Goal: Transaction & Acquisition: Purchase product/service

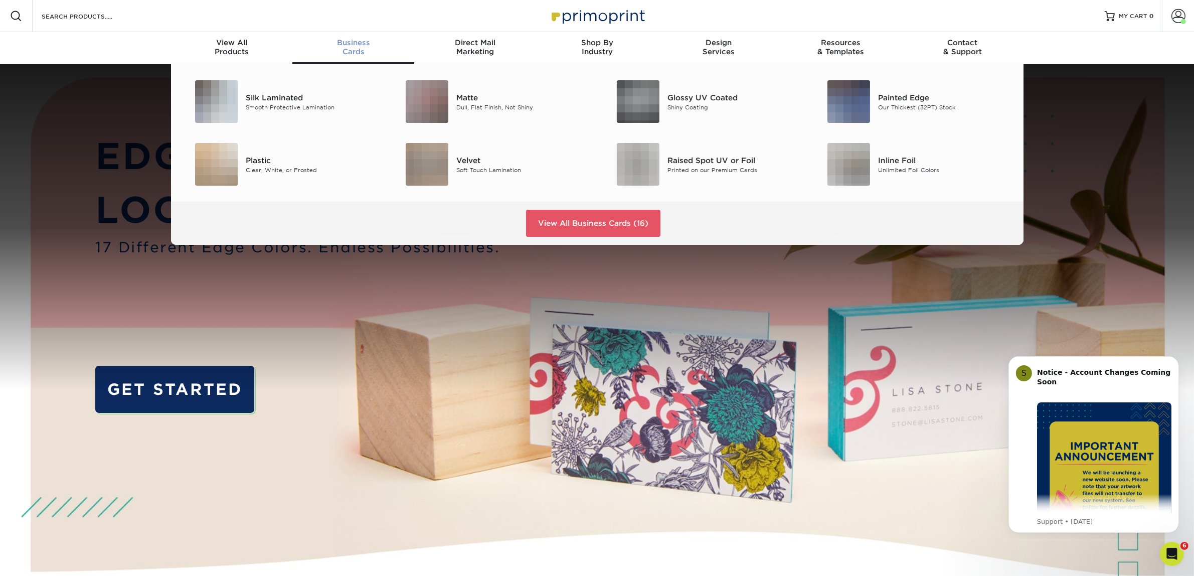
click at [364, 45] on span "Business" at bounding box center [353, 42] width 122 height 9
click at [288, 89] on div "Silk Laminated Smooth Protective Lamination" at bounding box center [316, 101] width 140 height 43
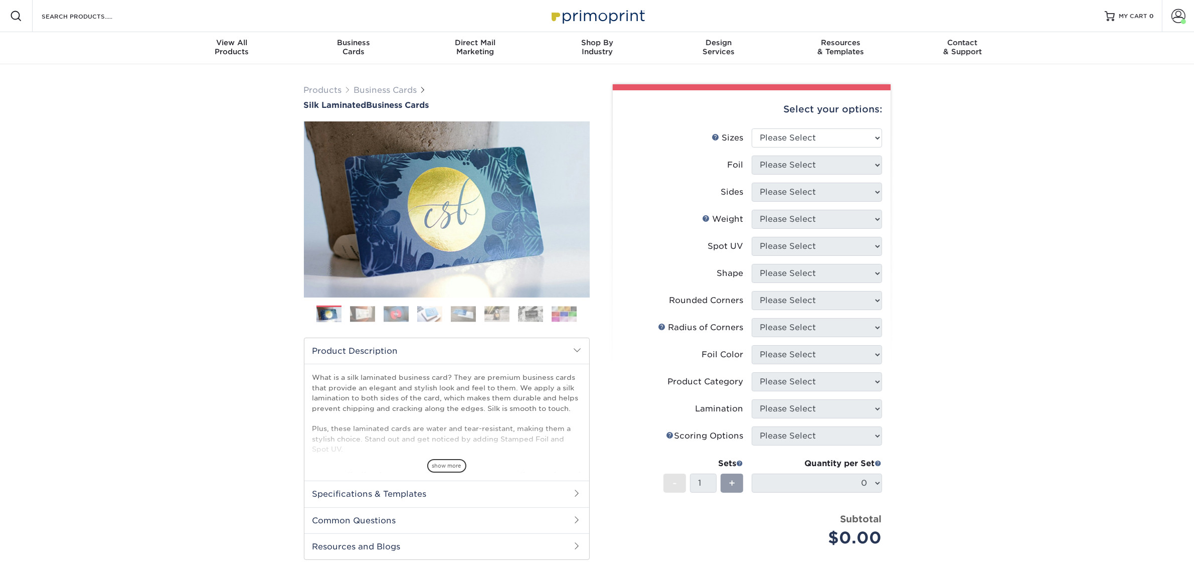
click at [1029, 303] on div "Products Business Cards Silk Laminated Business Cards Previous Next" at bounding box center [597, 381] width 1194 height 634
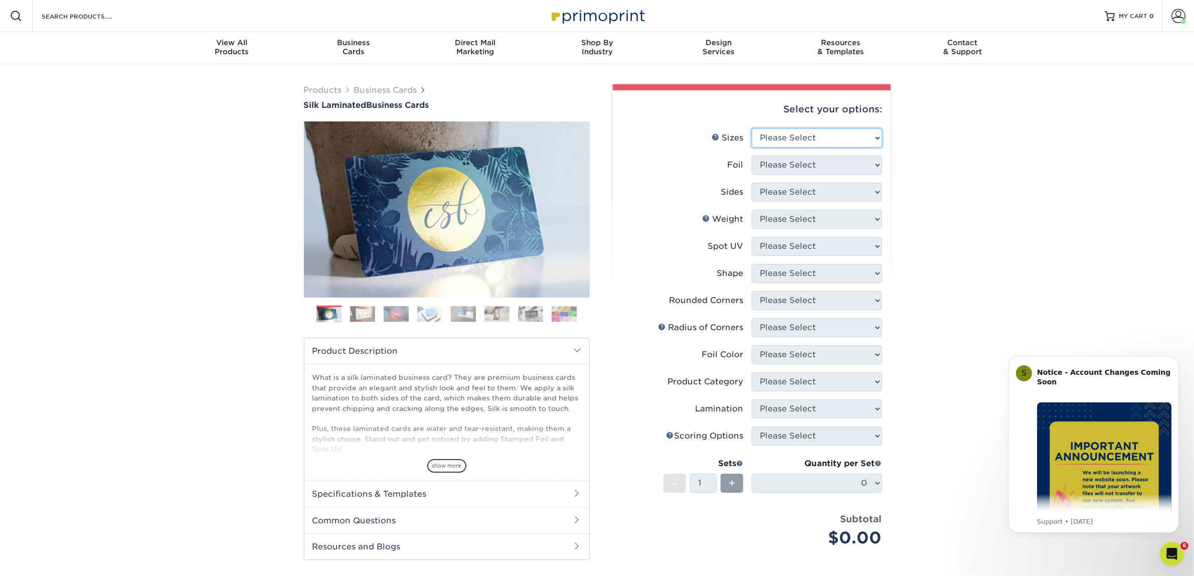
click at [800, 143] on select "Please Select 1.5" x 3.5" - Mini 1.75" x 3.5" - Mini 2" x 2" - Square 2" x 3" -…" at bounding box center [817, 137] width 130 height 19
select select "2.00x3.50"
click at [752, 128] on select "Please Select 1.5" x 3.5" - Mini 1.75" x 3.5" - Mini 2" x 2" - Square 2" x 3" -…" at bounding box center [817, 137] width 130 height 19
click at [796, 160] on select "Please Select Yes No" at bounding box center [817, 164] width 130 height 19
select select "0"
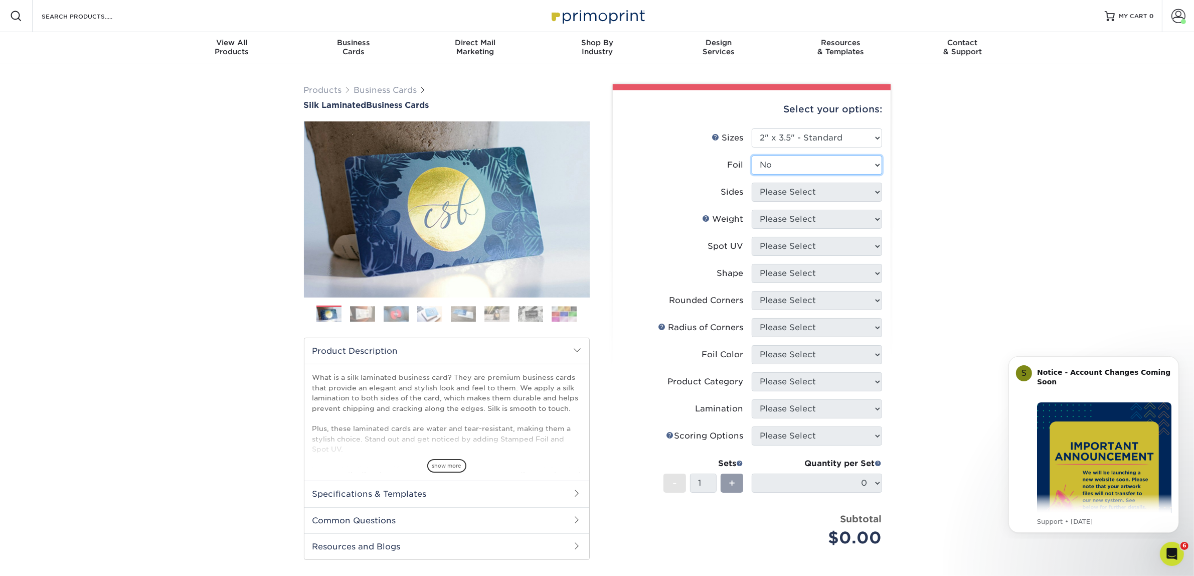
click at [752, 155] on select "Please Select Yes No" at bounding box center [817, 164] width 130 height 19
click at [792, 202] on li "Sides Please Select Print Both Sides Print Front Only" at bounding box center [751, 195] width 261 height 27
click at [801, 191] on select "Please Select Print Both Sides Print Front Only" at bounding box center [817, 191] width 130 height 19
select select "13abbda7-1d64-4f25-8bb2-c179b224825d"
click at [752, 182] on select "Please Select Print Both Sides Print Front Only" at bounding box center [817, 191] width 130 height 19
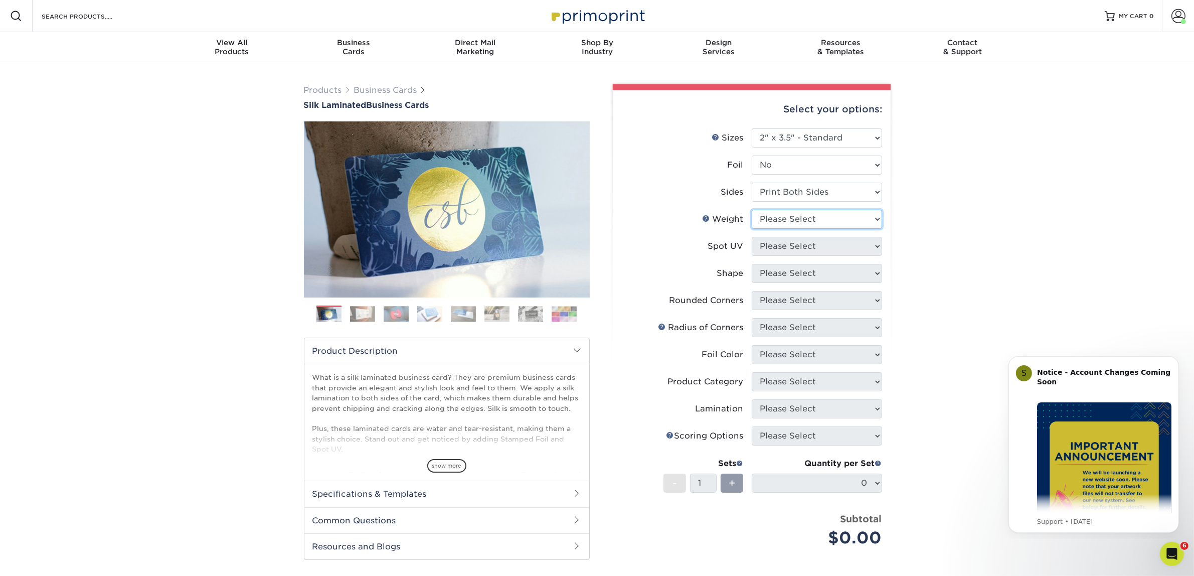
click at [788, 219] on select "Please Select 16PT" at bounding box center [817, 219] width 130 height 19
select select "16PT"
click at [752, 210] on select "Please Select 16PT" at bounding box center [817, 219] width 130 height 19
click at [781, 249] on select "Please Select No Spot UV Front and Back (Both Sides) Front Only Back Only" at bounding box center [817, 246] width 130 height 19
select select "3"
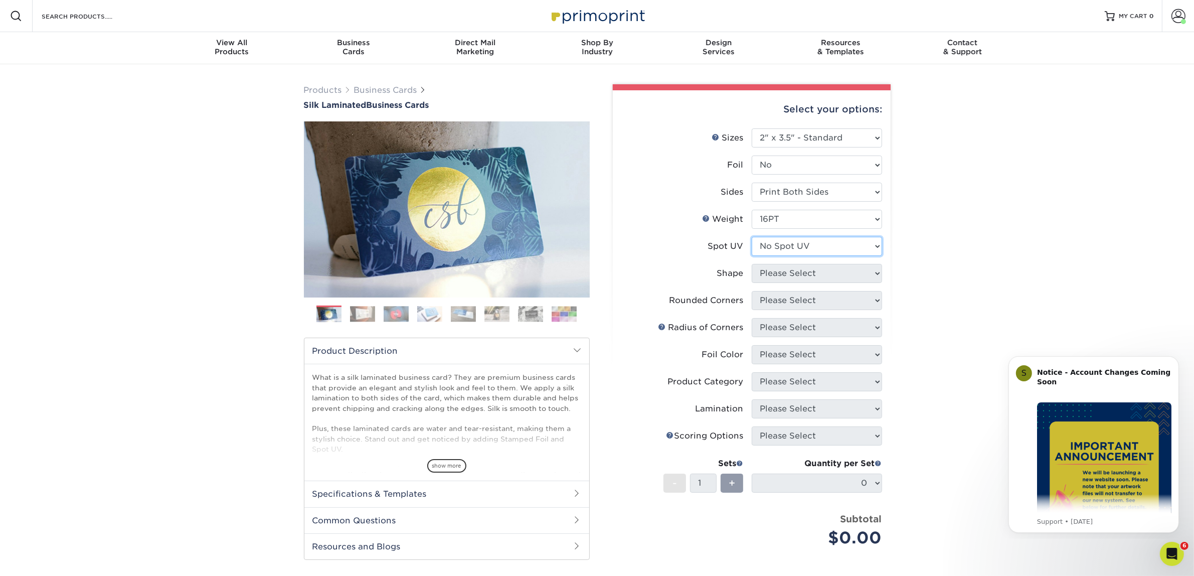
click at [752, 237] on select "Please Select No Spot UV Front and Back (Both Sides) Front Only Back Only" at bounding box center [817, 246] width 130 height 19
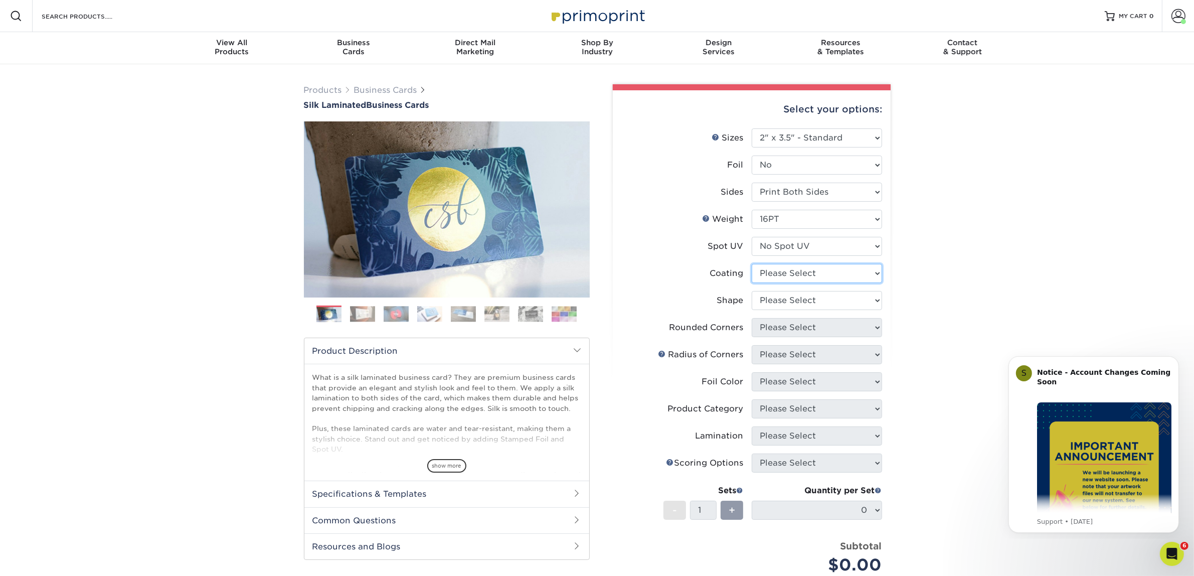
click at [781, 274] on select at bounding box center [817, 273] width 130 height 19
select select "3e7618de-abca-4bda-9f97-8b9129e913d8"
click at [752, 264] on select at bounding box center [817, 273] width 130 height 19
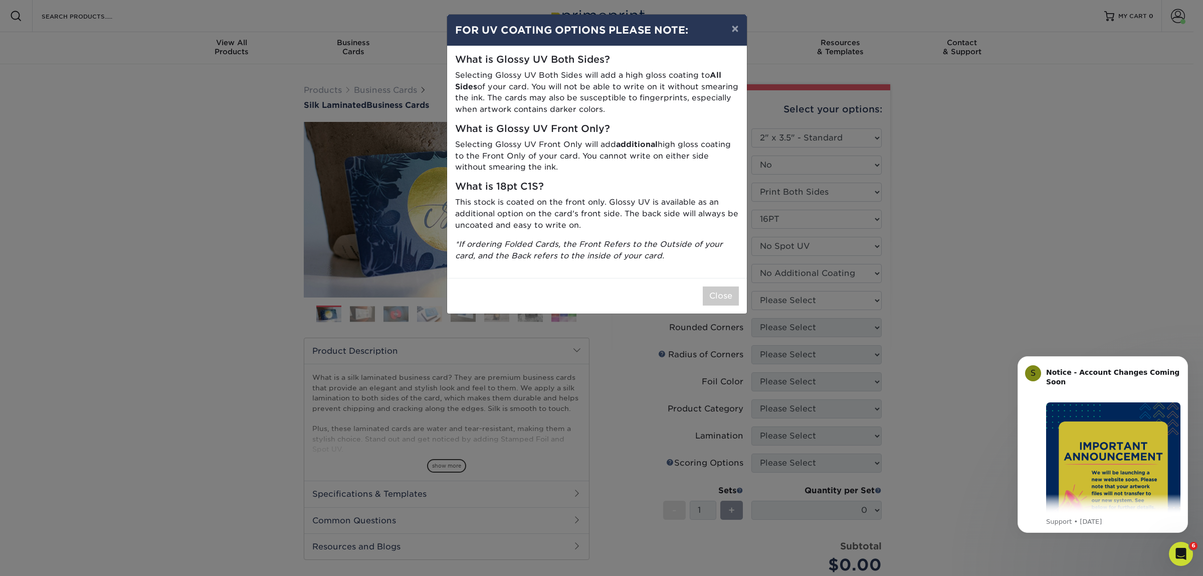
click at [778, 297] on div "× FOR UV COATING OPTIONS PLEASE NOTE: What is Glossy UV Both Sides? Selecting G…" at bounding box center [601, 288] width 1203 height 576
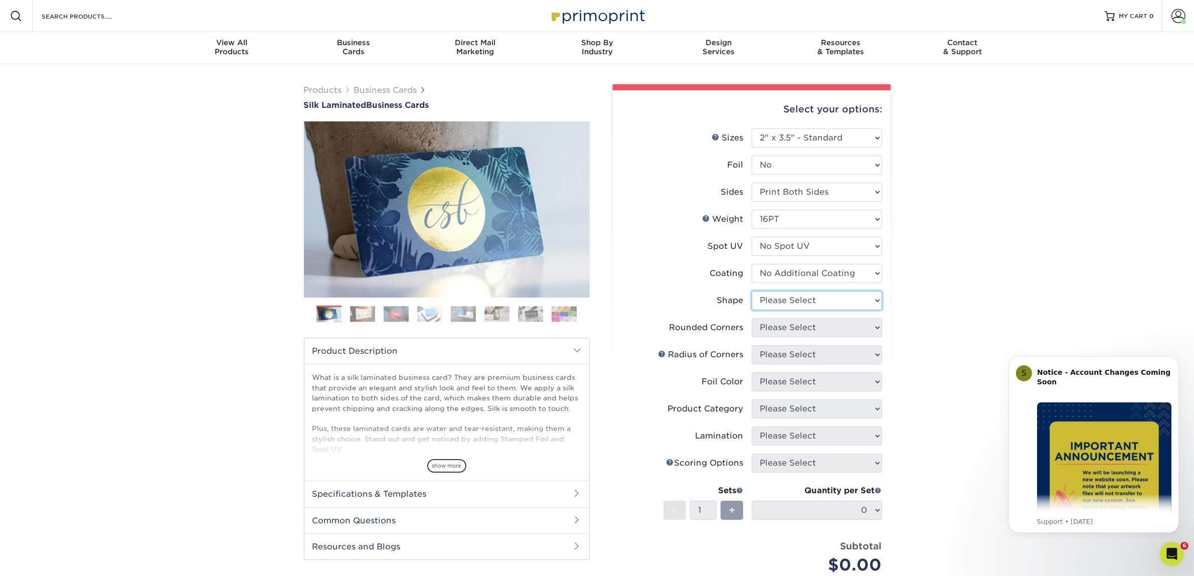
click at [832, 293] on select "Please Select Standard Oval" at bounding box center [817, 300] width 130 height 19
select select "standard"
click at [752, 291] on select "Please Select Standard Oval" at bounding box center [817, 300] width 130 height 19
click at [774, 327] on select "Please Select Yes - Round 2 Corners Yes - Round 4 Corners No" at bounding box center [817, 327] width 130 height 19
select select "0"
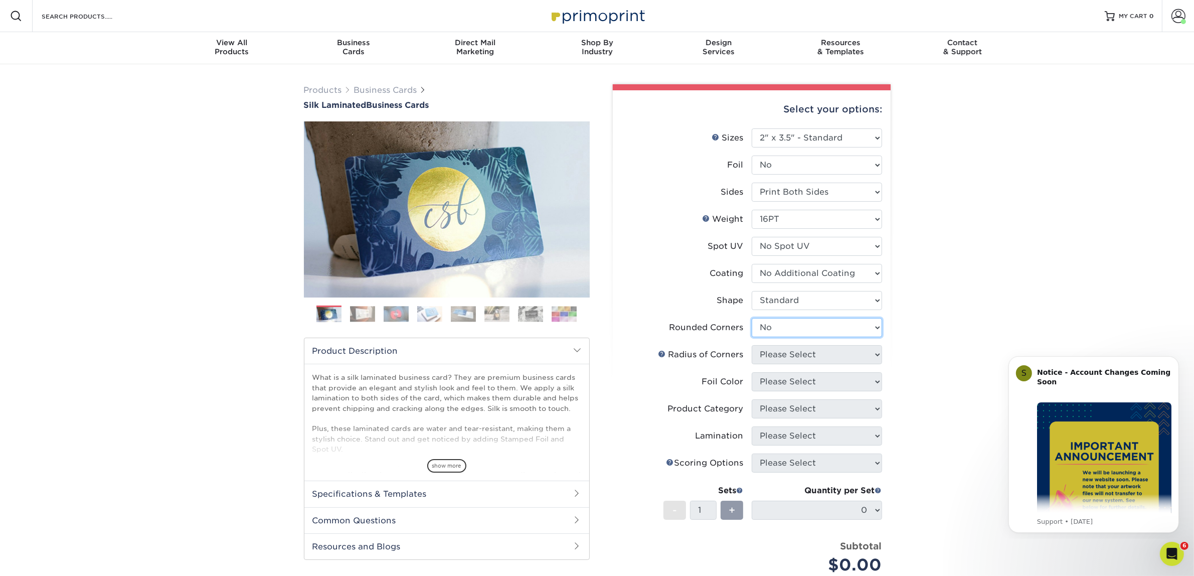
click at [752, 318] on select "Please Select Yes - Round 2 Corners Yes - Round 4 Corners No" at bounding box center [817, 327] width 130 height 19
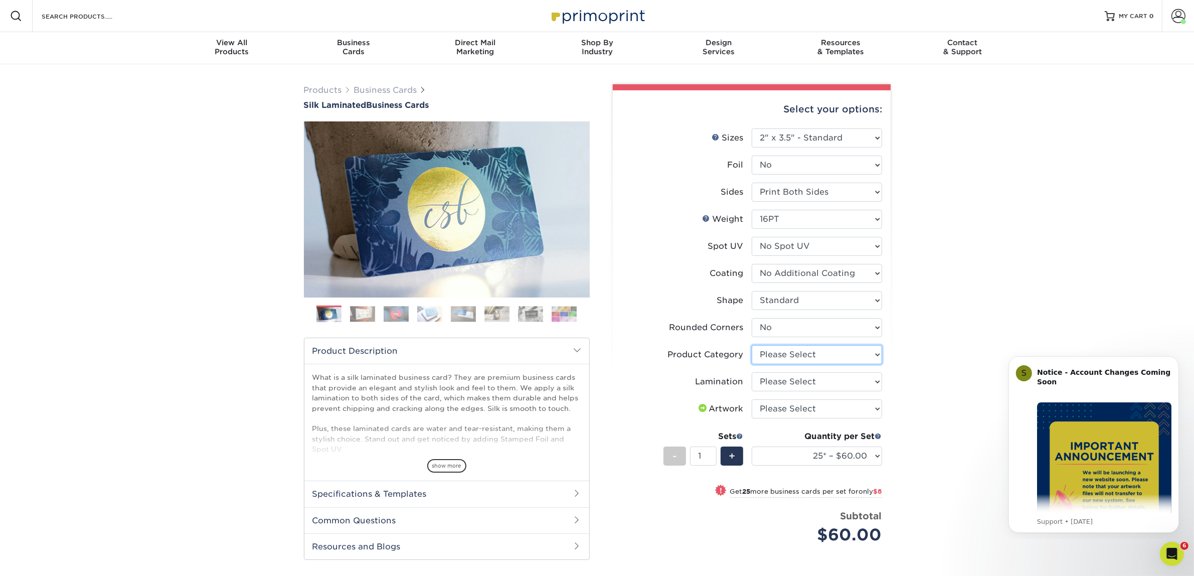
click at [792, 348] on select "Please Select Business Cards" at bounding box center [817, 354] width 130 height 19
select select "3b5148f1-0588-4f88-a218-97bcfdce65c1"
click at [752, 345] on select "Please Select Business Cards" at bounding box center [817, 354] width 130 height 19
click at [791, 381] on select "Please Select Silk" at bounding box center [817, 381] width 130 height 19
select select "ccacb42f-45f7-42d3-bbd3-7c8421cf37f0"
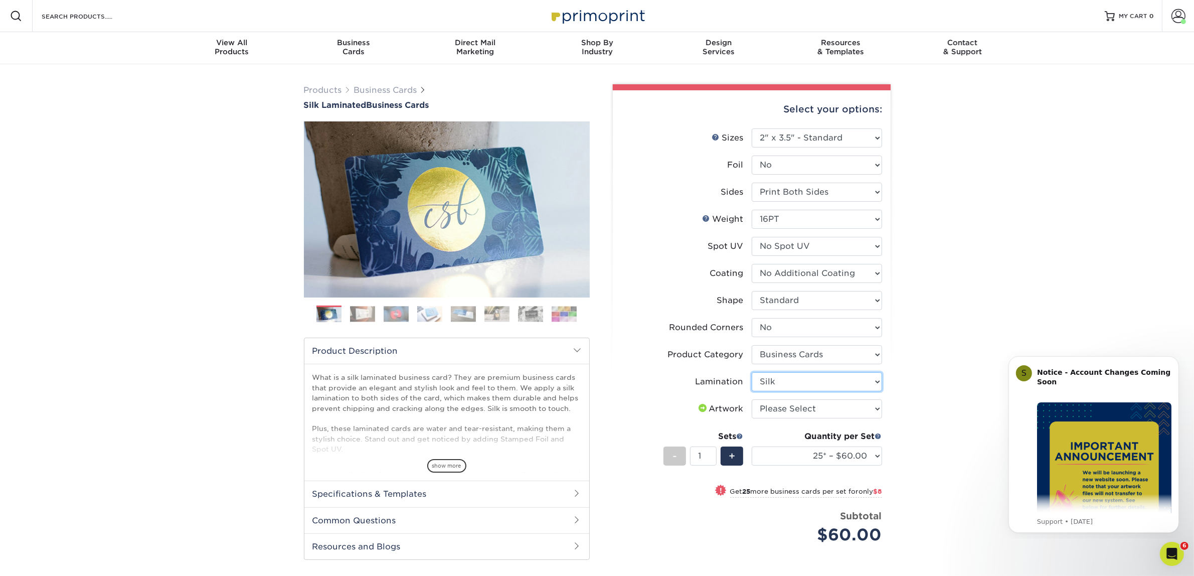
click at [752, 372] on select "Please Select Silk" at bounding box center [817, 381] width 130 height 19
click at [790, 408] on select "Please Select I will upload files I need a design - $100" at bounding box center [817, 408] width 130 height 19
select select "upload"
click at [752, 399] on select "Please Select I will upload files I need a design - $100" at bounding box center [817, 408] width 130 height 19
click at [779, 453] on select "25* – $60.00 50* – $68.00 75* – $76.00 100* – $84.00 250* – $92.00 500 – $96.00…" at bounding box center [817, 455] width 130 height 19
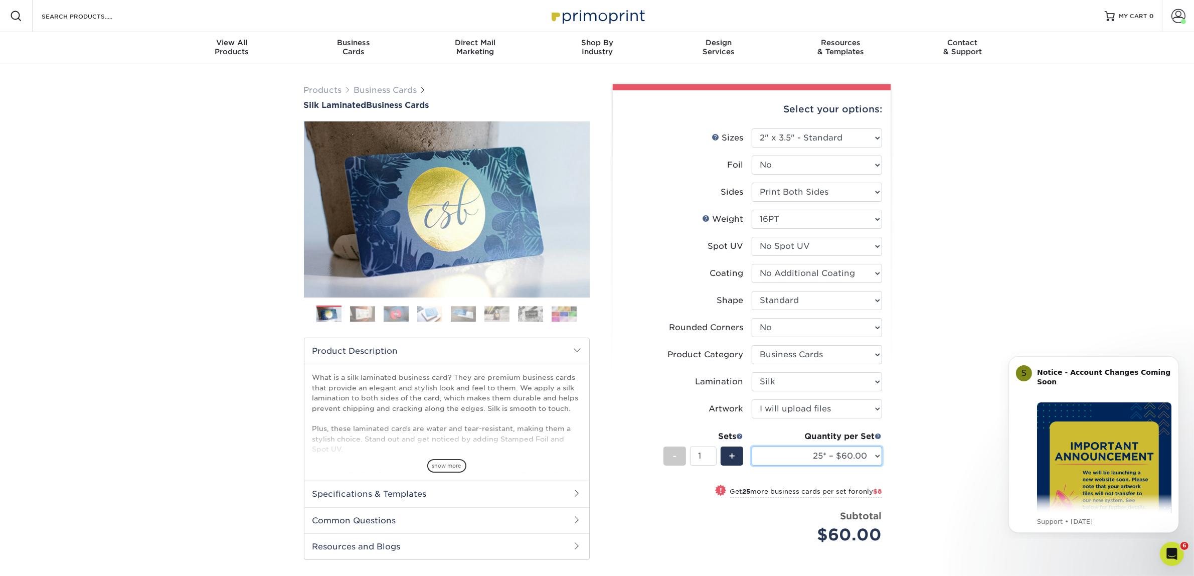
select select "50* – $68.00"
click at [752, 446] on select "25* – $60.00 50* – $68.00 75* – $76.00 100* – $84.00 250* – $92.00 500 – $96.00…" at bounding box center [817, 455] width 130 height 19
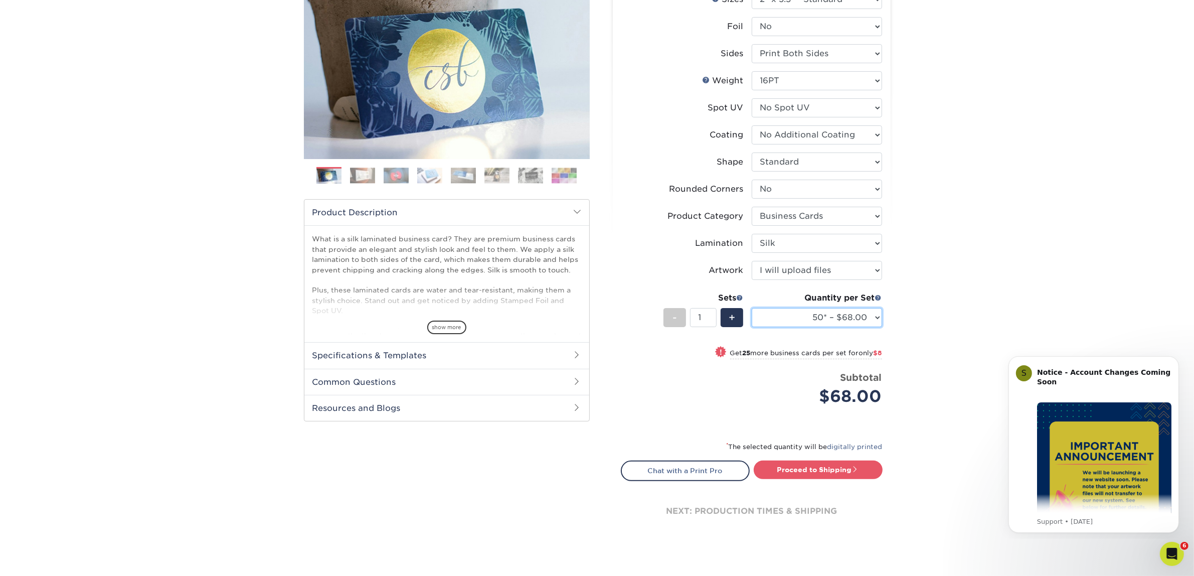
scroll to position [313, 0]
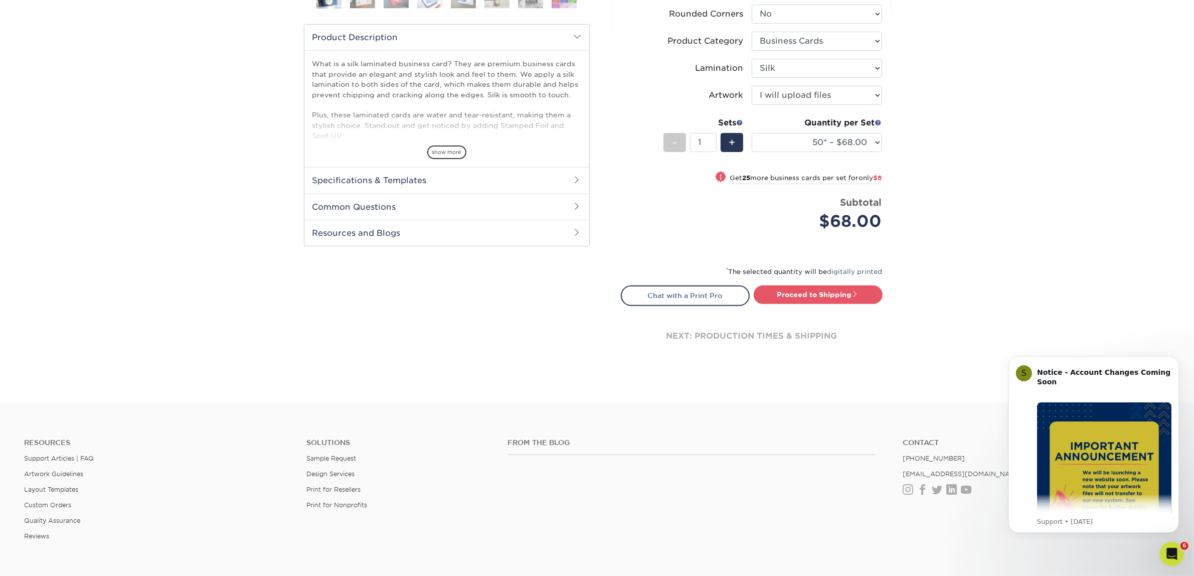
click at [802, 302] on div "Proceed to Shipping" at bounding box center [821, 295] width 138 height 20
click at [830, 292] on link "Proceed to Shipping" at bounding box center [818, 294] width 129 height 18
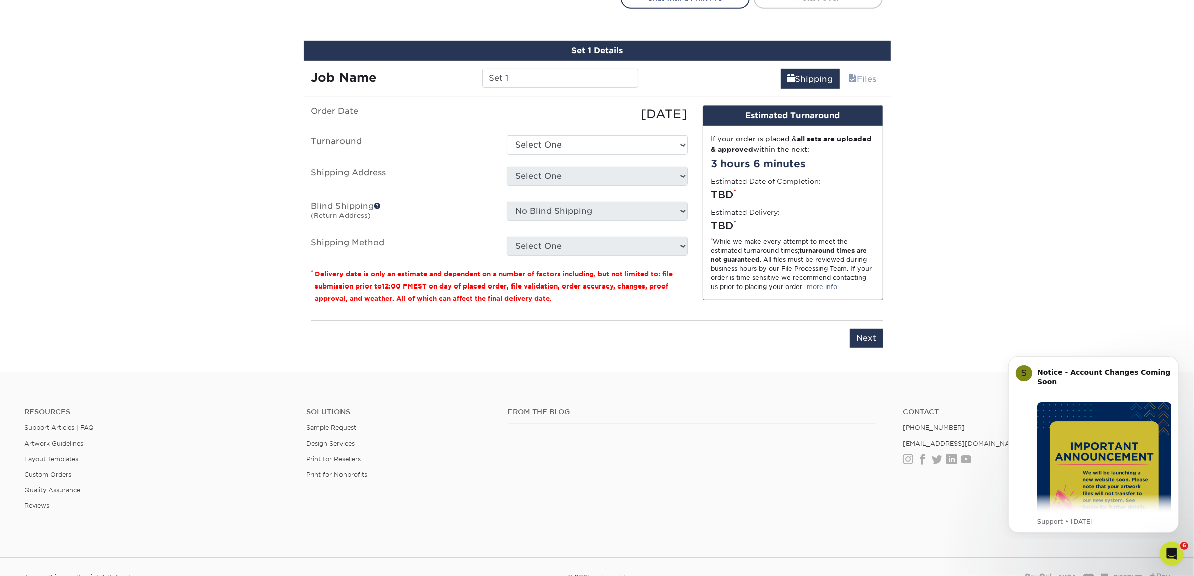
scroll to position [624, 0]
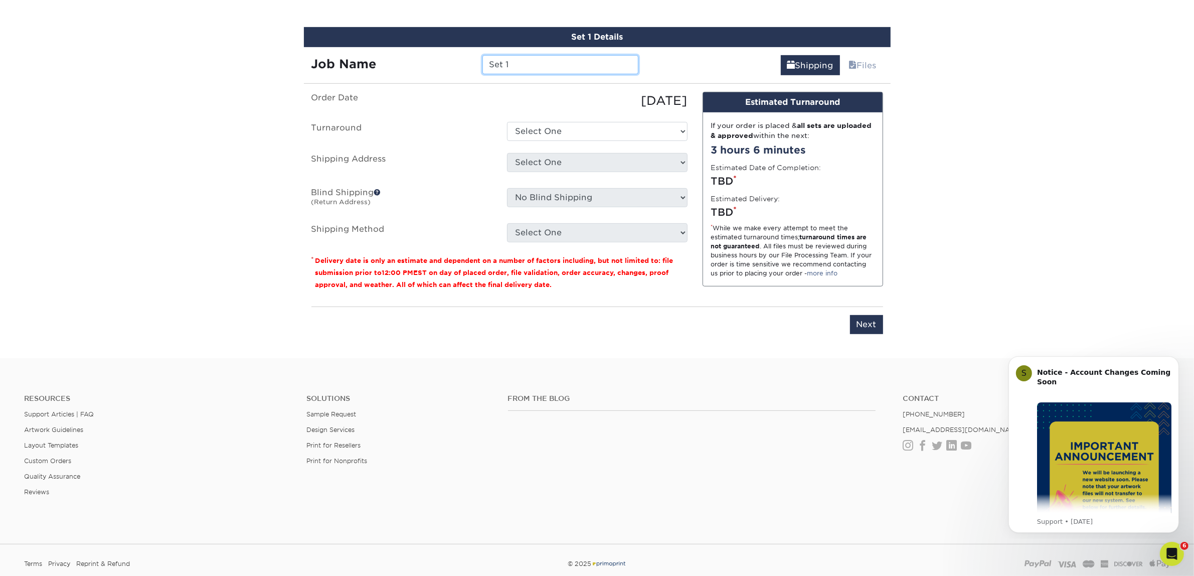
click at [570, 55] on input "Set 1" at bounding box center [560, 64] width 156 height 19
drag, startPoint x: 570, startPoint y: 55, endPoint x: 424, endPoint y: 50, distance: 146.0
click at [424, 50] on div "Job Name Set 1" at bounding box center [475, 61] width 342 height 28
type input "[PERSON_NAME]"
click at [596, 126] on select "Select One 2-4 Business Days 2 Day Next Business Day" at bounding box center [597, 131] width 180 height 19
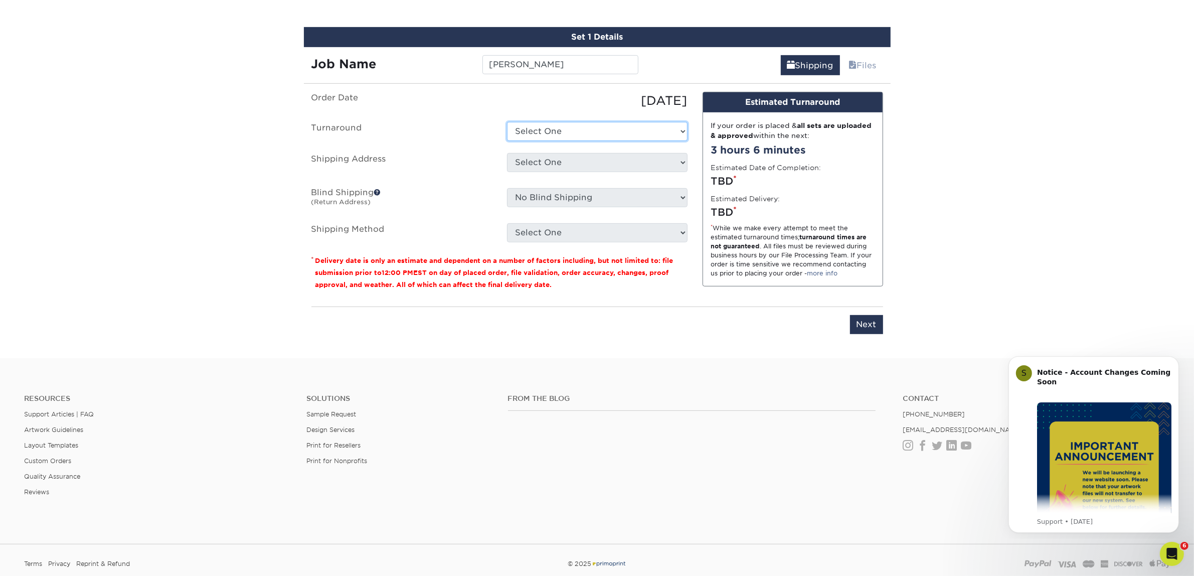
select select "7f31b32a-ec12-4eac-8c83-7b9a9183acd8"
click at [507, 122] on select "Select One 2-4 Business Days 2 Day Next Business Day" at bounding box center [597, 131] width 180 height 19
click at [555, 164] on select "Select One Atlanta Office Austin Office Dallas Office Dallas Office NEW Denver …" at bounding box center [597, 162] width 180 height 19
select select "newaddress"
click at [507, 153] on select "Select One Atlanta Office Austin Office Dallas Office Dallas Office NEW Denver …" at bounding box center [597, 162] width 180 height 19
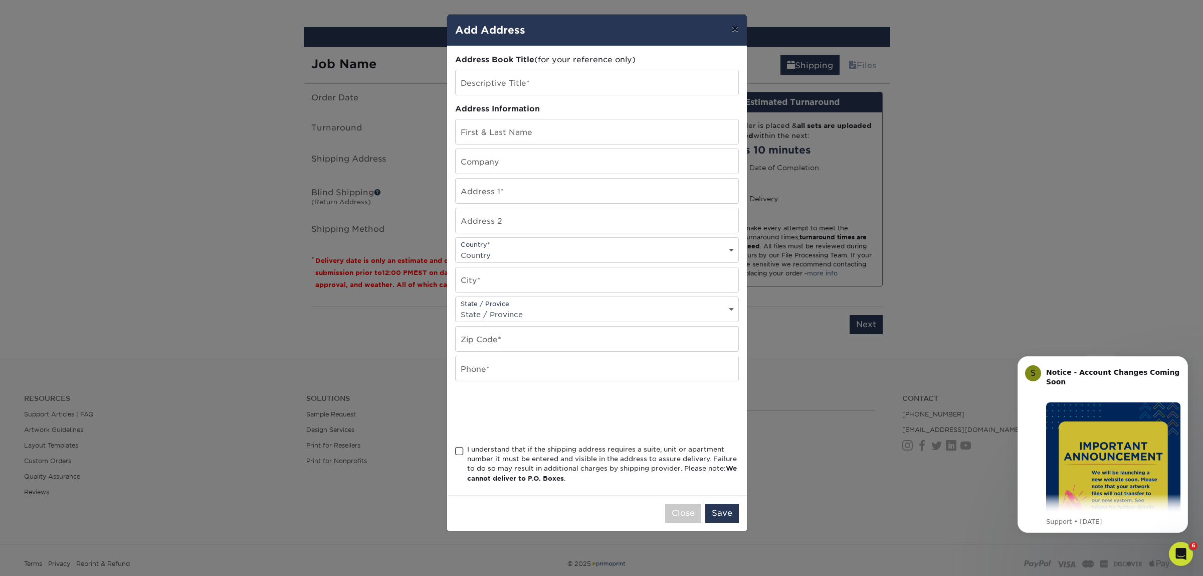
click at [733, 37] on button "×" at bounding box center [734, 29] width 23 height 28
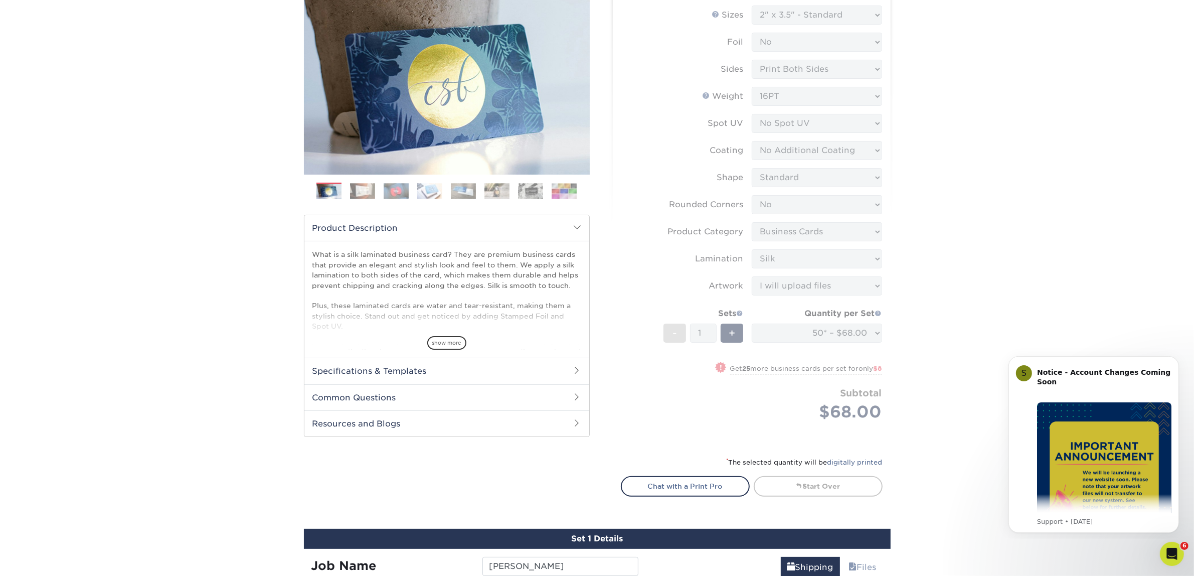
scroll to position [0, 0]
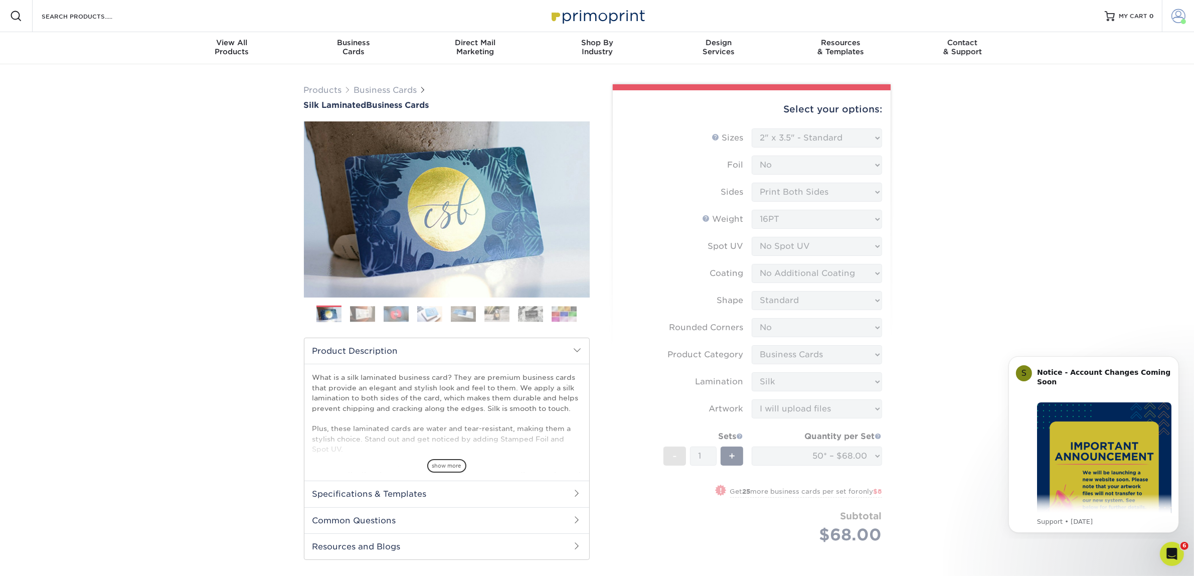
click at [1172, 14] on span at bounding box center [1178, 16] width 14 height 14
click at [1079, 66] on link "Account Dashboard" at bounding box center [1119, 71] width 126 height 14
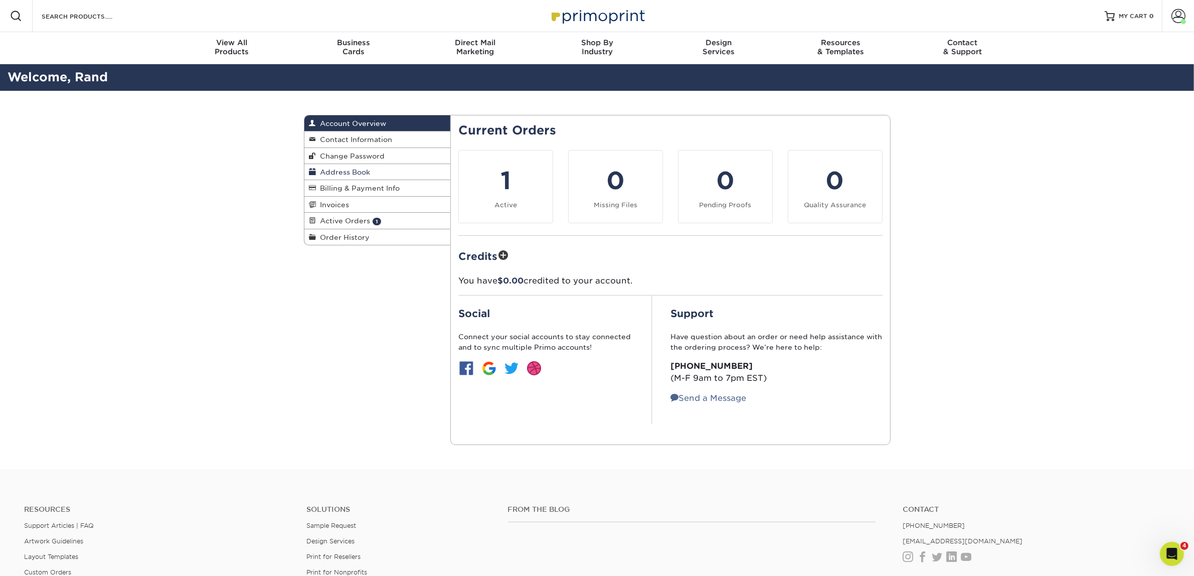
click at [342, 171] on span "Address Book" at bounding box center [343, 172] width 54 height 8
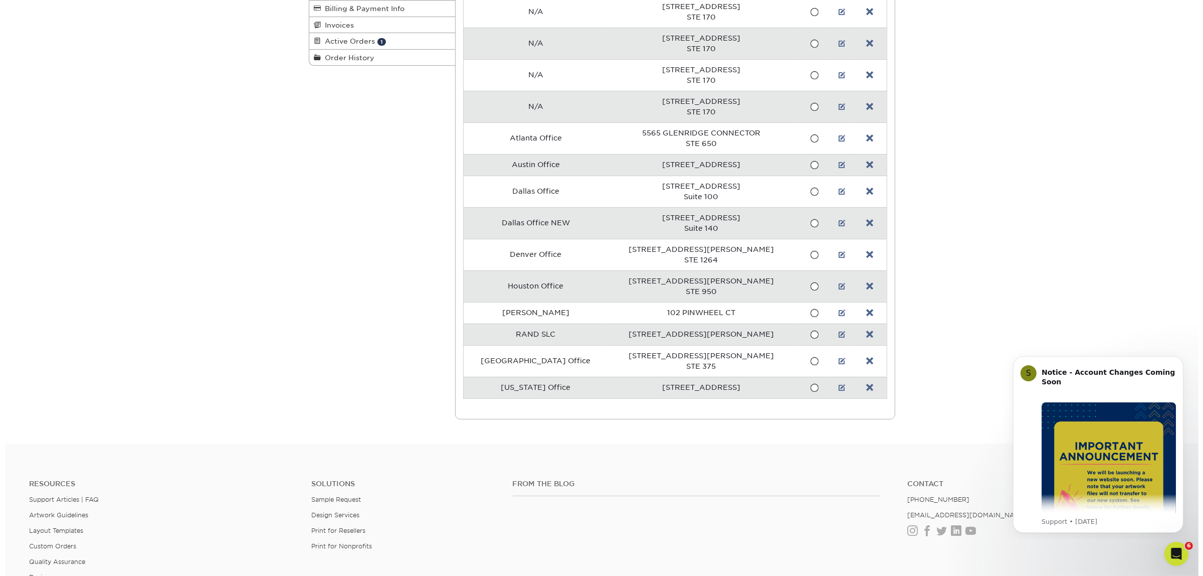
scroll to position [154, 0]
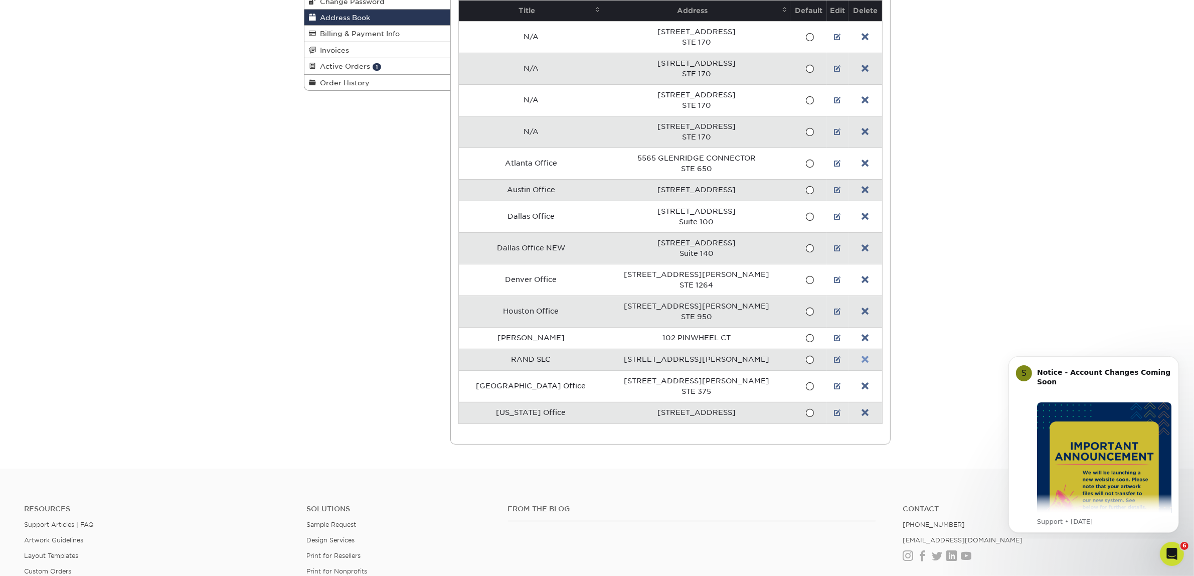
click at [861, 359] on link at bounding box center [864, 359] width 7 height 8
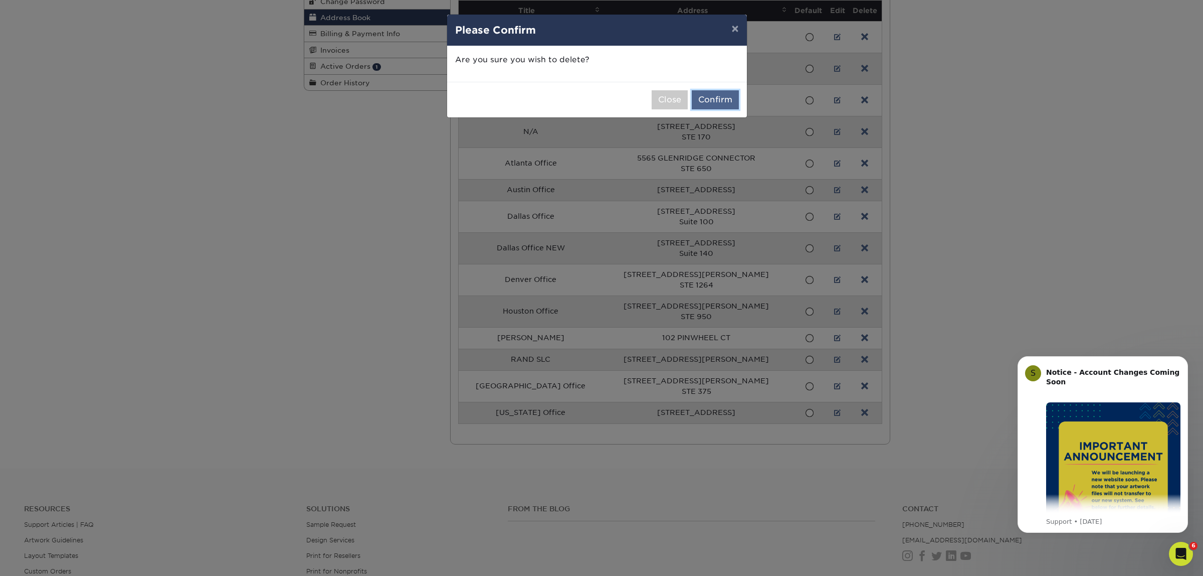
click at [722, 104] on button "Confirm" at bounding box center [715, 99] width 47 height 19
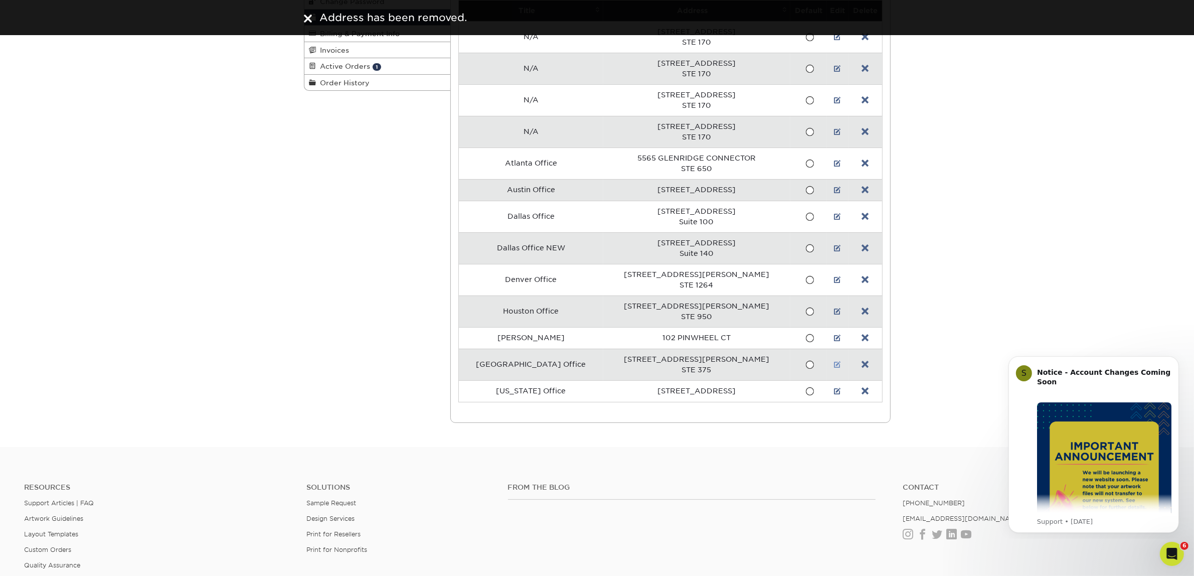
click at [834, 368] on link at bounding box center [837, 364] width 7 height 8
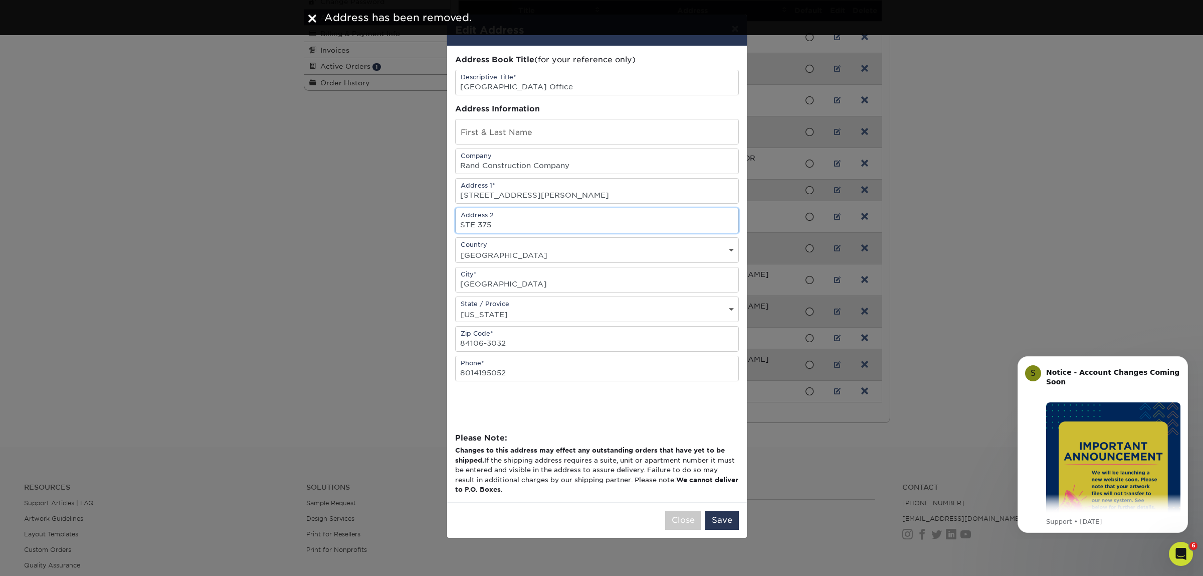
click at [499, 229] on input "STE 375" at bounding box center [597, 220] width 283 height 25
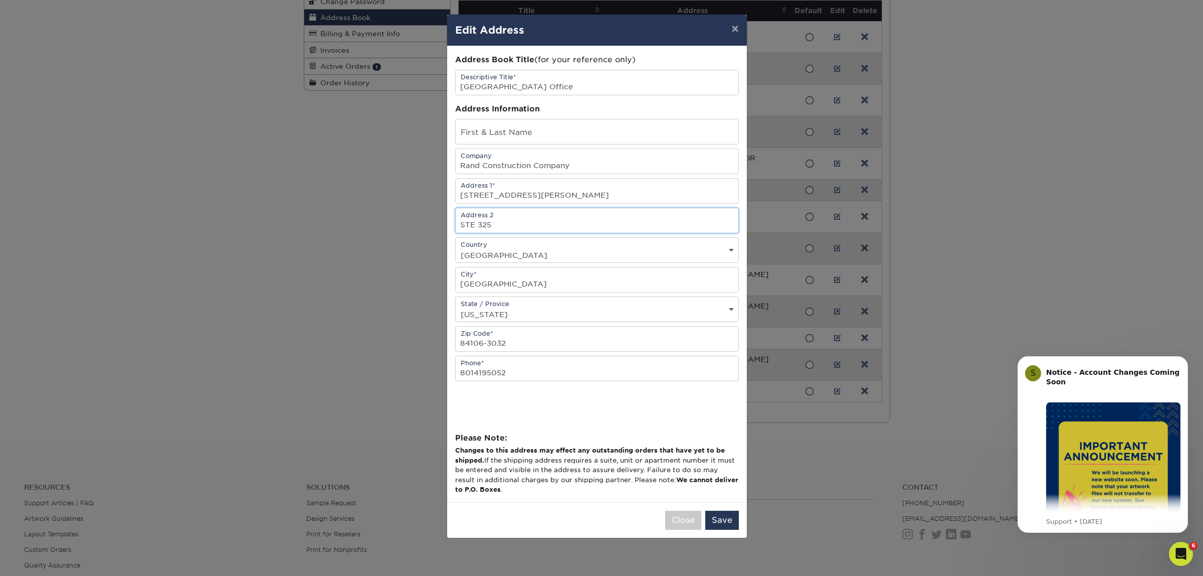
type input "STE 325"
click at [552, 525] on div "Close Save" at bounding box center [597, 520] width 300 height 36
click at [719, 529] on button "Save" at bounding box center [722, 519] width 34 height 19
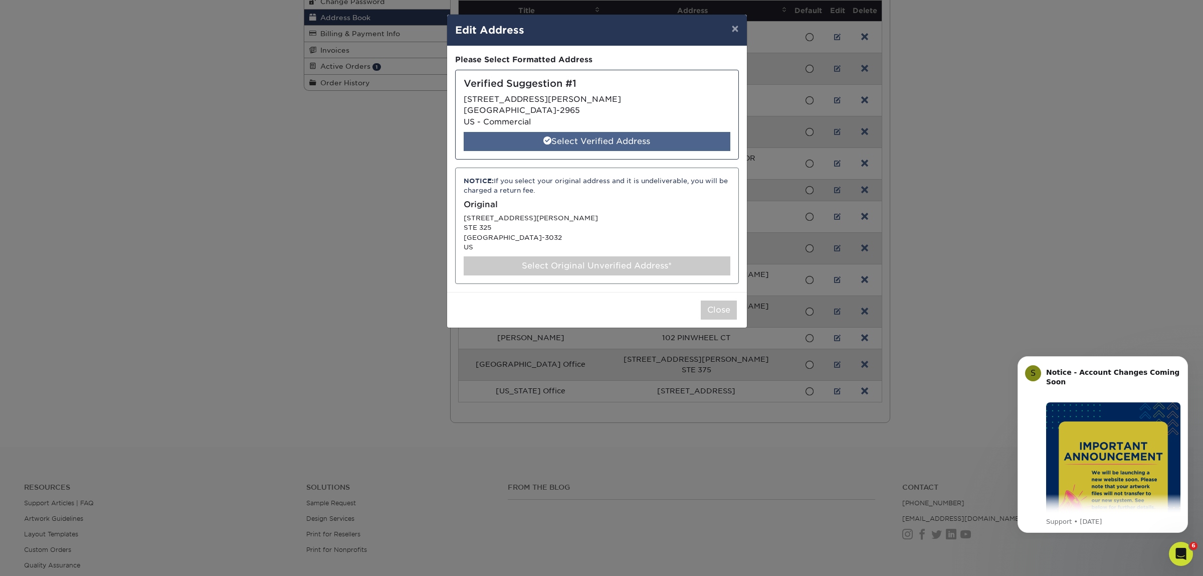
click at [583, 141] on div "Select Verified Address" at bounding box center [597, 141] width 267 height 19
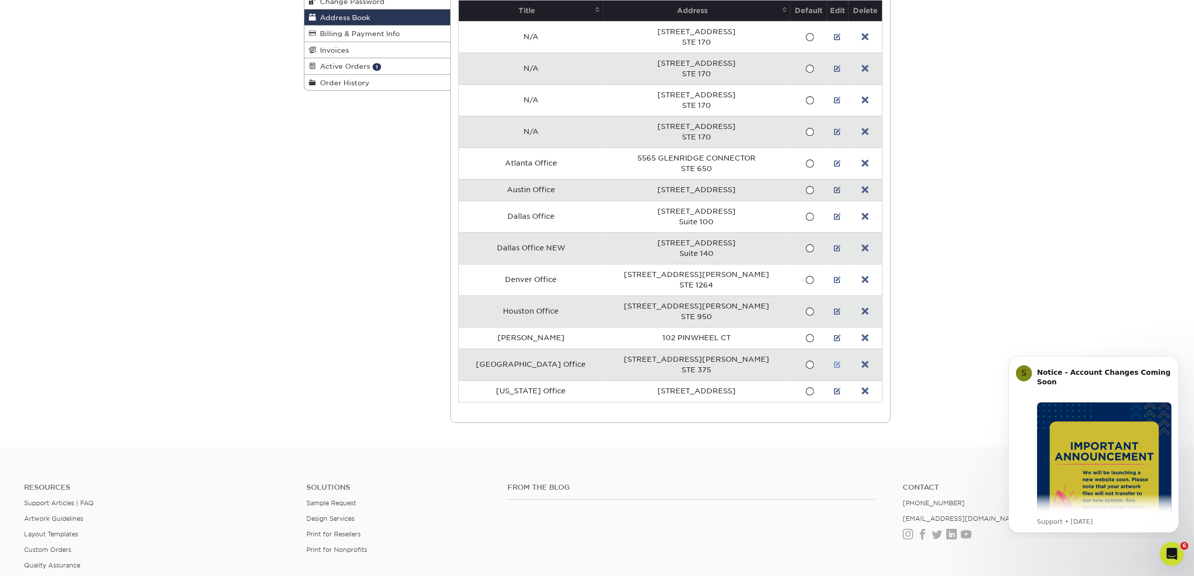
click at [834, 366] on link at bounding box center [837, 364] width 7 height 8
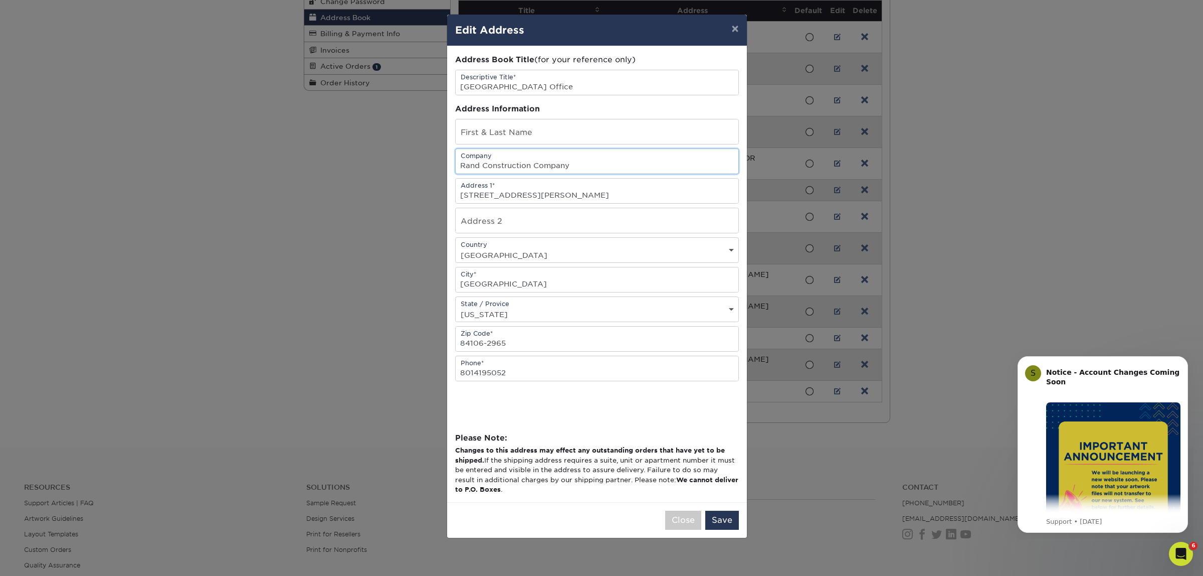
click at [596, 166] on input "Rand Construction Company" at bounding box center [597, 161] width 283 height 25
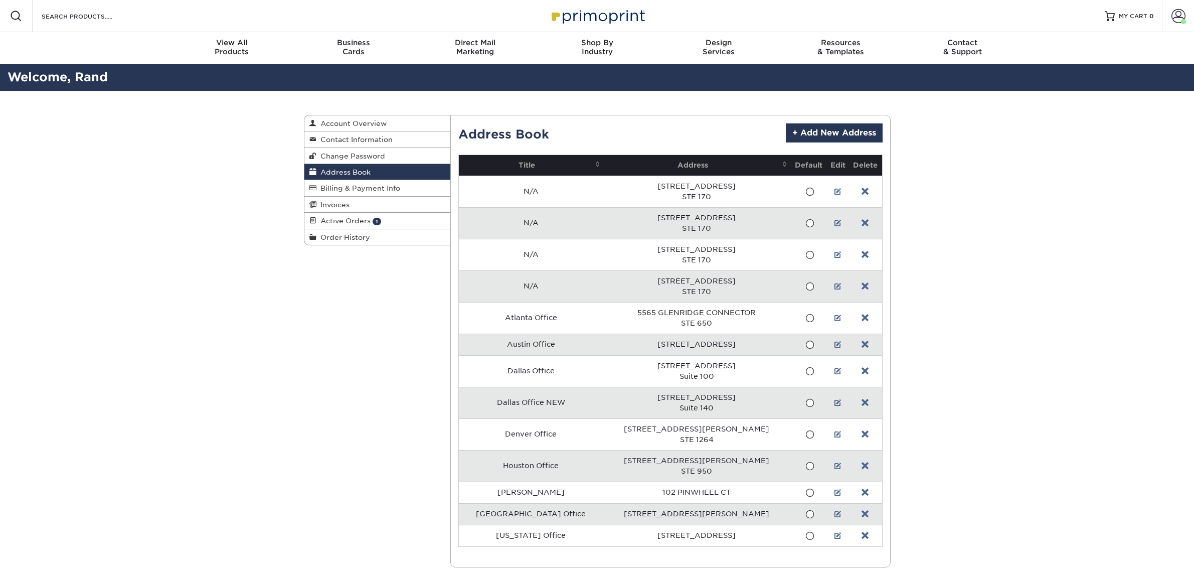
click at [727, 529] on td "1029 N ROYAL ST" at bounding box center [696, 535] width 187 height 22
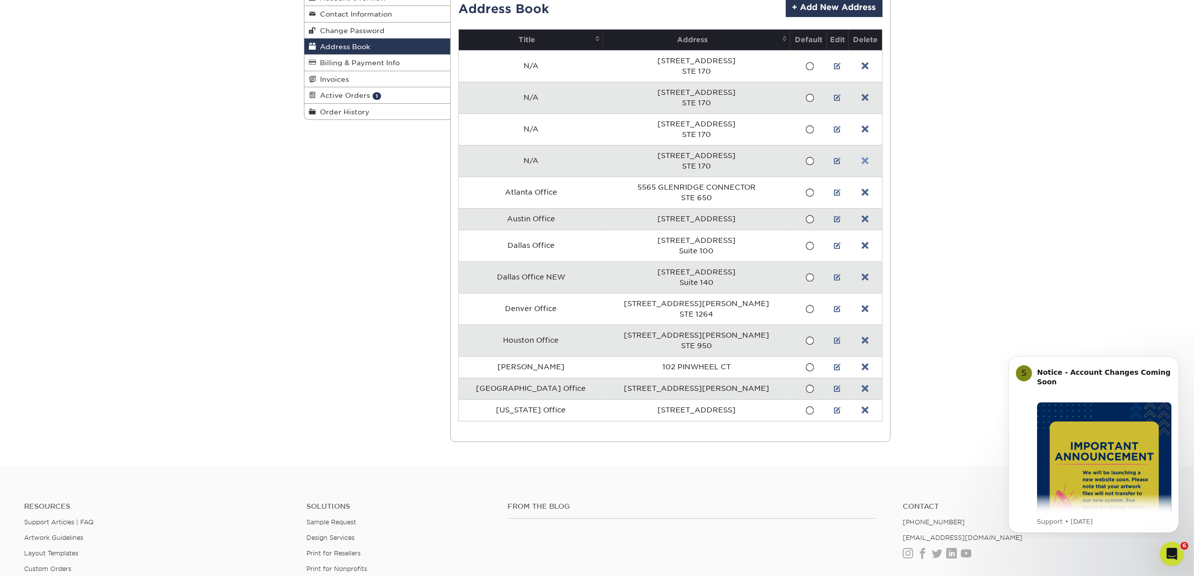
click at [863, 159] on link at bounding box center [864, 161] width 7 height 8
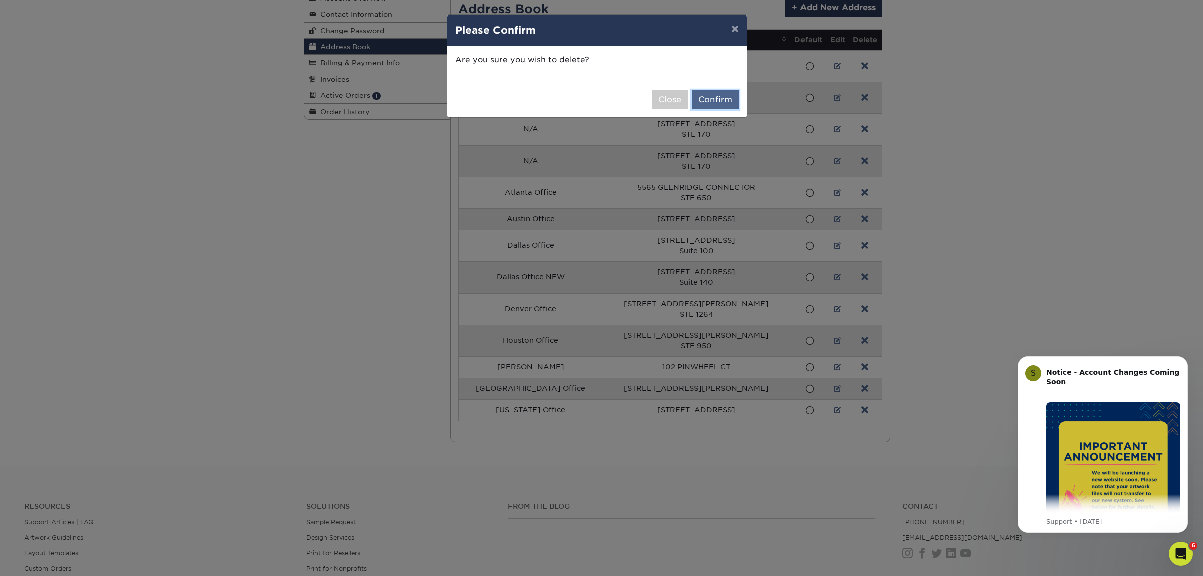
click at [700, 99] on button "Confirm" at bounding box center [715, 99] width 47 height 19
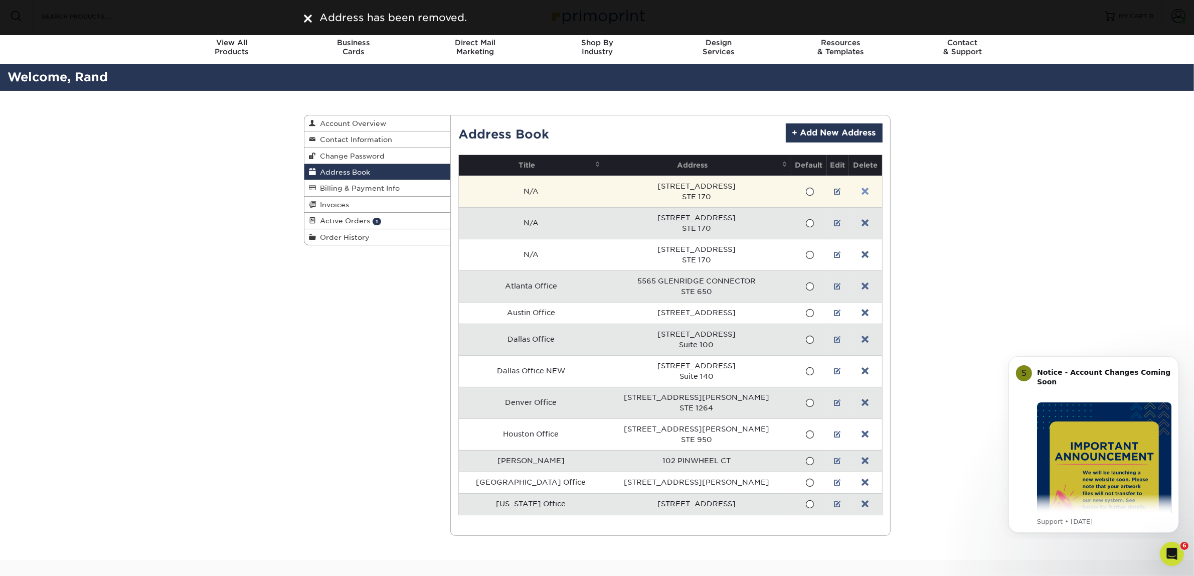
click at [861, 192] on link at bounding box center [864, 192] width 7 height 8
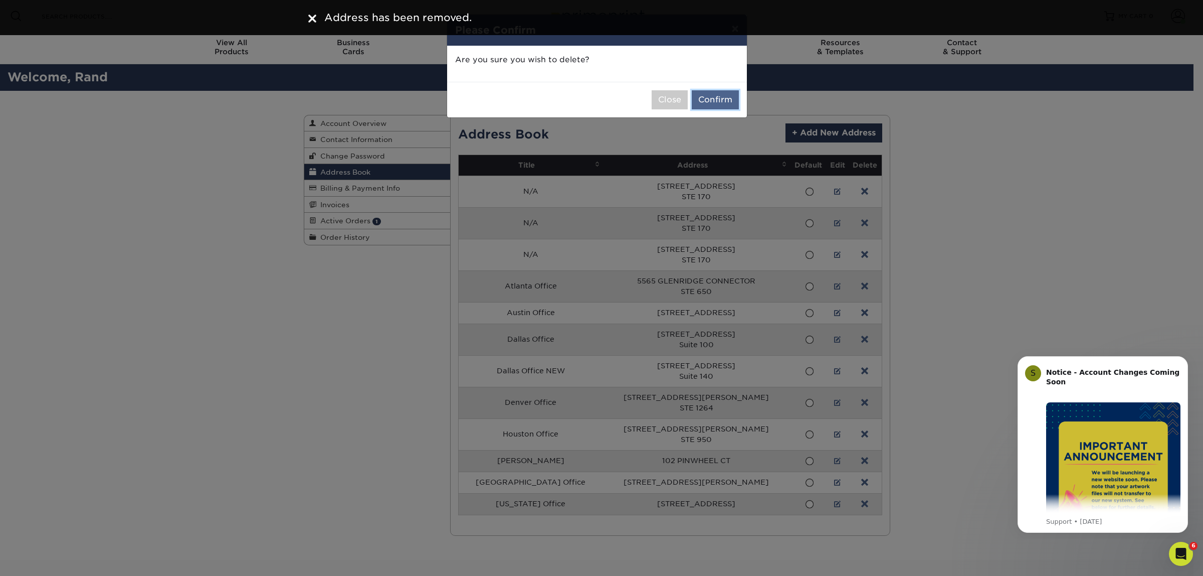
click at [710, 93] on button "Confirm" at bounding box center [715, 99] width 47 height 19
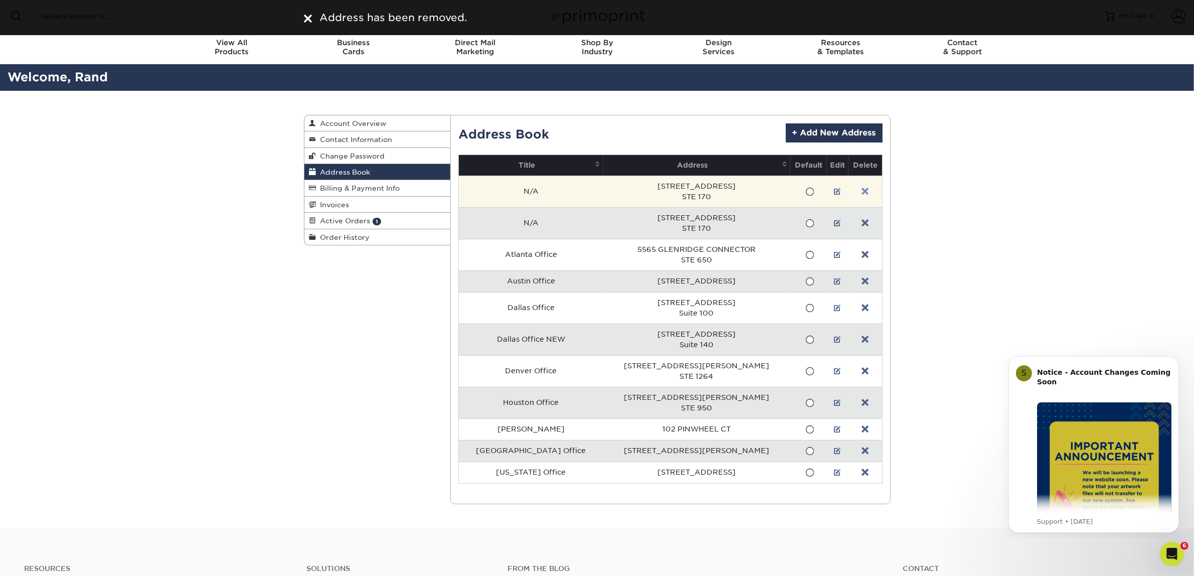
click at [863, 194] on link at bounding box center [864, 192] width 7 height 8
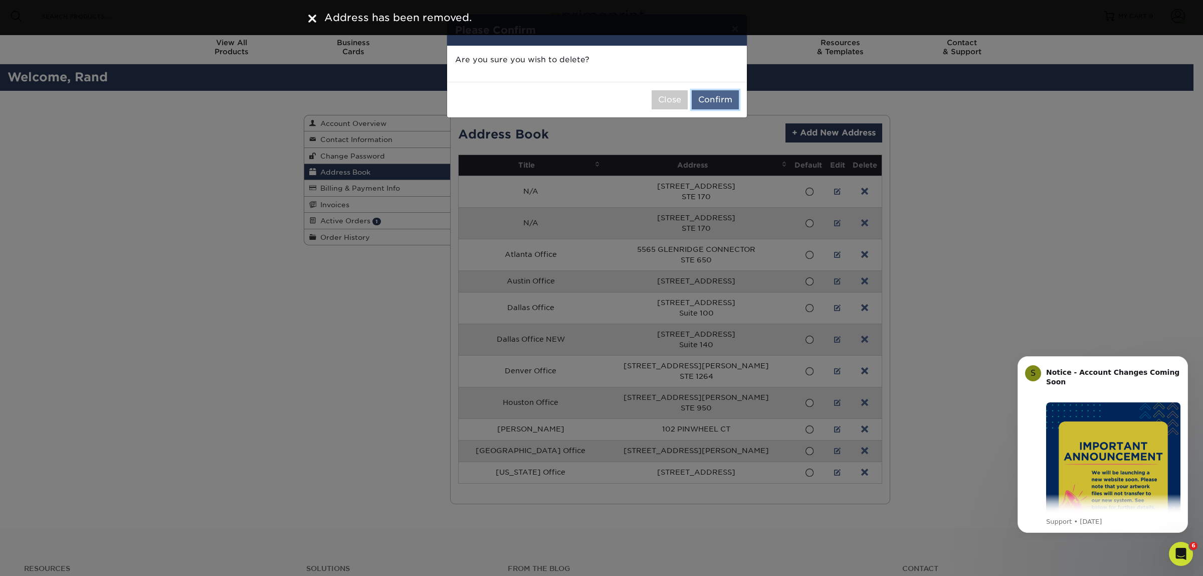
click at [710, 96] on button "Confirm" at bounding box center [715, 99] width 47 height 19
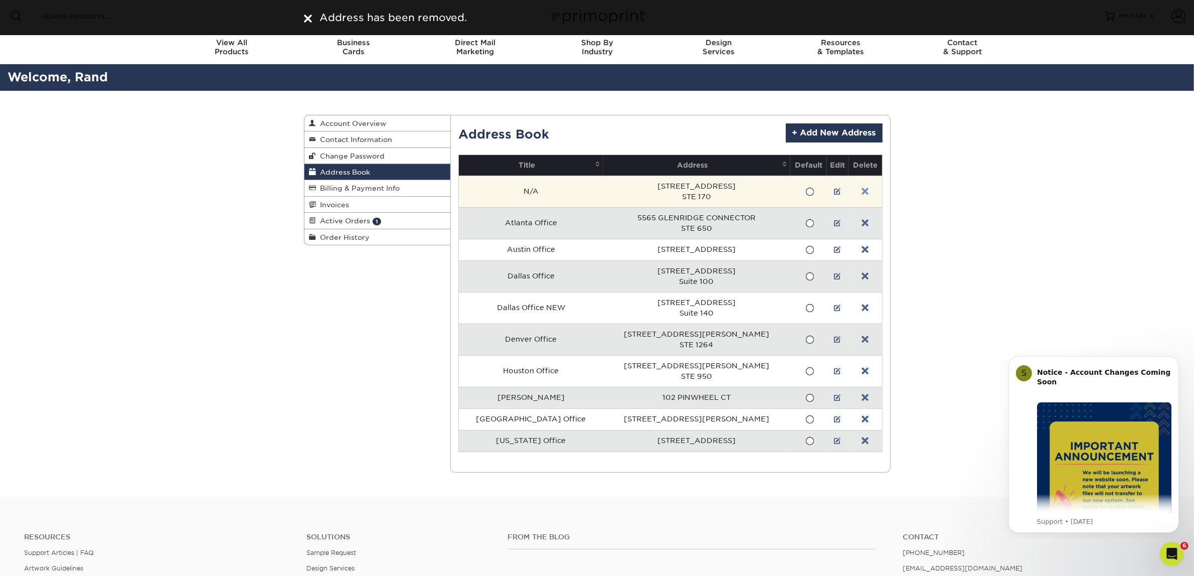
click at [861, 193] on link at bounding box center [864, 192] width 7 height 8
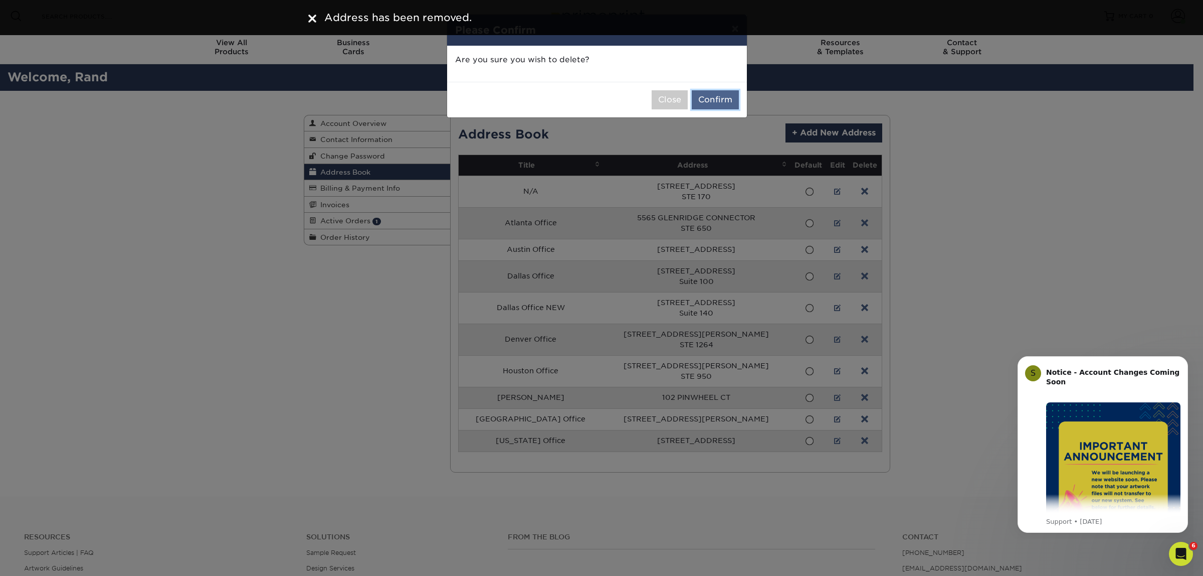
click at [712, 101] on button "Confirm" at bounding box center [715, 99] width 47 height 19
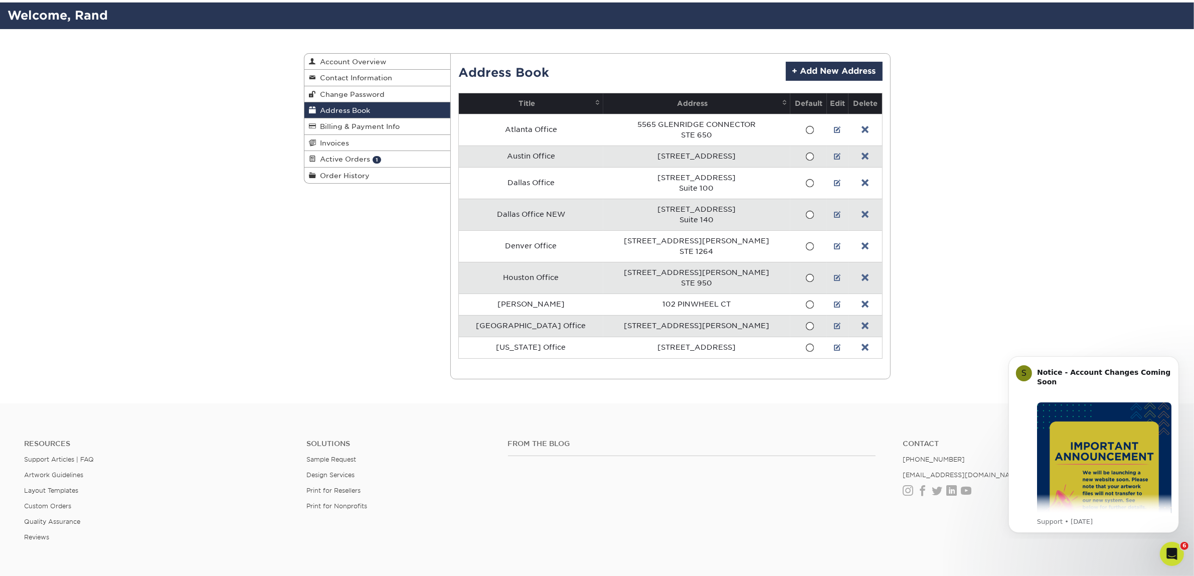
scroll to position [63, 0]
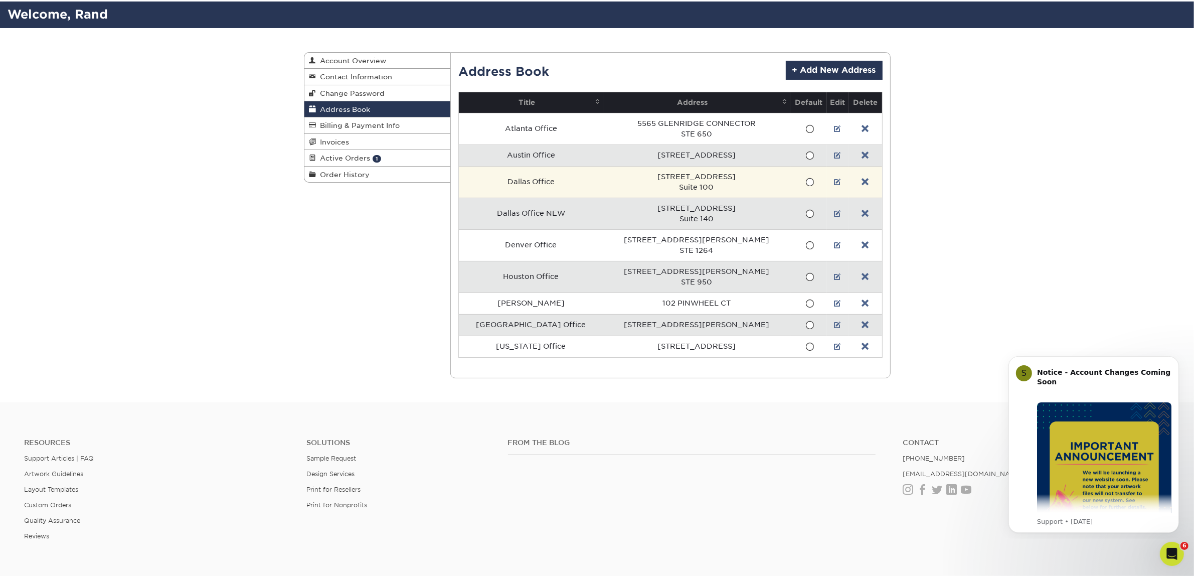
click at [857, 181] on td at bounding box center [864, 182] width 33 height 32
click at [862, 181] on link at bounding box center [864, 182] width 7 height 8
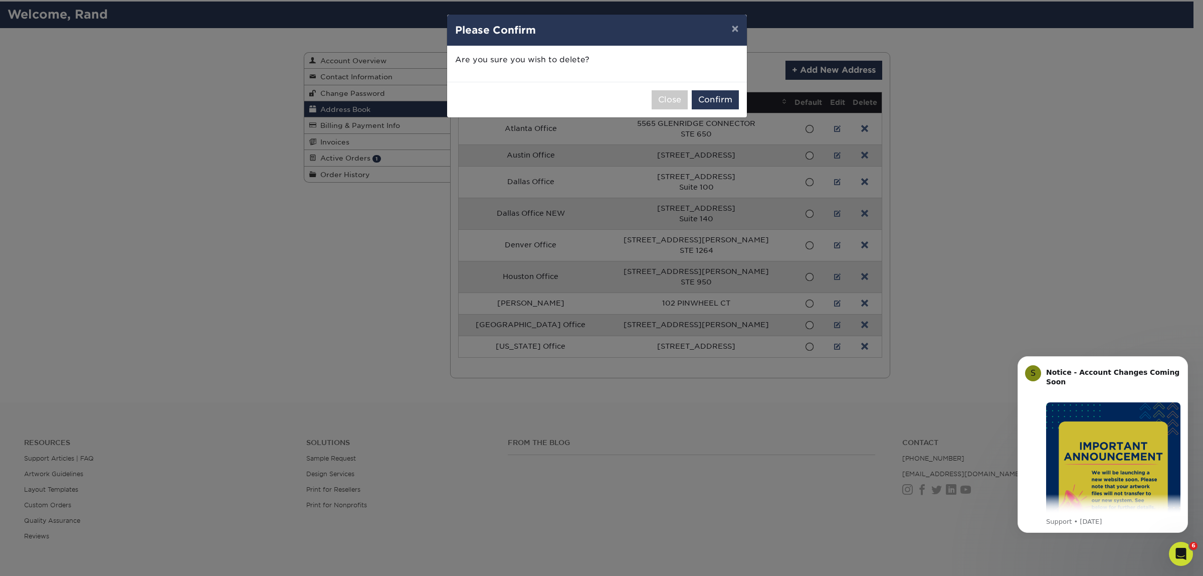
click at [718, 89] on div "Close Confirm" at bounding box center [597, 100] width 300 height 36
click at [718, 100] on button "Confirm" at bounding box center [715, 99] width 47 height 19
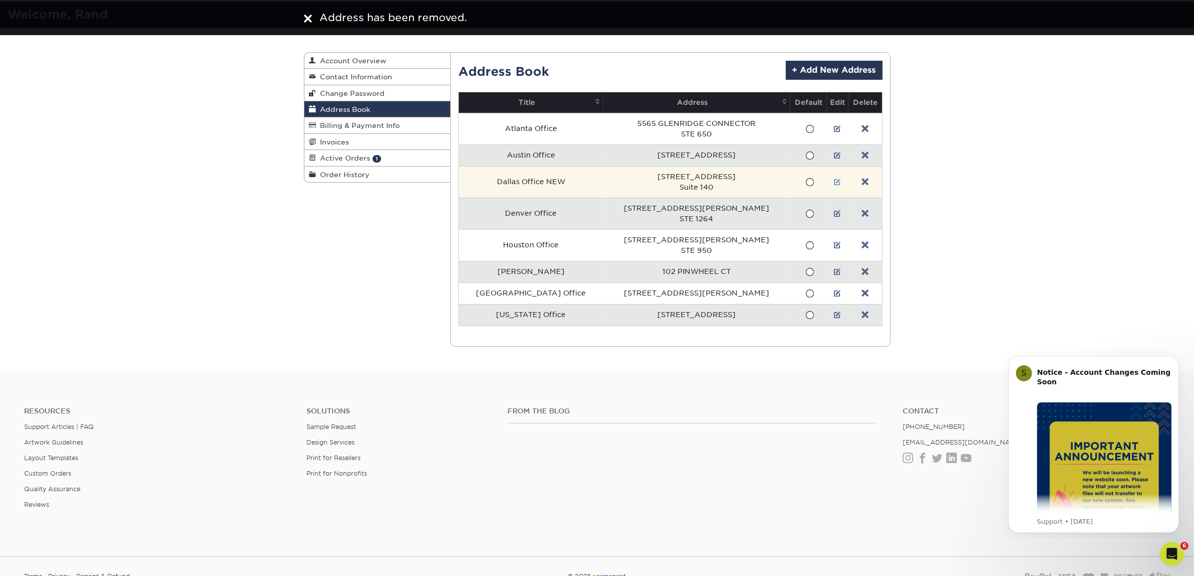
click at [834, 185] on link at bounding box center [837, 182] width 7 height 8
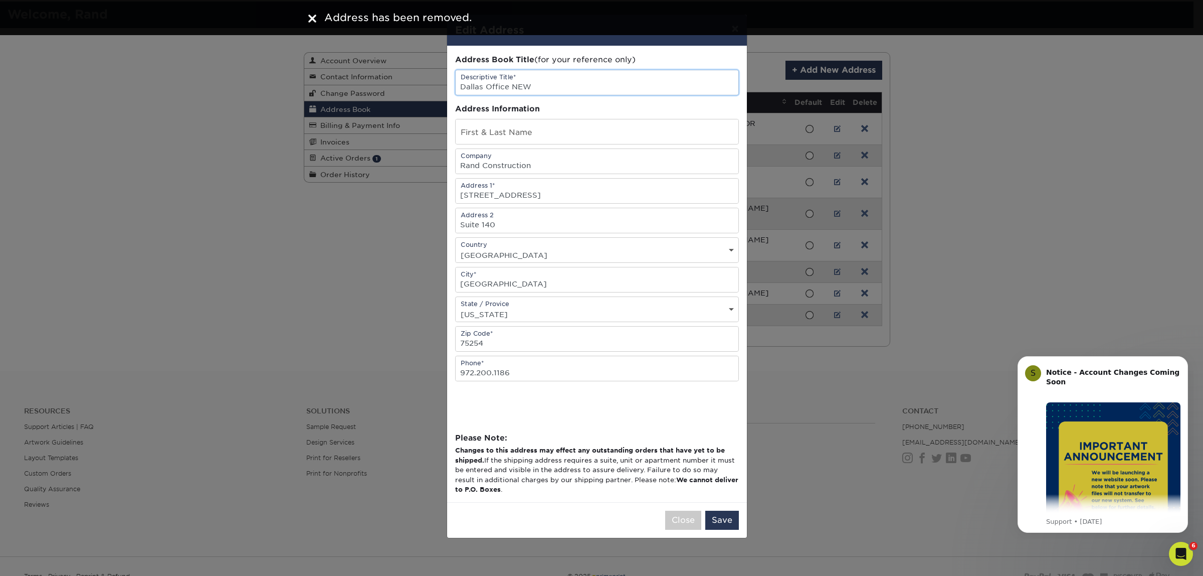
click at [587, 85] on input "Dallas Office NEW" at bounding box center [597, 82] width 283 height 25
type input "Dallas Office"
click at [720, 529] on button "Save" at bounding box center [722, 519] width 34 height 19
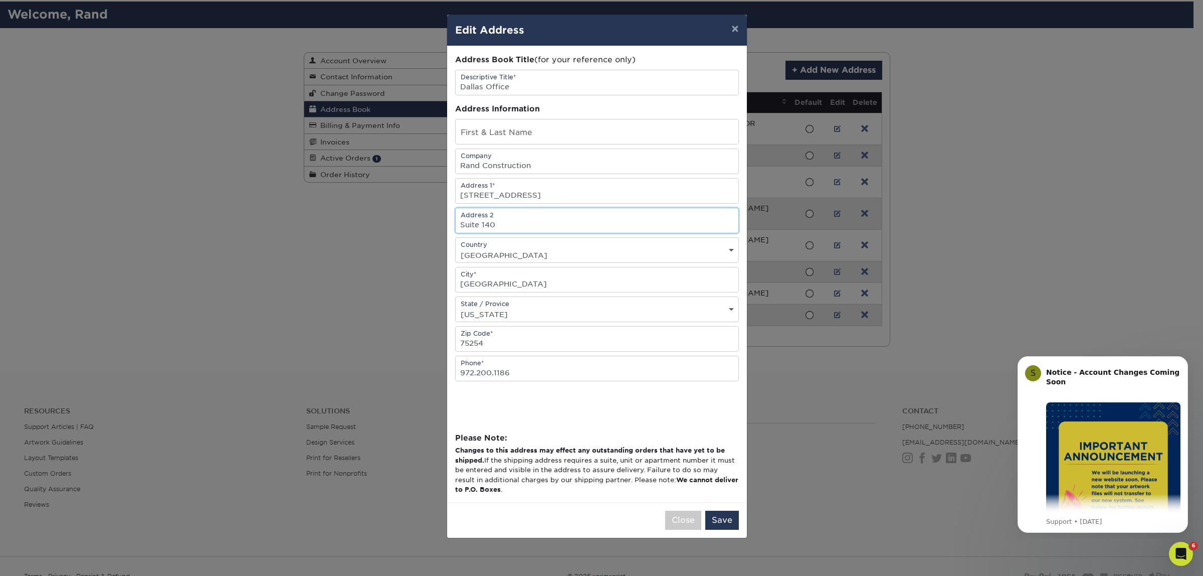
click at [535, 224] on input "Suite 140" at bounding box center [597, 220] width 283 height 25
type input "Suite 120"
drag, startPoint x: 715, startPoint y: 525, endPoint x: 727, endPoint y: 539, distance: 18.2
click at [715, 526] on button "Save" at bounding box center [722, 519] width 34 height 19
click at [711, 527] on button "Save" at bounding box center [722, 519] width 34 height 19
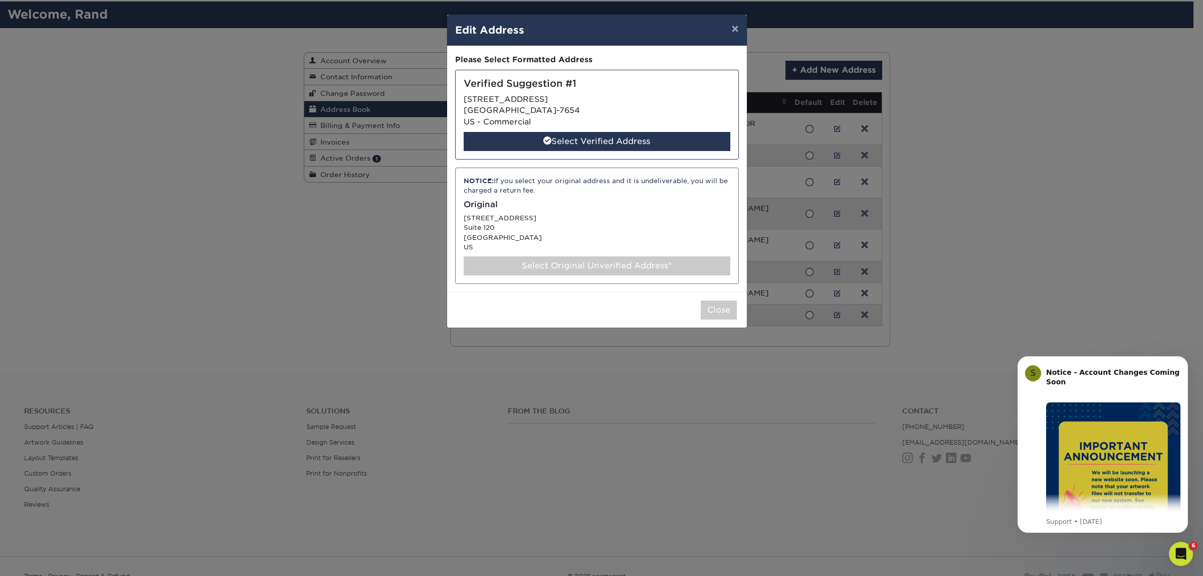
click at [555, 265] on div "Select Original Unverified Address*" at bounding box center [597, 265] width 267 height 19
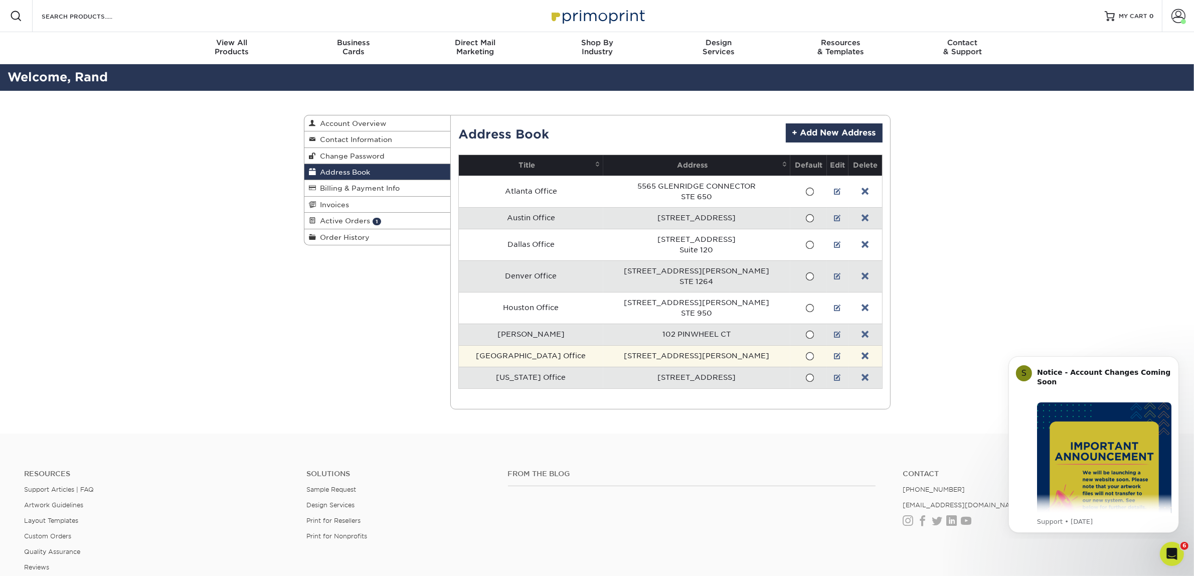
click at [559, 359] on td "[GEOGRAPHIC_DATA] Office" at bounding box center [531, 356] width 144 height 22
click at [834, 354] on link at bounding box center [837, 356] width 7 height 8
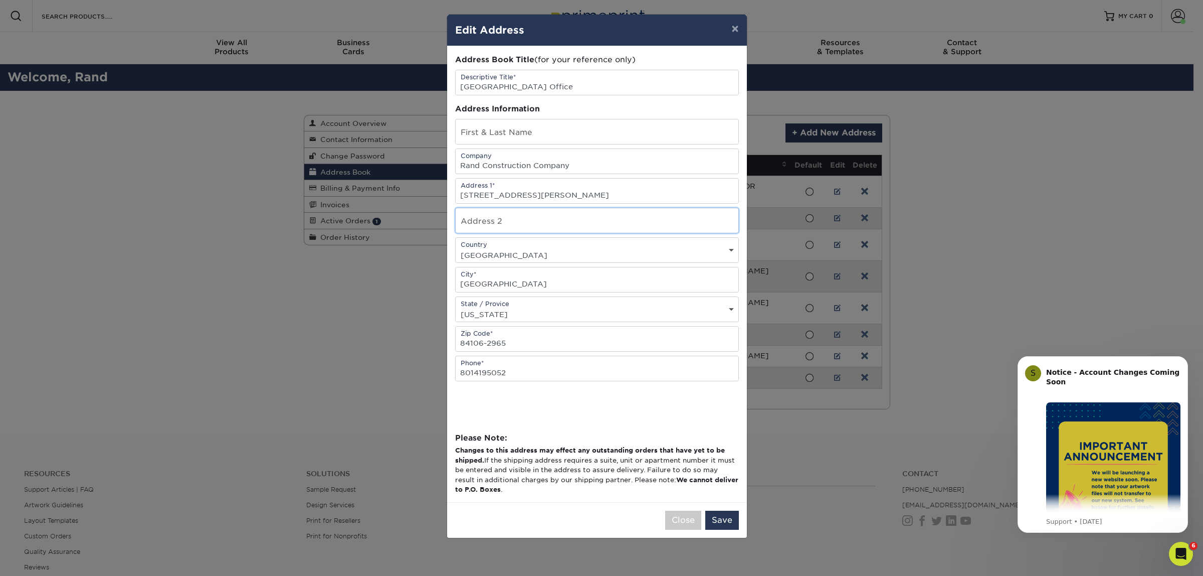
click at [500, 229] on input "text" at bounding box center [597, 220] width 283 height 25
click at [516, 226] on input "Suite 345" at bounding box center [597, 220] width 283 height 25
type input "Suite 325"
click at [711, 526] on button "Save" at bounding box center [722, 519] width 34 height 19
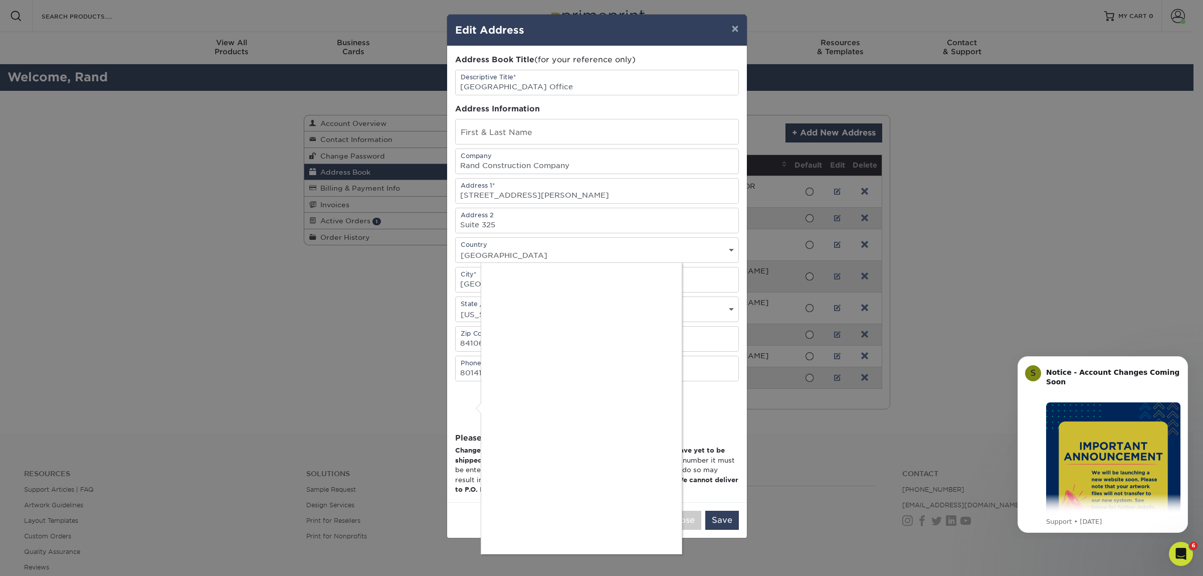
click at [687, 353] on div at bounding box center [601, 288] width 1203 height 576
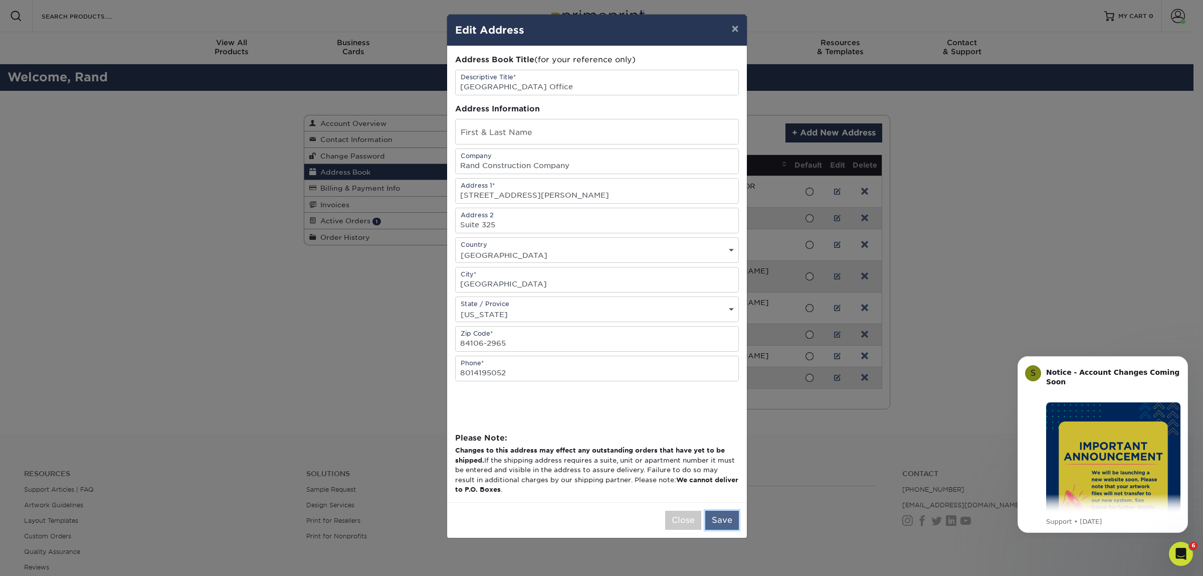
click at [725, 529] on button "Save" at bounding box center [722, 519] width 34 height 19
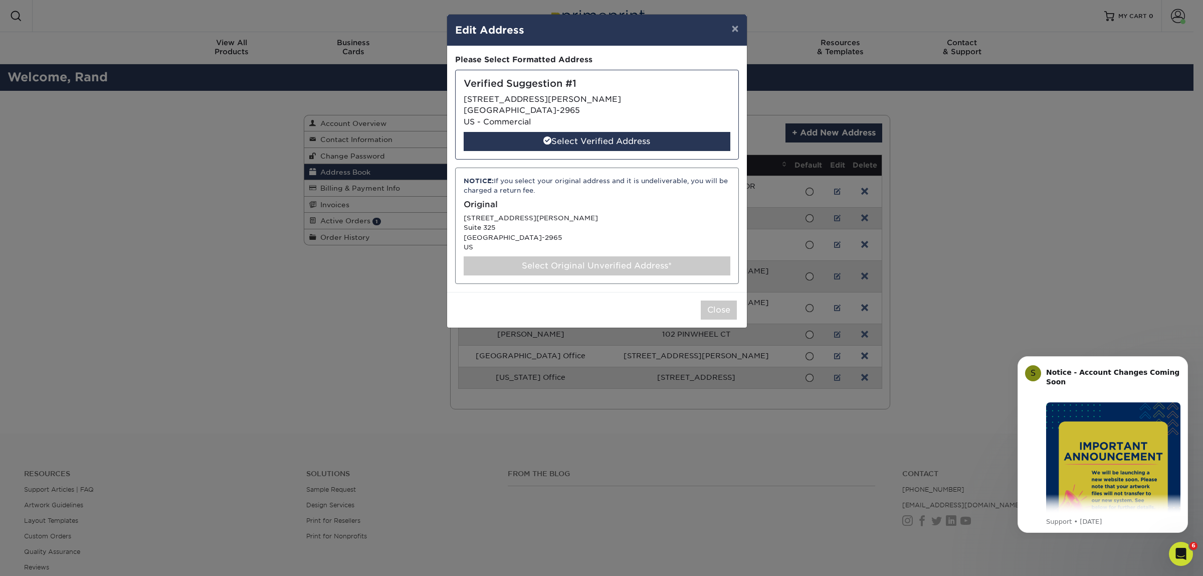
click at [515, 262] on div "Select Original Unverified Address*" at bounding box center [597, 265] width 267 height 19
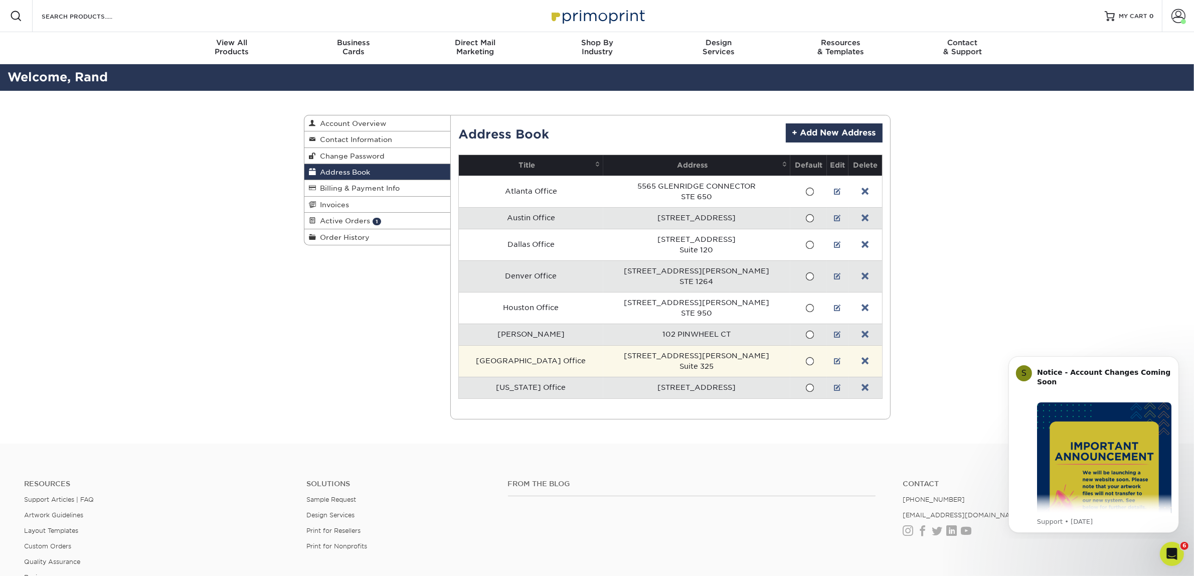
click at [558, 354] on td "[GEOGRAPHIC_DATA] Office" at bounding box center [531, 361] width 144 height 32
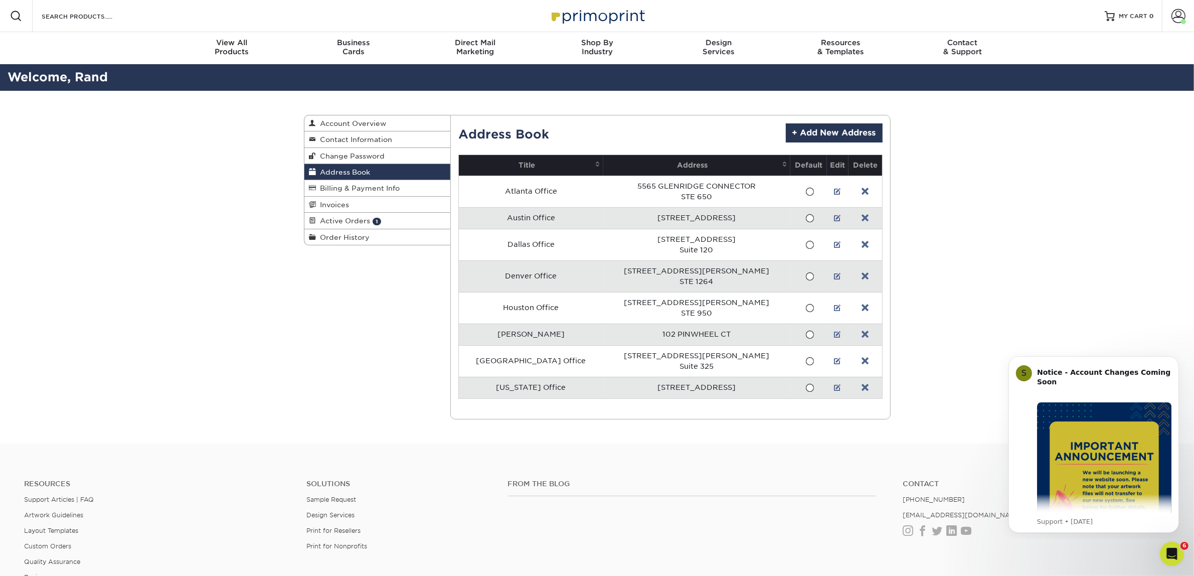
click at [547, 331] on td "[PERSON_NAME]" at bounding box center [531, 334] width 144 height 22
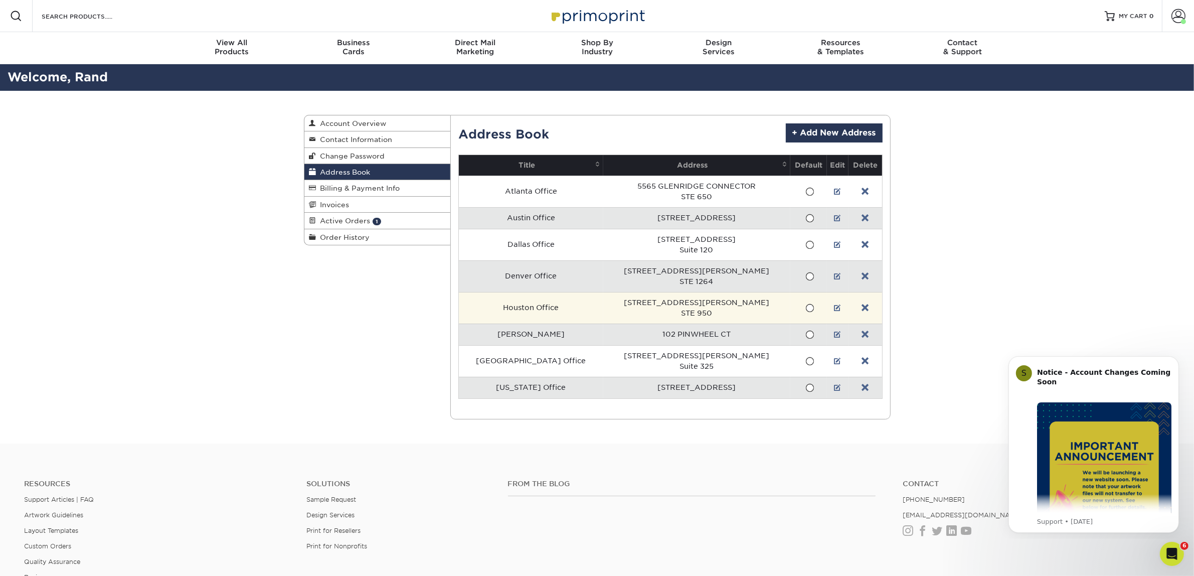
click at [545, 297] on td "Houston Office" at bounding box center [531, 308] width 144 height 32
click at [550, 307] on td "Houston Office" at bounding box center [531, 308] width 144 height 32
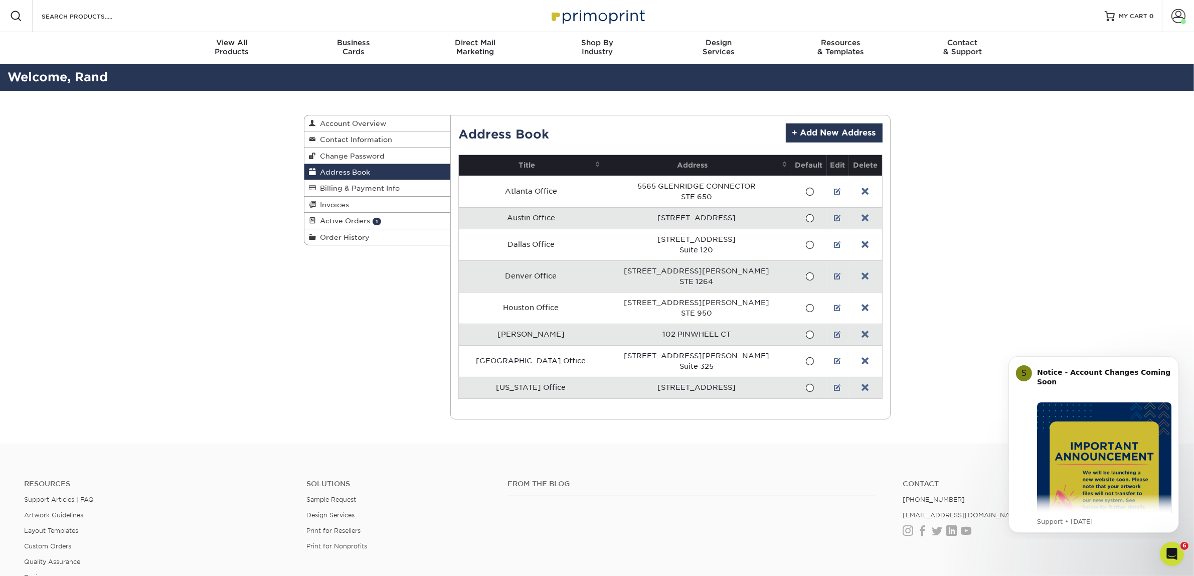
click at [548, 272] on td "Denver Office" at bounding box center [531, 276] width 144 height 32
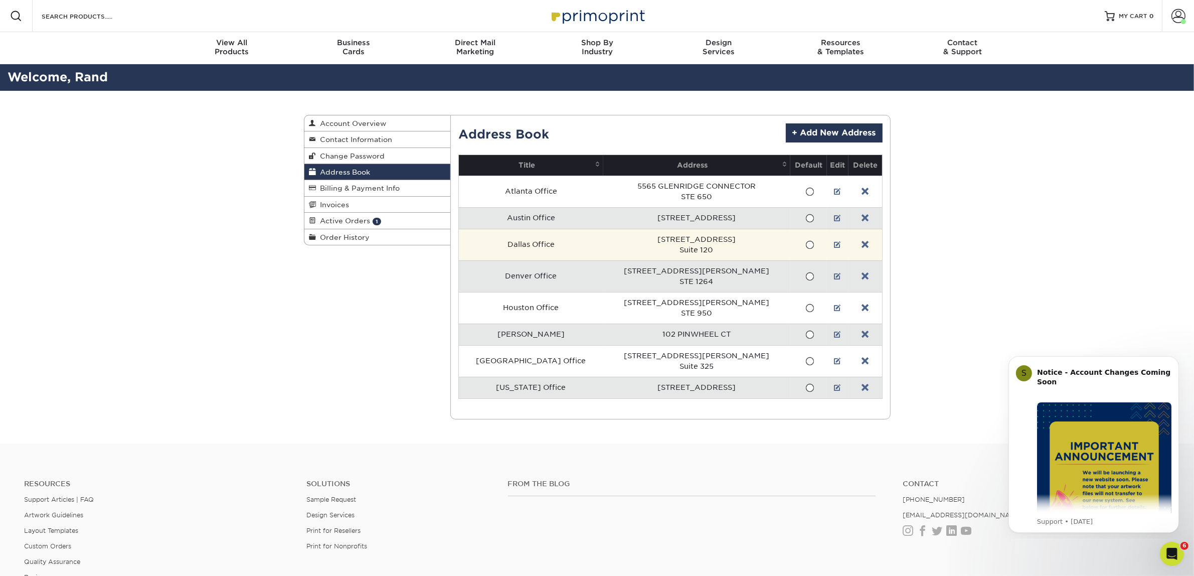
click at [542, 246] on td "Dallas Office" at bounding box center [531, 245] width 144 height 32
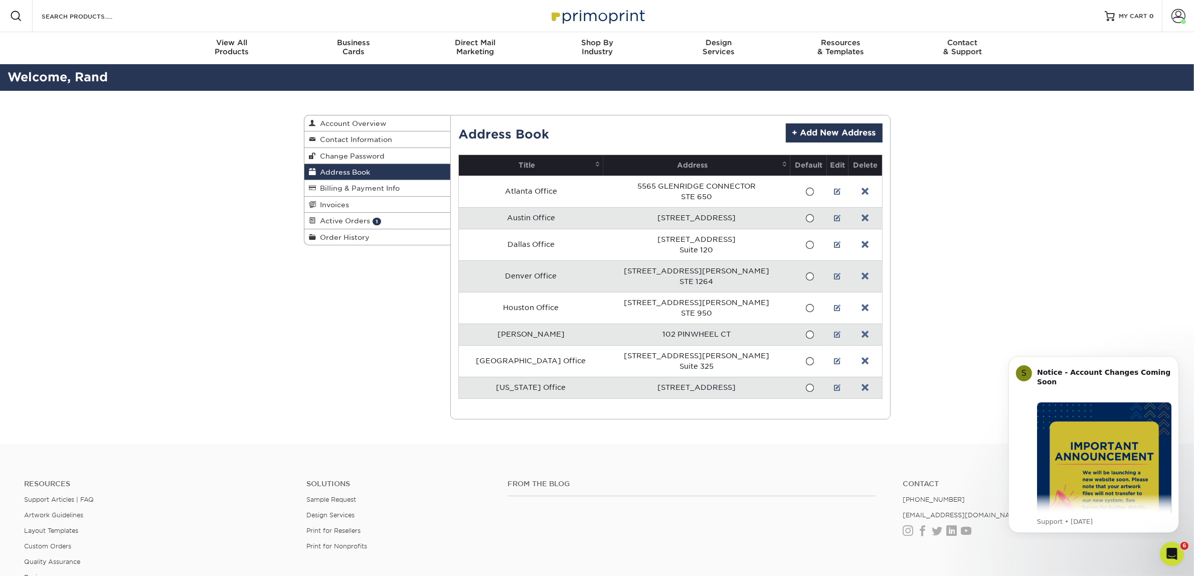
click at [545, 221] on td "Austin Office" at bounding box center [531, 218] width 144 height 22
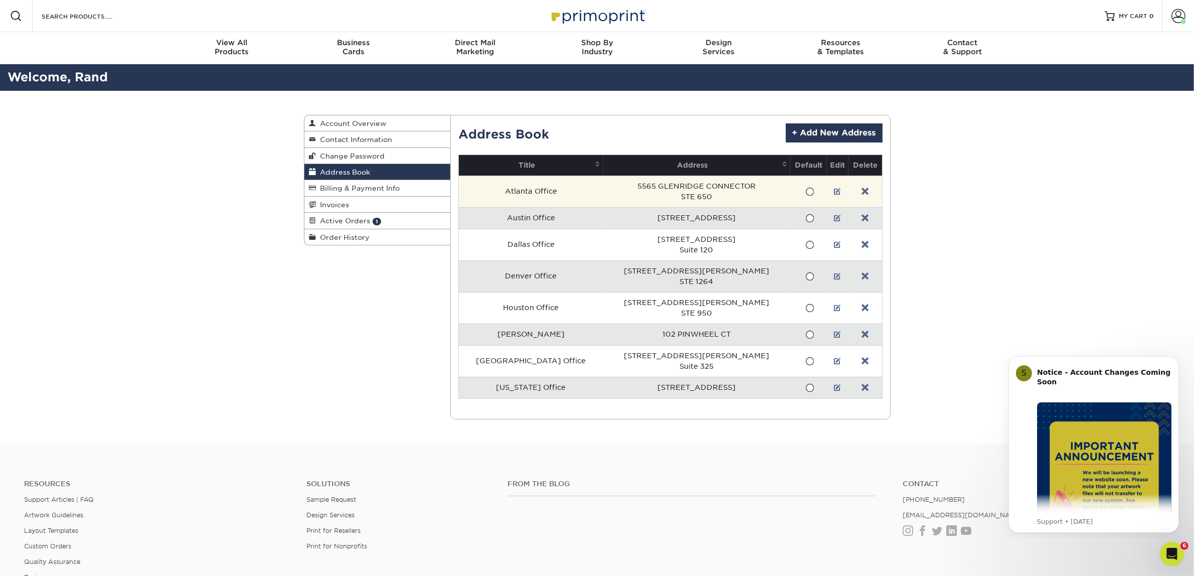
click at [547, 192] on td "Atlanta Office" at bounding box center [531, 191] width 144 height 32
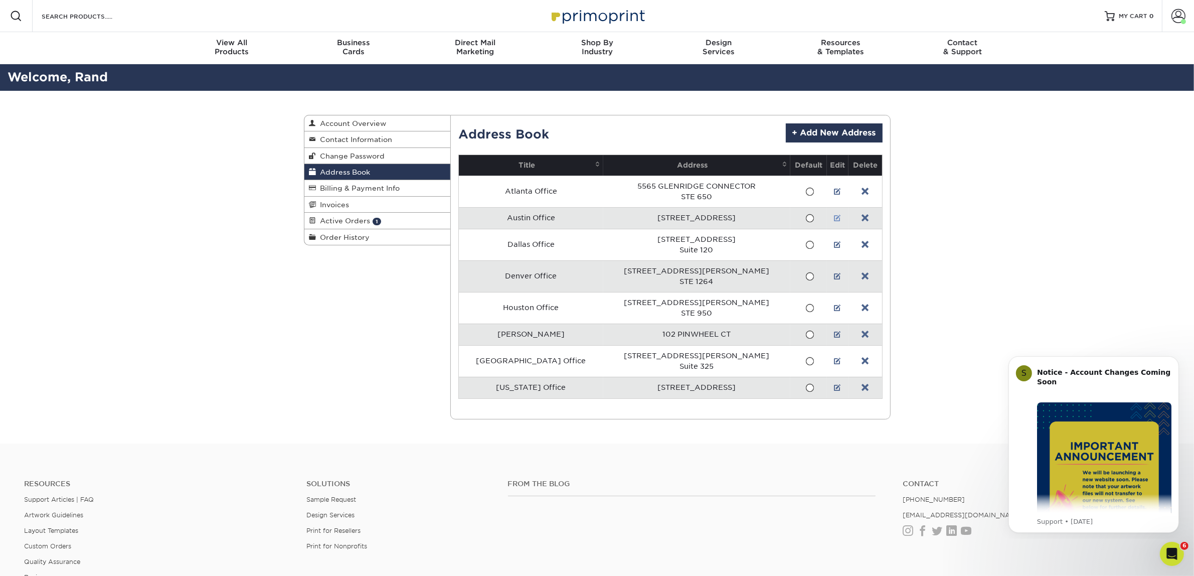
click at [834, 221] on link at bounding box center [837, 218] width 7 height 8
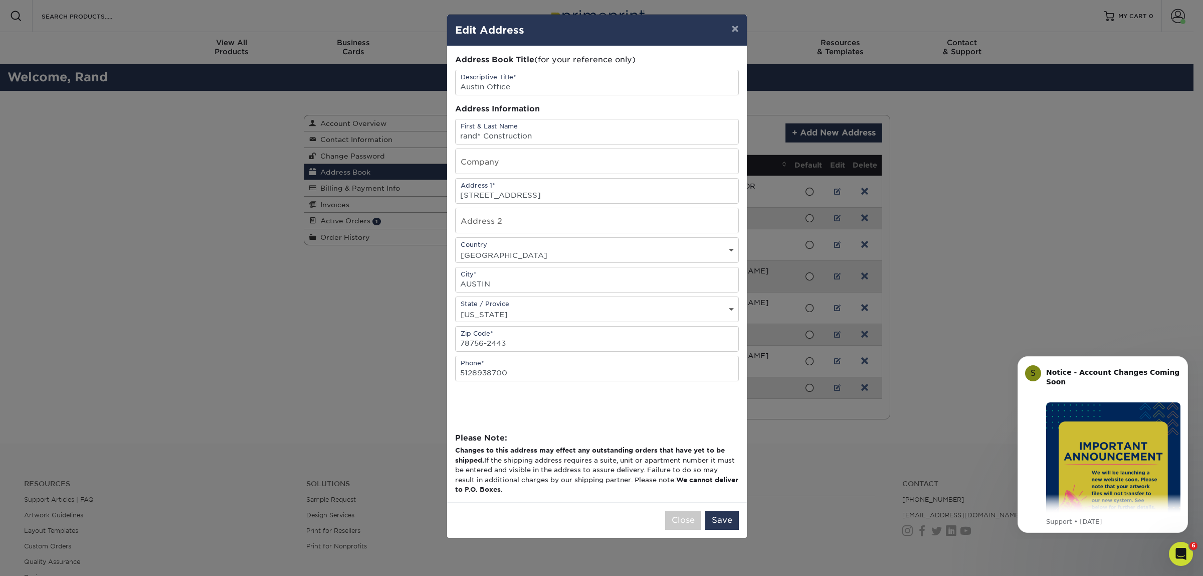
click at [549, 245] on div "Country Country United States Canada ----------------------------- Afghanistan …" at bounding box center [597, 250] width 284 height 26
click at [571, 227] on input "text" at bounding box center [597, 220] width 283 height 25
type input "Suite 130"
click at [700, 112] on div "Address Information" at bounding box center [597, 109] width 284 height 12
click at [712, 529] on button "Save" at bounding box center [722, 519] width 34 height 19
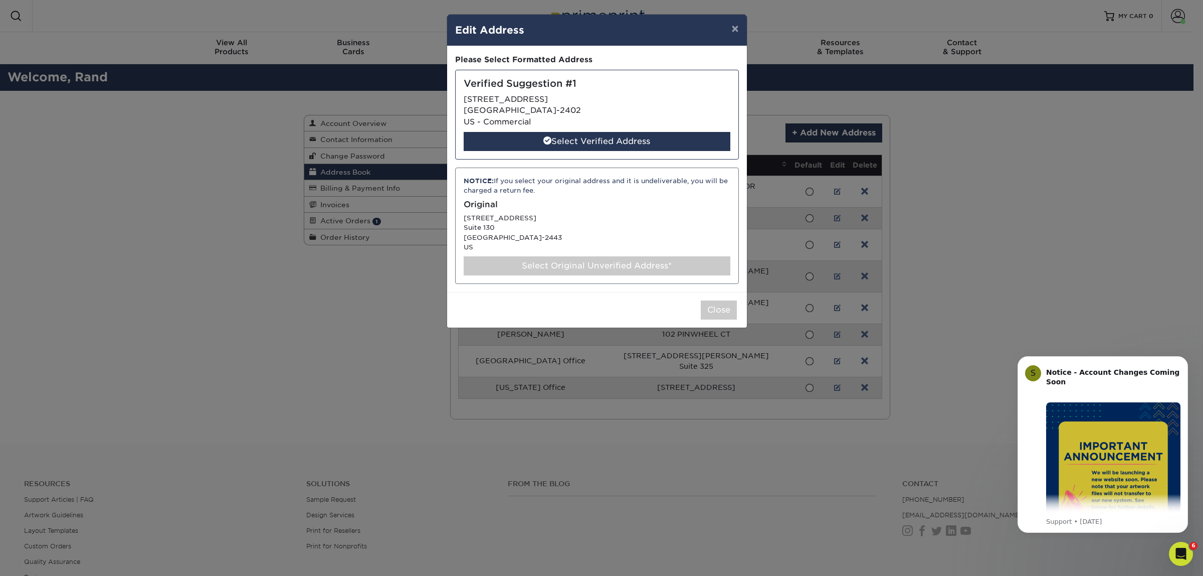
click at [515, 267] on div "Select Original Unverified Address*" at bounding box center [597, 265] width 267 height 19
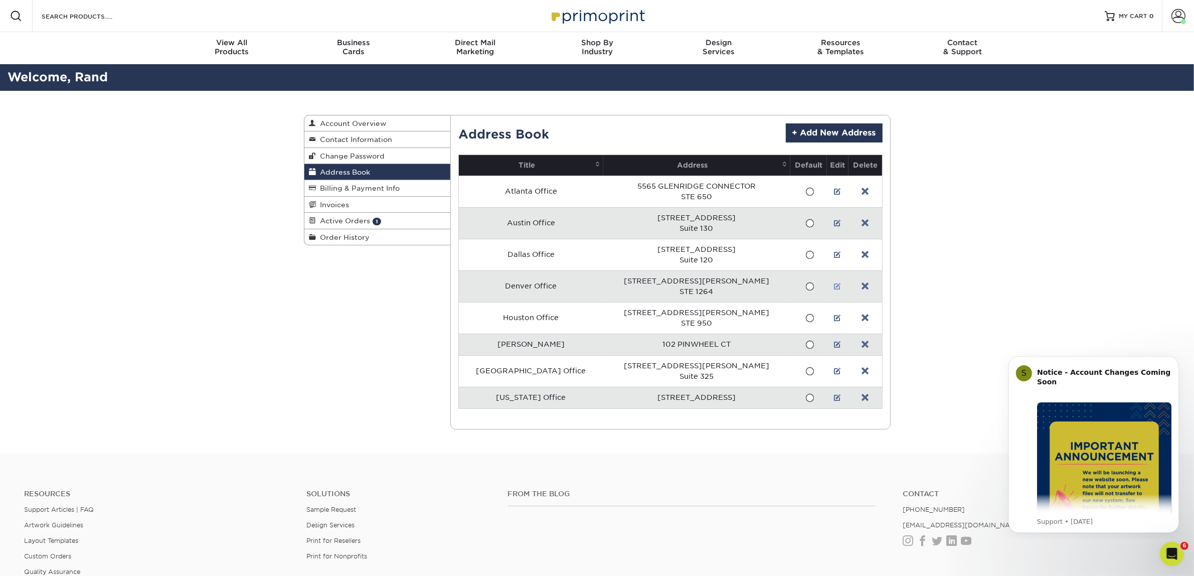
click at [834, 290] on link at bounding box center [837, 286] width 7 height 8
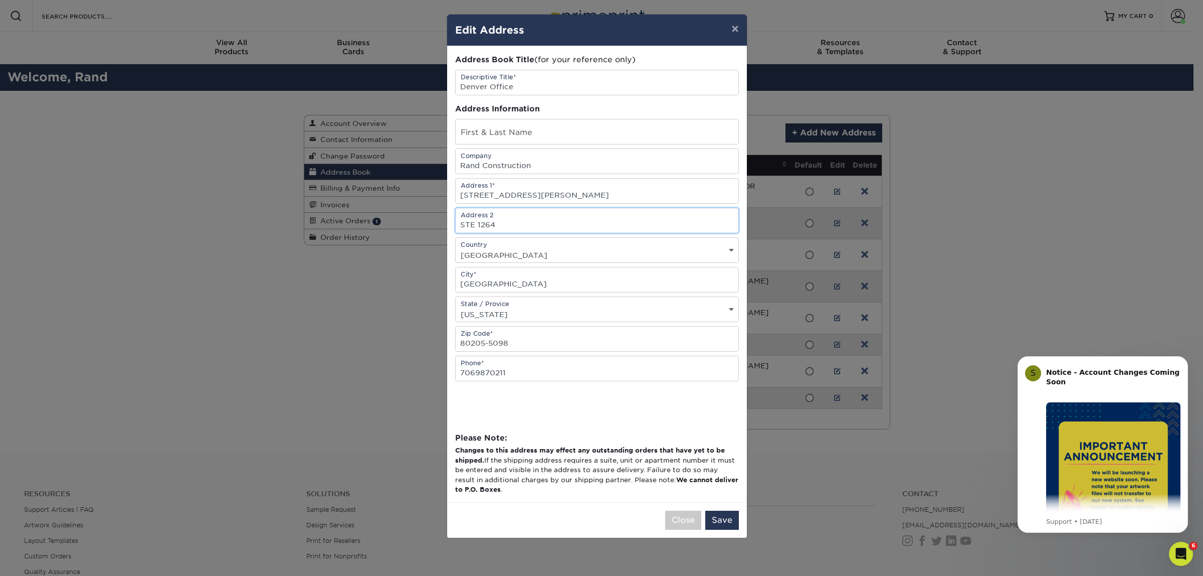
drag, startPoint x: 475, startPoint y: 228, endPoint x: 464, endPoint y: 227, distance: 10.6
click at [464, 227] on input "STE 1264" at bounding box center [597, 220] width 283 height 25
type input "Suite 1264"
click at [722, 529] on button "Save" at bounding box center [722, 519] width 34 height 19
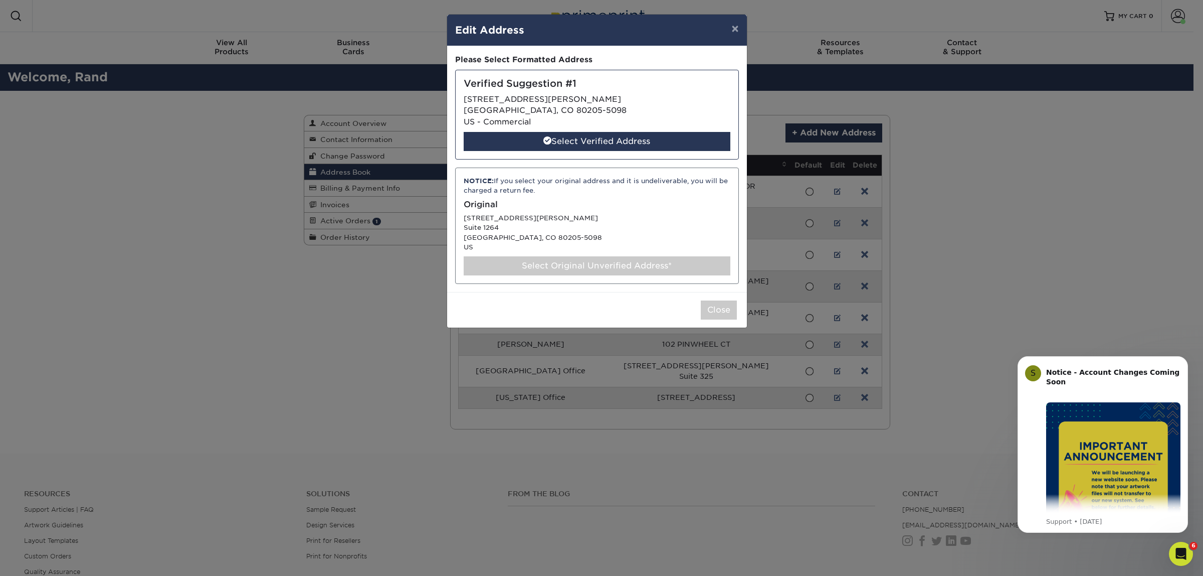
click at [574, 271] on div "Select Original Unverified Address*" at bounding box center [597, 265] width 267 height 19
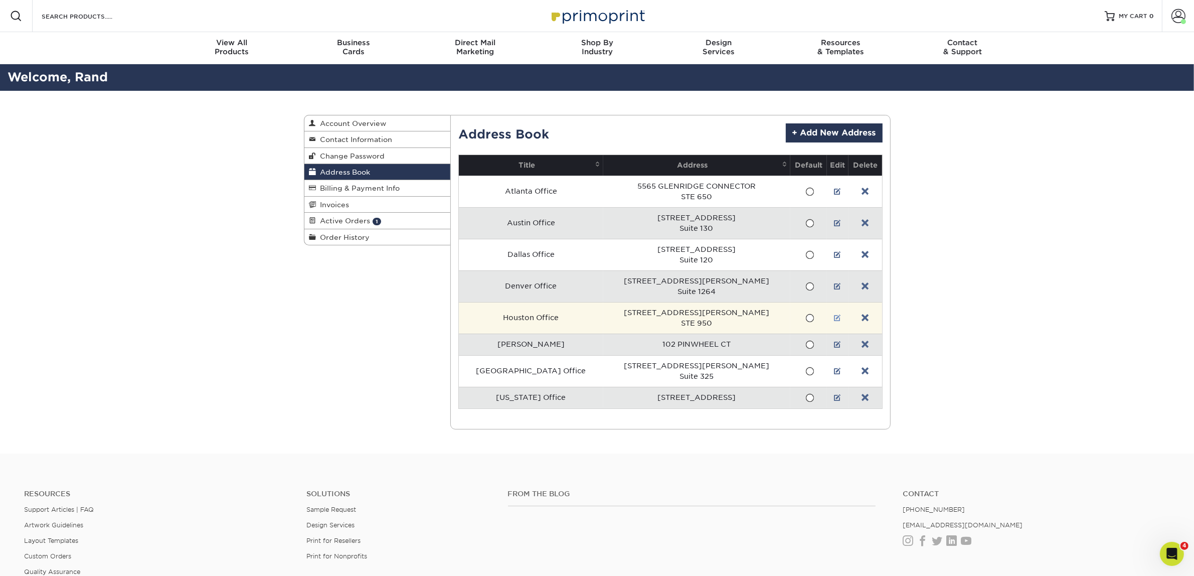
click at [834, 321] on link at bounding box center [837, 318] width 7 height 8
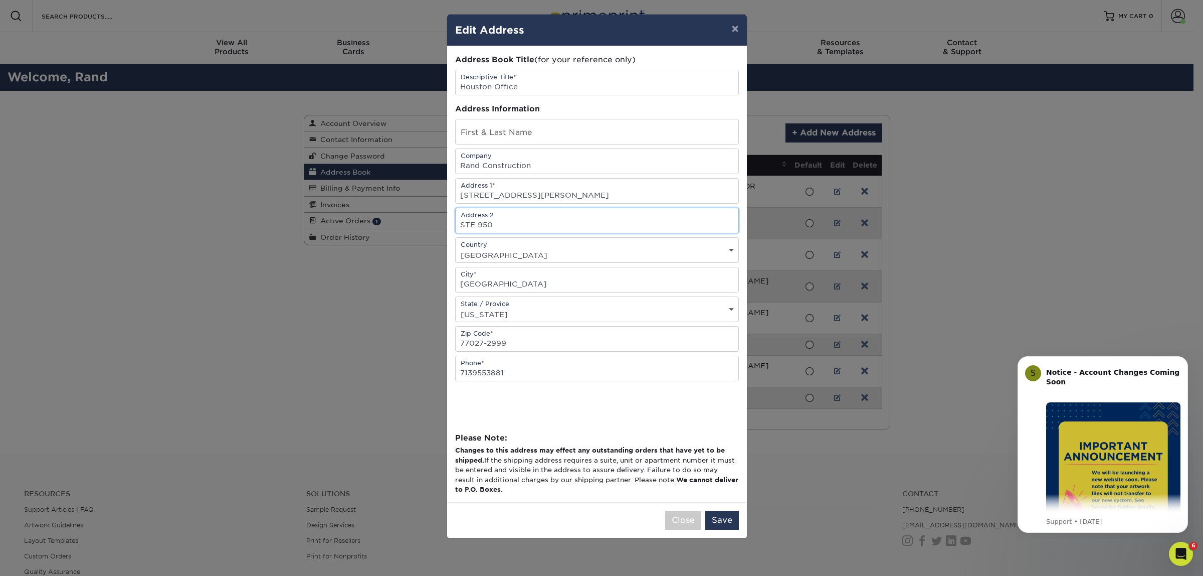
click at [475, 227] on input "STE 950" at bounding box center [597, 220] width 283 height 25
type input "Suite 950"
click at [712, 529] on button "Save" at bounding box center [722, 519] width 34 height 19
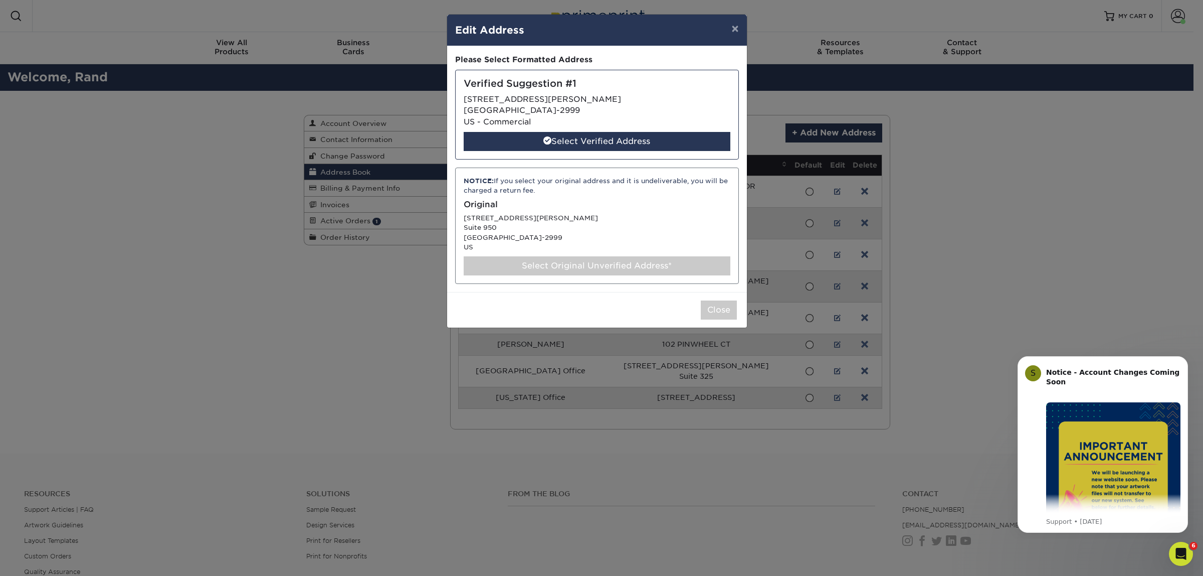
click at [550, 263] on div "Select Original Unverified Address*" at bounding box center [597, 265] width 267 height 19
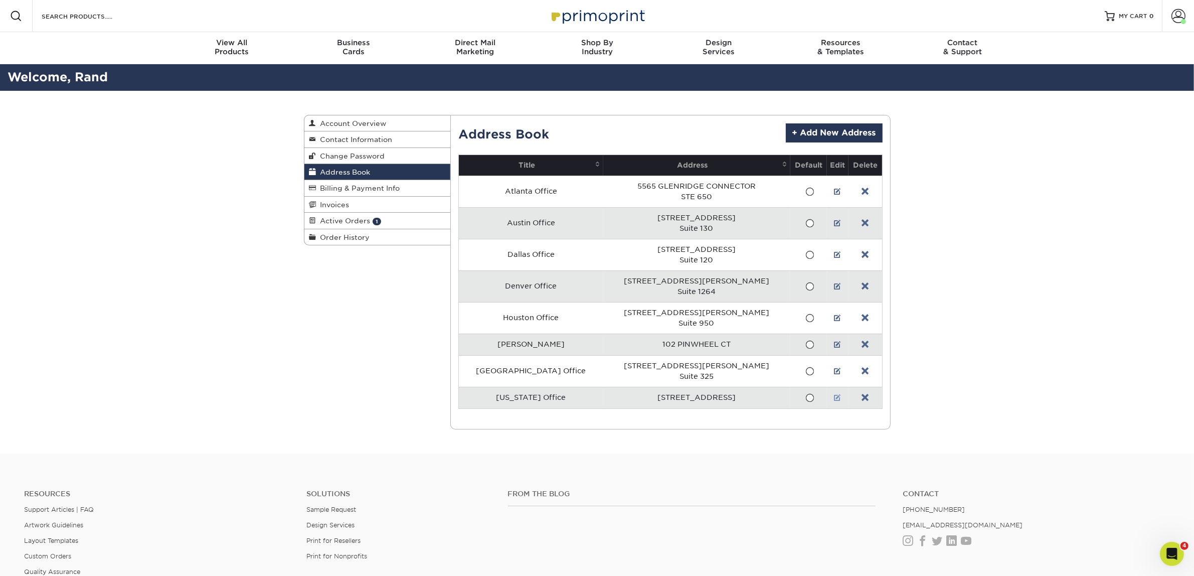
click at [834, 399] on link at bounding box center [837, 398] width 7 height 8
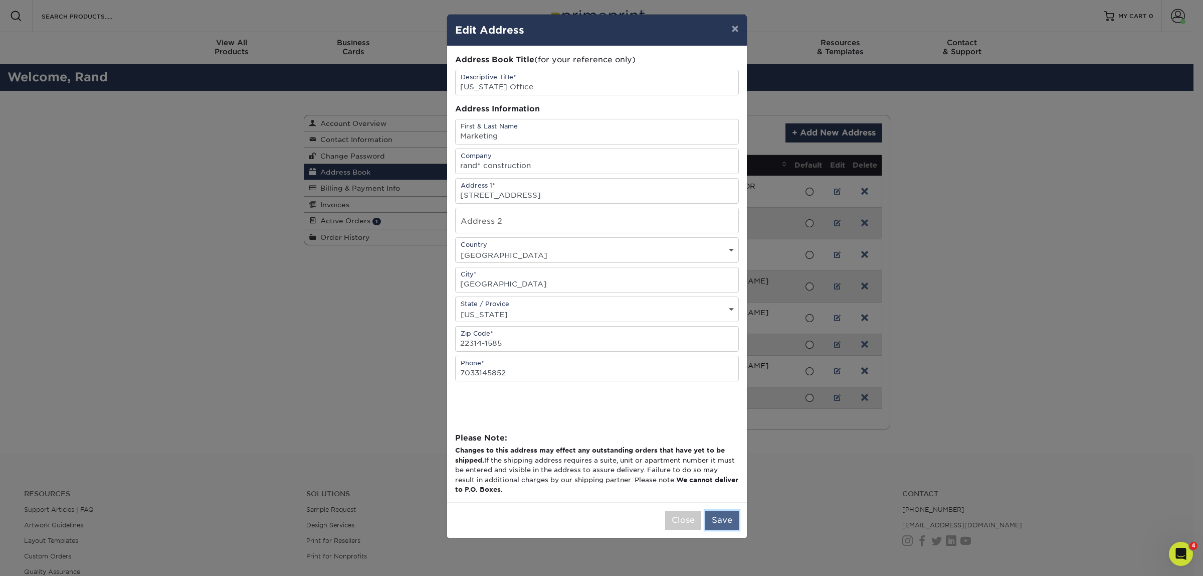
click at [722, 529] on button "Save" at bounding box center [722, 519] width 34 height 19
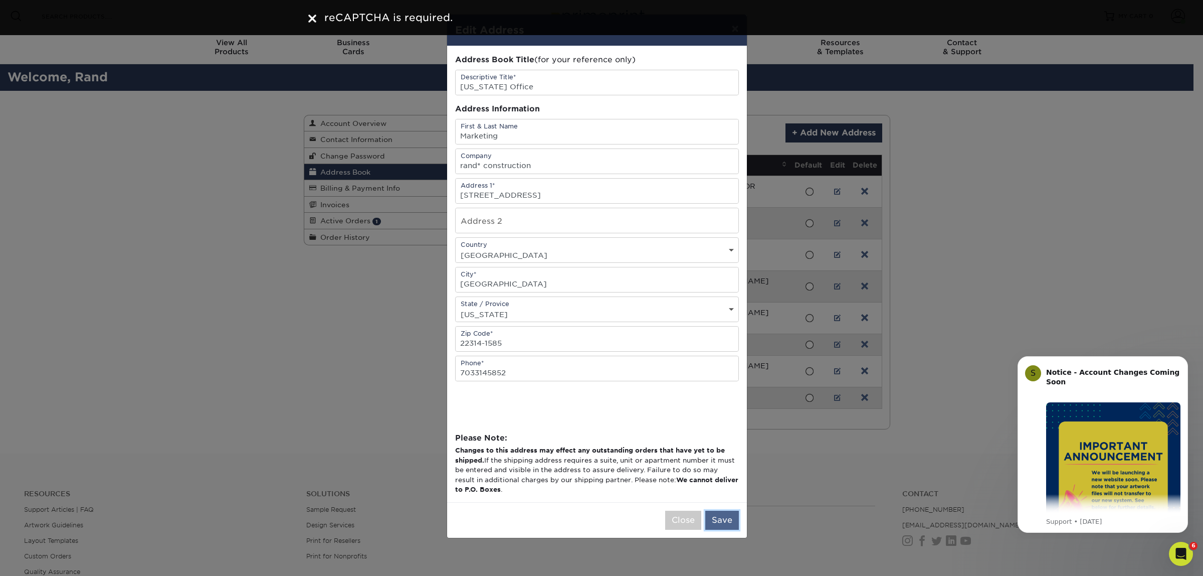
click at [727, 529] on button "Save" at bounding box center [722, 519] width 34 height 19
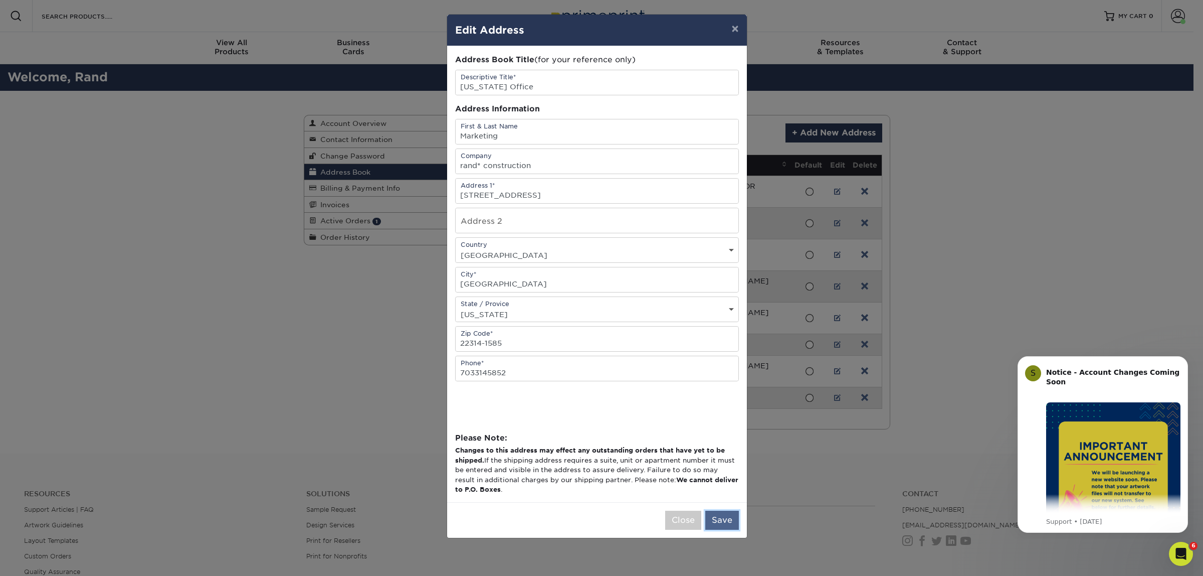
click at [718, 529] on button "Save" at bounding box center [722, 519] width 34 height 19
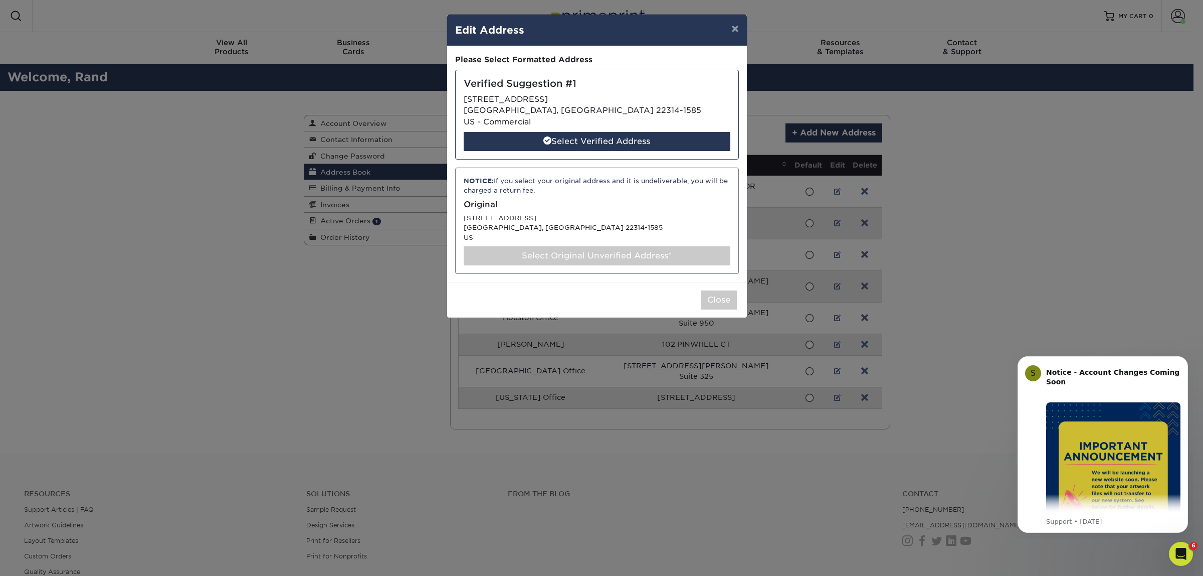
click at [641, 262] on div "Select Original Unverified Address*" at bounding box center [597, 255] width 267 height 19
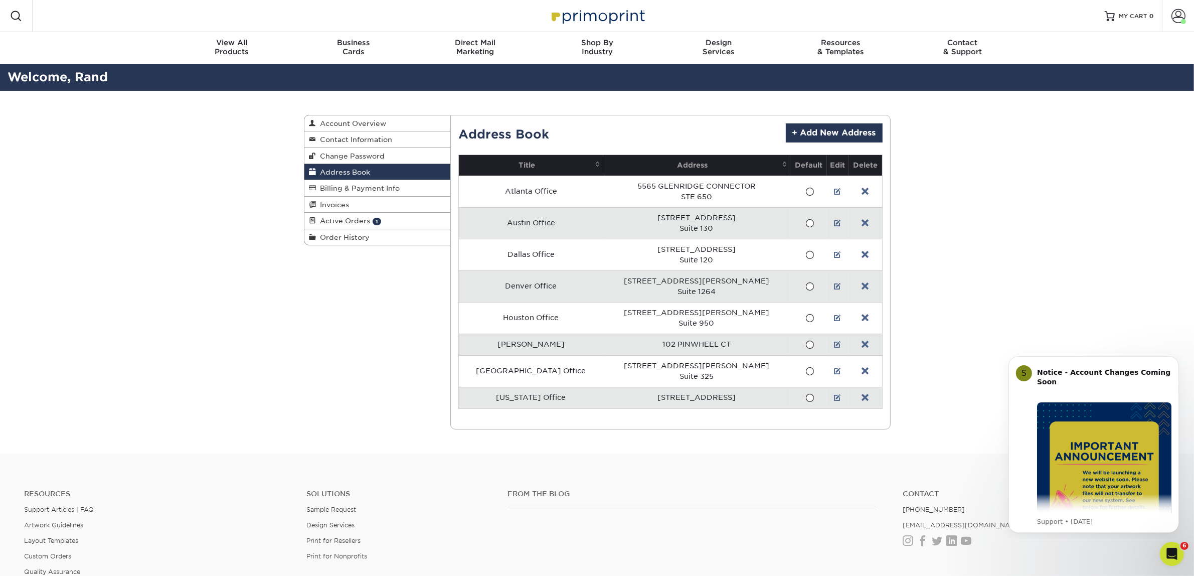
click at [963, 344] on div "Address Book Account Overview Contact Information Change Password Address Book …" at bounding box center [597, 272] width 1194 height 362
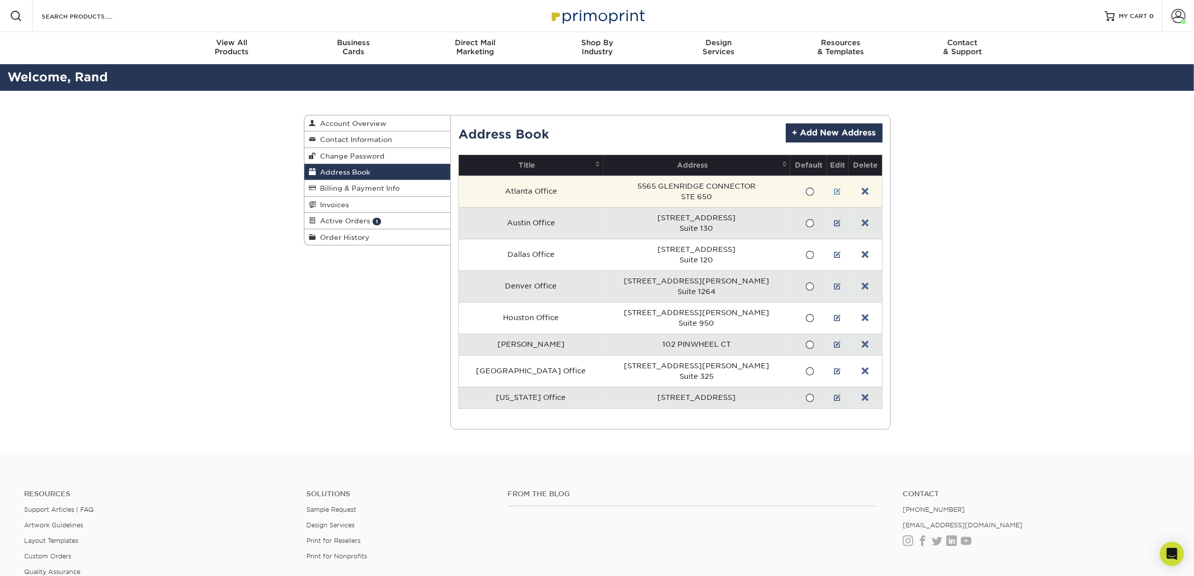
click at [834, 189] on link at bounding box center [837, 192] width 7 height 8
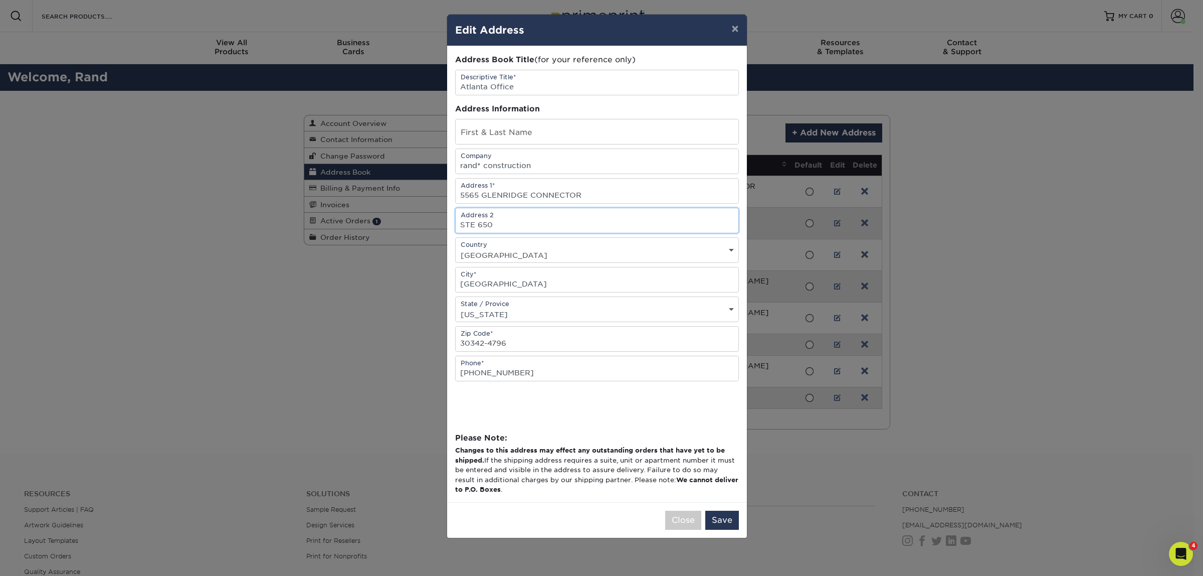
click at [472, 231] on input "STE 650" at bounding box center [597, 220] width 283 height 25
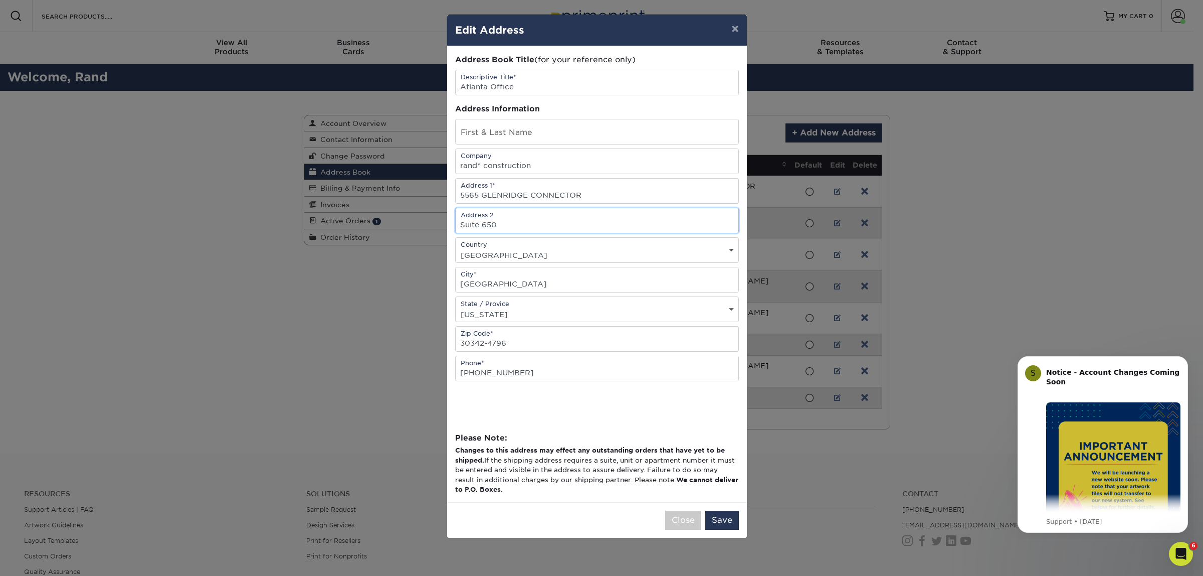
type input "Suite 650"
click at [713, 527] on button "Save" at bounding box center [722, 519] width 34 height 19
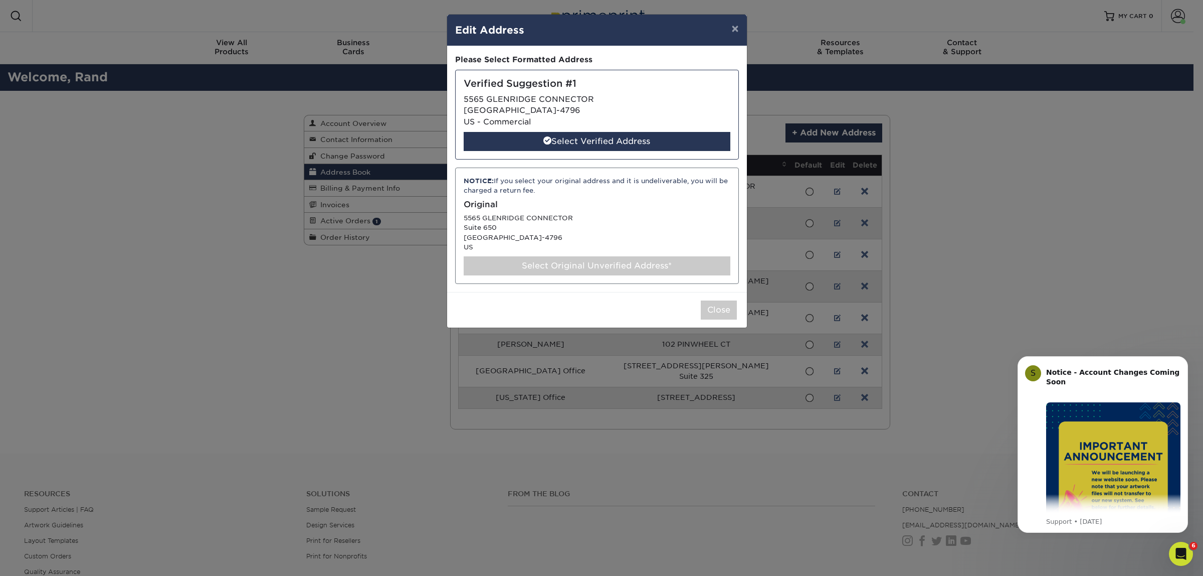
click at [600, 260] on div "Select Original Unverified Address*" at bounding box center [597, 265] width 267 height 19
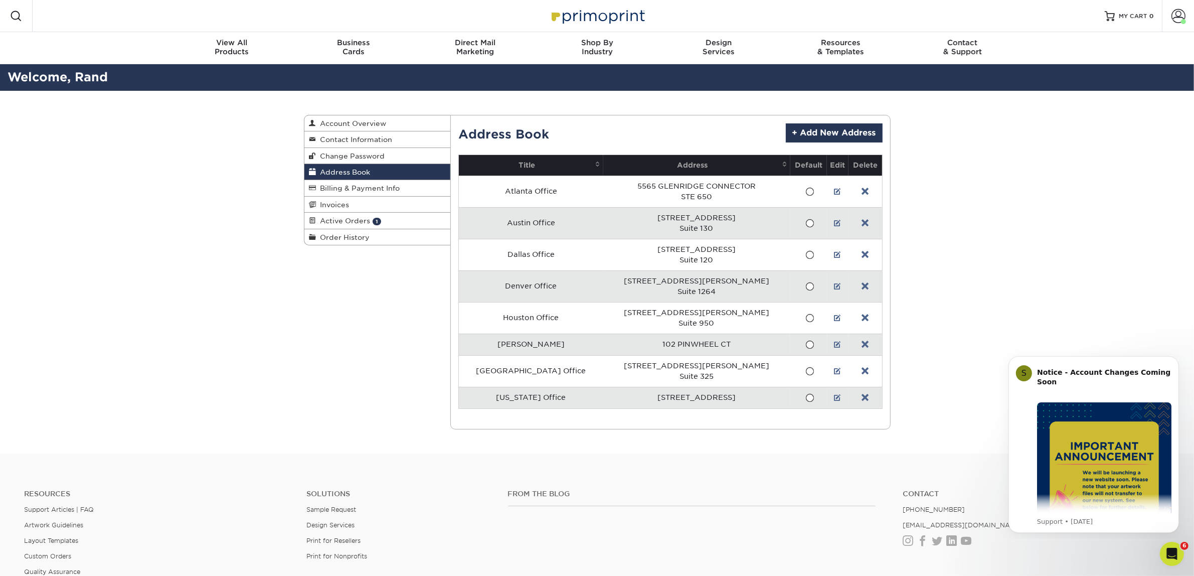
click at [949, 330] on div "Address Book Account Overview Contact Information Change Password Address Book …" at bounding box center [597, 272] width 1194 height 362
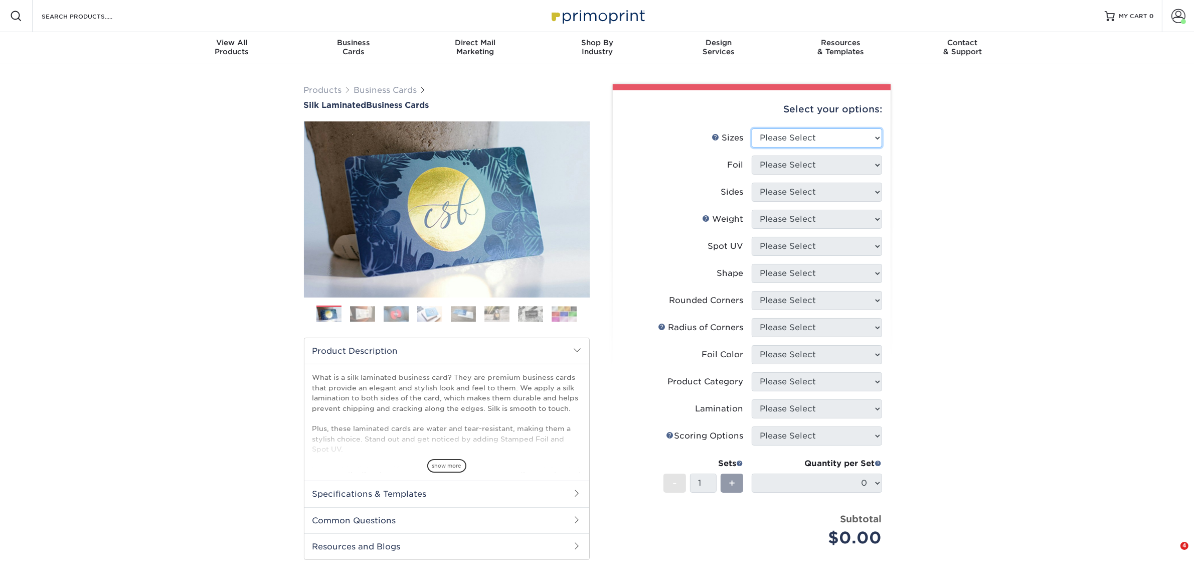
click at [778, 137] on select "Please Select 1.5" x 3.5" - Mini 1.75" x 3.5" - Mini 2" x 2" - Square 2" x 3" -…" at bounding box center [817, 137] width 130 height 19
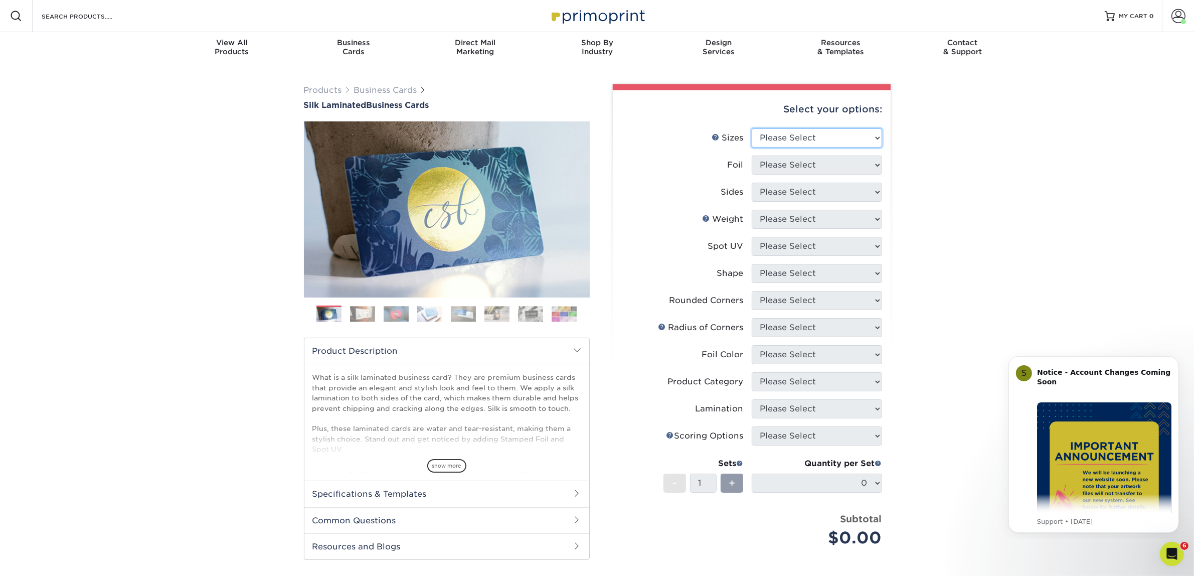
select select "2.00x3.50"
click at [752, 128] on select "Please Select 1.5" x 3.5" - Mini 1.75" x 3.5" - Mini 2" x 2" - Square 2" x 3" -…" at bounding box center [817, 137] width 130 height 19
click at [783, 163] on select "Please Select Yes No" at bounding box center [817, 164] width 130 height 19
select select "0"
click at [752, 155] on select "Please Select Yes No" at bounding box center [817, 164] width 130 height 19
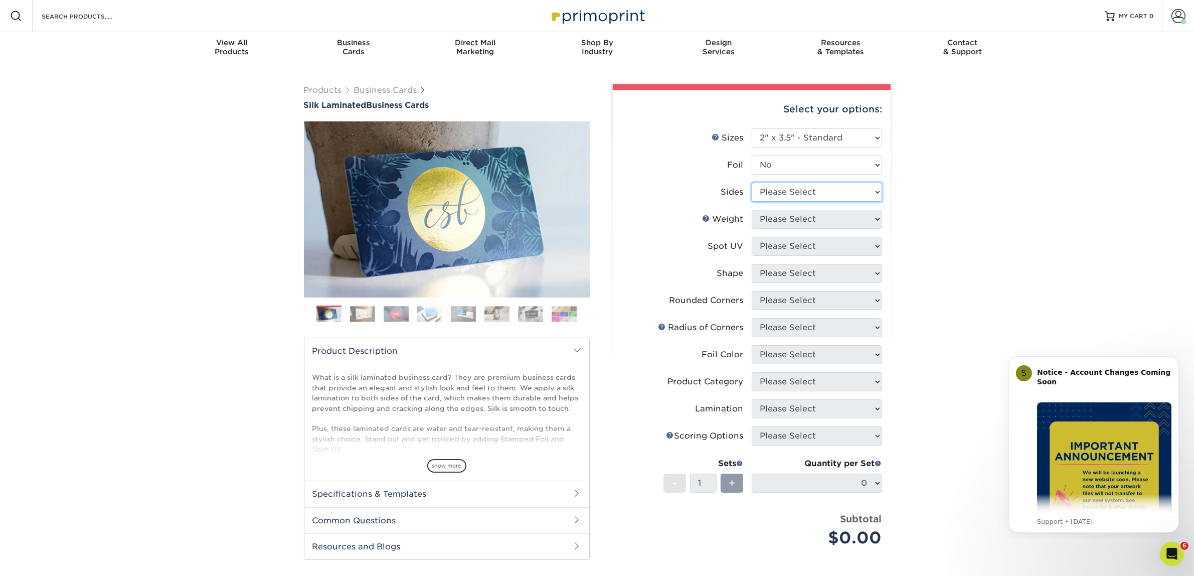
click at [775, 192] on select "Please Select Print Both Sides Print Front Only" at bounding box center [817, 191] width 130 height 19
select select "13abbda7-1d64-4f25-8bb2-c179b224825d"
click at [752, 182] on select "Please Select Print Both Sides Print Front Only" at bounding box center [817, 191] width 130 height 19
click at [780, 219] on select "Please Select 16PT" at bounding box center [817, 219] width 130 height 19
select select "16PT"
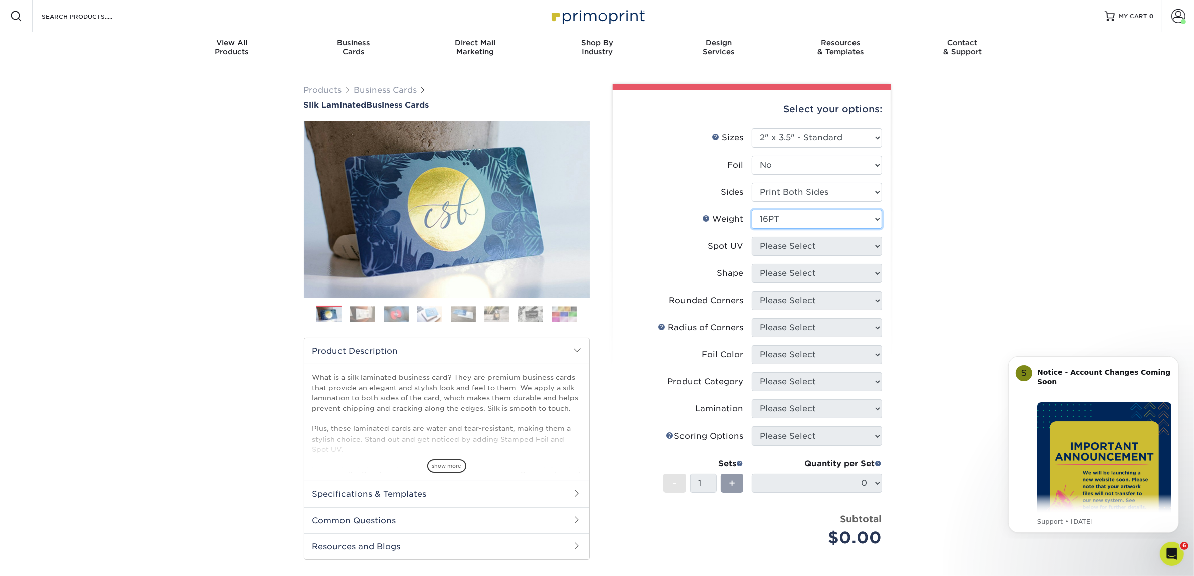
click at [752, 210] on select "Please Select 16PT" at bounding box center [817, 219] width 130 height 19
click at [775, 244] on select "Please Select No Spot UV Front and Back (Both Sides) Front Only Back Only" at bounding box center [817, 246] width 130 height 19
select select "3"
click at [752, 237] on select "Please Select No Spot UV Front and Back (Both Sides) Front Only Back Only" at bounding box center [817, 246] width 130 height 19
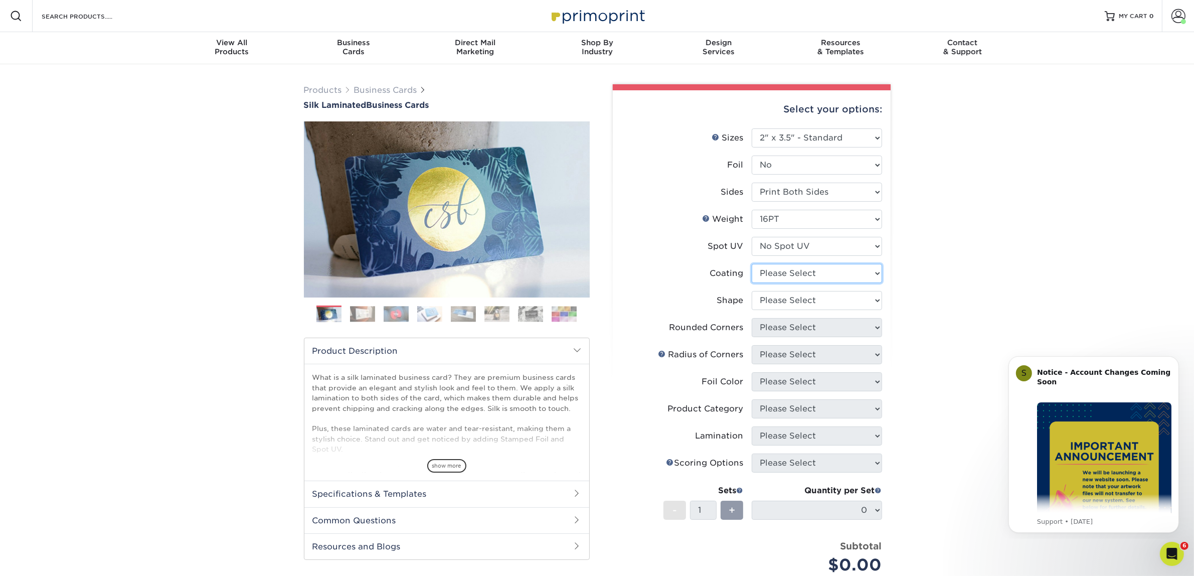
click at [786, 272] on select at bounding box center [817, 273] width 130 height 19
select select "3e7618de-abca-4bda-9f97-8b9129e913d8"
click at [752, 264] on select at bounding box center [817, 273] width 130 height 19
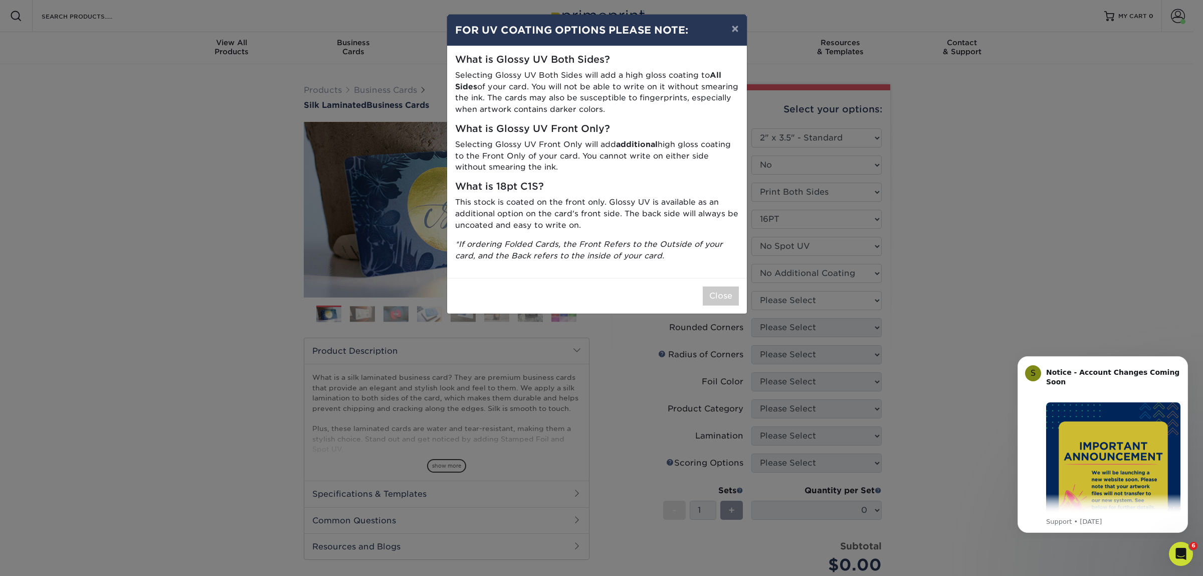
click at [782, 298] on div "× FOR UV COATING OPTIONS PLEASE NOTE: What is Glossy UV Both Sides? Selecting G…" at bounding box center [601, 288] width 1203 height 576
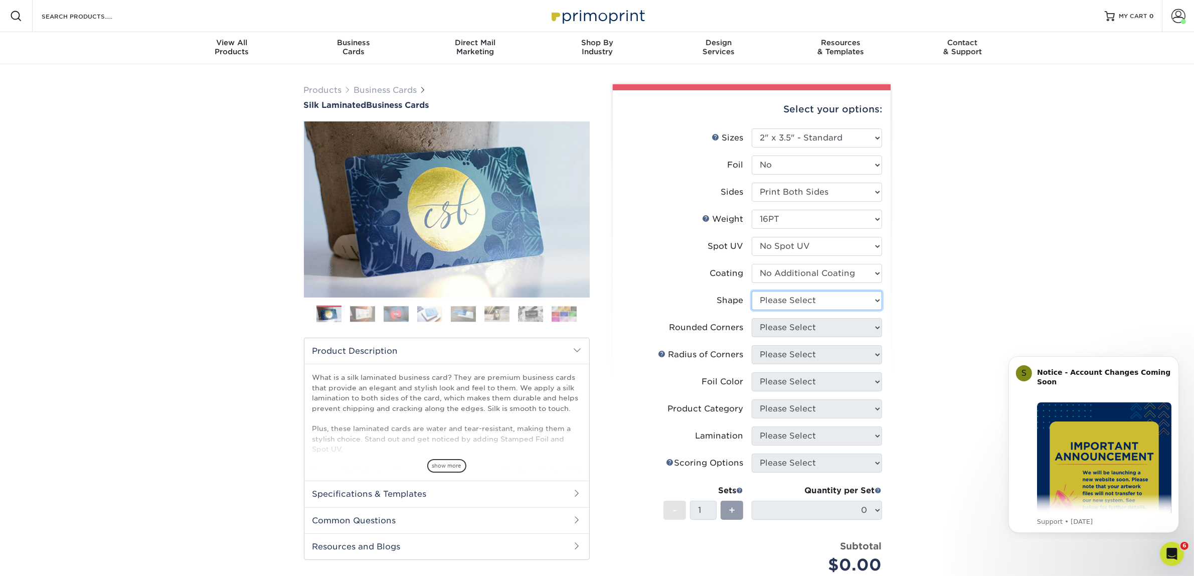
click at [771, 297] on select "Please Select Standard Oval" at bounding box center [817, 300] width 130 height 19
select select "standard"
click at [752, 291] on select "Please Select Standard Oval" at bounding box center [817, 300] width 130 height 19
click at [770, 326] on select "Please Select Yes - Round 2 Corners Yes - Round 4 Corners No" at bounding box center [817, 327] width 130 height 19
select select "0"
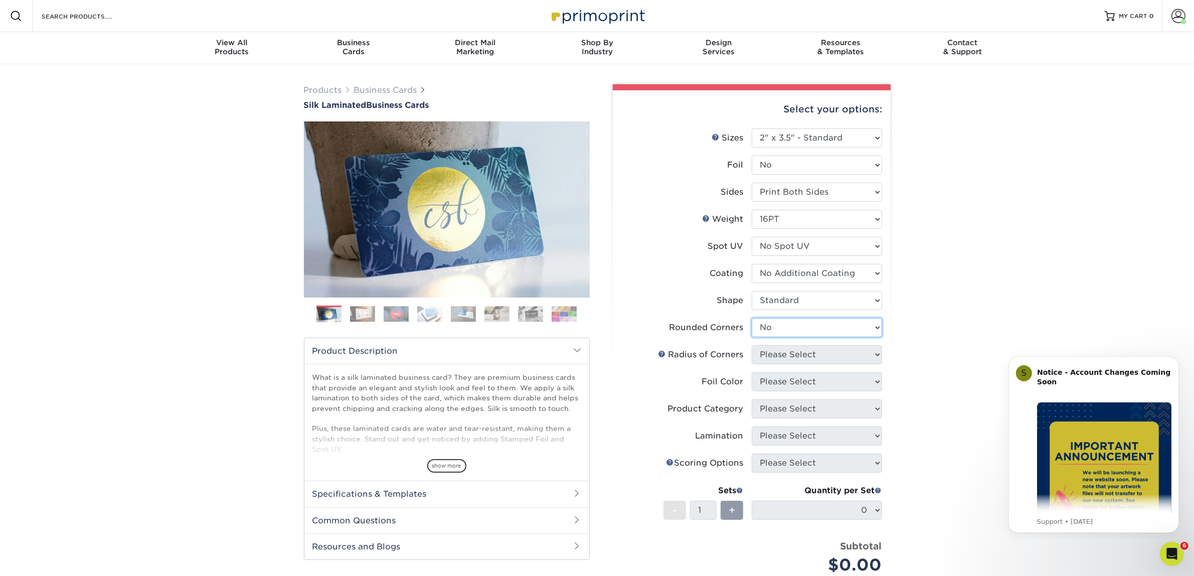
click at [752, 318] on select "Please Select Yes - Round 2 Corners Yes - Round 4 Corners No" at bounding box center [817, 327] width 130 height 19
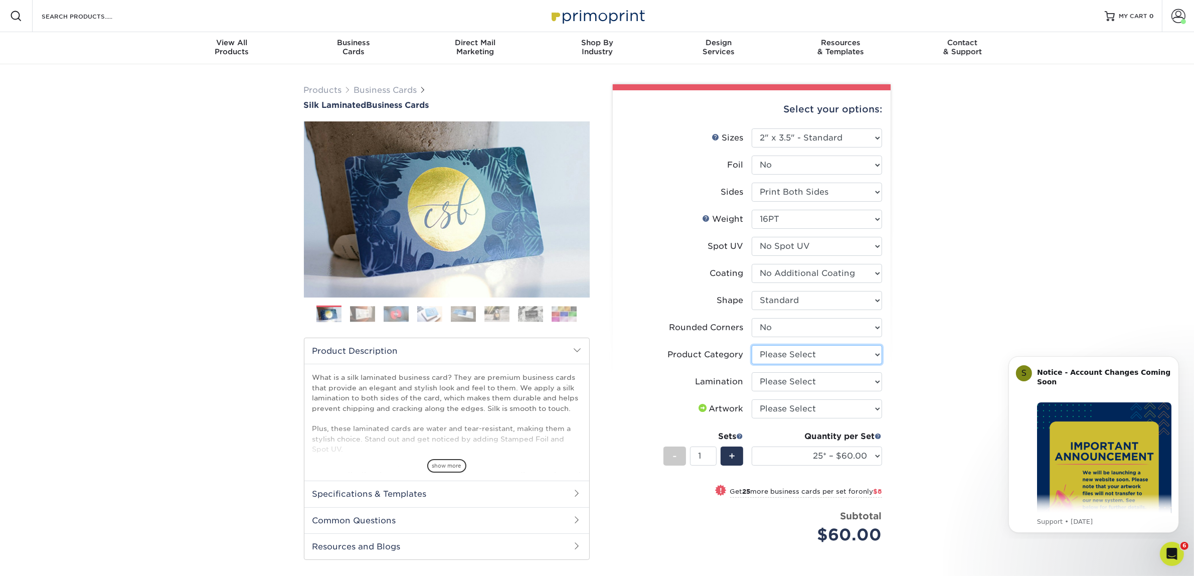
click at [783, 353] on select "Please Select Business Cards" at bounding box center [817, 354] width 130 height 19
select select "3b5148f1-0588-4f88-a218-97bcfdce65c1"
click at [752, 345] on select "Please Select Business Cards" at bounding box center [817, 354] width 130 height 19
click at [788, 383] on select "Please Select Silk" at bounding box center [817, 381] width 130 height 19
select select "ccacb42f-45f7-42d3-bbd3-7c8421cf37f0"
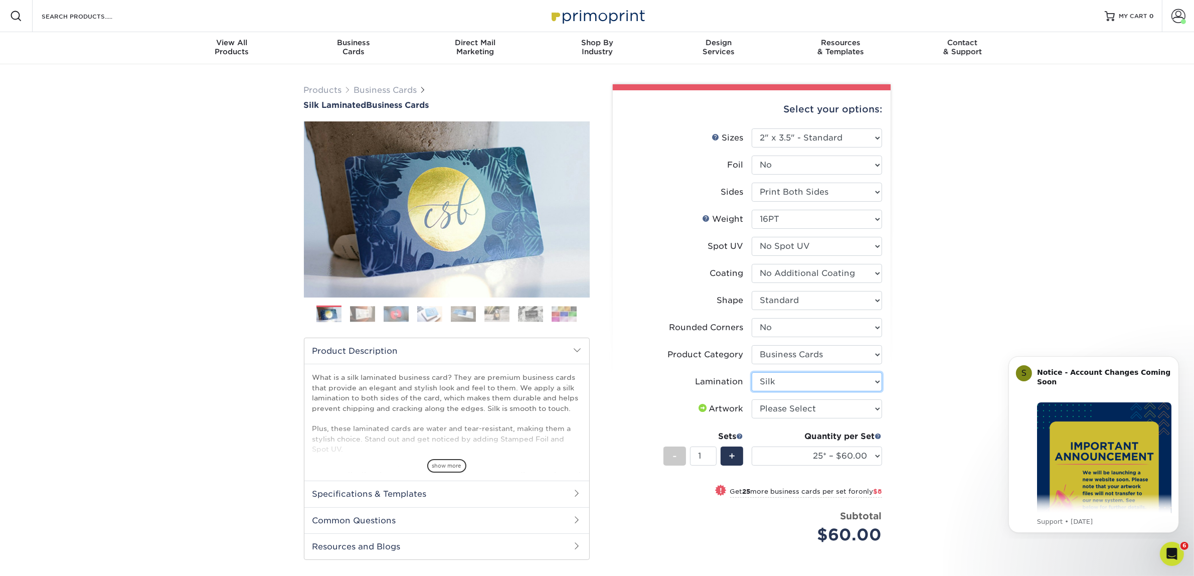
click at [752, 372] on select "Please Select Silk" at bounding box center [817, 381] width 130 height 19
click at [790, 412] on select "Please Select I will upload files I need a design - $100" at bounding box center [817, 408] width 130 height 19
select select "upload"
click at [752, 399] on select "Please Select I will upload files I need a design - $100" at bounding box center [817, 408] width 130 height 19
click at [790, 449] on select "25* – $60.00 50* – $68.00 75* – $76.00 100* – $84.00 250* – $92.00 500 – $96.00…" at bounding box center [817, 455] width 130 height 19
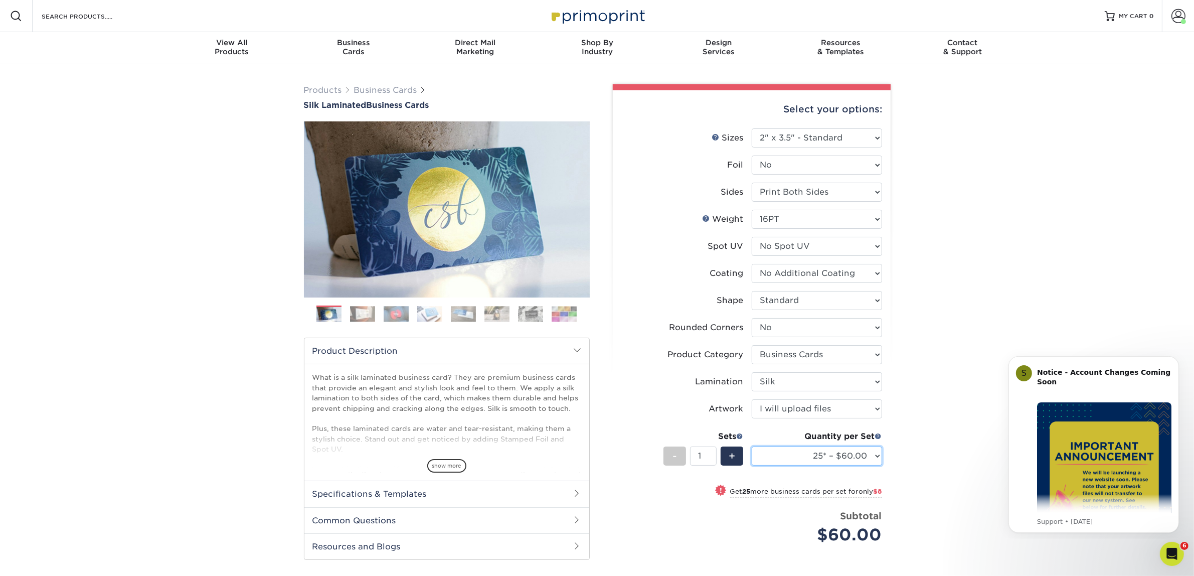
select select "50* – $68.00"
click at [752, 446] on select "25* – $60.00 50* – $68.00 75* – $76.00 100* – $84.00 250* – $92.00 500 – $96.00…" at bounding box center [817, 455] width 130 height 19
click at [969, 375] on div "Products Business Cards Silk Laminated Business Cards Previous Next" at bounding box center [597, 389] width 1194 height 651
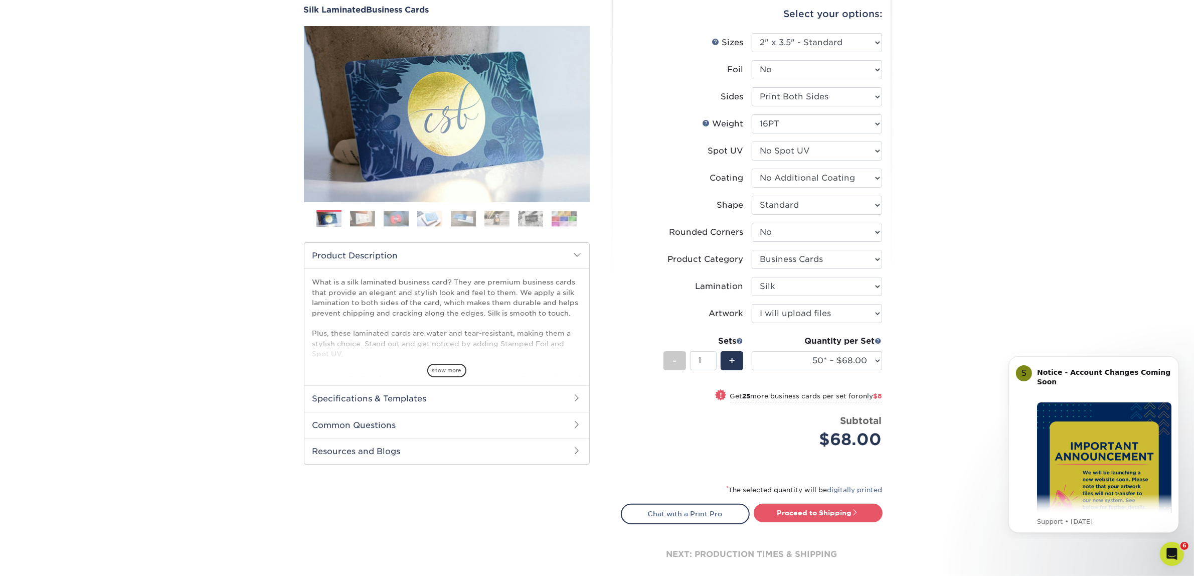
scroll to position [251, 0]
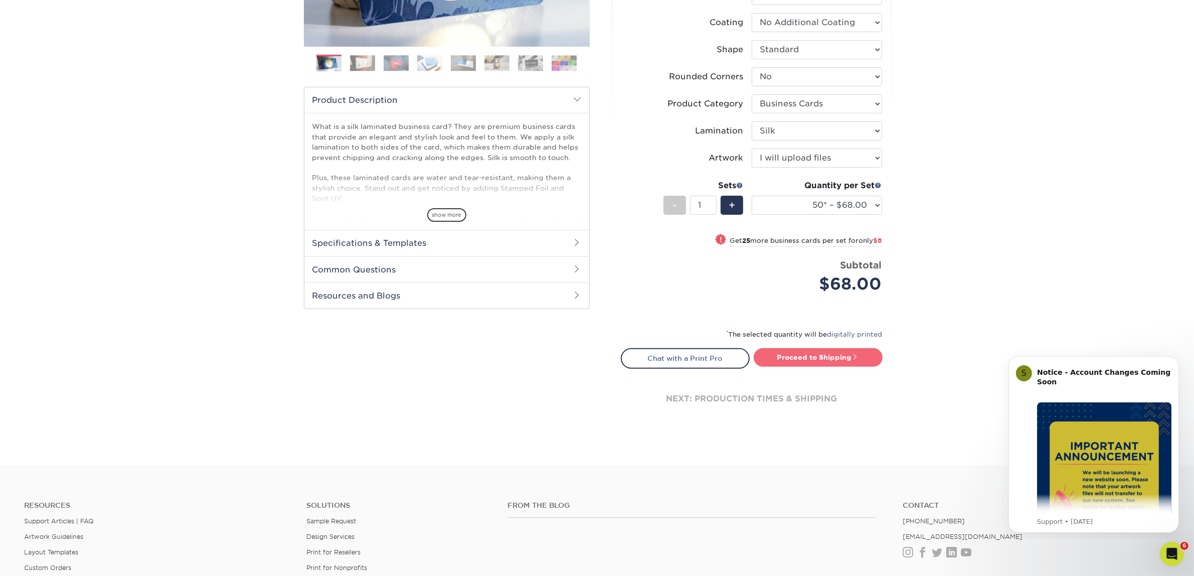
click at [785, 357] on link "Proceed to Shipping" at bounding box center [818, 357] width 129 height 18
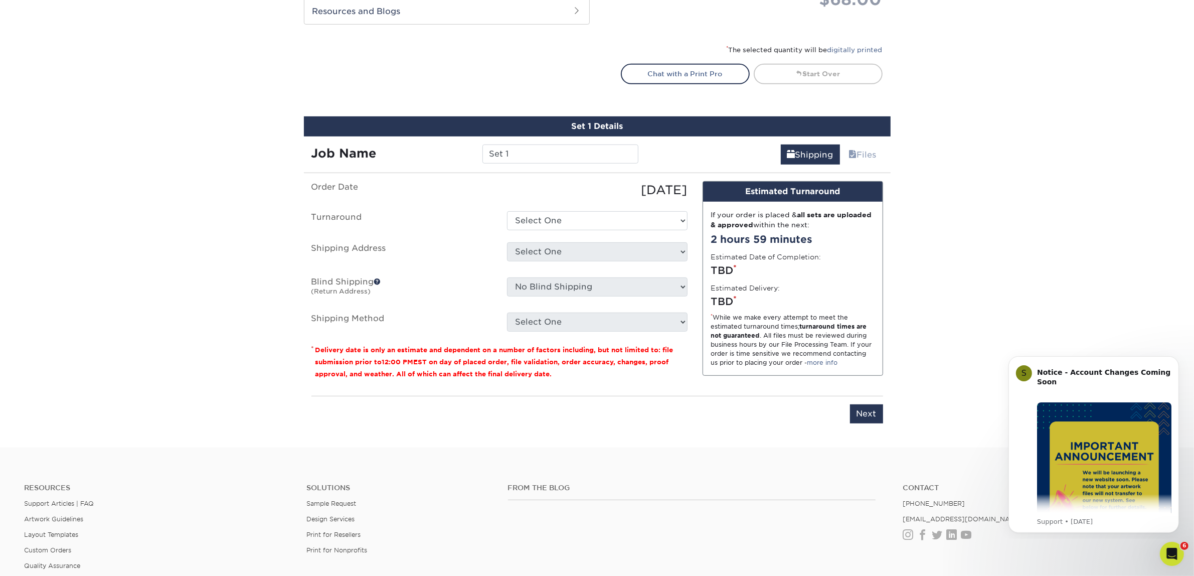
scroll to position [624, 0]
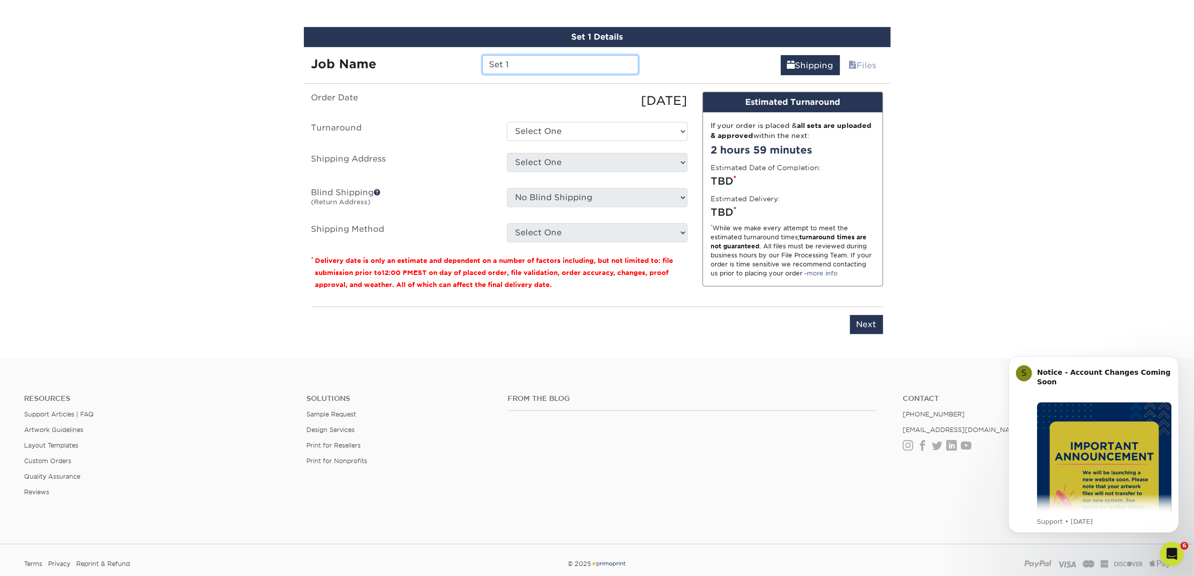
drag, startPoint x: 525, startPoint y: 61, endPoint x: 417, endPoint y: 60, distance: 108.3
click at [418, 63] on div "Job Name Set 1" at bounding box center [475, 64] width 342 height 19
click at [540, 61] on input "Set 1" at bounding box center [560, 64] width 156 height 19
drag, startPoint x: 540, startPoint y: 61, endPoint x: 458, endPoint y: 54, distance: 83.0
click at [458, 55] on div "Job Name Set 1" at bounding box center [475, 64] width 342 height 19
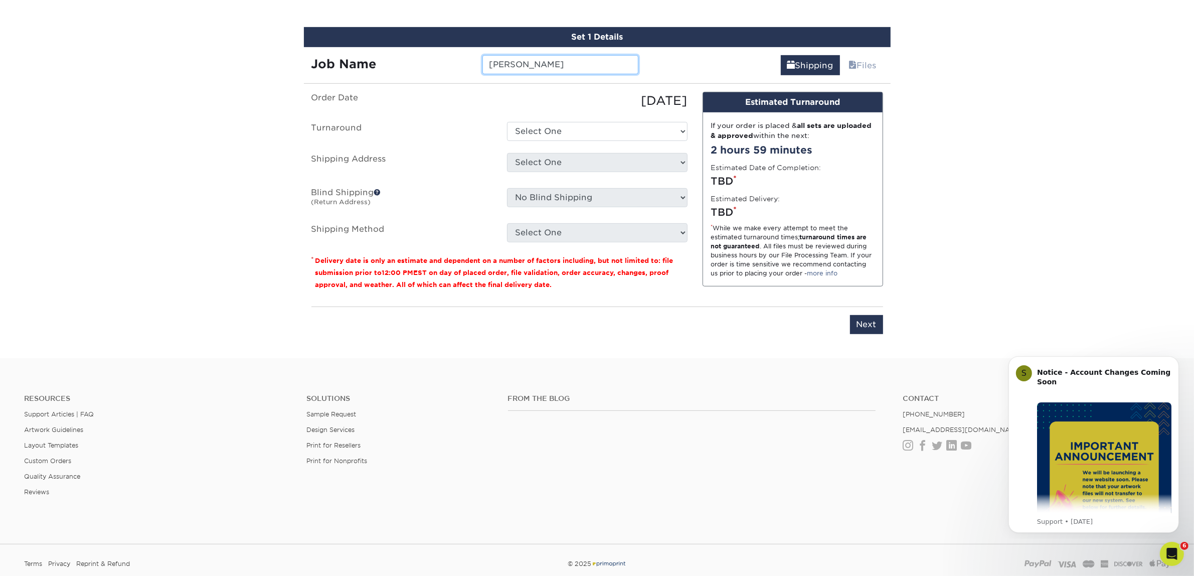
type input "Esai Camarillo"
click at [587, 131] on select "Select One 2-4 Business Days 2 Day Next Business Day" at bounding box center [597, 131] width 180 height 19
click at [507, 122] on select "Select One 2-4 Business Days 2 Day Next Business Day" at bounding box center [597, 131] width 180 height 19
drag, startPoint x: 567, startPoint y: 130, endPoint x: 563, endPoint y: 137, distance: 7.9
click at [567, 130] on select "Select One 2-4 Business Days 2 Day Next Business Day" at bounding box center [597, 131] width 180 height 19
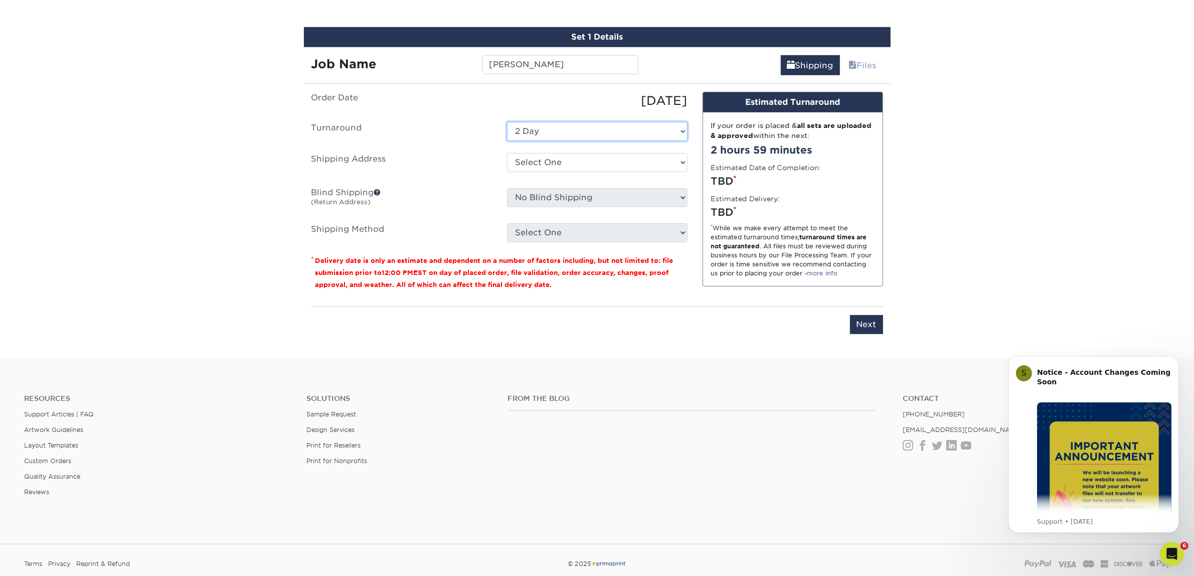
select select "7f31b32a-ec12-4eac-8c83-7b9a9183acd8"
click at [507, 122] on select "Select One 2-4 Business Days 2 Day Next Business Day" at bounding box center [597, 131] width 180 height 19
click at [545, 164] on select "Select One Atlanta Office [GEOGRAPHIC_DATA] Office [GEOGRAPHIC_DATA] Office [GE…" at bounding box center [597, 162] width 180 height 19
select select "244487"
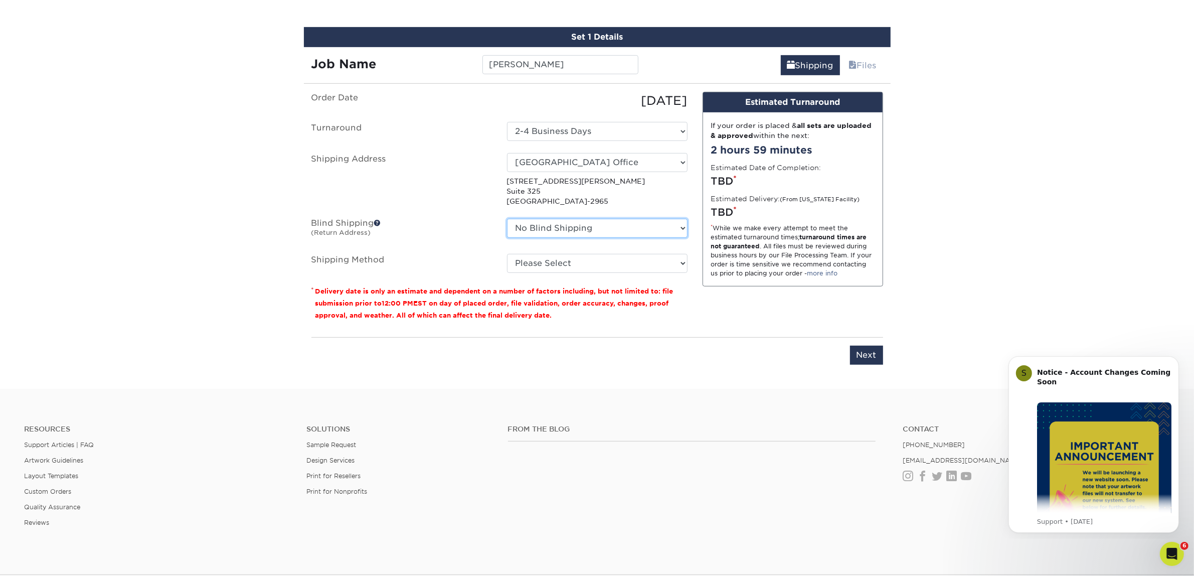
click at [628, 222] on select "No Blind Shipping [GEOGRAPHIC_DATA] Office [GEOGRAPHIC_DATA] Office [GEOGRAPHIC…" at bounding box center [597, 228] width 180 height 19
click at [507, 219] on select "No Blind Shipping [GEOGRAPHIC_DATA] Office [GEOGRAPHIC_DATA] Office [GEOGRAPHIC…" at bounding box center [597, 228] width 180 height 19
click at [550, 254] on select "Please Select Ground Shipping (+$7.84) 3 Day Shipping Service (+$15.34) 2 Day A…" at bounding box center [597, 263] width 180 height 19
select select "03"
click at [507, 254] on select "Please Select Ground Shipping (+$7.84) 3 Day Shipping Service (+$15.34) 2 Day A…" at bounding box center [597, 263] width 180 height 19
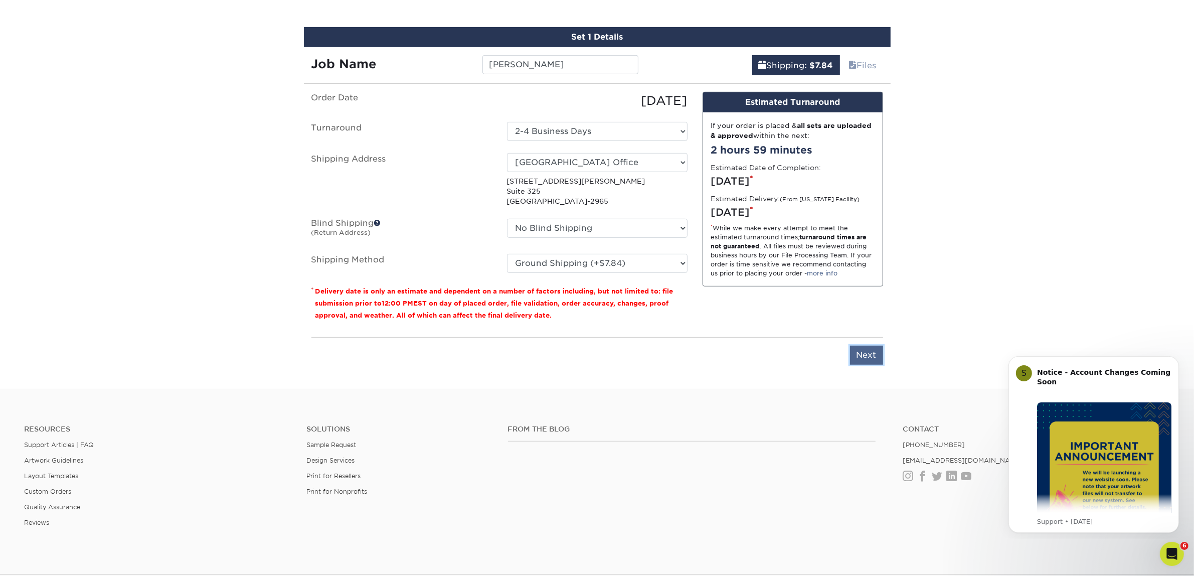
click at [877, 351] on input "Next" at bounding box center [866, 354] width 33 height 19
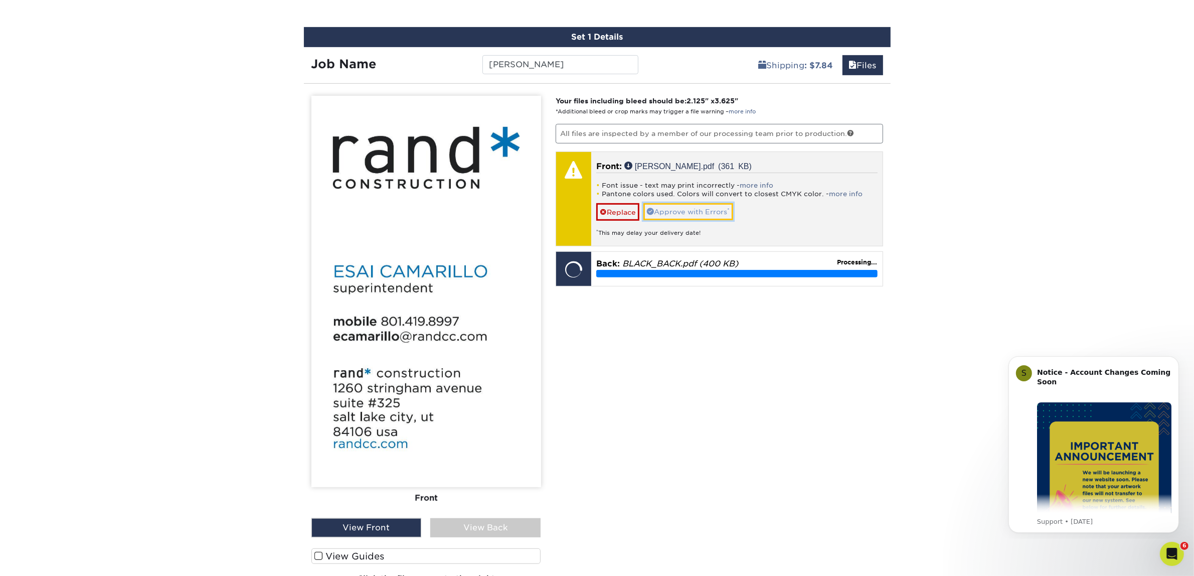
click at [717, 211] on link "Approve with Errors *" at bounding box center [688, 211] width 90 height 17
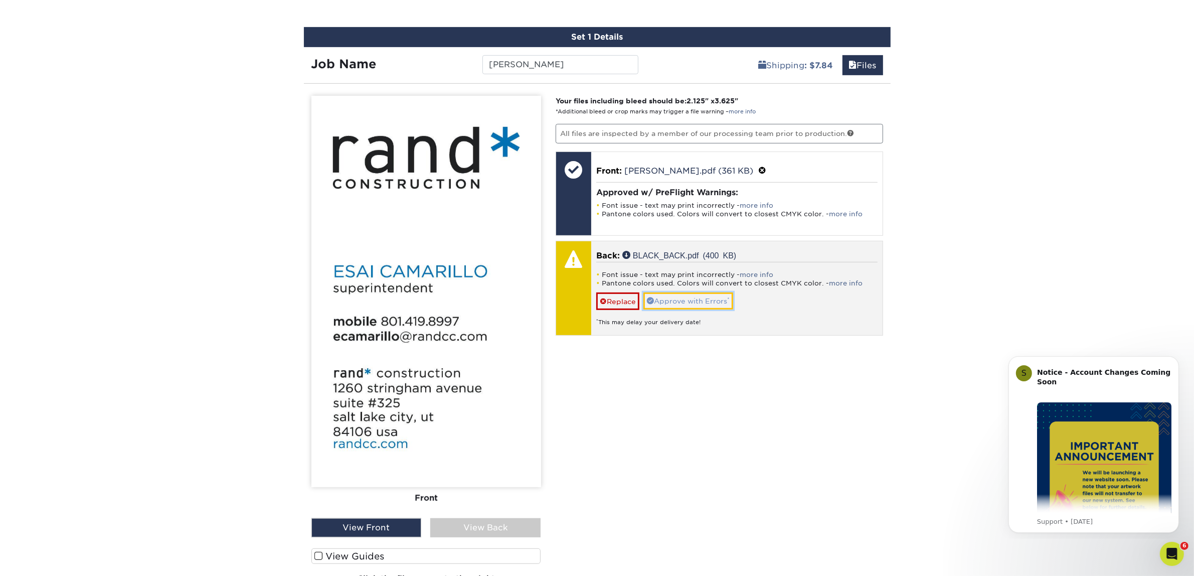
click at [701, 301] on link "Approve with Errors *" at bounding box center [688, 300] width 90 height 17
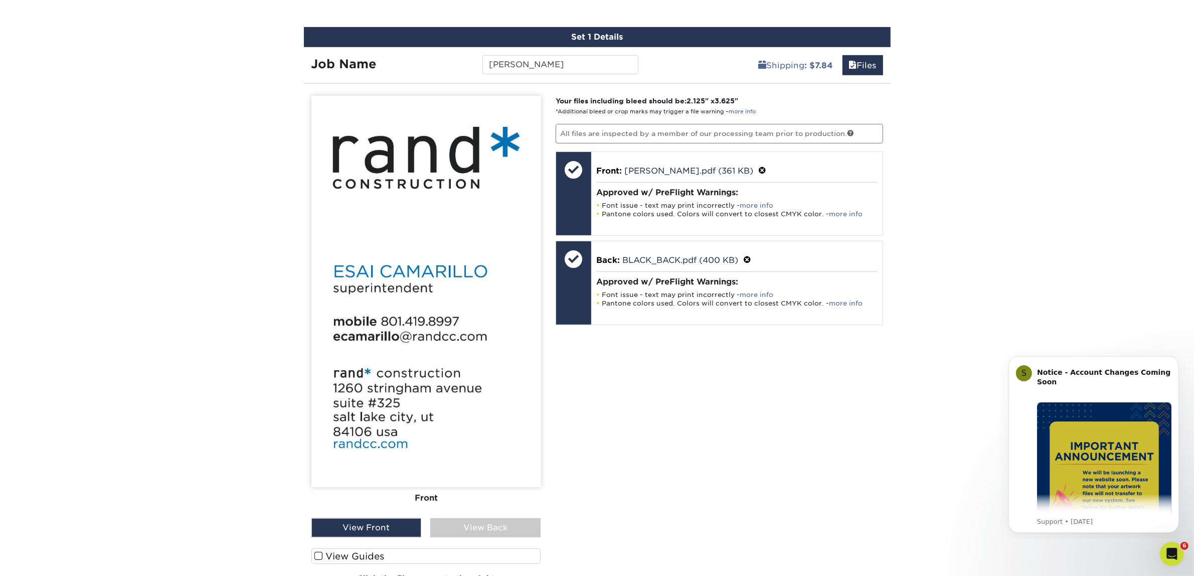
click at [482, 529] on div "View Back" at bounding box center [485, 527] width 110 height 19
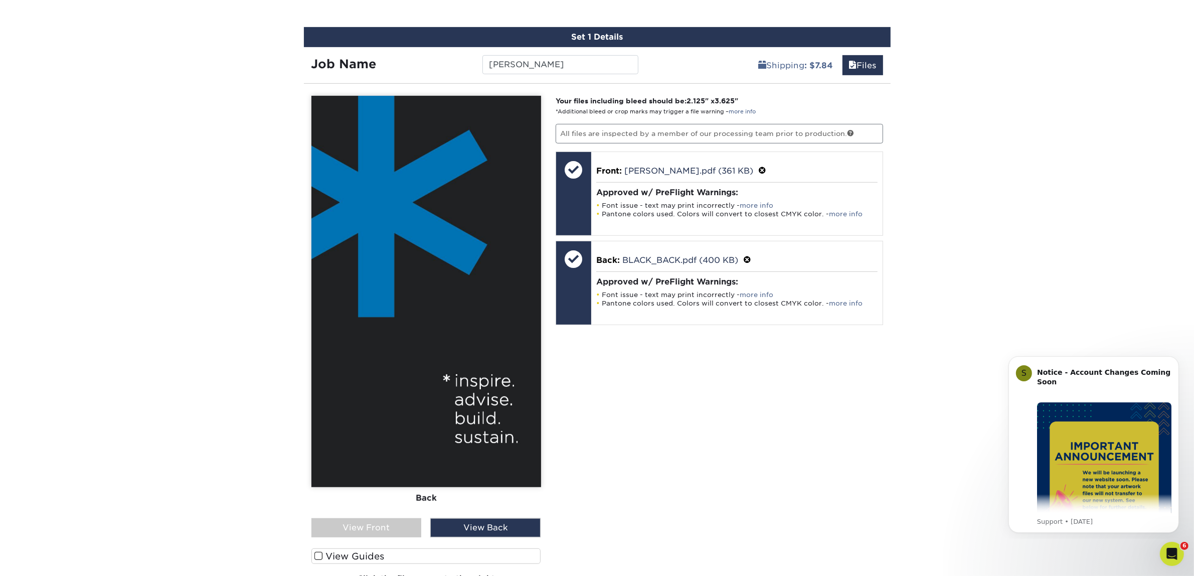
click at [404, 530] on div "View Front" at bounding box center [366, 527] width 110 height 19
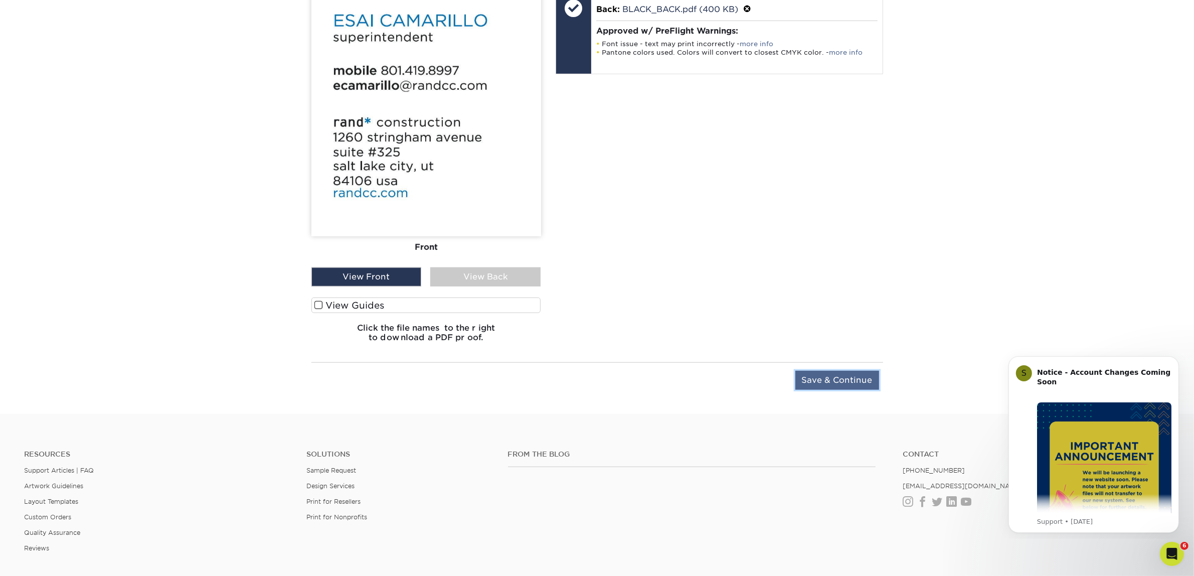
click at [825, 379] on input "Save & Continue" at bounding box center [837, 380] width 84 height 19
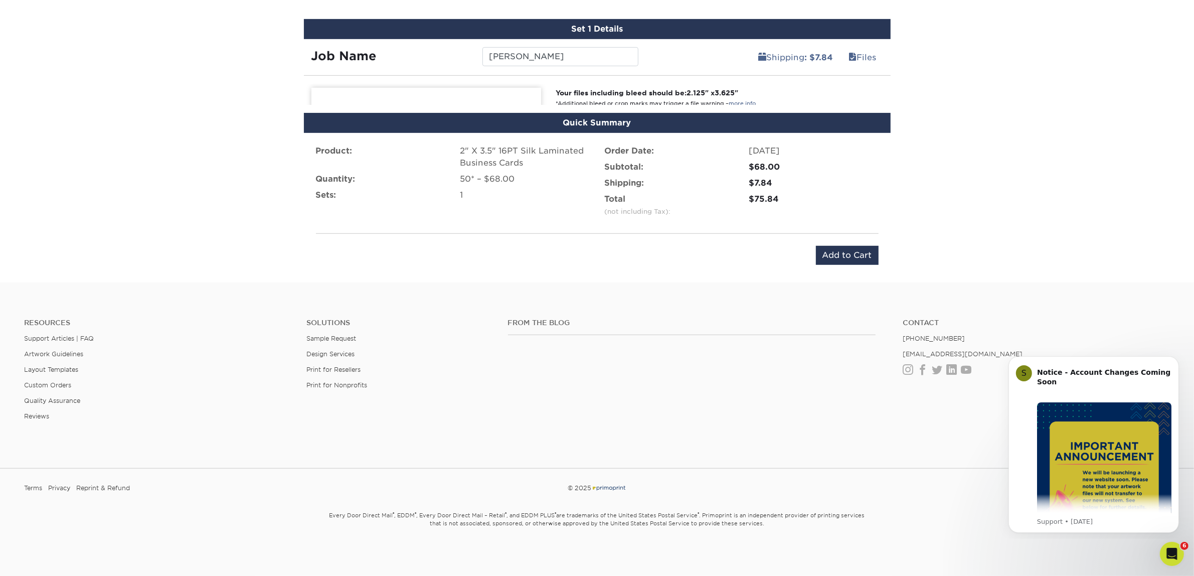
scroll to position [607, 0]
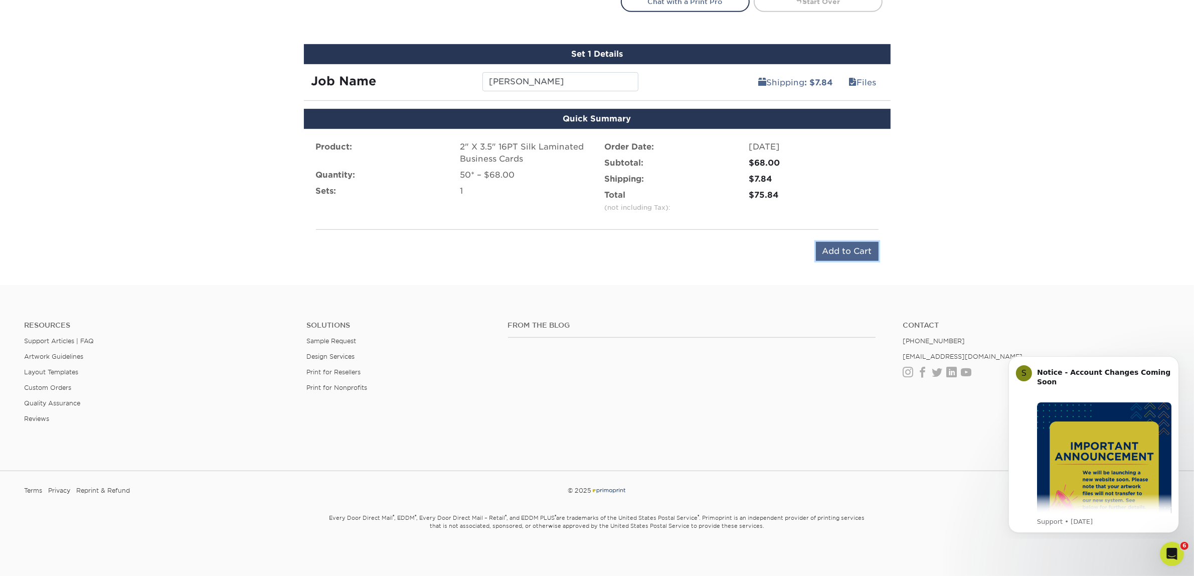
click at [841, 248] on input "Add to Cart" at bounding box center [847, 251] width 63 height 19
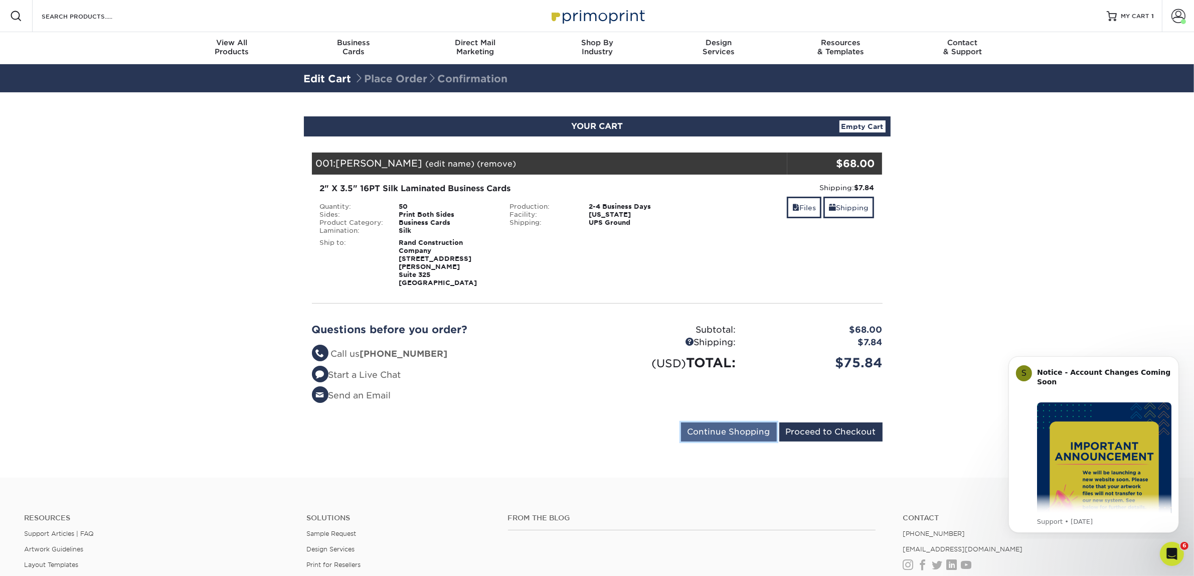
drag, startPoint x: 736, startPoint y: 417, endPoint x: 741, endPoint y: 414, distance: 5.8
click at [736, 422] on input "Continue Shopping" at bounding box center [729, 431] width 96 height 19
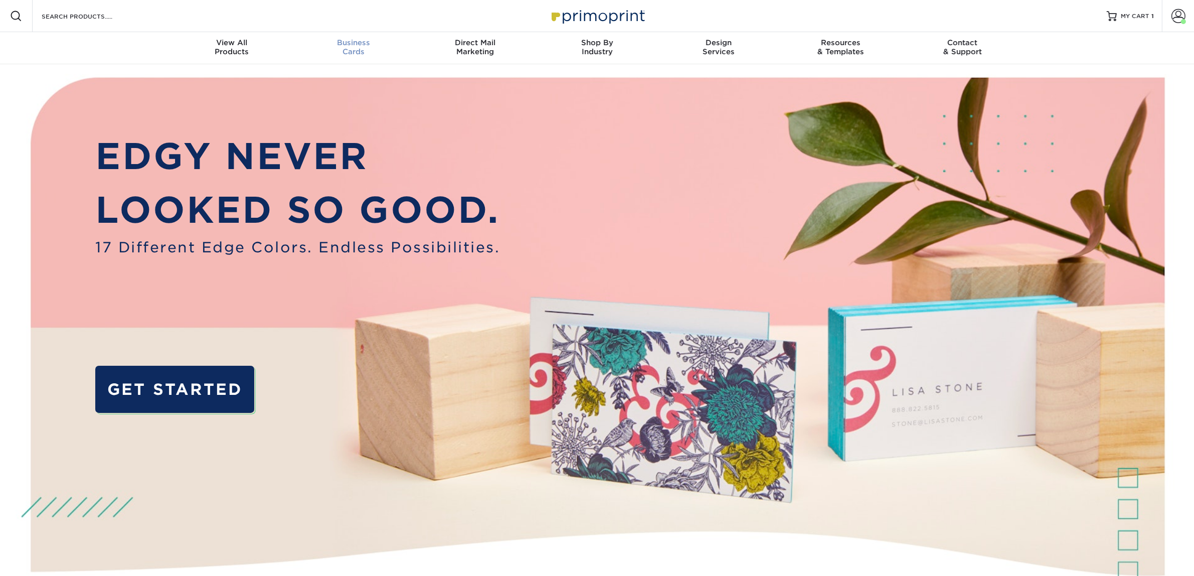
click at [341, 41] on span "Business" at bounding box center [353, 42] width 122 height 9
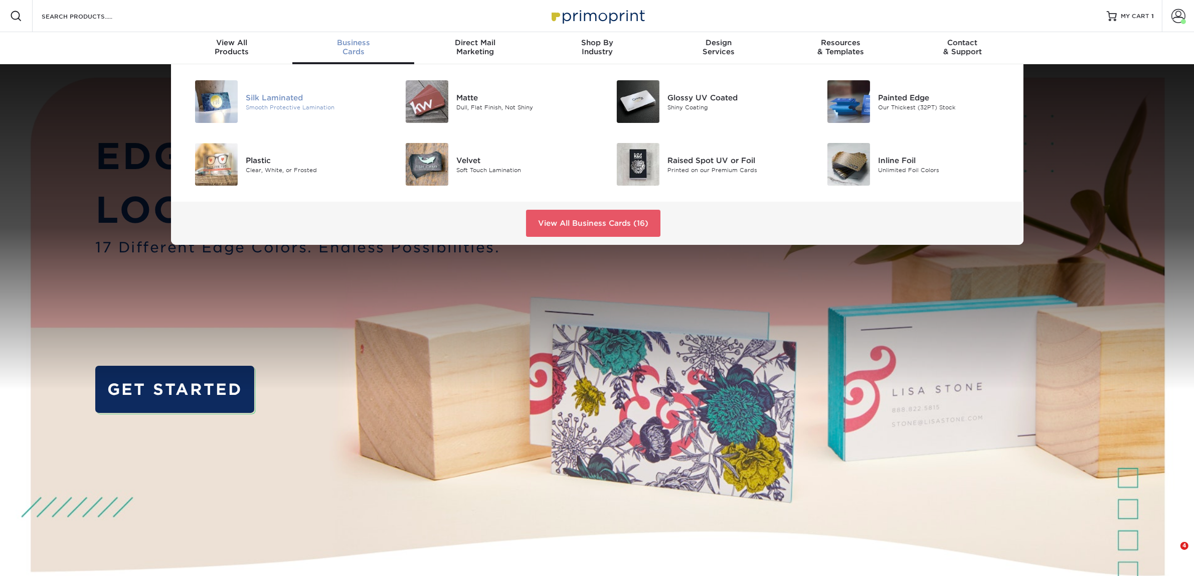
click at [304, 96] on div "Silk Laminated" at bounding box center [312, 97] width 133 height 11
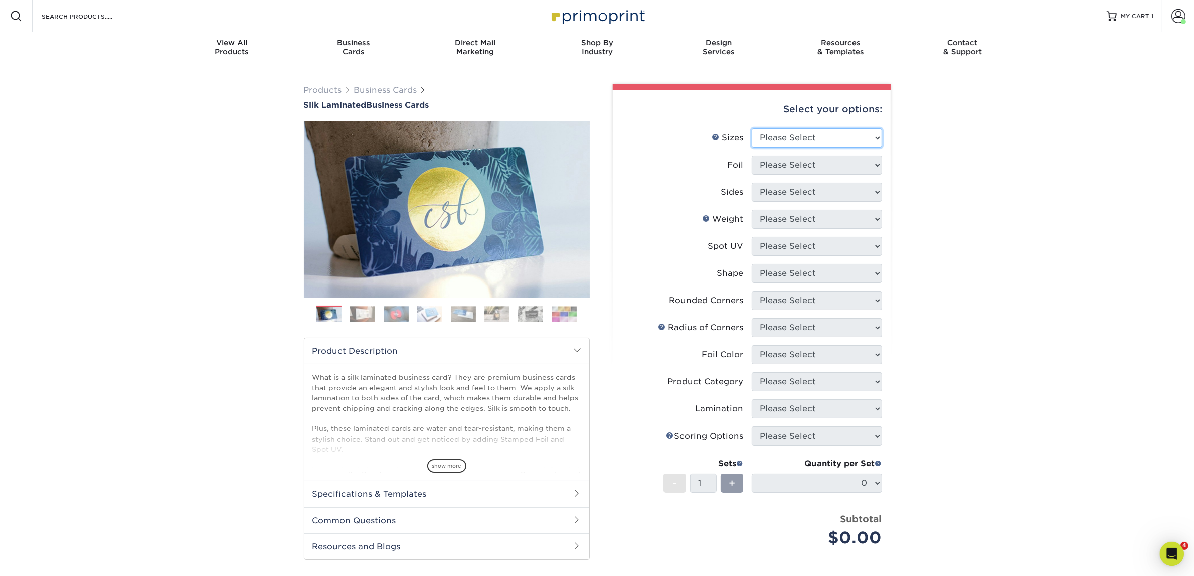
click at [874, 129] on select "Please Select 1.5" x 3.5" - Mini 1.75" x 3.5" - Mini 2" x 2" - Square 2" x 3" -…" at bounding box center [817, 137] width 130 height 19
select select "2.00x3.50"
click at [752, 128] on select "Please Select 1.5" x 3.5" - Mini 1.75" x 3.5" - Mini 2" x 2" - Square 2" x 3" -…" at bounding box center [817, 137] width 130 height 19
drag, startPoint x: 788, startPoint y: 164, endPoint x: 788, endPoint y: 169, distance: 5.0
click at [788, 164] on select "Please Select Yes No" at bounding box center [817, 164] width 130 height 19
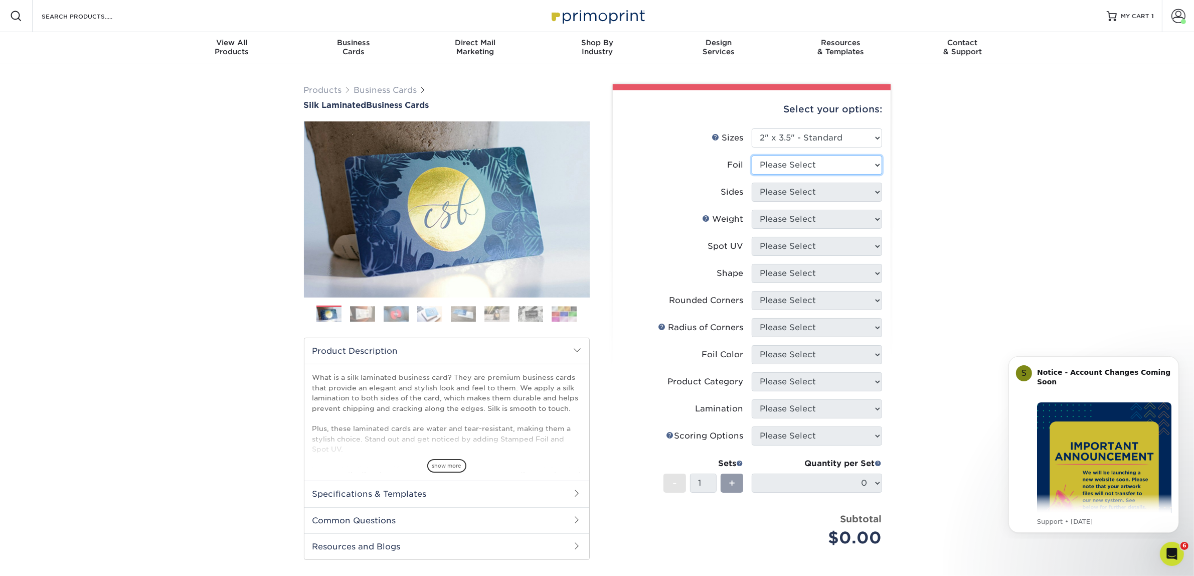
select select "0"
click at [752, 155] on select "Please Select Yes No" at bounding box center [817, 164] width 130 height 19
click at [792, 195] on select "Please Select Print Both Sides Print Front Only" at bounding box center [817, 191] width 130 height 19
select select "13abbda7-1d64-4f25-8bb2-c179b224825d"
click at [752, 182] on select "Please Select Print Both Sides Print Front Only" at bounding box center [817, 191] width 130 height 19
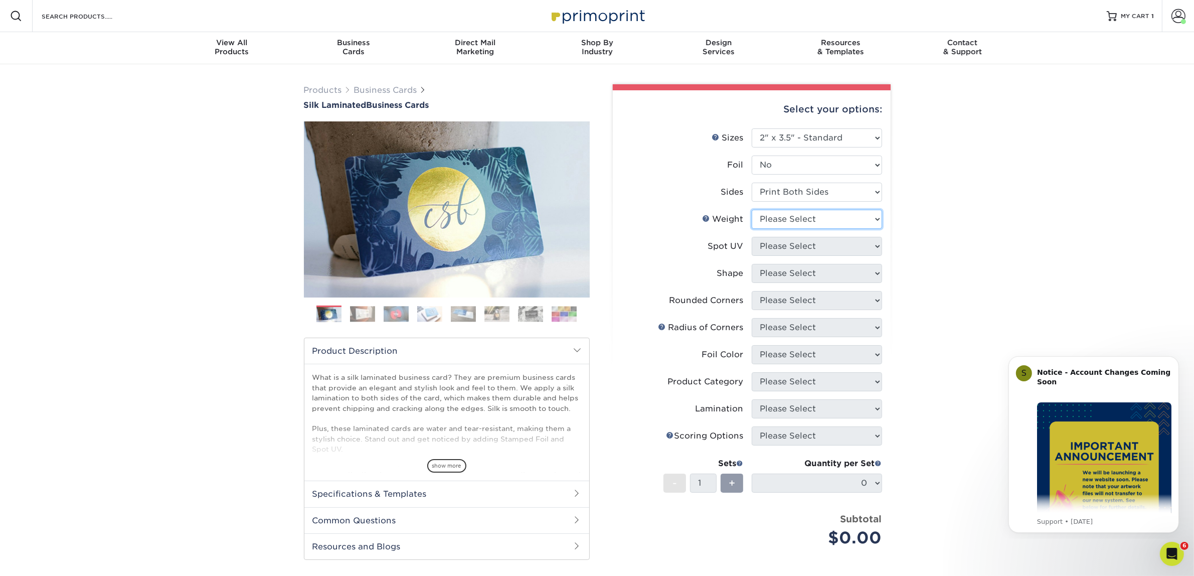
click at [786, 221] on select "Please Select 16PT" at bounding box center [817, 219] width 130 height 19
select select "16PT"
click at [752, 210] on select "Please Select 16PT" at bounding box center [817, 219] width 130 height 19
click at [793, 242] on select "Please Select No Spot UV Front and Back (Both Sides) Front Only Back Only" at bounding box center [817, 246] width 130 height 19
select select "3"
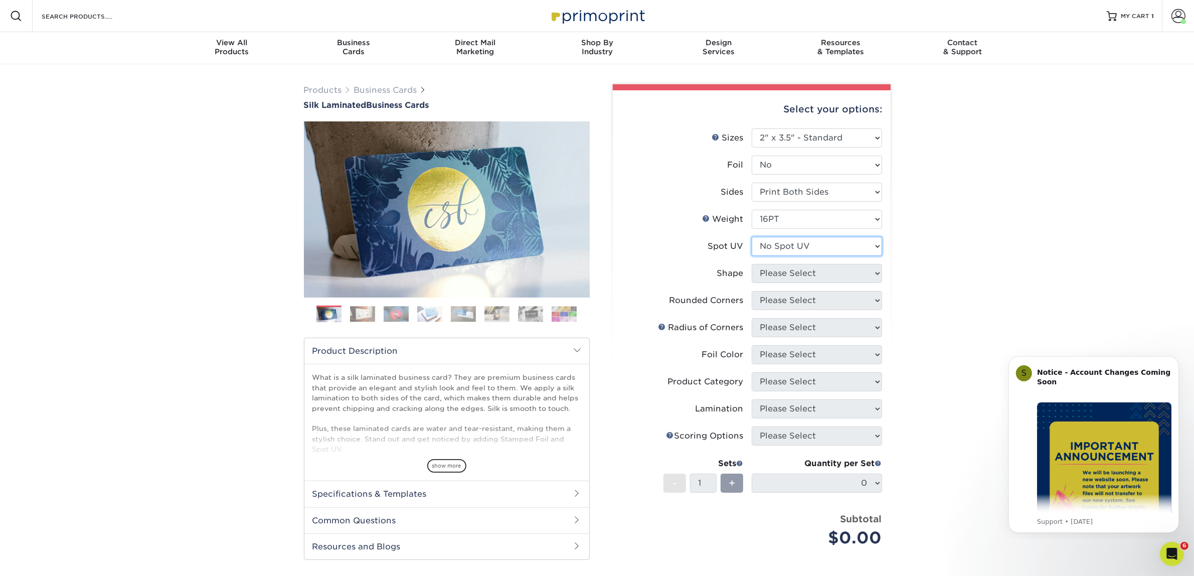
click at [752, 237] on select "Please Select No Spot UV Front and Back (Both Sides) Front Only Back Only" at bounding box center [817, 246] width 130 height 19
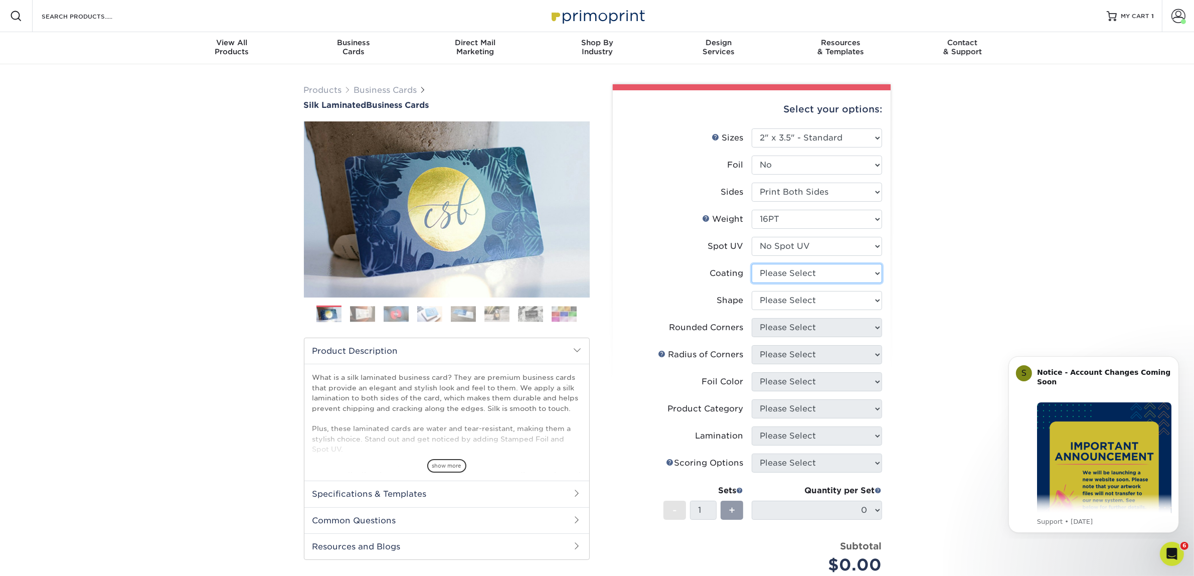
click at [808, 271] on select at bounding box center [817, 273] width 130 height 19
select select "3e7618de-abca-4bda-9f97-8b9129e913d8"
click at [752, 264] on select at bounding box center [817, 273] width 130 height 19
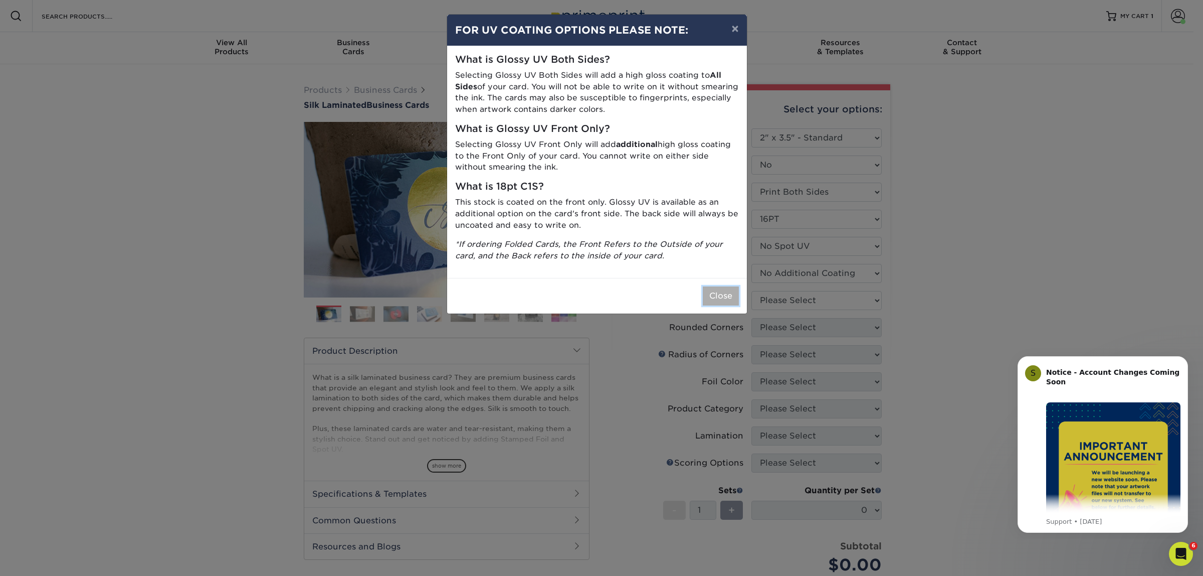
click at [730, 304] on button "Close" at bounding box center [721, 295] width 36 height 19
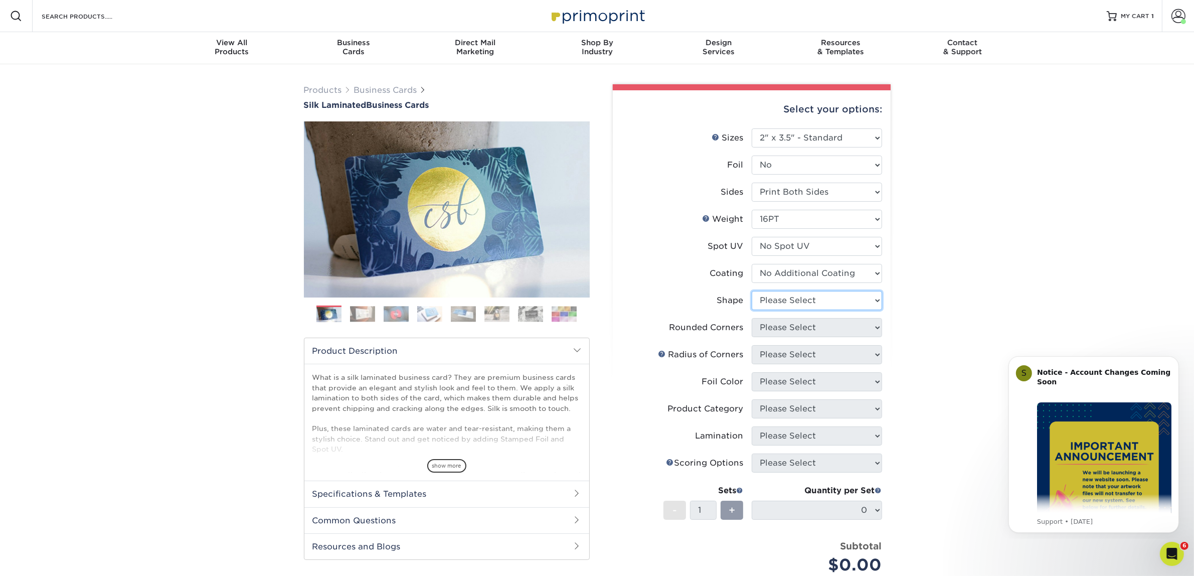
click at [799, 303] on select "Please Select Standard Oval" at bounding box center [817, 300] width 130 height 19
select select "standard"
click at [752, 291] on select "Please Select Standard Oval" at bounding box center [817, 300] width 130 height 19
click at [804, 330] on select "Please Select Yes - Round 2 Corners Yes - Round 4 Corners No" at bounding box center [817, 327] width 130 height 19
select select "0"
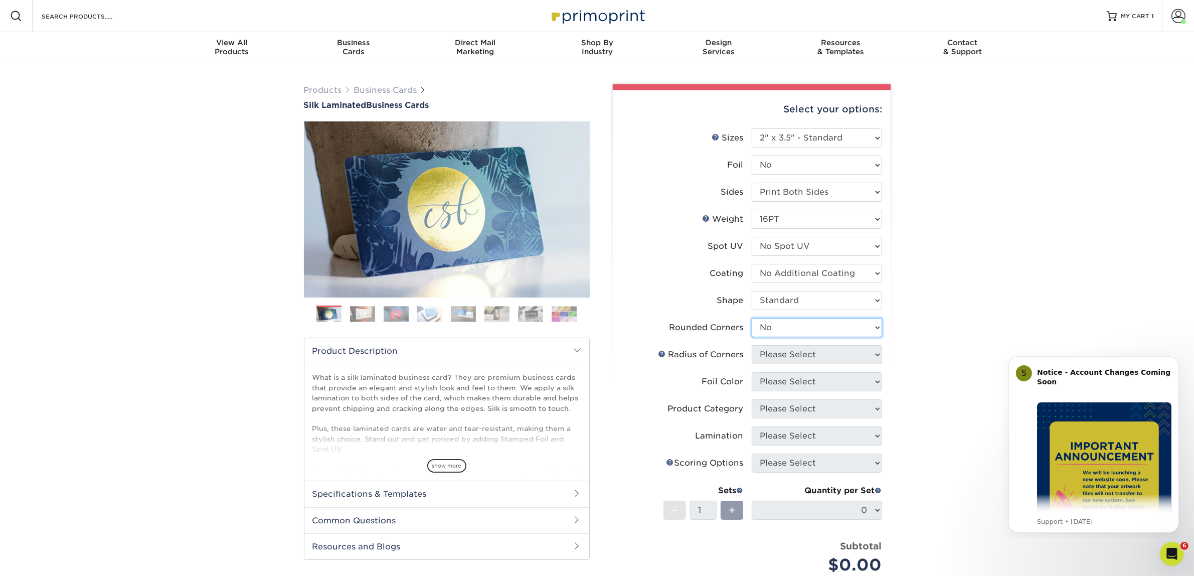
click at [752, 318] on select "Please Select Yes - Round 2 Corners Yes - Round 4 Corners No" at bounding box center [817, 327] width 130 height 19
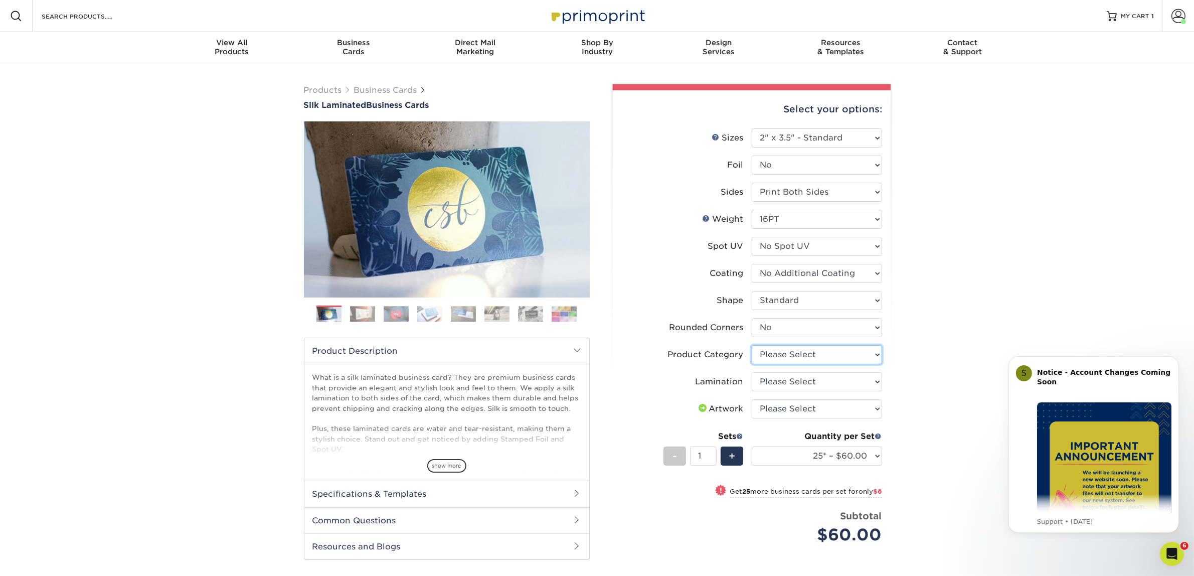
click at [776, 351] on select "Please Select Business Cards" at bounding box center [817, 354] width 130 height 19
select select "3b5148f1-0588-4f88-a218-97bcfdce65c1"
click at [752, 345] on select "Please Select Business Cards" at bounding box center [817, 354] width 130 height 19
click at [776, 379] on select "Please Select Silk" at bounding box center [817, 381] width 130 height 19
select select "ccacb42f-45f7-42d3-bbd3-7c8421cf37f0"
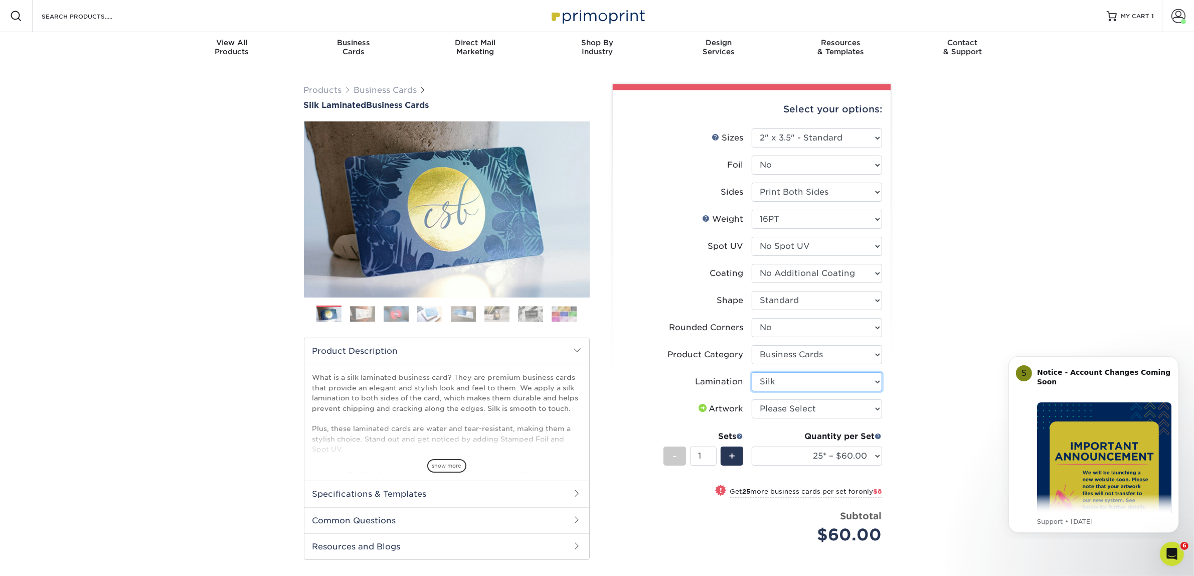
click at [752, 372] on select "Please Select Silk" at bounding box center [817, 381] width 130 height 19
click at [774, 410] on select "Please Select I will upload files I need a design - $100" at bounding box center [817, 408] width 130 height 19
select select "upload"
click at [752, 399] on select "Please Select I will upload files I need a design - $100" at bounding box center [817, 408] width 130 height 19
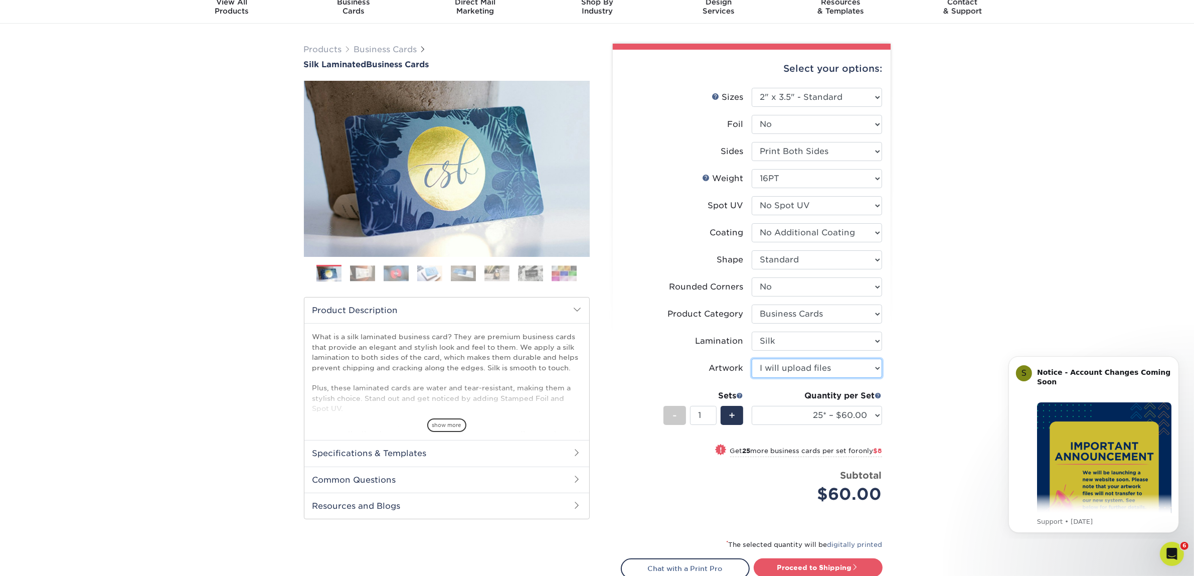
scroll to position [63, 0]
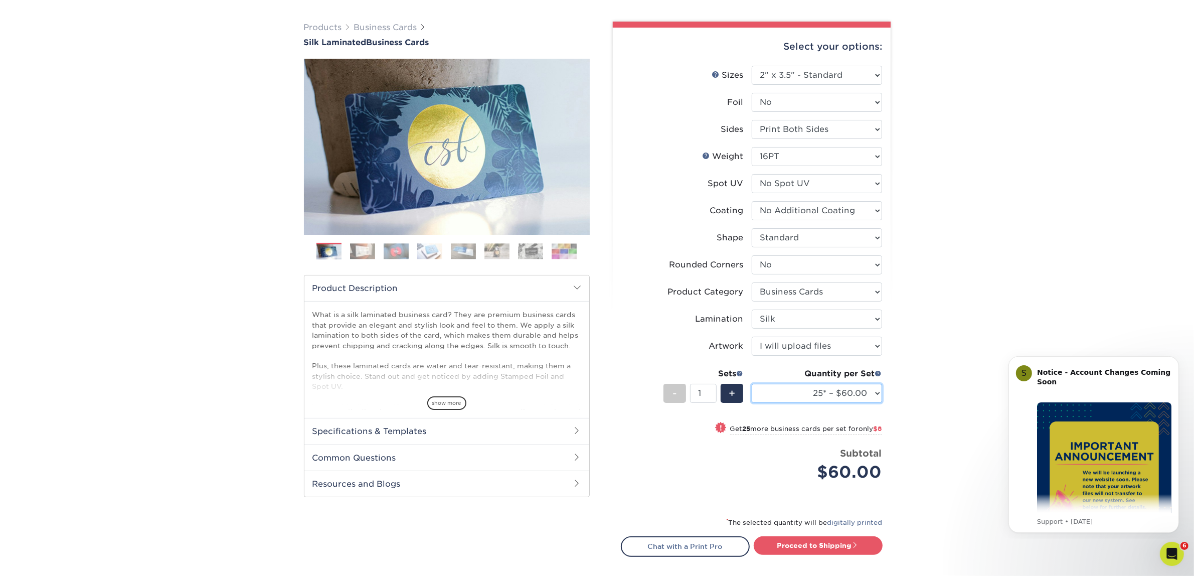
click at [763, 394] on select "25* – $60.00 50* – $68.00 75* – $76.00 100* – $84.00 250* – $92.00 500 – $96.00…" at bounding box center [817, 393] width 130 height 19
select select "50* – $68.00"
click at [752, 384] on select "25* – $60.00 50* – $68.00 75* – $76.00 100* – $84.00 250* – $92.00 500 – $96.00…" at bounding box center [817, 393] width 130 height 19
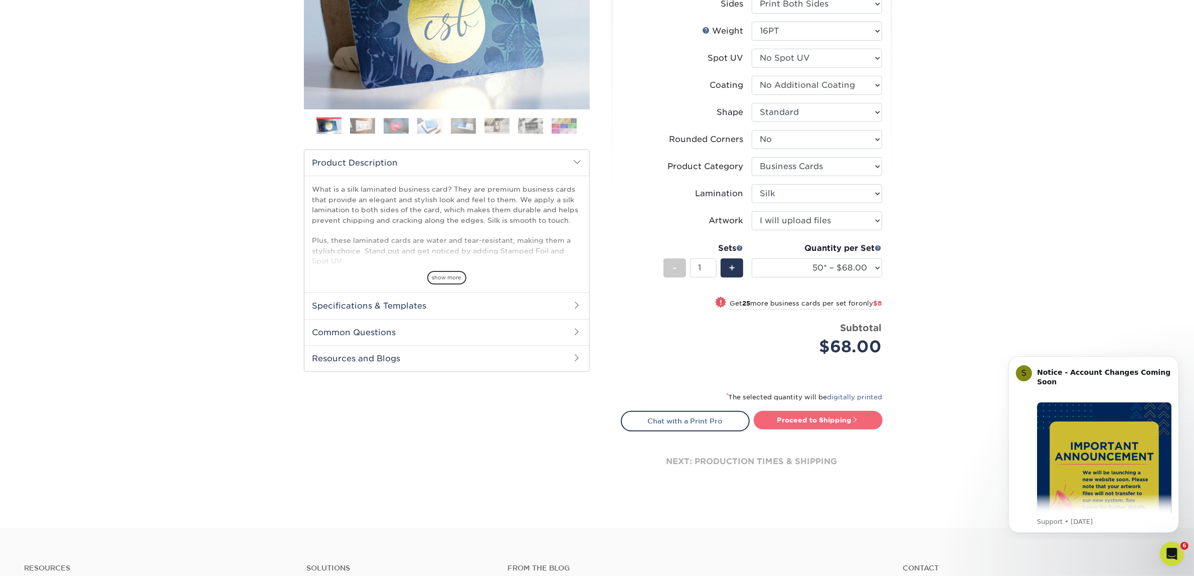
click at [848, 418] on link "Proceed to Shipping" at bounding box center [818, 420] width 129 height 18
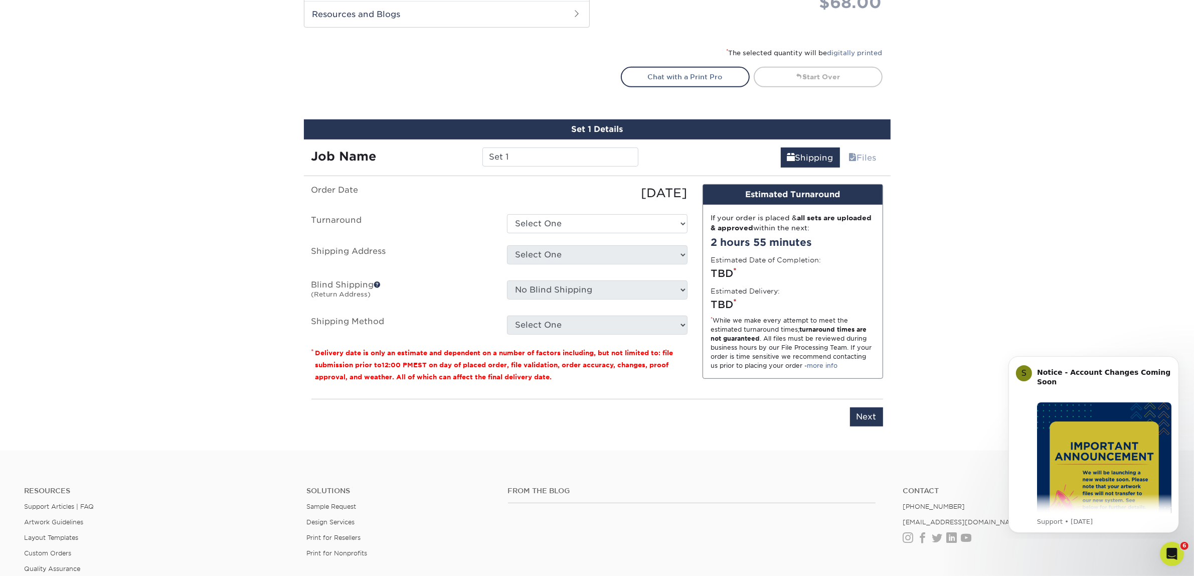
scroll to position [624, 0]
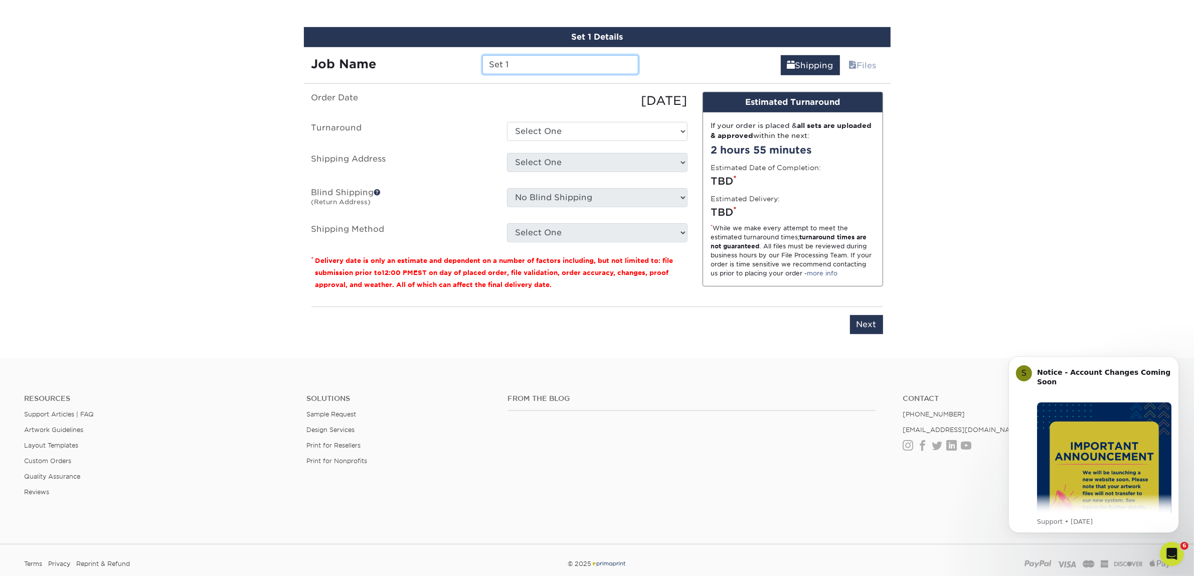
drag, startPoint x: 507, startPoint y: 56, endPoint x: 484, endPoint y: 55, distance: 23.6
click at [484, 55] on input "Set 1" at bounding box center [560, 64] width 156 height 19
type input "Ian Clemons"
click at [686, 136] on select "Select One 2-4 Business Days 2 Day Next Business Day" at bounding box center [597, 131] width 180 height 19
select select "7f31b32a-ec12-4eac-8c83-7b9a9183acd8"
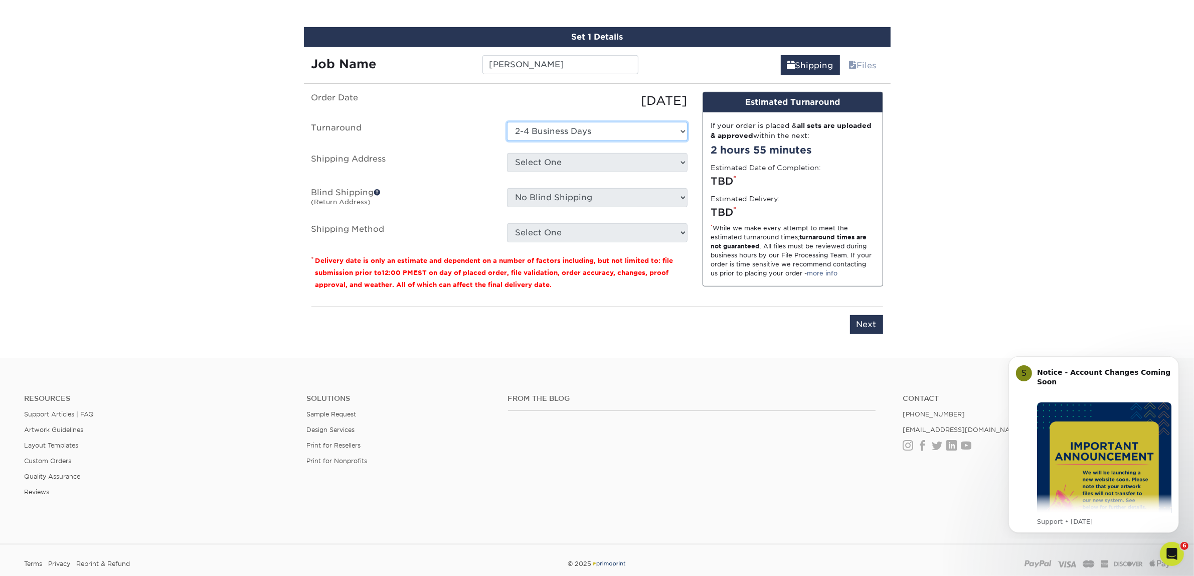
click at [507, 122] on select "Select One 2-4 Business Days 2 Day Next Business Day" at bounding box center [597, 131] width 180 height 19
click at [573, 163] on select "Select One Atlanta Office [GEOGRAPHIC_DATA] Office [GEOGRAPHIC_DATA] Office [GE…" at bounding box center [597, 162] width 180 height 19
select select "244487"
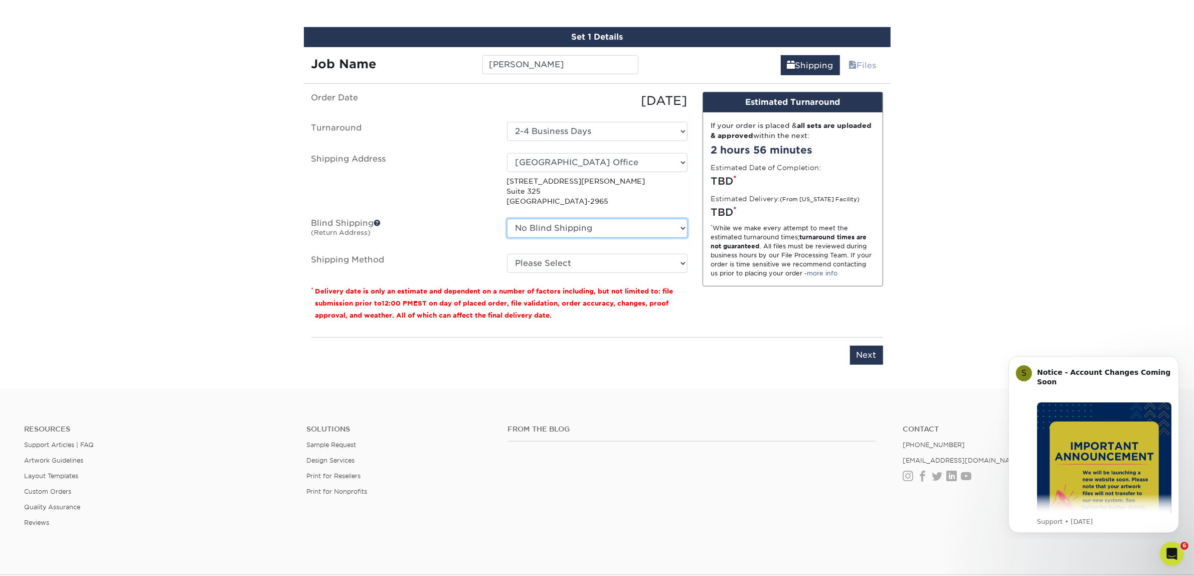
click at [590, 233] on select "No Blind Shipping [GEOGRAPHIC_DATA] Office [GEOGRAPHIC_DATA] Office [GEOGRAPHIC…" at bounding box center [597, 228] width 180 height 19
select select "244487"
click at [507, 219] on select "No Blind Shipping [GEOGRAPHIC_DATA] Office [GEOGRAPHIC_DATA] Office [GEOGRAPHIC…" at bounding box center [597, 228] width 180 height 19
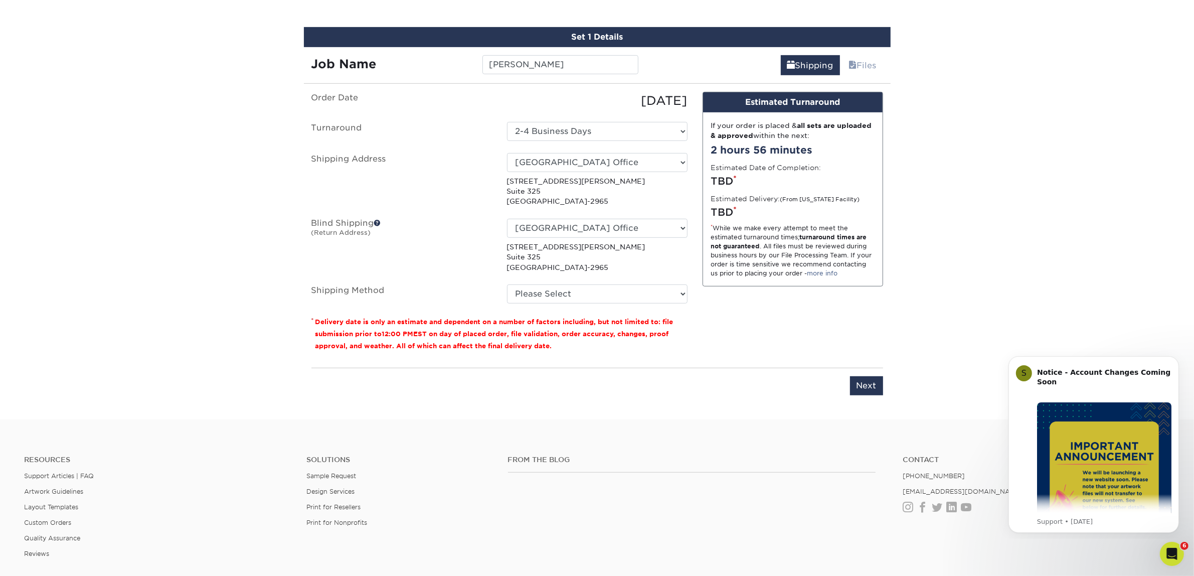
click at [568, 281] on ul "Order Date 09/24/2025 Turnaround Select One 2-4 Business Days 2 Day Next Busine…" at bounding box center [499, 198] width 376 height 212
click at [563, 295] on select "Please Select Ground Shipping (+$7.84) 3 Day Shipping Service (+$15.34) 2 Day A…" at bounding box center [597, 293] width 180 height 19
select select "03"
click at [507, 284] on select "Please Select Ground Shipping (+$7.84) 3 Day Shipping Service (+$15.34) 2 Day A…" at bounding box center [597, 293] width 180 height 19
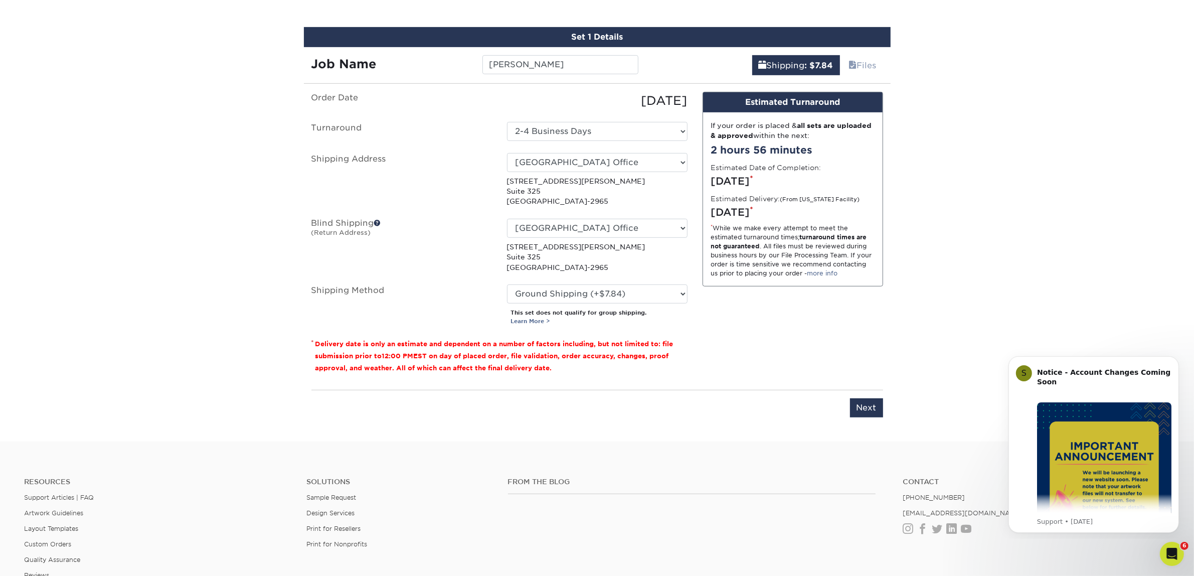
click at [832, 298] on div "Design Estimated Turnaround If your order is placed & all sets are uploaded & a…" at bounding box center [793, 237] width 196 height 290
drag, startPoint x: 664, startPoint y: 296, endPoint x: 653, endPoint y: 299, distance: 11.9
click at [664, 296] on select "Please Select Ground Shipping (+$7.84) 3 Day Shipping Service (+$15.34) 2 Day A…" at bounding box center [597, 293] width 180 height 19
click at [507, 284] on select "Please Select Ground Shipping (+$7.84) 3 Day Shipping Service (+$15.34) 2 Day A…" at bounding box center [597, 293] width 180 height 19
click at [773, 331] on div "Design Estimated Turnaround If your order is placed & all sets are uploaded & a…" at bounding box center [793, 237] width 196 height 290
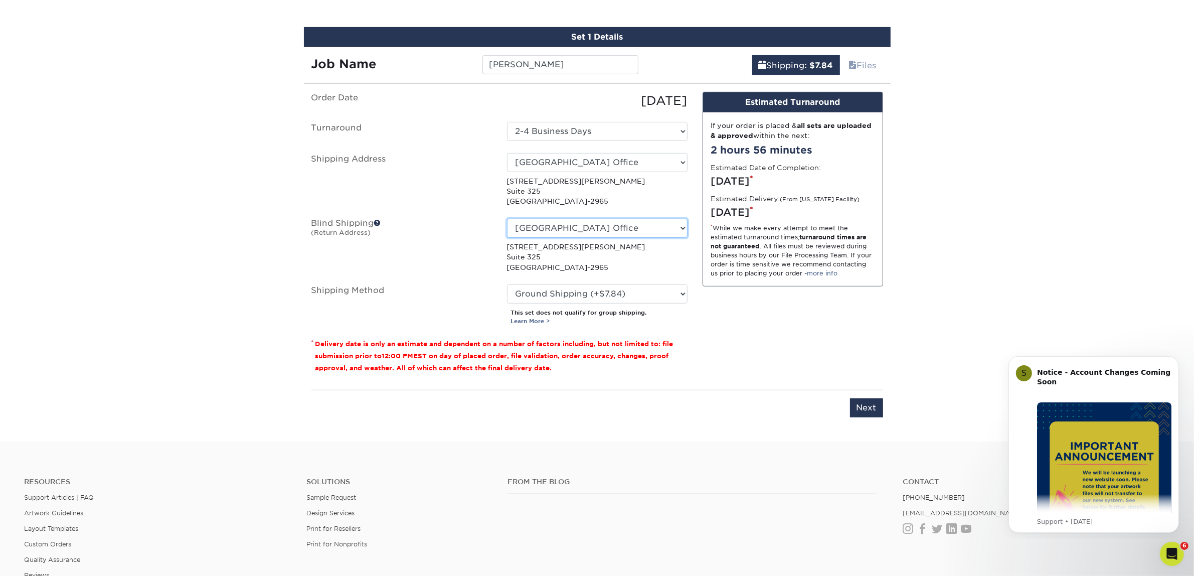
click at [577, 221] on select "No Blind Shipping [GEOGRAPHIC_DATA] Office [GEOGRAPHIC_DATA] Office [GEOGRAPHIC…" at bounding box center [597, 228] width 180 height 19
select select "-1"
click at [507, 219] on select "No Blind Shipping [GEOGRAPHIC_DATA] Office [GEOGRAPHIC_DATA] Office [GEOGRAPHIC…" at bounding box center [597, 228] width 180 height 19
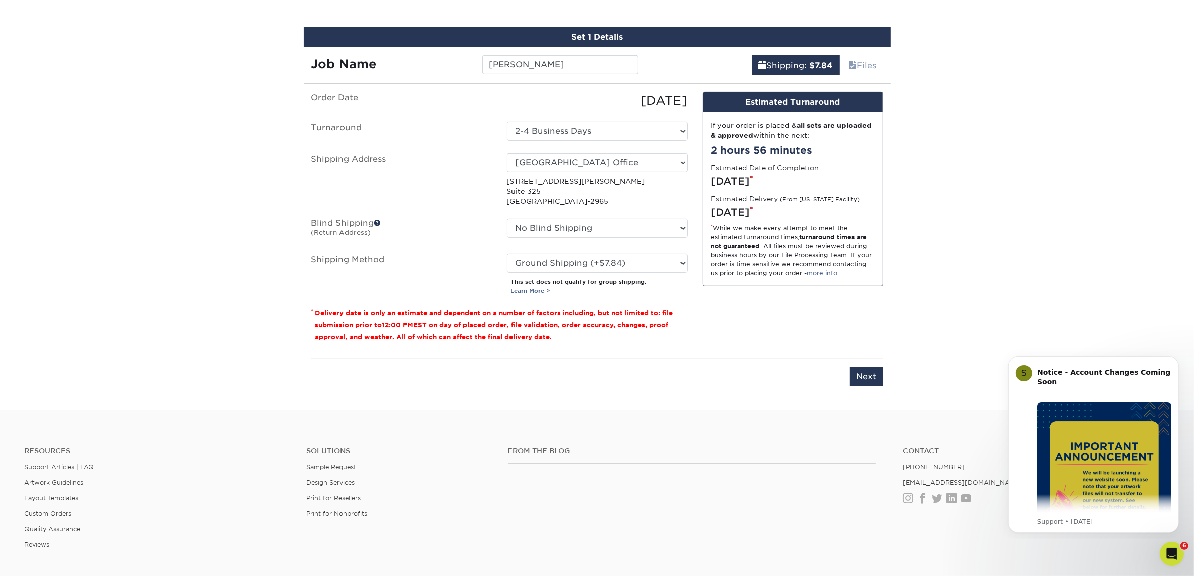
click at [853, 327] on div "Design Estimated Turnaround If your order is placed & all sets are uploaded & a…" at bounding box center [793, 221] width 196 height 259
click at [643, 267] on select "Please Select Ground Shipping (+$7.84) 3 Day Shipping Service (+$15.34) 2 Day A…" at bounding box center [597, 263] width 180 height 19
click at [507, 254] on select "Please Select Ground Shipping (+$7.84) 3 Day Shipping Service (+$15.34) 2 Day A…" at bounding box center [597, 263] width 180 height 19
click at [645, 265] on select "Please Select Ground Shipping (+$7.84) 3 Day Shipping Service (+$15.34) 2 Day A…" at bounding box center [597, 263] width 180 height 19
click at [507, 254] on select "Please Select Ground Shipping (+$7.84) 3 Day Shipping Service (+$15.34) 2 Day A…" at bounding box center [597, 263] width 180 height 19
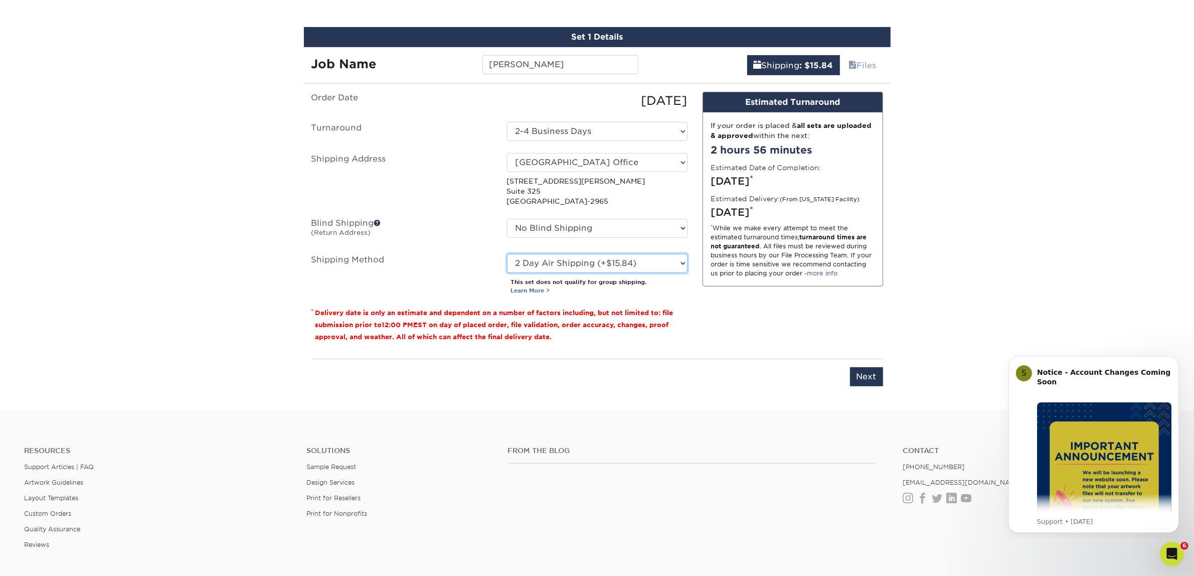
click at [638, 270] on select "Please Select Ground Shipping (+$7.84) 3 Day Shipping Service (+$15.34) 2 Day A…" at bounding box center [597, 263] width 180 height 19
select select "03"
click at [507, 254] on select "Please Select Ground Shipping (+$7.84) 3 Day Shipping Service (+$15.34) 2 Day A…" at bounding box center [597, 263] width 180 height 19
click at [686, 290] on fieldset "Order Date 09/24/2025 Turnaround Select One 2-4 Business Days 2 Day Next Busine…" at bounding box center [499, 199] width 376 height 215
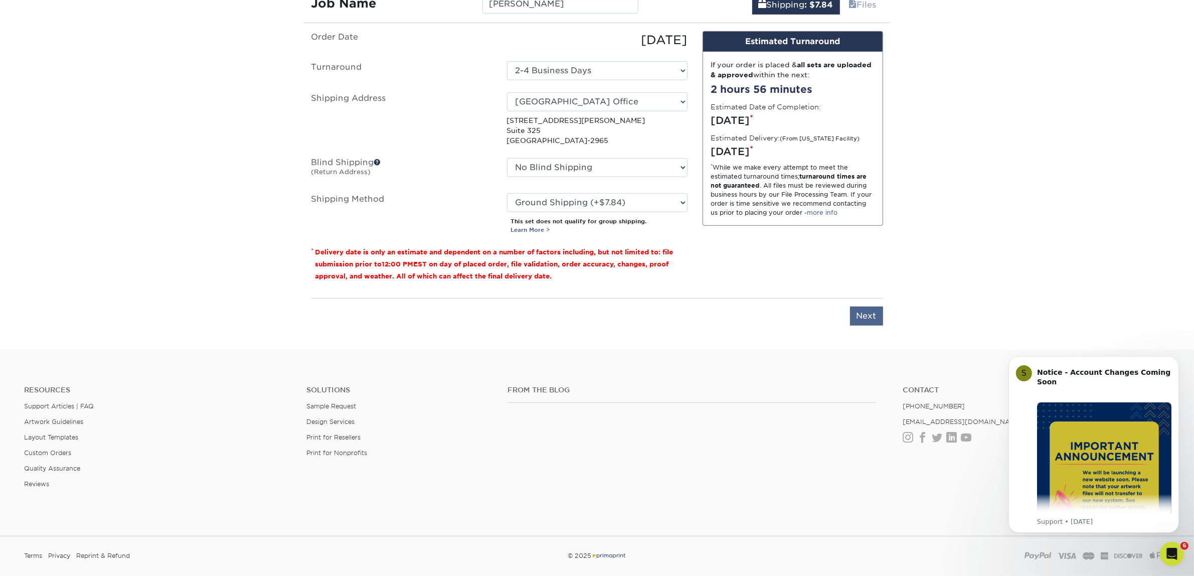
scroll to position [687, 0]
click at [873, 321] on input "Next" at bounding box center [866, 313] width 33 height 19
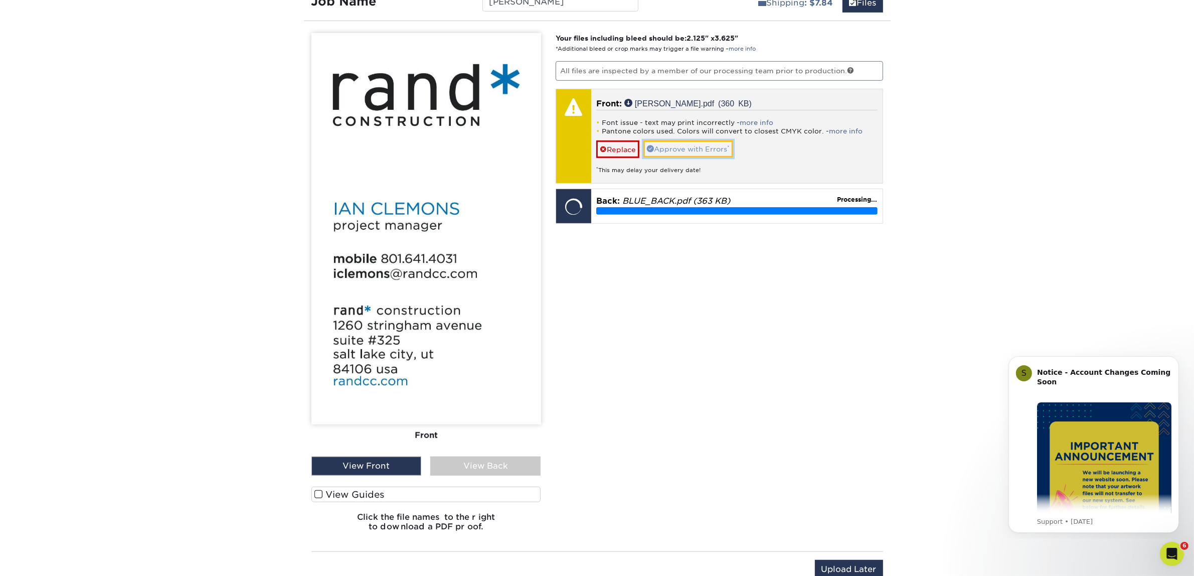
click at [678, 148] on link "Approve with Errors *" at bounding box center [688, 148] width 90 height 17
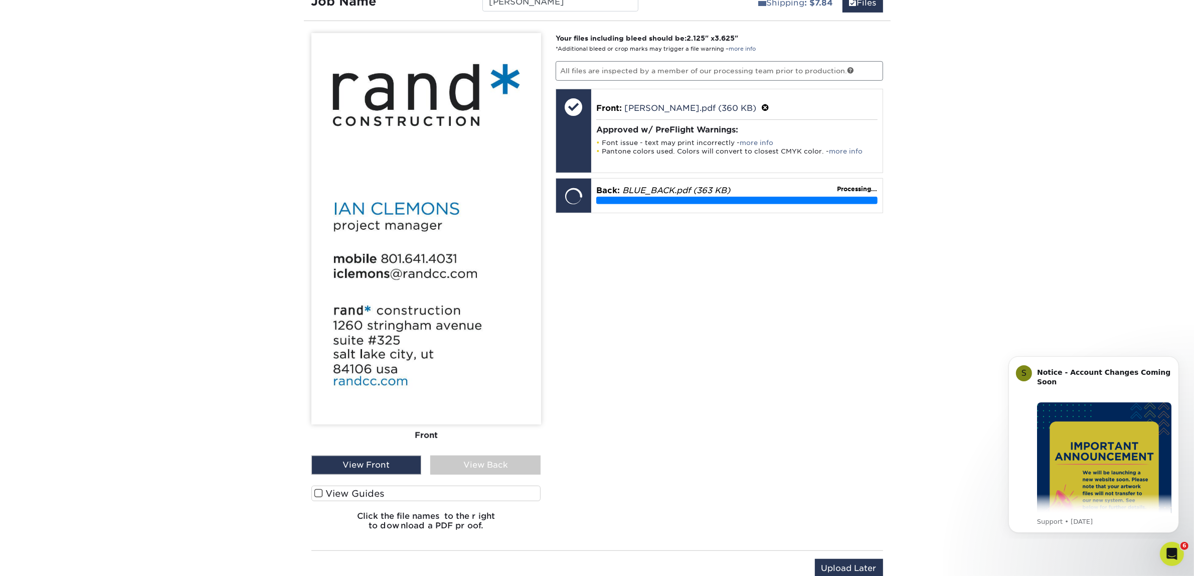
click at [451, 466] on div "View Back" at bounding box center [485, 464] width 110 height 19
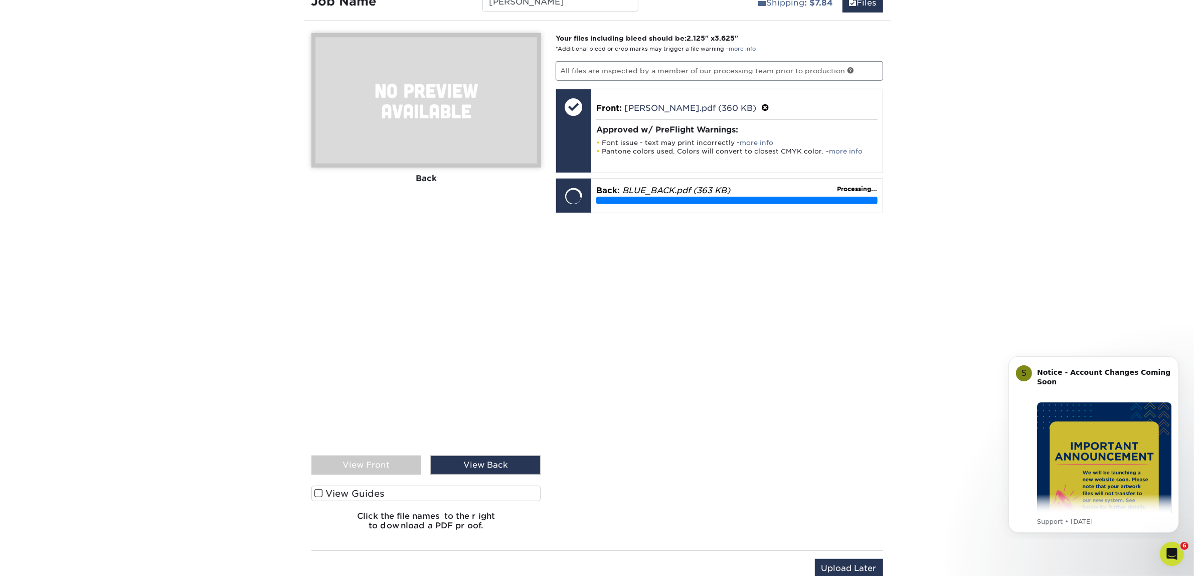
click at [391, 455] on div "View Front" at bounding box center [366, 464] width 110 height 19
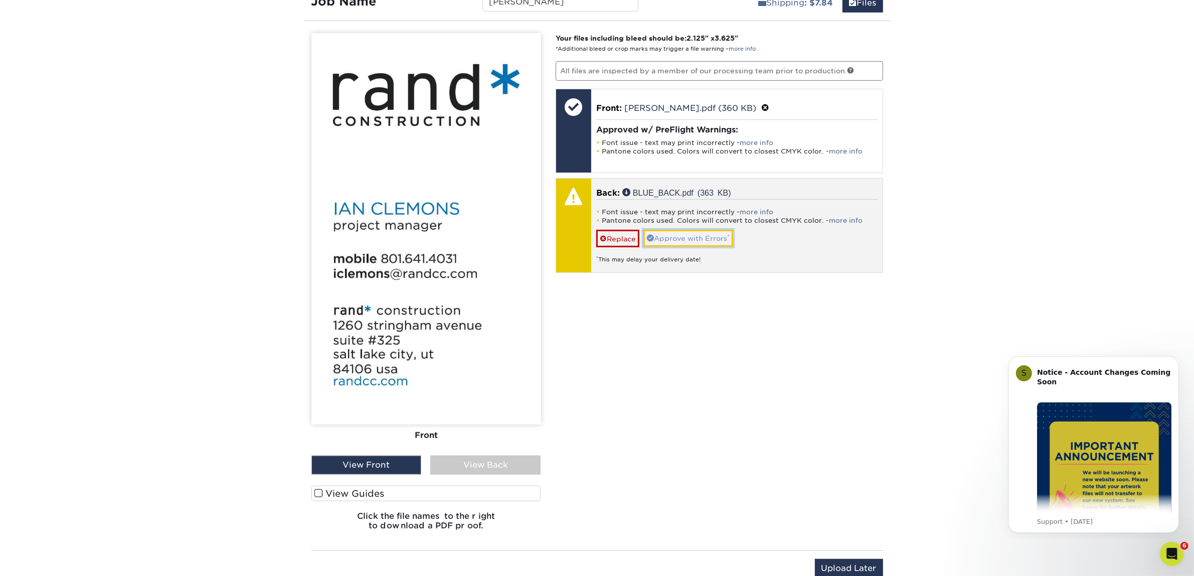
click at [717, 230] on link "Approve with Errors *" at bounding box center [688, 238] width 90 height 17
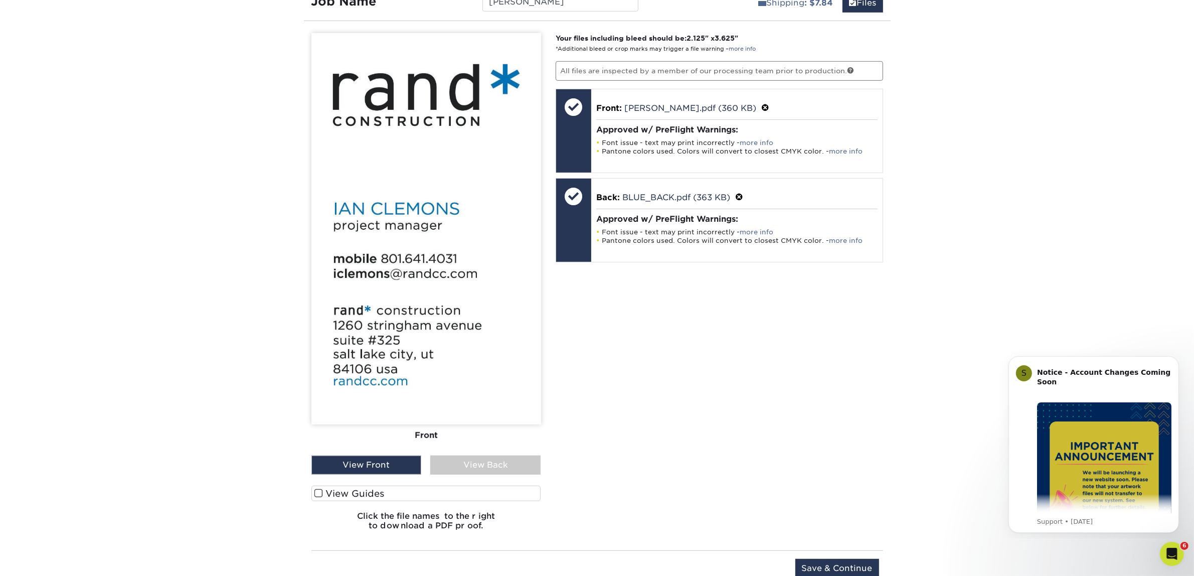
click at [467, 449] on div "Front Back" at bounding box center [426, 244] width 230 height 422
click at [442, 456] on div "View Back" at bounding box center [485, 464] width 110 height 19
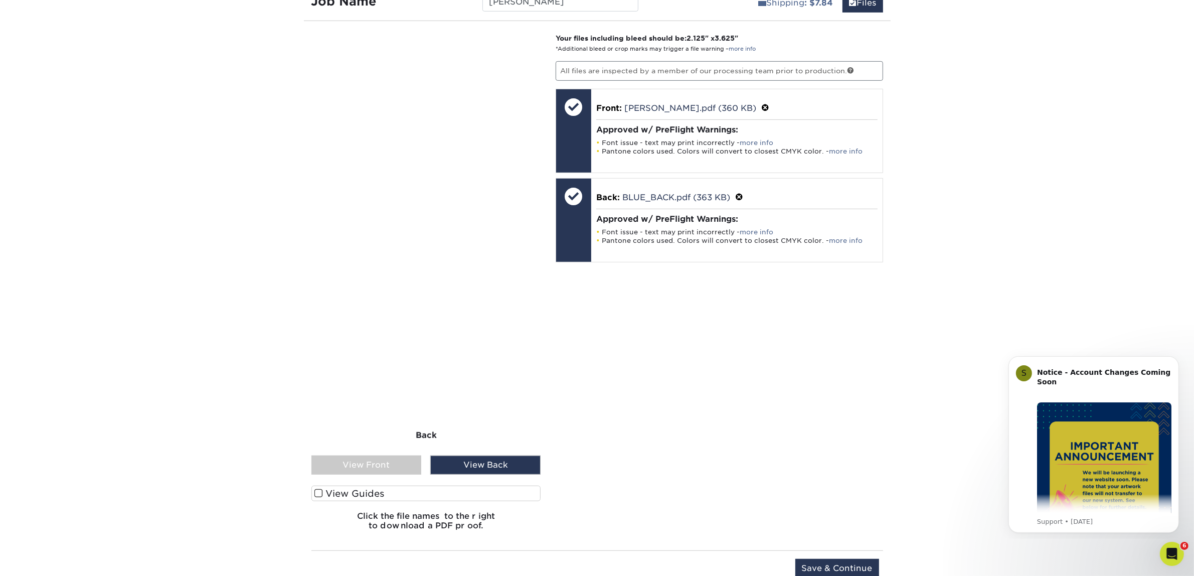
click at [392, 466] on div "View Front" at bounding box center [366, 464] width 110 height 19
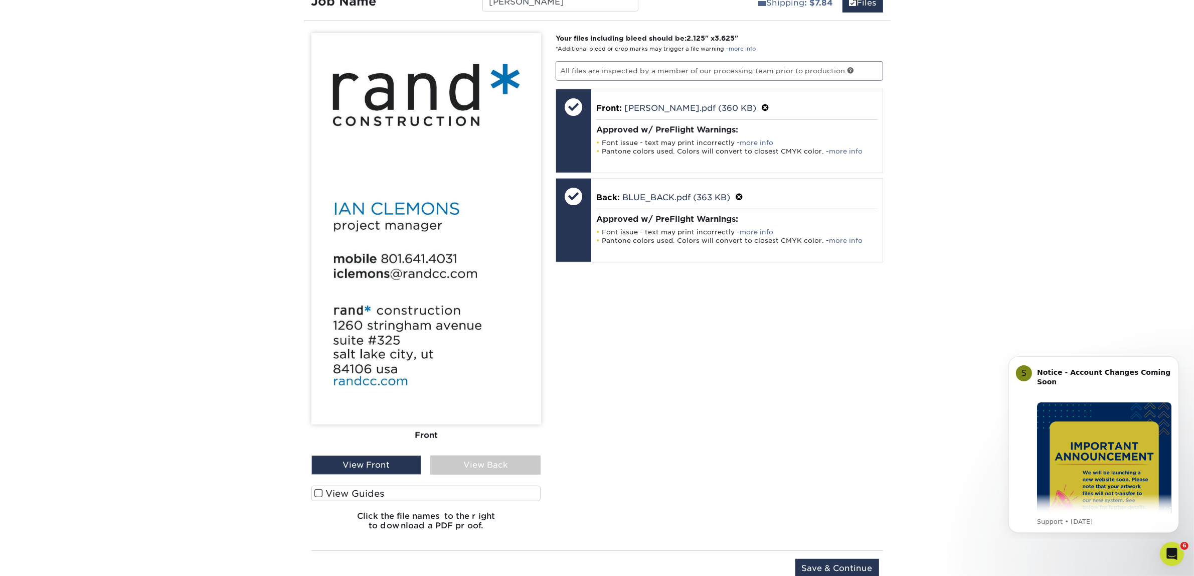
drag, startPoint x: 501, startPoint y: 463, endPoint x: 470, endPoint y: 466, distance: 31.8
click at [501, 463] on div "View Back" at bounding box center [485, 464] width 110 height 19
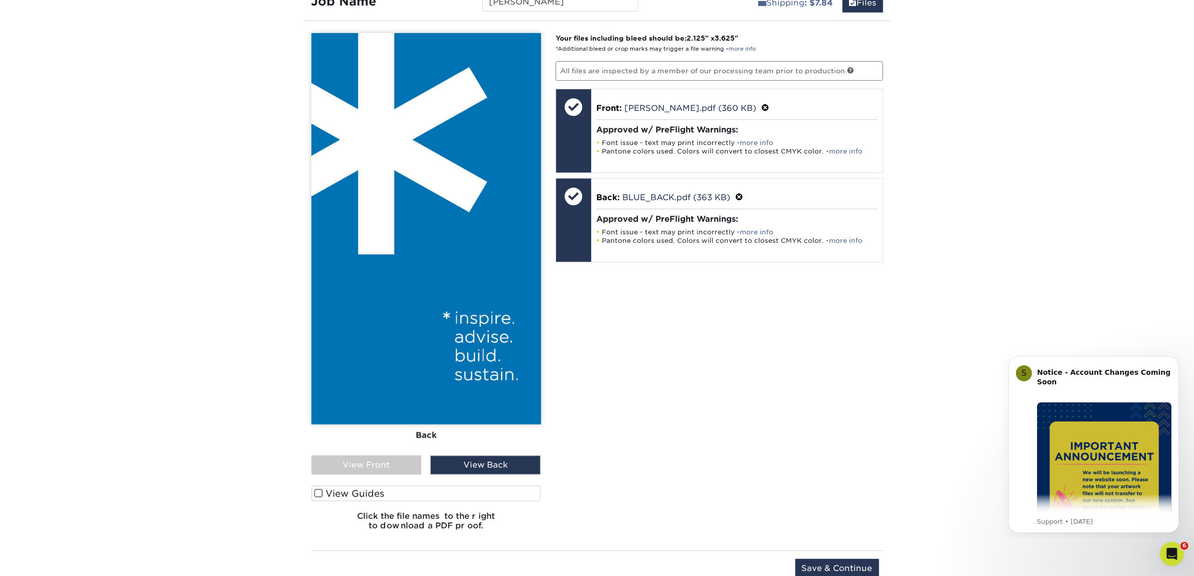
click at [391, 462] on div "View Front" at bounding box center [366, 464] width 110 height 19
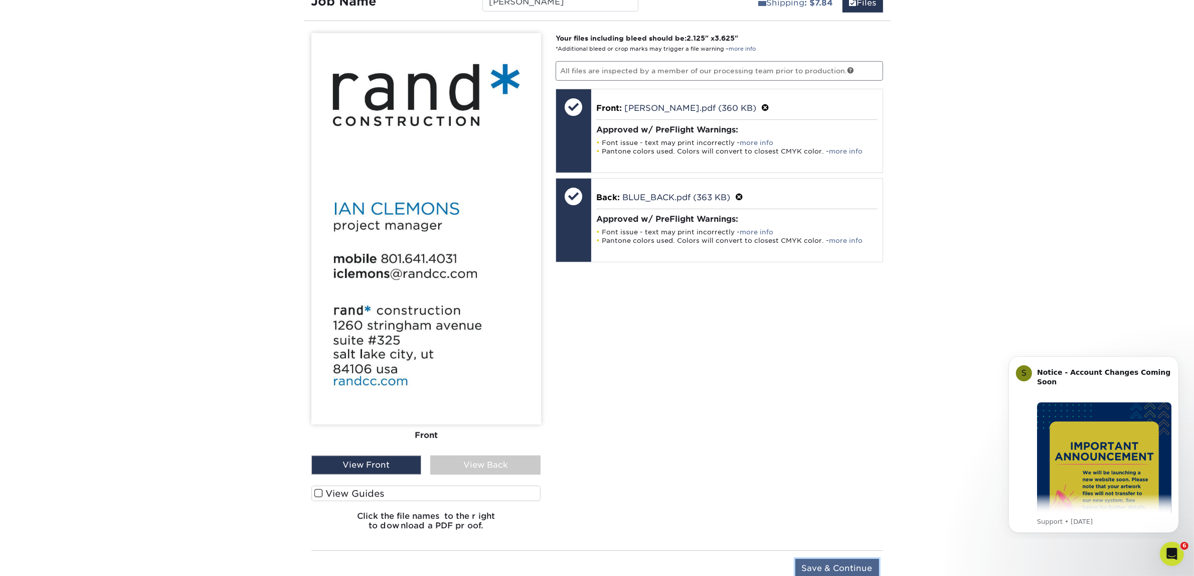
click at [812, 565] on input "Save & Continue" at bounding box center [837, 568] width 84 height 19
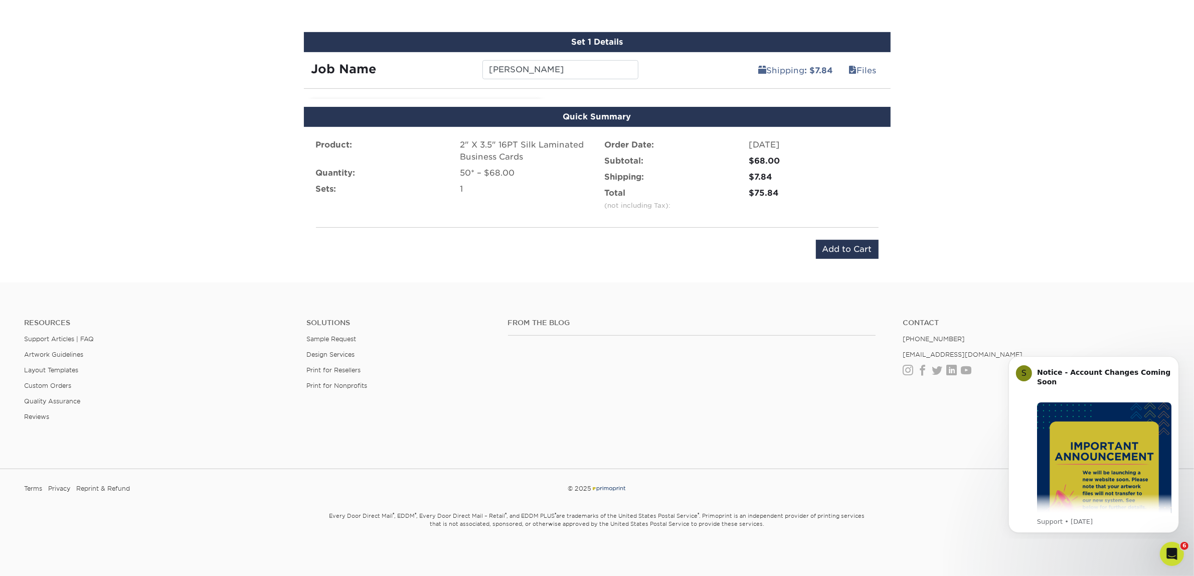
scroll to position [607, 0]
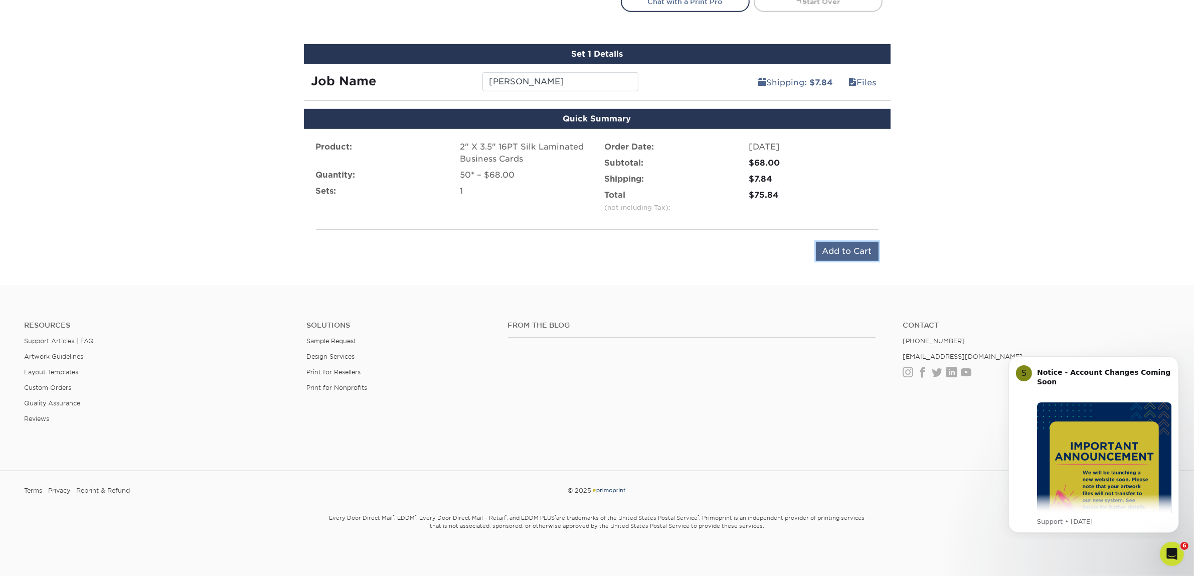
click at [875, 249] on input "Add to Cart" at bounding box center [847, 251] width 63 height 19
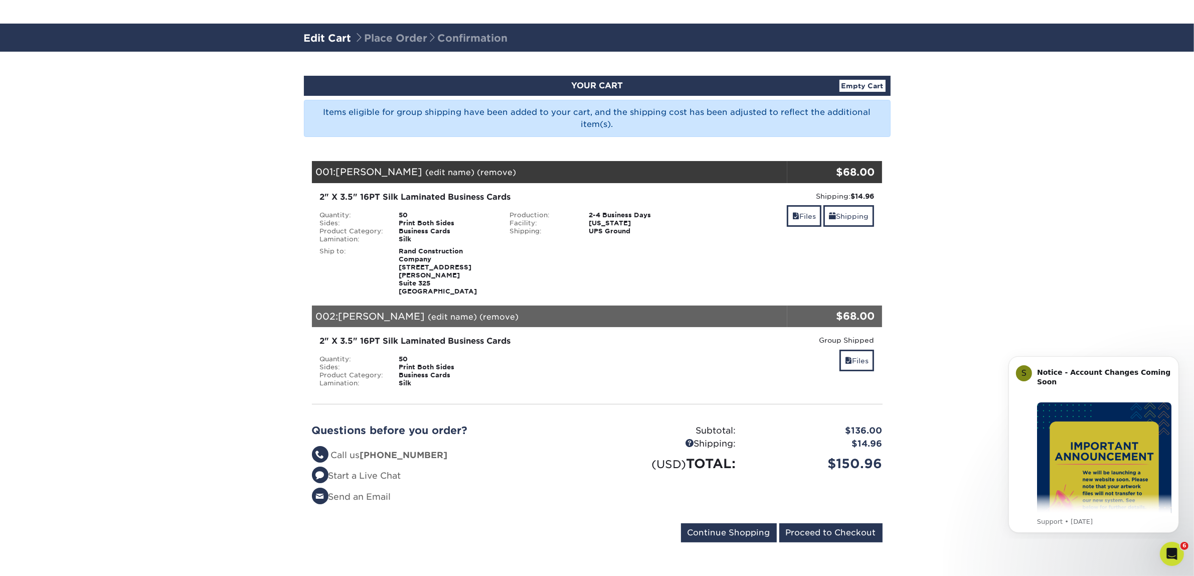
scroll to position [63, 0]
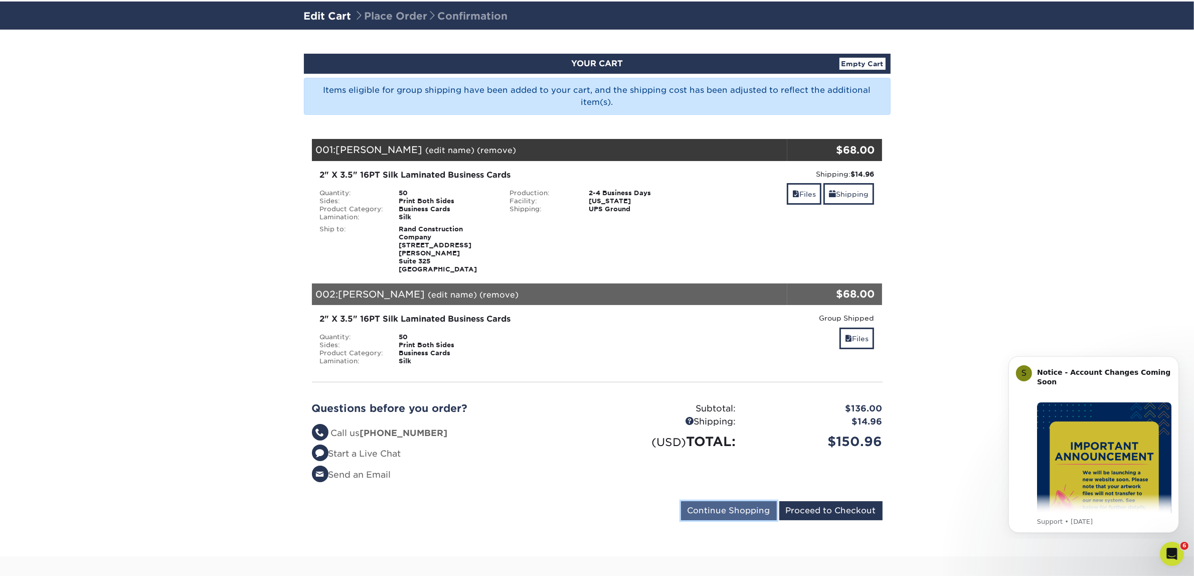
click at [736, 505] on input "Continue Shopping" at bounding box center [729, 510] width 96 height 19
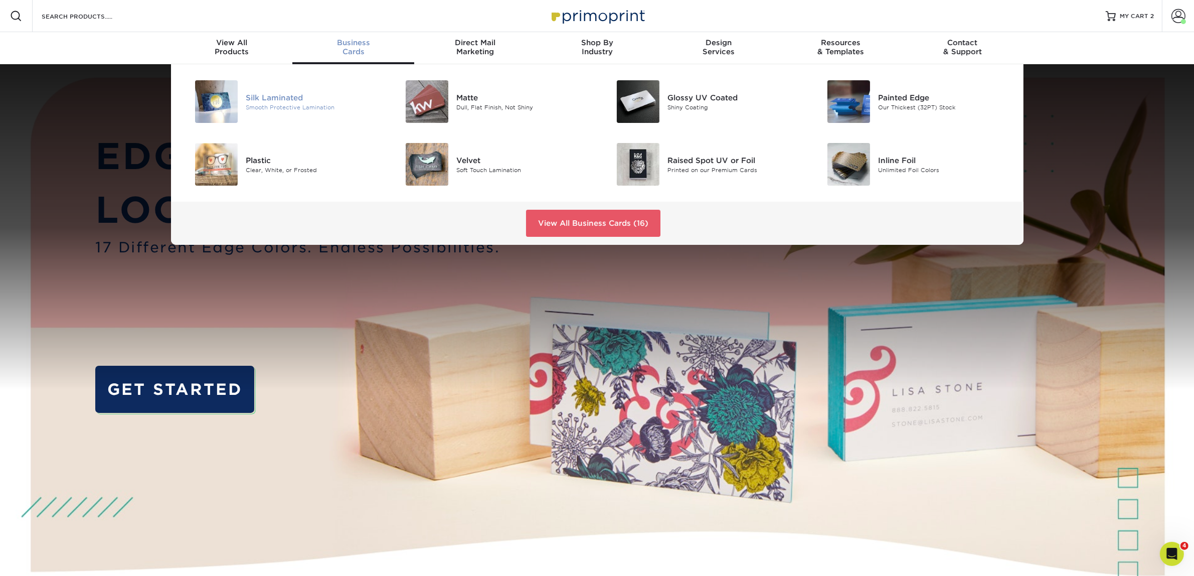
click at [274, 89] on div "Silk Laminated Smooth Protective Lamination" at bounding box center [316, 101] width 140 height 43
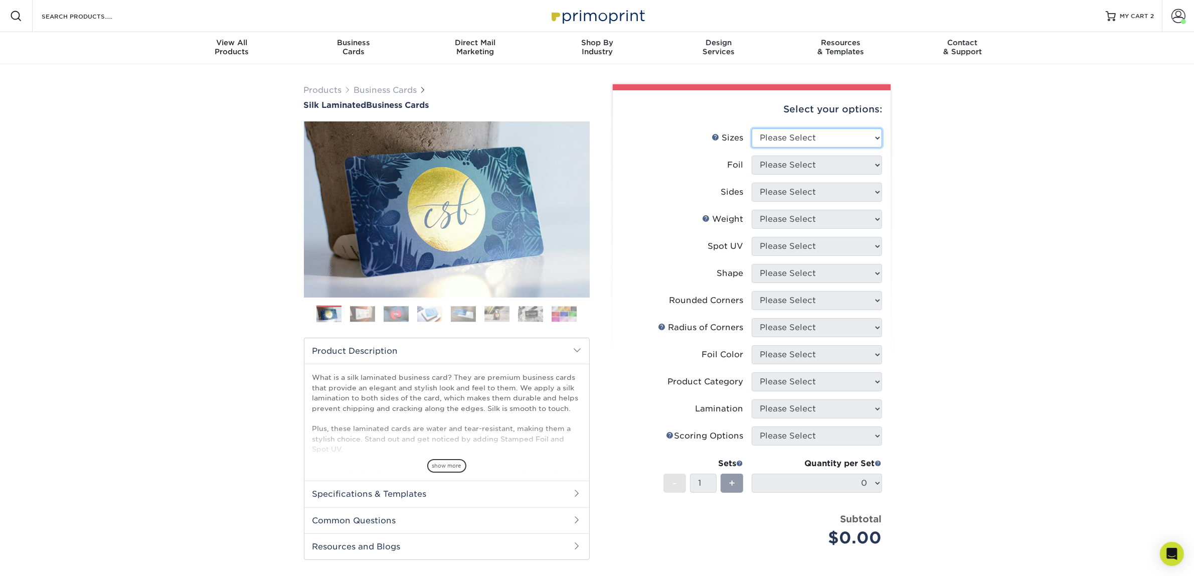
click at [840, 139] on select "Please Select 1.5" x 3.5" - Mini 1.75" x 3.5" - Mini 2" x 2" - Square 2" x 3" -…" at bounding box center [817, 137] width 130 height 19
select select "2.00x3.50"
click at [752, 128] on select "Please Select 1.5" x 3.5" - Mini 1.75" x 3.5" - Mini 2" x 2" - Square 2" x 3" -…" at bounding box center [817, 137] width 130 height 19
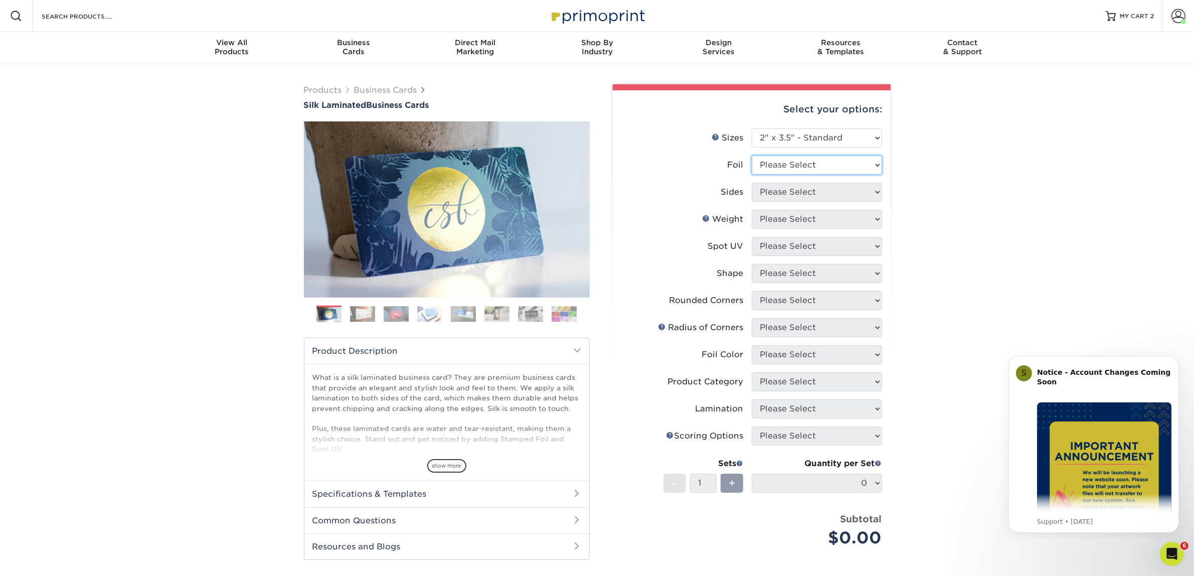
click at [814, 159] on select "Please Select Yes No" at bounding box center [817, 164] width 130 height 19
drag, startPoint x: 844, startPoint y: 159, endPoint x: 826, endPoint y: 171, distance: 21.3
click at [844, 159] on select "Please Select Yes No" at bounding box center [817, 164] width 130 height 19
select select "0"
click at [752, 155] on select "Please Select Yes No" at bounding box center [817, 164] width 130 height 19
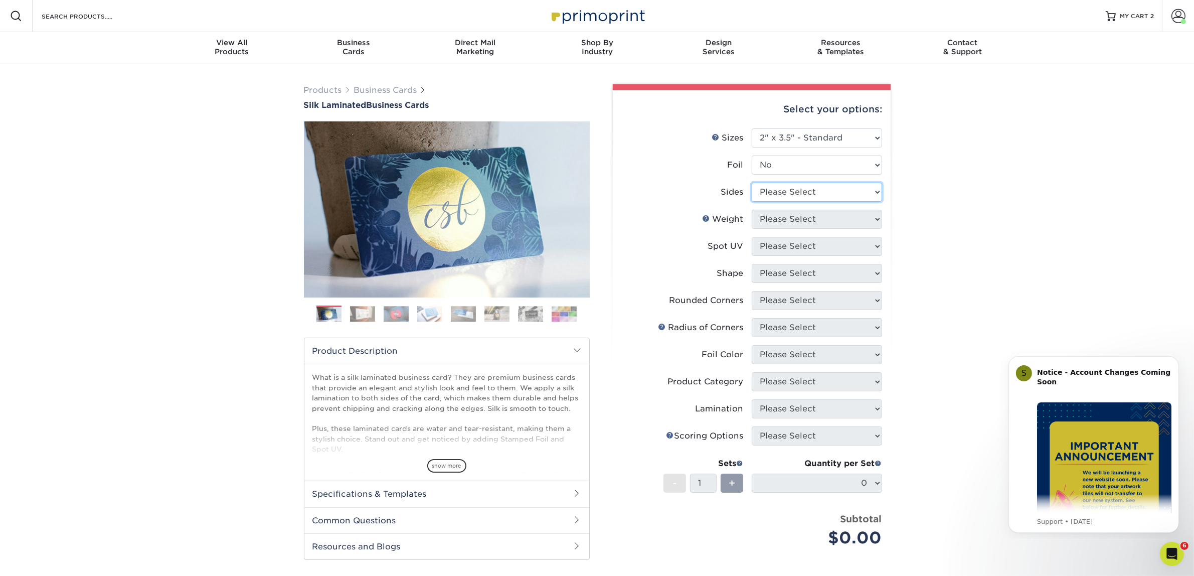
click at [780, 197] on select "Please Select Print Both Sides Print Front Only" at bounding box center [817, 191] width 130 height 19
select select "13abbda7-1d64-4f25-8bb2-c179b224825d"
click at [752, 182] on select "Please Select Print Both Sides Print Front Only" at bounding box center [817, 191] width 130 height 19
click at [779, 219] on select "Please Select 16PT" at bounding box center [817, 219] width 130 height 19
select select "16PT"
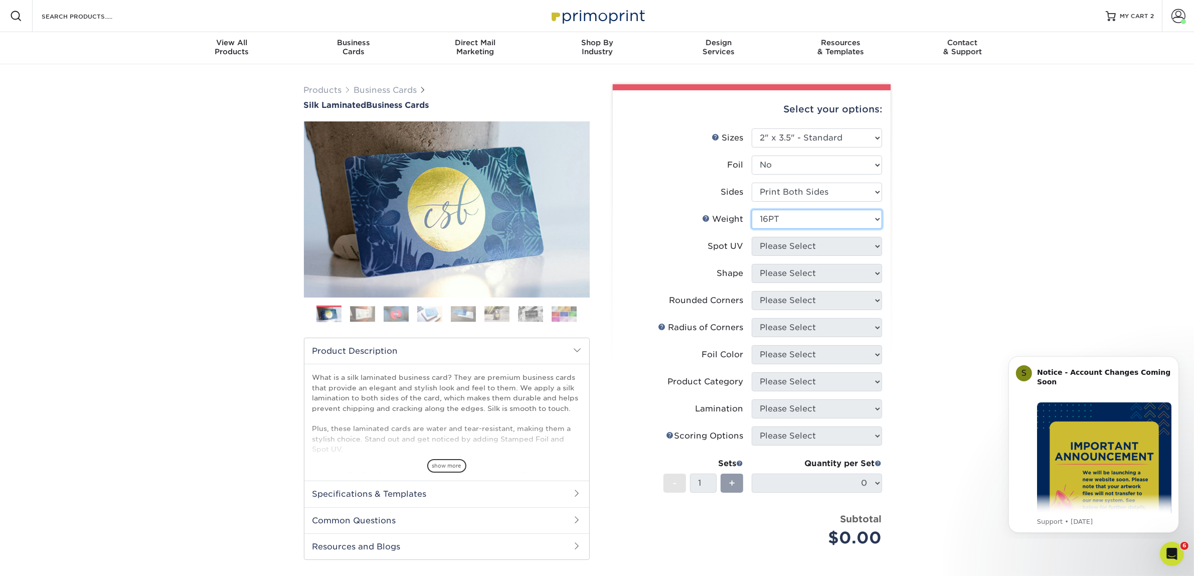
click at [752, 210] on select "Please Select 16PT" at bounding box center [817, 219] width 130 height 19
click at [785, 239] on select "Please Select No Spot UV Front and Back (Both Sides) Front Only Back Only" at bounding box center [817, 246] width 130 height 19
select select "3"
click at [752, 237] on select "Please Select No Spot UV Front and Back (Both Sides) Front Only Back Only" at bounding box center [817, 246] width 130 height 19
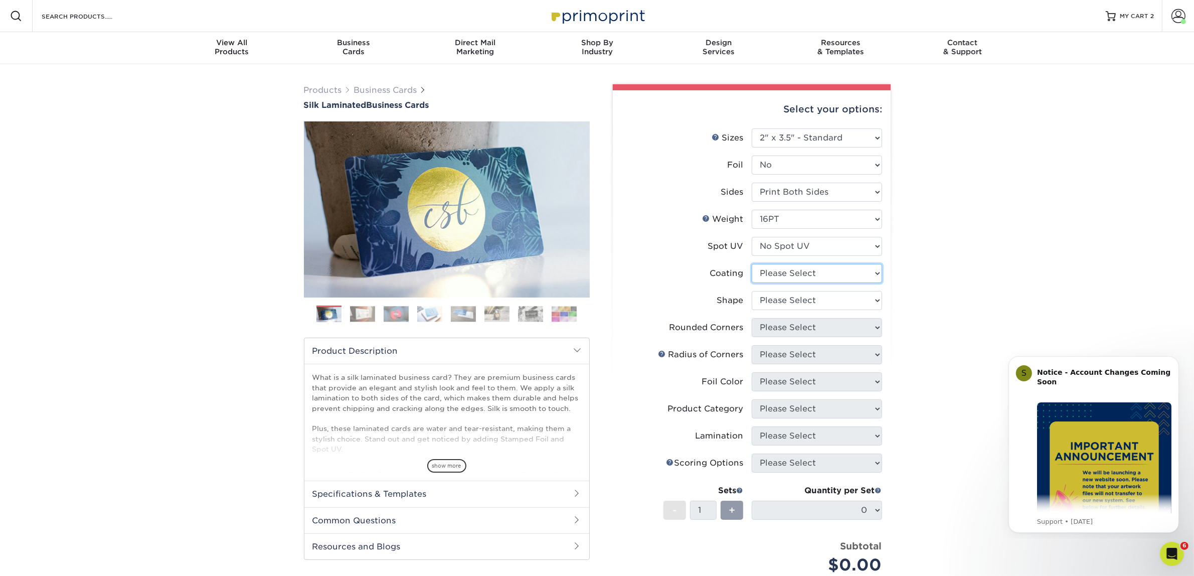
click at [783, 272] on select at bounding box center [817, 273] width 130 height 19
select select "3e7618de-abca-4bda-9f97-8b9129e913d8"
click at [752, 264] on select at bounding box center [817, 273] width 130 height 19
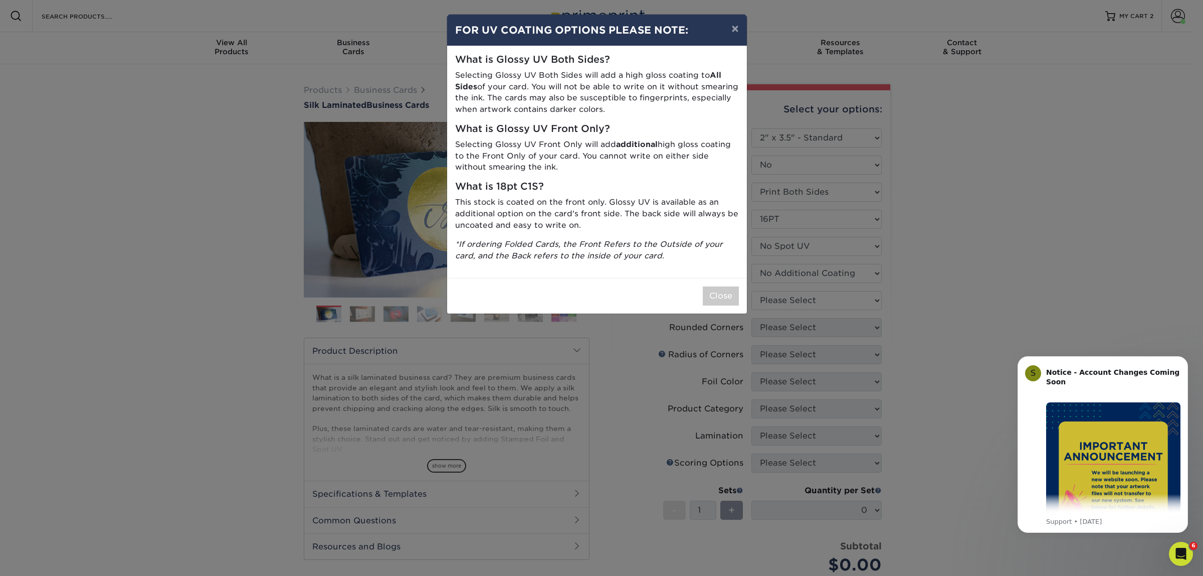
click at [783, 302] on div "× FOR UV COATING OPTIONS PLEASE NOTE: What is Glossy UV Both Sides? Selecting G…" at bounding box center [601, 288] width 1203 height 576
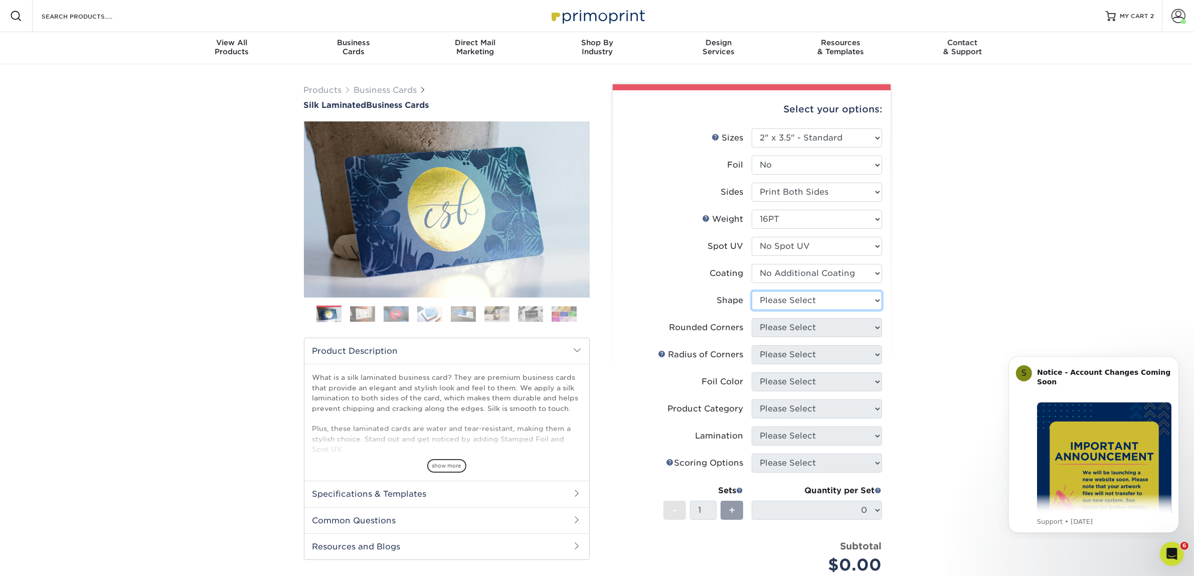
click at [787, 299] on select "Please Select Standard Oval" at bounding box center [817, 300] width 130 height 19
select select "standard"
click at [752, 291] on select "Please Select Standard Oval" at bounding box center [817, 300] width 130 height 19
click at [774, 330] on select "Please Select Yes - Round 2 Corners Yes - Round 4 Corners No" at bounding box center [817, 327] width 130 height 19
select select "0"
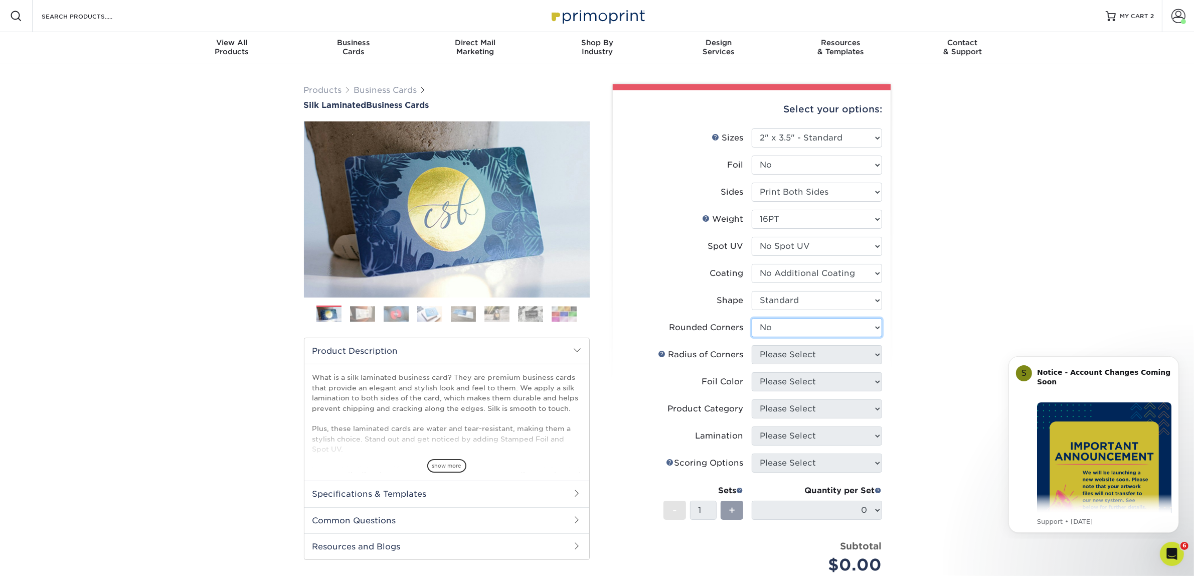
click at [752, 318] on select "Please Select Yes - Round 2 Corners Yes - Round 4 Corners No" at bounding box center [817, 327] width 130 height 19
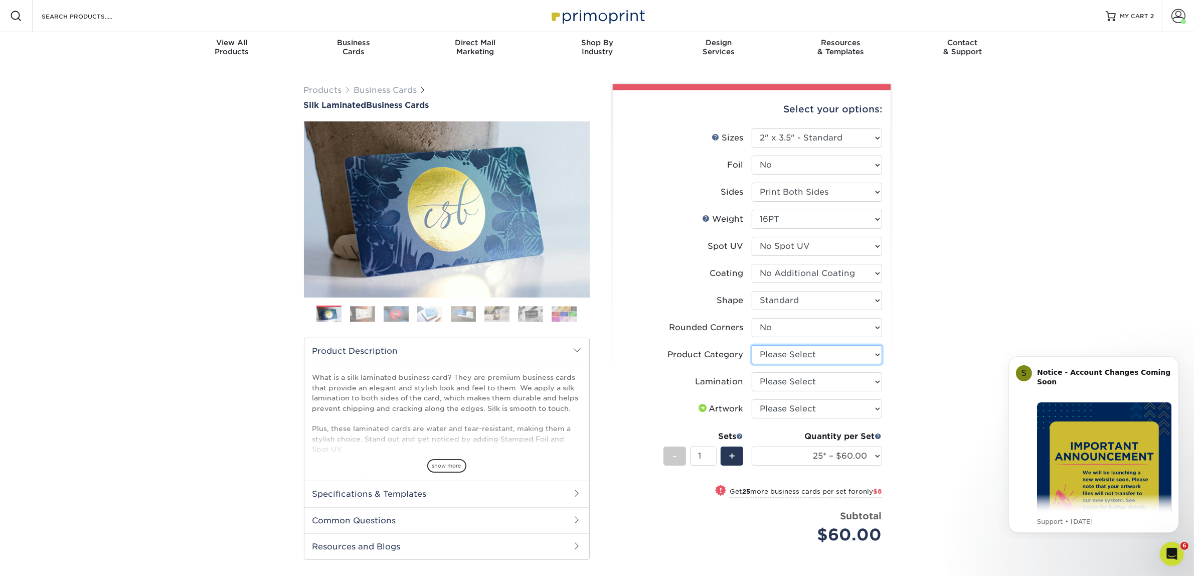
click at [790, 354] on select "Please Select Business Cards" at bounding box center [817, 354] width 130 height 19
click at [790, 351] on select "Please Select Business Cards" at bounding box center [817, 354] width 130 height 19
click at [790, 325] on select "Please Select Yes - Round 2 Corners Yes - Round 4 Corners No" at bounding box center [817, 327] width 130 height 19
click at [752, 318] on select "Please Select Yes - Round 2 Corners Yes - Round 4 Corners No" at bounding box center [817, 327] width 130 height 19
click at [778, 348] on select "Please Select Business Cards" at bounding box center [817, 354] width 130 height 19
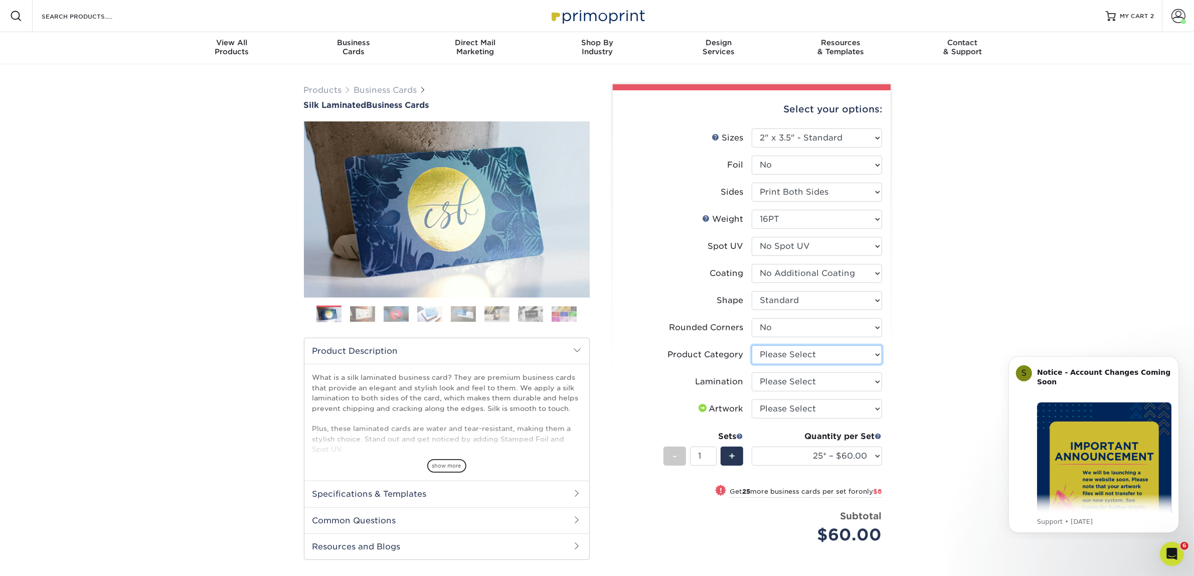
select select "3b5148f1-0588-4f88-a218-97bcfdce65c1"
click at [752, 345] on select "Please Select Business Cards" at bounding box center [817, 354] width 130 height 19
click at [770, 384] on select "Please Select Silk" at bounding box center [817, 381] width 130 height 19
select select "ccacb42f-45f7-42d3-bbd3-7c8421cf37f0"
click at [752, 372] on select "Please Select Silk" at bounding box center [817, 381] width 130 height 19
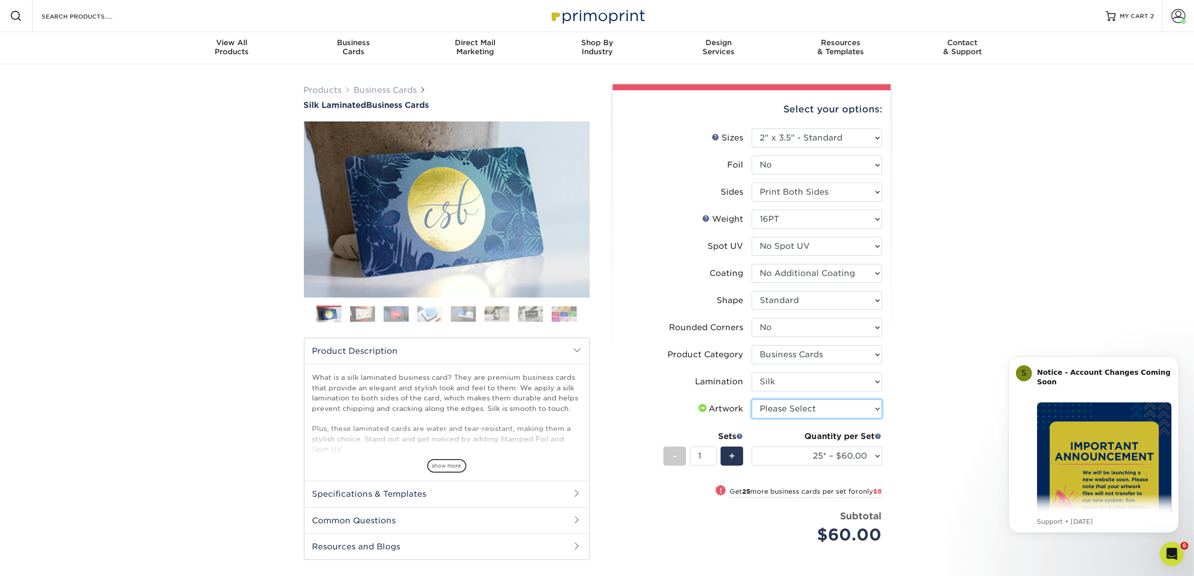
click at [768, 409] on select "Please Select I will upload files I need a design - $100" at bounding box center [817, 408] width 130 height 19
select select "upload"
click at [752, 399] on select "Please Select I will upload files I need a design - $100" at bounding box center [817, 408] width 130 height 19
click at [782, 456] on select "25* – $60.00 50* – $68.00 75* – $76.00 100* – $84.00 250* – $92.00 500 – $96.00…" at bounding box center [817, 455] width 130 height 19
select select "50* – $68.00"
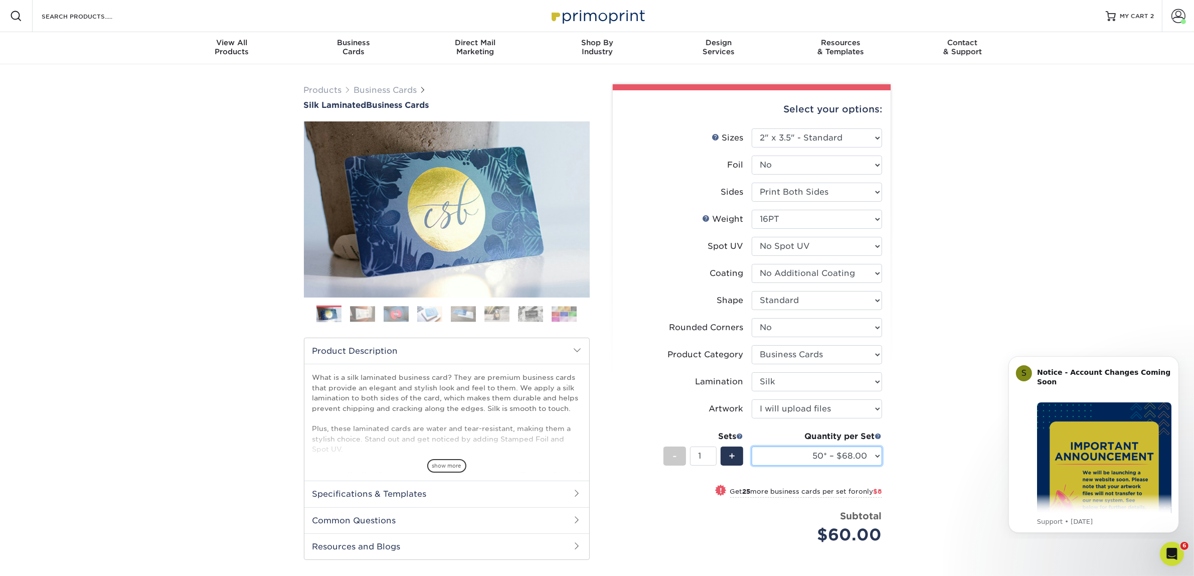
click at [752, 446] on select "25* – $60.00 50* – $68.00 75* – $76.00 100* – $84.00 250* – $92.00 500 – $96.00…" at bounding box center [817, 455] width 130 height 19
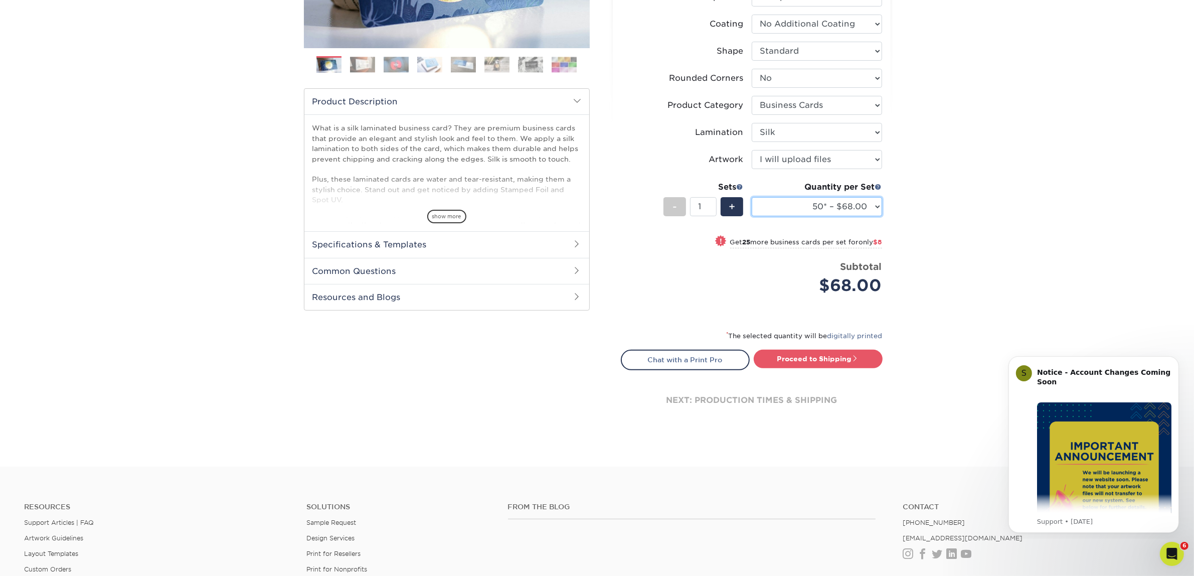
scroll to position [251, 0]
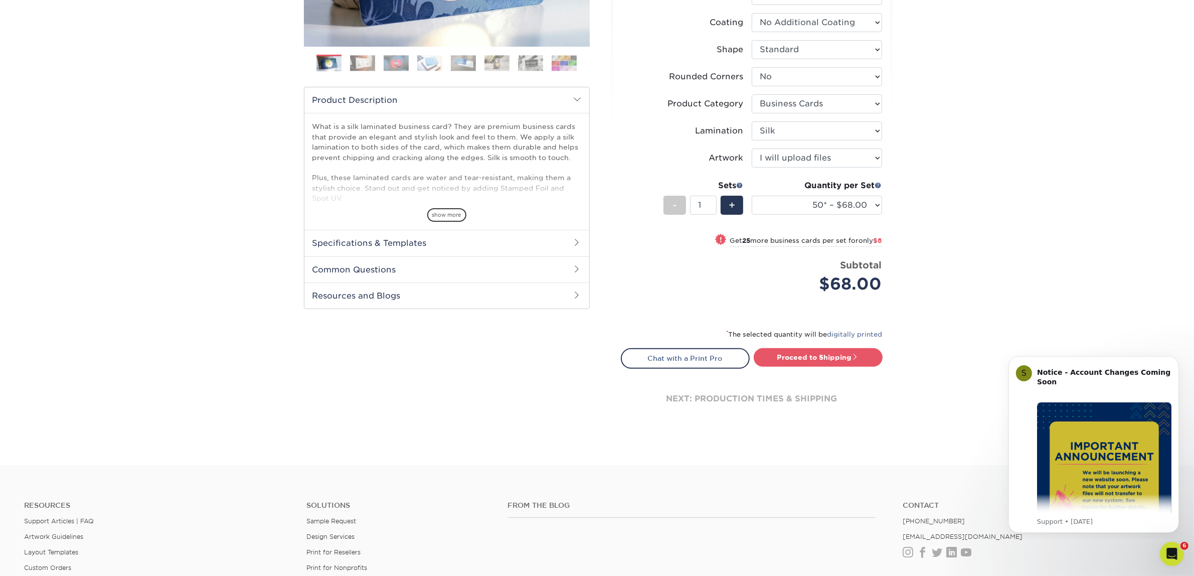
click at [790, 268] on div "Subtotal $68.00" at bounding box center [820, 277] width 123 height 38
click at [793, 351] on link "Proceed to Shipping" at bounding box center [818, 357] width 129 height 18
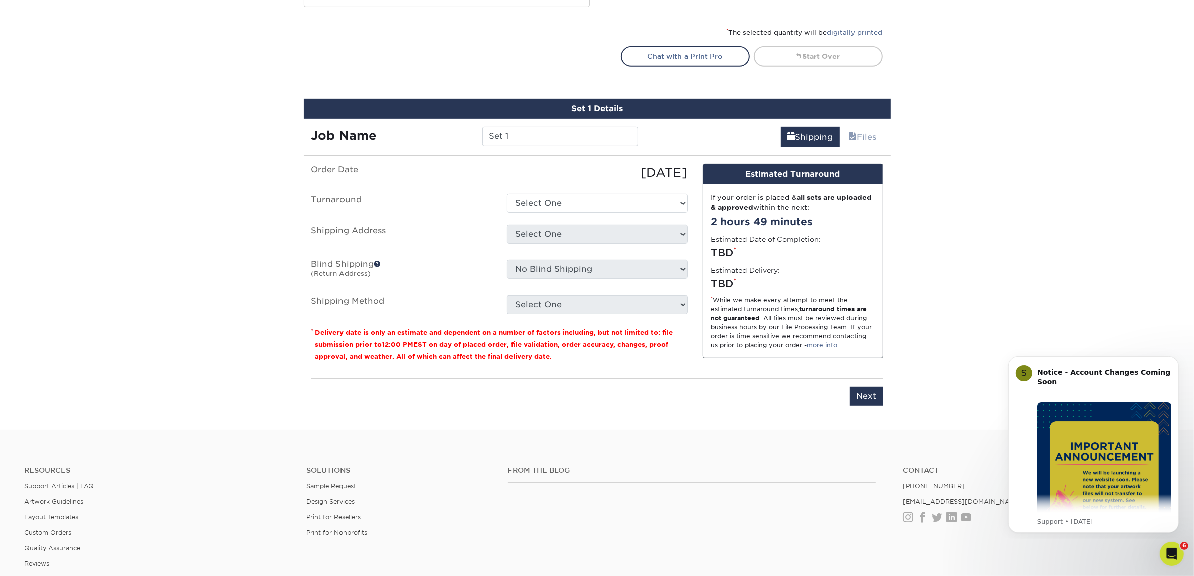
scroll to position [624, 0]
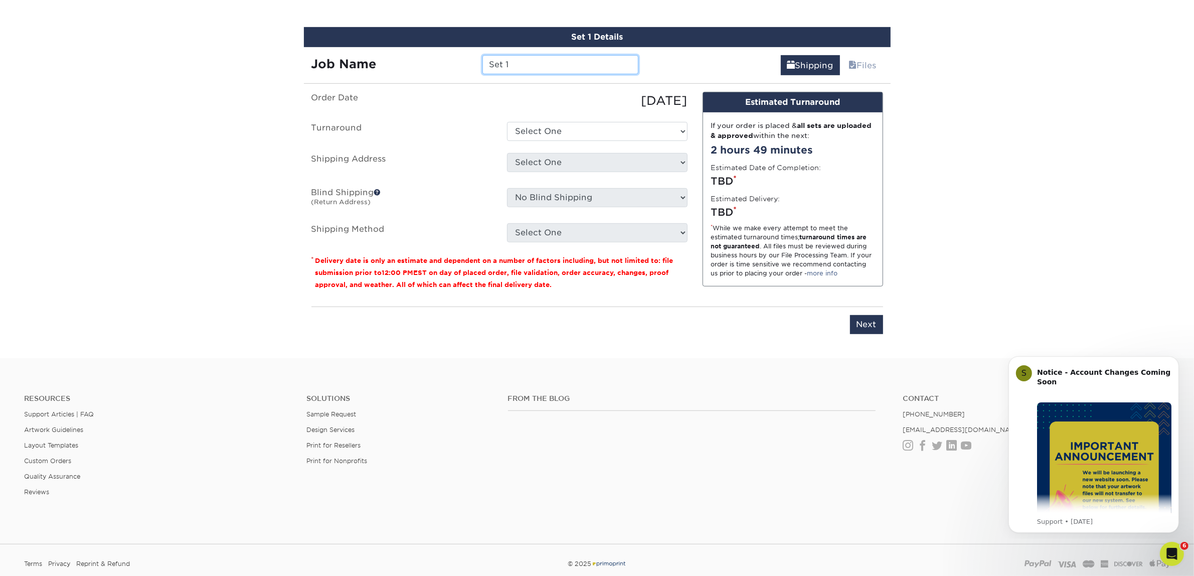
drag, startPoint x: 534, startPoint y: 65, endPoint x: 433, endPoint y: 69, distance: 101.8
click at [433, 69] on div "Job Name Set 1" at bounding box center [475, 64] width 342 height 19
type input "Brandon Coe"
click at [648, 129] on select "Select One 2-4 Business Days 2 Day Next Business Day" at bounding box center [597, 131] width 180 height 19
select select "7f31b32a-ec12-4eac-8c83-7b9a9183acd8"
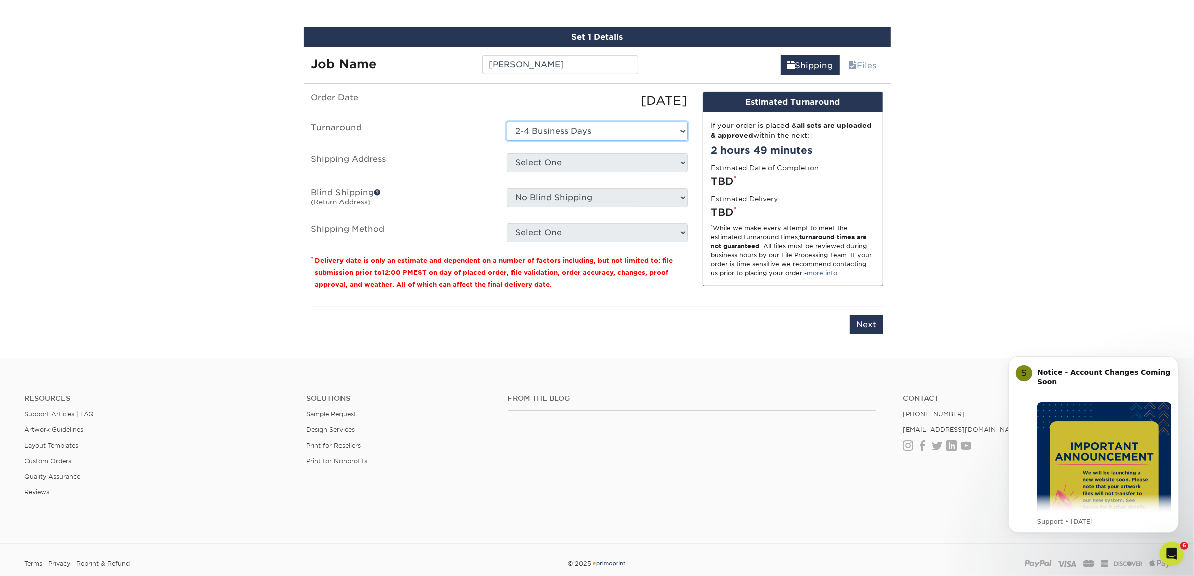
click at [507, 122] on select "Select One 2-4 Business Days 2 Day Next Business Day" at bounding box center [597, 131] width 180 height 19
click at [553, 169] on select "Select One Atlanta Office Austin Office Dallas Office Denver Office Houston Off…" at bounding box center [597, 162] width 180 height 19
select select "244487"
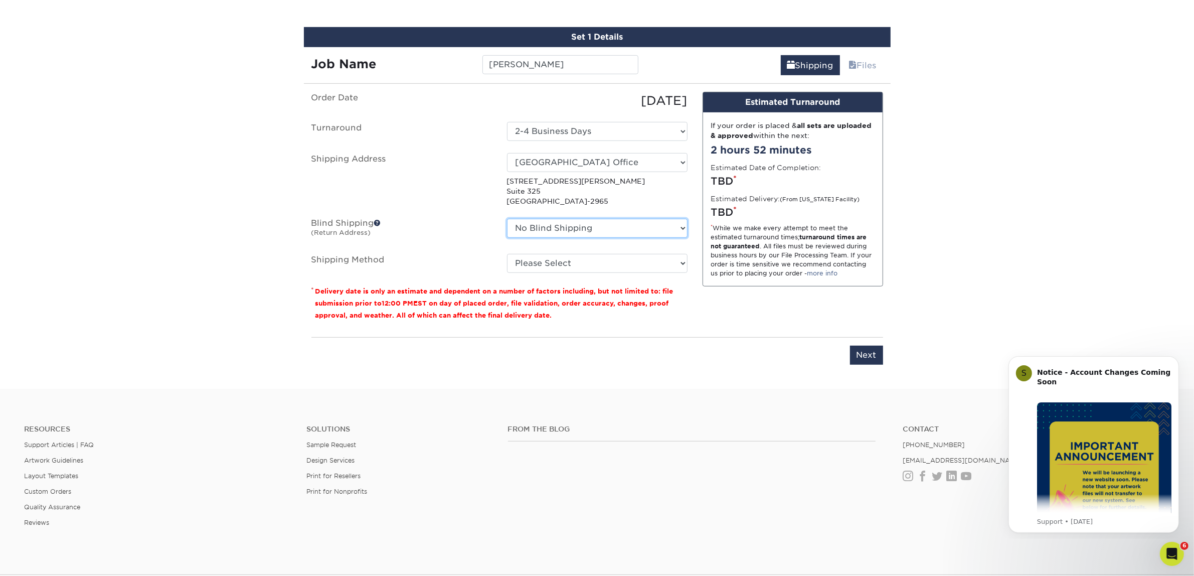
click at [569, 225] on select "No Blind Shipping Atlanta Office Austin Office Dallas Office Denver Office Hous…" at bounding box center [597, 228] width 180 height 19
click at [507, 219] on select "No Blind Shipping Atlanta Office Austin Office Dallas Office Denver Office Hous…" at bounding box center [597, 228] width 180 height 19
click at [556, 266] on select "Please Select Ground Shipping (+$7.84) 3 Day Shipping Service (+$15.34) 2 Day A…" at bounding box center [597, 263] width 180 height 19
select select "03"
click at [507, 254] on select "Please Select Ground Shipping (+$7.84) 3 Day Shipping Service (+$15.34) 2 Day A…" at bounding box center [597, 263] width 180 height 19
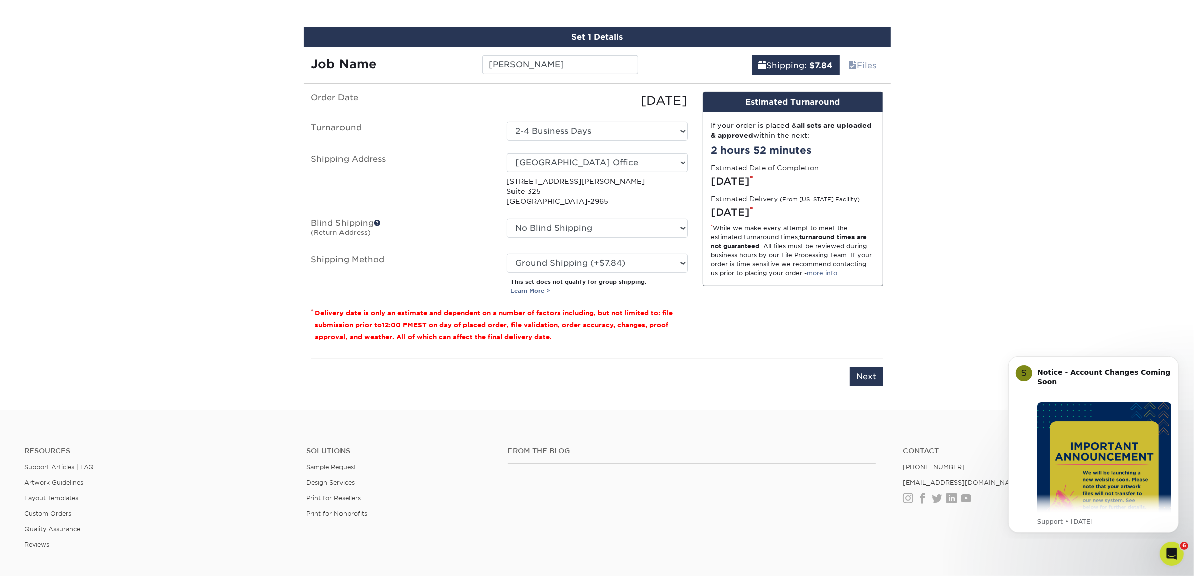
click at [740, 320] on div "Design Estimated Turnaround If your order is placed & all sets are uploaded & a…" at bounding box center [793, 221] width 196 height 259
click at [877, 378] on input "Next" at bounding box center [866, 376] width 33 height 19
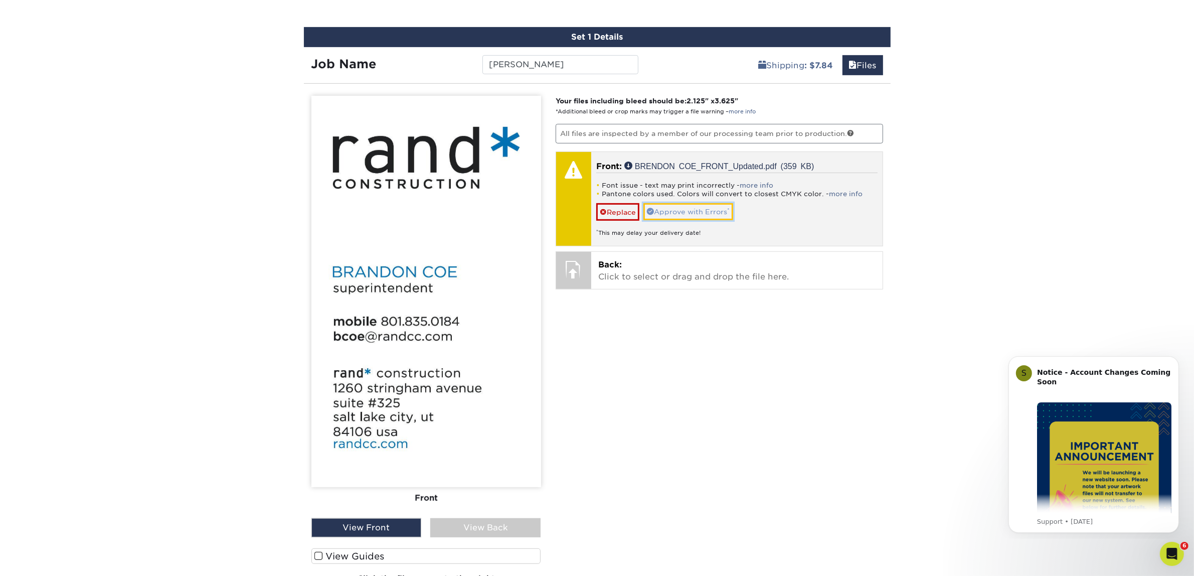
click at [697, 211] on link "Approve with Errors *" at bounding box center [688, 211] width 90 height 17
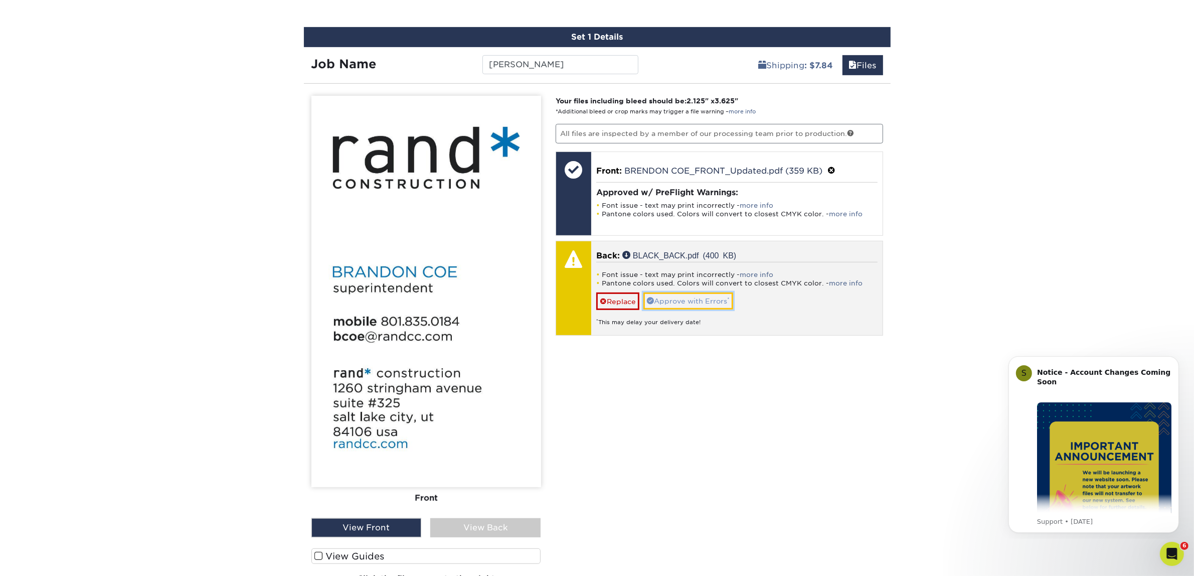
click at [703, 296] on link "Approve with Errors *" at bounding box center [688, 300] width 90 height 17
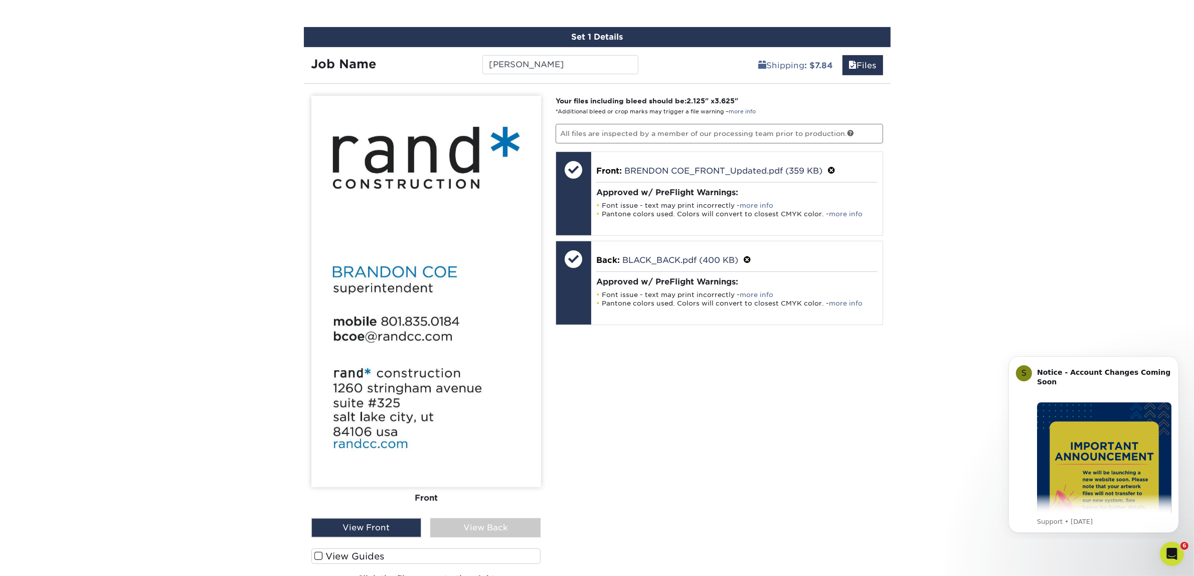
click at [517, 522] on div "View Back" at bounding box center [485, 527] width 110 height 19
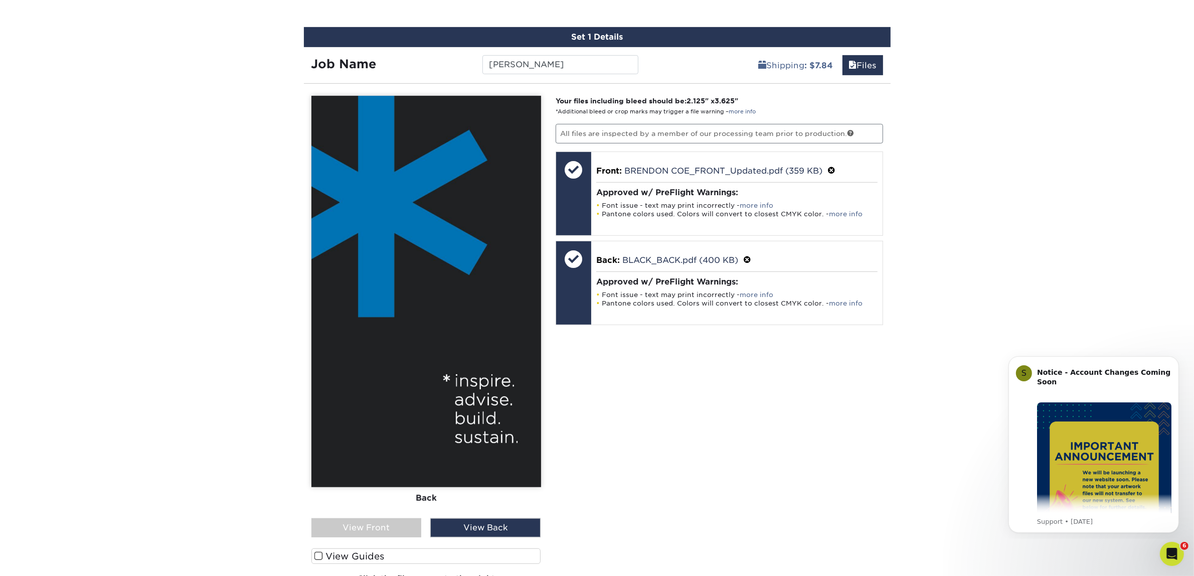
click at [375, 528] on div "View Front" at bounding box center [366, 527] width 110 height 19
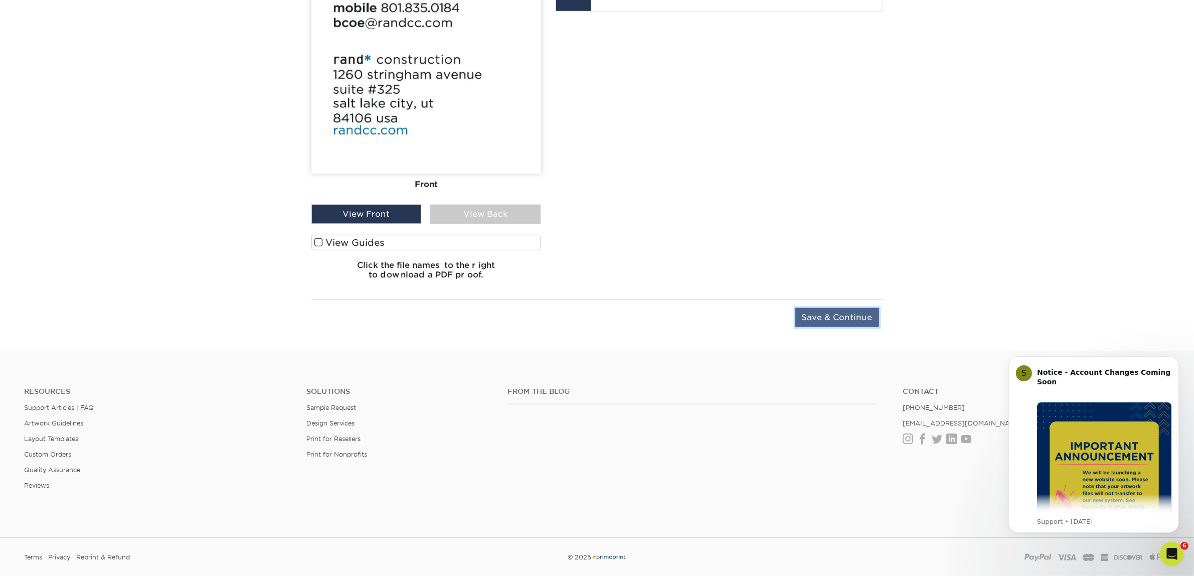
click at [844, 317] on input "Save & Continue" at bounding box center [837, 317] width 84 height 19
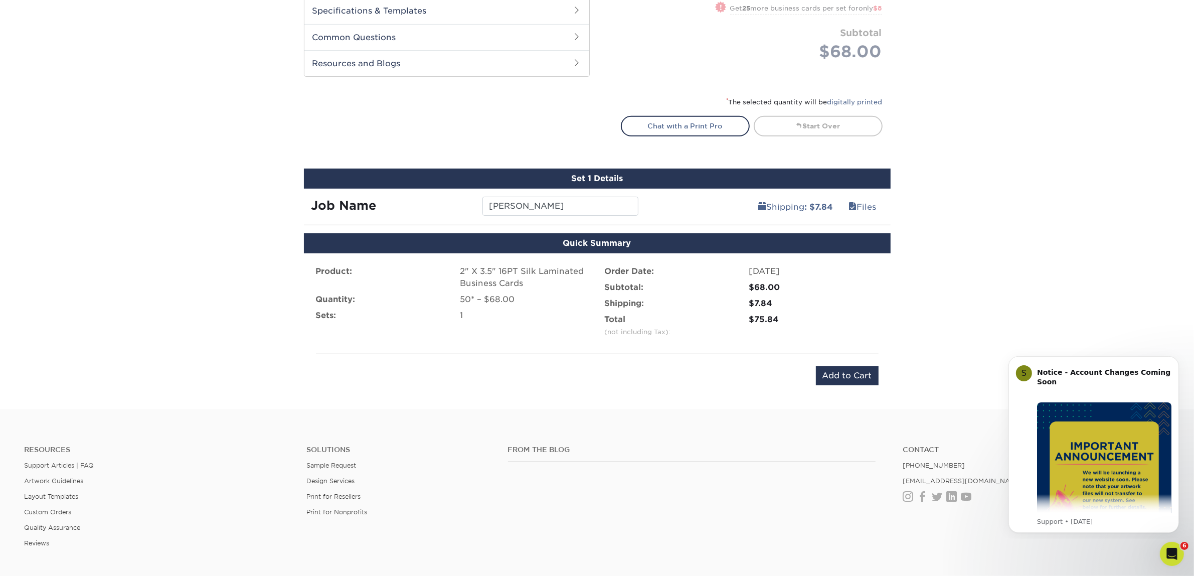
scroll to position [482, 0]
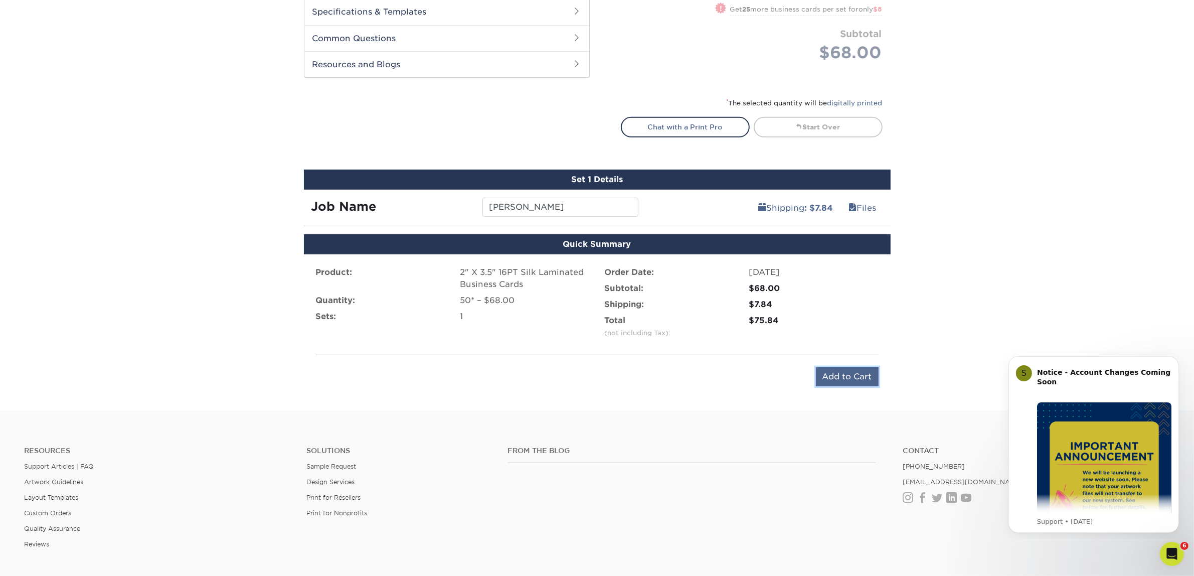
click at [845, 371] on input "Add to Cart" at bounding box center [847, 376] width 63 height 19
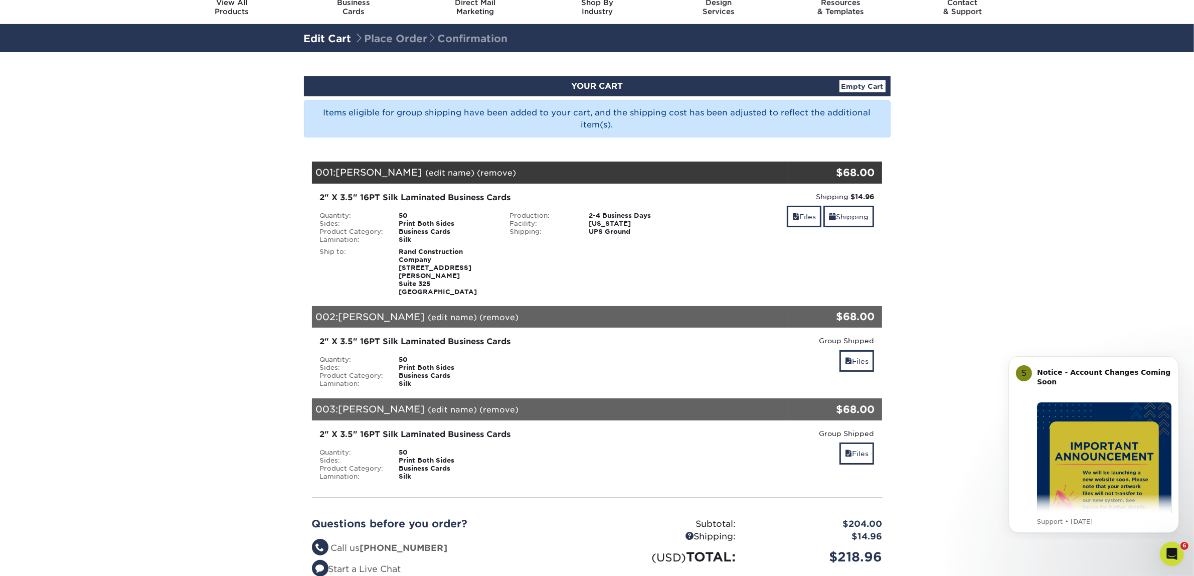
scroll to position [188, 0]
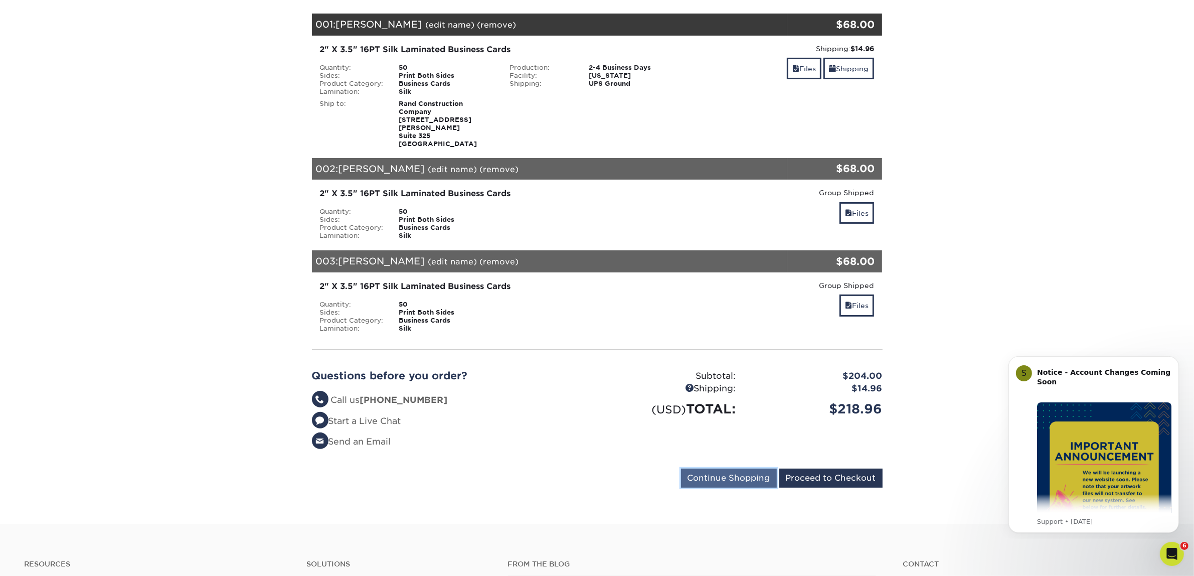
click at [730, 468] on input "Continue Shopping" at bounding box center [729, 477] width 96 height 19
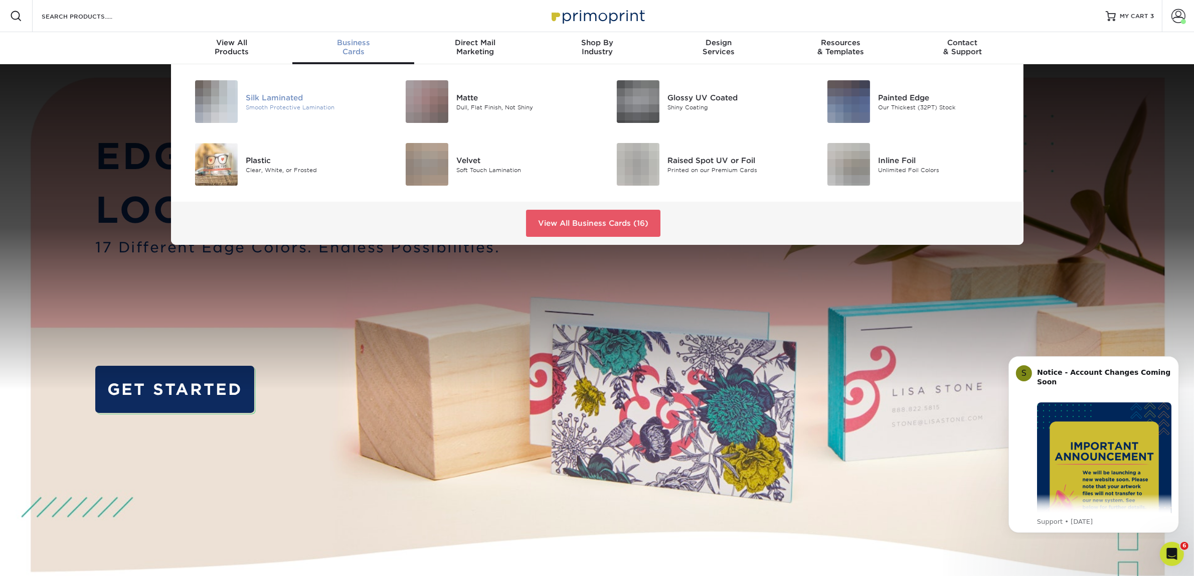
click at [277, 101] on div "Silk Laminated" at bounding box center [312, 97] width 133 height 11
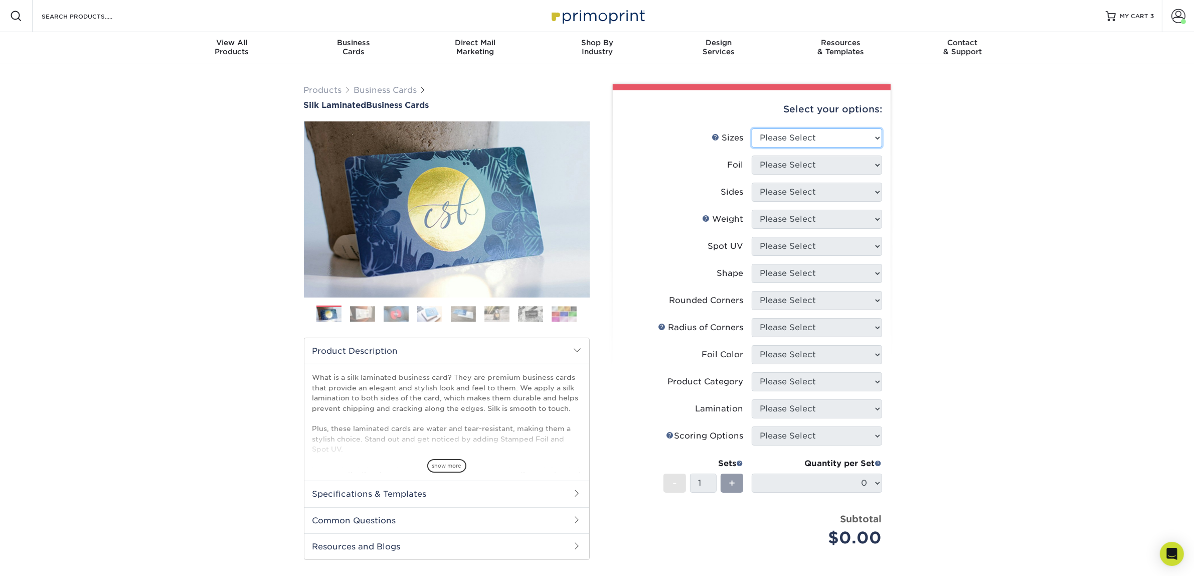
click at [856, 140] on select "Please Select 1.5" x 3.5" - Mini 1.75" x 3.5" - Mini 2" x 2" - Square 2" x 3" -…" at bounding box center [817, 137] width 130 height 19
select select "2.00x3.50"
click at [752, 128] on select "Please Select 1.5" x 3.5" - Mini 1.75" x 3.5" - Mini 2" x 2" - Square 2" x 3" -…" at bounding box center [817, 137] width 130 height 19
click at [843, 171] on select "Please Select Yes No" at bounding box center [817, 164] width 130 height 19
select select "0"
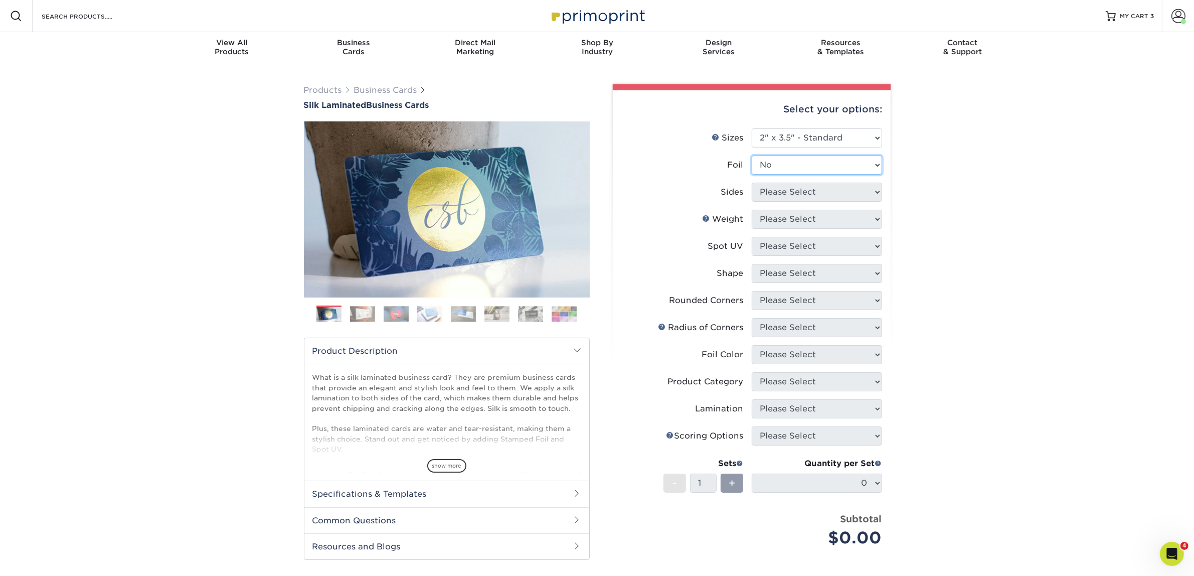
click at [752, 155] on select "Please Select Yes No" at bounding box center [817, 164] width 130 height 19
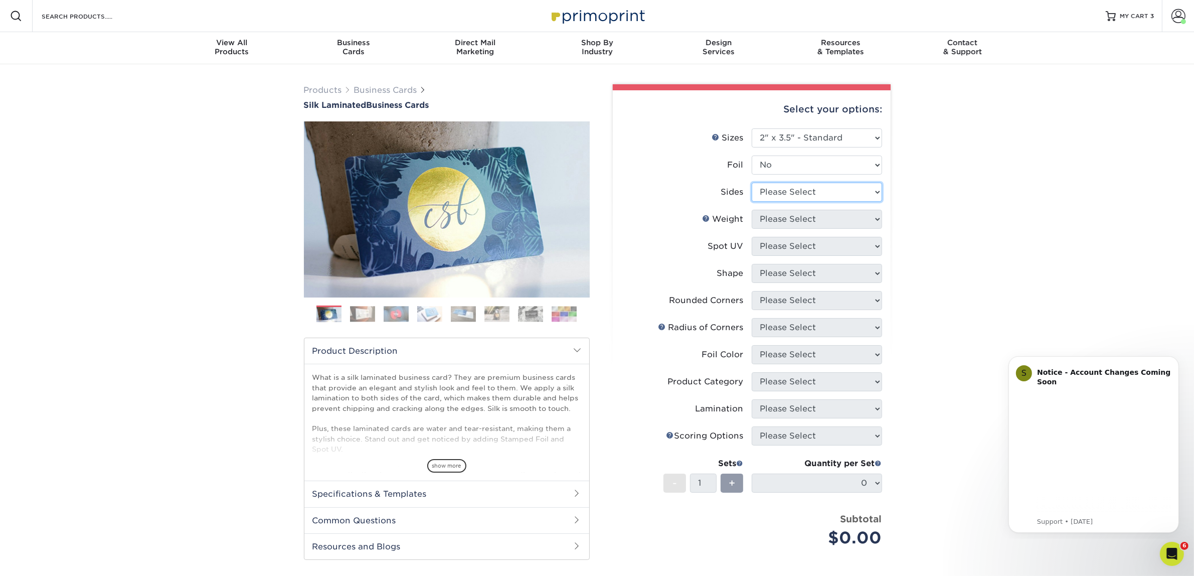
click at [806, 186] on select "Please Select Print Both Sides Print Front Only" at bounding box center [817, 191] width 130 height 19
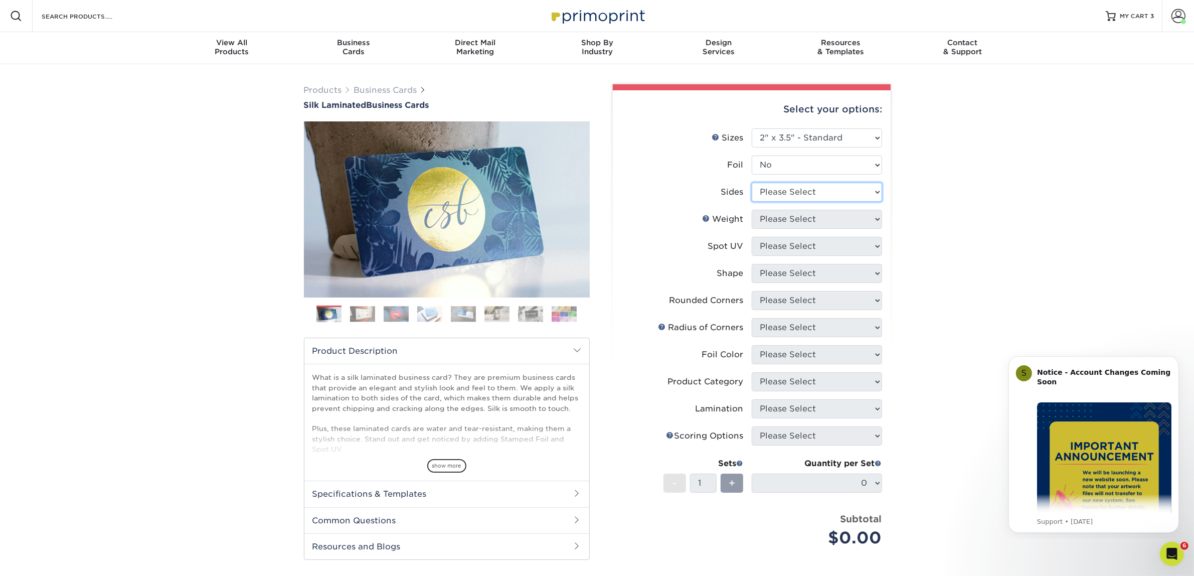
select select "13abbda7-1d64-4f25-8bb2-c179b224825d"
click at [752, 182] on select "Please Select Print Both Sides Print Front Only" at bounding box center [817, 191] width 130 height 19
drag, startPoint x: 798, startPoint y: 221, endPoint x: 796, endPoint y: 227, distance: 5.7
click at [798, 221] on select "Please Select 16PT" at bounding box center [817, 219] width 130 height 19
select select "16PT"
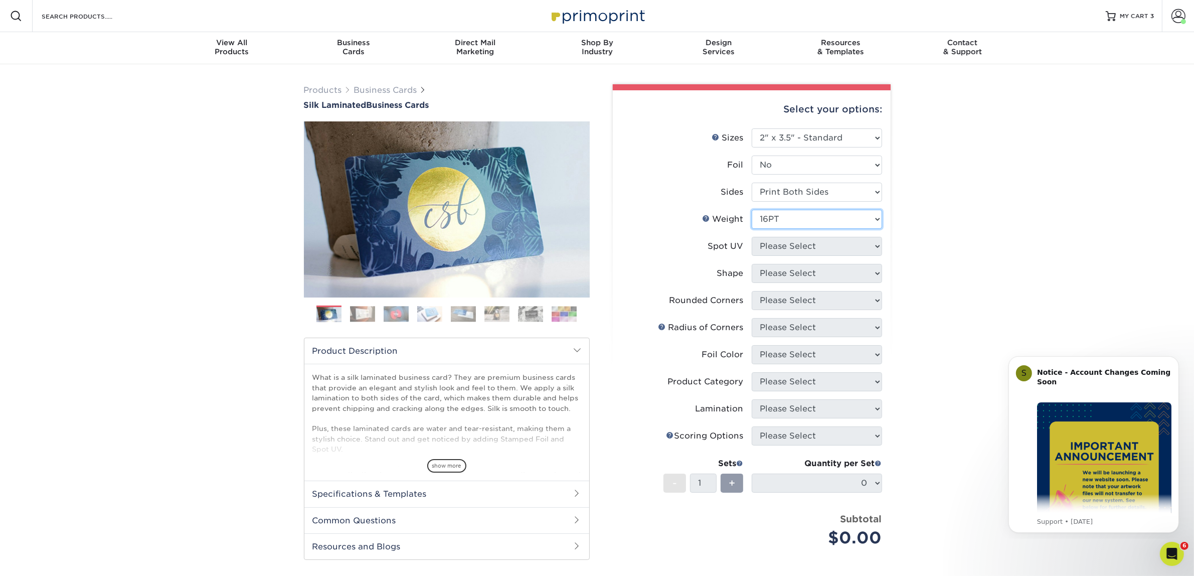
click at [752, 210] on select "Please Select 16PT" at bounding box center [817, 219] width 130 height 19
click at [799, 245] on select "Please Select No Spot UV Front and Back (Both Sides) Front Only Back Only" at bounding box center [817, 246] width 130 height 19
select select "3"
click at [752, 237] on select "Please Select No Spot UV Front and Back (Both Sides) Front Only Back Only" at bounding box center [817, 246] width 130 height 19
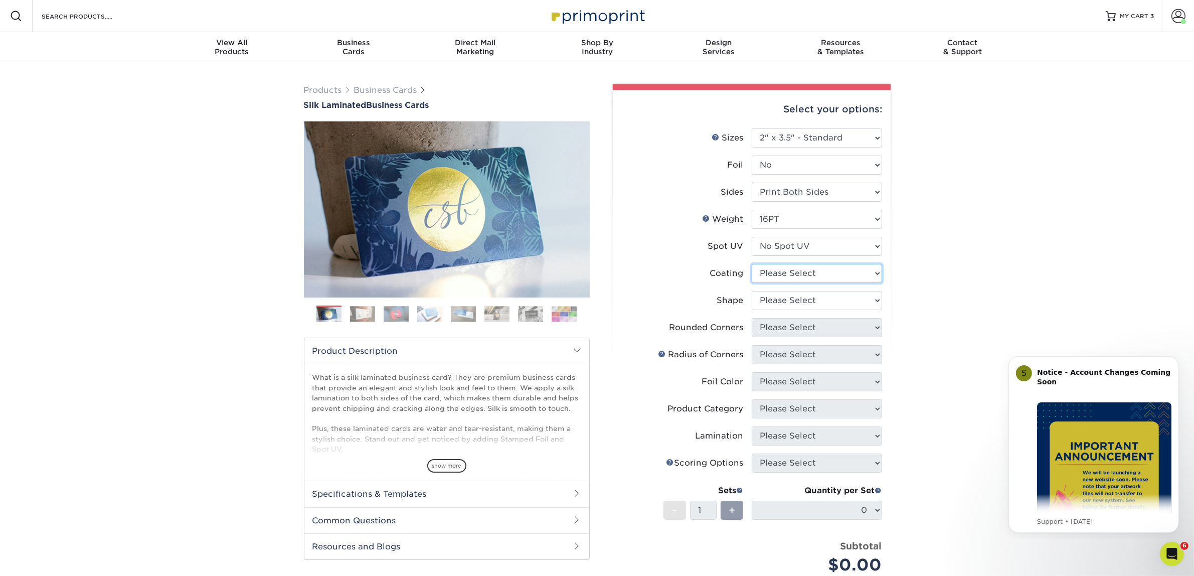
click at [796, 273] on select at bounding box center [817, 273] width 130 height 19
select select "3e7618de-abca-4bda-9f97-8b9129e913d8"
click at [752, 264] on select at bounding box center [817, 273] width 130 height 19
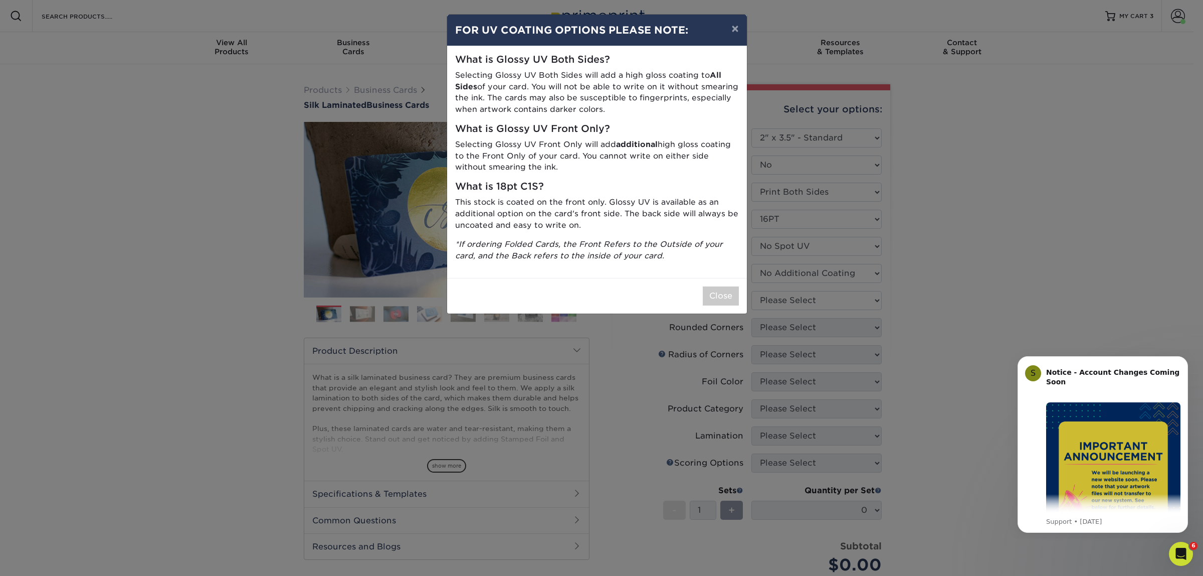
click at [794, 299] on div "× FOR UV COATING OPTIONS PLEASE NOTE: What is Glossy UV Both Sides? Selecting G…" at bounding box center [601, 288] width 1203 height 576
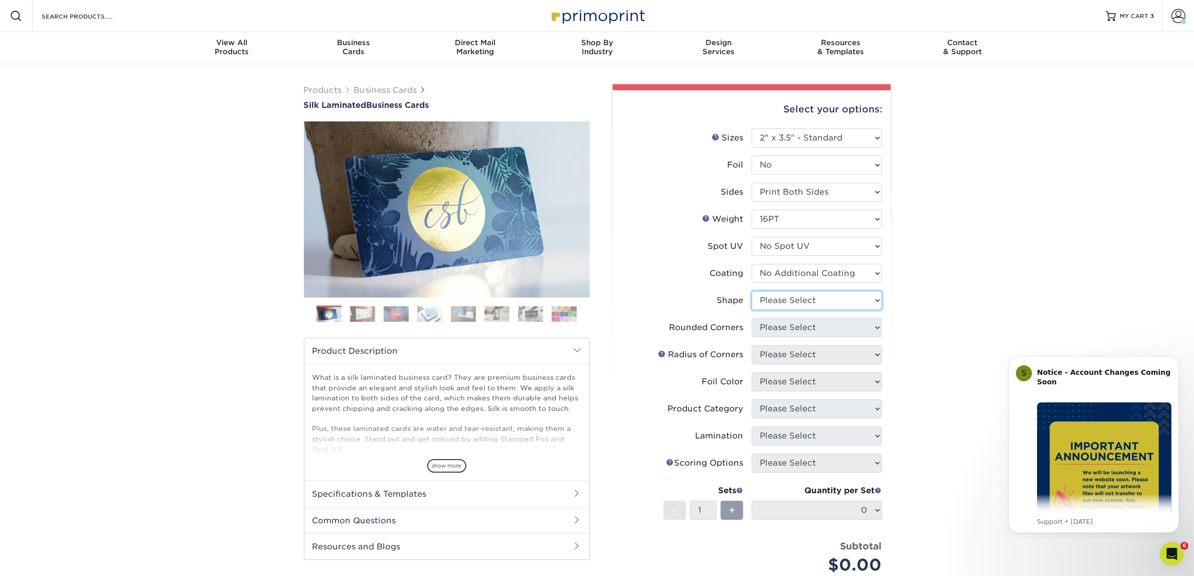
click at [776, 294] on select "Please Select Standard Oval" at bounding box center [817, 300] width 130 height 19
select select "standard"
click at [752, 291] on select "Please Select Standard Oval" at bounding box center [817, 300] width 130 height 19
click at [775, 331] on select "Please Select Yes - Round 2 Corners Yes - Round 4 Corners No" at bounding box center [817, 327] width 130 height 19
select select "0"
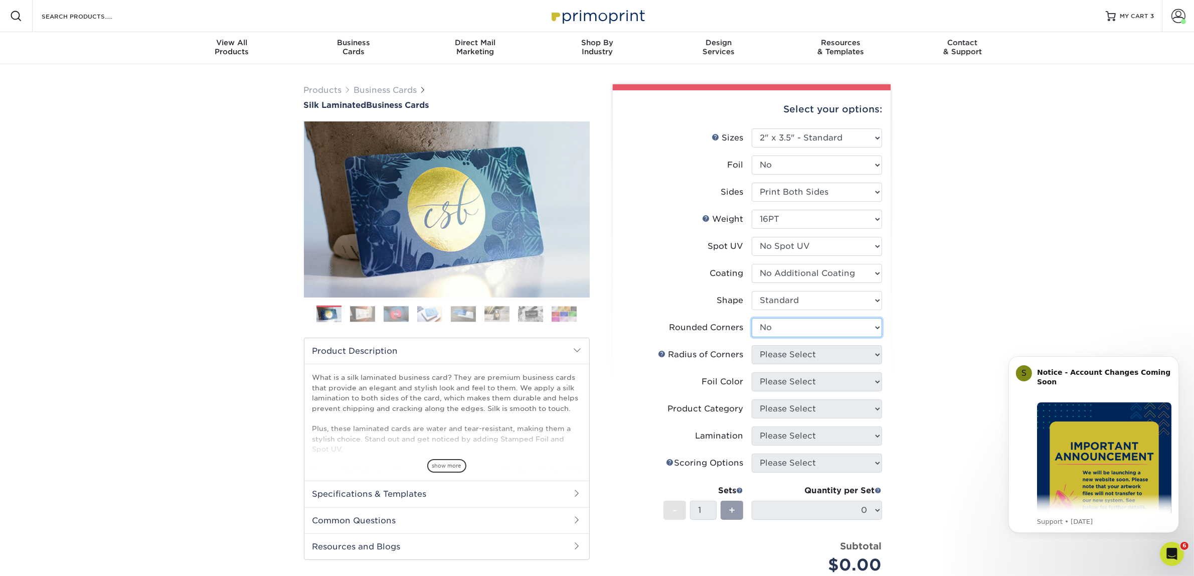
click at [752, 318] on select "Please Select Yes - Round 2 Corners Yes - Round 4 Corners No" at bounding box center [817, 327] width 130 height 19
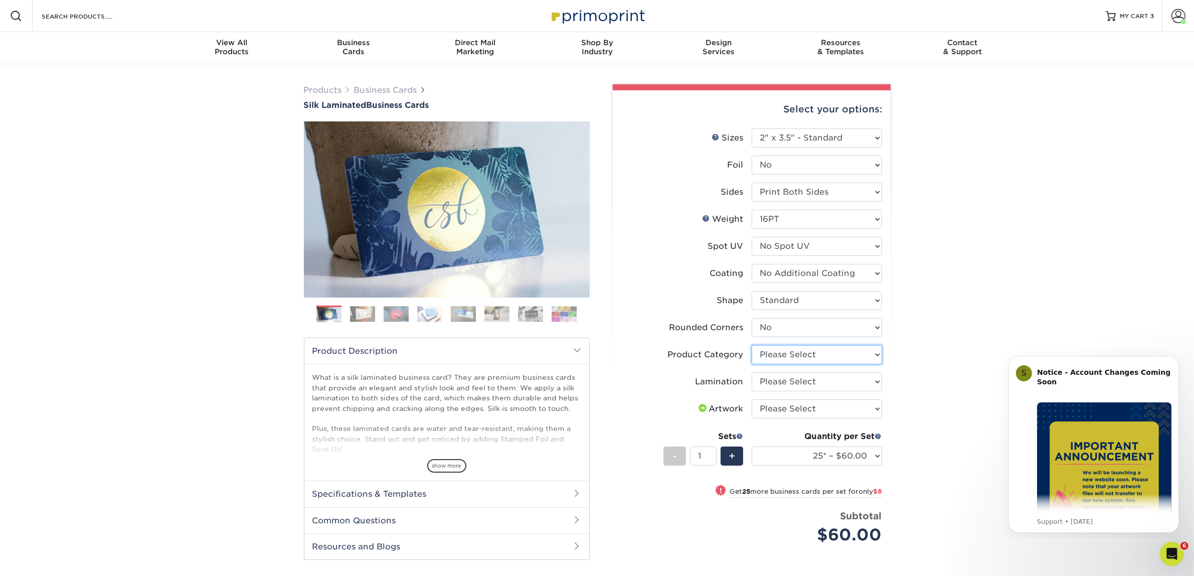
click at [763, 352] on select "Please Select Business Cards" at bounding box center [817, 354] width 130 height 19
select select "3b5148f1-0588-4f88-a218-97bcfdce65c1"
click at [752, 345] on select "Please Select Business Cards" at bounding box center [817, 354] width 130 height 19
click at [767, 381] on select "Please Select Silk" at bounding box center [817, 381] width 130 height 19
select select "ccacb42f-45f7-42d3-bbd3-7c8421cf37f0"
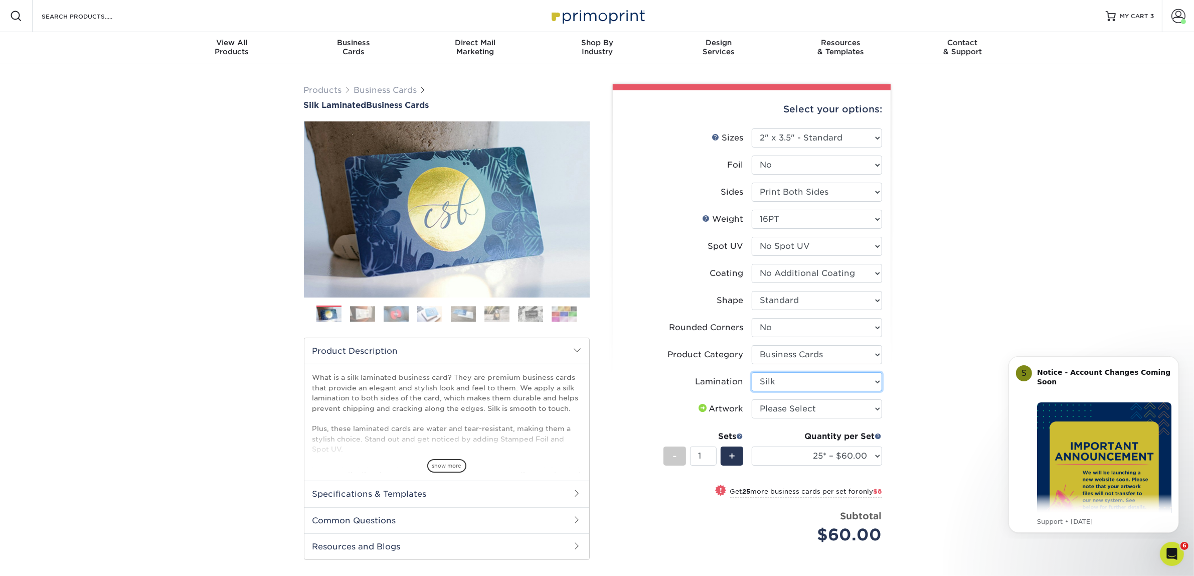
click at [752, 372] on select "Please Select Silk" at bounding box center [817, 381] width 130 height 19
click at [785, 409] on select "Please Select I will upload files I need a design - $100" at bounding box center [817, 408] width 130 height 19
select select "upload"
click at [752, 399] on select "Please Select I will upload files I need a design - $100" at bounding box center [817, 408] width 130 height 19
click at [786, 450] on select "25* – $60.00 50* – $68.00 75* – $76.00 100* – $84.00 250* – $92.00 500 – $96.00…" at bounding box center [817, 455] width 130 height 19
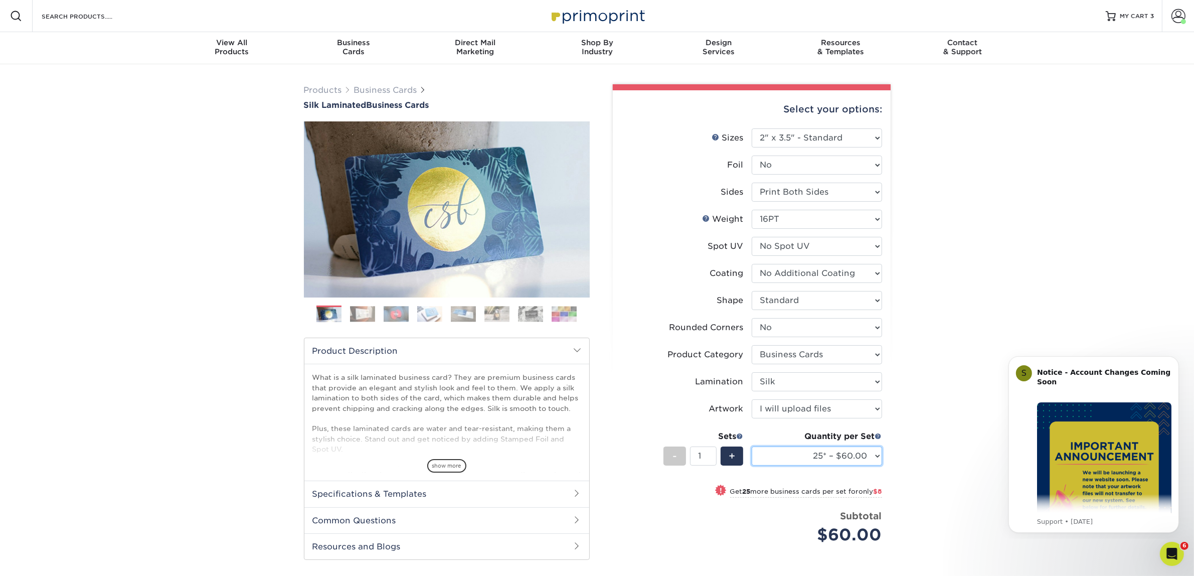
select select "50* – $68.00"
click at [752, 446] on select "25* – $60.00 50* – $68.00 75* – $76.00 100* – $84.00 250* – $92.00 500 – $96.00…" at bounding box center [817, 455] width 130 height 19
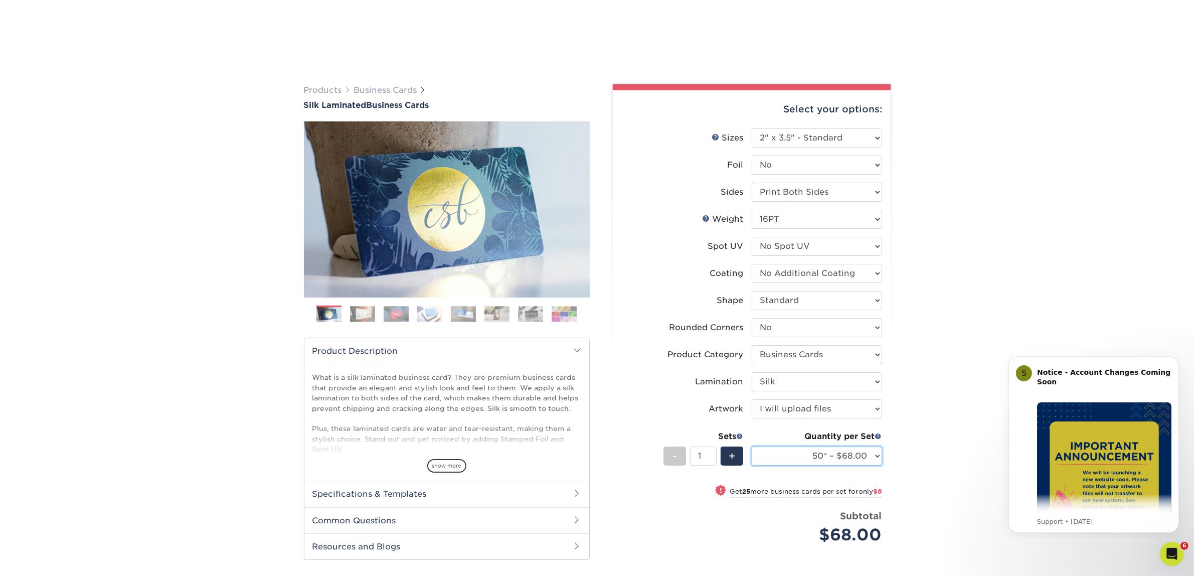
scroll to position [430, 0]
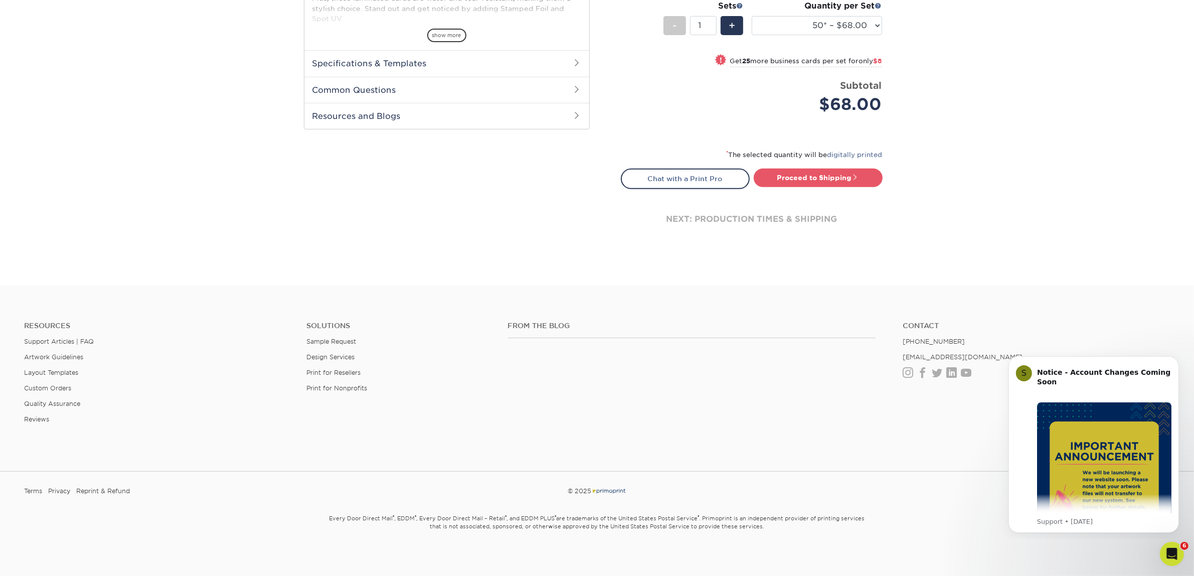
click at [786, 164] on div "* The selected quantity will be digitally printed" at bounding box center [752, 158] width 262 height 20
click at [789, 175] on link "Proceed to Shipping" at bounding box center [818, 177] width 129 height 18
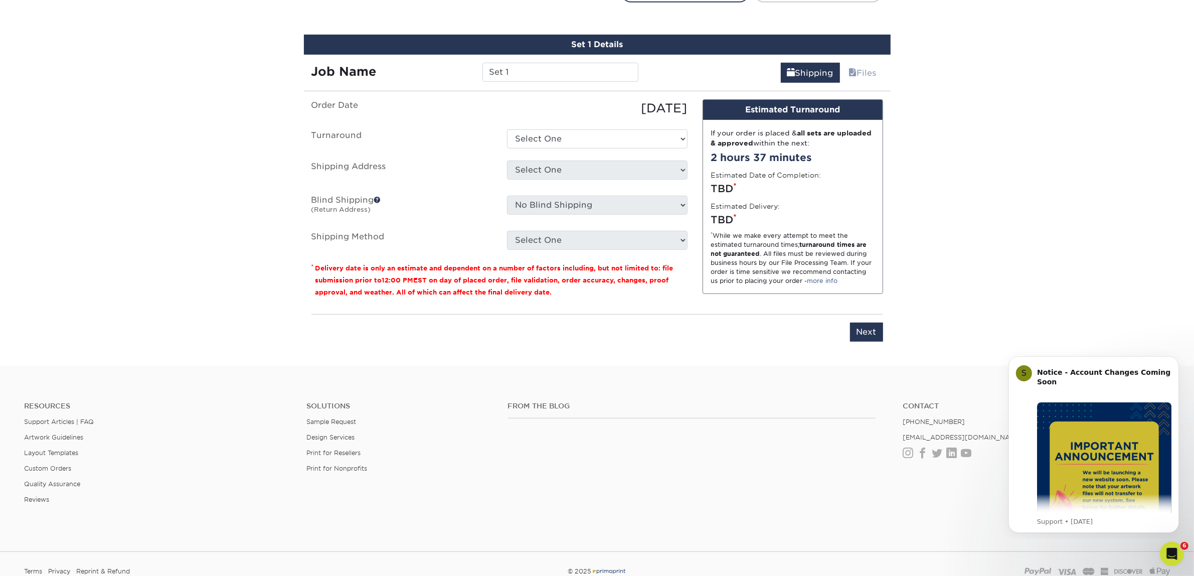
scroll to position [624, 0]
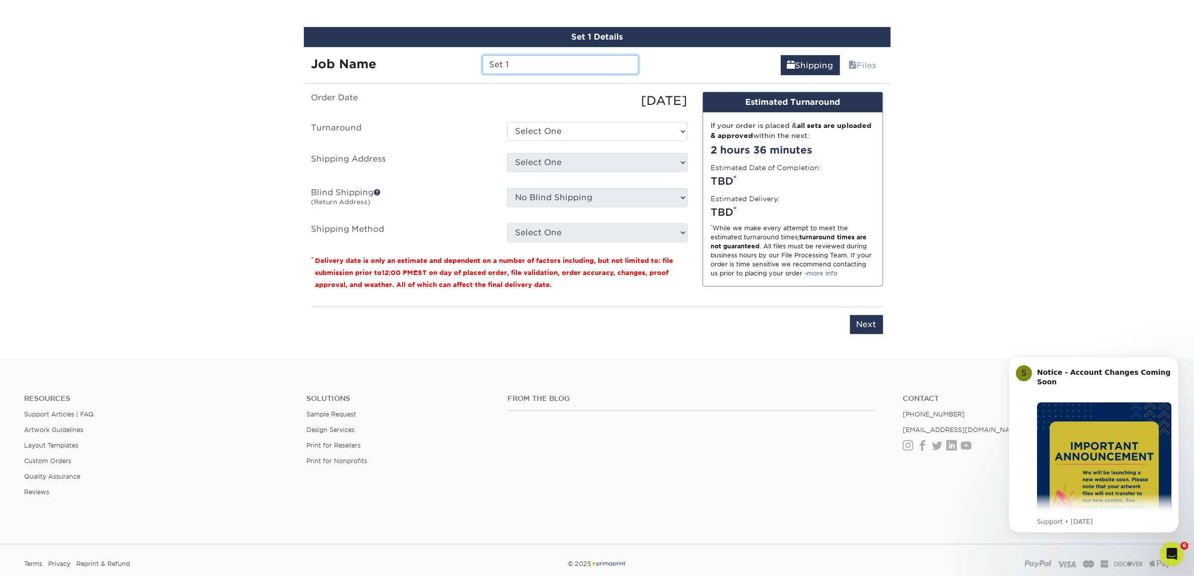
drag, startPoint x: 521, startPoint y: 64, endPoint x: 481, endPoint y: 65, distance: 40.1
click at [481, 65] on div "Set 1" at bounding box center [560, 64] width 171 height 19
type input "[PERSON_NAME]"
click at [642, 128] on select "Select One 2-4 Business Days 2 Day Next Business Day" at bounding box center [597, 131] width 180 height 19
select select "7f31b32a-ec12-4eac-8c83-7b9a9183acd8"
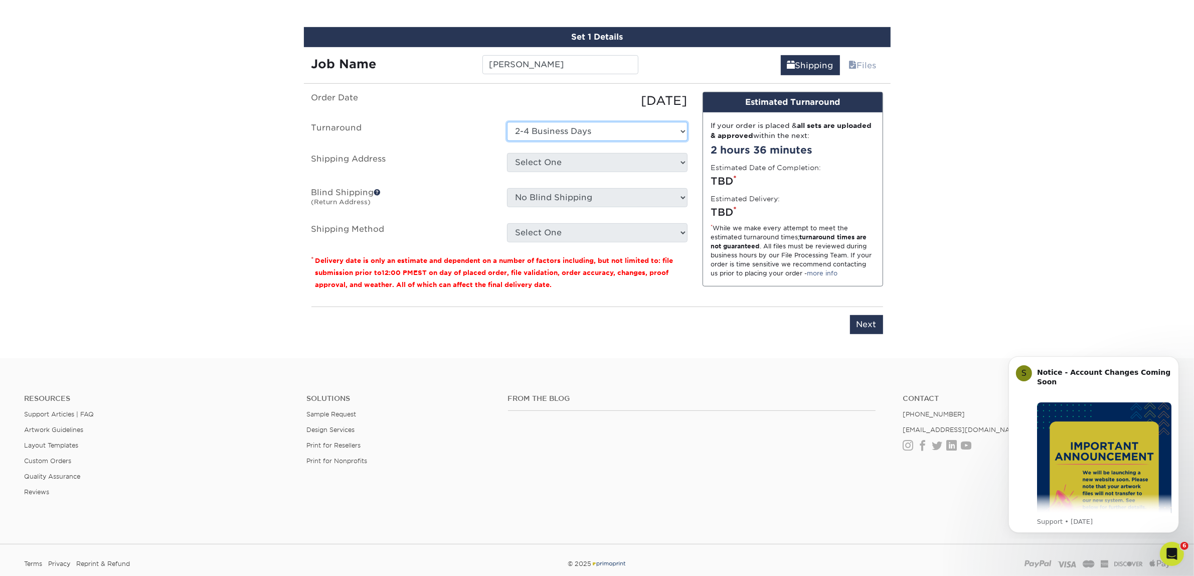
click at [507, 122] on select "Select One 2-4 Business Days 2 Day Next Business Day" at bounding box center [597, 131] width 180 height 19
click at [586, 164] on select "Select One Atlanta Office Austin Office Dallas Office Denver Office Houston Off…" at bounding box center [597, 162] width 180 height 19
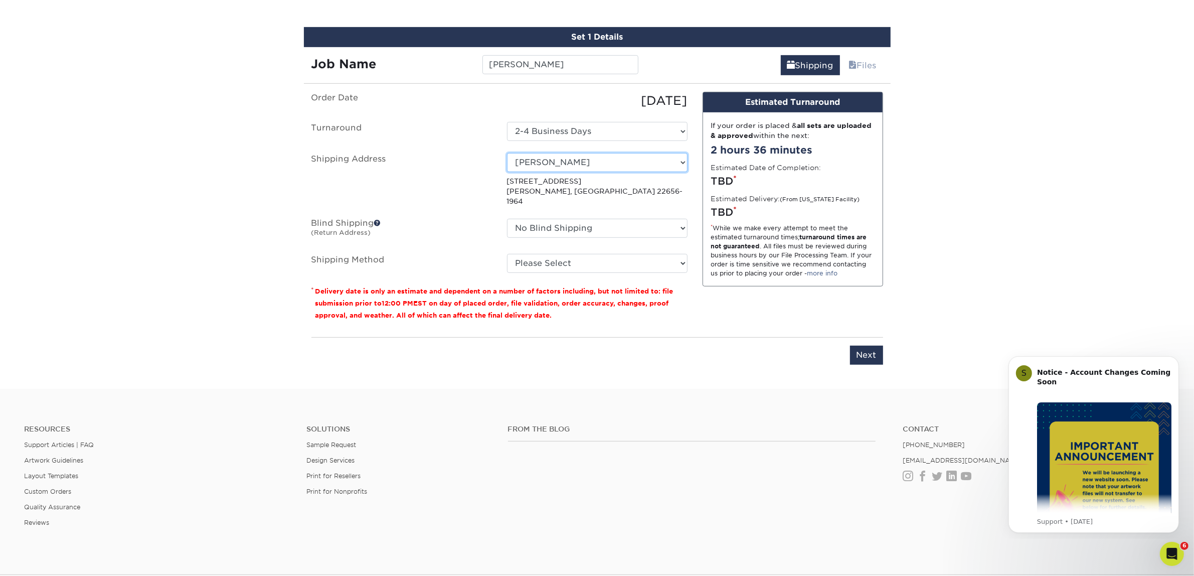
click at [658, 158] on select "Select One Atlanta Office Austin Office Dallas Office Denver Office Houston Off…" at bounding box center [597, 162] width 180 height 19
select select "244487"
click at [650, 256] on select "Please Select Ground Shipping (+$7.84) 3 Day Shipping Service (+$15.34) 2 Day A…" at bounding box center [597, 263] width 180 height 19
select select "03"
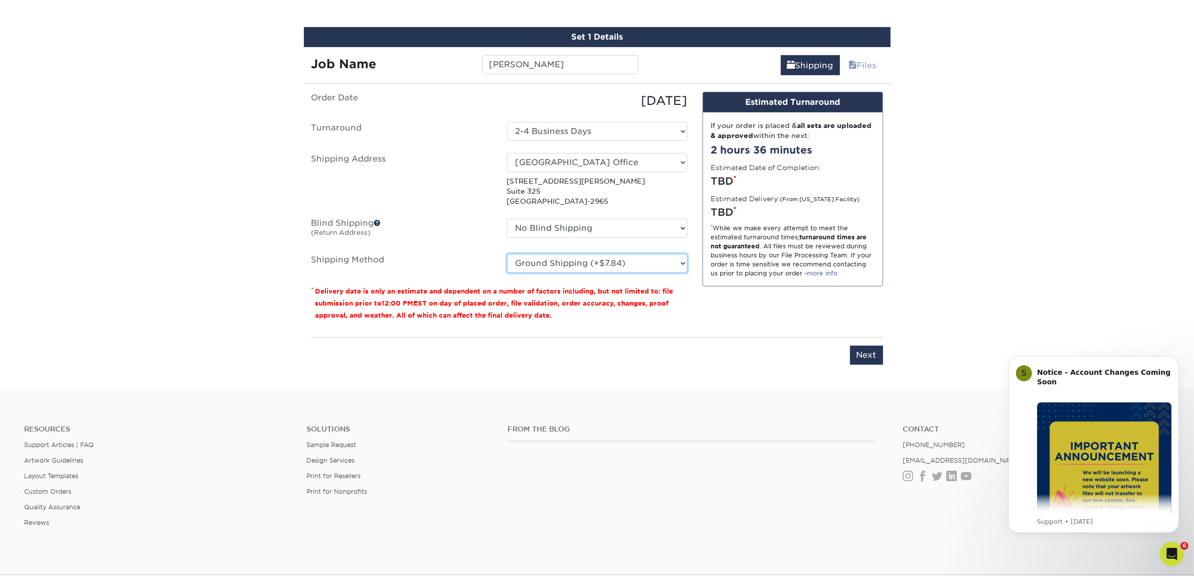
click at [507, 254] on select "Please Select Ground Shipping (+$7.84) 3 Day Shipping Service (+$15.34) 2 Day A…" at bounding box center [597, 263] width 180 height 19
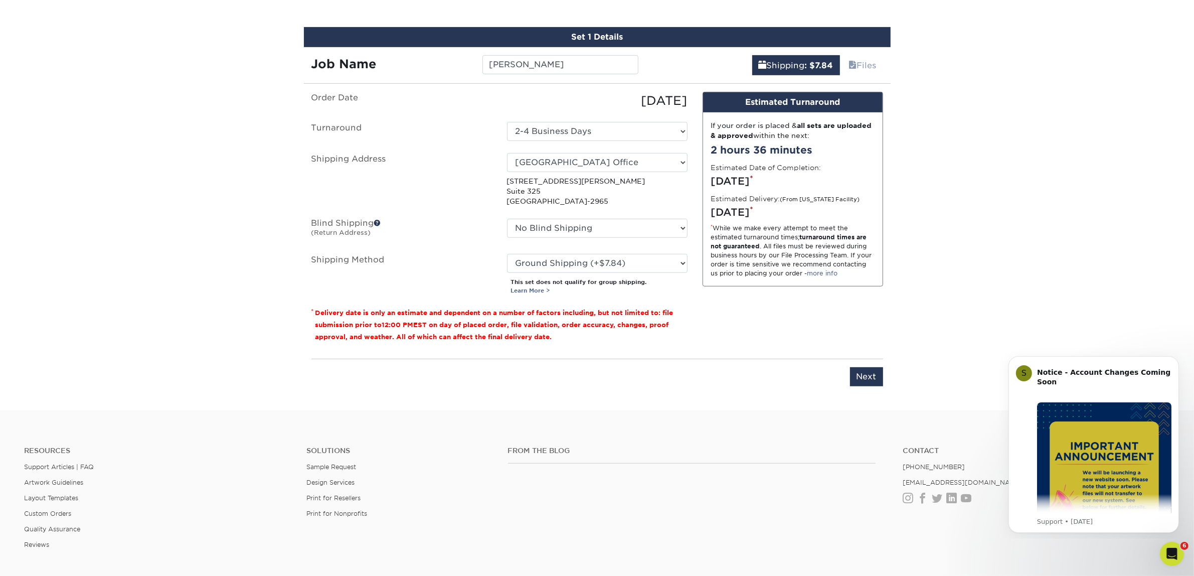
click at [695, 301] on div "Design Estimated Turnaround If your order is placed & all sets are uploaded & a…" at bounding box center [793, 221] width 196 height 259
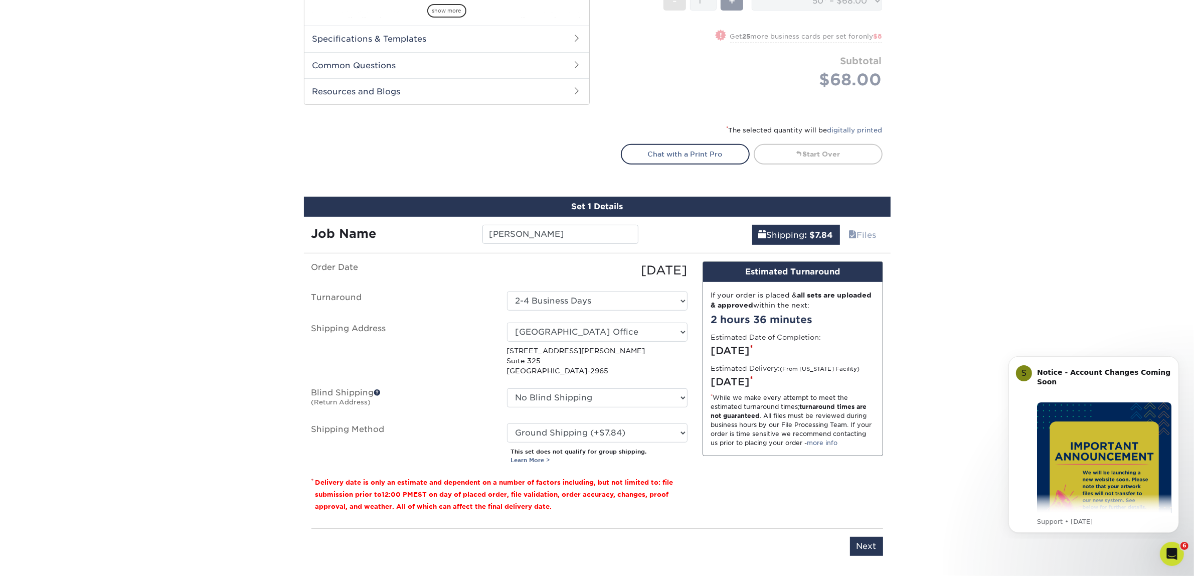
scroll to position [499, 0]
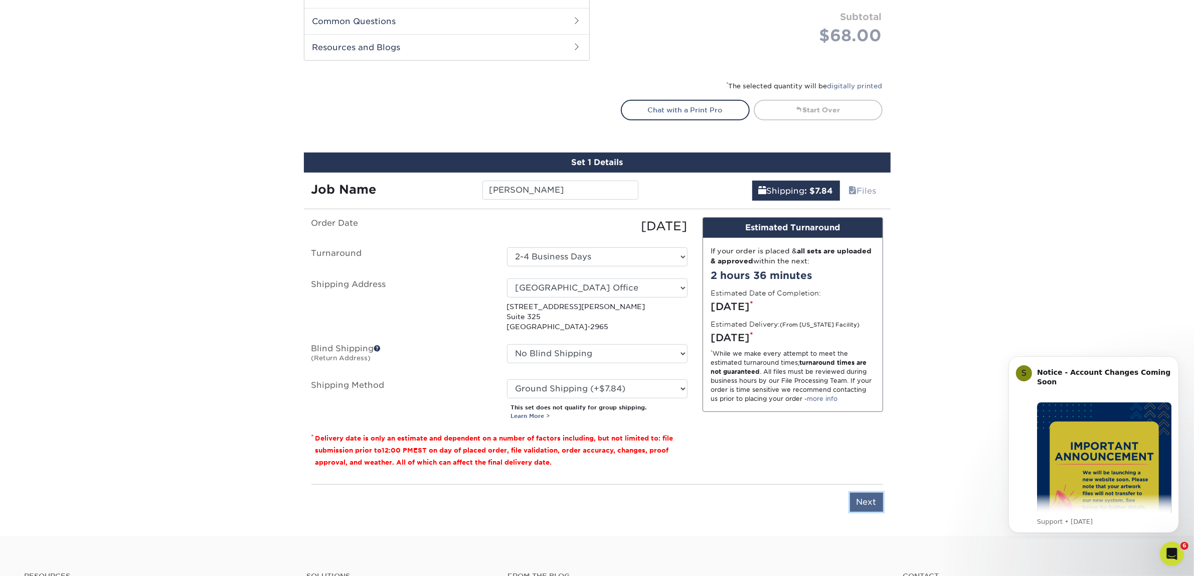
click at [857, 497] on input "Next" at bounding box center [866, 501] width 33 height 19
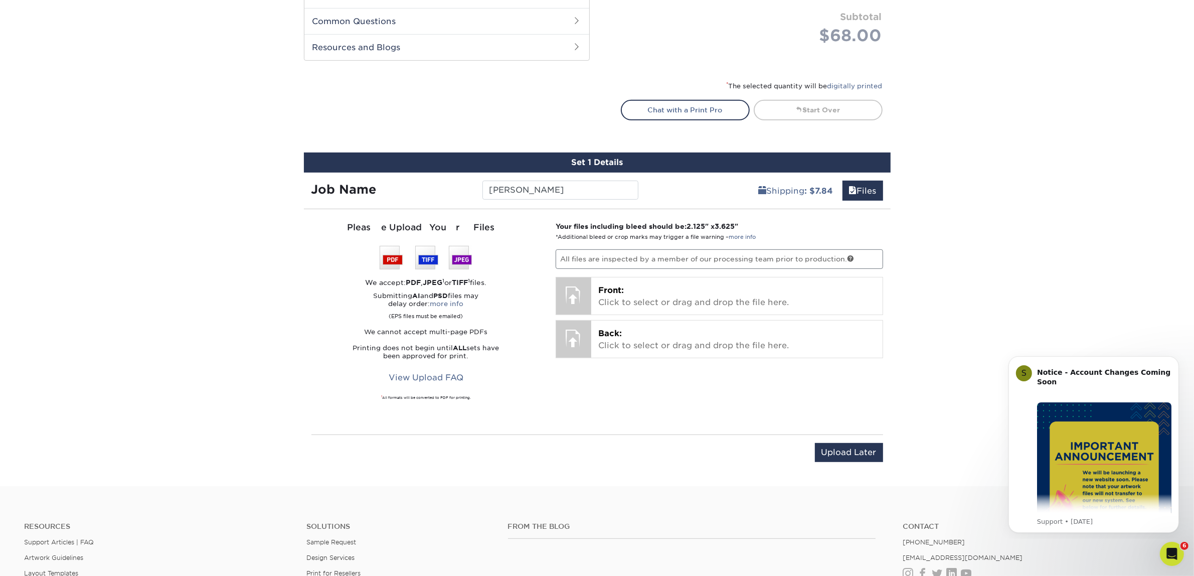
click at [1189, 181] on div "Products Business Cards Silk Laminated Business Cards Previous Next" at bounding box center [597, 25] width 1194 height 921
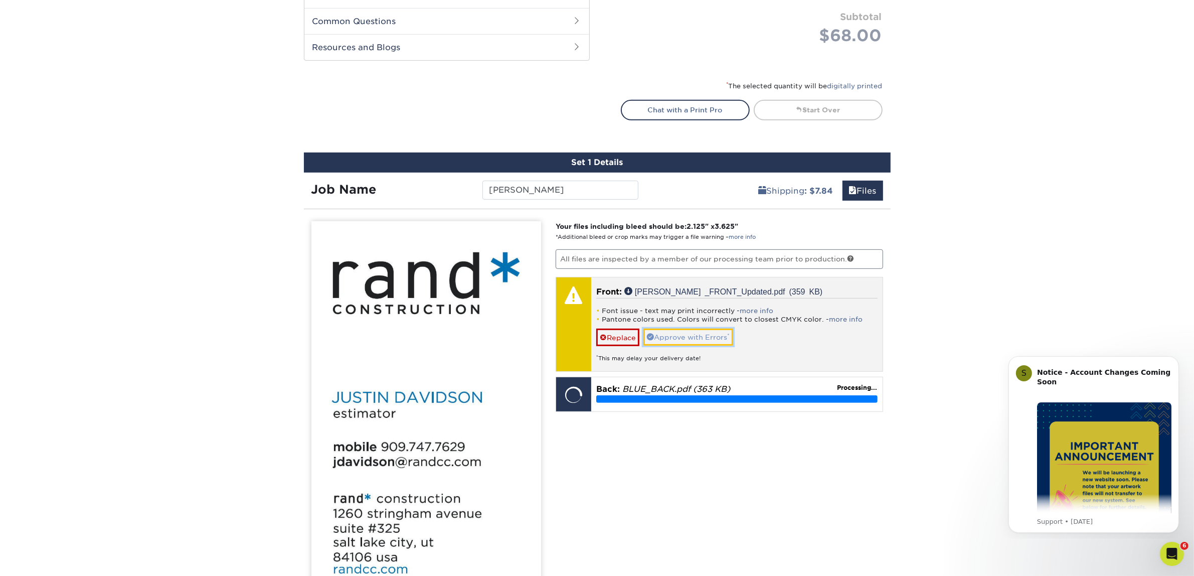
click at [706, 335] on link "Approve with Errors *" at bounding box center [688, 336] width 90 height 17
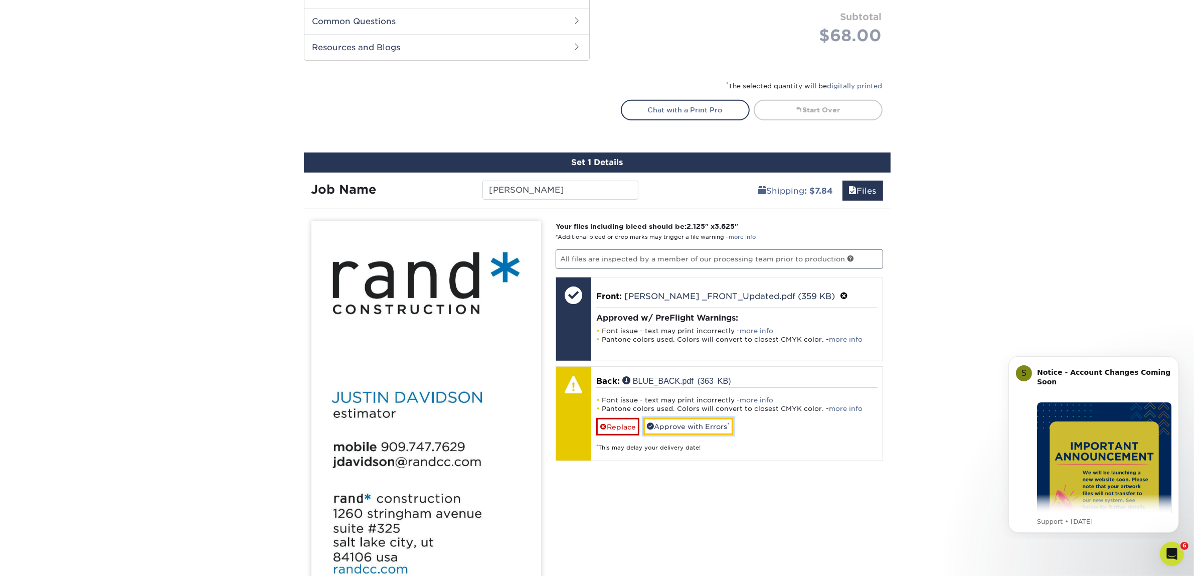
click at [700, 426] on link "Approve with Errors *" at bounding box center [688, 426] width 90 height 17
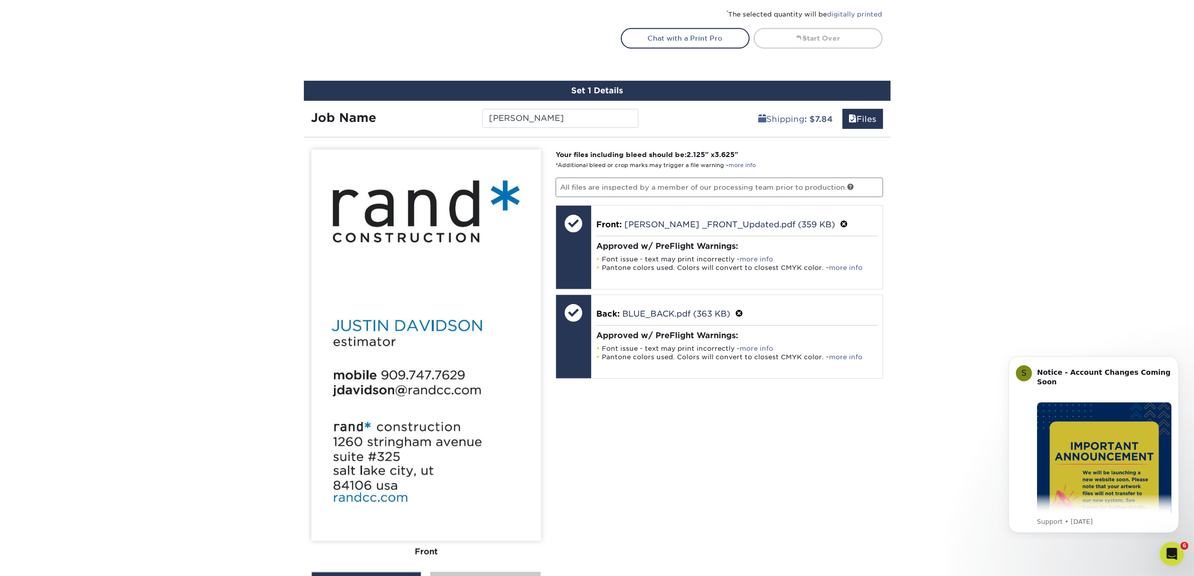
scroll to position [875, 0]
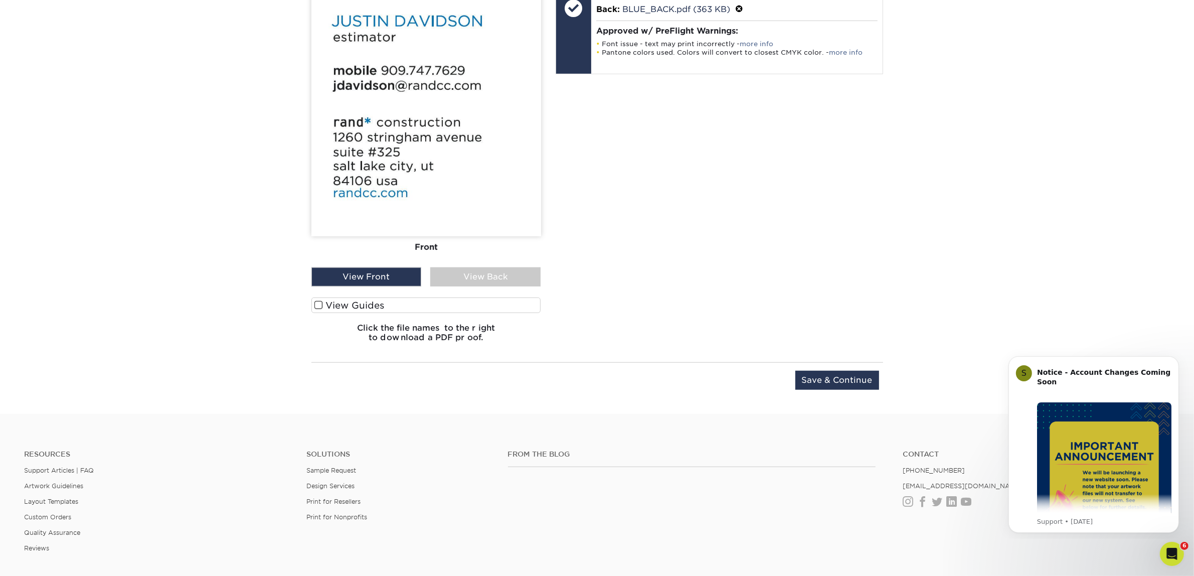
click at [495, 292] on div "Front Back View Front View Back Front" at bounding box center [426, 97] width 230 height 505
click at [497, 280] on div "View Back" at bounding box center [485, 276] width 110 height 19
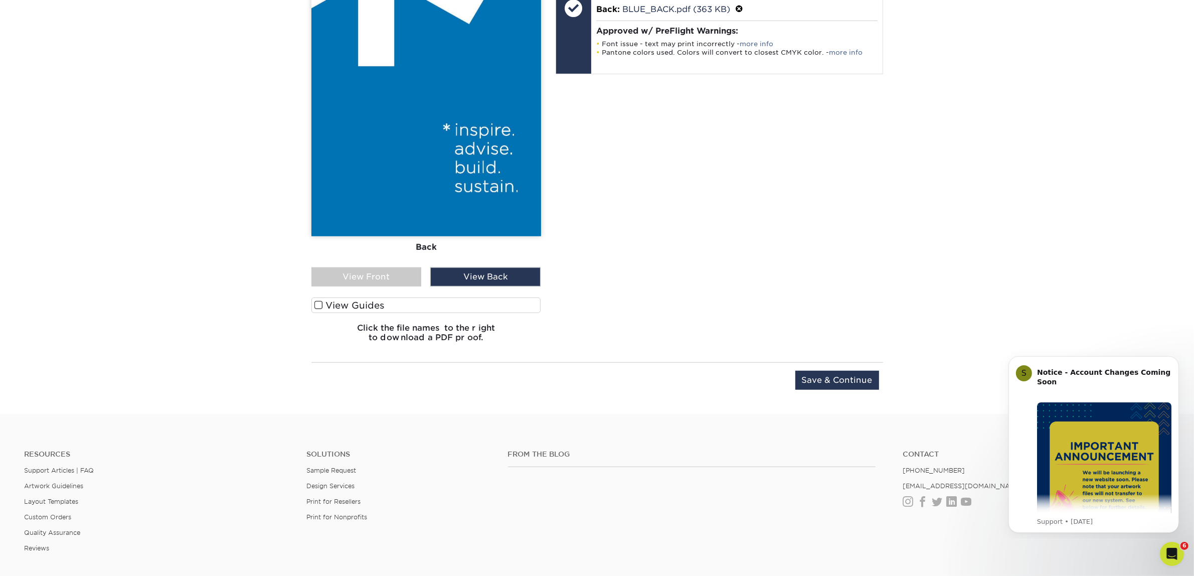
click at [384, 271] on div "View Front" at bounding box center [366, 276] width 110 height 19
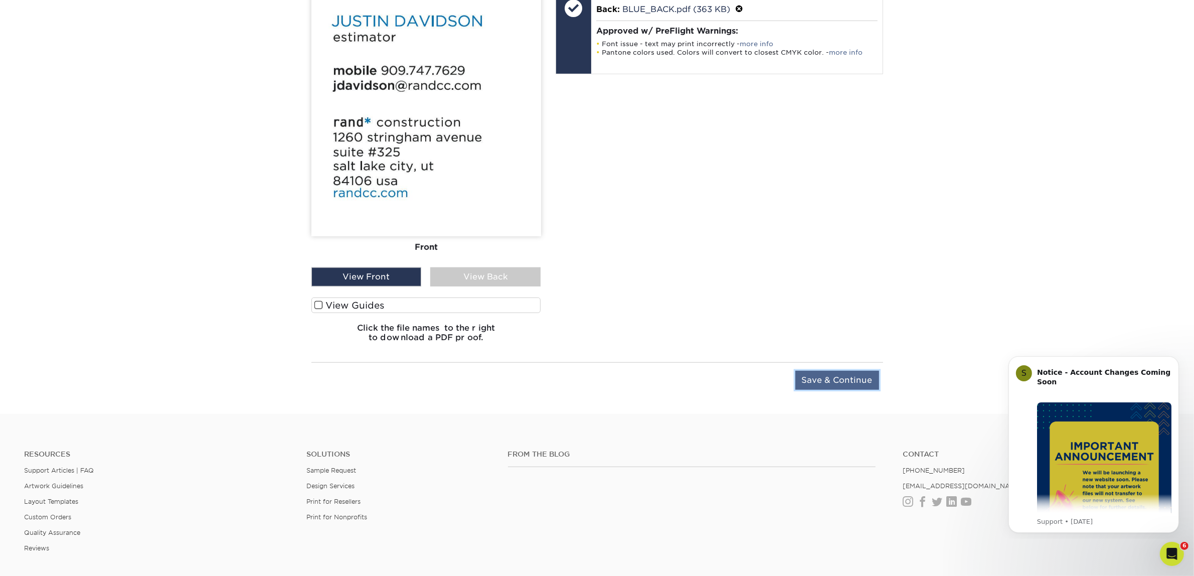
click at [808, 371] on input "Save & Continue" at bounding box center [837, 380] width 84 height 19
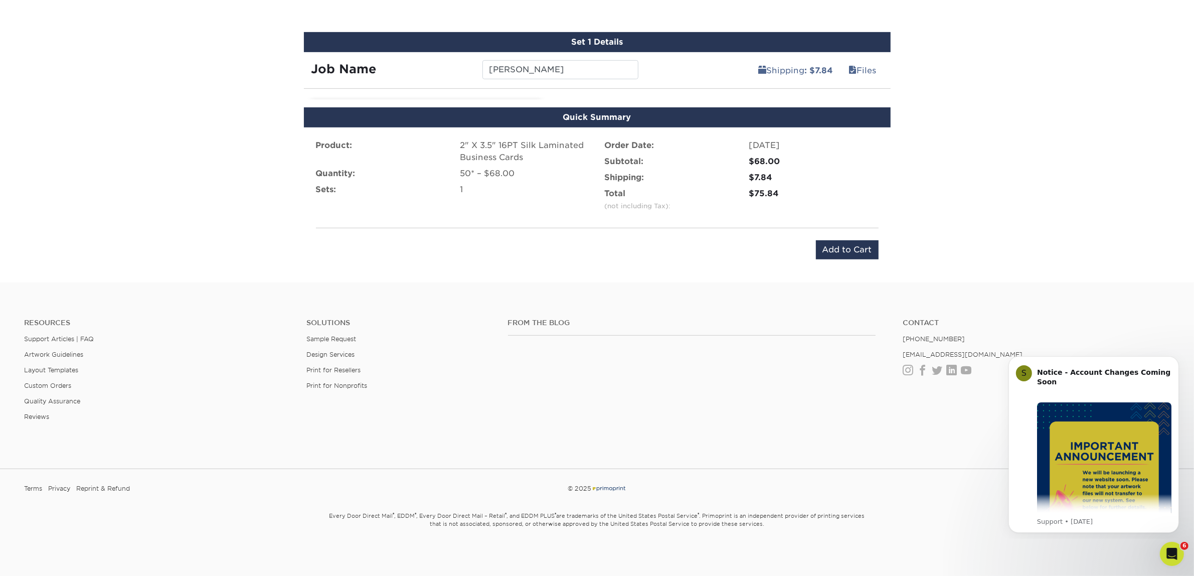
scroll to position [607, 0]
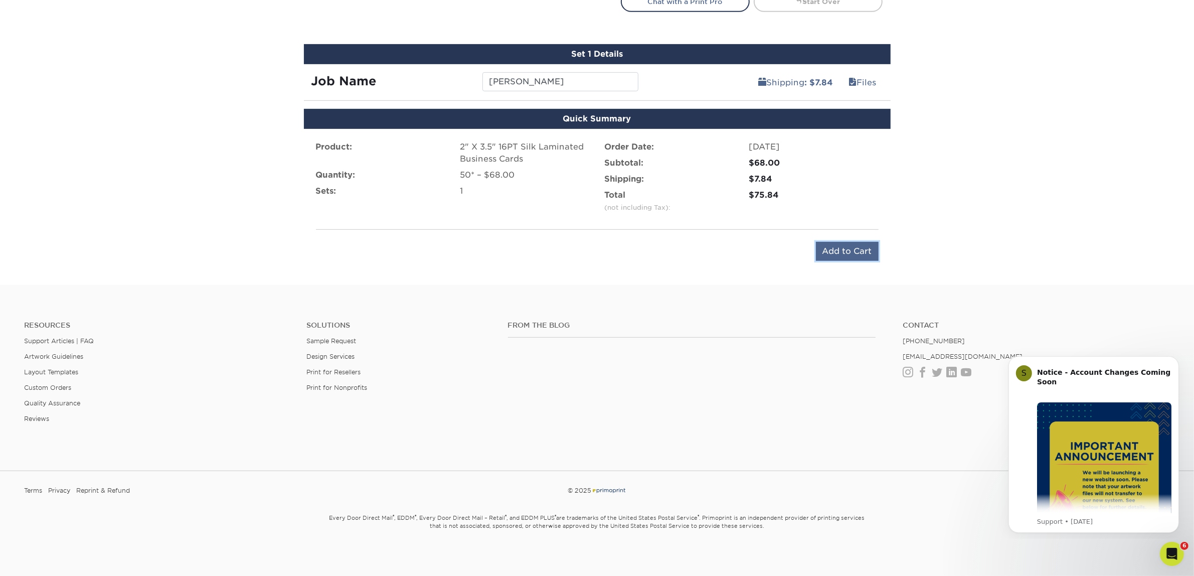
click at [843, 244] on input "Add to Cart" at bounding box center [847, 251] width 63 height 19
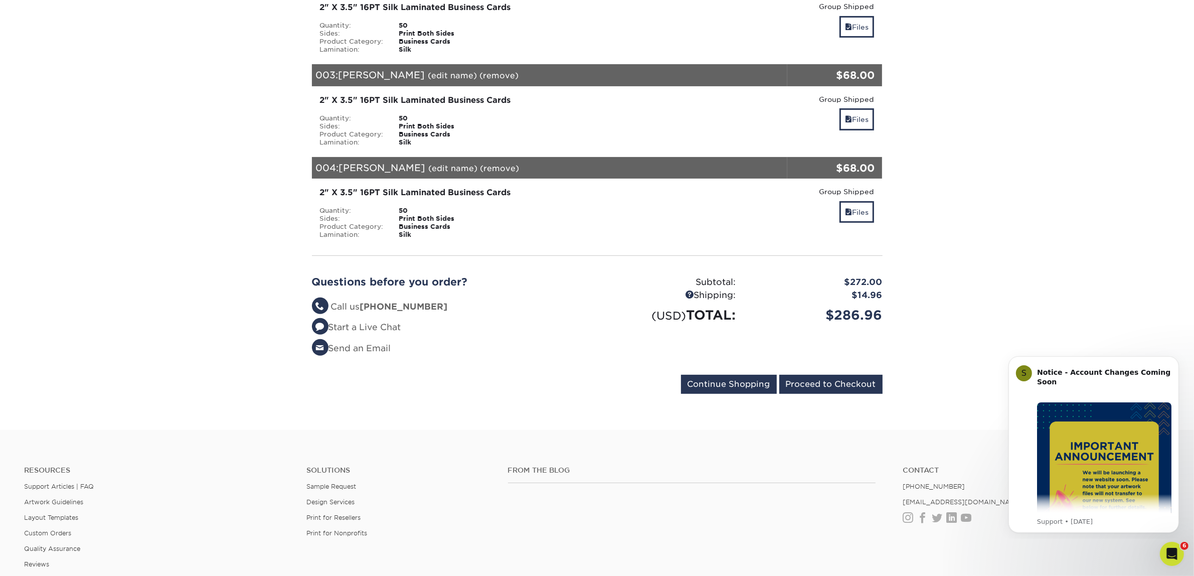
scroll to position [376, 0]
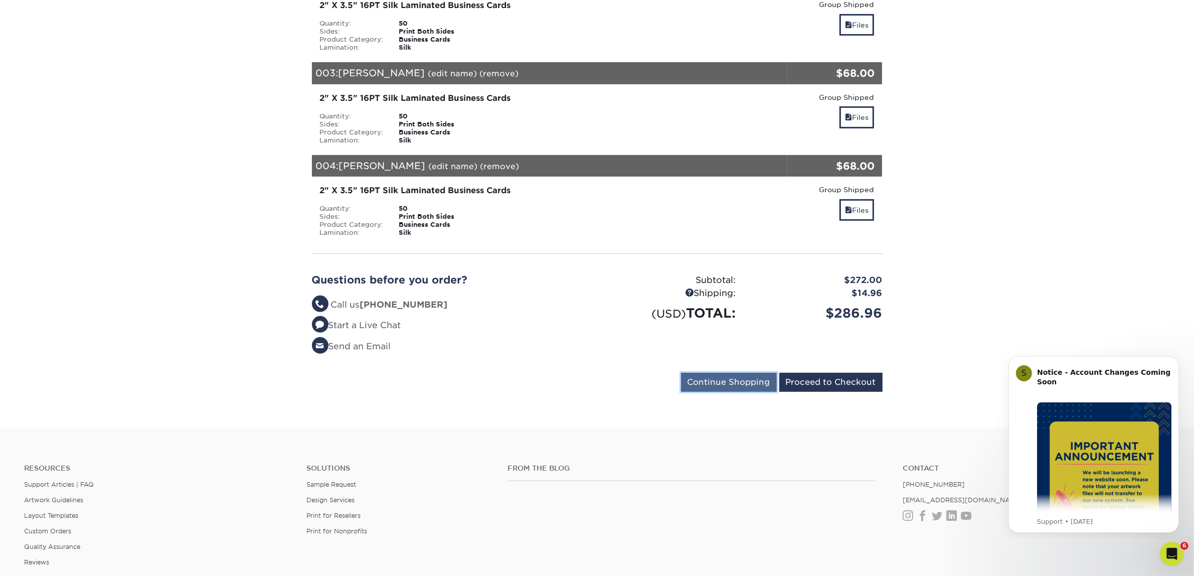
click at [728, 373] on input "Continue Shopping" at bounding box center [729, 382] width 96 height 19
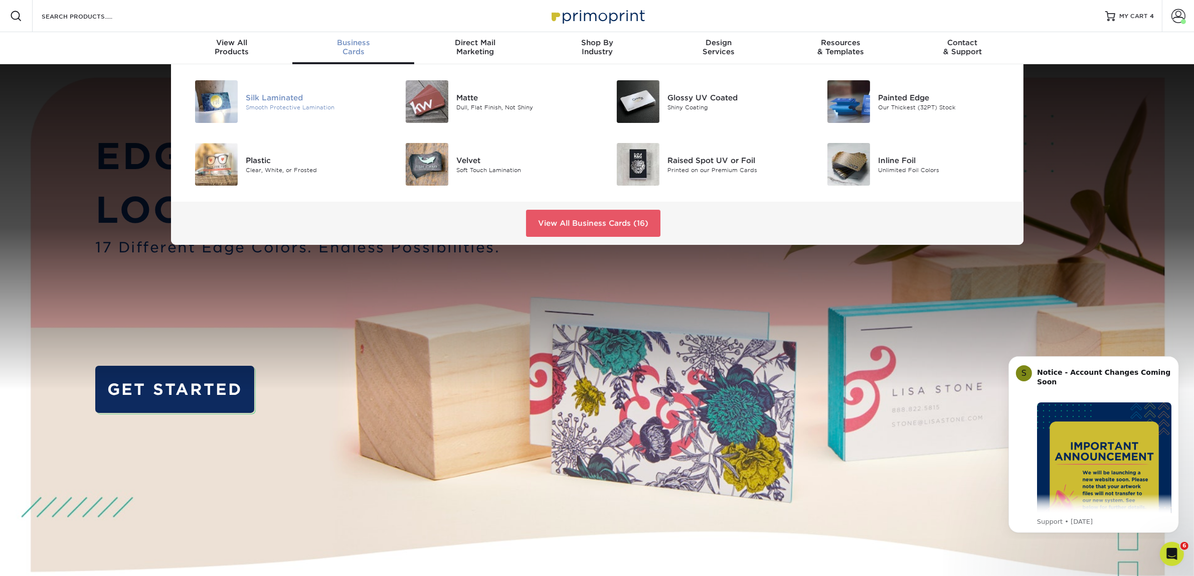
click at [317, 89] on div "Silk Laminated Smooth Protective Lamination" at bounding box center [316, 101] width 140 height 43
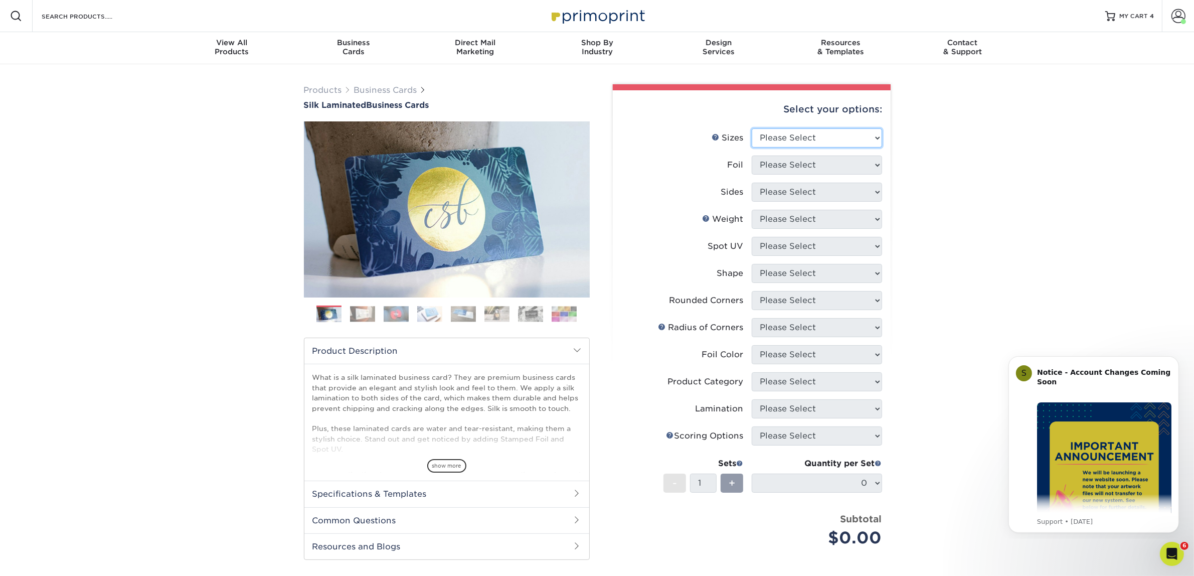
click at [809, 139] on select "Please Select 1.5" x 3.5" - Mini 1.75" x 3.5" - Mini 2" x 2" - Square 2" x 3" -…" at bounding box center [817, 137] width 130 height 19
select select "2.00x3.50"
click at [752, 128] on select "Please Select 1.5" x 3.5" - Mini 1.75" x 3.5" - Mini 2" x 2" - Square 2" x 3" -…" at bounding box center [817, 137] width 130 height 19
click at [799, 158] on select "Please Select Yes No" at bounding box center [817, 164] width 130 height 19
select select "0"
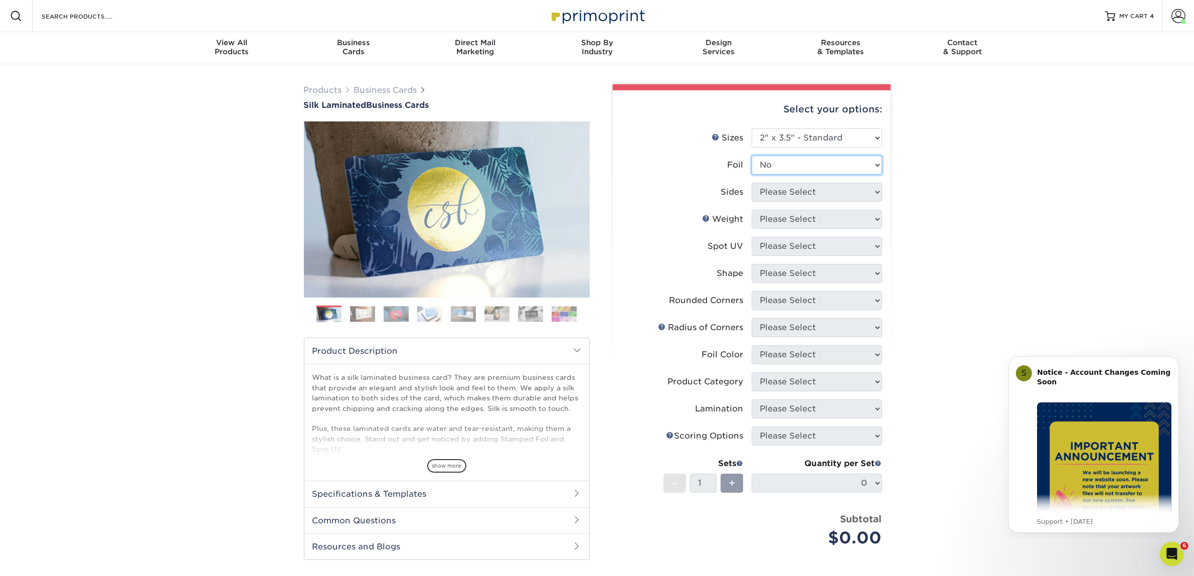
click at [752, 155] on select "Please Select Yes No" at bounding box center [817, 164] width 130 height 19
click at [786, 197] on select "Please Select Print Both Sides Print Front Only" at bounding box center [817, 191] width 130 height 19
select select "13abbda7-1d64-4f25-8bb2-c179b224825d"
click at [752, 182] on select "Please Select Print Both Sides Print Front Only" at bounding box center [817, 191] width 130 height 19
click at [788, 221] on select "Please Select 16PT" at bounding box center [817, 219] width 130 height 19
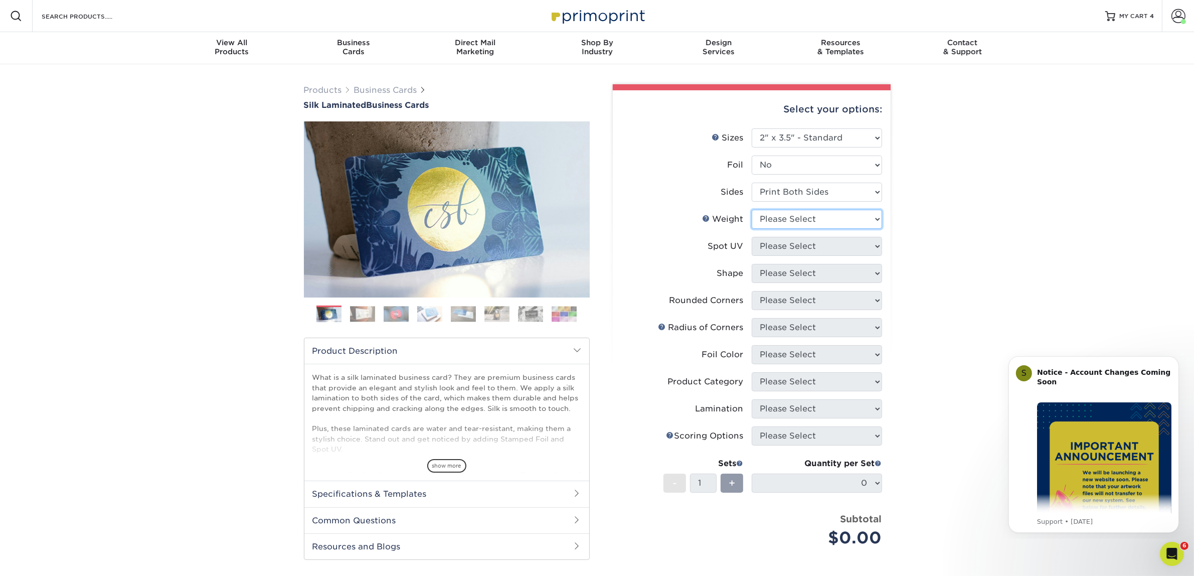
select select "16PT"
click at [752, 210] on select "Please Select 16PT" at bounding box center [817, 219] width 130 height 19
click at [779, 250] on select "Please Select No Spot UV Front and Back (Both Sides) Front Only Back Only" at bounding box center [817, 246] width 130 height 19
select select "3"
click at [752, 237] on select "Please Select No Spot UV Front and Back (Both Sides) Front Only Back Only" at bounding box center [817, 246] width 130 height 19
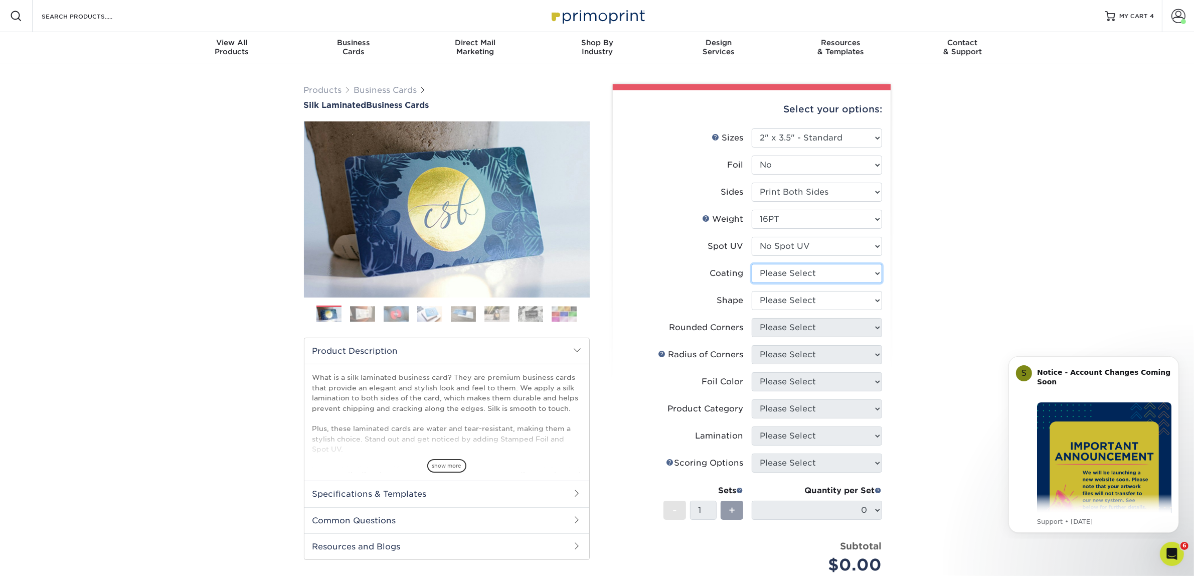
click at [788, 277] on select at bounding box center [817, 273] width 130 height 19
select select "3e7618de-abca-4bda-9f97-8b9129e913d8"
click at [752, 264] on select at bounding box center [817, 273] width 130 height 19
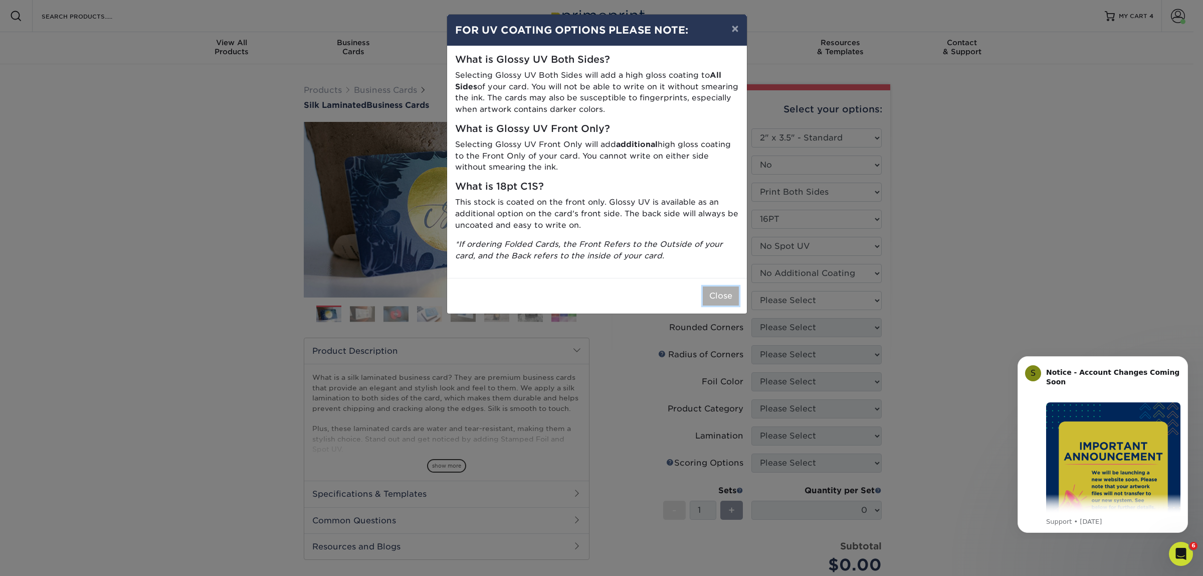
click at [721, 296] on button "Close" at bounding box center [721, 295] width 36 height 19
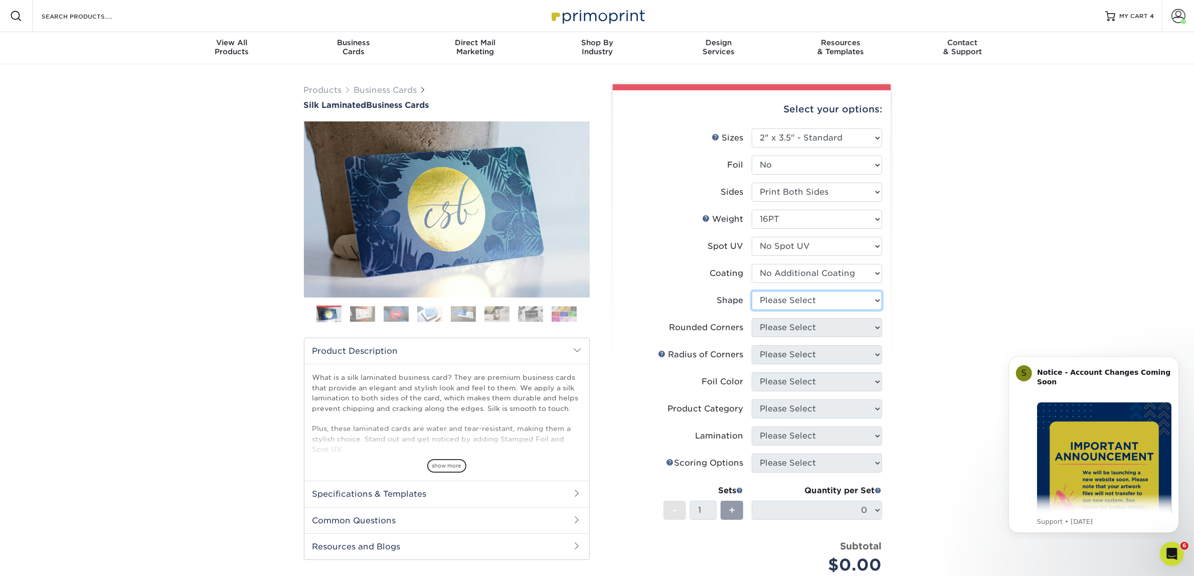
click at [768, 299] on select "Please Select Standard Oval" at bounding box center [817, 300] width 130 height 19
select select "standard"
click at [752, 291] on select "Please Select Standard Oval" at bounding box center [817, 300] width 130 height 19
click at [783, 327] on select "Please Select Yes - Round 2 Corners Yes - Round 4 Corners No" at bounding box center [817, 327] width 130 height 19
select select "0"
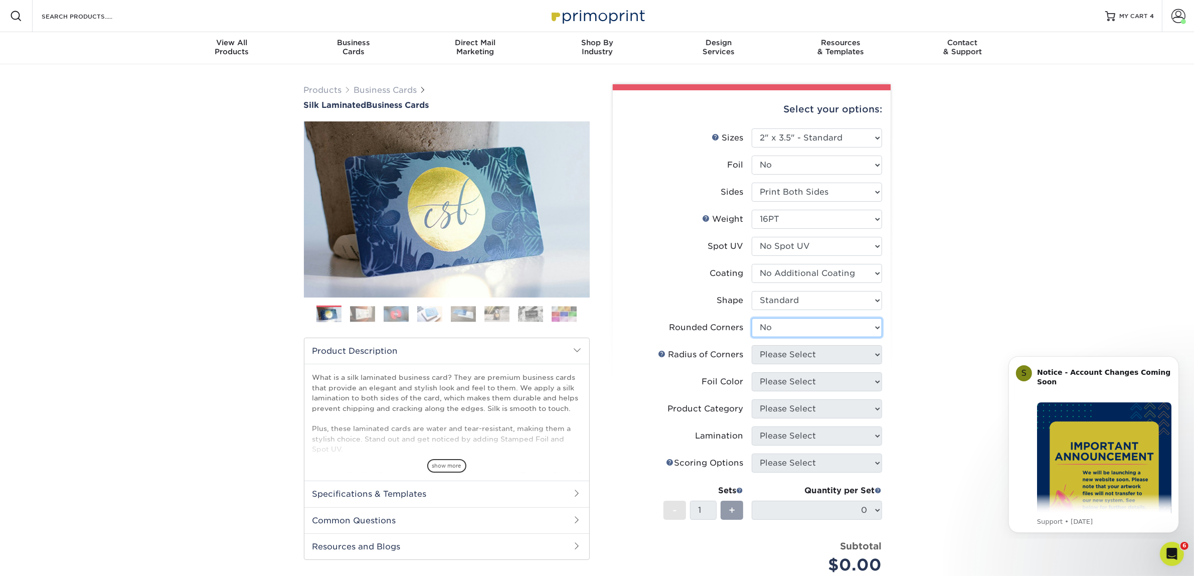
click at [752, 318] on select "Please Select Yes - Round 2 Corners Yes - Round 4 Corners No" at bounding box center [817, 327] width 130 height 19
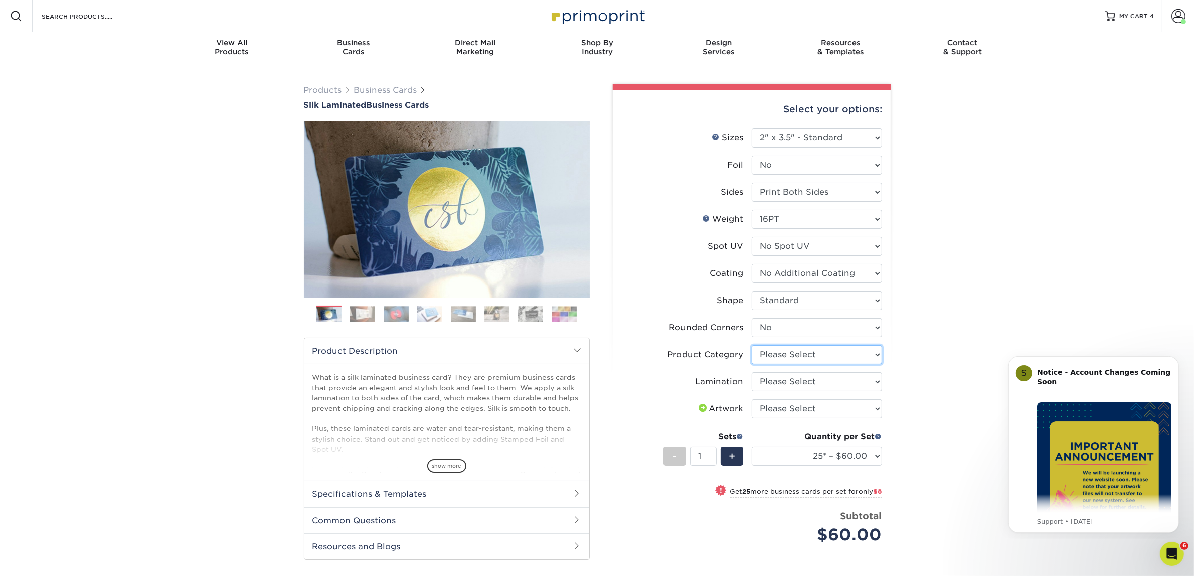
click at [793, 359] on select "Please Select Business Cards" at bounding box center [817, 354] width 130 height 19
select select "3b5148f1-0588-4f88-a218-97bcfdce65c1"
click at [752, 345] on select "Please Select Business Cards" at bounding box center [817, 354] width 130 height 19
click at [777, 389] on select "Please Select Silk" at bounding box center [817, 381] width 130 height 19
select select "ccacb42f-45f7-42d3-bbd3-7c8421cf37f0"
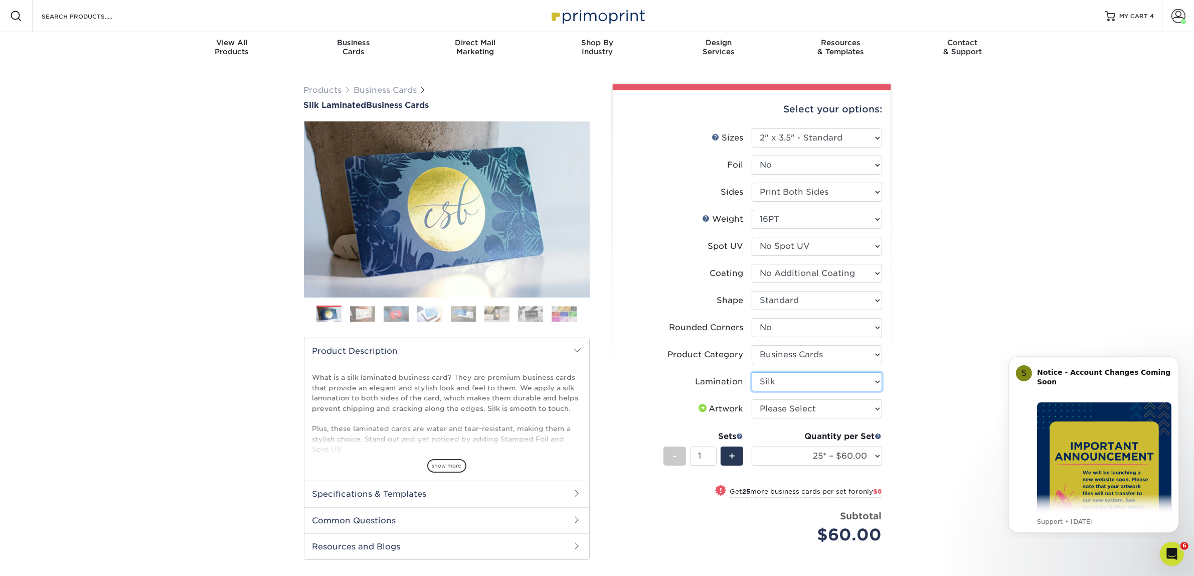
click at [752, 372] on select "Please Select Silk" at bounding box center [817, 381] width 130 height 19
click at [774, 407] on select "Please Select I will upload files I need a design - $100" at bounding box center [817, 408] width 130 height 19
select select "upload"
click at [752, 399] on select "Please Select I will upload files I need a design - $100" at bounding box center [817, 408] width 130 height 19
click at [777, 452] on select "25* – $60.00 50* – $68.00 75* – $76.00 100* – $84.00 250* – $92.00 500 – $96.00…" at bounding box center [817, 455] width 130 height 19
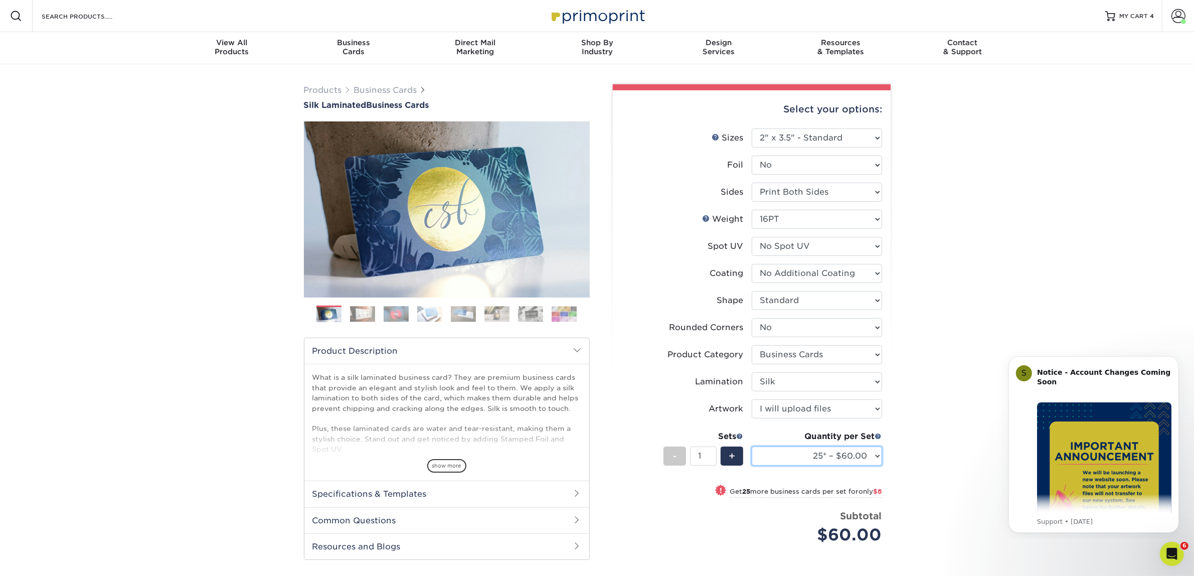
select select "50* – $68.00"
click at [752, 446] on select "25* – $60.00 50* – $68.00 75* – $76.00 100* – $84.00 250* – $92.00 500 – $96.00…" at bounding box center [817, 455] width 130 height 19
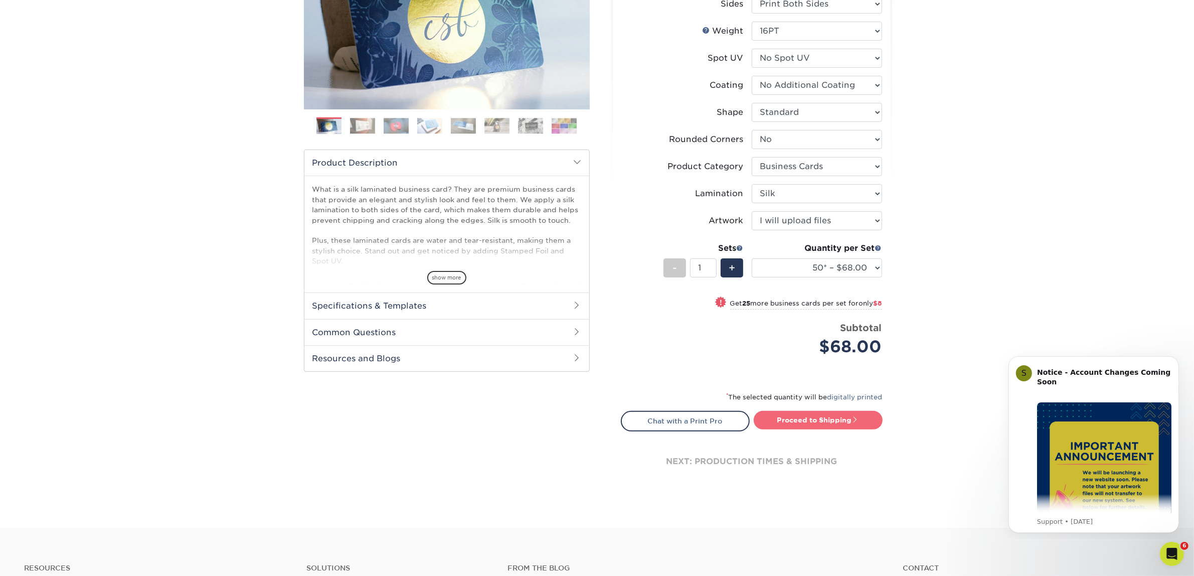
click at [818, 412] on link "Proceed to Shipping" at bounding box center [818, 420] width 129 height 18
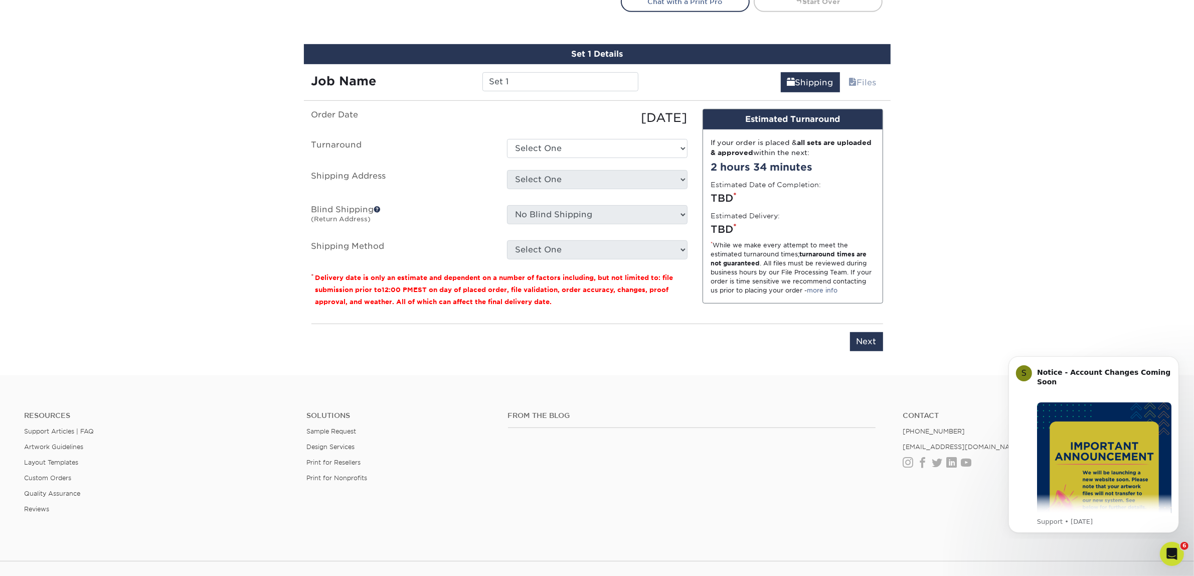
scroll to position [624, 0]
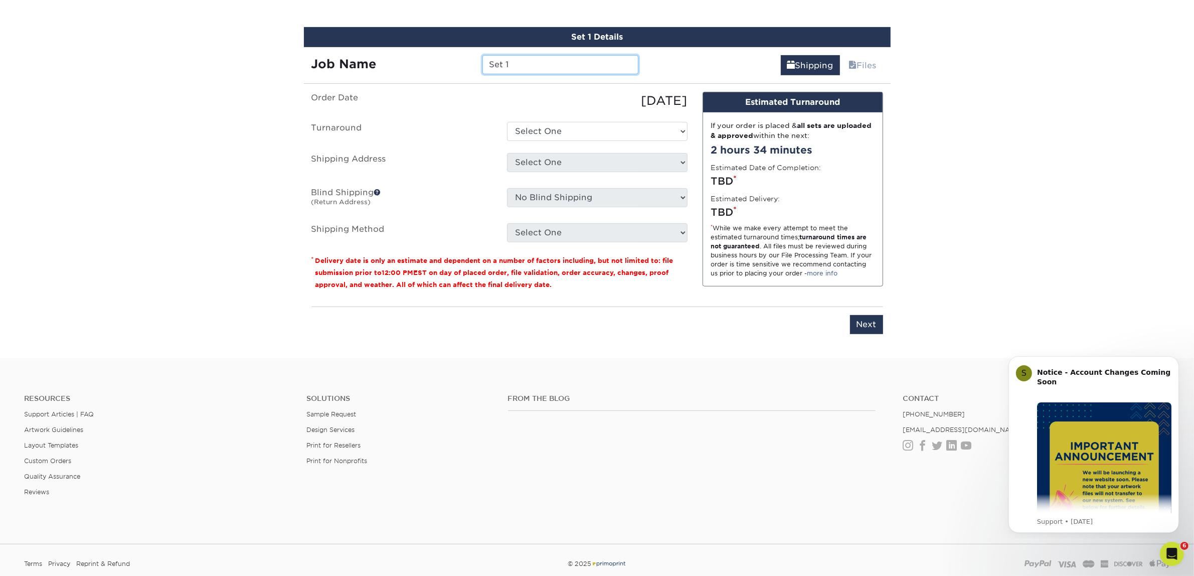
drag, startPoint x: 540, startPoint y: 62, endPoint x: 442, endPoint y: 51, distance: 98.9
click at [442, 51] on div "Job Name Set 1" at bounding box center [475, 61] width 342 height 28
type input "Gordon Dutson"
click at [608, 133] on select "Select One 2-4 Business Days 2 Day Next Business Day" at bounding box center [597, 131] width 180 height 19
select select "7f31b32a-ec12-4eac-8c83-7b9a9183acd8"
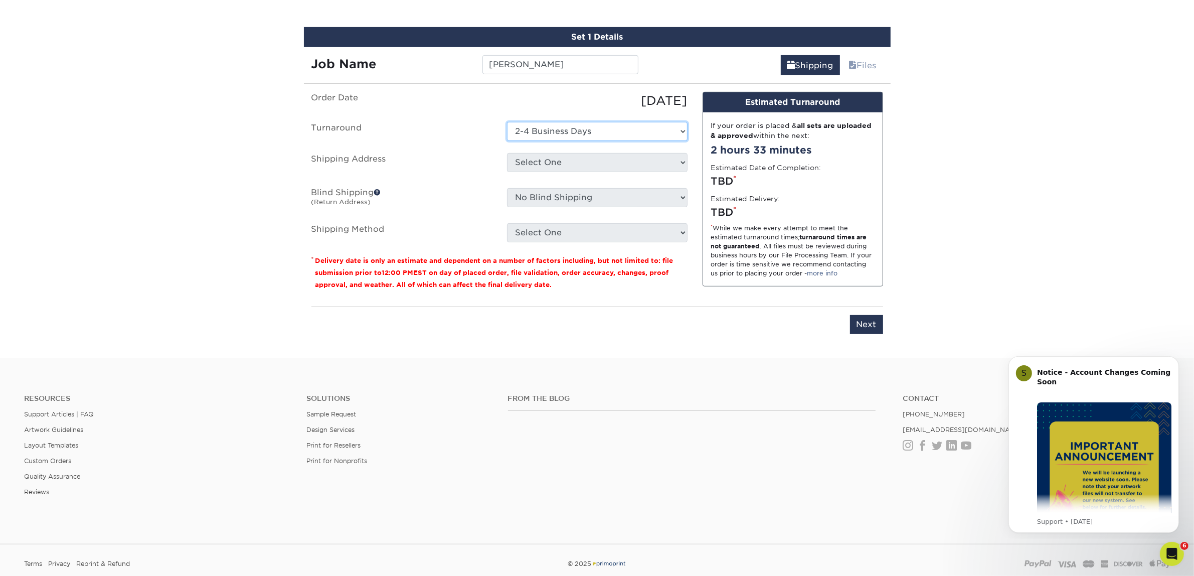
click at [507, 122] on select "Select One 2-4 Business Days 2 Day Next Business Day" at bounding box center [597, 131] width 180 height 19
click at [578, 161] on select "Select One Atlanta Office Austin Office Dallas Office Denver Office Houston Off…" at bounding box center [597, 162] width 180 height 19
select select "244487"
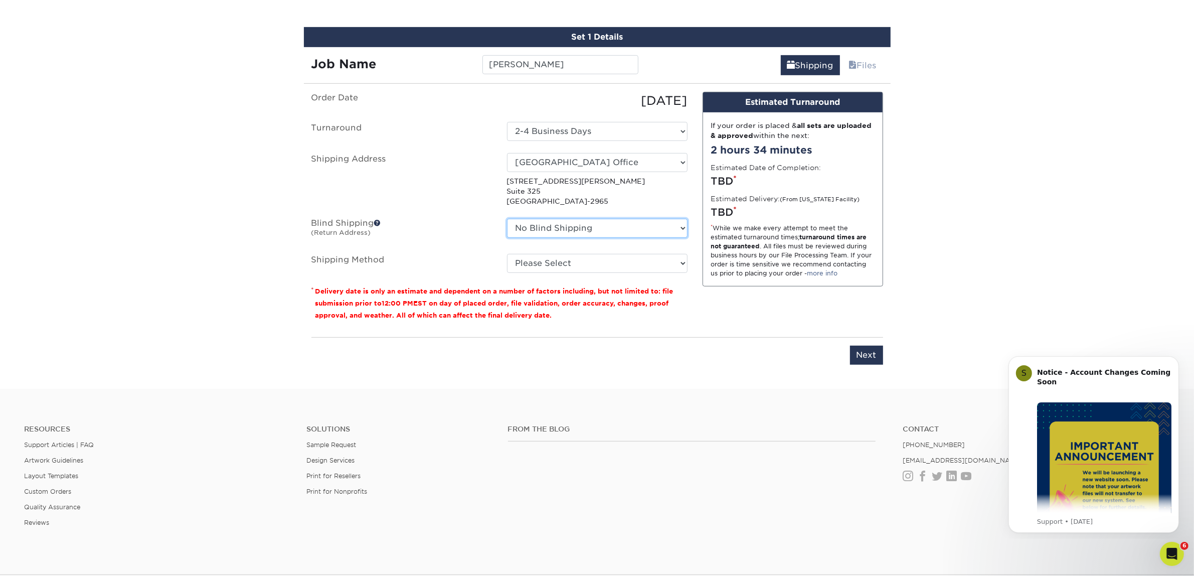
click at [546, 224] on select "No Blind Shipping Atlanta Office Austin Office Dallas Office Denver Office Hous…" at bounding box center [597, 228] width 180 height 19
click at [507, 219] on select "No Blind Shipping Atlanta Office Austin Office Dallas Office Denver Office Hous…" at bounding box center [597, 228] width 180 height 19
click at [534, 268] on select "Please Select Ground Shipping (+$7.84) 3 Day Shipping Service (+$15.34) 2 Day A…" at bounding box center [597, 263] width 180 height 19
select select "03"
click at [507, 254] on select "Please Select Ground Shipping (+$7.84) 3 Day Shipping Service (+$15.34) 2 Day A…" at bounding box center [597, 263] width 180 height 19
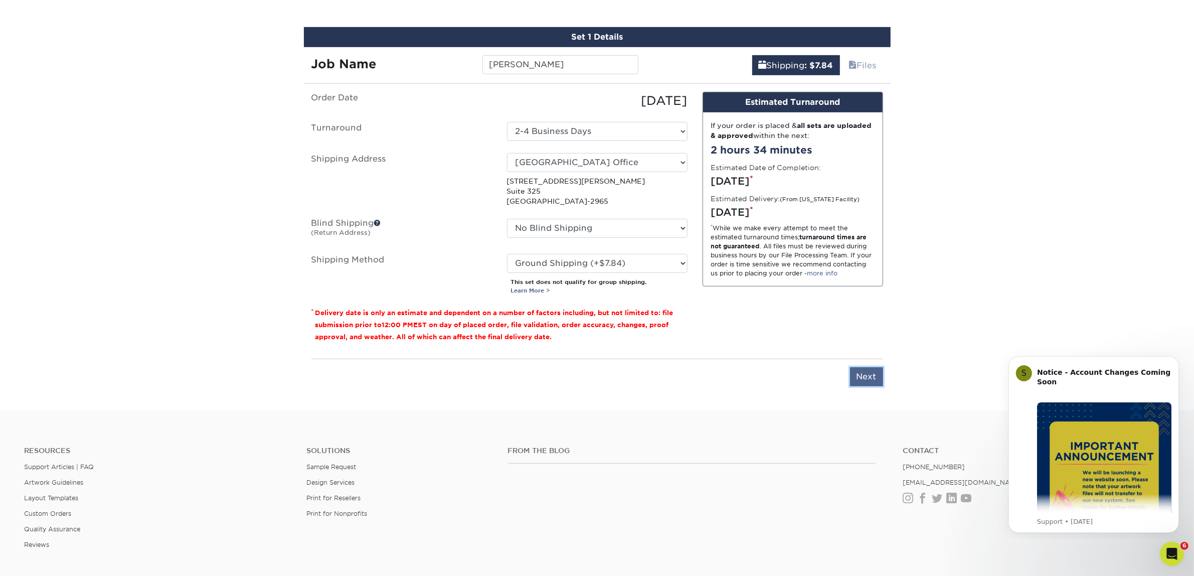
click at [860, 375] on input "Next" at bounding box center [866, 376] width 33 height 19
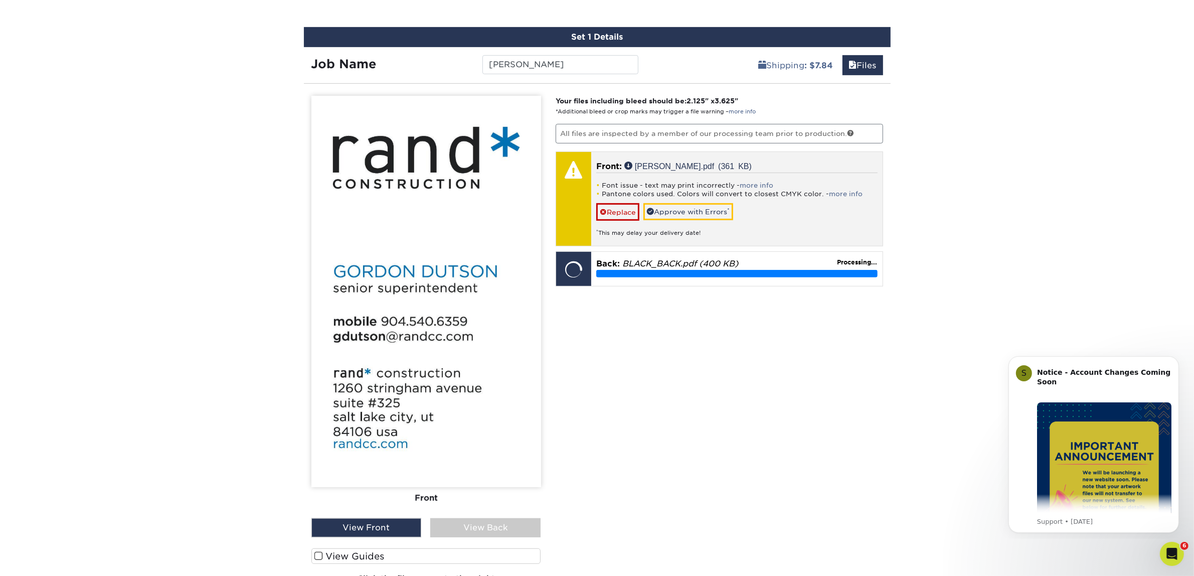
click at [657, 221] on div "* This may delay your delivery date!" at bounding box center [736, 229] width 281 height 17
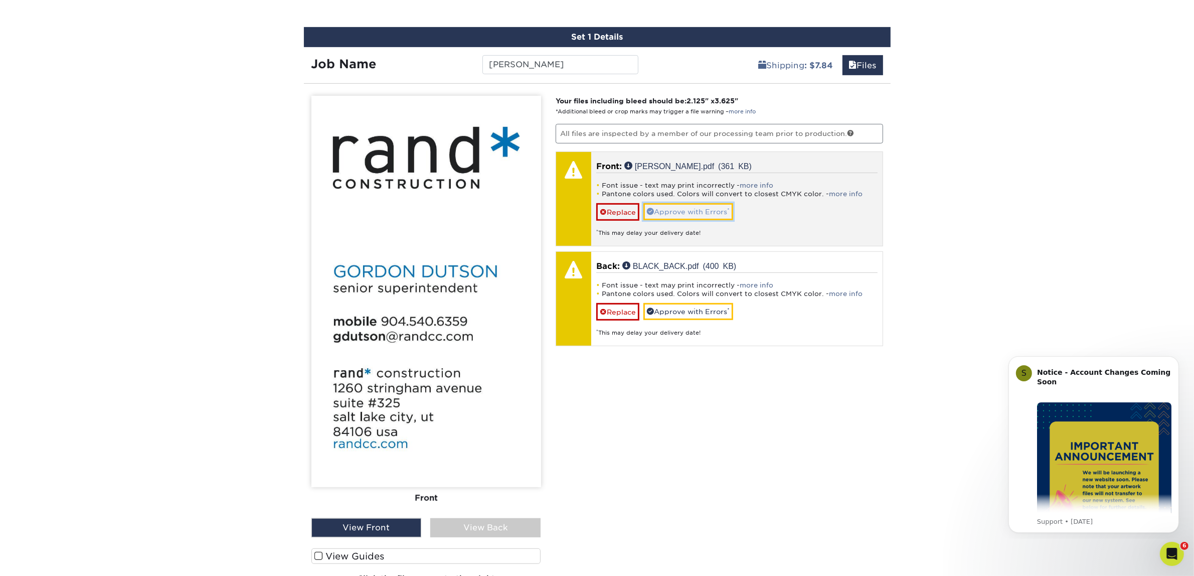
click at [662, 213] on link "Approve with Errors *" at bounding box center [688, 211] width 90 height 17
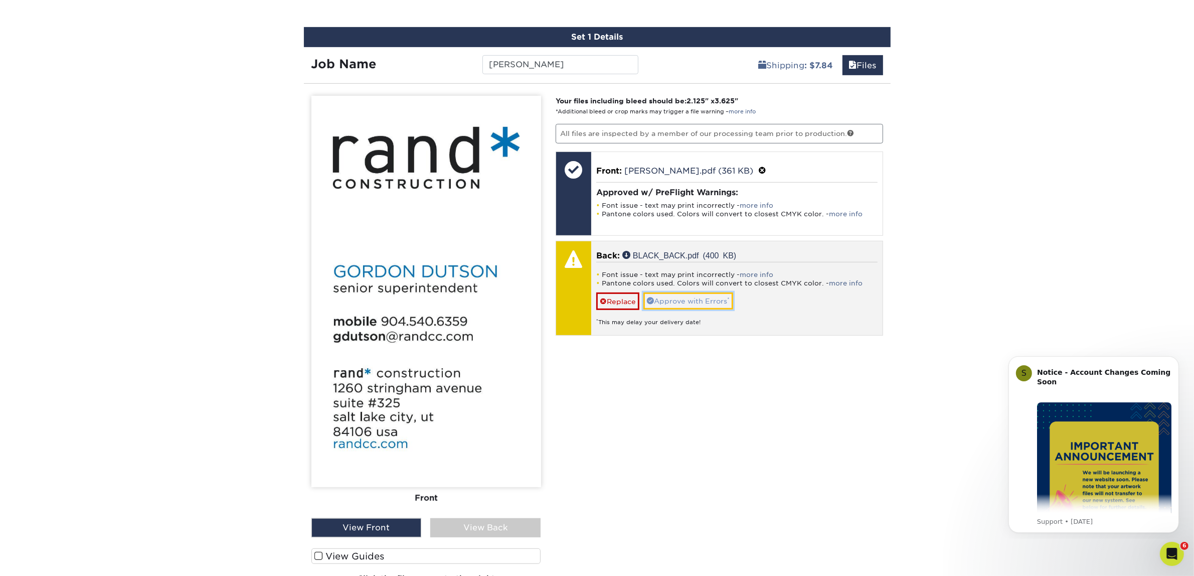
click at [654, 294] on link "Approve with Errors *" at bounding box center [688, 300] width 90 height 17
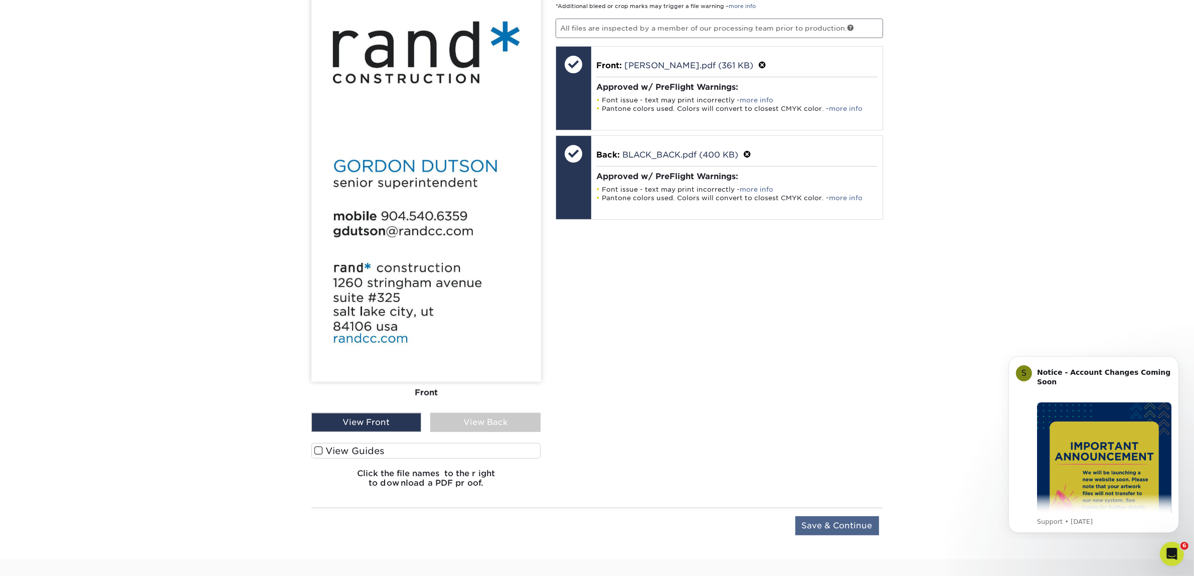
scroll to position [750, 0]
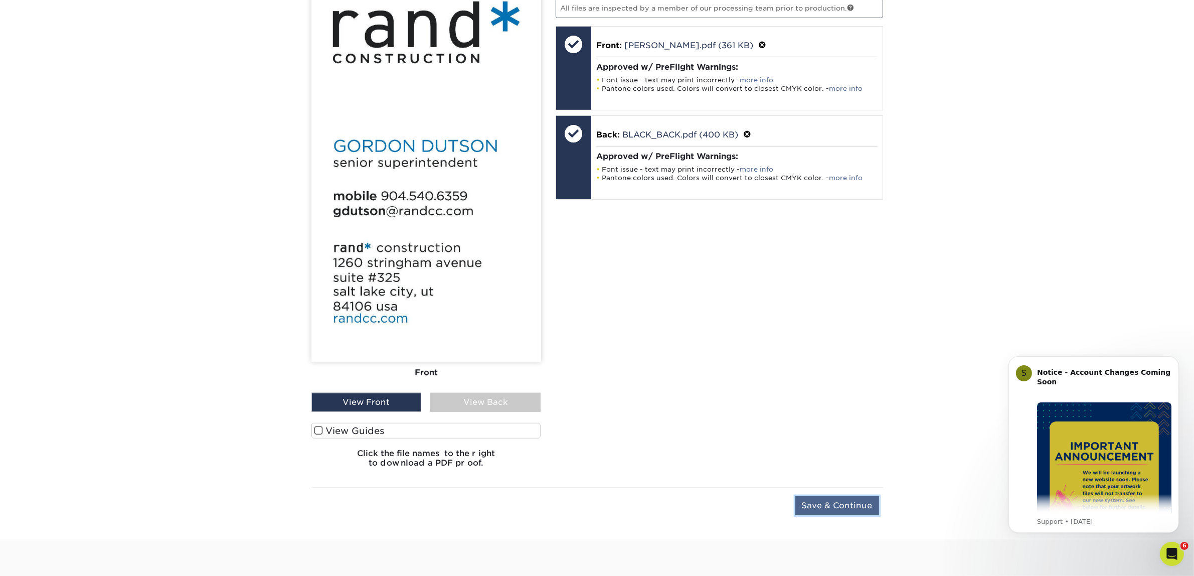
click at [826, 502] on input "Save & Continue" at bounding box center [837, 505] width 84 height 19
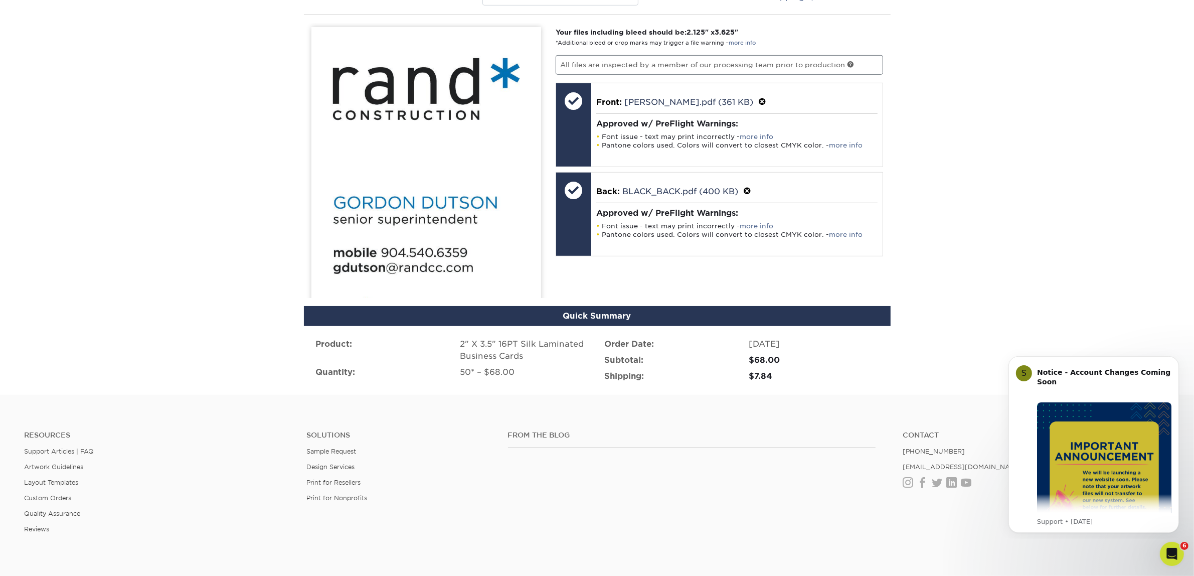
scroll to position [607, 0]
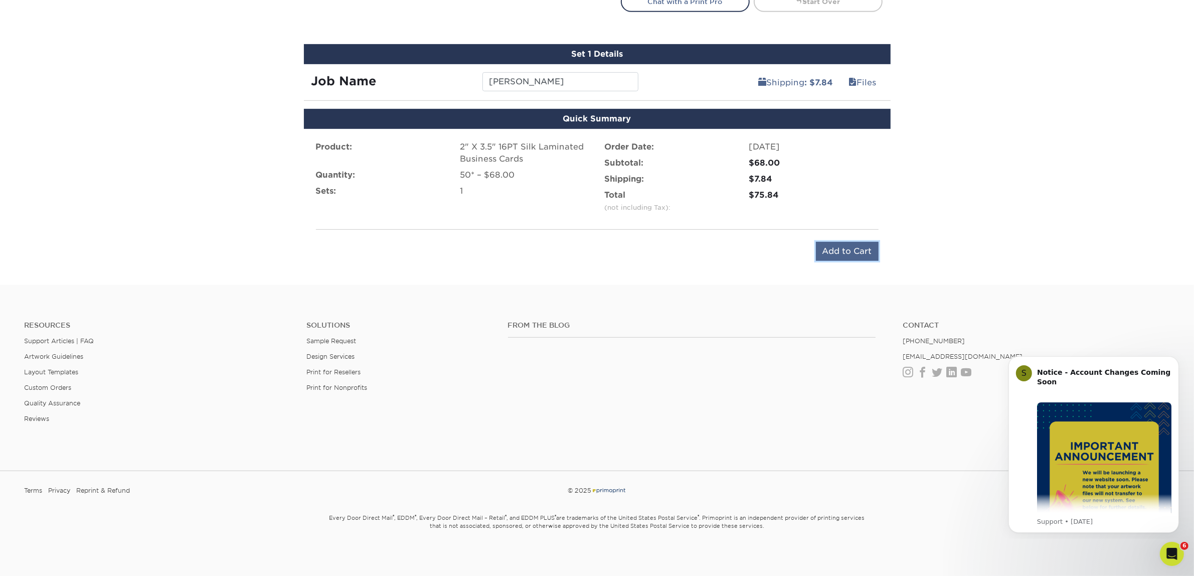
click at [866, 254] on input "Add to Cart" at bounding box center [847, 251] width 63 height 19
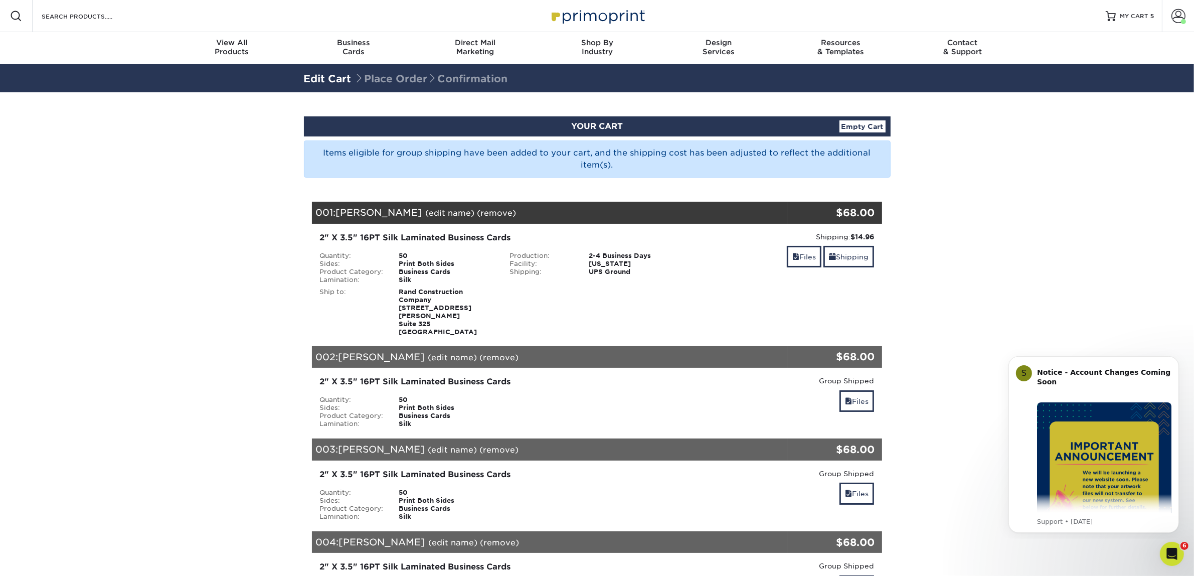
scroll to position [376, 0]
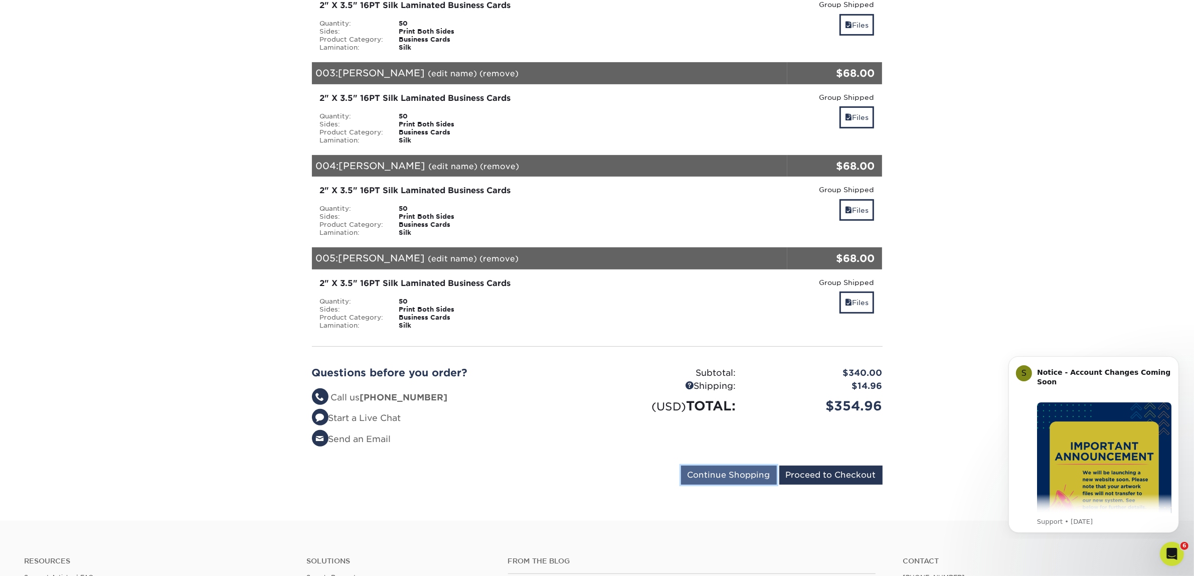
click at [748, 465] on input "Continue Shopping" at bounding box center [729, 474] width 96 height 19
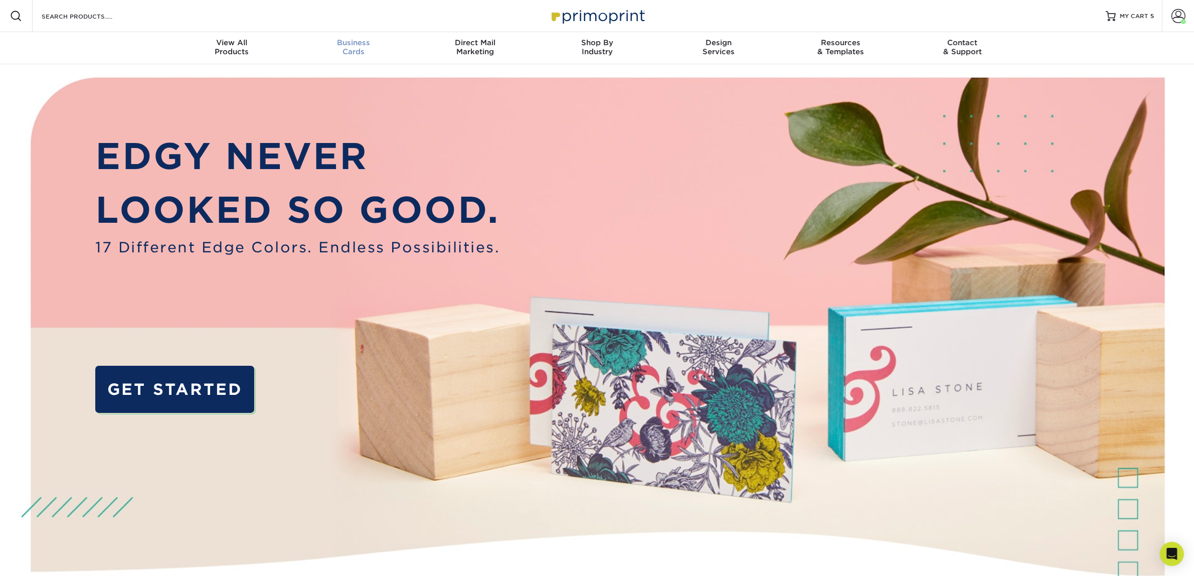
click at [335, 46] on span "Business" at bounding box center [353, 42] width 122 height 9
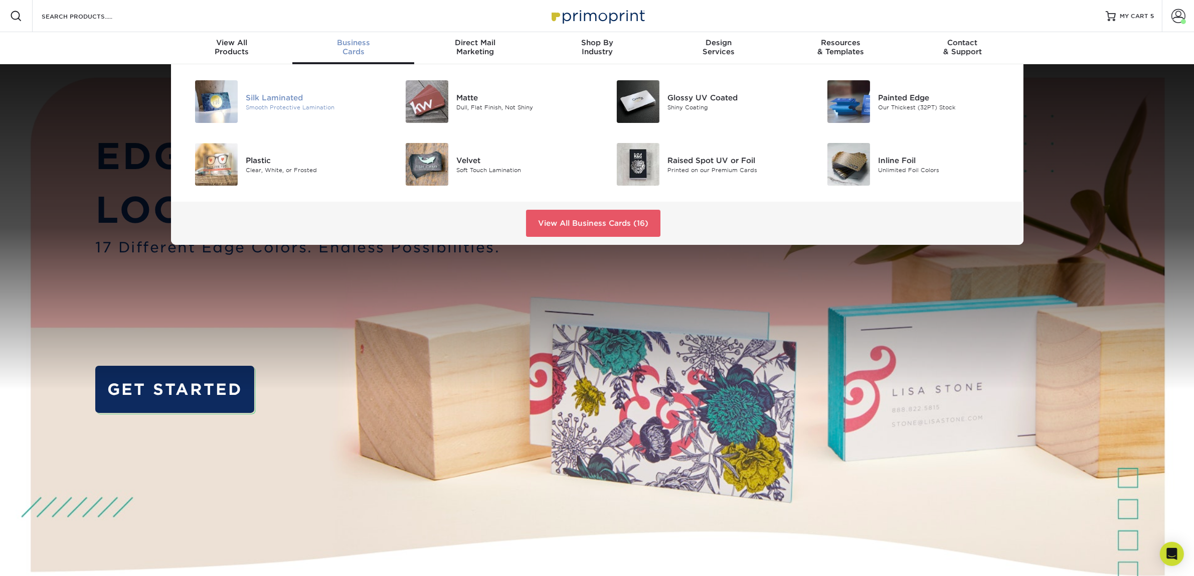
click at [240, 99] on div at bounding box center [210, 101] width 70 height 43
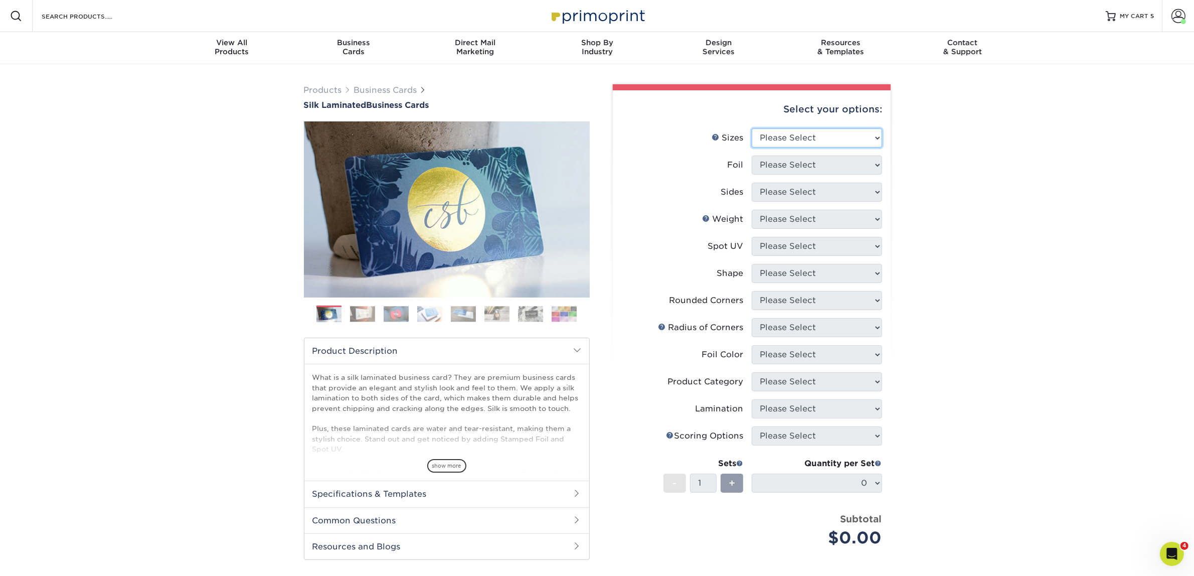
click at [834, 135] on select "Please Select 1.5" x 3.5" - Mini 1.75" x 3.5" - Mini 2" x 2" - Square 2" x 3" -…" at bounding box center [817, 137] width 130 height 19
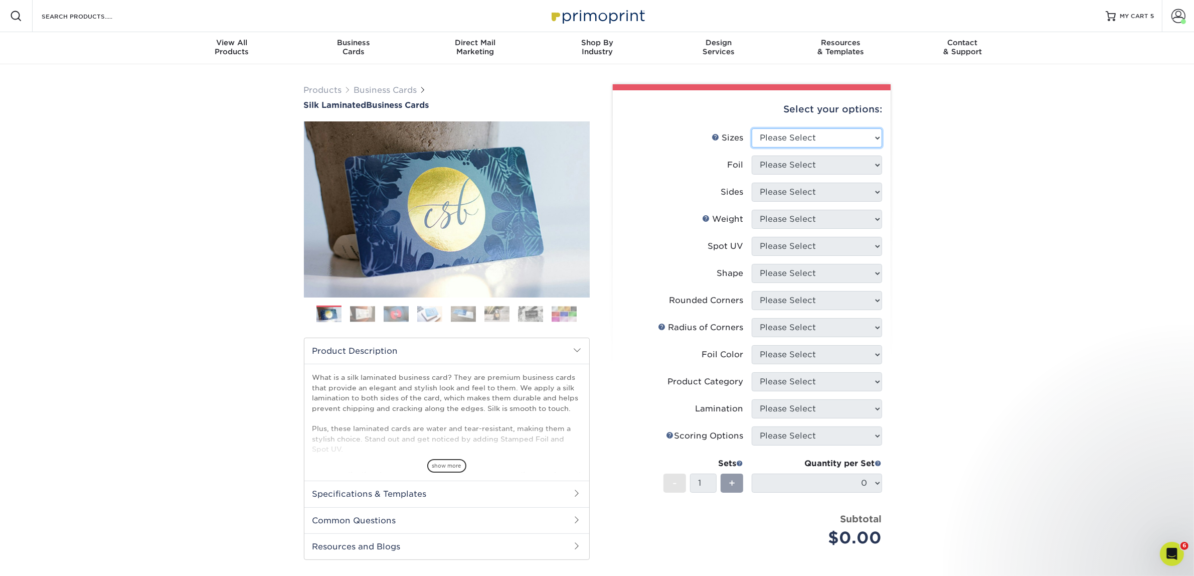
select select "2.00x3.50"
click at [752, 128] on select "Please Select 1.5" x 3.5" - Mini 1.75" x 3.5" - Mini 2" x 2" - Square 2" x 3" -…" at bounding box center [817, 137] width 130 height 19
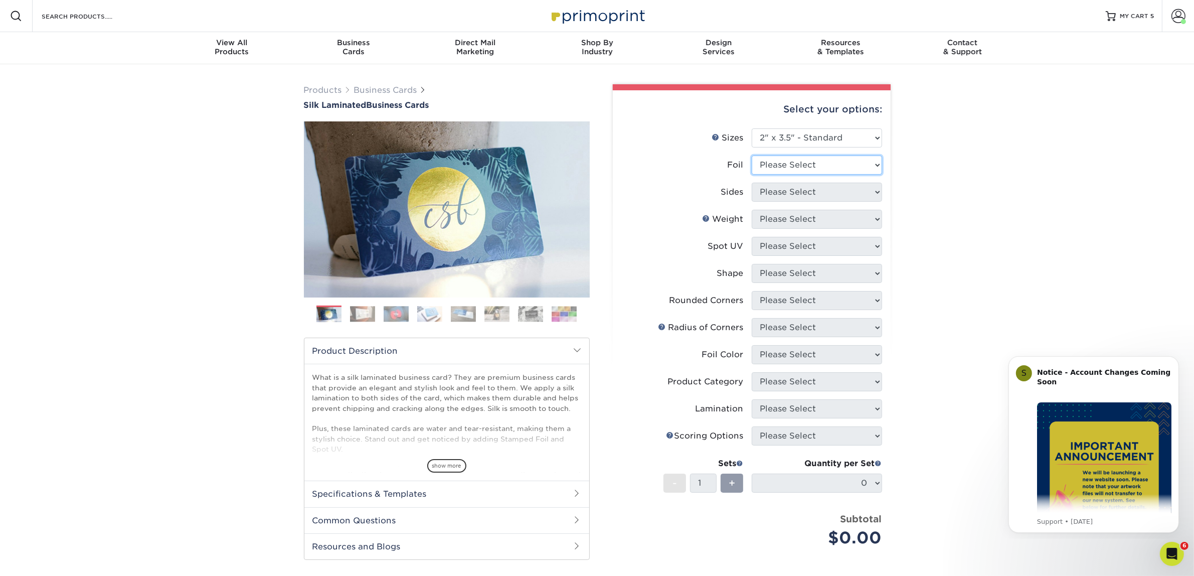
click at [818, 158] on select "Please Select Yes No" at bounding box center [817, 164] width 130 height 19
select select "0"
click at [752, 155] on select "Please Select Yes No" at bounding box center [817, 164] width 130 height 19
click at [781, 196] on select "Please Select Print Both Sides Print Front Only" at bounding box center [817, 191] width 130 height 19
select select "13abbda7-1d64-4f25-8bb2-c179b224825d"
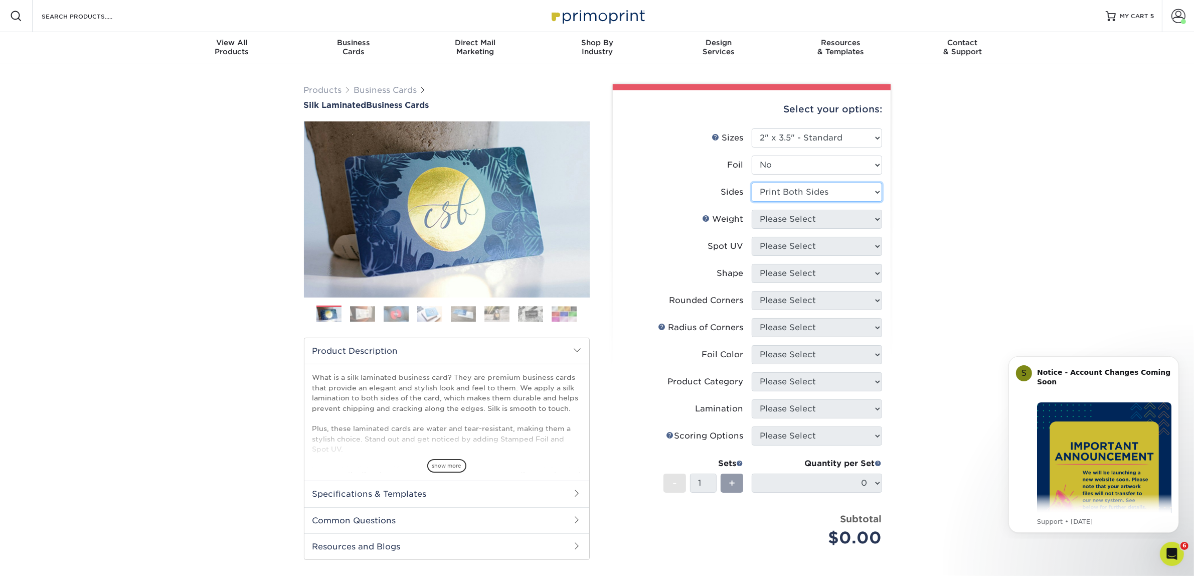
click at [752, 182] on select "Please Select Print Both Sides Print Front Only" at bounding box center [817, 191] width 130 height 19
click at [771, 217] on select "Please Select 16PT" at bounding box center [817, 219] width 130 height 19
select select "16PT"
click at [752, 210] on select "Please Select 16PT" at bounding box center [817, 219] width 130 height 19
drag, startPoint x: 766, startPoint y: 247, endPoint x: 767, endPoint y: 253, distance: 6.6
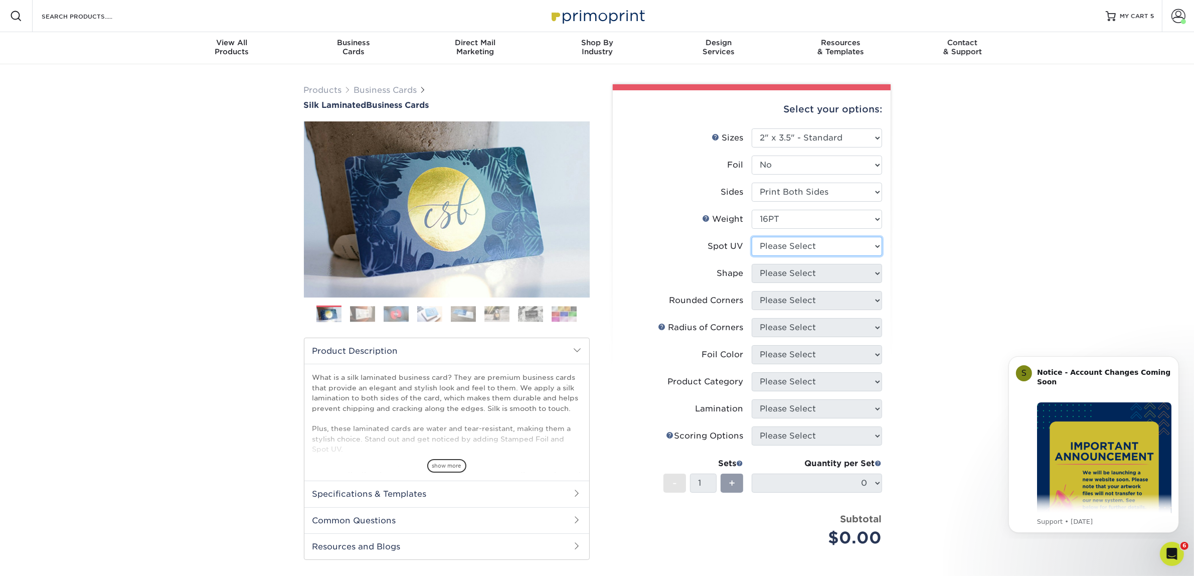
click at [766, 247] on select "Please Select No Spot UV Front and Back (Both Sides) Front Only Back Only" at bounding box center [817, 246] width 130 height 19
select select "3"
click at [752, 237] on select "Please Select No Spot UV Front and Back (Both Sides) Front Only Back Only" at bounding box center [817, 246] width 130 height 19
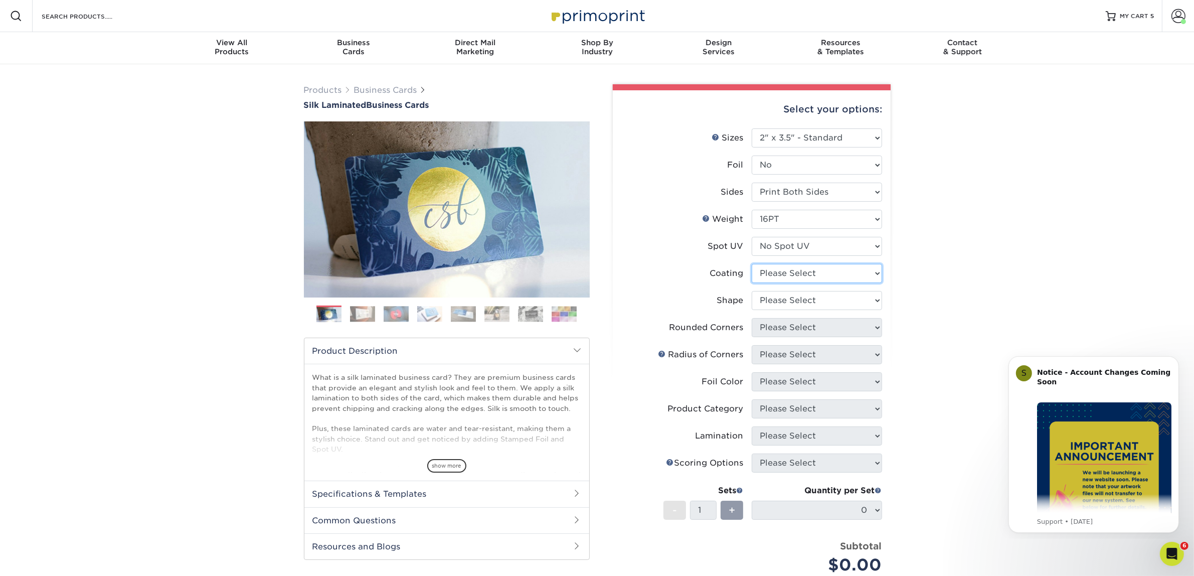
drag, startPoint x: 775, startPoint y: 276, endPoint x: 773, endPoint y: 281, distance: 5.2
click at [775, 276] on select at bounding box center [817, 273] width 130 height 19
select select "3e7618de-abca-4bda-9f97-8b9129e913d8"
click at [752, 264] on select at bounding box center [817, 273] width 130 height 19
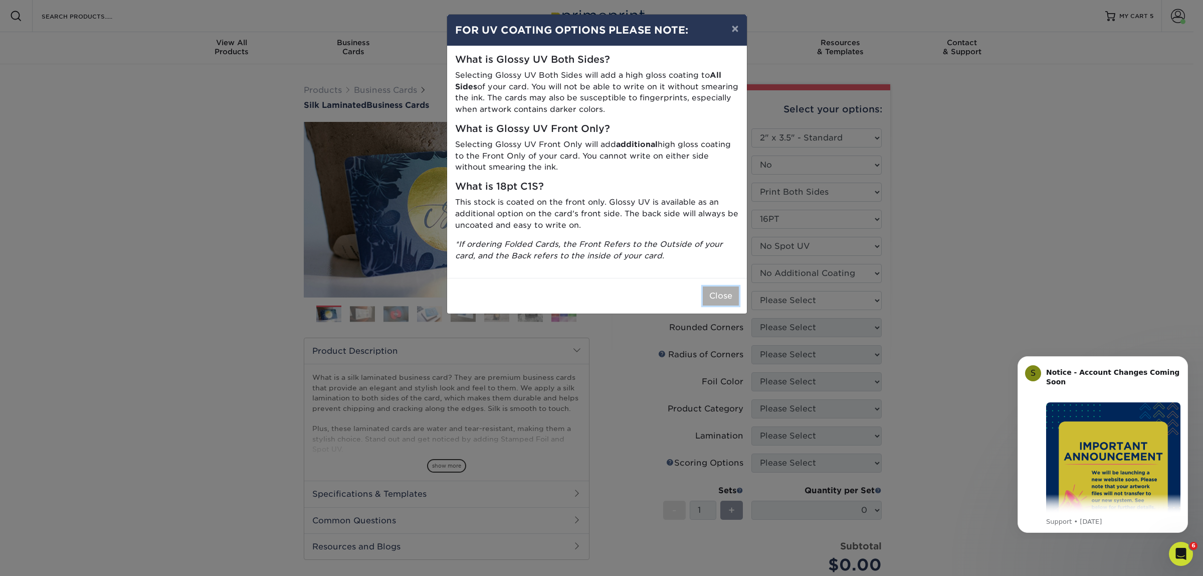
click at [736, 296] on button "Close" at bounding box center [721, 295] width 36 height 19
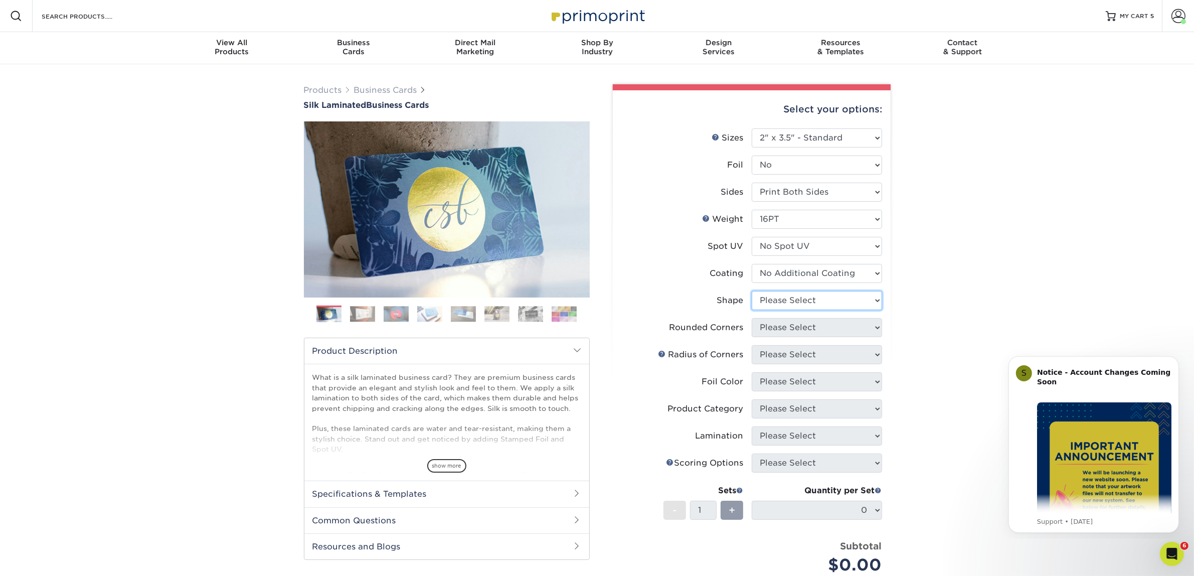
click at [782, 294] on select "Please Select Standard Oval" at bounding box center [817, 300] width 130 height 19
select select "standard"
click at [752, 291] on select "Please Select Standard Oval" at bounding box center [817, 300] width 130 height 19
click at [781, 329] on select "Please Select Yes - Round 2 Corners Yes - Round 4 Corners No" at bounding box center [817, 327] width 130 height 19
select select "0"
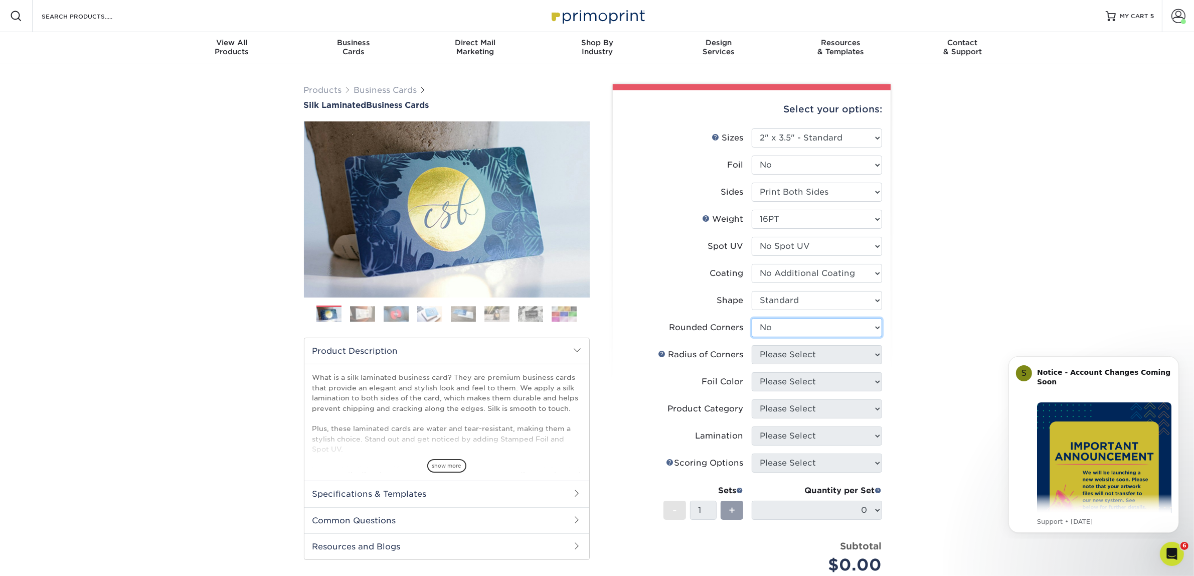
click at [752, 318] on select "Please Select Yes - Round 2 Corners Yes - Round 4 Corners No" at bounding box center [817, 327] width 130 height 19
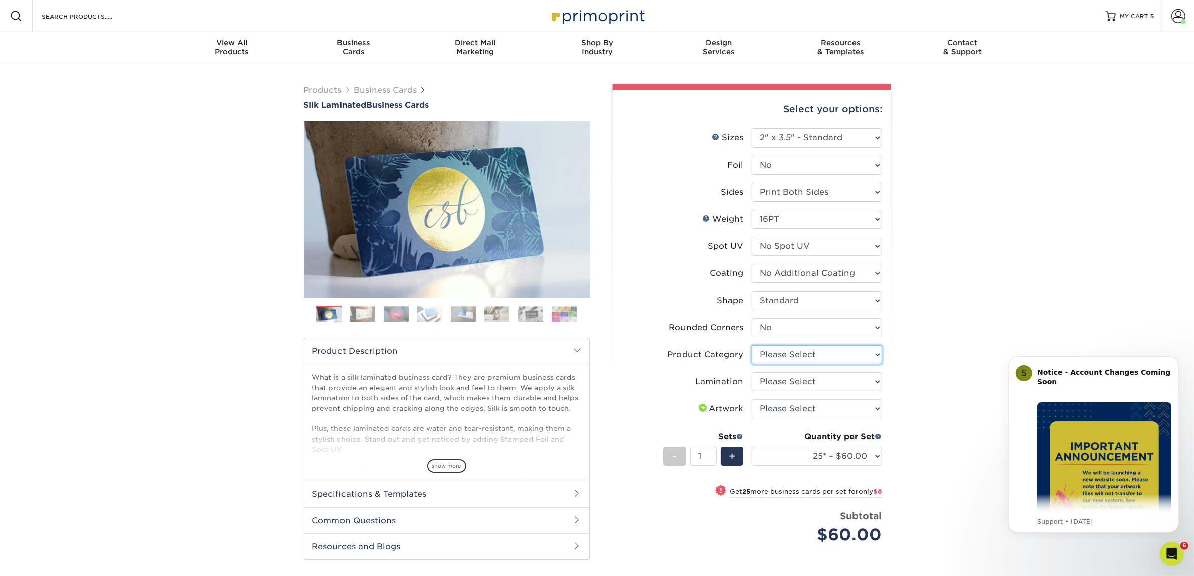
click at [822, 353] on select "Please Select Business Cards" at bounding box center [817, 354] width 130 height 19
select select "3b5148f1-0588-4f88-a218-97bcfdce65c1"
click at [752, 345] on select "Please Select Business Cards" at bounding box center [817, 354] width 130 height 19
click at [801, 379] on select "Please Select Silk" at bounding box center [817, 381] width 130 height 19
click at [752, 372] on select "Please Select Silk" at bounding box center [817, 381] width 130 height 19
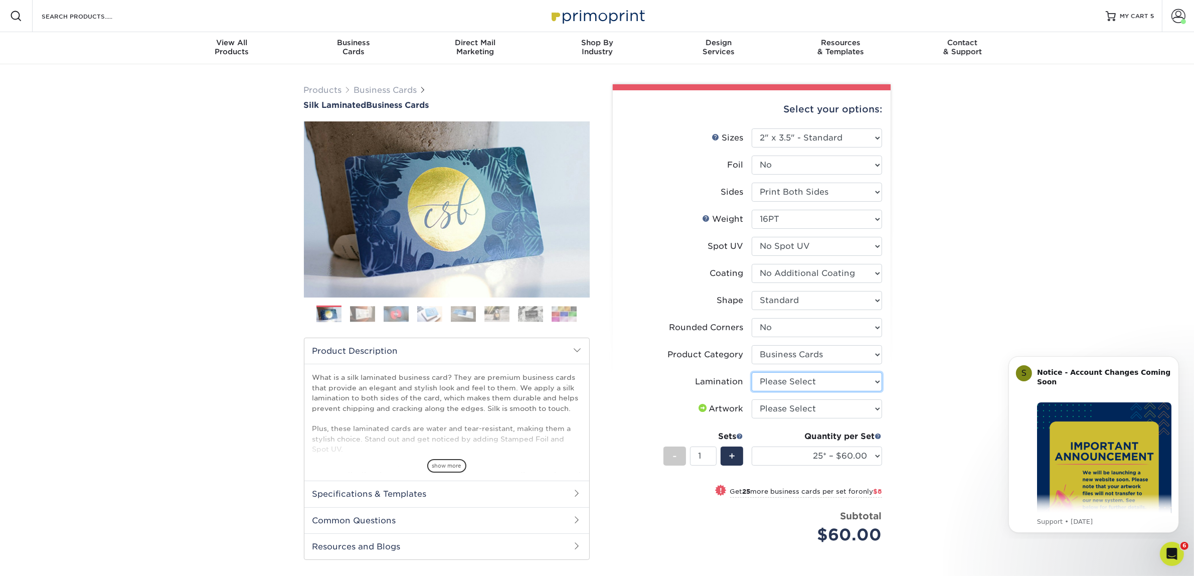
drag, startPoint x: 810, startPoint y: 389, endPoint x: 815, endPoint y: 376, distance: 14.0
click at [810, 389] on select "Please Select Silk" at bounding box center [817, 381] width 130 height 19
select select "ccacb42f-45f7-42d3-bbd3-7c8421cf37f0"
click at [752, 372] on select "Please Select Silk" at bounding box center [817, 381] width 130 height 19
click at [805, 414] on select "Please Select I will upload files I need a design - $100" at bounding box center [817, 408] width 130 height 19
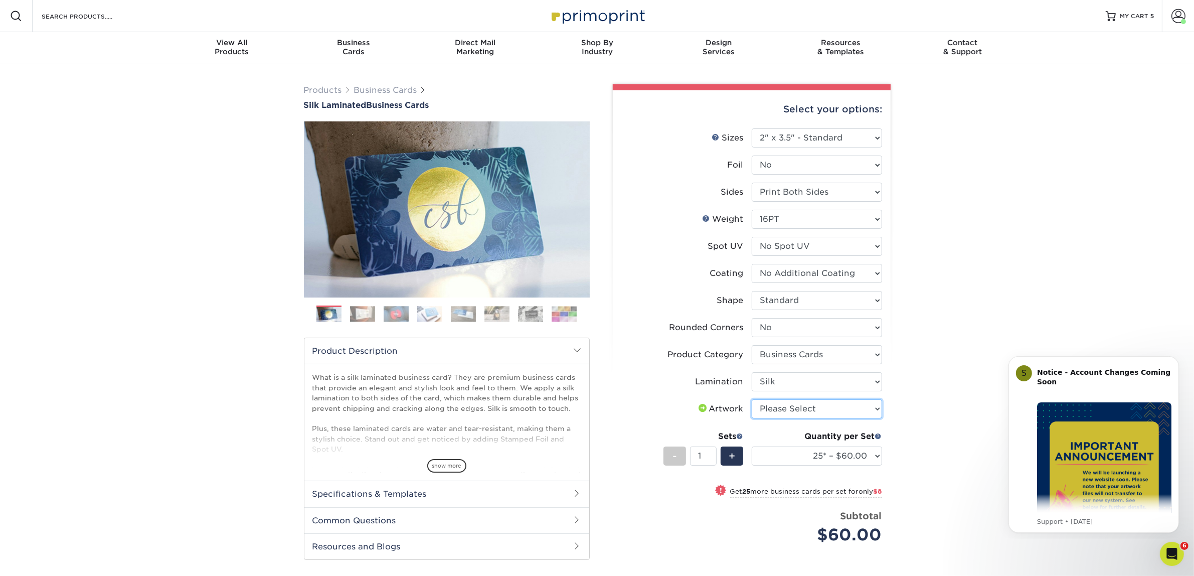
select select "upload"
click at [752, 399] on select "Please Select I will upload files I need a design - $100" at bounding box center [817, 408] width 130 height 19
click at [794, 464] on select "25* – $60.00 50* – $68.00 75* – $76.00 100* – $84.00 250* – $92.00 500 – $96.00…" at bounding box center [817, 455] width 130 height 19
select select "50* – $68.00"
click at [752, 446] on select "25* – $60.00 50* – $68.00 75* – $76.00 100* – $84.00 250* – $92.00 500 – $96.00…" at bounding box center [817, 455] width 130 height 19
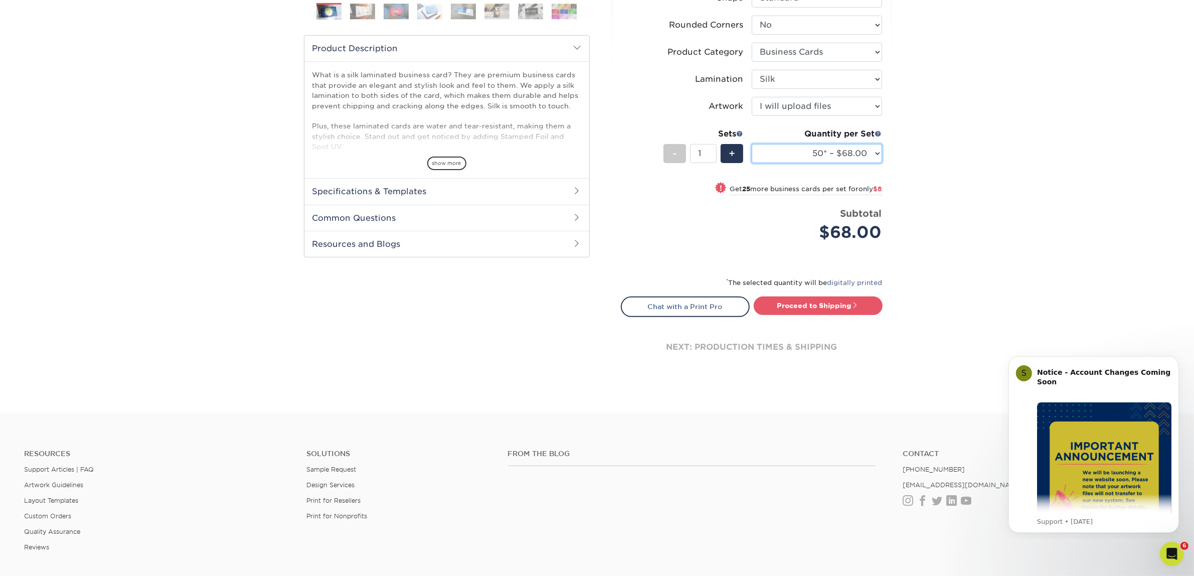
scroll to position [313, 0]
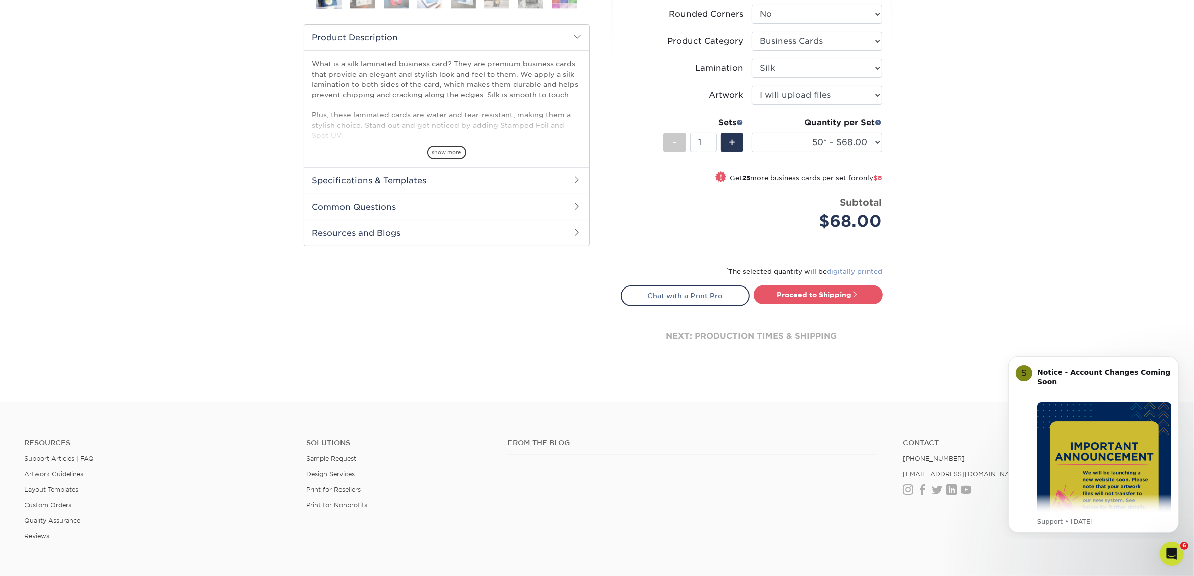
click at [841, 271] on link "digitally printed" at bounding box center [854, 272] width 55 height 8
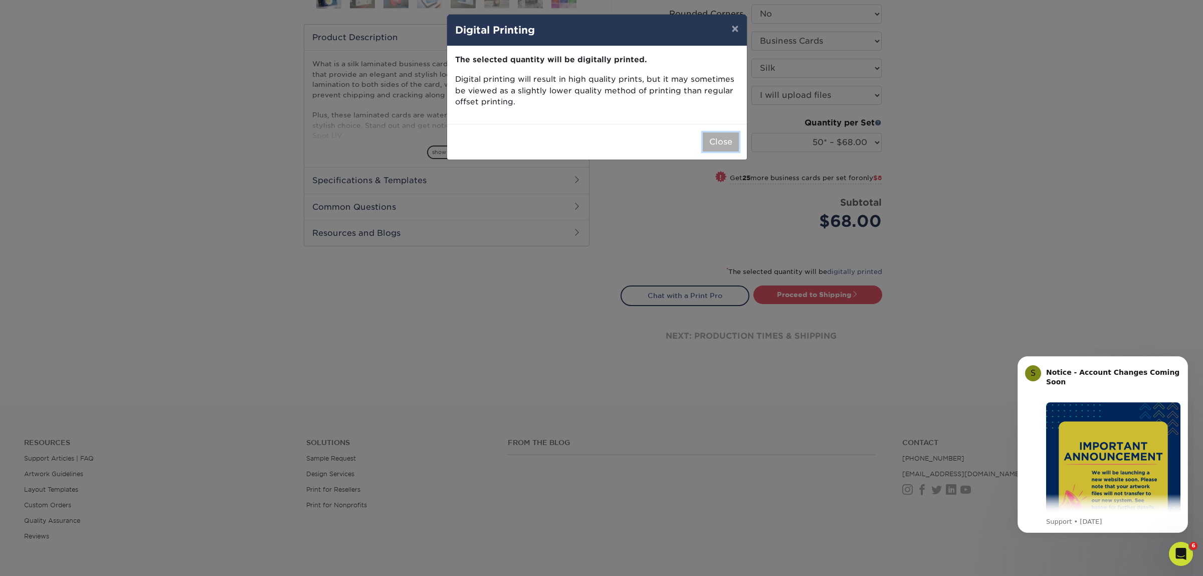
click at [723, 143] on button "Close" at bounding box center [721, 141] width 36 height 19
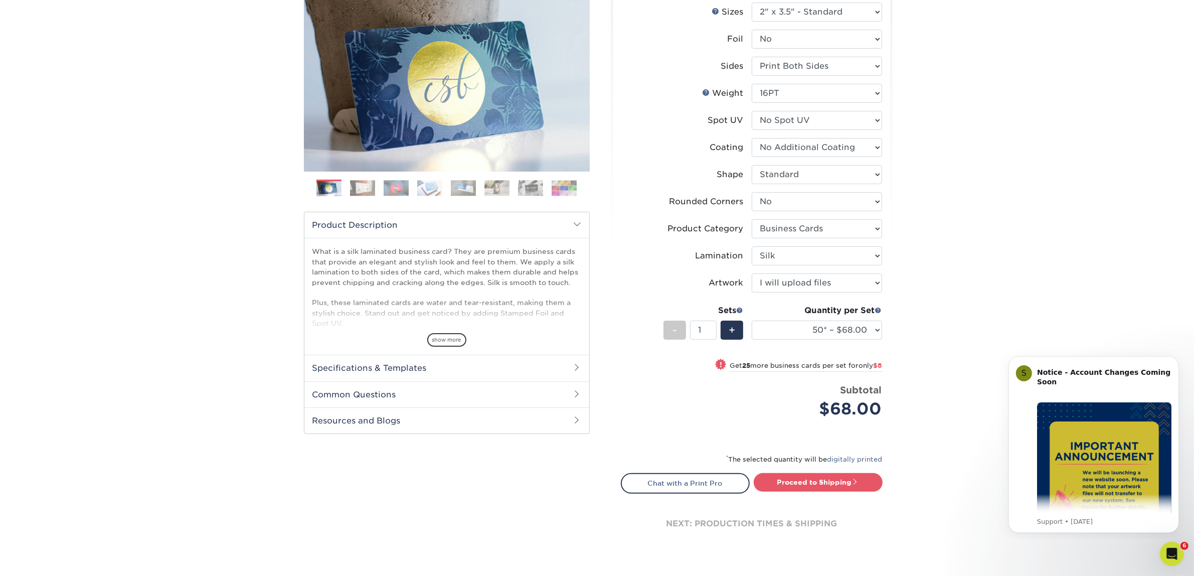
scroll to position [125, 0]
click at [823, 483] on link "Proceed to Shipping" at bounding box center [818, 482] width 129 height 18
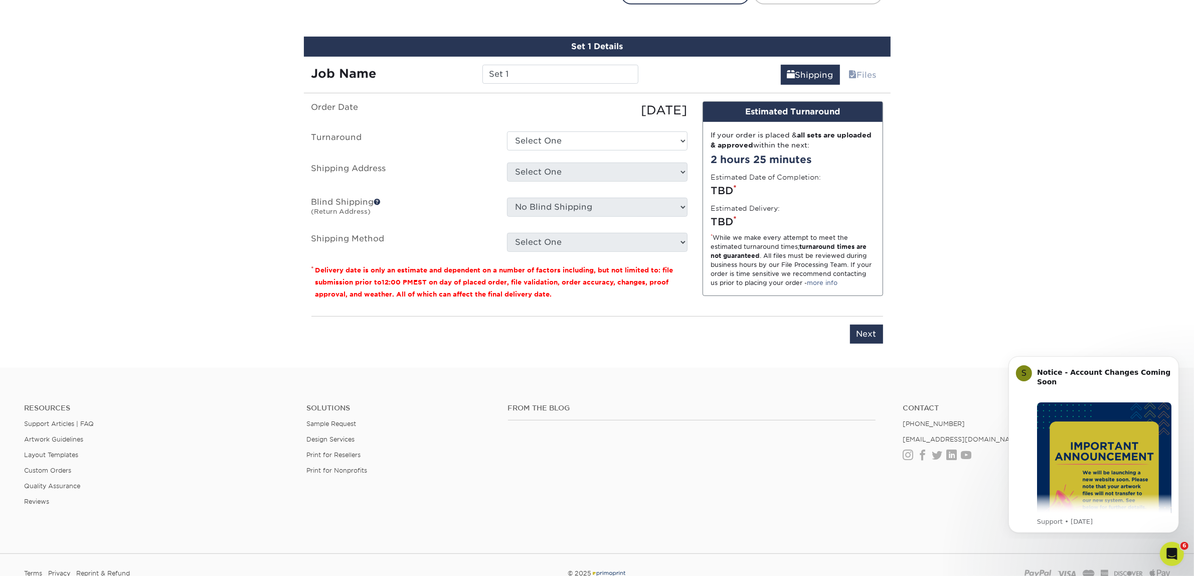
scroll to position [624, 0]
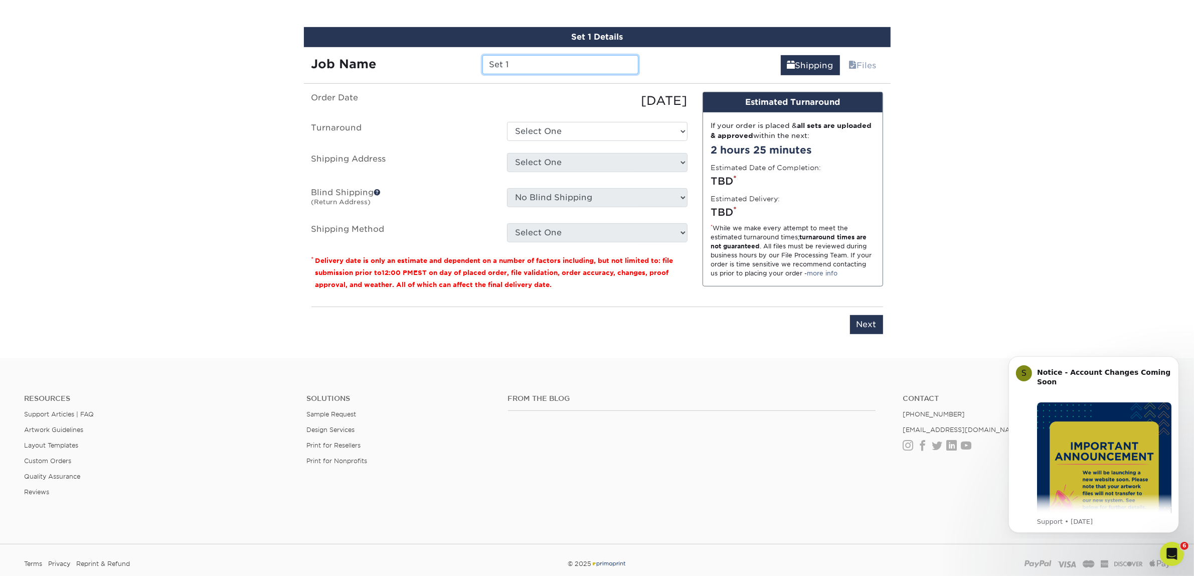
drag, startPoint x: 516, startPoint y: 60, endPoint x: 475, endPoint y: 57, distance: 41.3
click at [475, 57] on div "Set 1" at bounding box center [560, 64] width 171 height 19
type input "Isaac Fernandez"
click at [522, 124] on select "Select One 2-4 Business Days 2 Day Next Business Day" at bounding box center [597, 131] width 180 height 19
click at [507, 122] on select "Select One 2-4 Business Days 2 Day Next Business Day" at bounding box center [597, 131] width 180 height 19
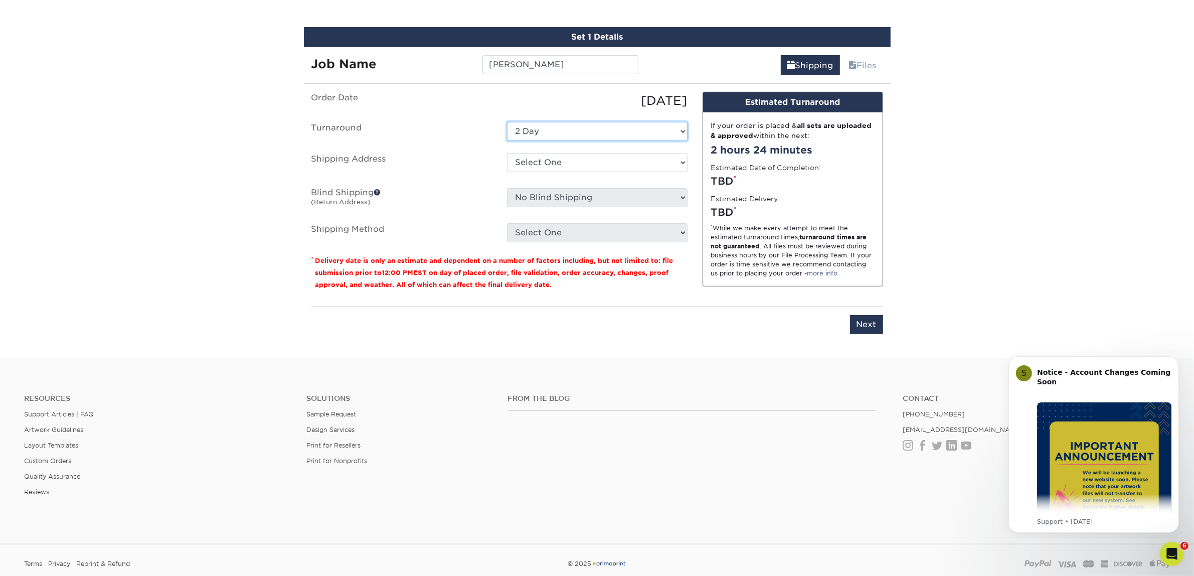
click at [558, 136] on select "Select One 2-4 Business Days 2 Day Next Business Day" at bounding box center [597, 131] width 180 height 19
select select "7f31b32a-ec12-4eac-8c83-7b9a9183acd8"
click at [507, 122] on select "Select One 2-4 Business Days 2 Day Next Business Day" at bounding box center [597, 131] width 180 height 19
click at [550, 157] on select "Select One Atlanta Office [GEOGRAPHIC_DATA] Office [GEOGRAPHIC_DATA] Office [GE…" at bounding box center [597, 162] width 180 height 19
select select "244487"
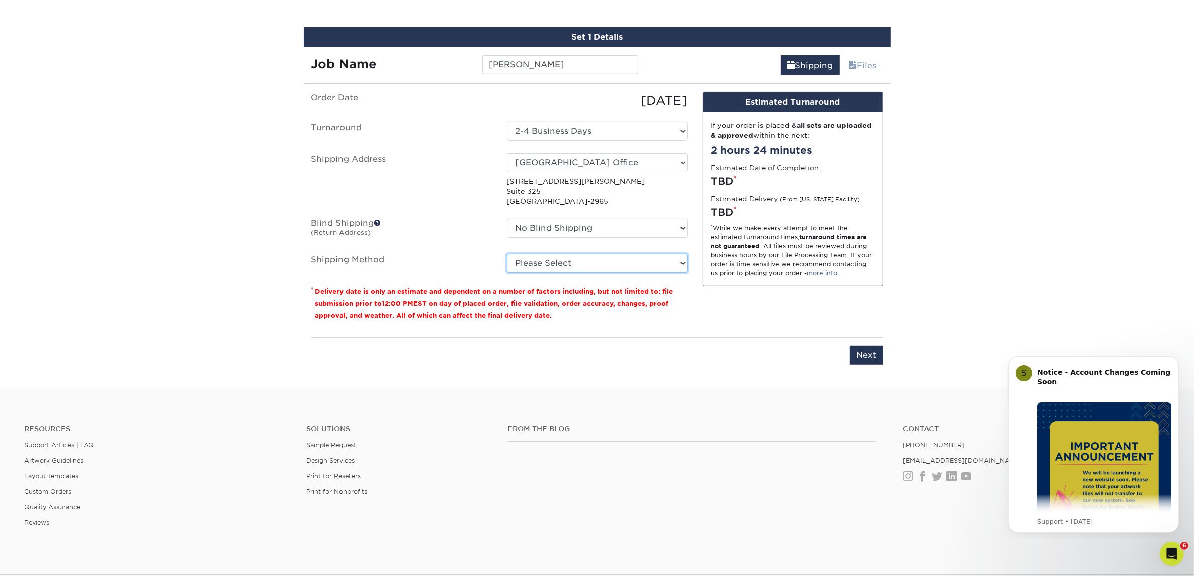
click at [658, 259] on select "Please Select Ground Shipping (+$7.84) 3 Day Shipping Service (+$15.34) 2 Day A…" at bounding box center [597, 263] width 180 height 19
select select "03"
click at [507, 254] on select "Please Select Ground Shipping (+$7.84) 3 Day Shipping Service (+$15.34) 2 Day A…" at bounding box center [597, 263] width 180 height 19
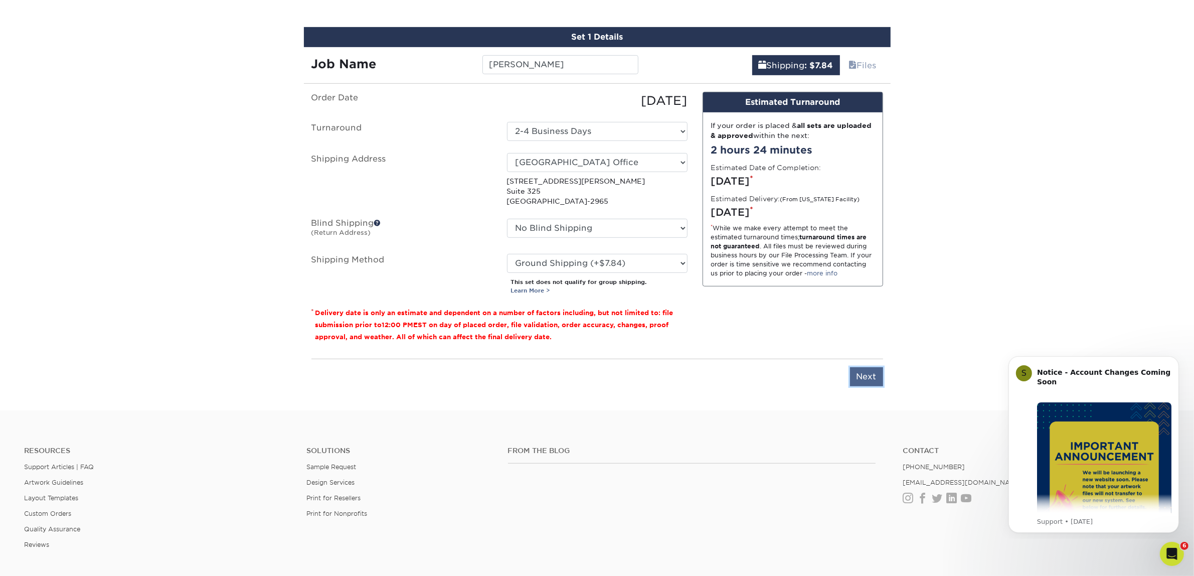
click at [866, 367] on input "Next" at bounding box center [866, 376] width 33 height 19
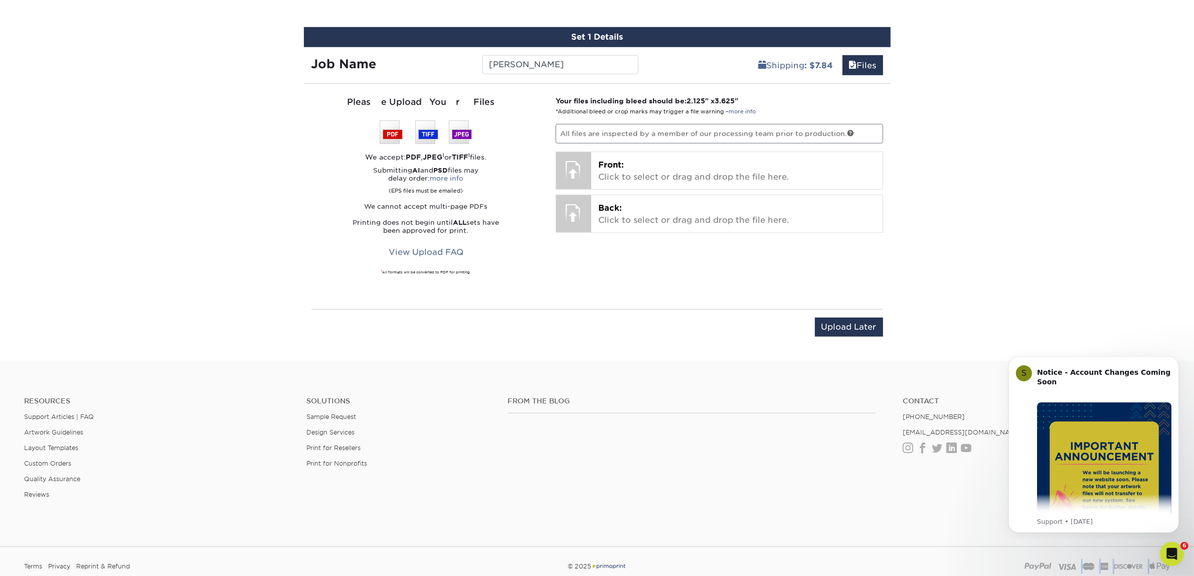
drag, startPoint x: 1140, startPoint y: 551, endPoint x: 1249, endPoint y: 549, distance: 109.3
click at [1193, 549] on html "Resources Menu Search Products Account Welcome, Rand Account Dashboard Active O…" at bounding box center [597, 15] width 1194 height 1278
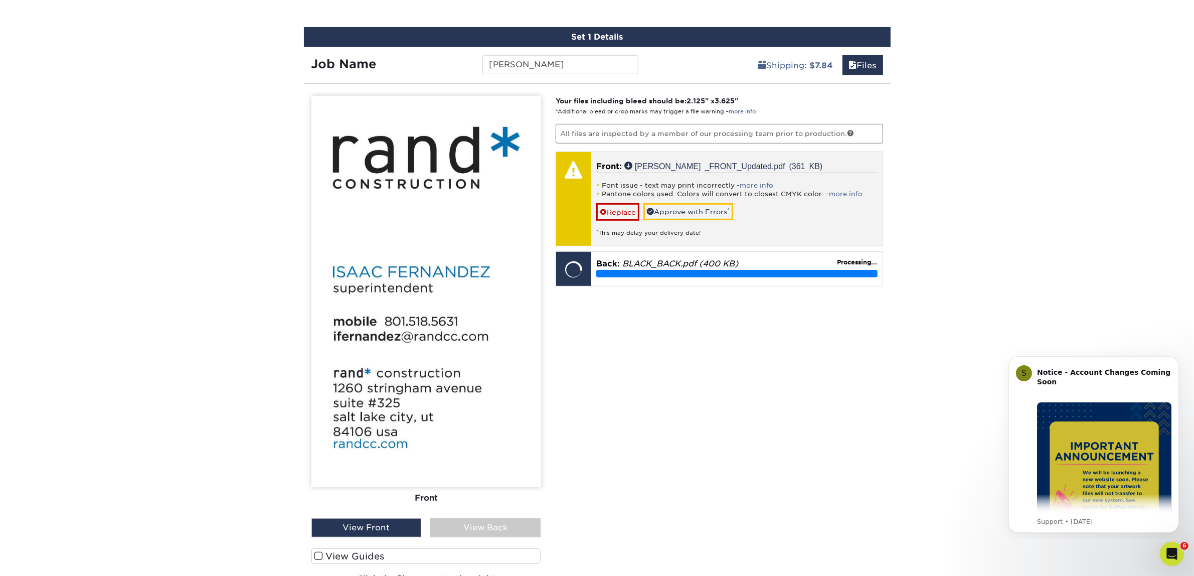
click at [657, 199] on div "Font issue - text may print incorrectly - more info Pantone colors used. Colors…" at bounding box center [736, 204] width 281 height 65
click at [674, 207] on link "Approve with Errors *" at bounding box center [688, 211] width 90 height 17
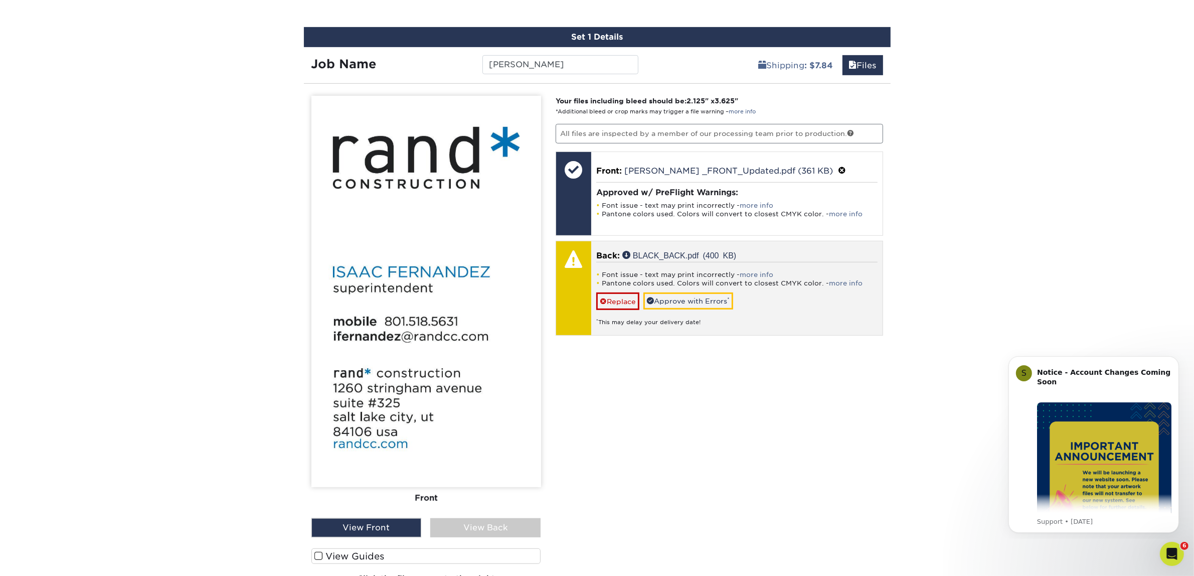
click at [676, 287] on div "Font issue - text may print incorrectly - more info Pantone colors used. Colors…" at bounding box center [736, 294] width 281 height 65
click at [670, 294] on link "Approve with Errors *" at bounding box center [688, 300] width 90 height 17
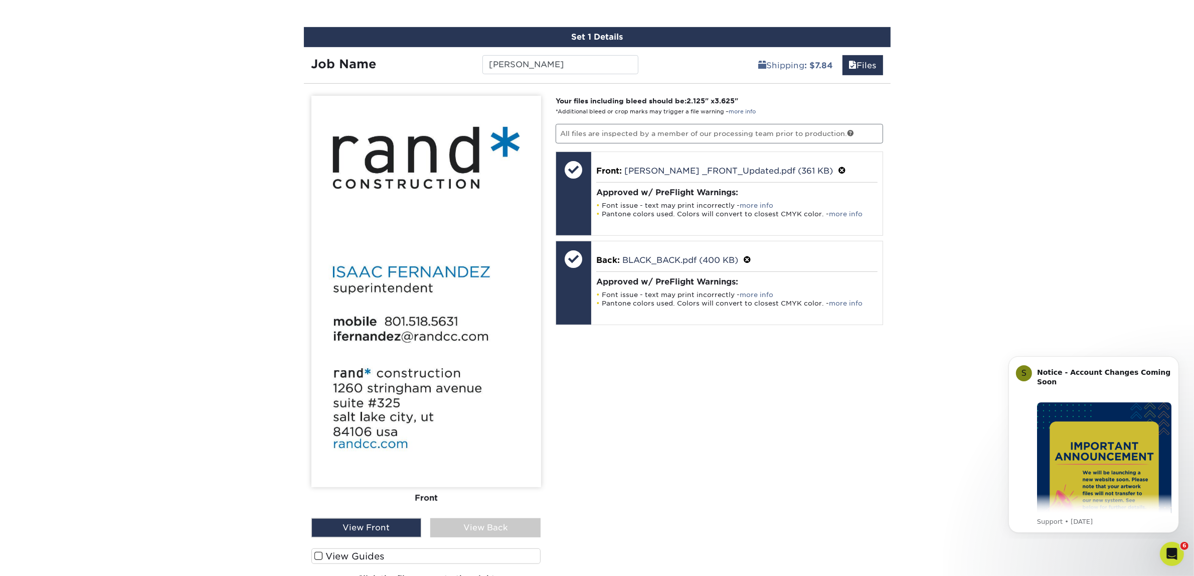
click at [686, 384] on div "Your files including bleed should be: 2.125 " x 3.625 " *Additional bleed or cr…" at bounding box center [719, 348] width 342 height 505
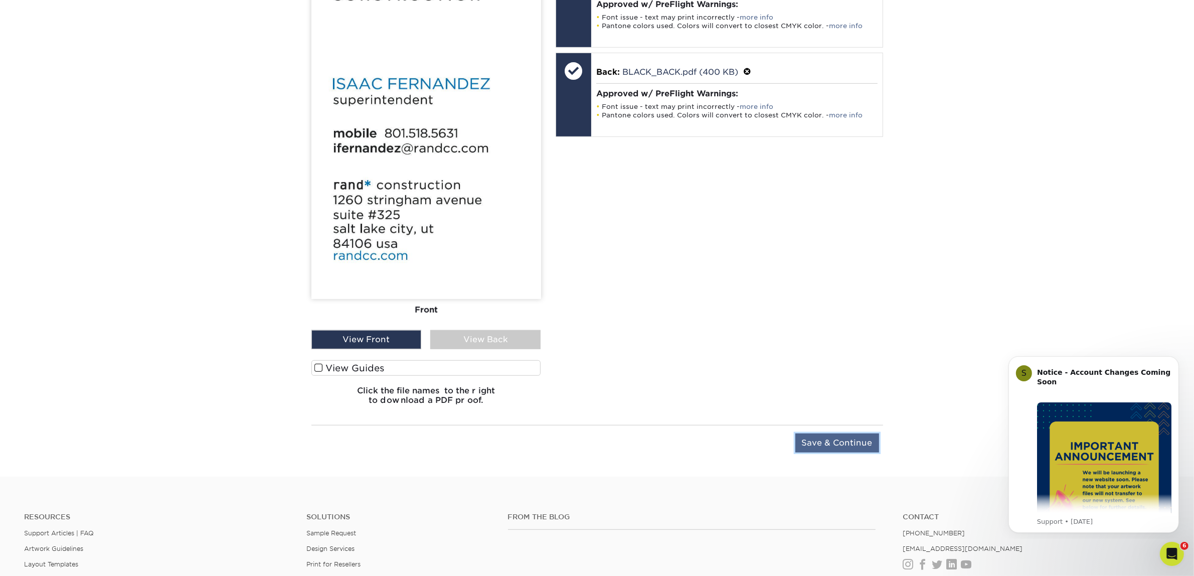
click at [844, 441] on input "Save & Continue" at bounding box center [837, 442] width 84 height 19
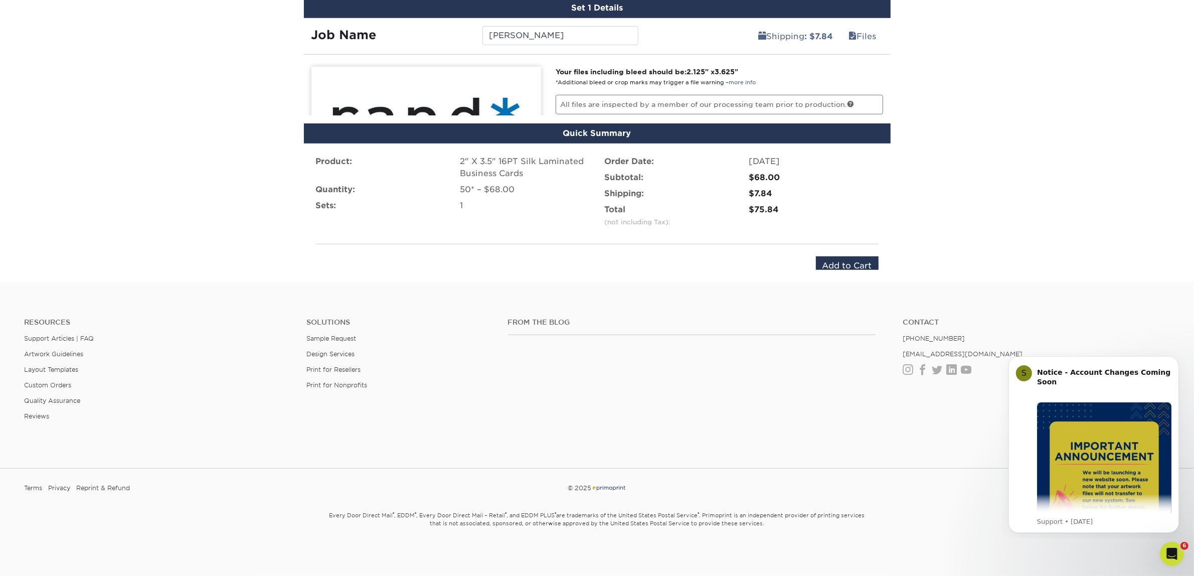
scroll to position [607, 0]
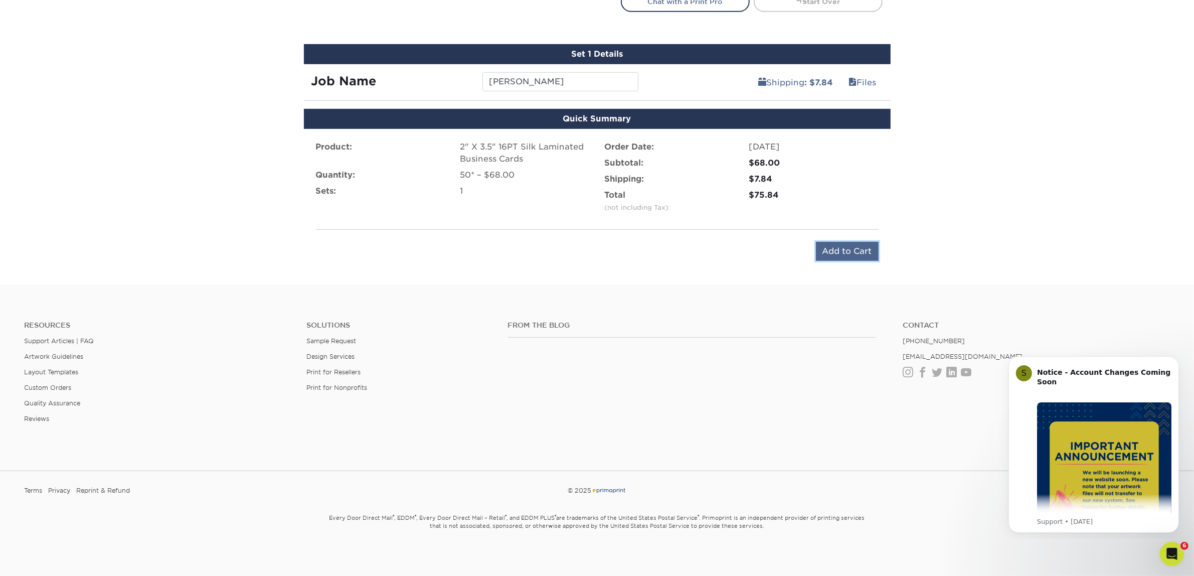
click at [846, 252] on input "Add to Cart" at bounding box center [847, 251] width 63 height 19
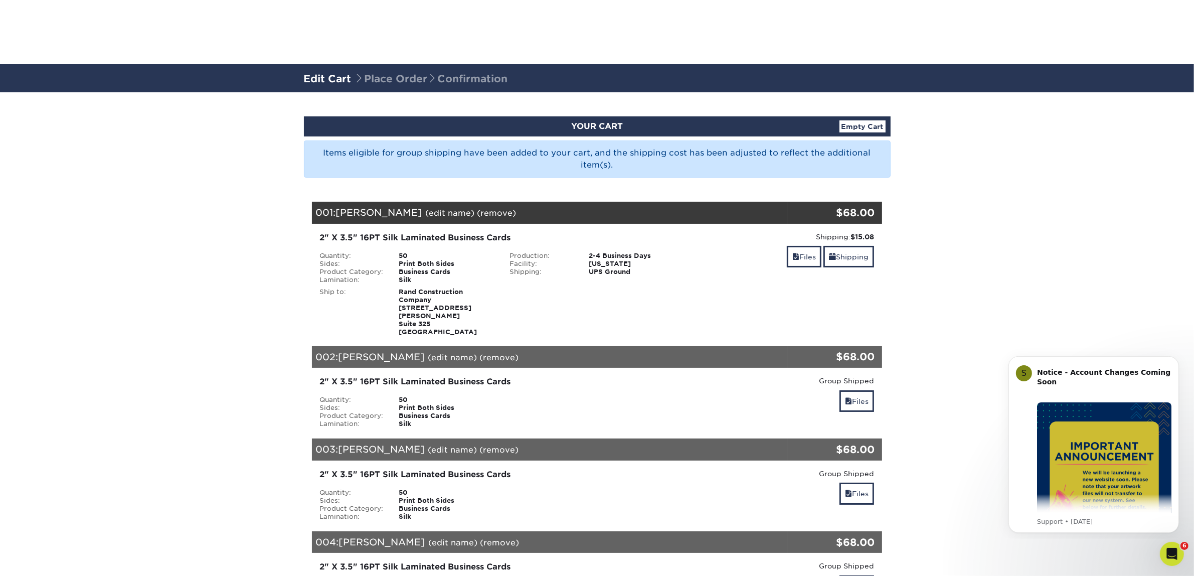
scroll to position [501, 0]
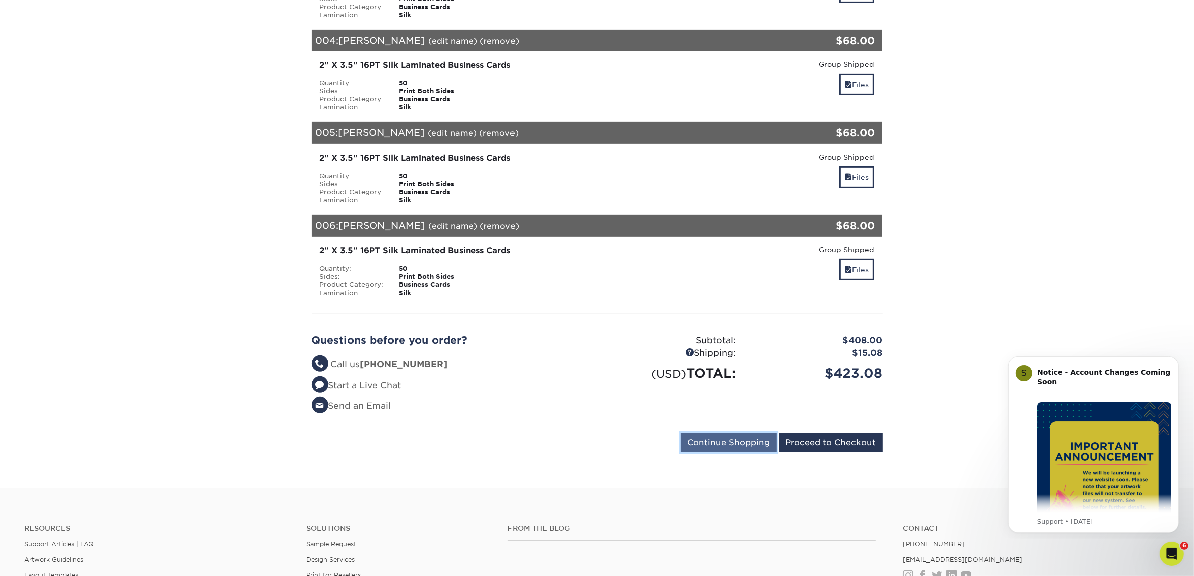
click at [719, 439] on input "Continue Shopping" at bounding box center [729, 442] width 96 height 19
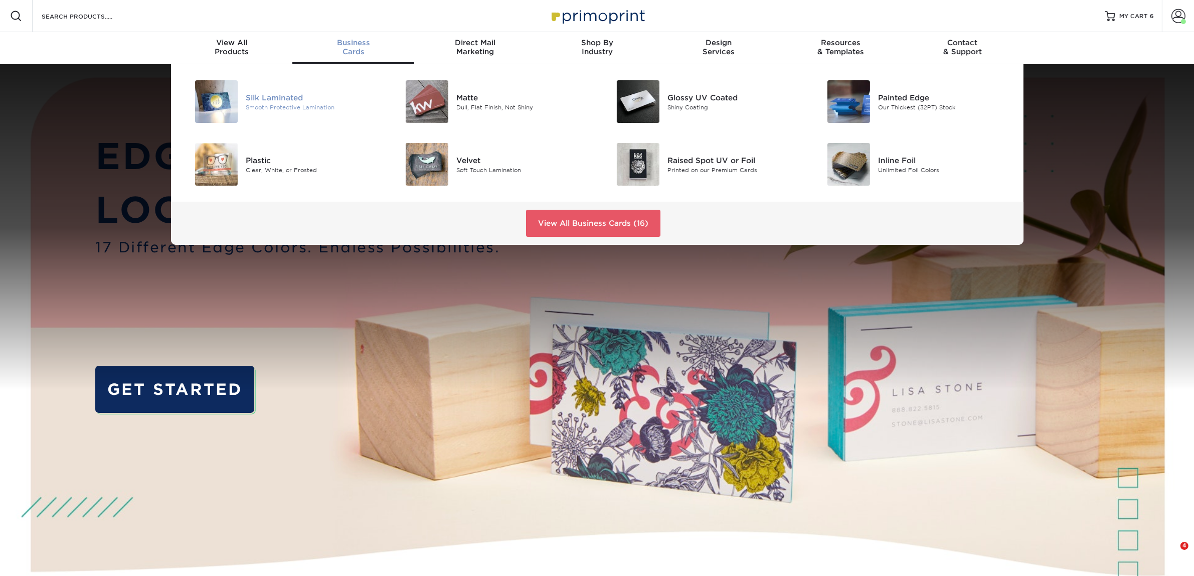
click at [279, 94] on div "Silk Laminated" at bounding box center [312, 97] width 133 height 11
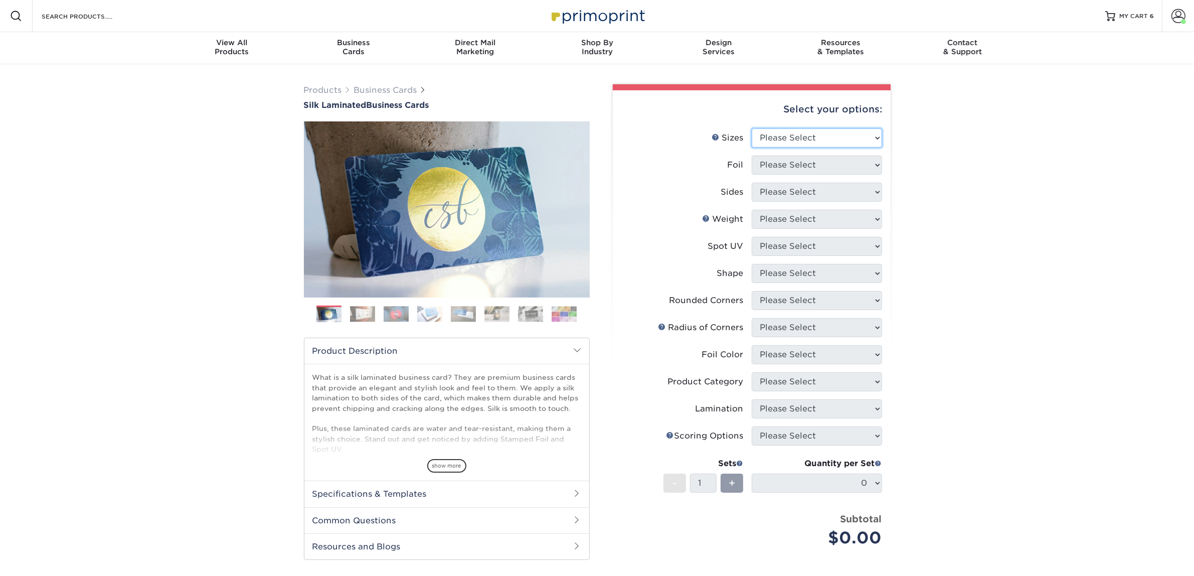
click at [789, 133] on select "Please Select 1.5" x 3.5" - Mini 1.75" x 3.5" - Mini 2" x 2" - Square 2" x 3" -…" at bounding box center [817, 137] width 130 height 19
select select "2.00x3.50"
click at [752, 128] on select "Please Select 1.5" x 3.5" - Mini 1.75" x 3.5" - Mini 2" x 2" - Square 2" x 3" -…" at bounding box center [817, 137] width 130 height 19
click at [798, 168] on select "Please Select Yes No" at bounding box center [817, 164] width 130 height 19
select select "0"
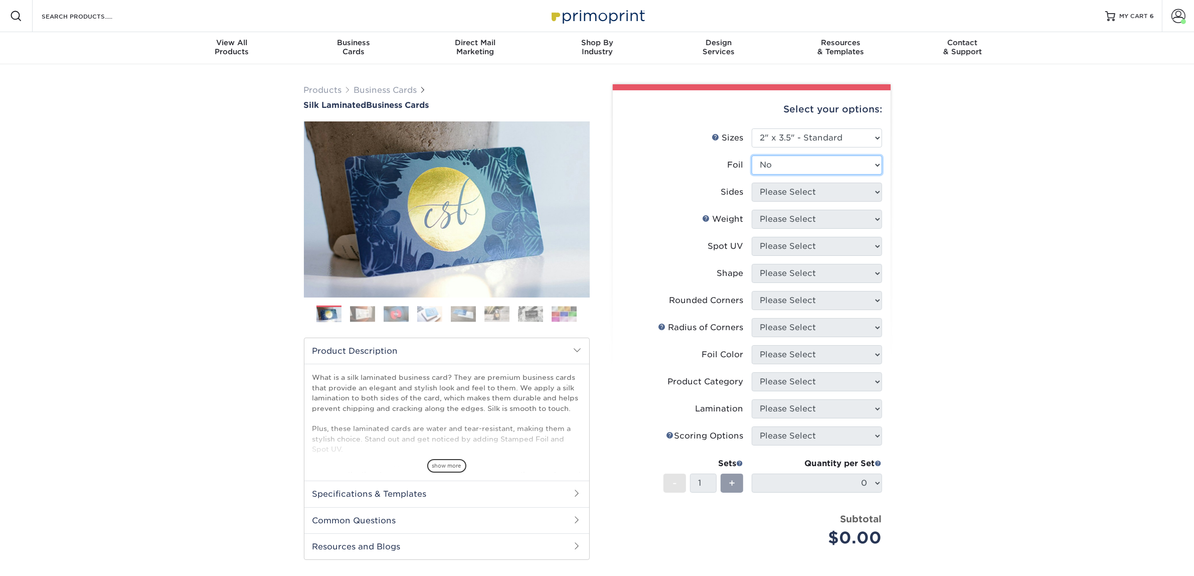
click at [752, 155] on select "Please Select Yes No" at bounding box center [817, 164] width 130 height 19
click at [798, 186] on select "Please Select Print Both Sides Print Front Only" at bounding box center [817, 191] width 130 height 19
select select "13abbda7-1d64-4f25-8bb2-c179b224825d"
click at [752, 182] on select "Please Select Print Both Sides Print Front Only" at bounding box center [817, 191] width 130 height 19
click at [797, 216] on select "Please Select 16PT" at bounding box center [817, 219] width 130 height 19
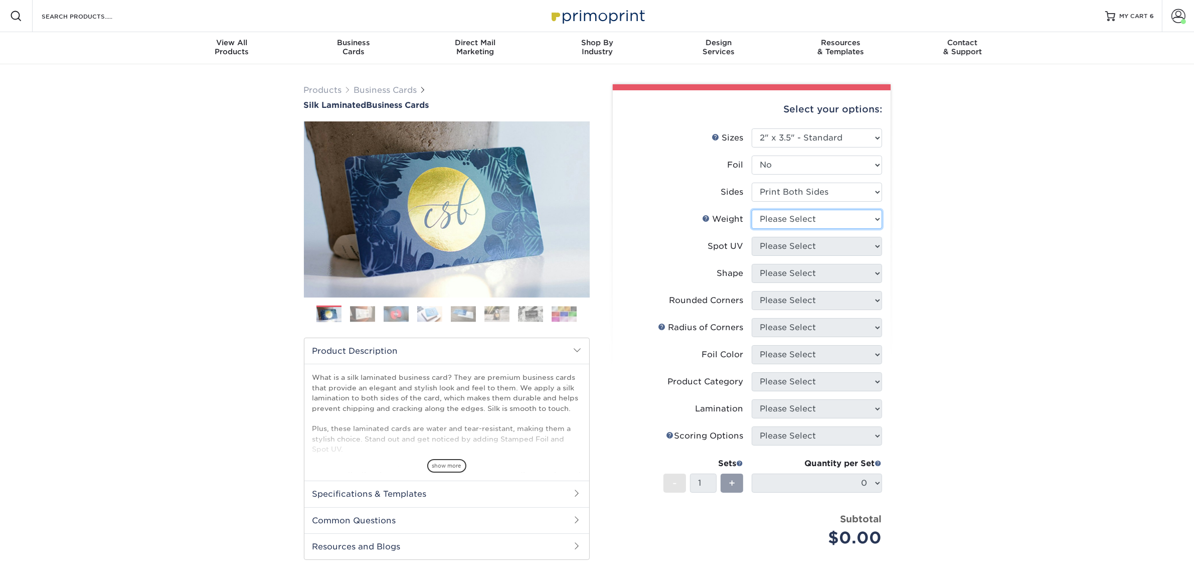
select select "16PT"
click at [752, 210] on select "Please Select 16PT" at bounding box center [817, 219] width 130 height 19
click at [787, 244] on select "Please Select No Spot UV Front and Back (Both Sides) Front Only Back Only" at bounding box center [817, 246] width 130 height 19
select select "3"
click at [752, 237] on select "Please Select No Spot UV Front and Back (Both Sides) Front Only Back Only" at bounding box center [817, 246] width 130 height 19
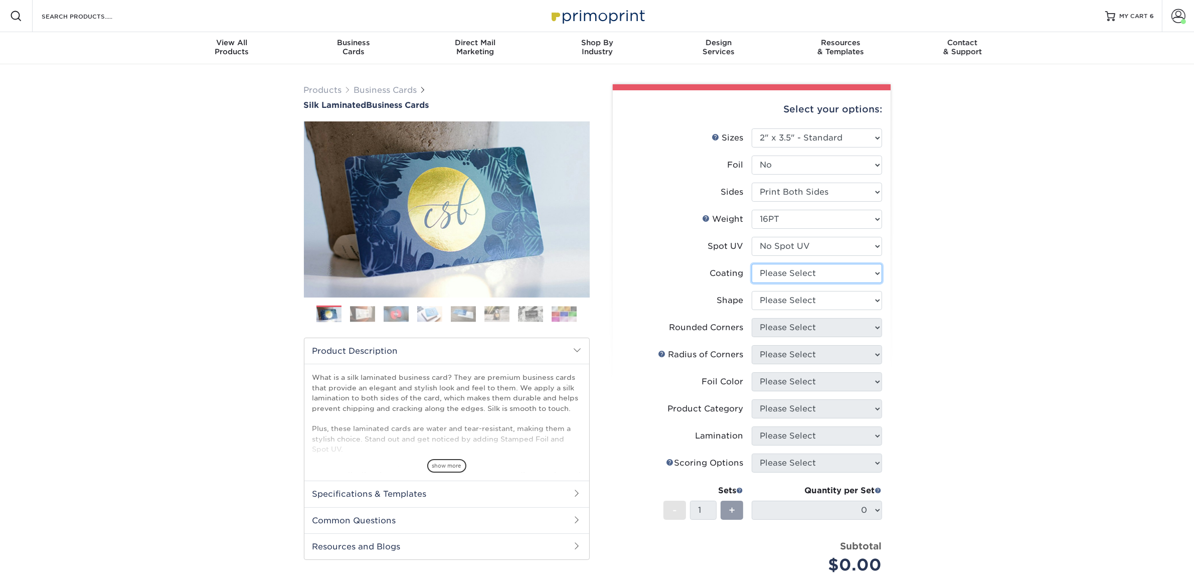
drag, startPoint x: 791, startPoint y: 271, endPoint x: 795, endPoint y: 281, distance: 10.6
click at [791, 271] on select at bounding box center [817, 273] width 130 height 19
select select "3e7618de-abca-4bda-9f97-8b9129e913d8"
click at [752, 264] on select at bounding box center [817, 273] width 130 height 19
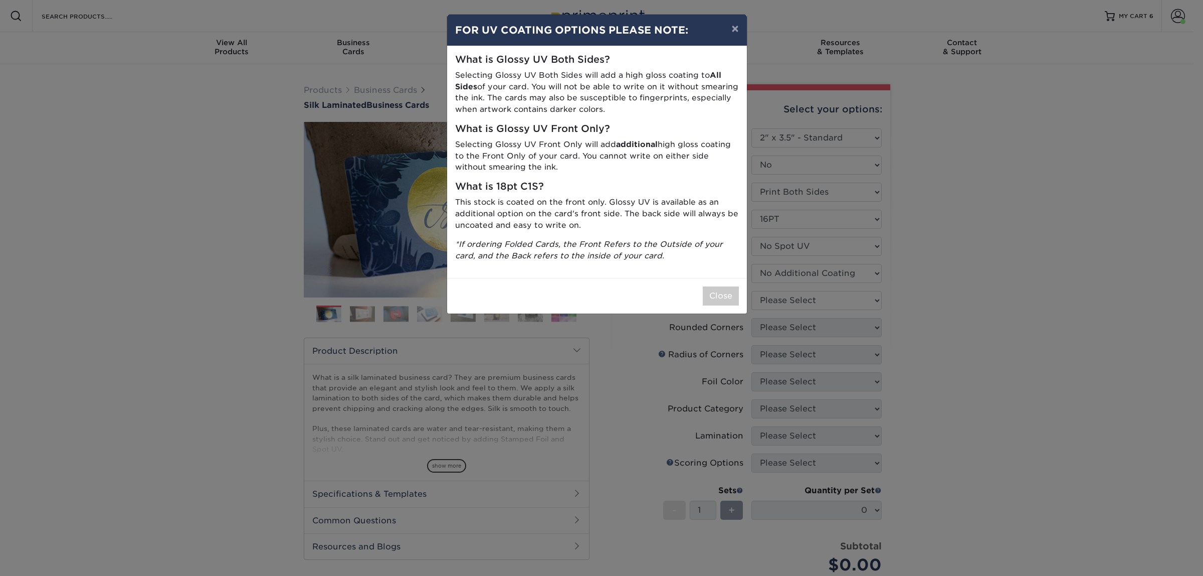
click at [793, 295] on div "× FOR UV COATING OPTIONS PLEASE NOTE: What is Glossy UV Both Sides? Selecting G…" at bounding box center [601, 288] width 1203 height 576
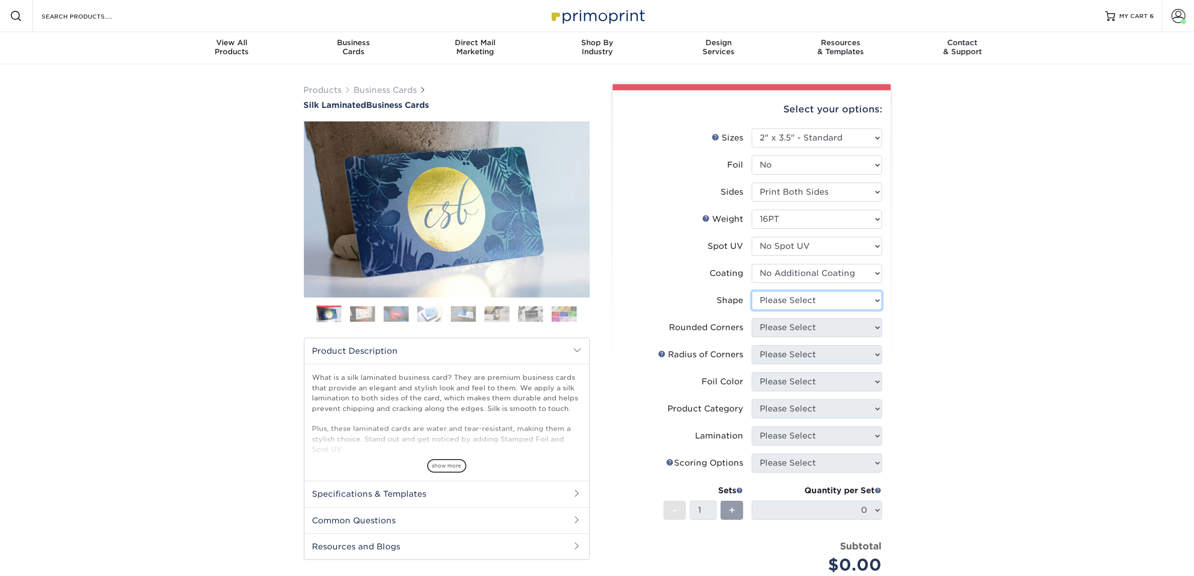
click at [781, 303] on select "Please Select Standard Oval" at bounding box center [817, 300] width 130 height 19
select select "standard"
click at [752, 291] on select "Please Select Standard Oval" at bounding box center [817, 300] width 130 height 19
click at [790, 331] on select "Please Select Yes - Round 2 Corners Yes - Round 4 Corners No" at bounding box center [817, 327] width 130 height 19
select select "0"
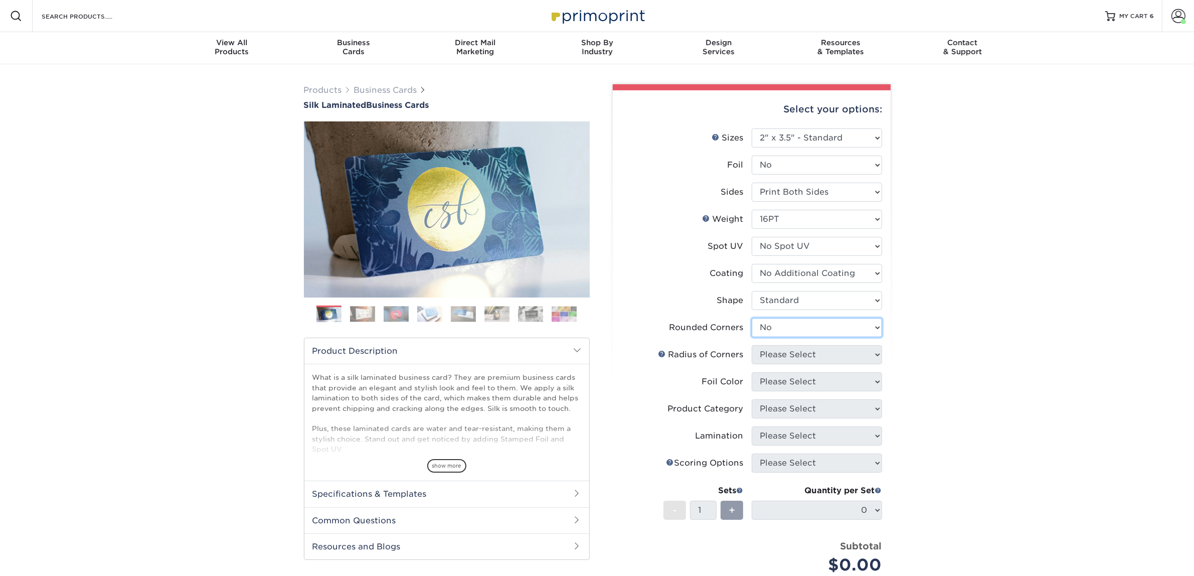
click at [752, 318] on select "Please Select Yes - Round 2 Corners Yes - Round 4 Corners No" at bounding box center [817, 327] width 130 height 19
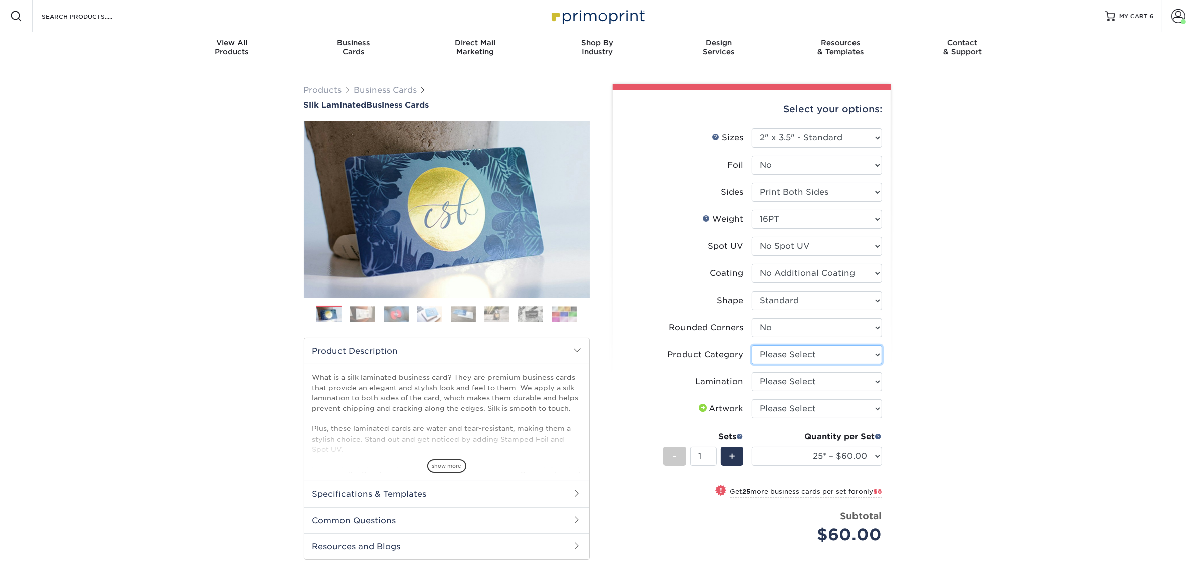
click at [805, 345] on select "Please Select Business Cards" at bounding box center [817, 354] width 130 height 19
select select "3b5148f1-0588-4f88-a218-97bcfdce65c1"
click at [752, 345] on select "Please Select Business Cards" at bounding box center [817, 354] width 130 height 19
click at [772, 380] on select "Please Select Silk" at bounding box center [817, 381] width 130 height 19
select select "ccacb42f-45f7-42d3-bbd3-7c8421cf37f0"
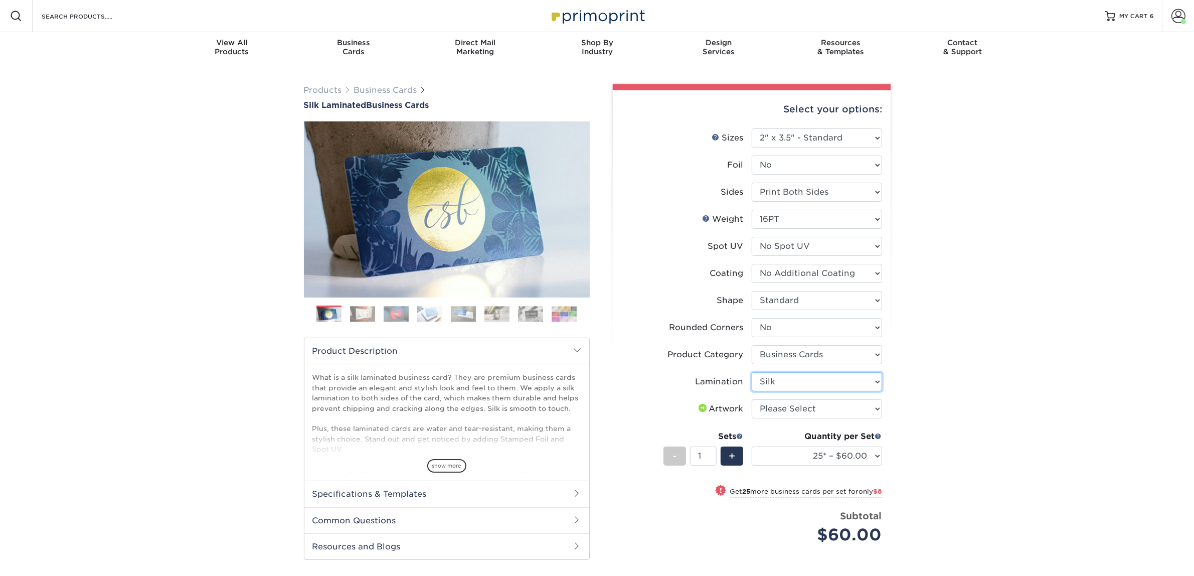
click at [752, 372] on select "Please Select Silk" at bounding box center [817, 381] width 130 height 19
click at [785, 407] on select "Please Select I will upload files I need a design - $100" at bounding box center [817, 408] width 130 height 19
select select "upload"
click at [752, 399] on select "Please Select I will upload files I need a design - $100" at bounding box center [817, 408] width 130 height 19
click at [780, 464] on div "Quantity per Set 25* – $60.00 50* – $68.00 75* – $76.00 100* – $84.00 250* – $9…" at bounding box center [817, 453] width 130 height 47
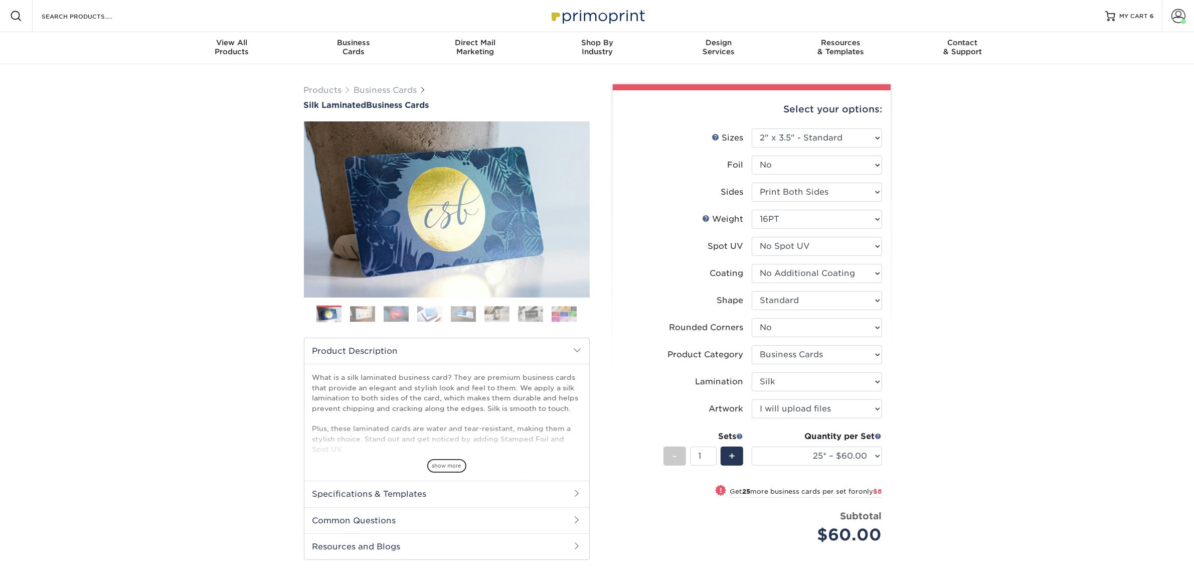
click at [780, 464] on div "Quantity per Set 25* – $60.00 50* – $68.00 75* – $76.00 100* – $84.00 250* – $9…" at bounding box center [817, 453] width 130 height 47
click at [780, 459] on select "25* – $60.00 50* – $68.00 75* – $76.00 100* – $84.00 250* – $92.00 500 – $96.00…" at bounding box center [817, 455] width 130 height 19
select select "50* – $68.00"
click at [752, 446] on select "25* – $60.00 50* – $68.00 75* – $76.00 100* – $84.00 250* – $92.00 500 – $96.00…" at bounding box center [817, 455] width 130 height 19
click at [832, 302] on select "Please Select Standard Oval" at bounding box center [817, 300] width 130 height 19
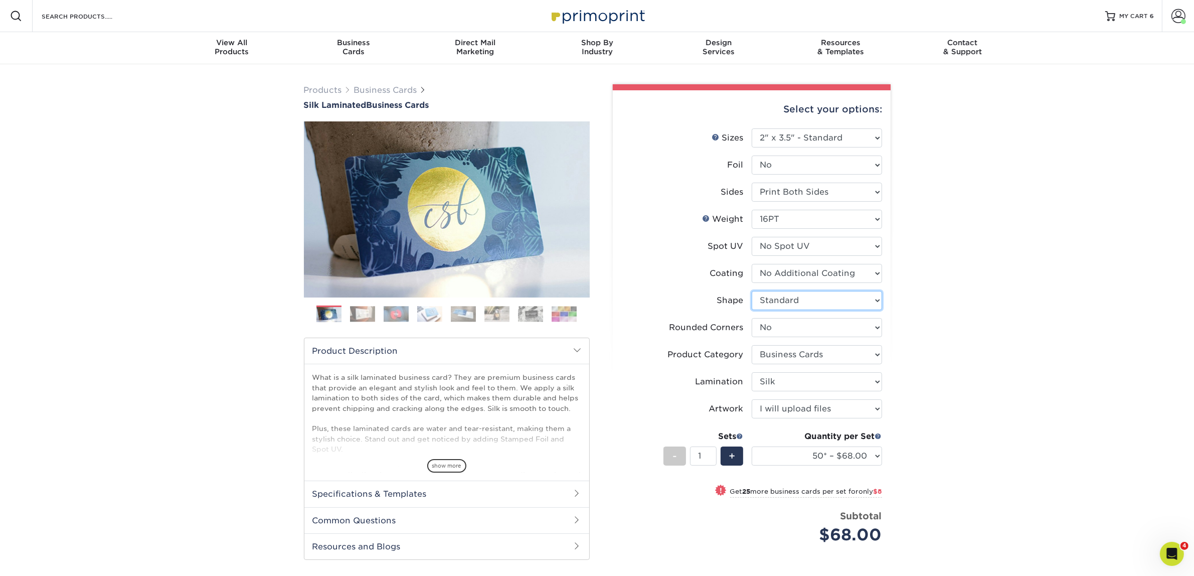
click at [752, 291] on select "Please Select Standard Oval" at bounding box center [817, 300] width 130 height 19
click at [773, 331] on select "Please Select Yes - Round 2 Corners Yes - Round 4 Corners No" at bounding box center [817, 327] width 130 height 19
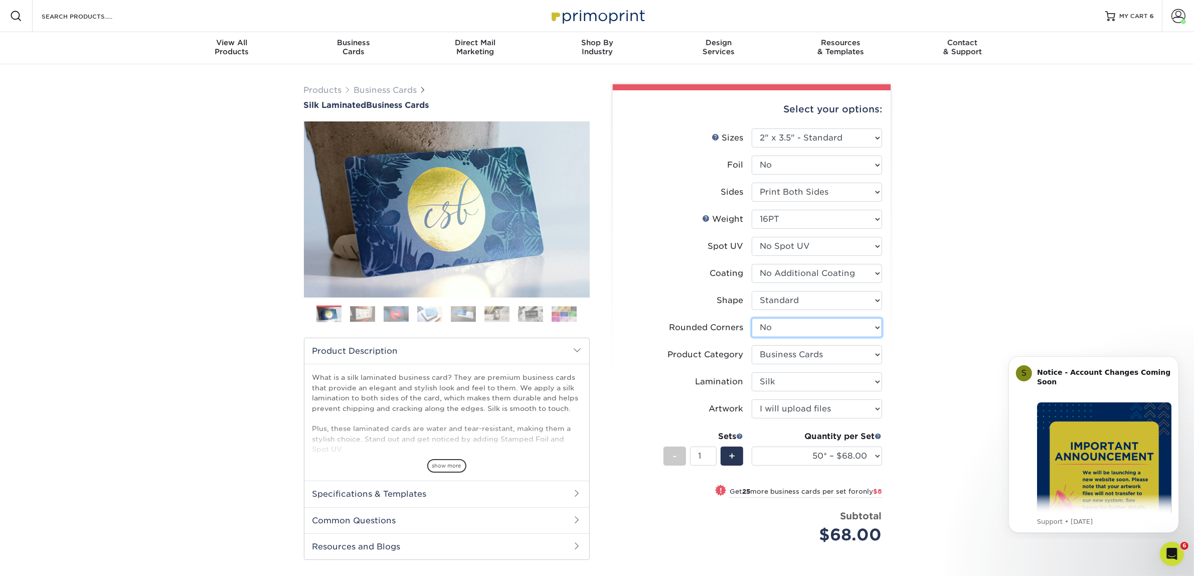
click at [752, 318] on select "Please Select Yes - Round 2 Corners Yes - Round 4 Corners No" at bounding box center [817, 327] width 130 height 19
click at [780, 356] on select "Please Select Business Cards" at bounding box center [817, 354] width 130 height 19
click at [752, 345] on select "Please Select Business Cards" at bounding box center [817, 354] width 130 height 19
click at [780, 374] on select "Please Select Silk" at bounding box center [817, 381] width 130 height 19
click at [752, 372] on select "Please Select Silk" at bounding box center [817, 381] width 130 height 19
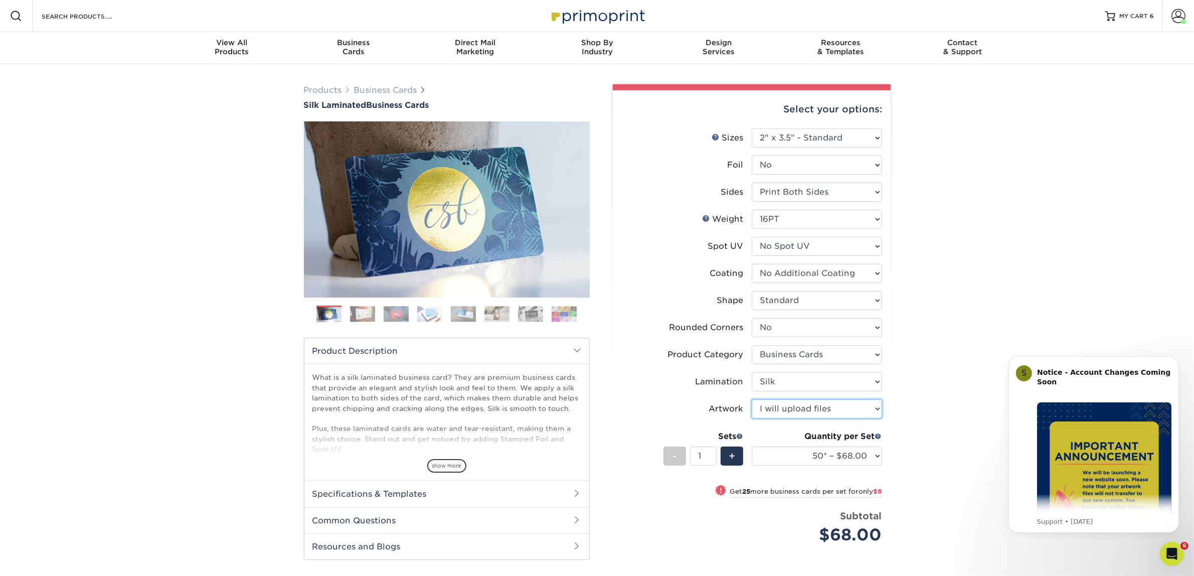
click at [771, 410] on select "Please Select I will upload files I need a design - $100" at bounding box center [817, 408] width 130 height 19
click at [752, 399] on select "Please Select I will upload files I need a design - $100" at bounding box center [817, 408] width 130 height 19
click at [771, 451] on select "25* – $60.00 50* – $68.00 75* – $76.00 100* – $84.00 250* – $92.00 500 – $96.00…" at bounding box center [817, 455] width 130 height 19
click at [752, 446] on select "25* – $60.00 50* – $68.00 75* – $76.00 100* – $84.00 250* – $92.00 500 – $96.00…" at bounding box center [817, 455] width 130 height 19
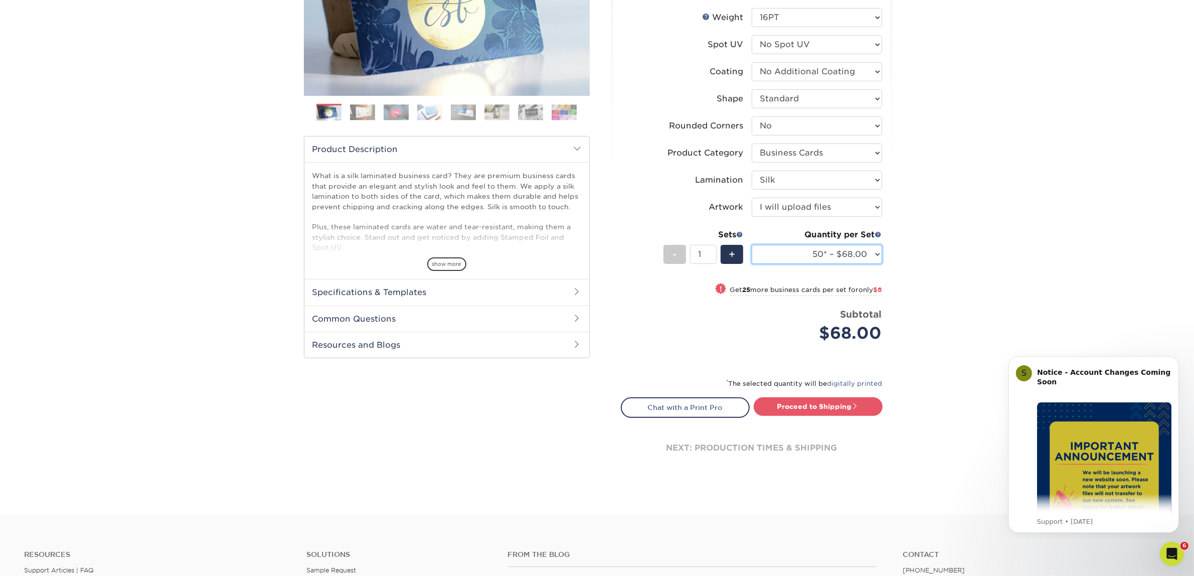
scroll to position [430, 0]
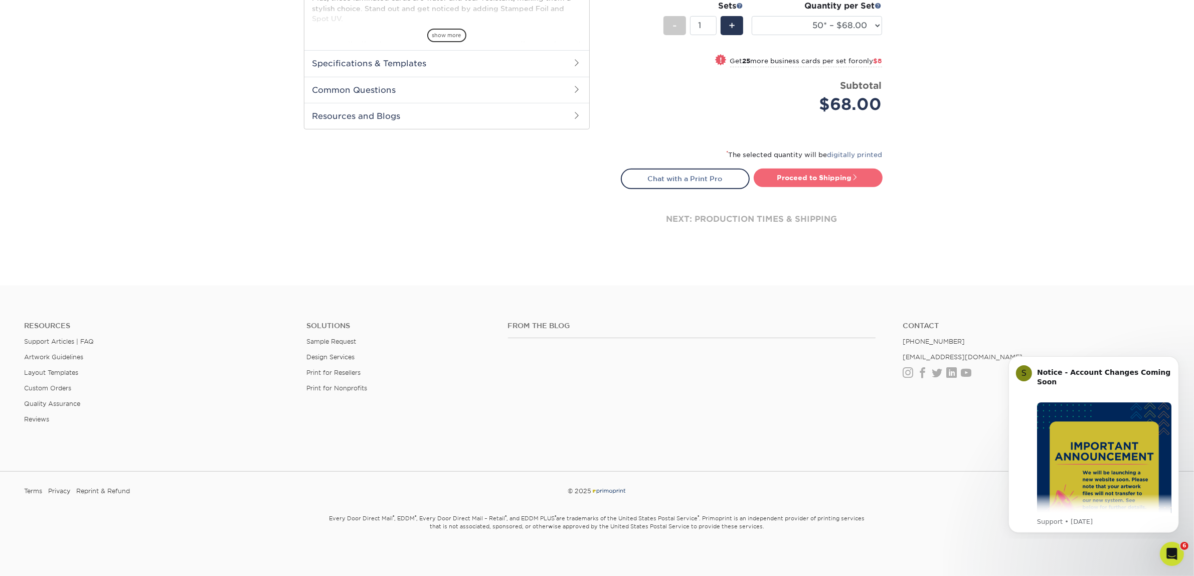
click at [791, 179] on link "Proceed to Shipping" at bounding box center [818, 177] width 129 height 18
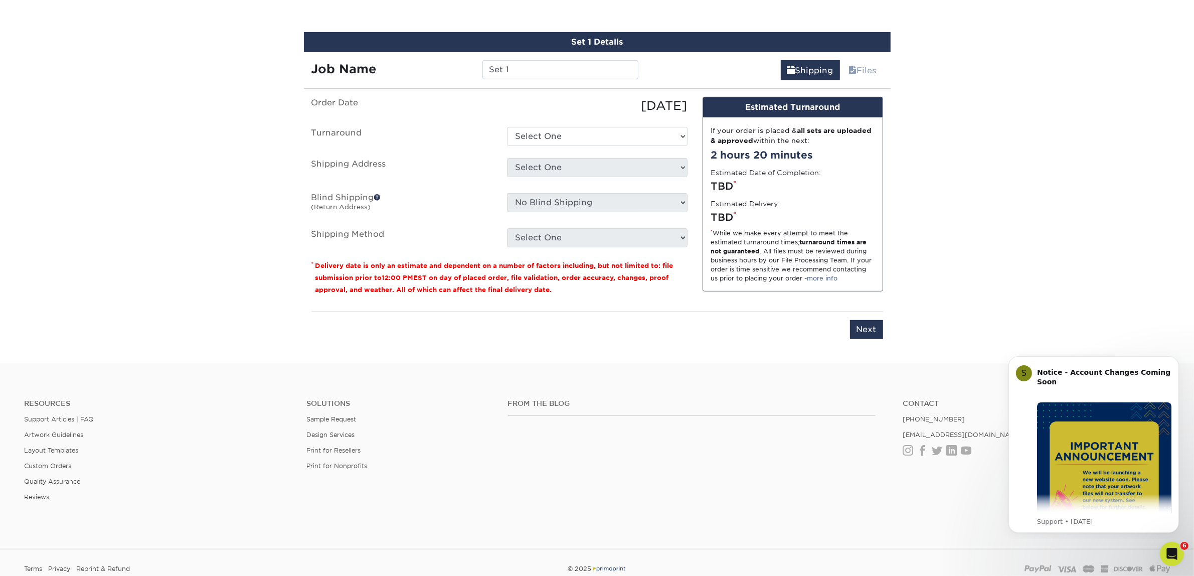
scroll to position [624, 0]
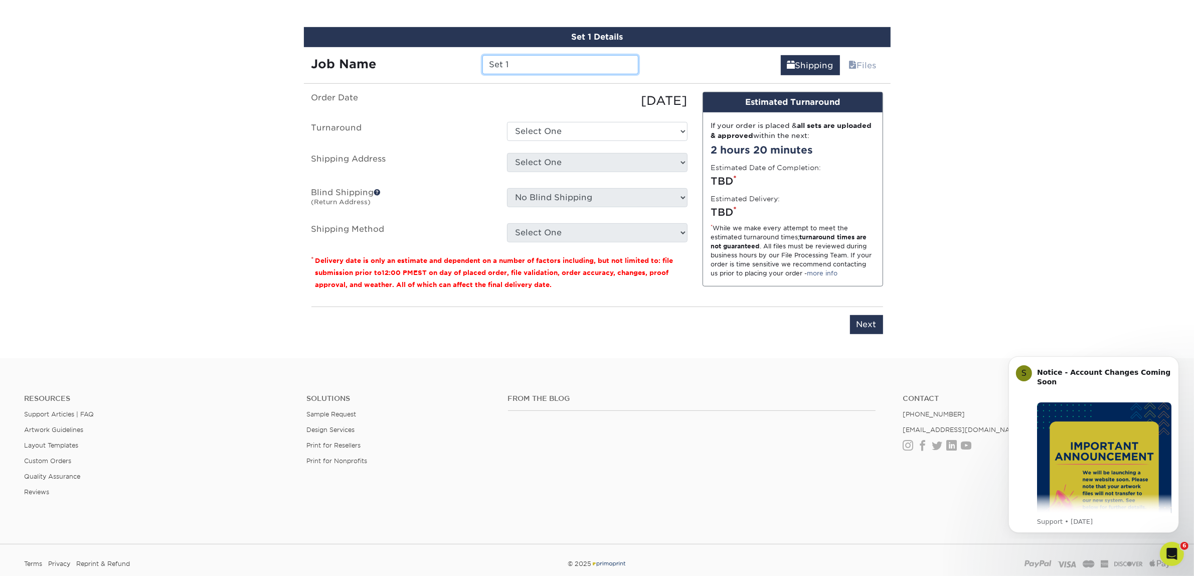
drag, startPoint x: 525, startPoint y: 67, endPoint x: 462, endPoint y: 58, distance: 63.7
click at [462, 58] on div "Job Name Set 1" at bounding box center [475, 64] width 342 height 19
type input "Jessie Fox"
click at [527, 143] on ul "Order Date 09/24/2025 Turnaround Select One 2-4 Business Days 2 Day Next Busine…" at bounding box center [499, 167] width 376 height 150
click at [530, 130] on select "Select One 2-4 Business Days 2 Day Next Business Day" at bounding box center [597, 131] width 180 height 19
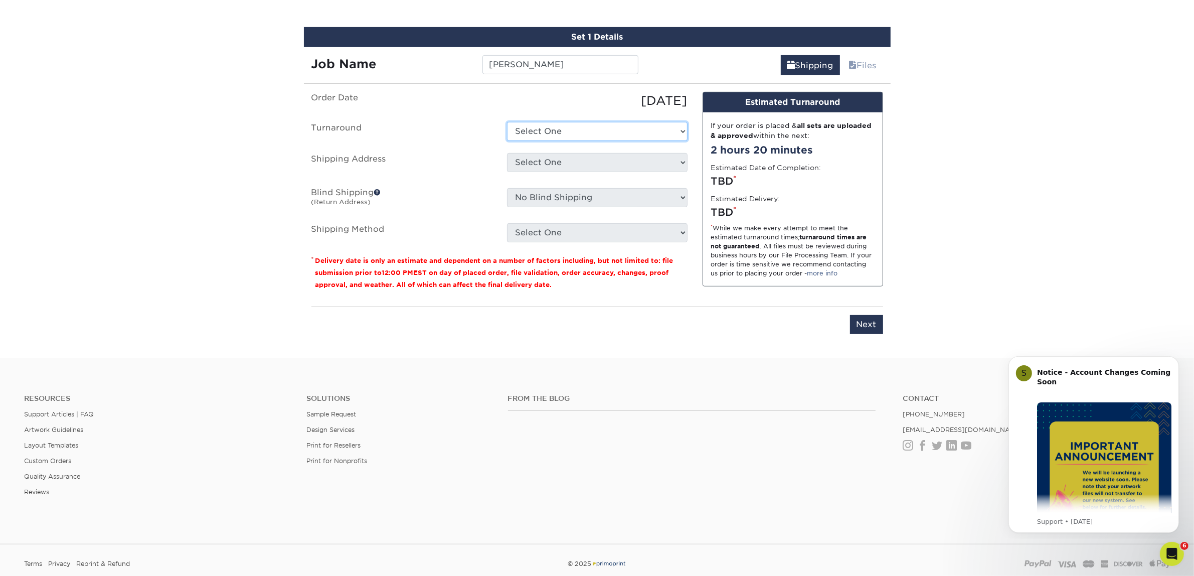
select select "7f31b32a-ec12-4eac-8c83-7b9a9183acd8"
click at [507, 122] on select "Select One 2-4 Business Days 2 Day Next Business Day" at bounding box center [597, 131] width 180 height 19
click at [534, 164] on select "Select One Atlanta Office Austin Office Dallas Office Denver Office Houston Off…" at bounding box center [597, 162] width 180 height 19
select select "244487"
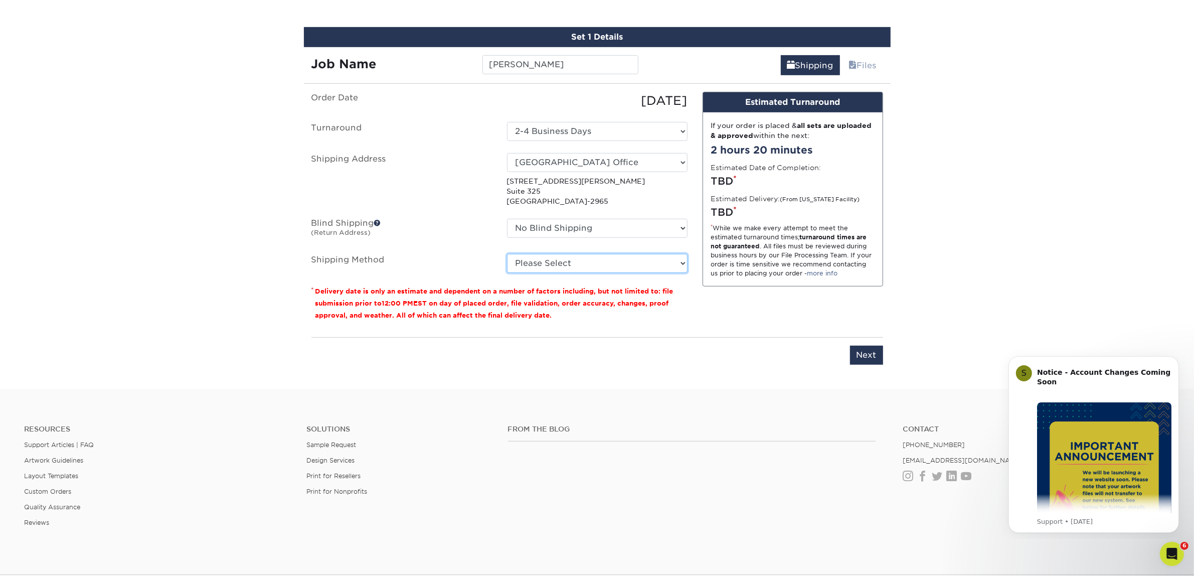
click at [545, 262] on select "Please Select Ground Shipping (+$7.84) 3 Day Shipping Service (+$15.34) 2 Day A…" at bounding box center [597, 263] width 180 height 19
select select "03"
click at [507, 254] on select "Please Select Ground Shipping (+$7.84) 3 Day Shipping Service (+$15.34) 2 Day A…" at bounding box center [597, 263] width 180 height 19
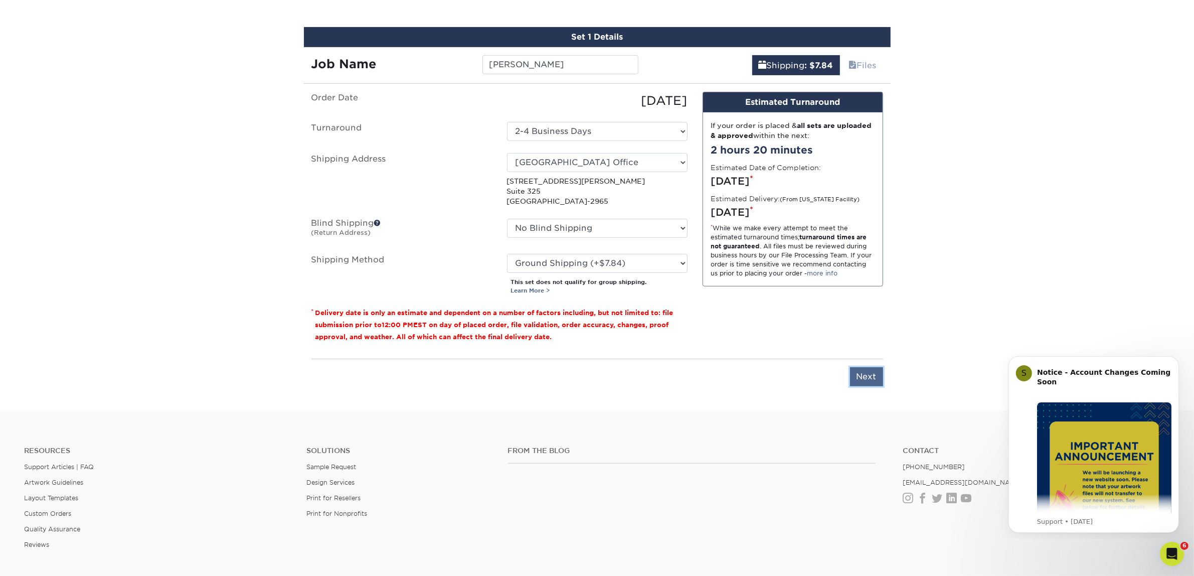
click at [875, 375] on input "Next" at bounding box center [866, 376] width 33 height 19
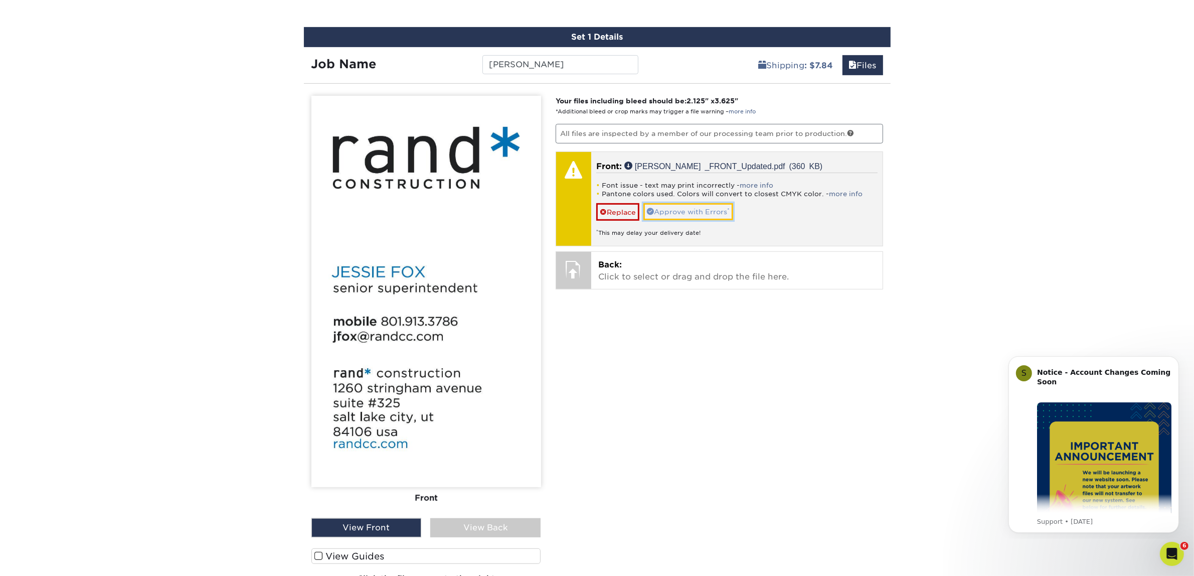
click at [703, 207] on link "Approve with Errors *" at bounding box center [688, 211] width 90 height 17
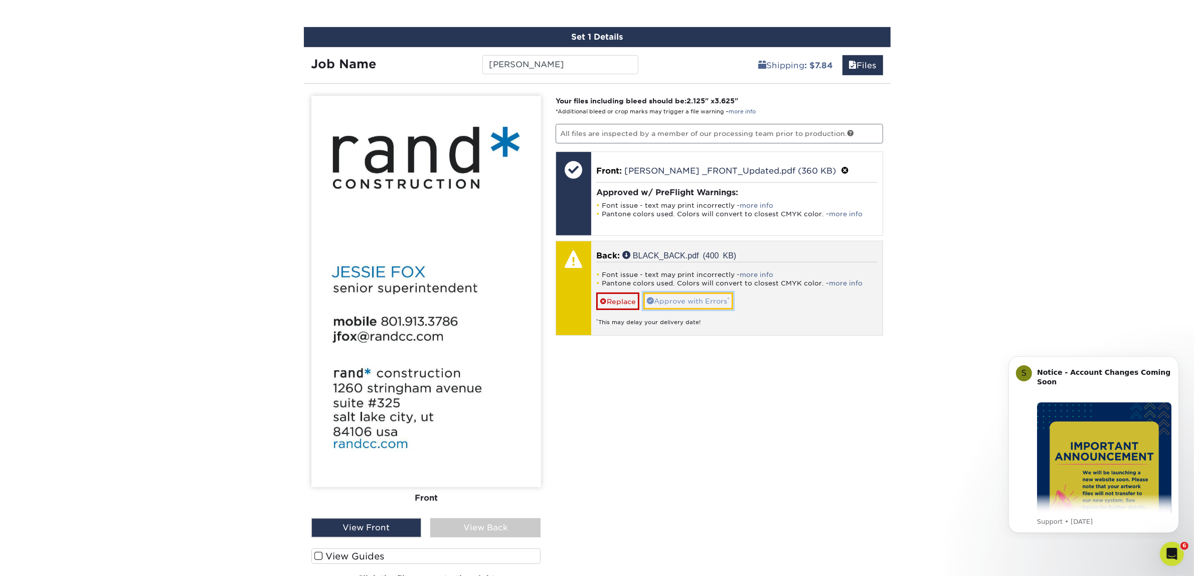
click at [679, 294] on link "Approve with Errors *" at bounding box center [688, 300] width 90 height 17
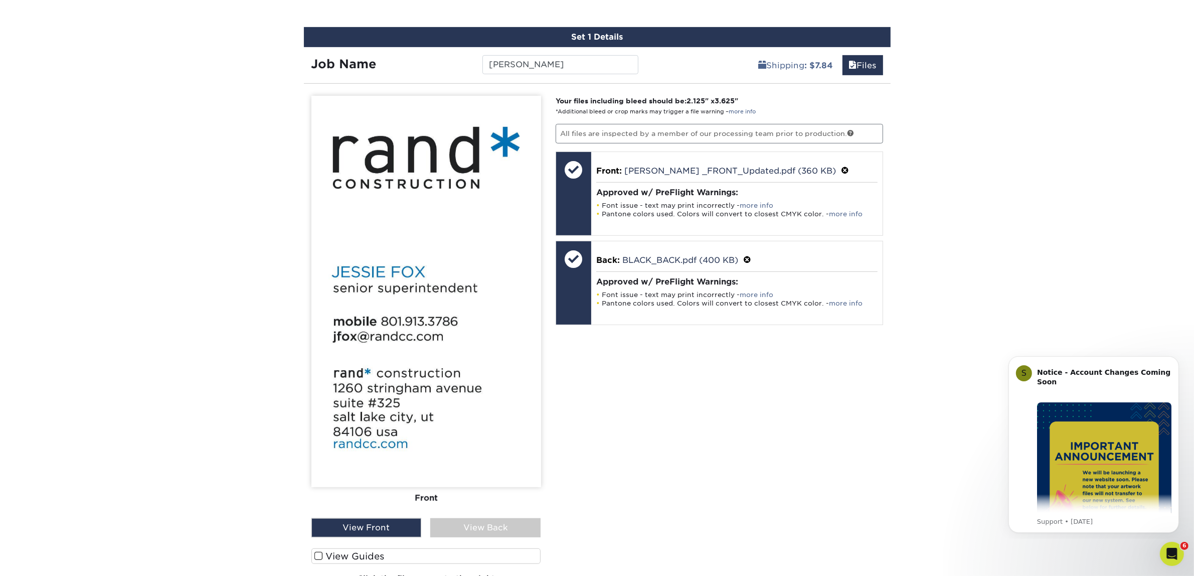
click at [460, 531] on div "View Back" at bounding box center [485, 527] width 110 height 19
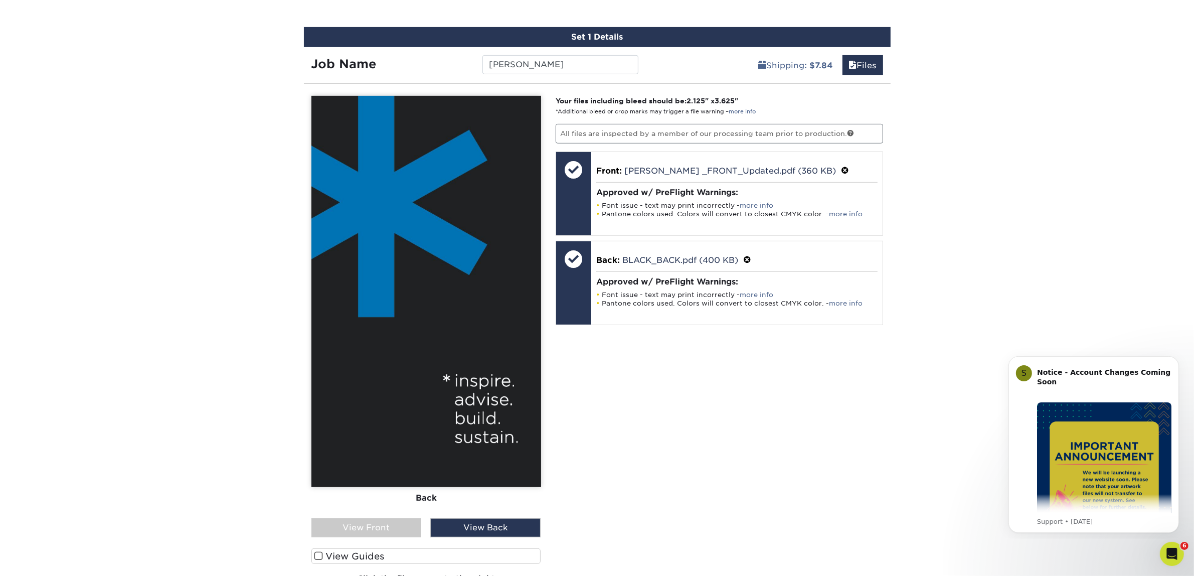
click at [362, 524] on div "View Front" at bounding box center [366, 527] width 110 height 19
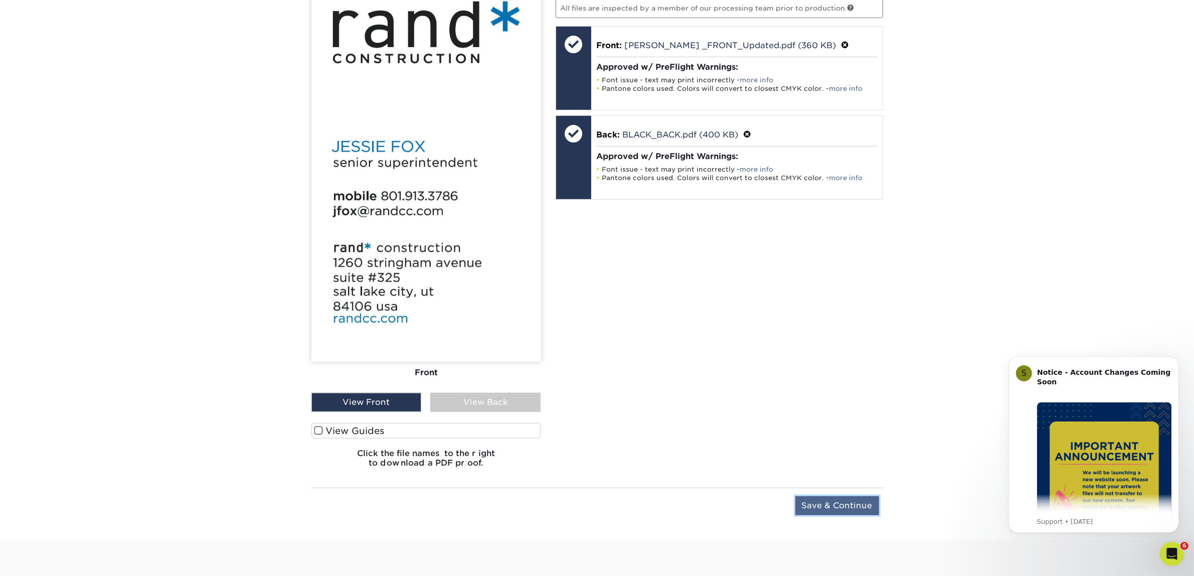
click at [836, 501] on input "Save & Continue" at bounding box center [837, 505] width 84 height 19
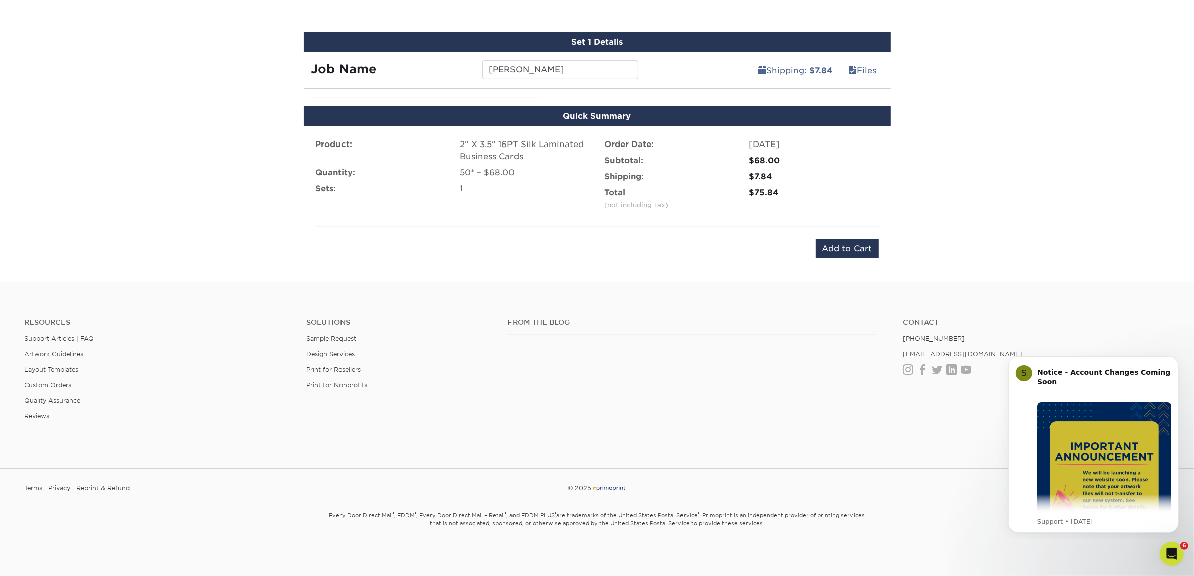
scroll to position [607, 0]
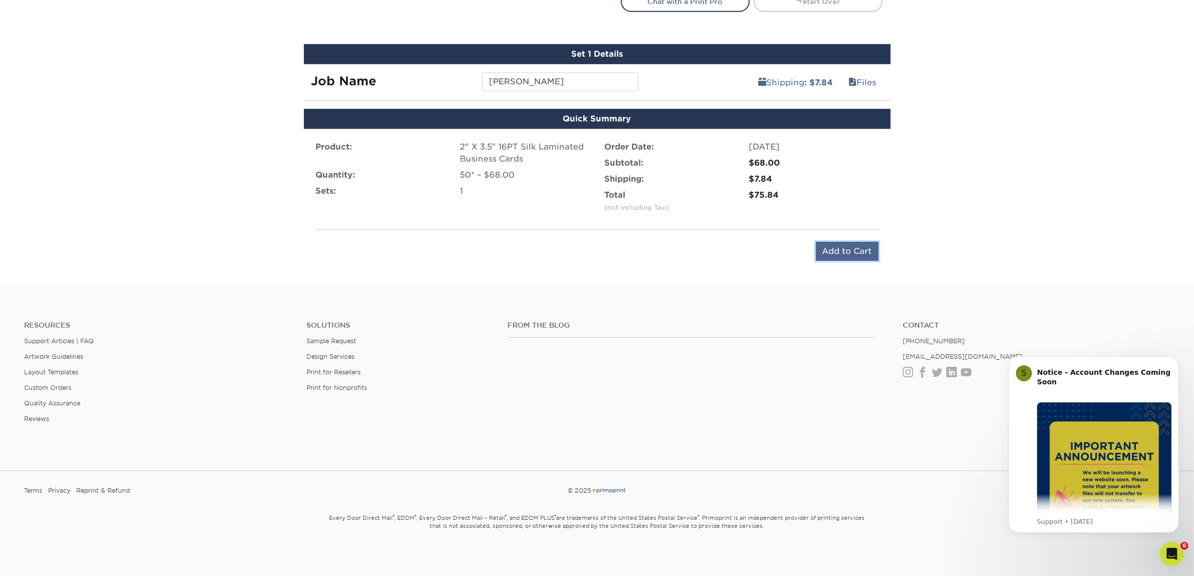
click at [858, 247] on input "Add to Cart" at bounding box center [847, 251] width 63 height 19
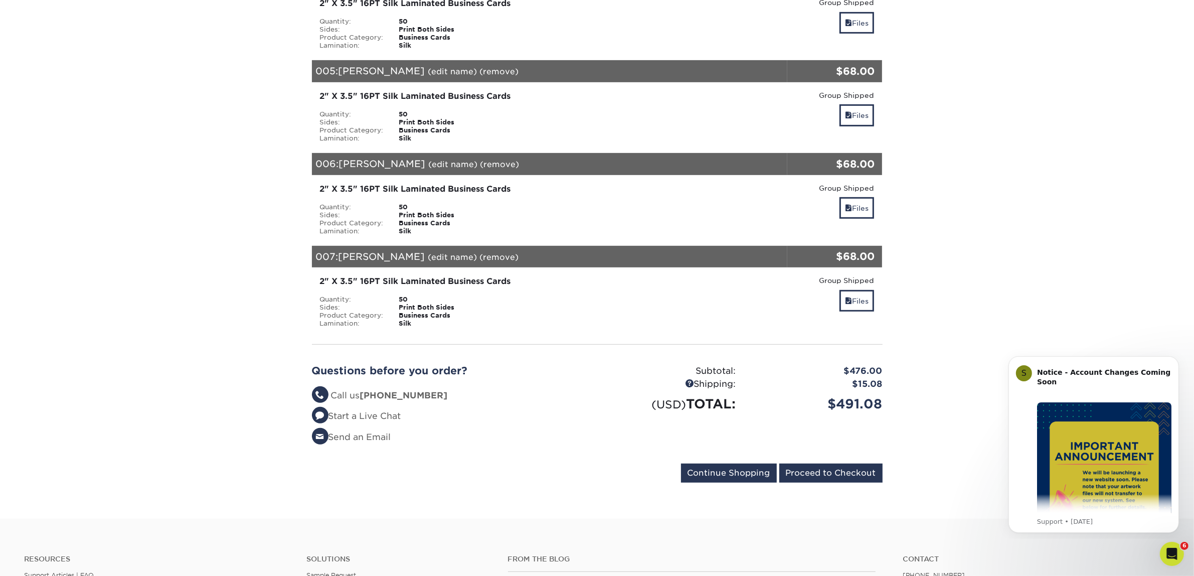
scroll to position [564, 0]
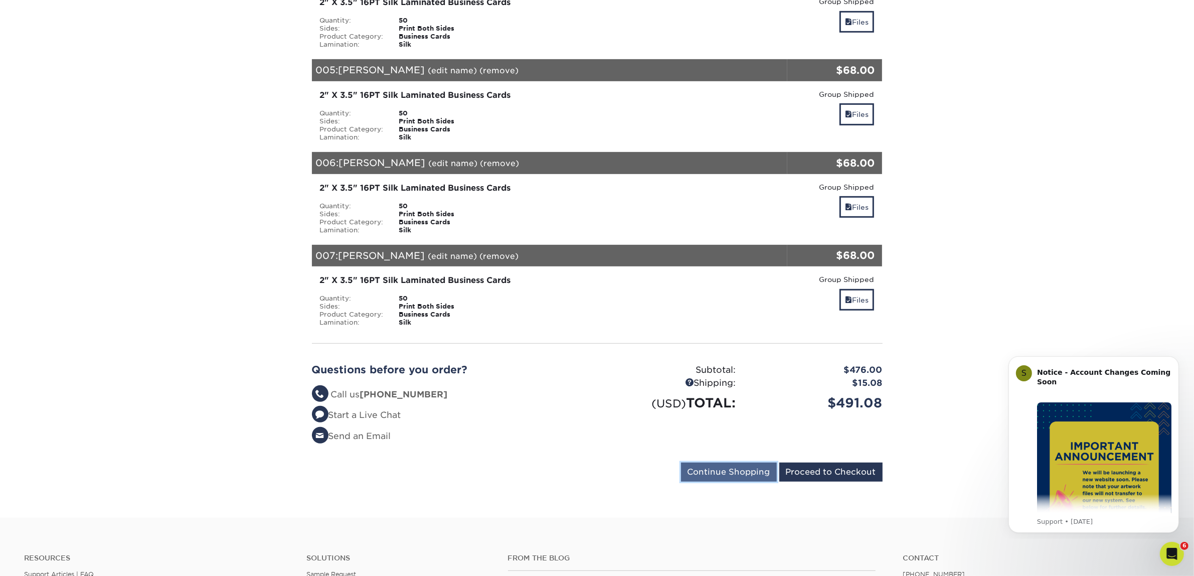
click at [737, 467] on input "Continue Shopping" at bounding box center [729, 471] width 96 height 19
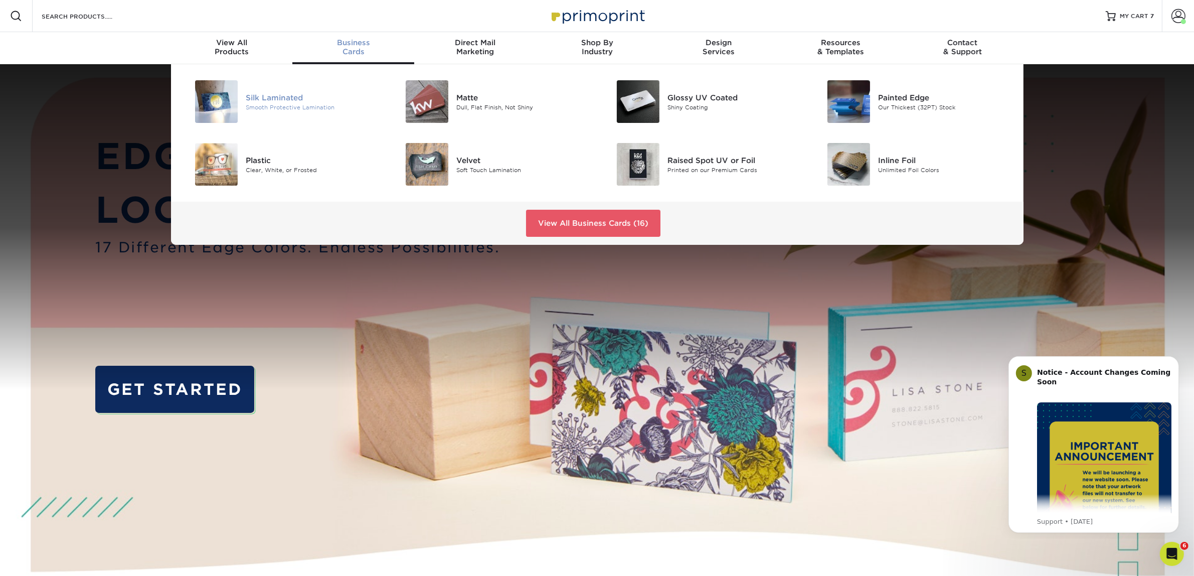
click at [287, 102] on div "Silk Laminated" at bounding box center [312, 97] width 133 height 11
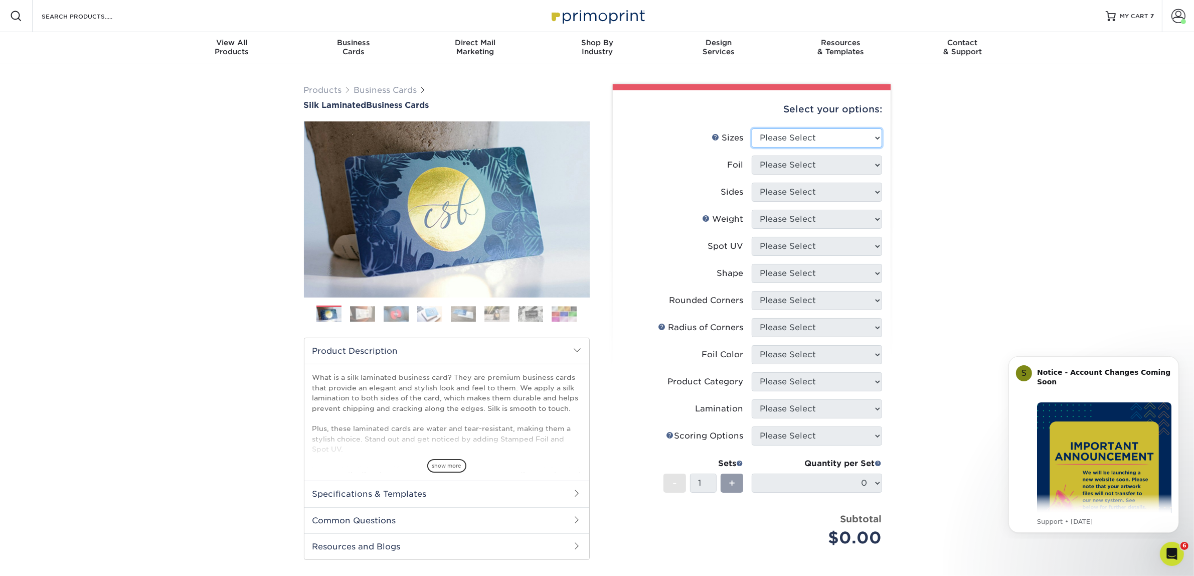
click at [771, 141] on select "Please Select 1.5" x 3.5" - Mini 1.75" x 3.5" - Mini 2" x 2" - Square 2" x 3" -…" at bounding box center [817, 137] width 130 height 19
select select "2.00x3.50"
click at [752, 128] on select "Please Select 1.5" x 3.5" - Mini 1.75" x 3.5" - Mini 2" x 2" - Square 2" x 3" -…" at bounding box center [817, 137] width 130 height 19
click at [777, 167] on select "Please Select Yes No" at bounding box center [817, 164] width 130 height 19
select select "0"
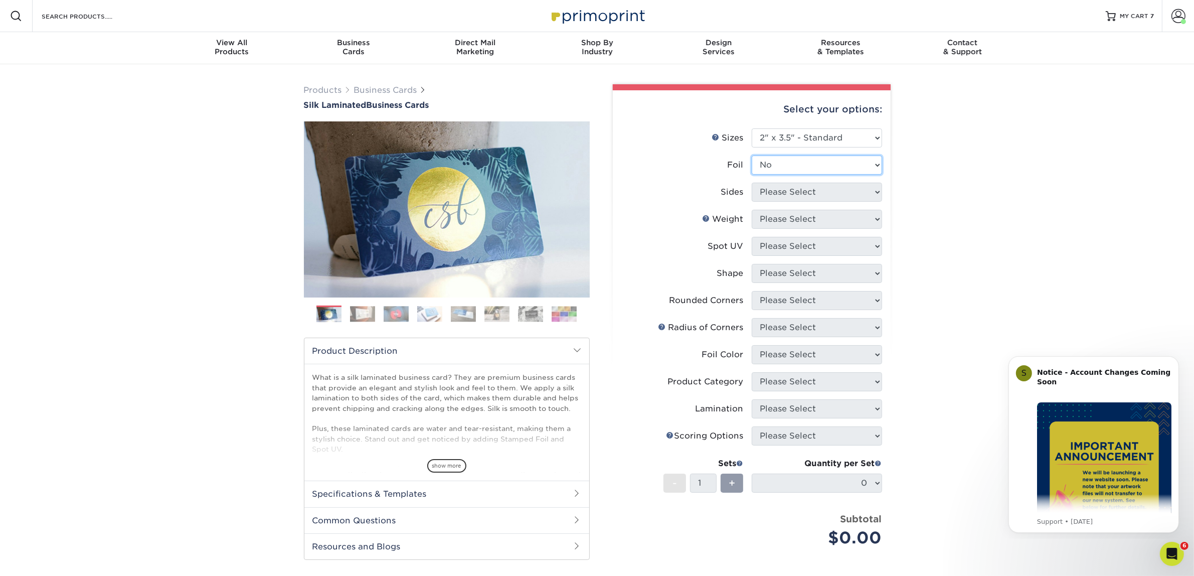
click at [752, 155] on select "Please Select Yes No" at bounding box center [817, 164] width 130 height 19
click at [778, 196] on select "Please Select Print Both Sides Print Front Only" at bounding box center [817, 191] width 130 height 19
select select "13abbda7-1d64-4f25-8bb2-c179b224825d"
click at [752, 182] on select "Please Select Print Both Sides Print Front Only" at bounding box center [817, 191] width 130 height 19
click at [778, 221] on select "Please Select 16PT" at bounding box center [817, 219] width 130 height 19
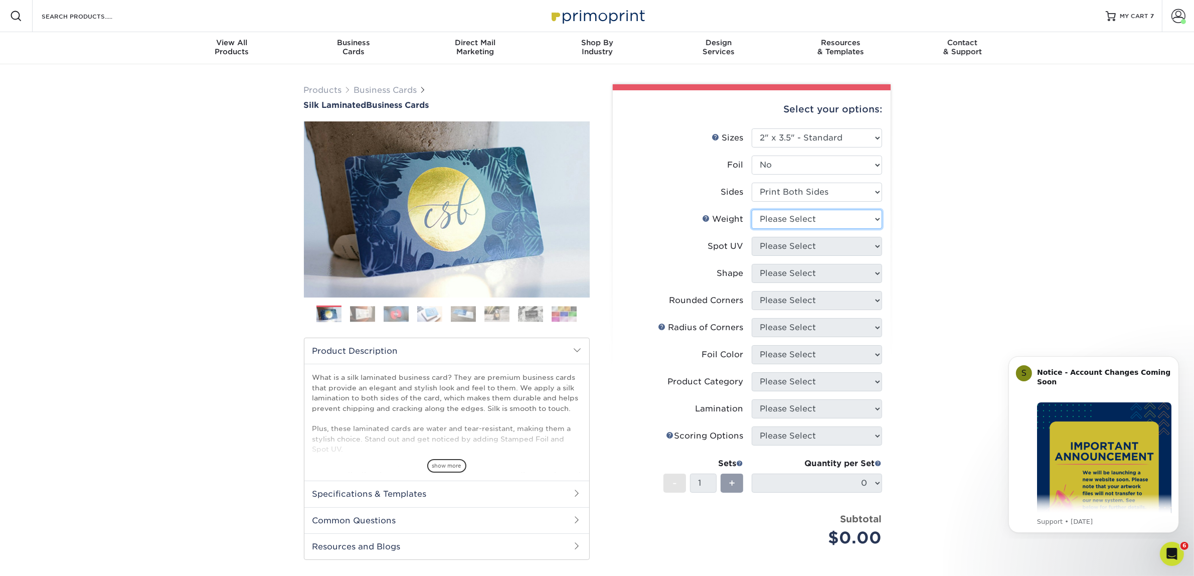
select select "16PT"
click at [752, 210] on select "Please Select 16PT" at bounding box center [817, 219] width 130 height 19
click at [781, 246] on select "Please Select No Spot UV Front and Back (Both Sides) Front Only Back Only" at bounding box center [817, 246] width 130 height 19
select select "3"
click at [752, 237] on select "Please Select No Spot UV Front and Back (Both Sides) Front Only Back Only" at bounding box center [817, 246] width 130 height 19
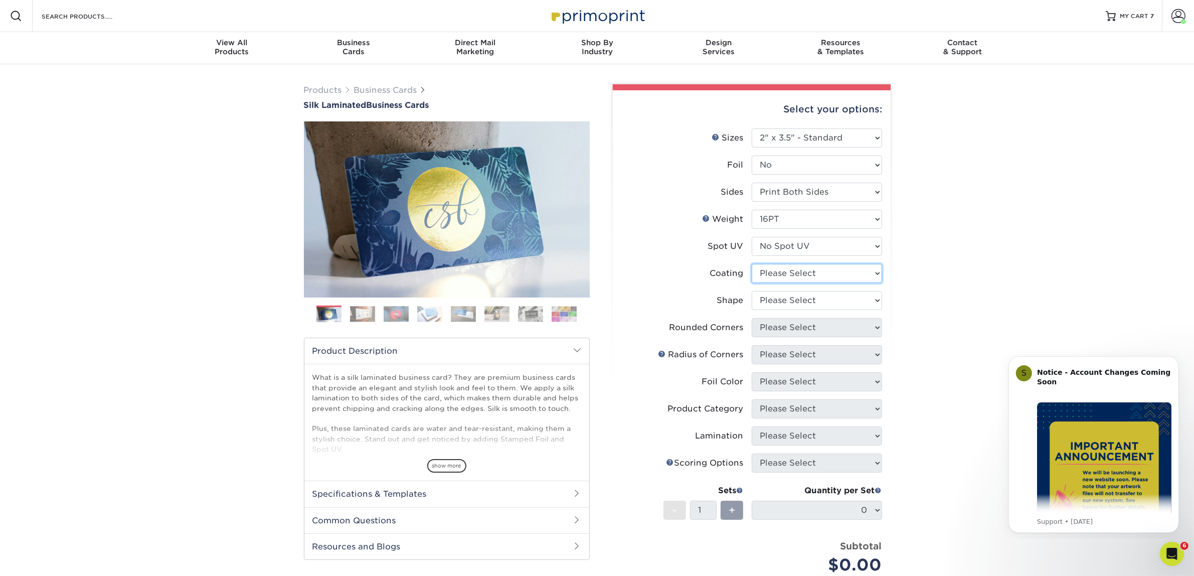
drag, startPoint x: 784, startPoint y: 269, endPoint x: 786, endPoint y: 276, distance: 7.3
click at [784, 269] on select at bounding box center [817, 273] width 130 height 19
select select "3e7618de-abca-4bda-9f97-8b9129e913d8"
click at [752, 264] on select at bounding box center [817, 273] width 130 height 19
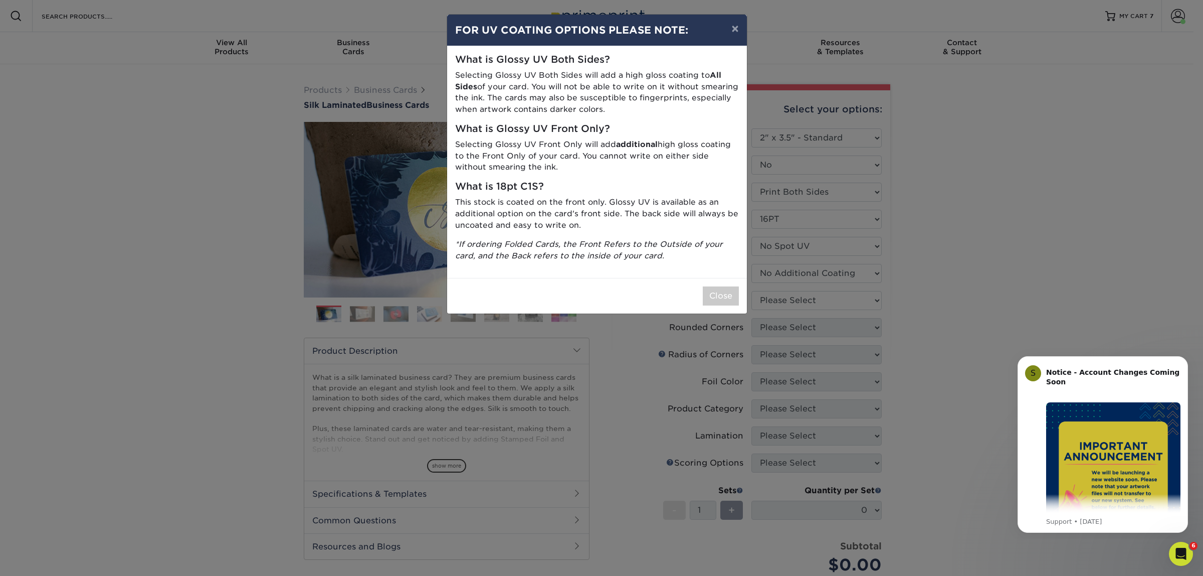
click at [736, 284] on div "Close" at bounding box center [597, 296] width 300 height 36
click at [733, 287] on button "Close" at bounding box center [721, 295] width 36 height 19
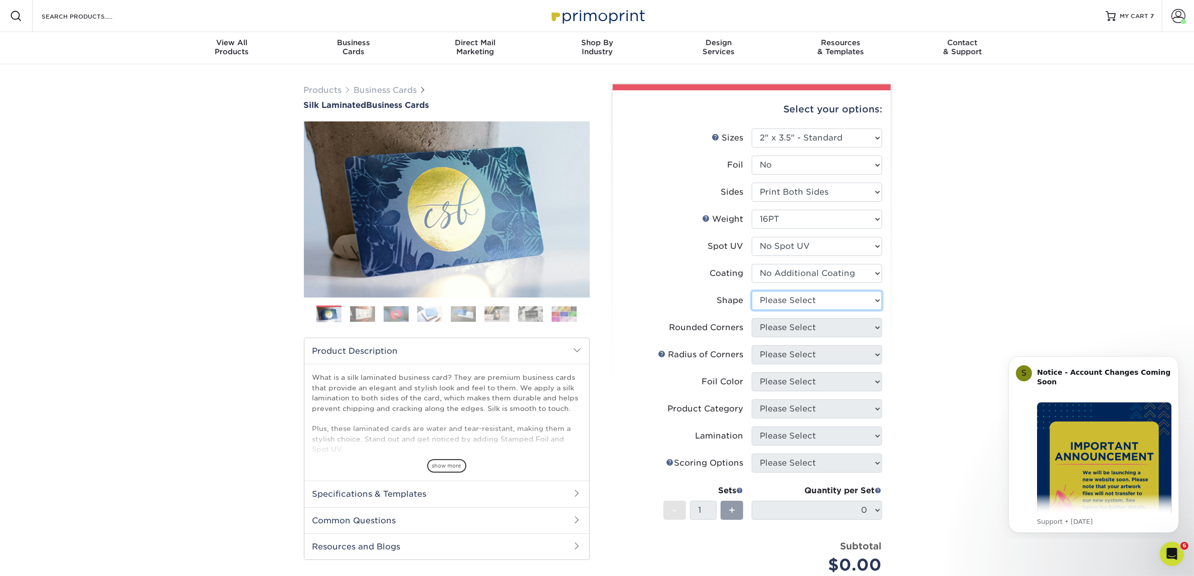
click at [775, 301] on select "Please Select Standard Oval" at bounding box center [817, 300] width 130 height 19
select select "standard"
click at [752, 291] on select "Please Select Standard Oval" at bounding box center [817, 300] width 130 height 19
click at [777, 328] on select "Please Select Yes - Round 2 Corners Yes - Round 4 Corners No" at bounding box center [817, 327] width 130 height 19
select select "0"
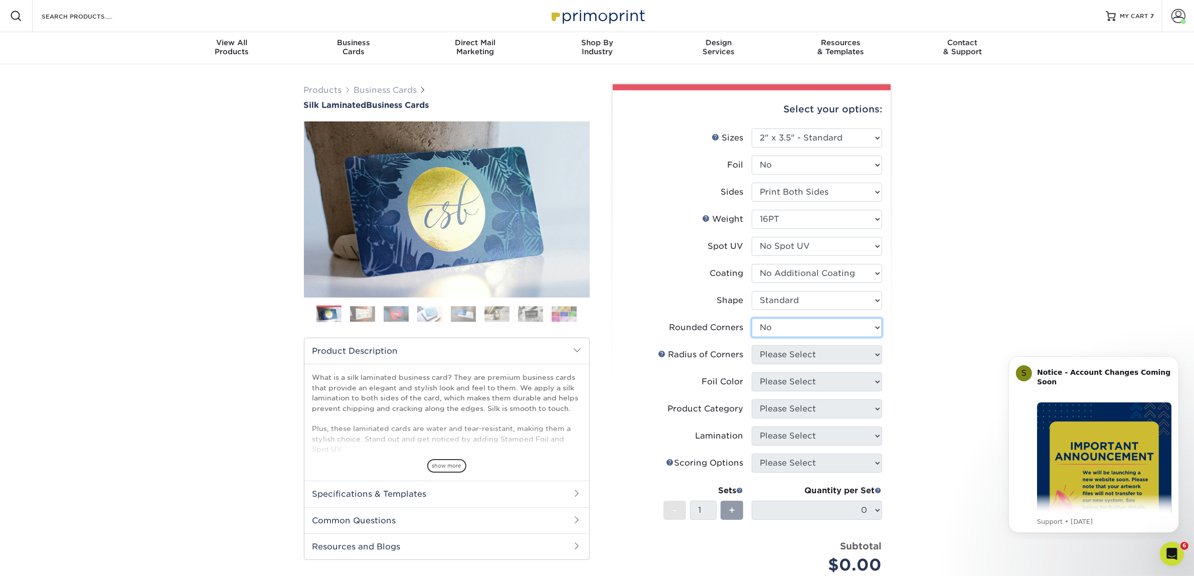
click at [752, 318] on select "Please Select Yes - Round 2 Corners Yes - Round 4 Corners No" at bounding box center [817, 327] width 130 height 19
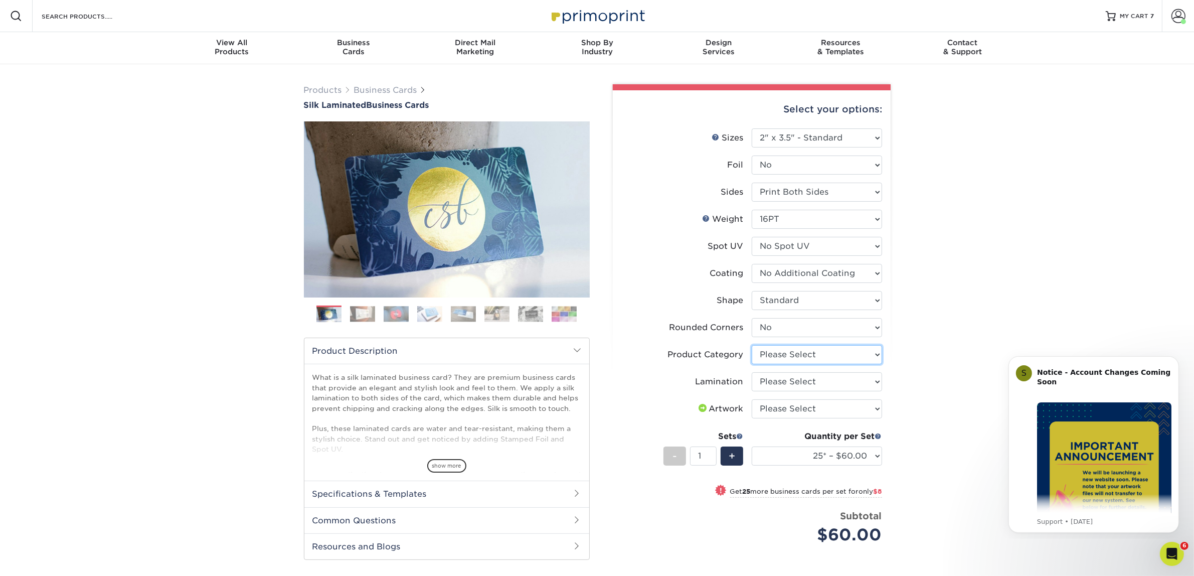
click at [779, 357] on select "Please Select Business Cards" at bounding box center [817, 354] width 130 height 19
select select "3b5148f1-0588-4f88-a218-97bcfdce65c1"
click at [752, 345] on select "Please Select Business Cards" at bounding box center [817, 354] width 130 height 19
click at [793, 382] on select "Please Select Silk" at bounding box center [817, 381] width 130 height 19
select select "ccacb42f-45f7-42d3-bbd3-7c8421cf37f0"
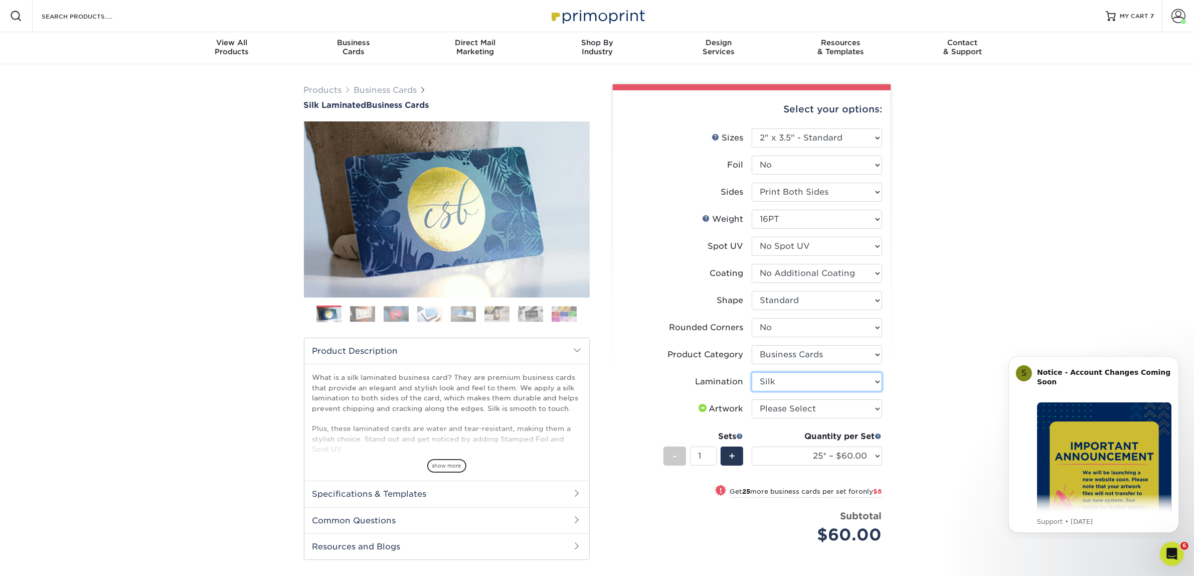
click at [752, 372] on select "Please Select Silk" at bounding box center [817, 381] width 130 height 19
click at [789, 408] on select "Please Select I will upload files I need a design - $100" at bounding box center [817, 408] width 130 height 19
select select "upload"
click at [752, 399] on select "Please Select I will upload files I need a design - $100" at bounding box center [817, 408] width 130 height 19
click at [787, 454] on select "25* – $60.00 50* – $68.00 75* – $76.00 100* – $84.00 250* – $92.00 500 – $96.00…" at bounding box center [817, 455] width 130 height 19
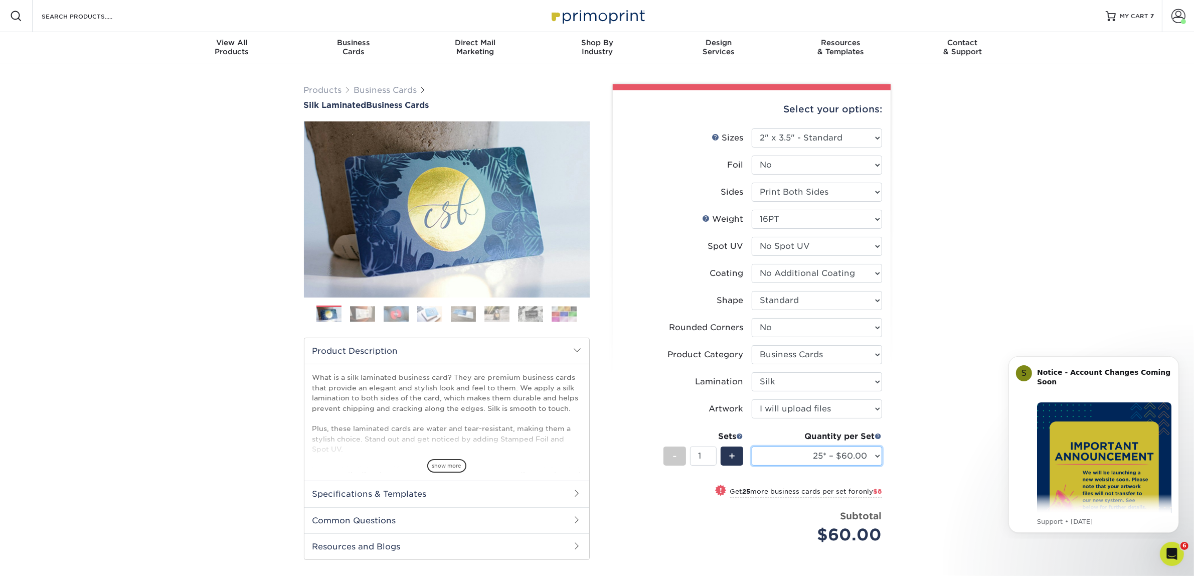
select select "50* – $68.00"
click at [752, 446] on select "25* – $60.00 50* – $68.00 75* – $76.00 100* – $84.00 250* – $92.00 500 – $96.00…" at bounding box center [817, 455] width 130 height 19
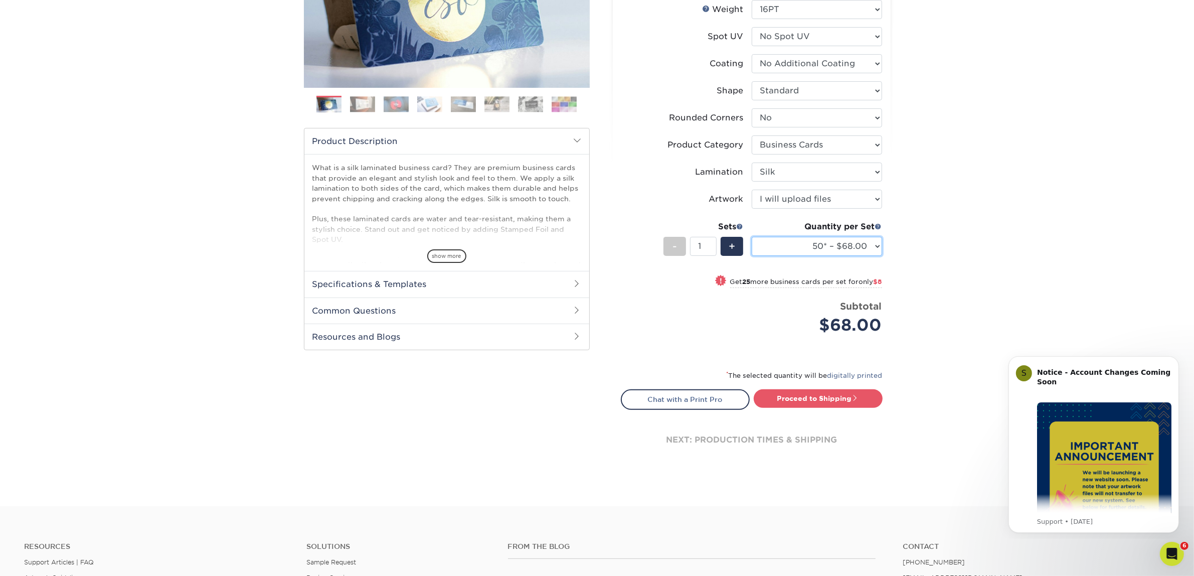
scroll to position [376, 0]
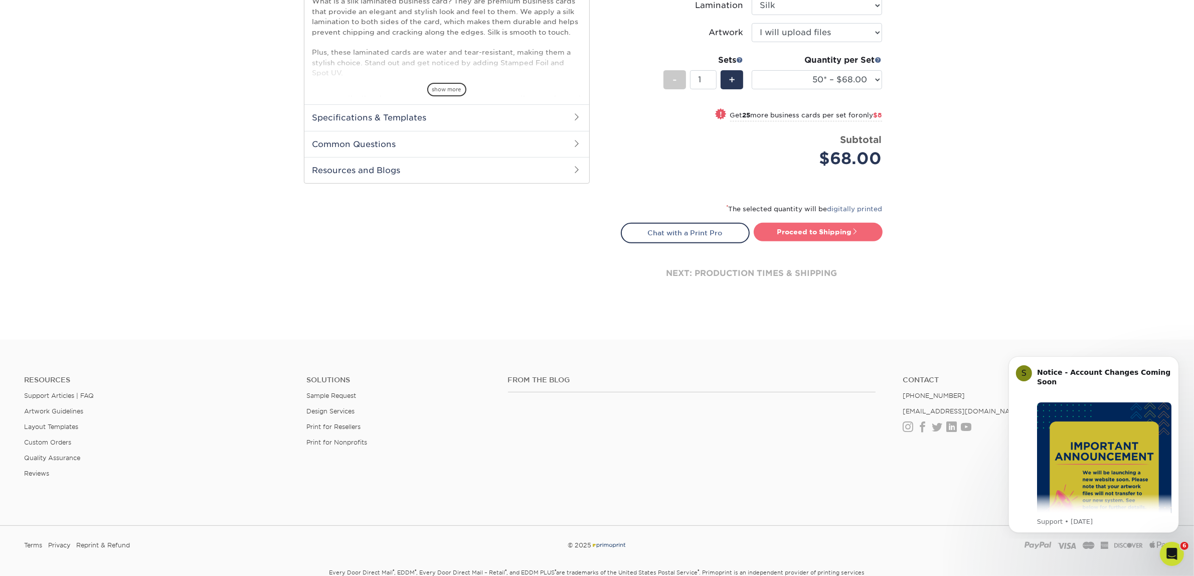
click at [836, 226] on link "Proceed to Shipping" at bounding box center [818, 232] width 129 height 18
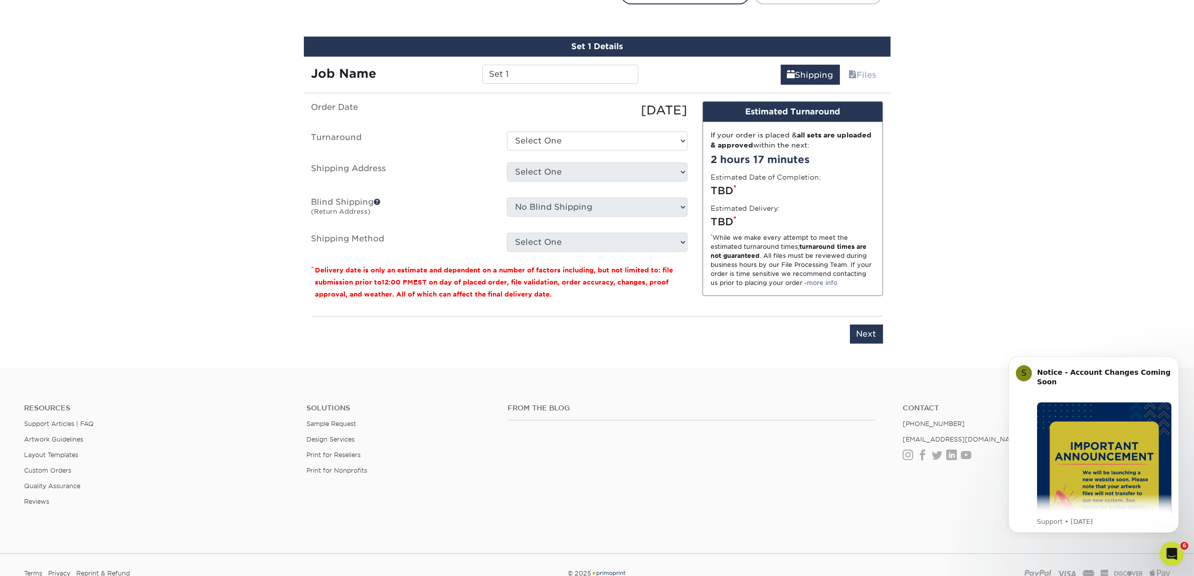
scroll to position [624, 0]
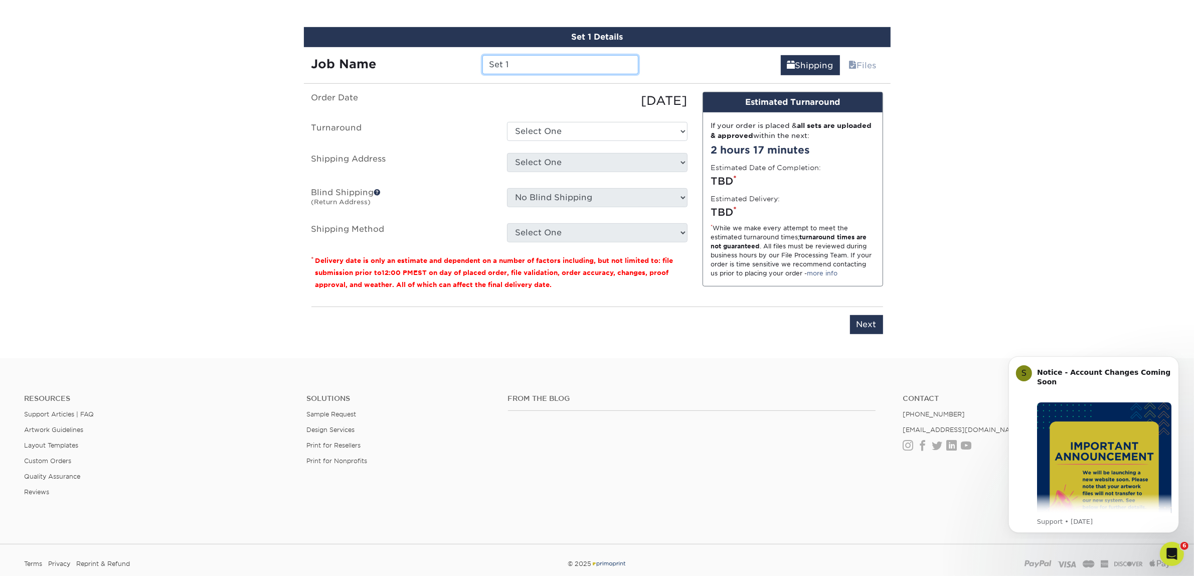
drag, startPoint x: 536, startPoint y: 63, endPoint x: 400, endPoint y: 53, distance: 137.3
click at [400, 55] on div "Job Name Set 1" at bounding box center [475, 64] width 342 height 19
type input "Amy Frisella"
click at [574, 134] on select "Select One 2-4 Business Days 2 Day Next Business Day" at bounding box center [597, 131] width 180 height 19
select select "7f31b32a-ec12-4eac-8c83-7b9a9183acd8"
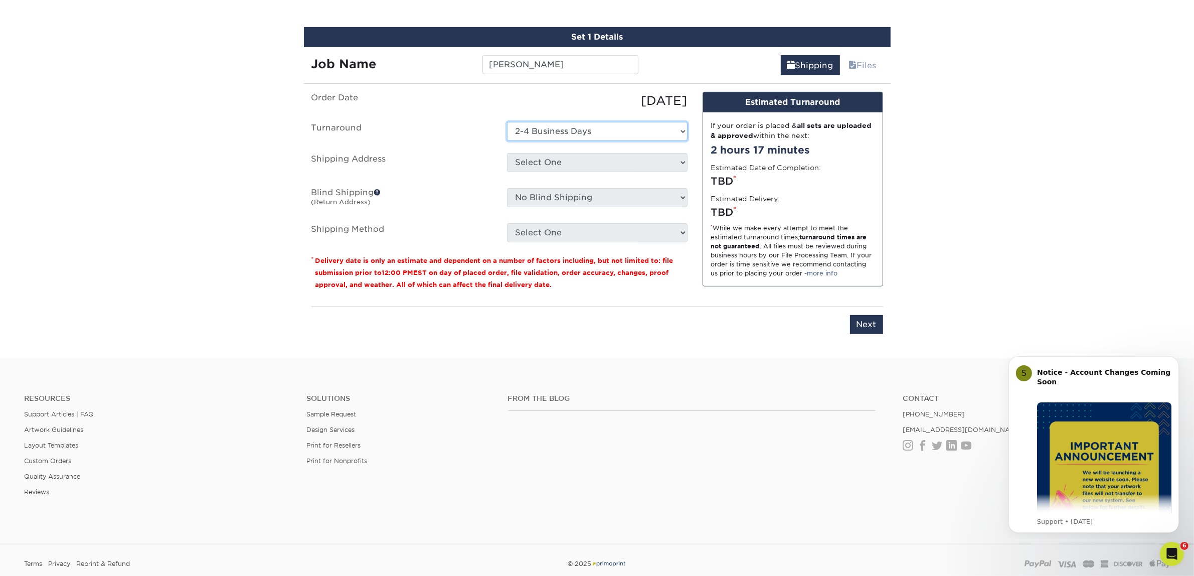
click at [507, 122] on select "Select One 2-4 Business Days 2 Day Next Business Day" at bounding box center [597, 131] width 180 height 19
click at [538, 158] on select "Select One Atlanta Office Austin Office Dallas Office Denver Office Houston Off…" at bounding box center [597, 162] width 180 height 19
select select "244487"
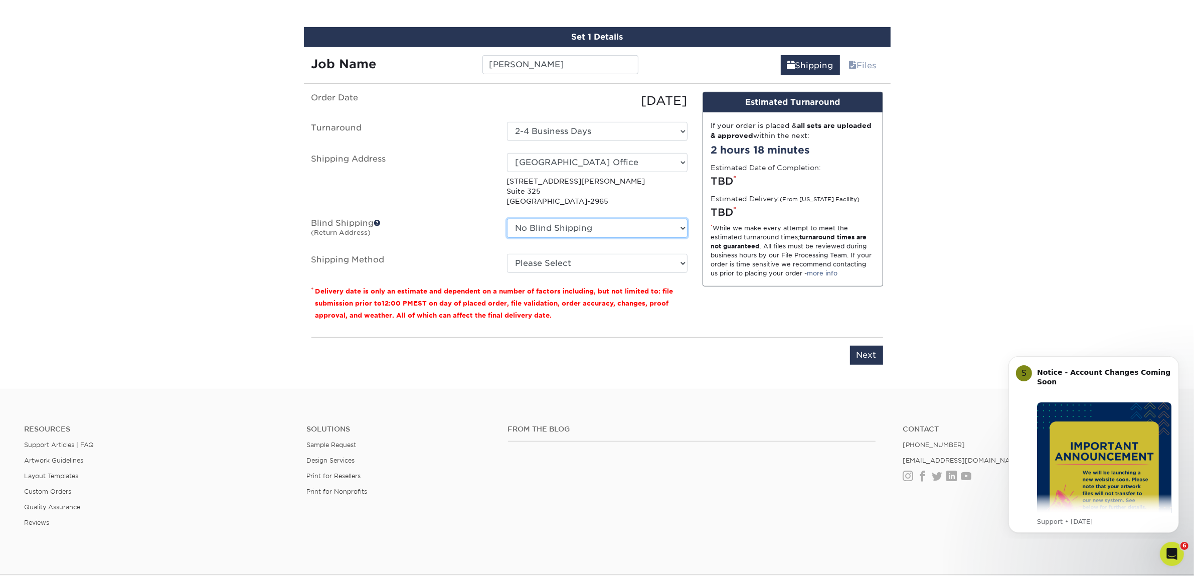
click at [545, 222] on select "No Blind Shipping Atlanta Office Austin Office Dallas Office Denver Office Hous…" at bounding box center [597, 228] width 180 height 19
click at [507, 219] on select "No Blind Shipping Atlanta Office Austin Office Dallas Office Denver Office Hous…" at bounding box center [597, 228] width 180 height 19
click at [536, 264] on select "Please Select Ground Shipping (+$7.84) 3 Day Shipping Service (+$15.34) 2 Day A…" at bounding box center [597, 263] width 180 height 19
select select "03"
click at [507, 254] on select "Please Select Ground Shipping (+$7.84) 3 Day Shipping Service (+$15.34) 2 Day A…" at bounding box center [597, 263] width 180 height 19
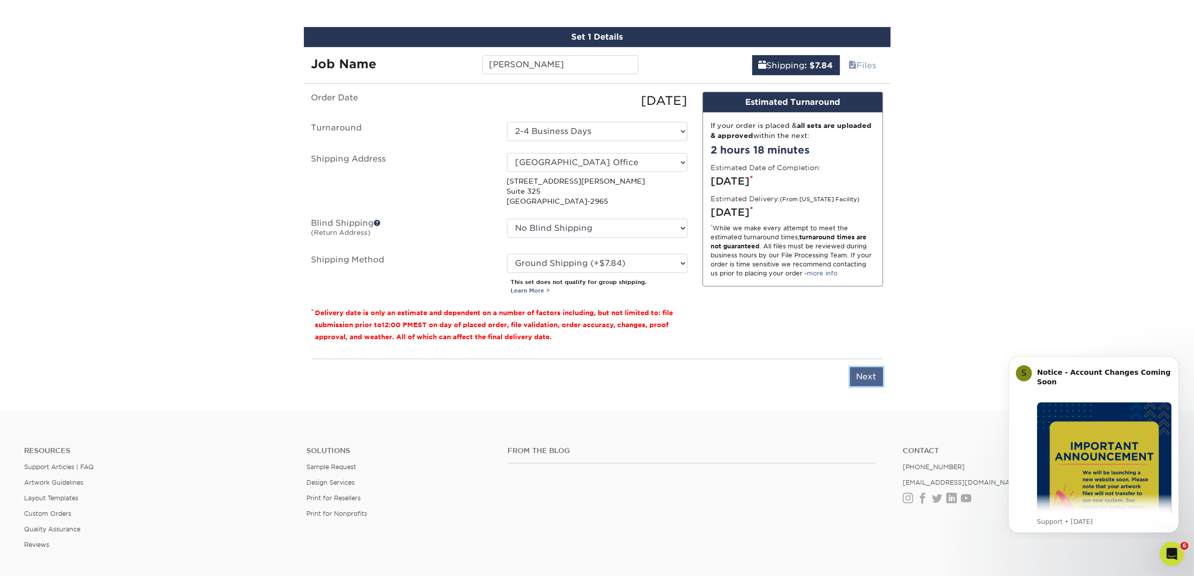
click at [853, 367] on input "Next" at bounding box center [866, 376] width 33 height 19
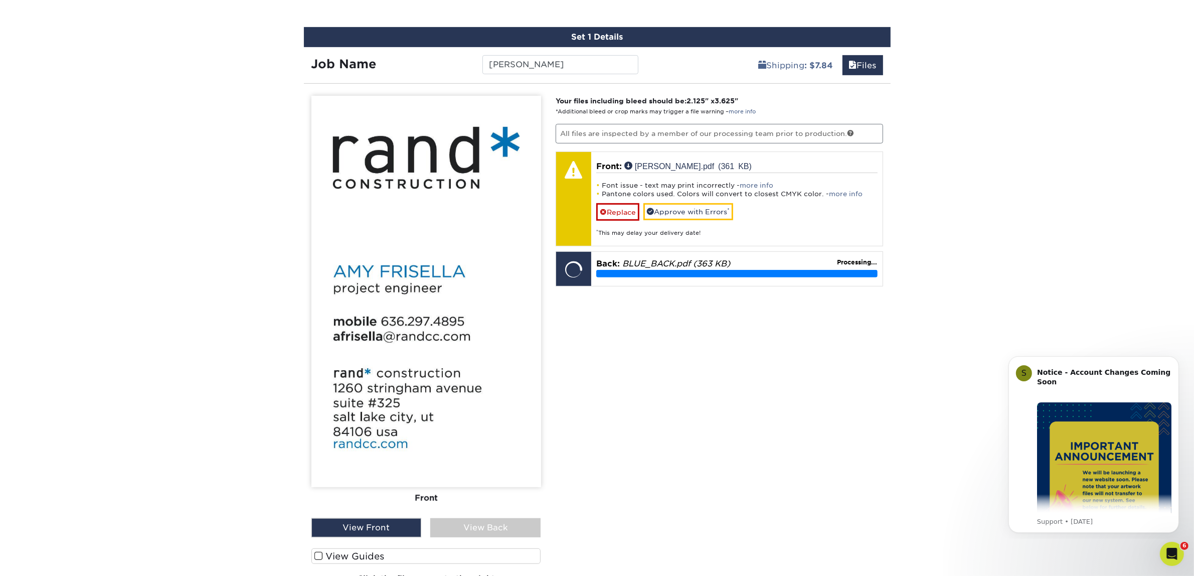
scroll to position [562, 0]
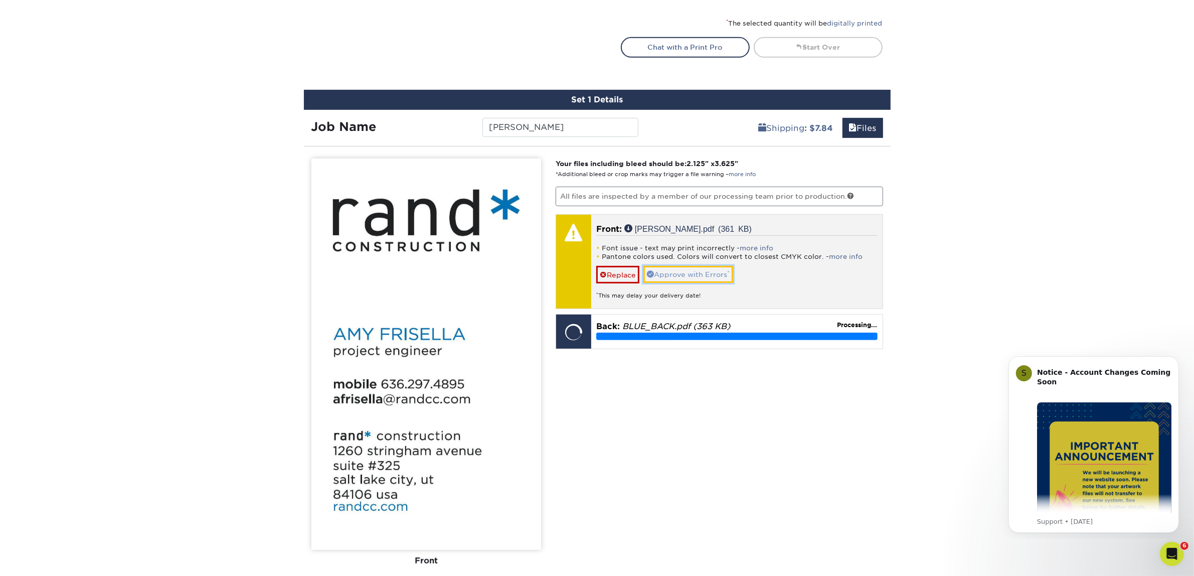
click at [697, 266] on link "Approve with Errors *" at bounding box center [688, 274] width 90 height 17
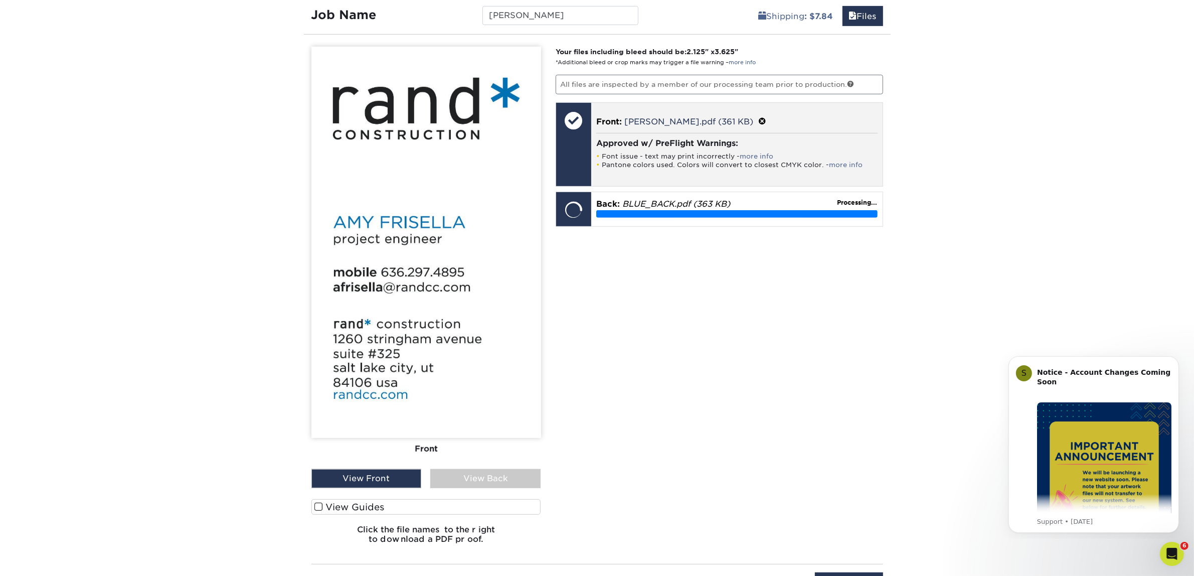
scroll to position [687, 0]
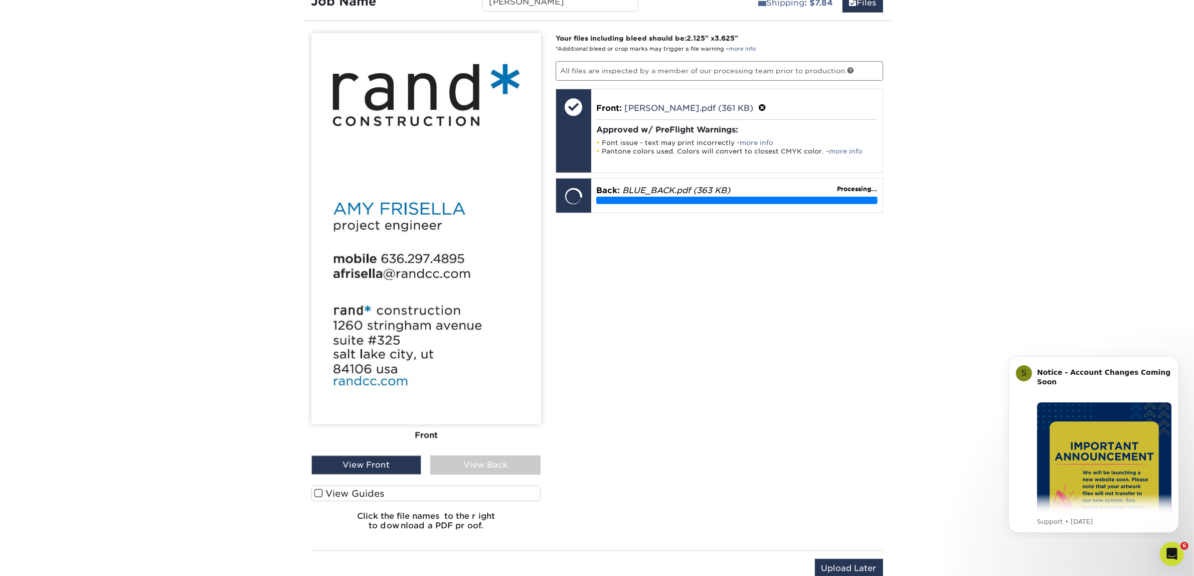
click at [663, 296] on div "Your files including bleed should be: 2.125 " x 3.625 " *Additional bleed or cr…" at bounding box center [719, 285] width 342 height 505
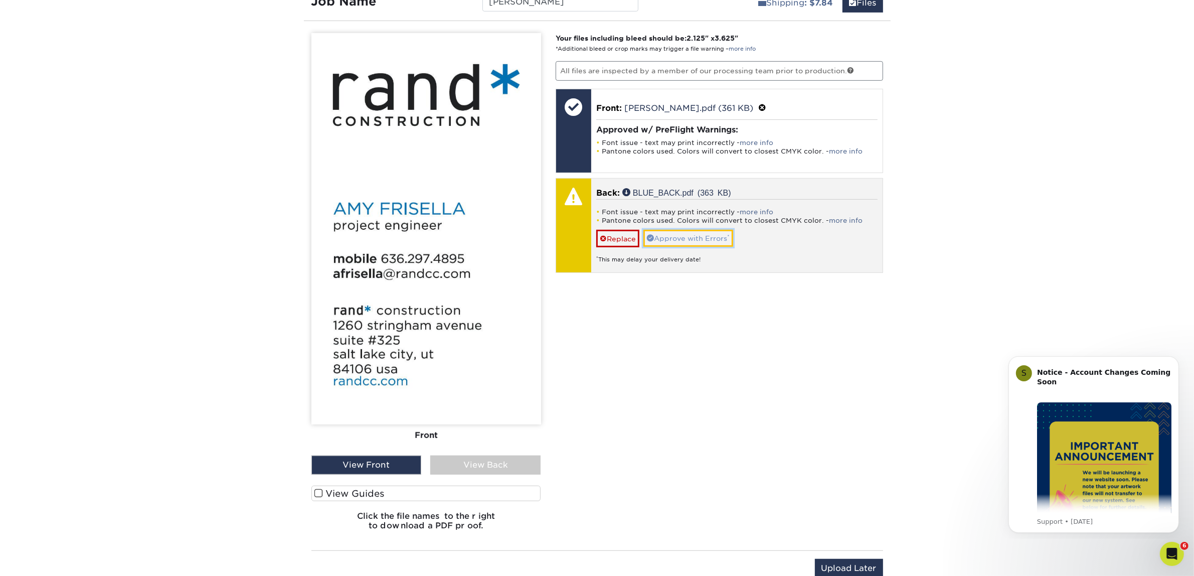
click at [679, 233] on link "Approve with Errors *" at bounding box center [688, 238] width 90 height 17
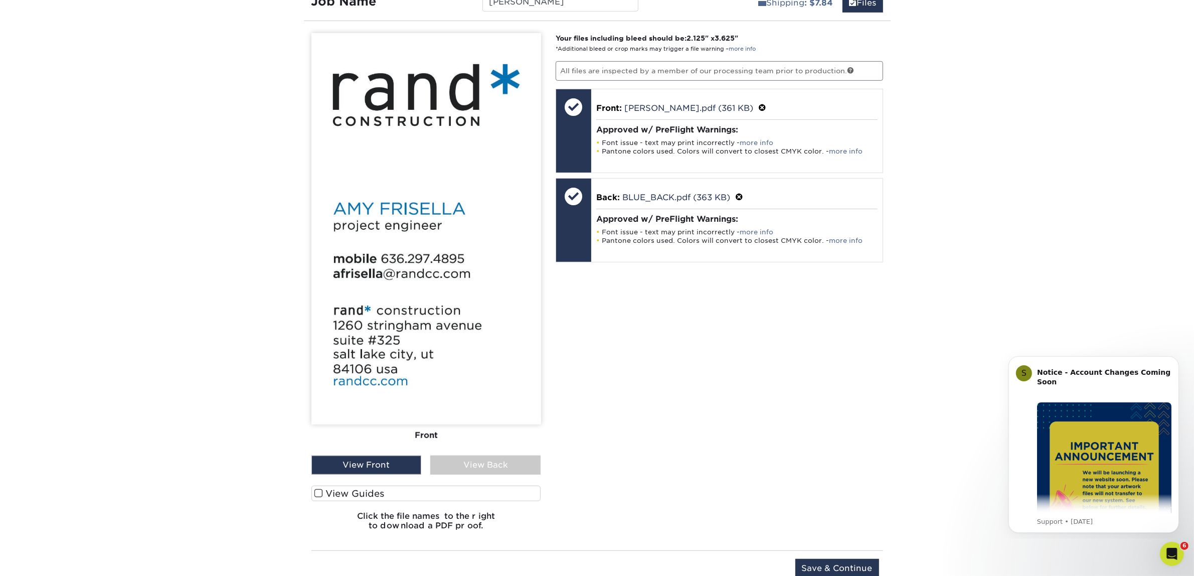
click at [468, 455] on div "View Back" at bounding box center [485, 464] width 110 height 19
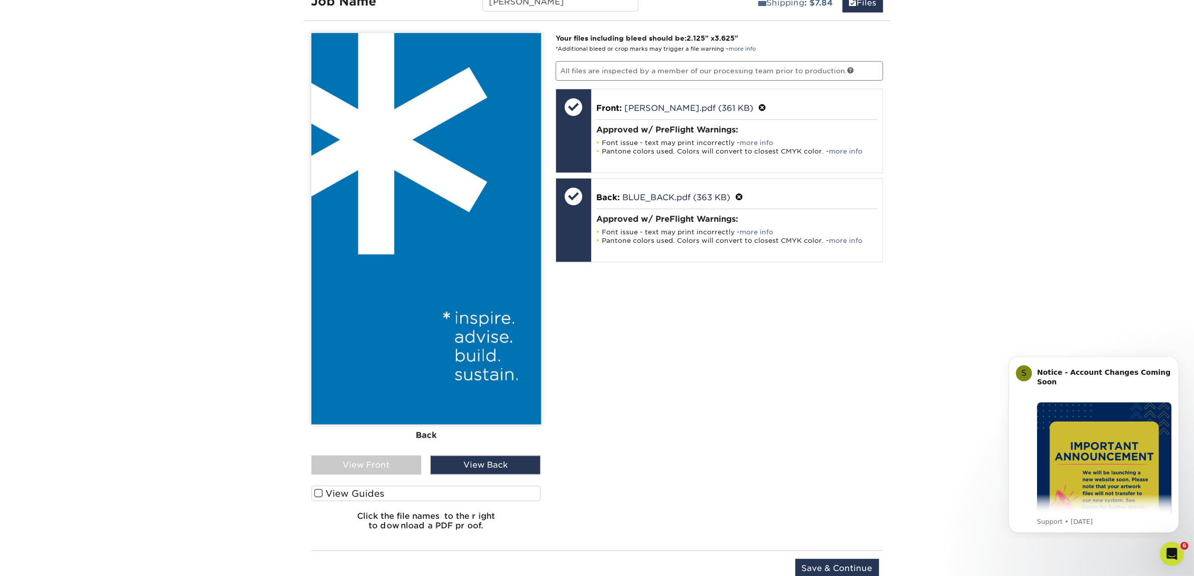
click at [399, 465] on div "View Front" at bounding box center [366, 464] width 110 height 19
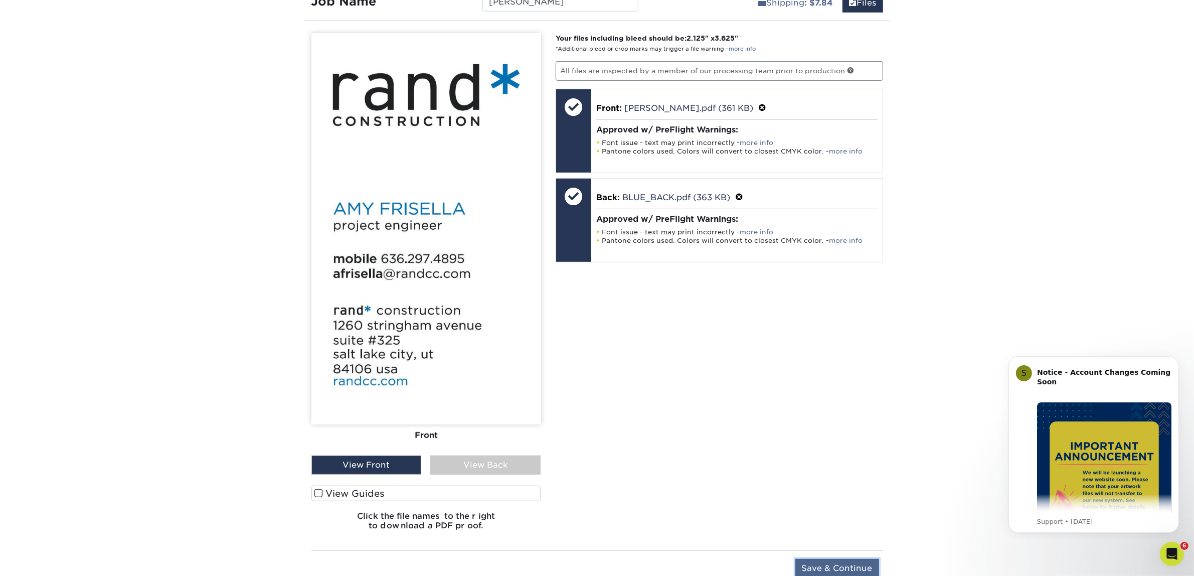
click at [860, 561] on input "Save & Continue" at bounding box center [837, 568] width 84 height 19
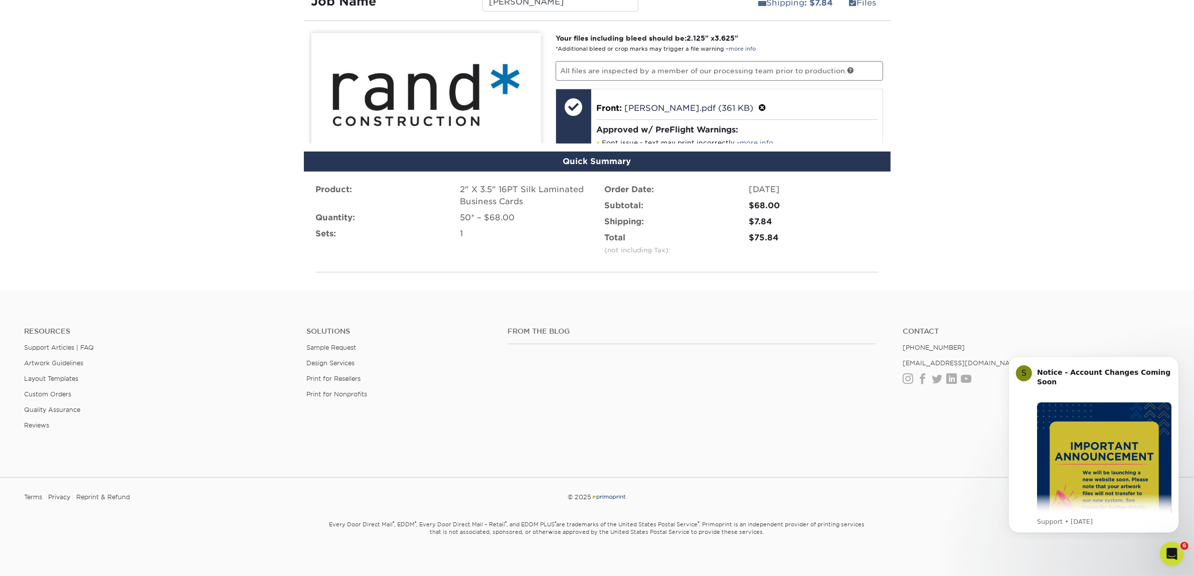
scroll to position [607, 0]
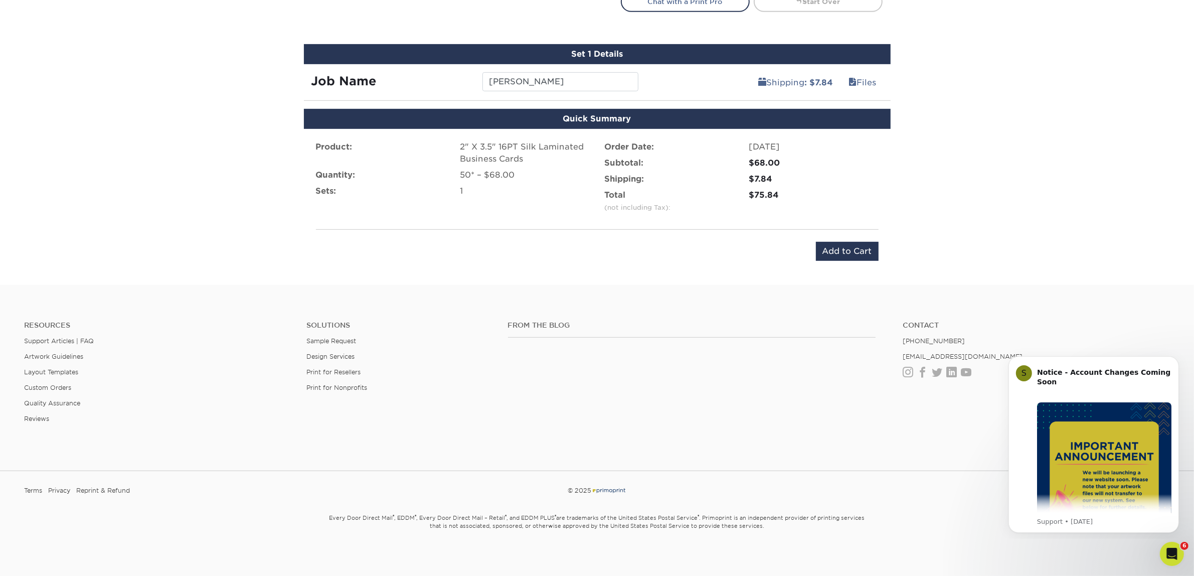
click at [855, 259] on div "Product: 2" X 3.5" 16PT Silk Laminated Business Cards Quantity: 50* – $68.00 Se…" at bounding box center [597, 201] width 587 height 144
click at [854, 249] on input "Add to Cart" at bounding box center [847, 251] width 63 height 19
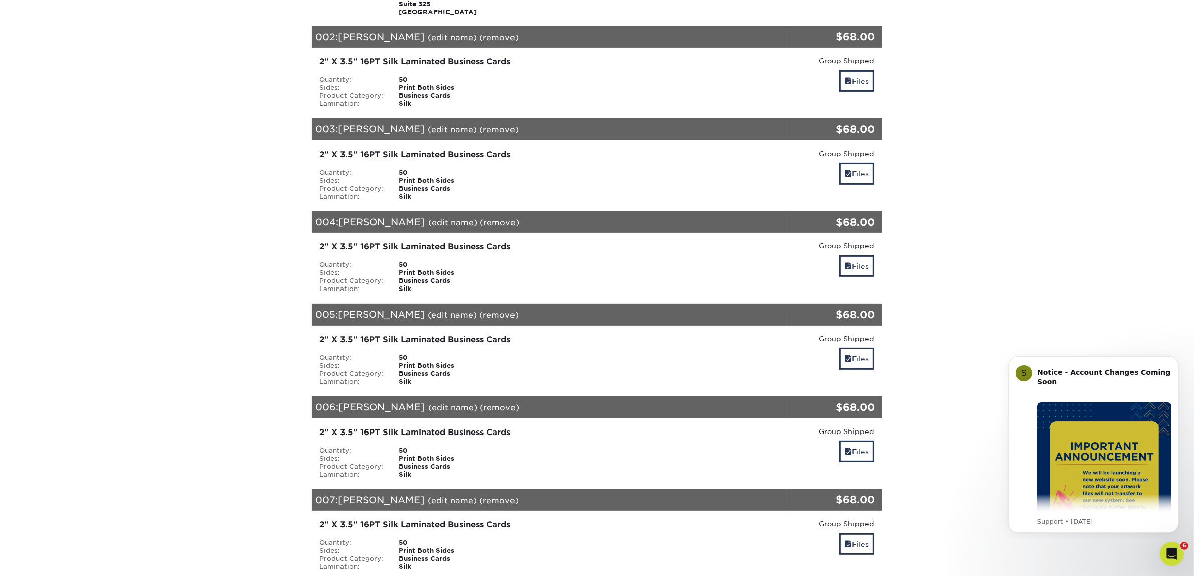
scroll to position [627, 0]
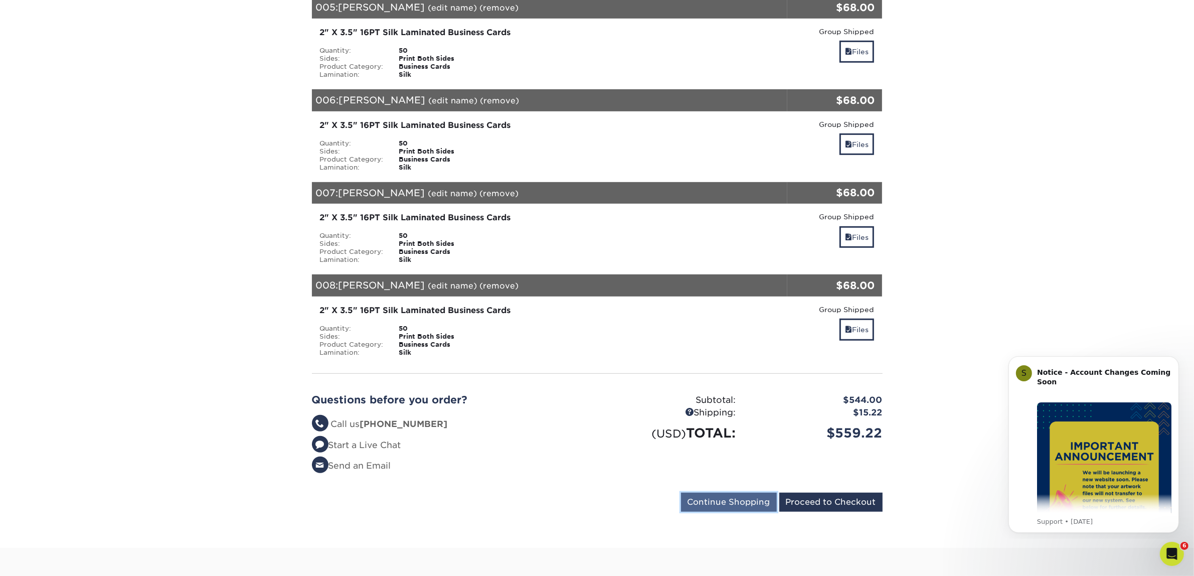
click at [735, 492] on input "Continue Shopping" at bounding box center [729, 501] width 96 height 19
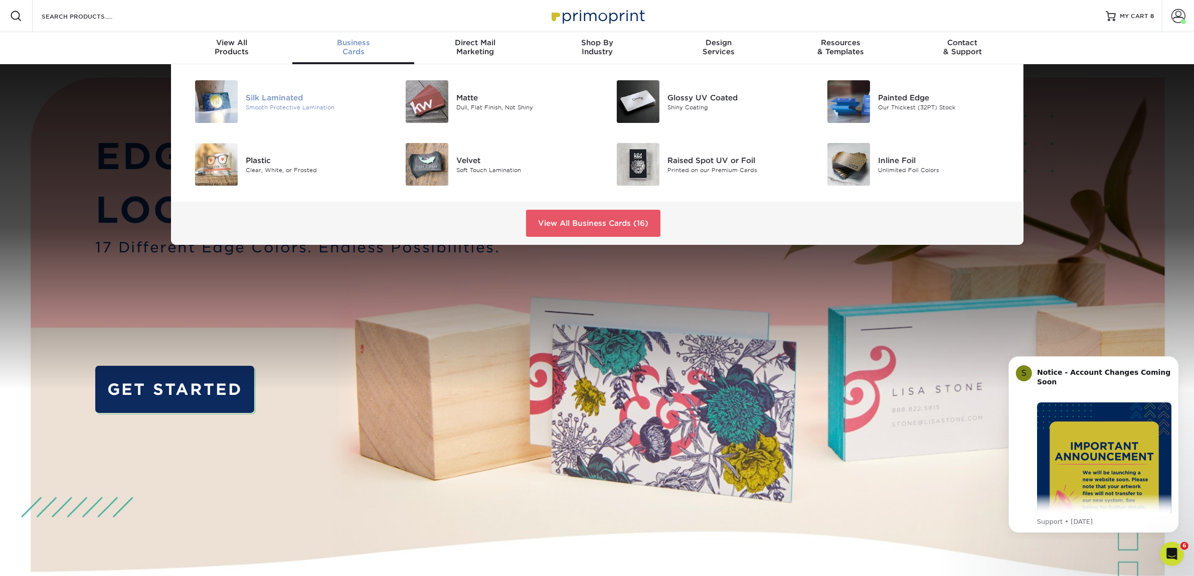
click at [271, 107] on div "Smooth Protective Lamination" at bounding box center [312, 107] width 133 height 9
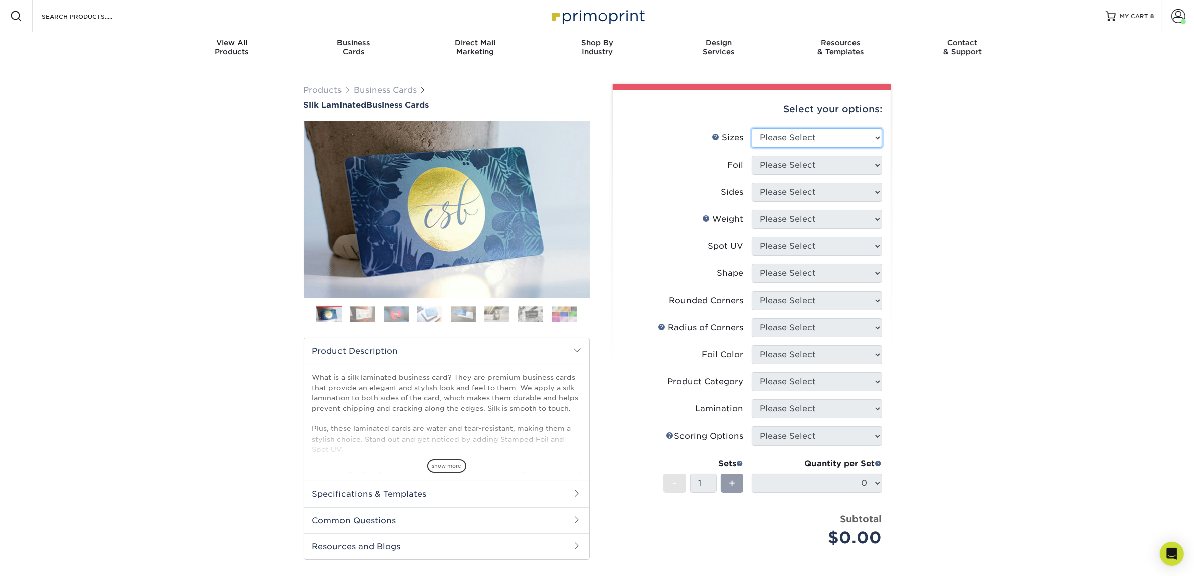
click at [831, 130] on select "Please Select 1.5" x 3.5" - Mini 1.75" x 3.5" - Mini 2" x 2" - Square 2" x 3" -…" at bounding box center [817, 137] width 130 height 19
select select "2.00x3.50"
click at [752, 128] on select "Please Select 1.5" x 3.5" - Mini 1.75" x 3.5" - Mini 2" x 2" - Square 2" x 3" -…" at bounding box center [817, 137] width 130 height 19
click at [785, 162] on select "Please Select Yes No" at bounding box center [817, 164] width 130 height 19
select select "0"
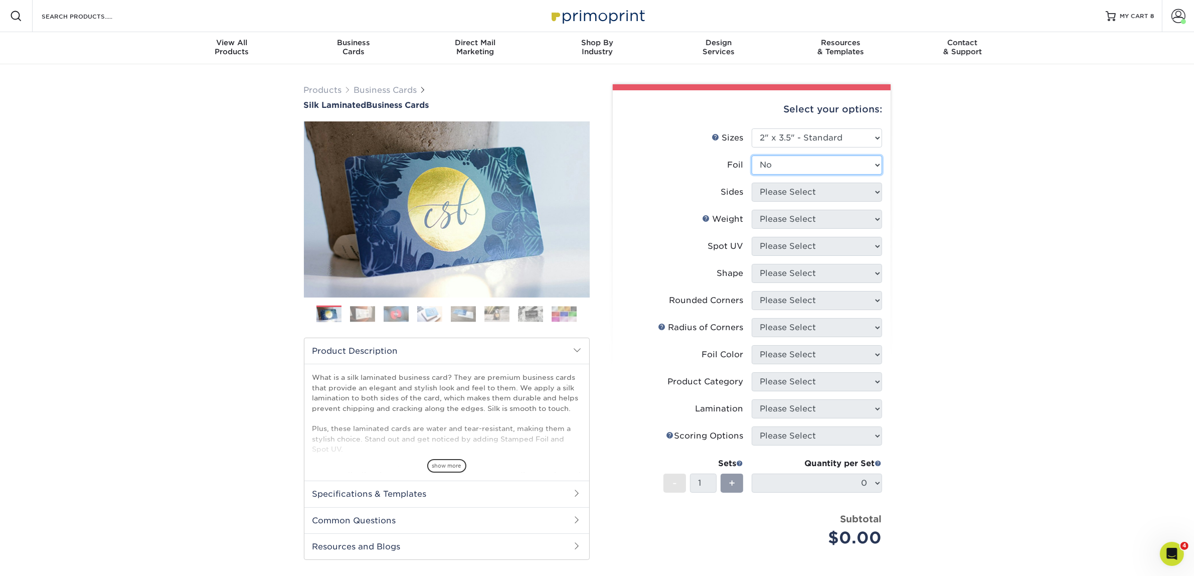
click at [752, 155] on select "Please Select Yes No" at bounding box center [817, 164] width 130 height 19
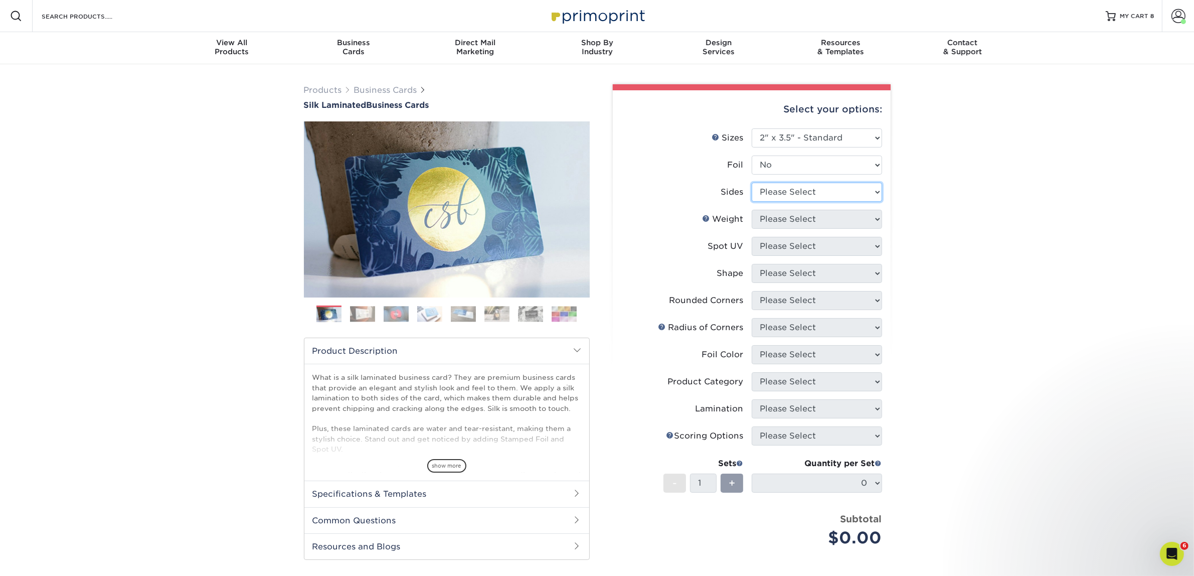
click at [770, 199] on select "Please Select Print Both Sides Print Front Only" at bounding box center [817, 191] width 130 height 19
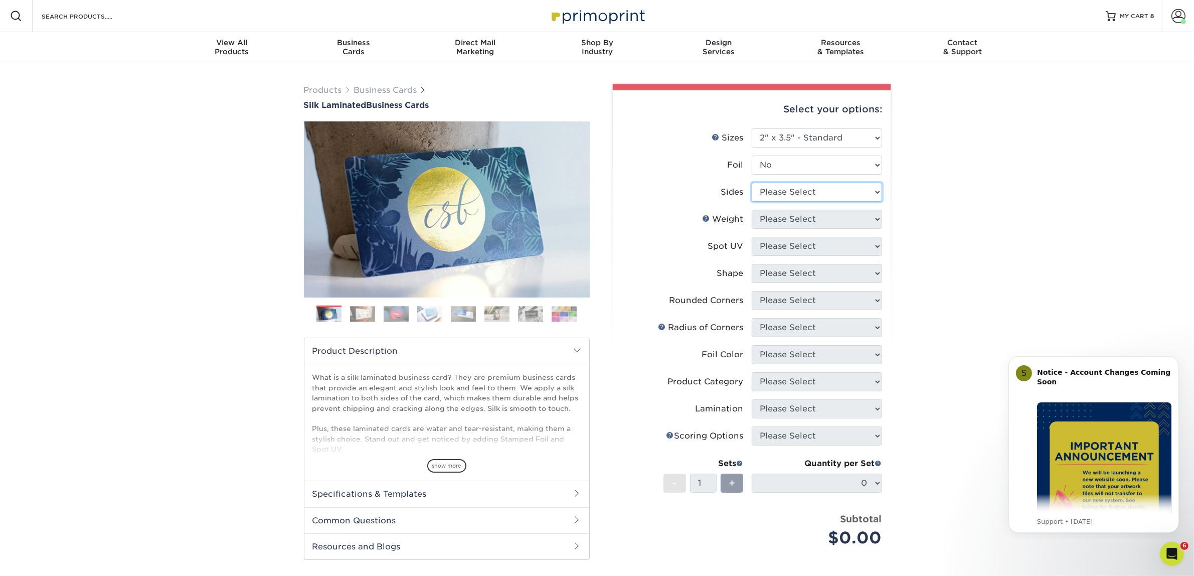
select select "13abbda7-1d64-4f25-8bb2-c179b224825d"
click at [752, 182] on select "Please Select Print Both Sides Print Front Only" at bounding box center [817, 191] width 130 height 19
click at [771, 216] on select "Please Select 16PT" at bounding box center [817, 219] width 130 height 19
select select "16PT"
click at [752, 210] on select "Please Select 16PT" at bounding box center [817, 219] width 130 height 19
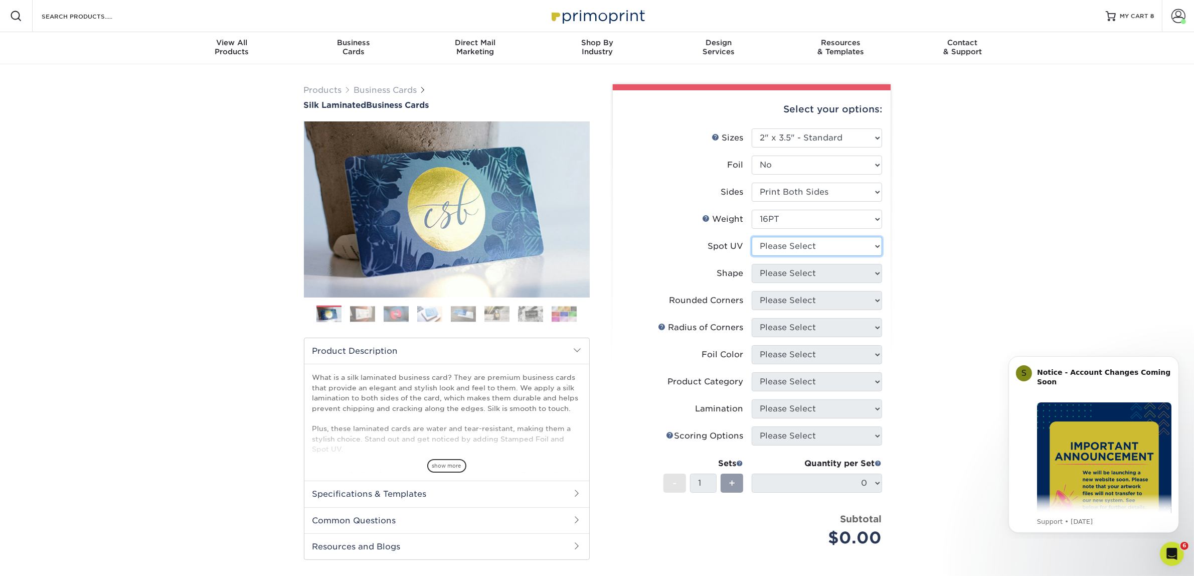
click at [774, 250] on select "Please Select No Spot UV Front and Back (Both Sides) Front Only Back Only" at bounding box center [817, 246] width 130 height 19
select select "3"
click at [752, 237] on select "Please Select No Spot UV Front and Back (Both Sides) Front Only Back Only" at bounding box center [817, 246] width 130 height 19
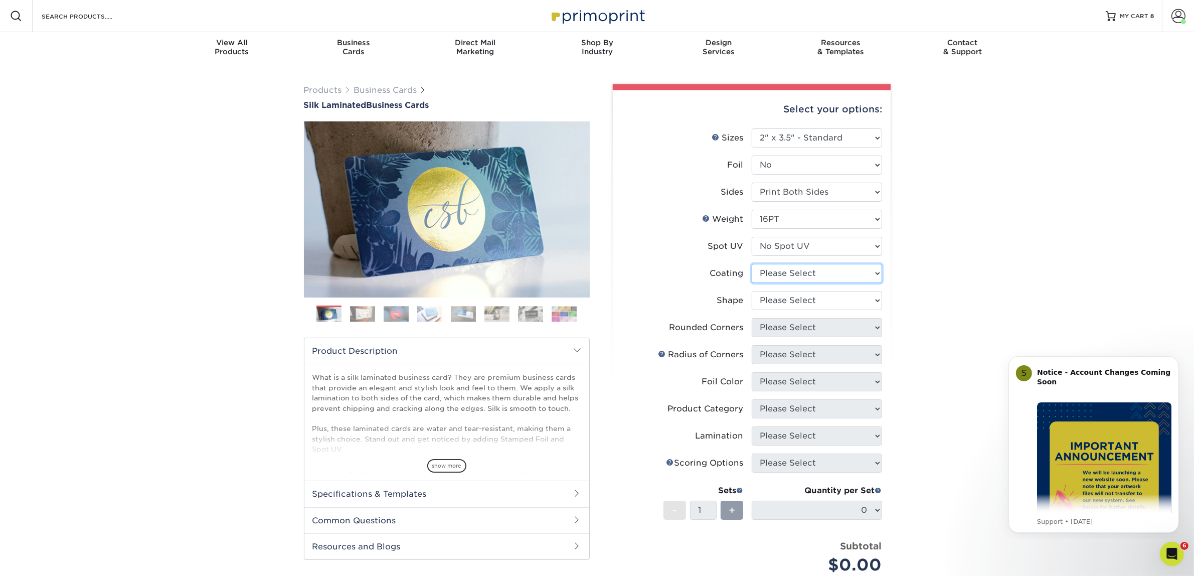
click at [783, 274] on select at bounding box center [817, 273] width 130 height 19
select select "3e7618de-abca-4bda-9f97-8b9129e913d8"
click at [752, 264] on select at bounding box center [817, 273] width 130 height 19
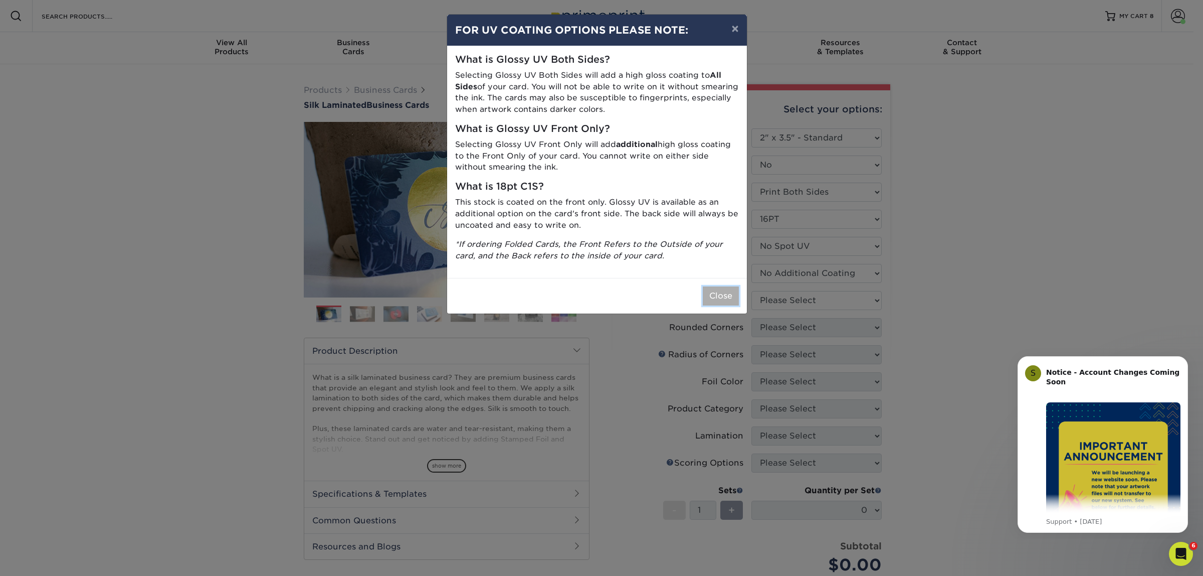
click at [718, 294] on button "Close" at bounding box center [721, 295] width 36 height 19
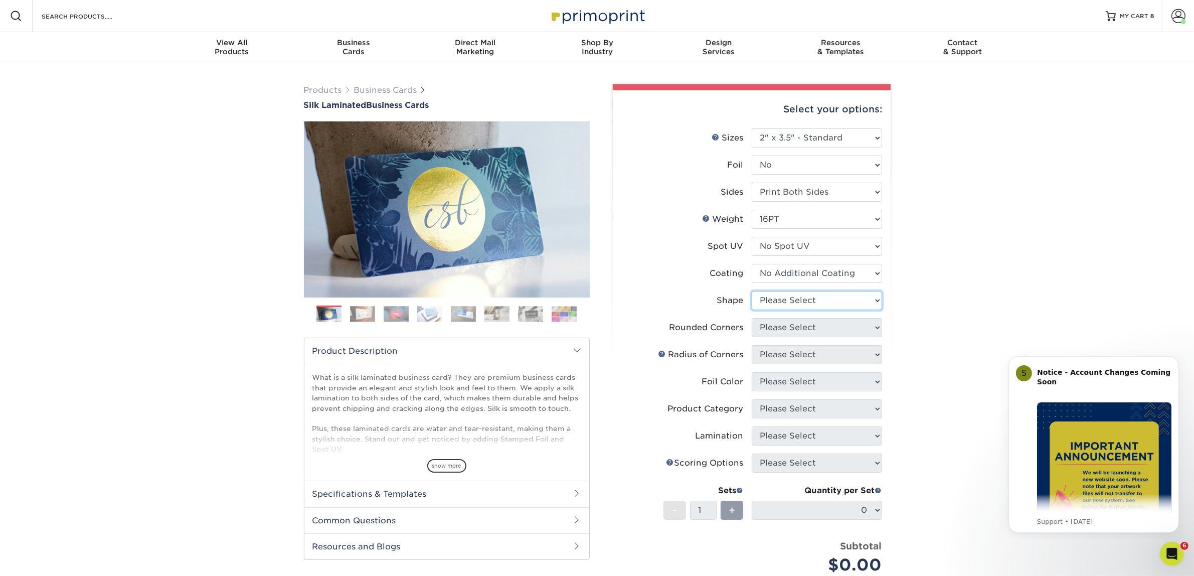
click at [760, 297] on select "Please Select Standard Oval" at bounding box center [817, 300] width 130 height 19
select select "standard"
click at [752, 291] on select "Please Select Standard Oval" at bounding box center [817, 300] width 130 height 19
click at [772, 330] on select "Please Select Yes - Round 2 Corners Yes - Round 4 Corners No" at bounding box center [817, 327] width 130 height 19
select select "0"
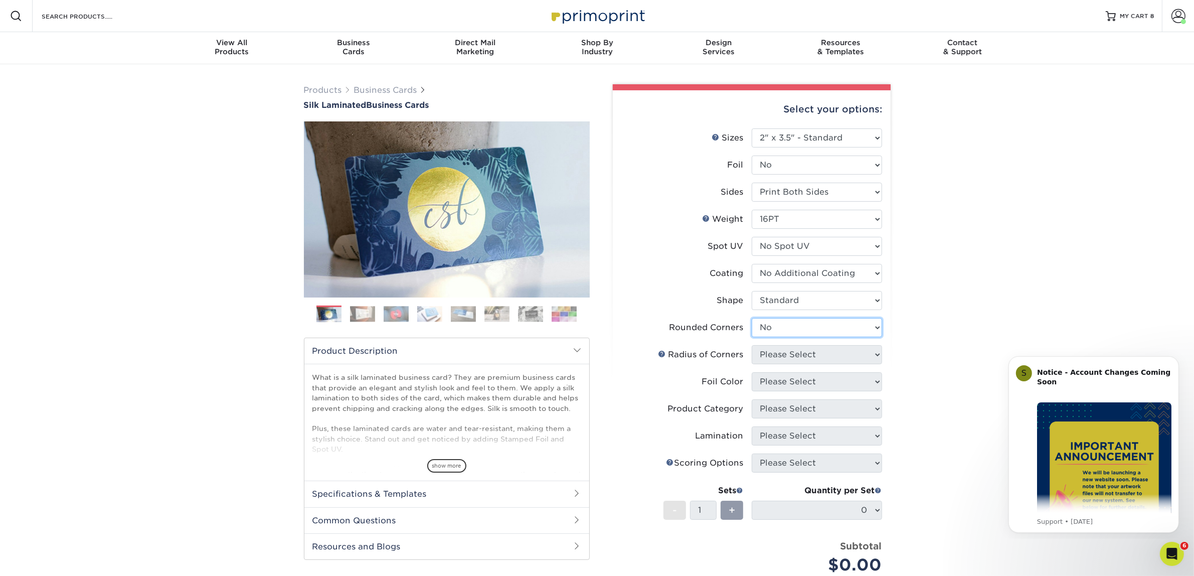
click at [752, 318] on select "Please Select Yes - Round 2 Corners Yes - Round 4 Corners No" at bounding box center [817, 327] width 130 height 19
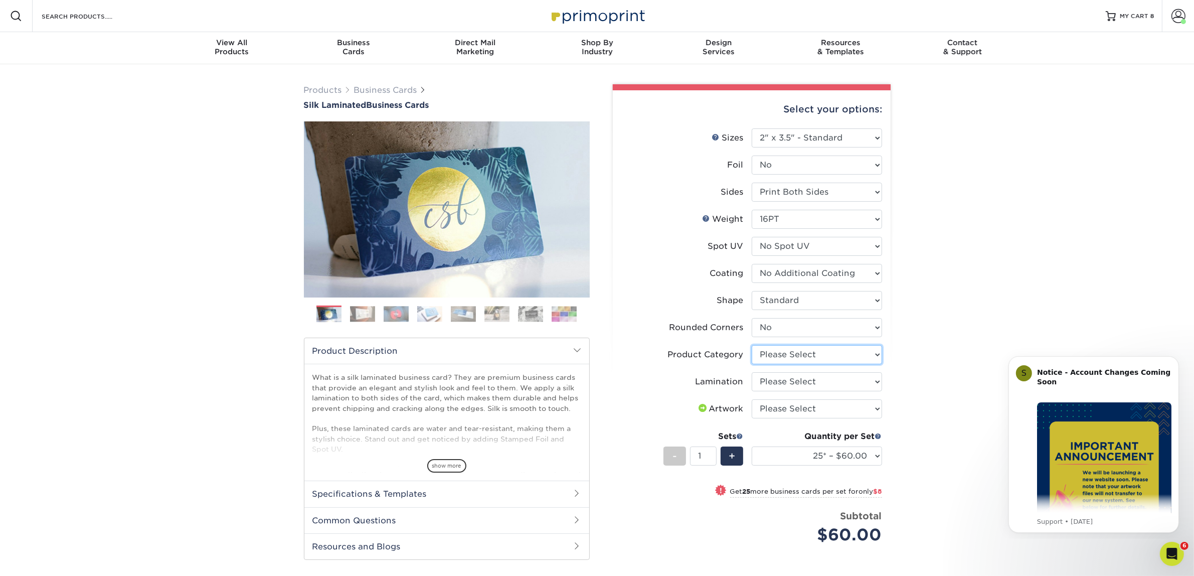
click at [770, 351] on select "Please Select Business Cards" at bounding box center [817, 354] width 130 height 19
select select "3b5148f1-0588-4f88-a218-97bcfdce65c1"
click at [752, 345] on select "Please Select Business Cards" at bounding box center [817, 354] width 130 height 19
click at [775, 382] on select "Please Select Silk" at bounding box center [817, 381] width 130 height 19
select select "ccacb42f-45f7-42d3-bbd3-7c8421cf37f0"
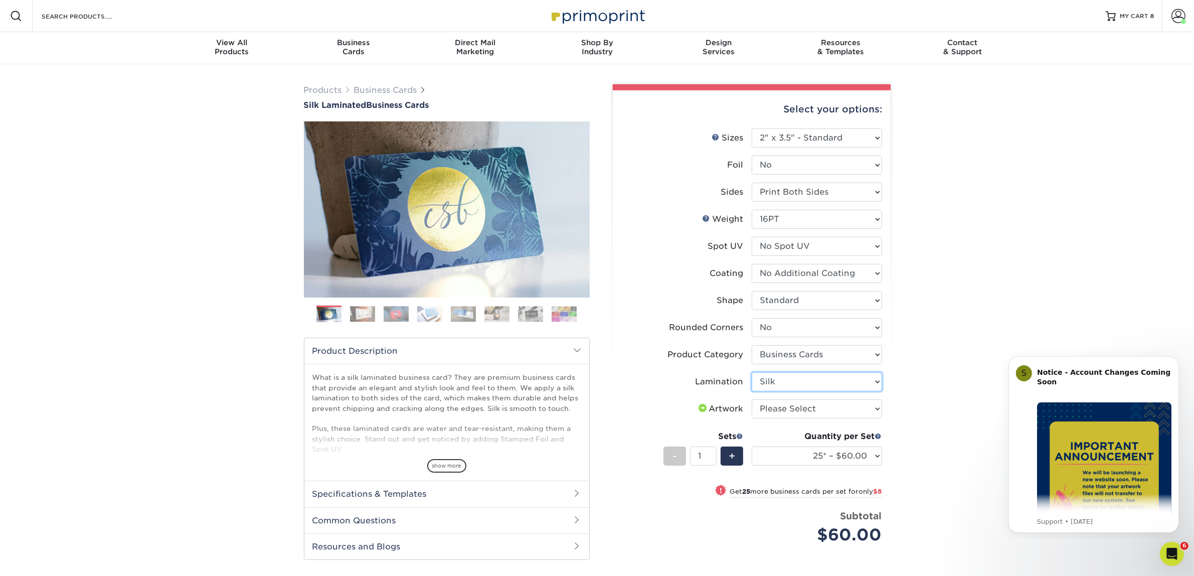
click at [752, 372] on select "Please Select Silk" at bounding box center [817, 381] width 130 height 19
click at [773, 411] on select "Please Select I will upload files I need a design - $100" at bounding box center [817, 408] width 130 height 19
select select "upload"
click at [752, 399] on select "Please Select I will upload files I need a design - $100" at bounding box center [817, 408] width 130 height 19
click at [810, 450] on select "25* – $60.00 50* – $68.00 75* – $76.00 100* – $84.00 250* – $92.00 500 – $96.00…" at bounding box center [817, 455] width 130 height 19
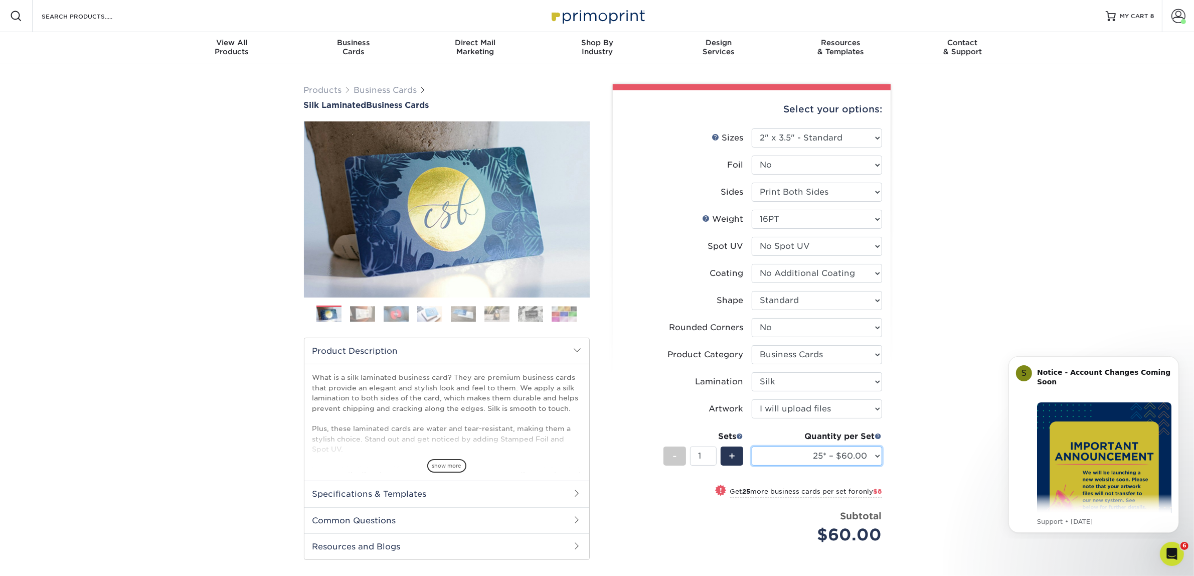
select select "50* – $68.00"
click at [752, 446] on select "25* – $60.00 50* – $68.00 75* – $76.00 100* – $84.00 250* – $92.00 500 – $96.00…" at bounding box center [817, 455] width 130 height 19
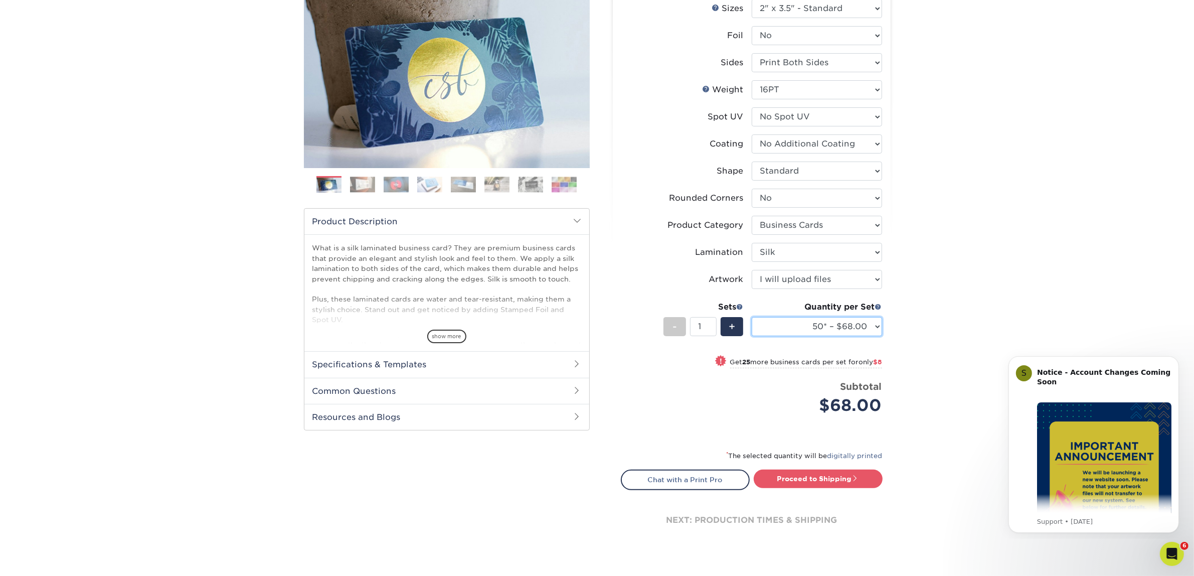
scroll to position [376, 0]
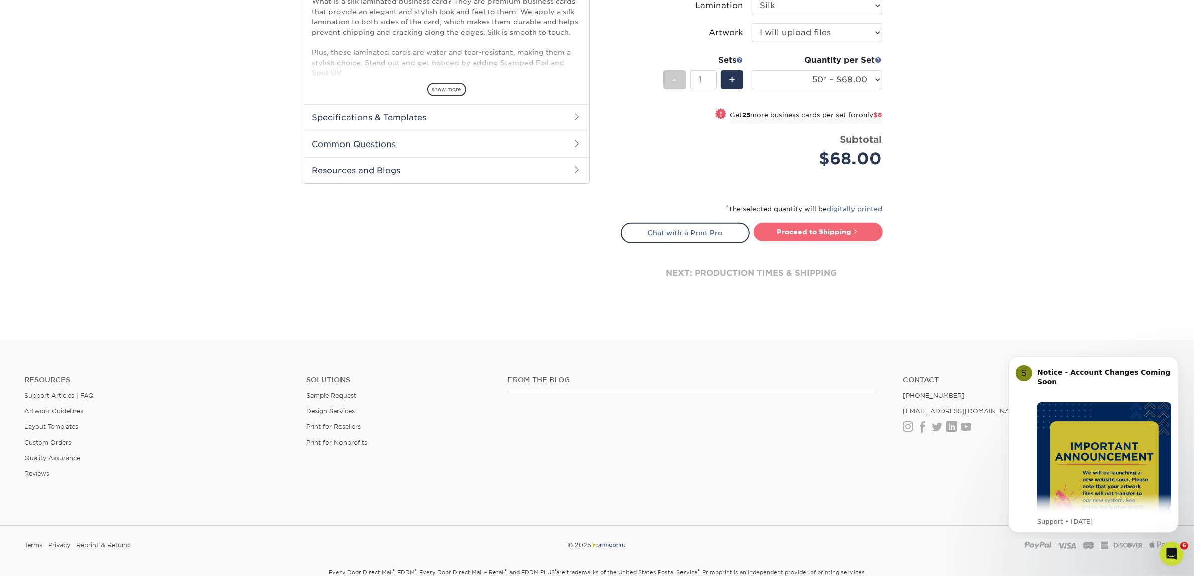
click at [765, 227] on link "Proceed to Shipping" at bounding box center [818, 232] width 129 height 18
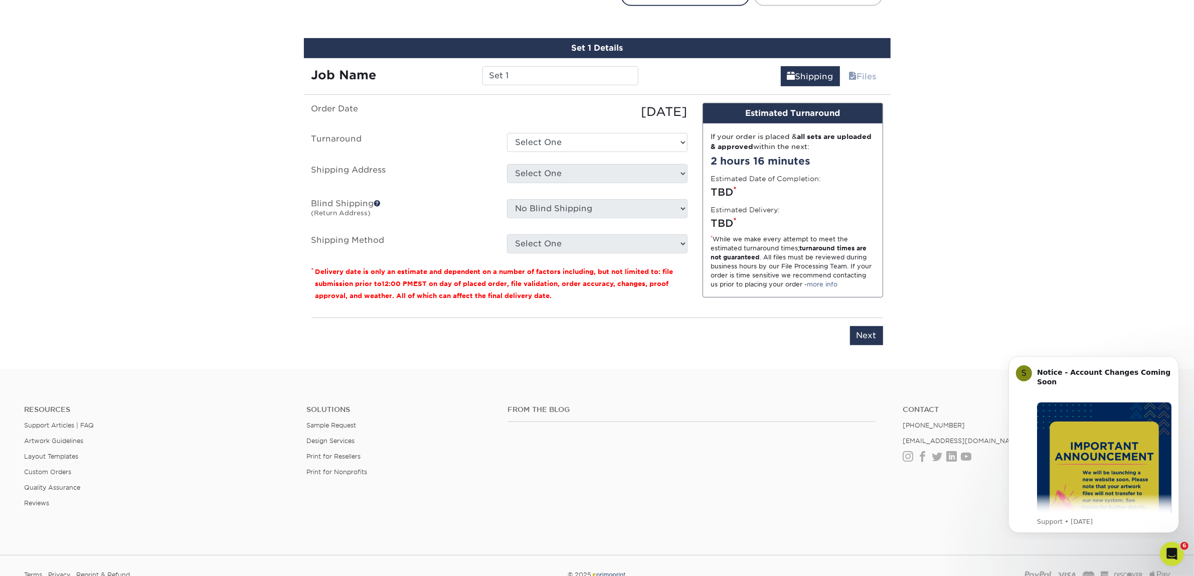
scroll to position [624, 0]
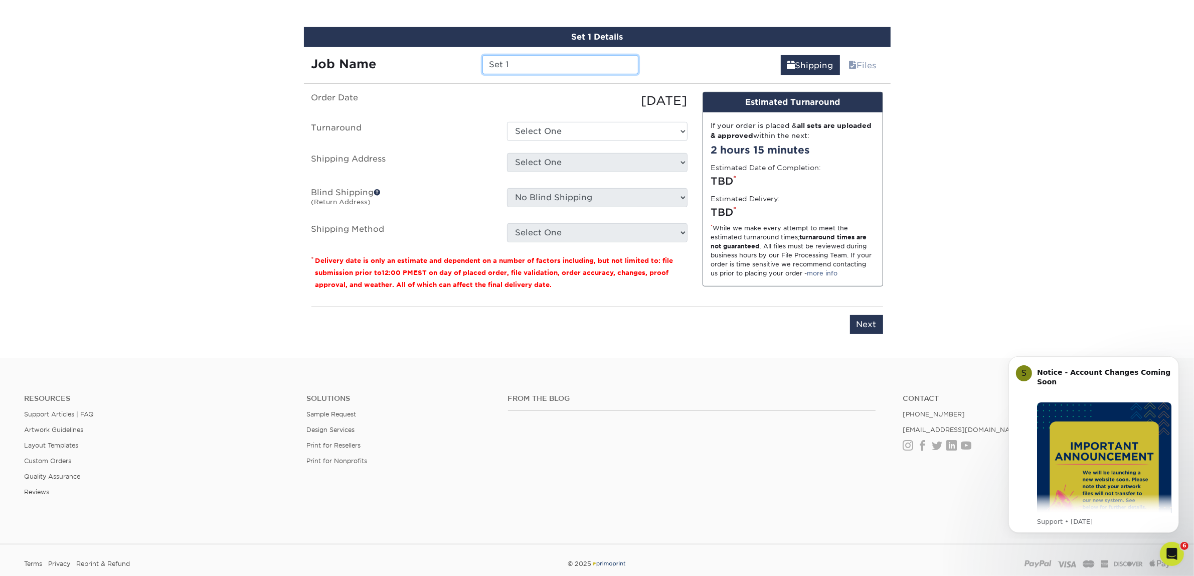
drag, startPoint x: 507, startPoint y: 59, endPoint x: 389, endPoint y: 40, distance: 120.3
click at [389, 40] on div "Set 1 Details Job Name Set 1 Shipping Files You've choosen mailing services! If…" at bounding box center [597, 186] width 587 height 319
type input "[PERSON_NAME]"
click at [566, 128] on select "Select One 2-4 Business Days 2 Day Next Business Day" at bounding box center [597, 131] width 180 height 19
select select "7f31b32a-ec12-4eac-8c83-7b9a9183acd8"
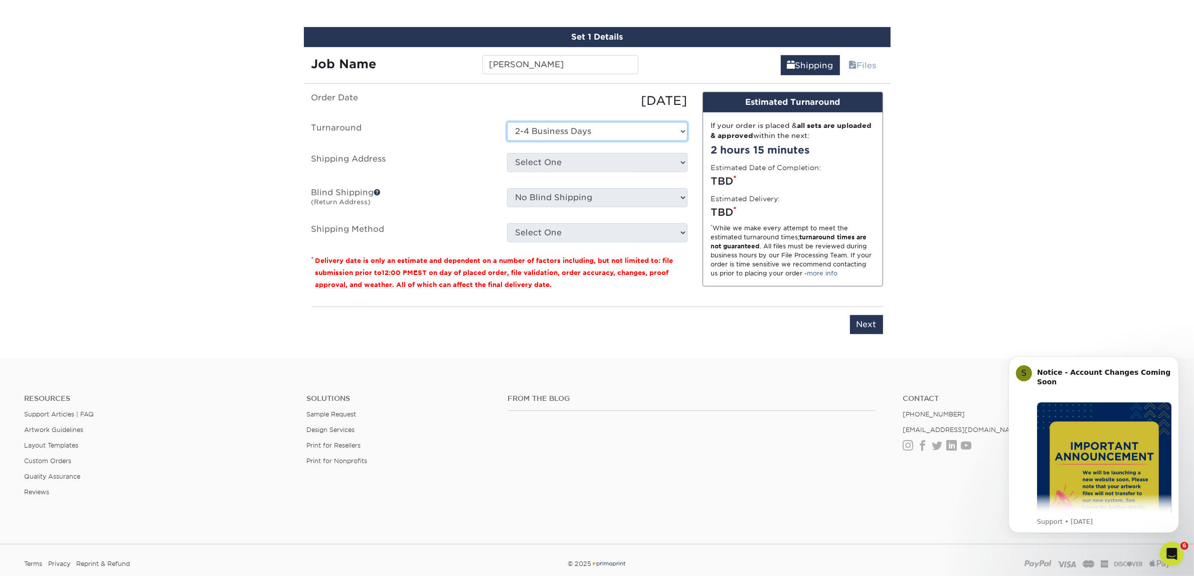
click at [507, 122] on select "Select One 2-4 Business Days 2 Day Next Business Day" at bounding box center [597, 131] width 180 height 19
click at [571, 158] on select "Select One Atlanta Office Austin Office Dallas Office Denver Office Houston Off…" at bounding box center [597, 162] width 180 height 19
select select "244487"
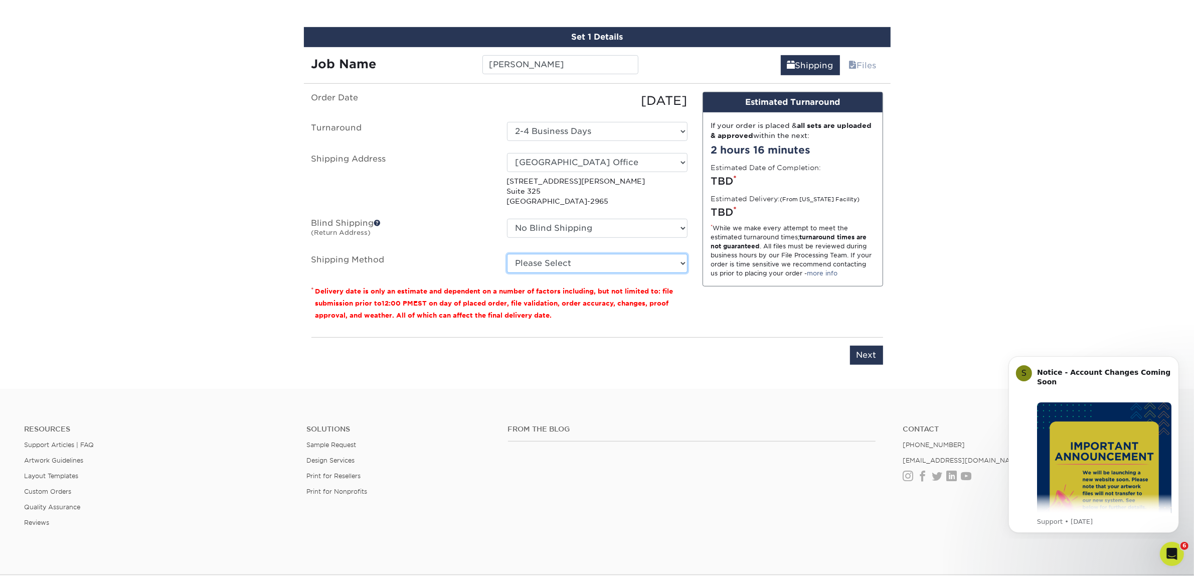
click at [544, 255] on select "Please Select Ground Shipping (+$7.84) 3 Day Shipping Service (+$15.34) 2 Day A…" at bounding box center [597, 263] width 180 height 19
select select "03"
click at [507, 254] on select "Please Select Ground Shipping (+$7.84) 3 Day Shipping Service (+$15.34) 2 Day A…" at bounding box center [597, 263] width 180 height 19
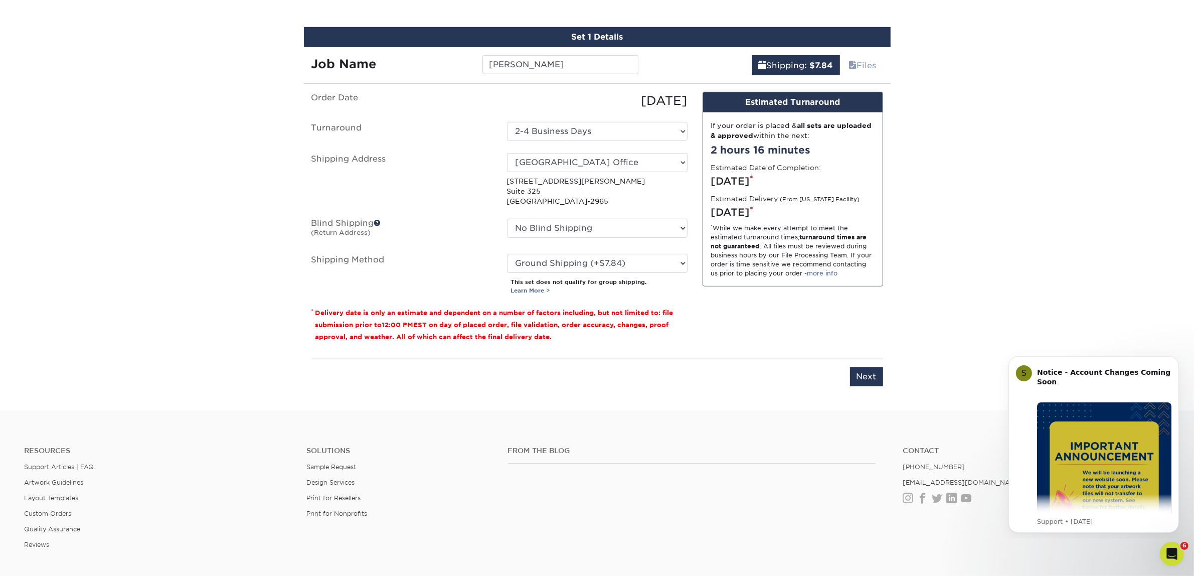
click at [800, 324] on div "Design Estimated Turnaround If your order is placed & all sets are uploaded & a…" at bounding box center [793, 221] width 196 height 259
click at [880, 377] on input "Next" at bounding box center [866, 376] width 33 height 19
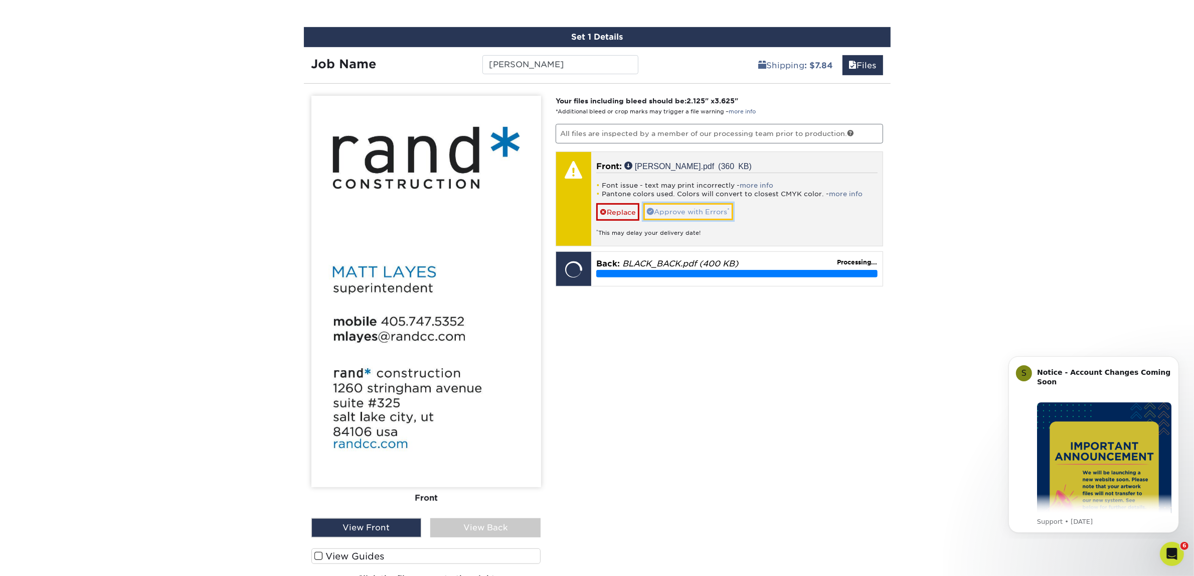
click at [690, 207] on link "Approve with Errors *" at bounding box center [688, 211] width 90 height 17
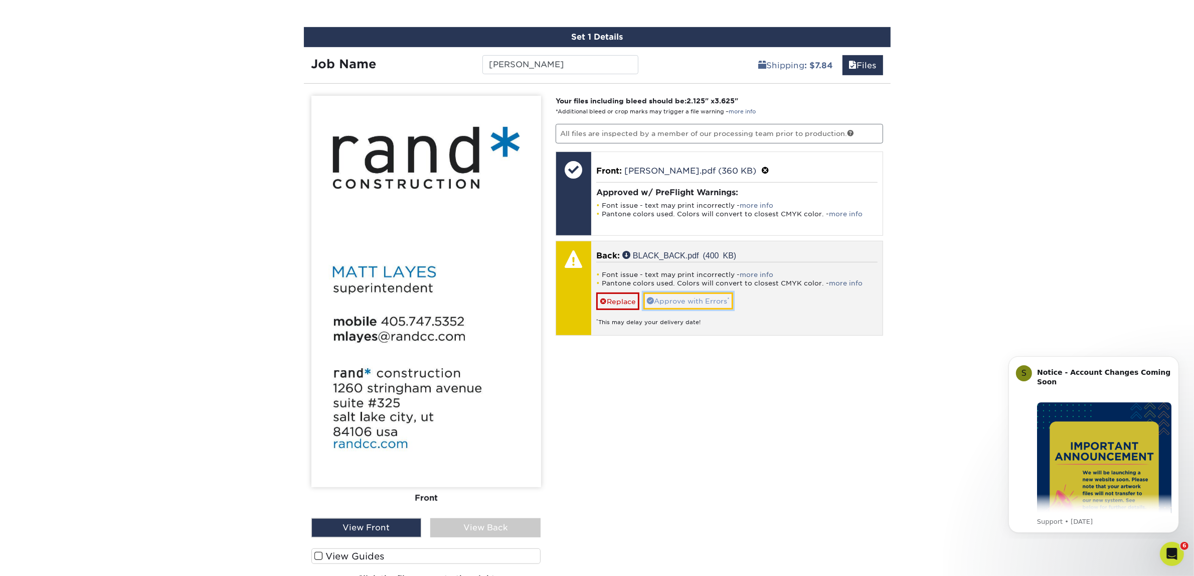
click at [713, 303] on link "Approve with Errors *" at bounding box center [688, 300] width 90 height 17
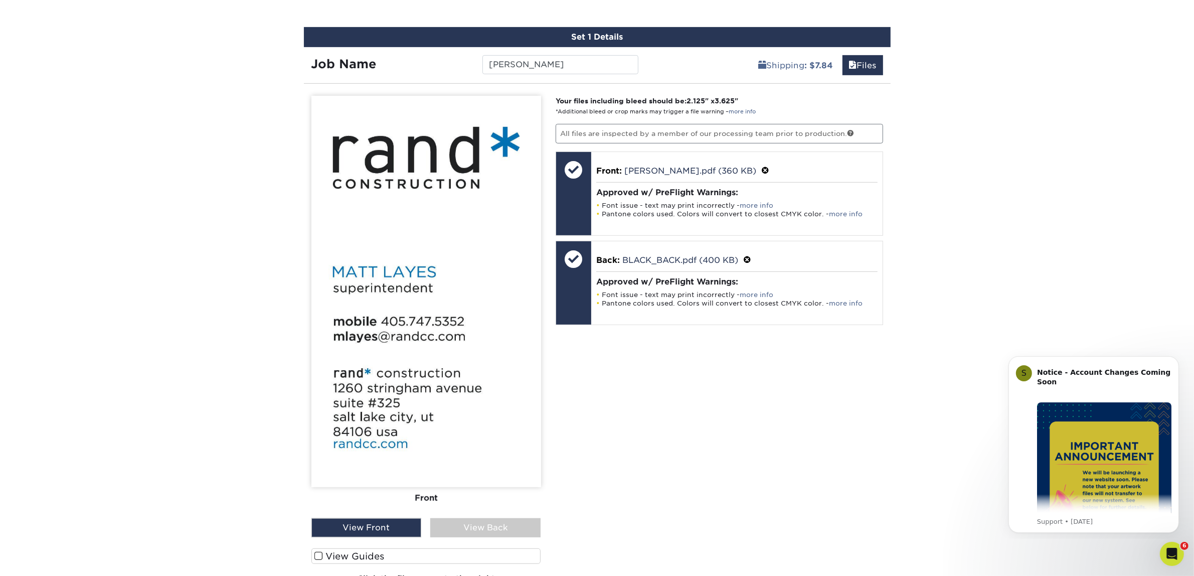
click at [487, 521] on div "View Back" at bounding box center [485, 527] width 110 height 19
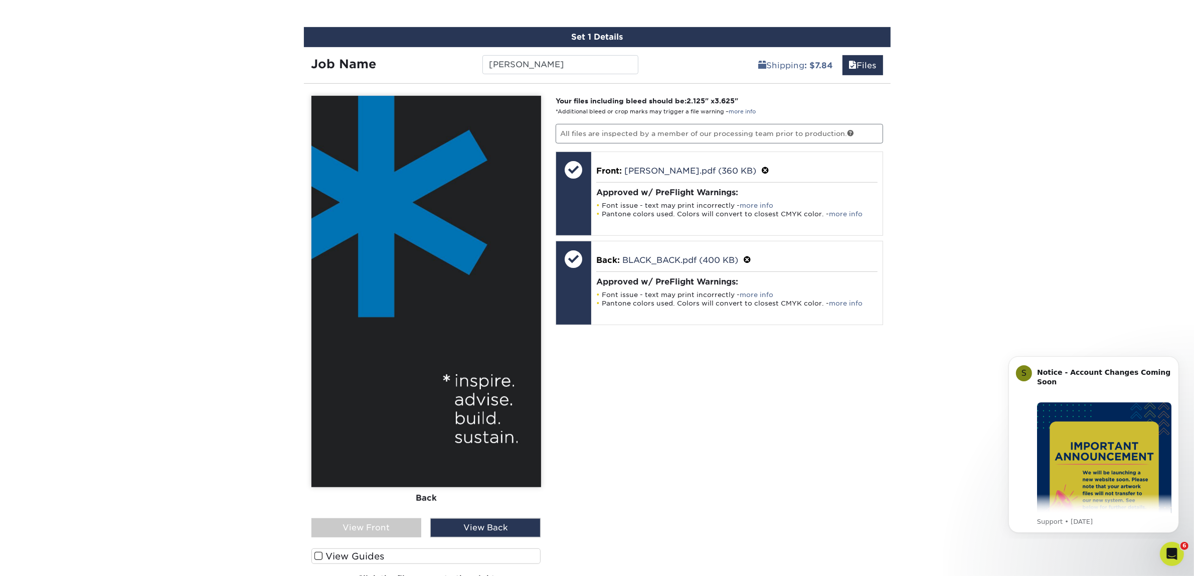
click at [373, 518] on div "View Front" at bounding box center [366, 527] width 110 height 19
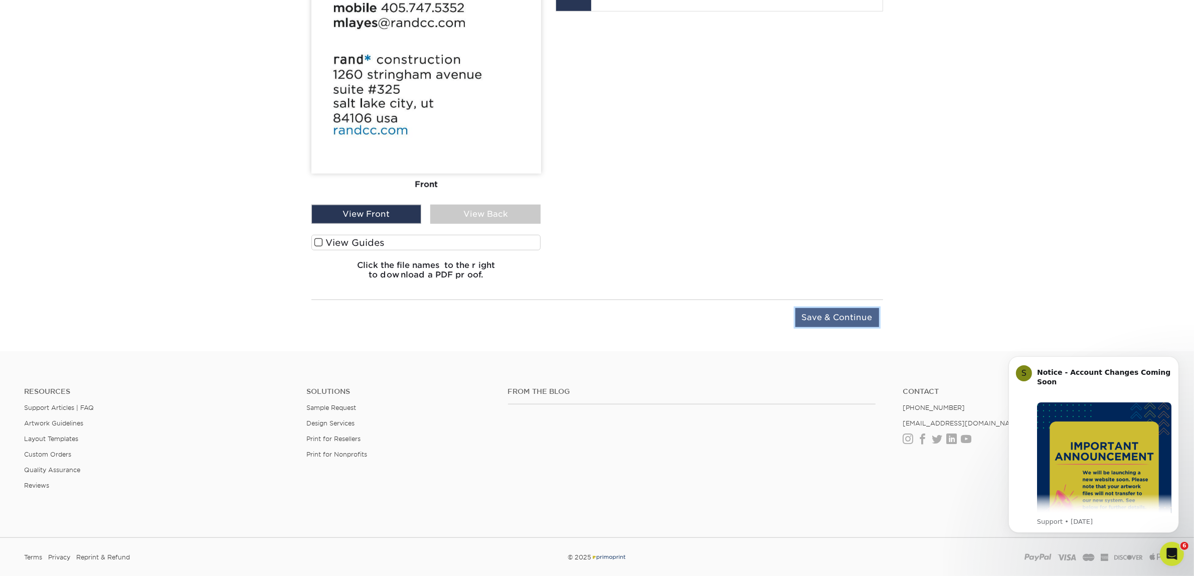
click at [876, 315] on input "Save & Continue" at bounding box center [837, 317] width 84 height 19
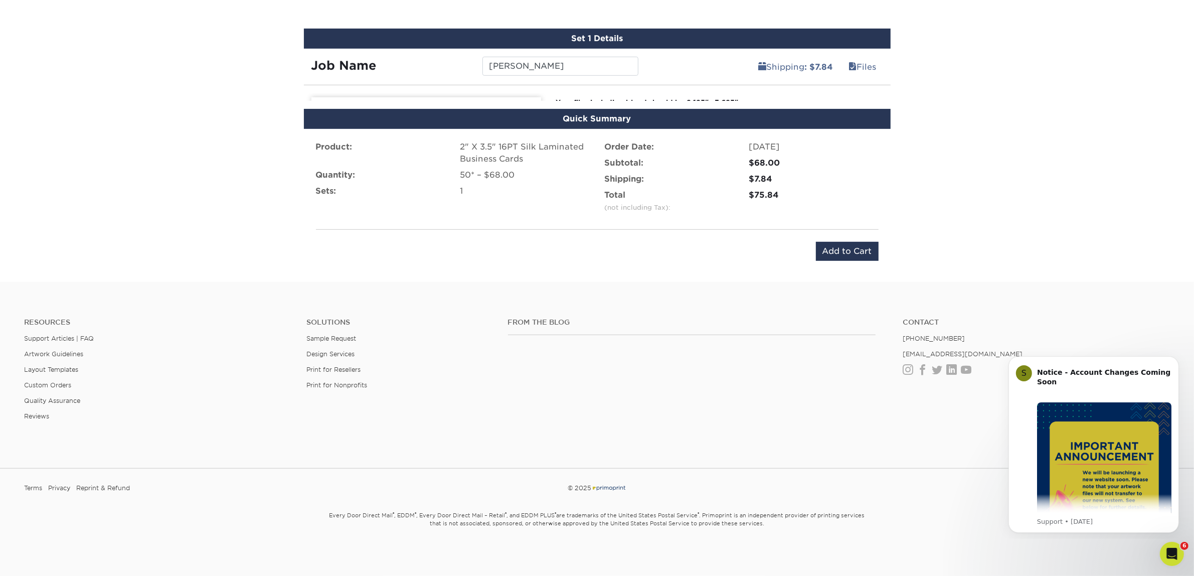
scroll to position [607, 0]
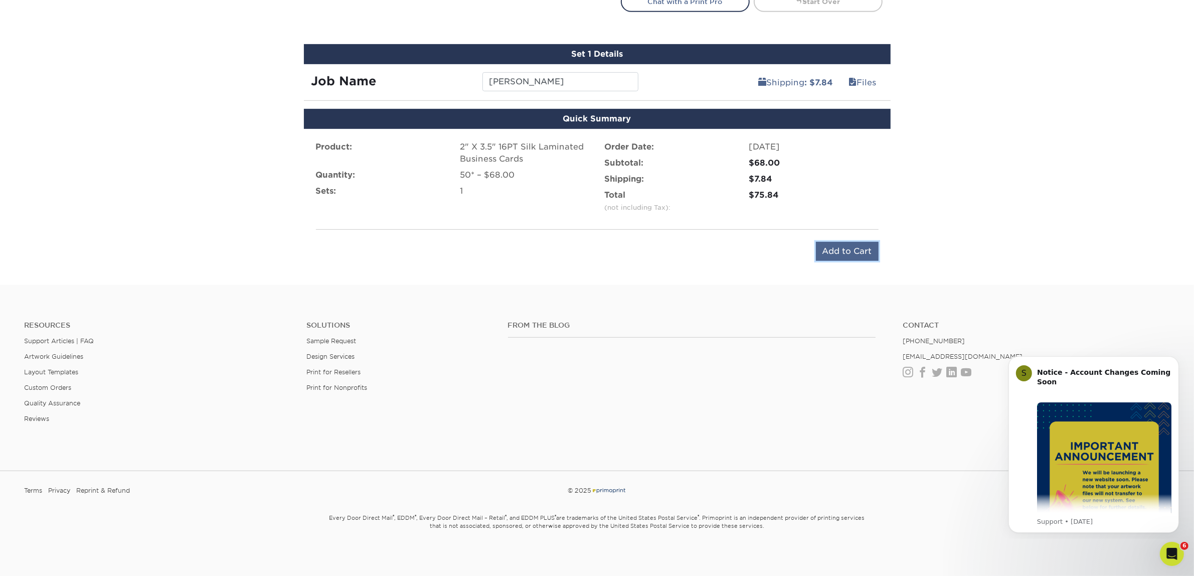
click at [824, 250] on input "Add to Cart" at bounding box center [847, 251] width 63 height 19
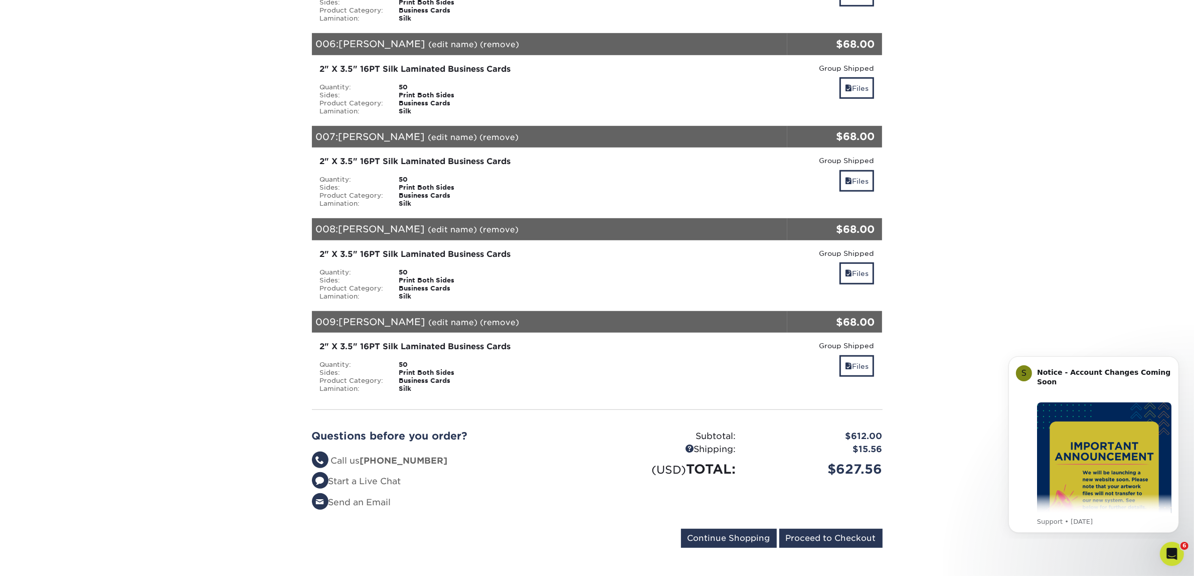
scroll to position [815, 0]
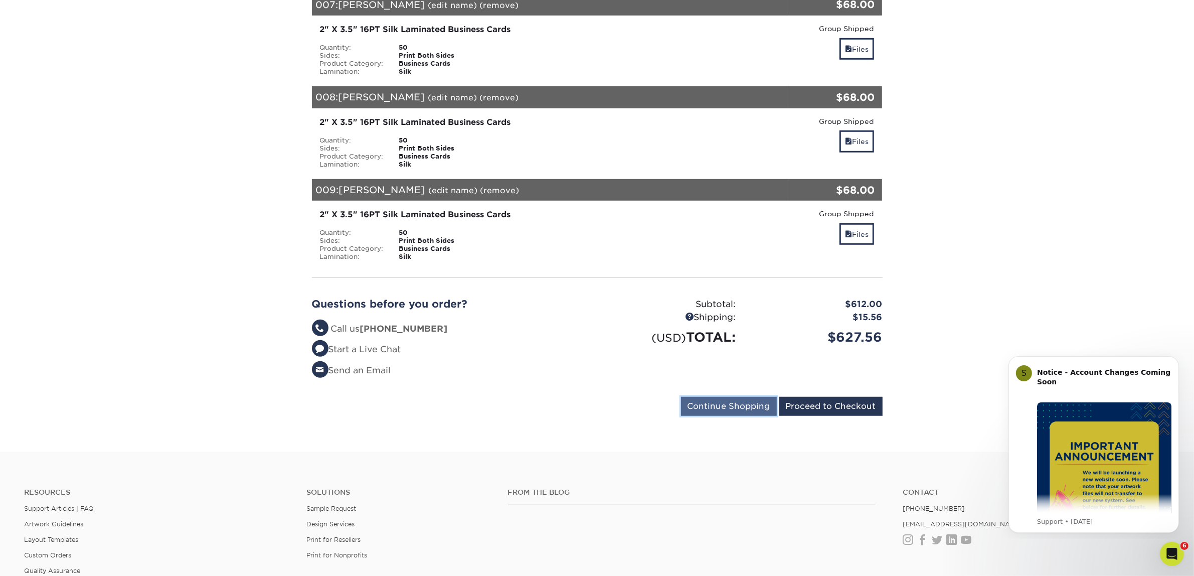
click at [713, 397] on input "Continue Shopping" at bounding box center [729, 406] width 96 height 19
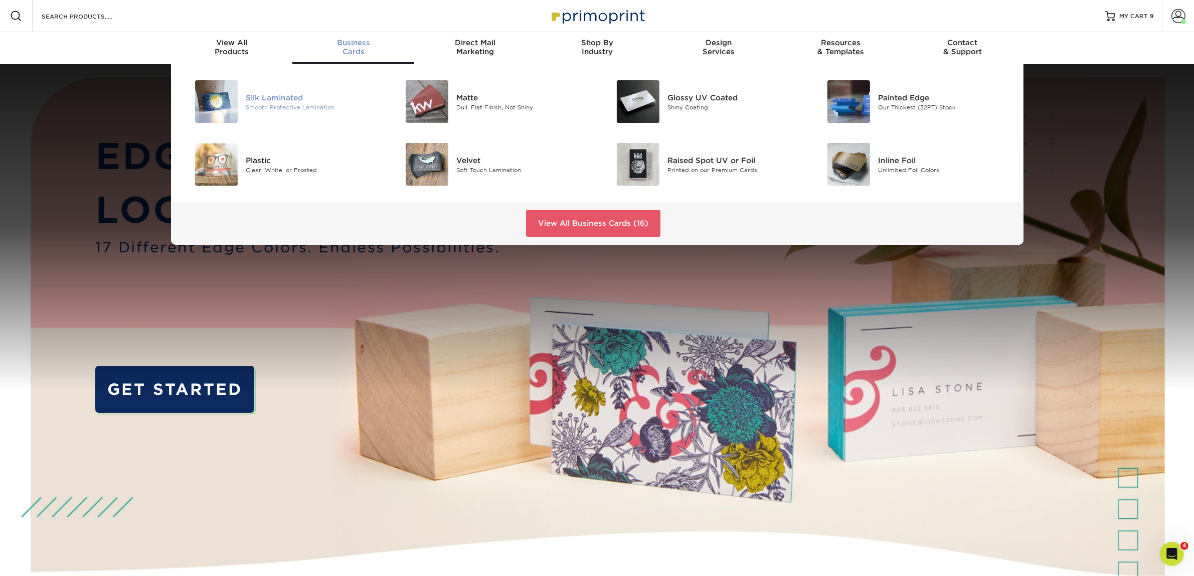
click at [258, 108] on div "Smooth Protective Lamination" at bounding box center [312, 107] width 133 height 9
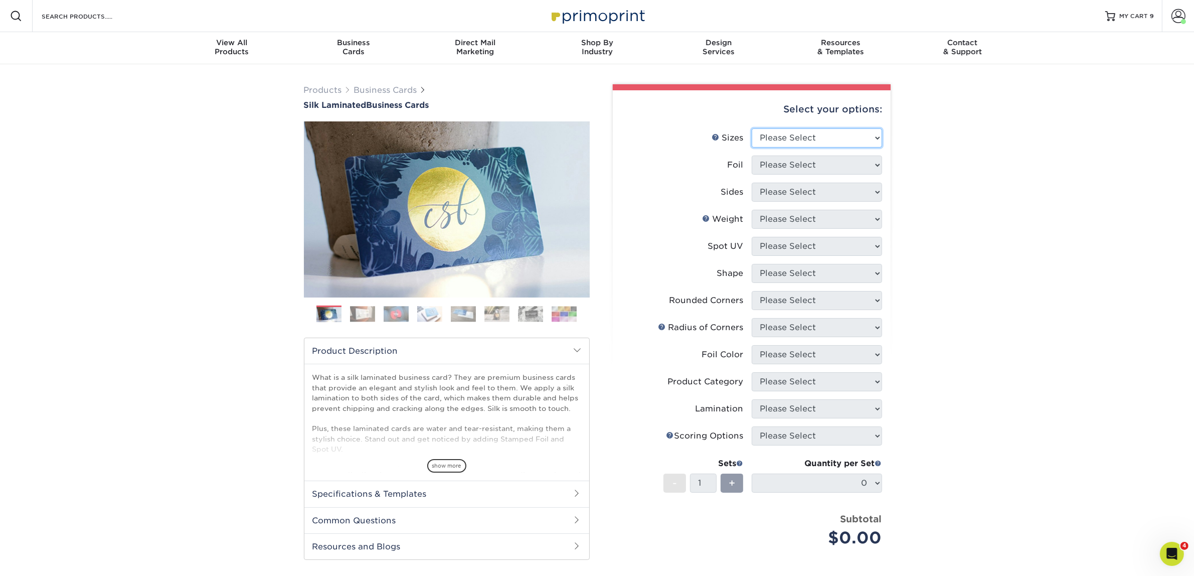
click at [761, 139] on select "Please Select 1.5" x 3.5" - Mini 1.75" x 3.5" - Mini 2" x 2" - Square 2" x 3" -…" at bounding box center [817, 137] width 130 height 19
select select "2.00x3.50"
click at [752, 128] on select "Please Select 1.5" x 3.5" - Mini 1.75" x 3.5" - Mini 2" x 2" - Square 2" x 3" -…" at bounding box center [817, 137] width 130 height 19
click at [800, 170] on select "Please Select Yes No" at bounding box center [817, 164] width 130 height 19
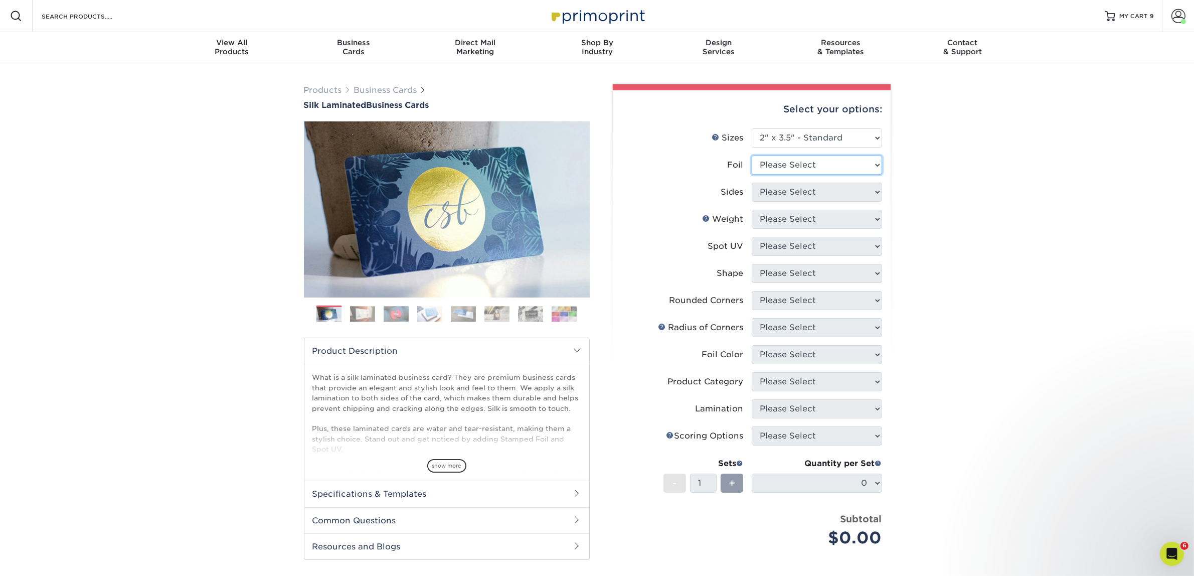
select select "0"
click at [752, 155] on select "Please Select Yes No" at bounding box center [817, 164] width 130 height 19
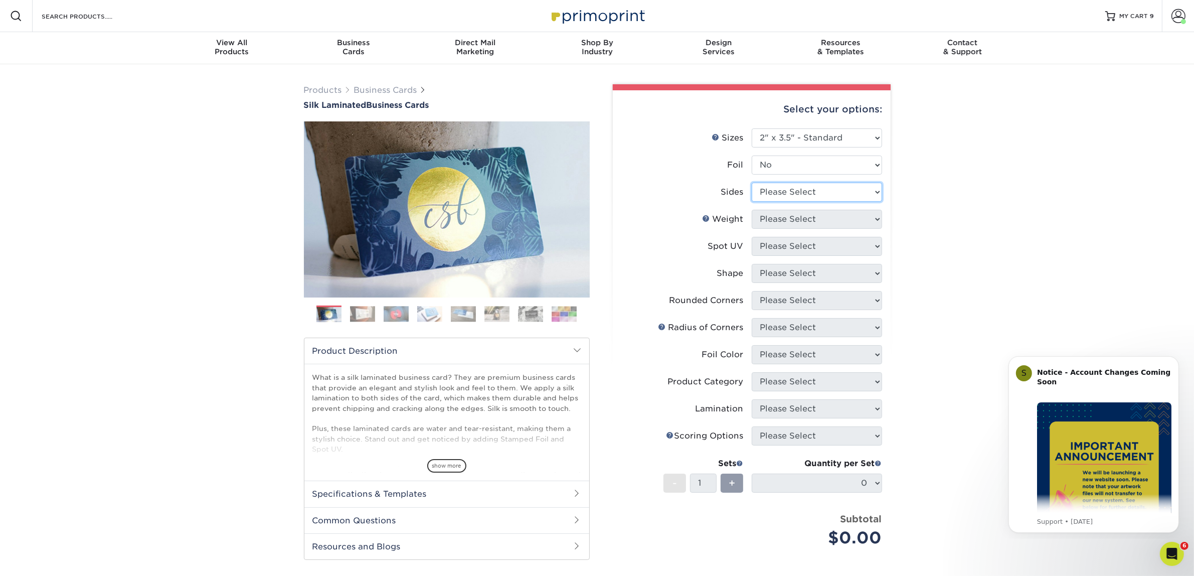
click at [792, 194] on select "Please Select Print Both Sides Print Front Only" at bounding box center [817, 191] width 130 height 19
select select "13abbda7-1d64-4f25-8bb2-c179b224825d"
click at [752, 182] on select "Please Select Print Both Sides Print Front Only" at bounding box center [817, 191] width 130 height 19
click at [784, 221] on select "Please Select 16PT" at bounding box center [817, 219] width 130 height 19
select select "16PT"
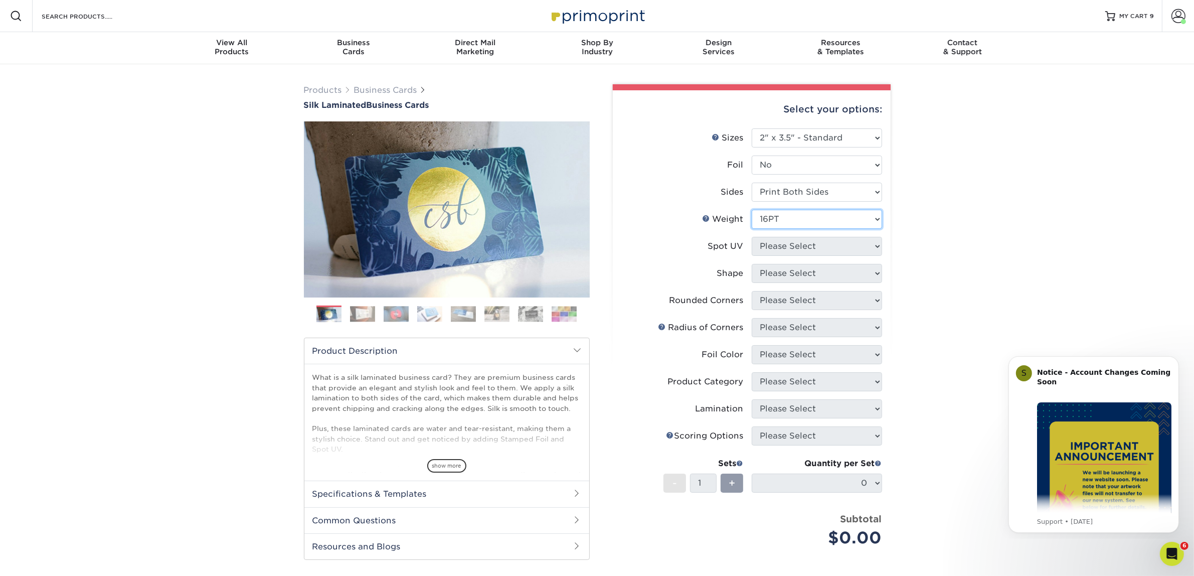
click at [752, 210] on select "Please Select 16PT" at bounding box center [817, 219] width 130 height 19
drag, startPoint x: 786, startPoint y: 247, endPoint x: 788, endPoint y: 254, distance: 6.8
click at [786, 247] on select "Please Select No Spot UV Front and Back (Both Sides) Front Only Back Only" at bounding box center [817, 246] width 130 height 19
select select "3"
click at [752, 237] on select "Please Select No Spot UV Front and Back (Both Sides) Front Only Back Only" at bounding box center [817, 246] width 130 height 19
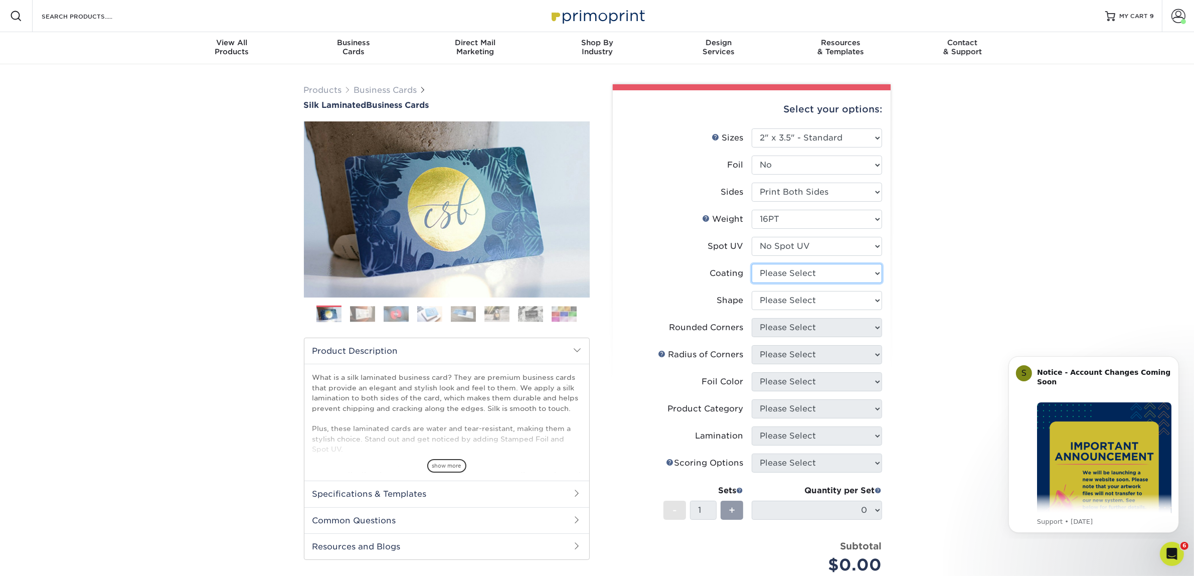
click at [780, 275] on select at bounding box center [817, 273] width 130 height 19
select select "3e7618de-abca-4bda-9f97-8b9129e913d8"
click at [752, 264] on select at bounding box center [817, 273] width 130 height 19
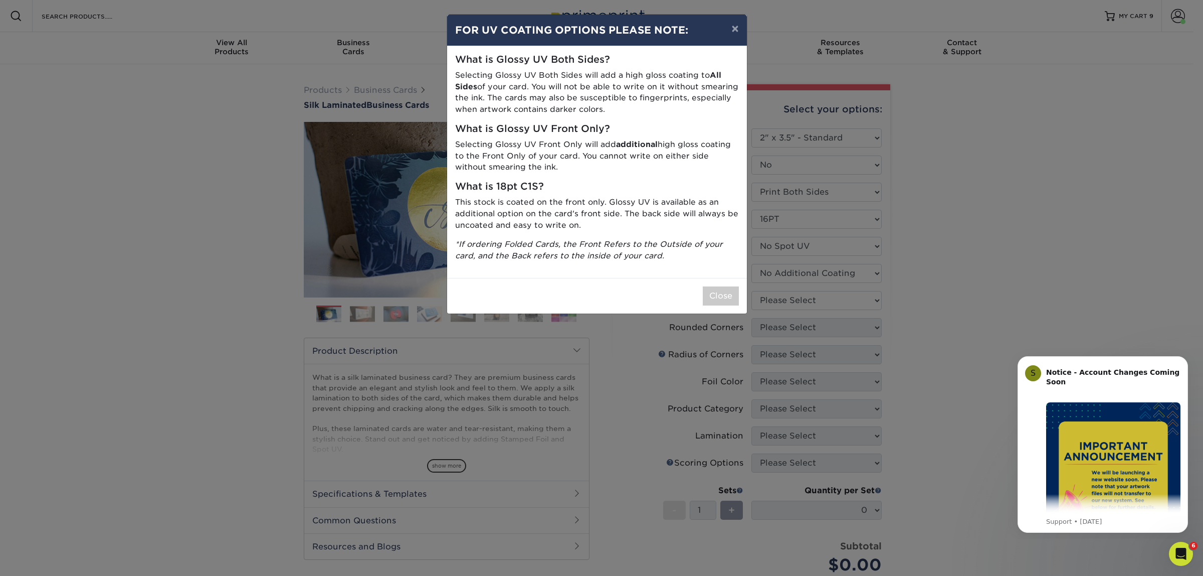
click at [785, 302] on div "× FOR UV COATING OPTIONS PLEASE NOTE: What is Glossy UV Both Sides? Selecting G…" at bounding box center [601, 288] width 1203 height 576
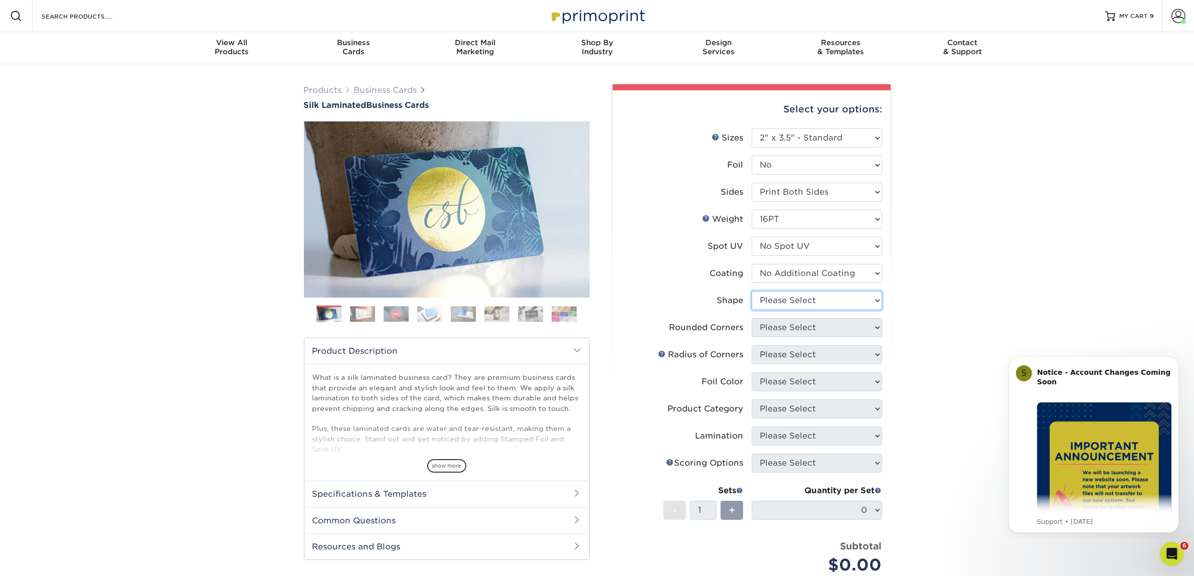
click at [782, 294] on select "Please Select Standard Oval" at bounding box center [817, 300] width 130 height 19
select select "standard"
click at [752, 291] on select "Please Select Standard Oval" at bounding box center [817, 300] width 130 height 19
click at [789, 329] on select "Please Select Yes - Round 2 Corners Yes - Round 4 Corners No" at bounding box center [817, 327] width 130 height 19
select select "0"
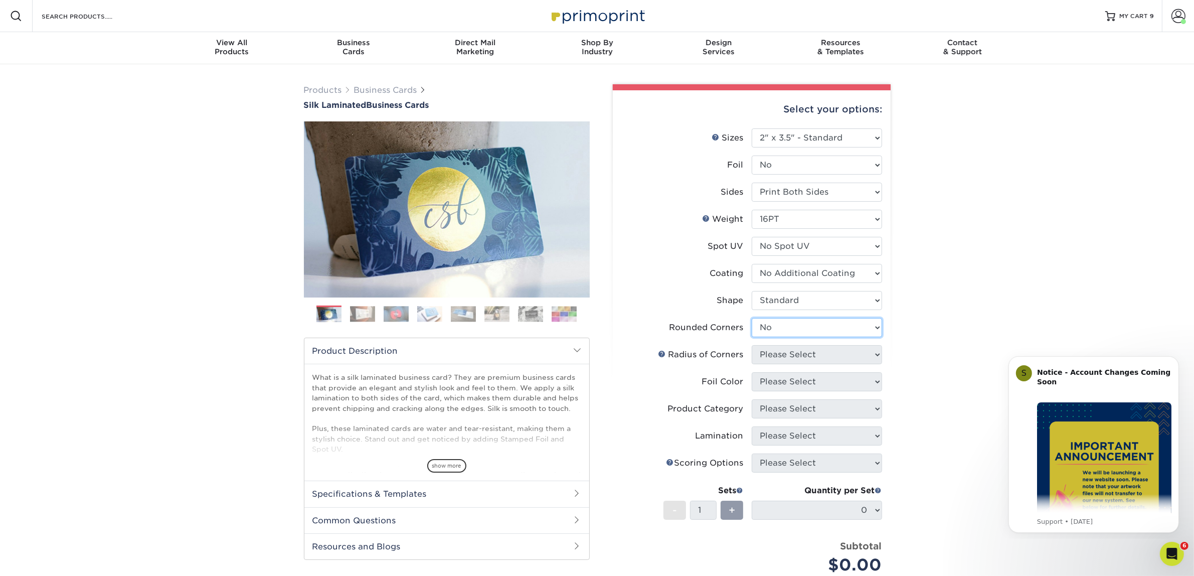
click at [752, 318] on select "Please Select Yes - Round 2 Corners Yes - Round 4 Corners No" at bounding box center [817, 327] width 130 height 19
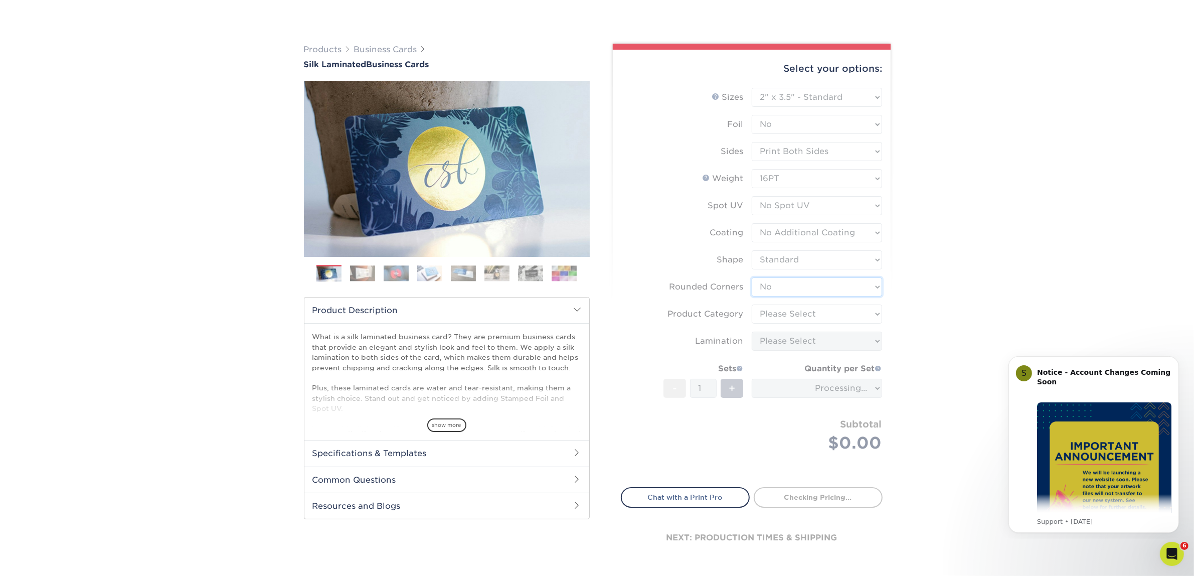
scroll to position [63, 0]
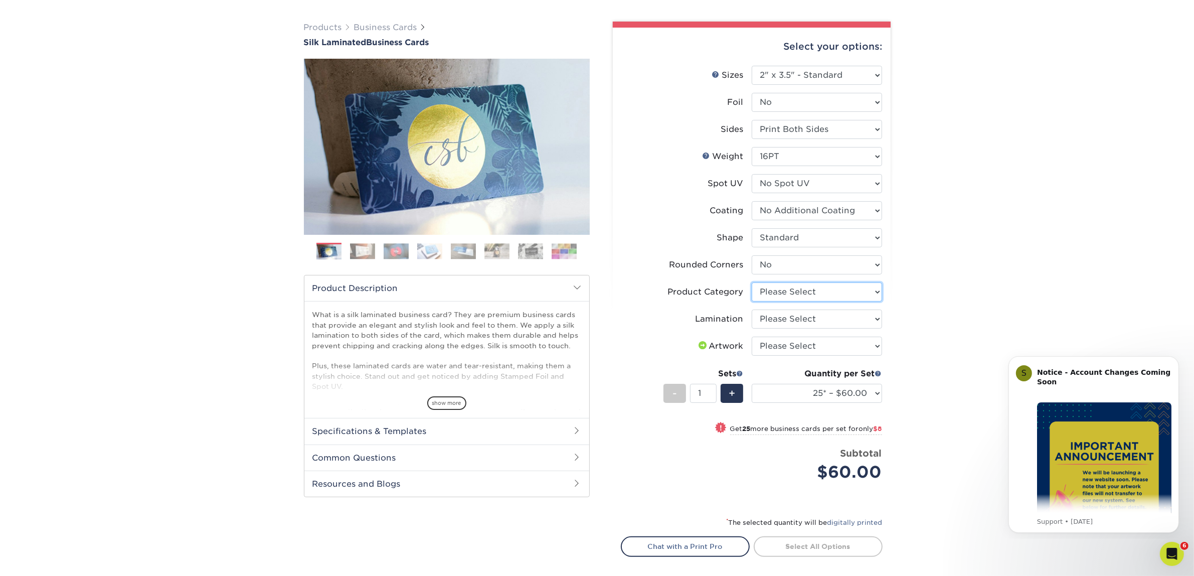
click at [755, 294] on select "Please Select Business Cards" at bounding box center [817, 291] width 130 height 19
select select "3b5148f1-0588-4f88-a218-97bcfdce65c1"
click at [752, 282] on select "Please Select Business Cards" at bounding box center [817, 291] width 130 height 19
click at [797, 319] on select "Please Select Silk" at bounding box center [817, 318] width 130 height 19
select select "ccacb42f-45f7-42d3-bbd3-7c8421cf37f0"
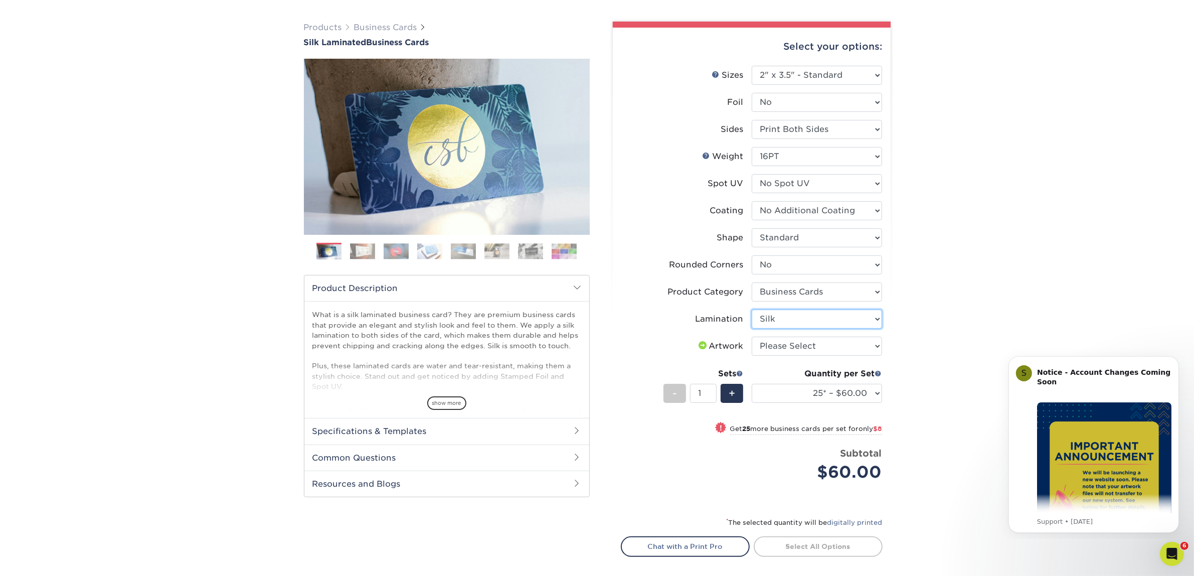
click at [752, 309] on select "Please Select Silk" at bounding box center [817, 318] width 130 height 19
click at [793, 350] on select "Please Select I will upload files I need a design - $100" at bounding box center [817, 345] width 130 height 19
select select "upload"
click at [752, 336] on select "Please Select I will upload files I need a design - $100" at bounding box center [817, 345] width 130 height 19
drag, startPoint x: 813, startPoint y: 395, endPoint x: 826, endPoint y: 387, distance: 15.0
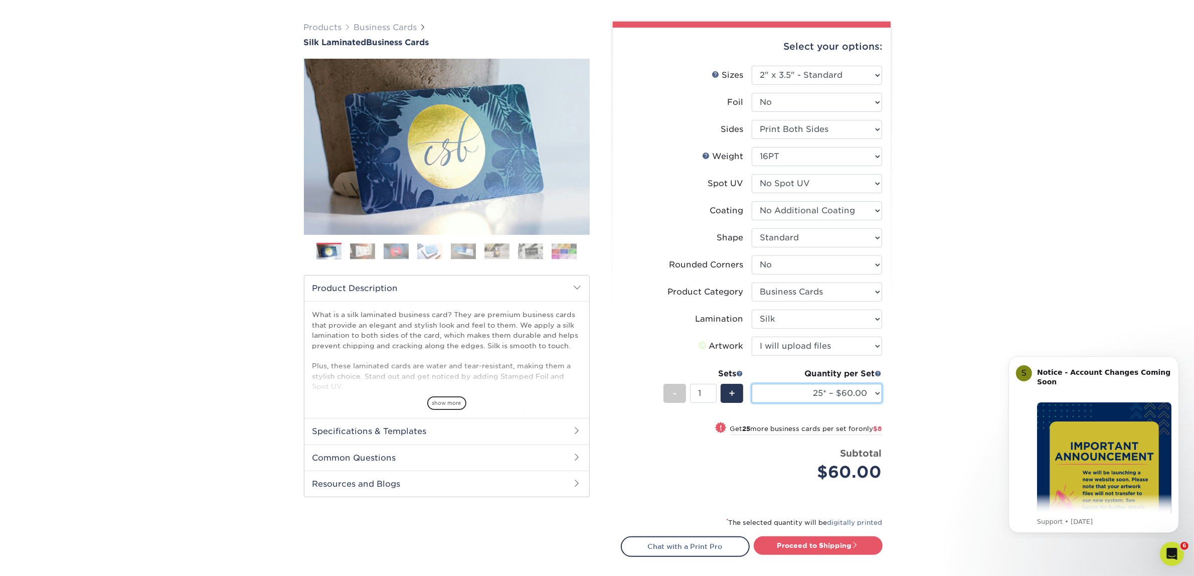
click at [813, 395] on select "25* – $60.00 50* – $68.00 75* – $76.00 100* – $84.00 250* – $92.00 500 – $96.00…" at bounding box center [817, 393] width 130 height 19
click at [752, 384] on select "25* – $60.00 50* – $68.00 75* – $76.00 100* – $84.00 250* – $92.00 500 – $96.00…" at bounding box center [817, 393] width 130 height 19
click at [823, 436] on div "! Get 25 more business cards per set for only $8" at bounding box center [751, 434] width 261 height 24
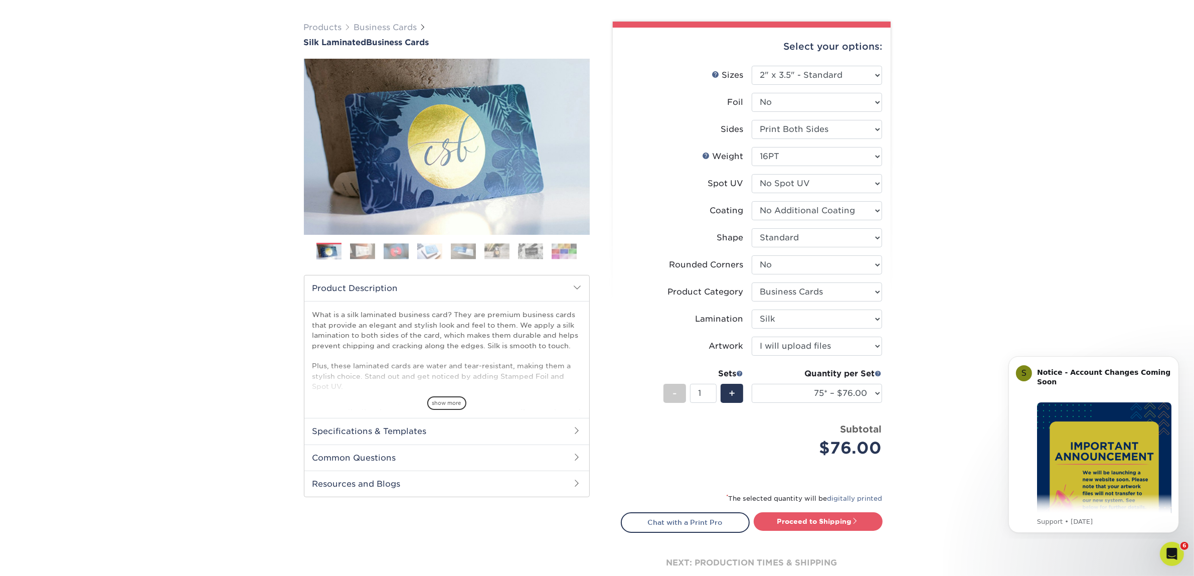
scroll to position [125, 0]
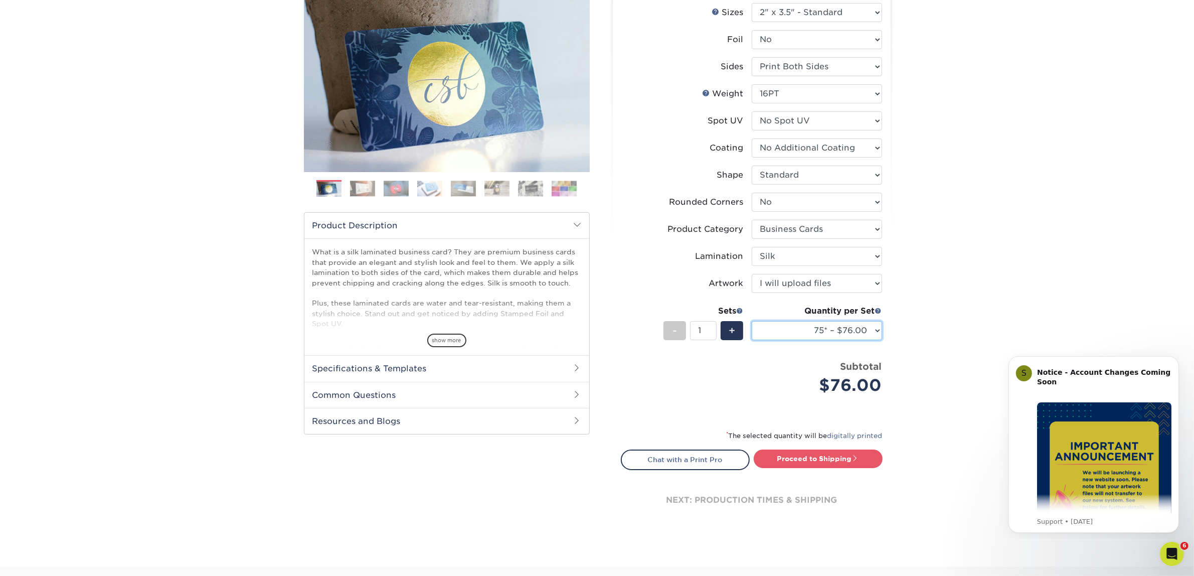
click at [828, 334] on select "25* – $60.00 50* – $68.00 75* – $76.00 100* – $84.00 250* – $92.00 500 – $96.00…" at bounding box center [817, 330] width 130 height 19
click at [752, 321] on select "25* – $60.00 50* – $68.00 75* – $76.00 100* – $84.00 250* – $92.00 500 – $96.00…" at bounding box center [817, 330] width 130 height 19
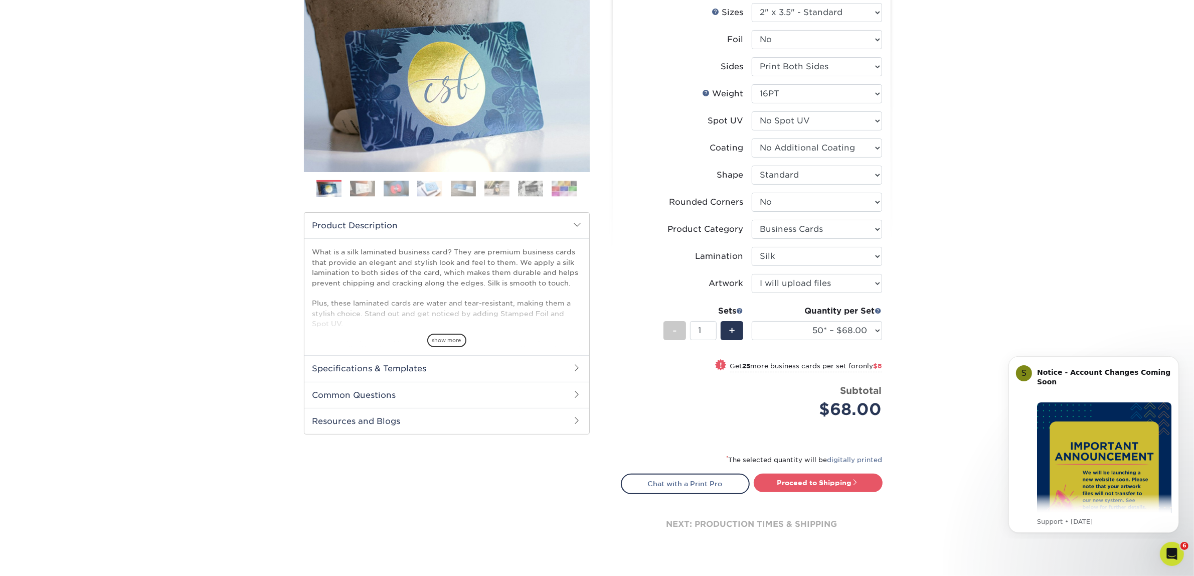
click at [805, 380] on div "! Get 25 more business cards per set for only $8" at bounding box center [751, 371] width 261 height 24
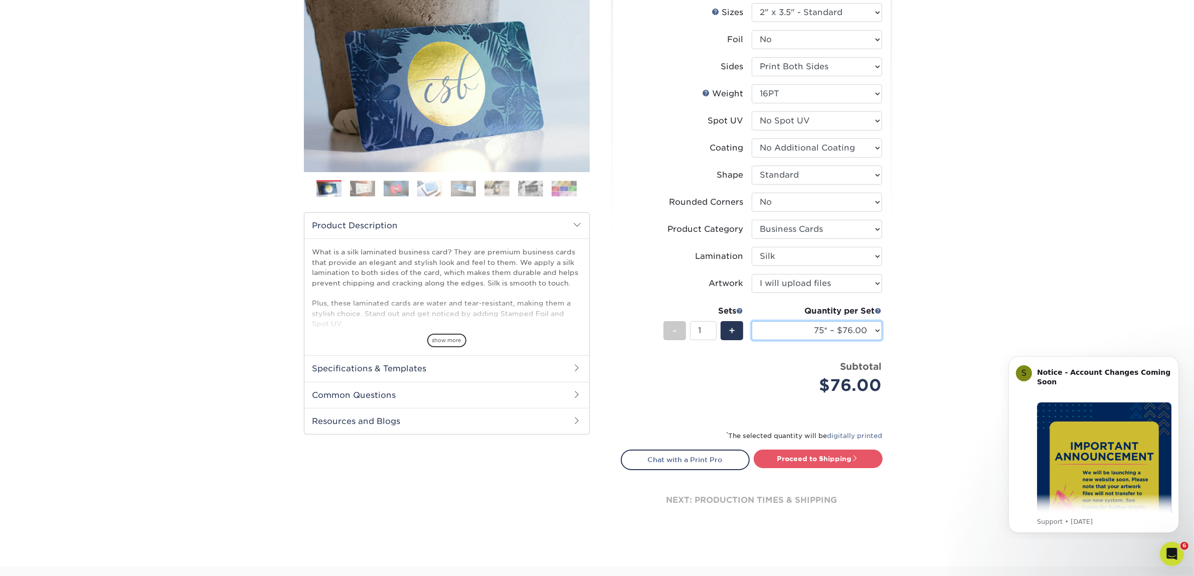
click at [815, 326] on select "25* – $60.00 50* – $68.00 75* – $76.00 100* – $84.00 250* – $92.00 500 – $96.00…" at bounding box center [817, 330] width 130 height 19
select select "50* – $68.00"
click at [752, 321] on select "25* – $60.00 50* – $68.00 75* – $76.00 100* – $84.00 250* – $92.00 500 – $96.00…" at bounding box center [817, 330] width 130 height 19
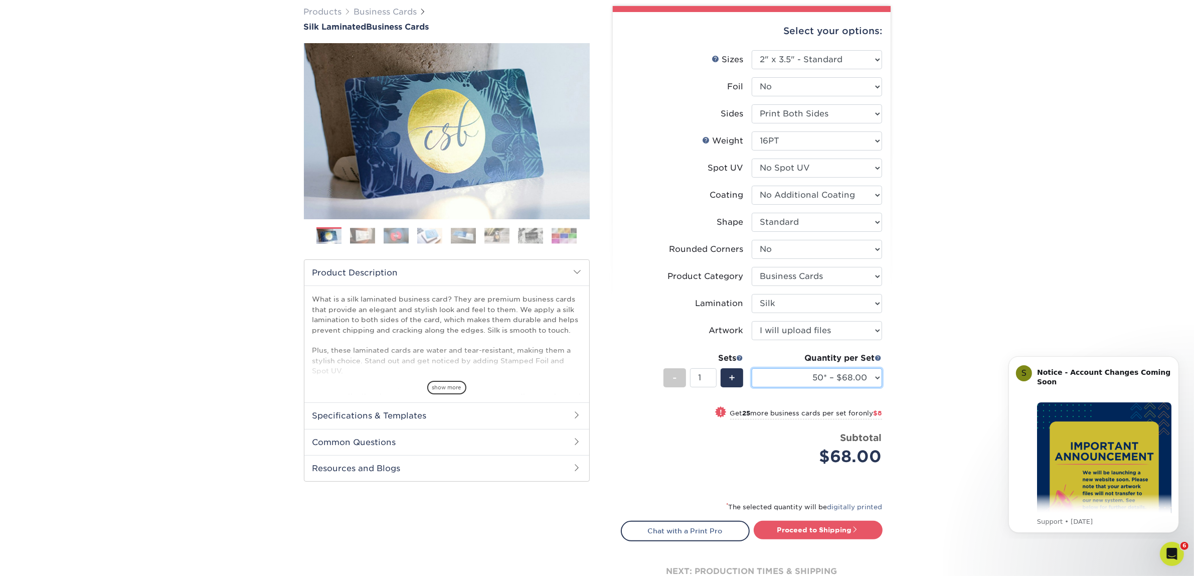
scroll to position [0, 0]
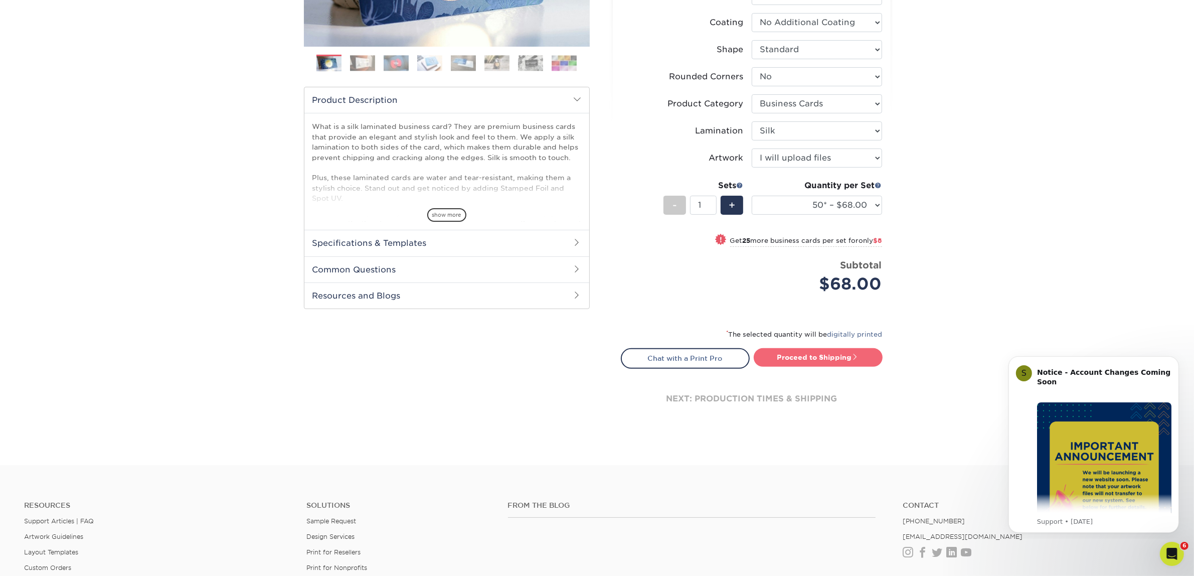
click at [830, 353] on link "Proceed to Shipping" at bounding box center [818, 357] width 129 height 18
type input "Set 1"
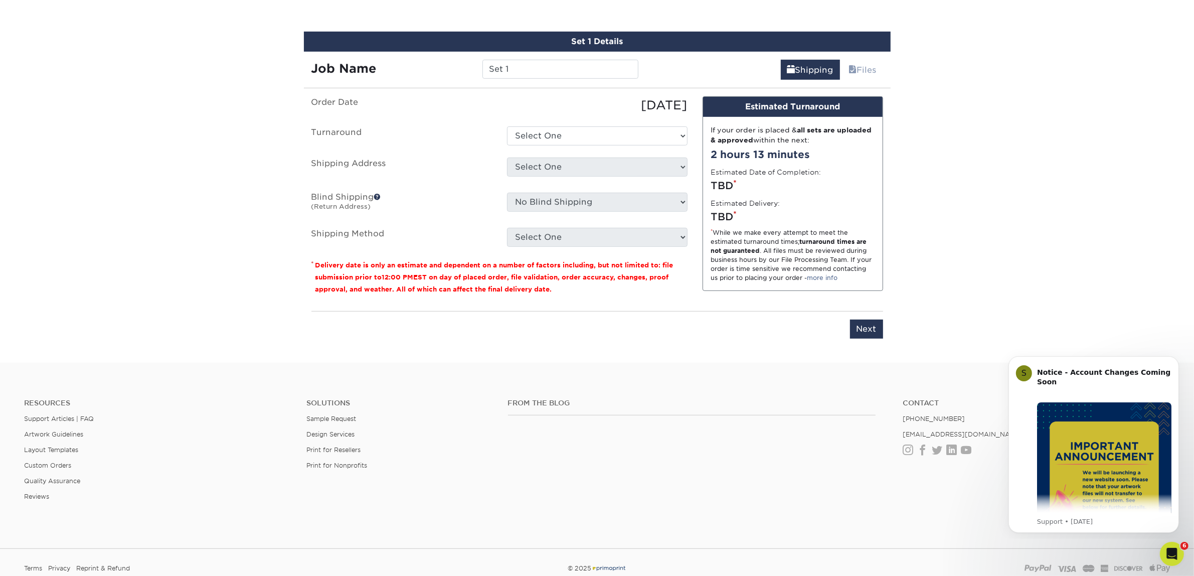
scroll to position [624, 0]
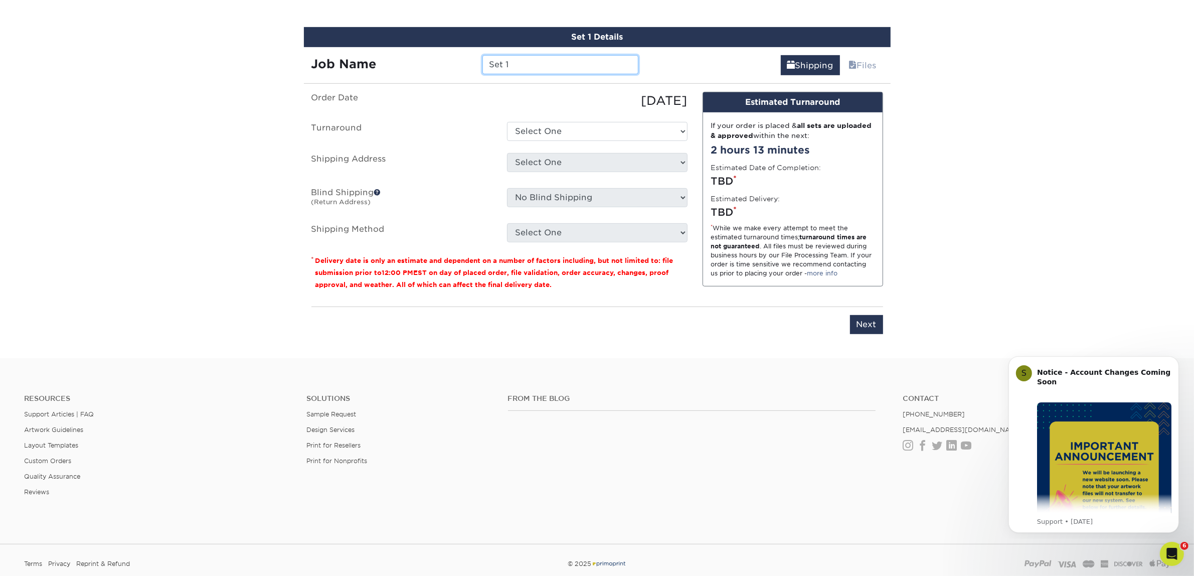
drag, startPoint x: 517, startPoint y: 62, endPoint x: 392, endPoint y: 81, distance: 127.3
click at [392, 81] on div "Set 1 Details Job Name Set 1 Shipping Files You've choosen mailing services! If…" at bounding box center [597, 186] width 587 height 319
type input "Hannah Mannai"
click at [612, 131] on select "Select One 2-4 Business Days 2 Day Next Business Day" at bounding box center [597, 131] width 180 height 19
select select "7f31b32a-ec12-4eac-8c83-7b9a9183acd8"
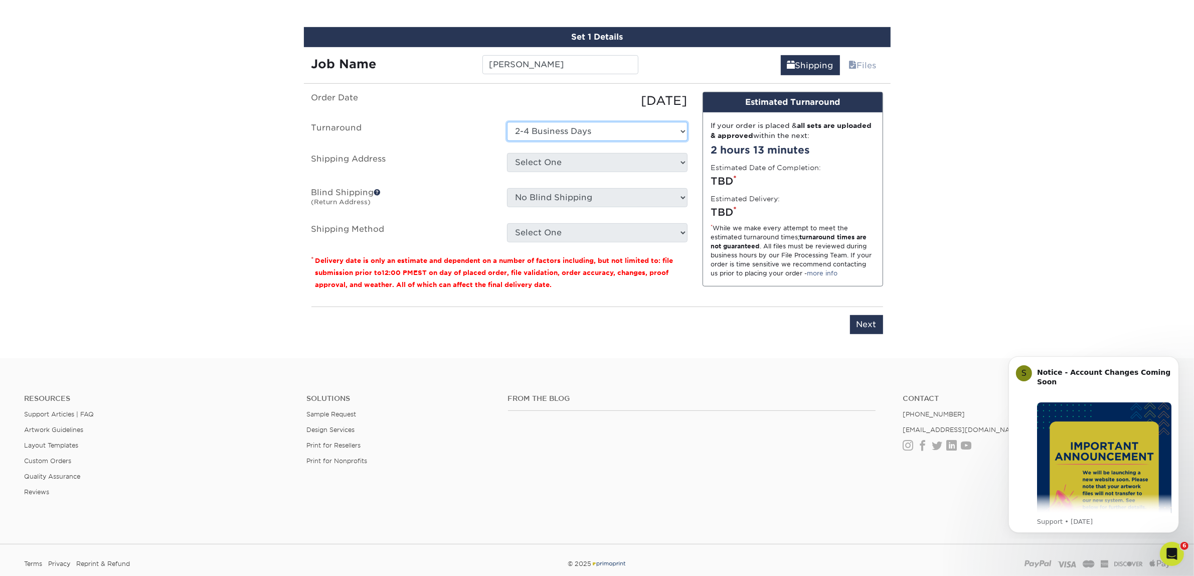
click at [507, 122] on select "Select One 2-4 Business Days 2 Day Next Business Day" at bounding box center [597, 131] width 180 height 19
click at [570, 164] on select "Select One Atlanta Office Austin Office Dallas Office Denver Office Houston Off…" at bounding box center [597, 162] width 180 height 19
select select "244487"
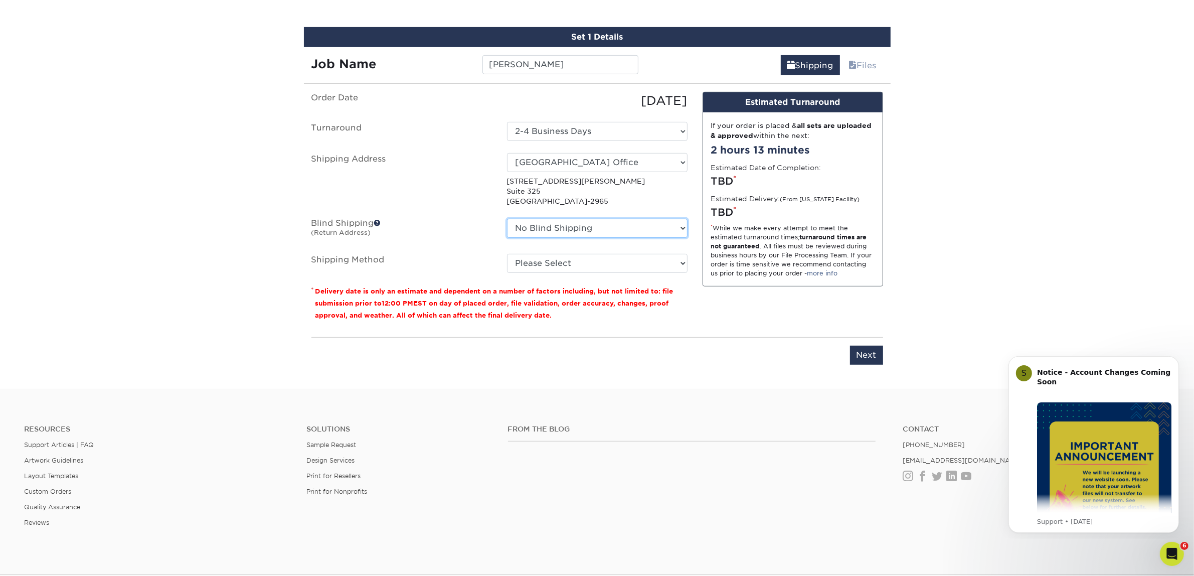
click at [560, 222] on select "No Blind Shipping [GEOGRAPHIC_DATA] Office [GEOGRAPHIC_DATA] Office [GEOGRAPHIC…" at bounding box center [597, 228] width 180 height 19
click at [507, 219] on select "No Blind Shipping [GEOGRAPHIC_DATA] Office [GEOGRAPHIC_DATA] Office [GEOGRAPHIC…" at bounding box center [597, 228] width 180 height 19
click at [542, 270] on select "Please Select Ground Shipping (+$7.84) 3 Day Shipping Service (+$15.34) 2 Day A…" at bounding box center [597, 263] width 180 height 19
select select "03"
click at [507, 254] on select "Please Select Ground Shipping (+$7.84) 3 Day Shipping Service (+$15.34) 2 Day A…" at bounding box center [597, 263] width 180 height 19
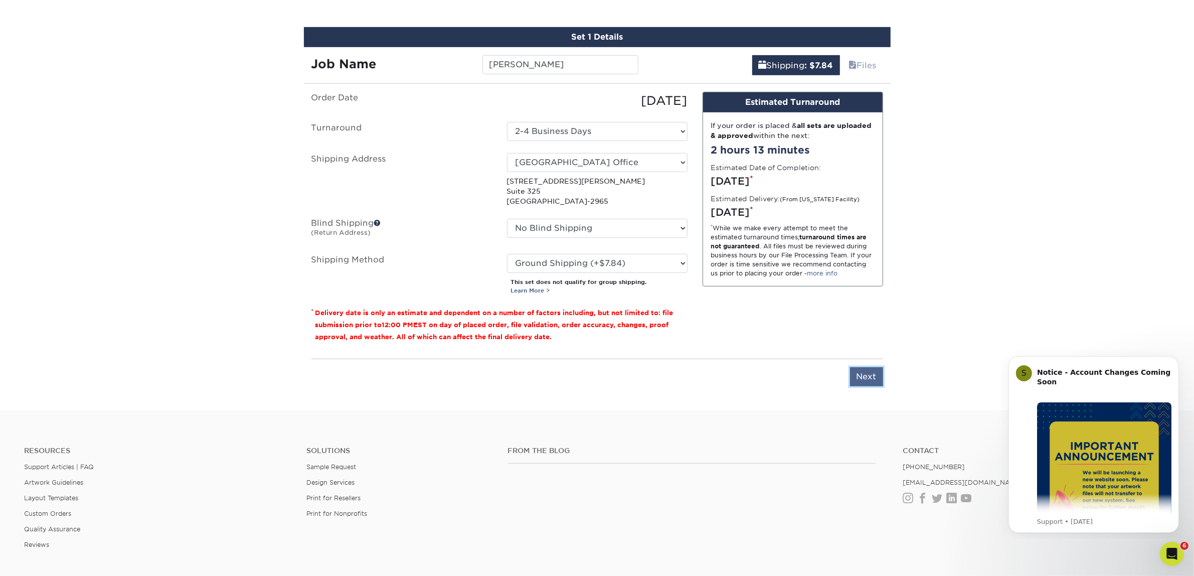
click at [876, 374] on input "Next" at bounding box center [866, 376] width 33 height 19
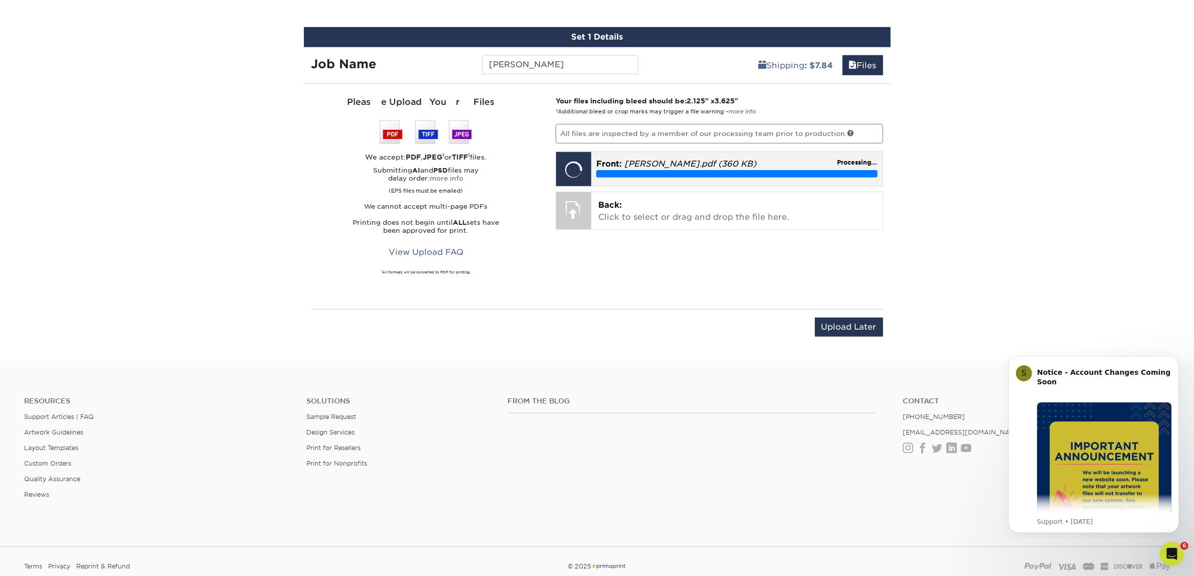
drag, startPoint x: 799, startPoint y: 163, endPoint x: 805, endPoint y: 158, distance: 7.5
click at [756, 159] on em "Hannah Mannai_Front_Updated.pdf (360 KB)" at bounding box center [690, 164] width 132 height 10
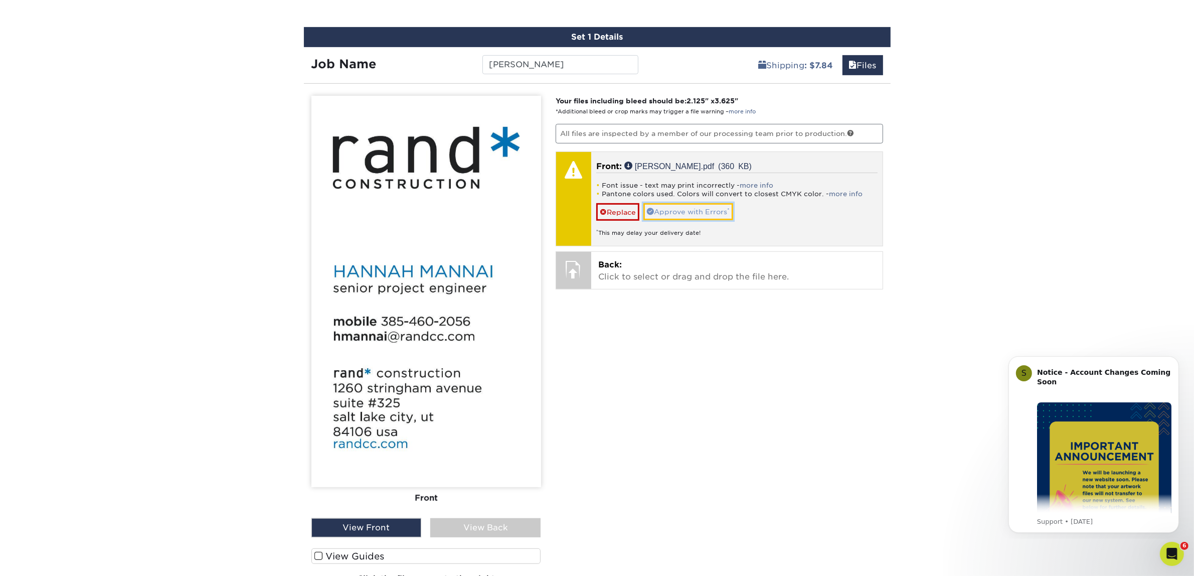
click at [677, 207] on link "Approve with Errors *" at bounding box center [688, 211] width 90 height 17
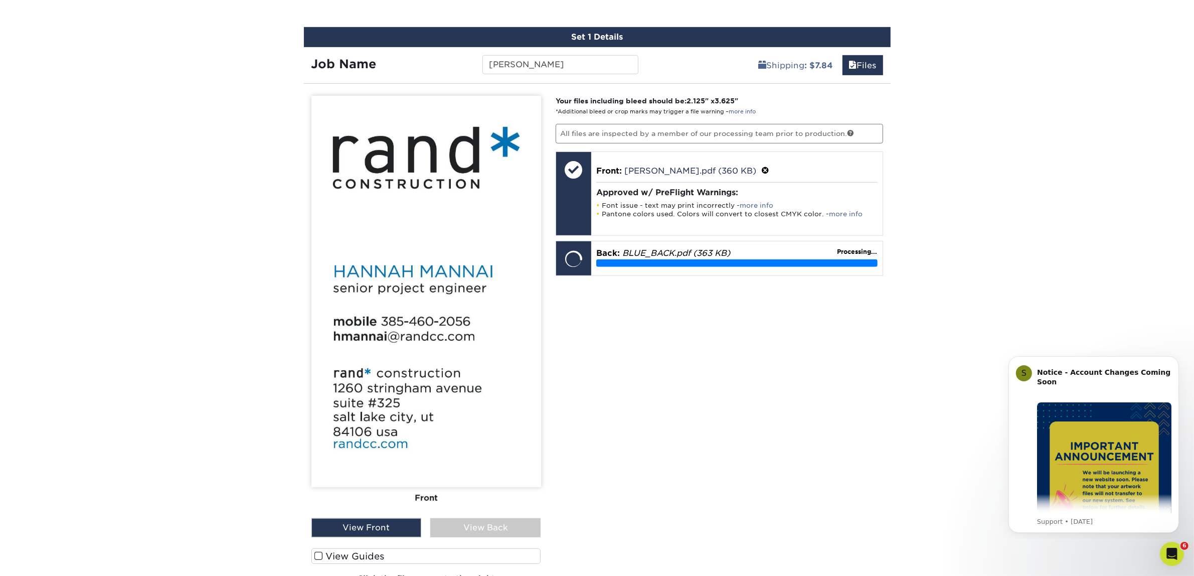
click at [861, 334] on div "Your files including bleed should be: 2.125 " x 3.625 " *Additional bleed or cr…" at bounding box center [719, 348] width 342 height 505
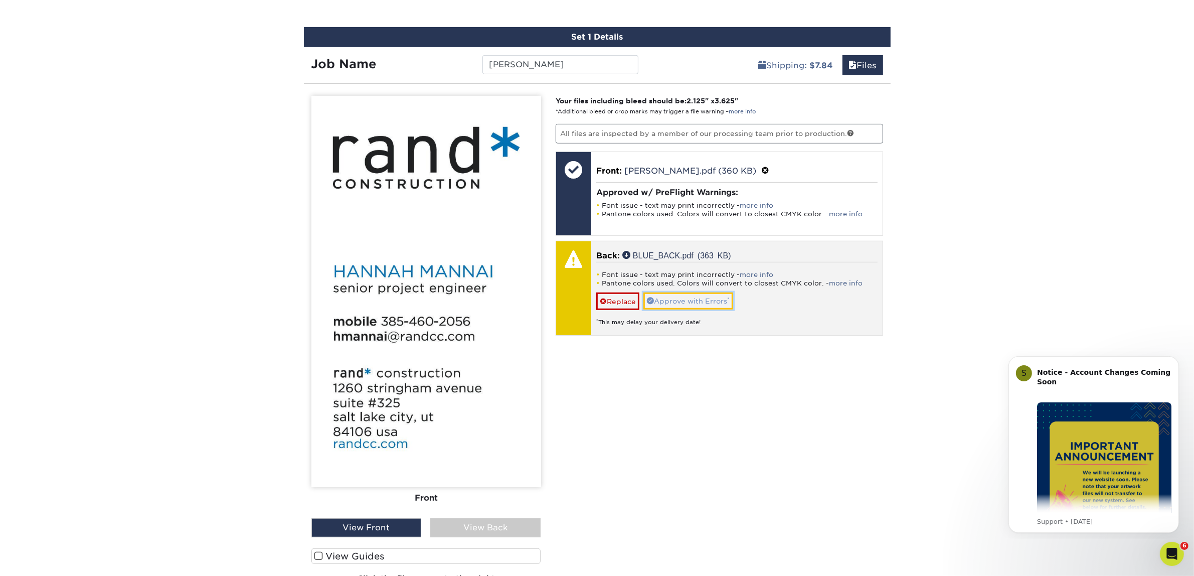
click at [690, 296] on link "Approve with Errors *" at bounding box center [688, 300] width 90 height 17
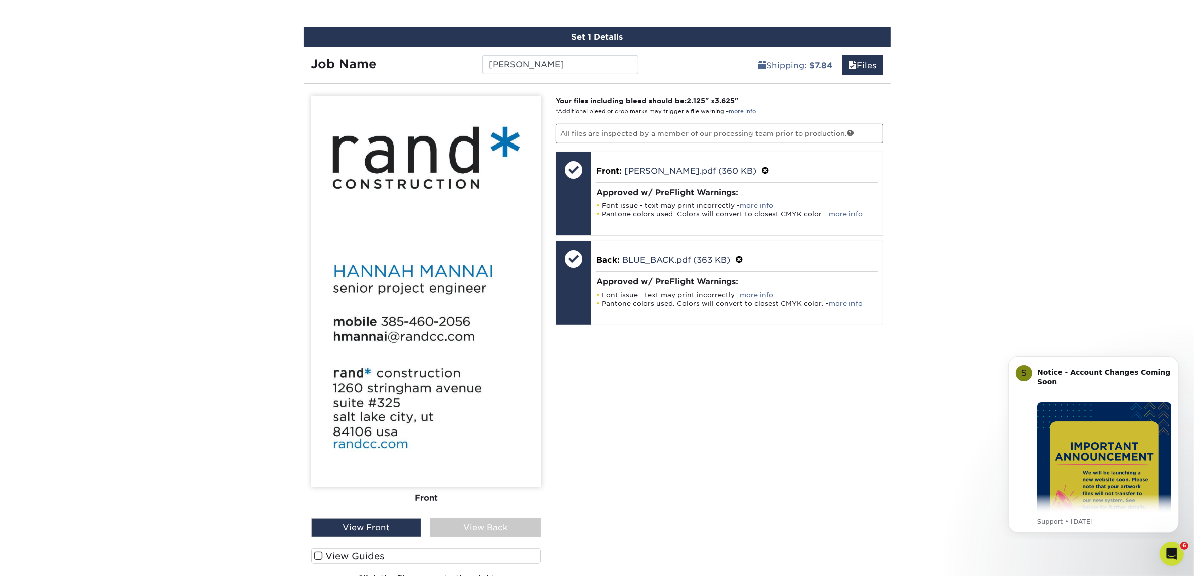
click at [695, 370] on div "Your files including bleed should be: 2.125 " x 3.625 " *Additional bleed or cr…" at bounding box center [719, 348] width 342 height 505
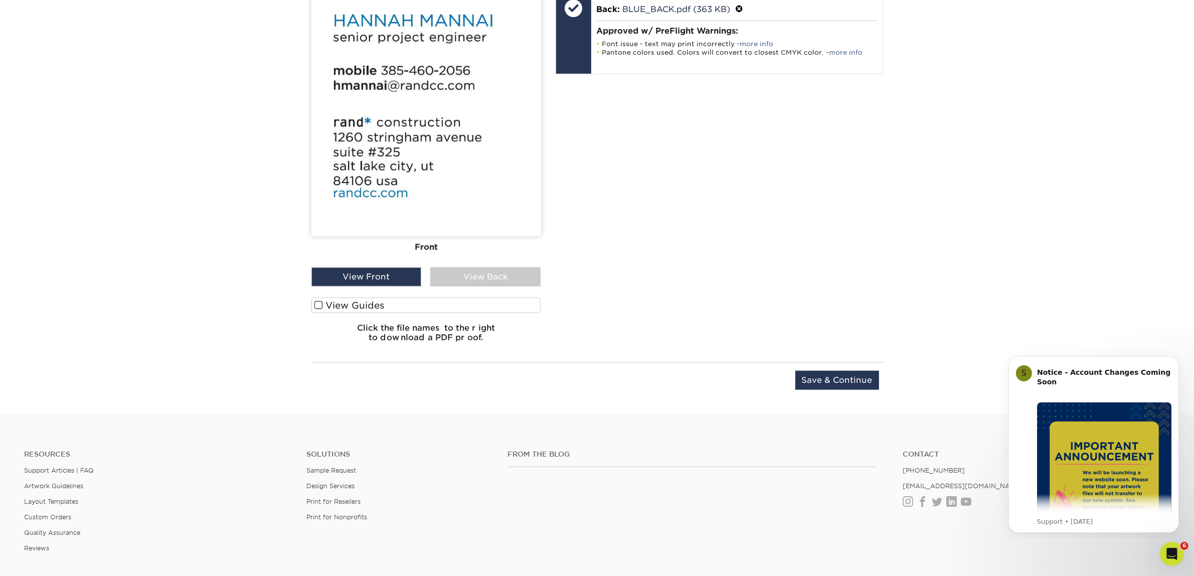
scroll to position [562, 0]
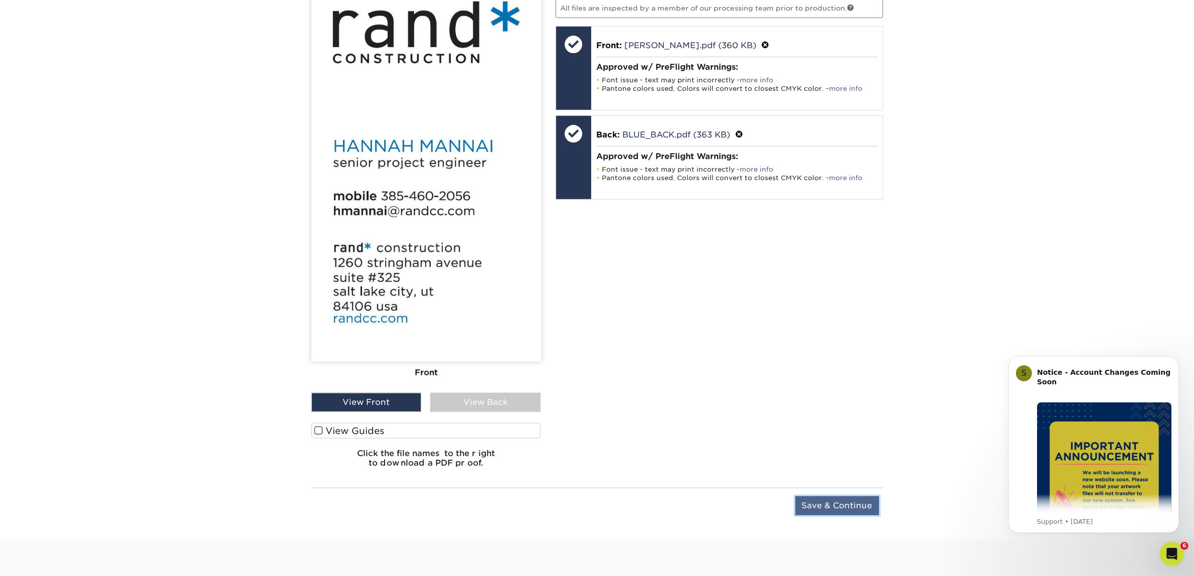
click at [846, 499] on input "Save & Continue" at bounding box center [837, 505] width 84 height 19
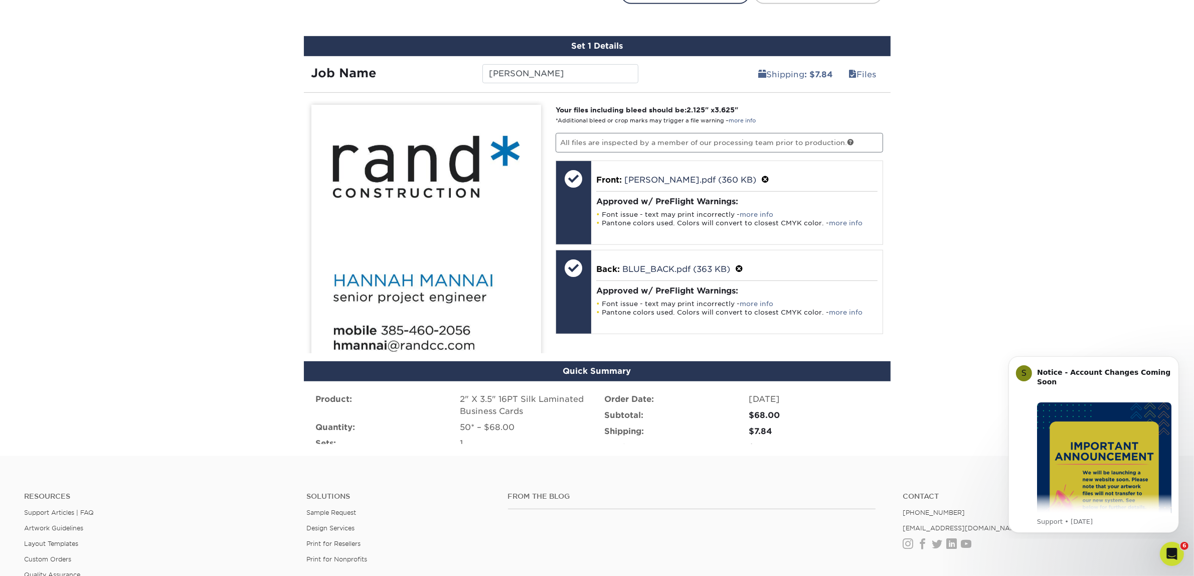
scroll to position [607, 0]
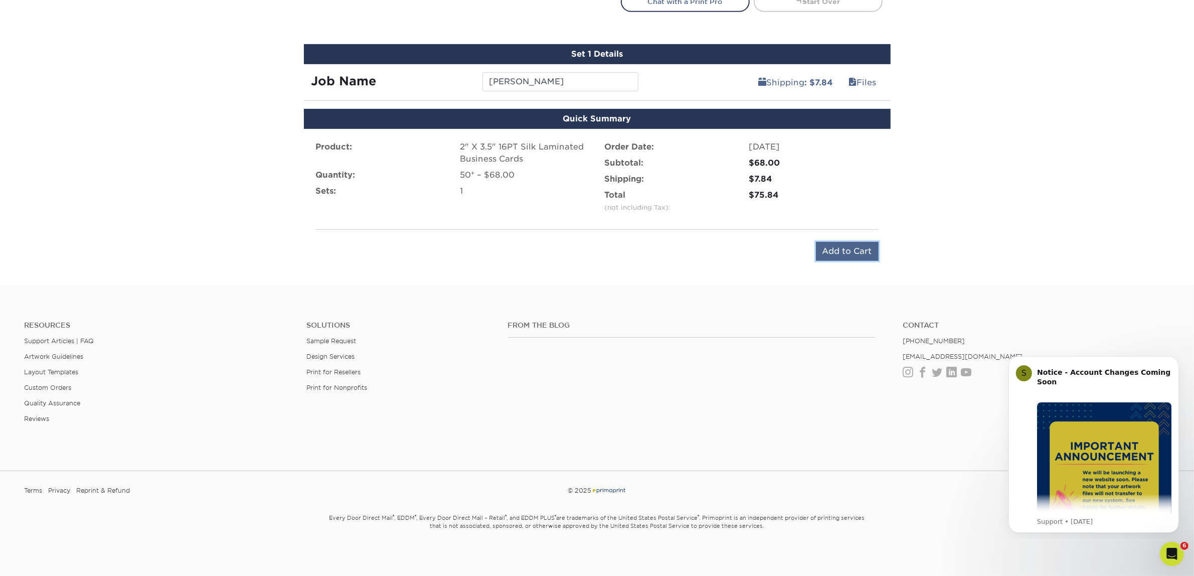
click at [845, 251] on input "Add to Cart" at bounding box center [847, 251] width 63 height 19
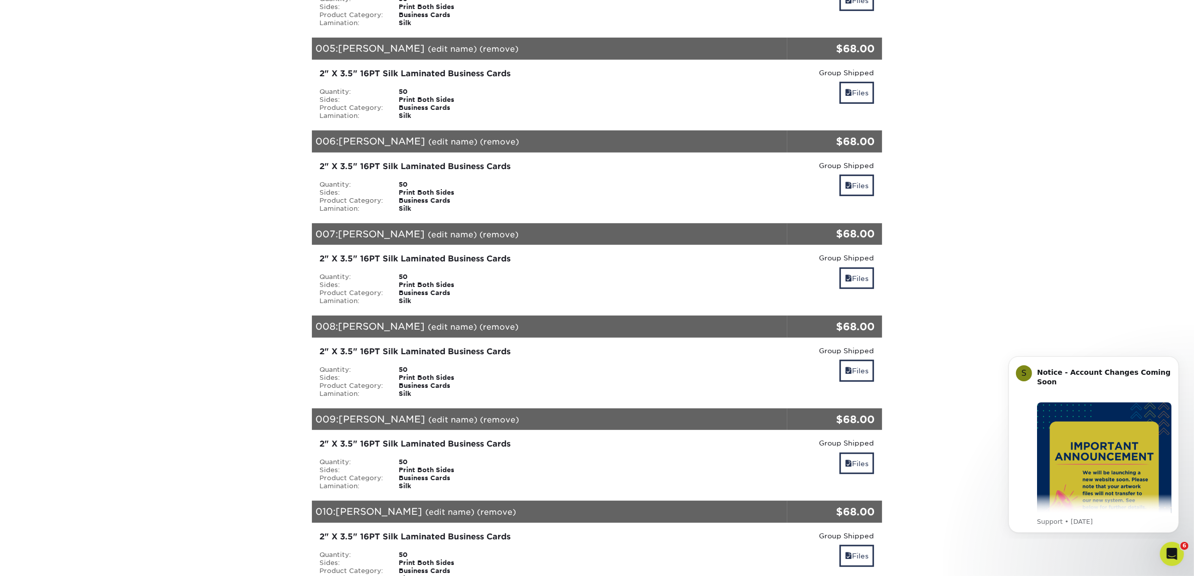
scroll to position [564, 0]
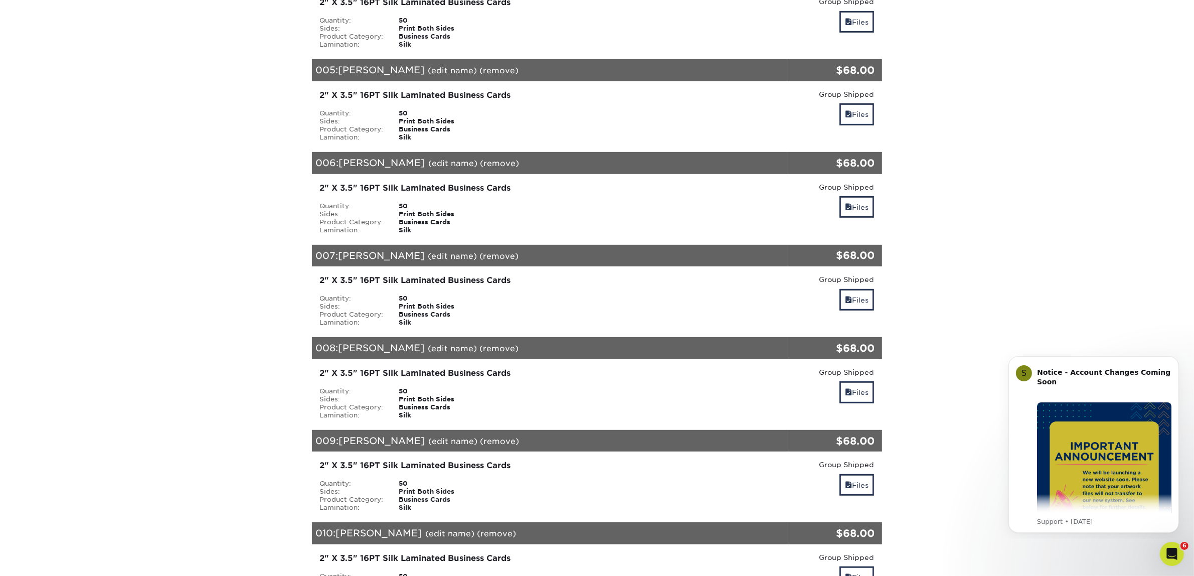
click at [978, 334] on section "YOUR CART Empty Cart Items eligible for group shipping have been added to your …" at bounding box center [597, 161] width 1194 height 1267
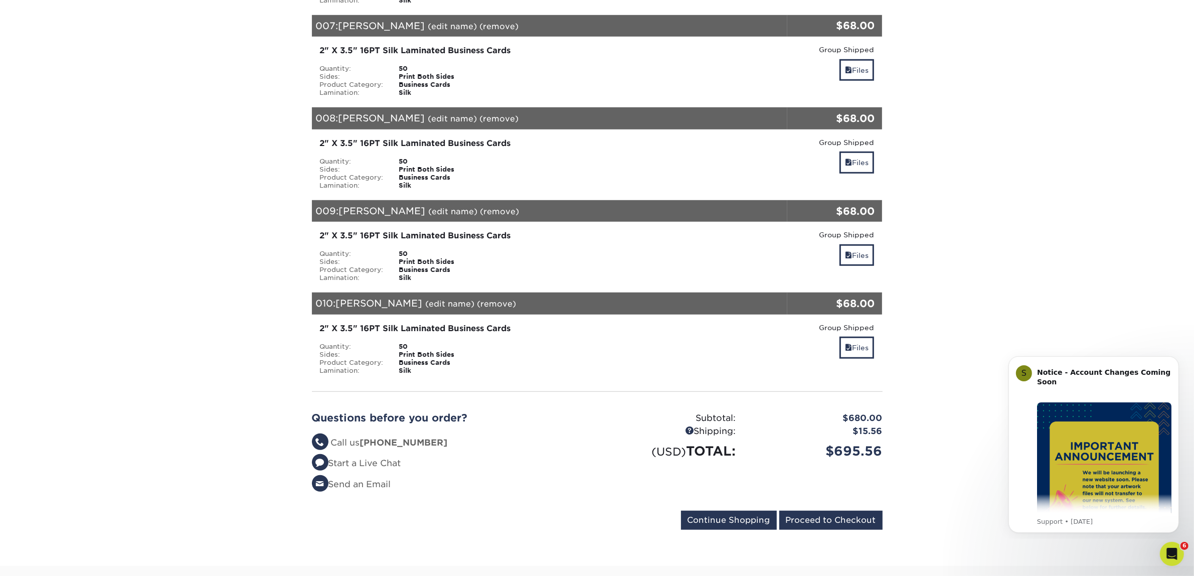
scroll to position [815, 0]
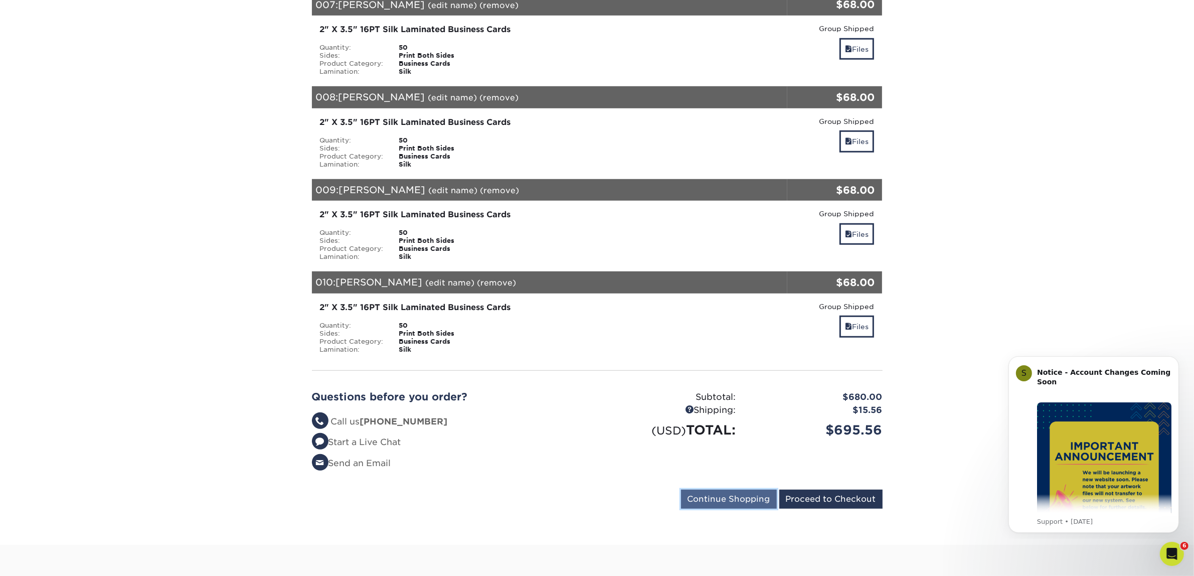
click at [743, 492] on input "Continue Shopping" at bounding box center [729, 498] width 96 height 19
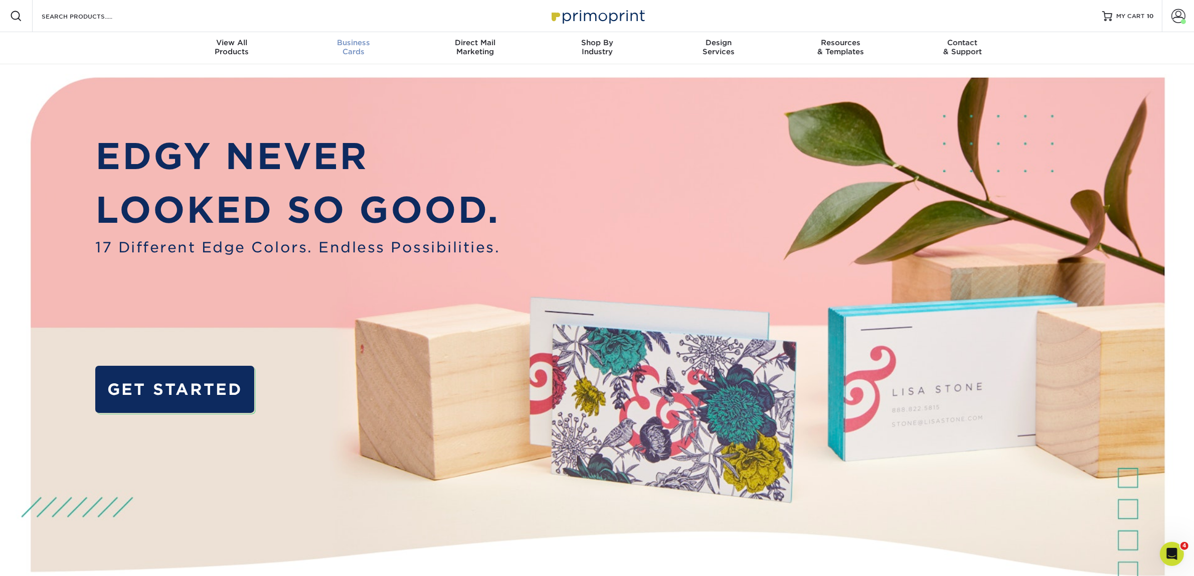
click at [350, 41] on span "Business" at bounding box center [353, 42] width 122 height 9
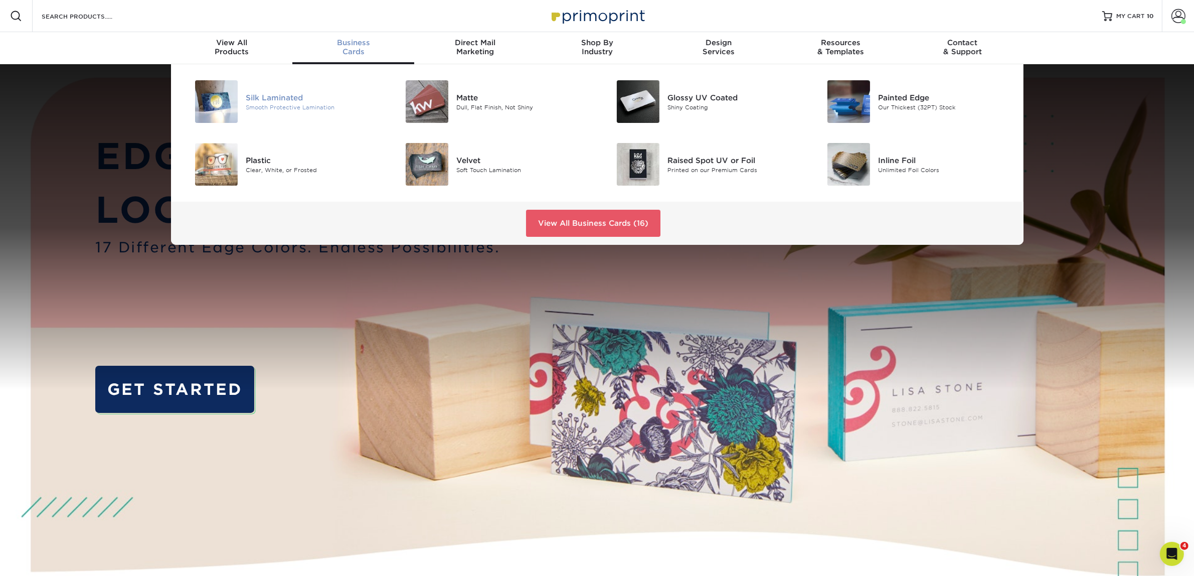
click at [284, 103] on div "Smooth Protective Lamination" at bounding box center [312, 107] width 133 height 9
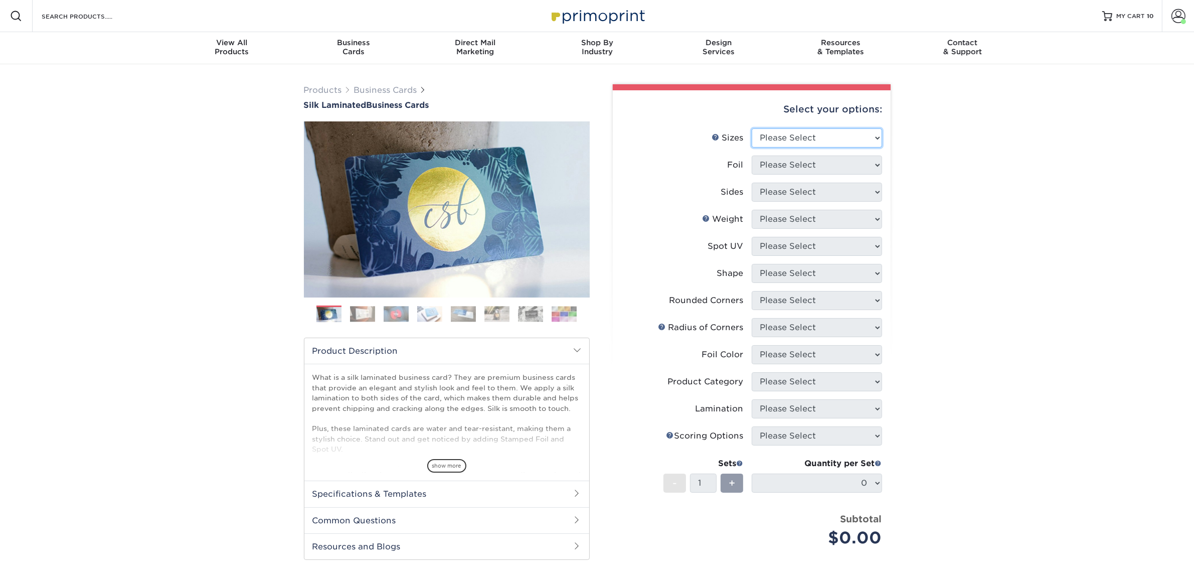
click at [798, 138] on select "Please Select 1.5" x 3.5" - Mini 1.75" x 3.5" - Mini 2" x 2" - Square 2" x 3" -…" at bounding box center [817, 137] width 130 height 19
select select "2.00x3.50"
click at [752, 128] on select "Please Select 1.5" x 3.5" - Mini 1.75" x 3.5" - Mini 2" x 2" - Square 2" x 3" -…" at bounding box center [817, 137] width 130 height 19
click at [783, 166] on select "Please Select Yes No" at bounding box center [817, 164] width 130 height 19
select select "0"
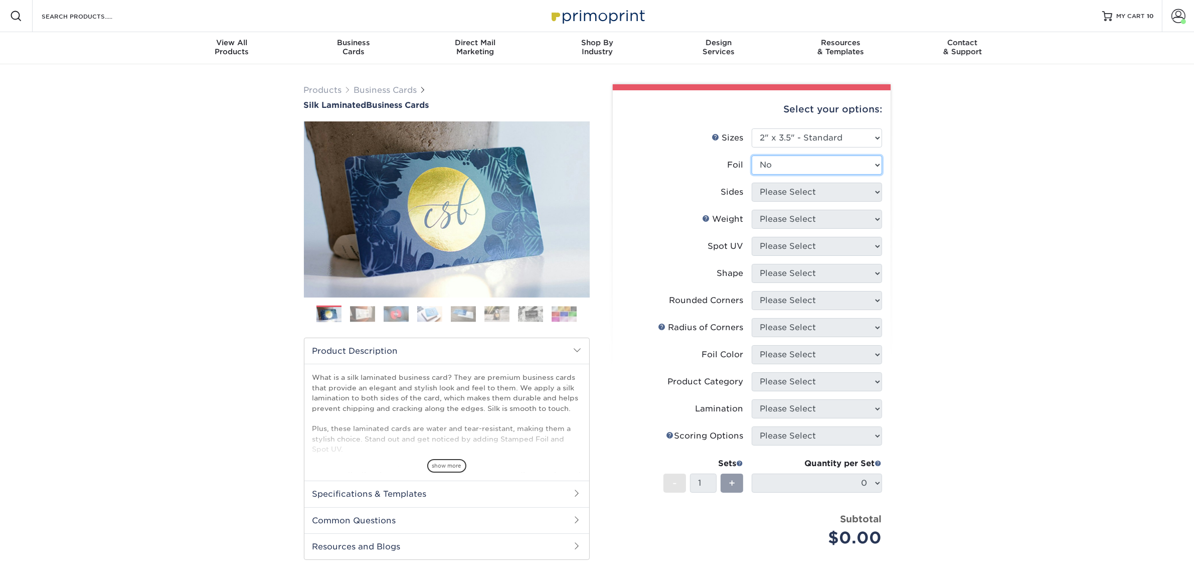
click at [752, 155] on select "Please Select Yes No" at bounding box center [817, 164] width 130 height 19
click at [780, 191] on select "Please Select Print Both Sides Print Front Only" at bounding box center [817, 191] width 130 height 19
select select "13abbda7-1d64-4f25-8bb2-c179b224825d"
click at [752, 182] on select "Please Select Print Both Sides Print Front Only" at bounding box center [817, 191] width 130 height 19
drag, startPoint x: 785, startPoint y: 221, endPoint x: 786, endPoint y: 226, distance: 5.6
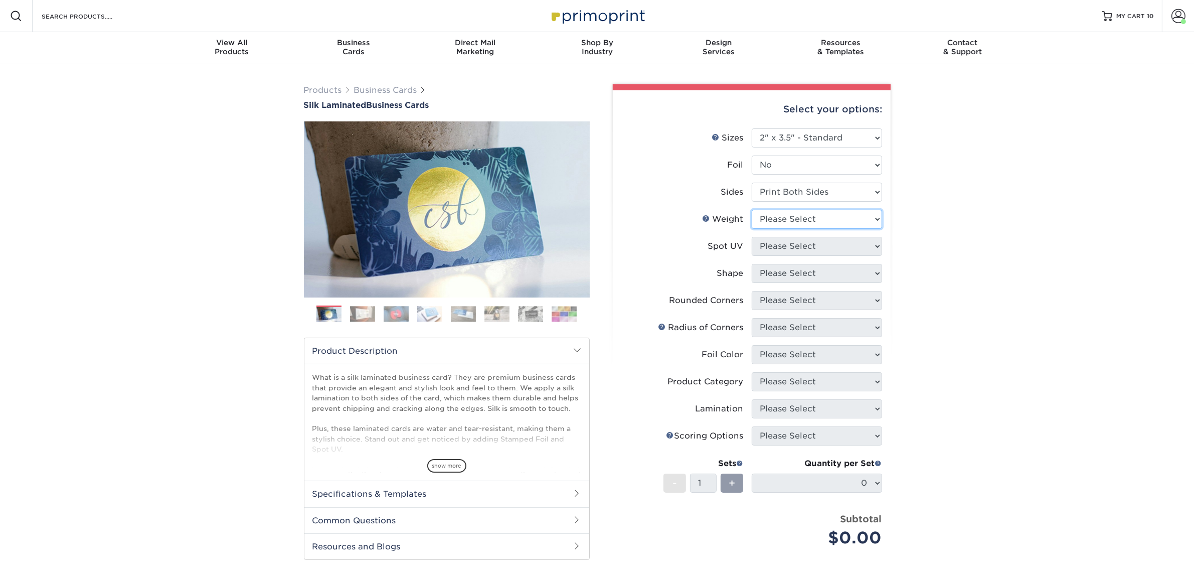
click at [785, 221] on select "Please Select 16PT" at bounding box center [817, 219] width 130 height 19
select select "16PT"
click at [752, 210] on select "Please Select 16PT" at bounding box center [817, 219] width 130 height 19
click at [790, 248] on select "Please Select No Spot UV Front and Back (Both Sides) Front Only Back Only" at bounding box center [817, 246] width 130 height 19
select select "3"
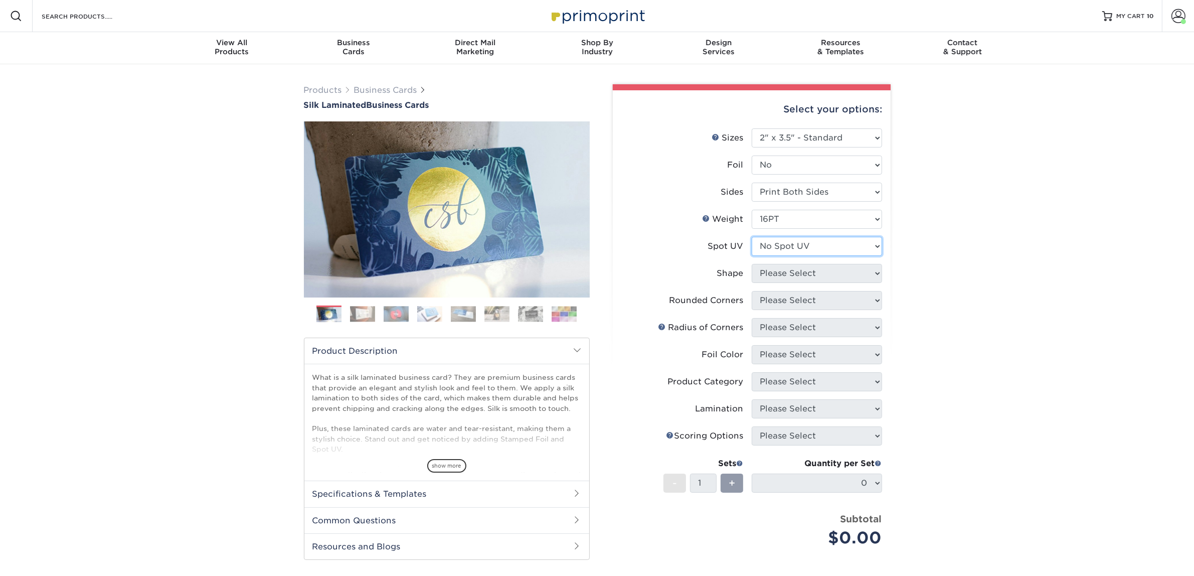
click at [752, 237] on select "Please Select No Spot UV Front and Back (Both Sides) Front Only Back Only" at bounding box center [817, 246] width 130 height 19
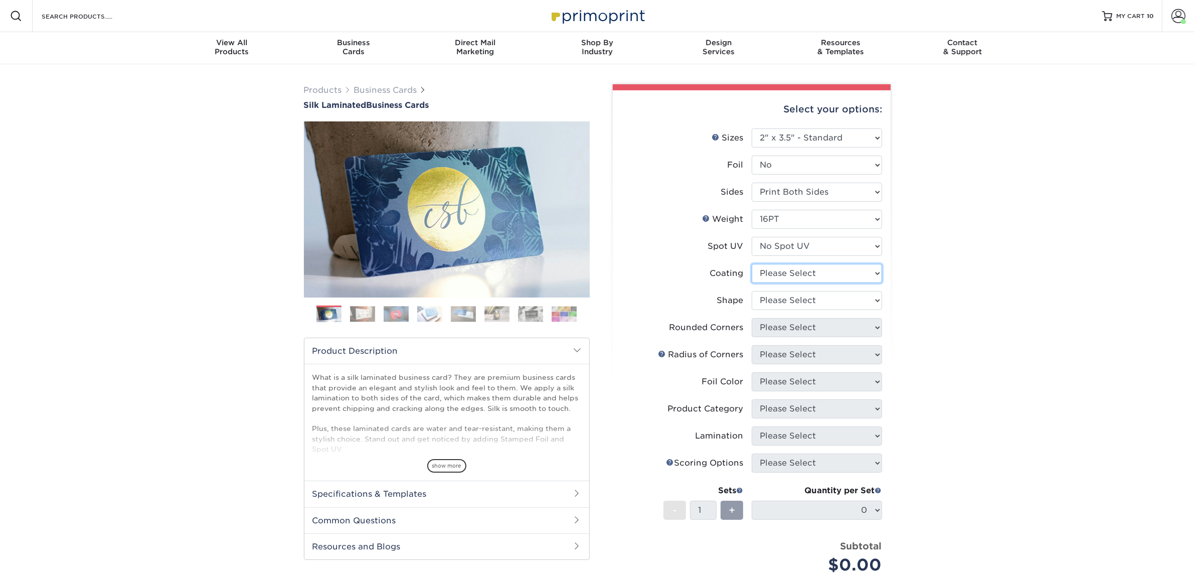
click at [790, 276] on select at bounding box center [817, 273] width 130 height 19
select select "3e7618de-abca-4bda-9f97-8b9129e913d8"
click at [752, 264] on select at bounding box center [817, 273] width 130 height 19
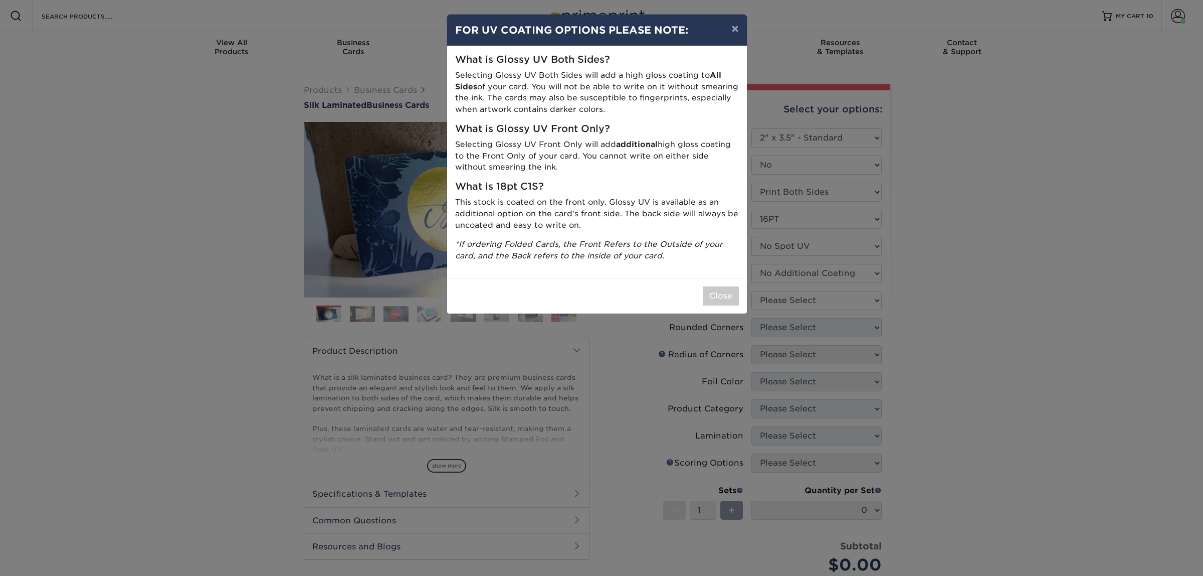
click at [785, 294] on div "× FOR UV COATING OPTIONS PLEASE NOTE: What is Glossy UV Both Sides? Selecting G…" at bounding box center [601, 288] width 1203 height 576
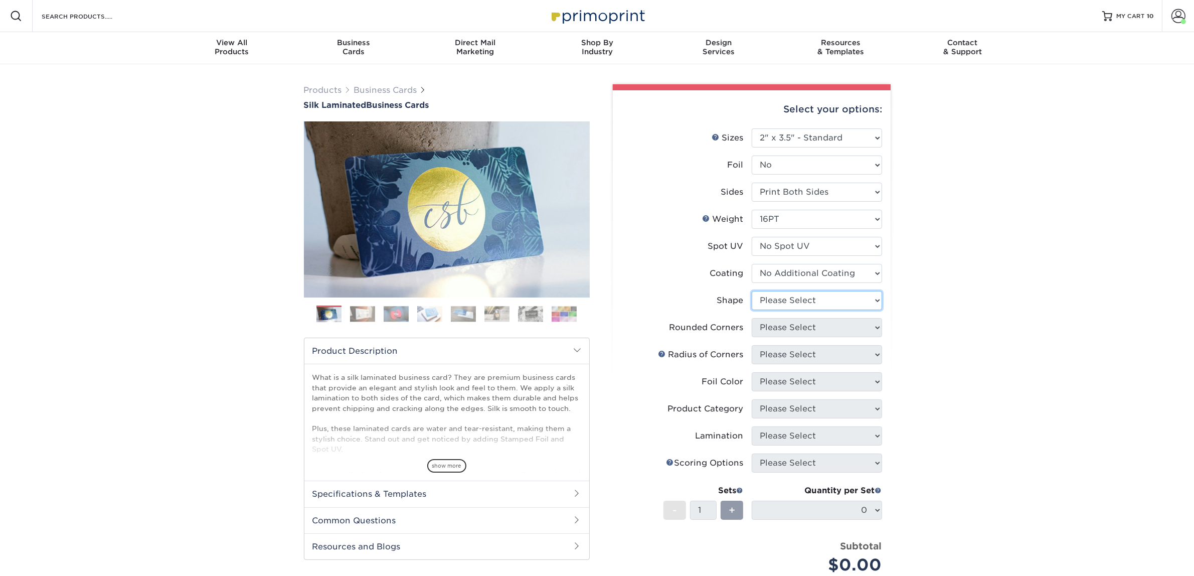
click at [763, 297] on select "Please Select Standard Oval" at bounding box center [817, 300] width 130 height 19
select select "standard"
click at [752, 291] on select "Please Select Standard Oval" at bounding box center [817, 300] width 130 height 19
click at [774, 327] on select "Please Select Yes - Round 2 Corners Yes - Round 4 Corners No" at bounding box center [817, 327] width 130 height 19
select select "0"
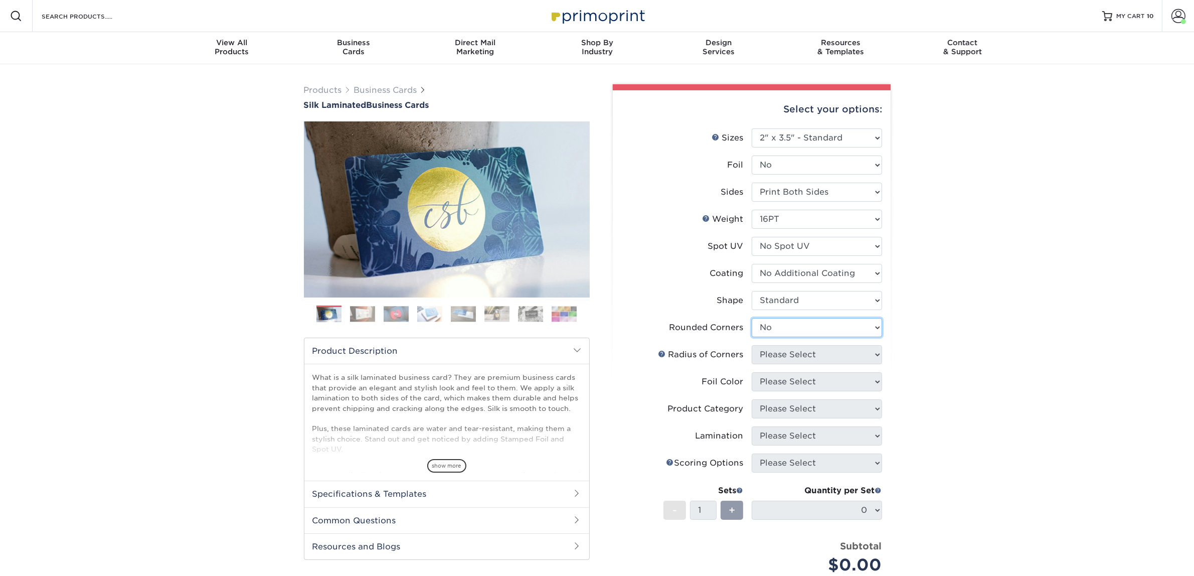
click at [752, 318] on select "Please Select Yes - Round 2 Corners Yes - Round 4 Corners No" at bounding box center [817, 327] width 130 height 19
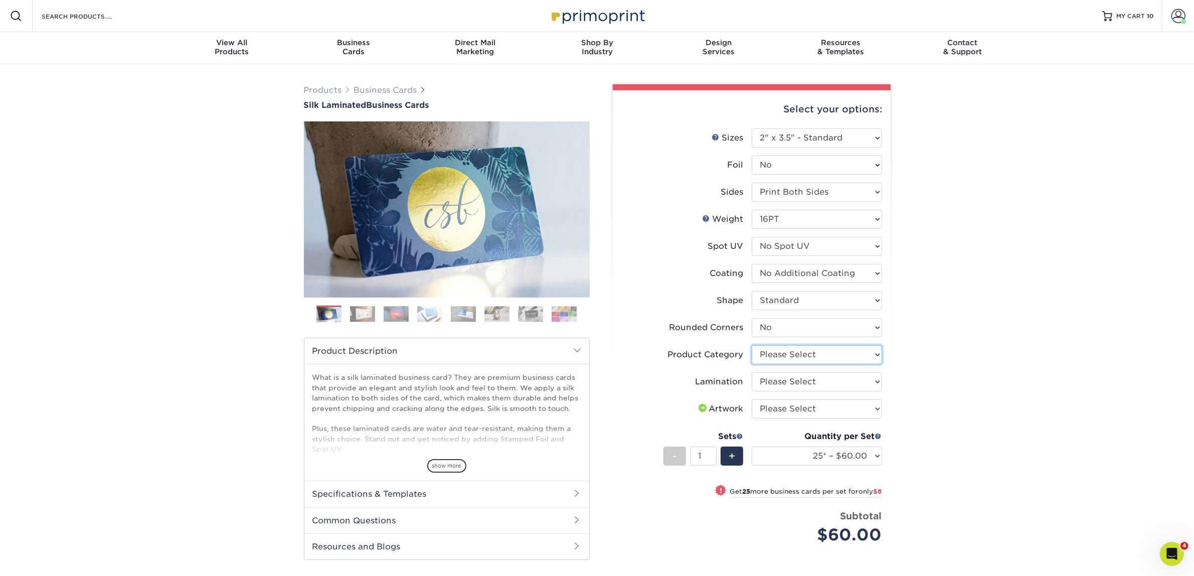
click at [766, 345] on select "Please Select Business Cards" at bounding box center [817, 354] width 130 height 19
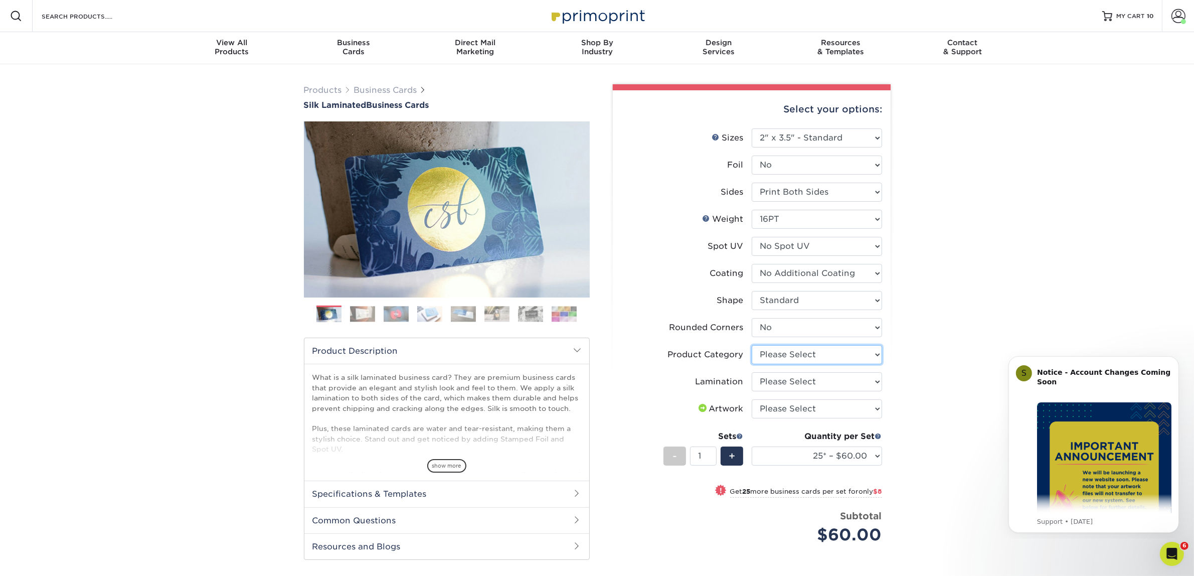
select select "3b5148f1-0588-4f88-a218-97bcfdce65c1"
click at [752, 345] on select "Please Select Business Cards" at bounding box center [817, 354] width 130 height 19
click at [793, 379] on select "Please Select Silk" at bounding box center [817, 381] width 130 height 19
select select "ccacb42f-45f7-42d3-bbd3-7c8421cf37f0"
click at [752, 372] on select "Please Select Silk" at bounding box center [817, 381] width 130 height 19
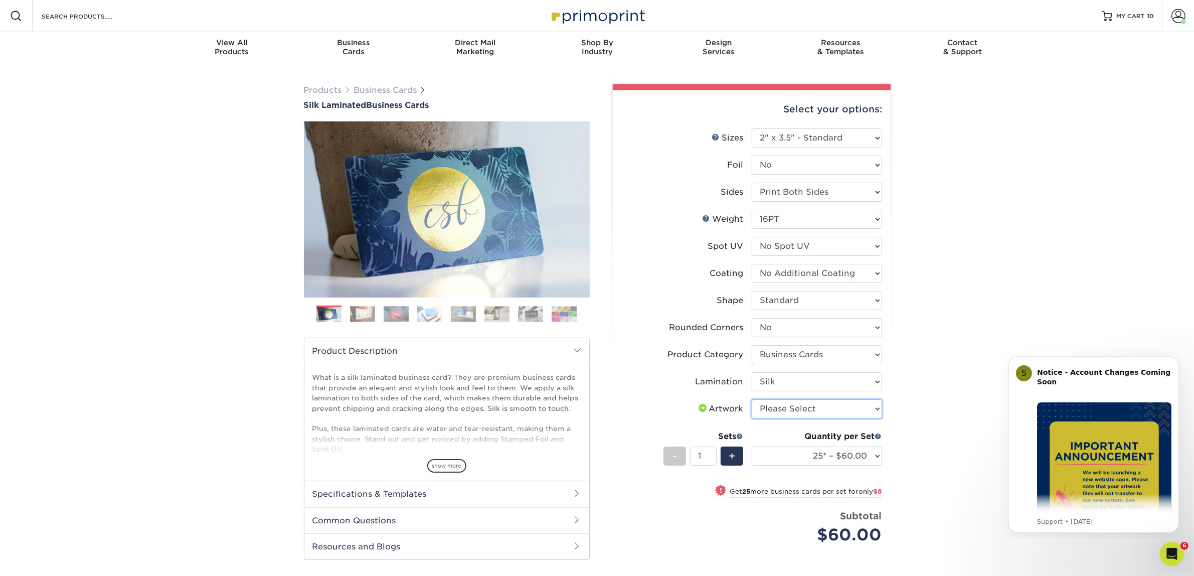
click at [798, 411] on select "Please Select I will upload files I need a design - $100" at bounding box center [817, 408] width 130 height 19
select select "upload"
click at [752, 399] on select "Please Select I will upload files I need a design - $100" at bounding box center [817, 408] width 130 height 19
click at [781, 457] on select "25* – $60.00 50* – $68.00 75* – $76.00 100* – $84.00 250* – $92.00 500 – $96.00…" at bounding box center [817, 455] width 130 height 19
select select "50* – $68.00"
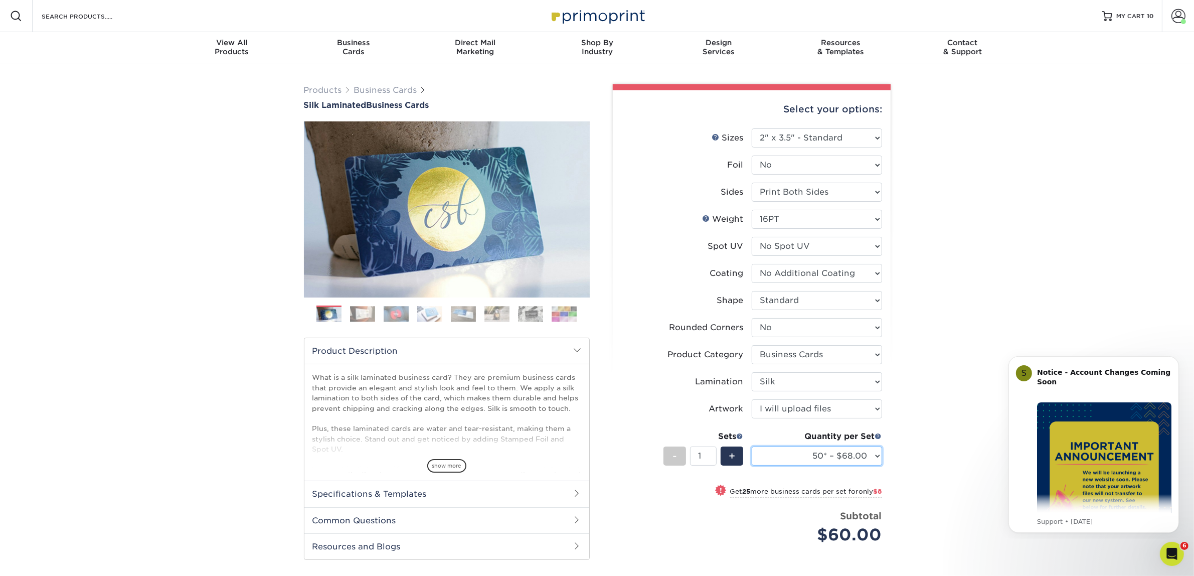
click at [752, 446] on select "25* – $60.00 50* – $68.00 75* – $76.00 100* – $84.00 250* – $92.00 500 – $96.00…" at bounding box center [817, 455] width 130 height 19
click at [929, 434] on div "Products Business Cards Silk Laminated Business Cards Previous Next" at bounding box center [597, 389] width 1194 height 651
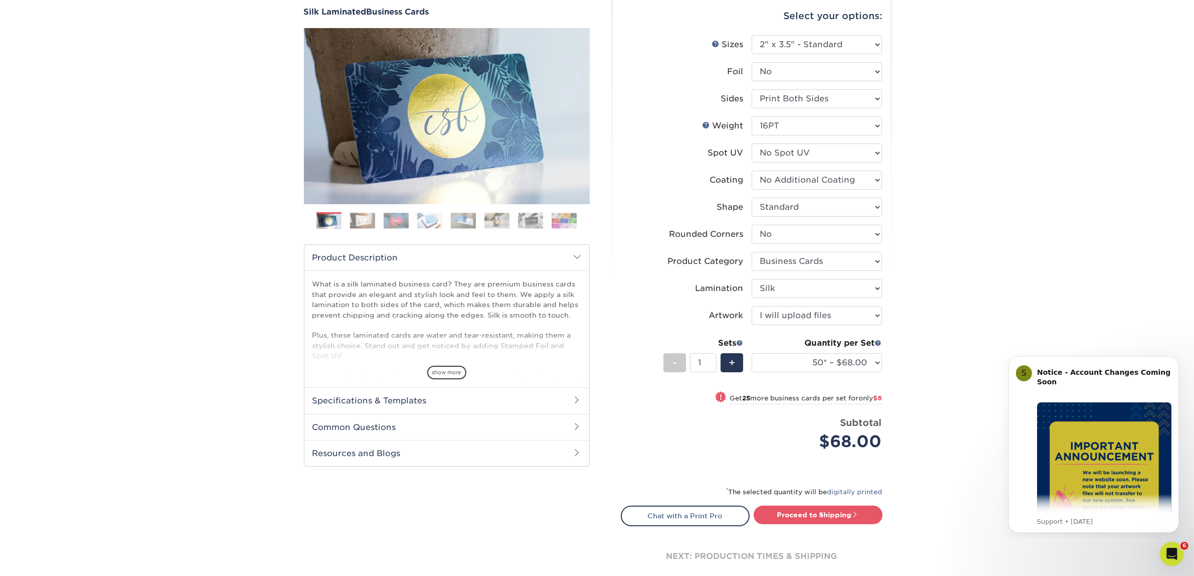
scroll to position [188, 0]
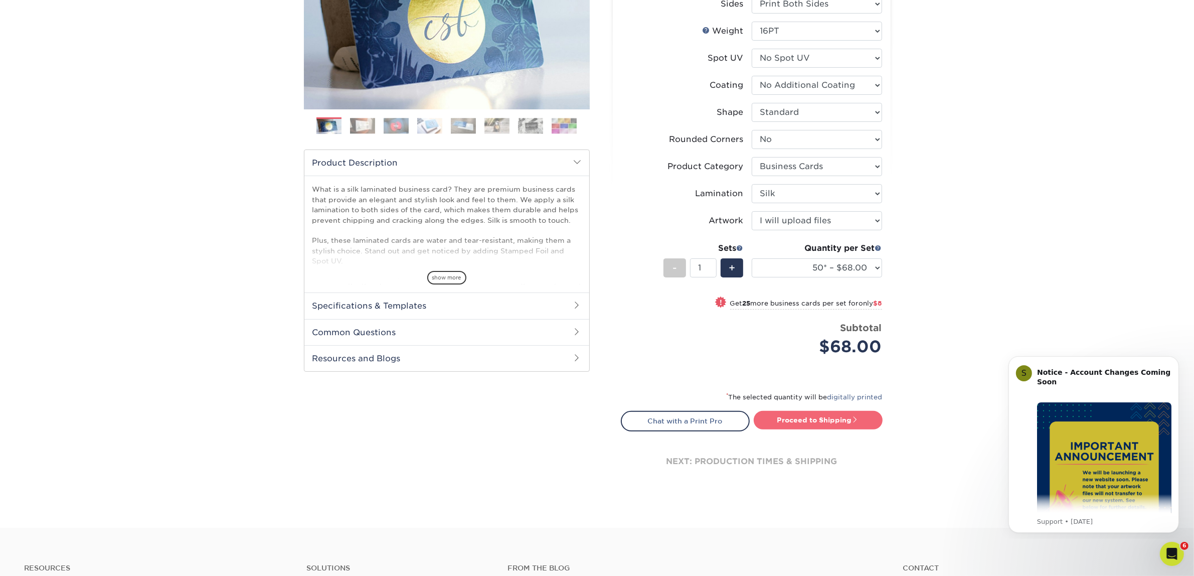
click at [796, 412] on link "Proceed to Shipping" at bounding box center [818, 420] width 129 height 18
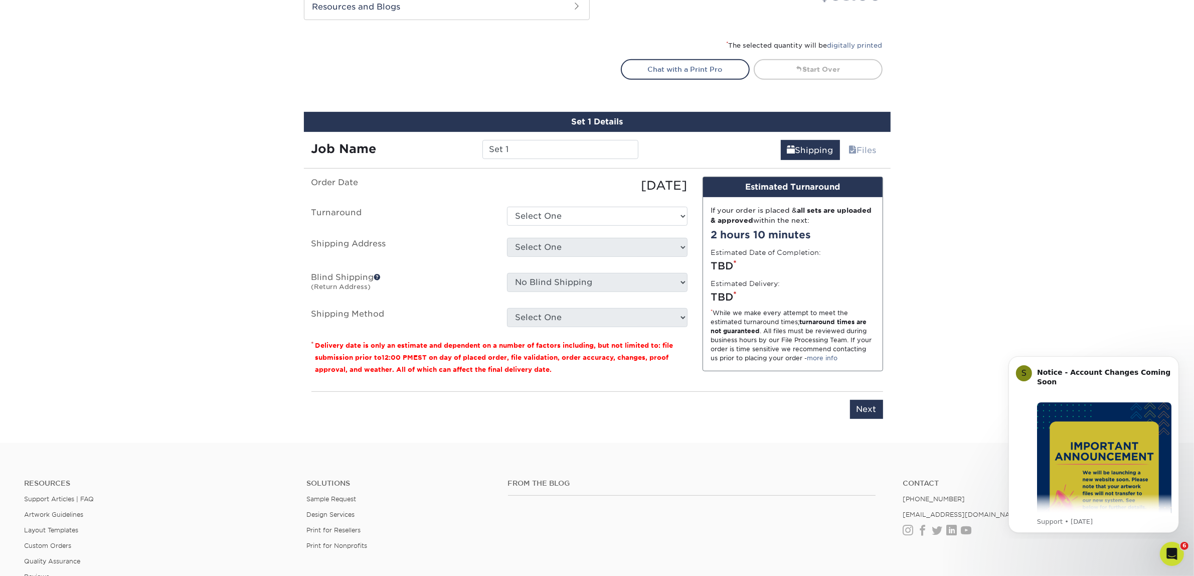
scroll to position [624, 0]
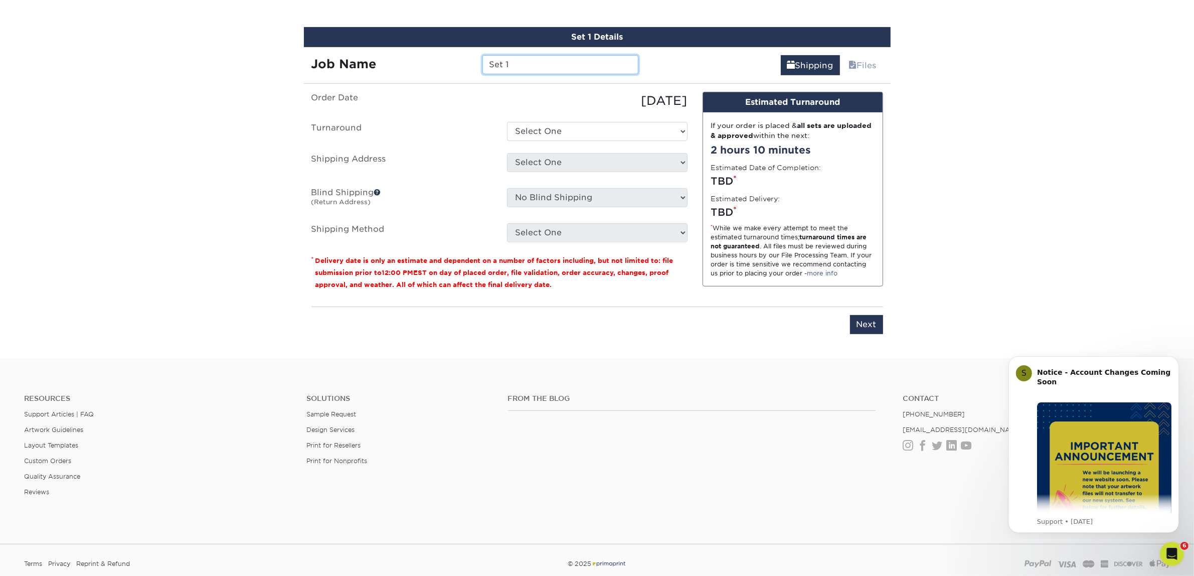
drag, startPoint x: 502, startPoint y: 65, endPoint x: 417, endPoint y: 47, distance: 87.7
click at [417, 49] on div "Job Name Set 1" at bounding box center [475, 61] width 342 height 28
type input "[PERSON_NAME]"
click at [561, 129] on select "Select One 2-4 Business Days 2 Day Next Business Day" at bounding box center [597, 131] width 180 height 19
select select "7f31b32a-ec12-4eac-8c83-7b9a9183acd8"
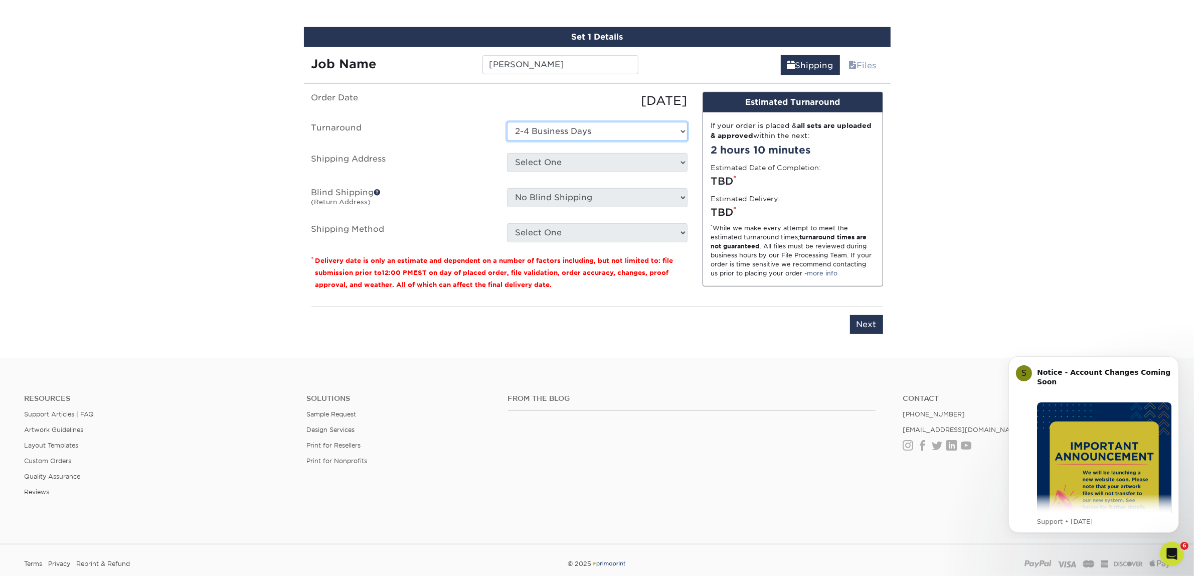
click at [507, 122] on select "Select One 2-4 Business Days 2 Day Next Business Day" at bounding box center [597, 131] width 180 height 19
drag, startPoint x: 534, startPoint y: 161, endPoint x: 537, endPoint y: 165, distance: 5.4
click at [534, 161] on select "Select One Atlanta Office Austin Office Dallas Office Denver Office Houston Off…" at bounding box center [597, 162] width 180 height 19
select select "244487"
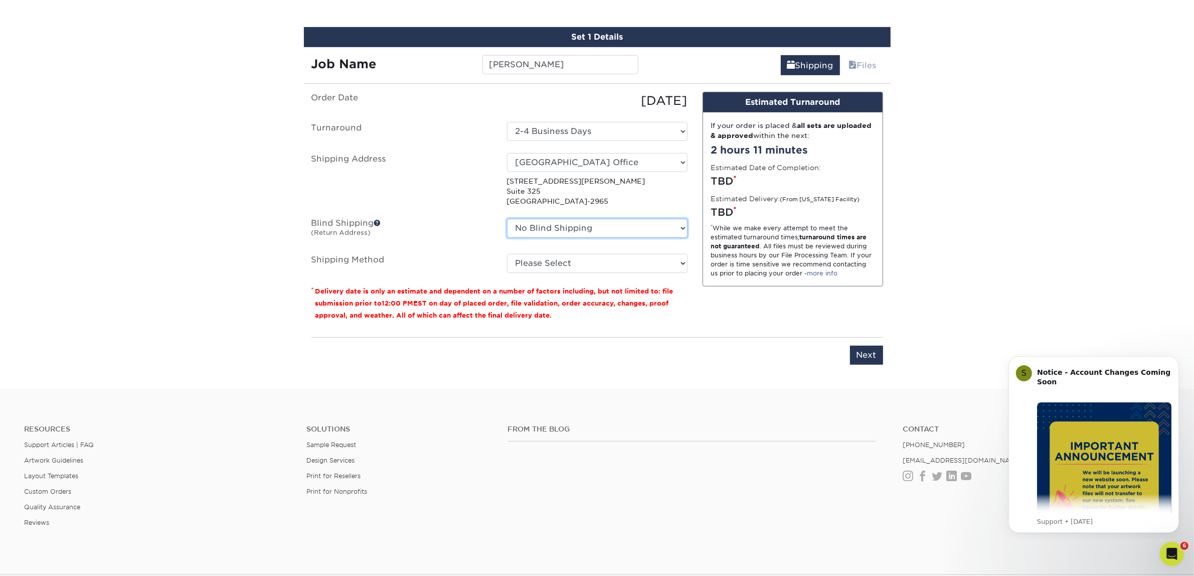
click at [557, 224] on select "No Blind Shipping Atlanta Office Austin Office Dallas Office Denver Office Hous…" at bounding box center [597, 228] width 180 height 19
select select "244487"
click at [507, 219] on select "No Blind Shipping Atlanta Office Austin Office Dallas Office Denver Office Hous…" at bounding box center [597, 228] width 180 height 19
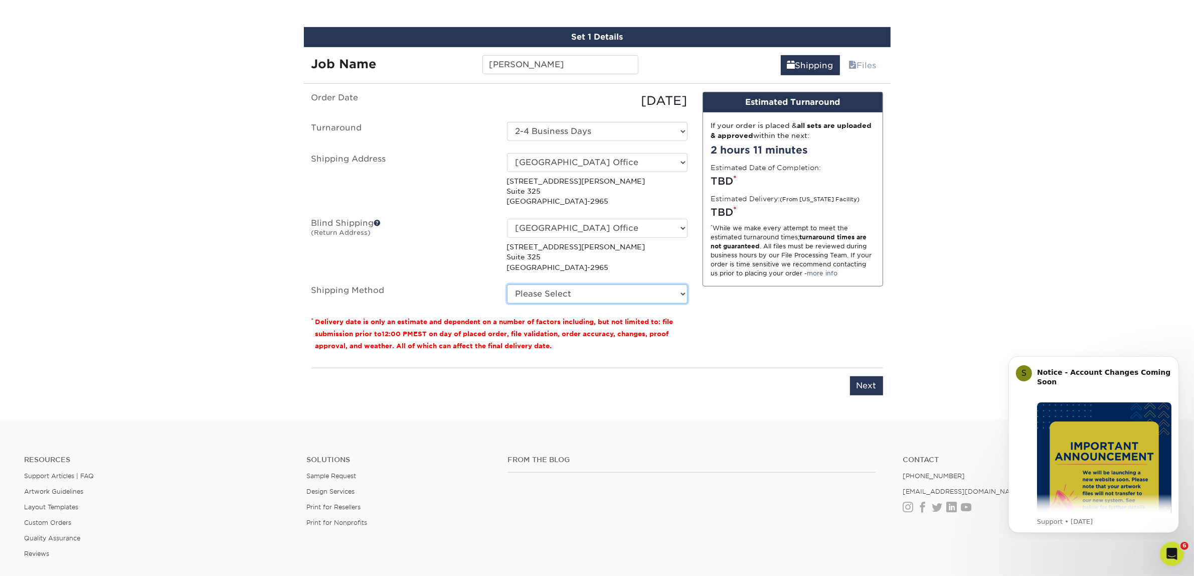
click at [580, 285] on select "Please Select Ground Shipping (+$7.84) 3 Day Shipping Service (+$15.34) 2 Day A…" at bounding box center [597, 293] width 180 height 19
select select "03"
click at [507, 284] on select "Please Select Ground Shipping (+$7.84) 3 Day Shipping Service (+$15.34) 2 Day A…" at bounding box center [597, 293] width 180 height 19
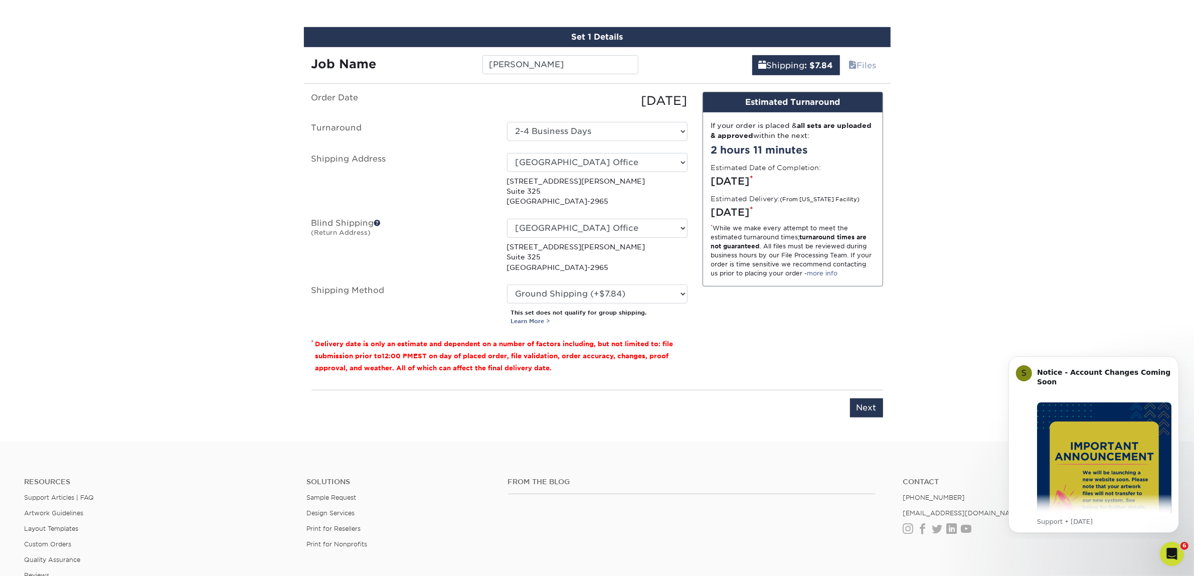
click at [864, 400] on input "Next" at bounding box center [866, 407] width 33 height 19
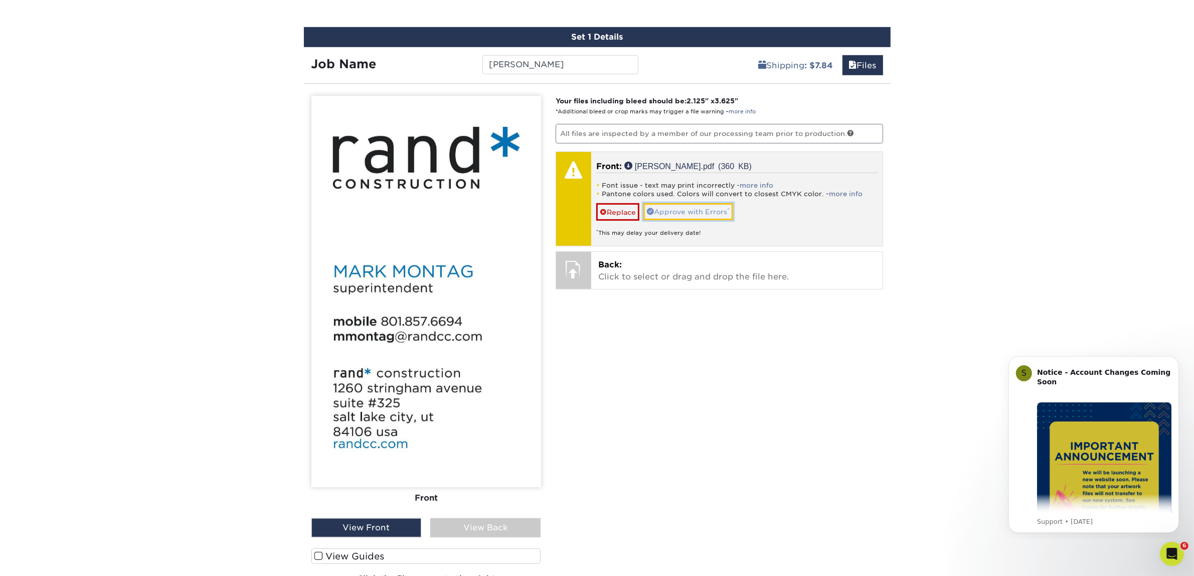
click at [700, 204] on link "Approve with Errors *" at bounding box center [688, 211] width 90 height 17
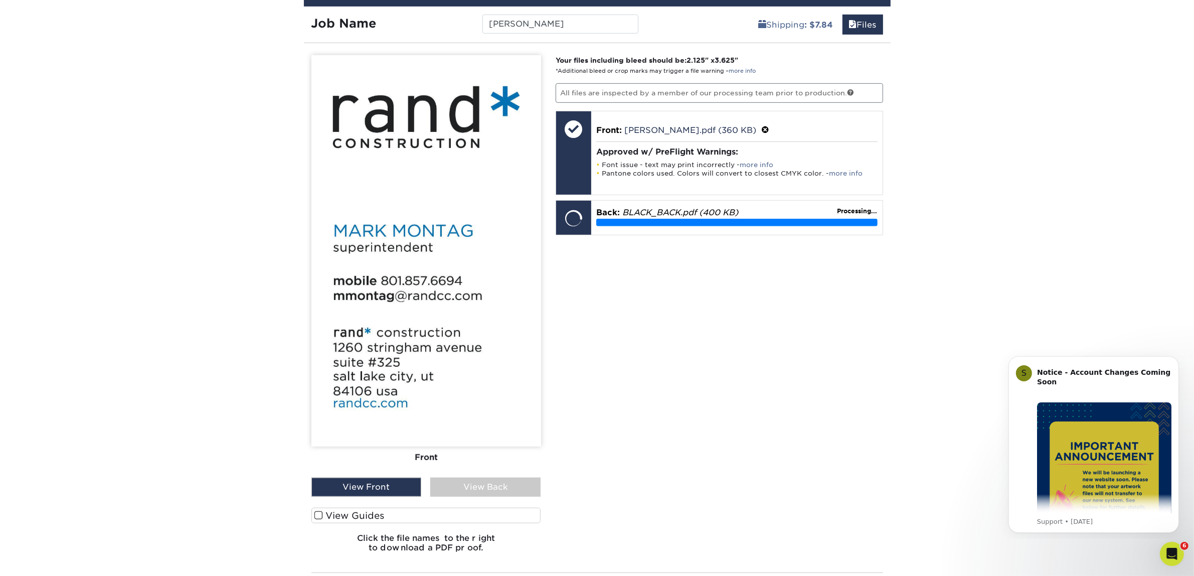
scroll to position [687, 0]
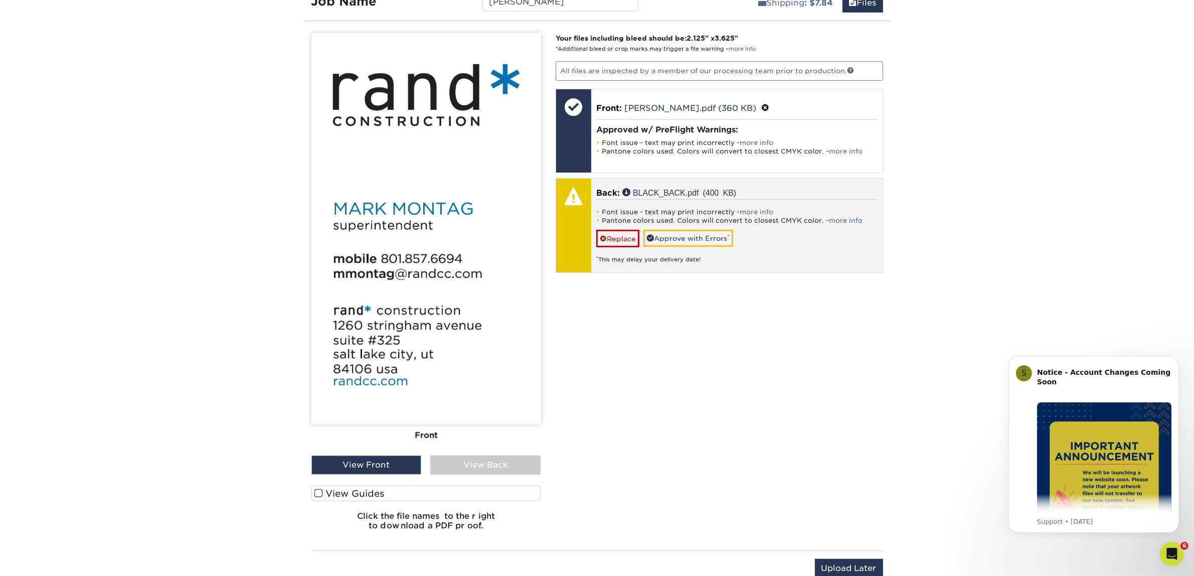
click at [679, 227] on div "Font issue - text may print incorrectly - more info Pantone colors used. Colors…" at bounding box center [736, 231] width 281 height 65
click at [662, 234] on link "Approve with Errors *" at bounding box center [688, 238] width 90 height 17
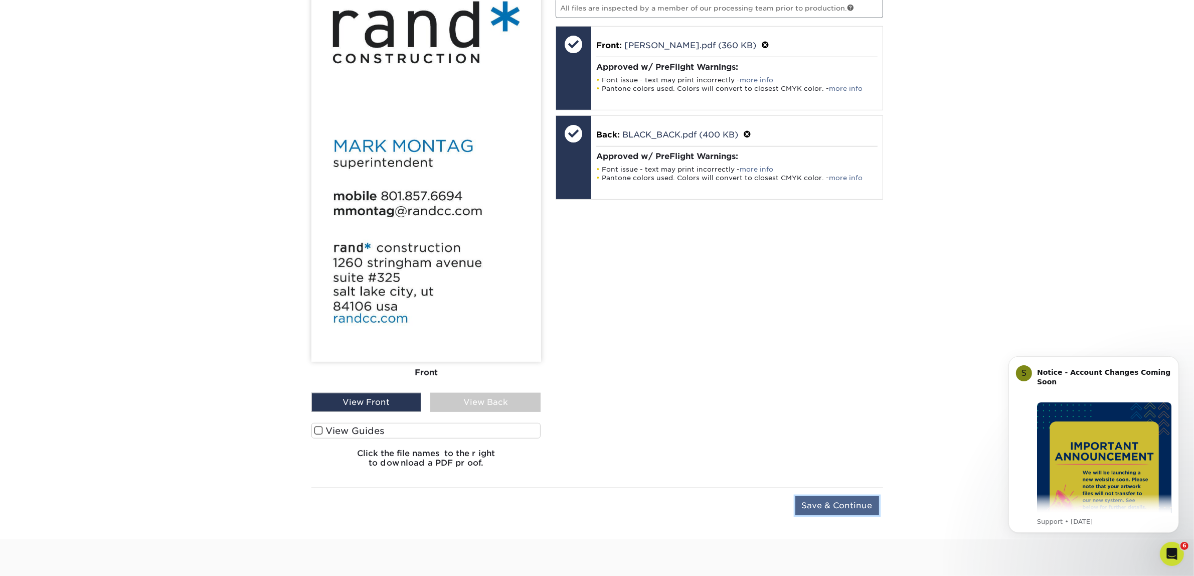
click at [830, 505] on input "Save & Continue" at bounding box center [837, 505] width 84 height 19
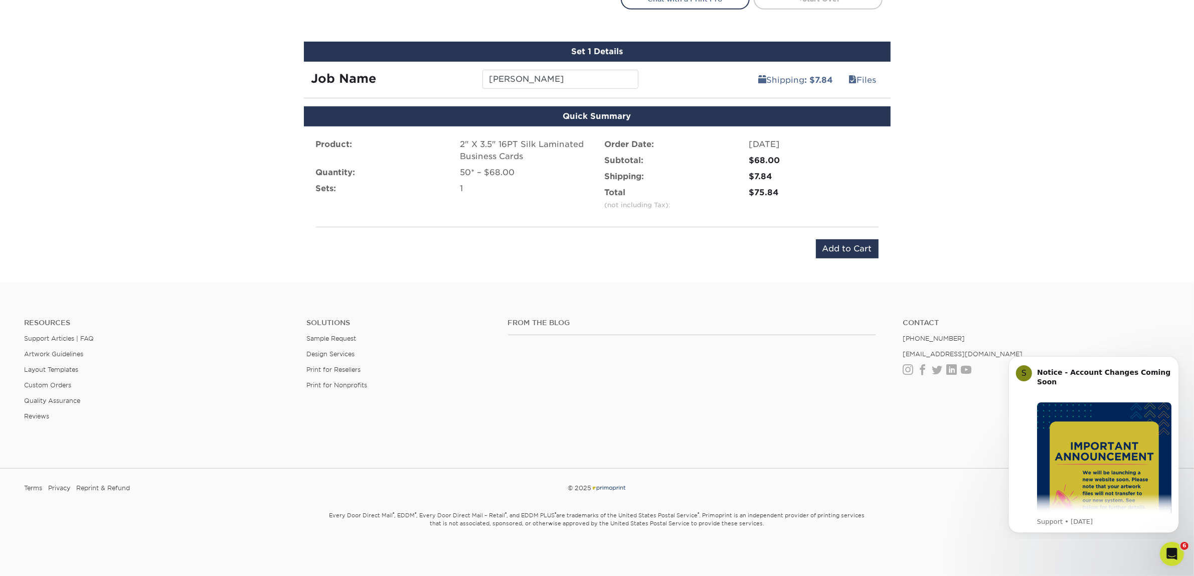
scroll to position [607, 0]
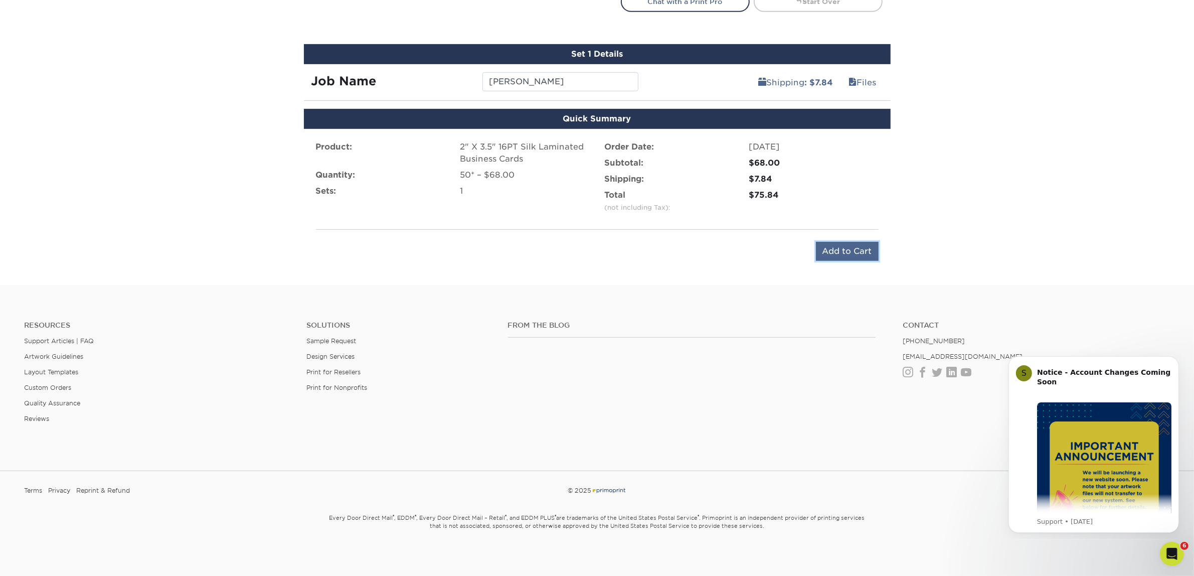
click at [875, 242] on input "Add to Cart" at bounding box center [847, 251] width 63 height 19
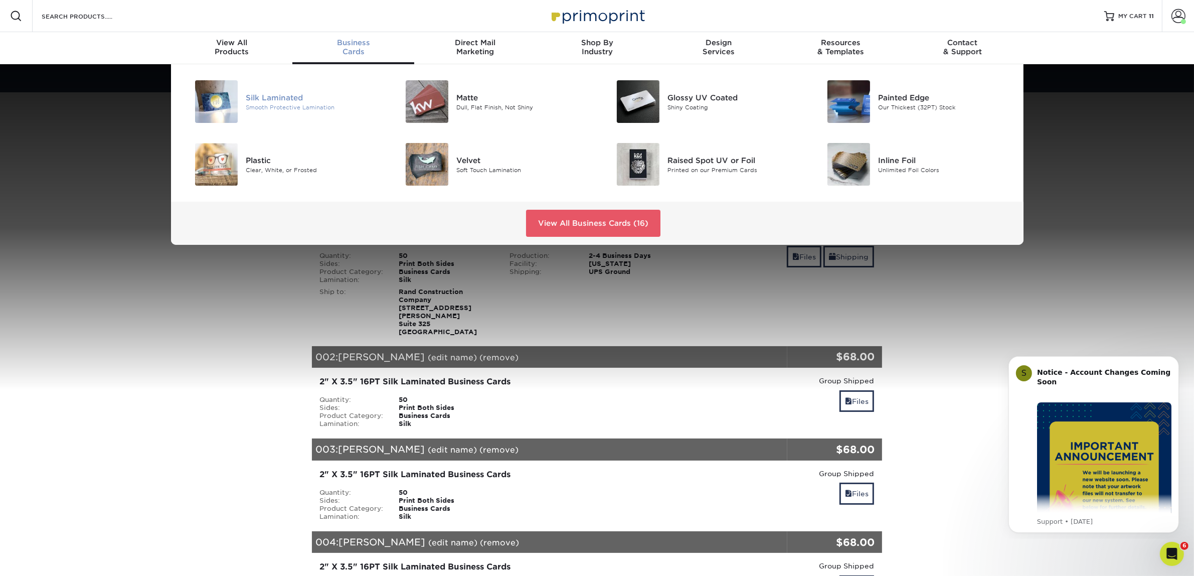
click at [287, 89] on div "Silk Laminated Smooth Protective Lamination" at bounding box center [316, 101] width 140 height 43
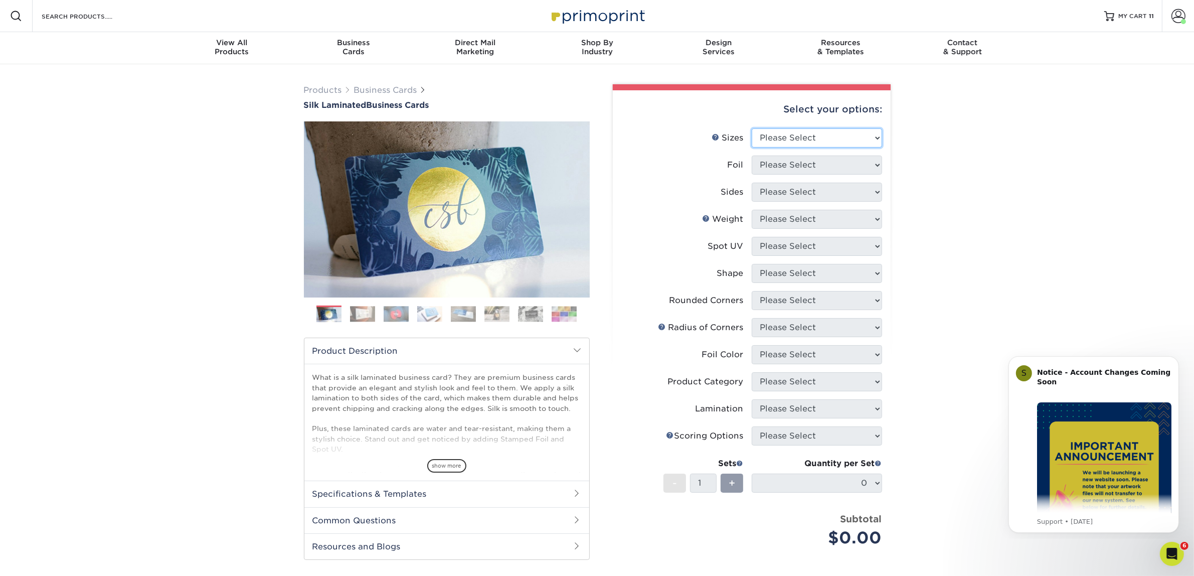
click at [768, 139] on select "Please Select 1.5" x 3.5" - Mini 1.75" x 3.5" - Mini 2" x 2" - Square 2" x 3" -…" at bounding box center [817, 137] width 130 height 19
select select "2.00x3.50"
click at [752, 128] on select "Please Select 1.5" x 3.5" - Mini 1.75" x 3.5" - Mini 2" x 2" - Square 2" x 3" -…" at bounding box center [817, 137] width 130 height 19
click at [791, 161] on select "Please Select Yes No" at bounding box center [817, 164] width 130 height 19
select select "0"
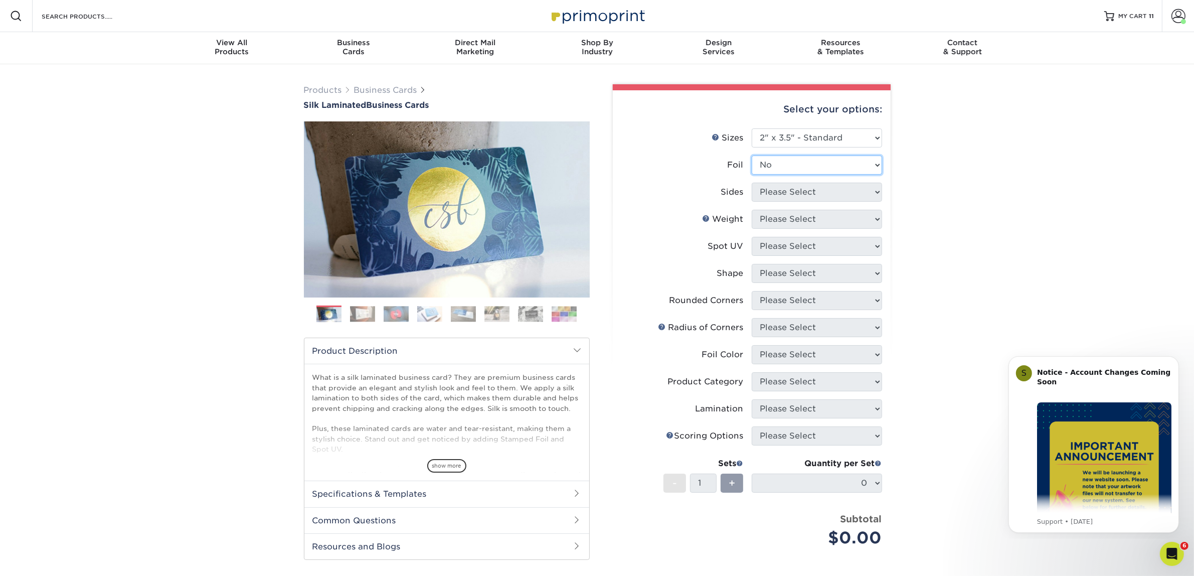
click at [752, 155] on select "Please Select Yes No" at bounding box center [817, 164] width 130 height 19
click at [796, 192] on select "Please Select Print Both Sides Print Front Only" at bounding box center [817, 191] width 130 height 19
drag, startPoint x: 796, startPoint y: 192, endPoint x: 778, endPoint y: 192, distance: 18.0
click at [778, 192] on select "Please Select Print Both Sides Print Front Only" at bounding box center [817, 191] width 130 height 19
click at [752, 182] on select "Please Select Print Both Sides Print Front Only" at bounding box center [817, 191] width 130 height 19
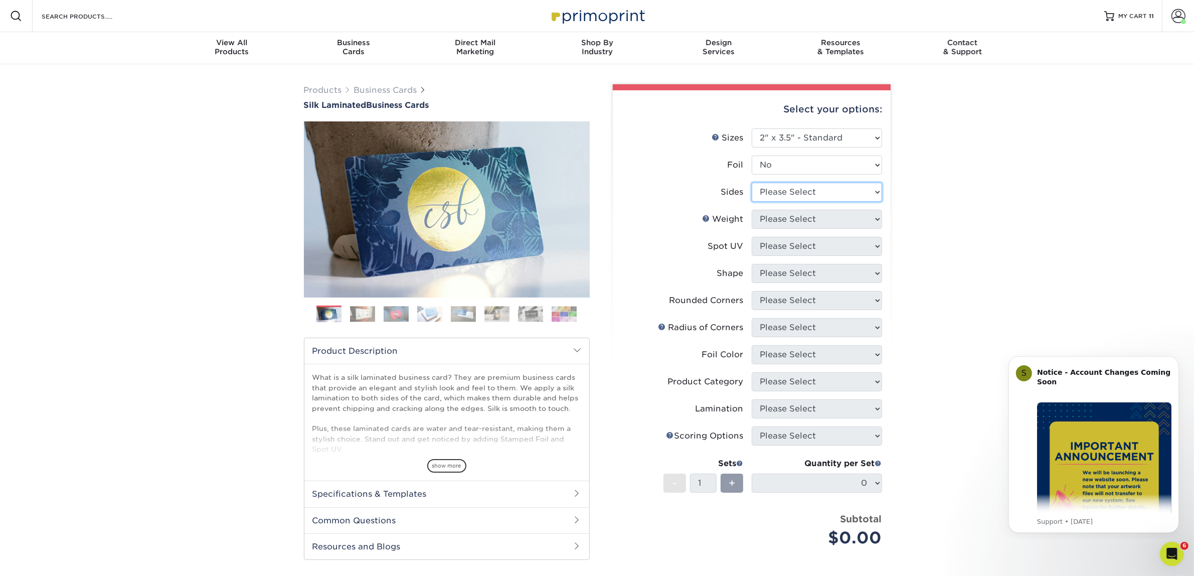
click at [776, 192] on select "Please Select Print Both Sides Print Front Only" at bounding box center [817, 191] width 130 height 19
select select "13abbda7-1d64-4f25-8bb2-c179b224825d"
click at [752, 182] on select "Please Select Print Both Sides Print Front Only" at bounding box center [817, 191] width 130 height 19
click at [784, 222] on select "Please Select 16PT" at bounding box center [817, 219] width 130 height 19
select select "16PT"
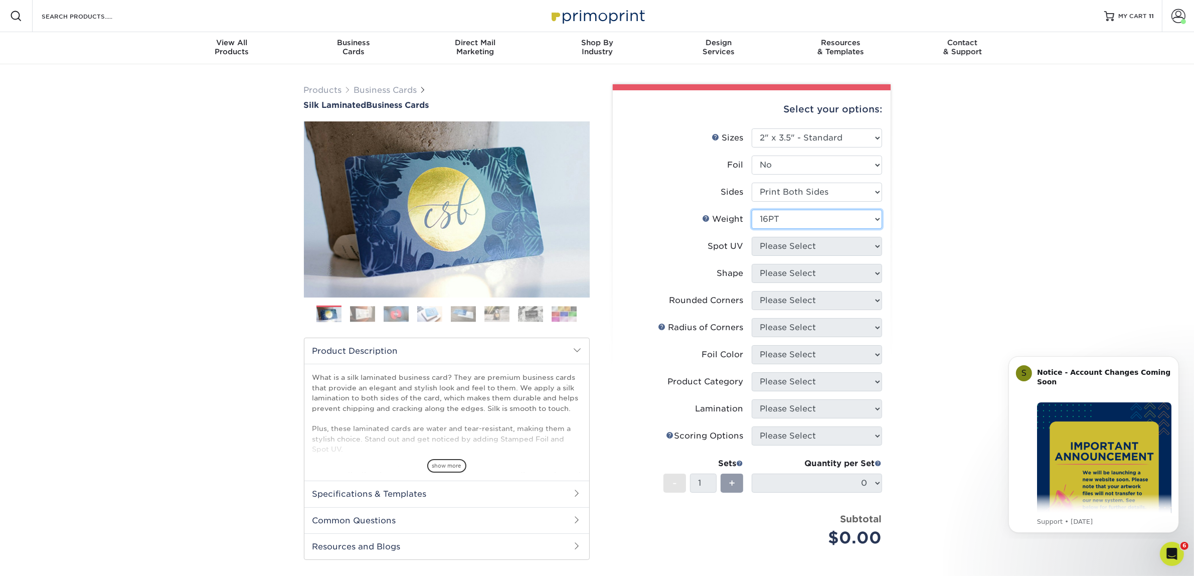
click at [752, 210] on select "Please Select 16PT" at bounding box center [817, 219] width 130 height 19
click at [790, 252] on select "Please Select No Spot UV Front and Back (Both Sides) Front Only Back Only" at bounding box center [817, 246] width 130 height 19
select select "3"
click at [752, 237] on select "Please Select No Spot UV Front and Back (Both Sides) Front Only Back Only" at bounding box center [817, 246] width 130 height 19
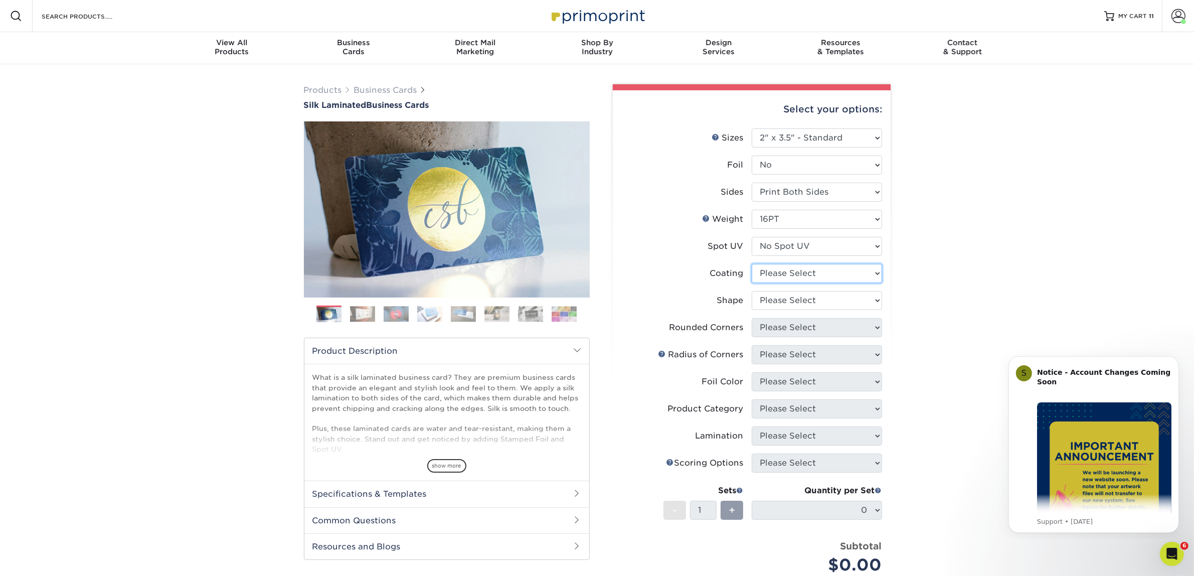
click at [801, 274] on select at bounding box center [817, 273] width 130 height 19
select select "3e7618de-abca-4bda-9f97-8b9129e913d8"
click at [752, 264] on select at bounding box center [817, 273] width 130 height 19
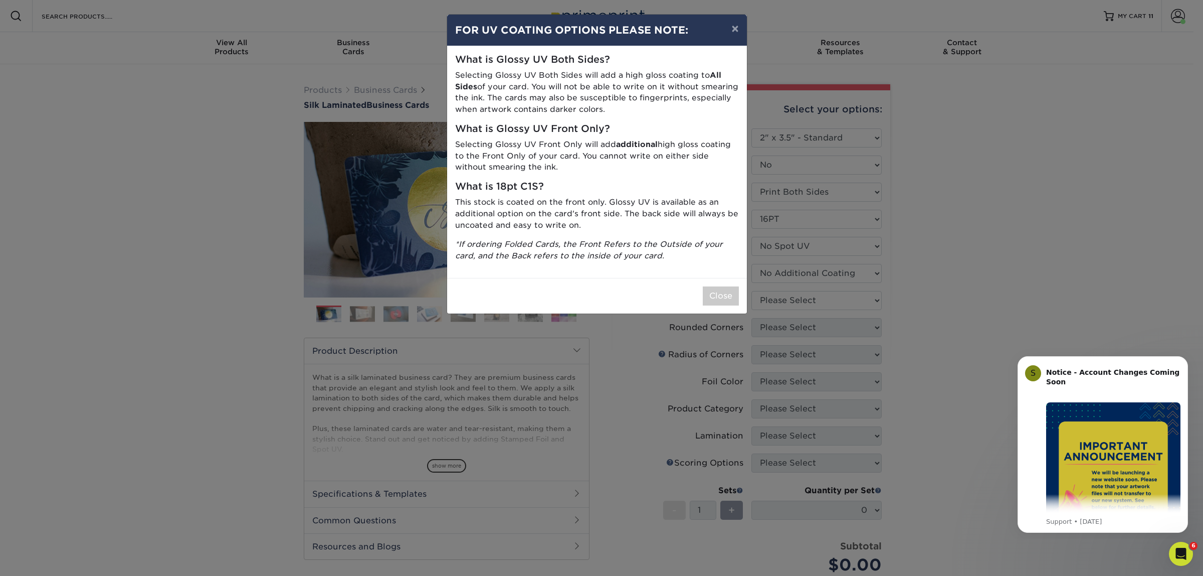
click at [798, 301] on div "× FOR UV COATING OPTIONS PLEASE NOTE: What is Glossy UV Both Sides? Selecting G…" at bounding box center [601, 288] width 1203 height 576
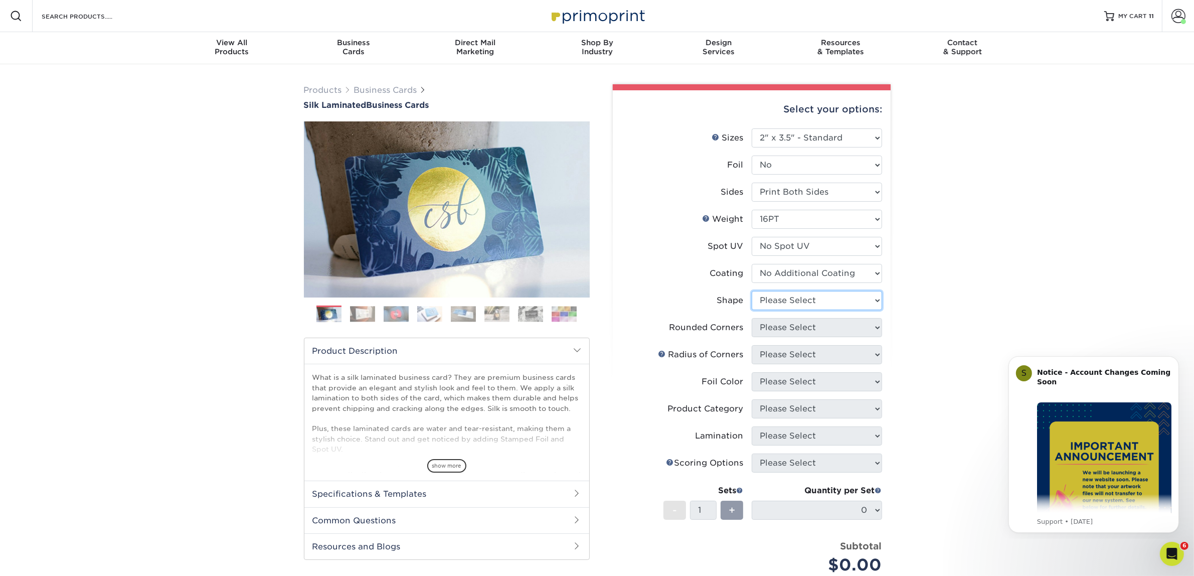
click at [781, 294] on select "Please Select Standard Oval" at bounding box center [817, 300] width 130 height 19
select select "standard"
click at [752, 291] on select "Please Select Standard Oval" at bounding box center [817, 300] width 130 height 19
click at [788, 324] on select "Please Select Yes - Round 2 Corners Yes - Round 4 Corners No" at bounding box center [817, 327] width 130 height 19
select select "0"
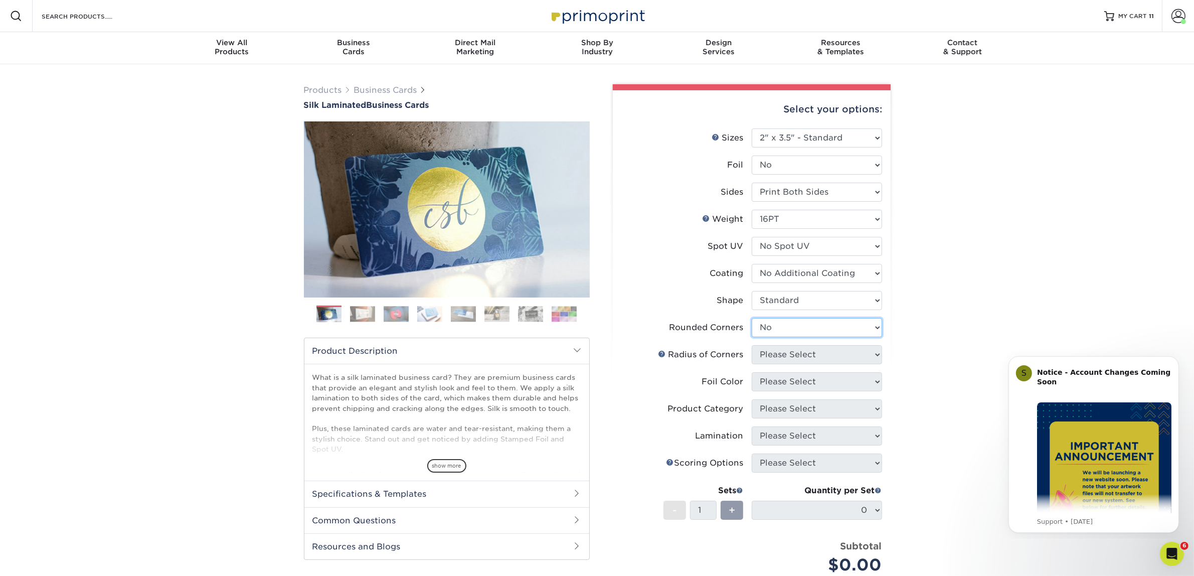
click at [752, 318] on select "Please Select Yes - Round 2 Corners Yes - Round 4 Corners No" at bounding box center [817, 327] width 130 height 19
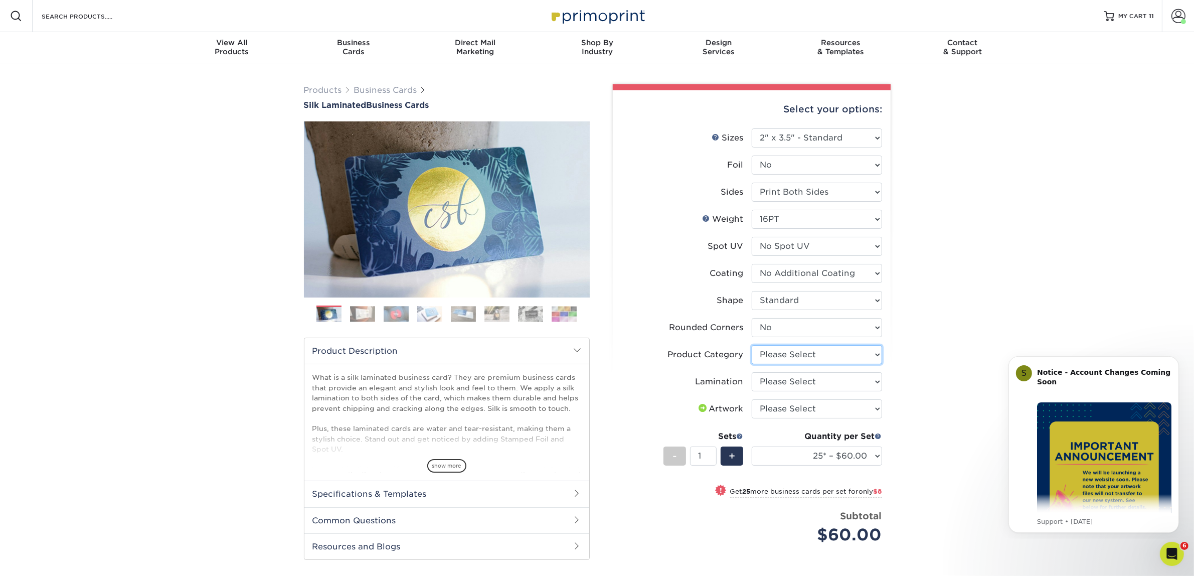
click at [783, 348] on select "Please Select Business Cards" at bounding box center [817, 354] width 130 height 19
click at [752, 345] on select "Please Select Business Cards" at bounding box center [817, 354] width 130 height 19
click at [790, 355] on select "Please Select Business Cards" at bounding box center [817, 354] width 130 height 19
select select "3b5148f1-0588-4f88-a218-97bcfdce65c1"
click at [752, 345] on select "Please Select Business Cards" at bounding box center [817, 354] width 130 height 19
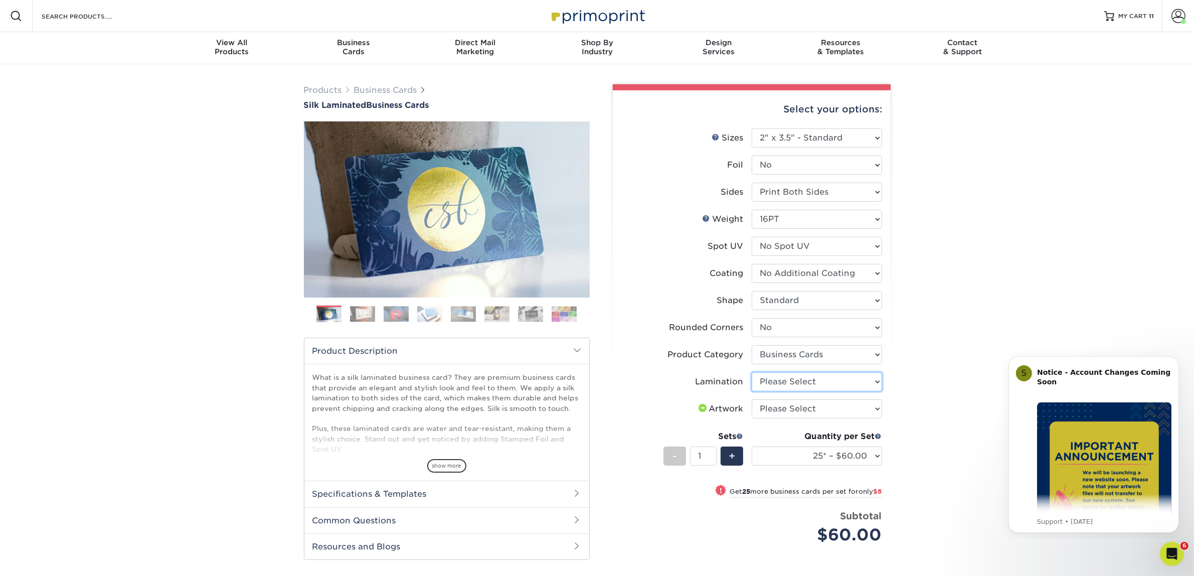
click at [785, 387] on select "Please Select Silk" at bounding box center [817, 381] width 130 height 19
select select "ccacb42f-45f7-42d3-bbd3-7c8421cf37f0"
click at [752, 372] on select "Please Select Silk" at bounding box center [817, 381] width 130 height 19
click at [803, 405] on select "Please Select I will upload files I need a design - $100" at bounding box center [817, 408] width 130 height 19
select select "upload"
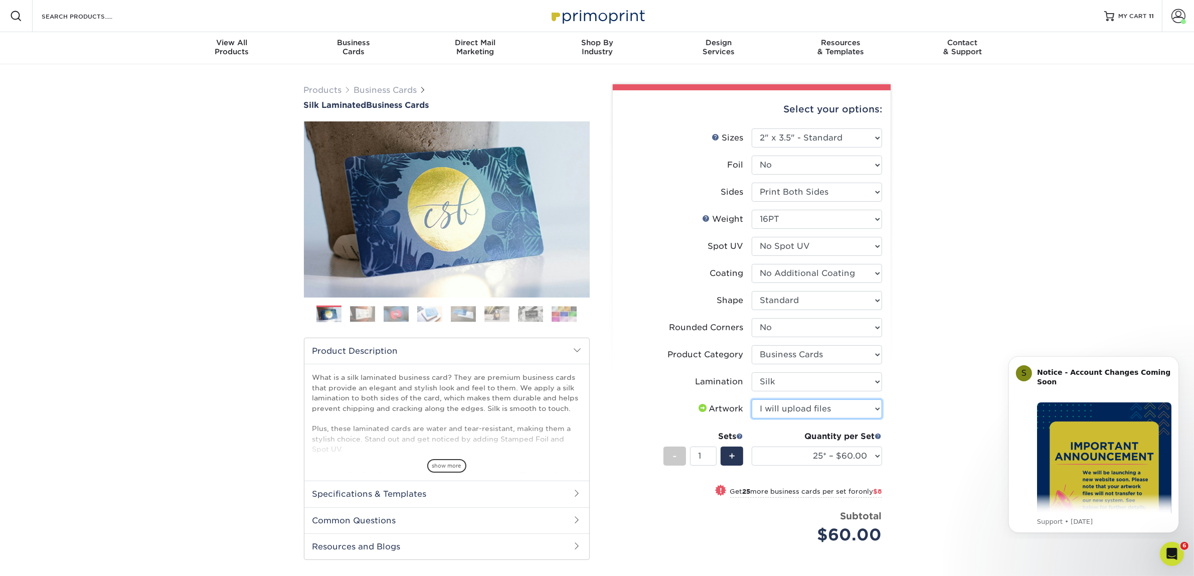
click at [752, 399] on select "Please Select I will upload files I need a design - $100" at bounding box center [817, 408] width 130 height 19
click at [785, 455] on select "25* – $60.00 50* – $68.00 75* – $76.00 100* – $84.00 250* – $92.00 500 – $96.00…" at bounding box center [817, 455] width 130 height 19
select select "50* – $68.00"
click at [752, 446] on select "25* – $60.00 50* – $68.00 75* – $76.00 100* – $84.00 250* – $92.00 500 – $96.00…" at bounding box center [817, 455] width 130 height 19
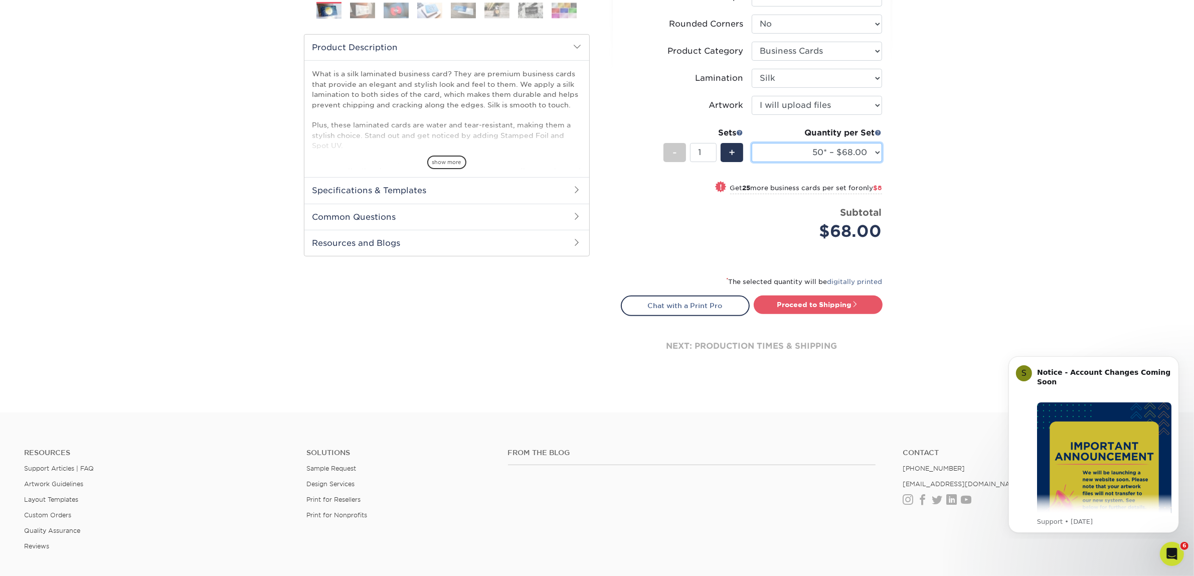
scroll to position [313, 0]
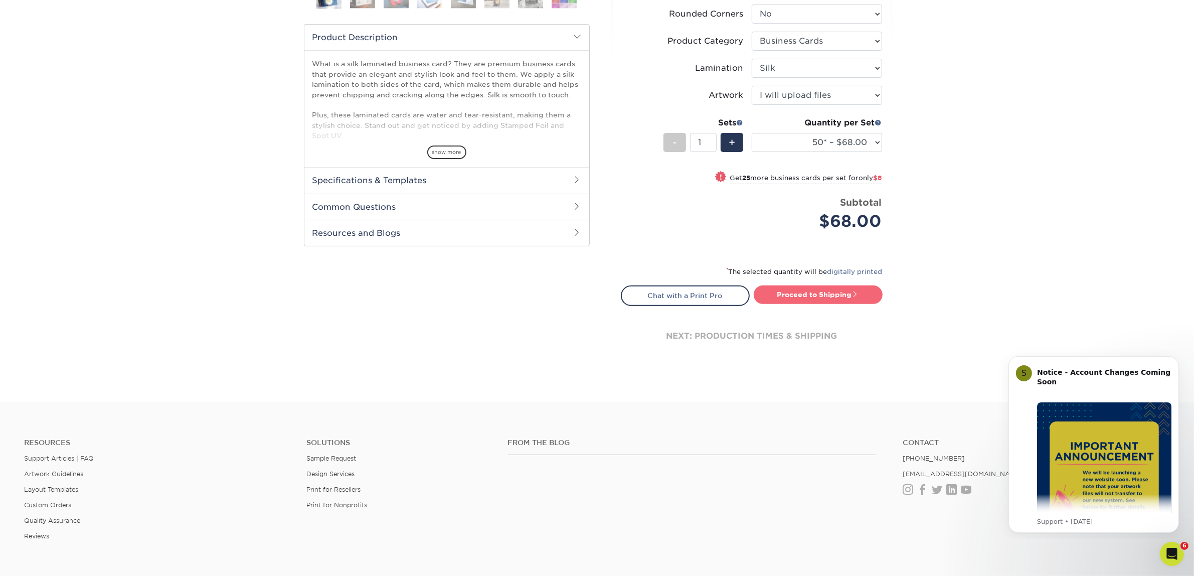
click at [790, 296] on link "Proceed to Shipping" at bounding box center [818, 294] width 129 height 18
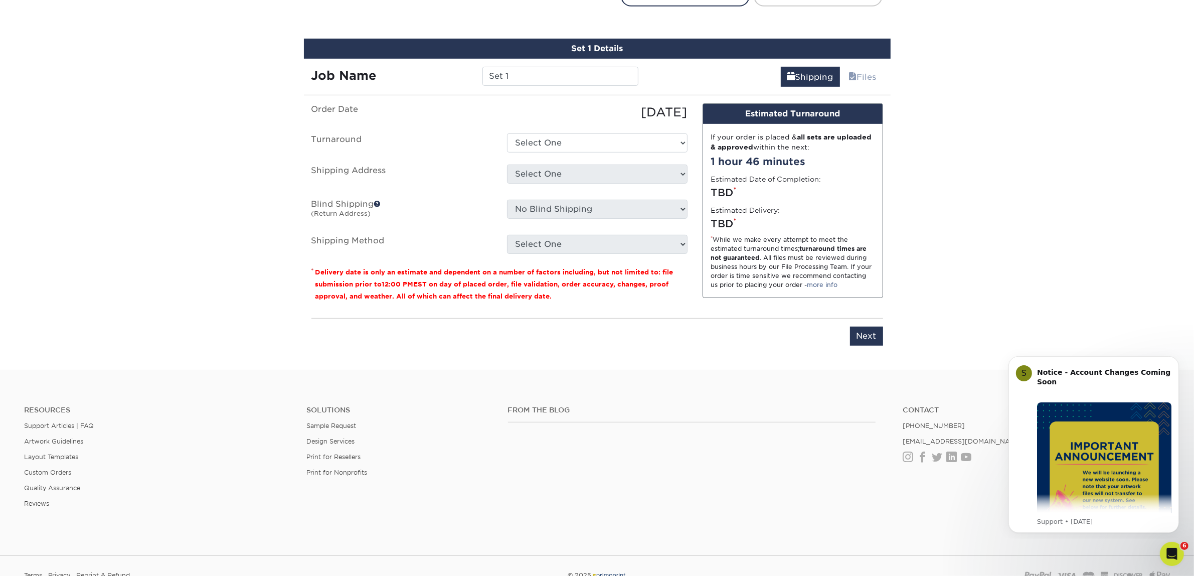
scroll to position [624, 0]
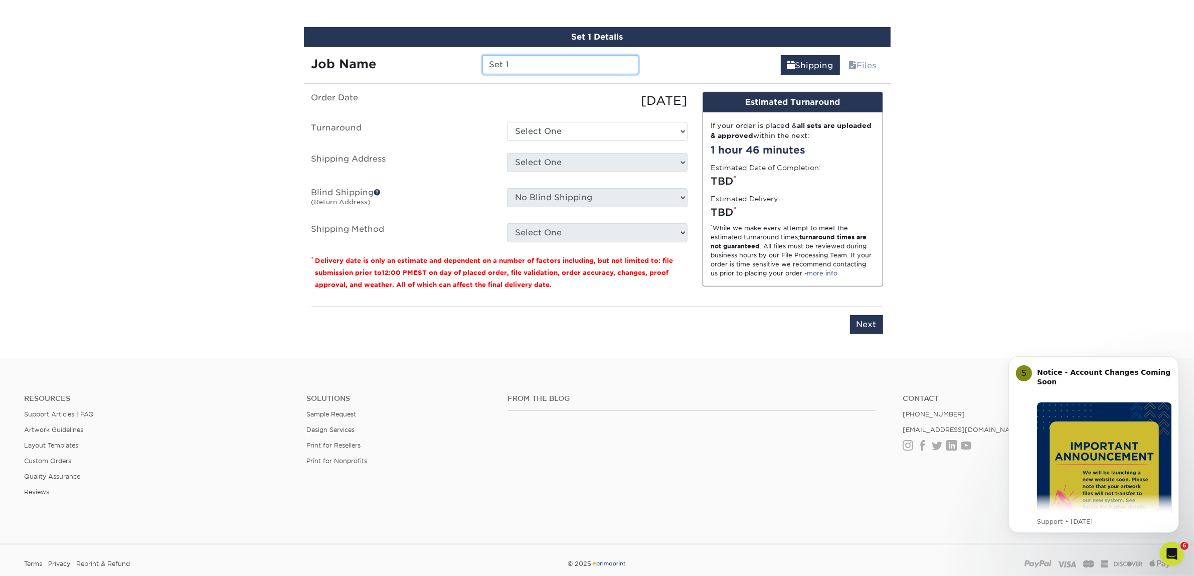
drag, startPoint x: 515, startPoint y: 62, endPoint x: 432, endPoint y: 65, distance: 83.8
click at [432, 65] on div "Job Name Set 1" at bounding box center [475, 64] width 342 height 19
click at [516, 55] on input "Set 1" at bounding box center [560, 64] width 156 height 19
drag, startPoint x: 520, startPoint y: 61, endPoint x: 444, endPoint y: 46, distance: 77.2
click at [444, 47] on div "Job Name Set 1" at bounding box center [475, 61] width 342 height 28
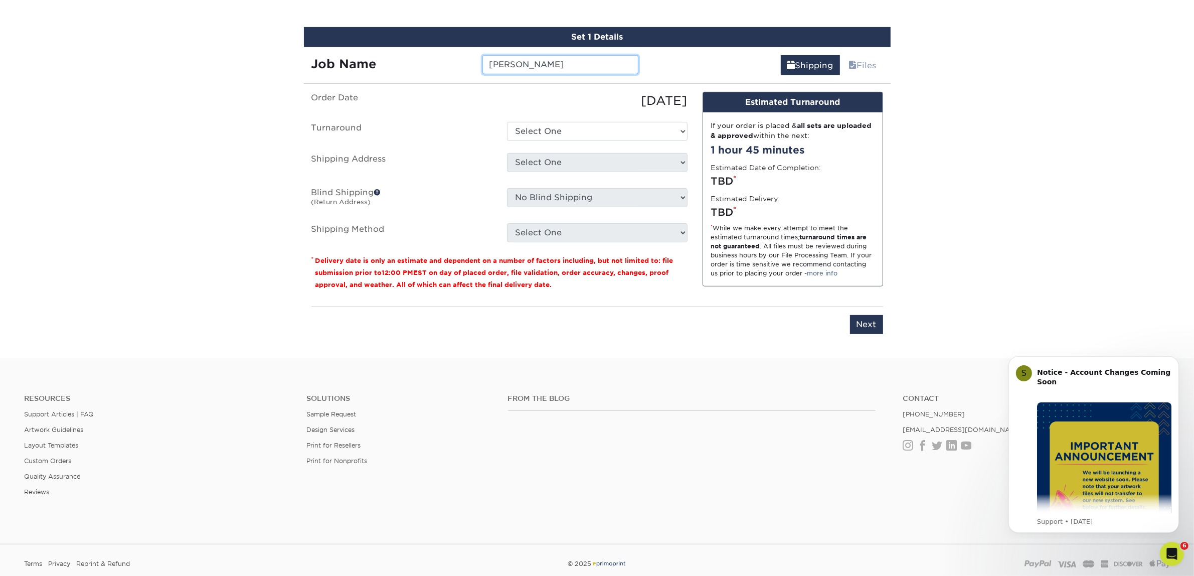
type input "Tyler Mortensen"
click at [527, 133] on select "Select One 2-4 Business Days 2 Day Next Business Day" at bounding box center [597, 131] width 180 height 19
select select "7f31b32a-ec12-4eac-8c83-7b9a9183acd8"
click at [507, 122] on select "Select One 2-4 Business Days 2 Day Next Business Day" at bounding box center [597, 131] width 180 height 19
click at [569, 165] on select "Select One Atlanta Office [GEOGRAPHIC_DATA] Office [GEOGRAPHIC_DATA] Office [GE…" at bounding box center [597, 162] width 180 height 19
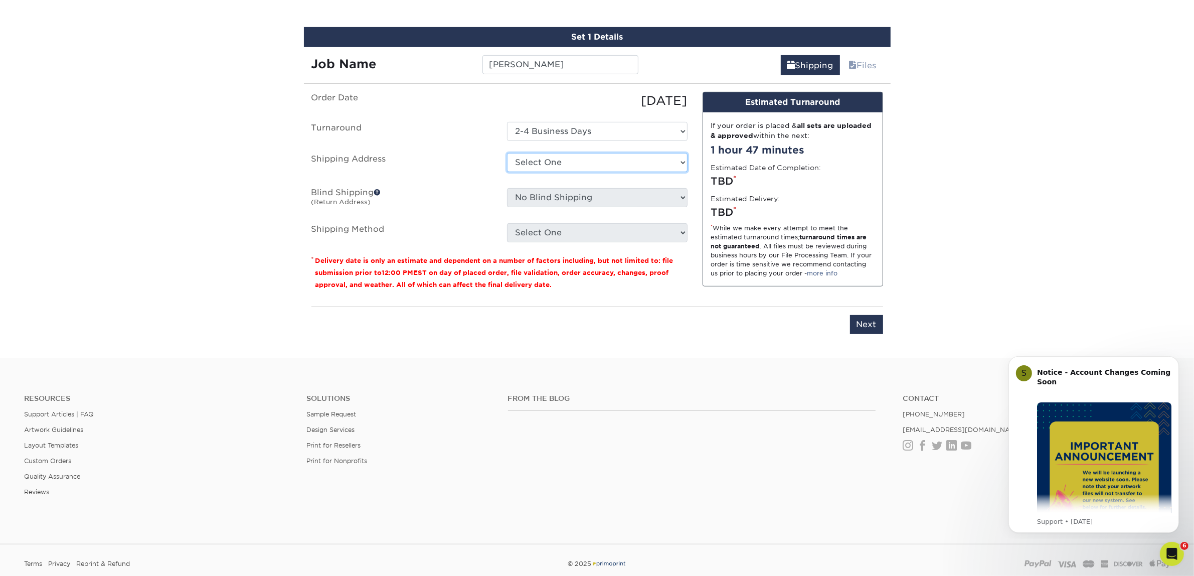
select select "244487"
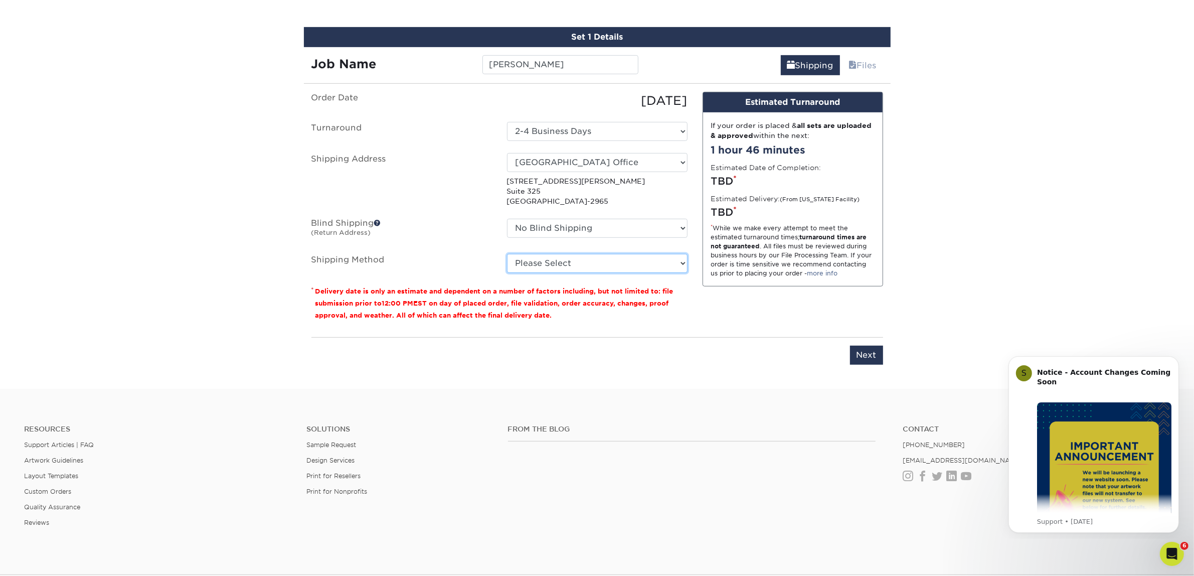
click at [569, 259] on select "Please Select Ground Shipping (+$7.84) 3 Day Shipping Service (+$15.34) 2 Day A…" at bounding box center [597, 263] width 180 height 19
select select "03"
click at [507, 254] on select "Please Select Ground Shipping (+$7.84) 3 Day Shipping Service (+$15.34) 2 Day A…" at bounding box center [597, 263] width 180 height 19
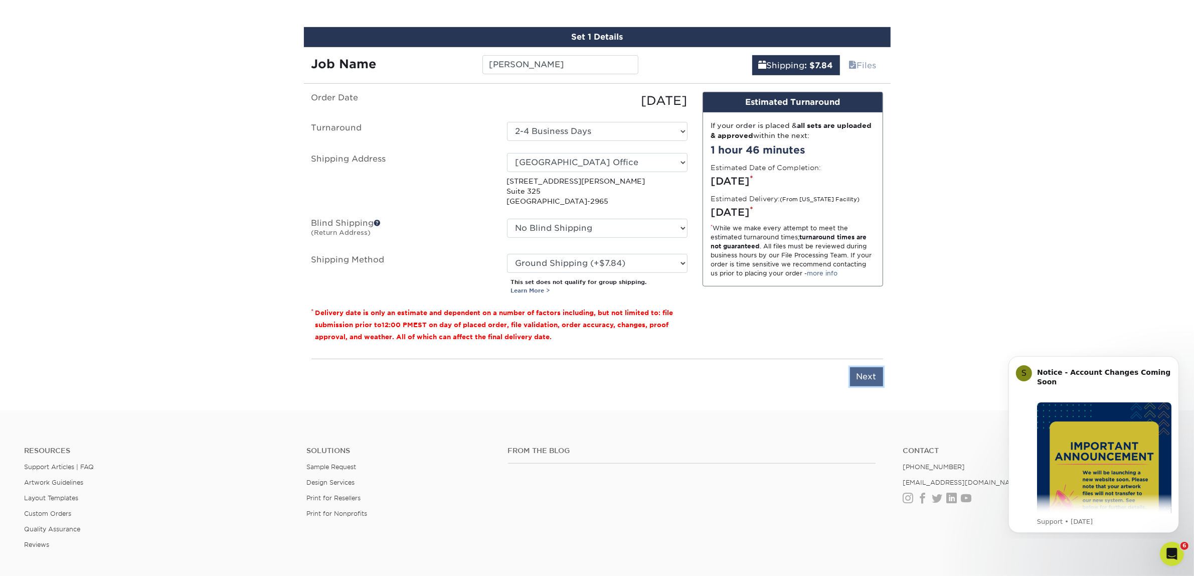
click at [880, 376] on input "Next" at bounding box center [866, 376] width 33 height 19
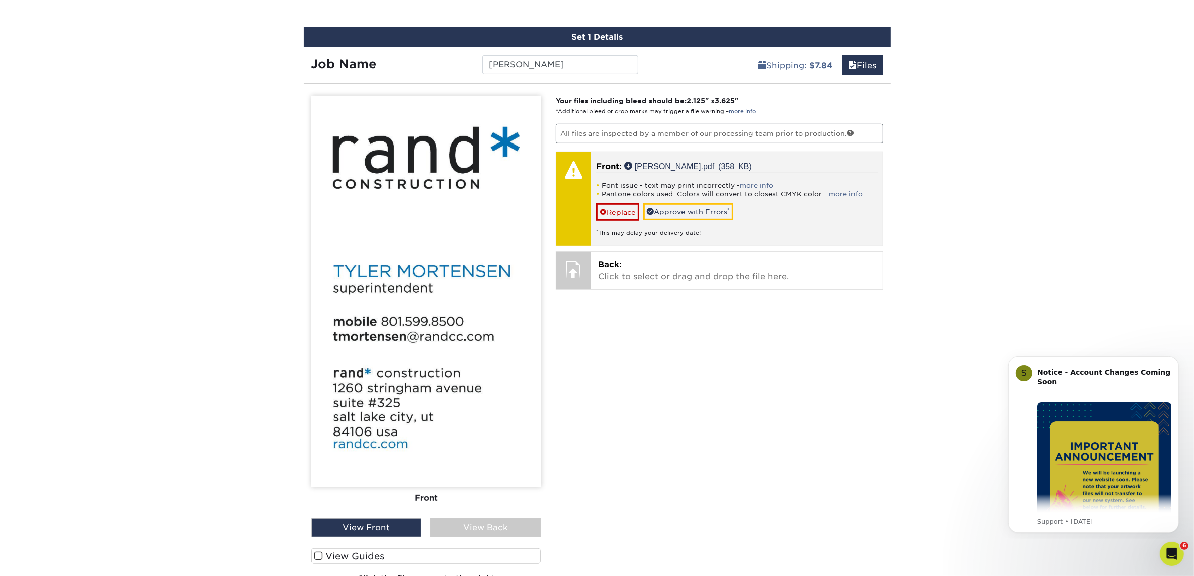
click at [697, 200] on div "Font issue - text may print incorrectly - more info Pantone colors used. Colors…" at bounding box center [736, 204] width 281 height 65
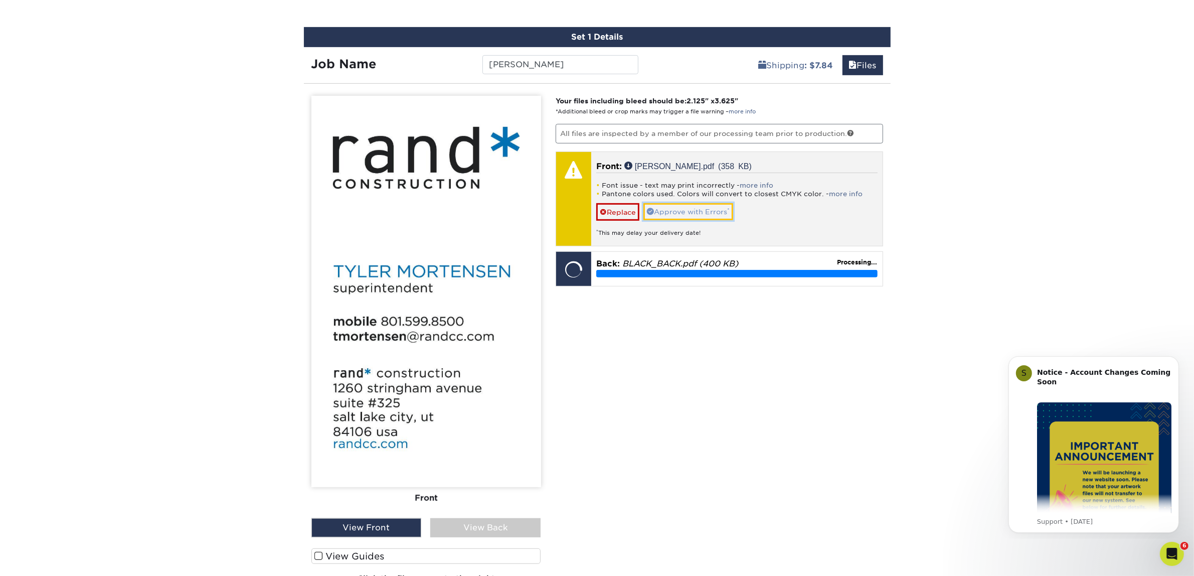
click at [692, 207] on link "Approve with Errors *" at bounding box center [688, 211] width 90 height 17
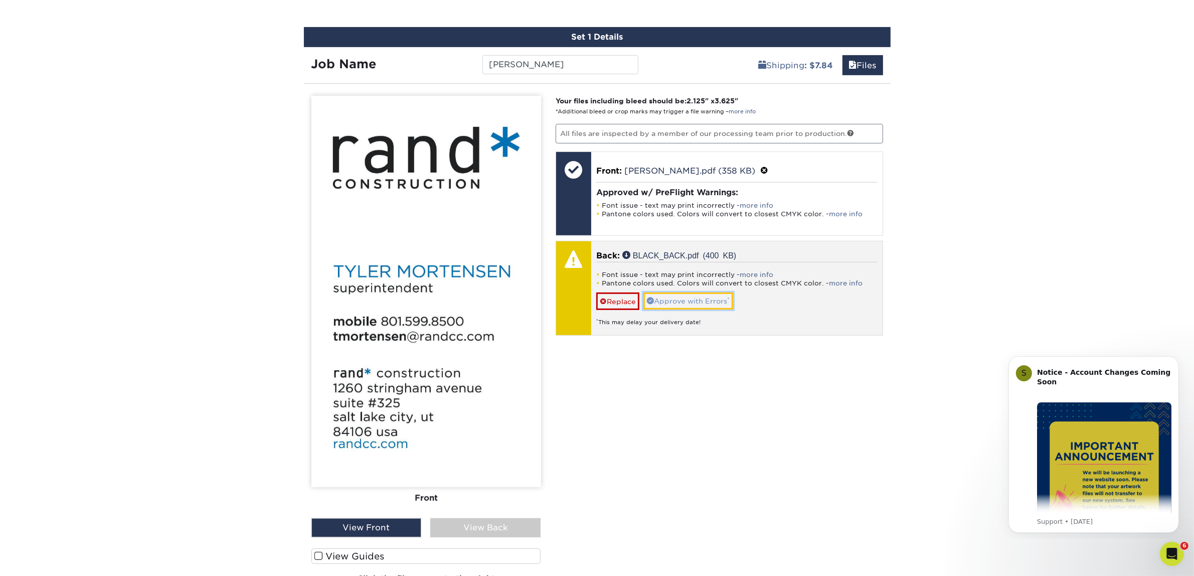
click at [708, 294] on link "Approve with Errors *" at bounding box center [688, 300] width 90 height 17
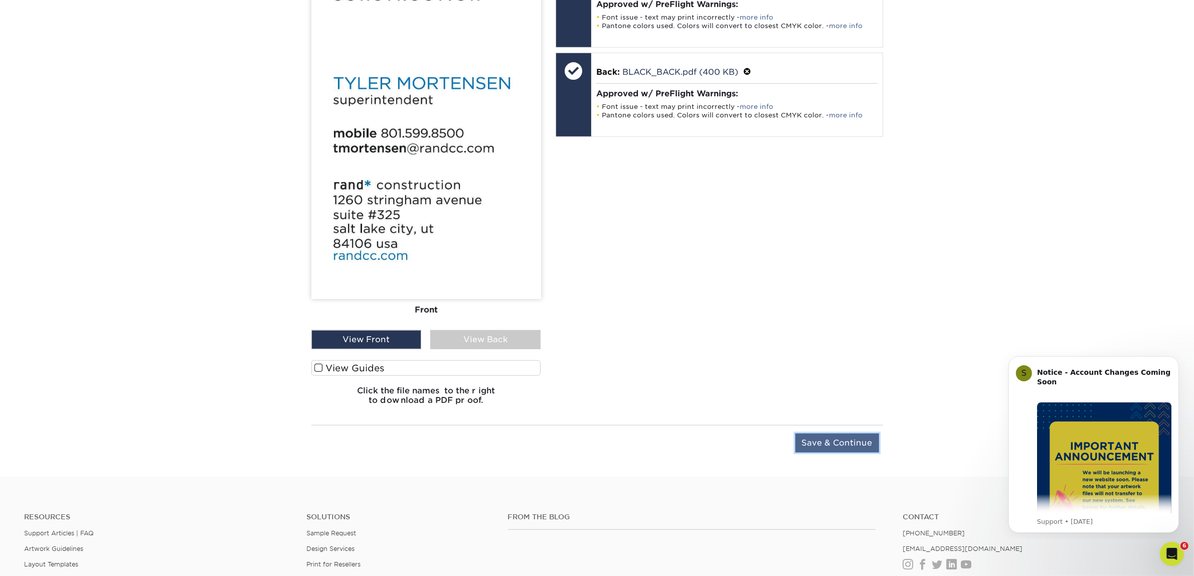
click at [820, 444] on input "Save & Continue" at bounding box center [837, 442] width 84 height 19
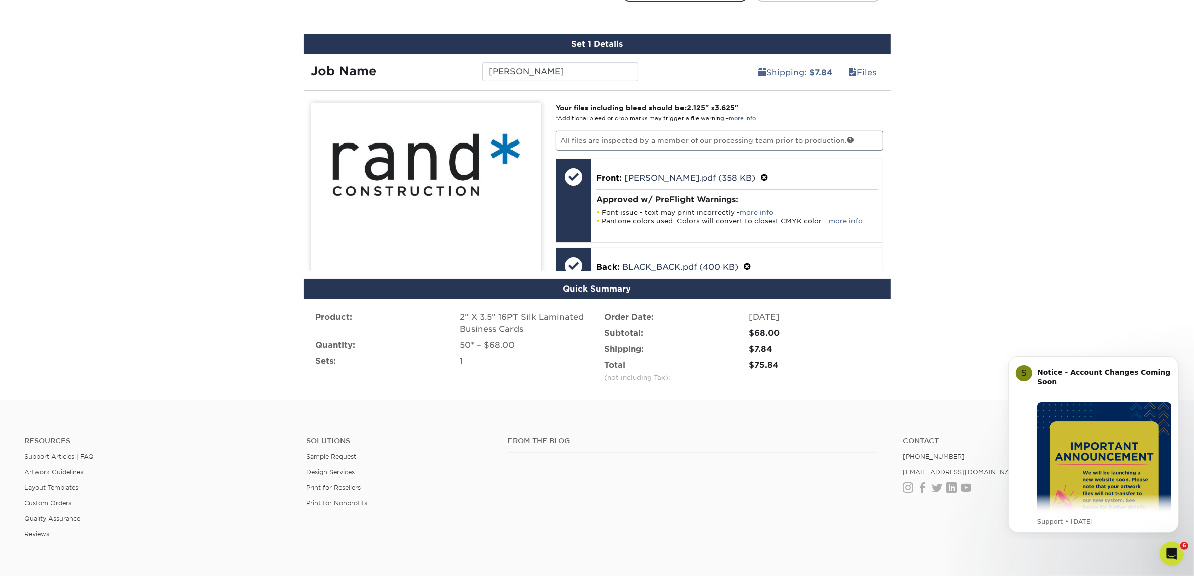
scroll to position [607, 0]
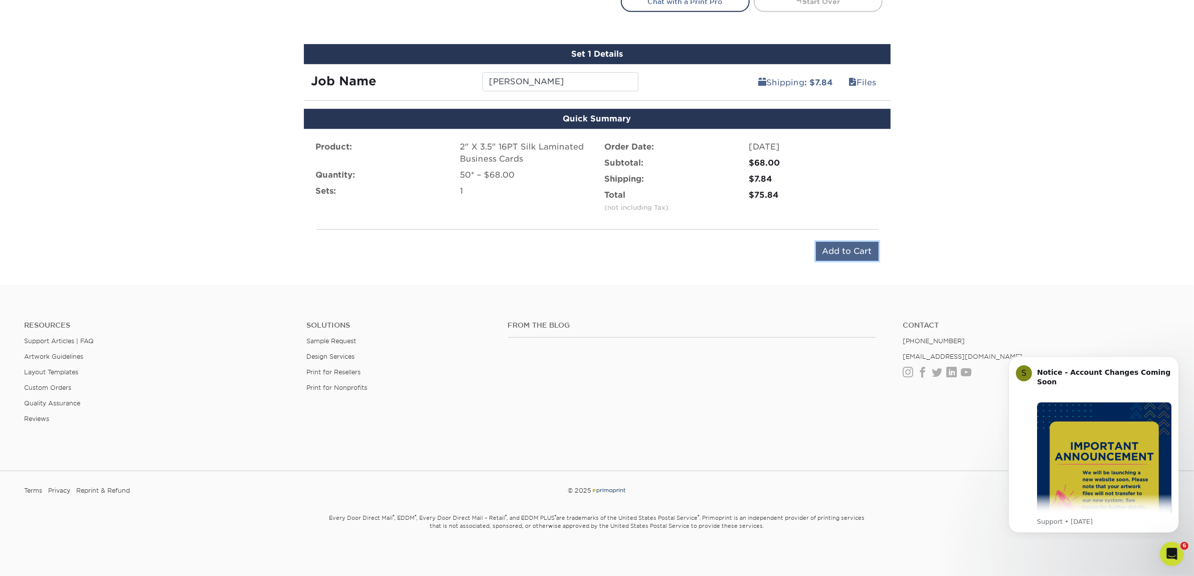
click at [870, 248] on input "Add to Cart" at bounding box center [847, 251] width 63 height 19
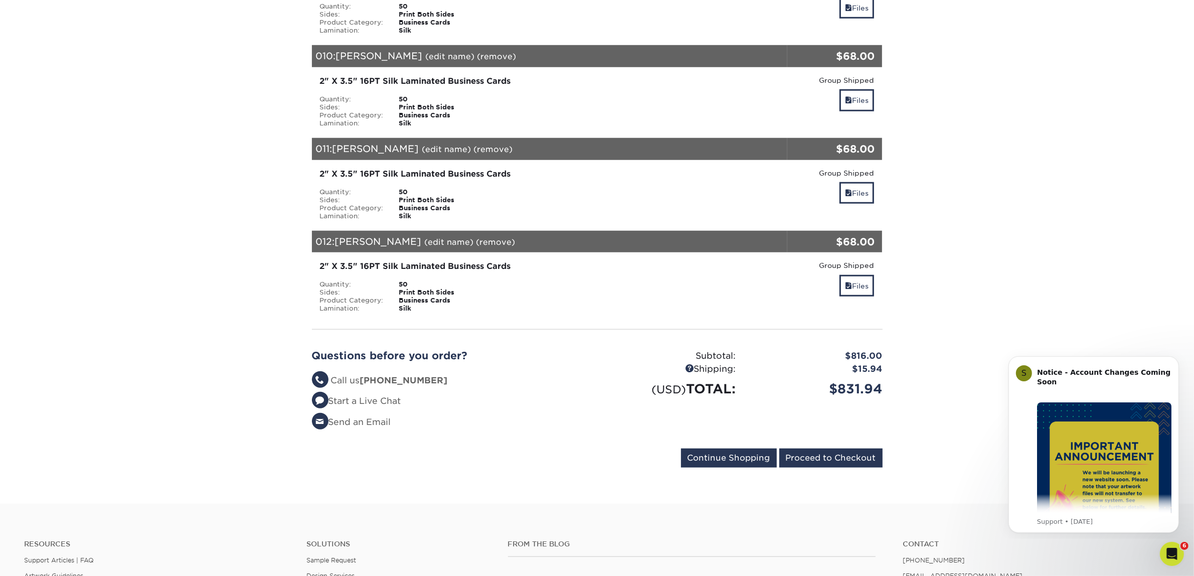
scroll to position [1128, 0]
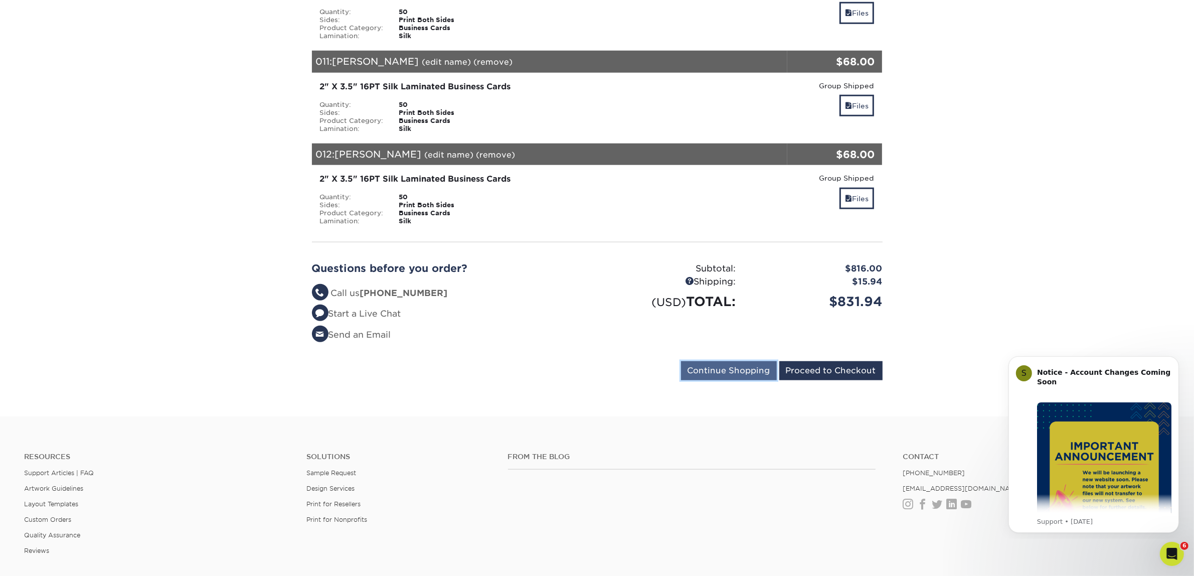
click at [712, 361] on input "Continue Shopping" at bounding box center [729, 370] width 96 height 19
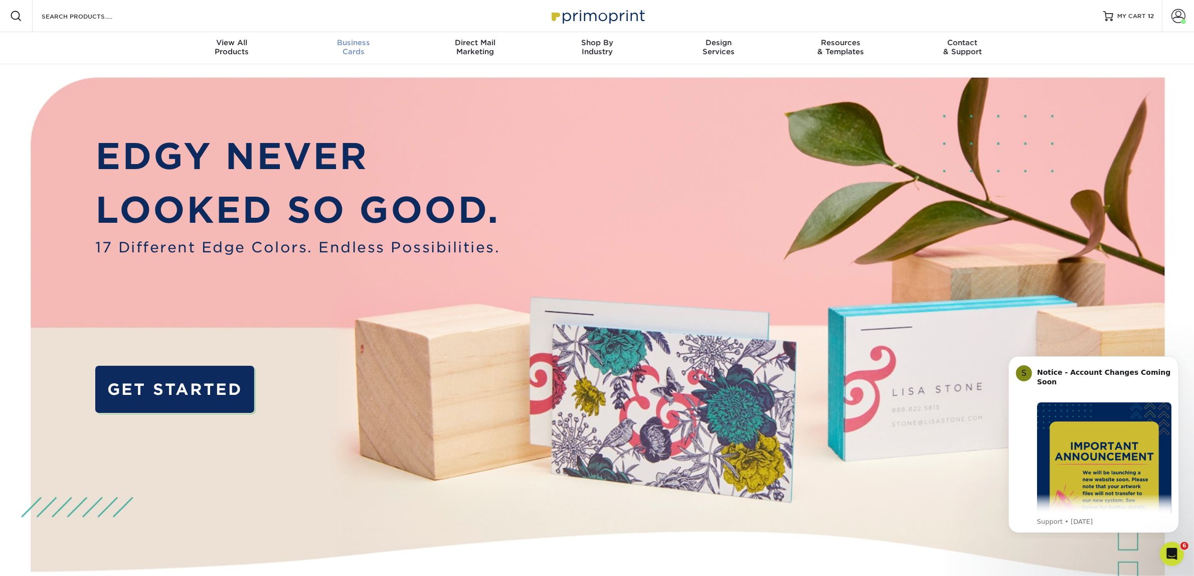
click at [349, 33] on link "Business Cards" at bounding box center [353, 48] width 122 height 32
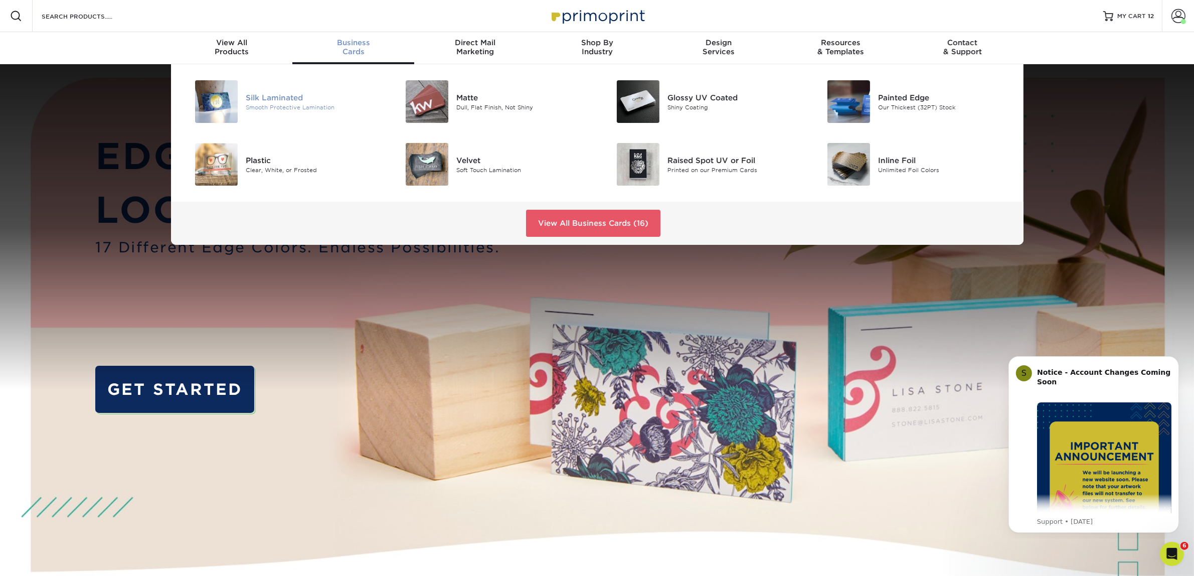
click at [291, 85] on div "Silk Laminated Smooth Protective Lamination" at bounding box center [316, 101] width 140 height 43
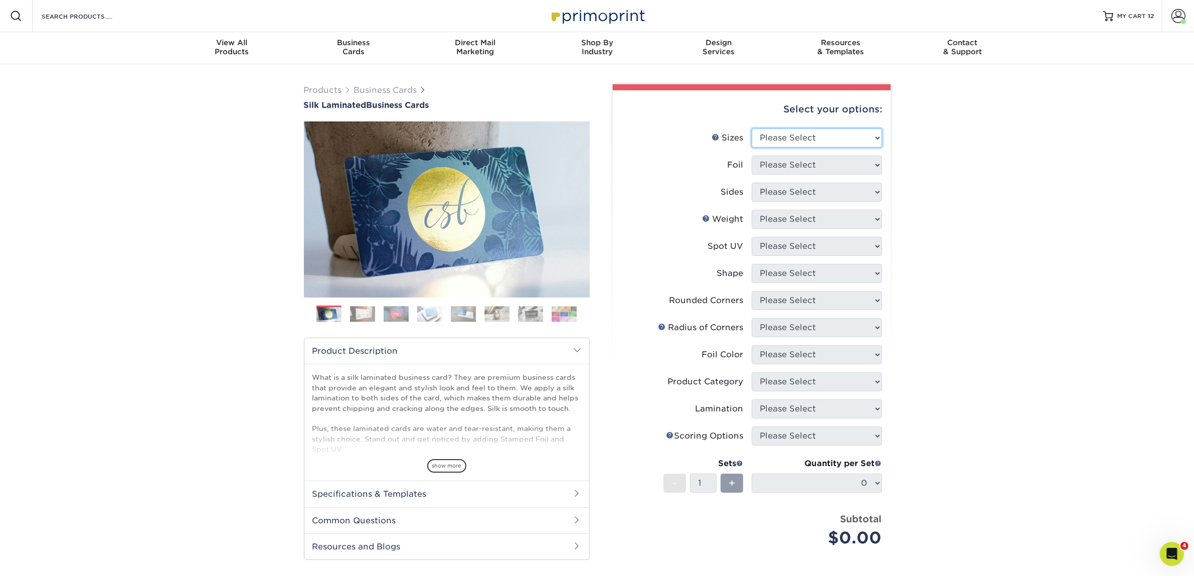
click at [818, 136] on select "Please Select 1.5" x 3.5" - Mini 1.75" x 3.5" - Mini 2" x 2" - Square 2" x 3" -…" at bounding box center [817, 137] width 130 height 19
select select "2.00x3.50"
click at [752, 128] on select "Please Select 1.5" x 3.5" - Mini 1.75" x 3.5" - Mini 2" x 2" - Square 2" x 3" -…" at bounding box center [817, 137] width 130 height 19
click at [805, 160] on select "Please Select Yes No" at bounding box center [817, 164] width 130 height 19
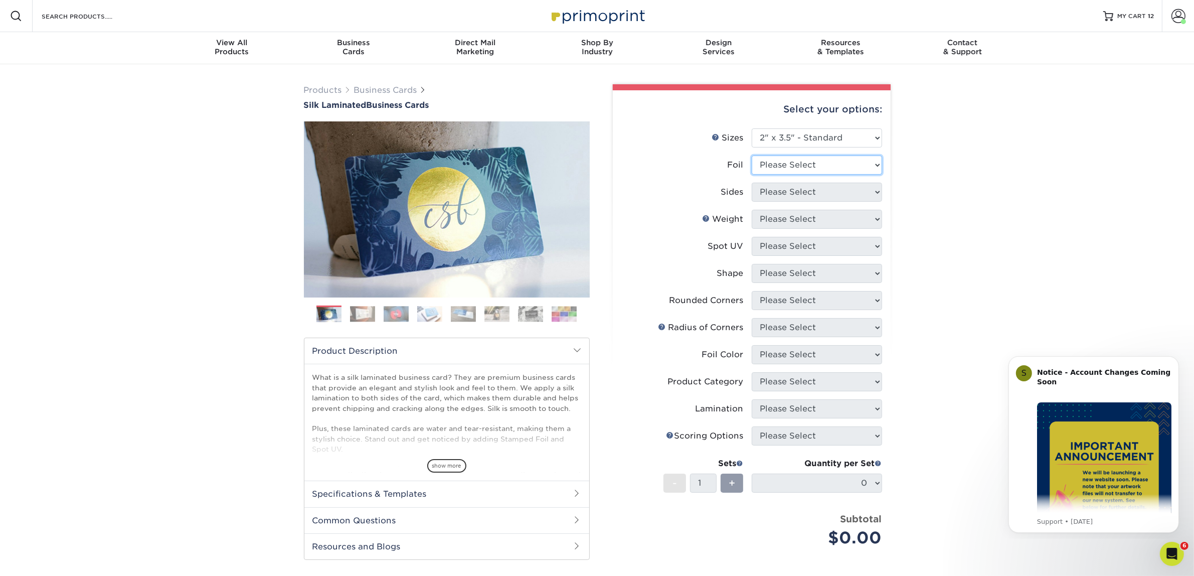
select select "0"
click at [752, 155] on select "Please Select Yes No" at bounding box center [817, 164] width 130 height 19
click at [785, 194] on select "Please Select Print Both Sides Print Front Only" at bounding box center [817, 191] width 130 height 19
select select "13abbda7-1d64-4f25-8bb2-c179b224825d"
click at [752, 182] on select "Please Select Print Both Sides Print Front Only" at bounding box center [817, 191] width 130 height 19
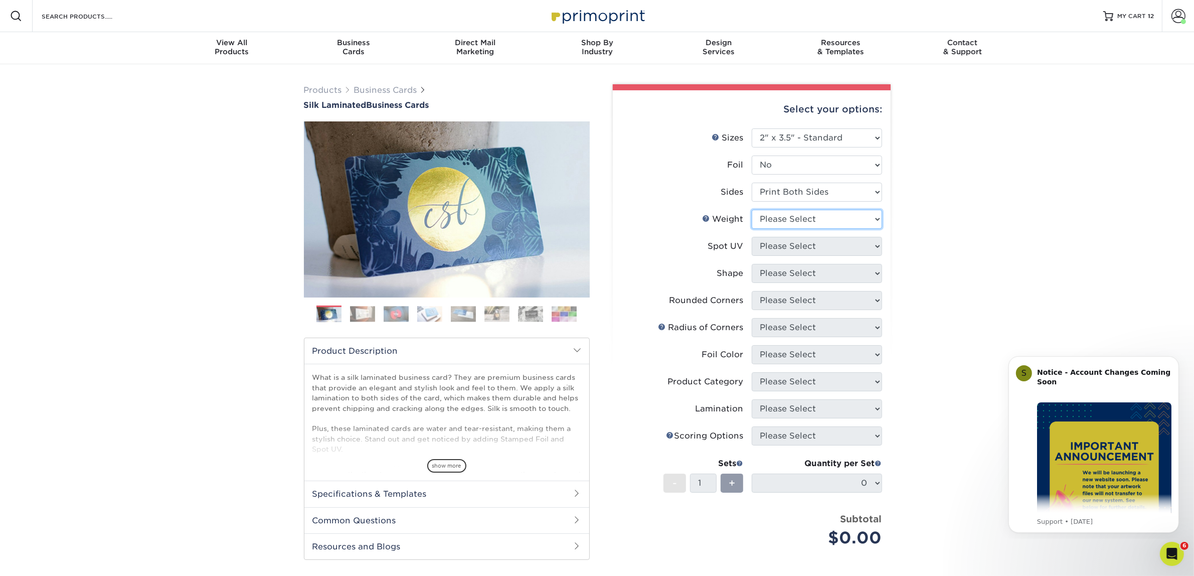
click at [796, 218] on select "Please Select 16PT" at bounding box center [817, 219] width 130 height 19
select select "16PT"
click at [752, 210] on select "Please Select 16PT" at bounding box center [817, 219] width 130 height 19
click at [794, 247] on select "Please Select No Spot UV Front and Back (Both Sides) Front Only Back Only" at bounding box center [817, 246] width 130 height 19
select select "3"
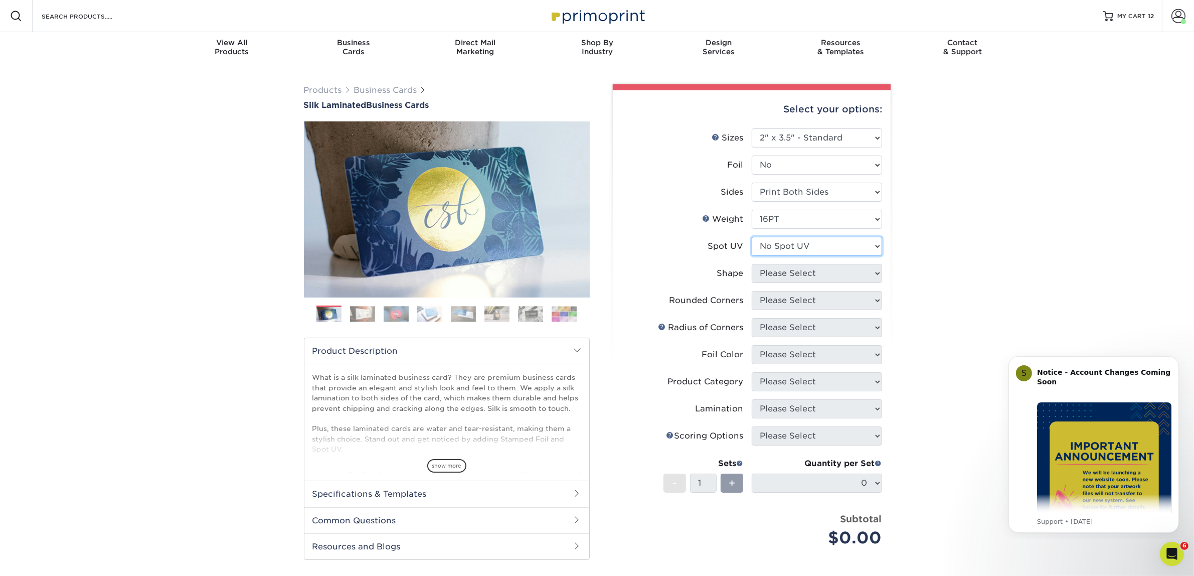
click at [752, 237] on select "Please Select No Spot UV Front and Back (Both Sides) Front Only Back Only" at bounding box center [817, 246] width 130 height 19
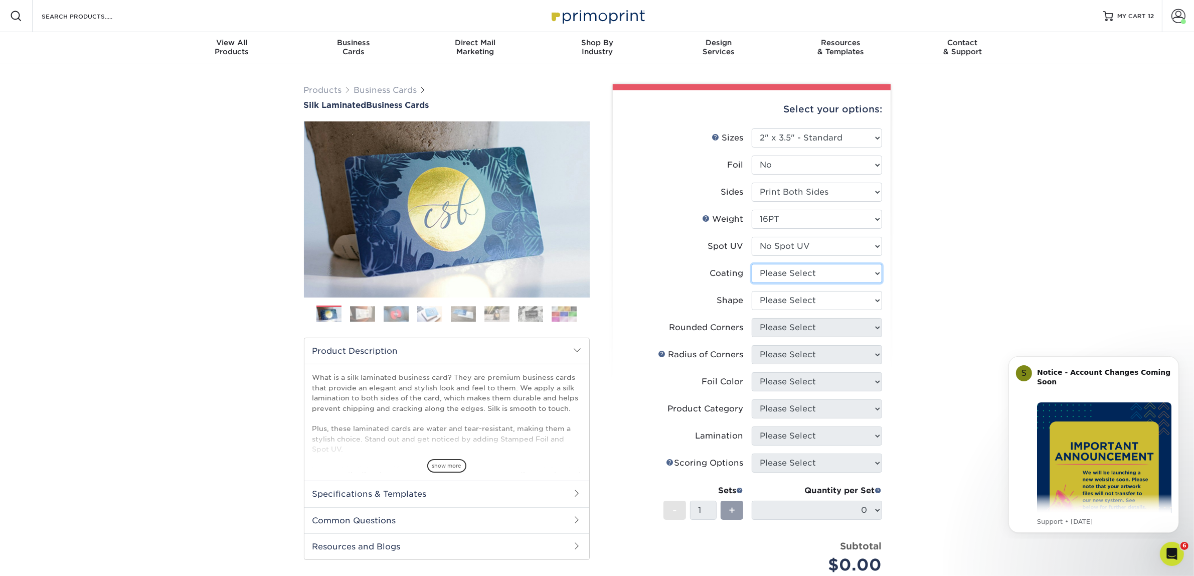
click at [791, 269] on select at bounding box center [817, 273] width 130 height 19
select select "3e7618de-abca-4bda-9f97-8b9129e913d8"
click at [752, 264] on select at bounding box center [817, 273] width 130 height 19
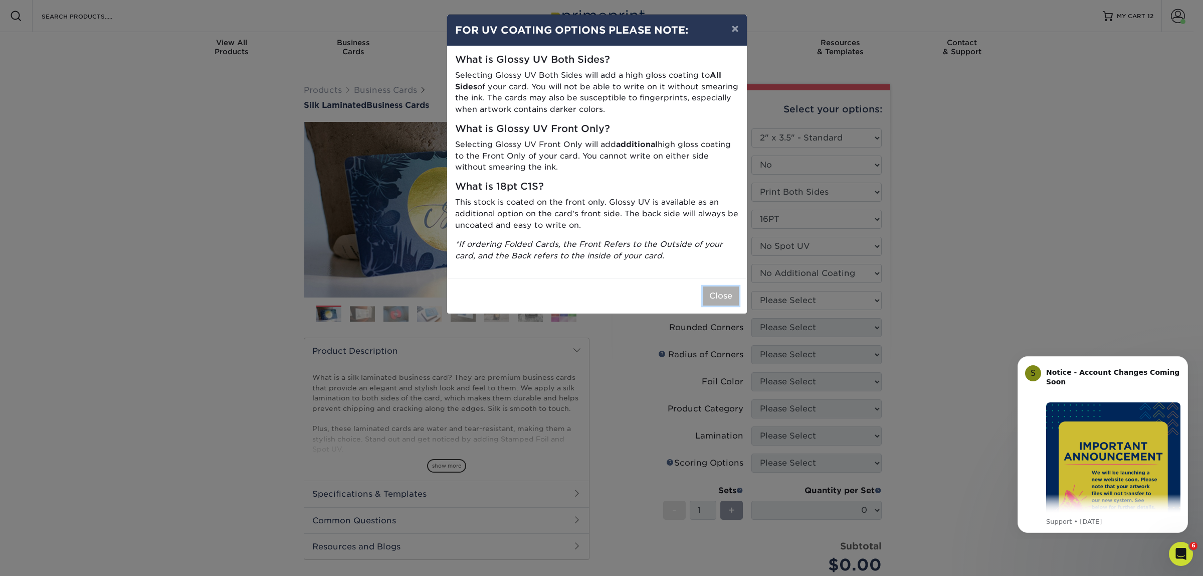
click at [737, 298] on button "Close" at bounding box center [721, 295] width 36 height 19
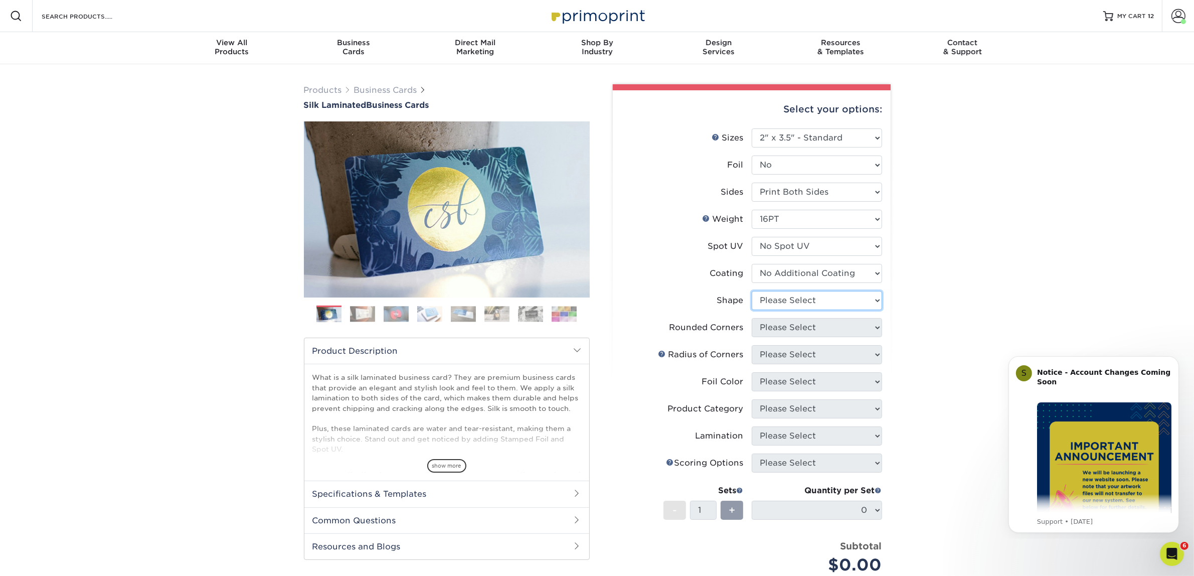
click at [780, 296] on select "Please Select Standard Oval" at bounding box center [817, 300] width 130 height 19
select select "standard"
click at [752, 291] on select "Please Select Standard Oval" at bounding box center [817, 300] width 130 height 19
click at [781, 332] on select "Please Select Yes - Round 2 Corners Yes - Round 4 Corners No" at bounding box center [817, 327] width 130 height 19
select select "0"
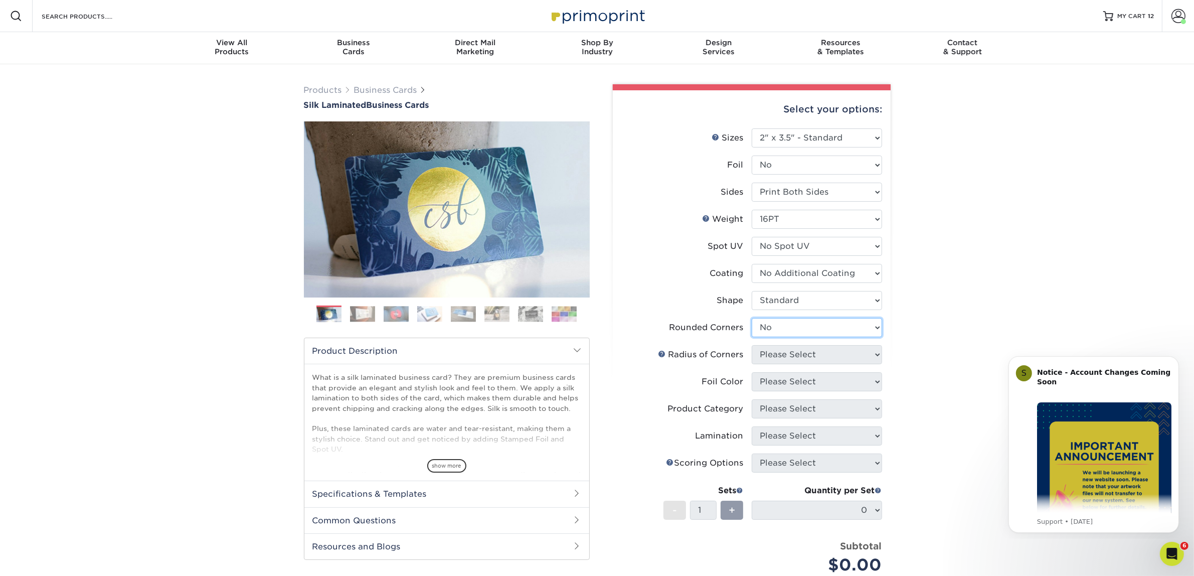
click at [752, 318] on select "Please Select Yes - Round 2 Corners Yes - Round 4 Corners No" at bounding box center [817, 327] width 130 height 19
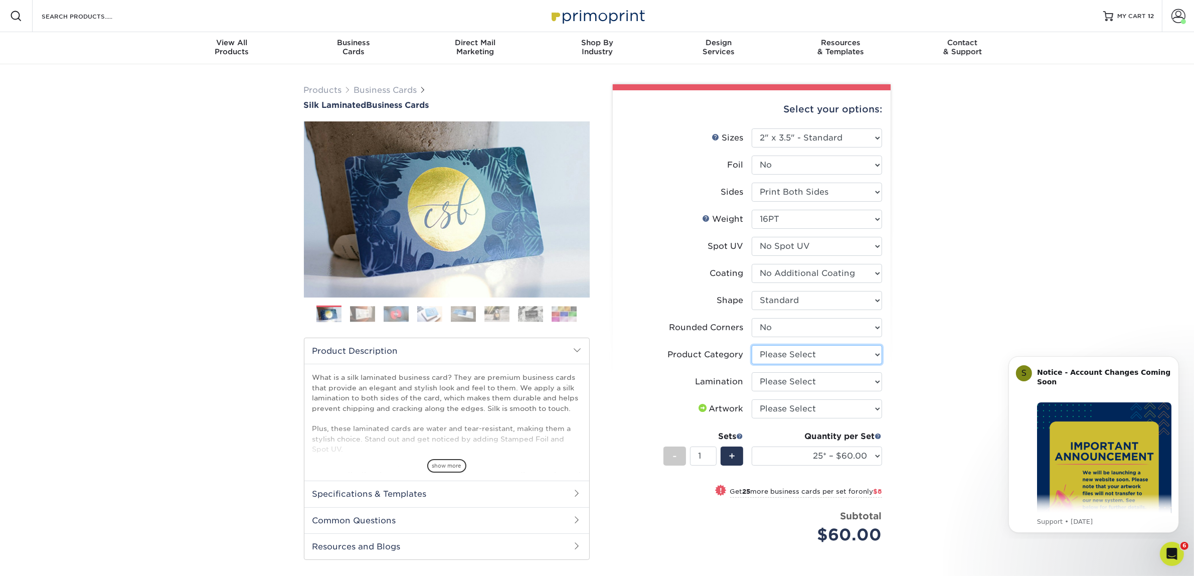
click at [785, 349] on select "Please Select Business Cards" at bounding box center [817, 354] width 130 height 19
select select "3b5148f1-0588-4f88-a218-97bcfdce65c1"
click at [752, 345] on select "Please Select Business Cards" at bounding box center [817, 354] width 130 height 19
click at [770, 379] on select "Please Select Silk" at bounding box center [817, 381] width 130 height 19
select select "ccacb42f-45f7-42d3-bbd3-7c8421cf37f0"
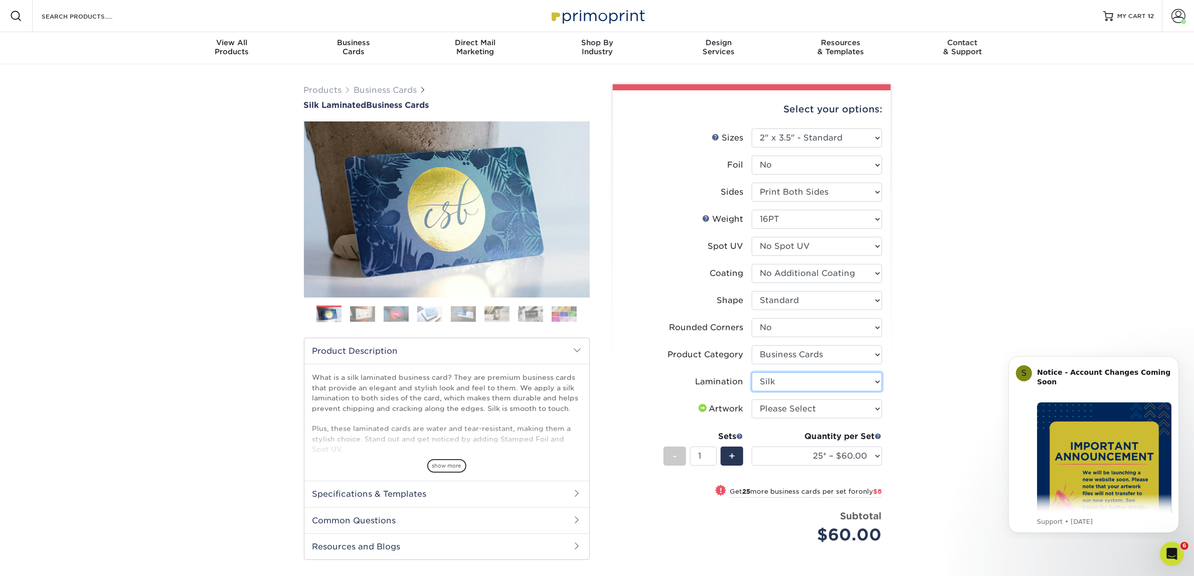
click at [752, 372] on select "Please Select Silk" at bounding box center [817, 381] width 130 height 19
click at [776, 413] on select "Please Select I will upload files I need a design - $100" at bounding box center [817, 408] width 130 height 19
select select "upload"
click at [752, 399] on select "Please Select I will upload files I need a design - $100" at bounding box center [817, 408] width 130 height 19
click at [791, 447] on select "25* – $60.00 50* – $68.00 75* – $76.00 100* – $84.00 250* – $92.00 500 – $96.00…" at bounding box center [817, 455] width 130 height 19
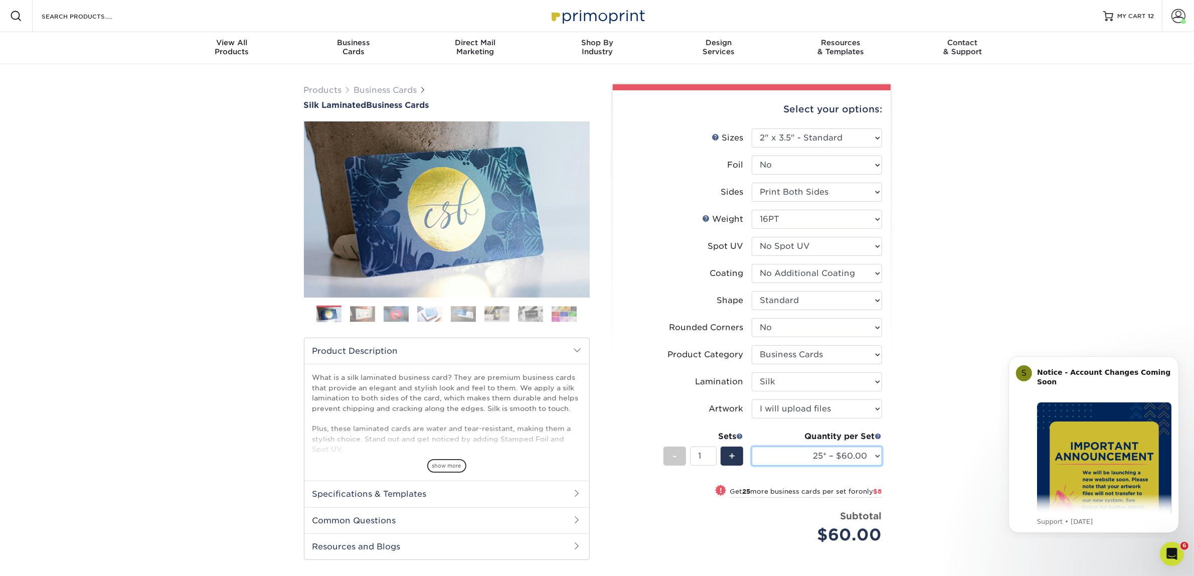
select select "50* – $68.00"
click at [752, 446] on select "25* – $60.00 50* – $68.00 75* – $76.00 100* – $84.00 250* – $92.00 500 – $96.00…" at bounding box center [817, 455] width 130 height 19
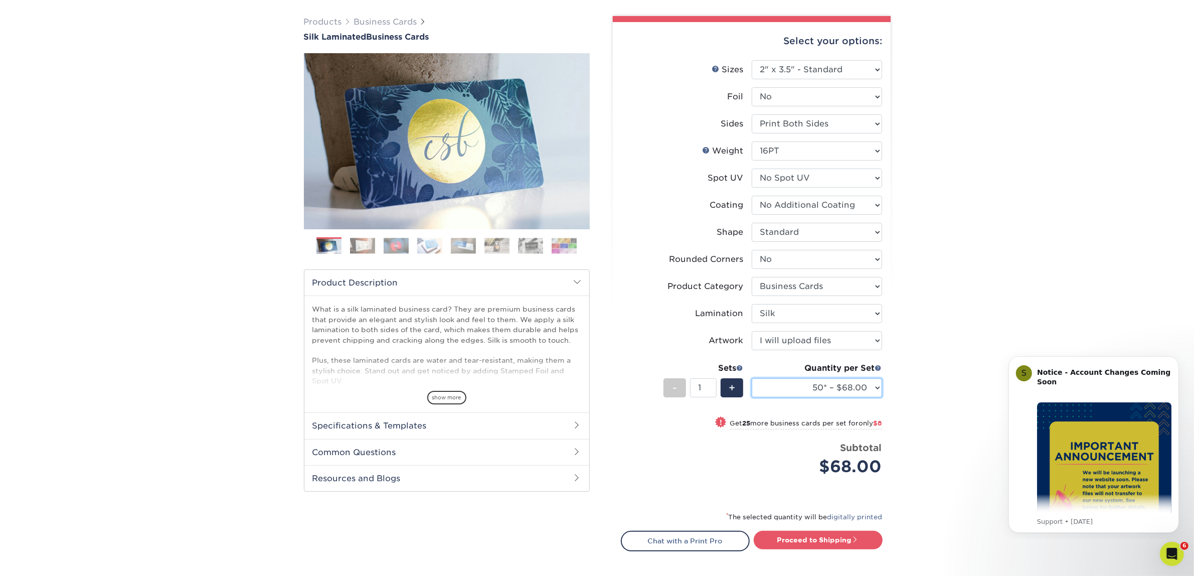
scroll to position [188, 0]
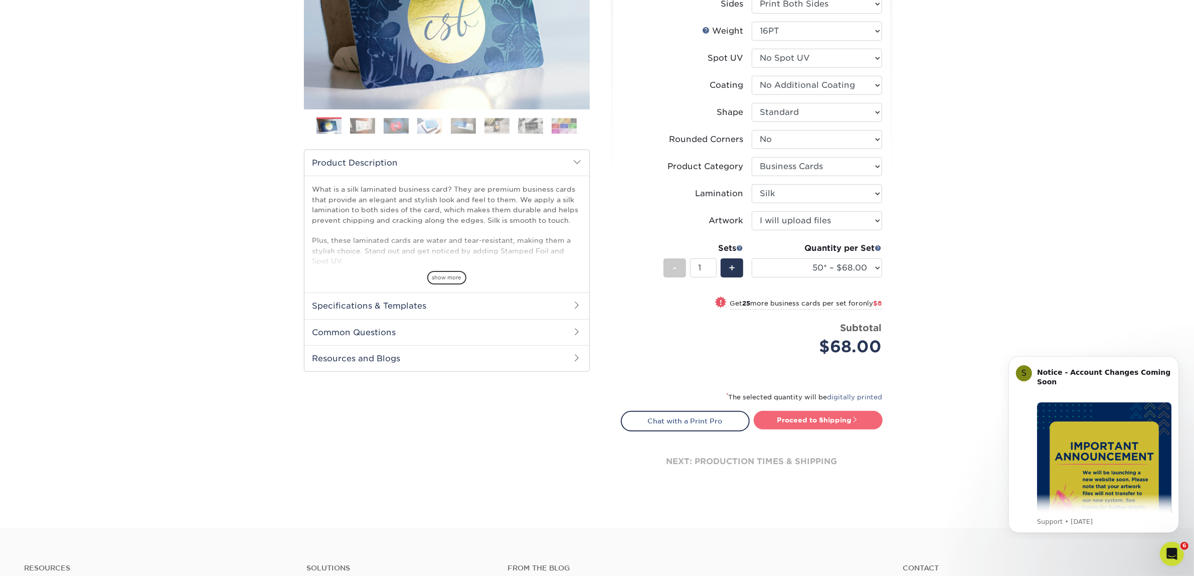
click at [808, 411] on link "Proceed to Shipping" at bounding box center [818, 420] width 129 height 18
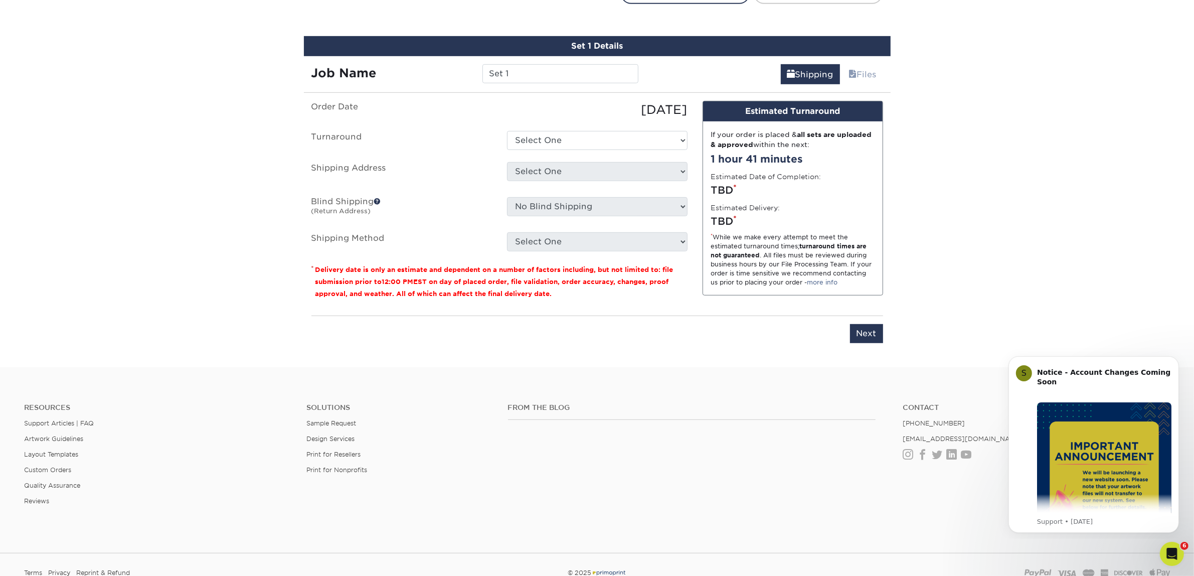
scroll to position [624, 0]
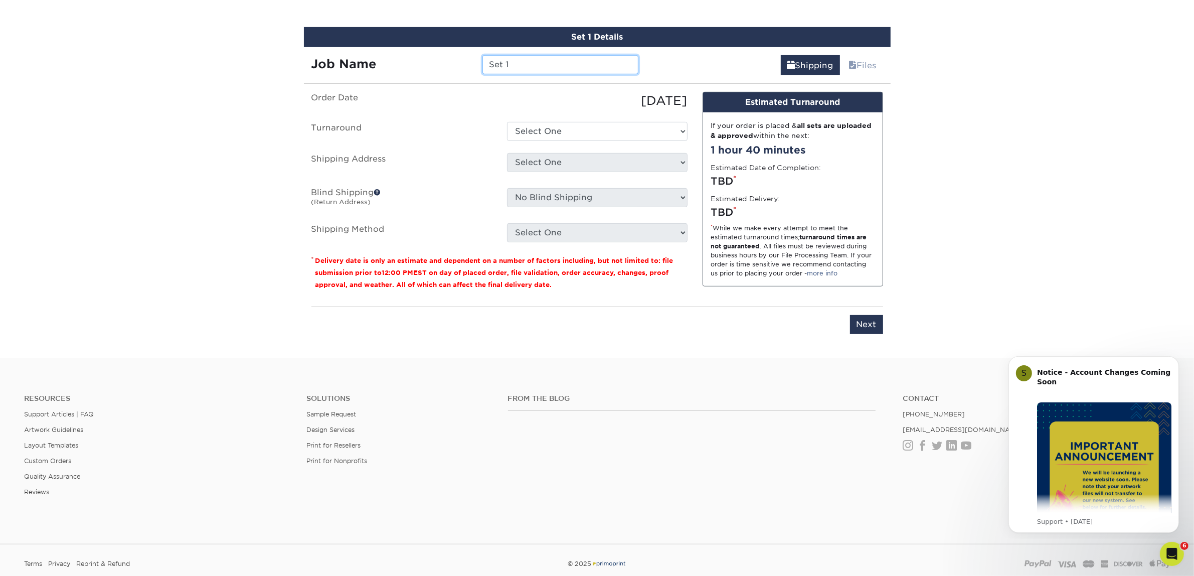
drag, startPoint x: 530, startPoint y: 69, endPoint x: 389, endPoint y: 97, distance: 144.1
click at [389, 97] on div "Set 1 Details Job Name Set 1 Shipping Files You've choosen mailing services! If…" at bounding box center [597, 186] width 587 height 319
click at [530, 62] on input "[PERSON_NAME]" at bounding box center [560, 64] width 156 height 19
paste input "[PERSON_NAME]"
type input "[PERSON_NAME]"
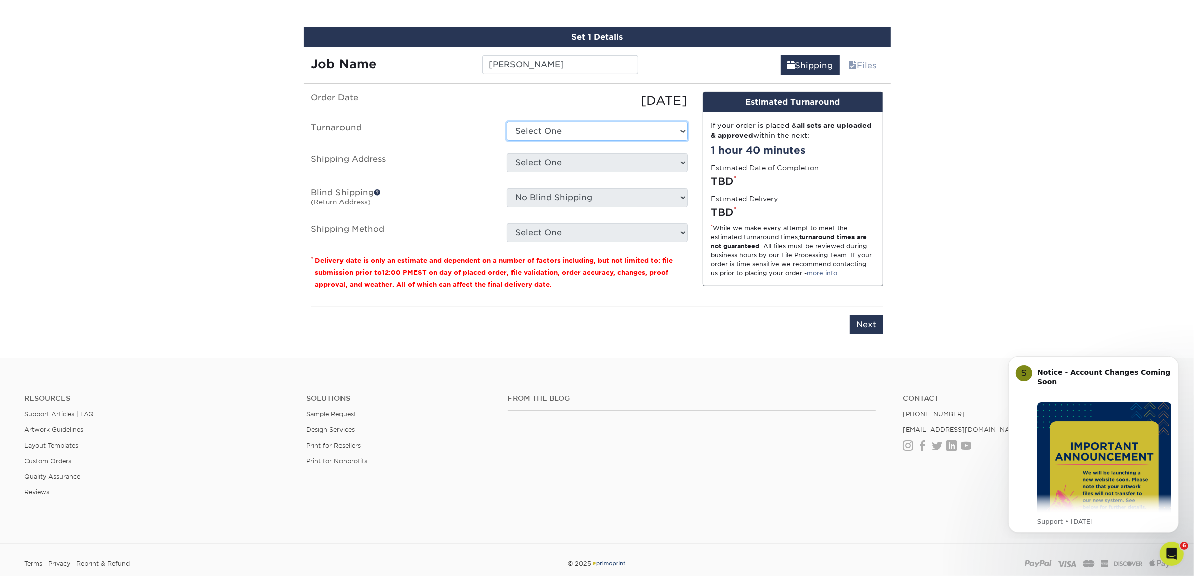
click at [582, 127] on select "Select One 2-4 Business Days 2 Day Next Business Day" at bounding box center [597, 131] width 180 height 19
select select "7f31b32a-ec12-4eac-8c83-7b9a9183acd8"
click at [507, 122] on select "Select One 2-4 Business Days 2 Day Next Business Day" at bounding box center [597, 131] width 180 height 19
click at [572, 166] on select "Select One Atlanta Office [GEOGRAPHIC_DATA] Office [GEOGRAPHIC_DATA] Office [GE…" at bounding box center [597, 162] width 180 height 19
select select "244487"
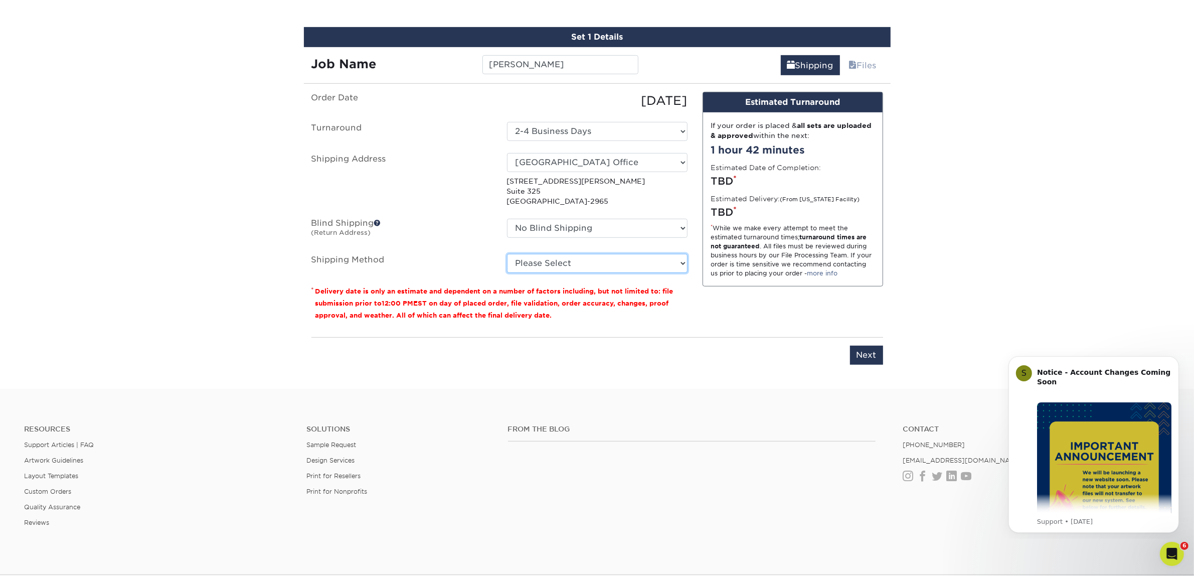
click at [568, 261] on select "Please Select Ground Shipping (+$7.84) 3 Day Shipping Service (+$15.34) 2 Day A…" at bounding box center [597, 263] width 180 height 19
select select "03"
click at [507, 254] on select "Please Select Ground Shipping (+$7.84) 3 Day Shipping Service (+$15.34) 2 Day A…" at bounding box center [597, 263] width 180 height 19
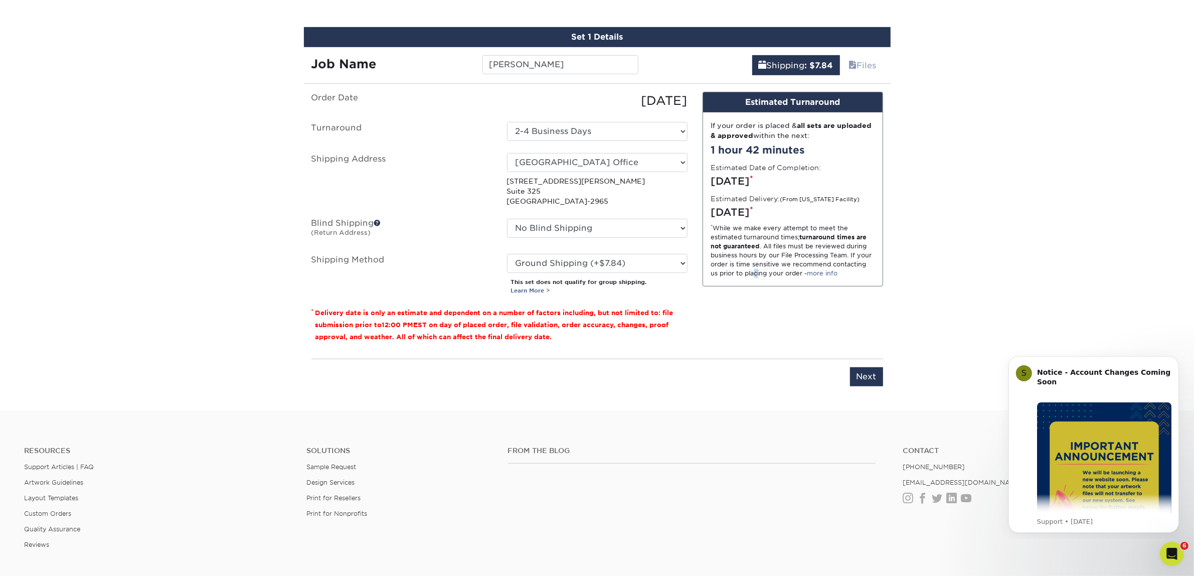
click at [758, 294] on div "Design Estimated Turnaround If your order is placed & all sets are uploaded & a…" at bounding box center [793, 221] width 196 height 259
click at [752, 312] on div "Design Estimated Turnaround If your order is placed & all sets are uploaded & a…" at bounding box center [793, 221] width 196 height 259
click at [865, 374] on input "Next" at bounding box center [866, 376] width 33 height 19
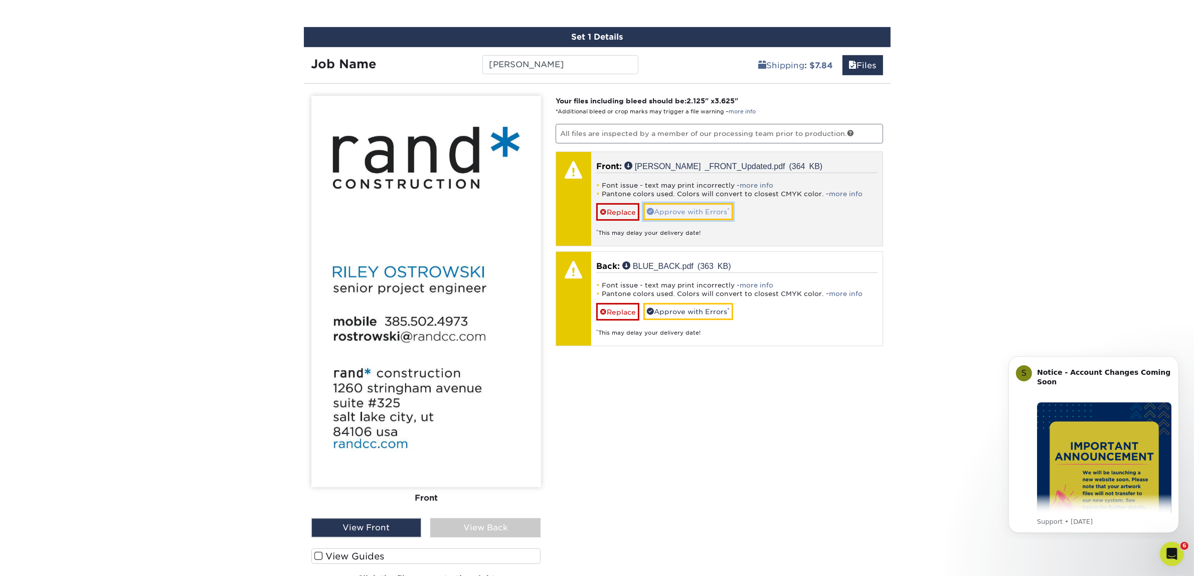
click at [700, 206] on link "Approve with Errors *" at bounding box center [688, 211] width 90 height 17
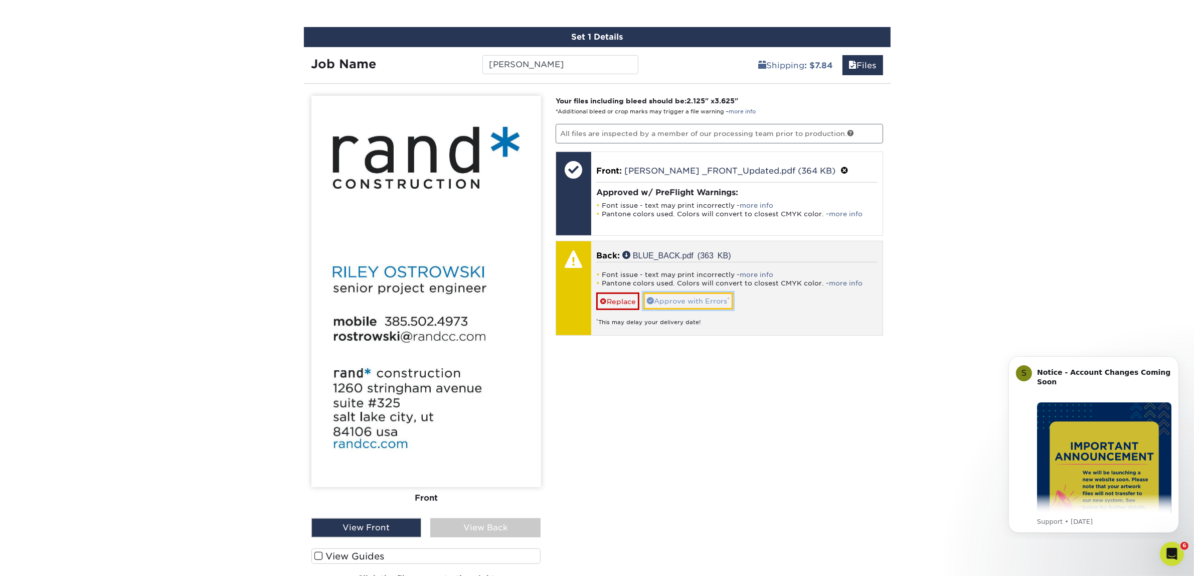
click at [677, 297] on link "Approve with Errors *" at bounding box center [688, 300] width 90 height 17
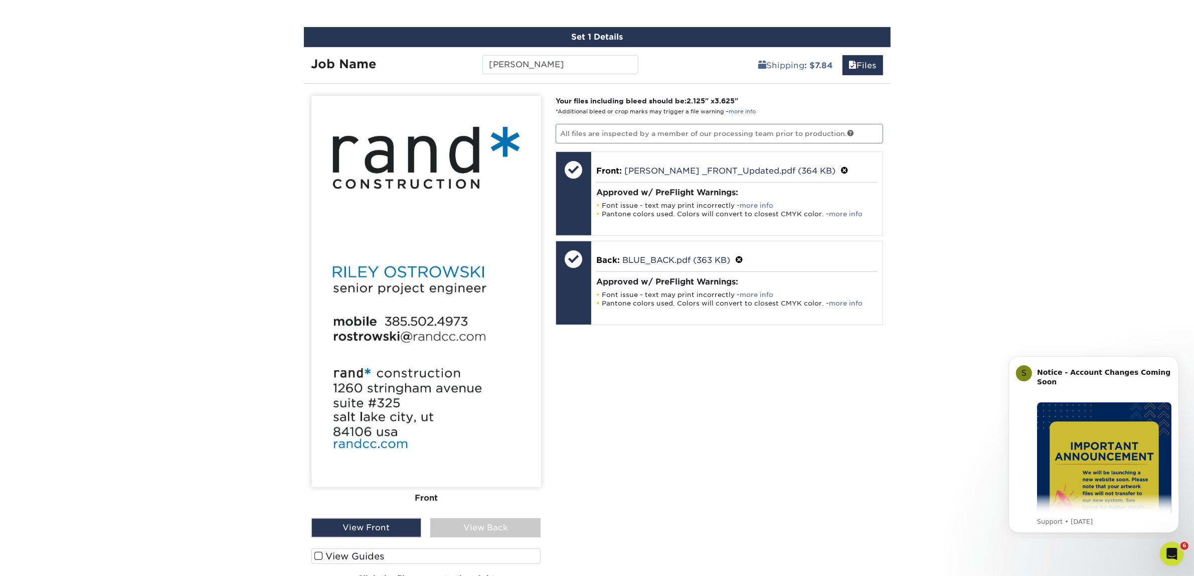
click at [461, 518] on div "View Back" at bounding box center [485, 527] width 110 height 19
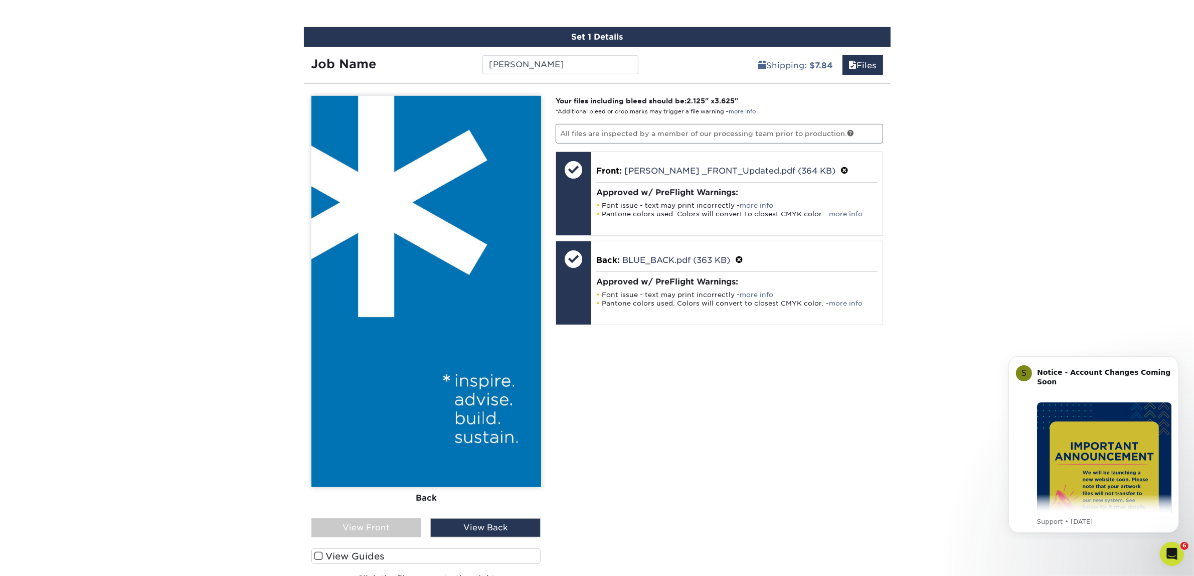
click at [389, 526] on div "View Front" at bounding box center [366, 527] width 110 height 19
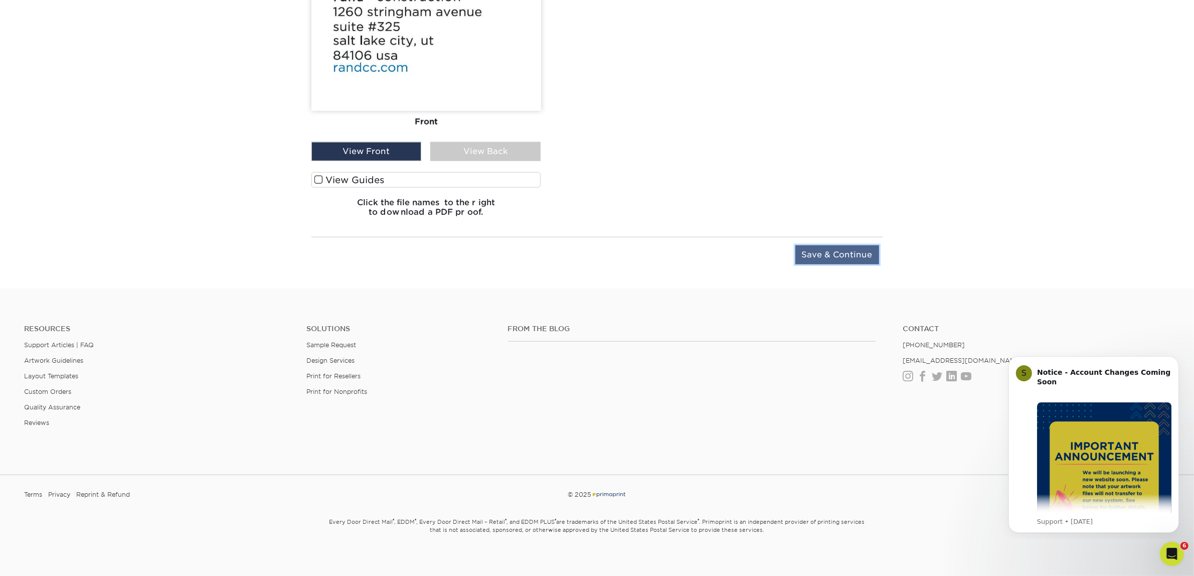
click at [855, 254] on input "Save & Continue" at bounding box center [837, 254] width 84 height 19
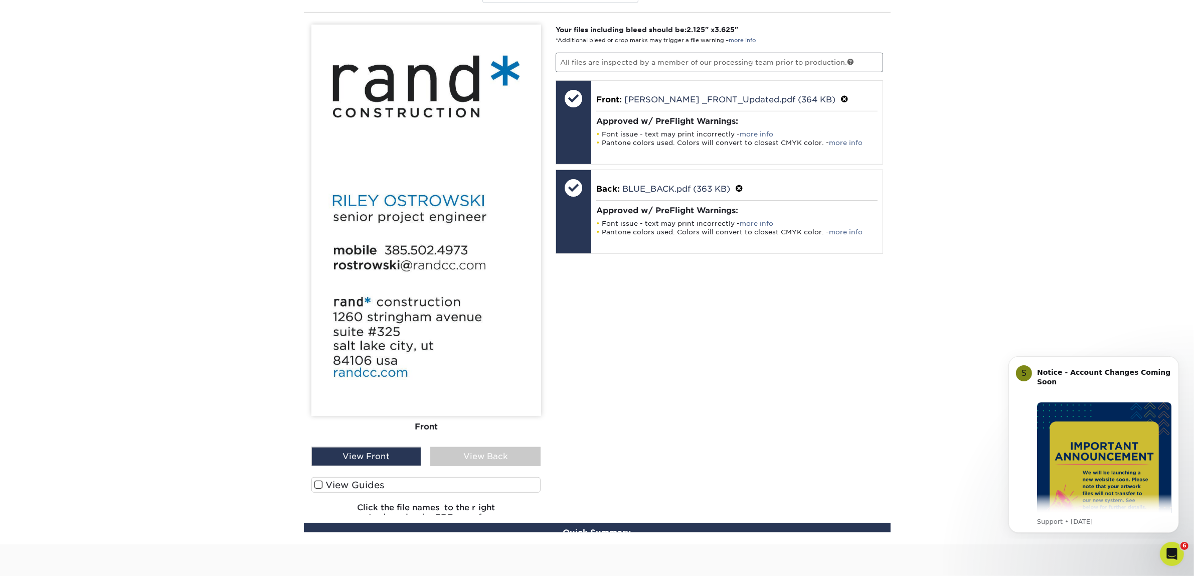
scroll to position [607, 0]
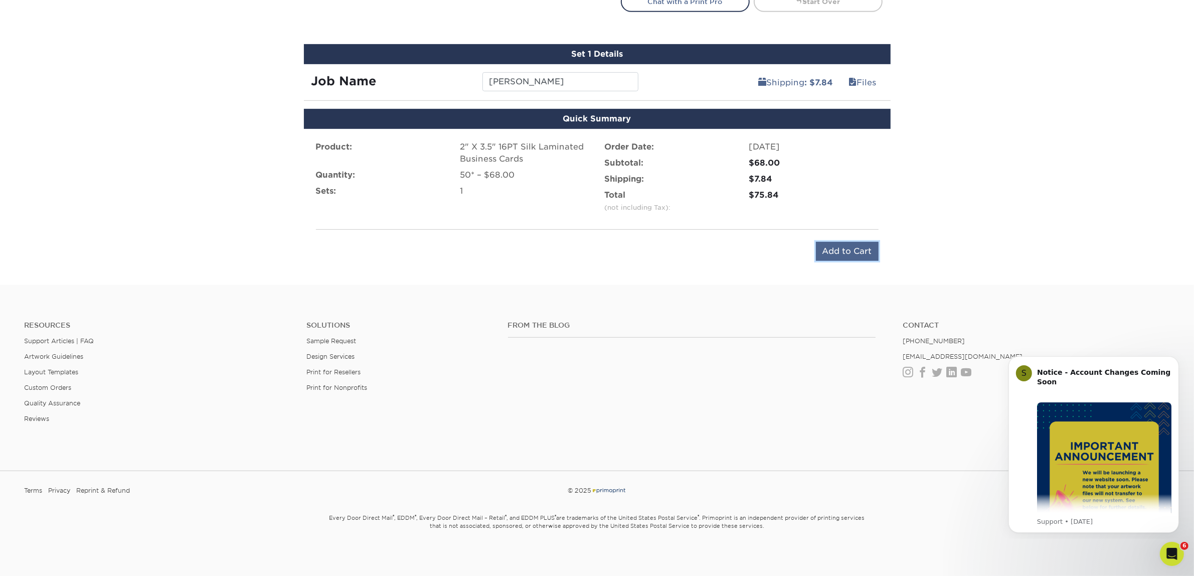
click at [853, 249] on input "Add to Cart" at bounding box center [847, 251] width 63 height 19
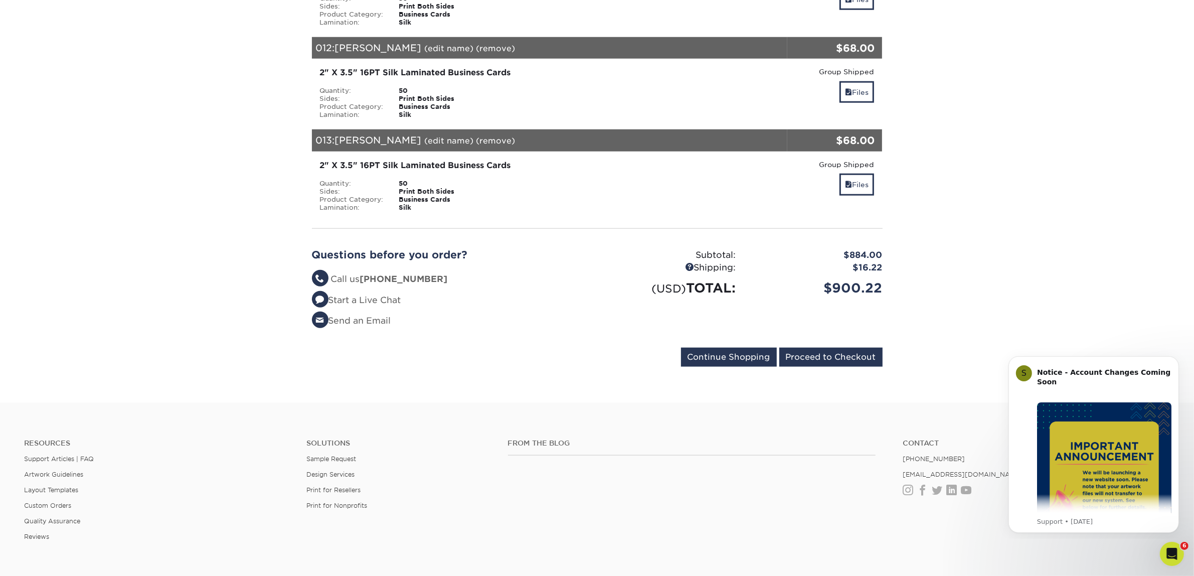
scroll to position [1346, 0]
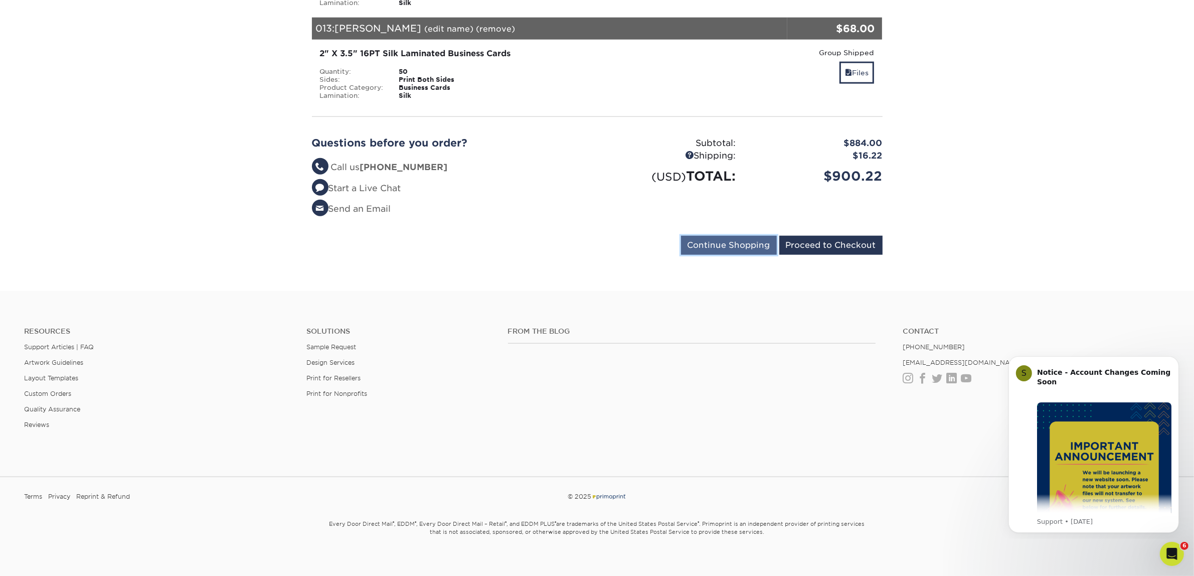
click at [717, 240] on input "Continue Shopping" at bounding box center [729, 245] width 96 height 19
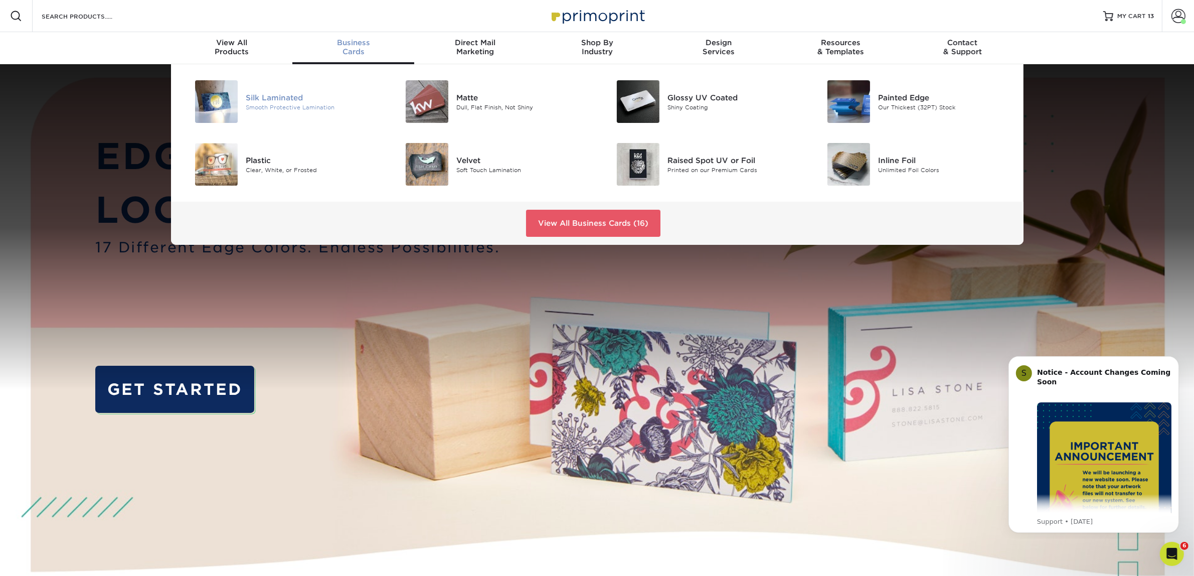
click at [272, 89] on div "Silk Laminated Smooth Protective Lamination" at bounding box center [316, 101] width 140 height 43
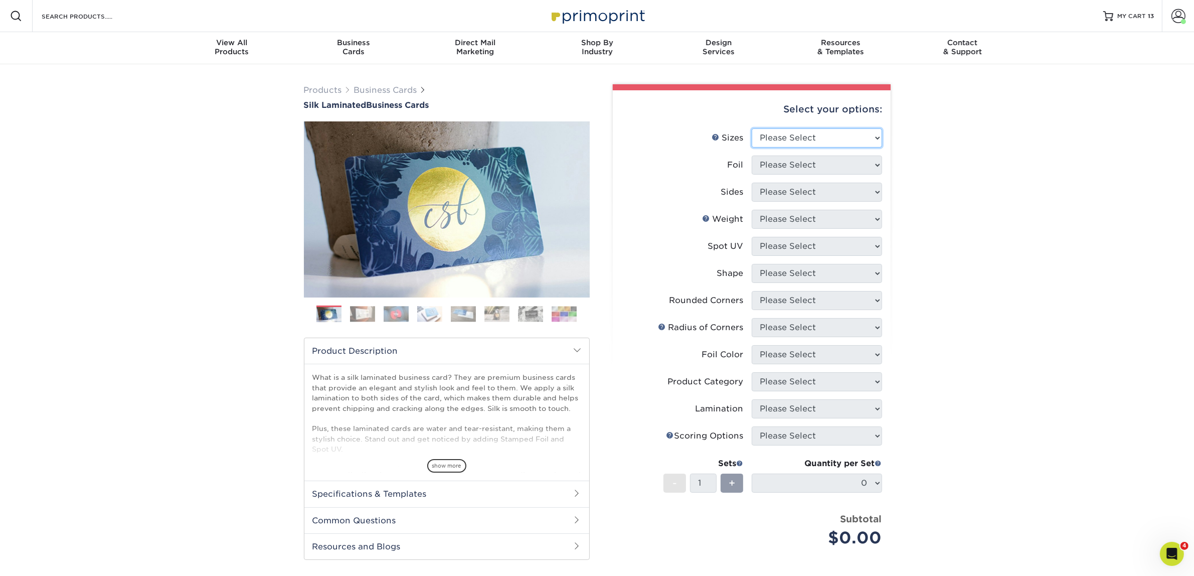
click at [790, 132] on select "Please Select 1.5" x 3.5" - Mini 1.75" x 3.5" - Mini 2" x 2" - Square 2" x 3" -…" at bounding box center [817, 137] width 130 height 19
select select "2.00x3.50"
click at [752, 128] on select "Please Select 1.5" x 3.5" - Mini 1.75" x 3.5" - Mini 2" x 2" - Square 2" x 3" -…" at bounding box center [817, 137] width 130 height 19
click at [771, 160] on select "Please Select Yes No" at bounding box center [817, 164] width 130 height 19
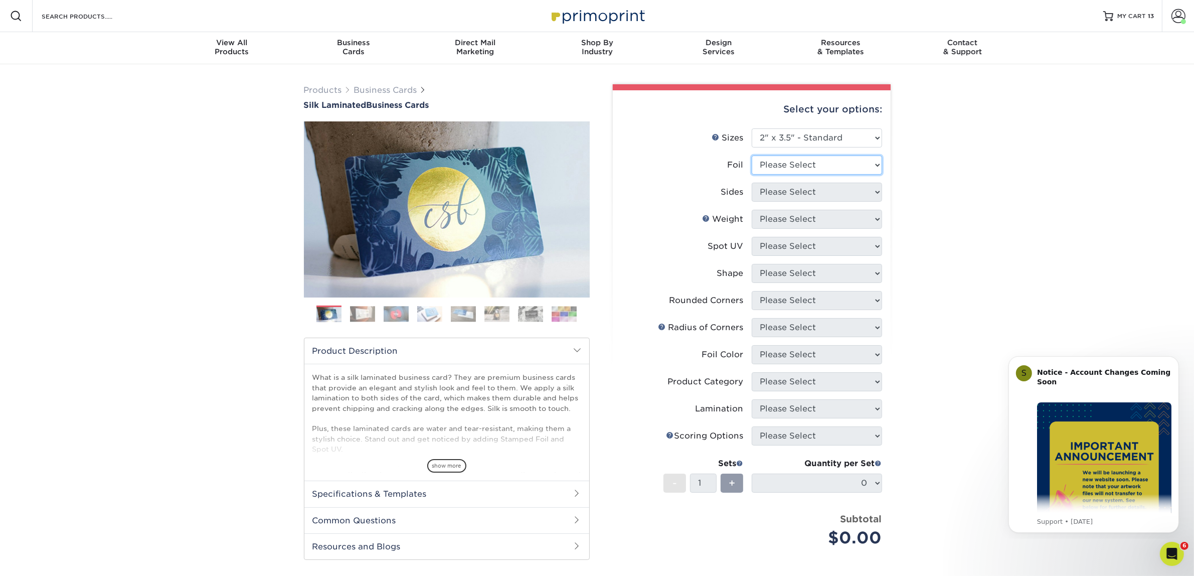
click at [798, 166] on select "Please Select Yes No" at bounding box center [817, 164] width 130 height 19
select select "0"
click at [752, 155] on select "Please Select Yes No" at bounding box center [817, 164] width 130 height 19
drag, startPoint x: 800, startPoint y: 193, endPoint x: 801, endPoint y: 199, distance: 6.1
click at [800, 193] on select "Please Select Print Both Sides Print Front Only" at bounding box center [817, 191] width 130 height 19
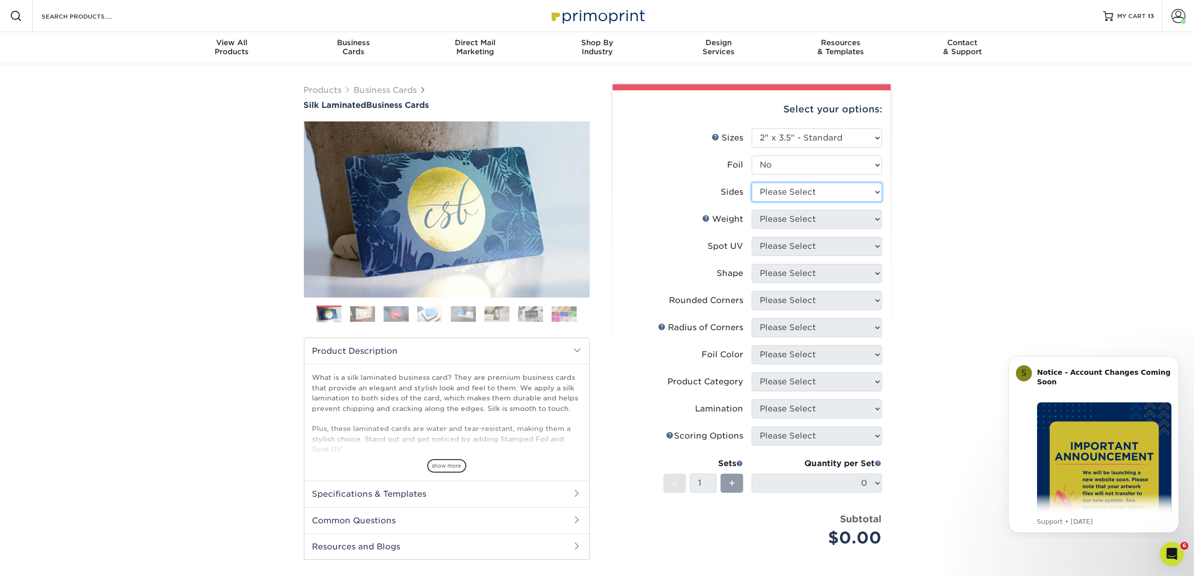
select select "13abbda7-1d64-4f25-8bb2-c179b224825d"
click at [752, 182] on select "Please Select Print Both Sides Print Front Only" at bounding box center [817, 191] width 130 height 19
click at [793, 216] on select "Please Select 16PT" at bounding box center [817, 219] width 130 height 19
select select "16PT"
click at [752, 210] on select "Please Select 16PT" at bounding box center [817, 219] width 130 height 19
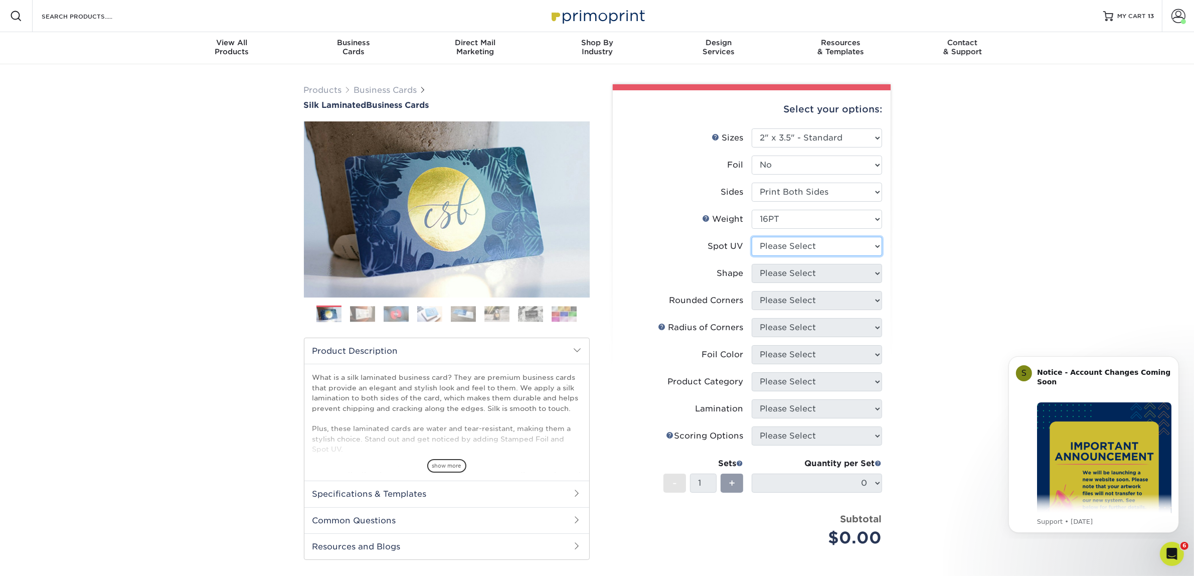
click at [795, 250] on select "Please Select No Spot UV Front and Back (Both Sides) Front Only Back Only" at bounding box center [817, 246] width 130 height 19
select select "3"
click at [752, 237] on select "Please Select No Spot UV Front and Back (Both Sides) Front Only Back Only" at bounding box center [817, 246] width 130 height 19
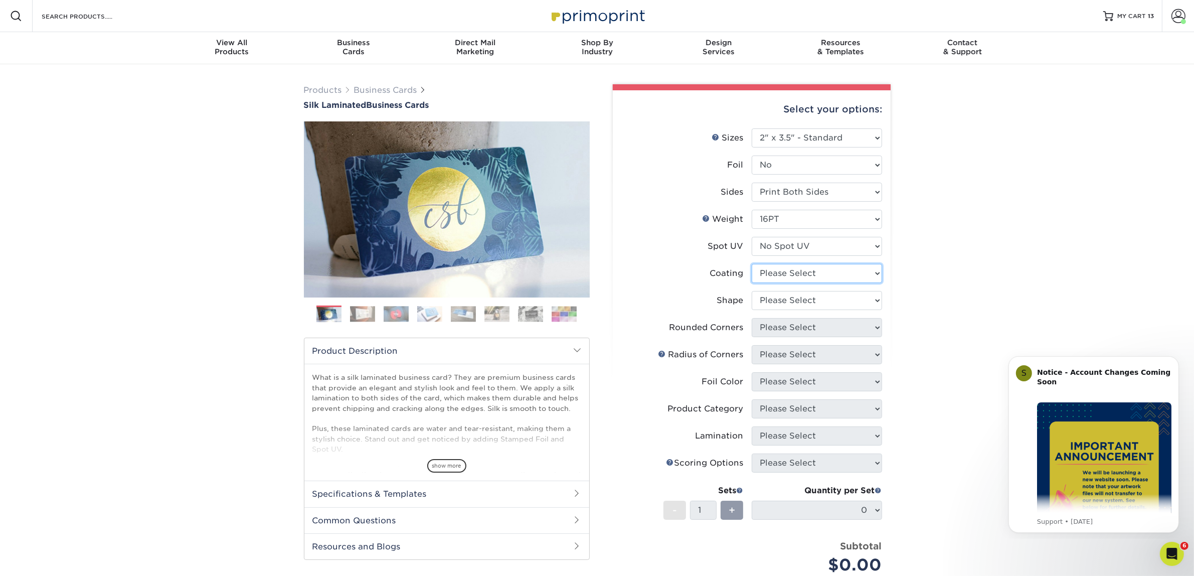
click at [799, 273] on select at bounding box center [817, 273] width 130 height 19
select select "3e7618de-abca-4bda-9f97-8b9129e913d8"
click at [752, 264] on select at bounding box center [817, 273] width 130 height 19
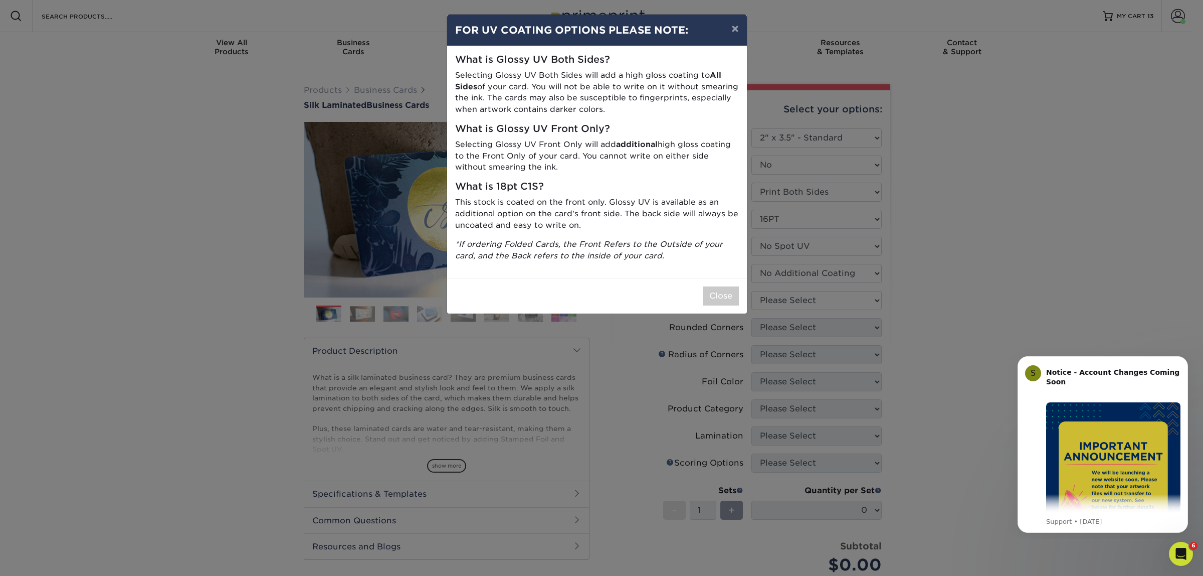
click at [793, 297] on div "× FOR UV COATING OPTIONS PLEASE NOTE: What is Glossy UV Both Sides? Selecting G…" at bounding box center [601, 288] width 1203 height 576
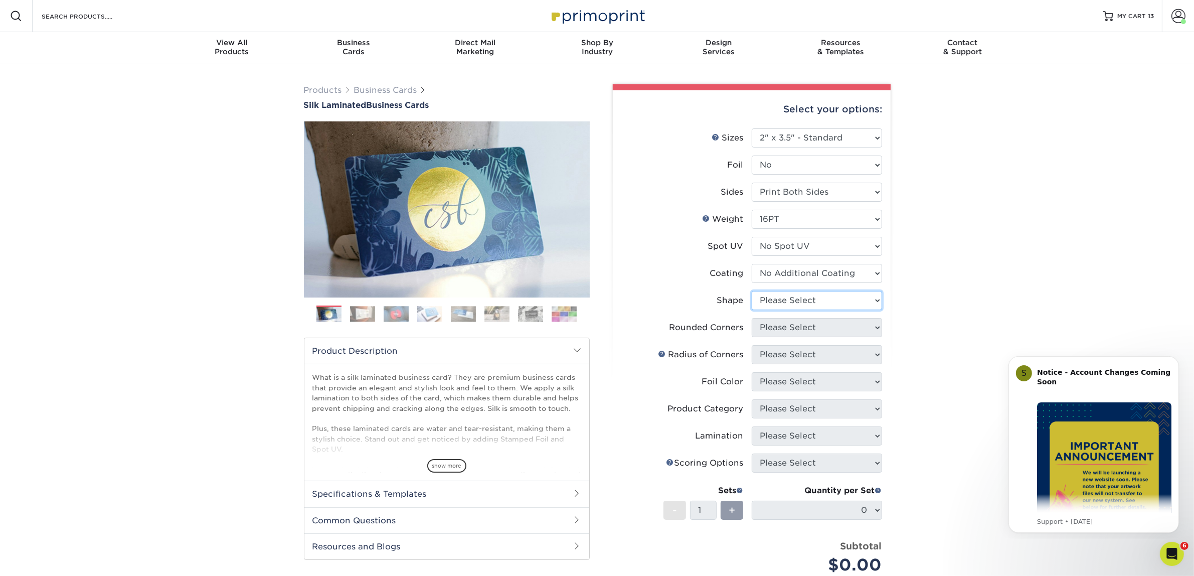
drag, startPoint x: 788, startPoint y: 297, endPoint x: 784, endPoint y: 308, distance: 11.7
click at [788, 297] on select "Please Select Standard Oval" at bounding box center [817, 300] width 130 height 19
select select "standard"
click at [752, 291] on select "Please Select Standard Oval" at bounding box center [817, 300] width 130 height 19
click at [786, 297] on select "Please Select Standard Oval" at bounding box center [817, 300] width 130 height 19
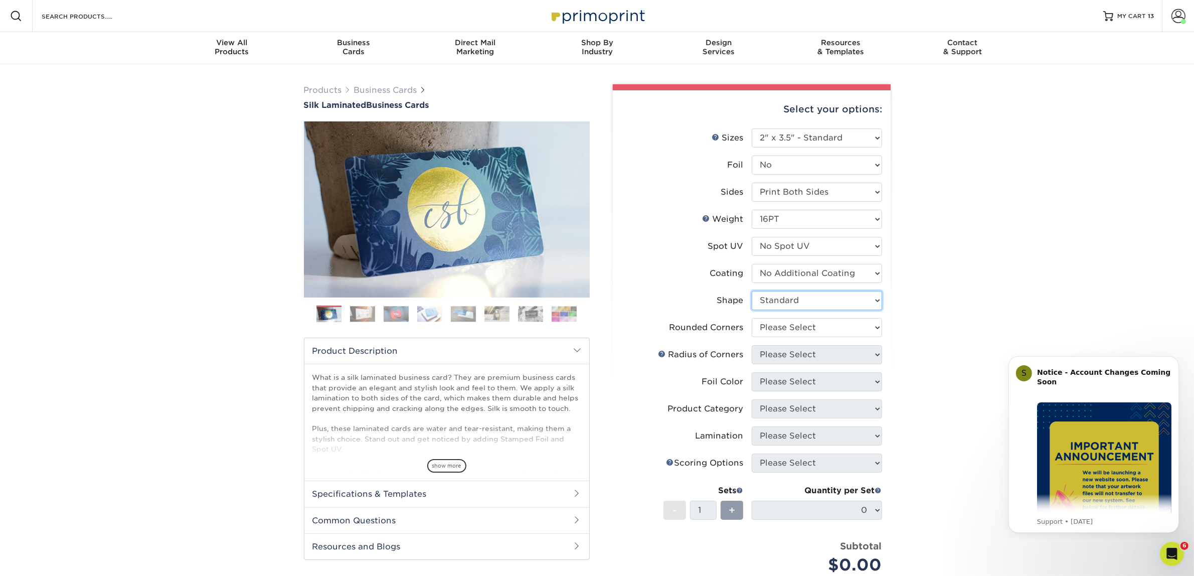
click at [752, 291] on select "Please Select Standard Oval" at bounding box center [817, 300] width 130 height 19
drag, startPoint x: 795, startPoint y: 327, endPoint x: 795, endPoint y: 335, distance: 8.0
click at [795, 327] on select "Please Select Yes - Round 2 Corners Yes - Round 4 Corners No" at bounding box center [817, 327] width 130 height 19
select select "0"
click at [752, 318] on select "Please Select Yes - Round 2 Corners Yes - Round 4 Corners No" at bounding box center [817, 327] width 130 height 19
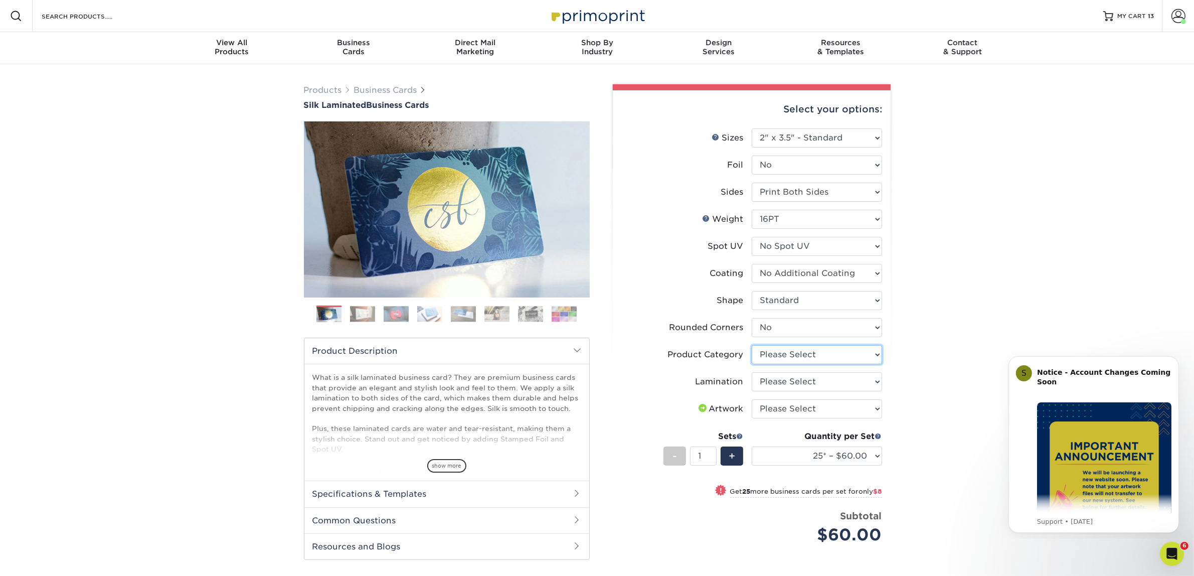
click at [781, 357] on select "Please Select Business Cards" at bounding box center [817, 354] width 130 height 19
select select "3b5148f1-0588-4f88-a218-97bcfdce65c1"
click at [752, 345] on select "Please Select Business Cards" at bounding box center [817, 354] width 130 height 19
click at [776, 384] on select "Please Select Silk" at bounding box center [817, 381] width 130 height 19
select select "ccacb42f-45f7-42d3-bbd3-7c8421cf37f0"
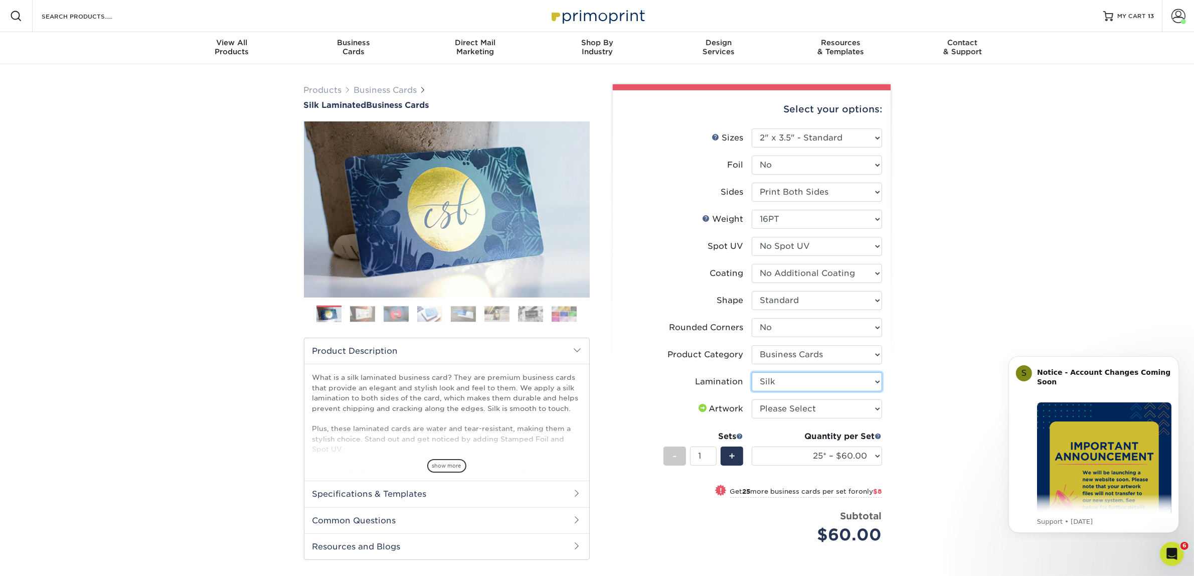
click at [752, 372] on select "Please Select Silk" at bounding box center [817, 381] width 130 height 19
click at [785, 410] on select "Please Select I will upload files I need a design - $100" at bounding box center [817, 408] width 130 height 19
select select "upload"
click at [752, 399] on select "Please Select I will upload files I need a design - $100" at bounding box center [817, 408] width 130 height 19
click at [790, 455] on select "25* – $60.00 50* – $68.00 75* – $76.00 100* – $84.00 250* – $92.00 500 – $96.00…" at bounding box center [817, 455] width 130 height 19
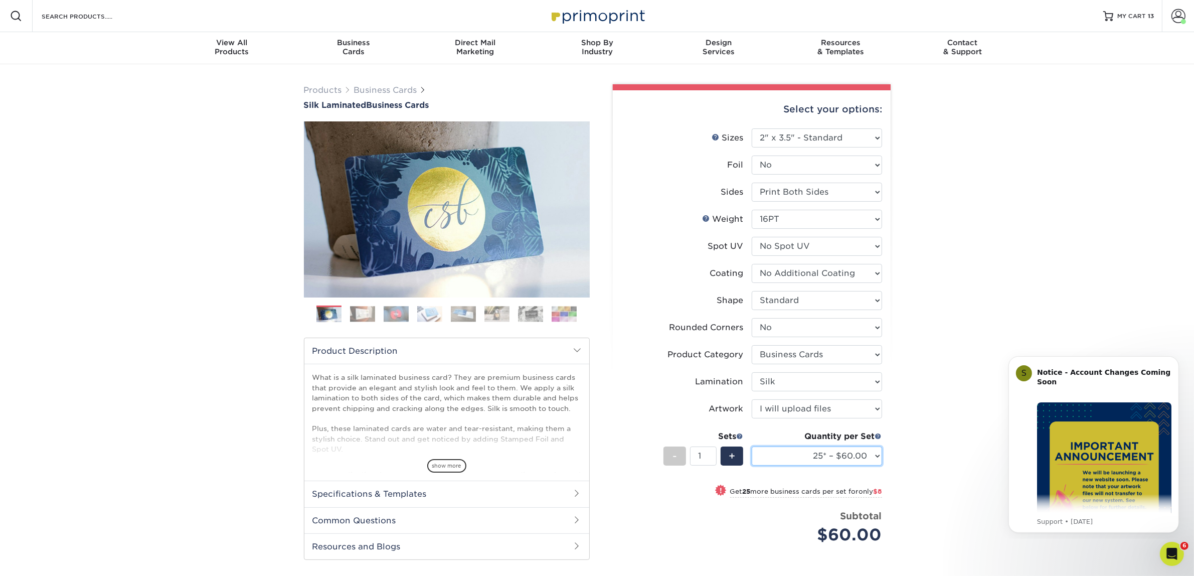
select select "50* – $68.00"
click at [752, 446] on select "25* – $60.00 50* – $68.00 75* – $76.00 100* – $84.00 250* – $92.00 500 – $96.00…" at bounding box center [817, 455] width 130 height 19
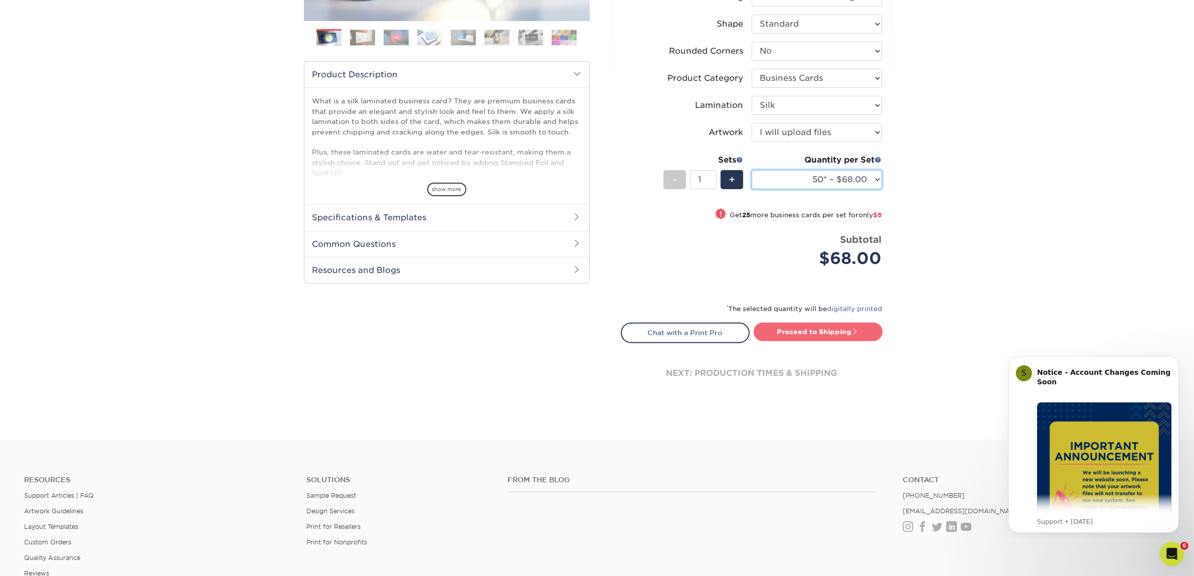
scroll to position [376, 0]
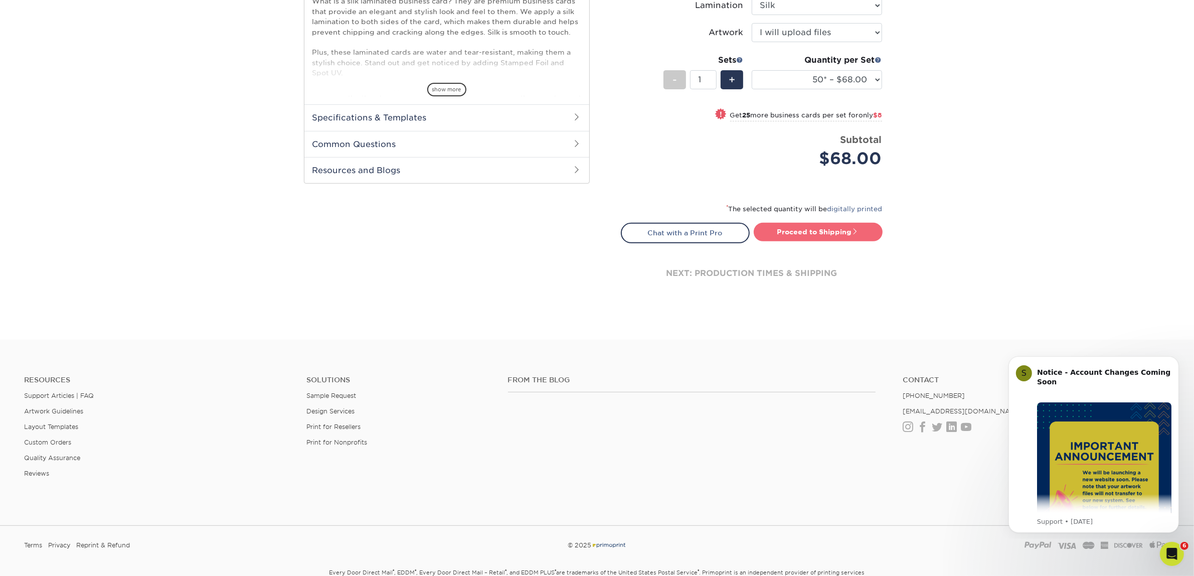
click at [784, 230] on link "Proceed to Shipping" at bounding box center [818, 232] width 129 height 18
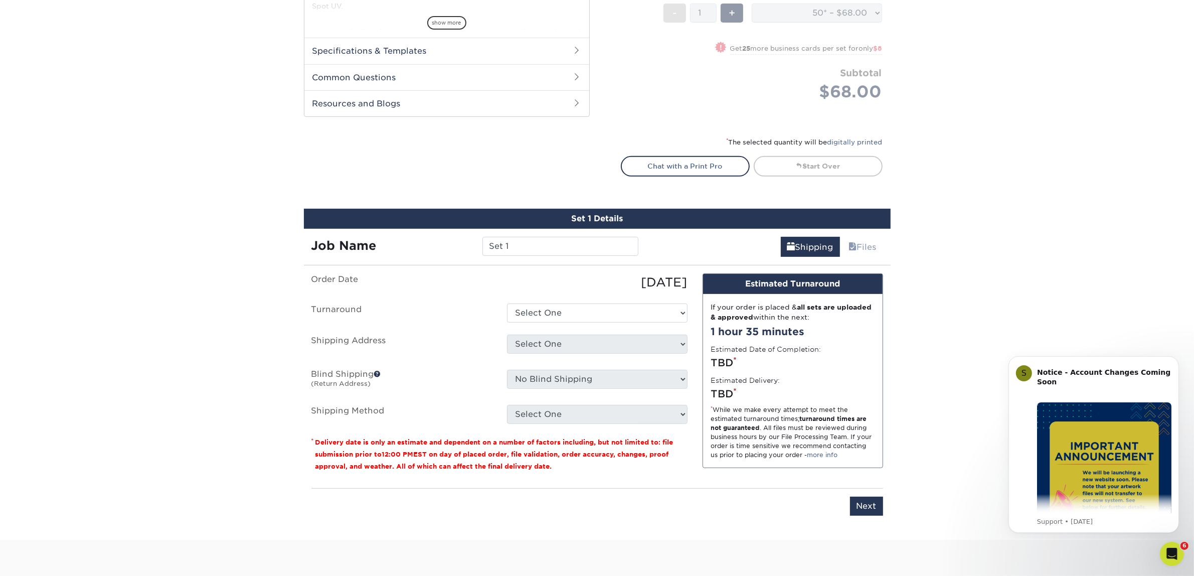
scroll to position [624, 0]
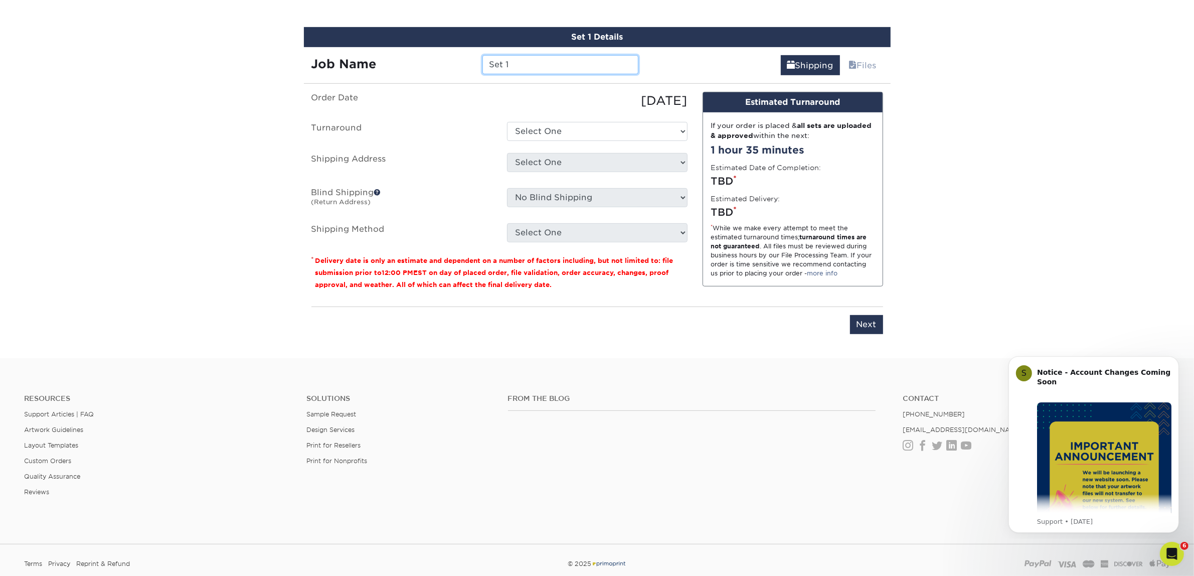
drag, startPoint x: 520, startPoint y: 58, endPoint x: 421, endPoint y: 29, distance: 103.0
click at [421, 29] on div "Set 1 Details Job Name Set 1 Shipping Files You've choosen mailing services! If…" at bounding box center [597, 186] width 587 height 319
type input "[PERSON_NAME]"
click at [621, 113] on ul "Order Date 09/24/2025 Turnaround Select One 2-4 Business Days 2 Day Next Busine…" at bounding box center [499, 167] width 376 height 150
click at [616, 123] on select "Select One 2-4 Business Days 2 Day Next Business Day" at bounding box center [597, 131] width 180 height 19
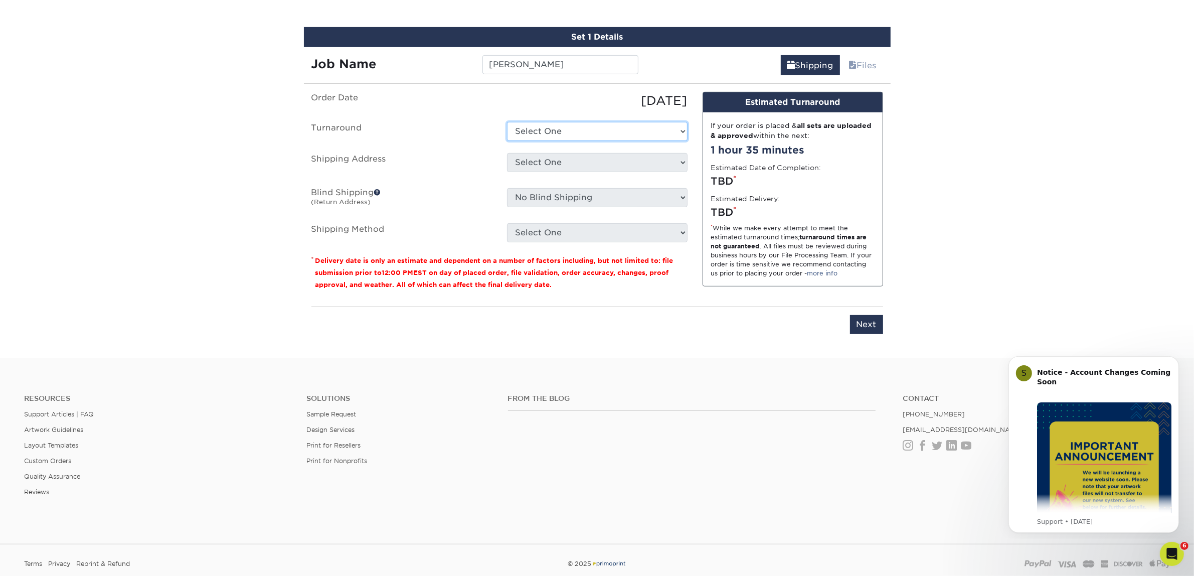
select select "7f31b32a-ec12-4eac-8c83-7b9a9183acd8"
click at [507, 122] on select "Select One 2-4 Business Days 2 Day Next Business Day" at bounding box center [597, 131] width 180 height 19
drag, startPoint x: 557, startPoint y: 161, endPoint x: 560, endPoint y: 168, distance: 7.5
click at [557, 161] on select "Select One Atlanta Office Austin Office Dallas Office Denver Office Houston Off…" at bounding box center [597, 162] width 180 height 19
select select "244487"
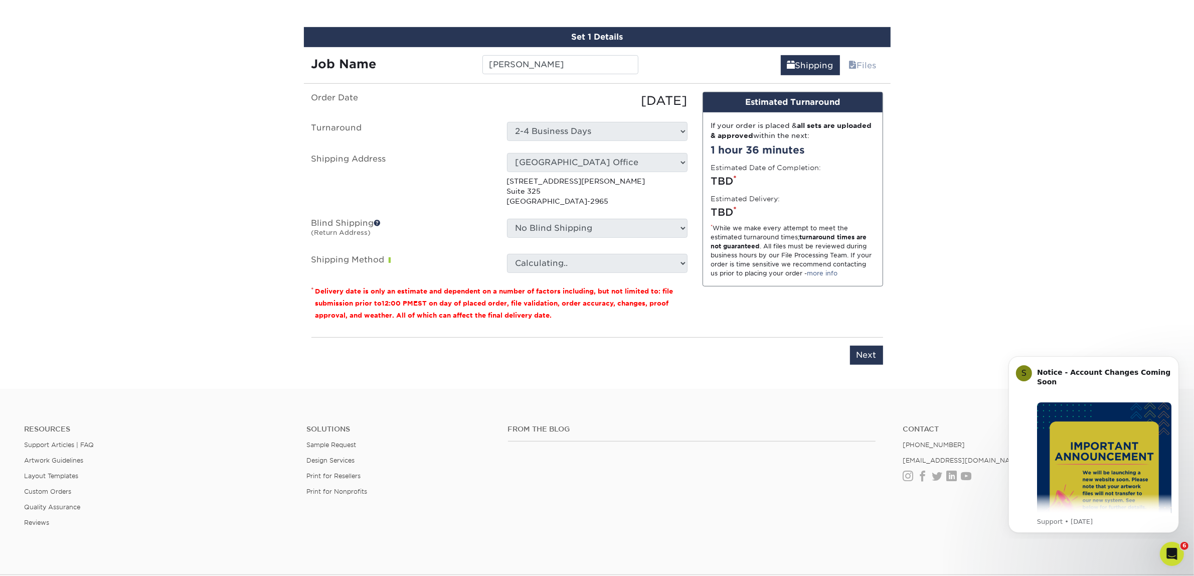
click at [572, 227] on select "No Blind Shipping Atlanta Office Austin Office Dallas Office Denver Office Hous…" at bounding box center [597, 228] width 180 height 19
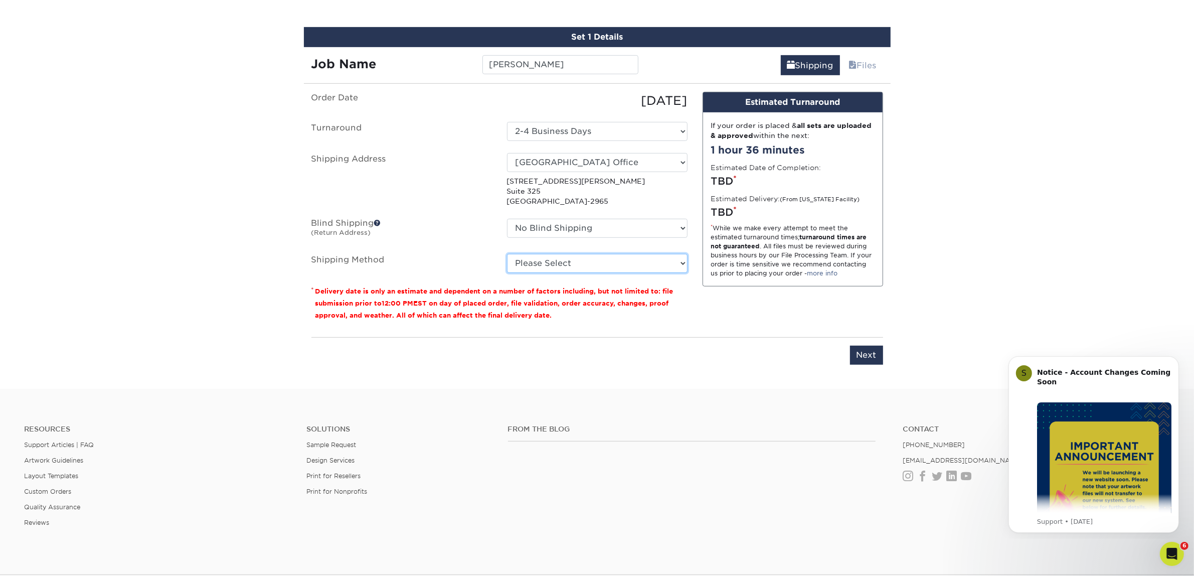
click at [628, 254] on select "Please Select Ground Shipping (+$7.84) 3 Day Shipping Service (+$15.34) 2 Day A…" at bounding box center [597, 263] width 180 height 19
select select "03"
click at [507, 254] on select "Please Select Ground Shipping (+$7.84) 3 Day Shipping Service (+$15.34) 2 Day A…" at bounding box center [597, 263] width 180 height 19
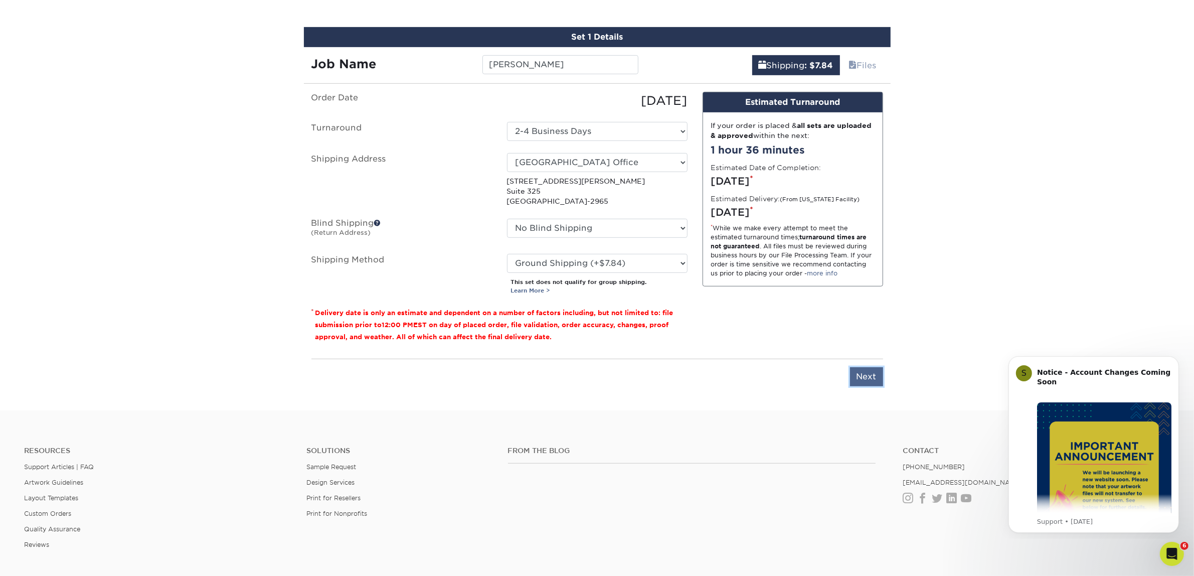
click at [860, 380] on input "Next" at bounding box center [866, 376] width 33 height 19
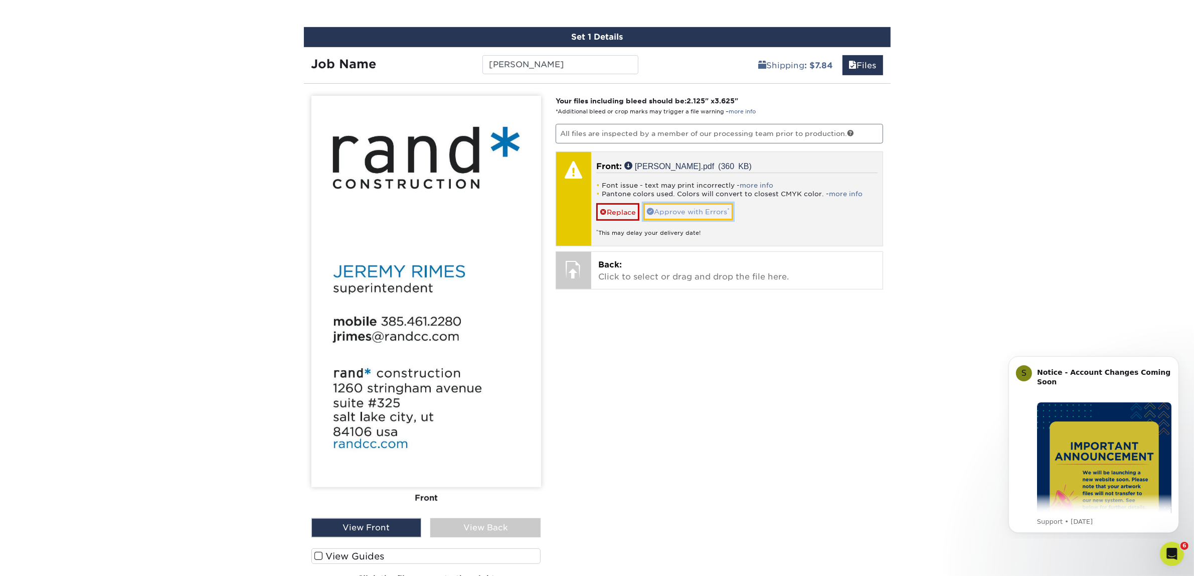
click at [686, 216] on link "Approve with Errors *" at bounding box center [688, 211] width 90 height 17
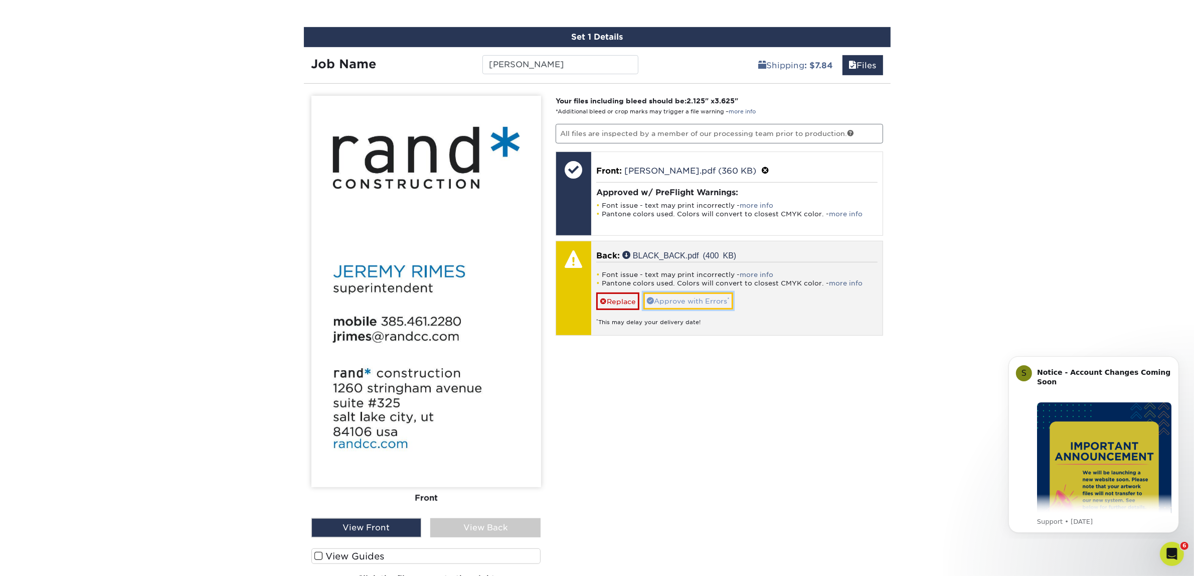
click at [703, 296] on link "Approve with Errors *" at bounding box center [688, 300] width 90 height 17
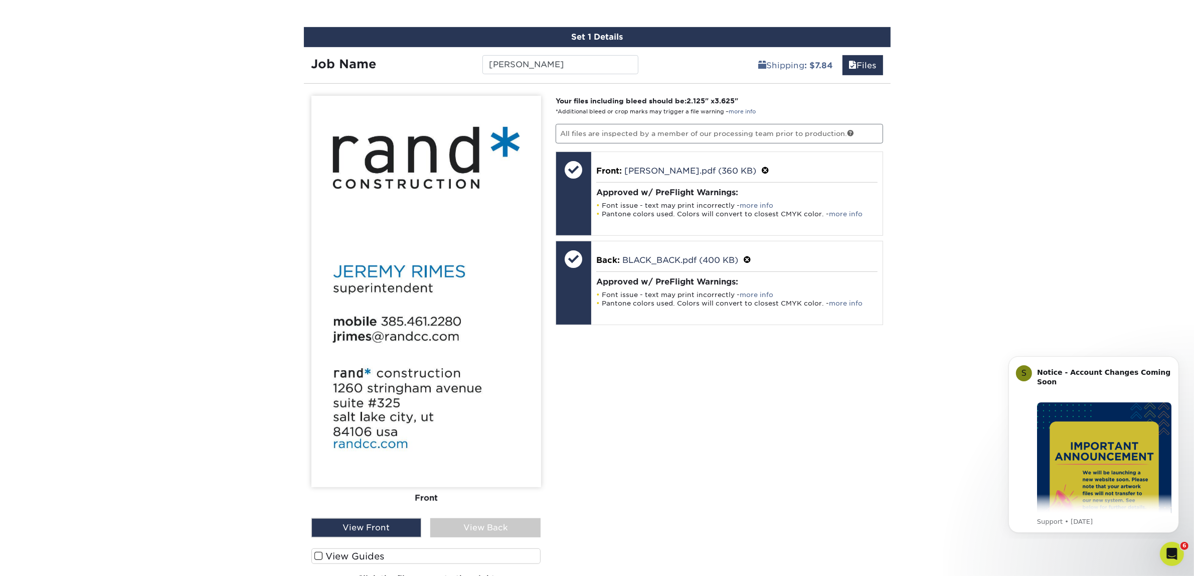
click at [512, 532] on div "View Back" at bounding box center [485, 527] width 110 height 19
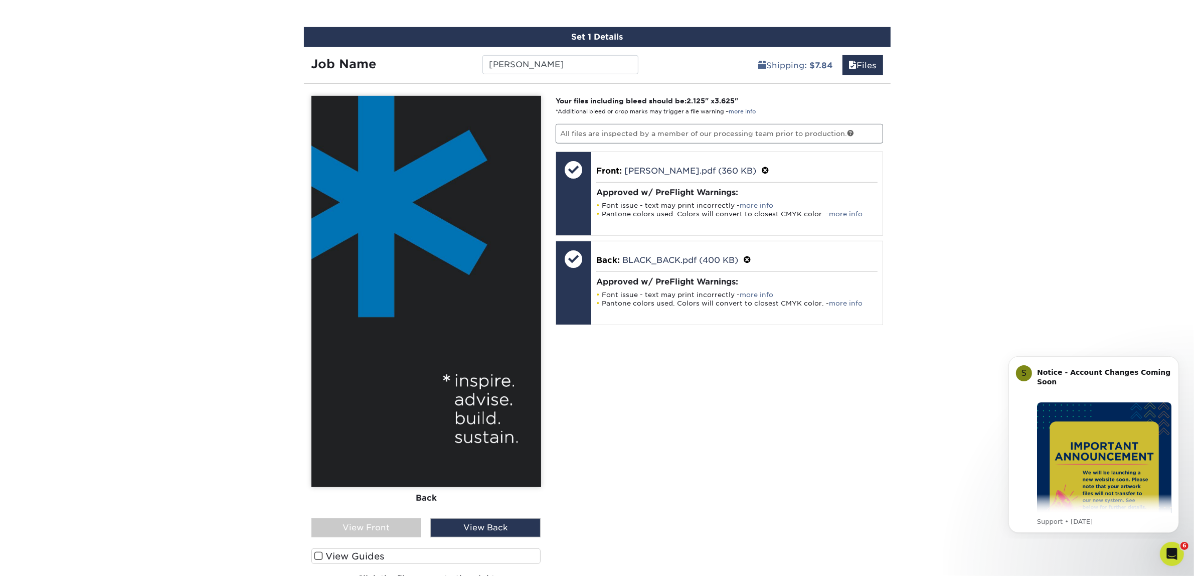
click at [407, 520] on div "View Front" at bounding box center [366, 527] width 110 height 19
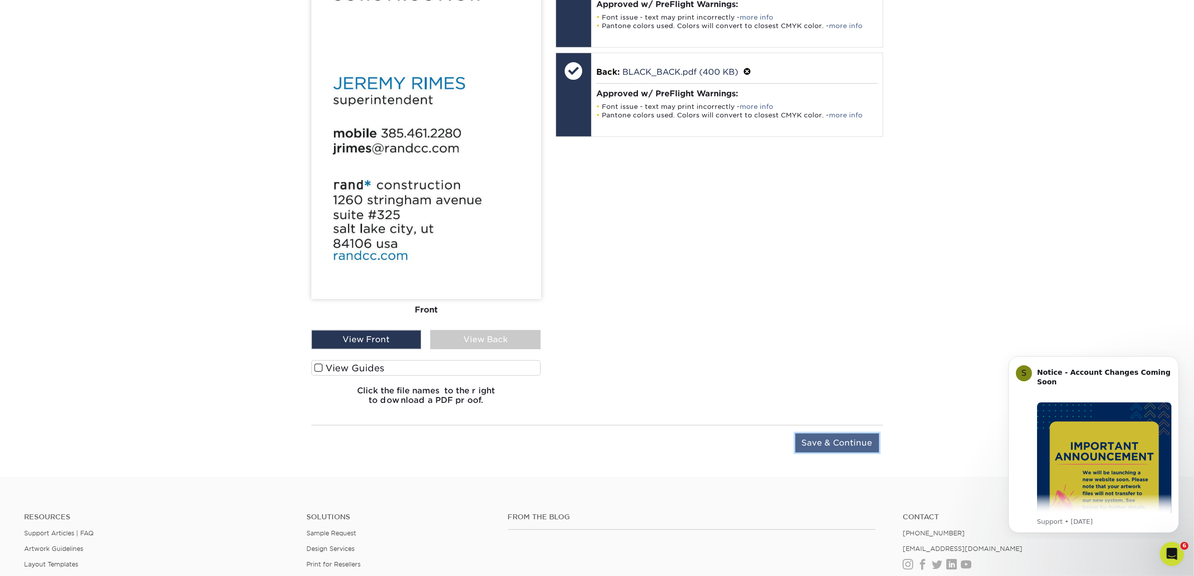
click at [834, 445] on input "Save & Continue" at bounding box center [837, 442] width 84 height 19
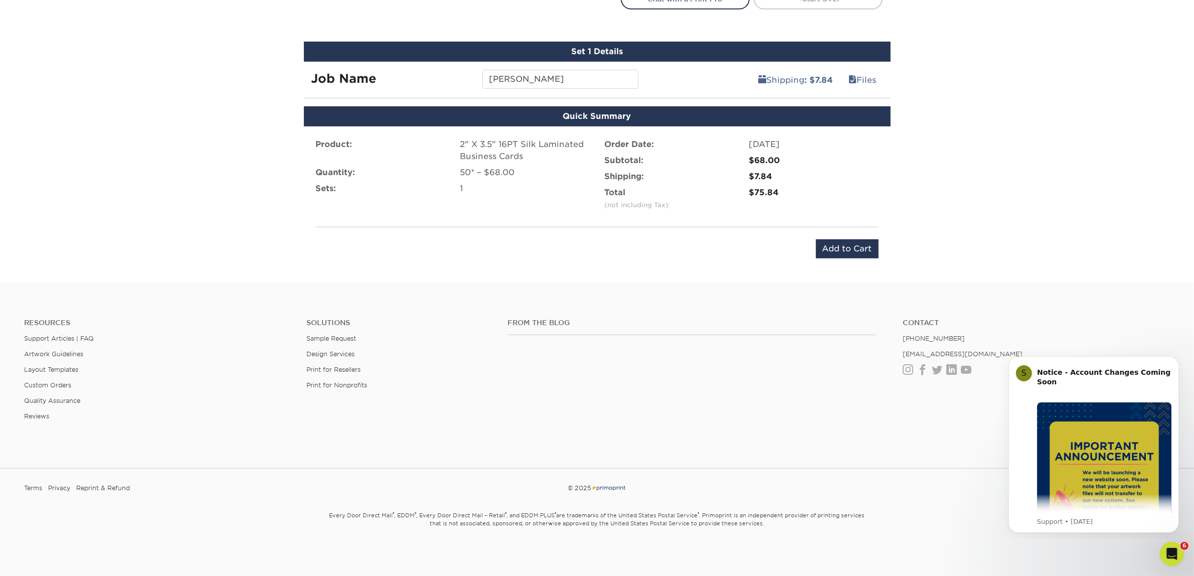
scroll to position [607, 0]
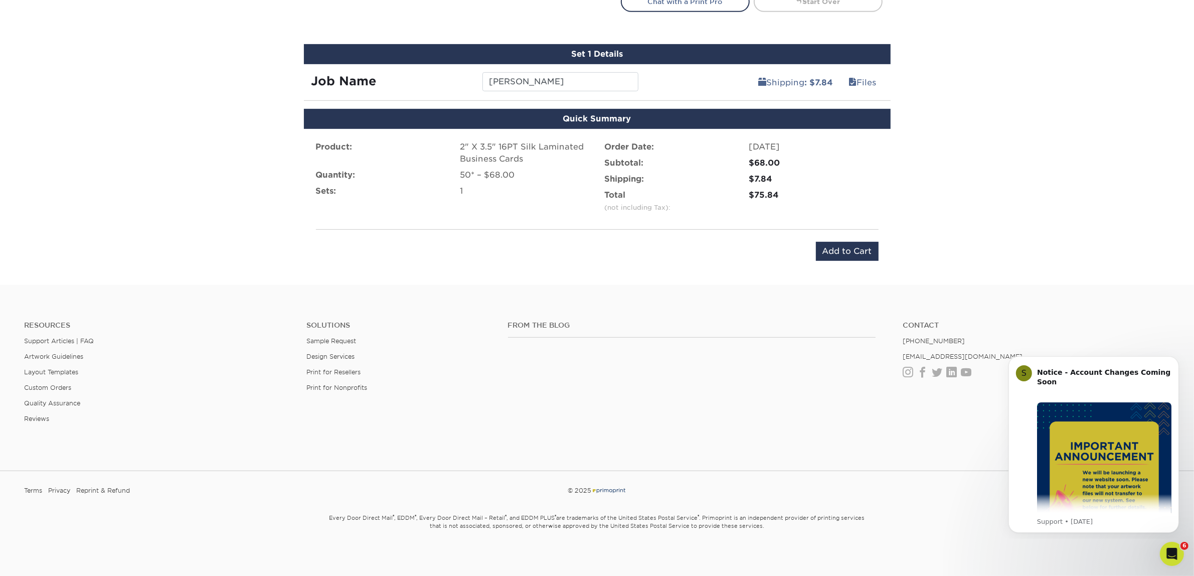
click at [822, 259] on div "Product: 2" X 3.5" 16PT Silk Laminated Business Cards Quantity: 50* – $68.00 Se…" at bounding box center [597, 201] width 587 height 144
click at [830, 247] on input "Add to Cart" at bounding box center [847, 251] width 63 height 19
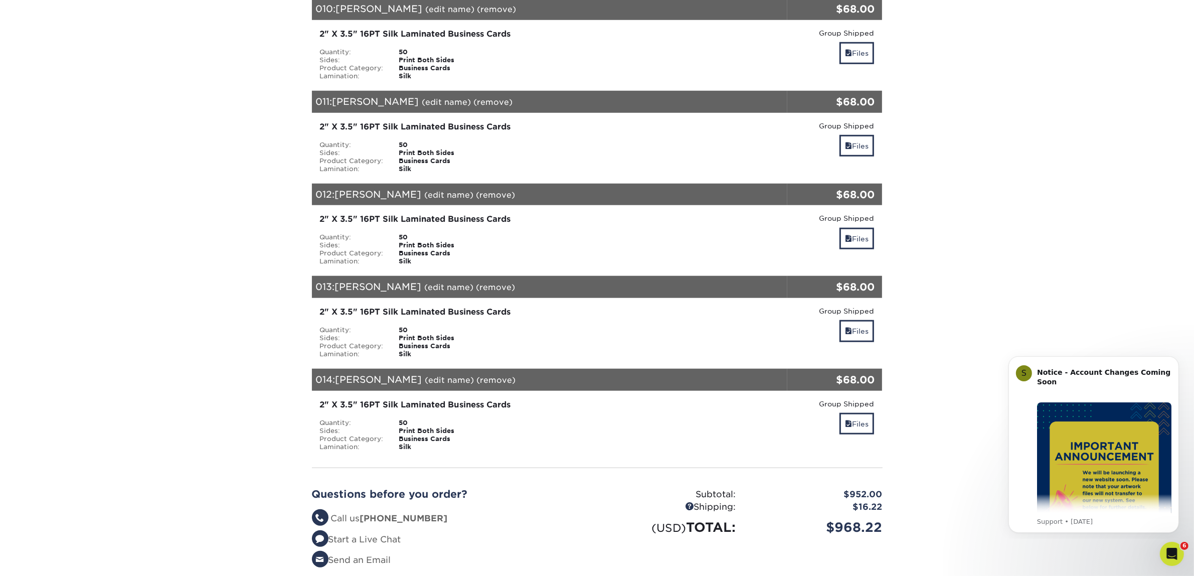
scroll to position [1191, 0]
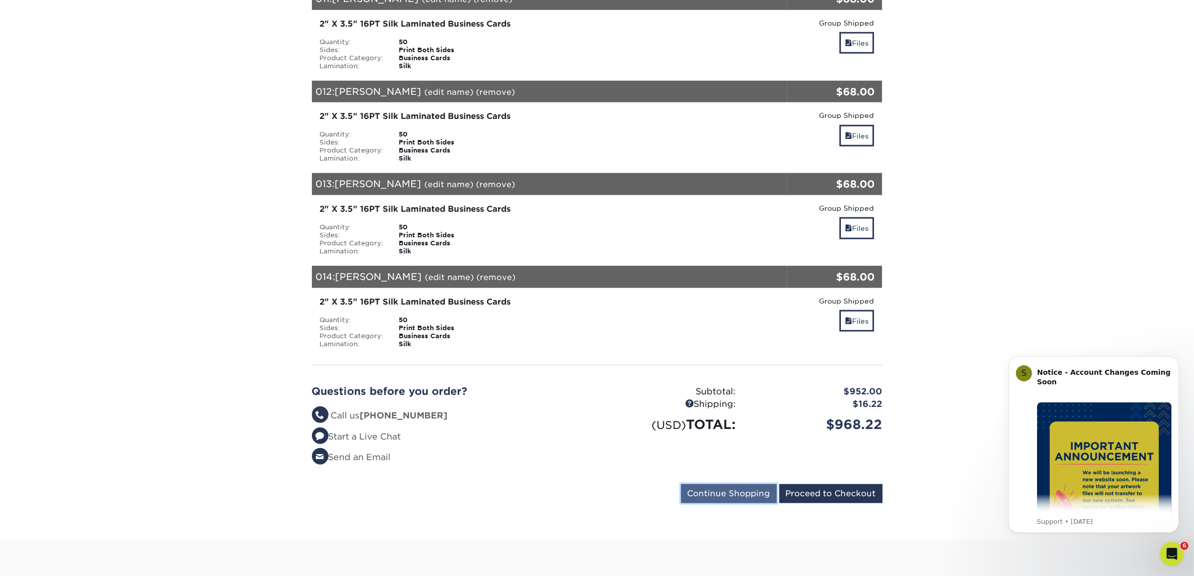
click at [727, 484] on input "Continue Shopping" at bounding box center [729, 493] width 96 height 19
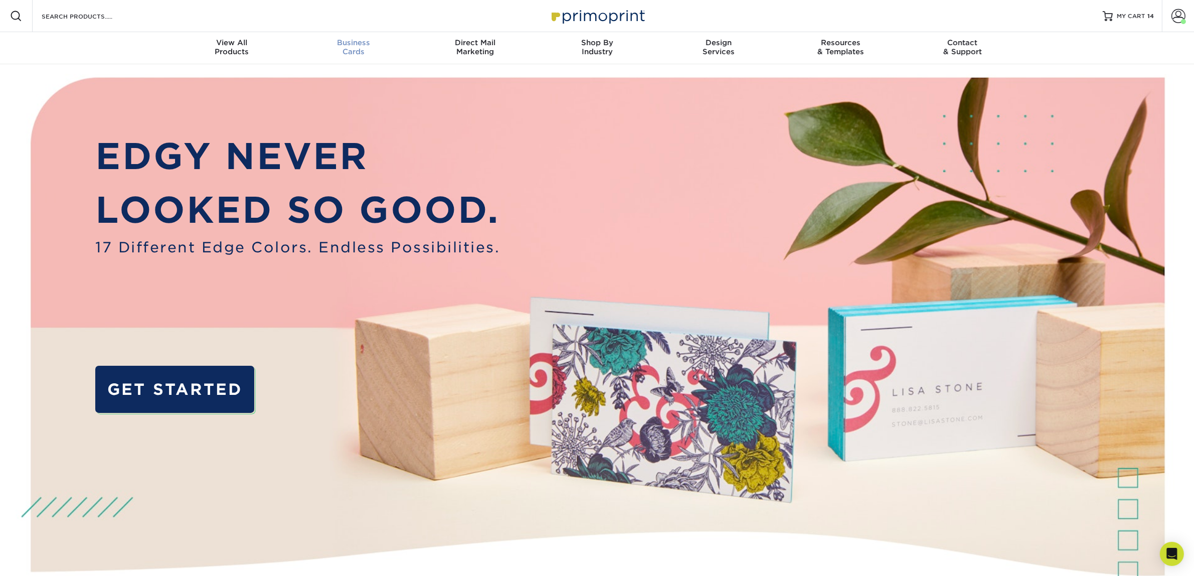
click at [371, 41] on span "Business" at bounding box center [353, 42] width 122 height 9
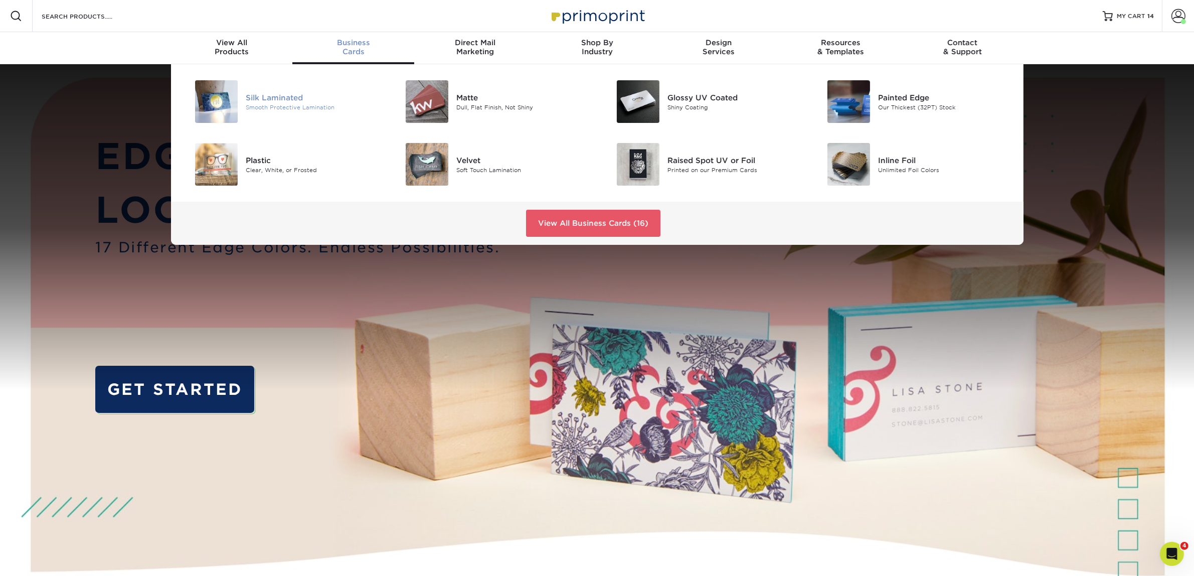
click at [303, 111] on div "Silk Laminated Smooth Protective Lamination" at bounding box center [316, 101] width 140 height 43
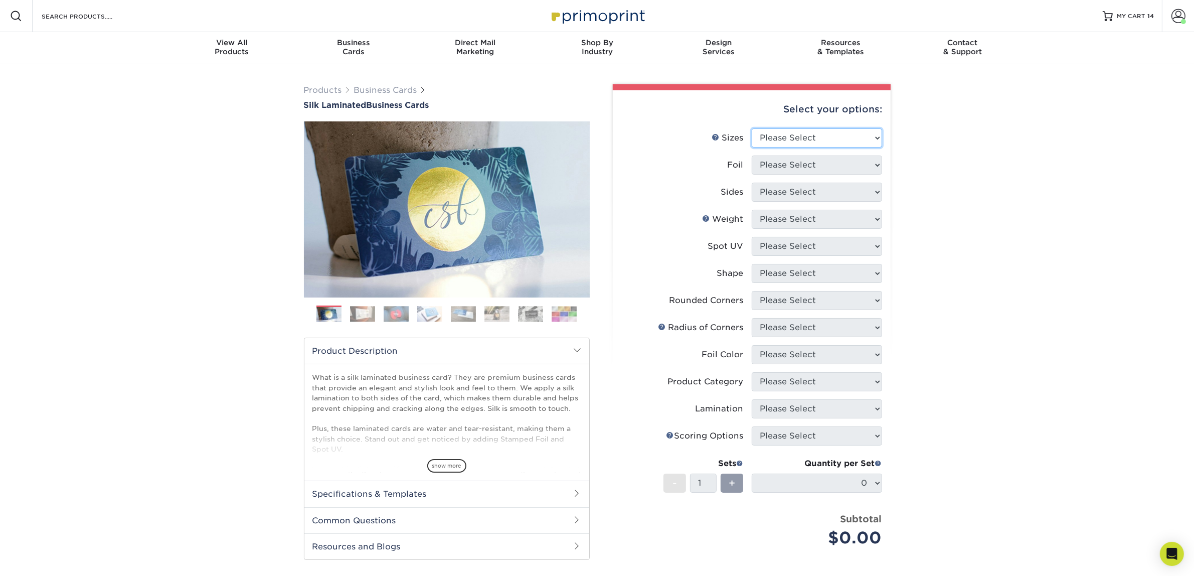
click at [847, 137] on select "Please Select 1.5" x 3.5" - Mini 1.75" x 3.5" - Mini 2" x 2" - Square 2" x 3" -…" at bounding box center [817, 137] width 130 height 19
select select "2.00x3.50"
click at [752, 128] on select "Please Select 1.5" x 3.5" - Mini 1.75" x 3.5" - Mini 2" x 2" - Square 2" x 3" -…" at bounding box center [817, 137] width 130 height 19
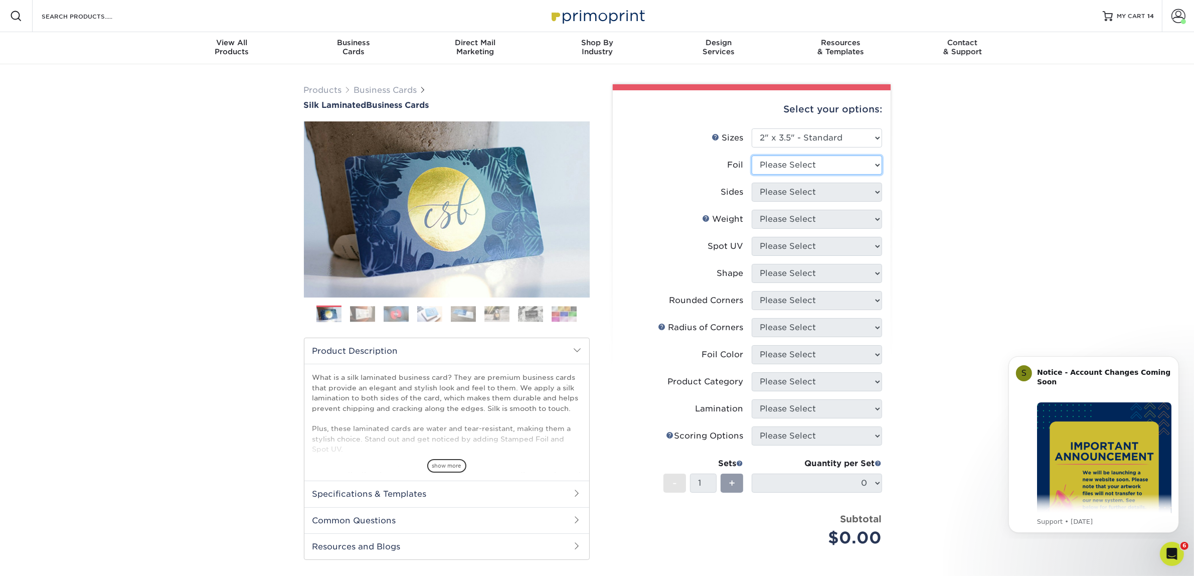
click at [811, 164] on select "Please Select Yes No" at bounding box center [817, 164] width 130 height 19
select select "0"
click at [752, 155] on select "Please Select Yes No" at bounding box center [817, 164] width 130 height 19
click at [833, 190] on select "Please Select Print Both Sides Print Front Only" at bounding box center [817, 191] width 130 height 19
select select "13abbda7-1d64-4f25-8bb2-c179b224825d"
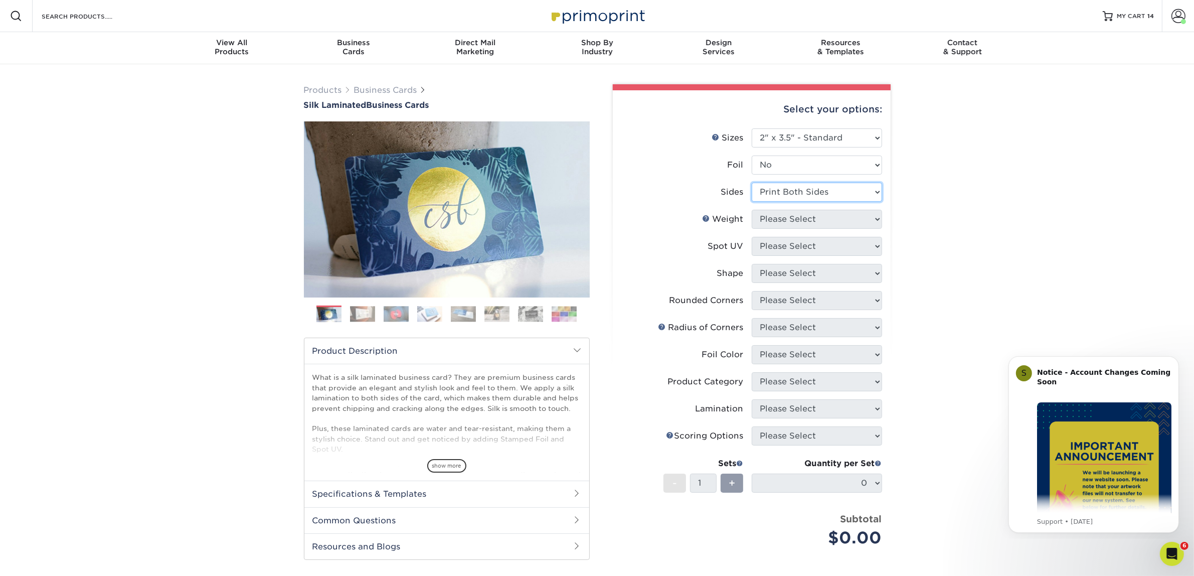
click at [752, 182] on select "Please Select Print Both Sides Print Front Only" at bounding box center [817, 191] width 130 height 19
click at [824, 221] on select "Please Select 16PT" at bounding box center [817, 219] width 130 height 19
select select "16PT"
click at [752, 210] on select "Please Select 16PT" at bounding box center [817, 219] width 130 height 19
click at [814, 247] on select "Please Select No Spot UV Front and Back (Both Sides) Front Only Back Only" at bounding box center [817, 246] width 130 height 19
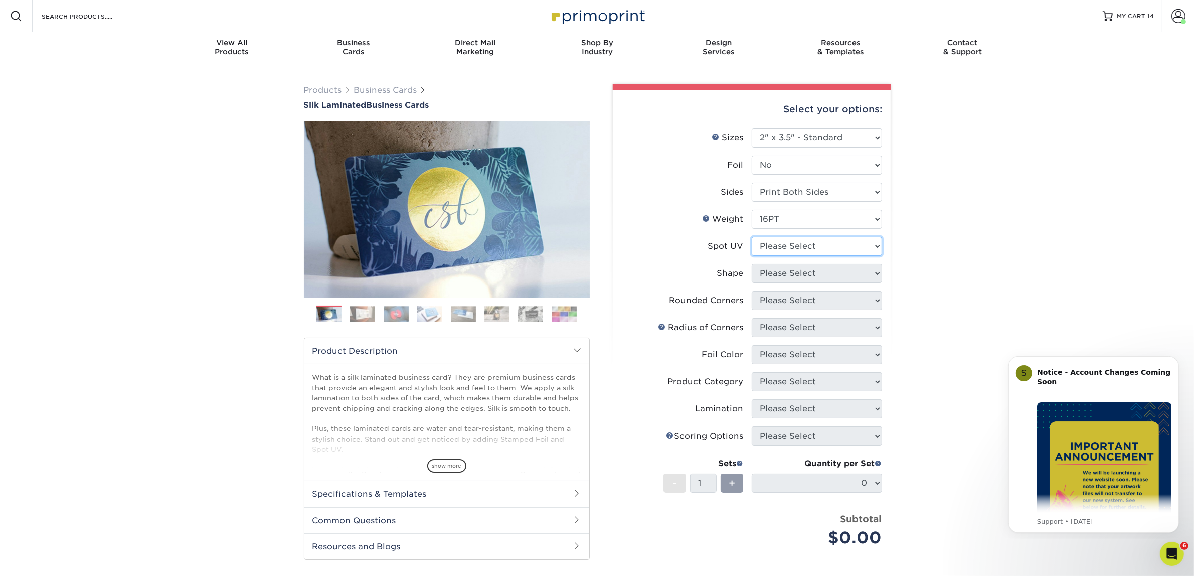
select select "3"
click at [752, 237] on select "Please Select No Spot UV Front and Back (Both Sides) Front Only Back Only" at bounding box center [817, 246] width 130 height 19
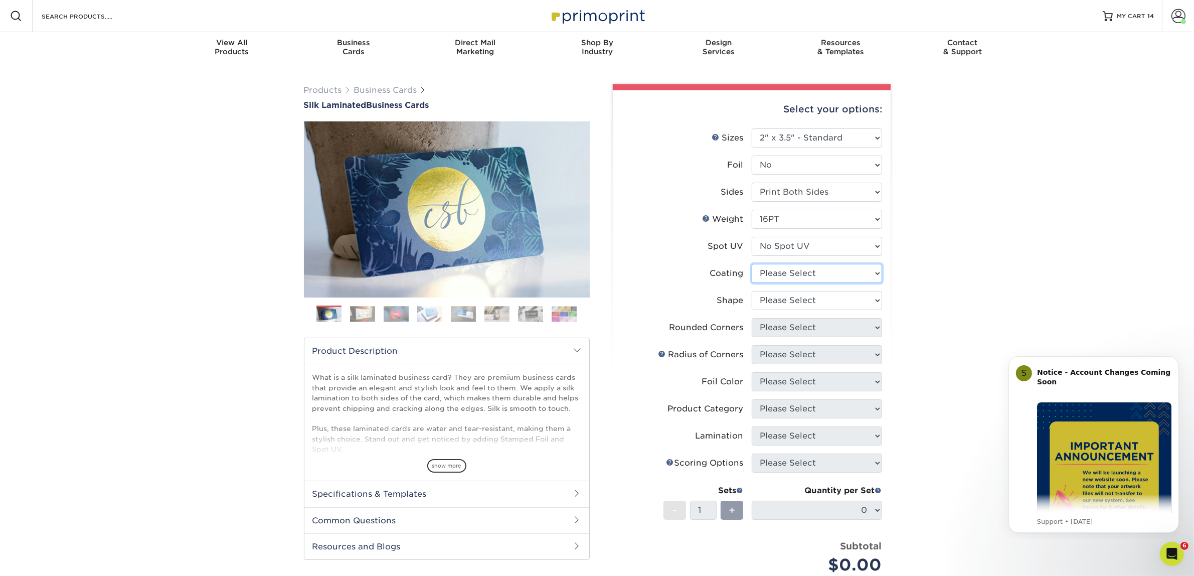
click at [798, 279] on select at bounding box center [817, 273] width 130 height 19
select select "3e7618de-abca-4bda-9f97-8b9129e913d8"
click at [752, 264] on select at bounding box center [817, 273] width 130 height 19
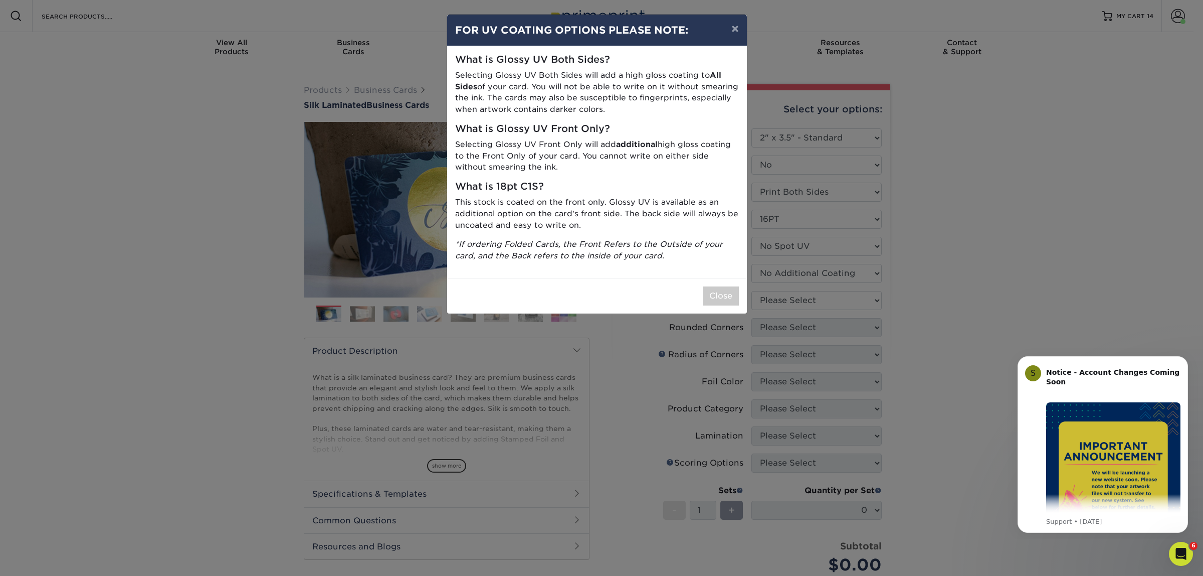
click at [798, 295] on div "× FOR UV COATING OPTIONS PLEASE NOTE: What is Glossy UV Both Sides? Selecting G…" at bounding box center [601, 288] width 1203 height 576
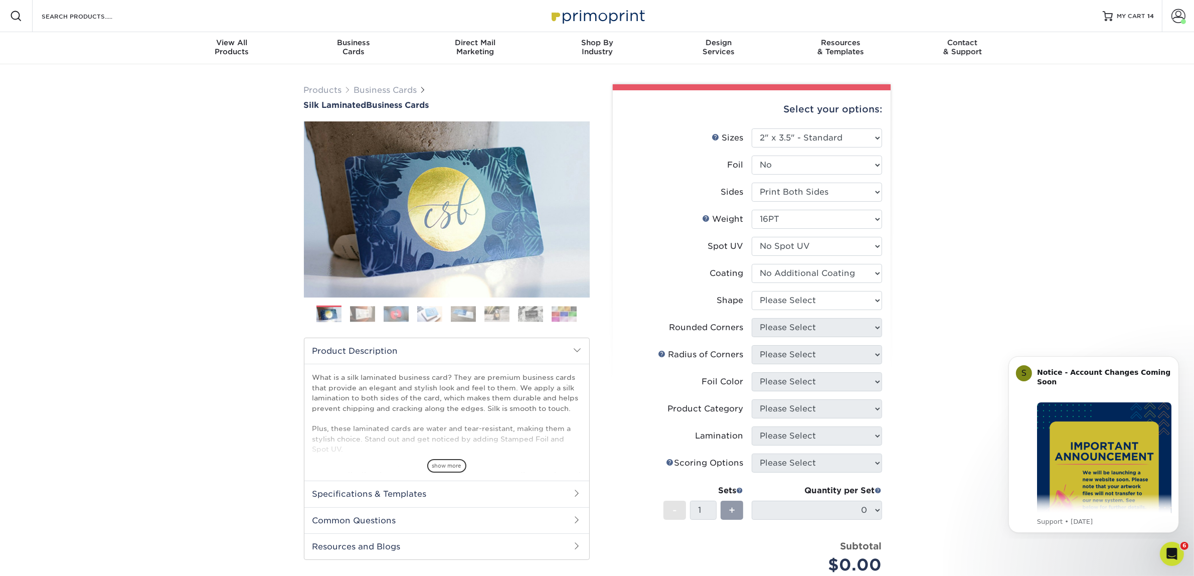
click at [746, 302] on label "Shape" at bounding box center [686, 300] width 130 height 19
click at [768, 284] on li "Coating" at bounding box center [751, 277] width 261 height 27
click at [786, 317] on ul "Sizes Help Sizes Please Select 1.5" x 3.5" - Mini 1.75" x 3.5" - Mini 2" x 2" -…" at bounding box center [752, 358] width 262 height 461
select select "standard"
drag, startPoint x: 788, startPoint y: 307, endPoint x: 786, endPoint y: 317, distance: 10.3
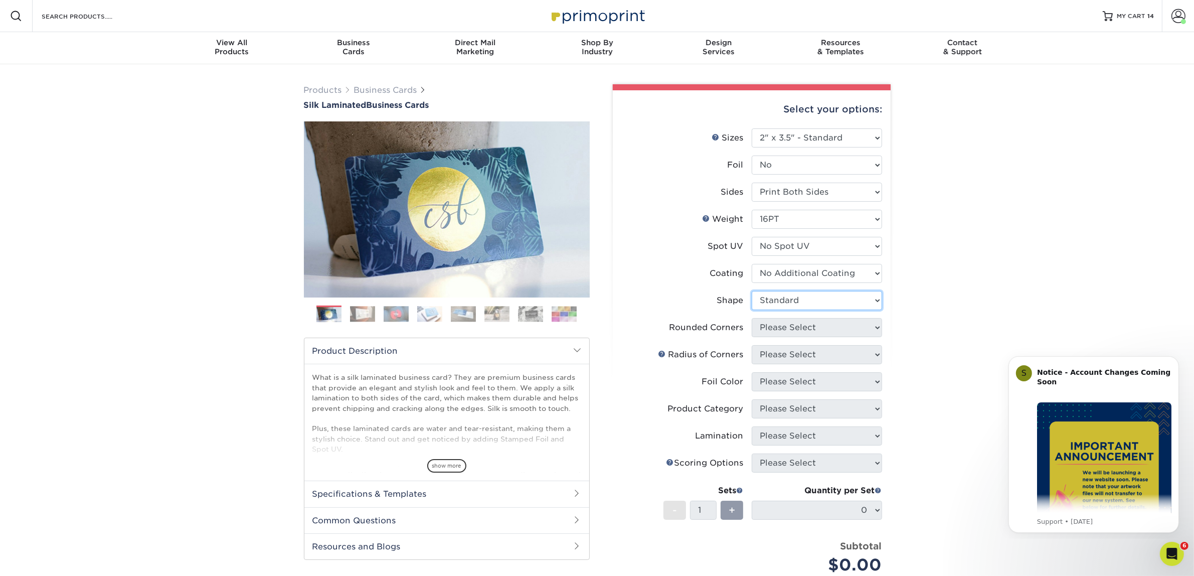
click at [752, 291] on select "Please Select Standard Oval" at bounding box center [817, 300] width 130 height 19
click at [786, 322] on select "Please Select Yes - Round 2 Corners Yes - Round 4 Corners No" at bounding box center [817, 327] width 130 height 19
select select "0"
click at [752, 318] on select "Please Select Yes - Round 2 Corners Yes - Round 4 Corners No" at bounding box center [817, 327] width 130 height 19
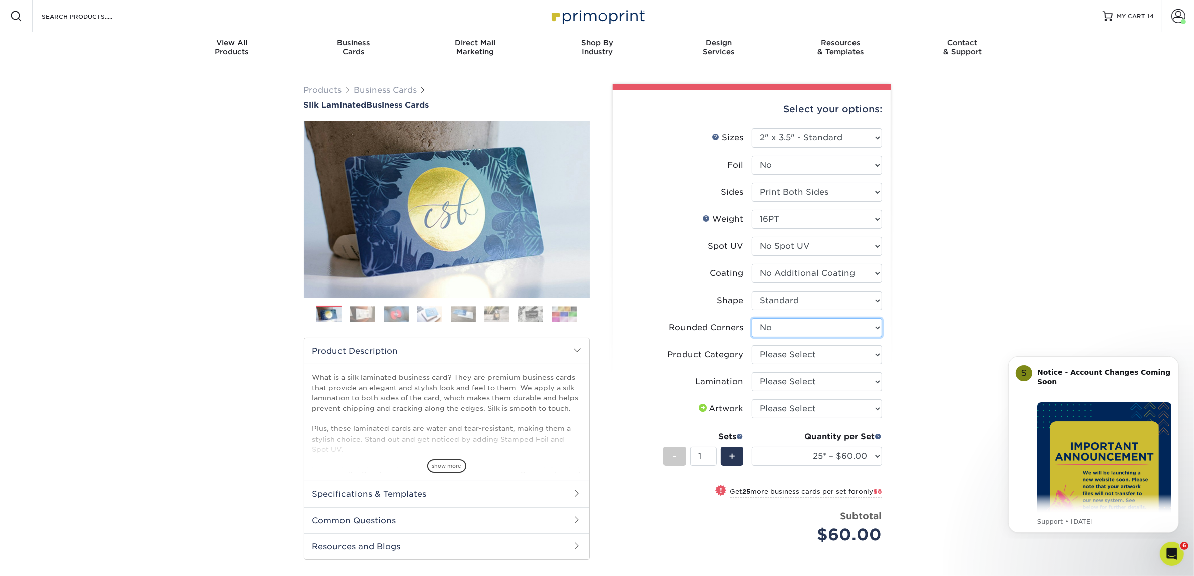
click at [783, 327] on select "Please Select Yes - Round 2 Corners Yes - Round 4 Corners No" at bounding box center [817, 327] width 130 height 19
click at [752, 318] on select "Please Select Yes - Round 2 Corners Yes - Round 4 Corners No" at bounding box center [817, 327] width 130 height 19
click at [783, 349] on select "Please Select Business Cards" at bounding box center [817, 354] width 130 height 19
select select "3b5148f1-0588-4f88-a218-97bcfdce65c1"
click at [752, 345] on select "Please Select Business Cards" at bounding box center [817, 354] width 130 height 19
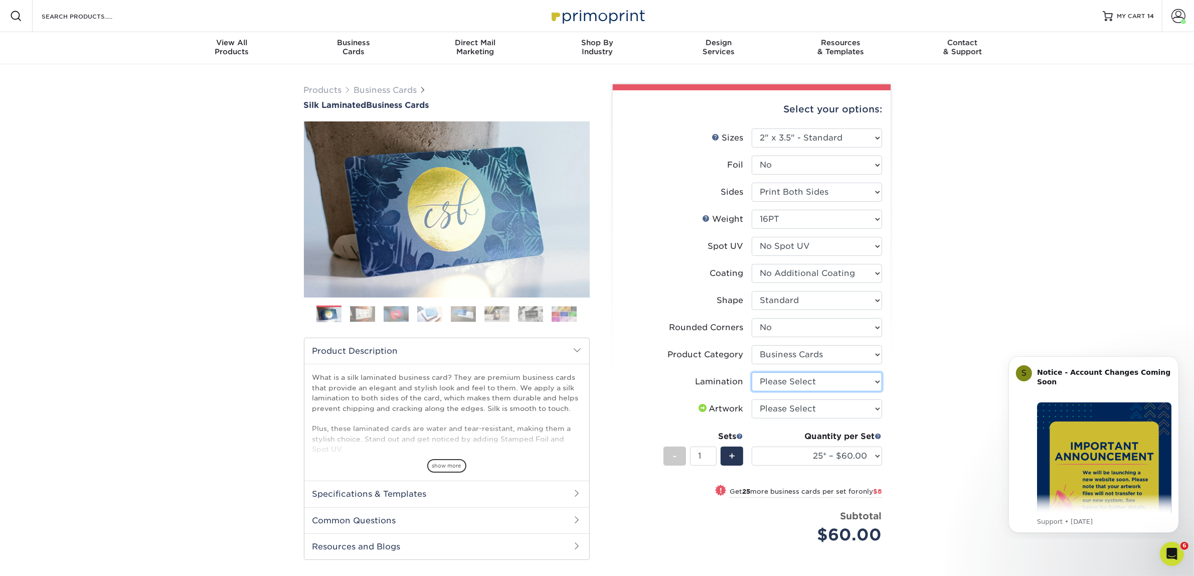
click at [781, 379] on select "Please Select Silk" at bounding box center [817, 381] width 130 height 19
select select "ccacb42f-45f7-42d3-bbd3-7c8421cf37f0"
click at [752, 372] on select "Please Select Silk" at bounding box center [817, 381] width 130 height 19
drag, startPoint x: 789, startPoint y: 407, endPoint x: 791, endPoint y: 414, distance: 7.3
click at [789, 407] on select "Please Select I will upload files I need a design - $100" at bounding box center [817, 408] width 130 height 19
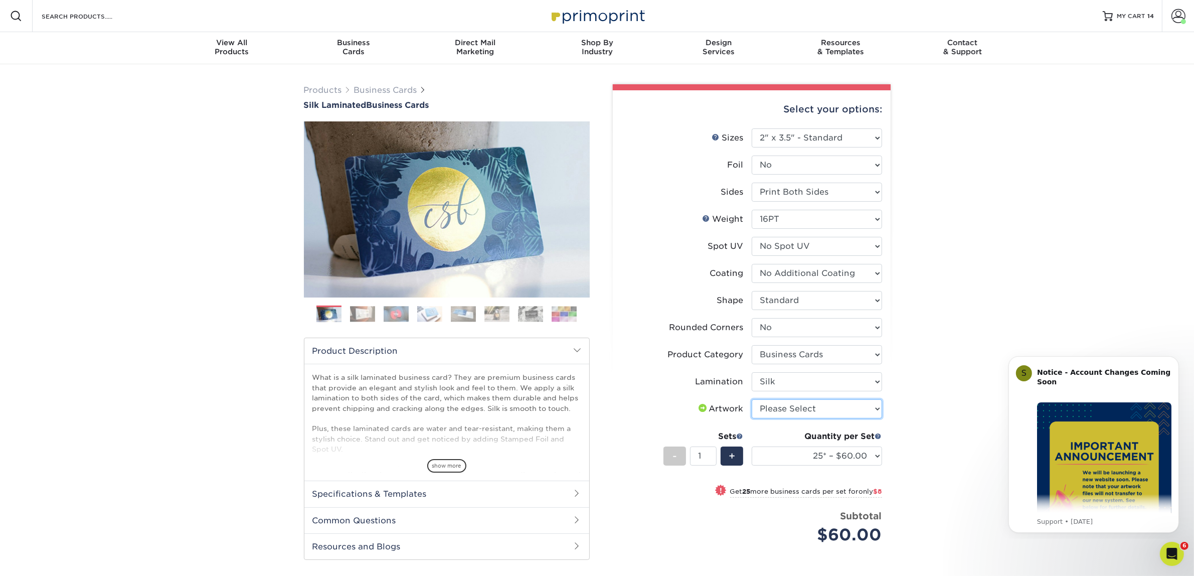
select select "upload"
click at [752, 399] on select "Please Select I will upload files I need a design - $100" at bounding box center [817, 408] width 130 height 19
click at [816, 455] on select "25* – $60.00 50* – $68.00 75* – $76.00 100* – $84.00 250* – $92.00 500 – $96.00…" at bounding box center [817, 455] width 130 height 19
select select "50* – $68.00"
click at [752, 446] on select "25* – $60.00 50* – $68.00 75* – $76.00 100* – $84.00 250* – $92.00 500 – $96.00…" at bounding box center [817, 455] width 130 height 19
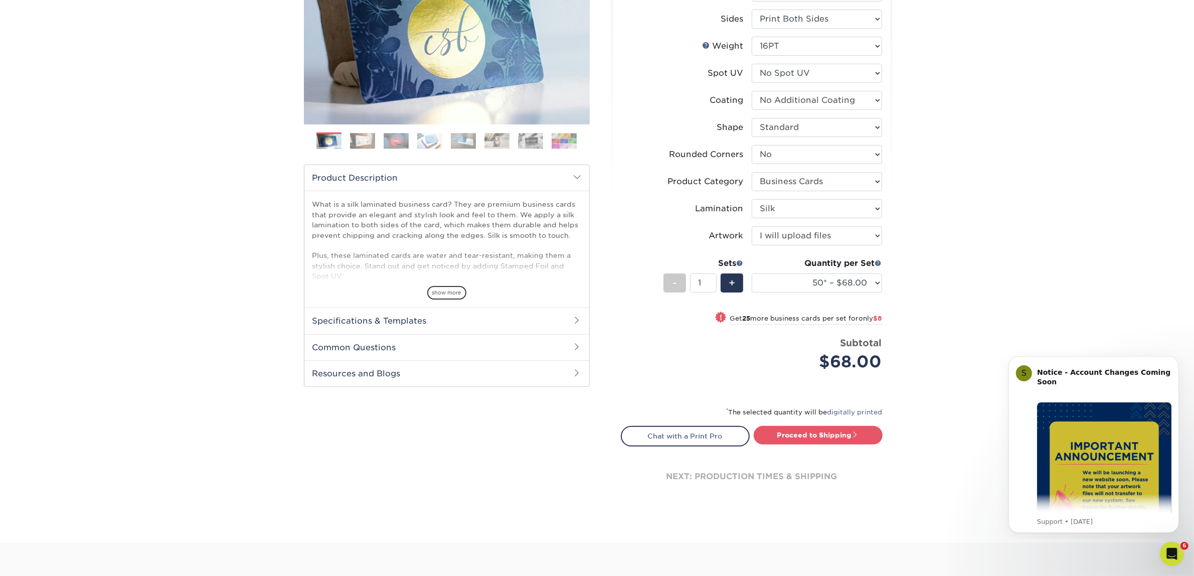
scroll to position [430, 0]
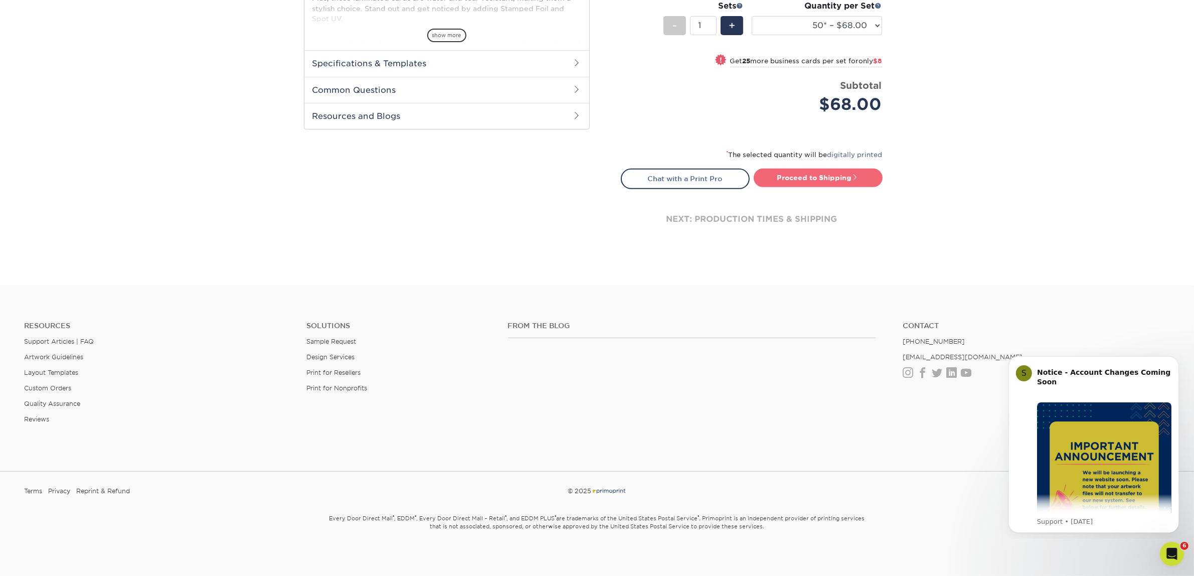
click at [860, 173] on link "Proceed to Shipping" at bounding box center [818, 177] width 129 height 18
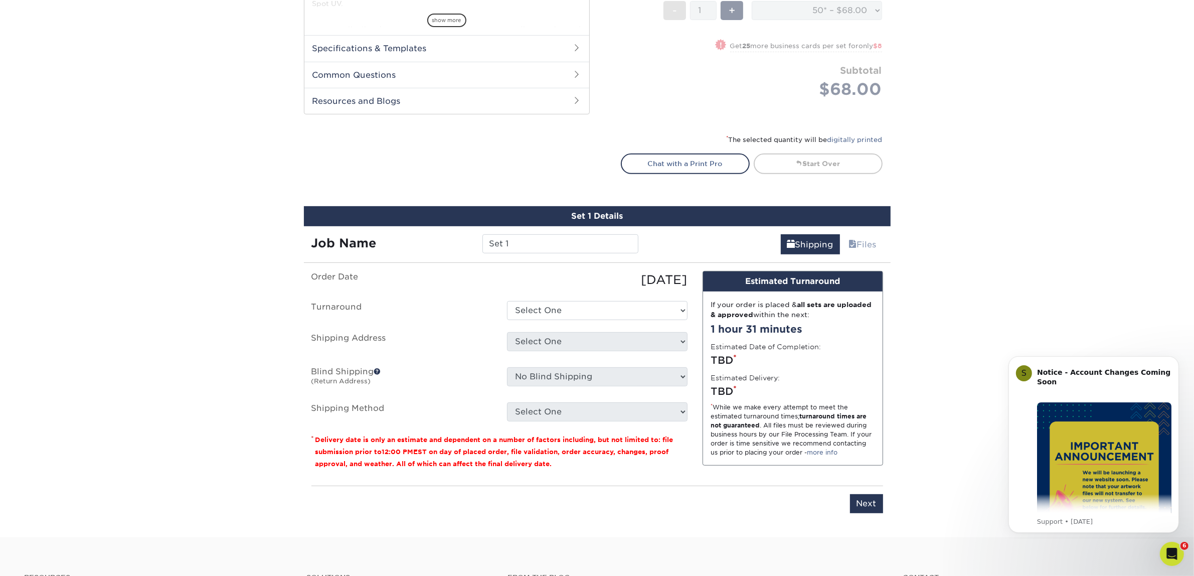
scroll to position [248, 0]
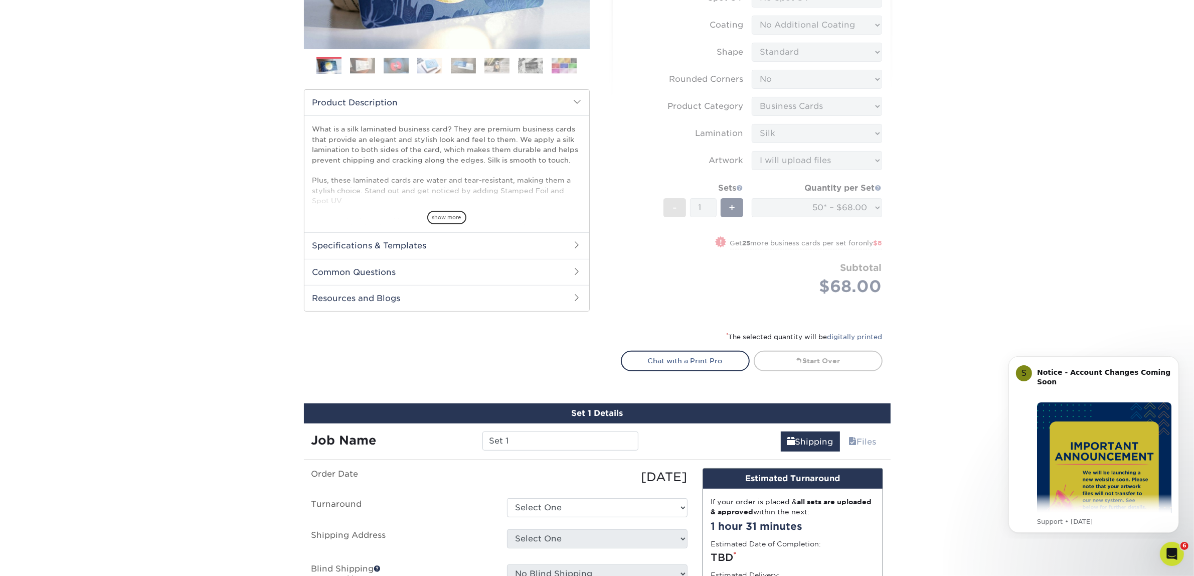
click at [813, 259] on form "Sizes Help Sizes Please Select 1.5" x 3.5" - Mini 1.75" x 3.5" - Mini 2" x 2" -…" at bounding box center [752, 99] width 262 height 439
click at [827, 212] on form "Sizes Help Sizes Please Select 1.5" x 3.5" - Mini 1.75" x 3.5" - Mini 2" x 2" -…" at bounding box center [752, 99] width 262 height 439
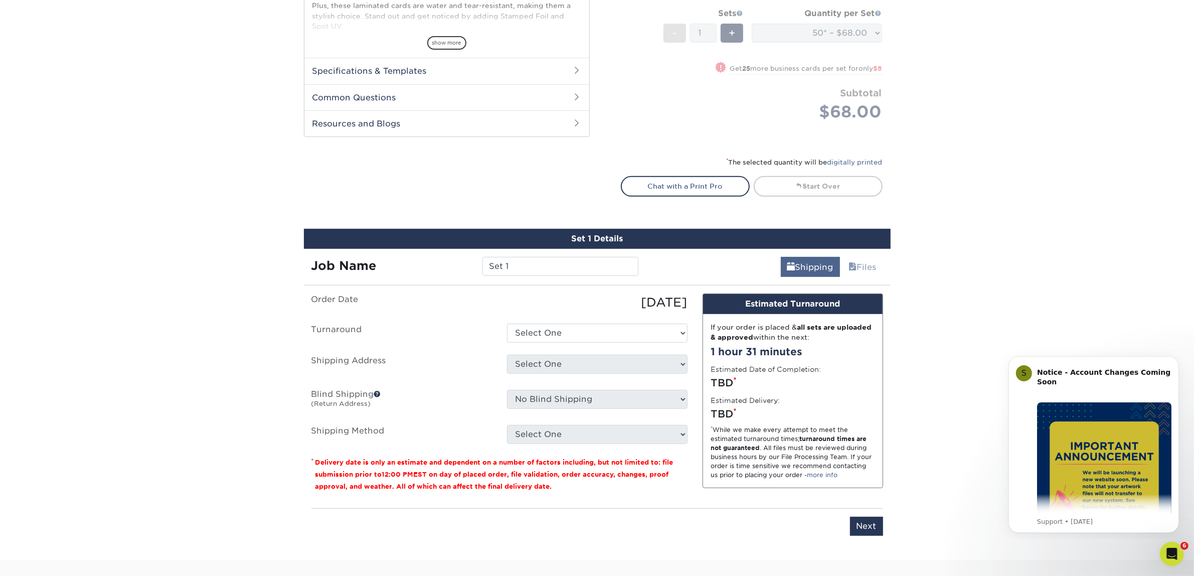
scroll to position [436, 0]
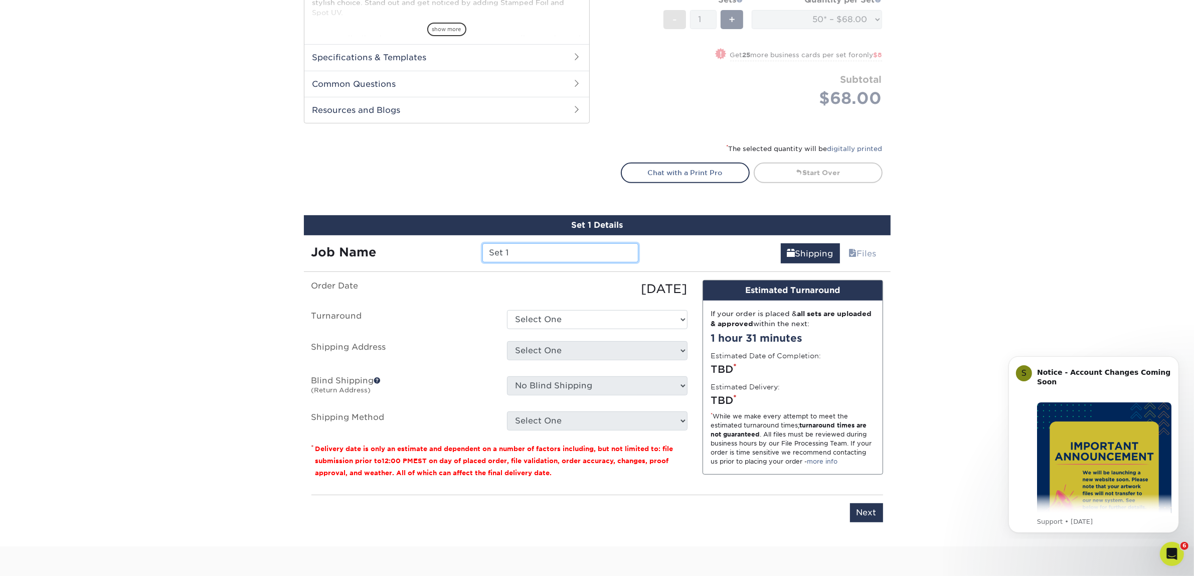
drag, startPoint x: 527, startPoint y: 247, endPoint x: 399, endPoint y: 222, distance: 130.8
click at [399, 222] on div "Set 1 Details Job Name Set 1 Shipping Files You've choosen mailing services! If…" at bounding box center [597, 374] width 587 height 319
type input "[PERSON_NAME]"
click at [608, 323] on select "Select One 2-4 Business Days 2 Day Next Business Day" at bounding box center [597, 319] width 180 height 19
select select "7f31b32a-ec12-4eac-8c83-7b9a9183acd8"
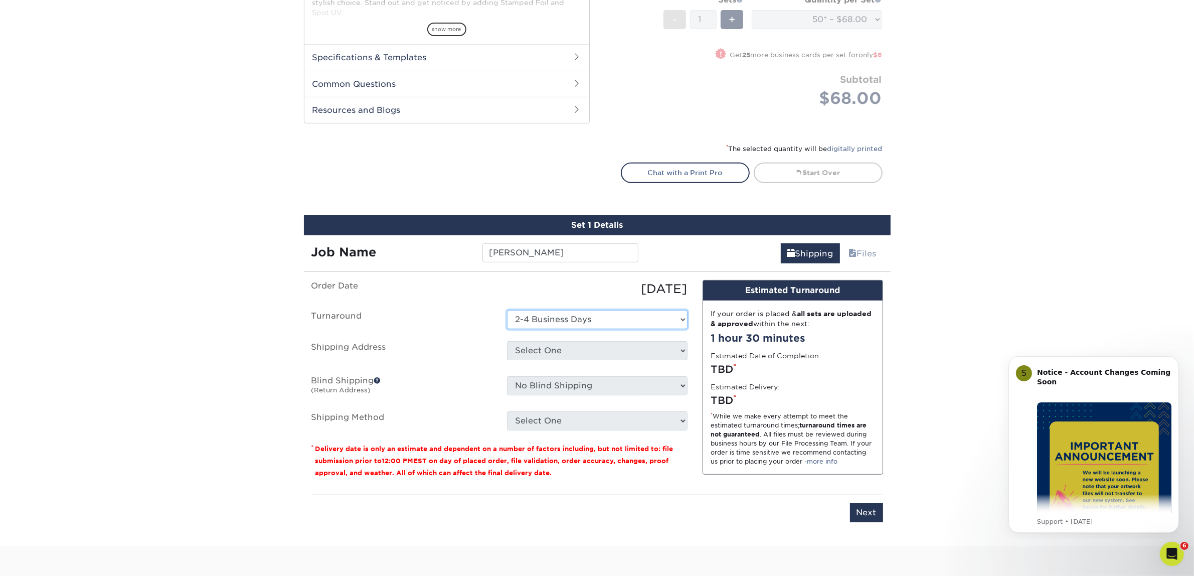
click at [507, 310] on select "Select One 2-4 Business Days 2 Day Next Business Day" at bounding box center [597, 319] width 180 height 19
click at [589, 346] on select "Select One Atlanta Office [GEOGRAPHIC_DATA] Office [GEOGRAPHIC_DATA] Office [GE…" at bounding box center [597, 350] width 180 height 19
select select "244487"
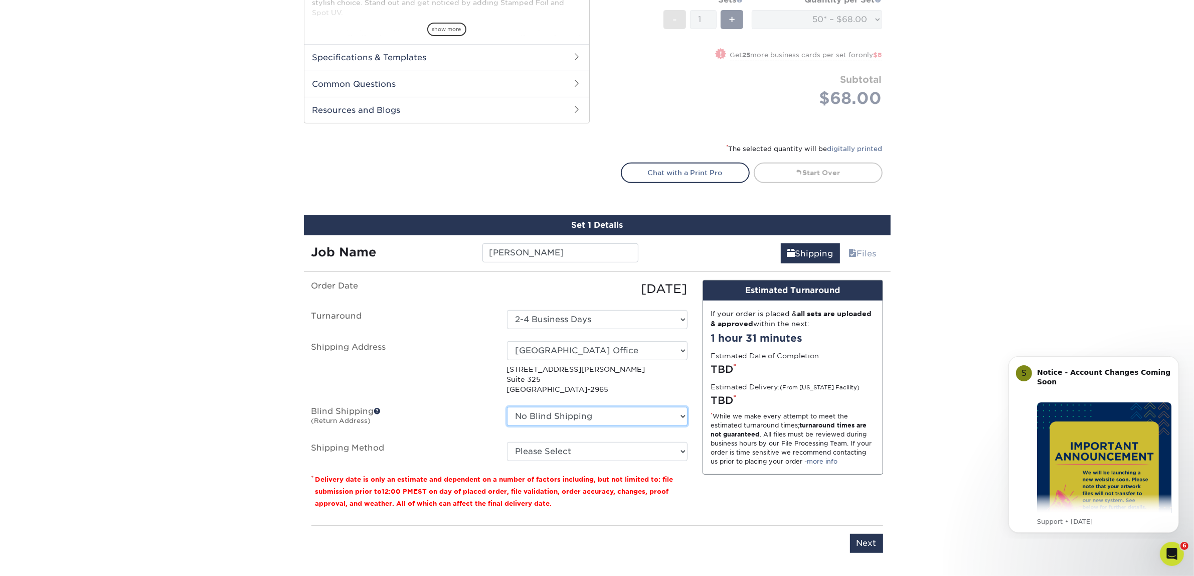
click at [551, 412] on select "No Blind Shipping [GEOGRAPHIC_DATA] Office [GEOGRAPHIC_DATA] Office [GEOGRAPHIC…" at bounding box center [597, 416] width 180 height 19
click at [507, 407] on select "No Blind Shipping [GEOGRAPHIC_DATA] Office [GEOGRAPHIC_DATA] Office [GEOGRAPHIC…" at bounding box center [597, 416] width 180 height 19
click at [573, 439] on ul "Order Date [DATE] [GEOGRAPHIC_DATA] Select One 2-4 Business Days 2 Day Next Bus…" at bounding box center [499, 370] width 376 height 181
click at [574, 449] on select "Please Select Ground Shipping (+$7.84) 3 Day Shipping Service (+$15.34) 2 Day A…" at bounding box center [597, 451] width 180 height 19
select select "03"
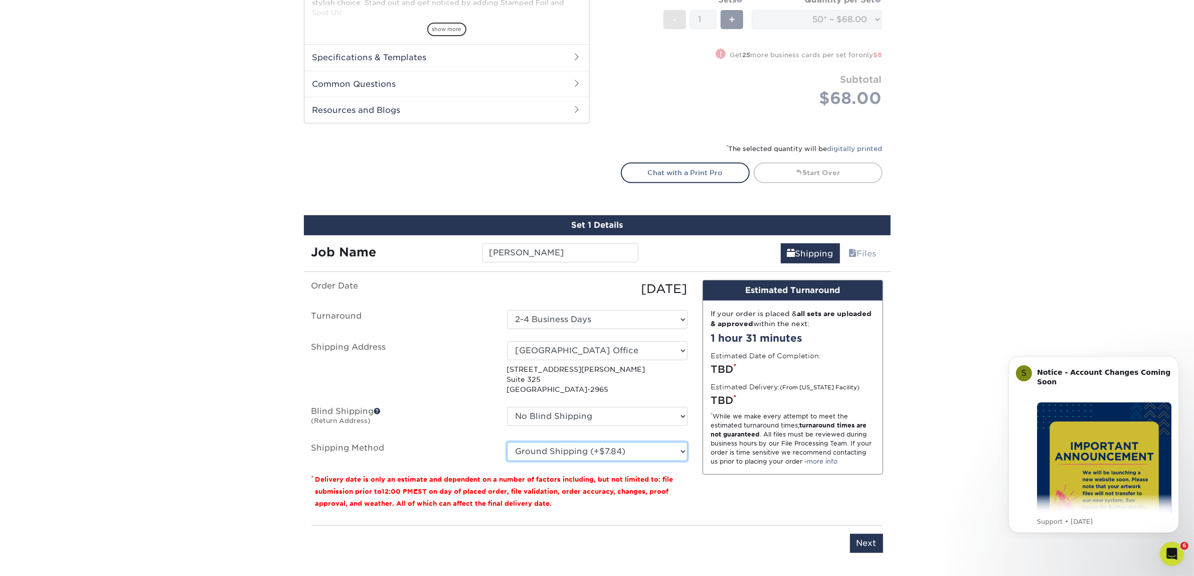
click at [507, 442] on select "Please Select Ground Shipping (+$7.84) 3 Day Shipping Service (+$15.34) 2 Day A…" at bounding box center [597, 451] width 180 height 19
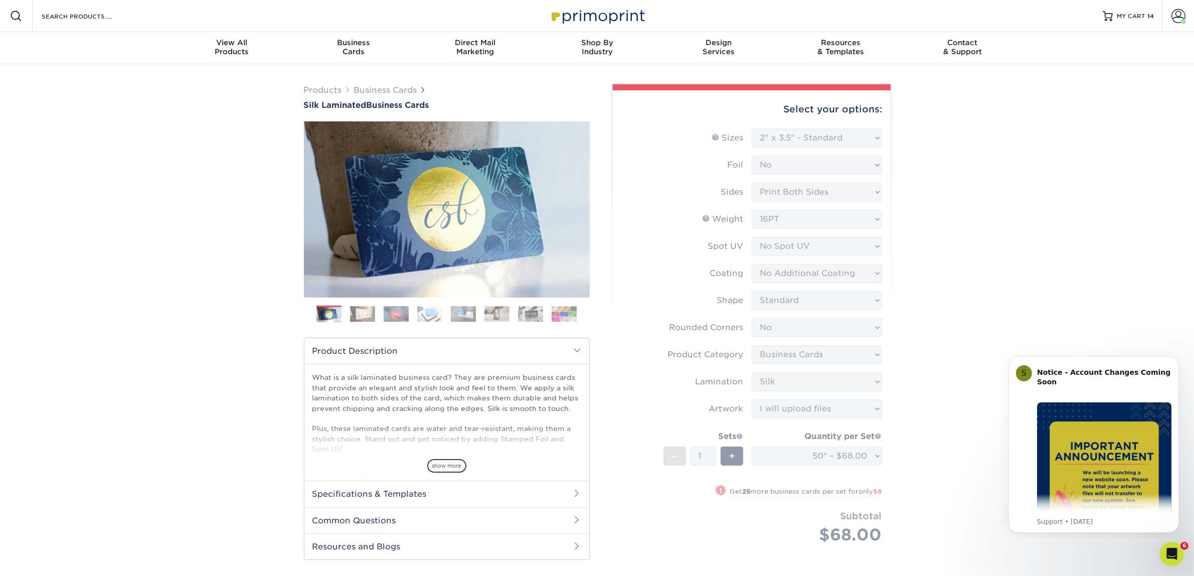
scroll to position [564, 0]
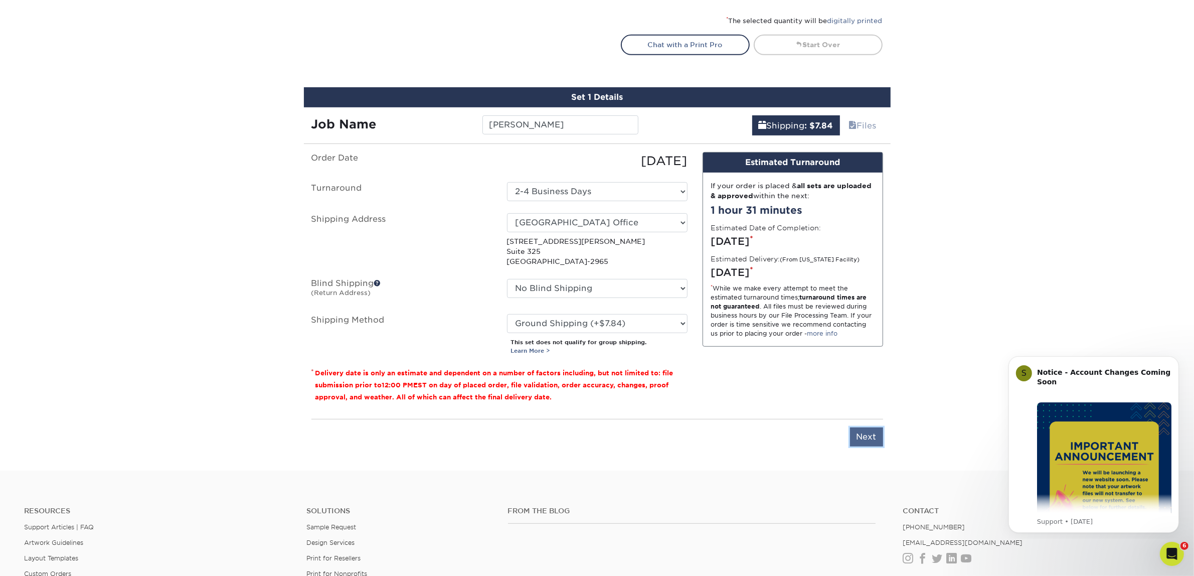
click at [868, 432] on input "Next" at bounding box center [866, 436] width 33 height 19
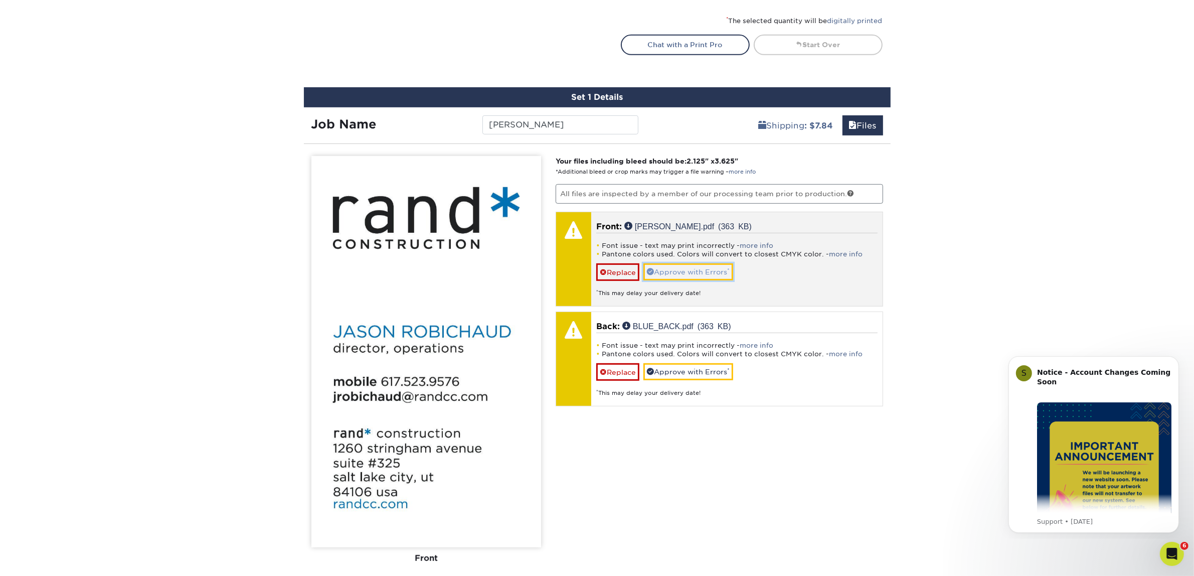
click at [720, 267] on link "Approve with Errors *" at bounding box center [688, 271] width 90 height 17
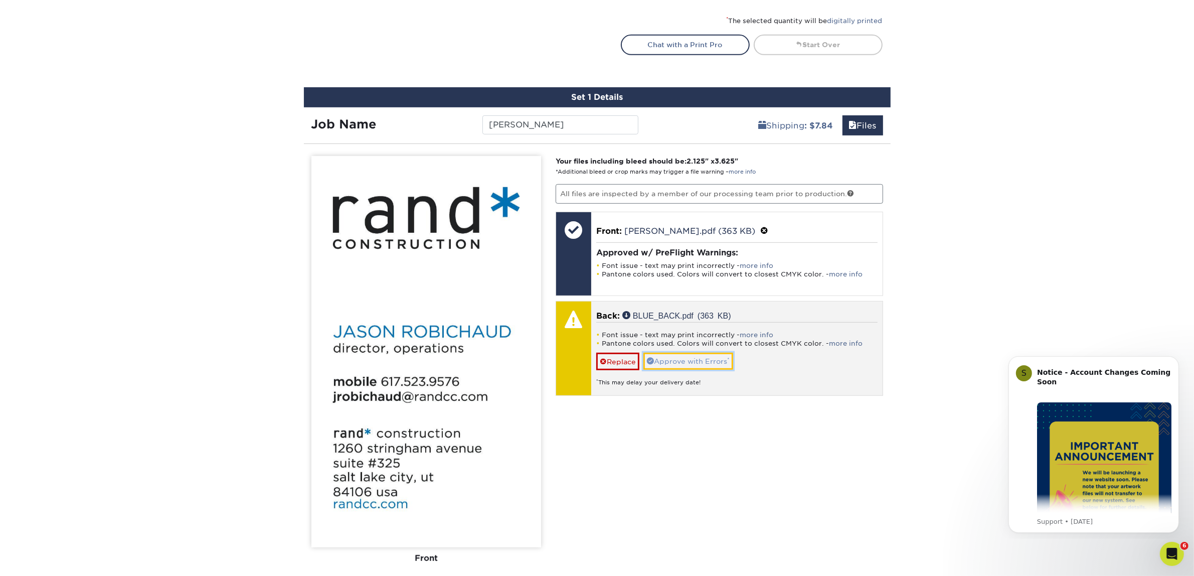
click at [685, 361] on link "Approve with Errors *" at bounding box center [688, 360] width 90 height 17
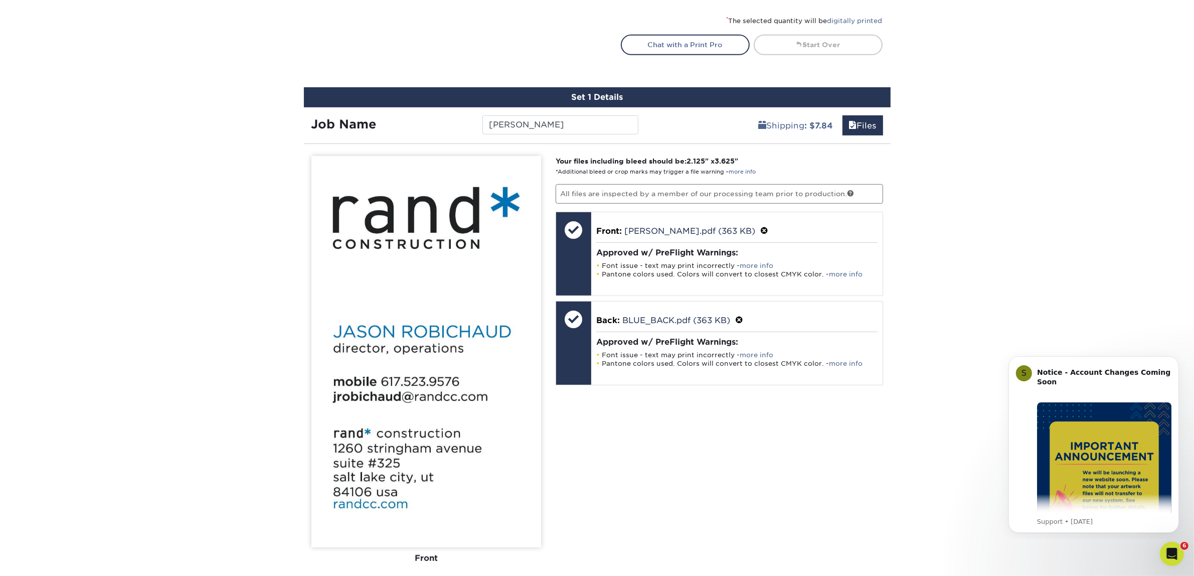
scroll to position [815, 0]
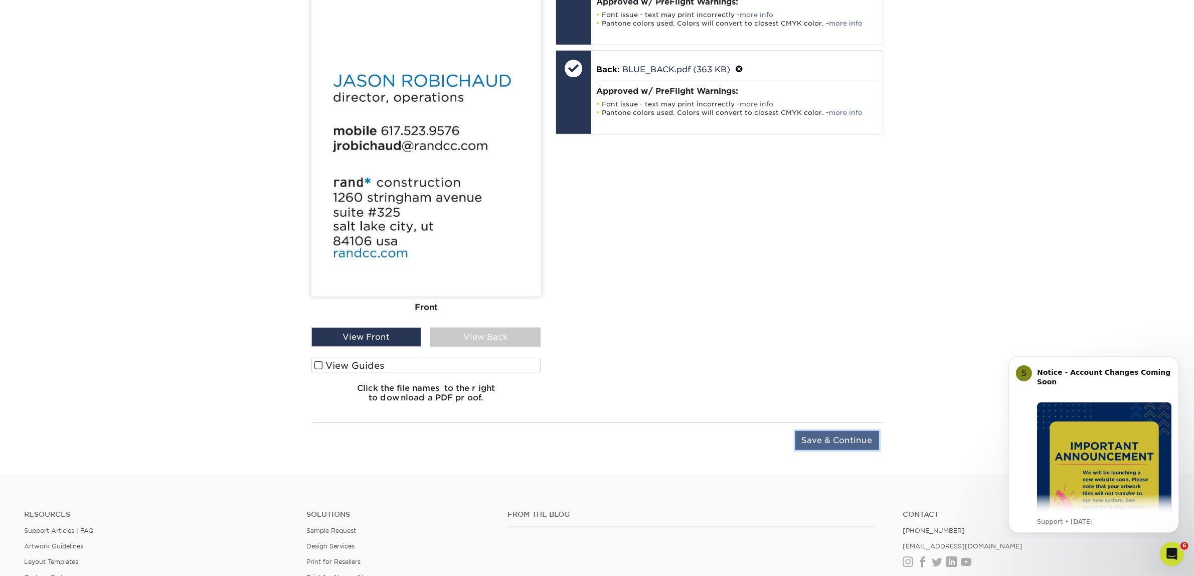
click at [857, 432] on input "Save & Continue" at bounding box center [837, 440] width 84 height 19
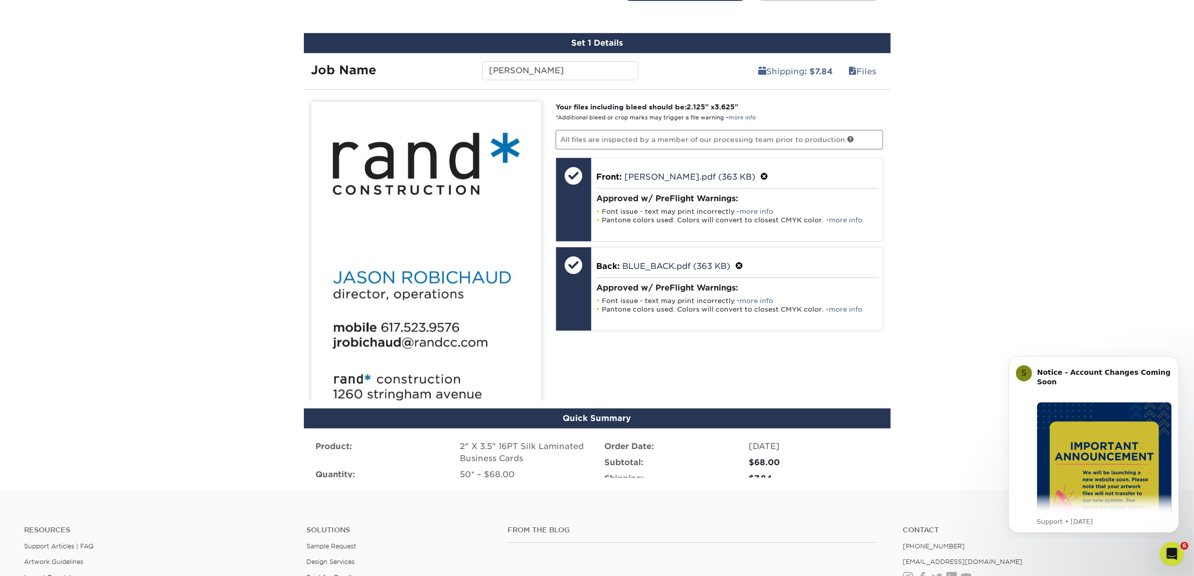
scroll to position [607, 0]
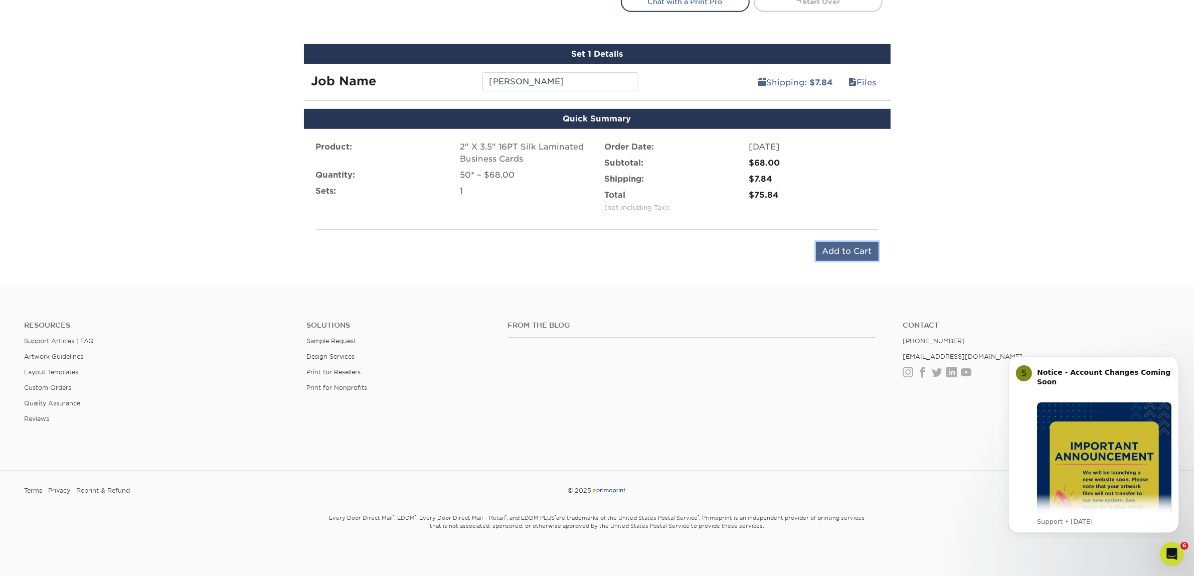
click at [855, 242] on input "Add to Cart" at bounding box center [847, 251] width 63 height 19
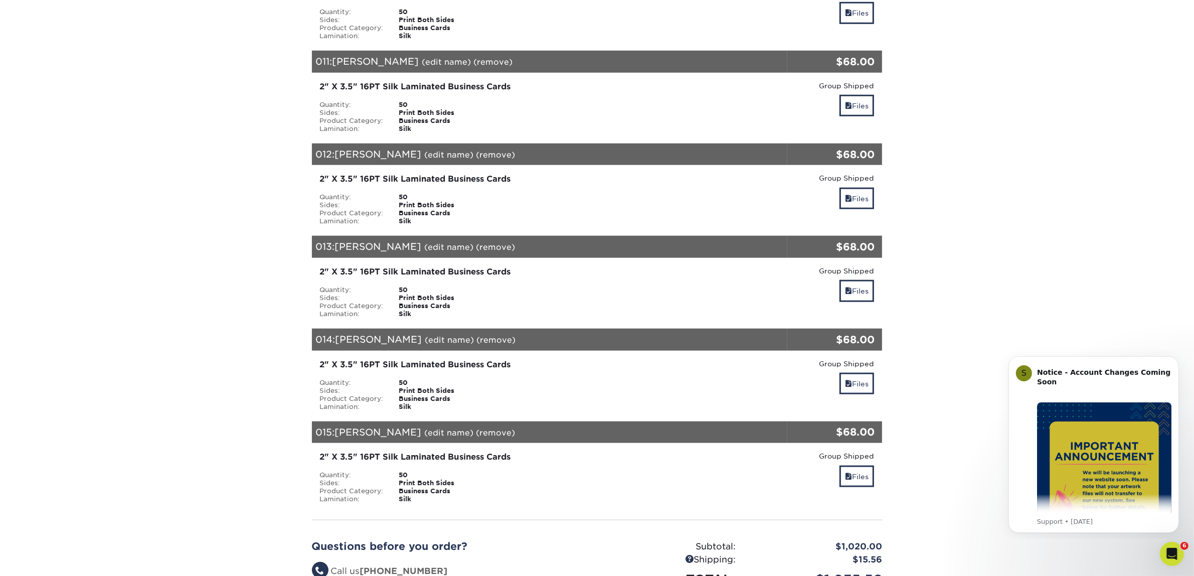
scroll to position [1441, 0]
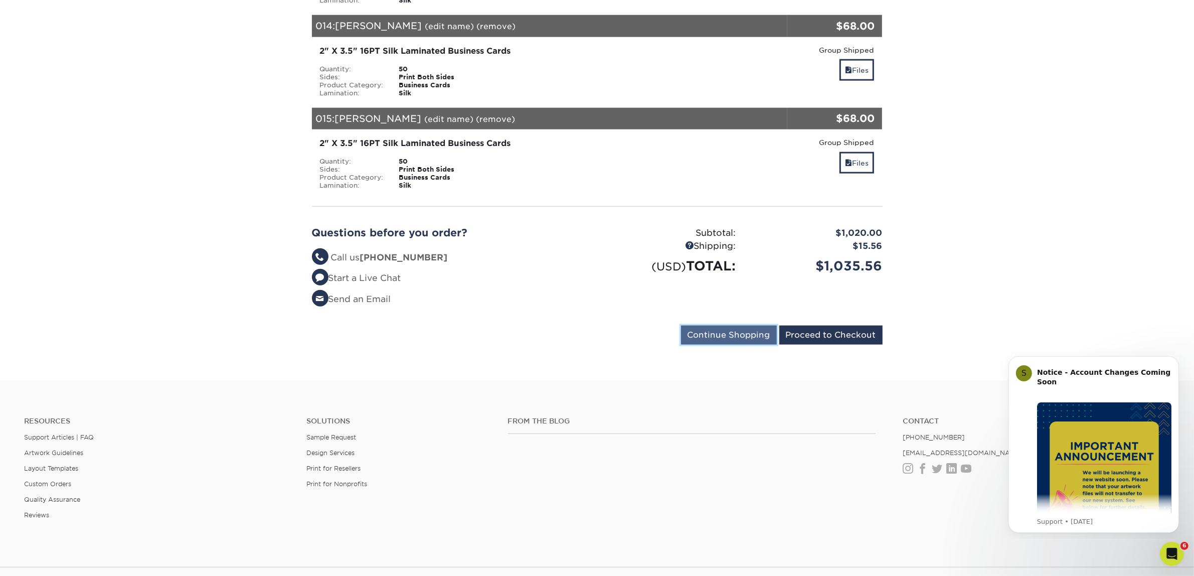
click at [733, 329] on input "Continue Shopping" at bounding box center [729, 334] width 96 height 19
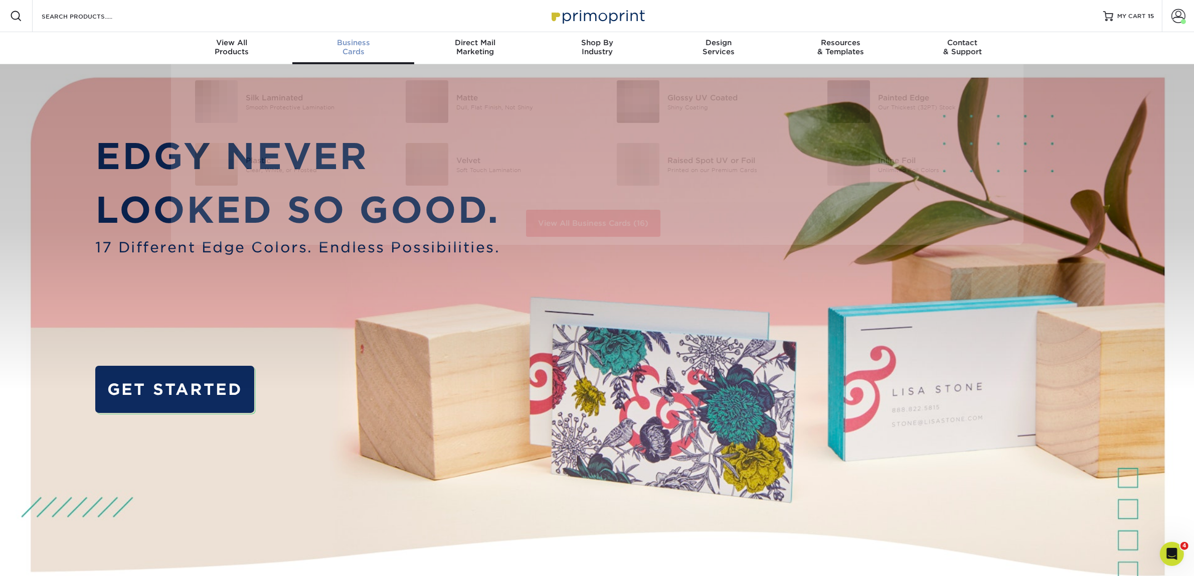
click at [374, 54] on div "Business Cards" at bounding box center [353, 47] width 122 height 18
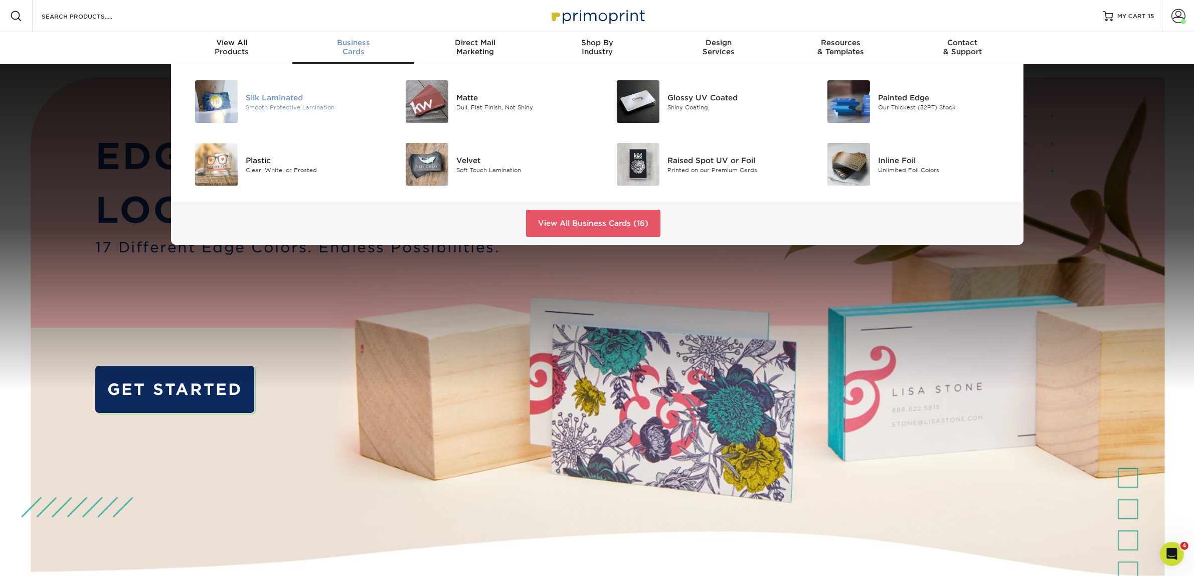
click at [314, 121] on div "Silk Laminated Smooth Protective Lamination" at bounding box center [316, 101] width 140 height 43
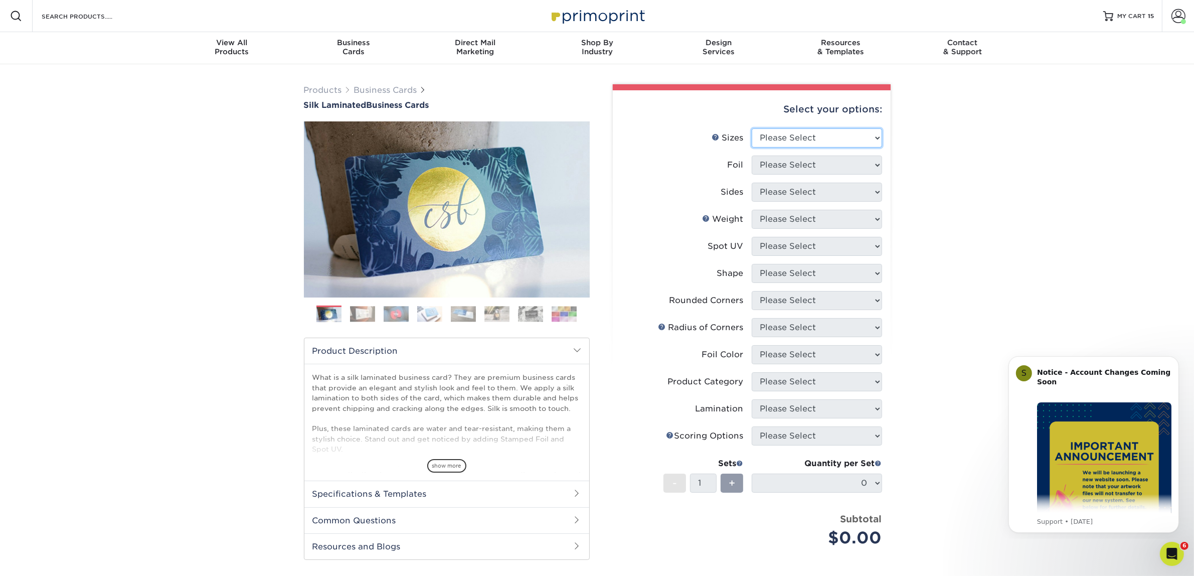
click at [795, 138] on select "Please Select 1.5" x 3.5" - Mini 1.75" x 3.5" - Mini 2" x 2" - Square 2" x 3" -…" at bounding box center [817, 137] width 130 height 19
select select "2.00x3.50"
click at [752, 128] on select "Please Select 1.5" x 3.5" - Mini 1.75" x 3.5" - Mini 2" x 2" - Square 2" x 3" -…" at bounding box center [817, 137] width 130 height 19
click at [784, 169] on select "Please Select Yes No" at bounding box center [817, 164] width 130 height 19
select select "0"
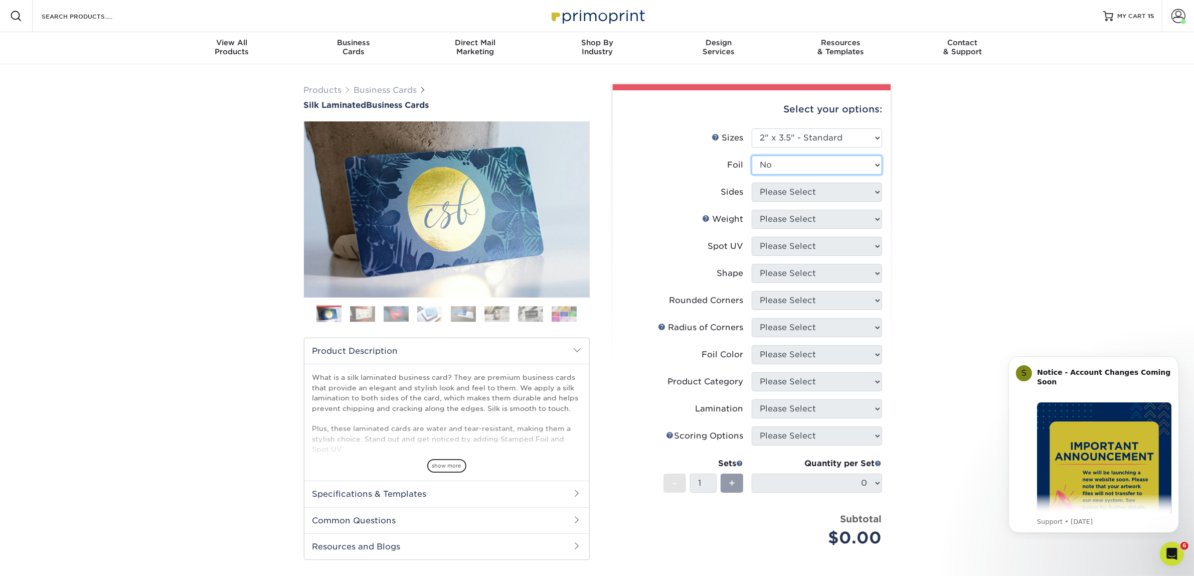
click at [752, 155] on select "Please Select Yes No" at bounding box center [817, 164] width 130 height 19
click at [802, 197] on select "Please Select Print Both Sides Print Front Only" at bounding box center [817, 191] width 130 height 19
select select "13abbda7-1d64-4f25-8bb2-c179b224825d"
click at [752, 182] on select "Please Select Print Both Sides Print Front Only" at bounding box center [817, 191] width 130 height 19
click at [808, 219] on select "Please Select 16PT" at bounding box center [817, 219] width 130 height 19
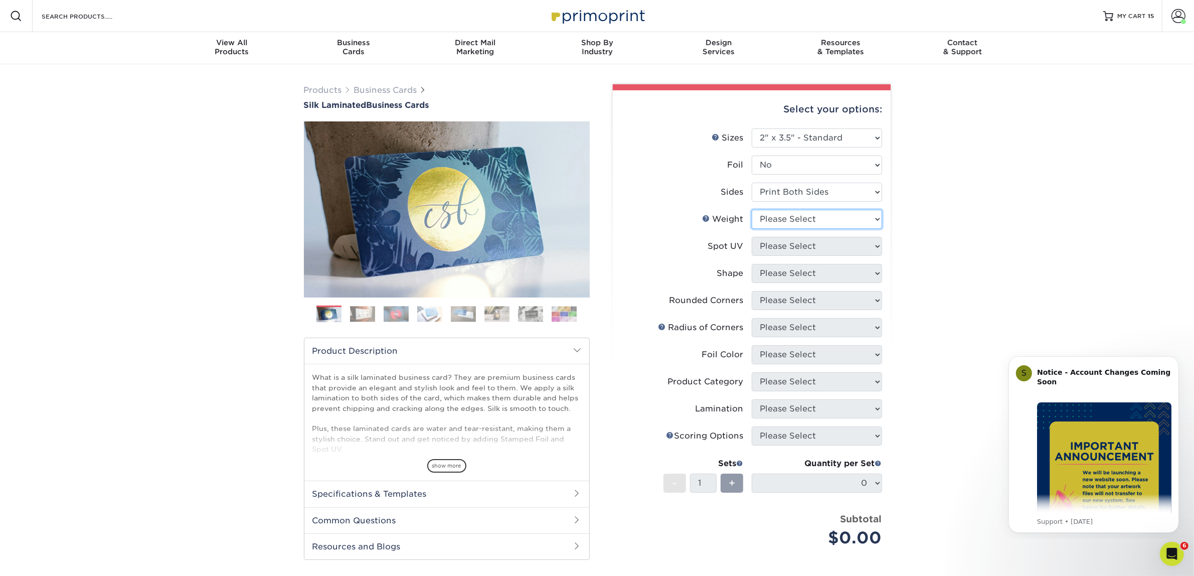
select select "16PT"
click at [752, 210] on select "Please Select 16PT" at bounding box center [817, 219] width 130 height 19
click at [814, 240] on select "Please Select No Spot UV Front and Back (Both Sides) Front Only Back Only" at bounding box center [817, 246] width 130 height 19
select select "3"
click at [752, 237] on select "Please Select No Spot UV Front and Back (Both Sides) Front Only Back Only" at bounding box center [817, 246] width 130 height 19
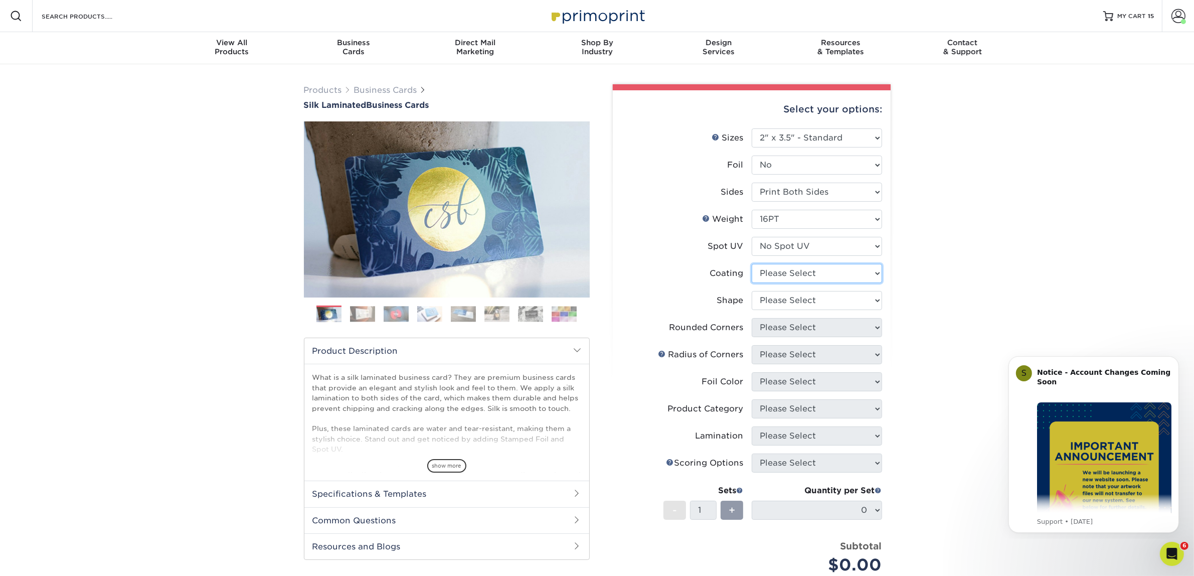
click at [803, 272] on select at bounding box center [817, 273] width 130 height 19
click at [752, 264] on select at bounding box center [817, 273] width 130 height 19
click at [818, 279] on select at bounding box center [817, 273] width 130 height 19
select select "3e7618de-abca-4bda-9f97-8b9129e913d8"
click at [752, 264] on select at bounding box center [817, 273] width 130 height 19
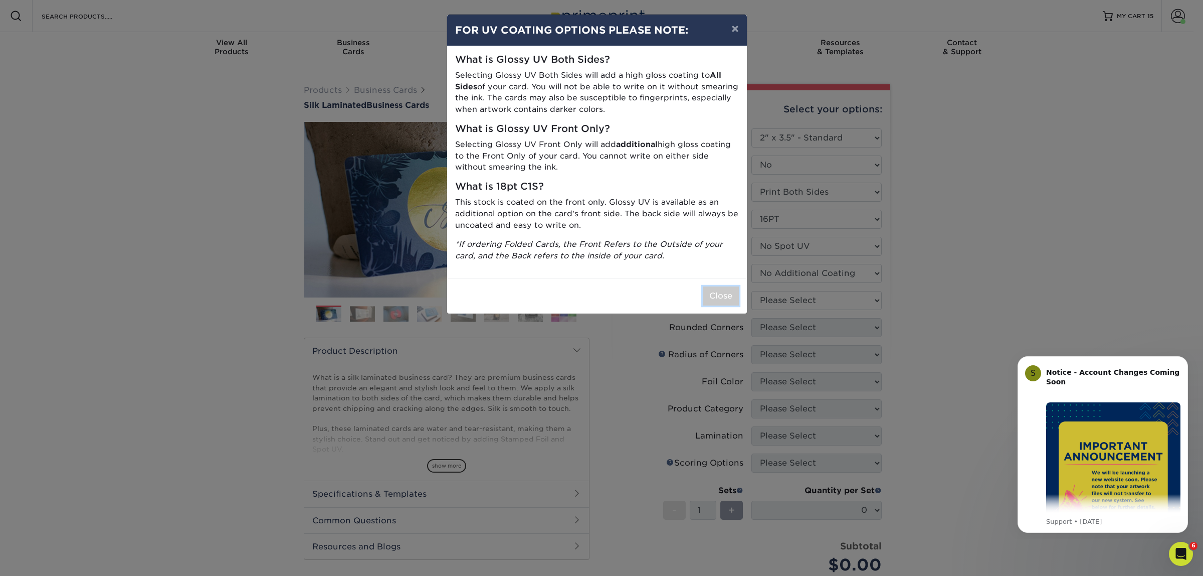
drag, startPoint x: 727, startPoint y: 299, endPoint x: 739, endPoint y: 299, distance: 11.5
click at [730, 299] on button "Close" at bounding box center [721, 295] width 36 height 19
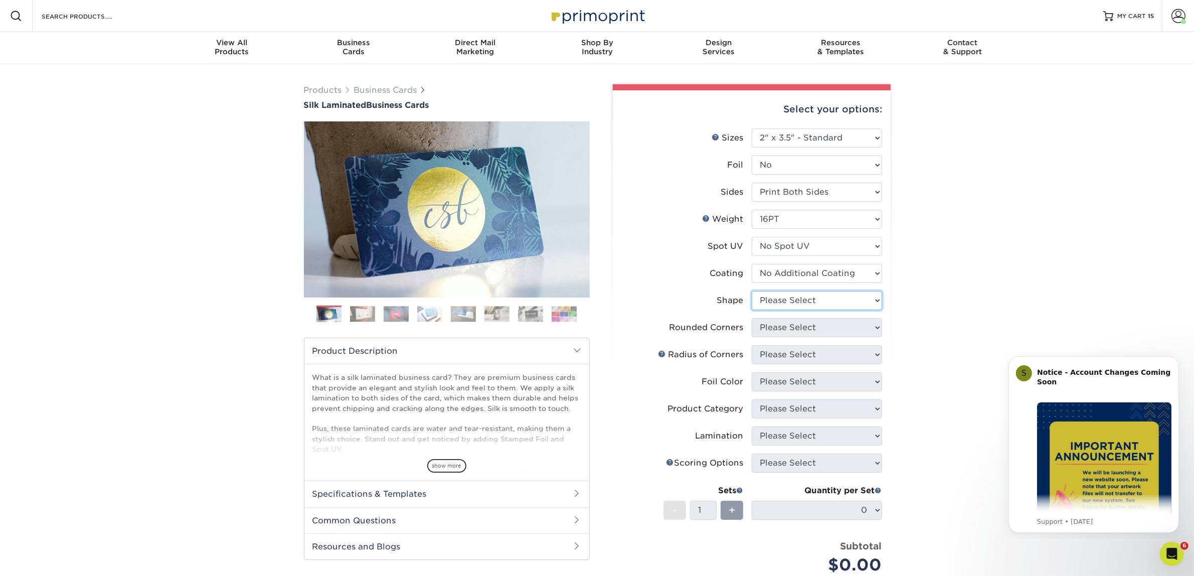
click at [788, 300] on select "Please Select Standard Oval" at bounding box center [817, 300] width 130 height 19
select select "standard"
click at [752, 291] on select "Please Select Standard Oval" at bounding box center [817, 300] width 130 height 19
click at [784, 331] on select "Please Select Yes - Round 2 Corners Yes - Round 4 Corners No" at bounding box center [817, 327] width 130 height 19
select select "0"
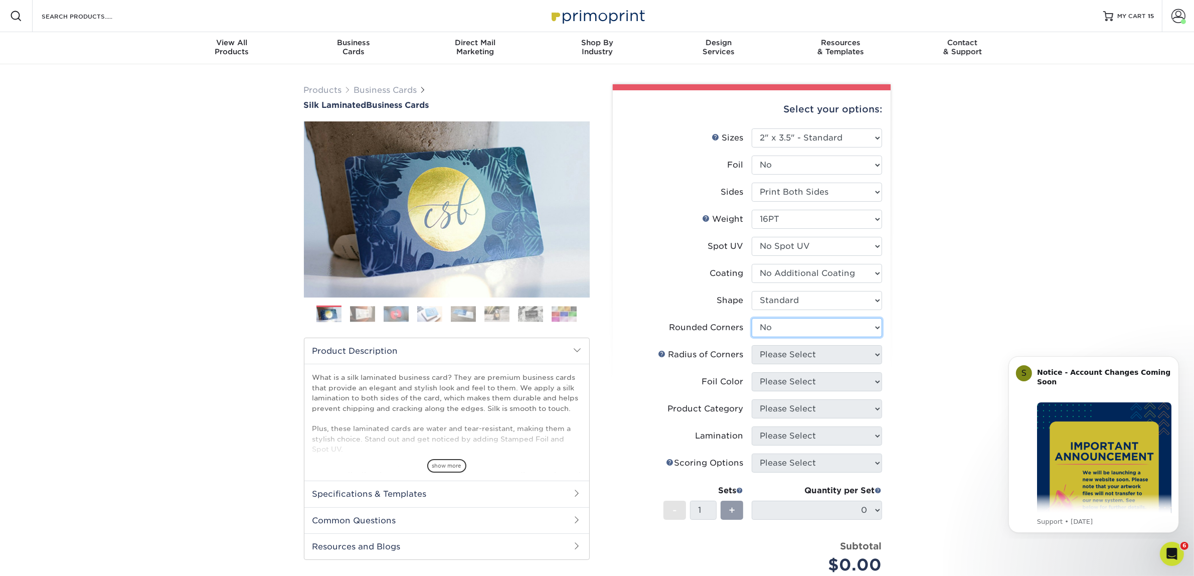
click at [752, 318] on select "Please Select Yes - Round 2 Corners Yes - Round 4 Corners No" at bounding box center [817, 327] width 130 height 19
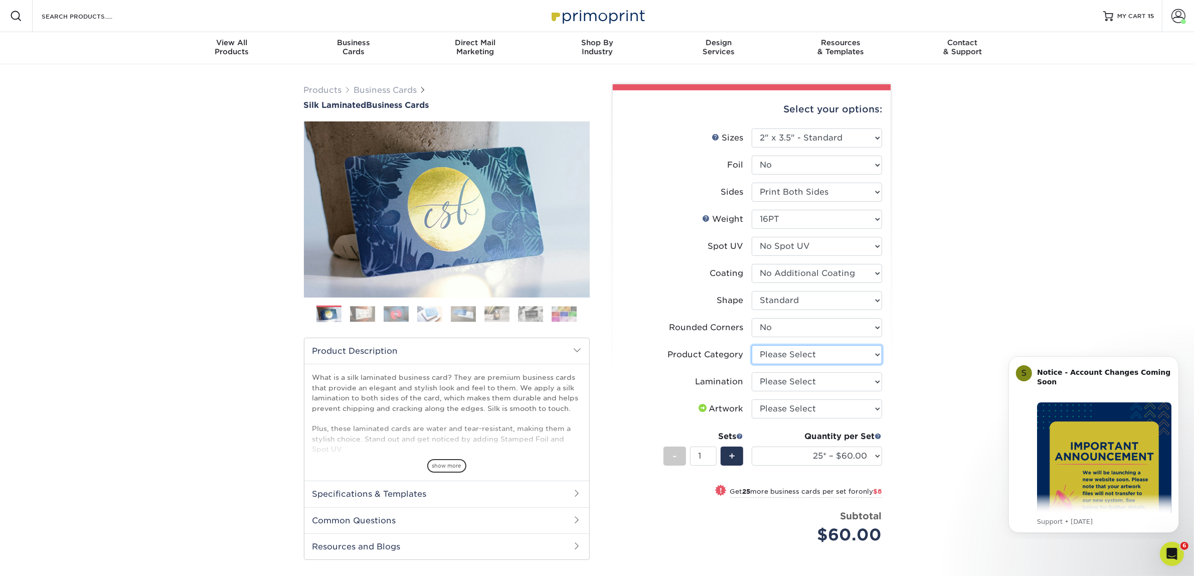
click at [805, 357] on select "Please Select Business Cards" at bounding box center [817, 354] width 130 height 19
select select "3b5148f1-0588-4f88-a218-97bcfdce65c1"
click at [752, 345] on select "Please Select Business Cards" at bounding box center [817, 354] width 130 height 19
click at [789, 382] on select "Please Select Silk" at bounding box center [817, 381] width 130 height 19
select select "ccacb42f-45f7-42d3-bbd3-7c8421cf37f0"
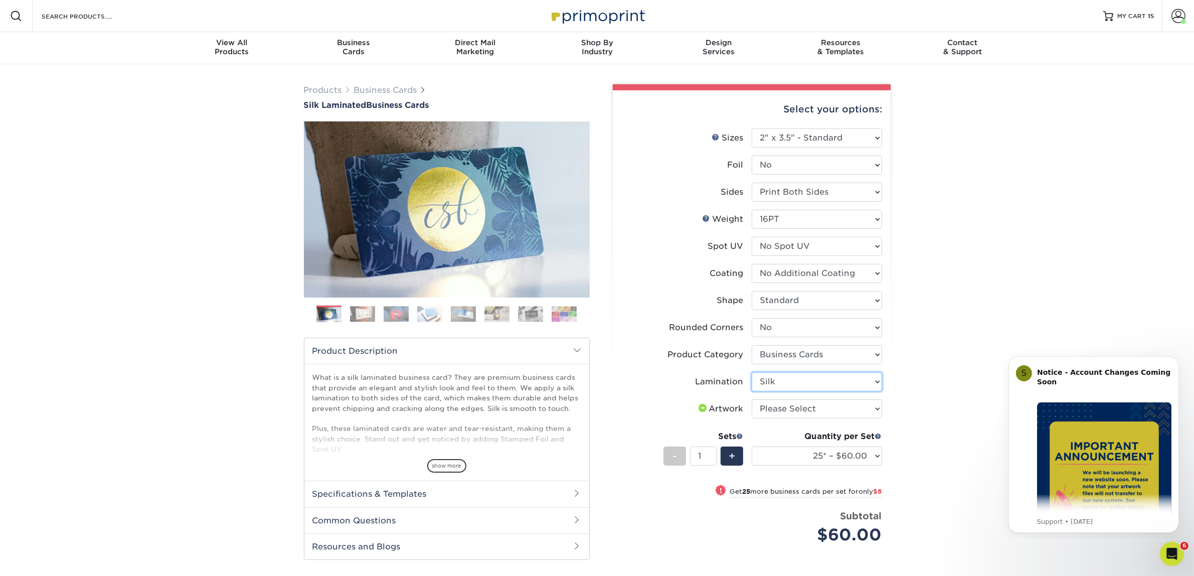
click at [752, 372] on select "Please Select Silk" at bounding box center [817, 381] width 130 height 19
click at [783, 405] on select "Please Select I will upload files I need a design - $100" at bounding box center [817, 408] width 130 height 19
select select "upload"
click at [752, 399] on select "Please Select I will upload files I need a design - $100" at bounding box center [817, 408] width 130 height 19
click at [836, 450] on select "25* – $60.00 50* – $68.00 75* – $76.00 100* – $84.00 250* – $92.00 500 – $96.00…" at bounding box center [817, 455] width 130 height 19
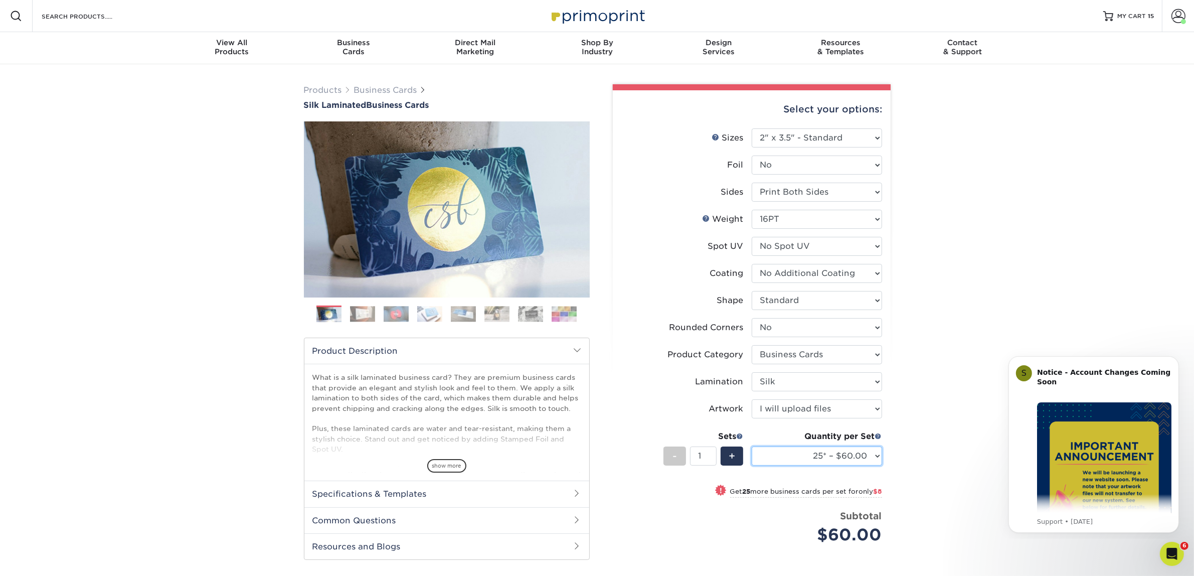
select select "50* – $68.00"
click at [752, 446] on select "25* – $60.00 50* – $68.00 75* – $76.00 100* – $84.00 250* – $92.00 500 – $96.00…" at bounding box center [817, 455] width 130 height 19
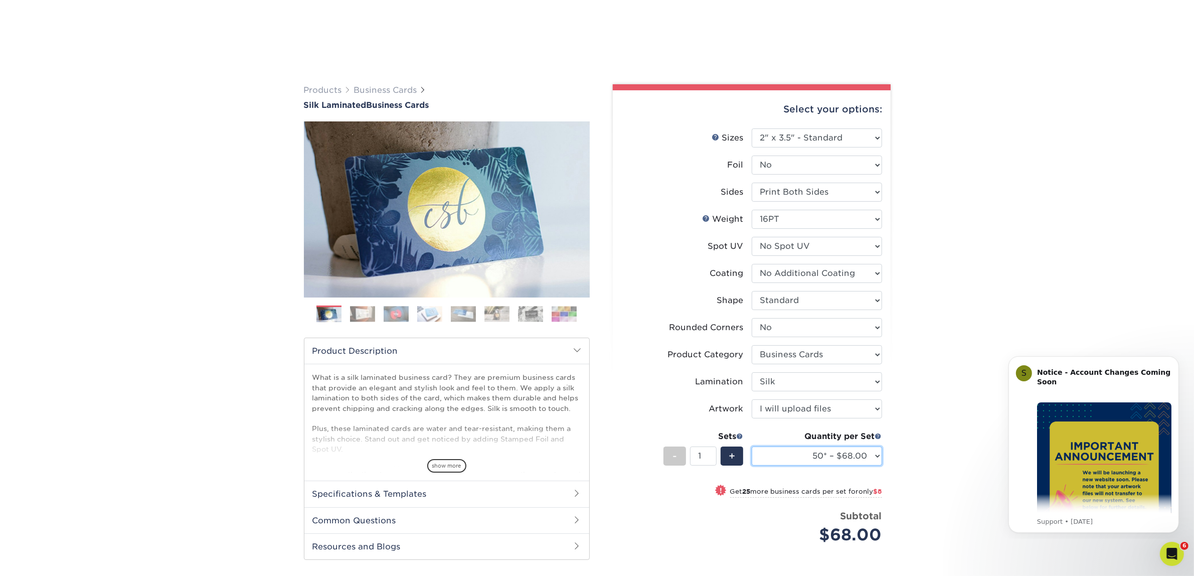
scroll to position [430, 0]
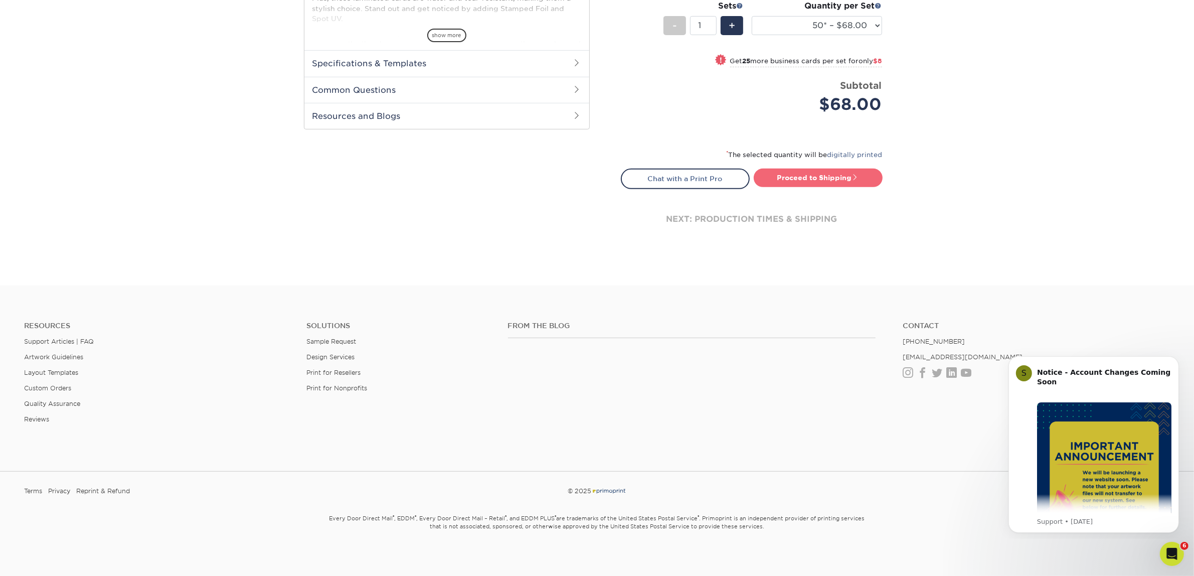
click at [820, 174] on link "Proceed to Shipping" at bounding box center [818, 177] width 129 height 18
type input "Set 1"
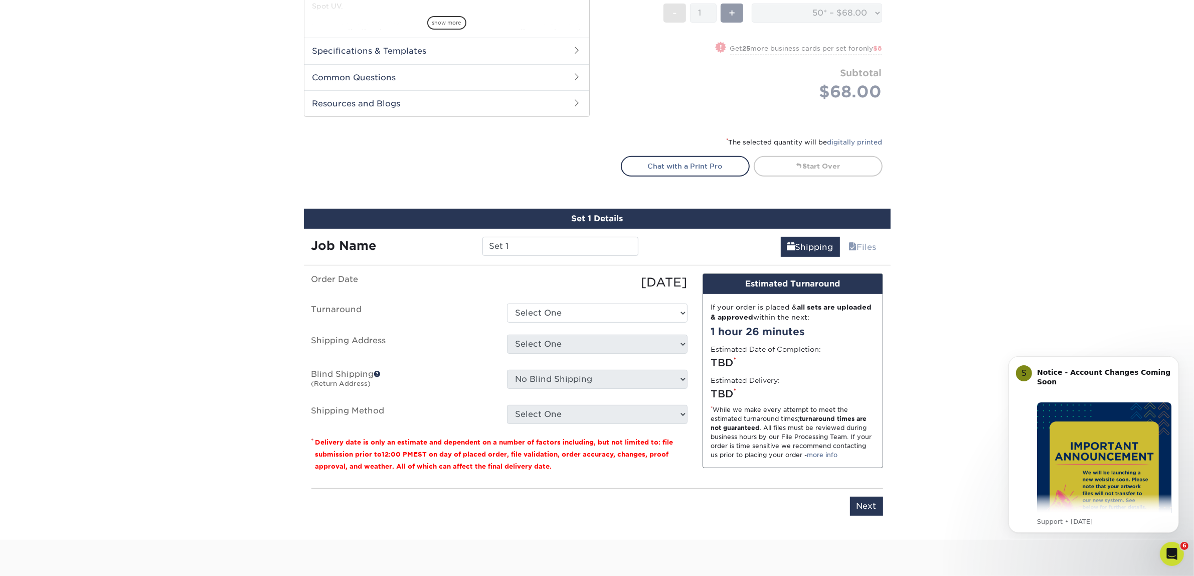
scroll to position [624, 0]
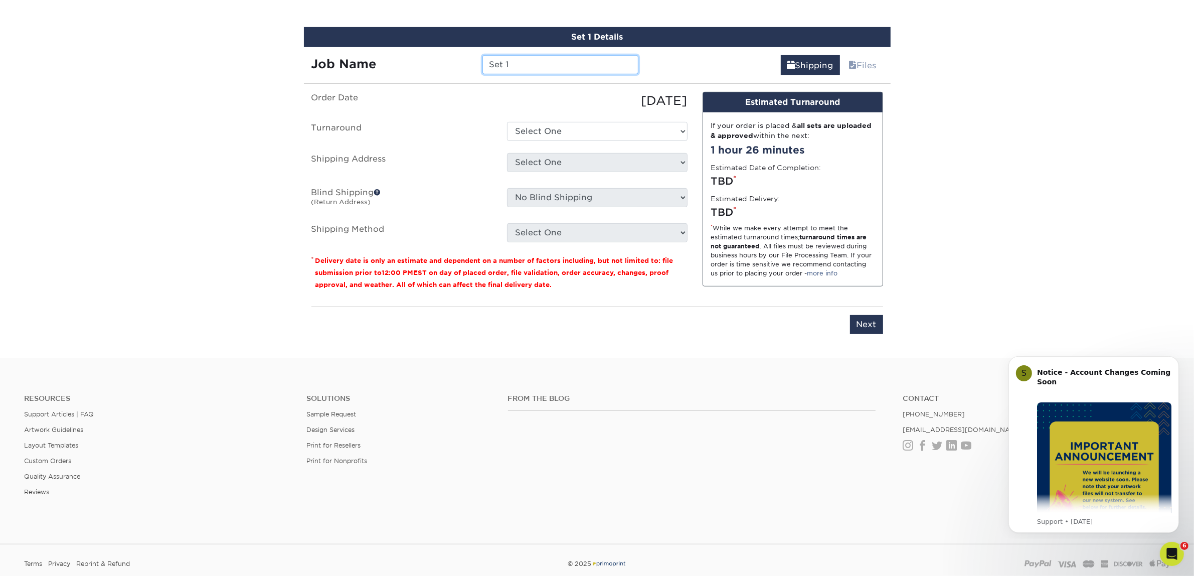
click at [509, 59] on input "Set 1" at bounding box center [560, 64] width 156 height 19
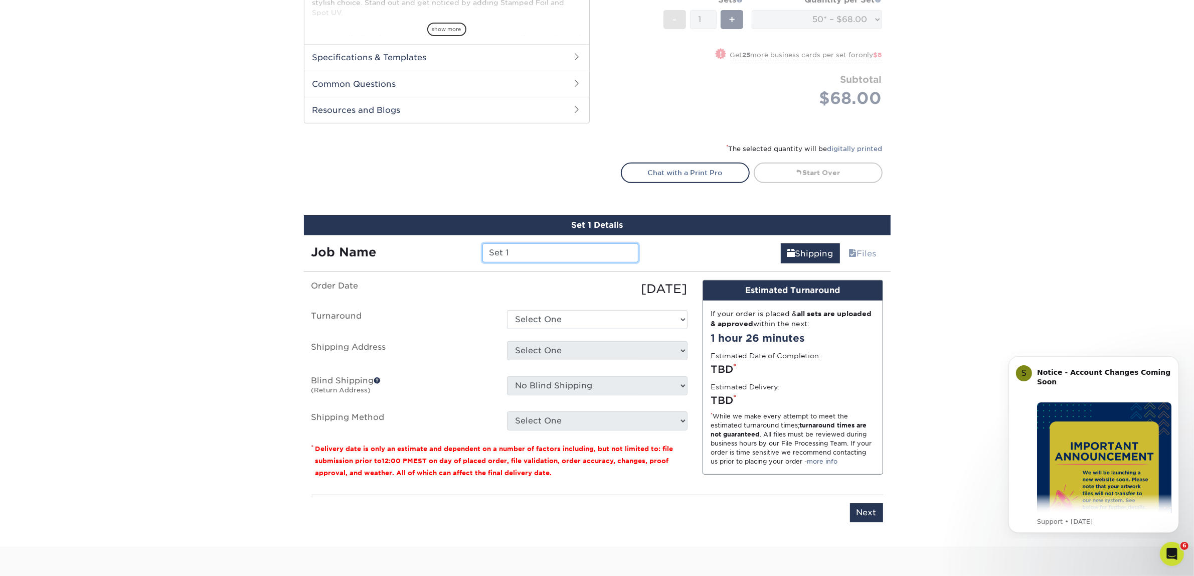
drag, startPoint x: 530, startPoint y: 254, endPoint x: 465, endPoint y: 246, distance: 65.6
click at [465, 246] on div "Job Name Set 1" at bounding box center [475, 252] width 342 height 19
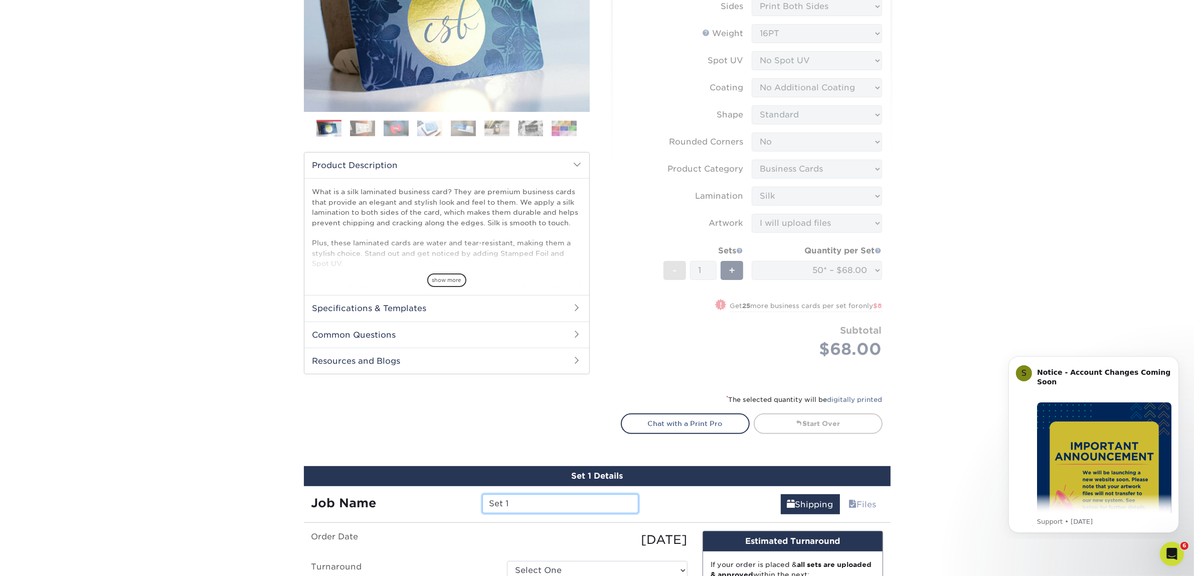
scroll to position [0, 0]
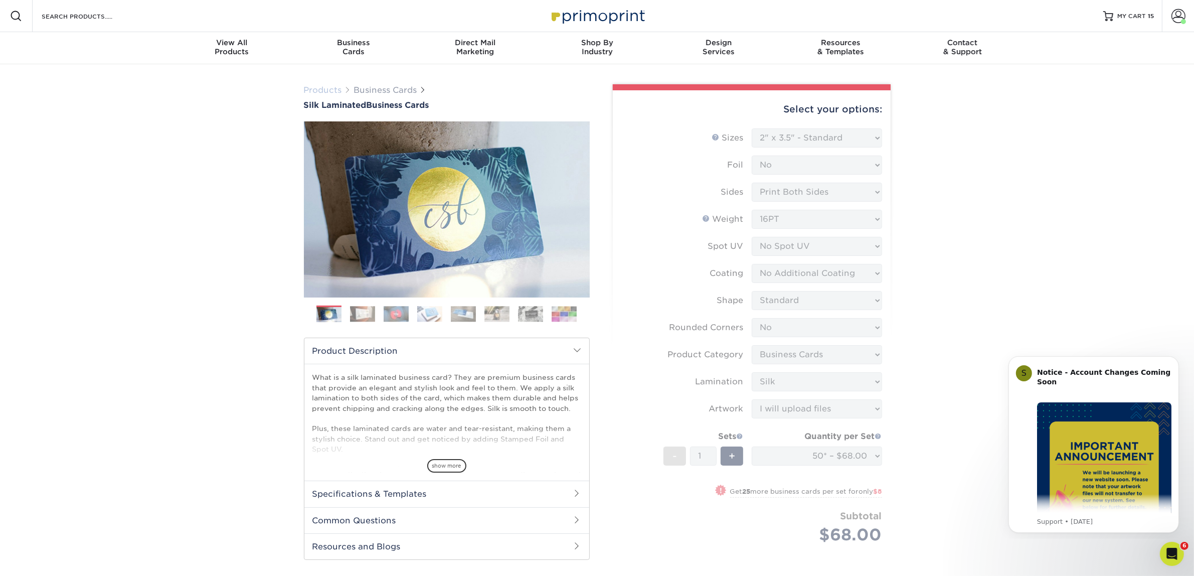
click at [321, 91] on link "Products" at bounding box center [323, 90] width 38 height 10
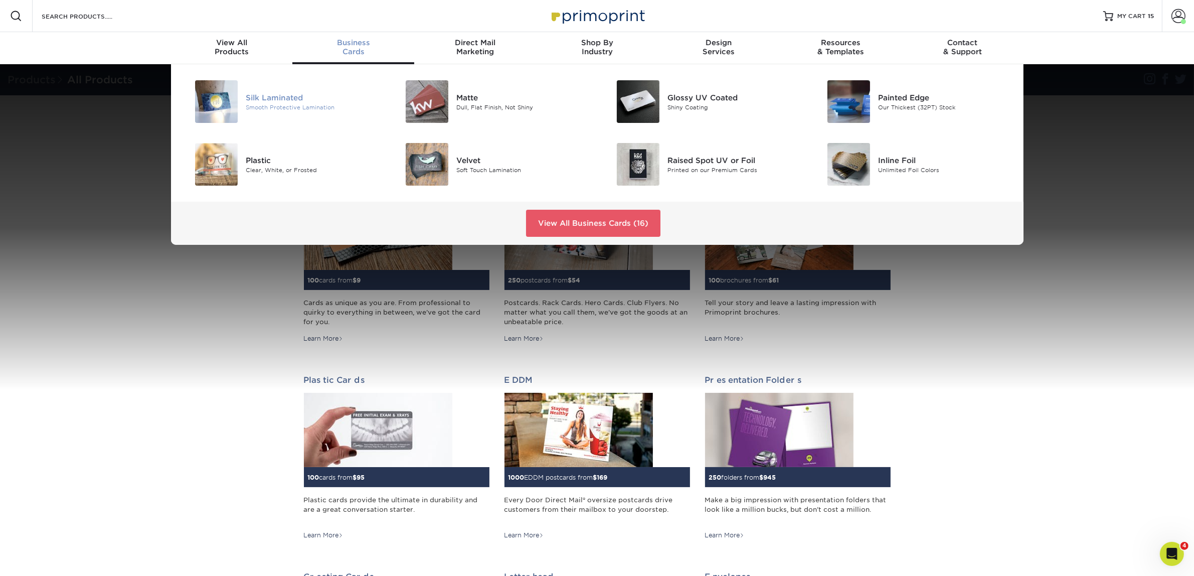
click at [269, 103] on div "Smooth Protective Lamination" at bounding box center [312, 107] width 133 height 9
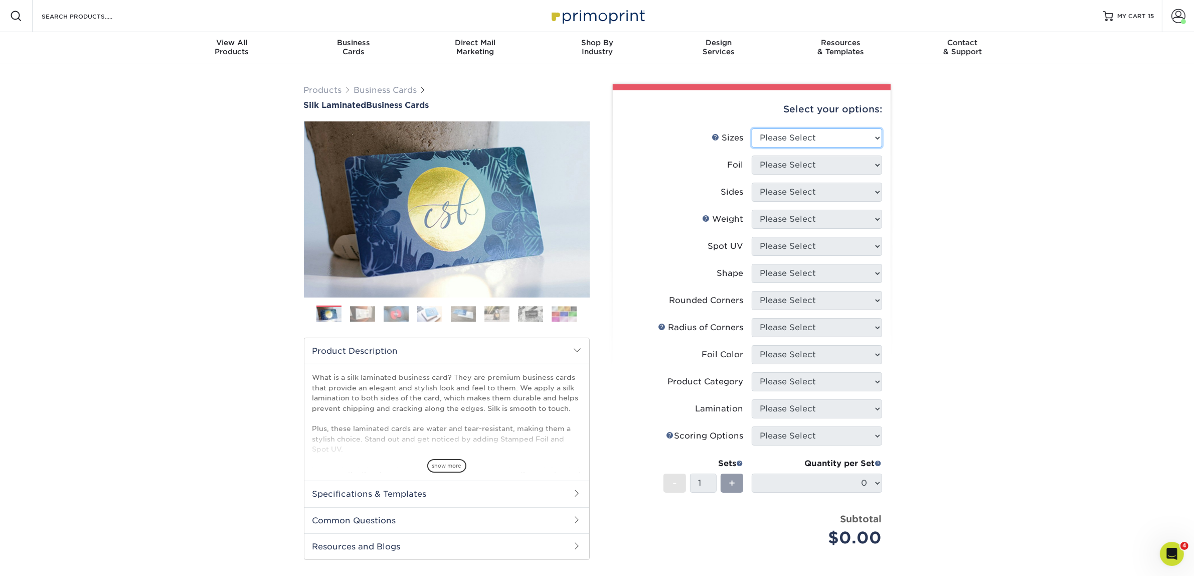
drag, startPoint x: 813, startPoint y: 136, endPoint x: 813, endPoint y: 144, distance: 8.0
click at [813, 136] on select "Please Select 1.5" x 3.5" - Mini 1.75" x 3.5" - Mini 2" x 2" - Square 2" x 3" -…" at bounding box center [817, 137] width 130 height 19
select select "2.00x3.50"
click at [752, 128] on select "Please Select 1.5" x 3.5" - Mini 1.75" x 3.5" - Mini 2" x 2" - Square 2" x 3" -…" at bounding box center [817, 137] width 130 height 19
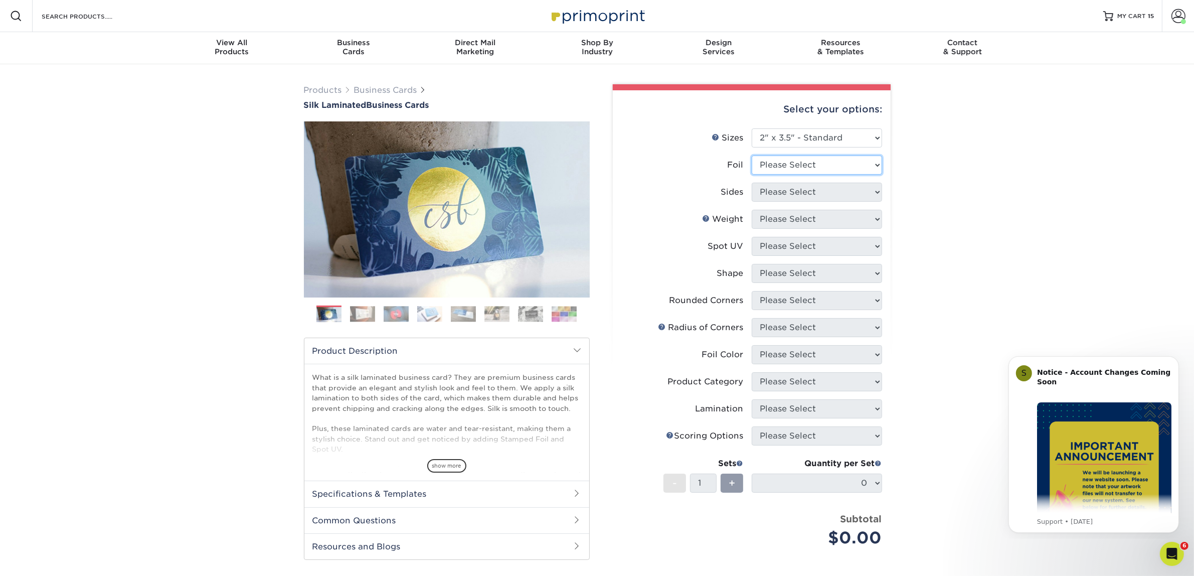
click at [831, 156] on select "Please Select Yes No" at bounding box center [817, 164] width 130 height 19
select select "0"
click at [752, 155] on select "Please Select Yes No" at bounding box center [817, 164] width 130 height 19
click at [790, 194] on select "Please Select Print Both Sides Print Front Only" at bounding box center [817, 191] width 130 height 19
click at [752, 182] on select "Please Select Print Both Sides Print Front Only" at bounding box center [817, 191] width 130 height 19
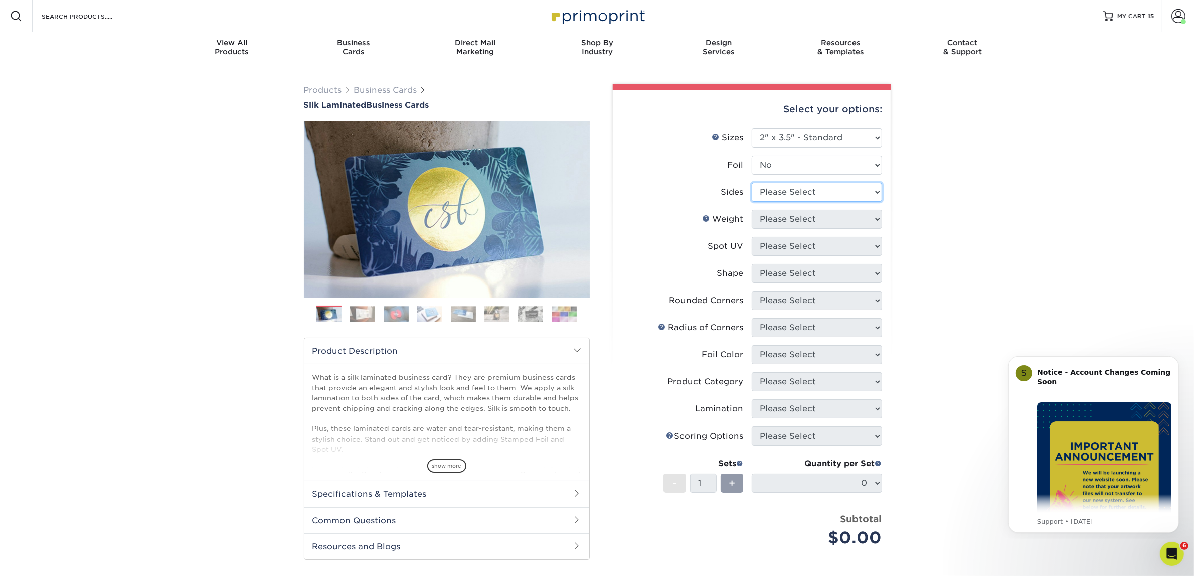
click at [789, 194] on select "Please Select Print Both Sides Print Front Only" at bounding box center [817, 191] width 130 height 19
select select "13abbda7-1d64-4f25-8bb2-c179b224825d"
click at [752, 182] on select "Please Select Print Both Sides Print Front Only" at bounding box center [817, 191] width 130 height 19
click at [783, 224] on select "Please Select 16PT" at bounding box center [817, 219] width 130 height 19
select select "16PT"
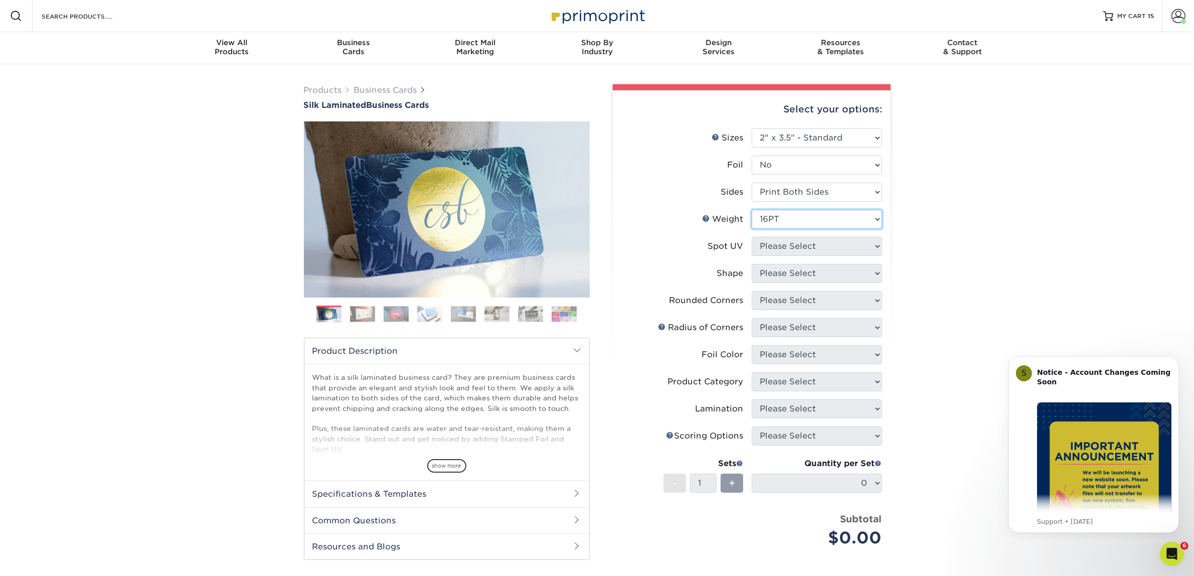
click at [752, 210] on select "Please Select 16PT" at bounding box center [817, 219] width 130 height 19
drag, startPoint x: 796, startPoint y: 237, endPoint x: 796, endPoint y: 245, distance: 7.5
click at [796, 237] on select "Please Select No Spot UV Front and Back (Both Sides) Front Only Back Only" at bounding box center [817, 246] width 130 height 19
select select "3"
click at [752, 237] on select "Please Select No Spot UV Front and Back (Both Sides) Front Only Back Only" at bounding box center [817, 246] width 130 height 19
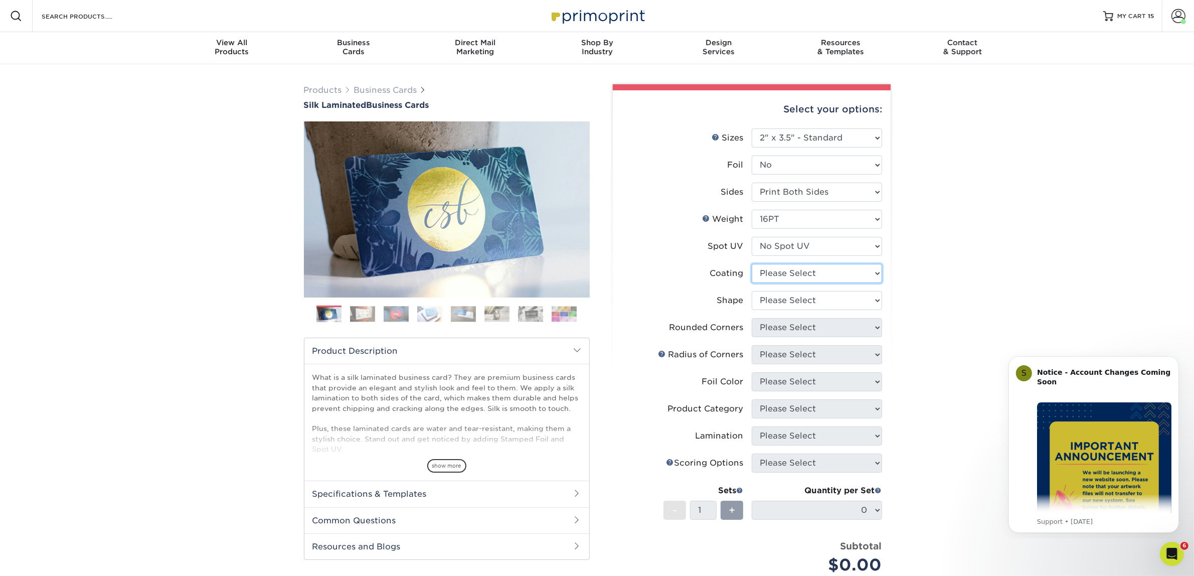
click at [792, 276] on select at bounding box center [817, 273] width 130 height 19
select select "3e7618de-abca-4bda-9f97-8b9129e913d8"
click at [752, 264] on select at bounding box center [817, 273] width 130 height 19
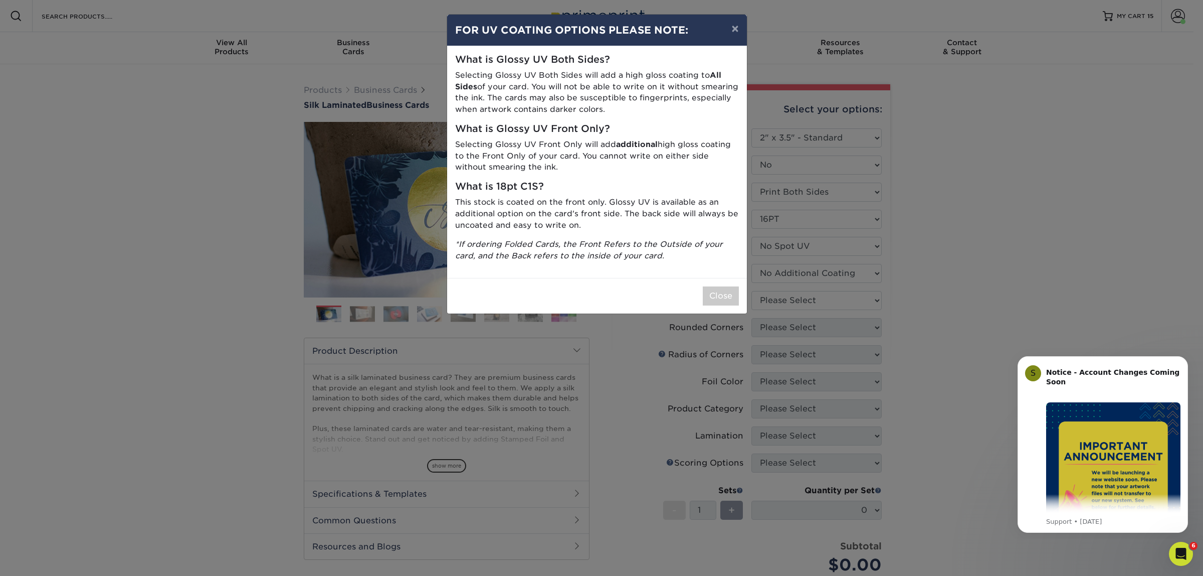
click at [795, 297] on div "× FOR UV COATING OPTIONS PLEASE NOTE: What is Glossy UV Both Sides? Selecting G…" at bounding box center [601, 288] width 1203 height 576
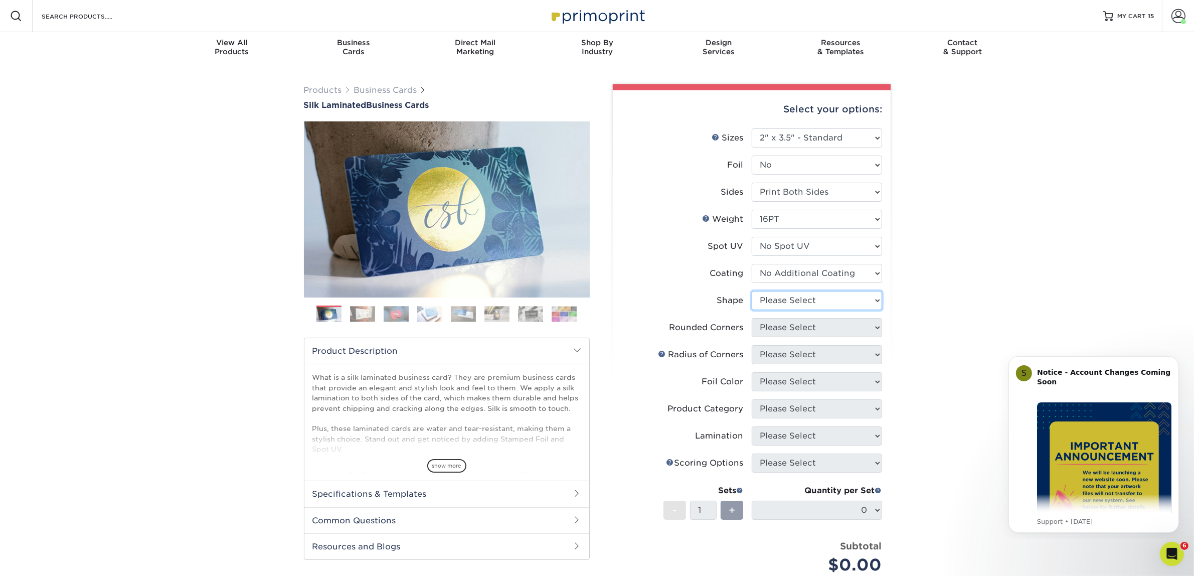
click at [769, 300] on select "Please Select Standard Oval" at bounding box center [817, 300] width 130 height 19
select select "standard"
click at [752, 291] on select "Please Select Standard Oval" at bounding box center [817, 300] width 130 height 19
click at [787, 331] on select "Please Select Yes - Round 2 Corners Yes - Round 4 Corners No" at bounding box center [817, 327] width 130 height 19
select select "0"
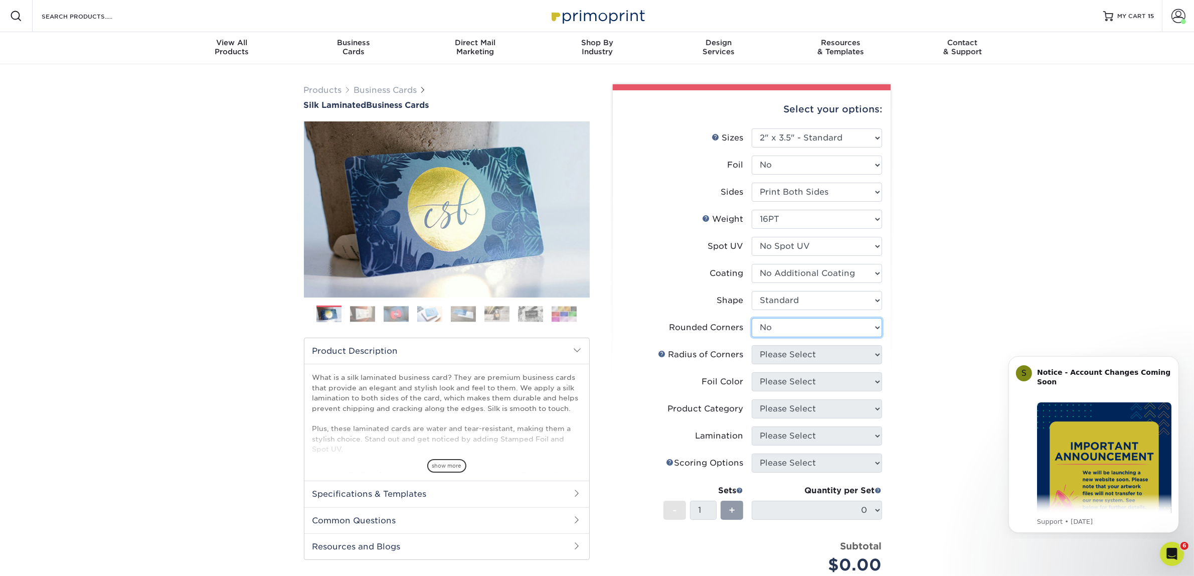
click at [752, 318] on select "Please Select Yes - Round 2 Corners Yes - Round 4 Corners No" at bounding box center [817, 327] width 130 height 19
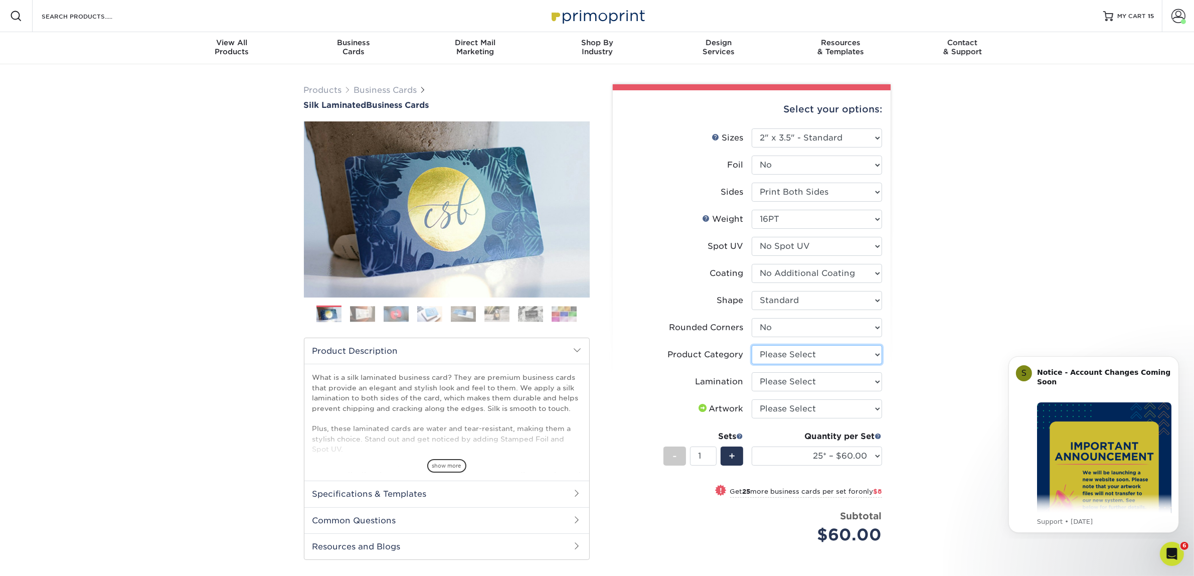
click at [771, 359] on select "Please Select Business Cards" at bounding box center [817, 354] width 130 height 19
select select "3b5148f1-0588-4f88-a218-97bcfdce65c1"
click at [752, 345] on select "Please Select Business Cards" at bounding box center [817, 354] width 130 height 19
click at [780, 378] on select "Please Select Silk" at bounding box center [817, 381] width 130 height 19
select select "ccacb42f-45f7-42d3-bbd3-7c8421cf37f0"
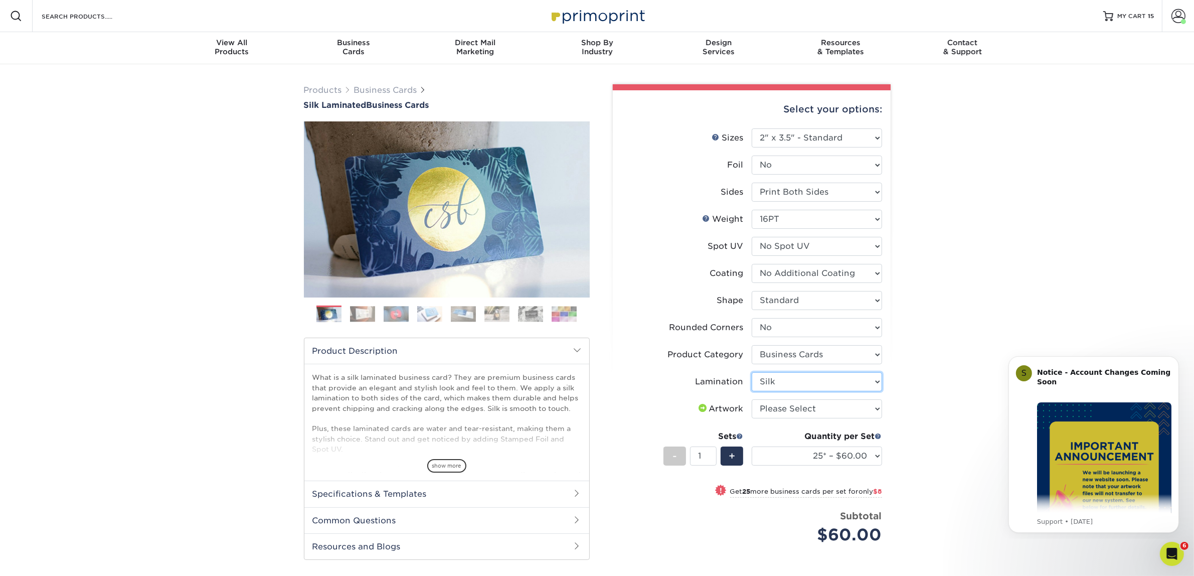
click at [752, 372] on select "Please Select Silk" at bounding box center [817, 381] width 130 height 19
click at [775, 405] on select "Please Select I will upload files I need a design - $100" at bounding box center [817, 408] width 130 height 19
select select "upload"
click at [752, 399] on select "Please Select I will upload files I need a design - $100" at bounding box center [817, 408] width 130 height 19
click at [788, 462] on select "25* – $60.00 50* – $68.00 75* – $76.00 100* – $84.00 250* – $92.00 500 – $96.00…" at bounding box center [817, 455] width 130 height 19
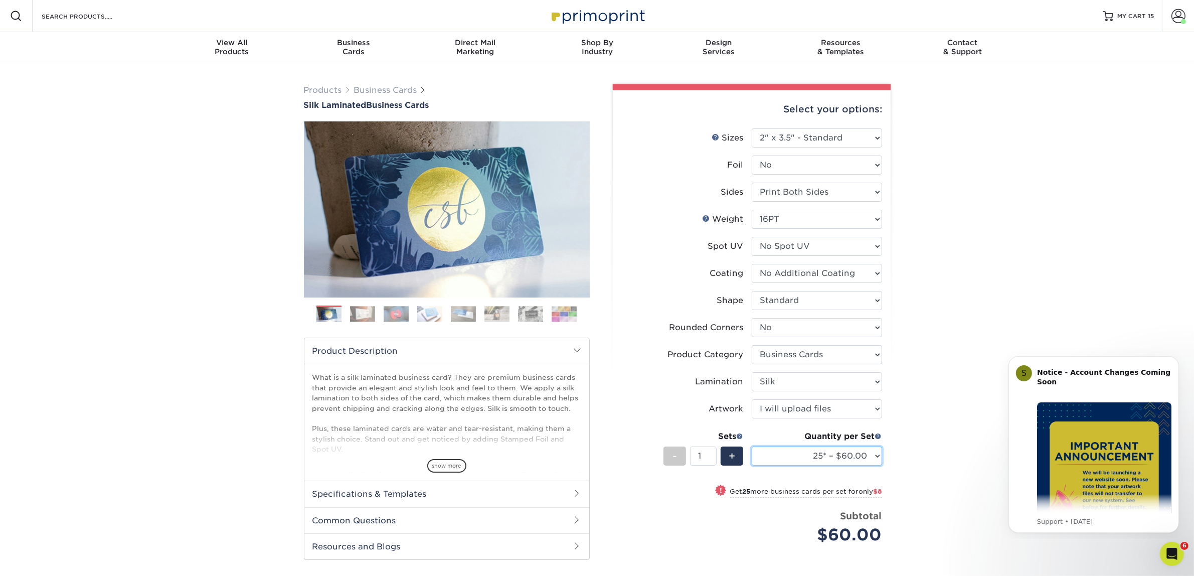
select select "100* – $84.00"
click at [752, 446] on select "25* – $60.00 50* – $68.00 75* – $76.00 100* – $84.00 250* – $92.00 500 – $96.00…" at bounding box center [817, 455] width 130 height 19
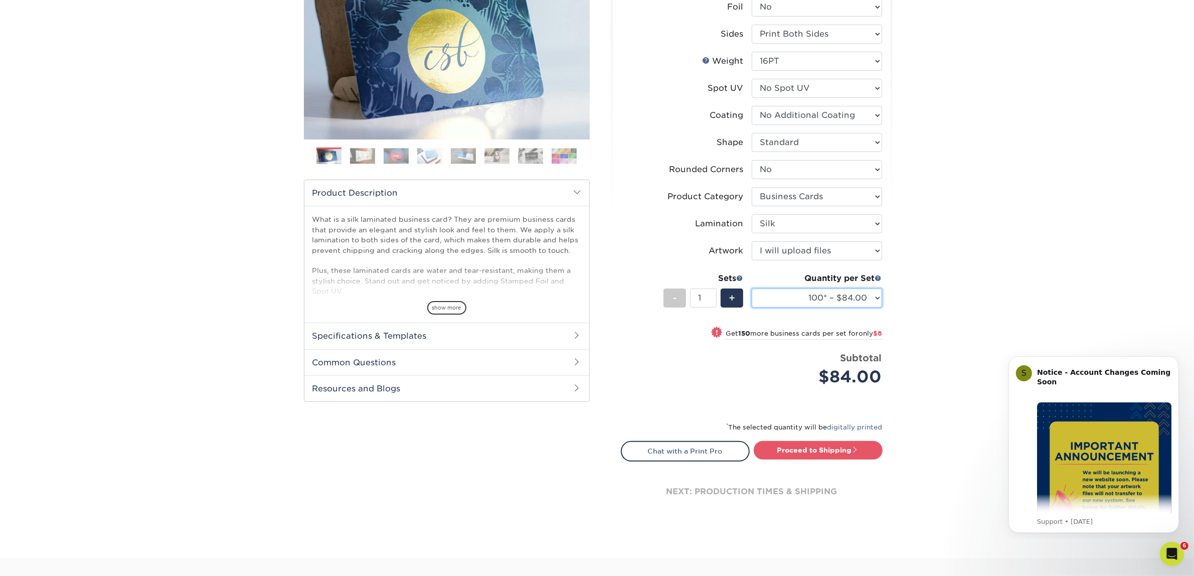
scroll to position [376, 0]
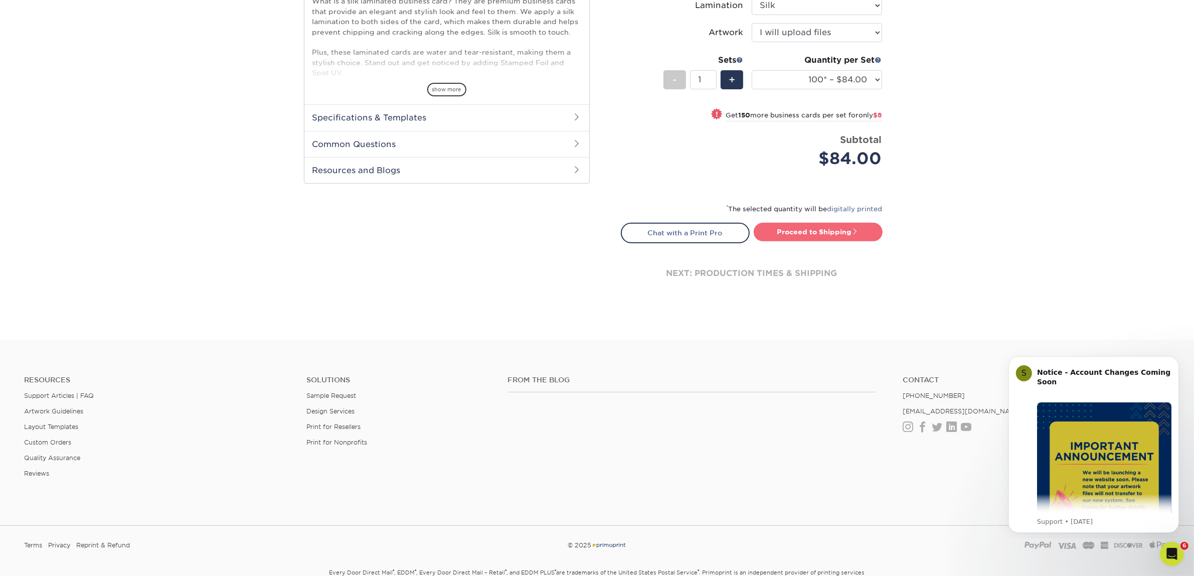
click at [781, 229] on link "Proceed to Shipping" at bounding box center [818, 232] width 129 height 18
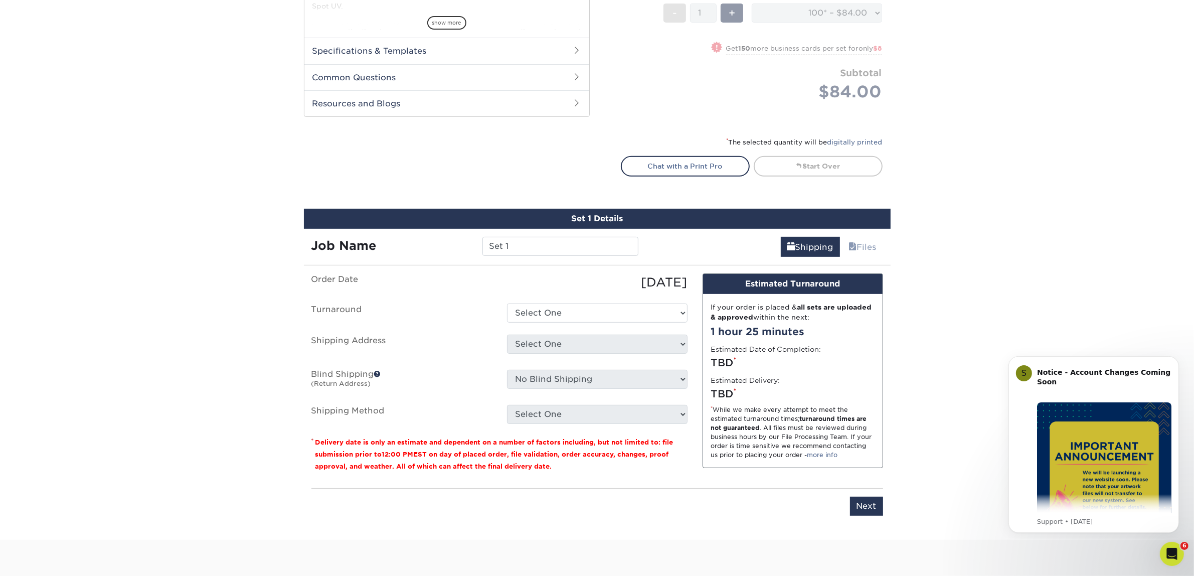
scroll to position [624, 0]
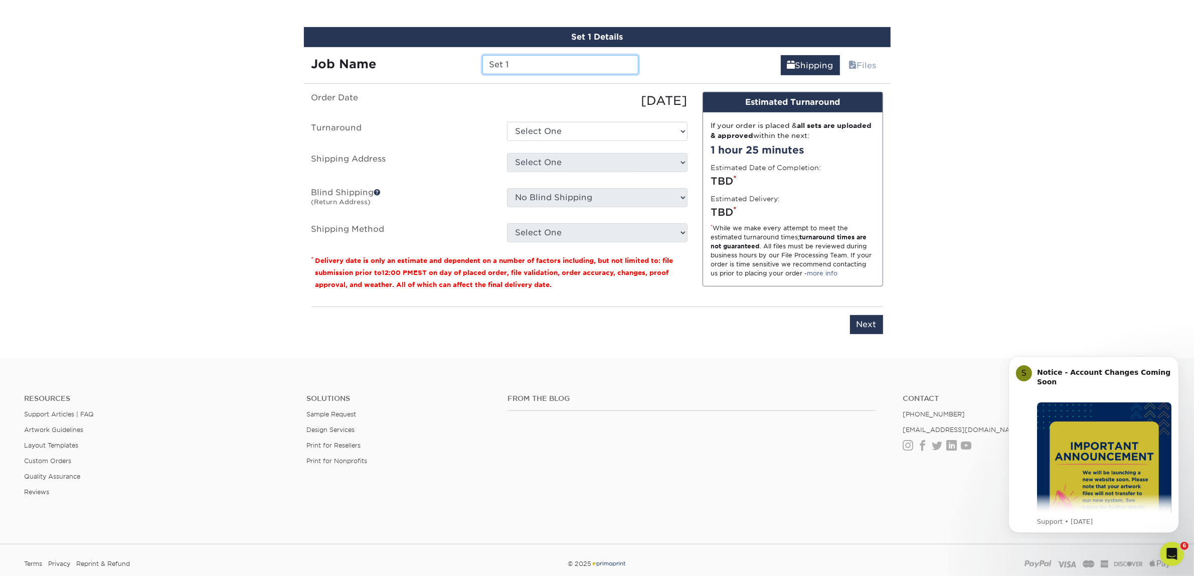
drag, startPoint x: 509, startPoint y: 64, endPoint x: 462, endPoint y: 62, distance: 46.7
click at [462, 62] on div "Job Name Set 1" at bounding box center [475, 64] width 342 height 19
type input "[PERSON_NAME]"
click at [573, 122] on select "Select One 2-4 Business Days 2 Day Next Business Day" at bounding box center [597, 131] width 180 height 19
select select "b2731265-f7ff-4e4f-a3b7-cc16ed4c7916"
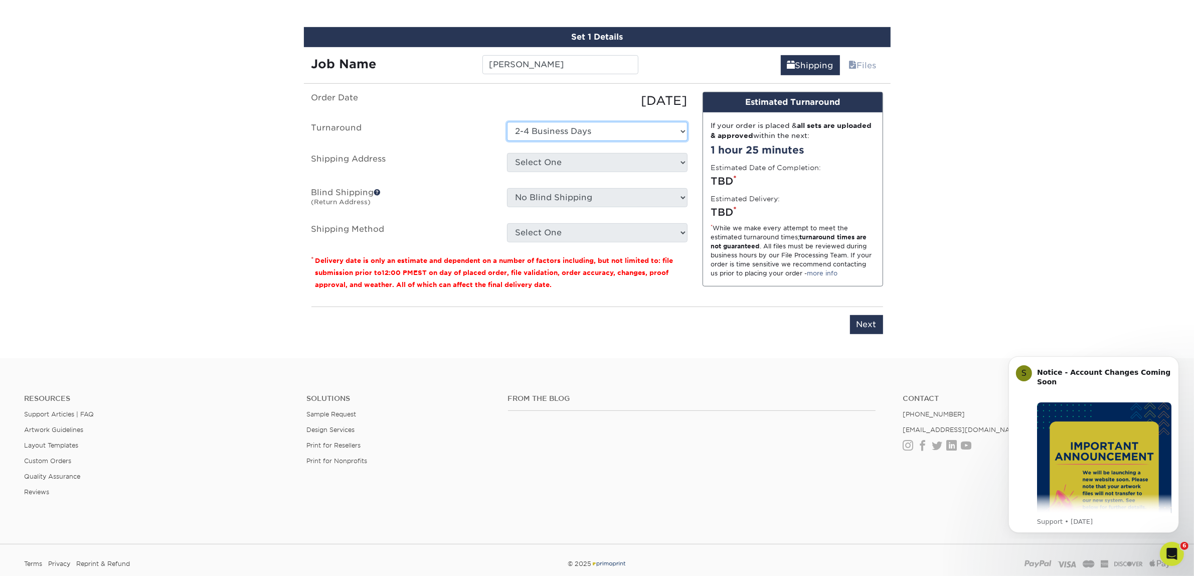
click at [507, 122] on select "Select One 2-4 Business Days 2 Day Next Business Day" at bounding box center [597, 131] width 180 height 19
click at [551, 166] on select "Select One Atlanta Office [GEOGRAPHIC_DATA] Office [GEOGRAPHIC_DATA] Office [GE…" at bounding box center [597, 162] width 180 height 19
select select "244487"
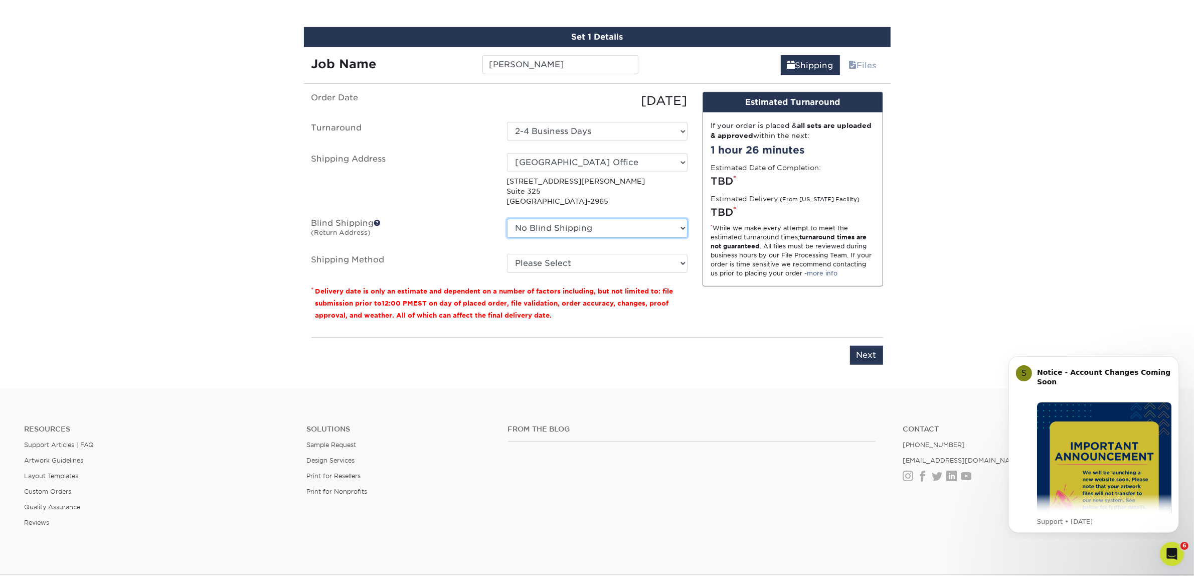
click at [533, 227] on select "No Blind Shipping [GEOGRAPHIC_DATA] Office [GEOGRAPHIC_DATA] Office [GEOGRAPHIC…" at bounding box center [597, 228] width 180 height 19
select select "244487"
click at [507, 219] on select "No Blind Shipping [GEOGRAPHIC_DATA] Office [GEOGRAPHIC_DATA] Office [GEOGRAPHIC…" at bounding box center [597, 228] width 180 height 19
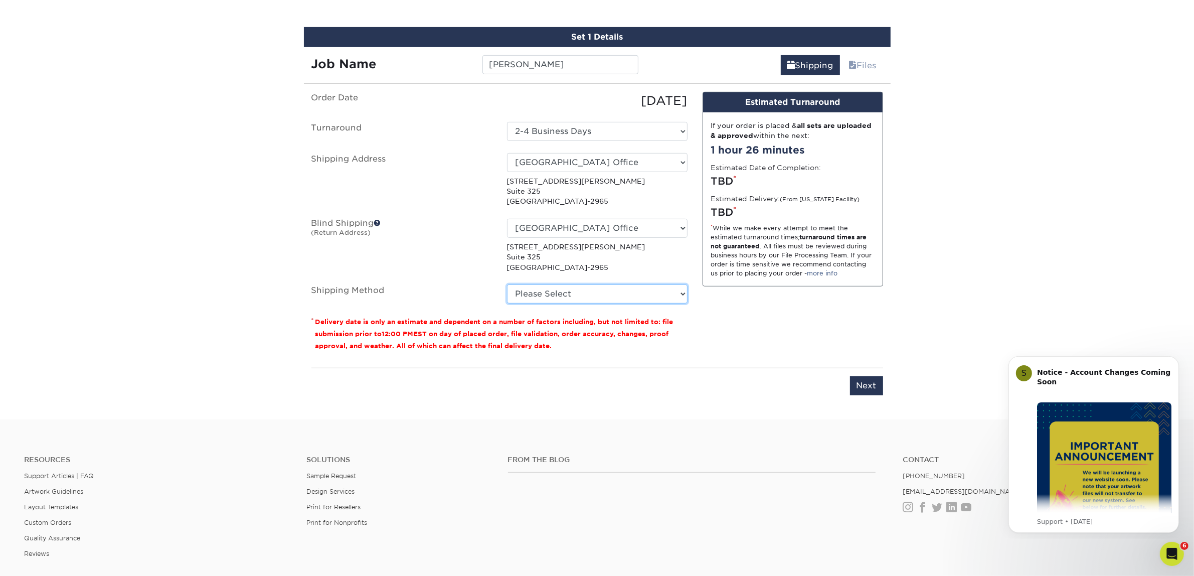
click at [558, 298] on select "Please Select Ground Shipping (+$7.84) 3 Day Shipping Service (+$15.34) 2 Day A…" at bounding box center [597, 293] width 180 height 19
select select "03"
click at [507, 284] on select "Please Select Ground Shipping (+$7.84) 3 Day Shipping Service (+$15.34) 2 Day A…" at bounding box center [597, 293] width 180 height 19
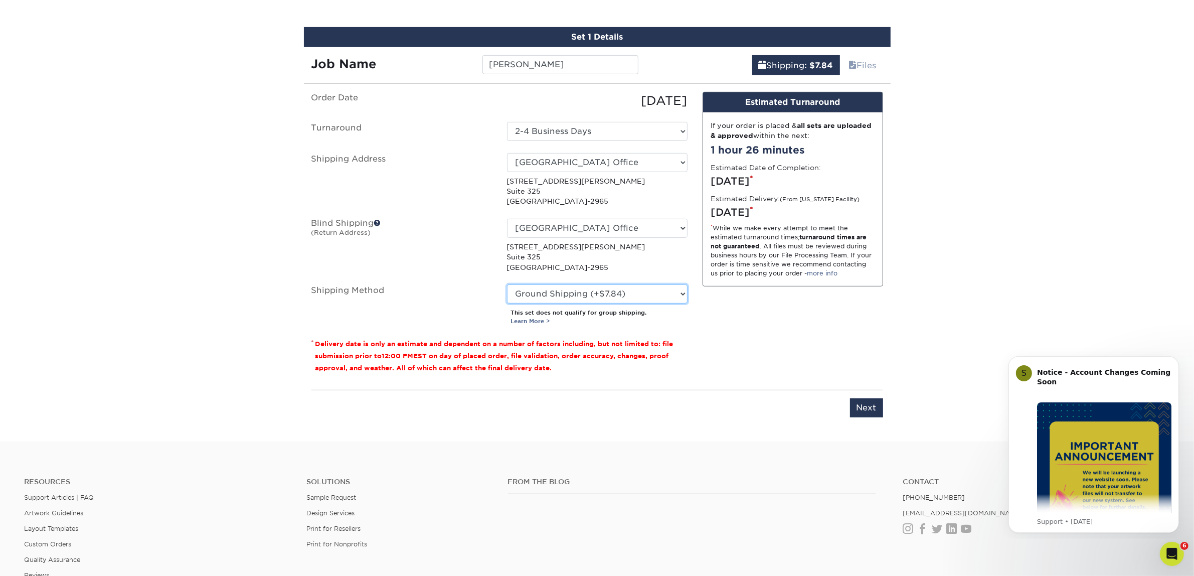
drag, startPoint x: 548, startPoint y: 294, endPoint x: 546, endPoint y: 301, distance: 7.2
click at [548, 294] on select "Please Select Ground Shipping (+$7.84) 3 Day Shipping Service (+$15.34) 2 Day A…" at bounding box center [597, 293] width 180 height 19
click at [507, 284] on select "Please Select Ground Shipping (+$7.84) 3 Day Shipping Service (+$15.34) 2 Day A…" at bounding box center [597, 293] width 180 height 19
click at [861, 404] on input "Next" at bounding box center [866, 407] width 33 height 19
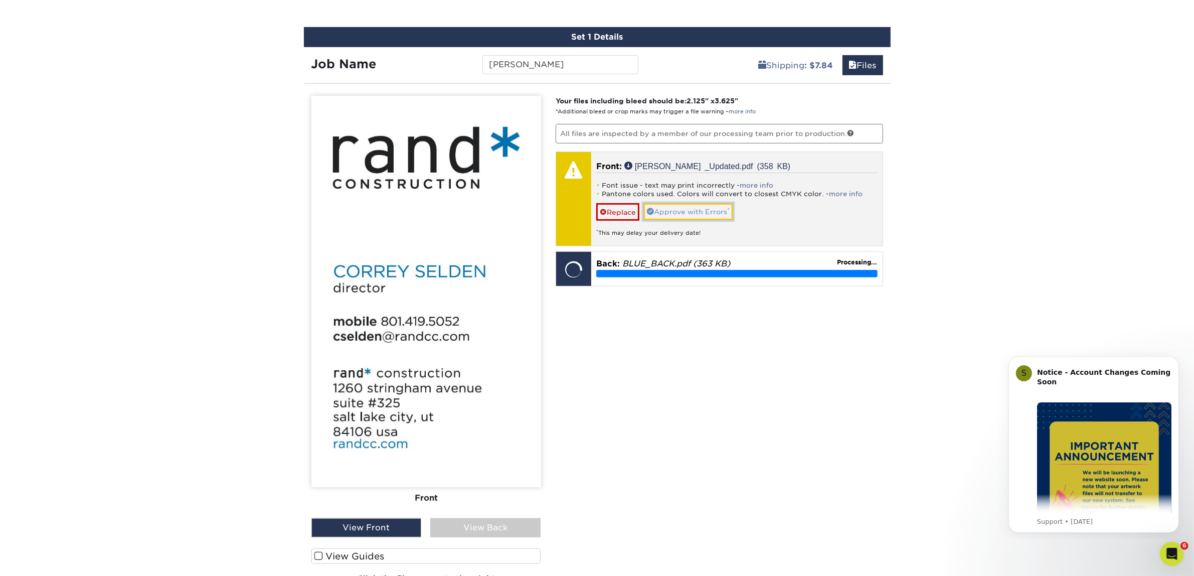
click at [662, 207] on link "Approve with Errors *" at bounding box center [688, 211] width 90 height 17
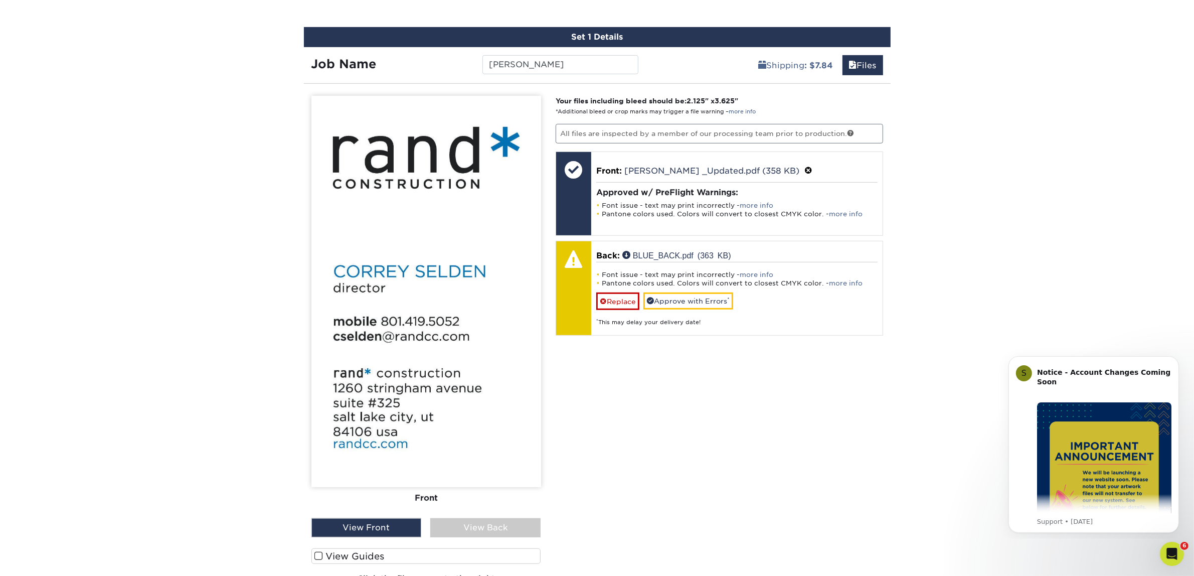
click at [465, 511] on div "Front Back" at bounding box center [426, 307] width 230 height 422
click at [460, 522] on div "View Back" at bounding box center [485, 527] width 110 height 19
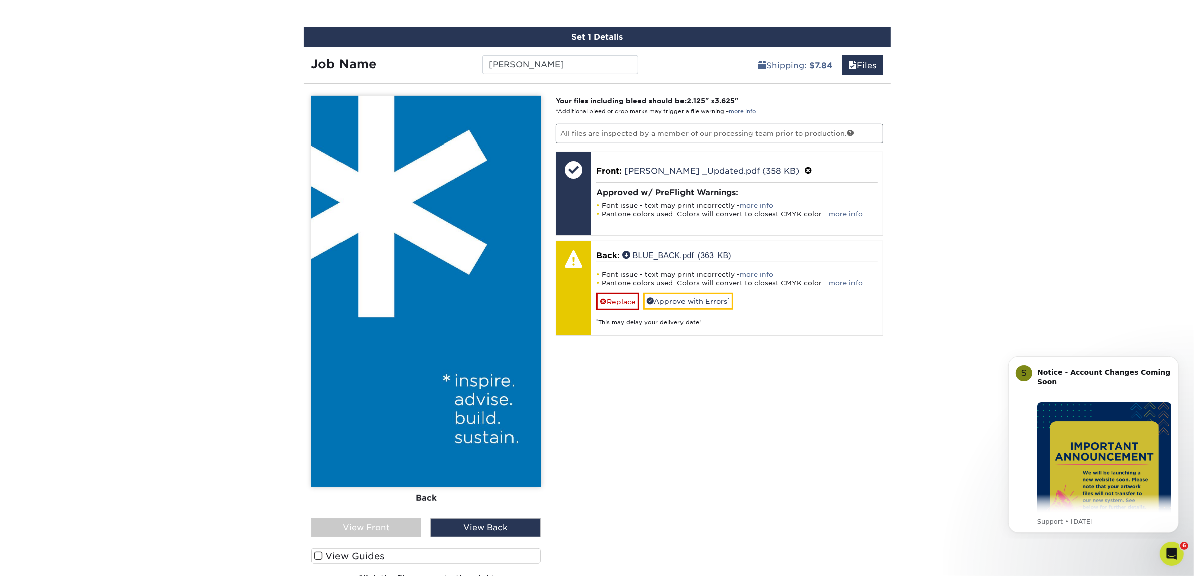
click at [401, 536] on div "Front Back View Front View Back Front" at bounding box center [426, 348] width 230 height 505
click at [403, 532] on div "View Front" at bounding box center [366, 527] width 110 height 19
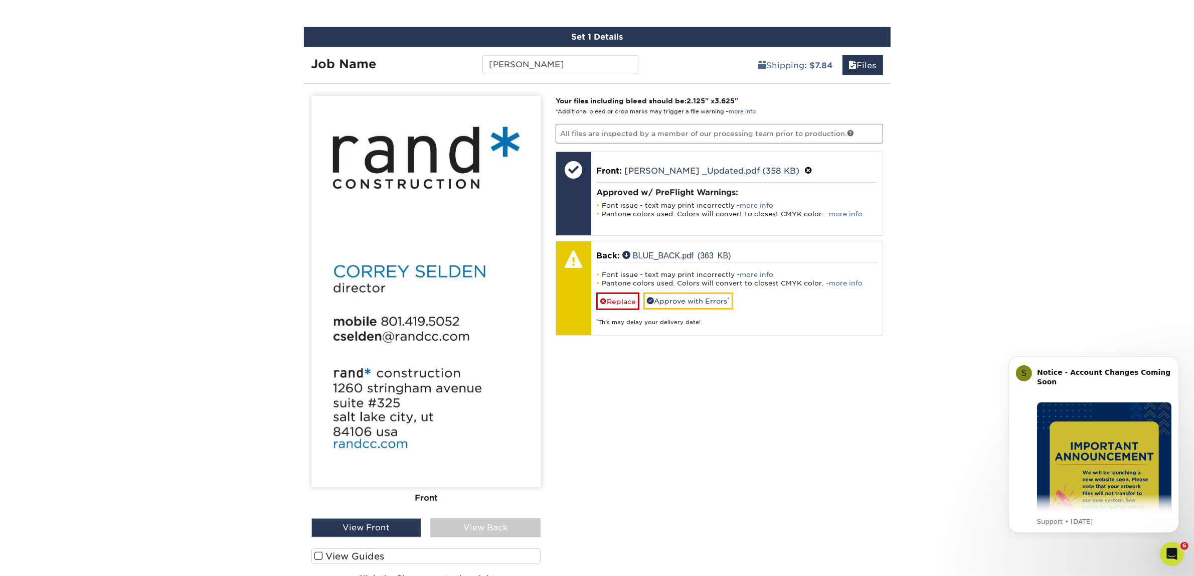
drag, startPoint x: 403, startPoint y: 532, endPoint x: 767, endPoint y: 423, distance: 380.7
click at [767, 423] on div "Your files including bleed should be: 2.125 " x 3.625 " *Additional bleed or cr…" at bounding box center [719, 348] width 342 height 505
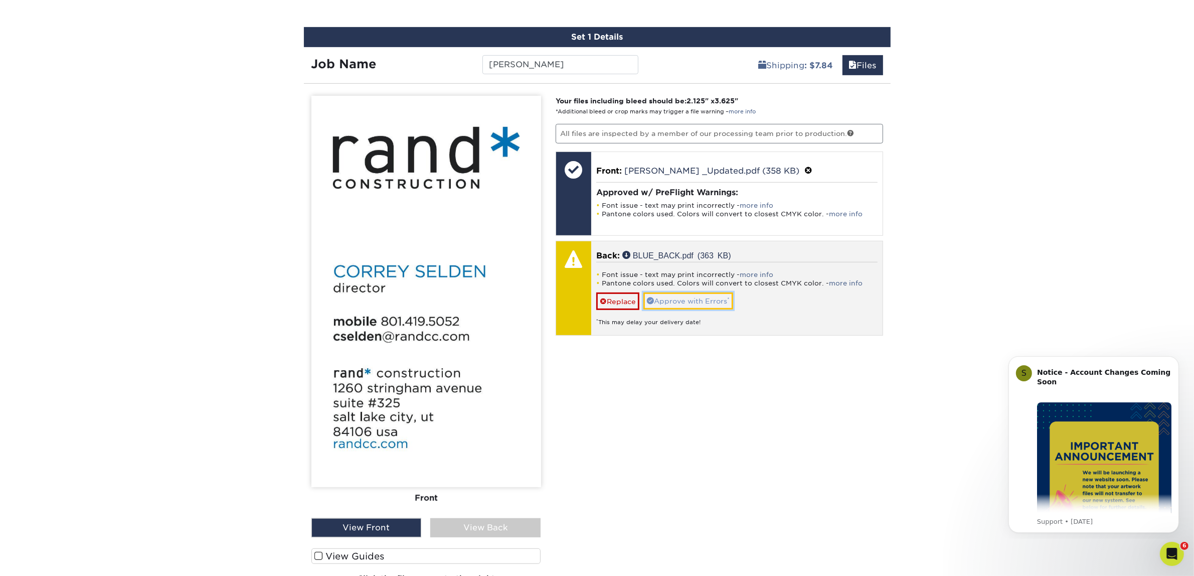
click at [666, 294] on link "Approve with Errors *" at bounding box center [688, 300] width 90 height 17
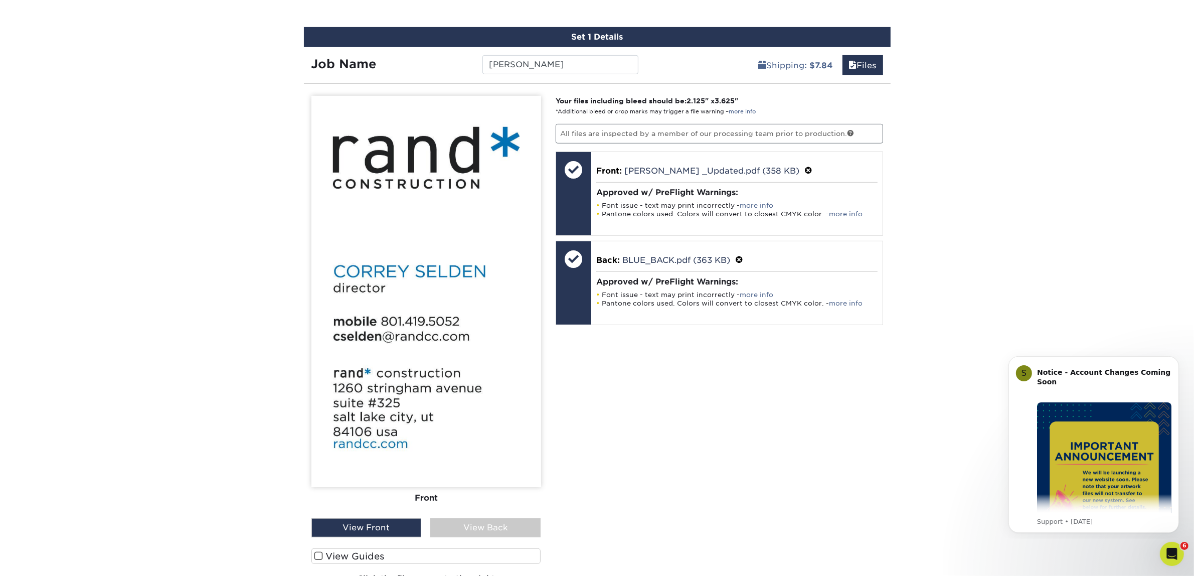
click at [477, 524] on div "View Back" at bounding box center [485, 527] width 110 height 19
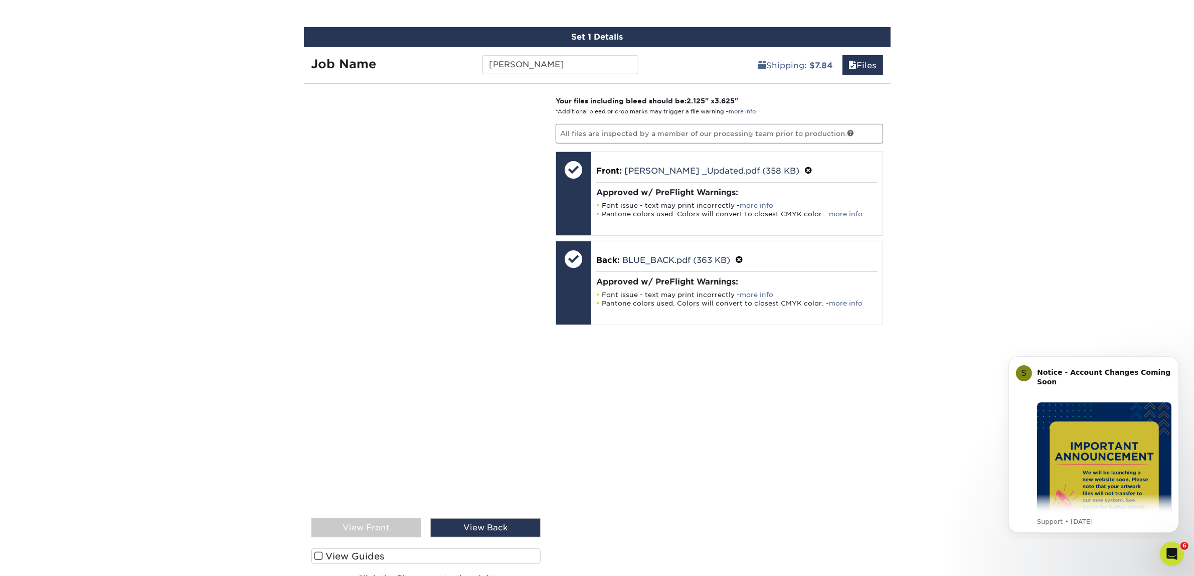
click at [357, 527] on div "View Front" at bounding box center [366, 527] width 110 height 19
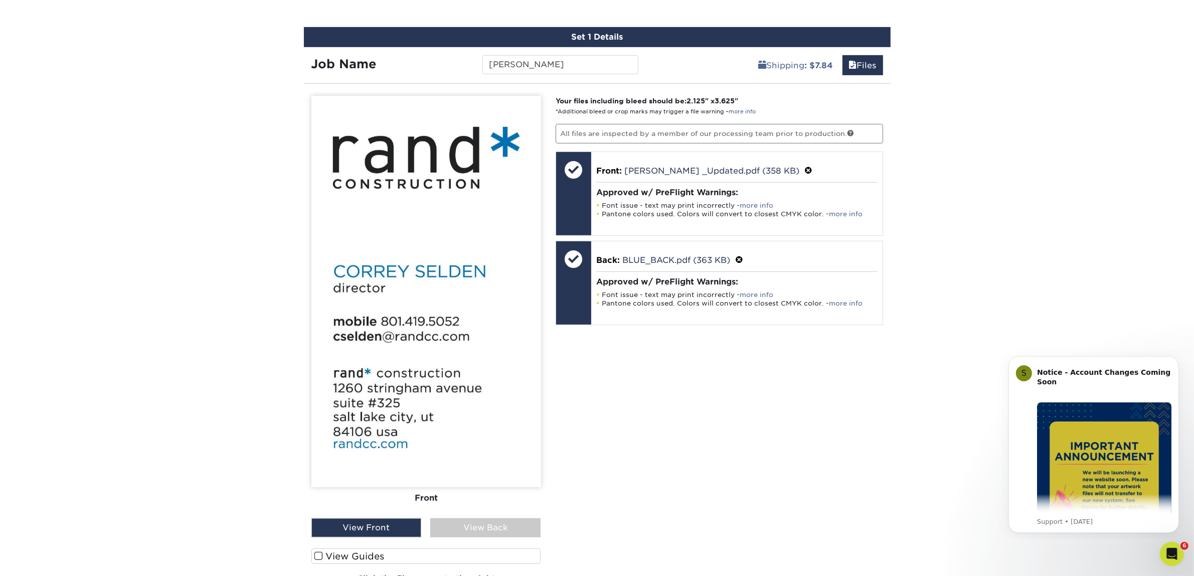
click at [702, 502] on div "Your files including bleed should be: 2.125 " x 3.625 " *Additional bleed or cr…" at bounding box center [719, 348] width 342 height 505
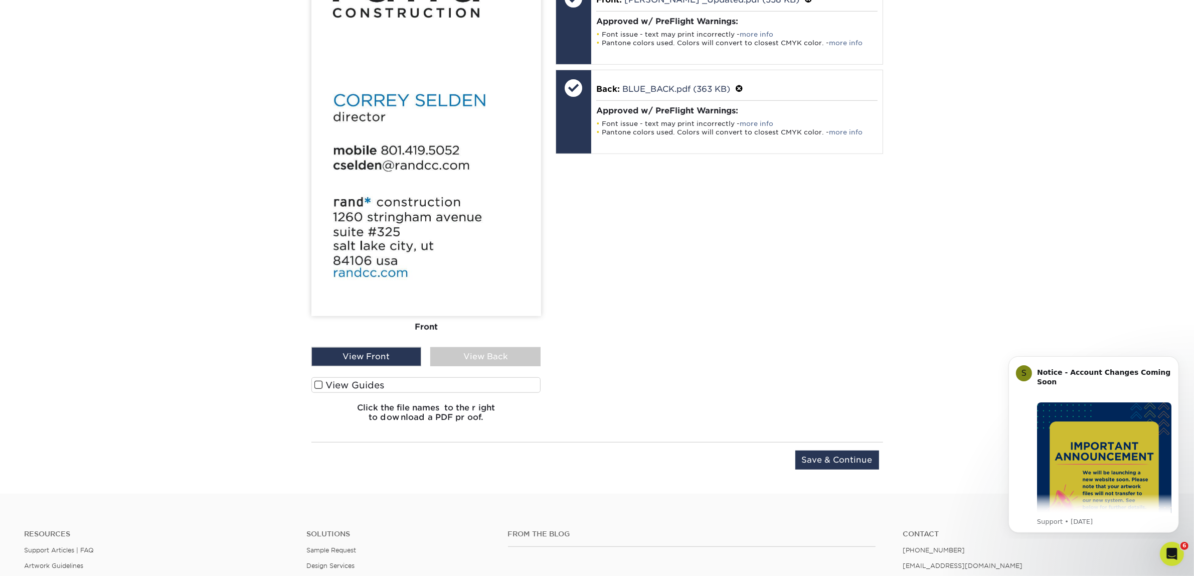
scroll to position [750, 0]
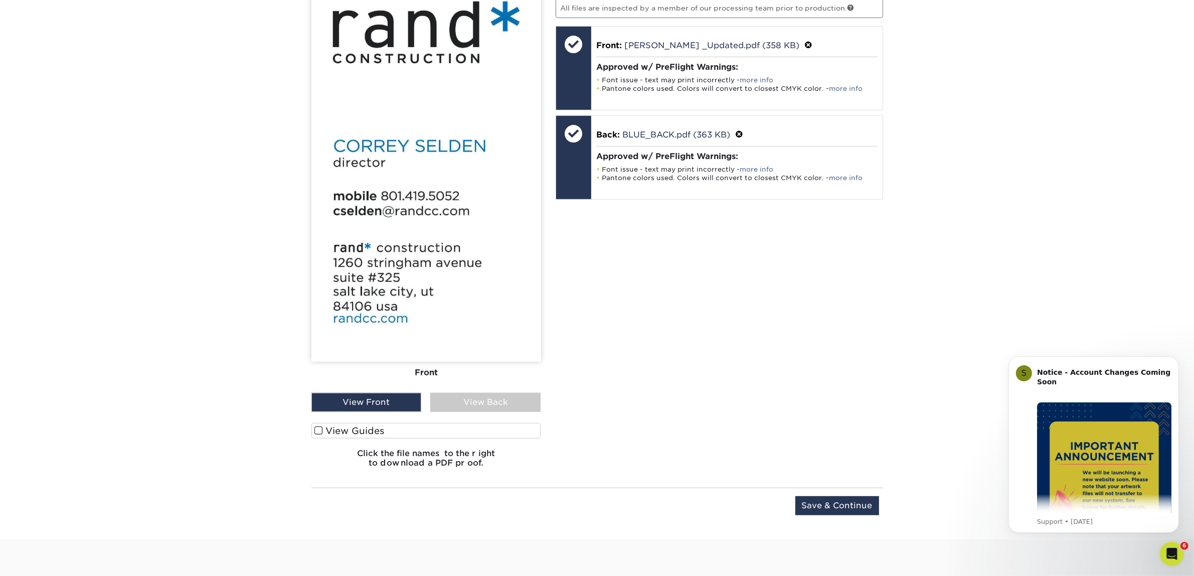
click at [465, 404] on div "View Back" at bounding box center [485, 402] width 110 height 19
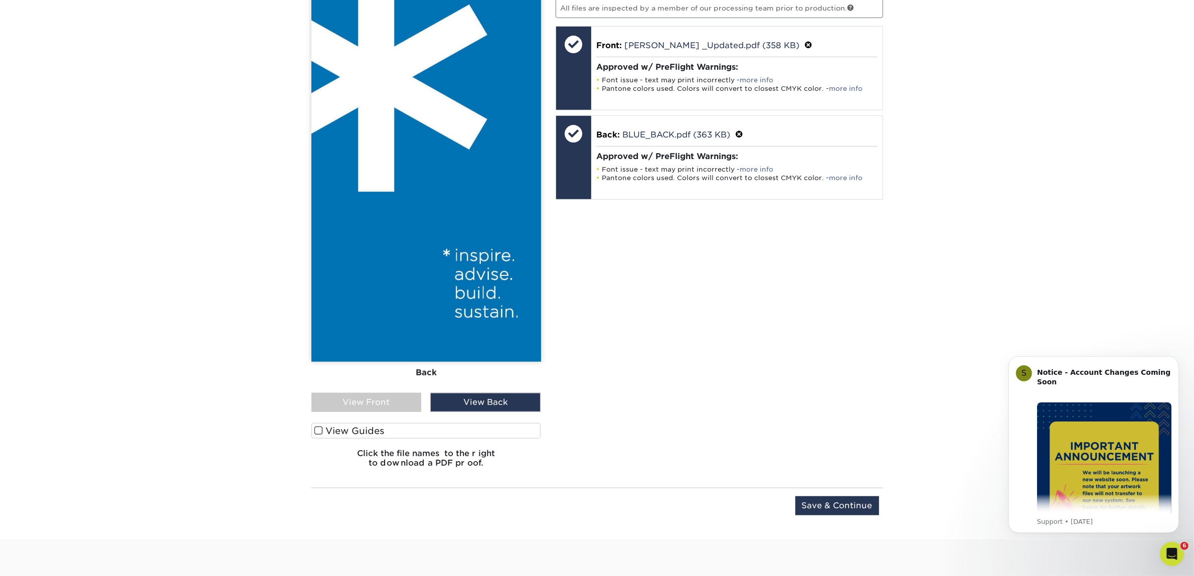
click at [358, 400] on div "View Front" at bounding box center [366, 402] width 110 height 19
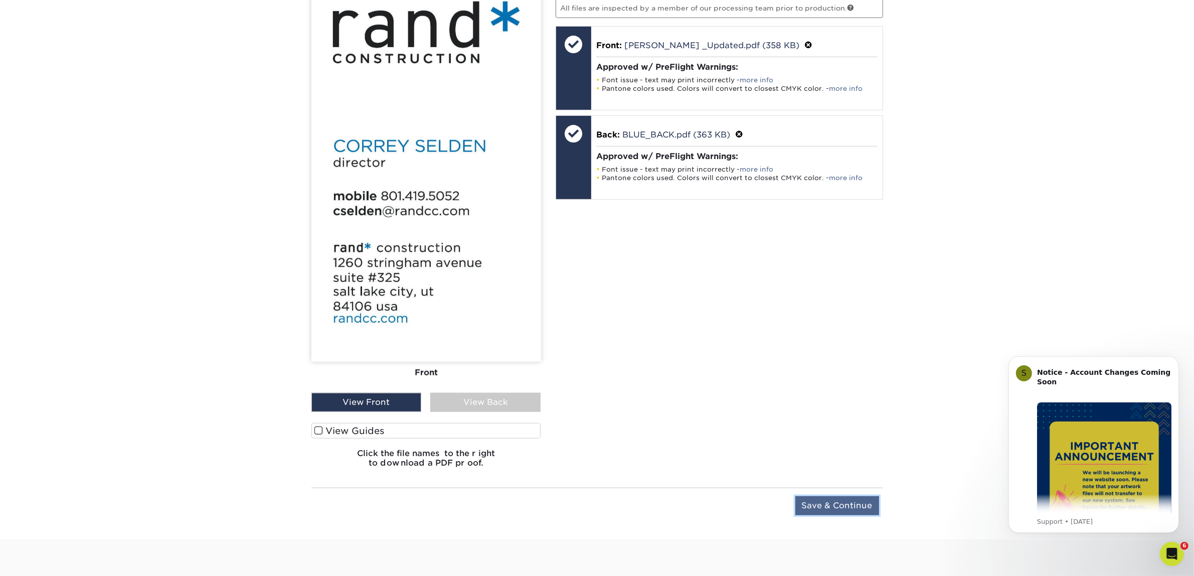
click at [870, 513] on input "Save & Continue" at bounding box center [837, 505] width 84 height 19
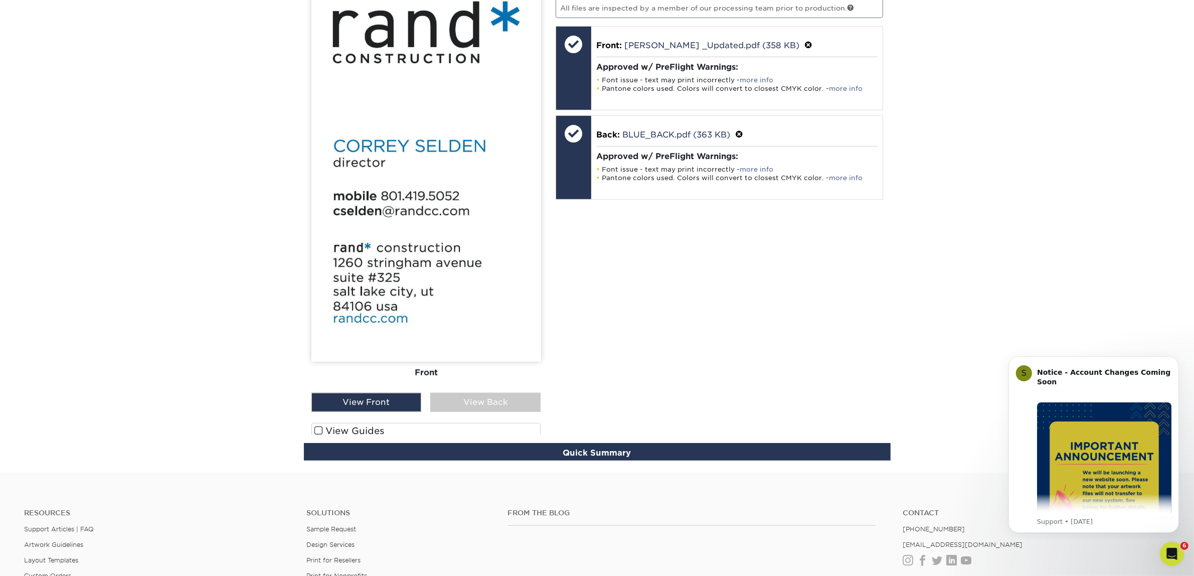
scroll to position [607, 0]
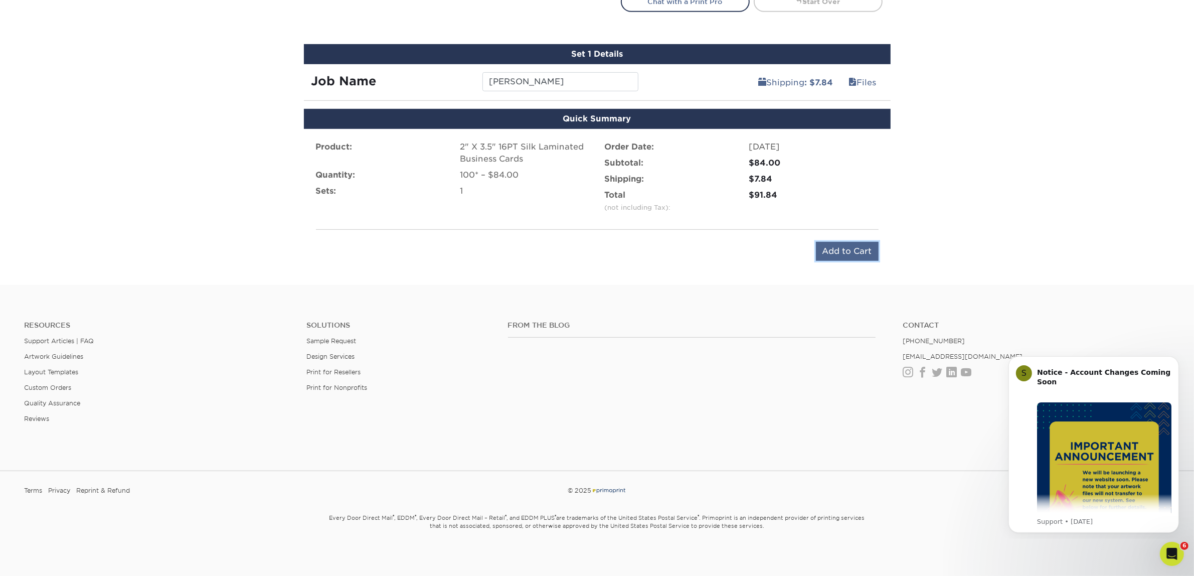
click at [843, 246] on input "Add to Cart" at bounding box center [847, 251] width 63 height 19
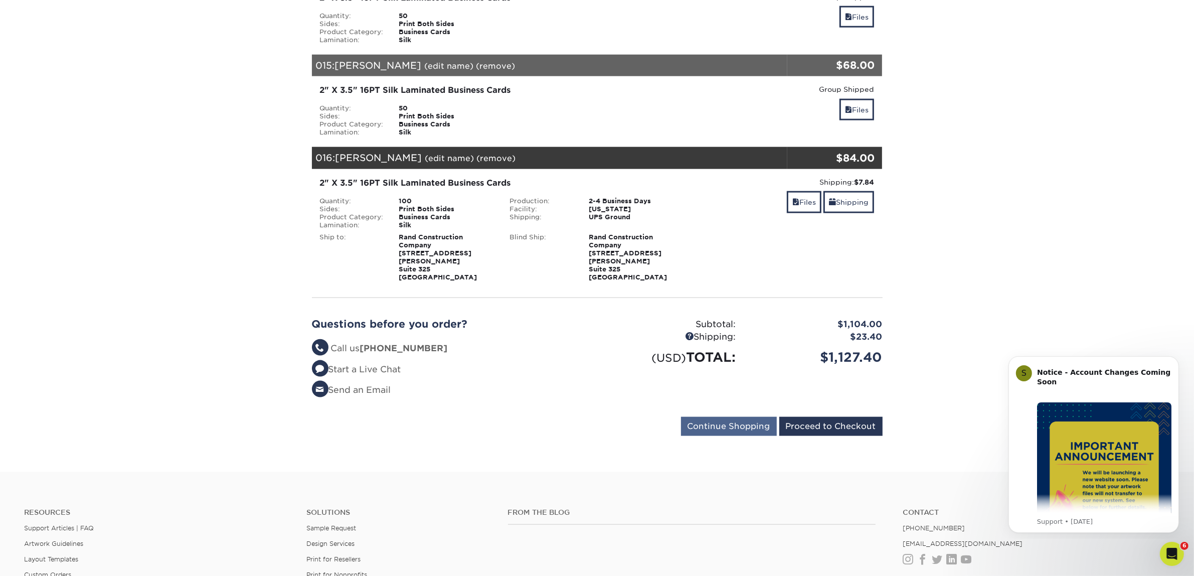
scroll to position [1504, 0]
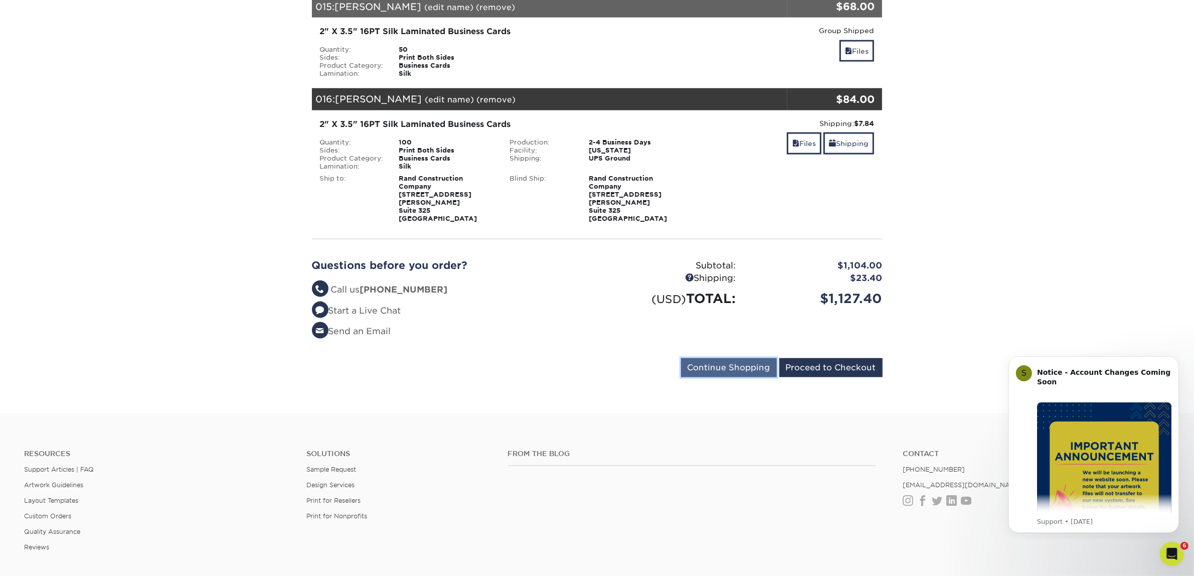
click at [691, 358] on input "Continue Shopping" at bounding box center [729, 367] width 96 height 19
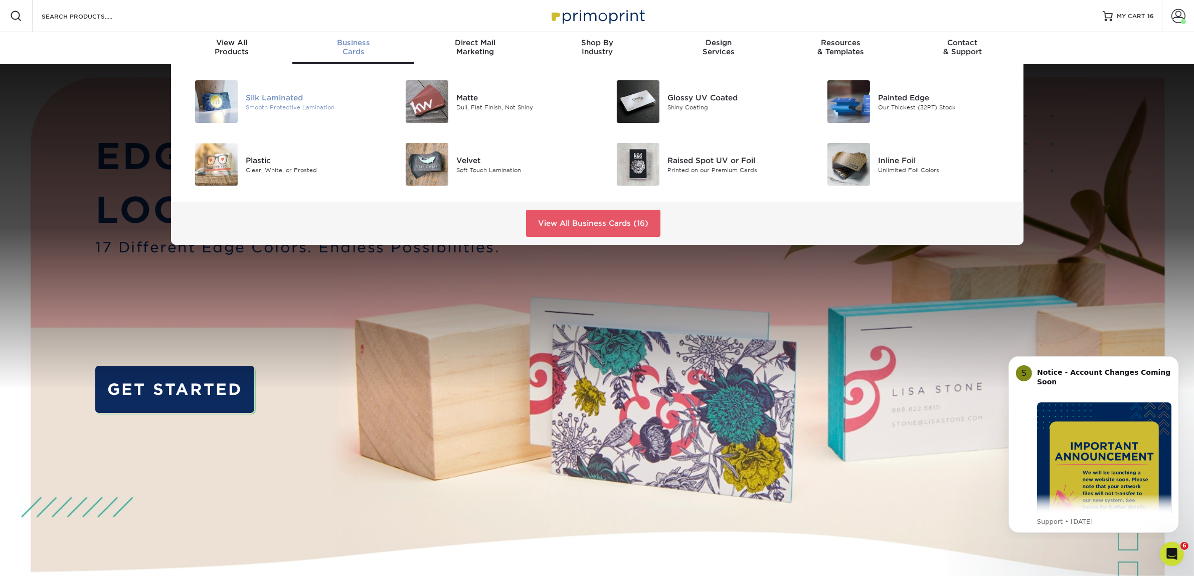
click at [256, 113] on div "Silk Laminated Smooth Protective Lamination" at bounding box center [316, 101] width 140 height 43
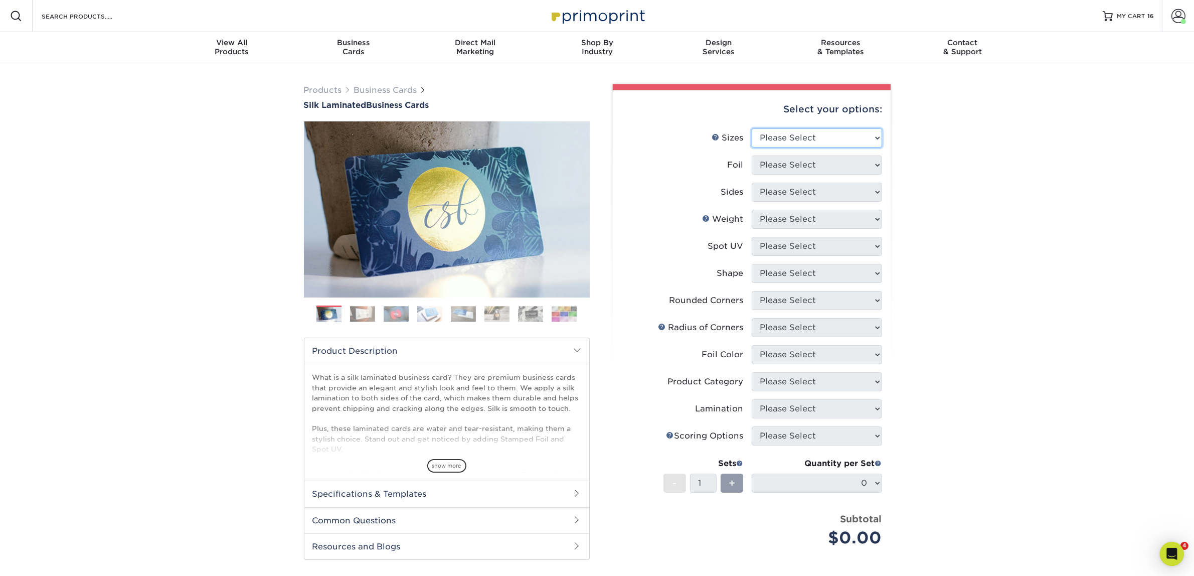
click at [798, 137] on select "Please Select 1.5" x 3.5" - Mini 1.75" x 3.5" - Mini 2" x 2" - Square 2" x 3" -…" at bounding box center [817, 137] width 130 height 19
select select "2.00x3.50"
click at [752, 128] on select "Please Select 1.5" x 3.5" - Mini 1.75" x 3.5" - Mini 2" x 2" - Square 2" x 3" -…" at bounding box center [817, 137] width 130 height 19
click at [806, 166] on select "Please Select Yes No" at bounding box center [817, 164] width 130 height 19
select select "0"
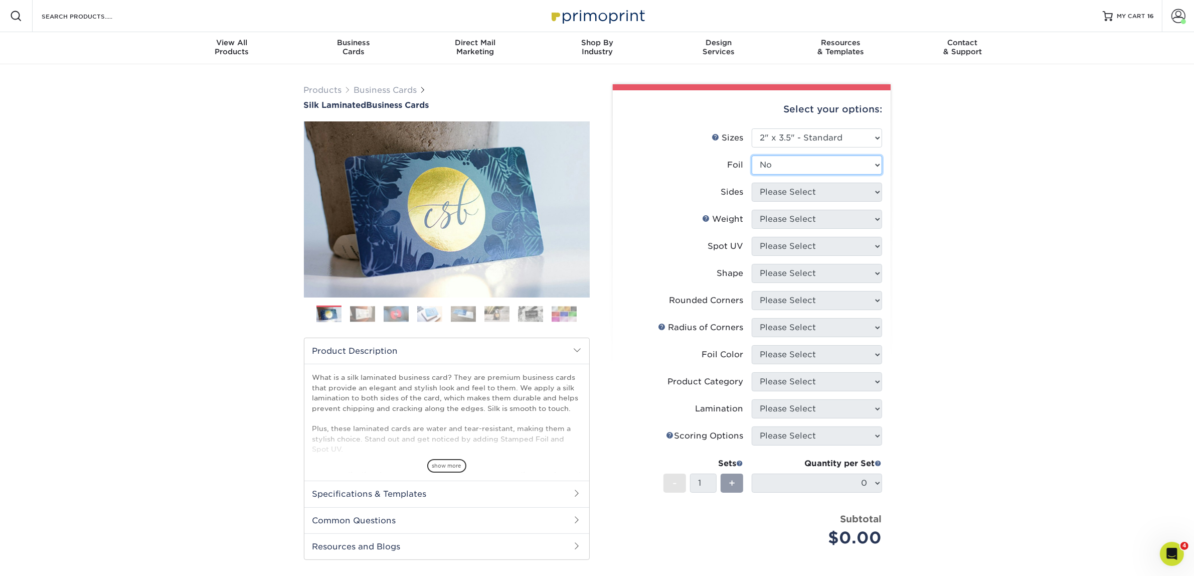
click at [752, 155] on select "Please Select Yes No" at bounding box center [817, 164] width 130 height 19
click at [794, 189] on select "Please Select Print Both Sides Print Front Only" at bounding box center [817, 191] width 130 height 19
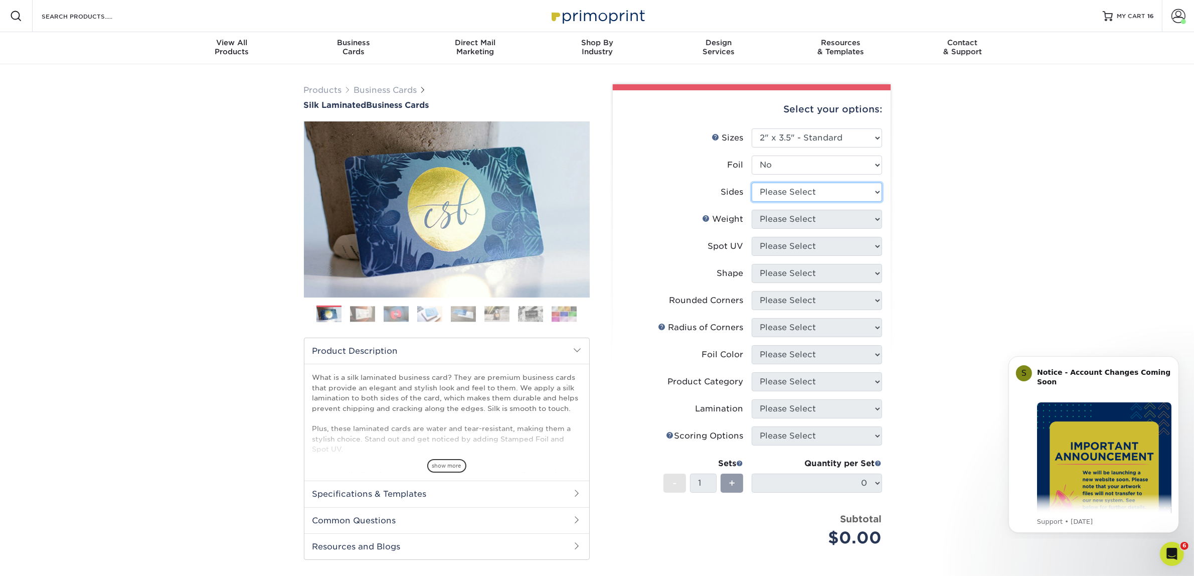
select select "13abbda7-1d64-4f25-8bb2-c179b224825d"
click at [752, 182] on select "Please Select Print Both Sides Print Front Only" at bounding box center [817, 191] width 130 height 19
click at [788, 211] on select "Please Select 16PT" at bounding box center [817, 219] width 130 height 19
select select "16PT"
click at [752, 210] on select "Please Select 16PT" at bounding box center [817, 219] width 130 height 19
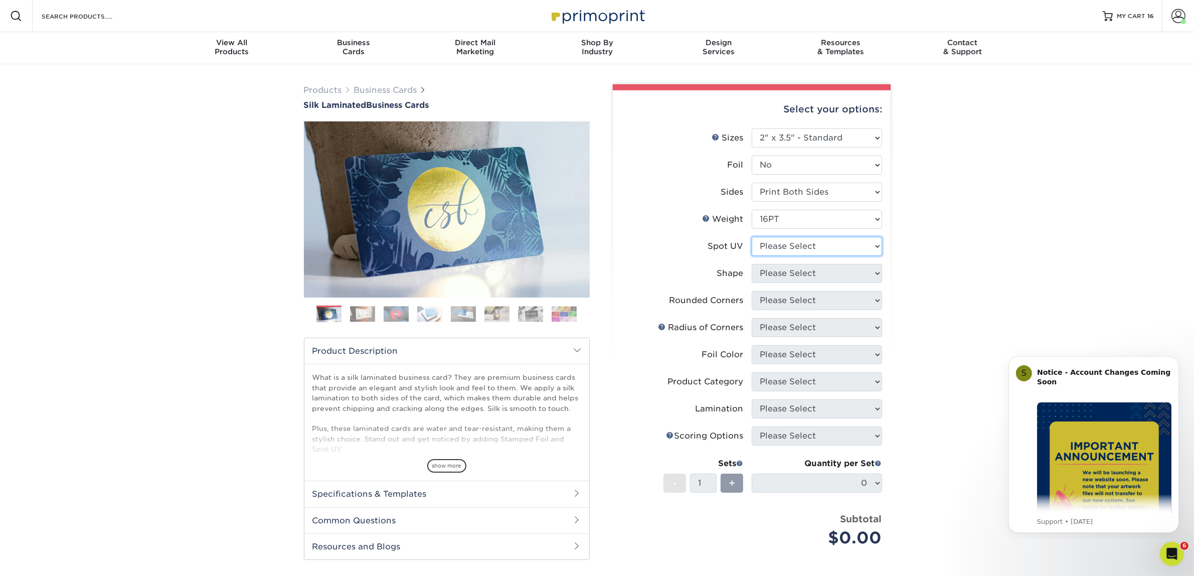
click at [784, 246] on select "Please Select No Spot UV Front and Back (Both Sides) Front Only Back Only" at bounding box center [817, 246] width 130 height 19
select select "3"
click at [752, 237] on select "Please Select No Spot UV Front and Back (Both Sides) Front Only Back Only" at bounding box center [817, 246] width 130 height 19
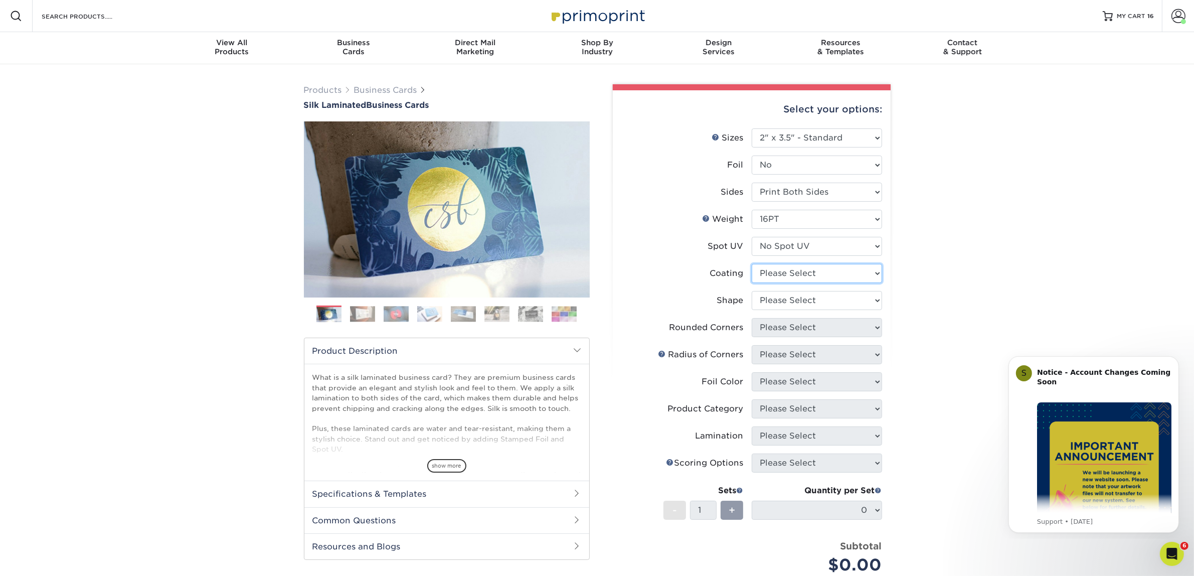
click at [795, 276] on select at bounding box center [817, 273] width 130 height 19
select select "3e7618de-abca-4bda-9f97-8b9129e913d8"
click at [752, 264] on select at bounding box center [817, 273] width 130 height 19
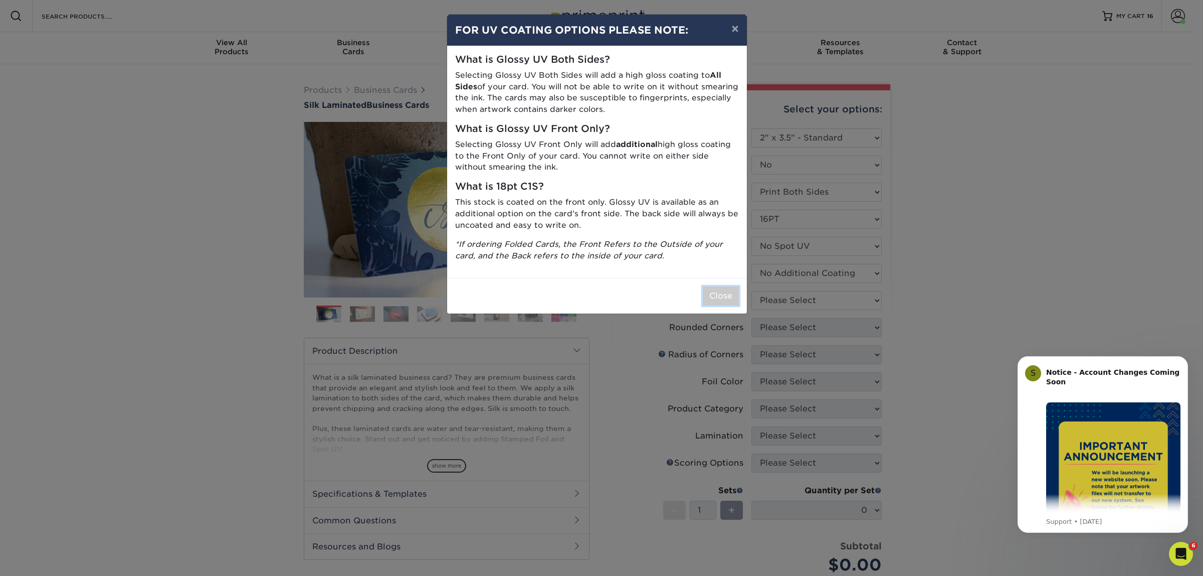
drag, startPoint x: 706, startPoint y: 295, endPoint x: 793, endPoint y: 299, distance: 86.9
click at [707, 294] on button "Close" at bounding box center [721, 295] width 36 height 19
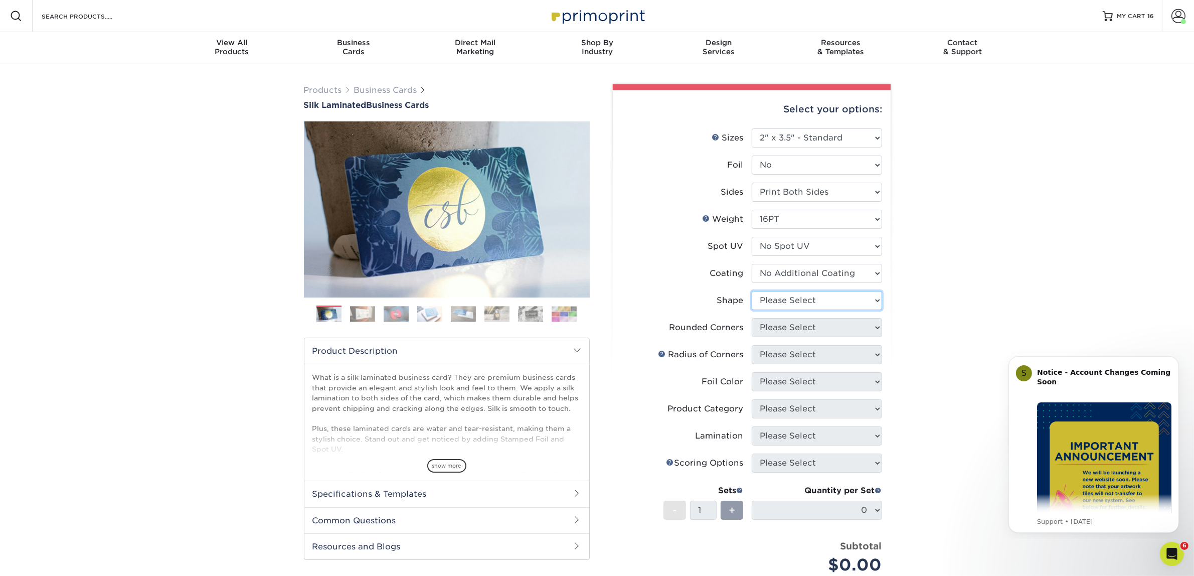
click at [796, 299] on select "Please Select Standard Oval" at bounding box center [817, 300] width 130 height 19
select select "standard"
click at [752, 291] on select "Please Select Standard Oval" at bounding box center [817, 300] width 130 height 19
click at [798, 332] on select "Please Select Yes - Round 2 Corners Yes - Round 4 Corners No" at bounding box center [817, 327] width 130 height 19
select select "0"
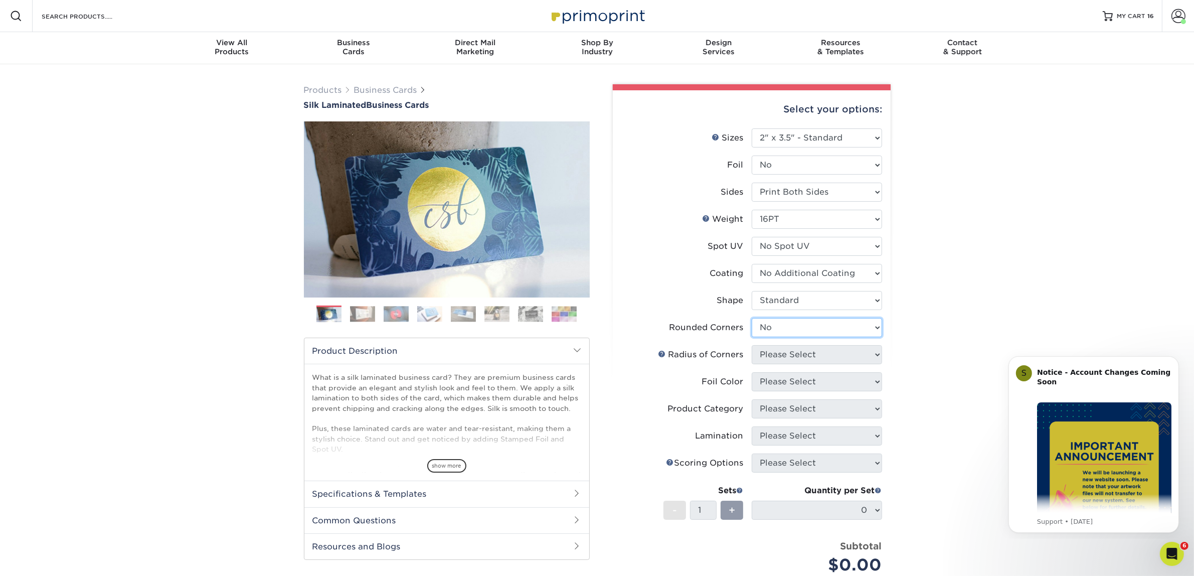
click at [752, 318] on select "Please Select Yes - Round 2 Corners Yes - Round 4 Corners No" at bounding box center [817, 327] width 130 height 19
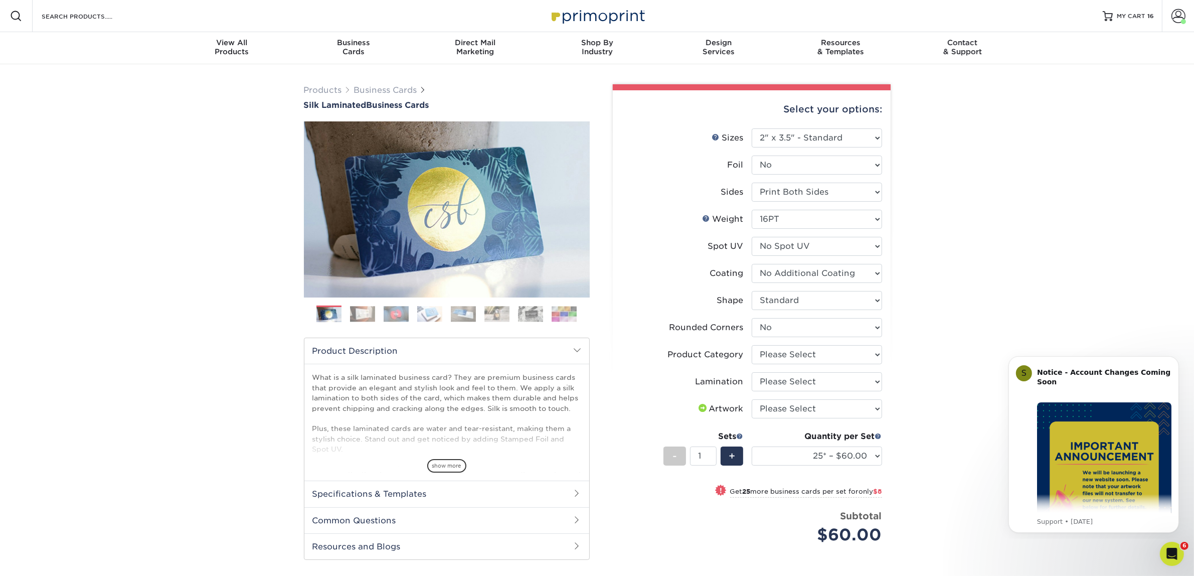
click at [789, 340] on li "Rounded Corners Please Select Yes - Round 2 Corners Yes - Round 4 Corners No" at bounding box center [751, 331] width 261 height 27
click at [786, 351] on select "Please Select Business Cards" at bounding box center [817, 354] width 130 height 19
click at [780, 394] on li "Lamination Please Select Silk" at bounding box center [751, 385] width 261 height 27
click at [783, 389] on select "Please Select Silk" at bounding box center [817, 381] width 130 height 19
select select "ccacb42f-45f7-42d3-bbd3-7c8421cf37f0"
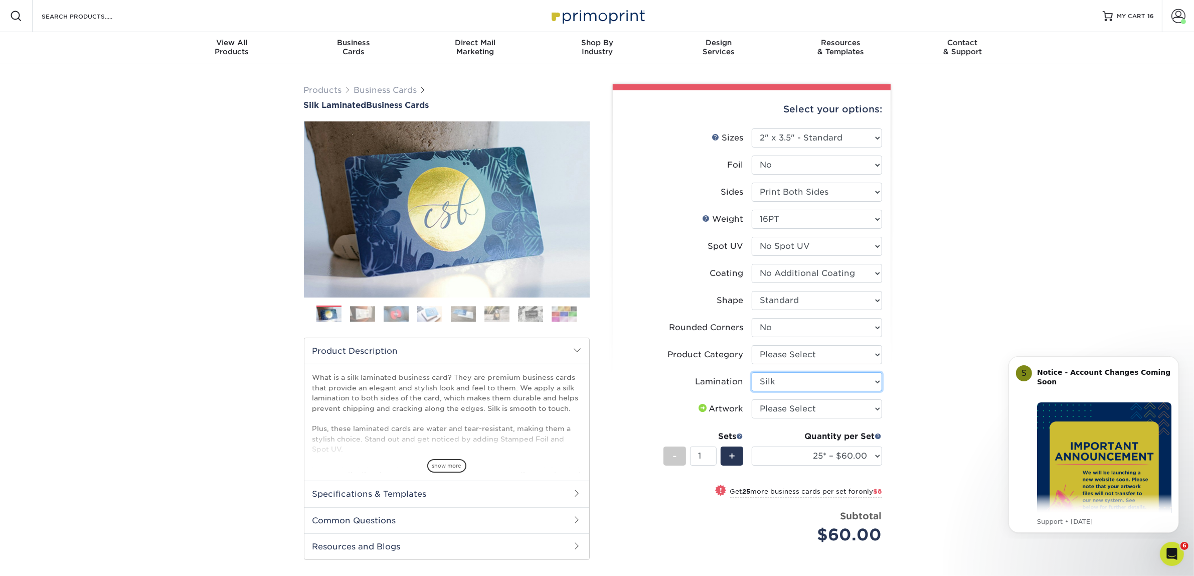
click at [752, 372] on select "Please Select Silk" at bounding box center [817, 381] width 130 height 19
click at [785, 407] on select "Please Select I will upload files I need a design - $100" at bounding box center [817, 408] width 130 height 19
select select "upload"
click at [752, 399] on select "Please Select I will upload files I need a design - $100" at bounding box center [817, 408] width 130 height 19
drag, startPoint x: 800, startPoint y: 459, endPoint x: 806, endPoint y: 456, distance: 6.3
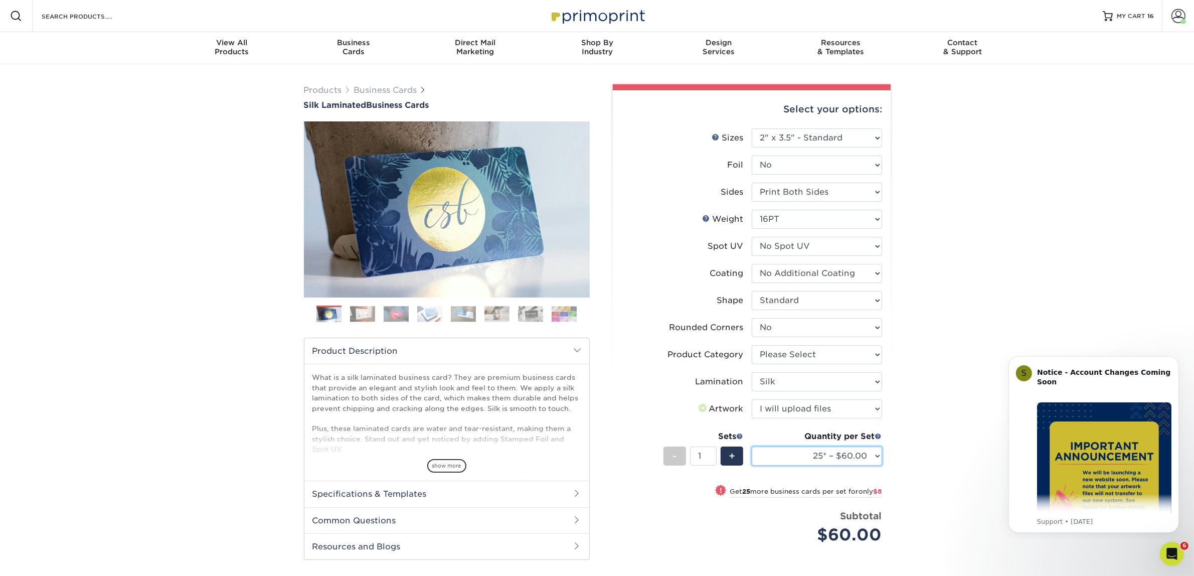
click at [800, 459] on select "25* – $60.00 50* – $68.00 75* – $76.00 100* – $84.00 250* – $92.00 500 – $96.00…" at bounding box center [817, 455] width 130 height 19
select select "50* – $68.00"
click at [752, 446] on select "25* – $60.00 50* – $68.00 75* – $76.00 100* – $84.00 250* – $92.00 500 – $96.00…" at bounding box center [817, 455] width 130 height 19
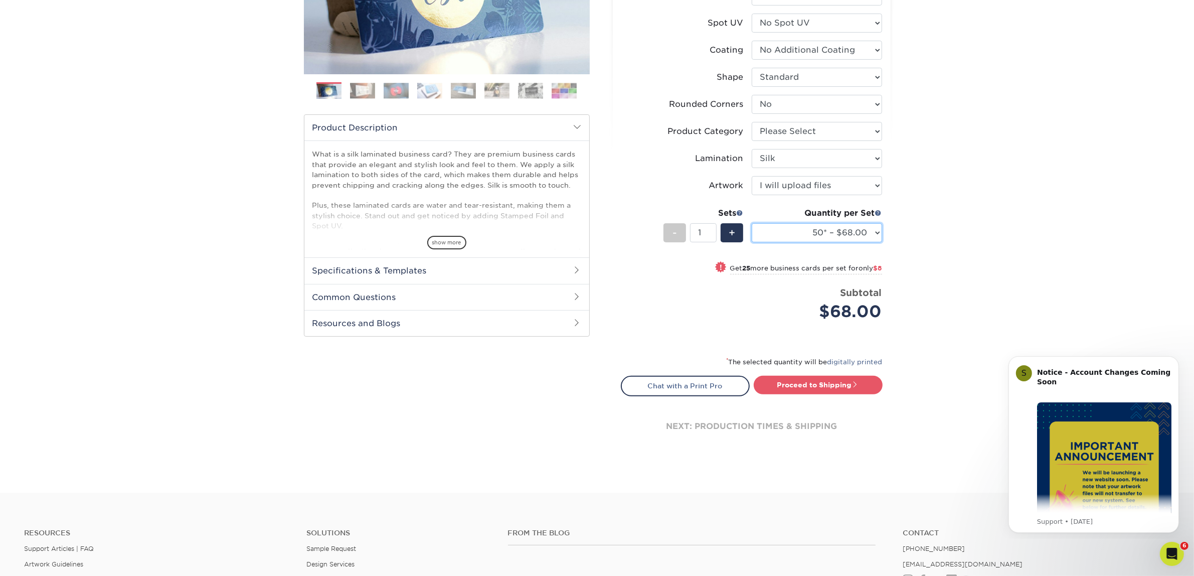
scroll to position [313, 0]
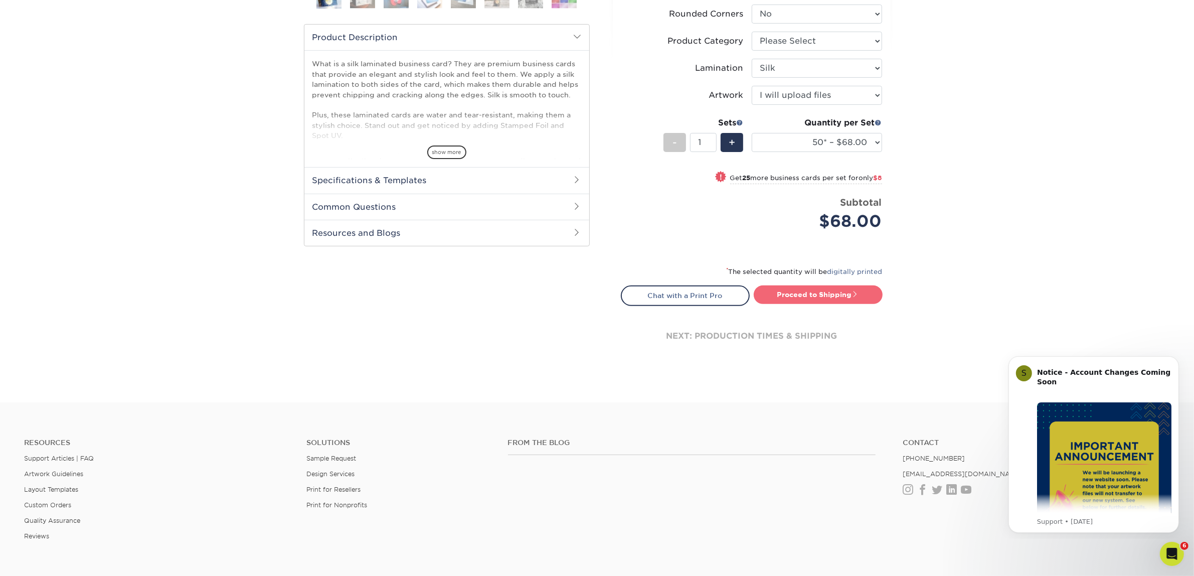
click at [805, 286] on link "Proceed to Shipping" at bounding box center [818, 294] width 129 height 18
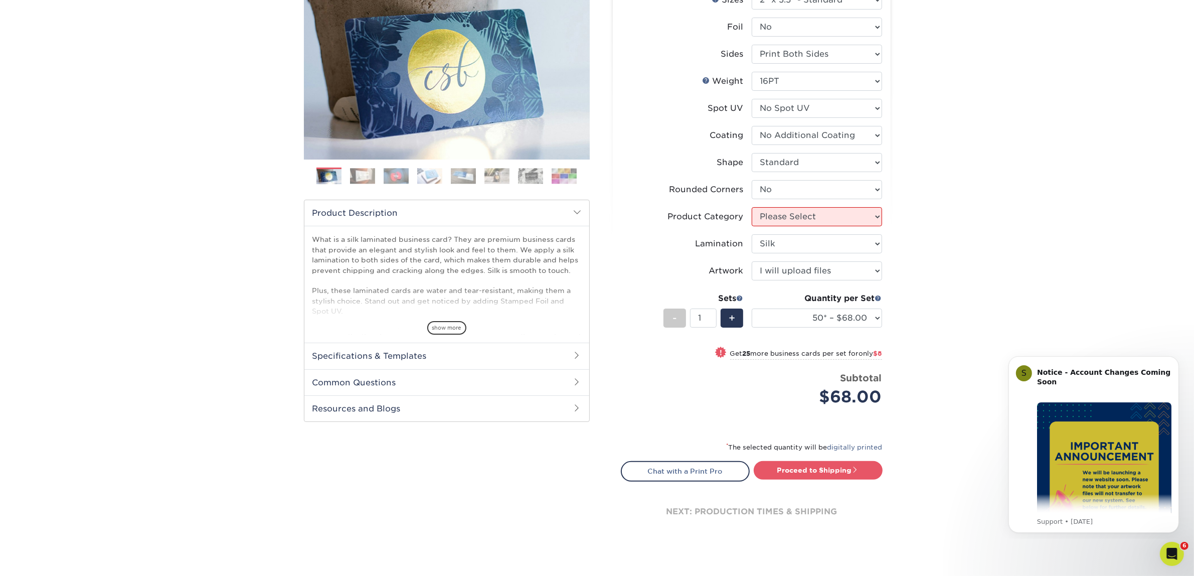
scroll to position [125, 0]
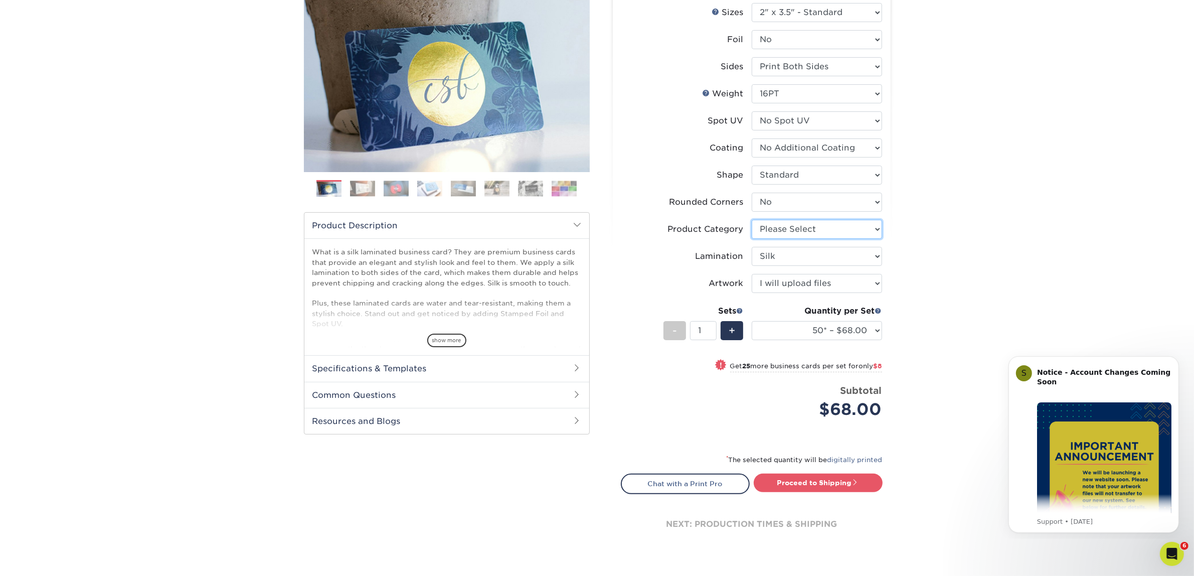
click at [816, 227] on select "Please Select Business Cards" at bounding box center [817, 229] width 130 height 19
select select "3b5148f1-0588-4f88-a218-97bcfdce65c1"
click at [752, 220] on select "Please Select Business Cards" at bounding box center [817, 229] width 130 height 19
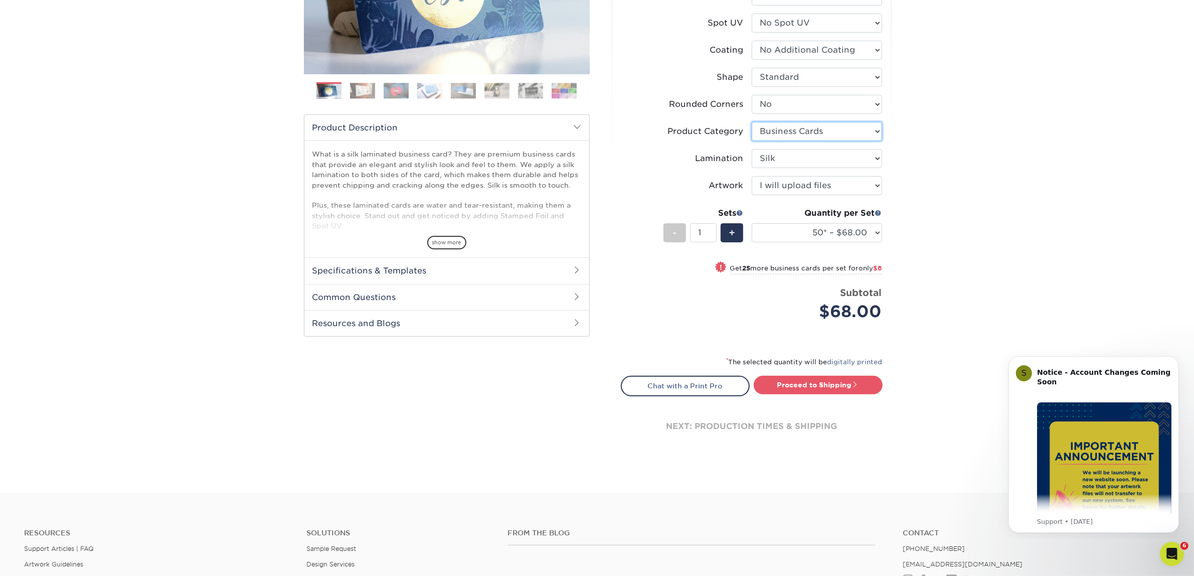
scroll to position [376, 0]
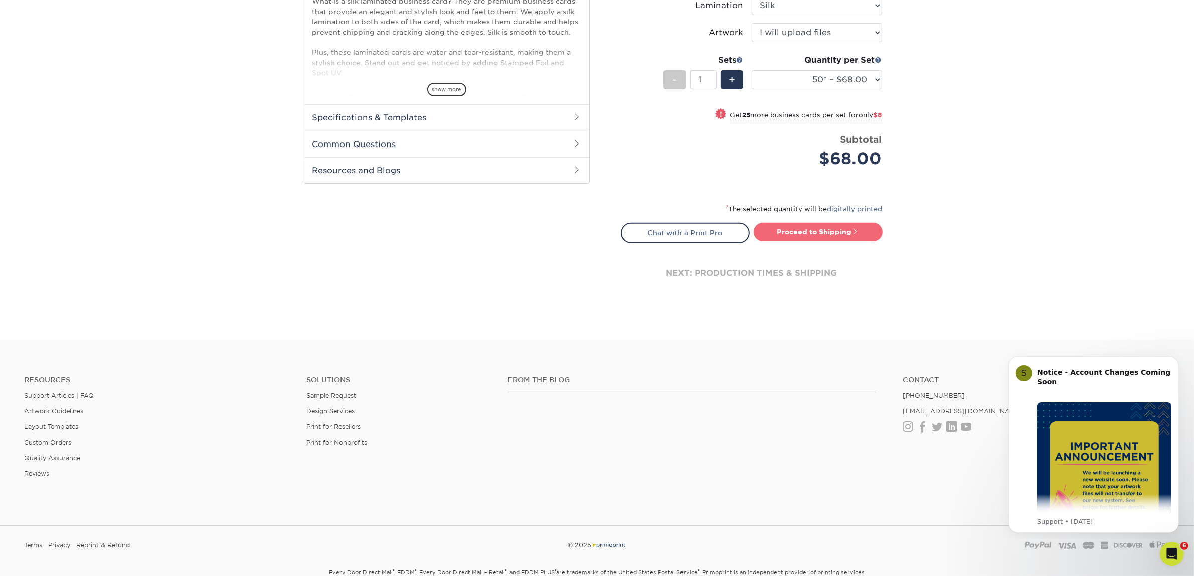
click at [811, 225] on link "Proceed to Shipping" at bounding box center [818, 232] width 129 height 18
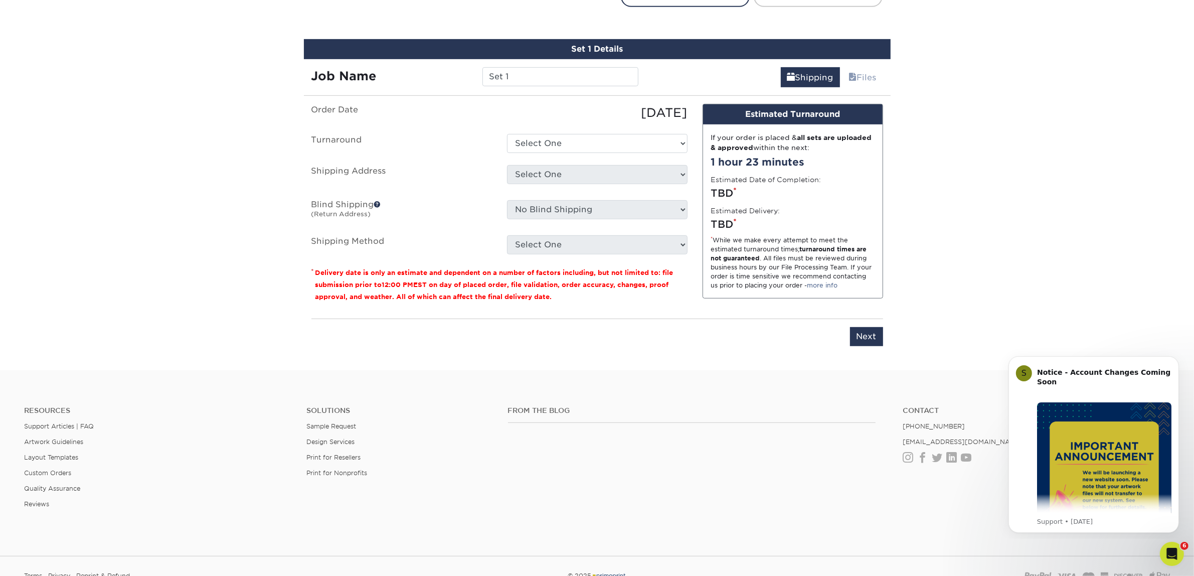
scroll to position [624, 0]
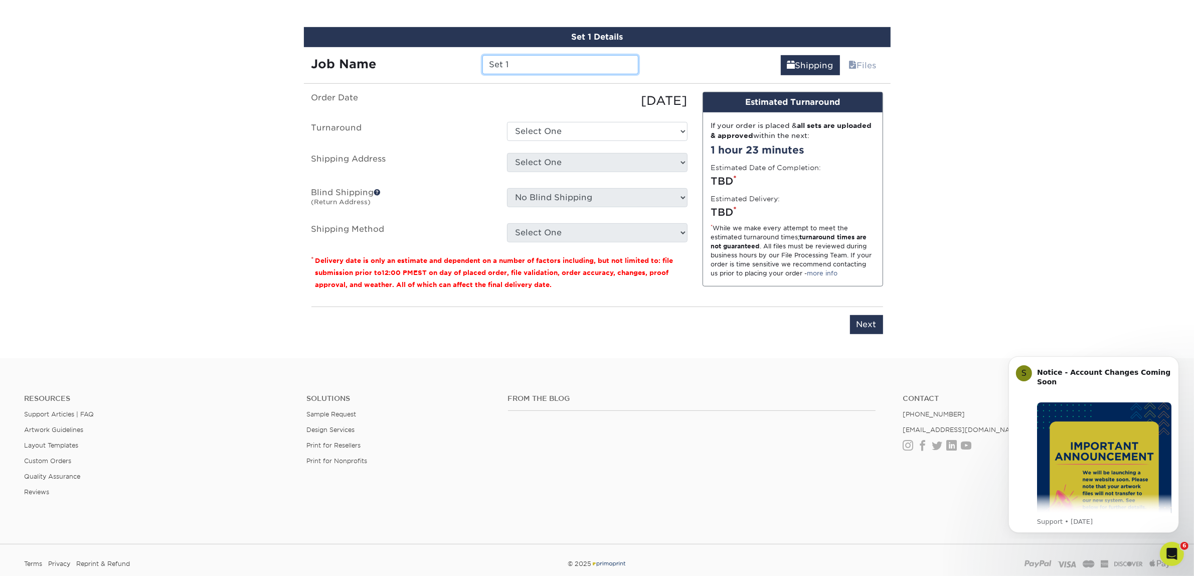
drag, startPoint x: 487, startPoint y: 72, endPoint x: 465, endPoint y: 74, distance: 22.2
click at [465, 74] on div "Set 1 Details Job Name Set 1 Shipping Files You've choosen mailing services! If…" at bounding box center [597, 186] width 587 height 319
type input "[PERSON_NAME]"
click at [553, 133] on select "Select One 2-4 Business Days 2 Day Next Business Day" at bounding box center [597, 131] width 180 height 19
select select "7f31b32a-ec12-4eac-8c83-7b9a9183acd8"
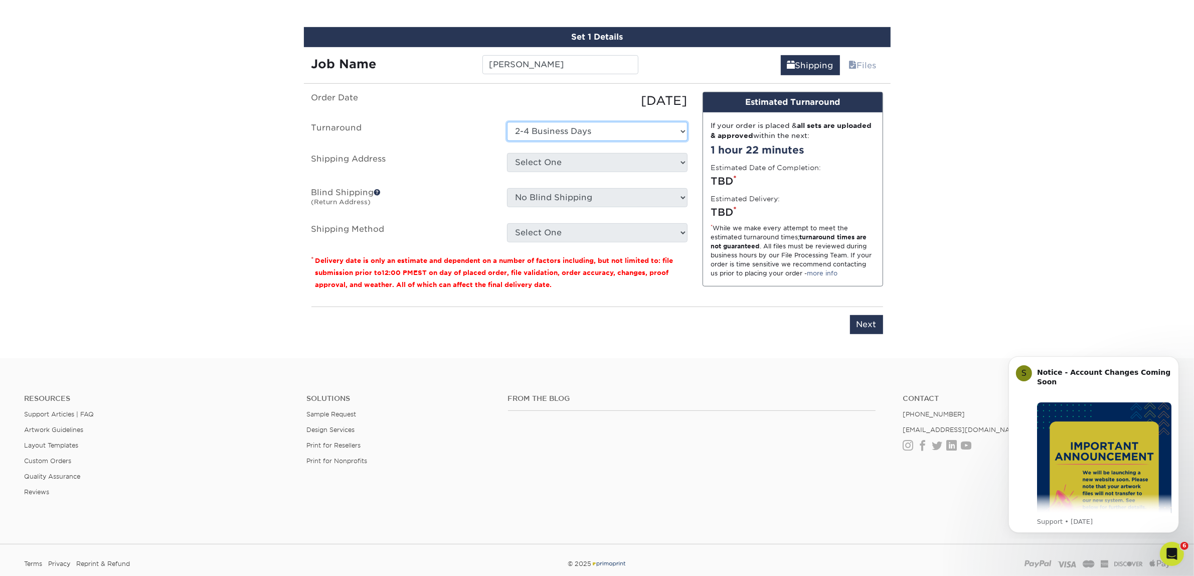
click at [507, 122] on select "Select One 2-4 Business Days 2 Day Next Business Day" at bounding box center [597, 131] width 180 height 19
click at [573, 174] on ul "Order Date 09/24/2025 Turnaround Select One 2-4 Business Days 2 Day Next Busine…" at bounding box center [499, 167] width 376 height 150
click at [577, 165] on select "Select One Atlanta Office Austin Office Dallas Office Denver Office Houston Off…" at bounding box center [597, 162] width 180 height 19
select select "244487"
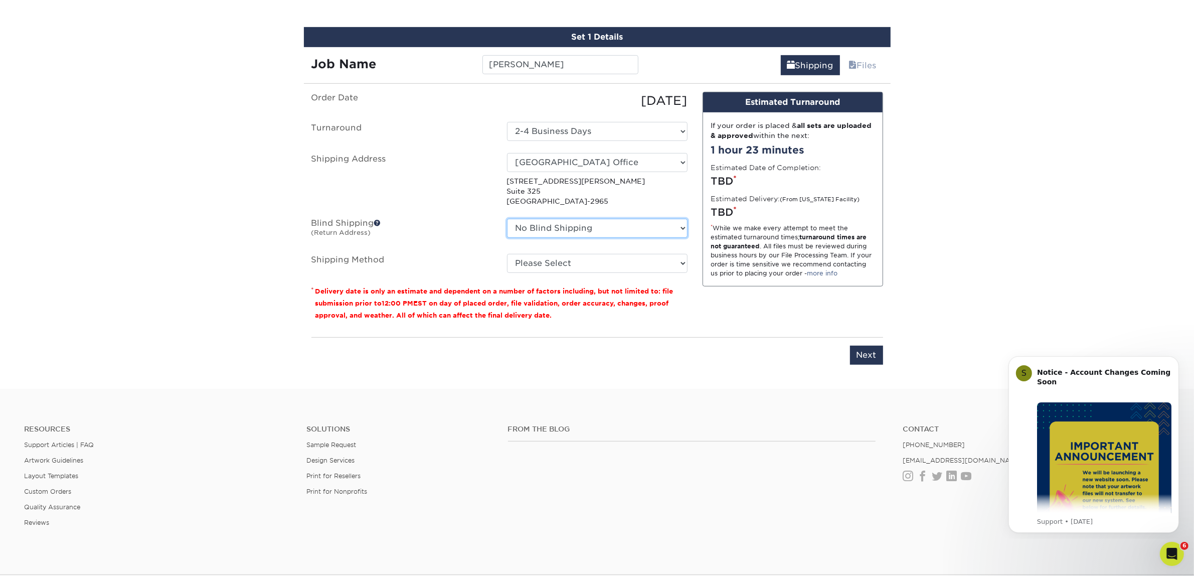
click at [587, 230] on select "No Blind Shipping Atlanta Office Austin Office Dallas Office Denver Office Hous…" at bounding box center [597, 228] width 180 height 19
select select "244487"
click at [507, 219] on select "No Blind Shipping Atlanta Office Austin Office Dallas Office Denver Office Hous…" at bounding box center [597, 228] width 180 height 19
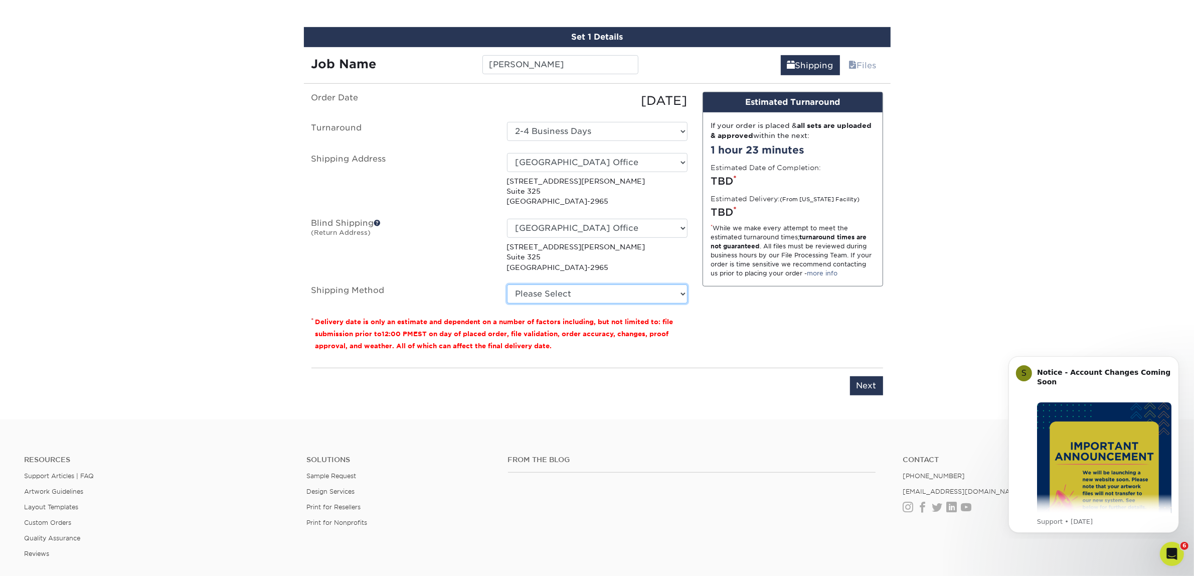
click at [617, 293] on select "Please Select Ground Shipping (+$7.84) 3 Day Shipping Service (+$15.34) 2 Day A…" at bounding box center [597, 293] width 180 height 19
select select "03"
click at [507, 284] on select "Please Select Ground Shipping (+$7.84) 3 Day Shipping Service (+$15.34) 2 Day A…" at bounding box center [597, 293] width 180 height 19
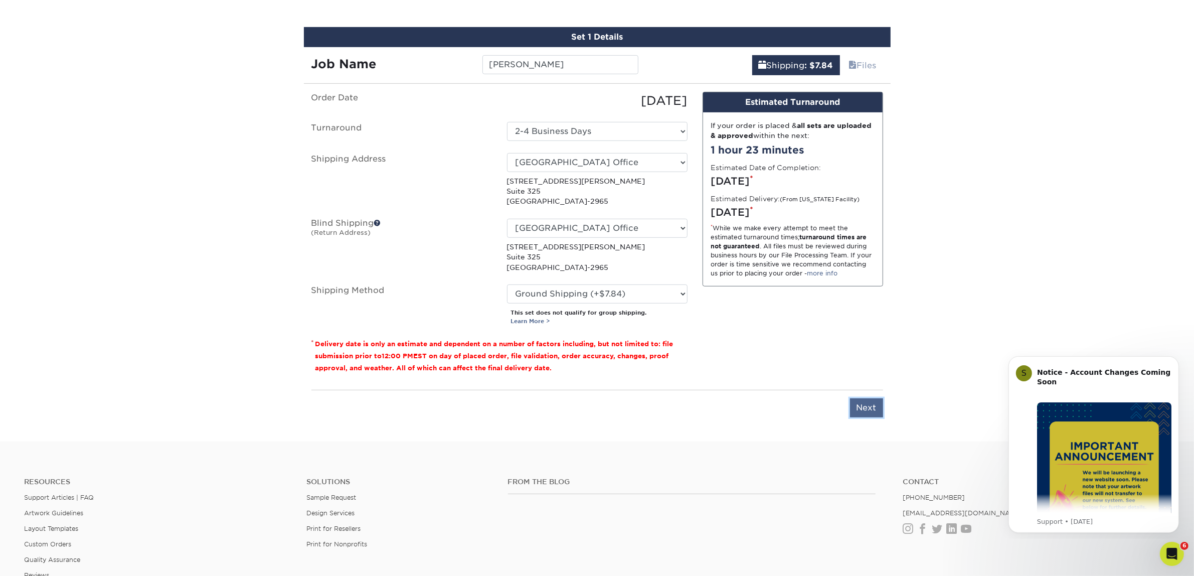
click at [852, 403] on input "Next" at bounding box center [866, 407] width 33 height 19
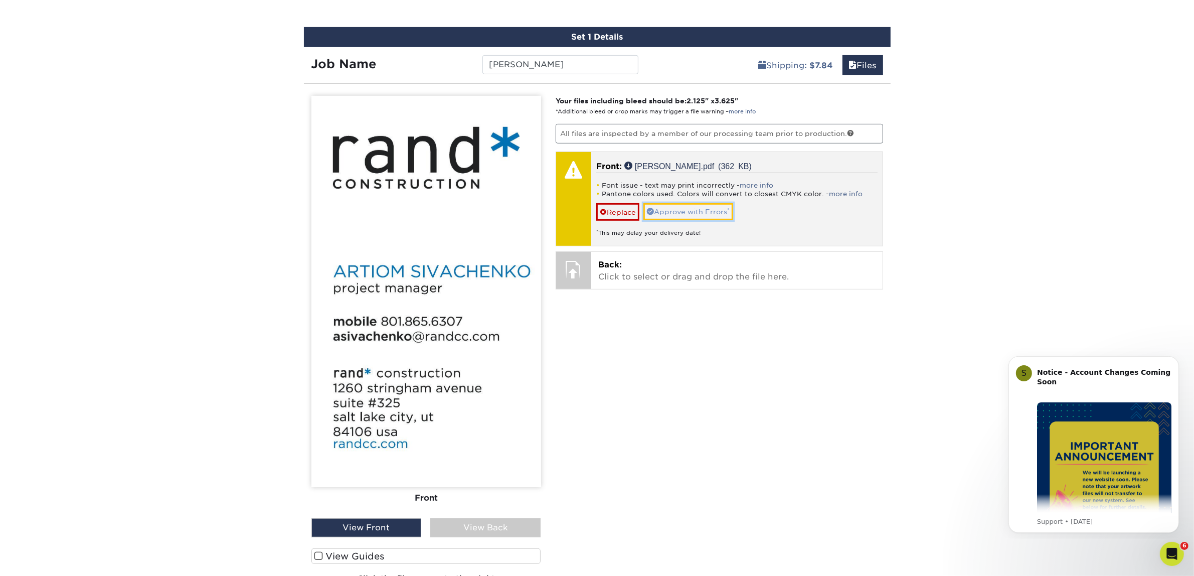
click at [717, 207] on link "Approve with Errors *" at bounding box center [688, 211] width 90 height 17
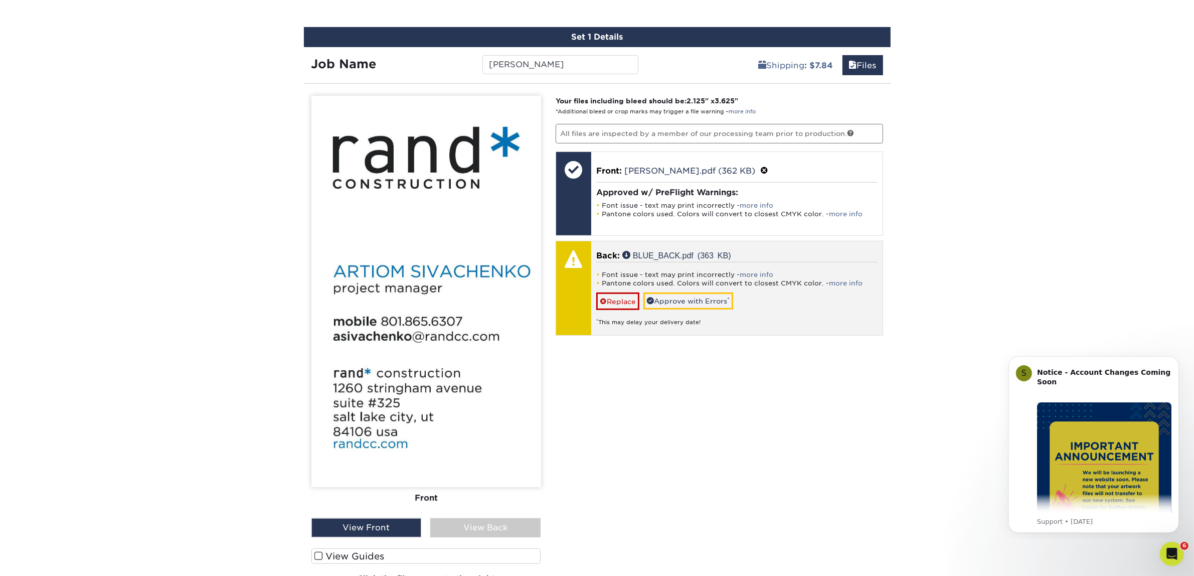
click at [693, 287] on div "Font issue - text may print incorrectly - more info Pantone colors used. Colors…" at bounding box center [736, 294] width 281 height 65
click at [687, 292] on link "Approve with Errors *" at bounding box center [688, 300] width 90 height 17
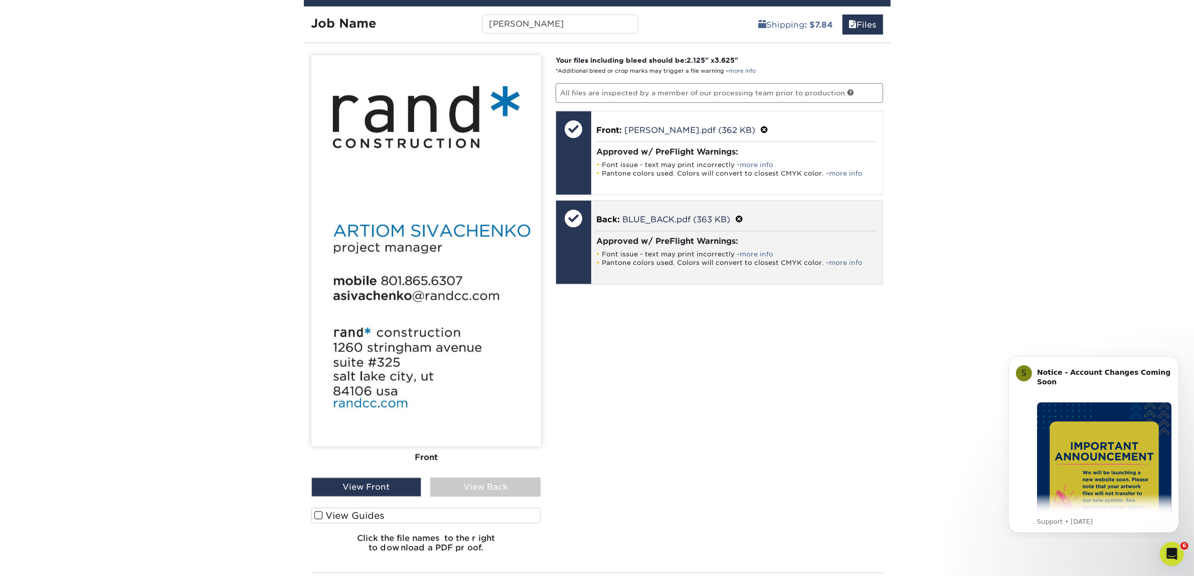
scroll to position [687, 0]
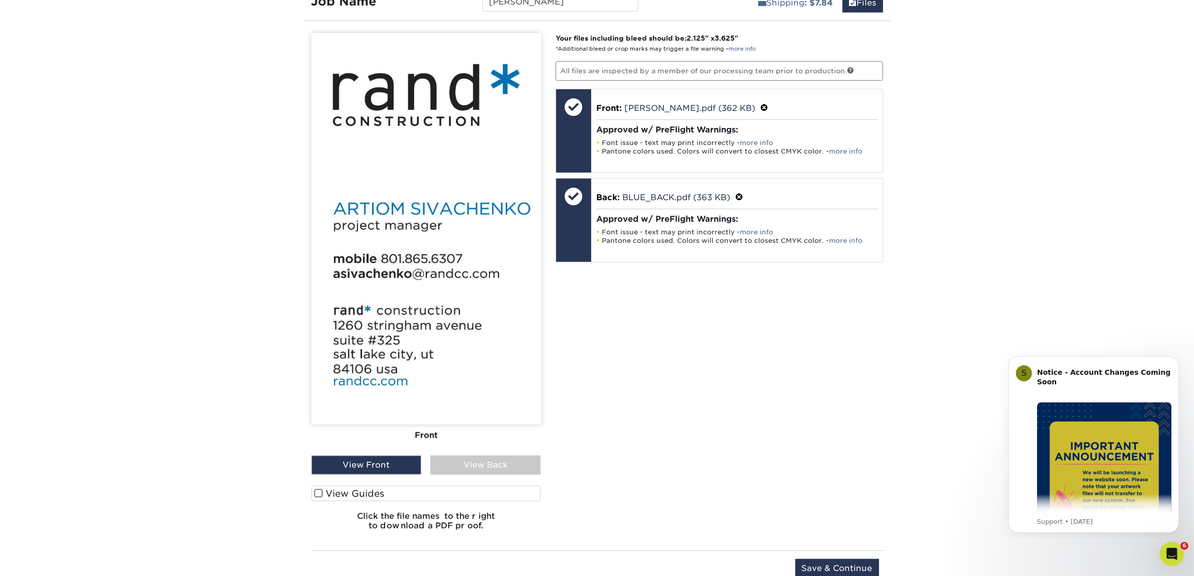
click at [485, 464] on div "View Back" at bounding box center [485, 464] width 110 height 19
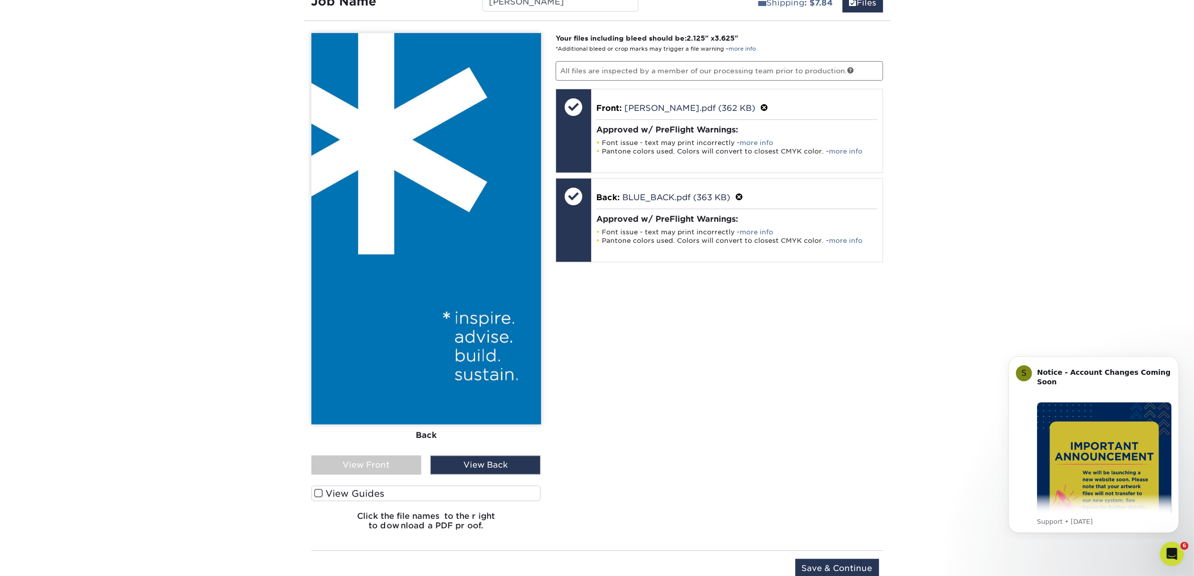
click at [361, 464] on div "View Front" at bounding box center [366, 464] width 110 height 19
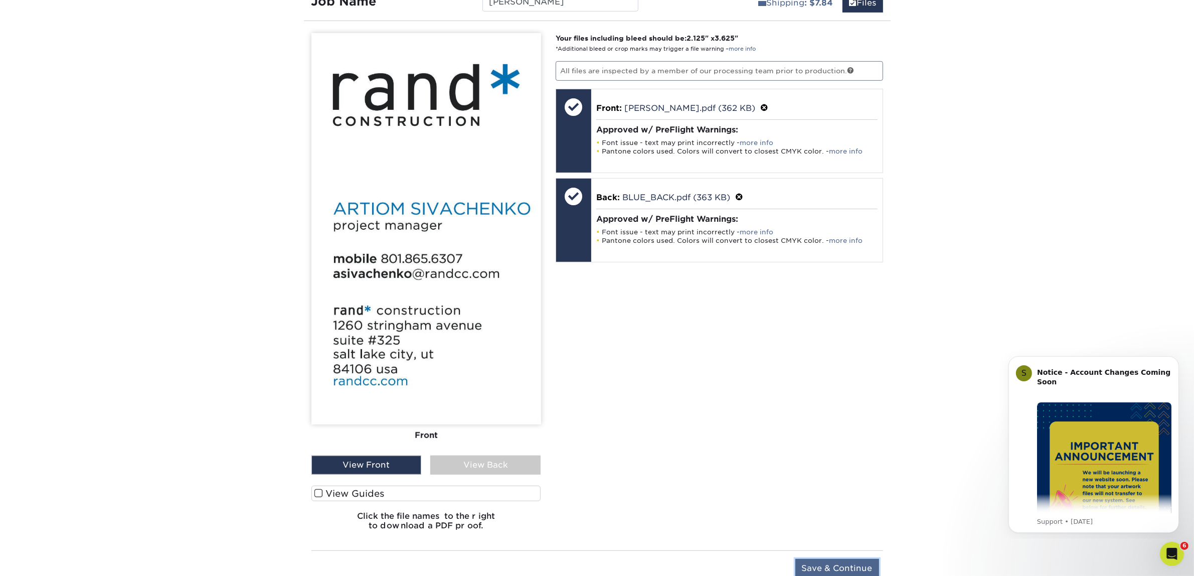
click at [806, 568] on input "Save & Continue" at bounding box center [837, 568] width 84 height 19
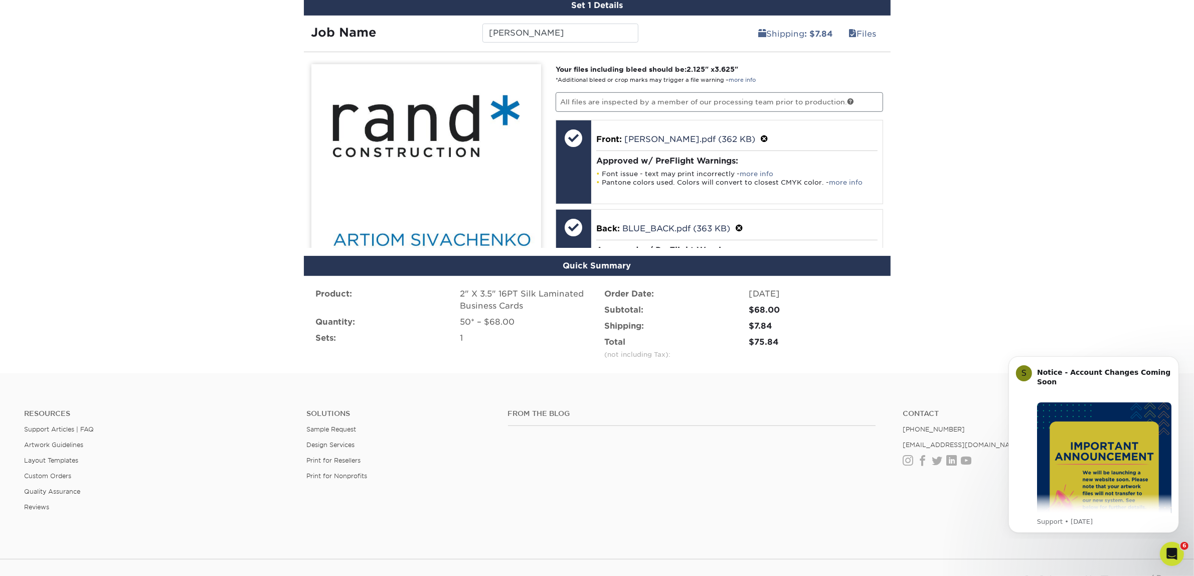
scroll to position [607, 0]
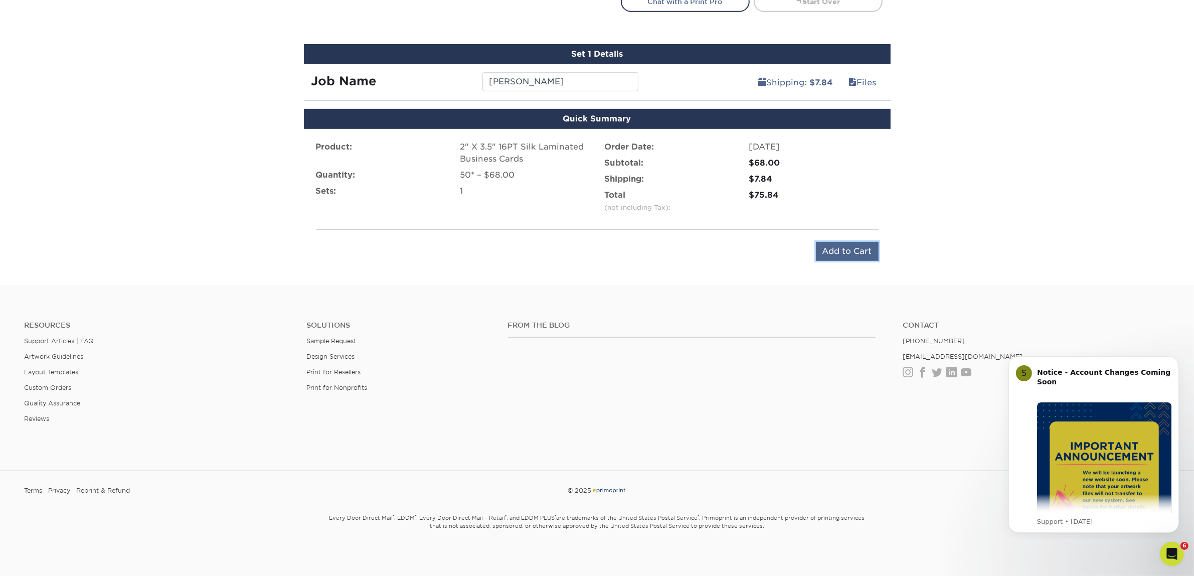
click at [858, 243] on input "Add to Cart" at bounding box center [847, 251] width 63 height 19
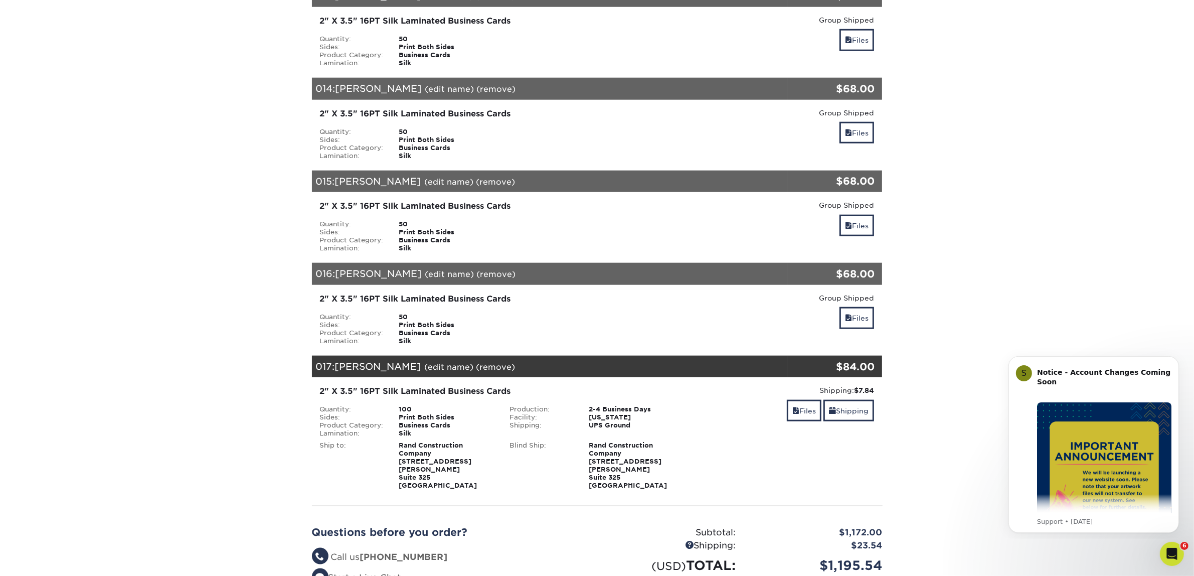
scroll to position [1760, 0]
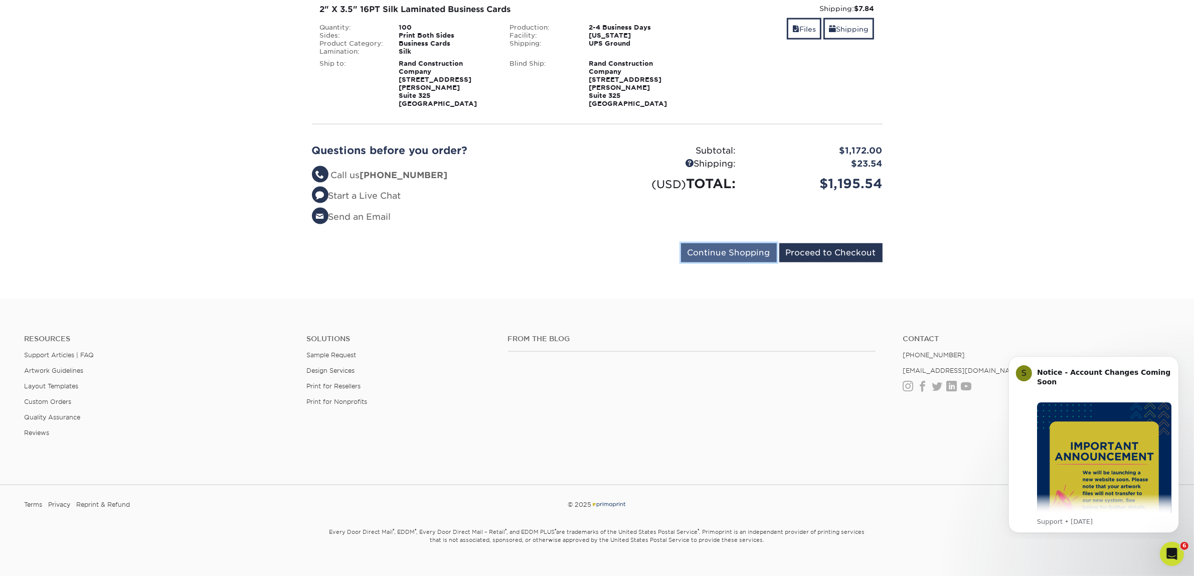
click at [733, 243] on input "Continue Shopping" at bounding box center [729, 252] width 96 height 19
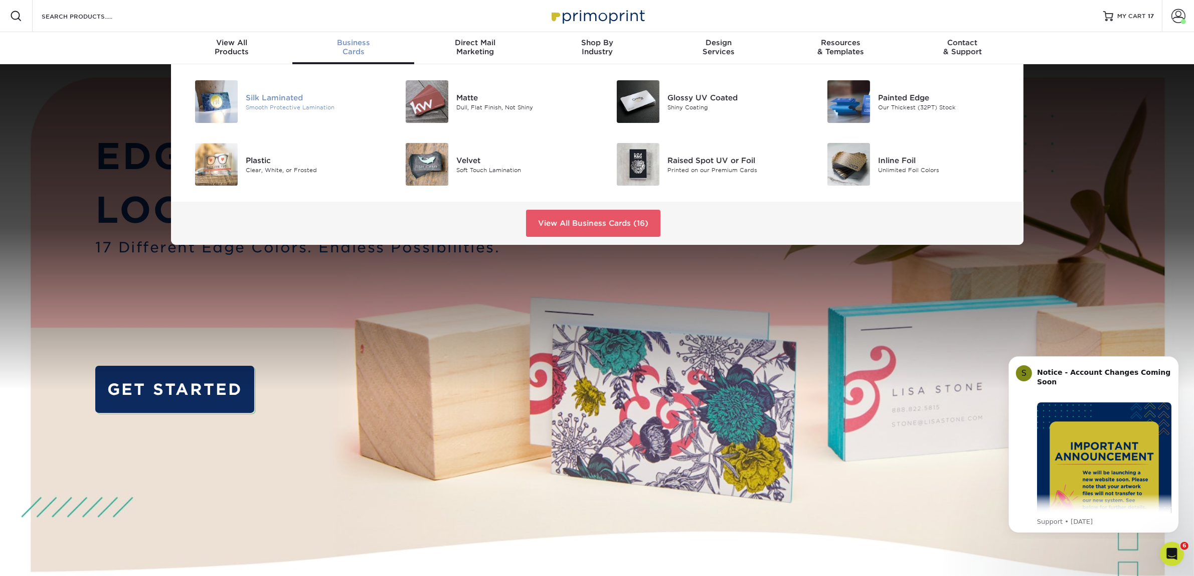
click at [291, 105] on div "Smooth Protective Lamination" at bounding box center [312, 107] width 133 height 9
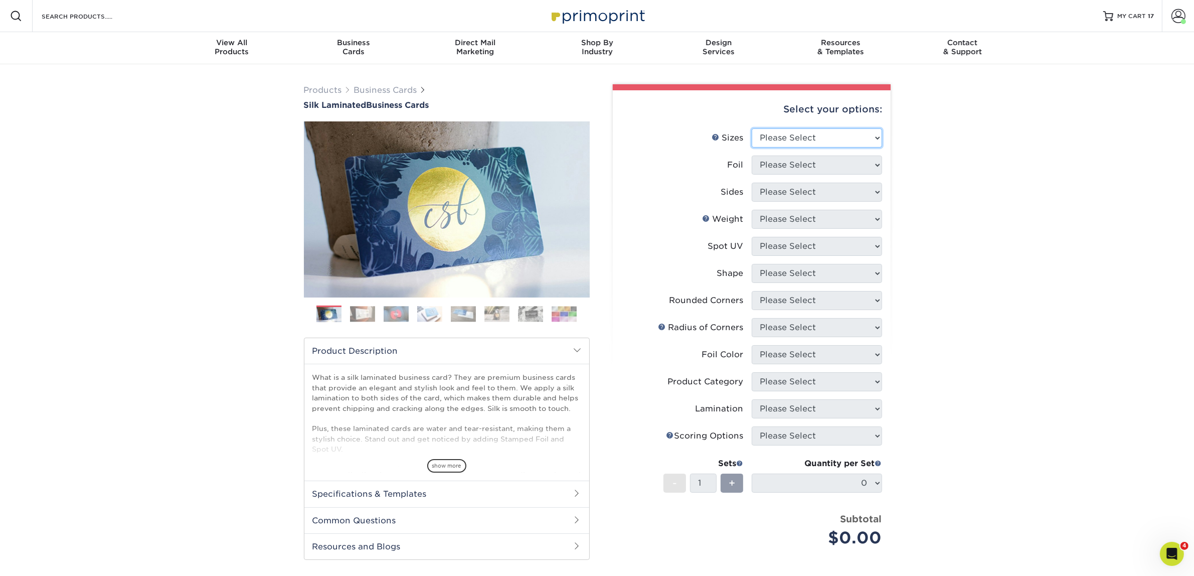
click at [798, 129] on select "Please Select 1.5" x 3.5" - Mini 1.75" x 3.5" - Mini 2" x 2" - Square 2" x 3" -…" at bounding box center [817, 137] width 130 height 19
select select "2.00x3.50"
click at [752, 128] on select "Please Select 1.5" x 3.5" - Mini 1.75" x 3.5" - Mini 2" x 2" - Square 2" x 3" -…" at bounding box center [817, 137] width 130 height 19
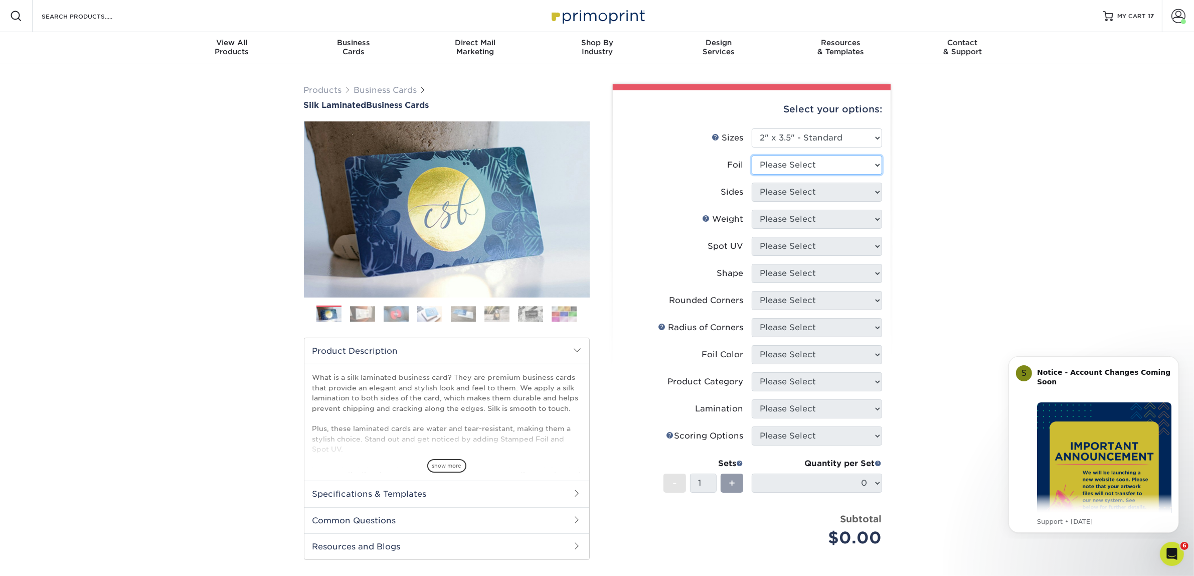
click at [826, 159] on select "Please Select Yes No" at bounding box center [817, 164] width 130 height 19
select select "0"
click at [752, 155] on select "Please Select Yes No" at bounding box center [817, 164] width 130 height 19
click at [801, 186] on select "Please Select Print Both Sides Print Front Only" at bounding box center [817, 191] width 130 height 19
select select "13abbda7-1d64-4f25-8bb2-c179b224825d"
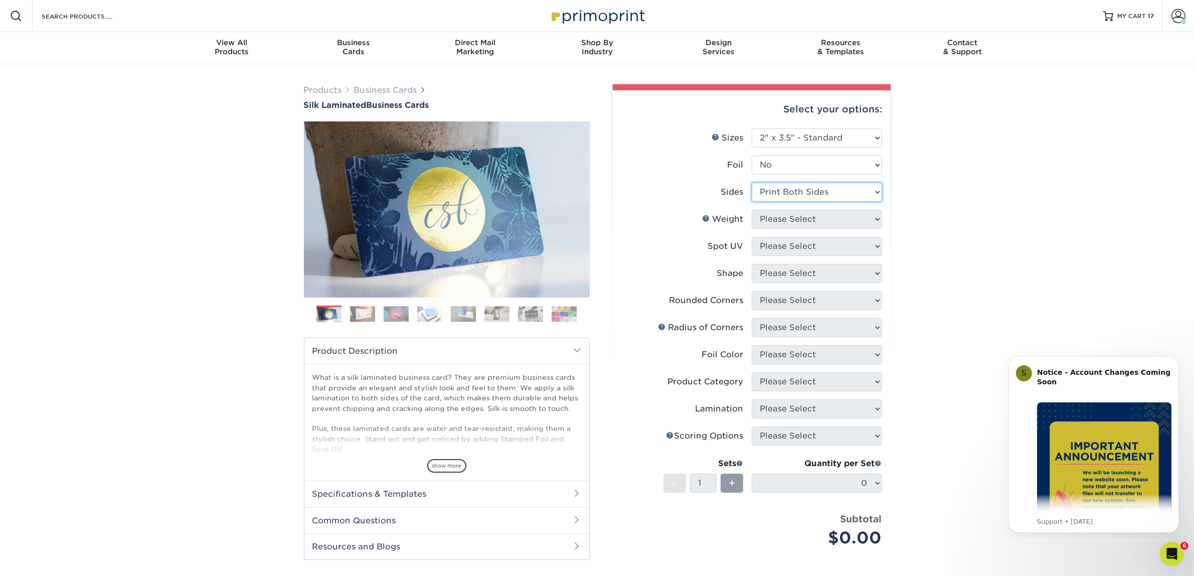
click at [752, 182] on select "Please Select Print Both Sides Print Front Only" at bounding box center [817, 191] width 130 height 19
click at [826, 217] on select "Please Select 16PT" at bounding box center [817, 219] width 130 height 19
select select "16PT"
click at [752, 210] on select "Please Select 16PT" at bounding box center [817, 219] width 130 height 19
click at [806, 247] on select "Please Select No Spot UV Front and Back (Both Sides) Front Only Back Only" at bounding box center [817, 246] width 130 height 19
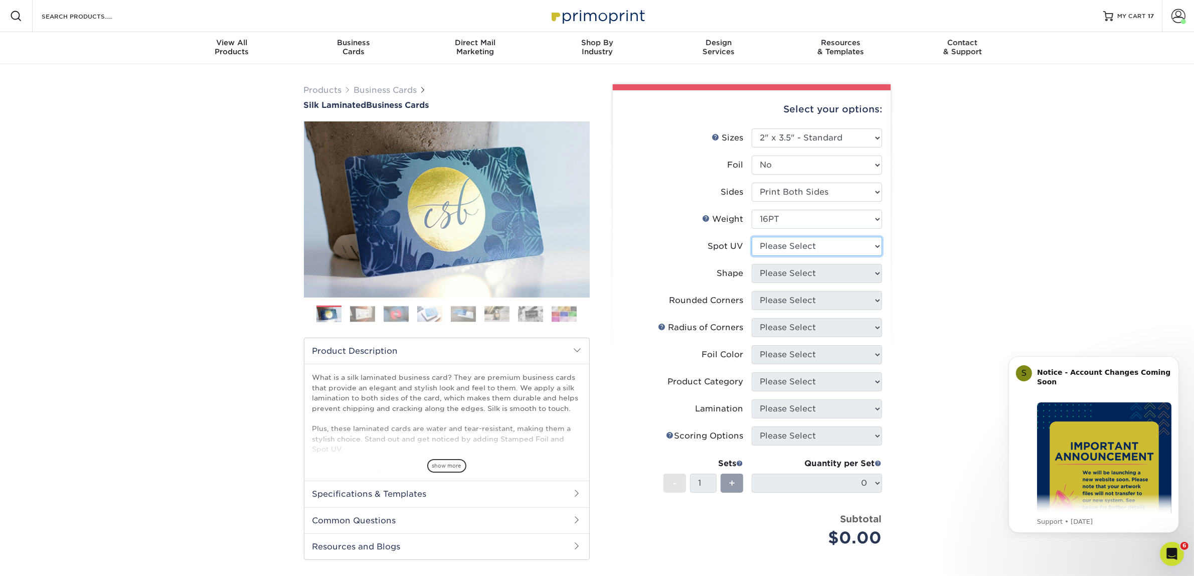
select select "3"
click at [752, 237] on select "Please Select No Spot UV Front and Back (Both Sides) Front Only Back Only" at bounding box center [817, 246] width 130 height 19
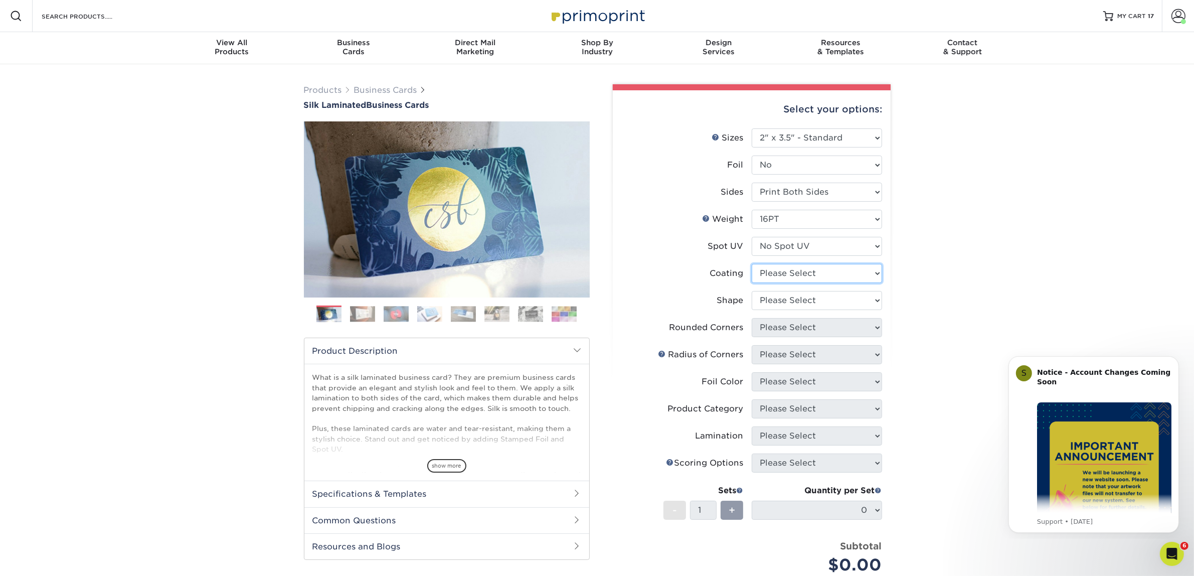
click at [806, 272] on select at bounding box center [817, 273] width 130 height 19
select select "3e7618de-abca-4bda-9f97-8b9129e913d8"
click at [752, 264] on select at bounding box center [817, 273] width 130 height 19
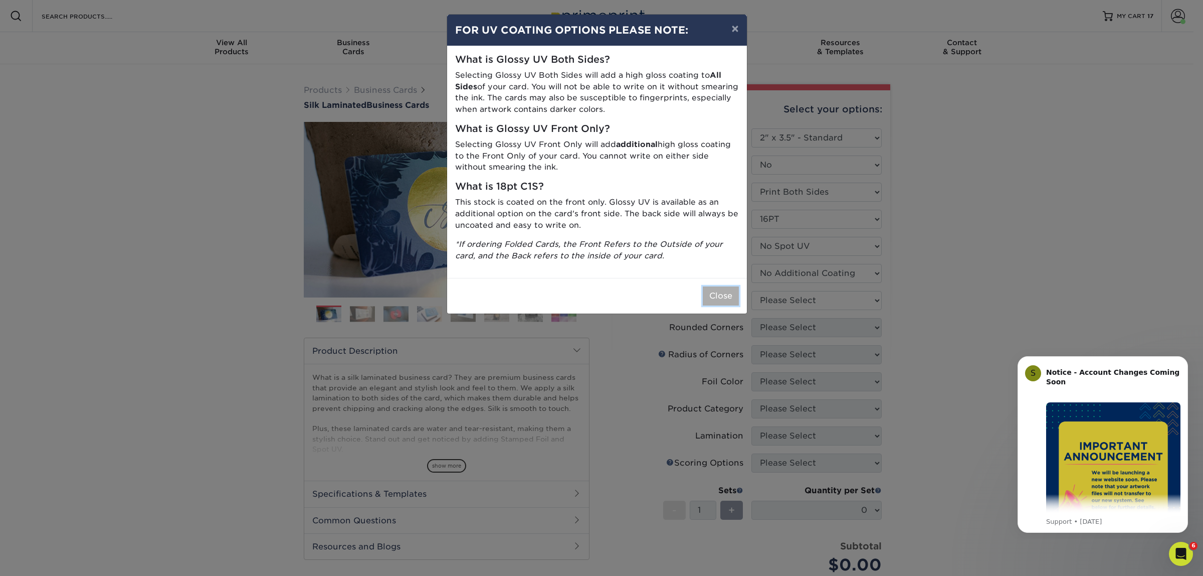
click at [727, 296] on button "Close" at bounding box center [721, 295] width 36 height 19
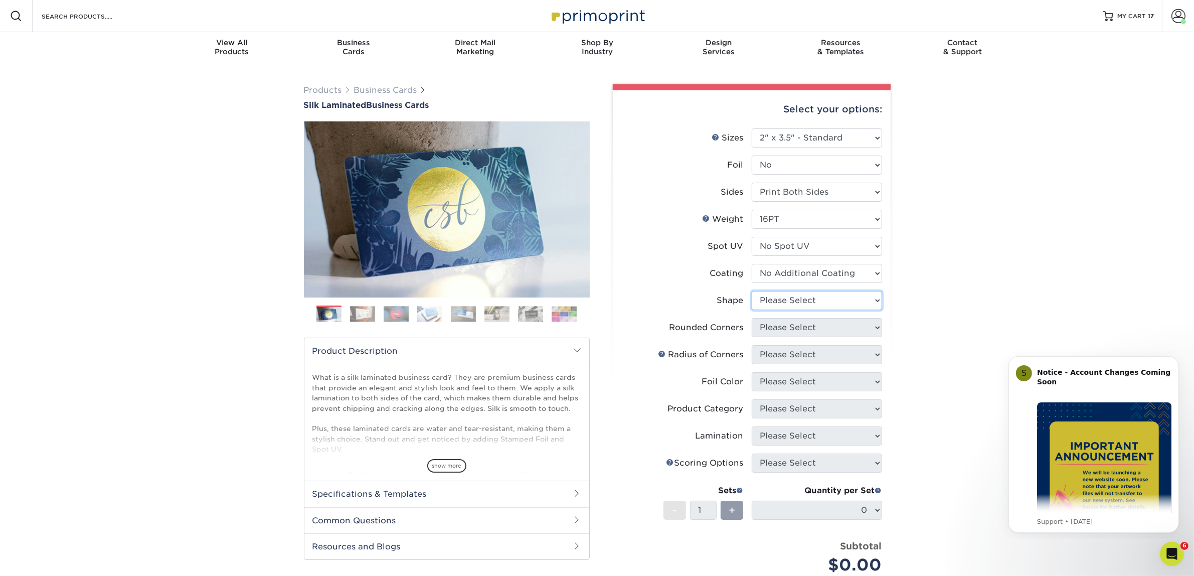
click at [815, 299] on select "Please Select Standard Oval" at bounding box center [817, 300] width 130 height 19
select select "standard"
click at [752, 291] on select "Please Select Standard Oval" at bounding box center [817, 300] width 130 height 19
click at [782, 328] on select "Please Select Yes - Round 2 Corners Yes - Round 4 Corners No" at bounding box center [817, 327] width 130 height 19
click at [766, 397] on li "Foil Color Please Select" at bounding box center [751, 385] width 261 height 27
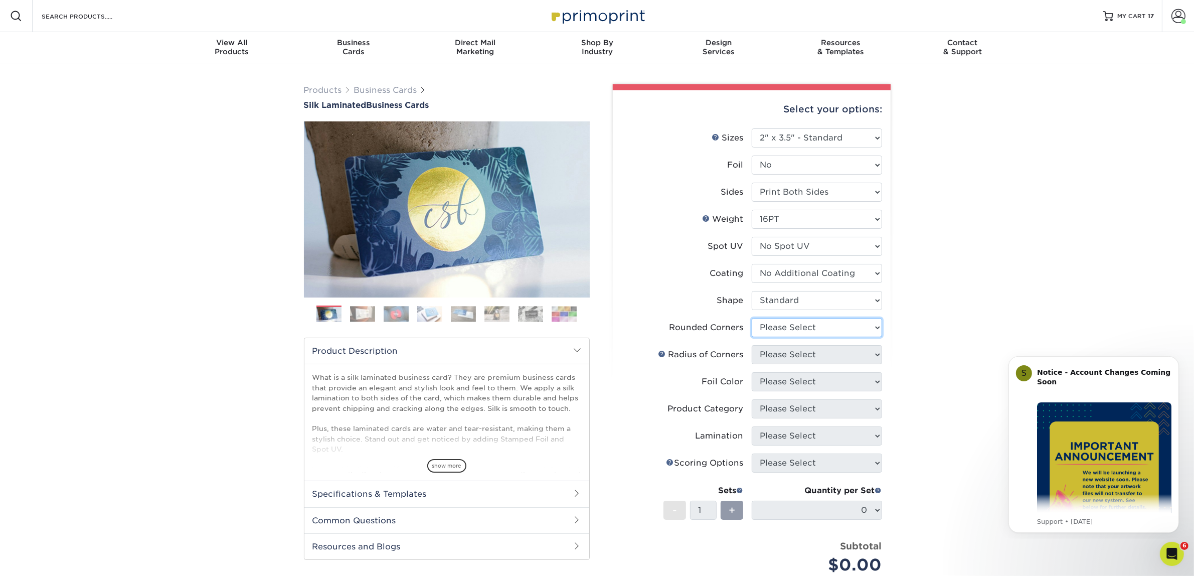
click at [779, 331] on select "Please Select Yes - Round 2 Corners Yes - Round 4 Corners No" at bounding box center [817, 327] width 130 height 19
select select "0"
click at [752, 318] on select "Please Select Yes - Round 2 Corners Yes - Round 4 Corners No" at bounding box center [817, 327] width 130 height 19
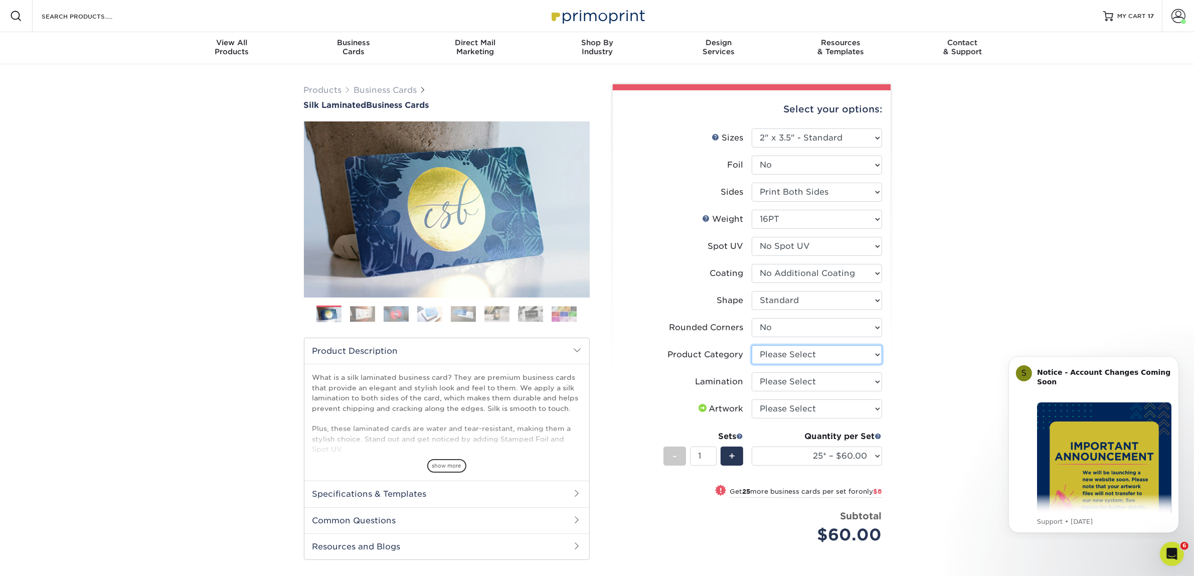
click at [790, 360] on select "Please Select Business Cards" at bounding box center [817, 354] width 130 height 19
select select "3b5148f1-0588-4f88-a218-97bcfdce65c1"
click at [752, 345] on select "Please Select Business Cards" at bounding box center [817, 354] width 130 height 19
click at [785, 374] on select "Please Select Silk" at bounding box center [817, 381] width 130 height 19
select select "ccacb42f-45f7-42d3-bbd3-7c8421cf37f0"
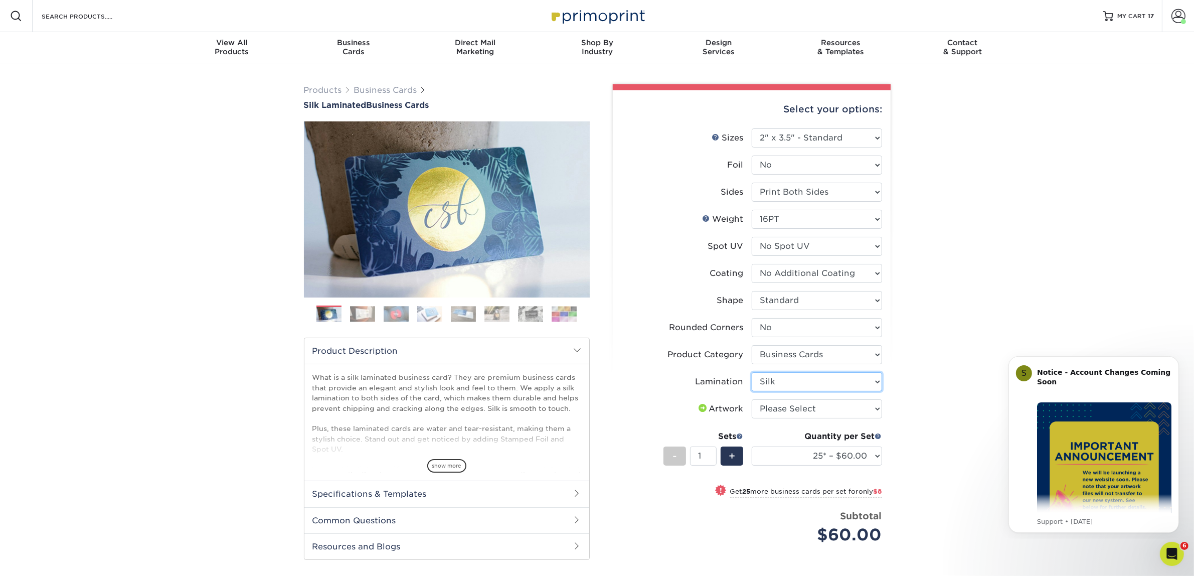
click at [752, 372] on select "Please Select Silk" at bounding box center [817, 381] width 130 height 19
click at [791, 399] on select "Please Select I will upload files I need a design - $100" at bounding box center [817, 408] width 130 height 19
click at [788, 404] on select "Please Select I will upload files I need a design - $100" at bounding box center [817, 408] width 130 height 19
click at [789, 412] on select "Please Select I will upload files I need a design - $100" at bounding box center [817, 408] width 130 height 19
select select "upload"
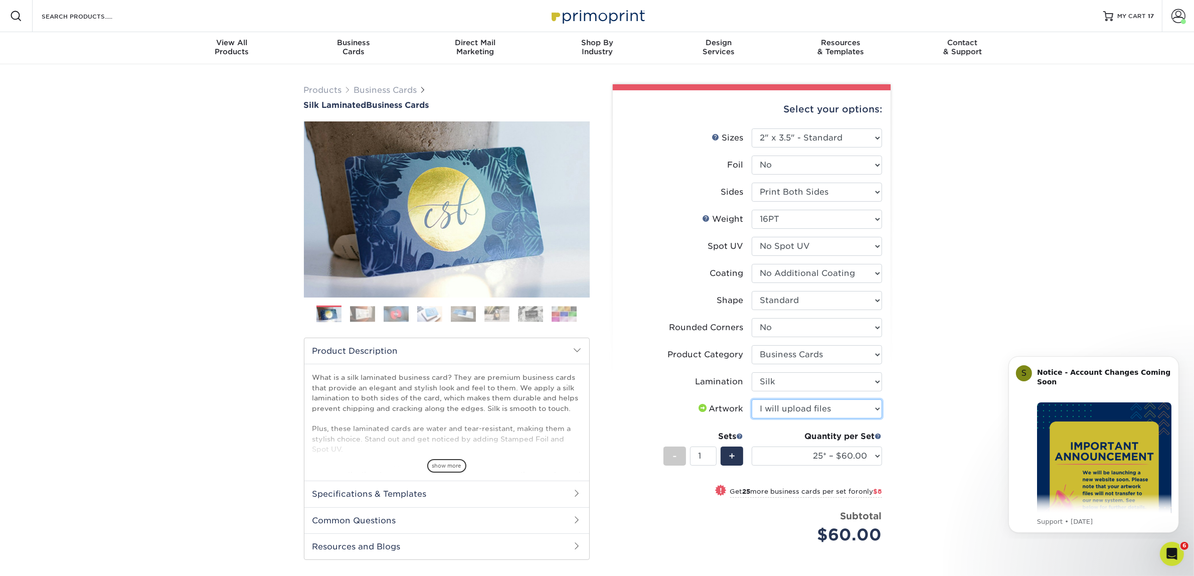
click at [752, 399] on select "Please Select I will upload files I need a design - $100" at bounding box center [817, 408] width 130 height 19
click at [778, 461] on select "25* – $60.00 50* – $68.00 75* – $76.00 100* – $84.00 250* – $92.00 500 – $96.00…" at bounding box center [817, 455] width 130 height 19
select select "50* – $68.00"
click at [752, 446] on select "25* – $60.00 50* – $68.00 75* – $76.00 100* – $84.00 250* – $92.00 500 – $96.00…" at bounding box center [817, 455] width 130 height 19
click at [969, 343] on div "Products Business Cards Silk Laminated Business Cards Previous Next" at bounding box center [597, 389] width 1194 height 651
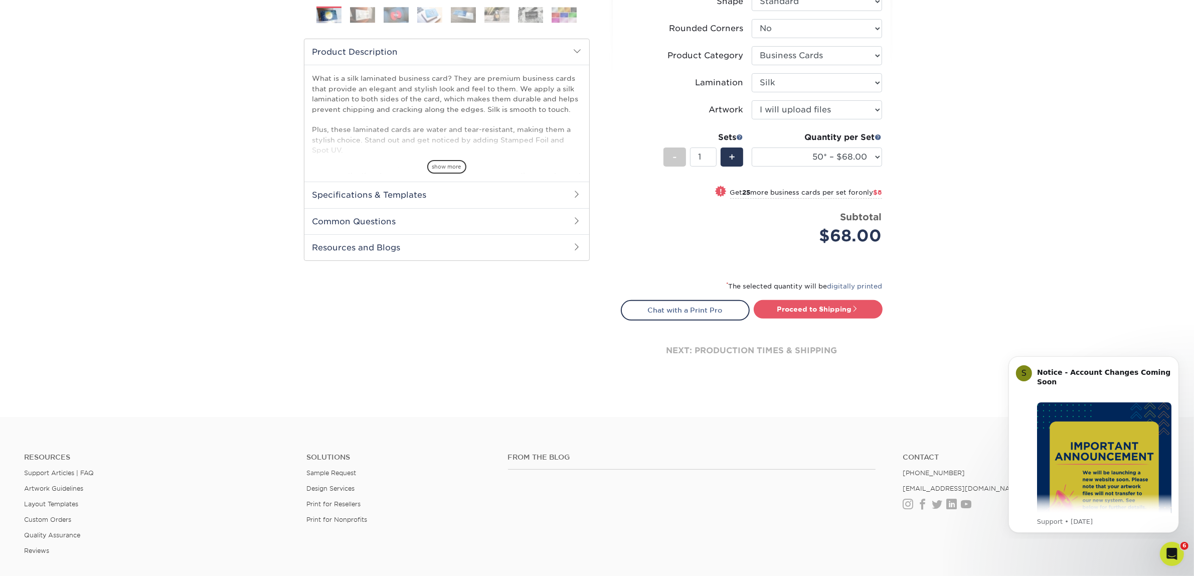
scroll to position [376, 0]
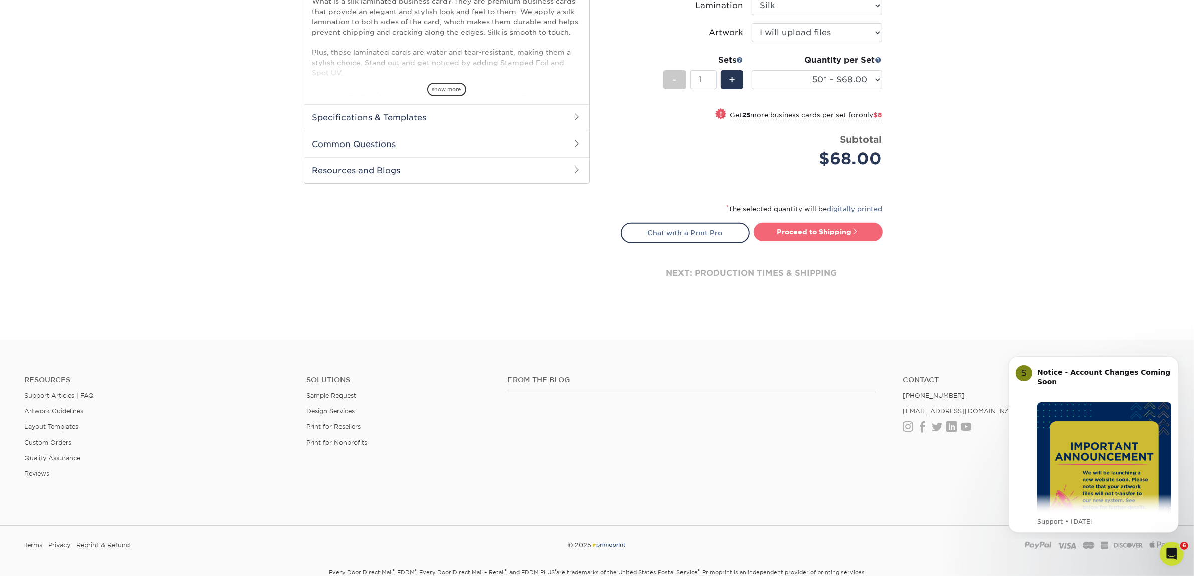
click at [797, 232] on link "Proceed to Shipping" at bounding box center [818, 232] width 129 height 18
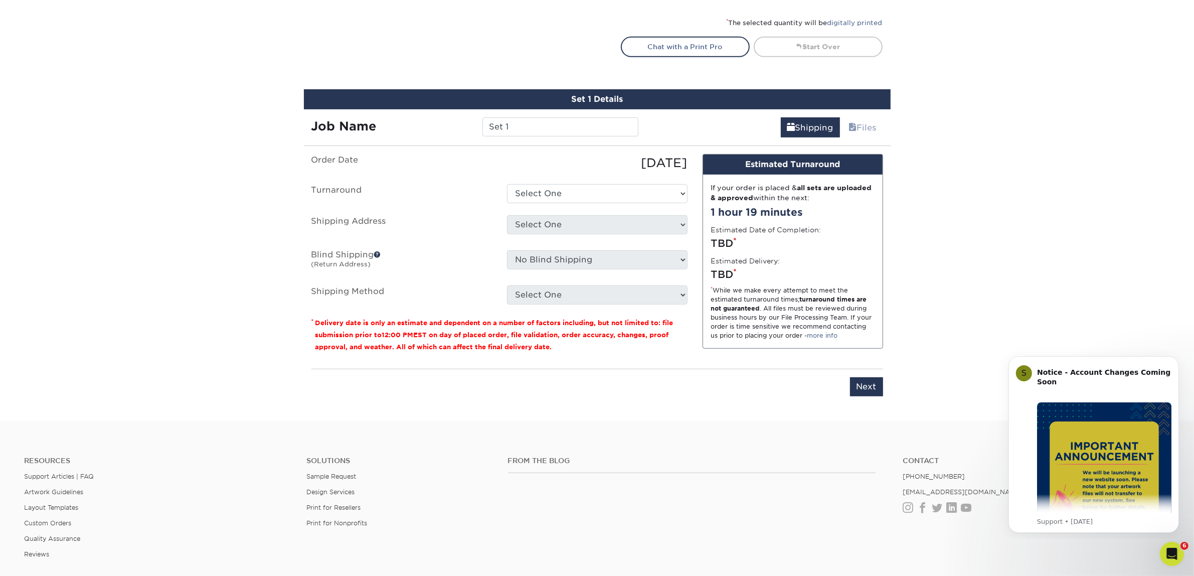
scroll to position [562, 0]
drag, startPoint x: 514, startPoint y: 125, endPoint x: 430, endPoint y: 119, distance: 84.0
click at [430, 119] on div "Job Name Set 1" at bounding box center [475, 127] width 342 height 19
type input "[PERSON_NAME]"
drag, startPoint x: 607, startPoint y: 181, endPoint x: 617, endPoint y: 185, distance: 10.2
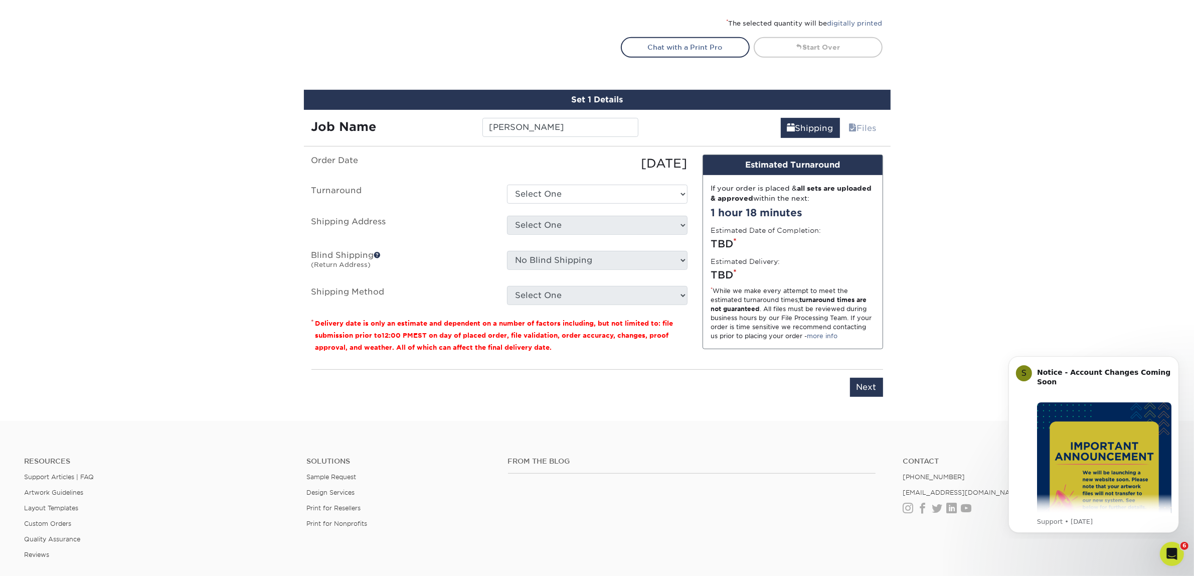
click at [616, 184] on ul "Order Date [DATE] [GEOGRAPHIC_DATA] Select One 2-4 Business Days 2 Day Next Bus…" at bounding box center [499, 229] width 376 height 150
click at [617, 185] on select "Select One 2-4 Business Days 2 Day Next Business Day" at bounding box center [597, 194] width 180 height 19
select select "7f31b32a-ec12-4eac-8c83-7b9a9183acd8"
click at [507, 185] on select "Select One 2-4 Business Days 2 Day Next Business Day" at bounding box center [597, 194] width 180 height 19
click at [573, 221] on select "Select One Atlanta Office [GEOGRAPHIC_DATA] Office [GEOGRAPHIC_DATA] Office [GE…" at bounding box center [597, 225] width 180 height 19
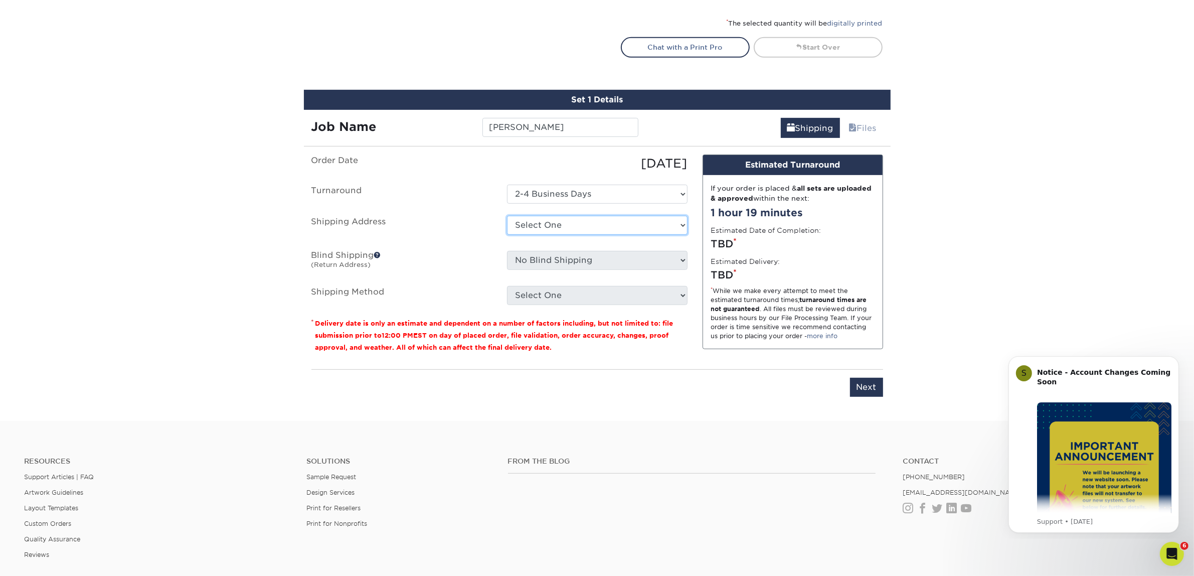
select select "244487"
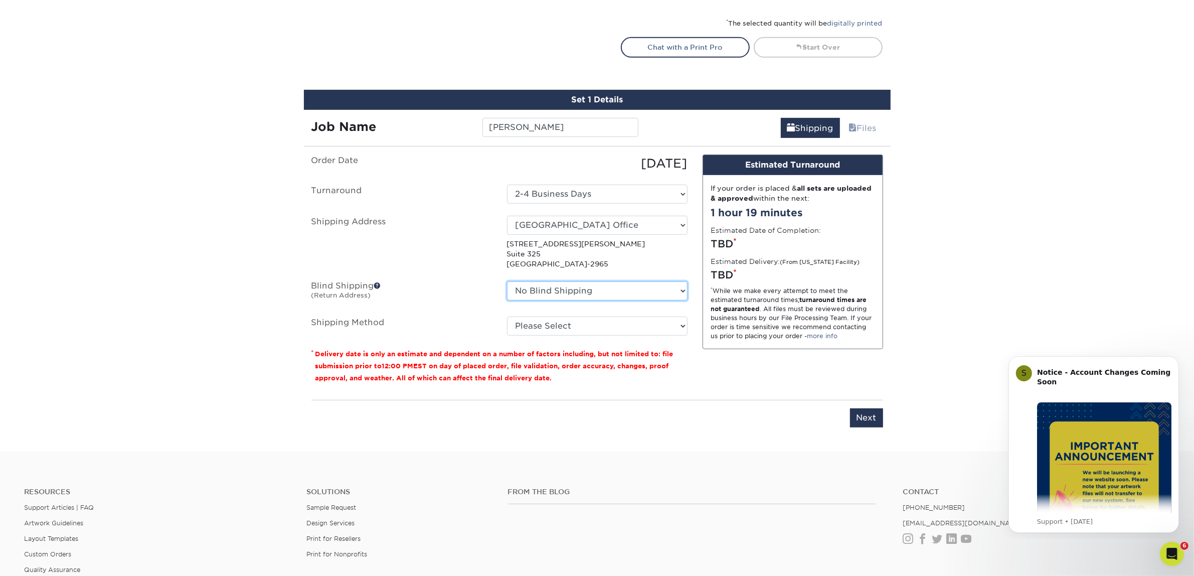
click at [584, 286] on select "No Blind Shipping [GEOGRAPHIC_DATA] Office [GEOGRAPHIC_DATA] Office [GEOGRAPHIC…" at bounding box center [597, 290] width 180 height 19
select select "244487"
click at [507, 281] on select "No Blind Shipping [GEOGRAPHIC_DATA] Office [GEOGRAPHIC_DATA] Office [GEOGRAPHIC…" at bounding box center [597, 290] width 180 height 19
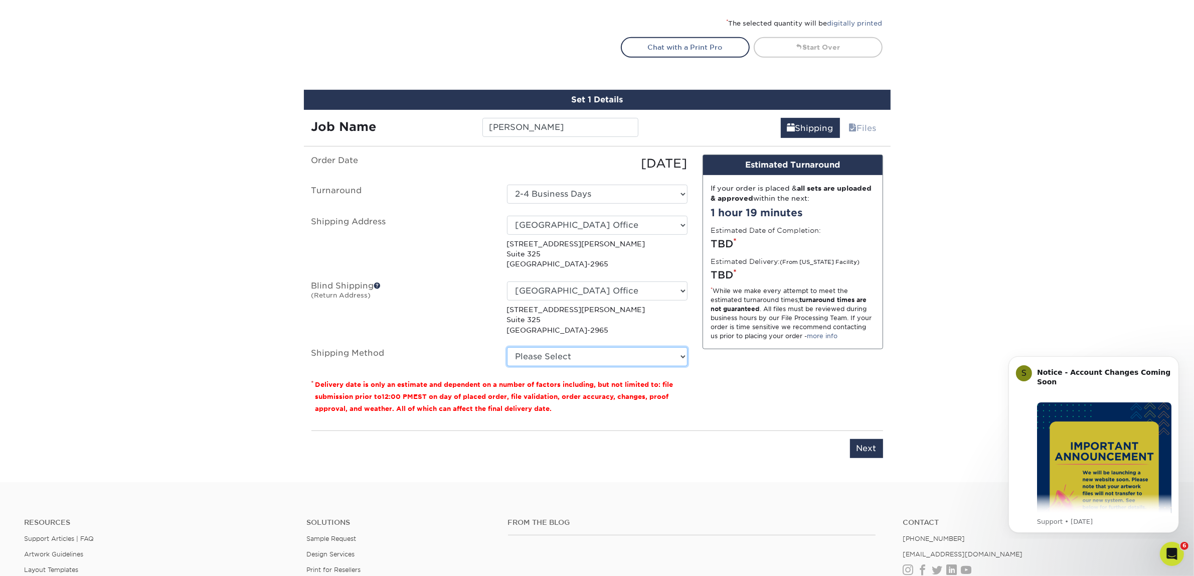
drag, startPoint x: 566, startPoint y: 349, endPoint x: 570, endPoint y: 336, distance: 13.8
click at [566, 349] on select "Please Select Ground Shipping (+$7.84) 3 Day Shipping Service (+$15.34) 2 Day A…" at bounding box center [597, 356] width 180 height 19
select select "03"
click at [507, 347] on select "Please Select Ground Shipping (+$7.84) 3 Day Shipping Service (+$15.34) 2 Day A…" at bounding box center [597, 356] width 180 height 19
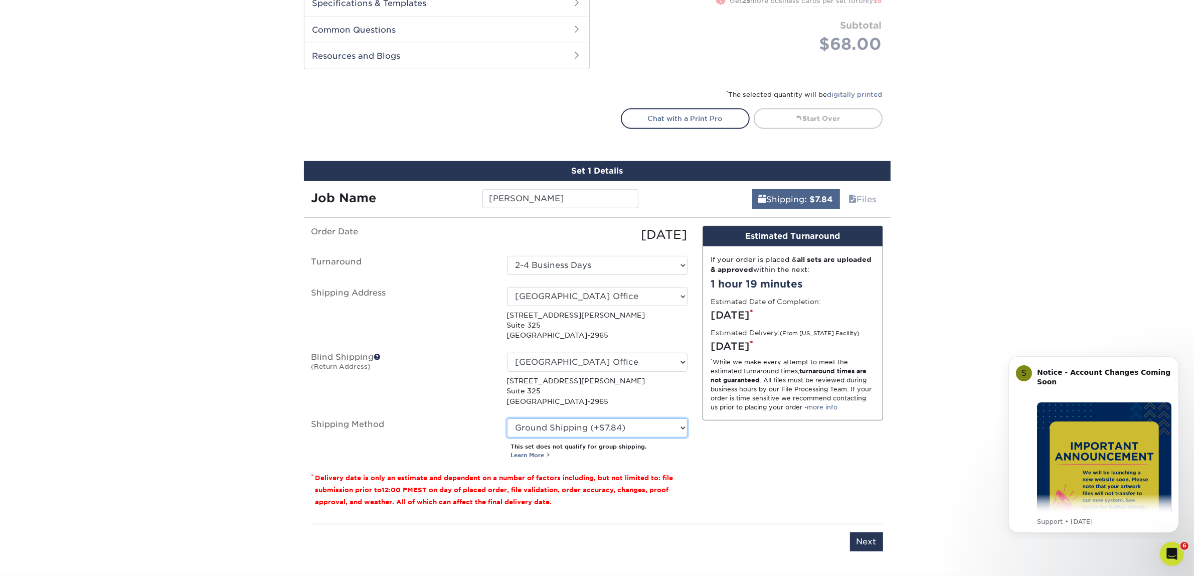
scroll to position [687, 0]
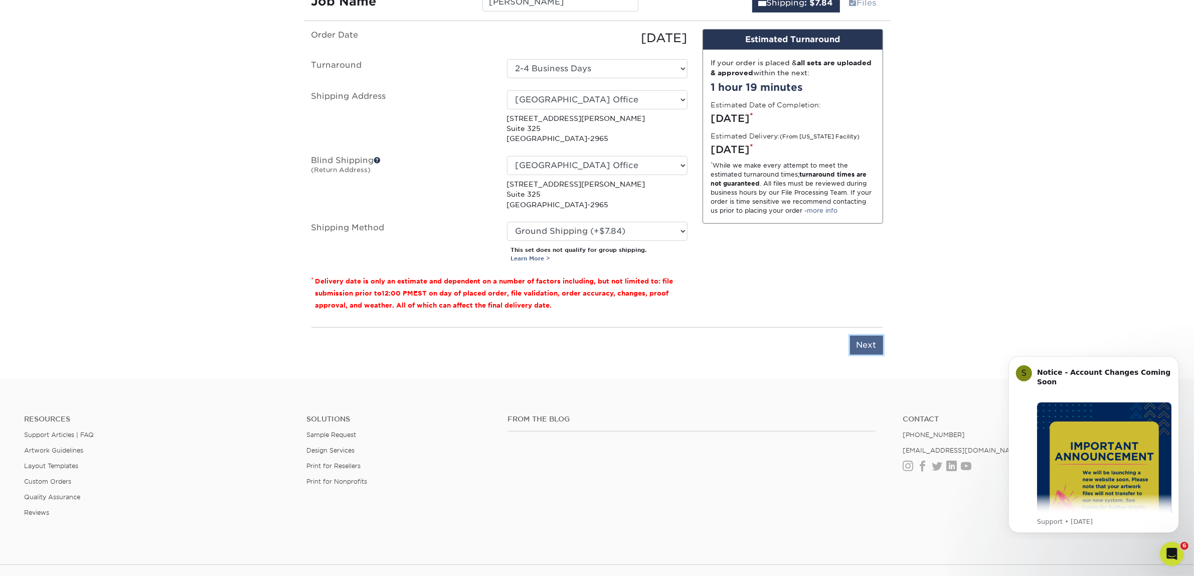
click at [850, 344] on input "Next" at bounding box center [866, 344] width 33 height 19
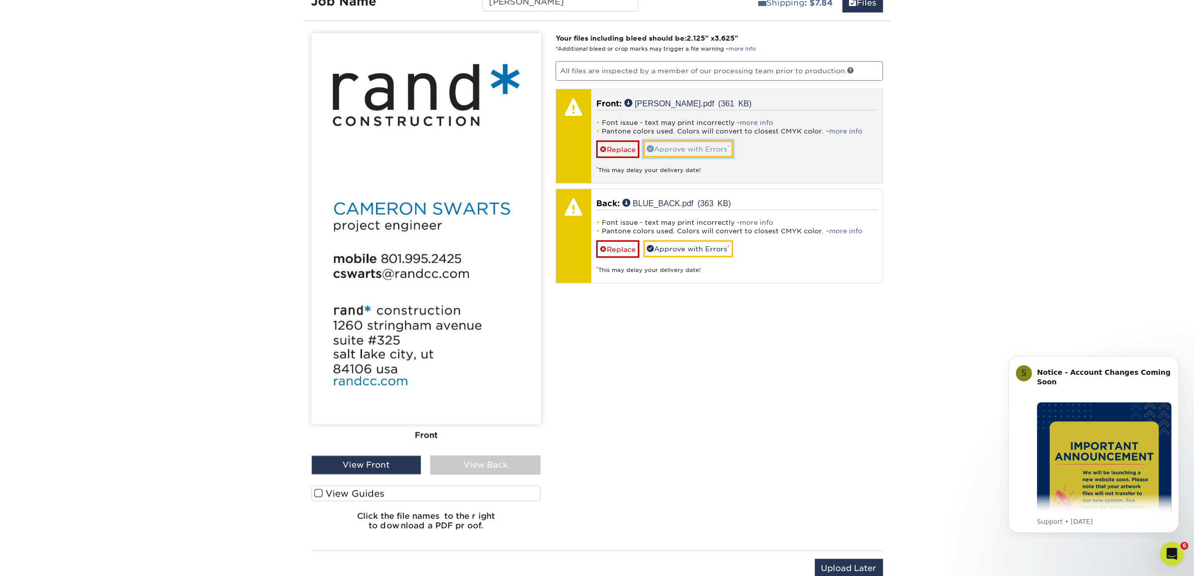
click at [715, 144] on link "Approve with Errors *" at bounding box center [688, 148] width 90 height 17
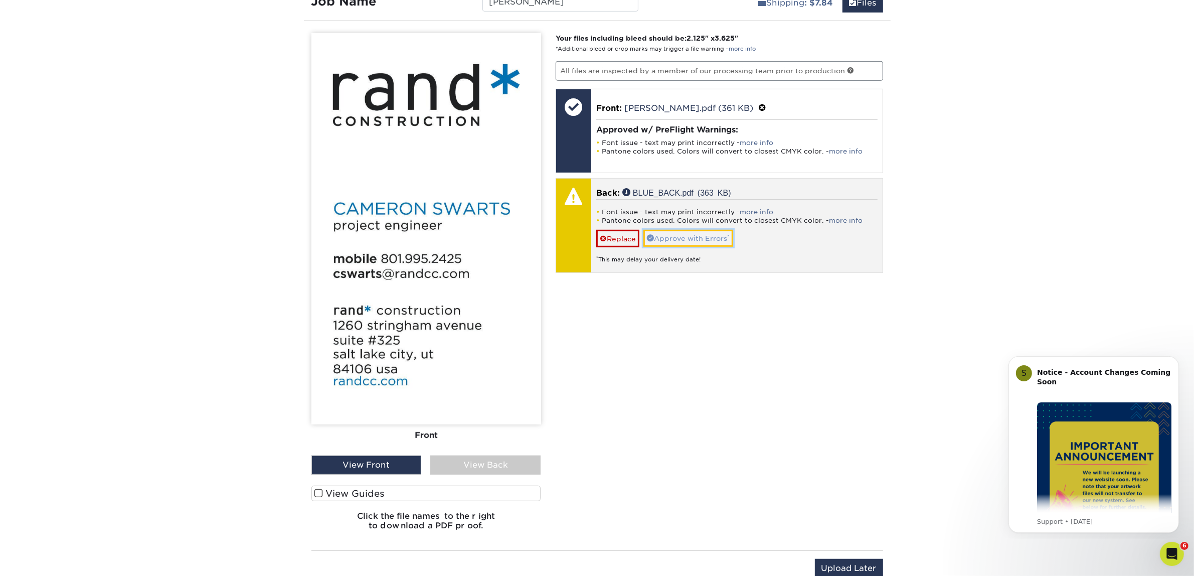
click at [666, 241] on link "Approve with Errors *" at bounding box center [688, 238] width 90 height 17
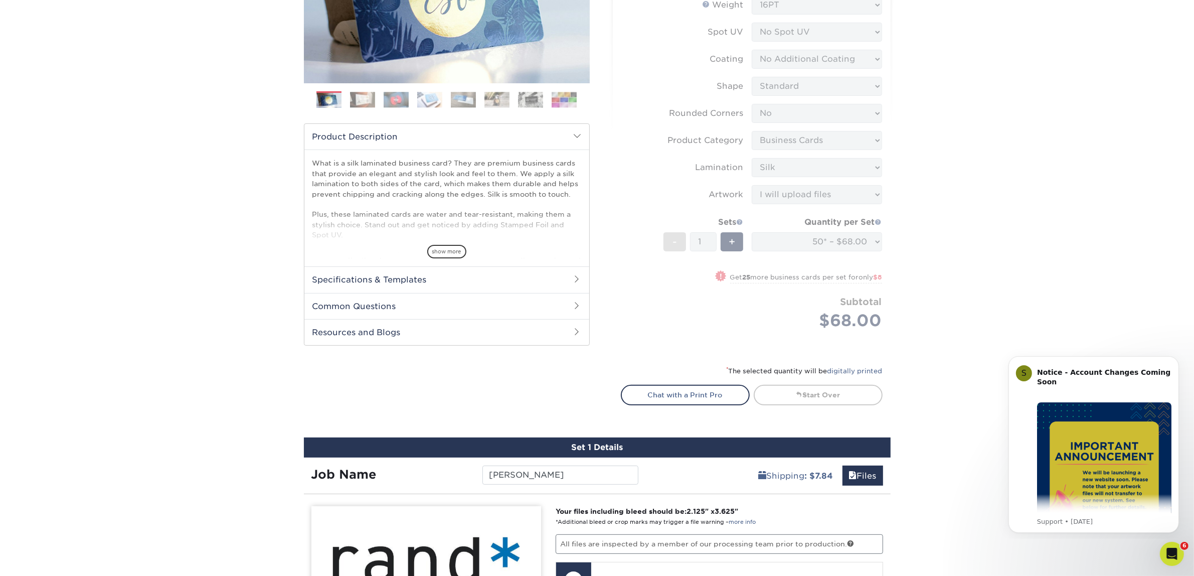
scroll to position [0, 0]
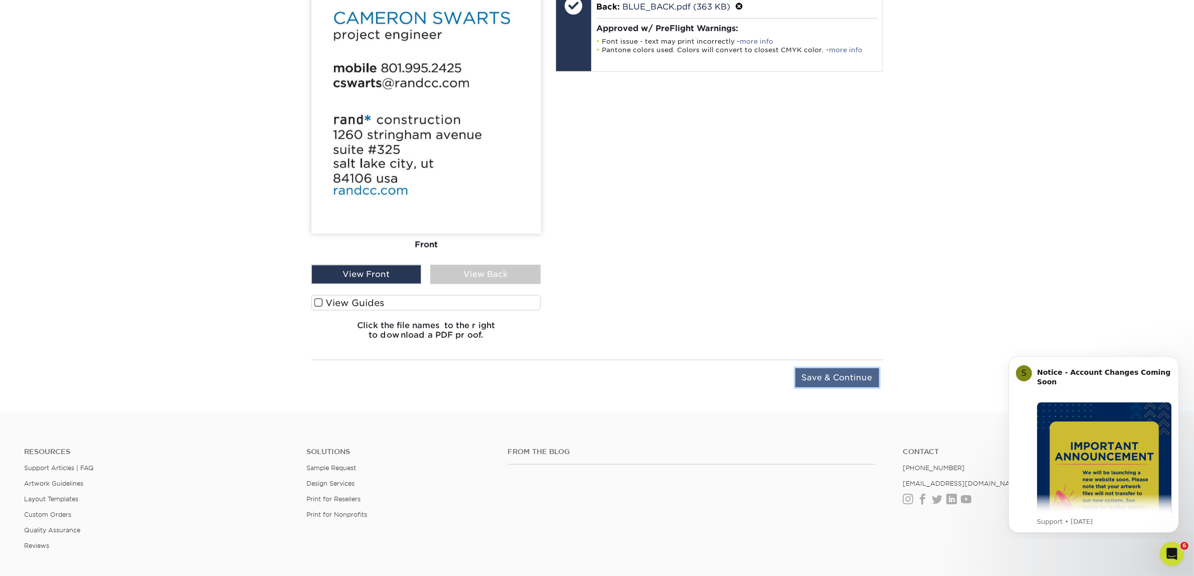
click at [867, 381] on input "Save & Continue" at bounding box center [837, 377] width 84 height 19
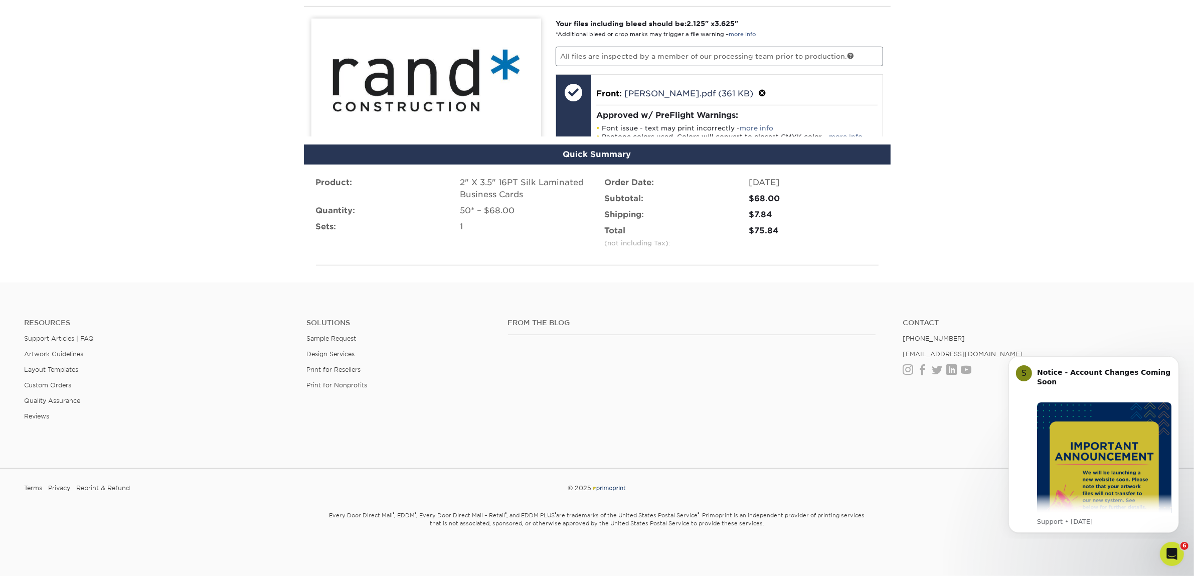
scroll to position [607, 0]
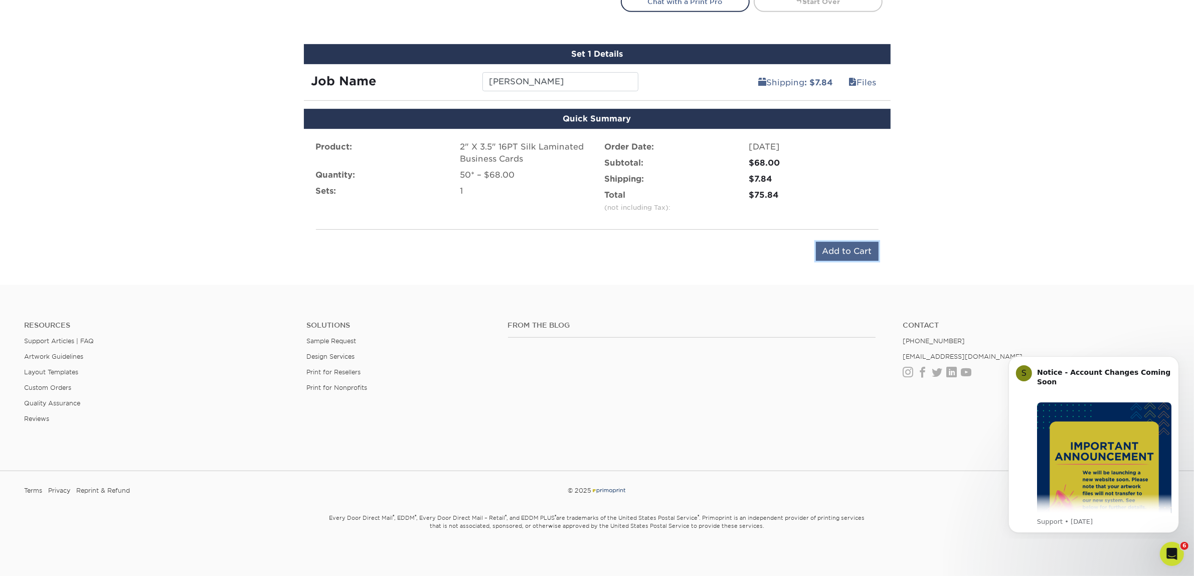
click at [860, 251] on input "Add to Cart" at bounding box center [847, 251] width 63 height 19
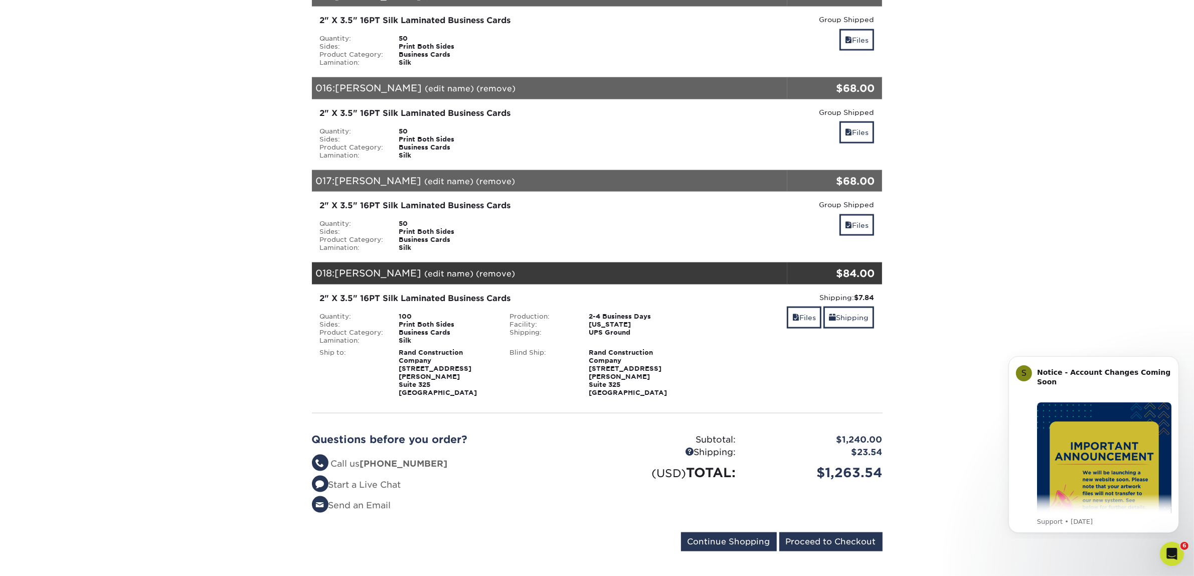
scroll to position [1567, 0]
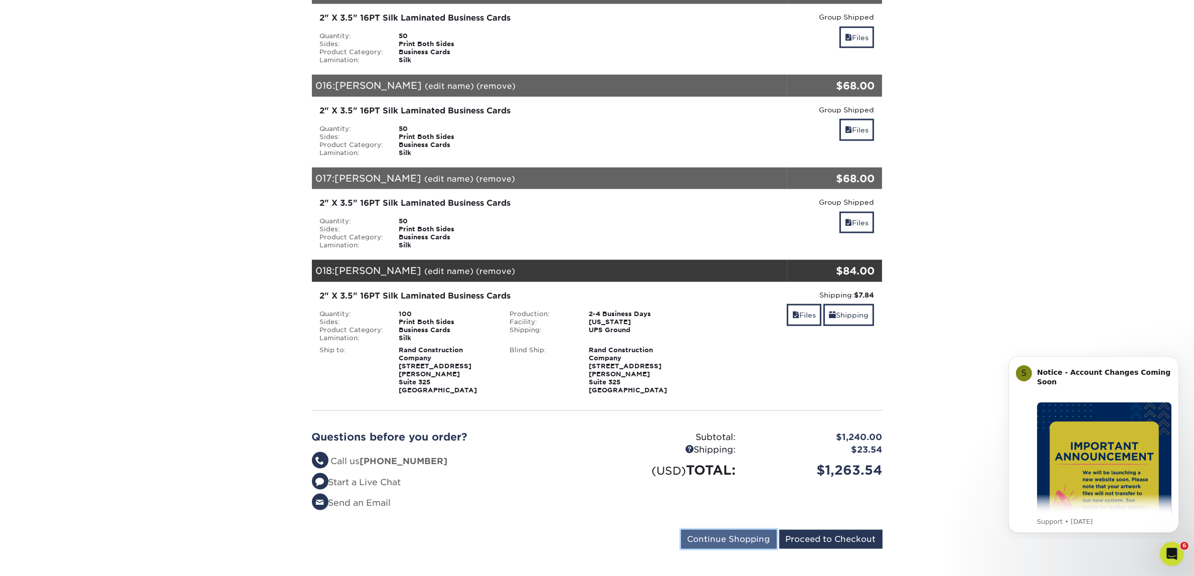
click at [714, 529] on input "Continue Shopping" at bounding box center [729, 538] width 96 height 19
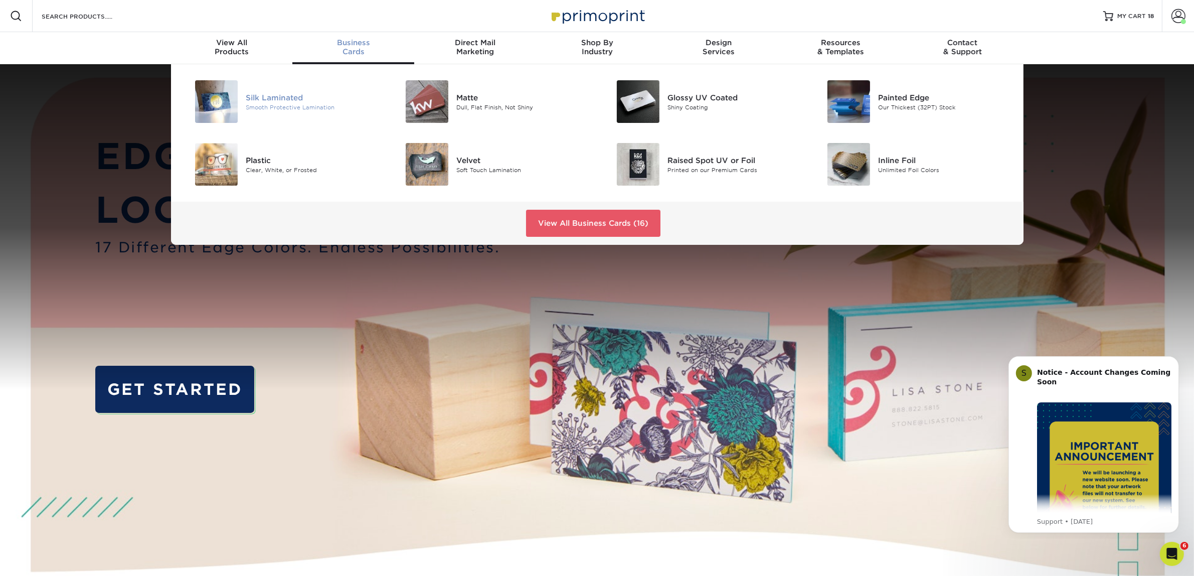
click at [298, 97] on div "Silk Laminated" at bounding box center [312, 97] width 133 height 11
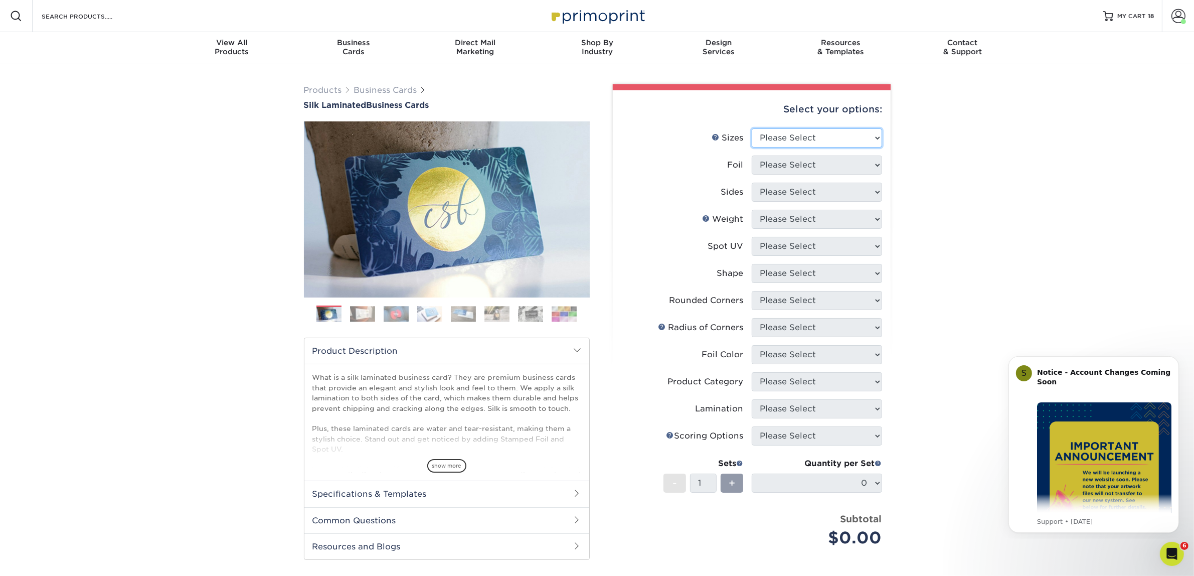
click at [821, 146] on select "Please Select 1.5" x 3.5" - Mini 1.75" x 3.5" - Mini 2" x 2" - Square 2" x 3" -…" at bounding box center [817, 137] width 130 height 19
select select "2.00x3.50"
click at [752, 128] on select "Please Select 1.5" x 3.5" - Mini 1.75" x 3.5" - Mini 2" x 2" - Square 2" x 3" -…" at bounding box center [817, 137] width 130 height 19
click at [777, 161] on select "Please Select Yes No" at bounding box center [817, 164] width 130 height 19
select select "0"
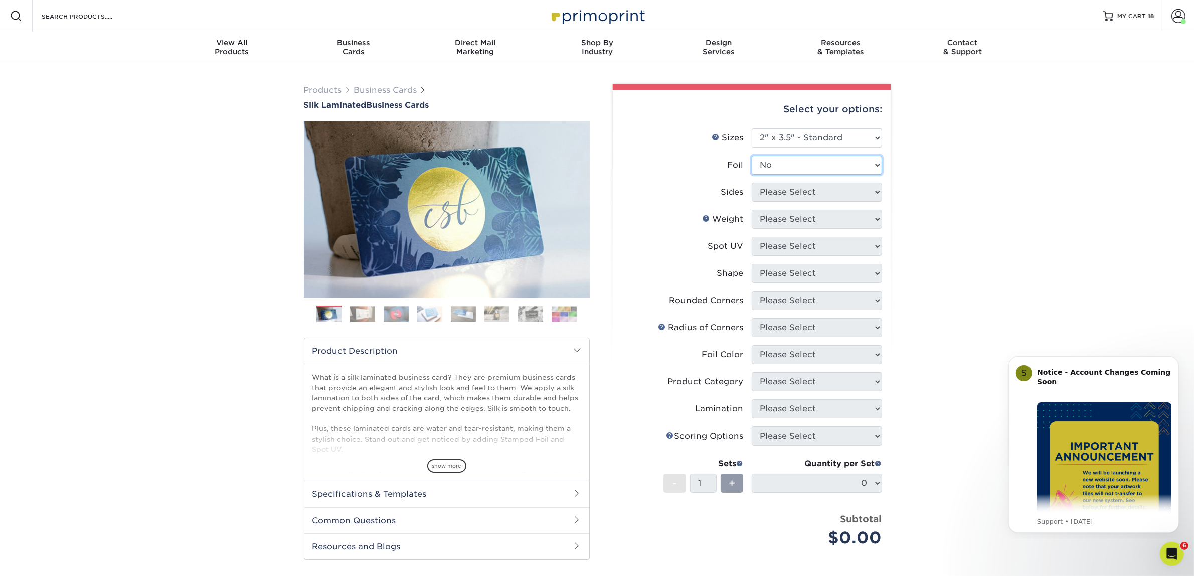
click at [752, 155] on select "Please Select Yes No" at bounding box center [817, 164] width 130 height 19
click at [813, 196] on select "Please Select Print Both Sides Print Front Only" at bounding box center [817, 191] width 130 height 19
select select "13abbda7-1d64-4f25-8bb2-c179b224825d"
click at [752, 182] on select "Please Select Print Both Sides Print Front Only" at bounding box center [817, 191] width 130 height 19
click at [790, 219] on select "Please Select 16PT" at bounding box center [817, 219] width 130 height 19
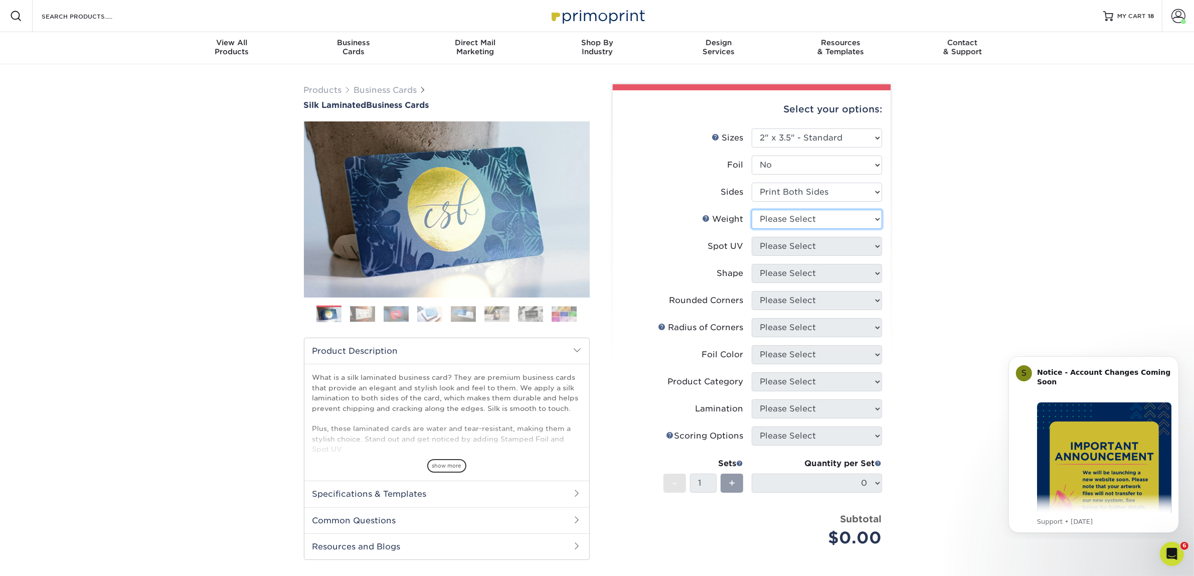
select select "16PT"
click at [752, 210] on select "Please Select 16PT" at bounding box center [817, 219] width 130 height 19
click at [802, 246] on select "Please Select No Spot UV Front and Back (Both Sides) Front Only Back Only" at bounding box center [817, 246] width 130 height 19
select select "3"
click at [752, 237] on select "Please Select No Spot UV Front and Back (Both Sides) Front Only Back Only" at bounding box center [817, 246] width 130 height 19
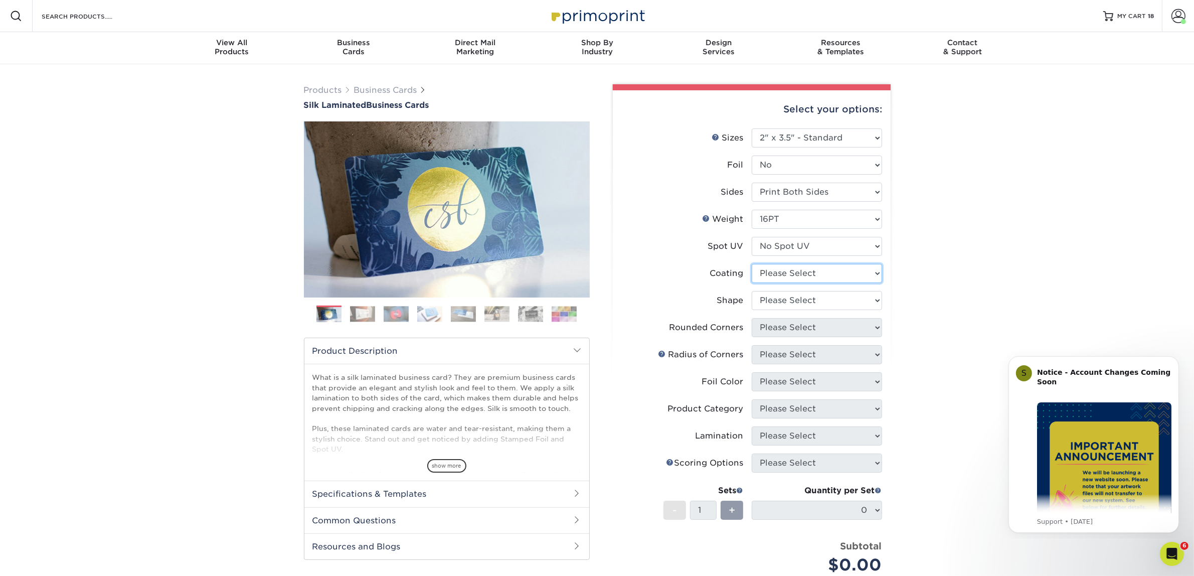
click at [803, 276] on select at bounding box center [817, 273] width 130 height 19
select select "3e7618de-abca-4bda-9f97-8b9129e913d8"
click at [752, 264] on select at bounding box center [817, 273] width 130 height 19
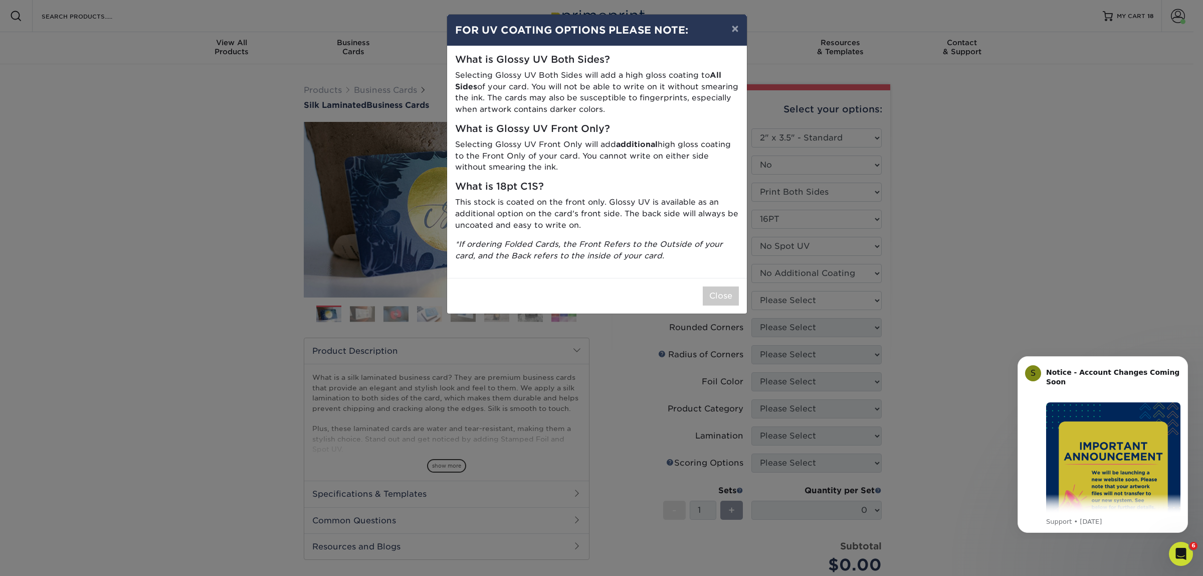
click at [806, 306] on div "× FOR UV COATING OPTIONS PLEASE NOTE: What is Glossy UV Both Sides? Selecting G…" at bounding box center [601, 288] width 1203 height 576
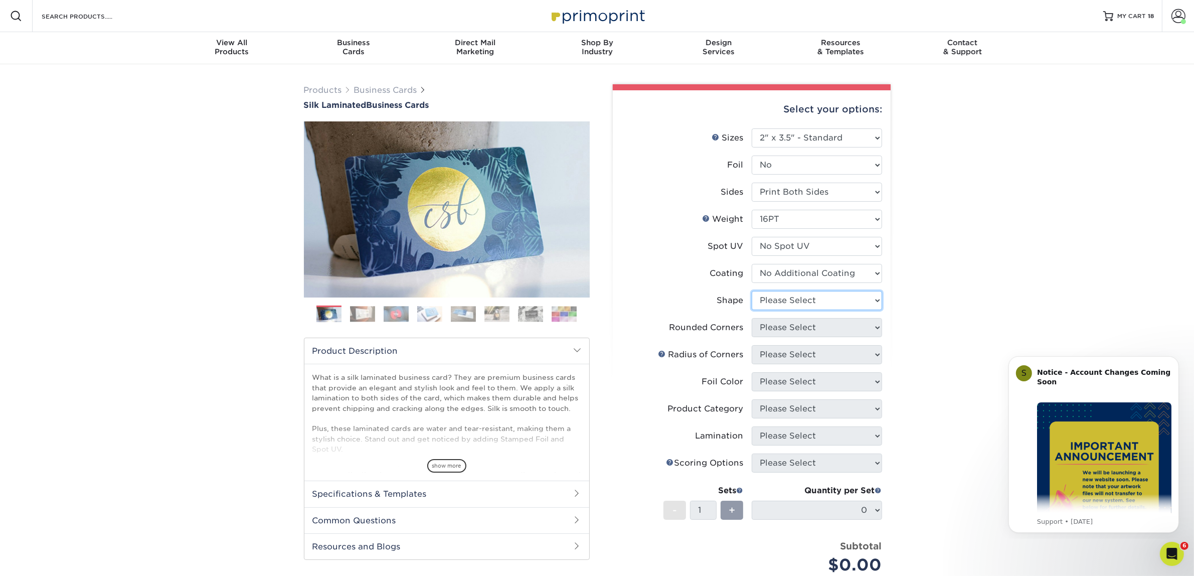
click at [777, 302] on select "Please Select Standard Oval" at bounding box center [817, 300] width 130 height 19
select select "standard"
click at [752, 291] on select "Please Select Standard Oval" at bounding box center [817, 300] width 130 height 19
click at [776, 326] on select "Please Select Yes - Round 2 Corners Yes - Round 4 Corners No" at bounding box center [817, 327] width 130 height 19
select select "0"
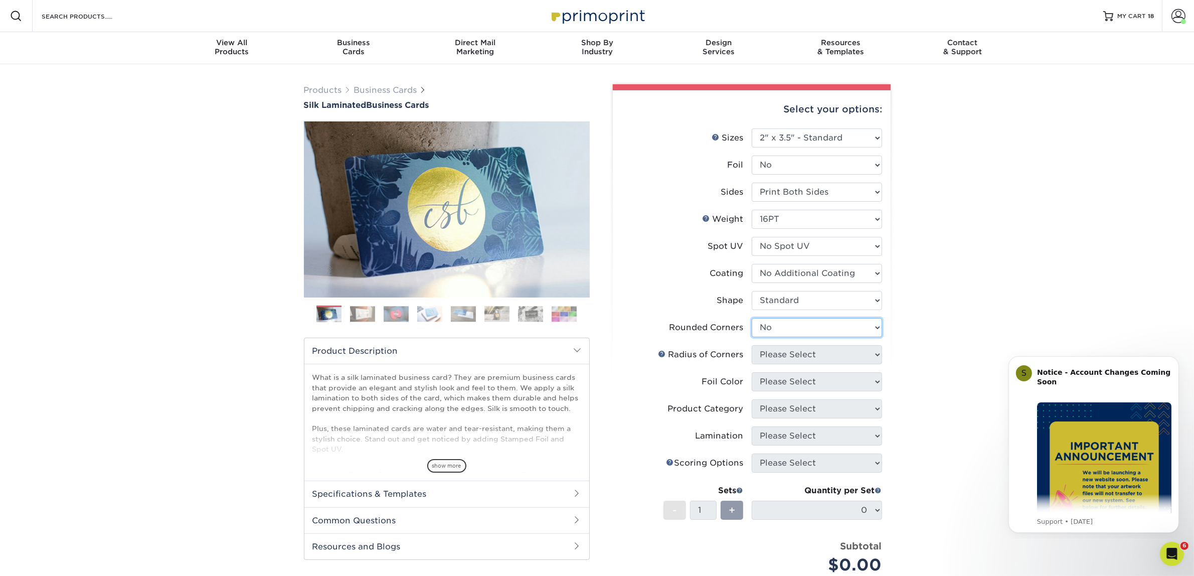
click at [752, 318] on select "Please Select Yes - Round 2 Corners Yes - Round 4 Corners No" at bounding box center [817, 327] width 130 height 19
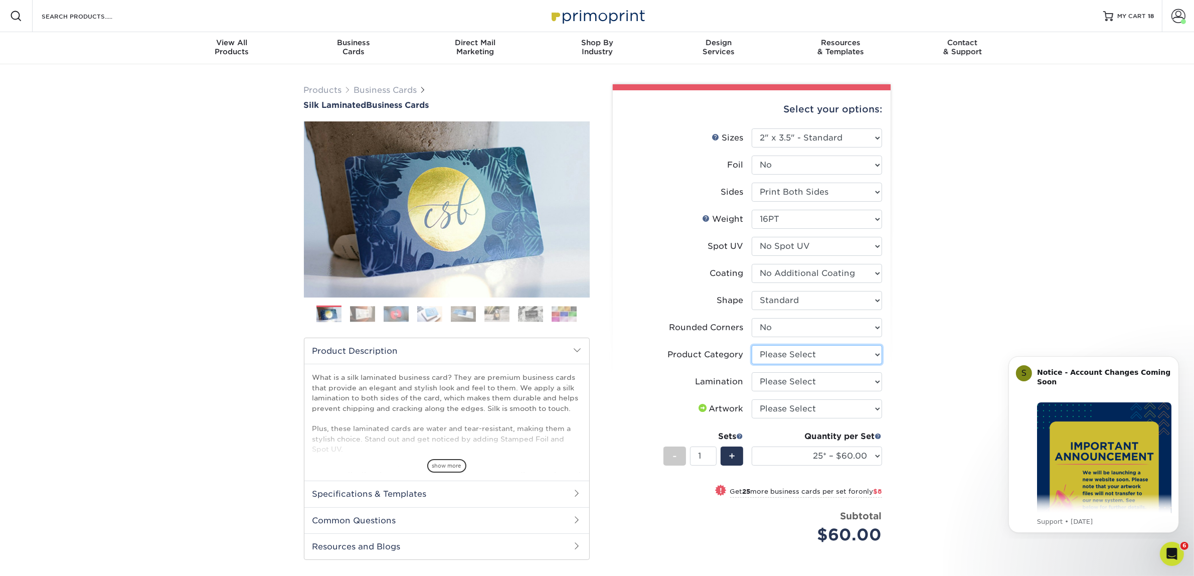
click at [838, 352] on select "Please Select Business Cards" at bounding box center [817, 354] width 130 height 19
select select "3b5148f1-0588-4f88-a218-97bcfdce65c1"
click at [752, 345] on select "Please Select Business Cards" at bounding box center [817, 354] width 130 height 19
drag, startPoint x: 826, startPoint y: 382, endPoint x: 823, endPoint y: 389, distance: 8.3
click at [826, 382] on select "Please Select Silk" at bounding box center [817, 381] width 130 height 19
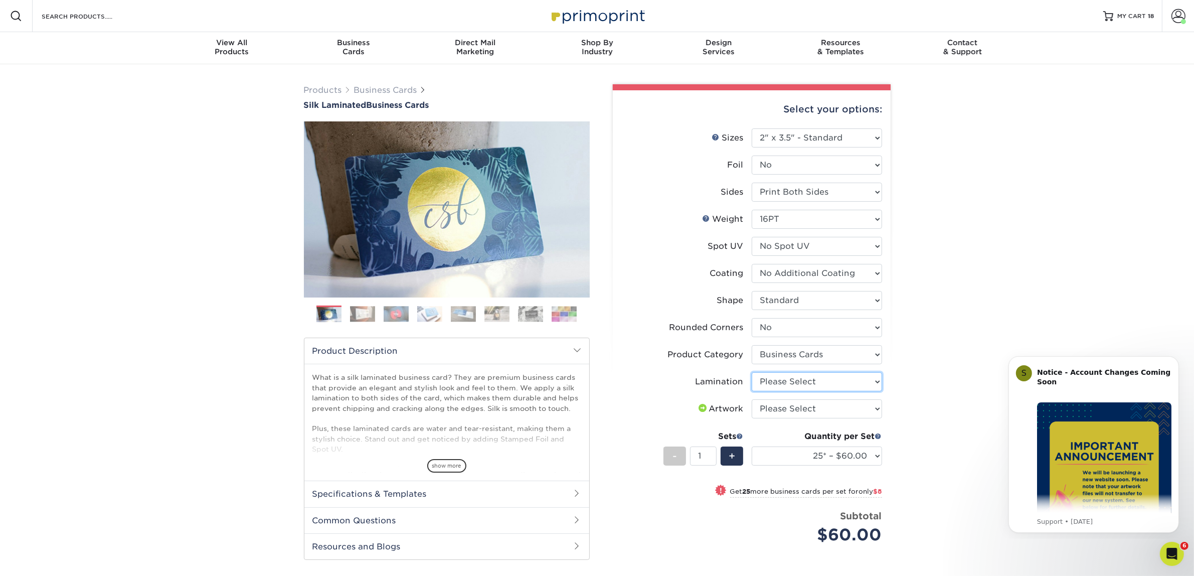
select select "ccacb42f-45f7-42d3-bbd3-7c8421cf37f0"
click at [752, 372] on select "Please Select Silk" at bounding box center [817, 381] width 130 height 19
click at [819, 414] on select "Please Select I will upload files I need a design - $100" at bounding box center [817, 408] width 130 height 19
select select "upload"
click at [752, 399] on select "Please Select I will upload files I need a design - $100" at bounding box center [817, 408] width 130 height 19
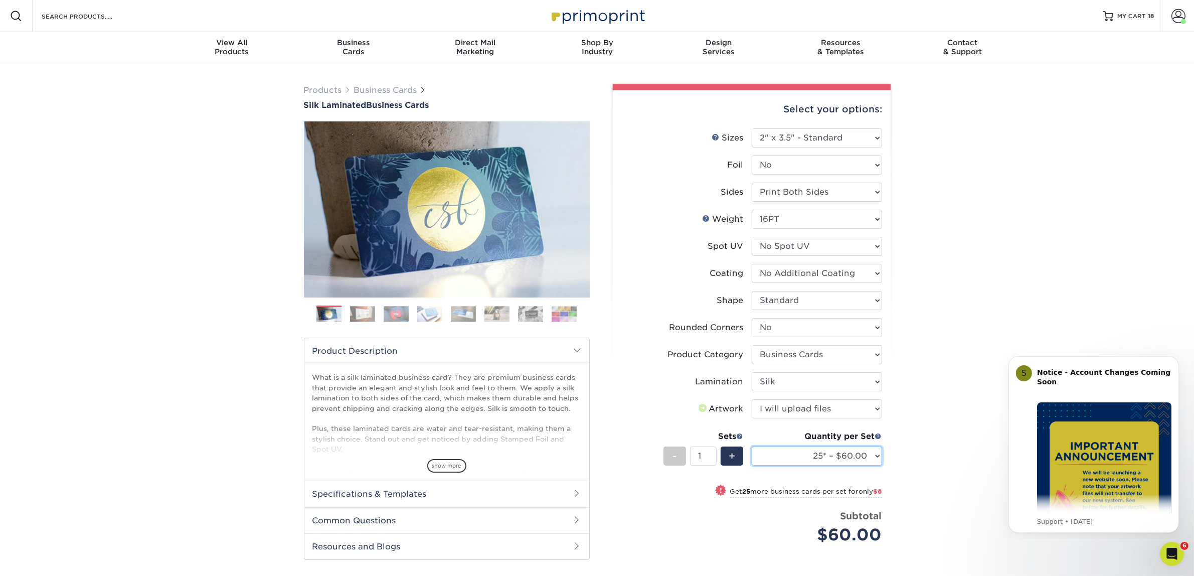
click select "25* – $60.00 50* – $68.00 75* – $76.00 100* – $84.00 250* – $92.00 500 – $96.00…"
select select "50* – $68.00"
click select "25* – $60.00 50* – $68.00 75* – $76.00 100* – $84.00 250* – $92.00 500 – $96.00…"
click div "Products Business Cards Silk Laminated Business Cards Previous Next"
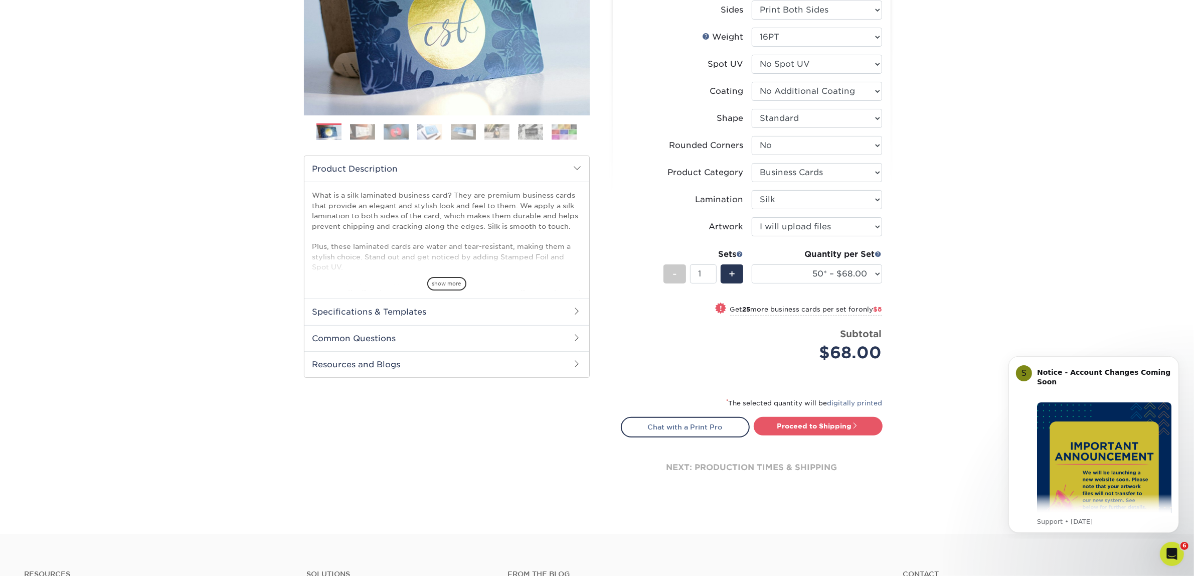
scroll to position [188, 0]
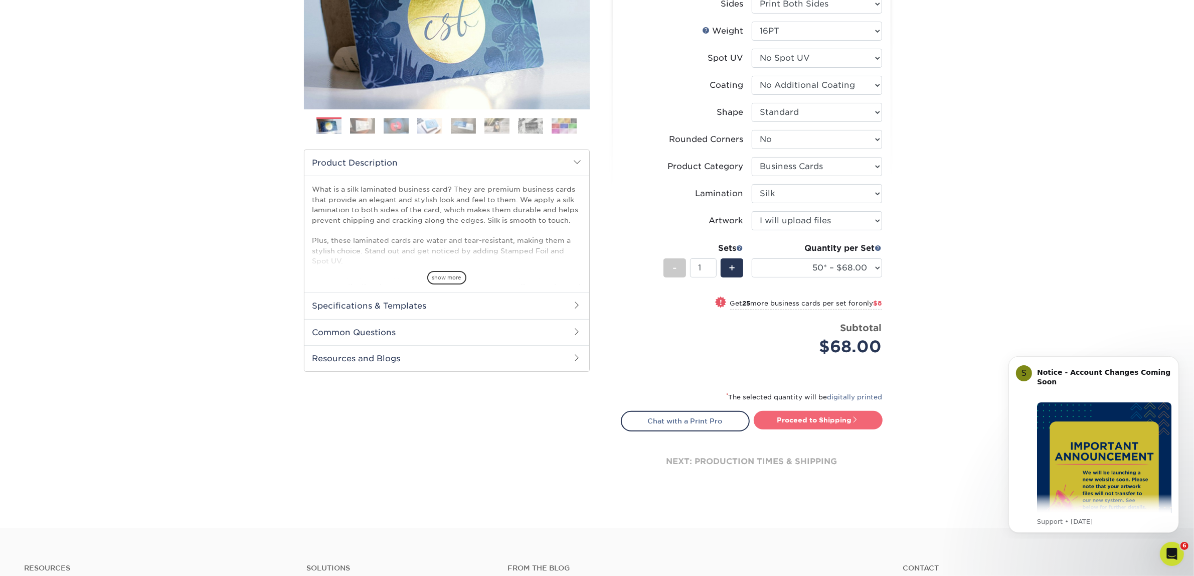
click link "Proceed to Shipping"
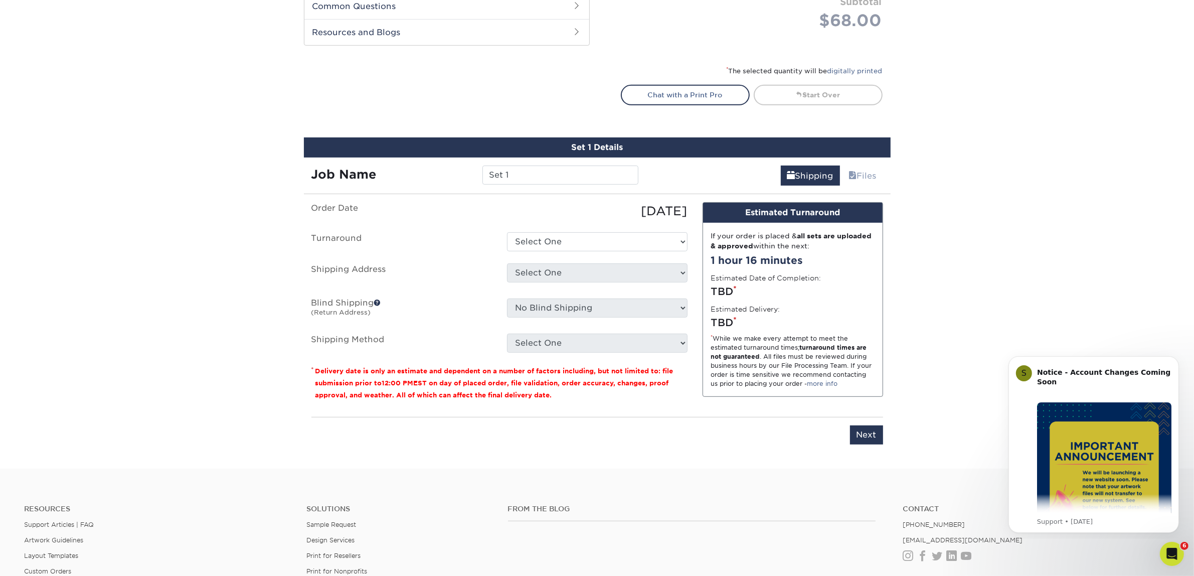
scroll to position [624, 0]
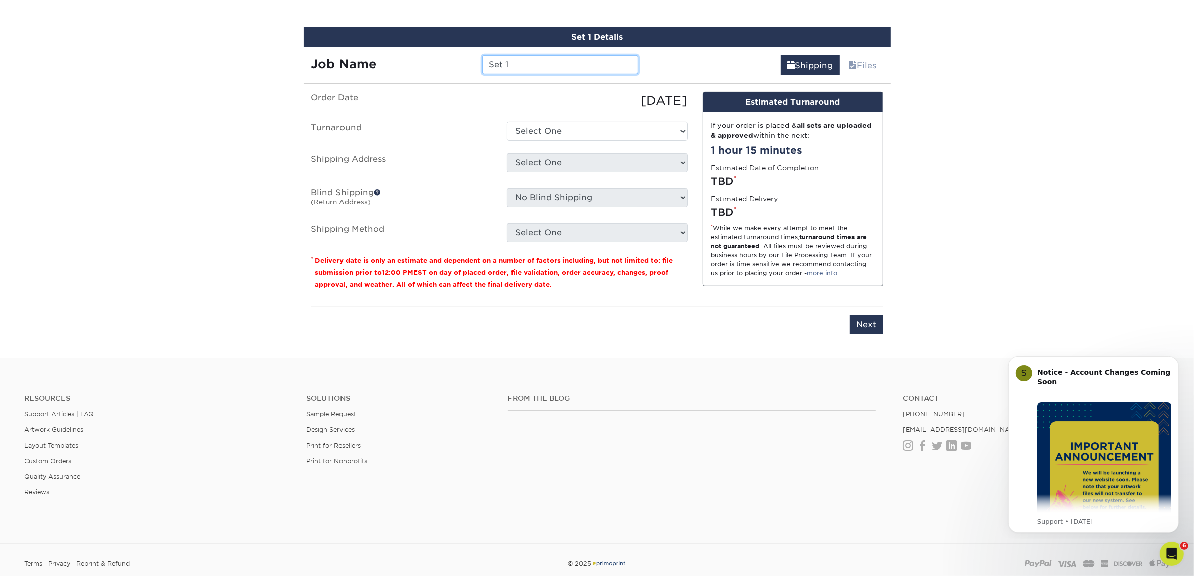
drag, startPoint x: 523, startPoint y: 66, endPoint x: 469, endPoint y: 68, distance: 53.7
click div "Job Name Set 1"
type input "[PERSON_NAME]"
click select "Select One 2-4 Business Days 2 Day Next Business Day"
select select "7f31b32a-ec12-4eac-8c83-7b9a9183acd8"
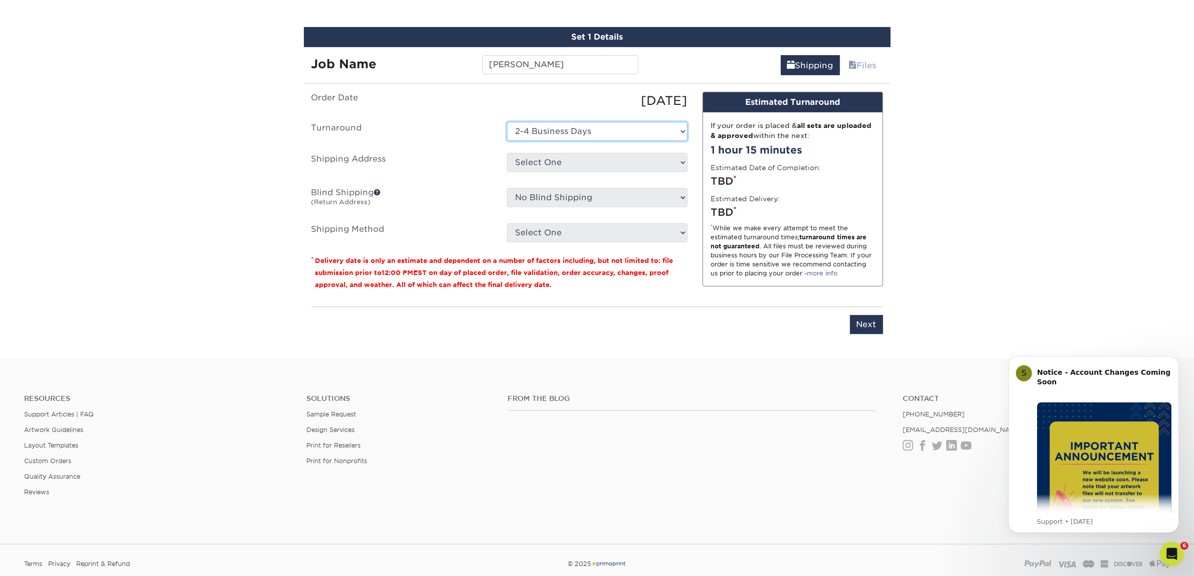
click select "Select One 2-4 Business Days 2 Day Next Business Day"
click select "Select One Atlanta Office Austin Office Dallas Office Denver Office Houston Off…"
select select "244487"
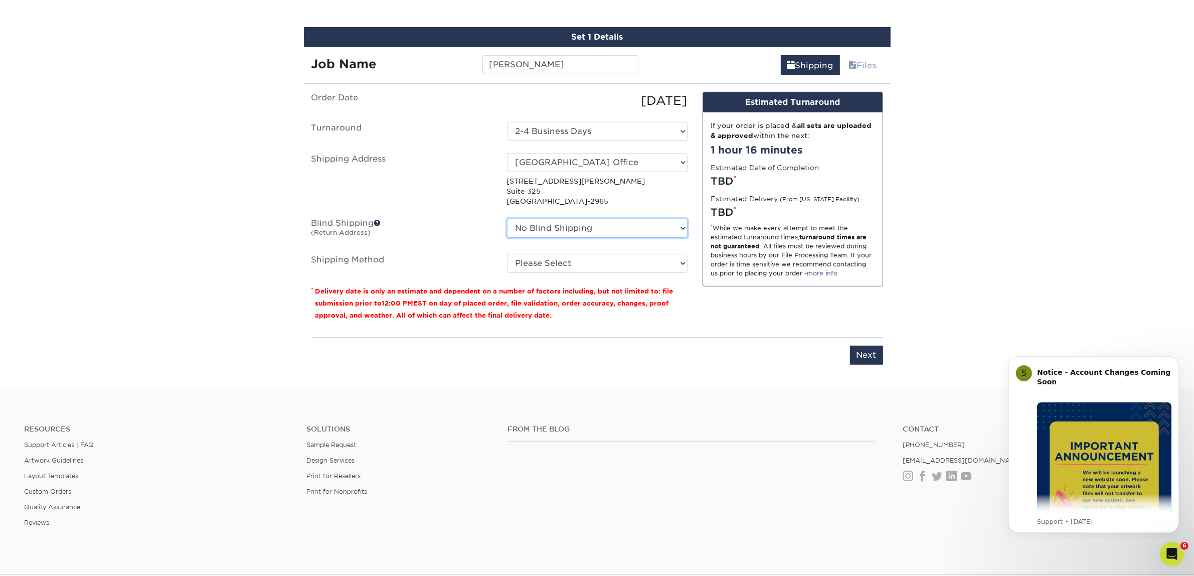
click select "No Blind Shipping Atlanta Office Austin Office Dallas Office Denver Office Hous…"
select select "244487"
click select "No Blind Shipping Atlanta Office Austin Office Dallas Office Denver Office Hous…"
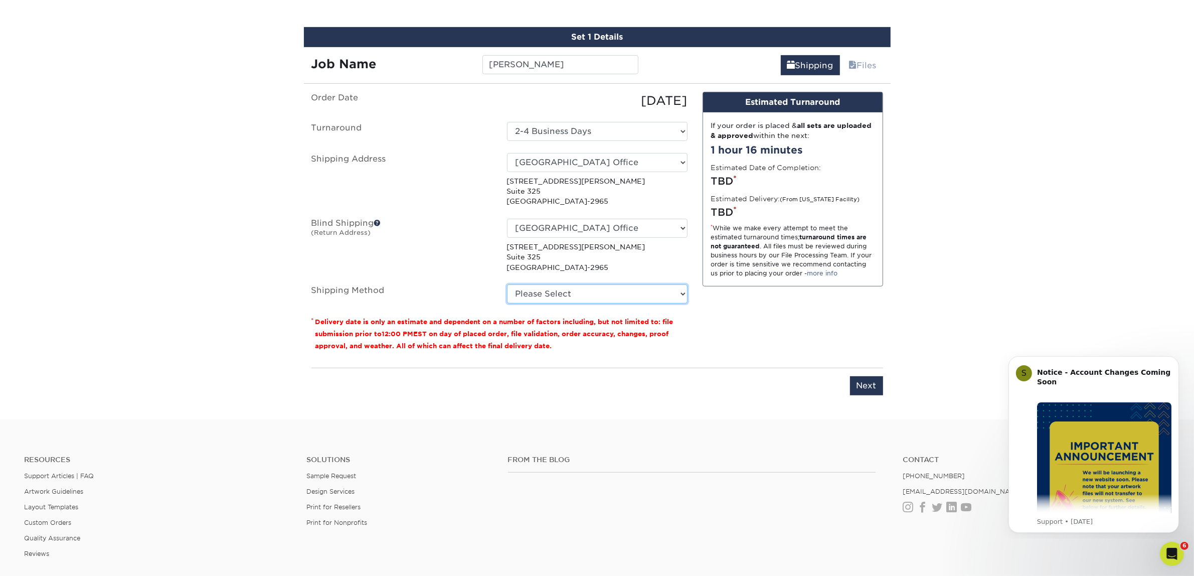
click select "Please Select Ground Shipping (+$7.84) 3 Day Shipping Service (+$15.34) 2 Day A…"
select select "03"
click select "Please Select Ground Shipping (+$7.84) 3 Day Shipping Service (+$15.34) 2 Day A…"
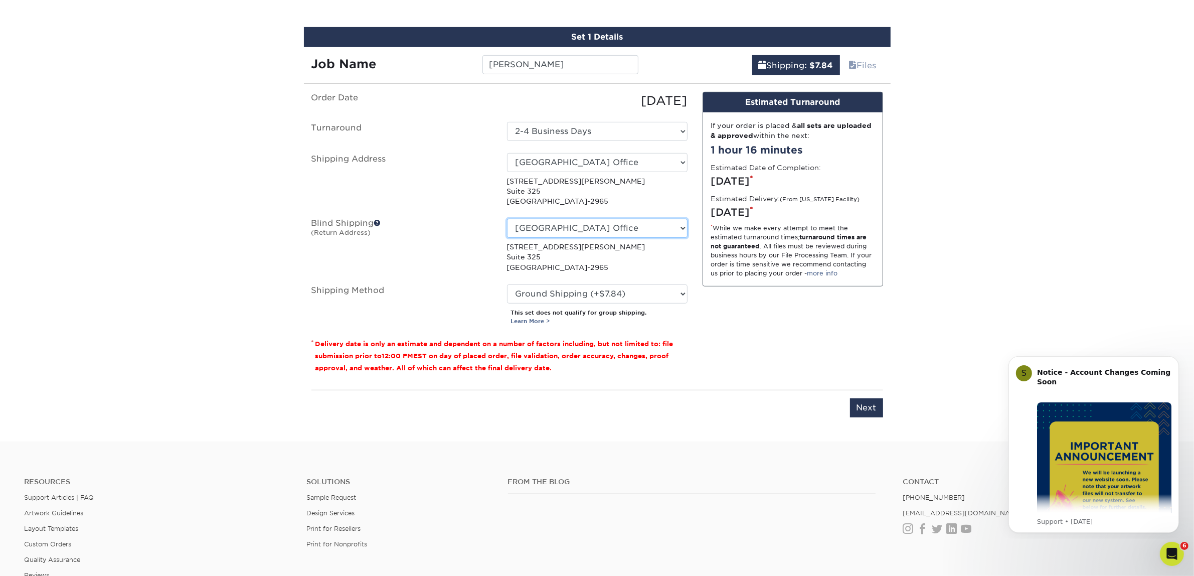
click select "No Blind Shipping Atlanta Office Austin Office Dallas Office Denver Office Hous…"
select select "-1"
click select "No Blind Shipping Atlanta Office Austin Office Dallas Office Denver Office Hous…"
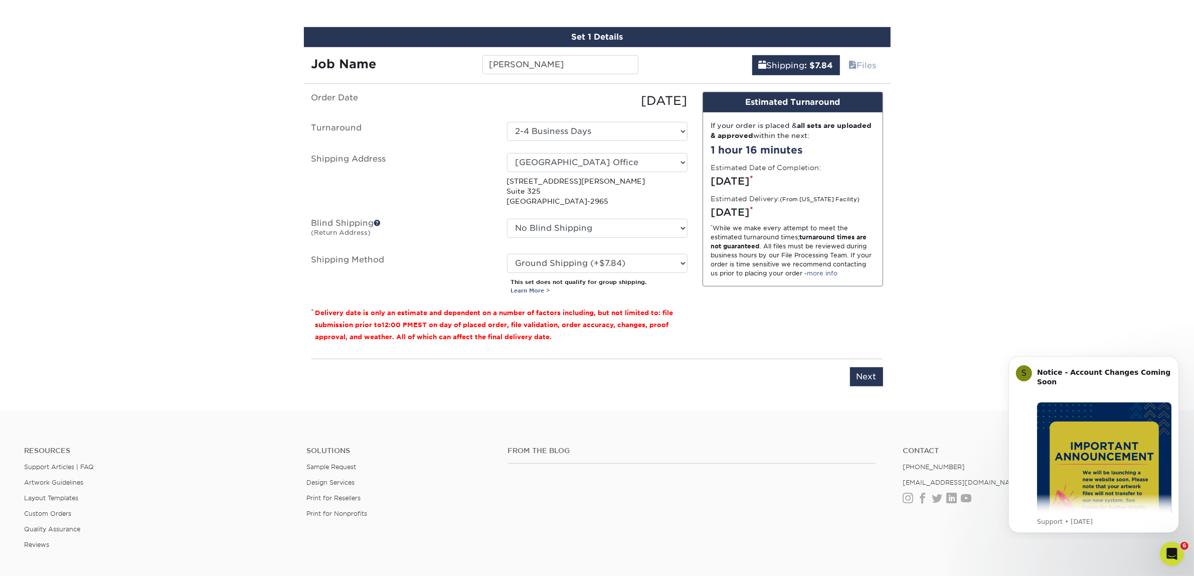
click div "Design Estimated Turnaround If your order is placed & all sets are uploaded & a…"
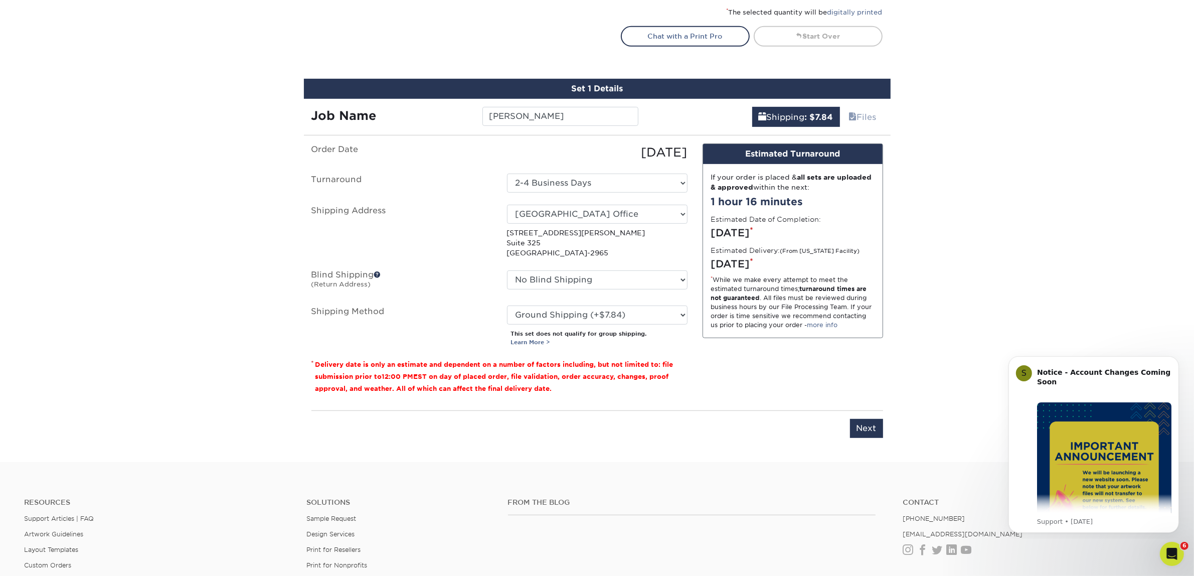
scroll to position [562, 0]
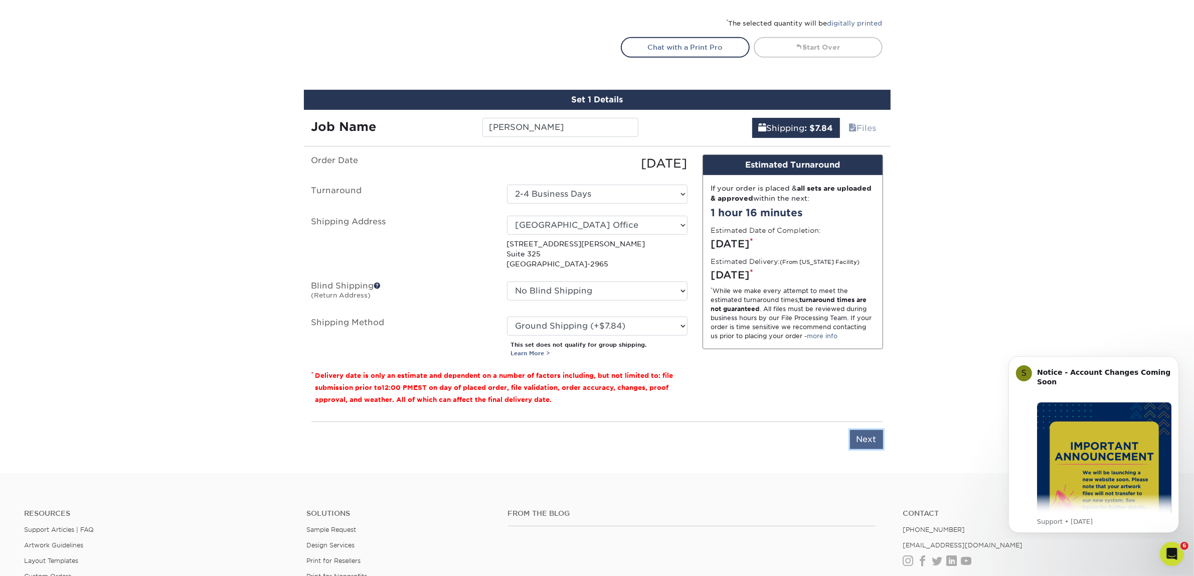
click input "Next"
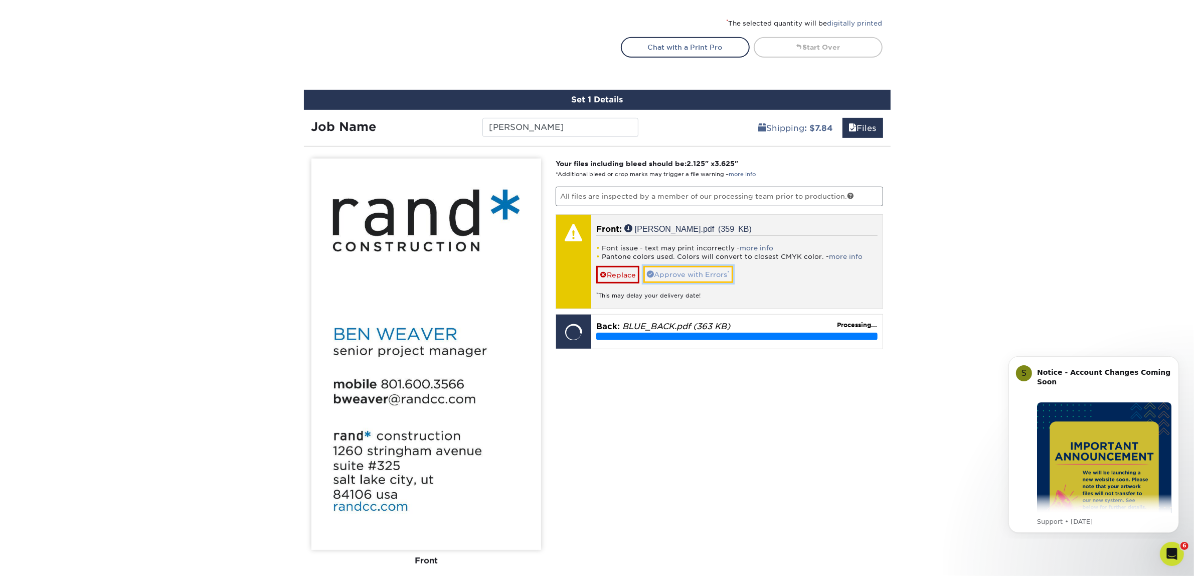
click link "Approve with Errors *"
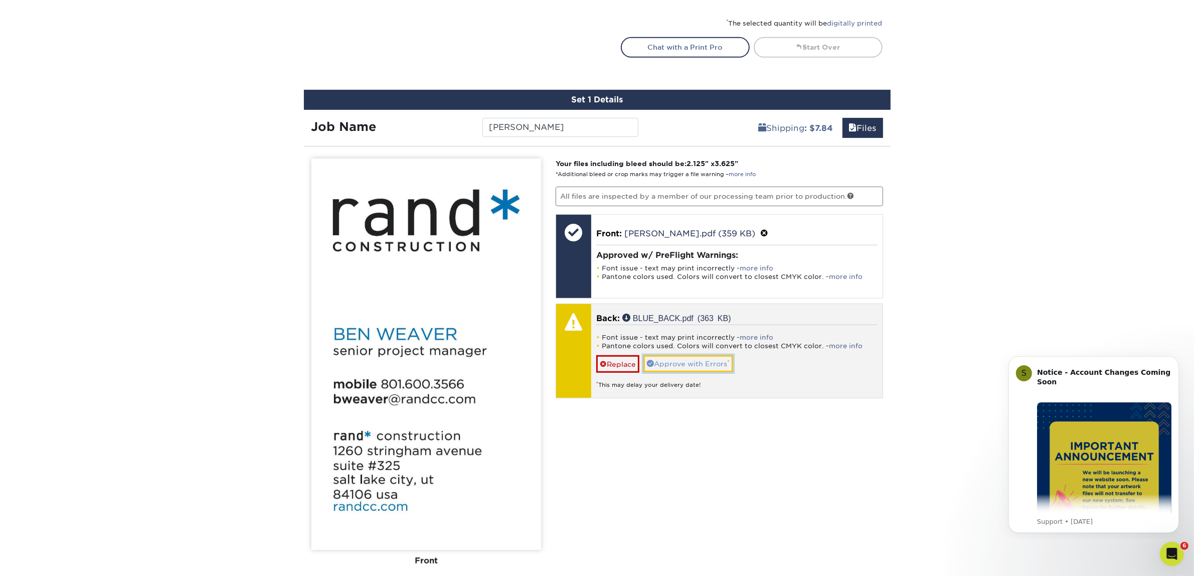
click link "Approve with Errors *"
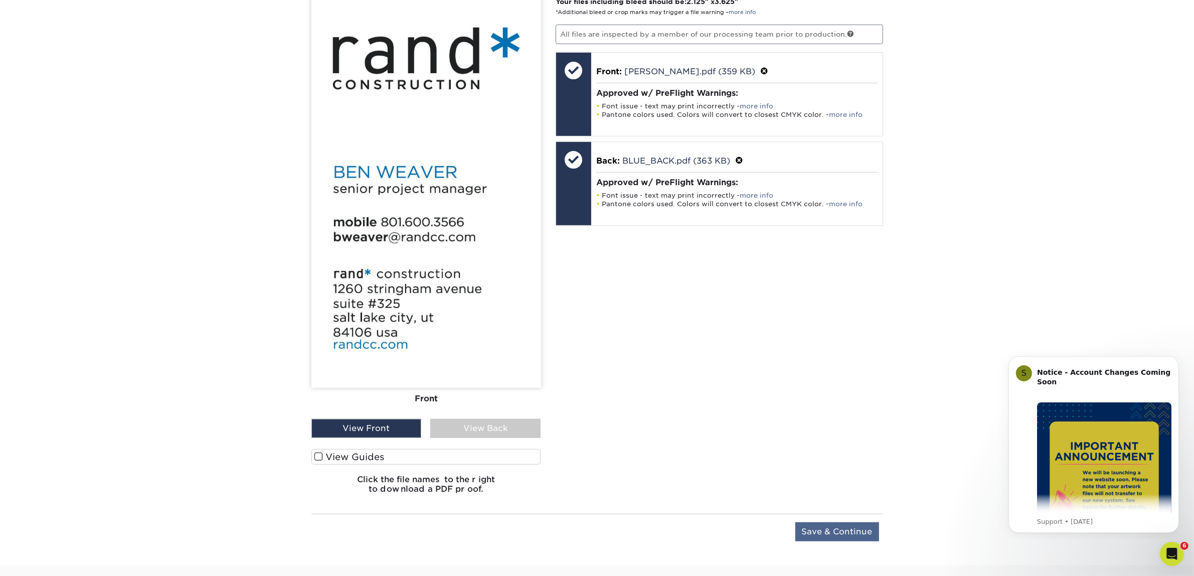
scroll to position [812, 0]
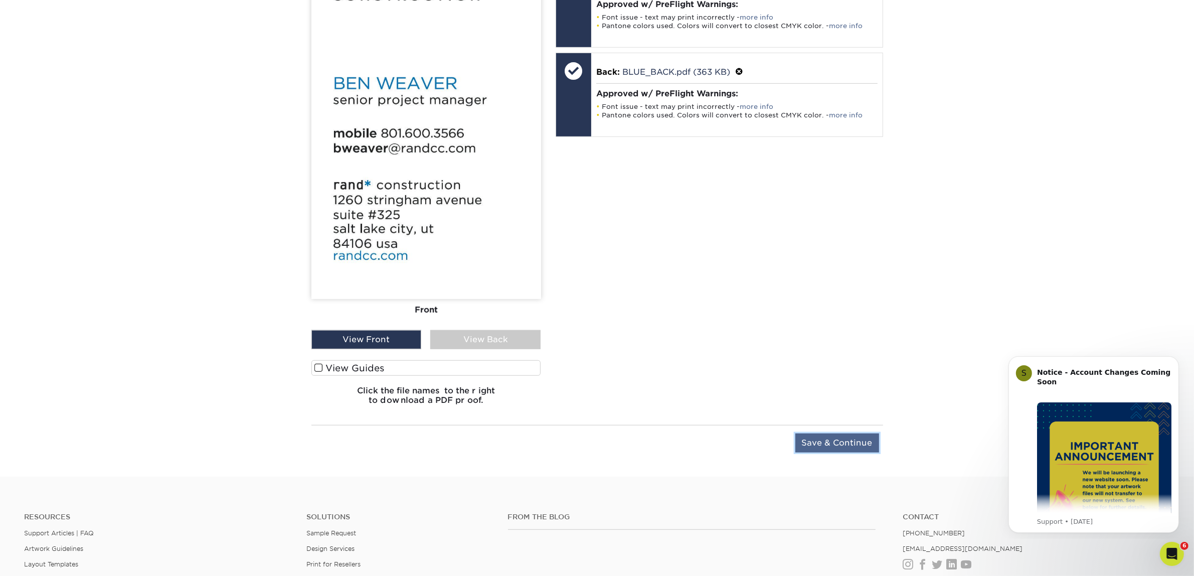
click input "Save & Continue"
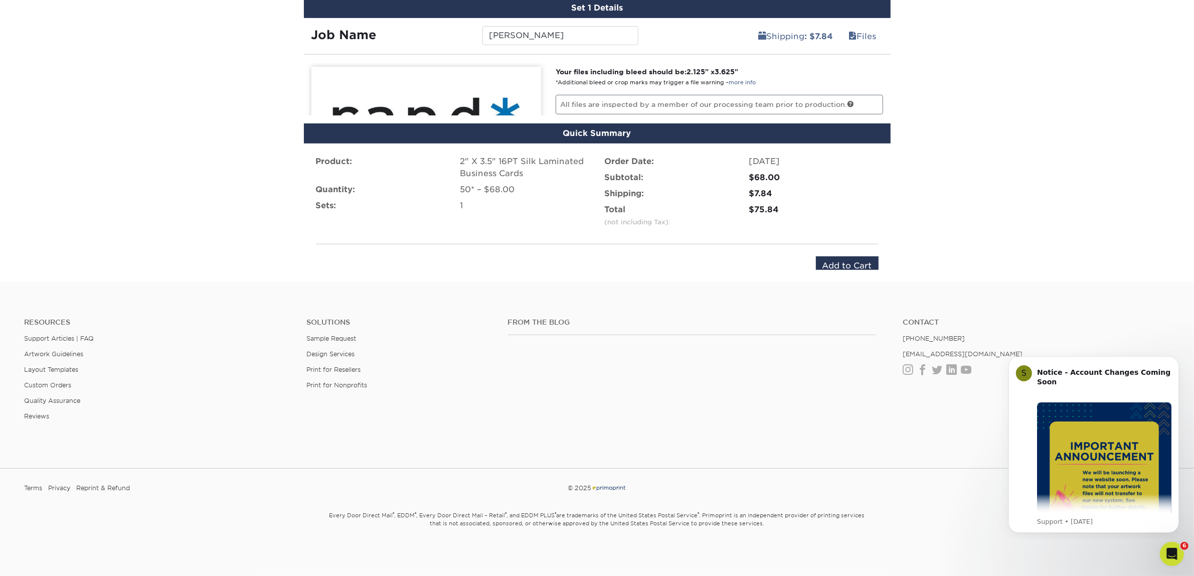
scroll to position [607, 0]
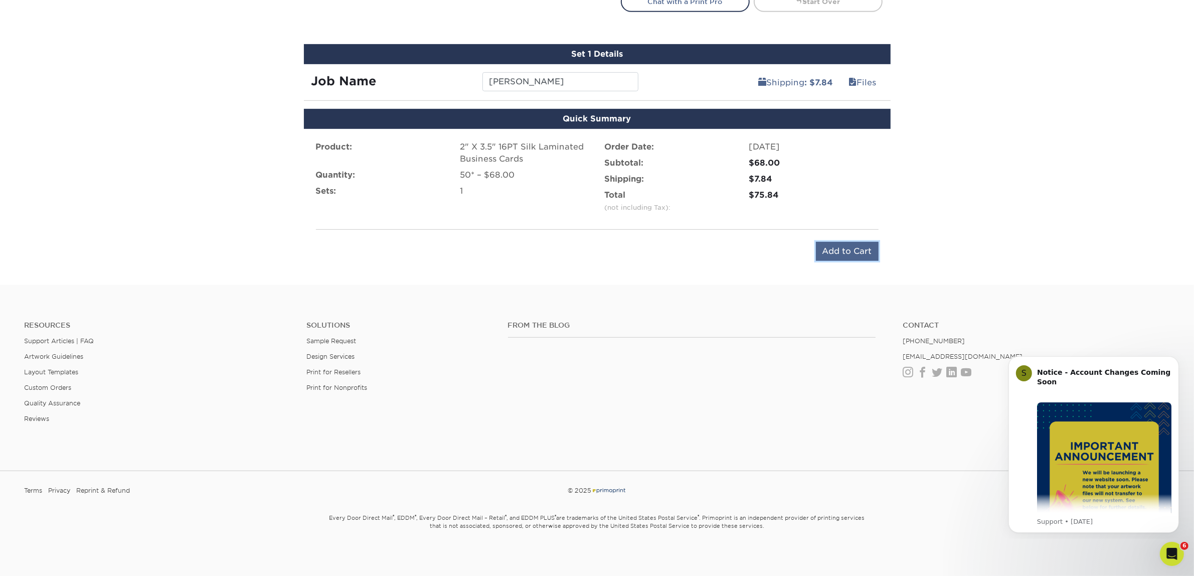
click input "Add to Cart"
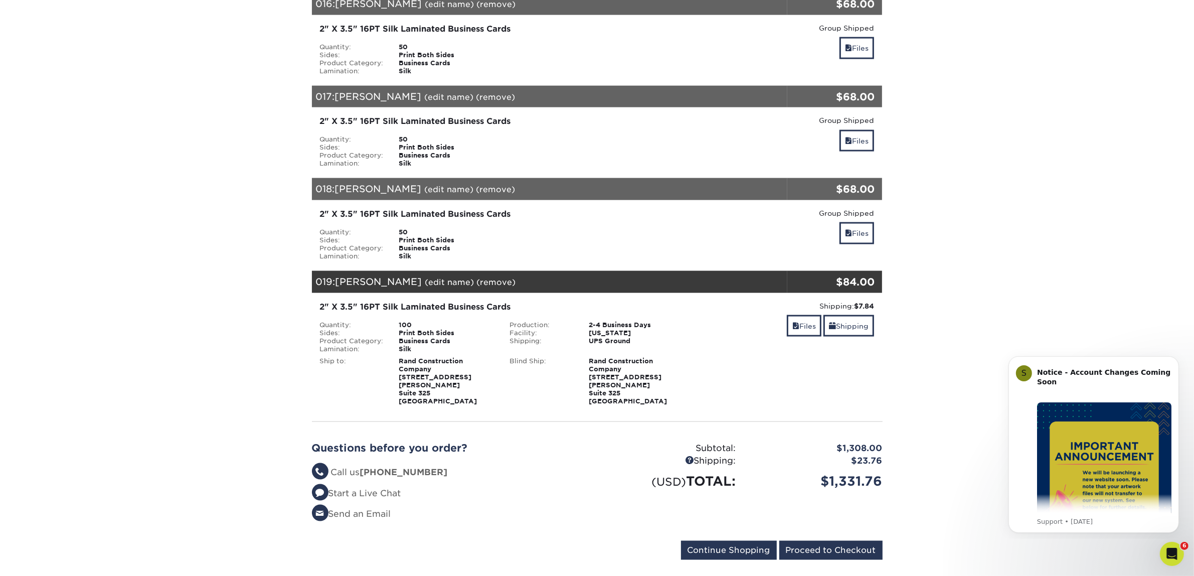
scroll to position [1817, 0]
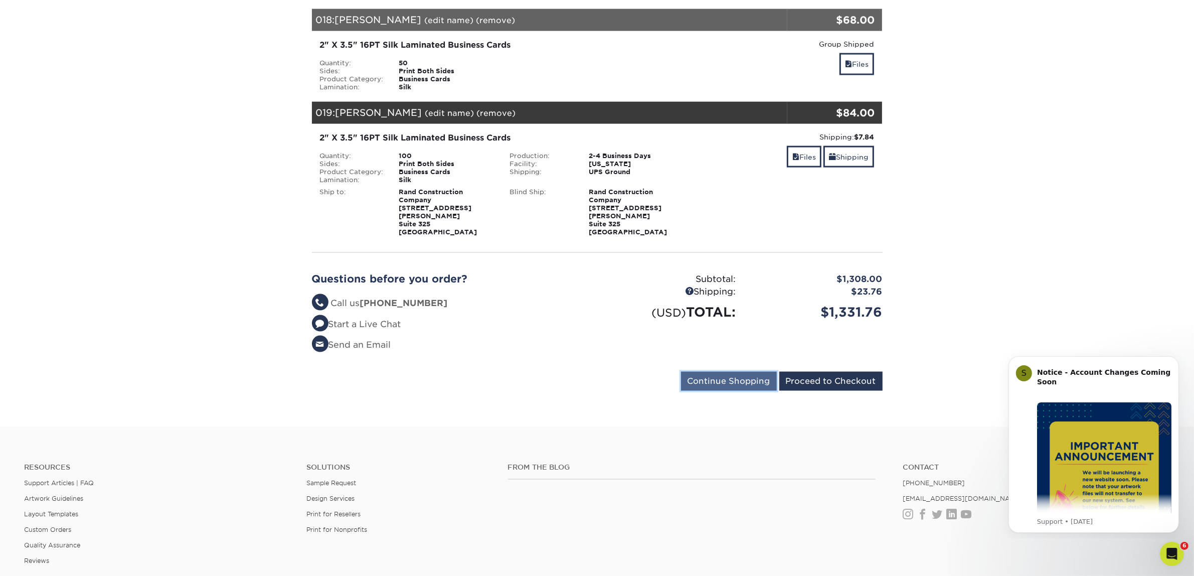
click at [713, 372] on input "Continue Shopping" at bounding box center [729, 381] width 96 height 19
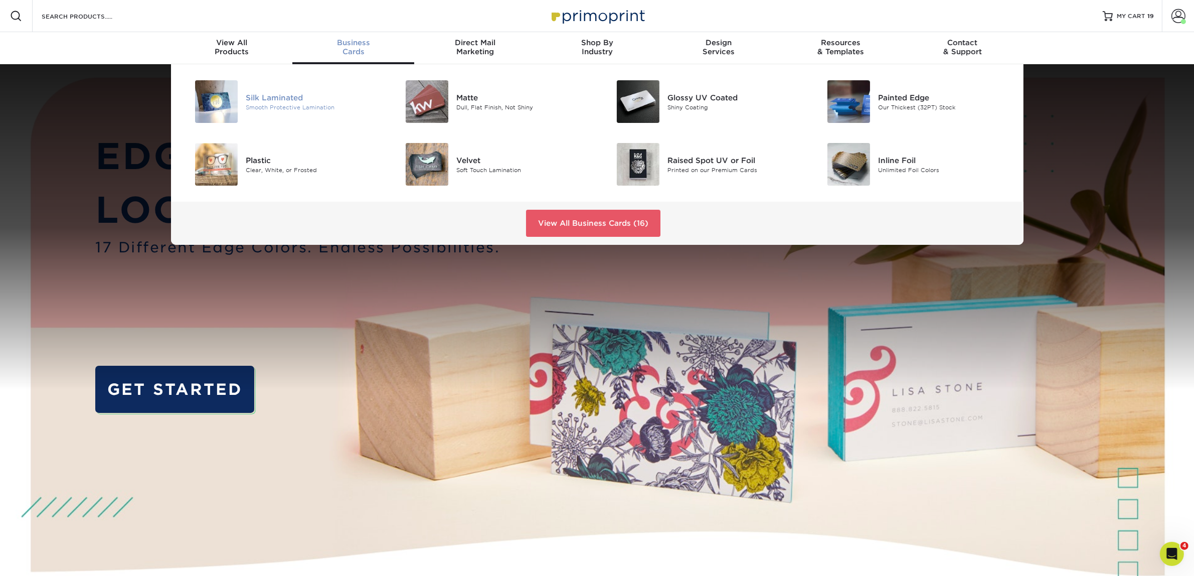
click at [247, 113] on div "Silk Laminated Smooth Protective Lamination" at bounding box center [316, 101] width 140 height 43
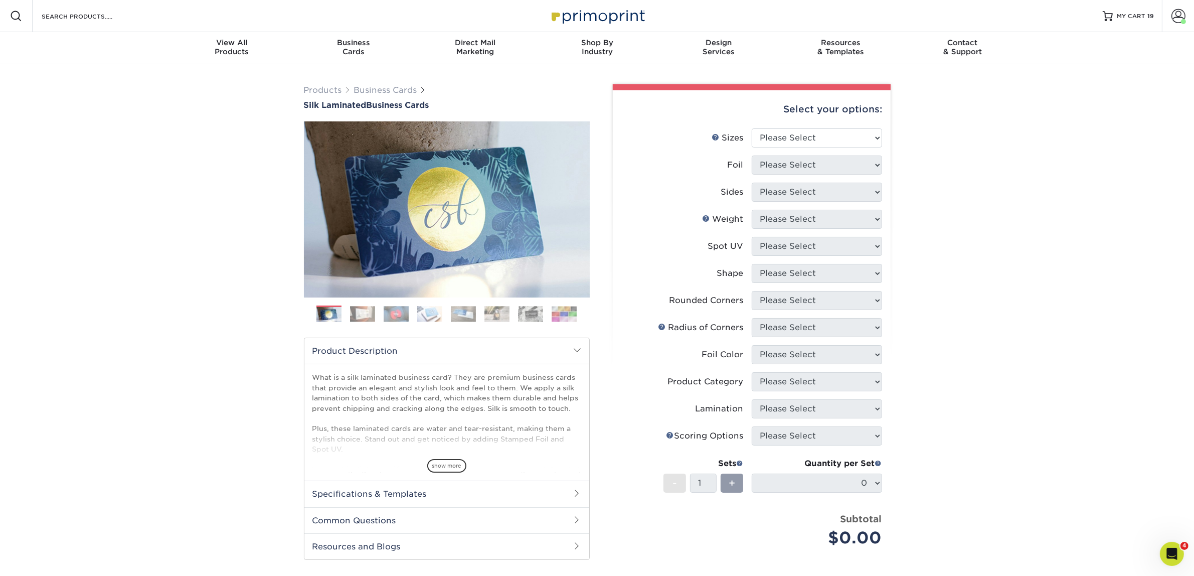
click at [821, 126] on div "Select your options:" at bounding box center [752, 109] width 262 height 38
click at [820, 133] on select "Please Select 1.5" x 3.5" - Mini 1.75" x 3.5" - Mini 2" x 2" - Square 2" x 3" -…" at bounding box center [817, 137] width 130 height 19
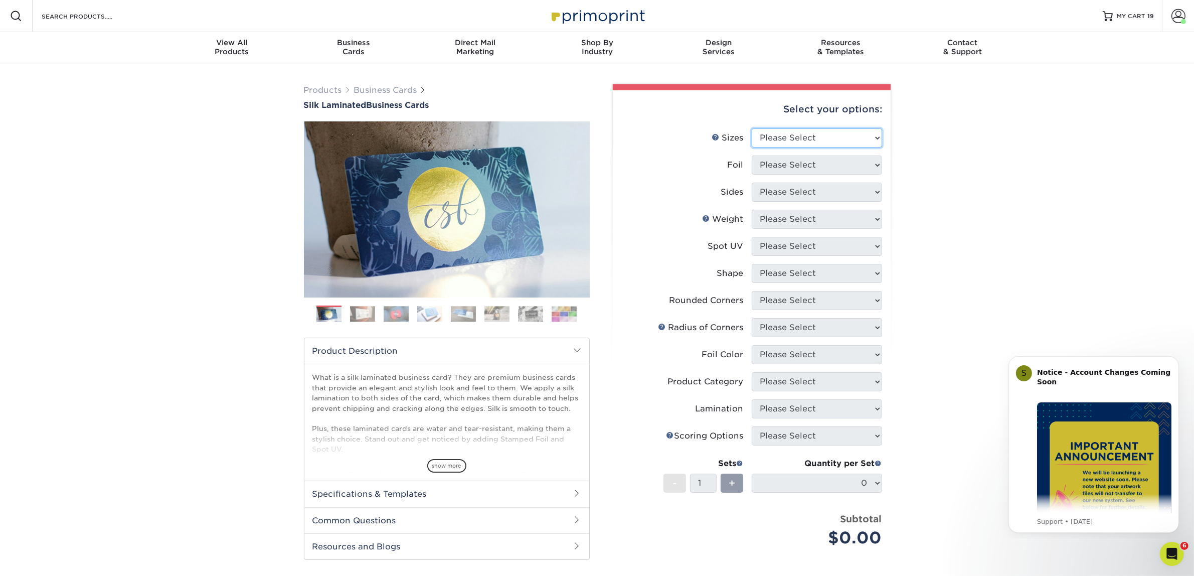
select select "2.00x3.50"
click at [752, 128] on select "Please Select 1.5" x 3.5" - Mini 1.75" x 3.5" - Mini 2" x 2" - Square 2" x 3" -…" at bounding box center [817, 137] width 130 height 19
click at [812, 163] on select "Please Select Yes No" at bounding box center [817, 164] width 130 height 19
select select "0"
click at [752, 155] on select "Please Select Yes No" at bounding box center [817, 164] width 130 height 19
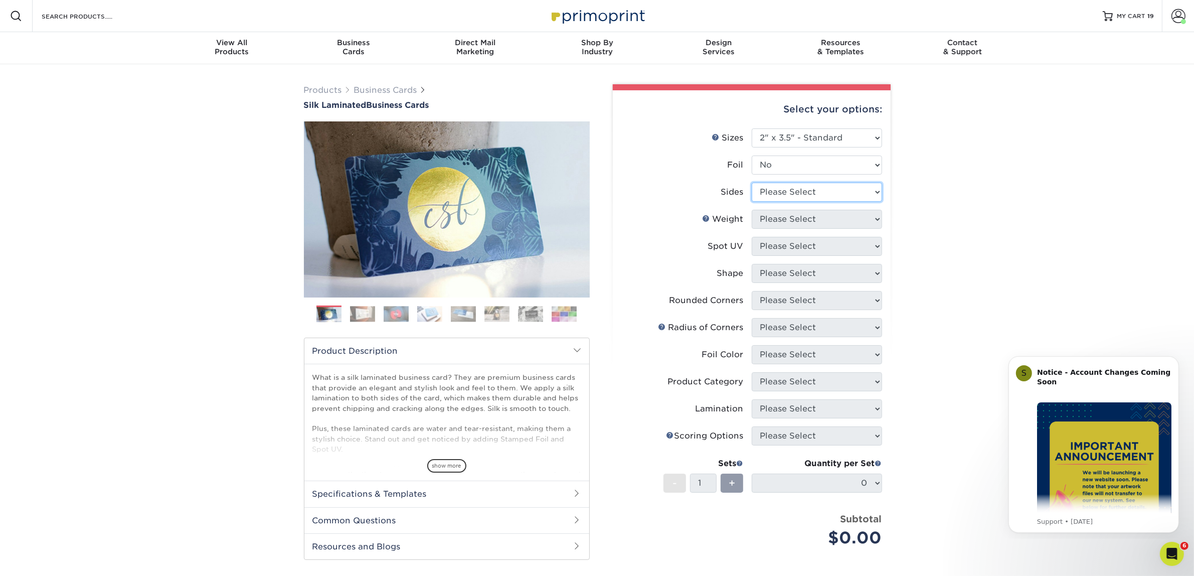
drag, startPoint x: 809, startPoint y: 192, endPoint x: 807, endPoint y: 199, distance: 7.2
click at [809, 192] on select "Please Select Print Both Sides Print Front Only" at bounding box center [817, 191] width 130 height 19
select select "13abbda7-1d64-4f25-8bb2-c179b224825d"
click at [752, 182] on select "Please Select Print Both Sides Print Front Only" at bounding box center [817, 191] width 130 height 19
click at [798, 215] on select "Please Select 16PT" at bounding box center [817, 219] width 130 height 19
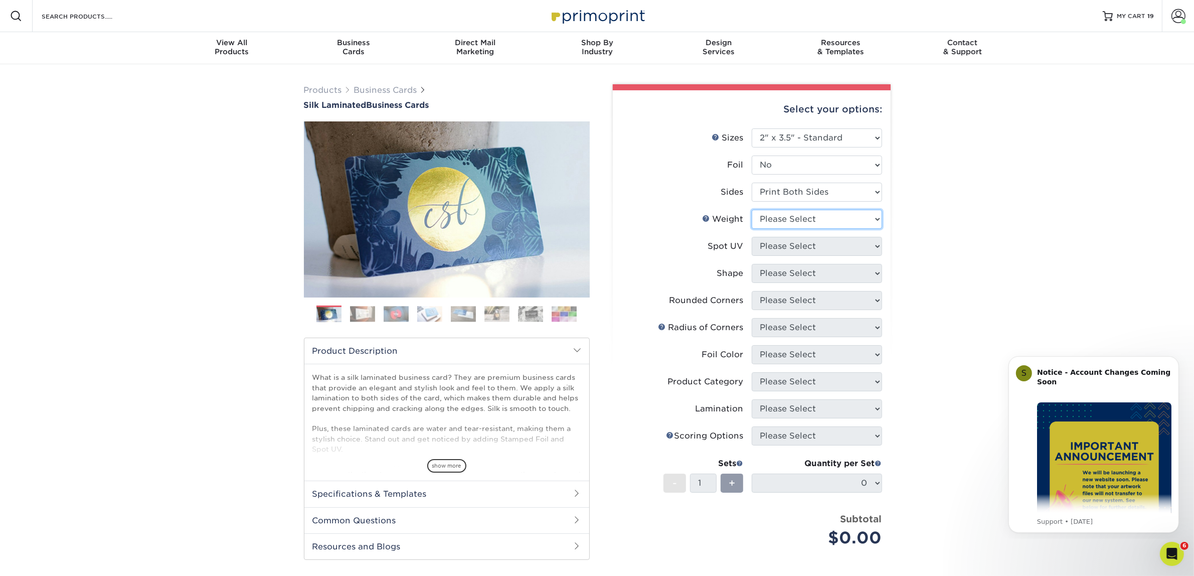
select select "16PT"
click at [752, 210] on select "Please Select 16PT" at bounding box center [817, 219] width 130 height 19
click at [790, 241] on select "Please Select No Spot UV Front and Back (Both Sides) Front Only Back Only" at bounding box center [817, 246] width 130 height 19
select select "3"
click at [752, 237] on select "Please Select No Spot UV Front and Back (Both Sides) Front Only Back Only" at bounding box center [817, 246] width 130 height 19
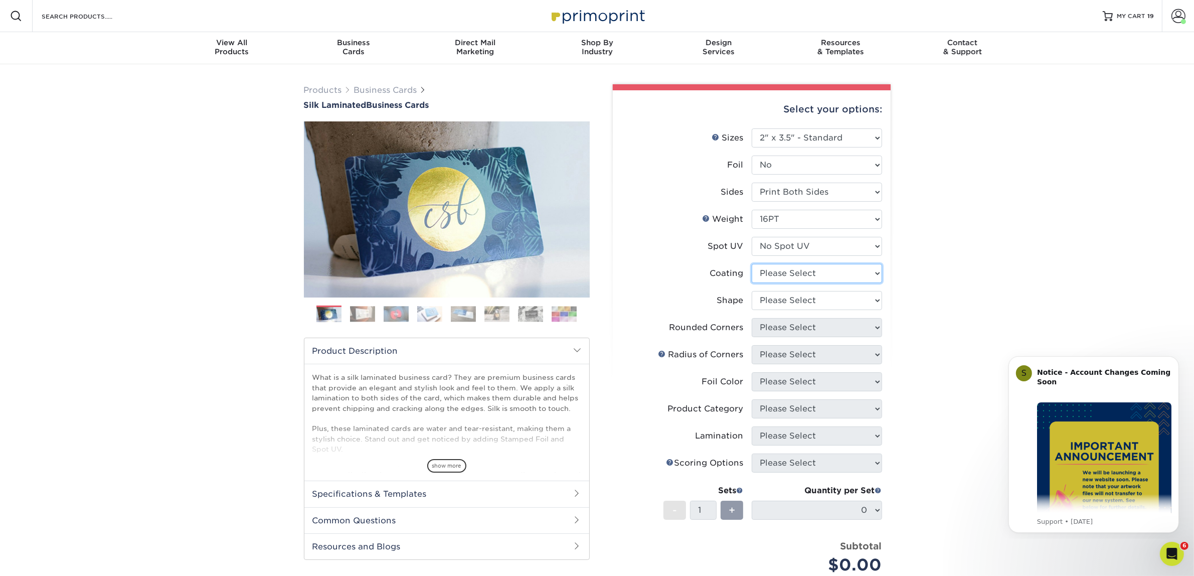
click at [795, 271] on select at bounding box center [817, 273] width 130 height 19
select select "3e7618de-abca-4bda-9f97-8b9129e913d8"
click at [752, 264] on select at bounding box center [817, 273] width 130 height 19
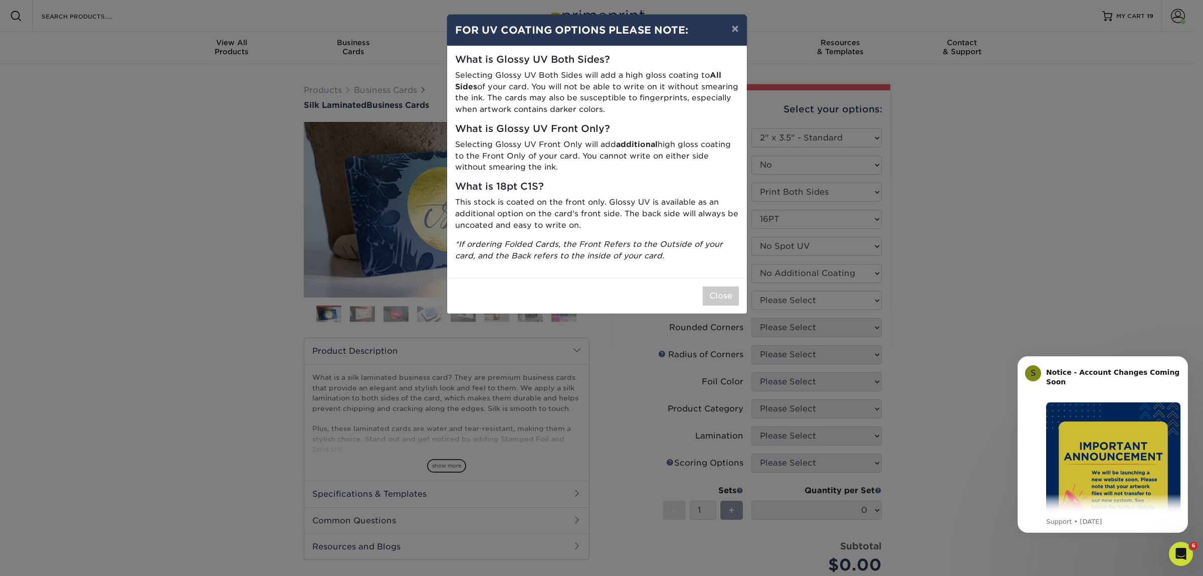
click at [788, 299] on div "× FOR UV COATING OPTIONS PLEASE NOTE: What is Glossy UV Both Sides? Selecting G…" at bounding box center [601, 288] width 1203 height 576
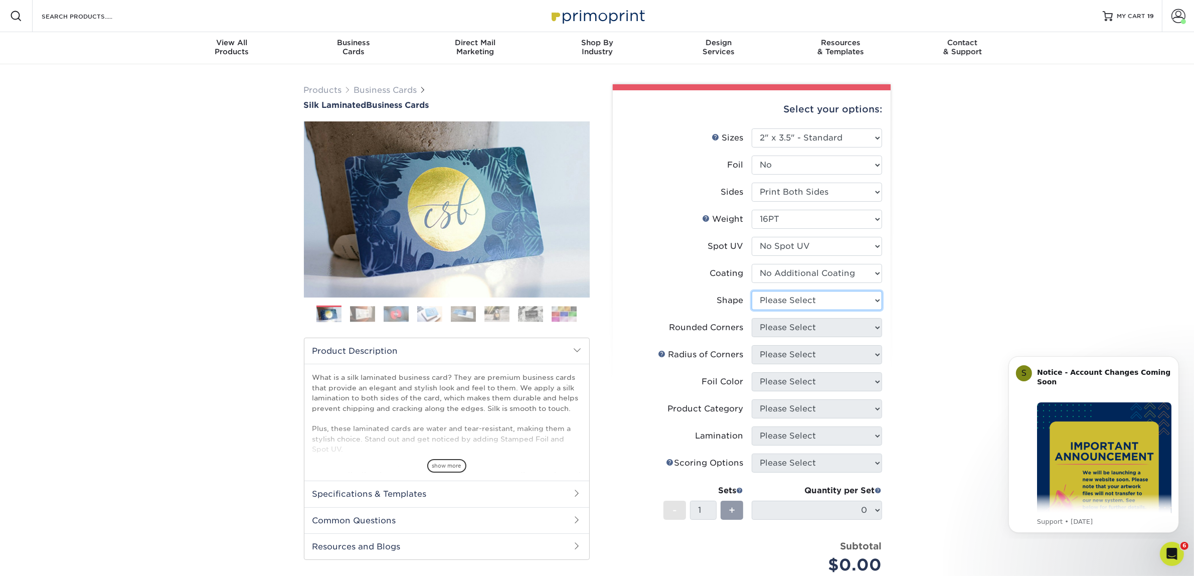
click at [780, 296] on select "Please Select Standard Oval" at bounding box center [817, 300] width 130 height 19
select select "standard"
click at [752, 291] on select "Please Select Standard Oval" at bounding box center [817, 300] width 130 height 19
click at [797, 324] on select "Please Select Yes - Round 2 Corners Yes - Round 4 Corners No" at bounding box center [817, 327] width 130 height 19
select select "0"
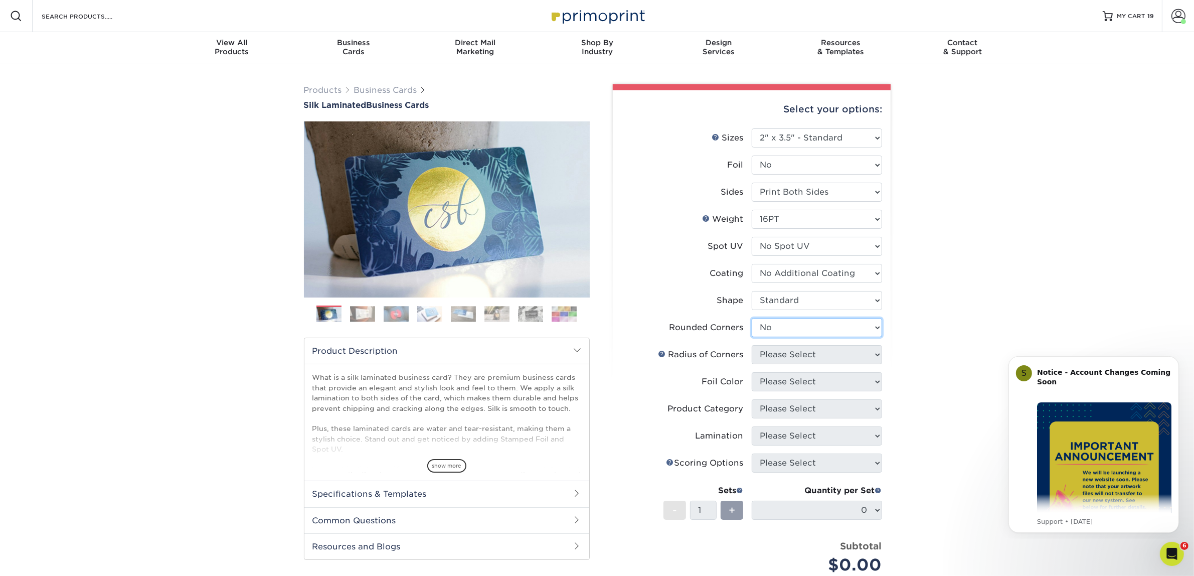
click at [752, 318] on select "Please Select Yes - Round 2 Corners Yes - Round 4 Corners No" at bounding box center [817, 327] width 130 height 19
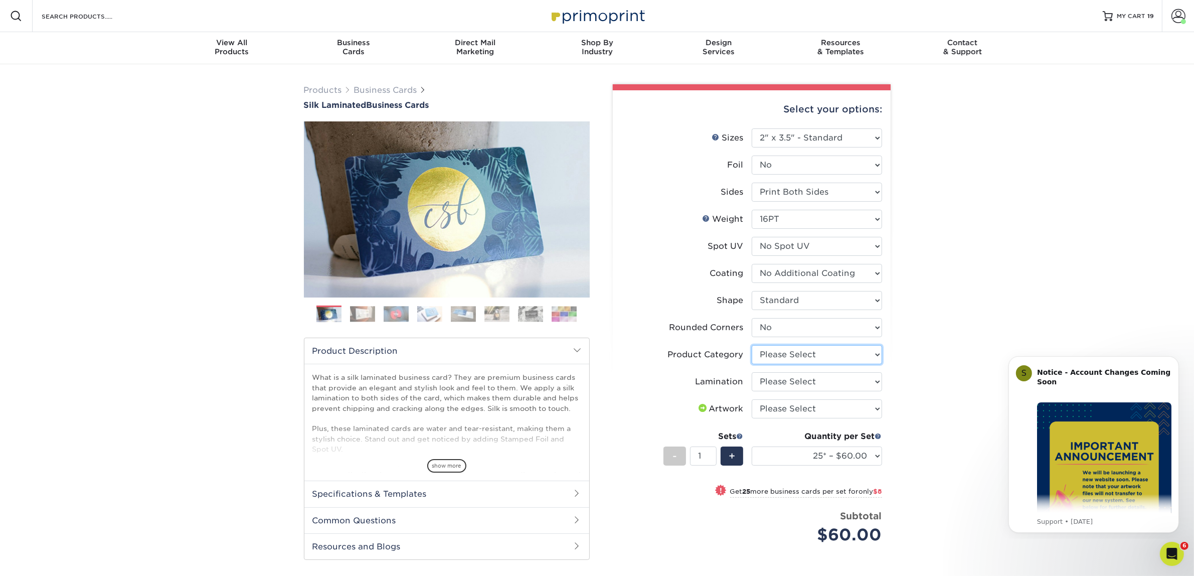
click at [808, 354] on select "Please Select Business Cards" at bounding box center [817, 354] width 130 height 19
click at [752, 345] on select "Please Select Business Cards" at bounding box center [817, 354] width 130 height 19
click at [806, 363] on li "Product Category Please Select Business Cards" at bounding box center [751, 358] width 261 height 27
click at [808, 356] on select "Please Select Business Cards" at bounding box center [817, 354] width 130 height 19
select select "3b5148f1-0588-4f88-a218-97bcfdce65c1"
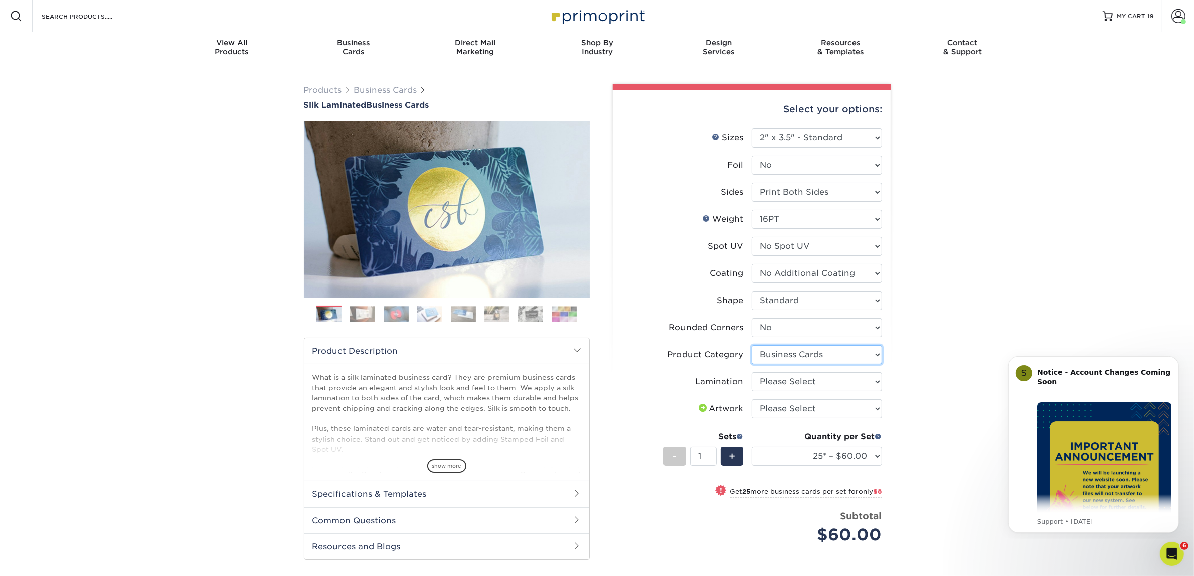
click at [752, 345] on select "Please Select Business Cards" at bounding box center [817, 354] width 130 height 19
click at [805, 382] on select "Please Select Silk" at bounding box center [817, 381] width 130 height 19
select select "ccacb42f-45f7-42d3-bbd3-7c8421cf37f0"
click at [752, 372] on select "Please Select Silk" at bounding box center [817, 381] width 130 height 19
click at [802, 403] on select "Please Select I will upload files I need a design - $100" at bounding box center [817, 408] width 130 height 19
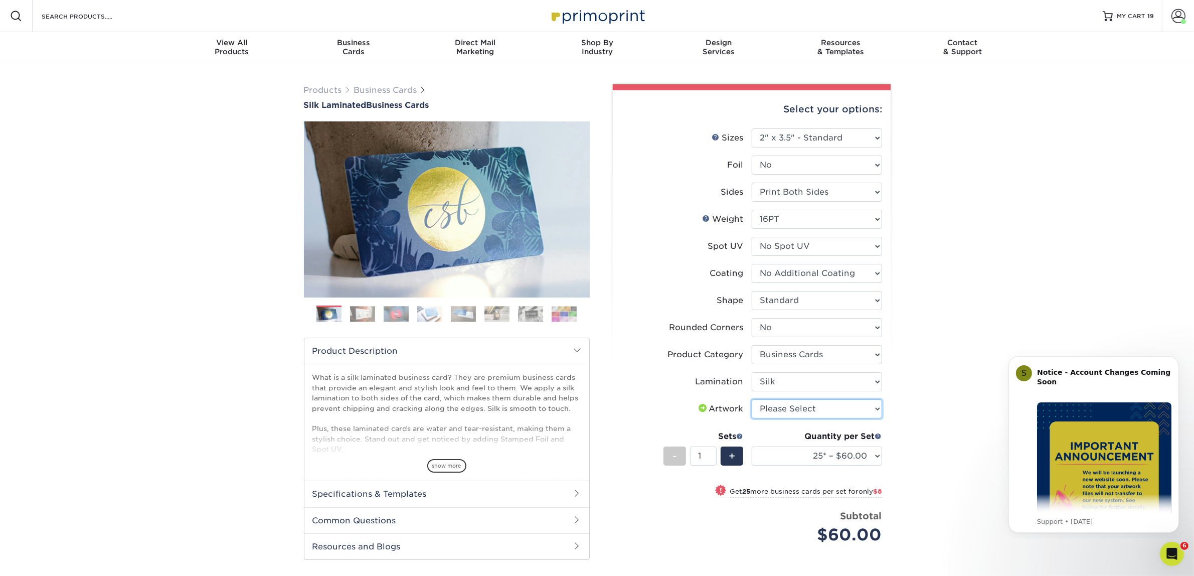
select select "upload"
click at [752, 399] on select "Please Select I will upload files I need a design - $100" at bounding box center [817, 408] width 130 height 19
drag, startPoint x: 813, startPoint y: 450, endPoint x: 833, endPoint y: 448, distance: 20.7
click at [813, 450] on select "25* – $60.00 50* – $68.00 75* – $76.00 100* – $84.00 250* – $92.00 500 – $96.00…" at bounding box center [817, 455] width 130 height 19
select select "50* – $68.00"
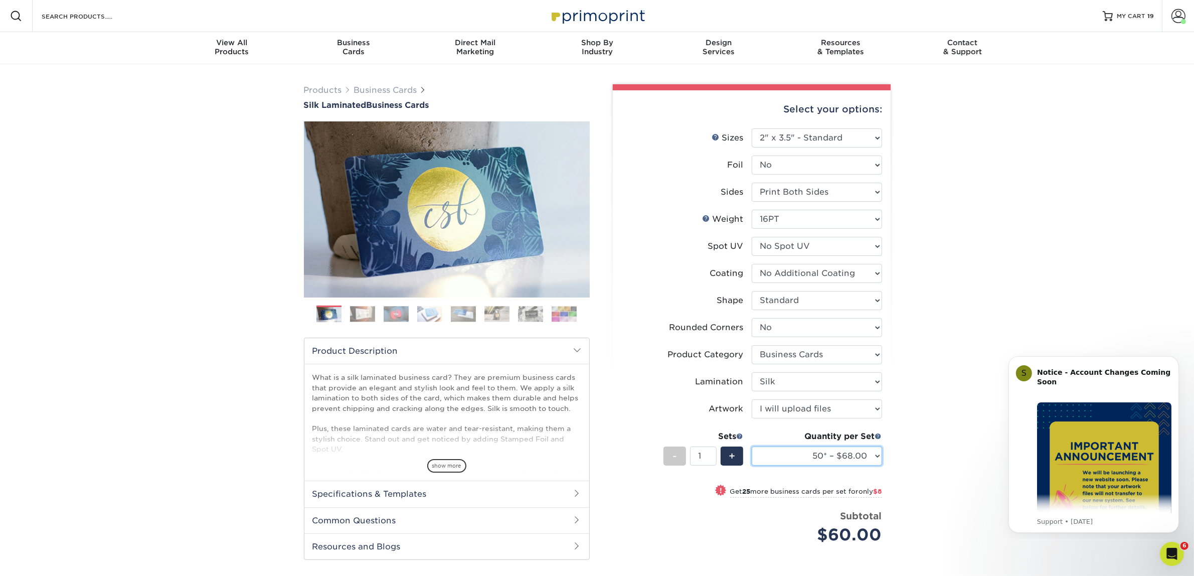
click at [752, 446] on select "25* – $60.00 50* – $68.00 75* – $76.00 100* – $84.00 250* – $92.00 500 – $96.00…" at bounding box center [817, 455] width 130 height 19
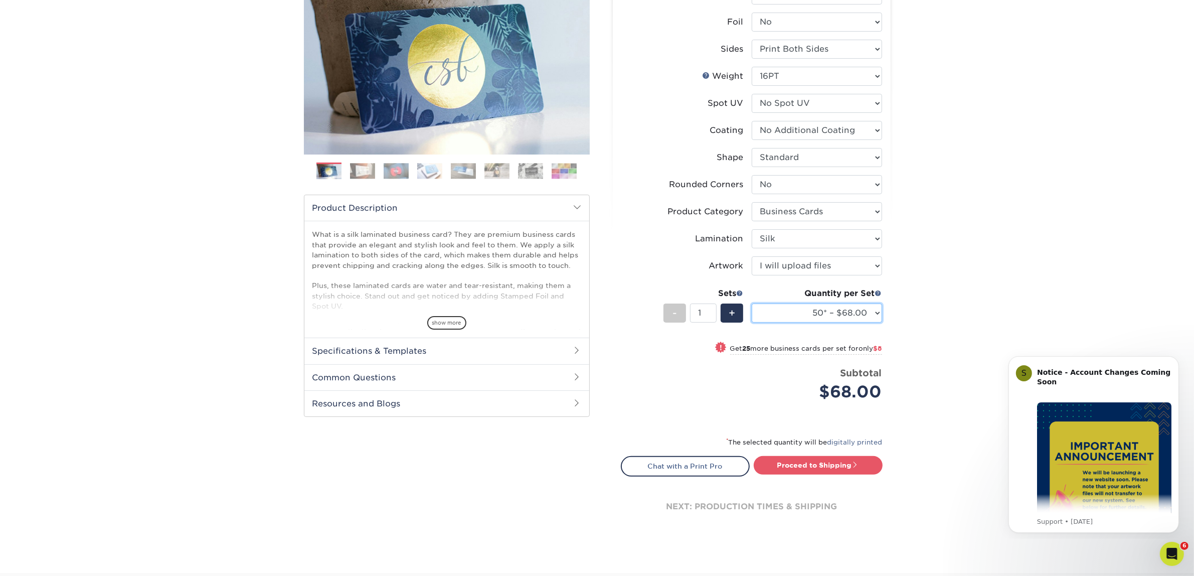
scroll to position [430, 0]
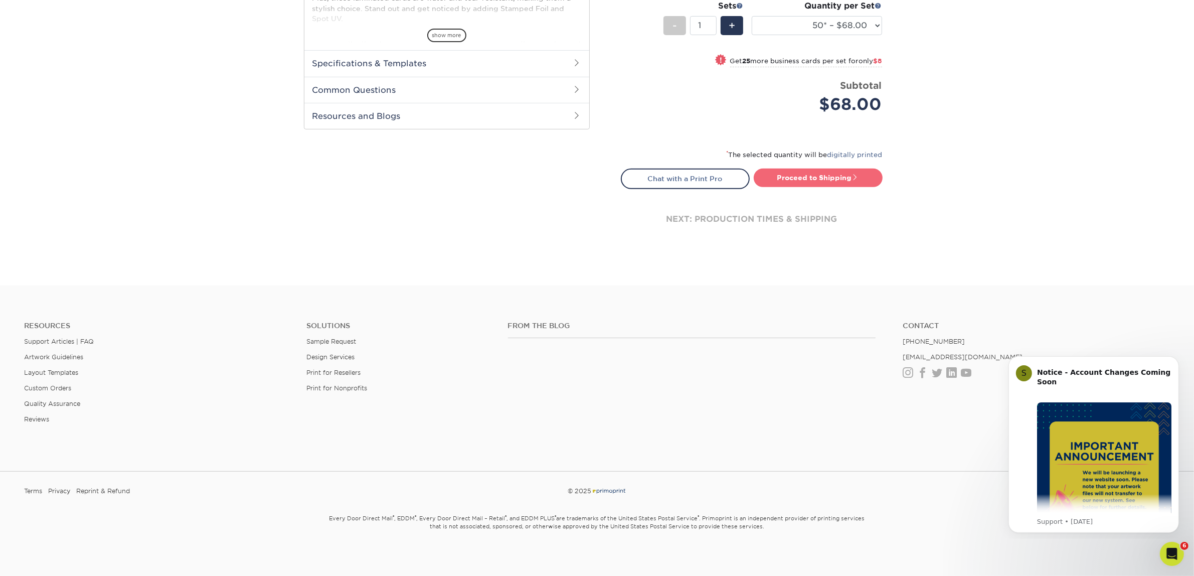
click at [787, 175] on link "Proceed to Shipping" at bounding box center [818, 177] width 129 height 18
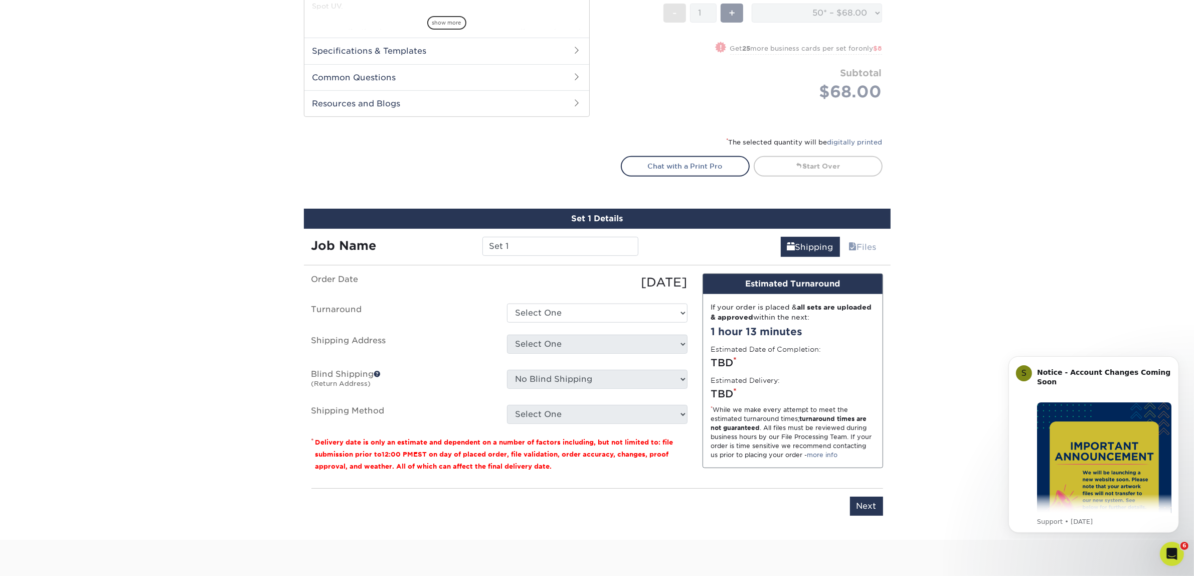
scroll to position [624, 0]
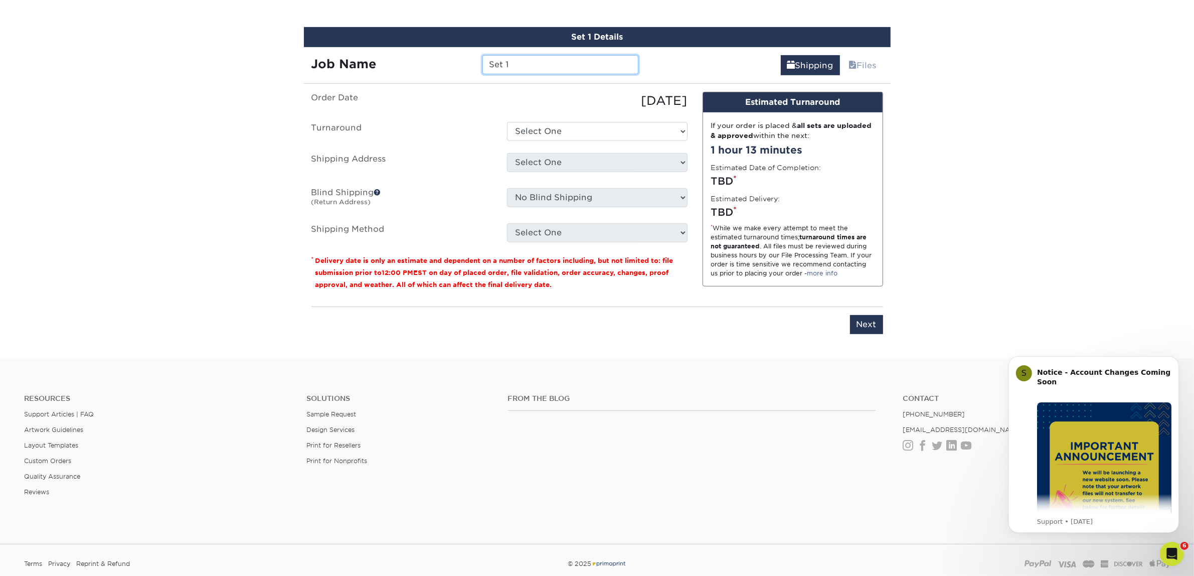
drag, startPoint x: 512, startPoint y: 54, endPoint x: 432, endPoint y: 19, distance: 86.9
click at [445, 48] on div "Job Name Set 1" at bounding box center [475, 61] width 342 height 28
type input "[PERSON_NAME]"
click at [578, 135] on select "Select One 2-4 Business Days 2 Day Next Business Day" at bounding box center [597, 131] width 180 height 19
select select "7f31b32a-ec12-4eac-8c83-7b9a9183acd8"
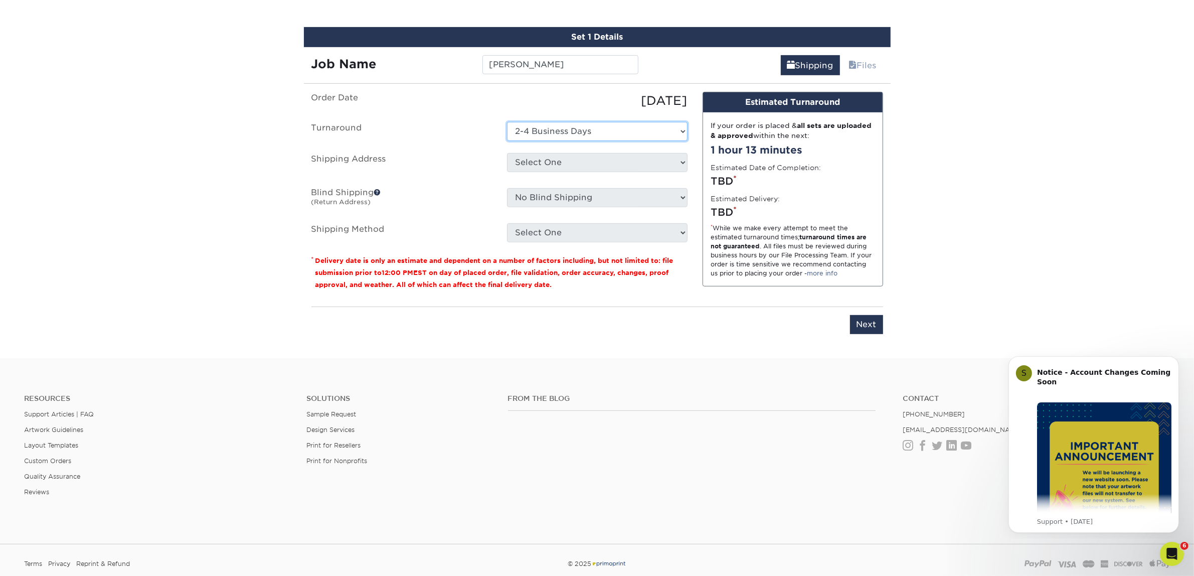
click at [507, 122] on select "Select One 2-4 Business Days 2 Day Next Business Day" at bounding box center [597, 131] width 180 height 19
drag, startPoint x: 570, startPoint y: 159, endPoint x: 569, endPoint y: 168, distance: 9.5
click at [570, 159] on select "Select One Atlanta Office [GEOGRAPHIC_DATA] Office [GEOGRAPHIC_DATA] Office [GE…" at bounding box center [597, 162] width 180 height 19
select select "244487"
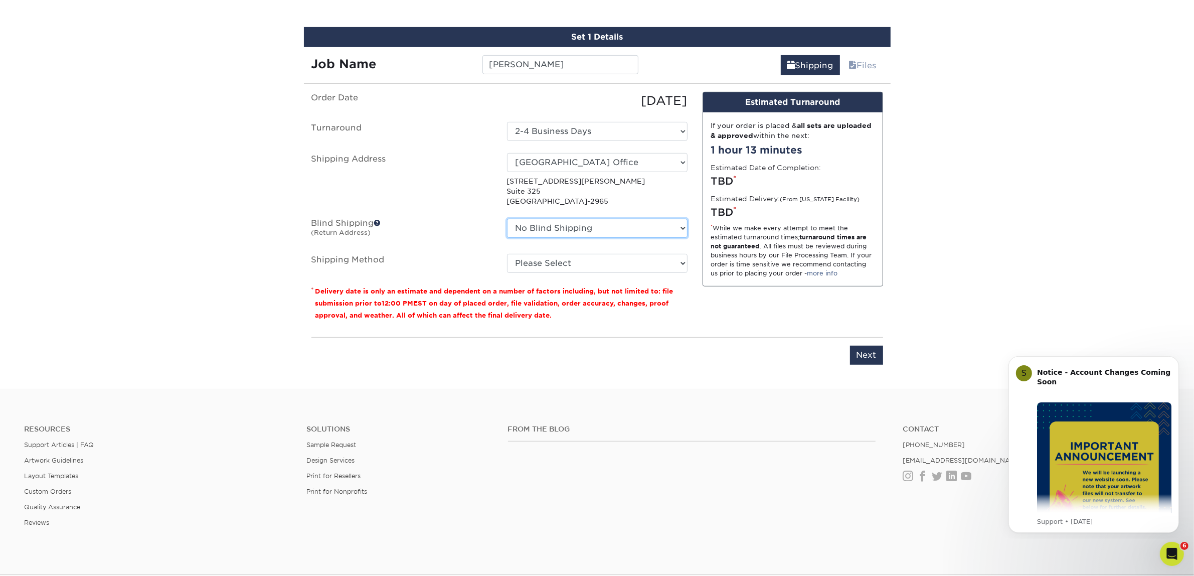
click at [557, 229] on select "No Blind Shipping [GEOGRAPHIC_DATA] Office [GEOGRAPHIC_DATA] Office [GEOGRAPHIC…" at bounding box center [597, 228] width 180 height 19
select select "244487"
click at [507, 219] on select "No Blind Shipping [GEOGRAPHIC_DATA] Office [GEOGRAPHIC_DATA] Office [GEOGRAPHIC…" at bounding box center [597, 228] width 180 height 19
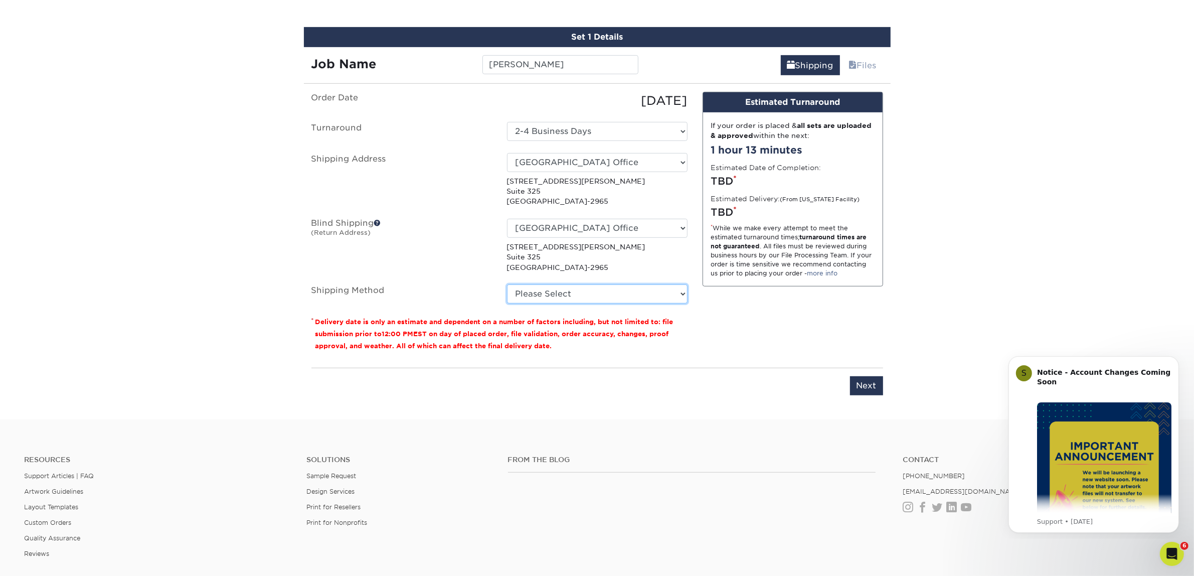
click at [545, 286] on select "Please Select Ground Shipping (+$7.84) 3 Day Shipping Service (+$15.34) 2 Day A…" at bounding box center [597, 293] width 180 height 19
select select "03"
click at [507, 284] on select "Please Select Ground Shipping (+$7.84) 3 Day Shipping Service (+$15.34) 2 Day A…" at bounding box center [597, 293] width 180 height 19
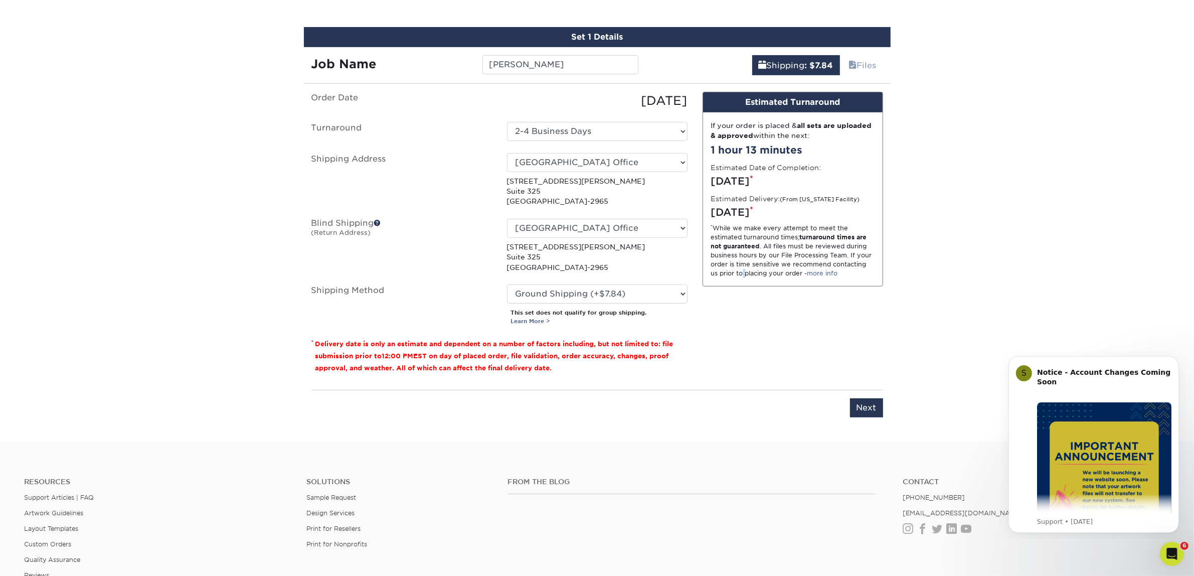
click at [746, 343] on div "Design Estimated Turnaround If your order is placed & all sets are uploaded & a…" at bounding box center [793, 237] width 196 height 290
click at [868, 404] on input "Next" at bounding box center [866, 407] width 33 height 19
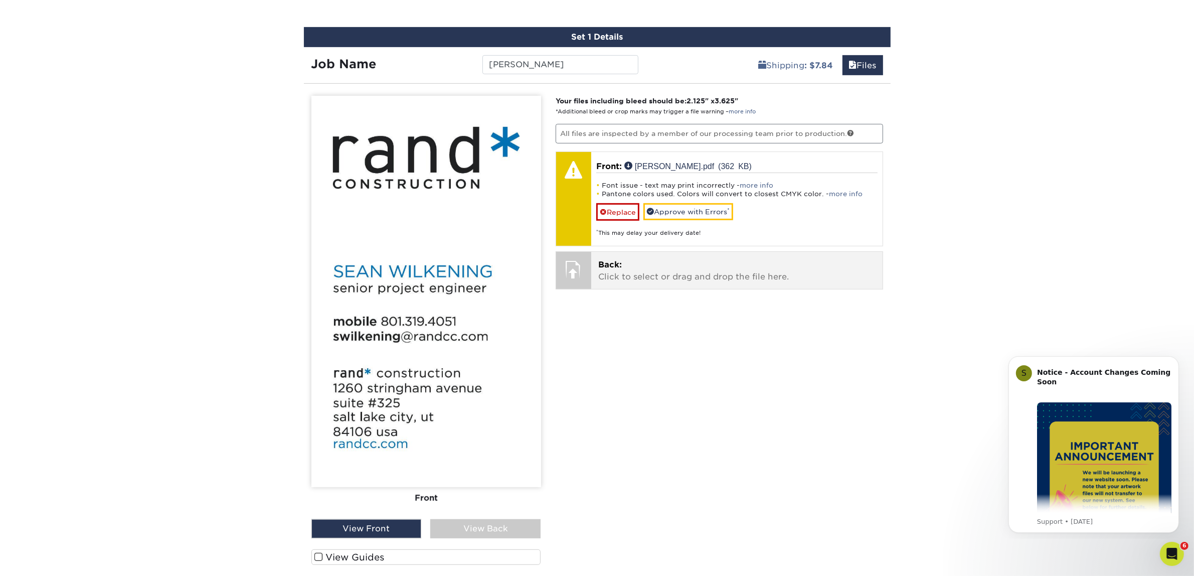
click at [702, 283] on div "Back: Click to select or drag and drop the file here. Choose file" at bounding box center [736, 270] width 291 height 37
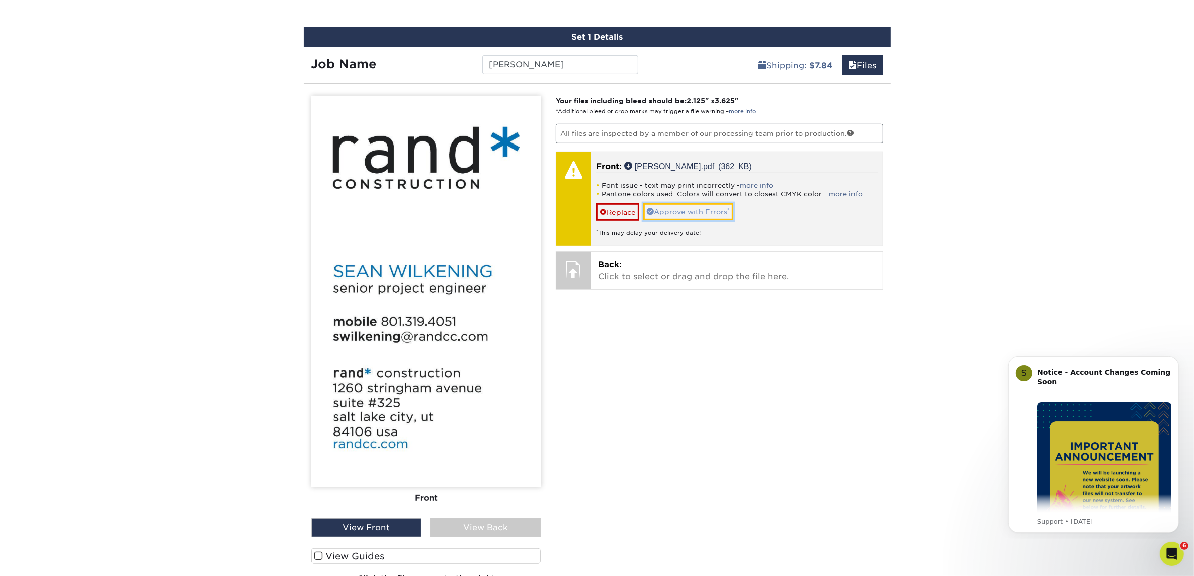
click at [694, 209] on link "Approve with Errors *" at bounding box center [688, 211] width 90 height 17
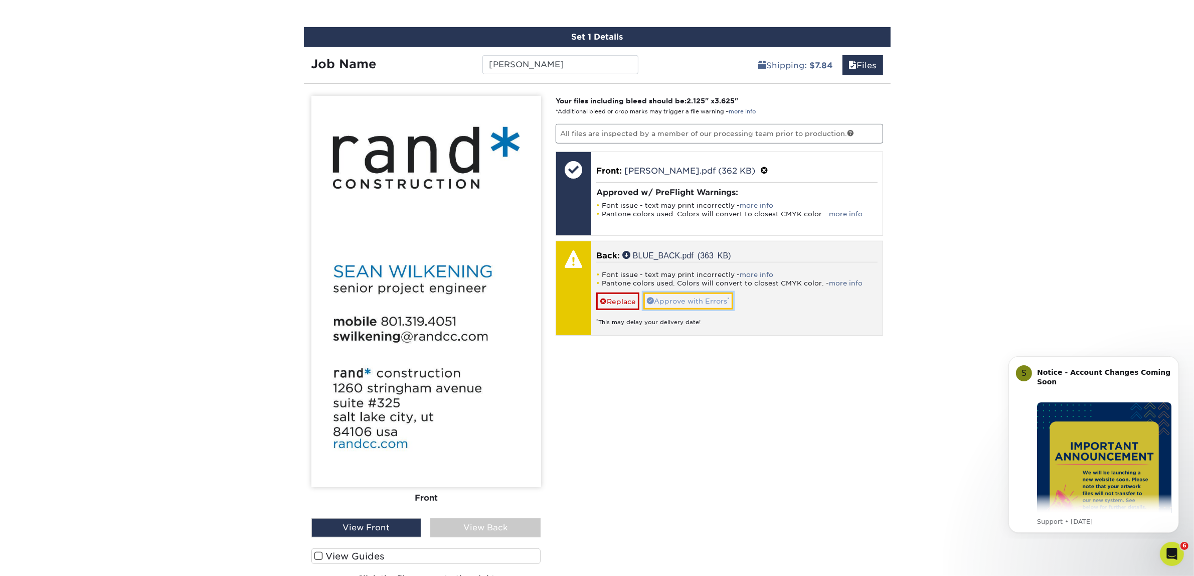
click at [693, 294] on link "Approve with Errors *" at bounding box center [688, 300] width 90 height 17
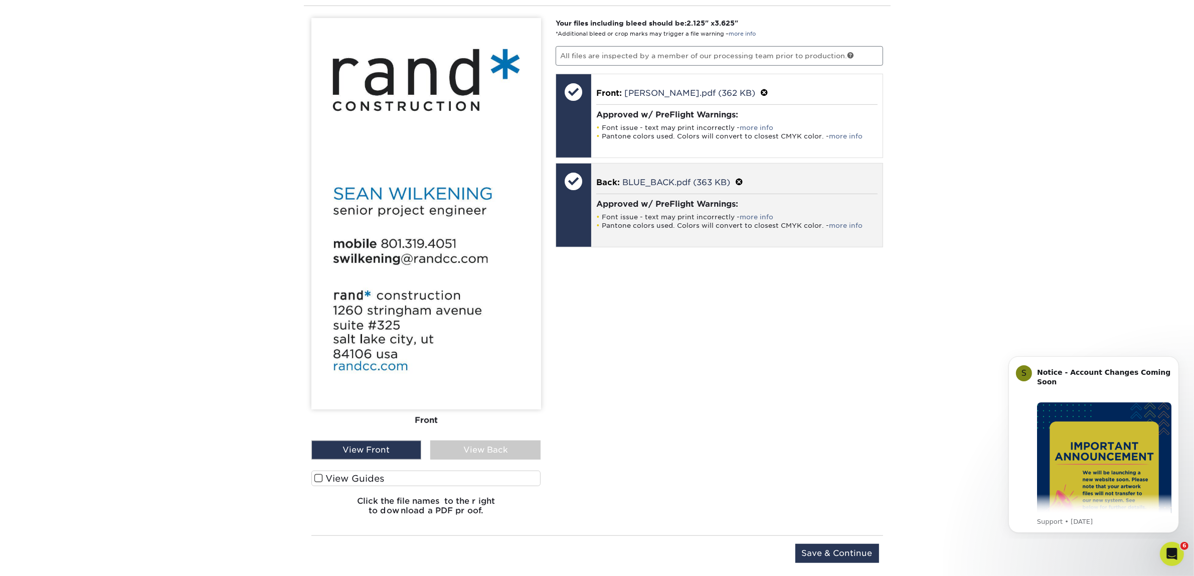
scroll to position [812, 0]
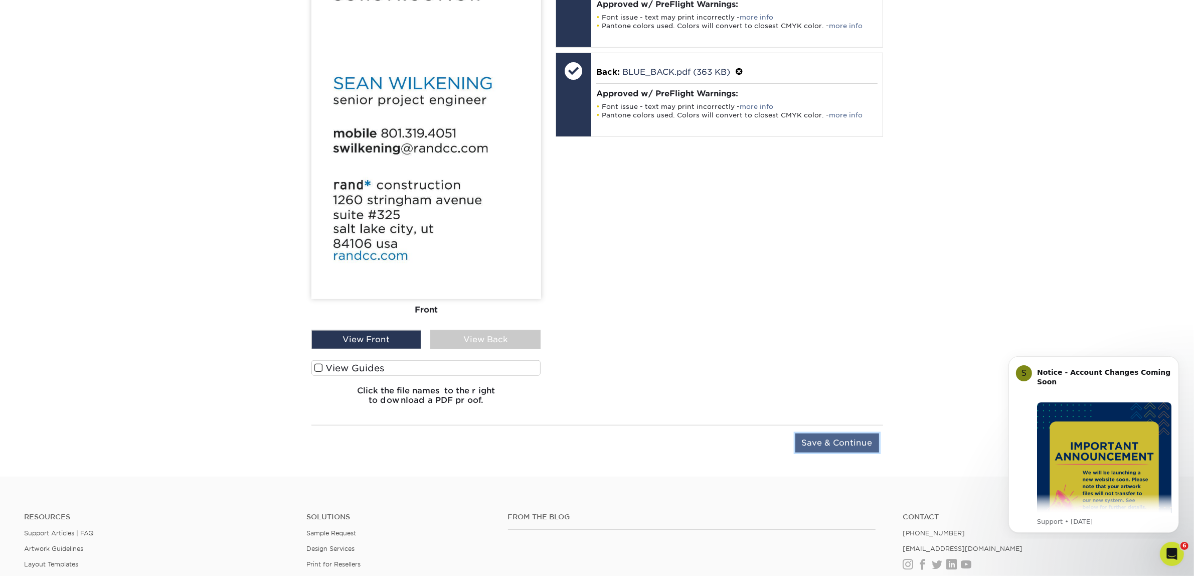
click at [848, 449] on input "Save & Continue" at bounding box center [837, 442] width 84 height 19
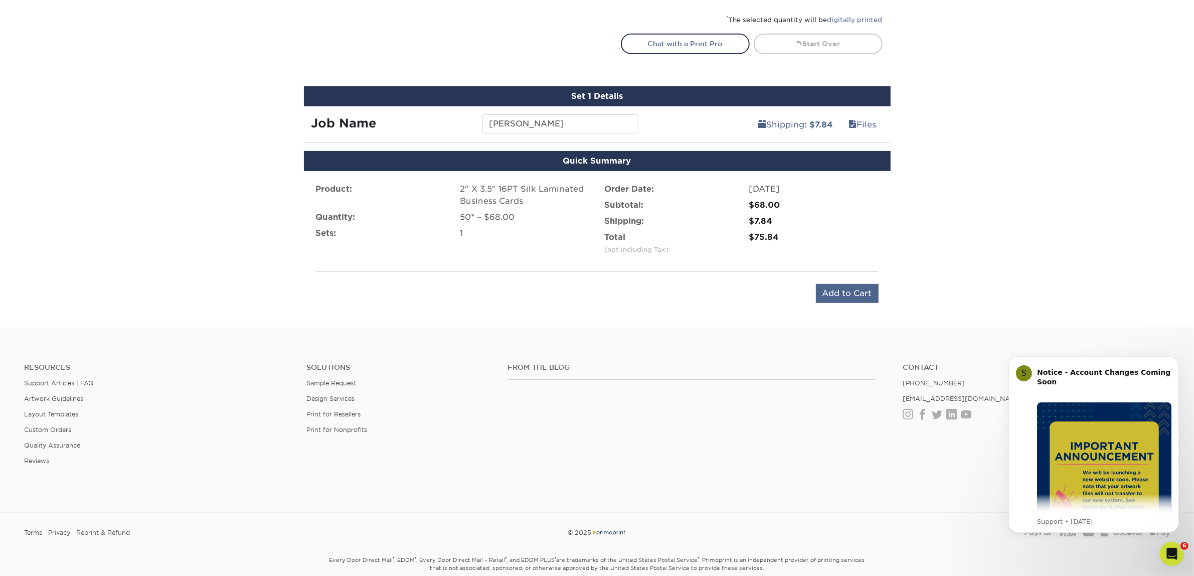
scroll to position [356, 0]
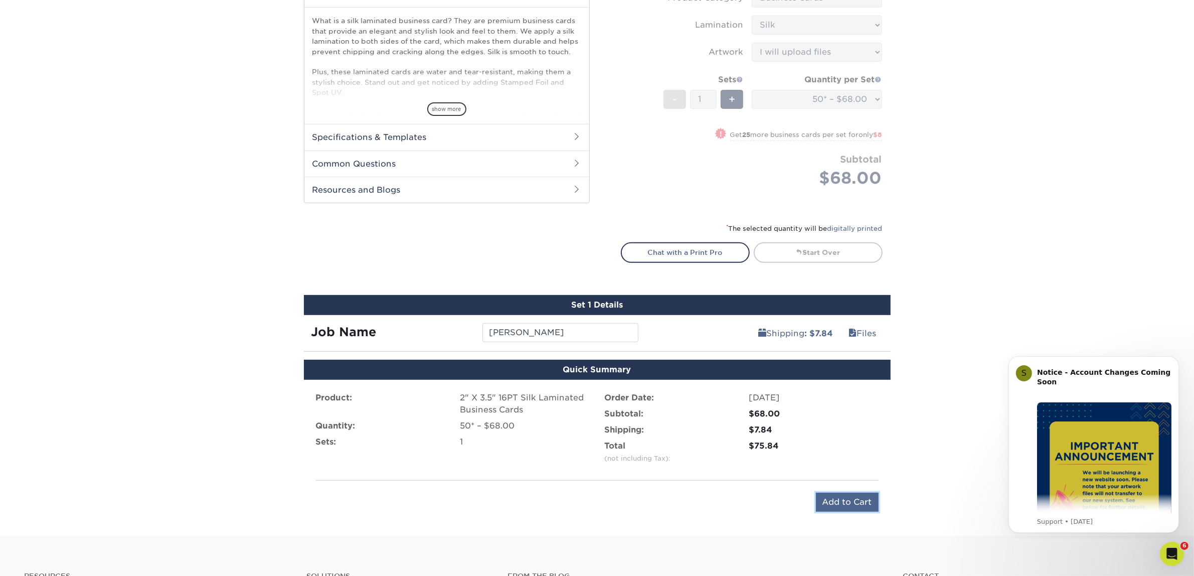
click at [836, 495] on input "Add to Cart" at bounding box center [847, 501] width 63 height 19
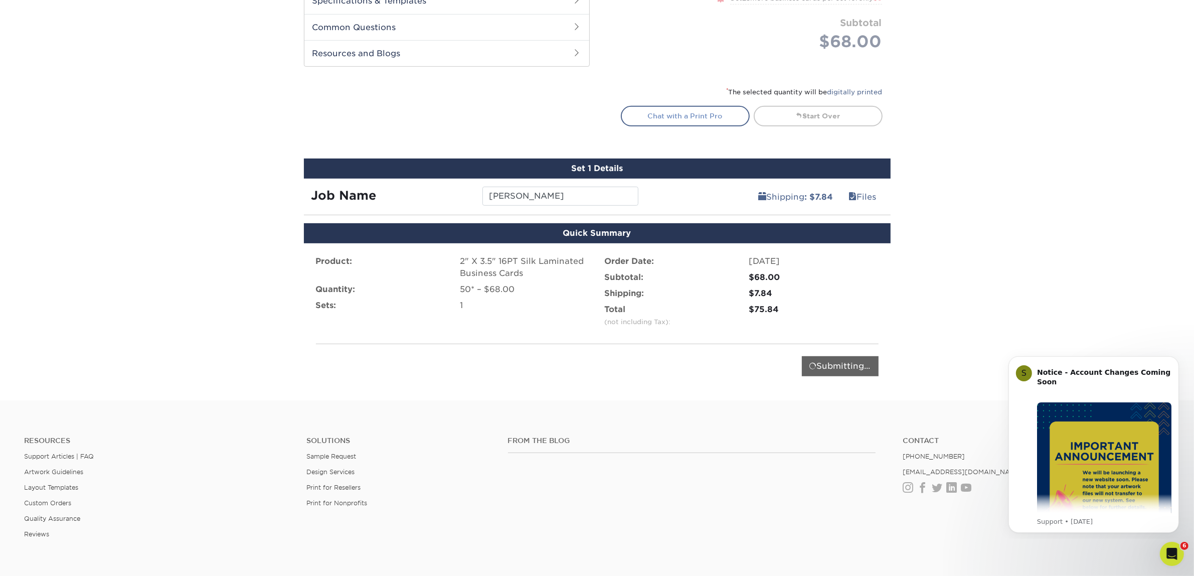
scroll to position [501, 0]
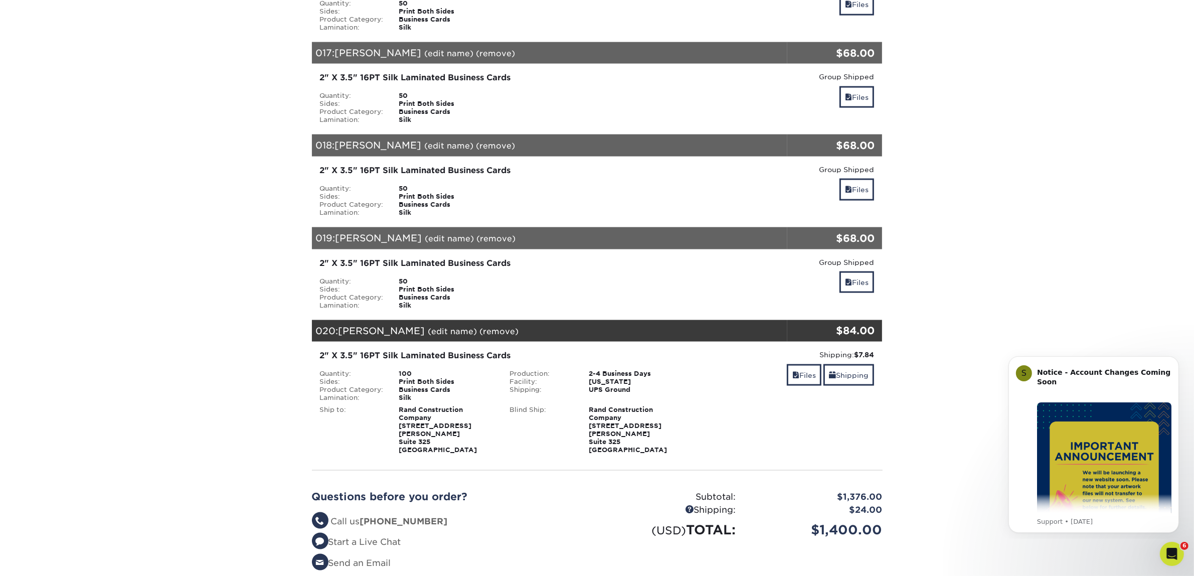
scroll to position [2037, 0]
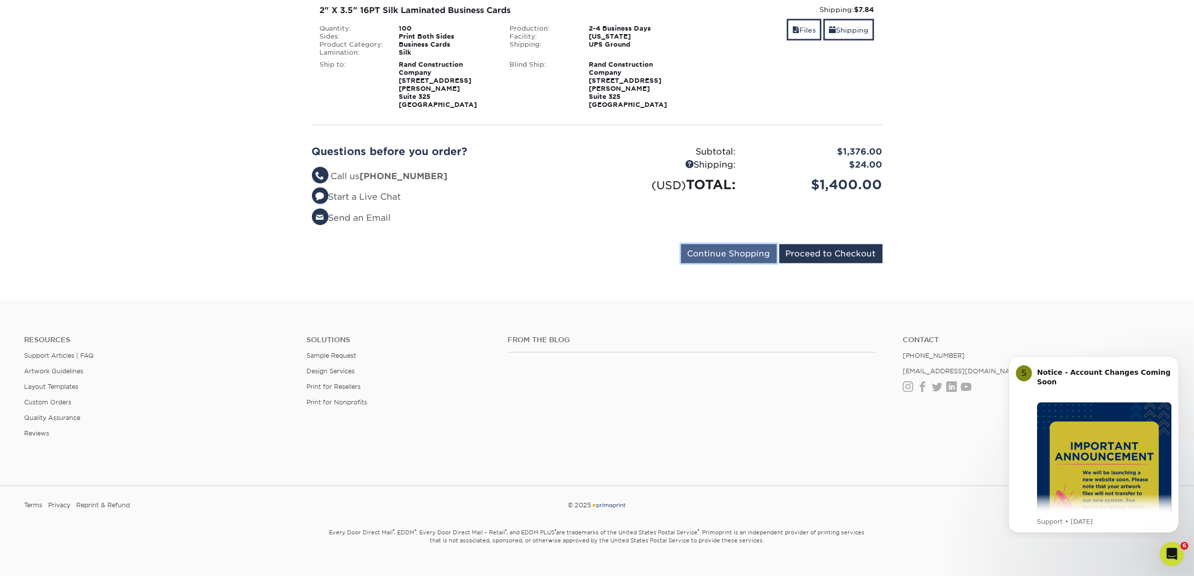
click at [724, 244] on input "Continue Shopping" at bounding box center [729, 253] width 96 height 19
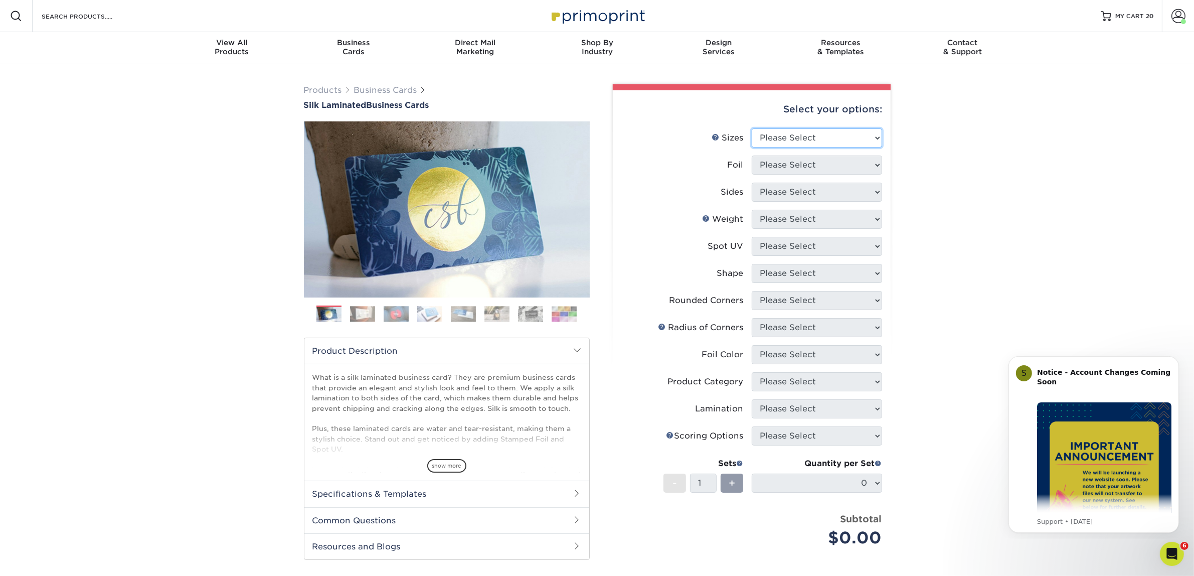
click at [792, 139] on select "Please Select 1.5" x 3.5" - Mini 1.75" x 3.5" - Mini 2" x 2" - Square 2" x 3" -…" at bounding box center [817, 137] width 130 height 19
select select "2.00x3.50"
click at [752, 128] on select "Please Select 1.5" x 3.5" - Mini 1.75" x 3.5" - Mini 2" x 2" - Square 2" x 3" -…" at bounding box center [817, 137] width 130 height 19
click at [792, 169] on select "Please Select Yes No" at bounding box center [817, 164] width 130 height 19
select select "0"
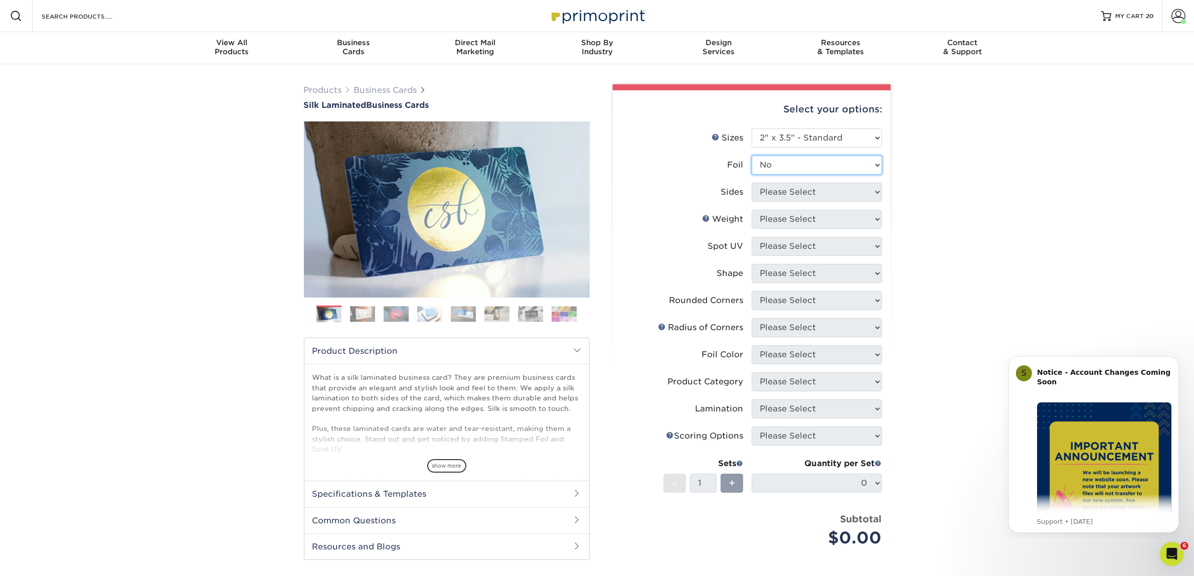
click at [752, 155] on select "Please Select Yes No" at bounding box center [817, 164] width 130 height 19
click at [779, 189] on select "Please Select Print Both Sides Print Front Only" at bounding box center [817, 191] width 130 height 19
select select "13abbda7-1d64-4f25-8bb2-c179b224825d"
click at [752, 182] on select "Please Select Print Both Sides Print Front Only" at bounding box center [817, 191] width 130 height 19
drag, startPoint x: 784, startPoint y: 217, endPoint x: 786, endPoint y: 227, distance: 10.3
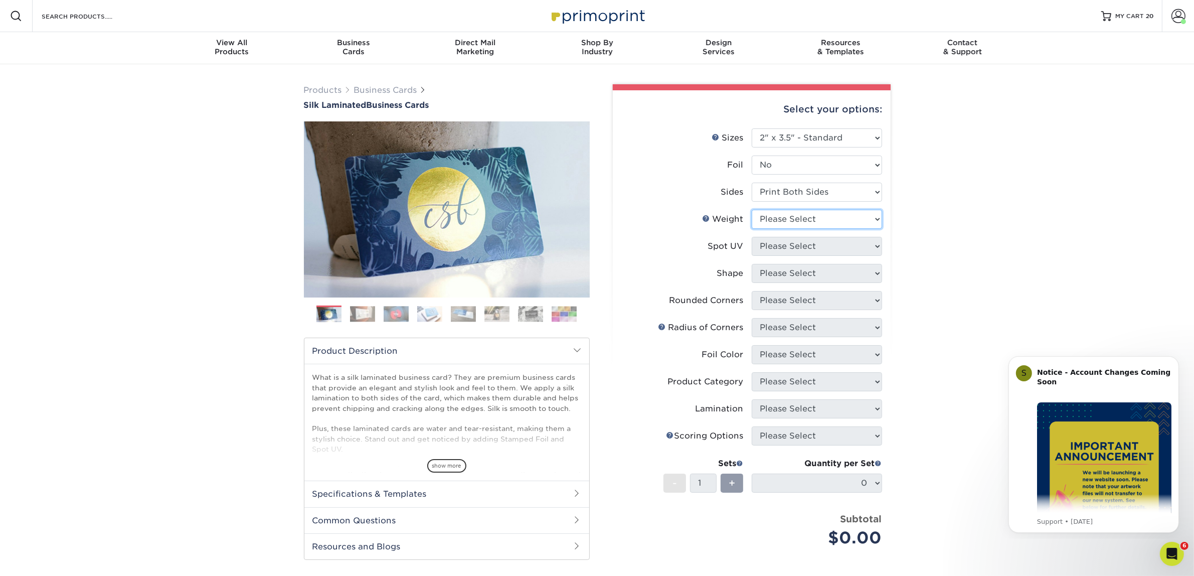
click at [784, 217] on select "Please Select 16PT" at bounding box center [817, 219] width 130 height 19
select select "16PT"
click at [752, 210] on select "Please Select 16PT" at bounding box center [817, 219] width 130 height 19
click at [801, 237] on select "Please Select No Spot UV Front and Back (Both Sides) Front Only Back Only" at bounding box center [817, 246] width 130 height 19
select select "3"
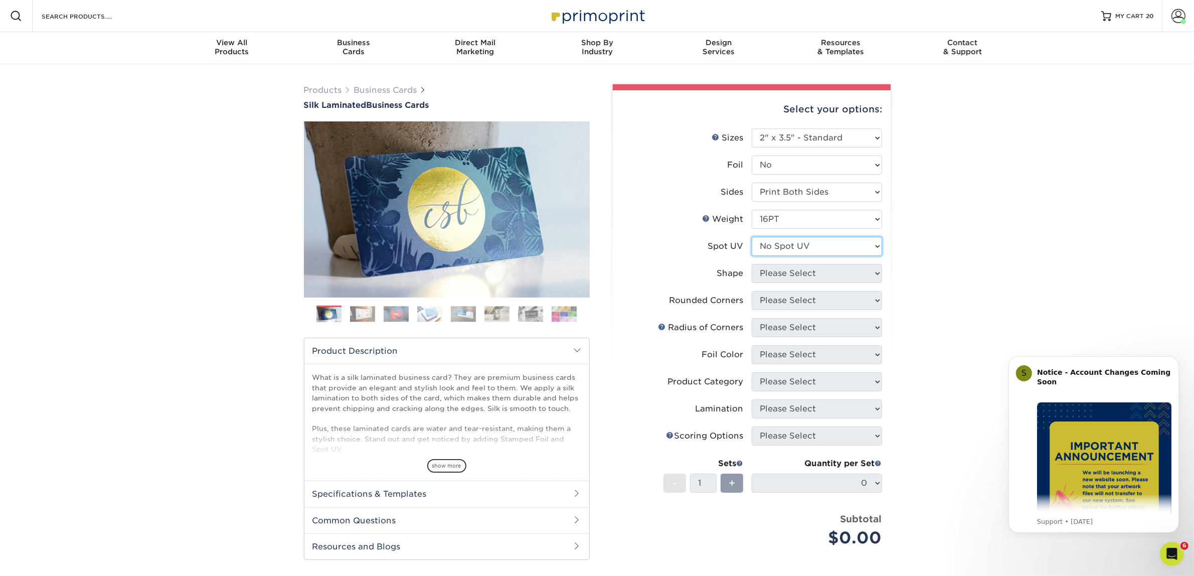
click at [752, 237] on select "Please Select No Spot UV Front and Back (Both Sides) Front Only Back Only" at bounding box center [817, 246] width 130 height 19
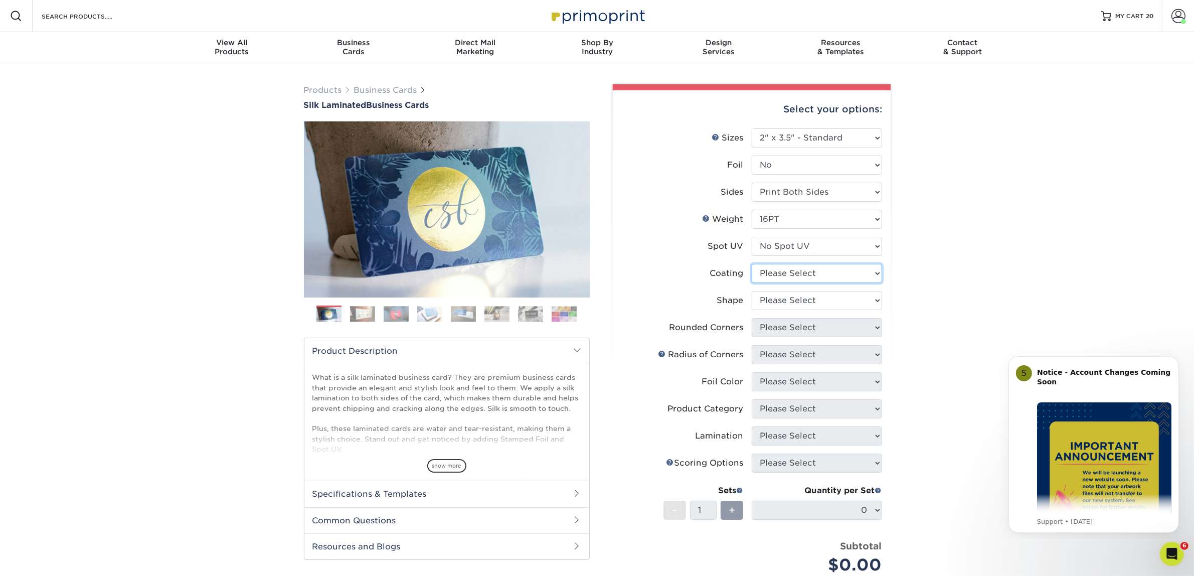
click at [794, 266] on select at bounding box center [817, 273] width 130 height 19
select select "3e7618de-abca-4bda-9f97-8b9129e913d8"
click at [752, 264] on select at bounding box center [817, 273] width 130 height 19
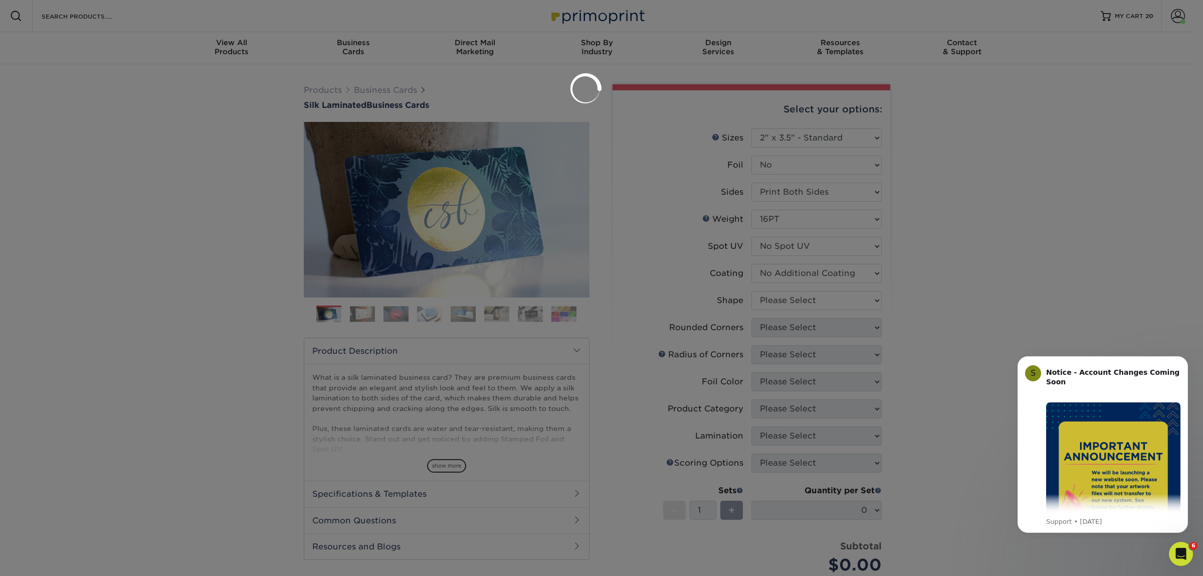
click at [785, 302] on div at bounding box center [601, 288] width 1203 height 576
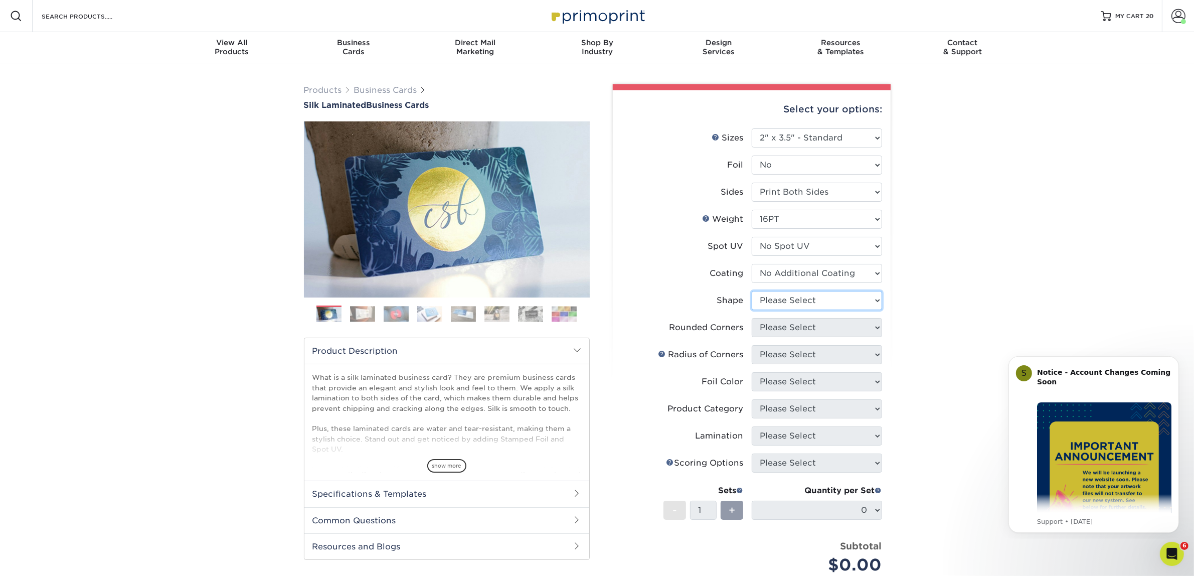
click at [762, 301] on select "Please Select Standard Oval" at bounding box center [817, 300] width 130 height 19
select select "standard"
click at [752, 291] on select "Please Select Standard Oval" at bounding box center [817, 300] width 130 height 19
click at [770, 328] on select "Please Select Yes - Round 2 Corners Yes - Round 4 Corners No" at bounding box center [817, 327] width 130 height 19
select select "0"
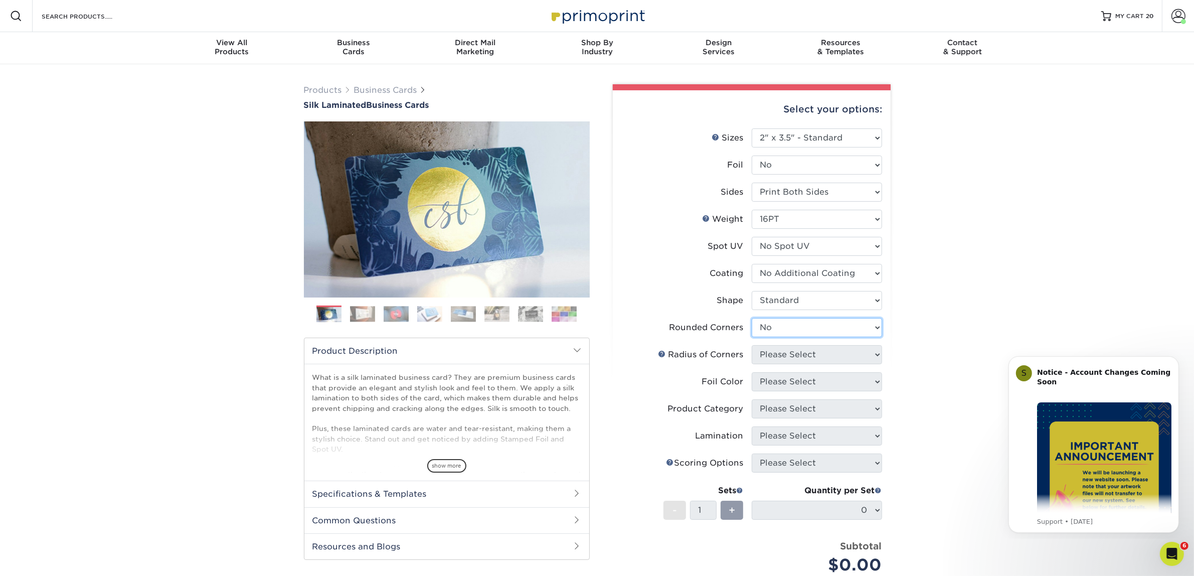
click at [752, 318] on select "Please Select Yes - Round 2 Corners Yes - Round 4 Corners No" at bounding box center [817, 327] width 130 height 19
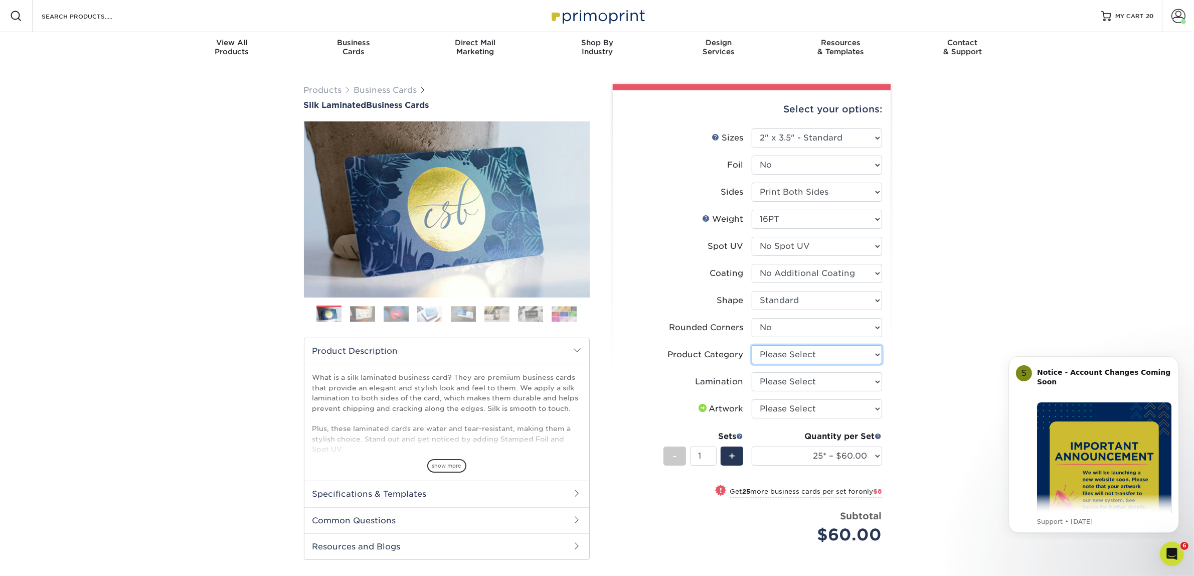
click at [780, 353] on select "Please Select Business Cards" at bounding box center [817, 354] width 130 height 19
select select "3b5148f1-0588-4f88-a218-97bcfdce65c1"
click at [752, 345] on select "Please Select Business Cards" at bounding box center [817, 354] width 130 height 19
click at [788, 377] on select "Please Select Silk" at bounding box center [817, 381] width 130 height 19
select select "ccacb42f-45f7-42d3-bbd3-7c8421cf37f0"
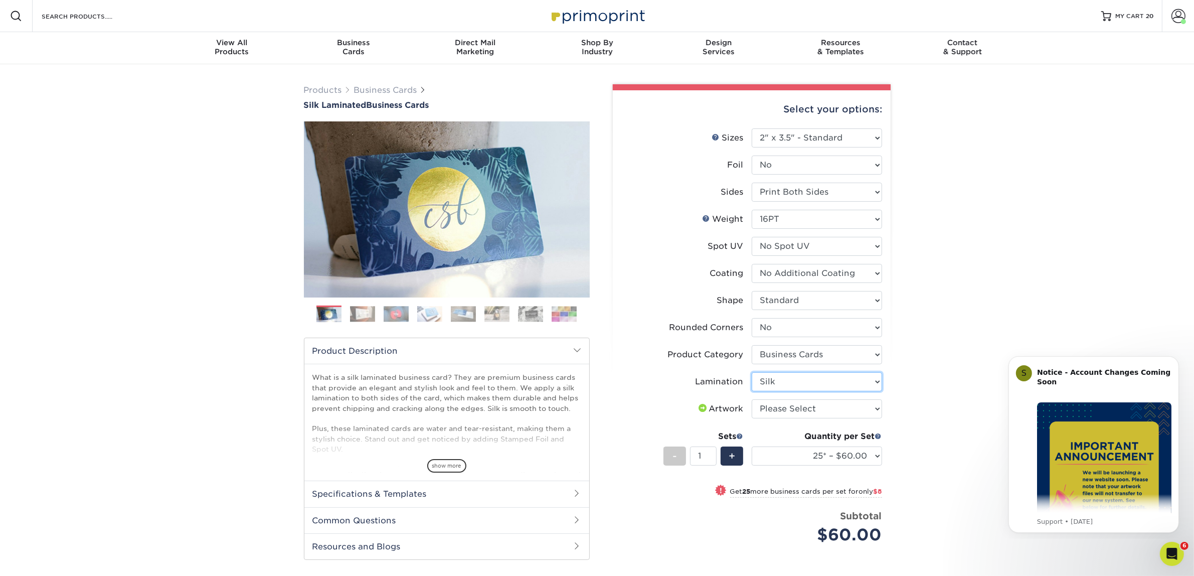
click at [752, 372] on select "Please Select Silk" at bounding box center [817, 381] width 130 height 19
click at [790, 404] on select "Please Select I will upload files I need a design - $100" at bounding box center [817, 408] width 130 height 19
select select "upload"
click at [752, 399] on select "Please Select I will upload files I need a design - $100" at bounding box center [817, 408] width 130 height 19
click at [807, 457] on select "25* – $60.00 50* – $68.00 75* – $76.00 100* – $84.00 250* – $92.00 500 – $96.00…" at bounding box center [817, 455] width 130 height 19
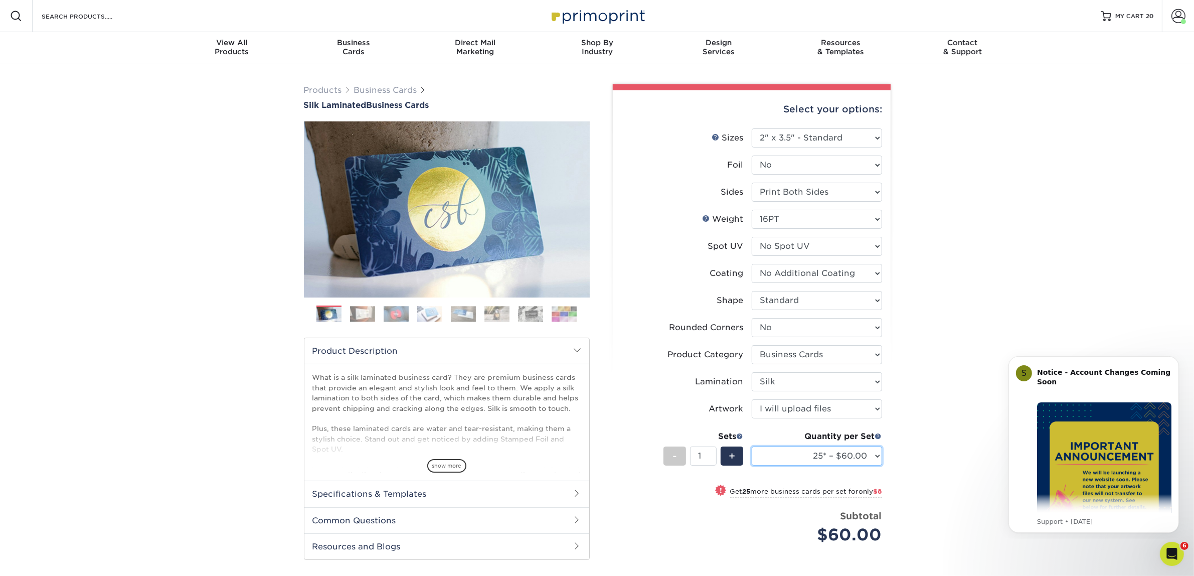
select select "50* – $68.00"
click at [752, 446] on select "25* – $60.00 50* – $68.00 75* – $76.00 100* – $84.00 250* – $92.00 500 – $96.00…" at bounding box center [817, 455] width 130 height 19
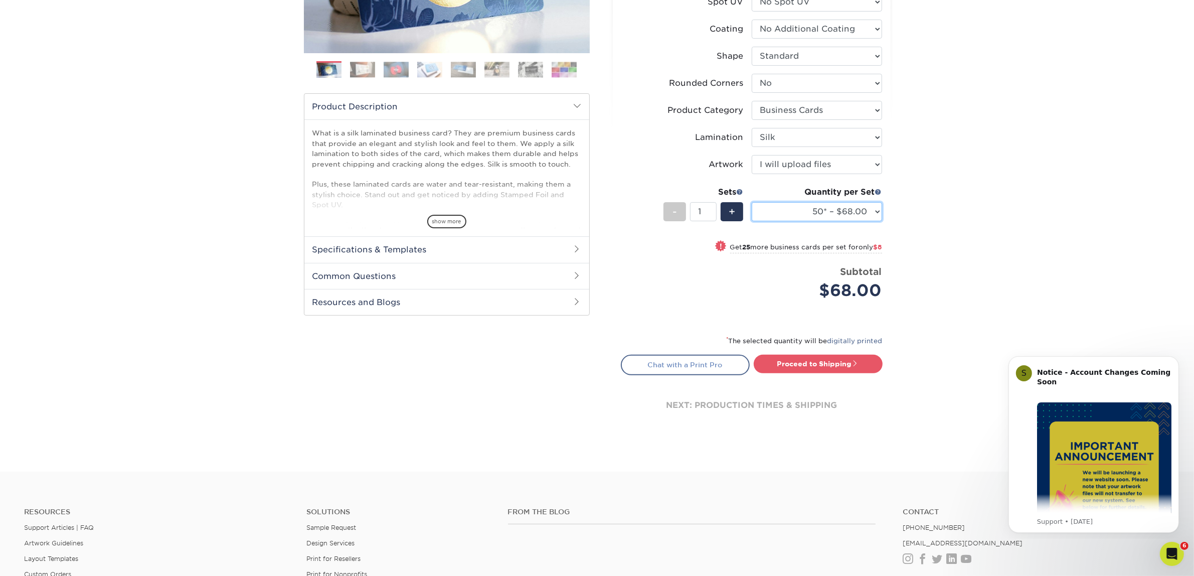
scroll to position [251, 0]
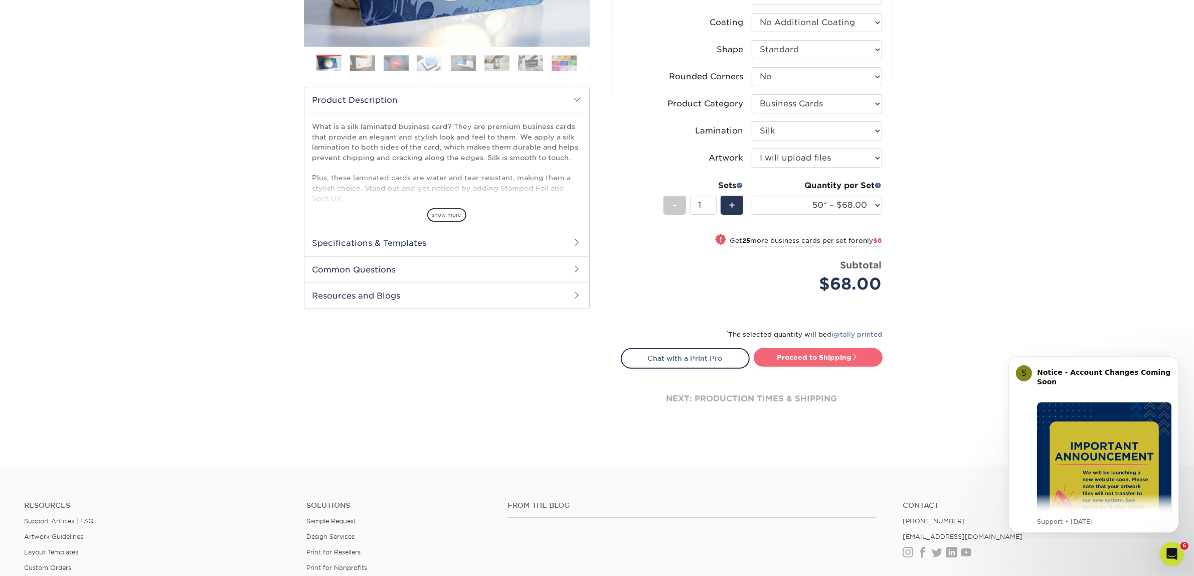
click at [814, 352] on link "Proceed to Shipping" at bounding box center [818, 357] width 129 height 18
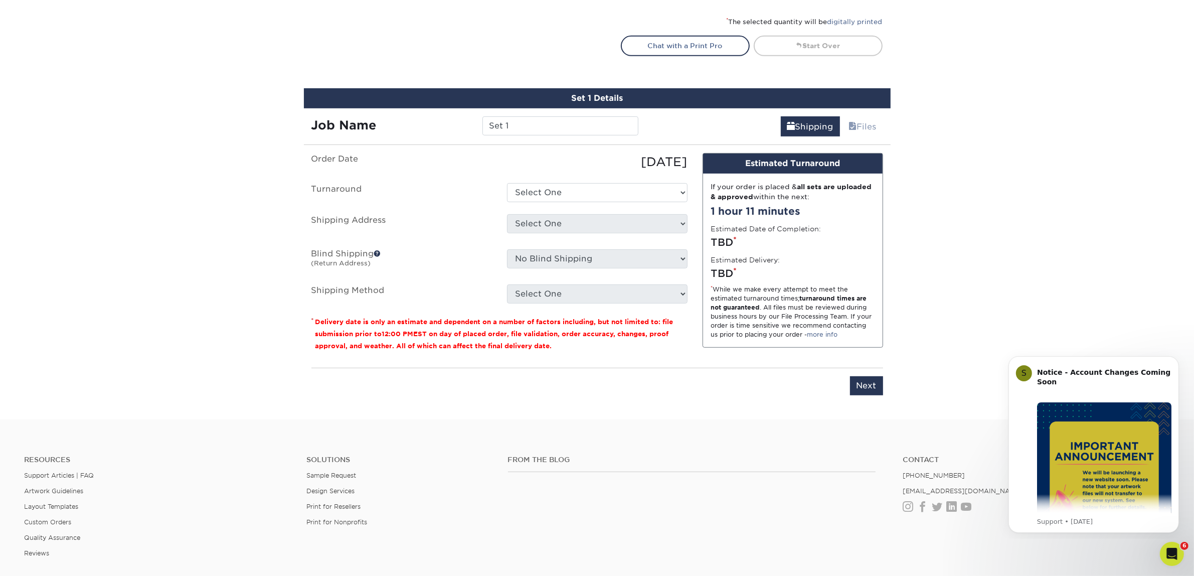
scroll to position [624, 0]
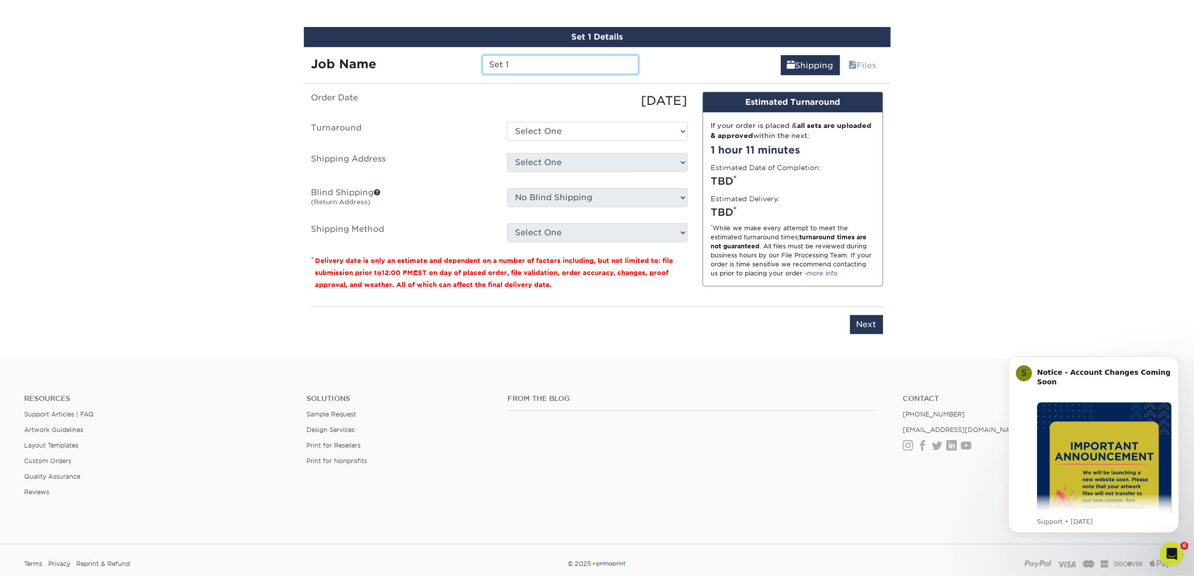
drag, startPoint x: 535, startPoint y: 60, endPoint x: 465, endPoint y: 62, distance: 70.7
click at [465, 62] on div "Job Name Set 1" at bounding box center [475, 64] width 342 height 19
type input "Tyson Woolsey"
click at [598, 132] on select "Select One 2-4 Business Days 2 Day Next Business Day" at bounding box center [597, 131] width 180 height 19
select select "7f31b32a-ec12-4eac-8c83-7b9a9183acd8"
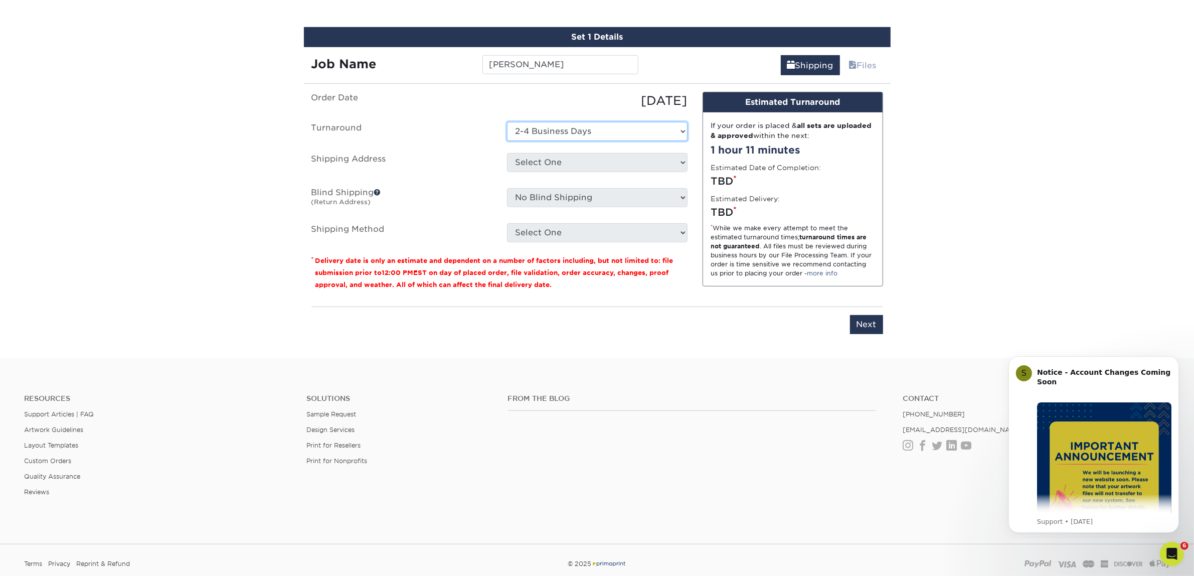
click at [507, 122] on select "Select One 2-4 Business Days 2 Day Next Business Day" at bounding box center [597, 131] width 180 height 19
click at [590, 161] on select "Select One Atlanta Office Austin Office Dallas Office Denver Office Houston Off…" at bounding box center [597, 162] width 180 height 19
select select "244487"
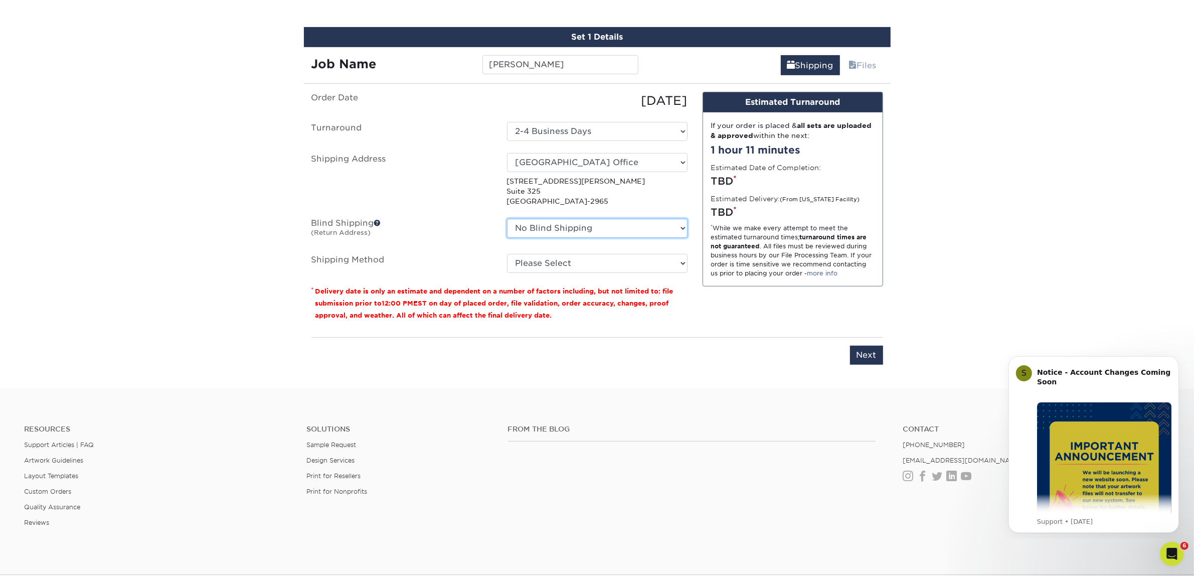
click at [562, 231] on select "No Blind Shipping Atlanta Office Austin Office Dallas Office Denver Office Hous…" at bounding box center [597, 228] width 180 height 19
click at [507, 219] on select "No Blind Shipping Atlanta Office Austin Office Dallas Office Denver Office Hous…" at bounding box center [597, 228] width 180 height 19
click at [548, 254] on select "Please Select Ground Shipping (+$7.84) 3 Day Shipping Service (+$15.34) 2 Day A…" at bounding box center [597, 263] width 180 height 19
select select "03"
click at [507, 254] on select "Please Select Ground Shipping (+$7.84) 3 Day Shipping Service (+$15.34) 2 Day A…" at bounding box center [597, 263] width 180 height 19
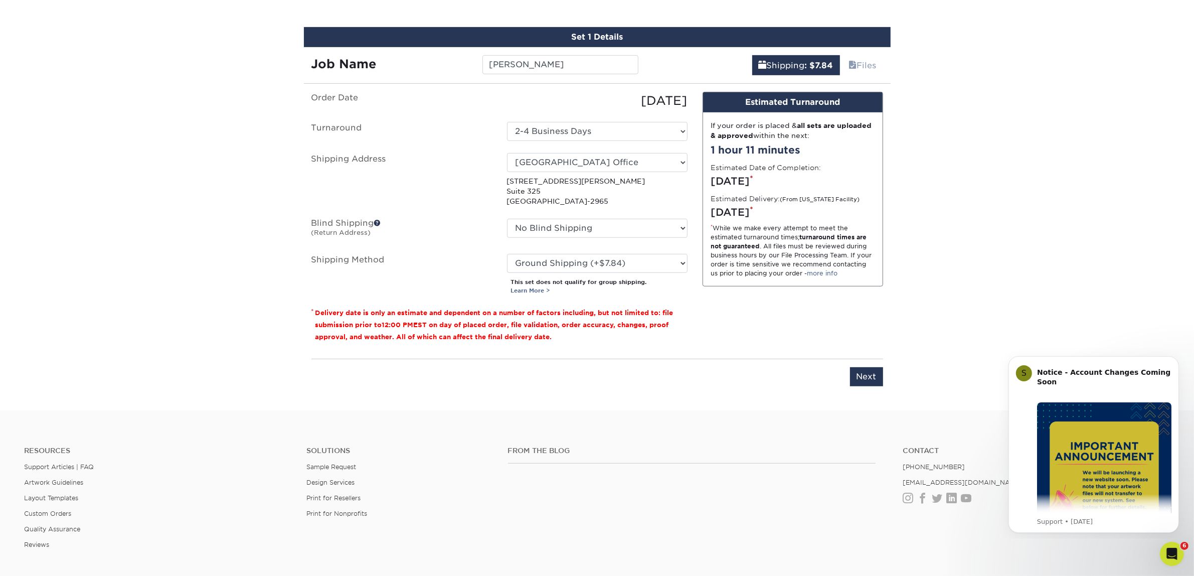
click at [712, 317] on div "Design Estimated Turnaround If your order is placed & all sets are uploaded & a…" at bounding box center [793, 221] width 196 height 259
click at [864, 361] on div "Please enter job name and select desired turnaround time, shipping address and …" at bounding box center [597, 372] width 572 height 28
click at [863, 369] on input "Next" at bounding box center [866, 376] width 33 height 19
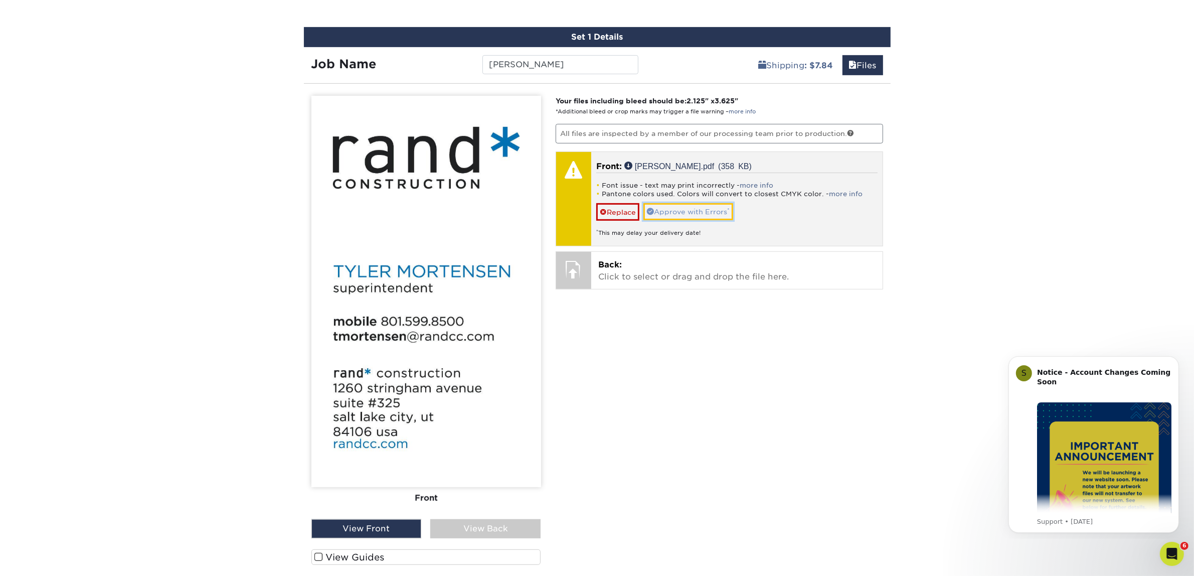
click at [690, 211] on link "Approve with Errors *" at bounding box center [688, 211] width 90 height 17
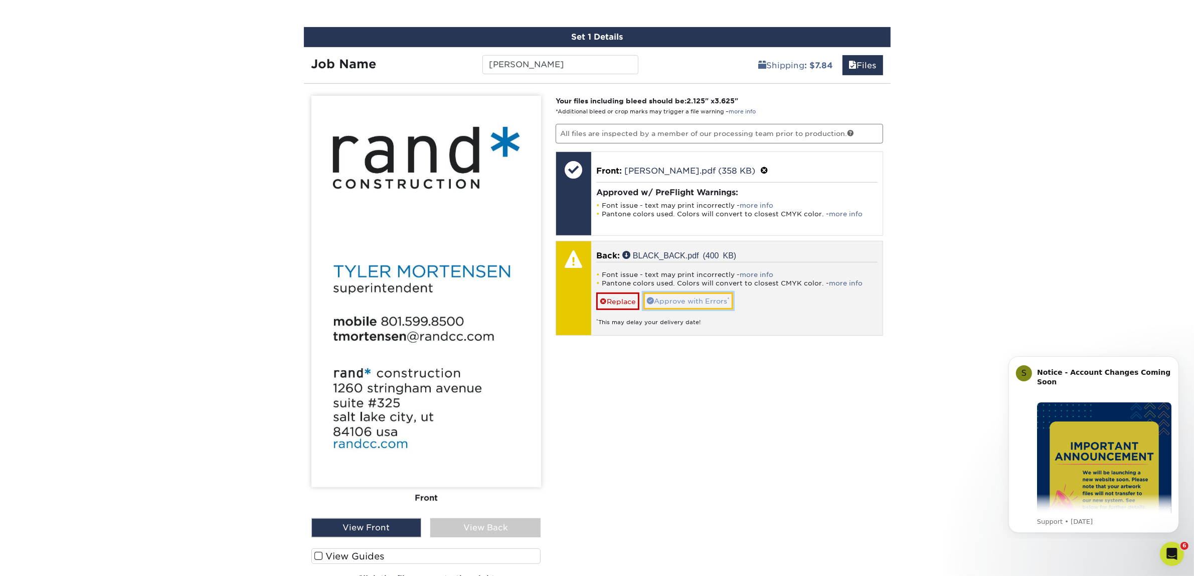
click at [709, 297] on link "Approve with Errors *" at bounding box center [688, 300] width 90 height 17
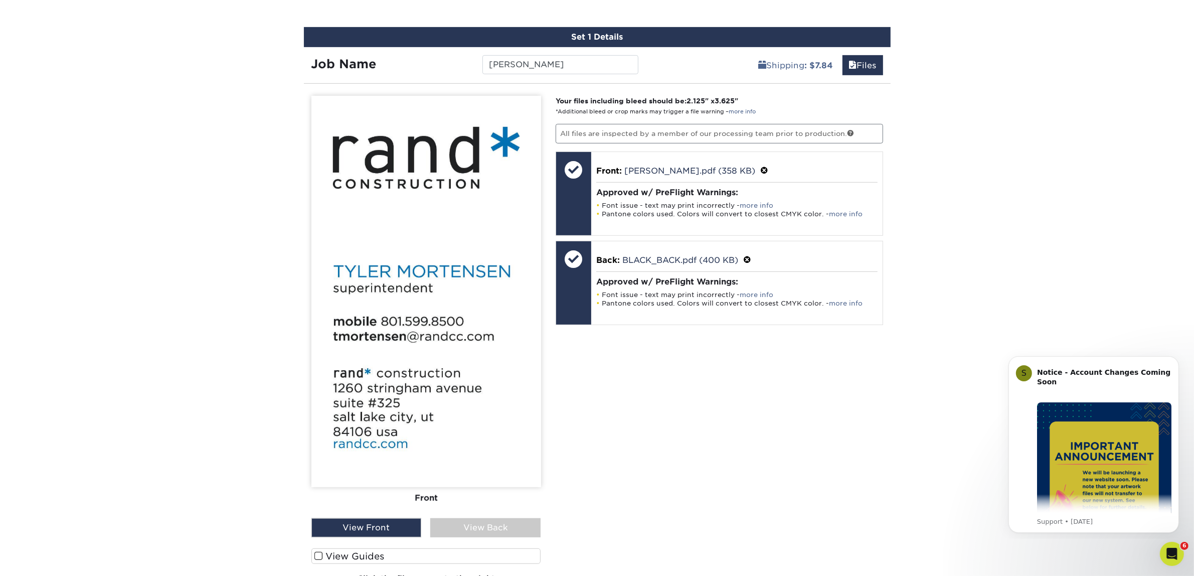
scroll to position [938, 0]
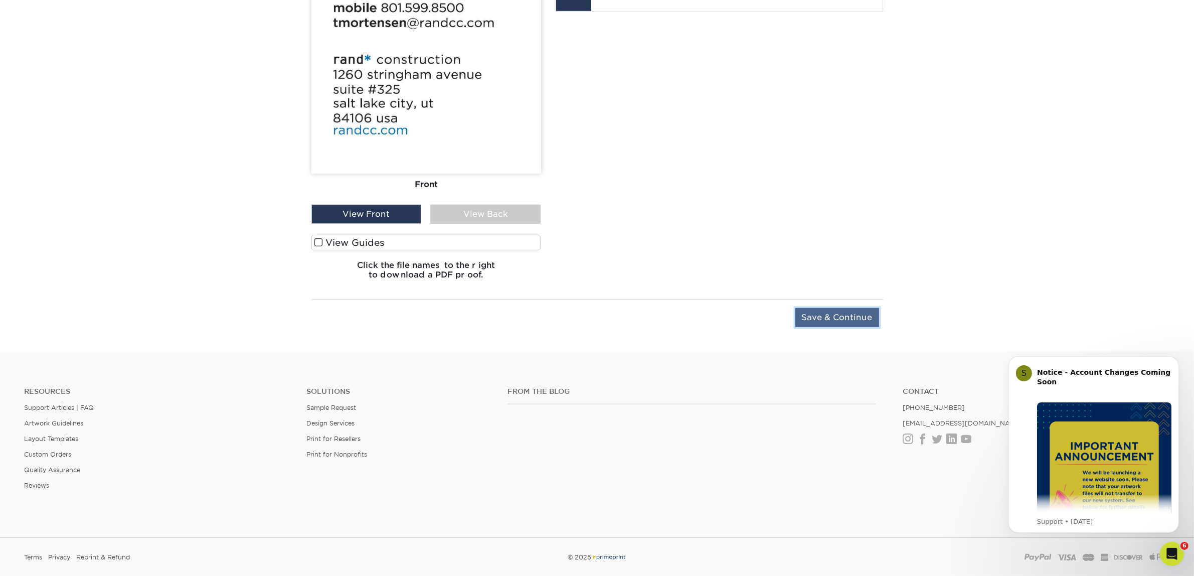
click at [851, 311] on input "Save & Continue" at bounding box center [837, 317] width 84 height 19
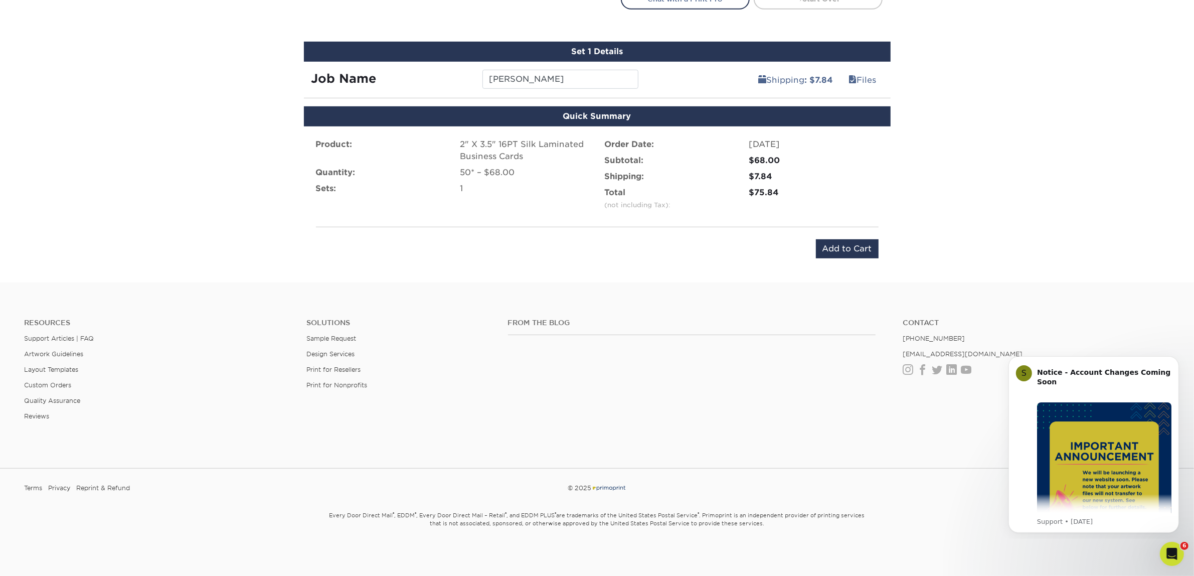
scroll to position [607, 0]
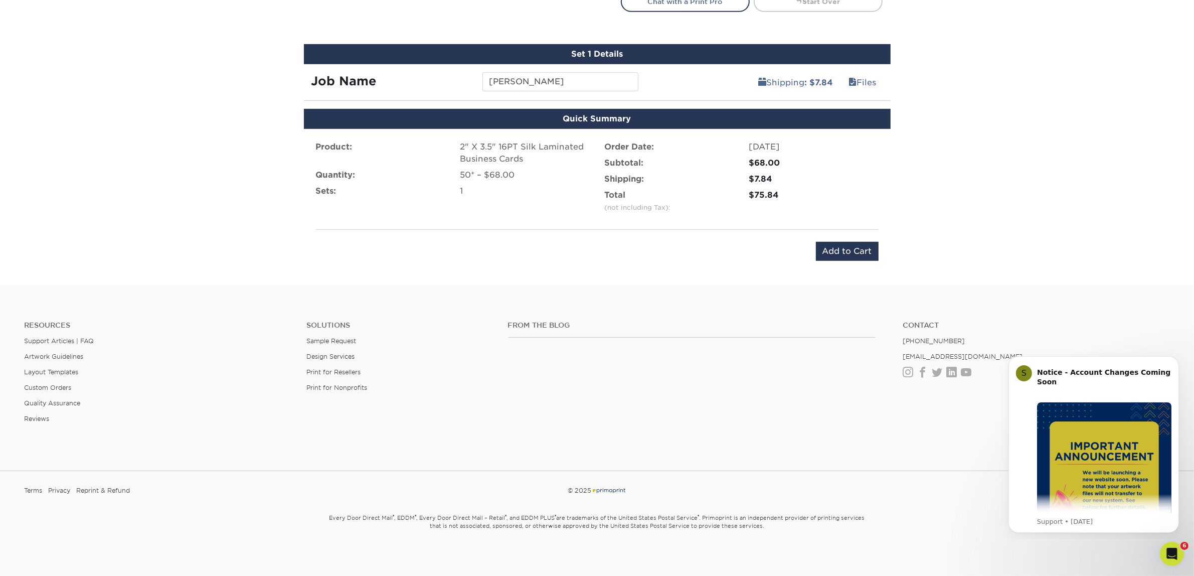
click at [851, 311] on div "Resources Support Articles | FAQ Artwork Guidelines Layout Templates Custom Ord…" at bounding box center [597, 380] width 1194 height 166
click at [861, 253] on input "Add to Cart" at bounding box center [847, 251] width 63 height 19
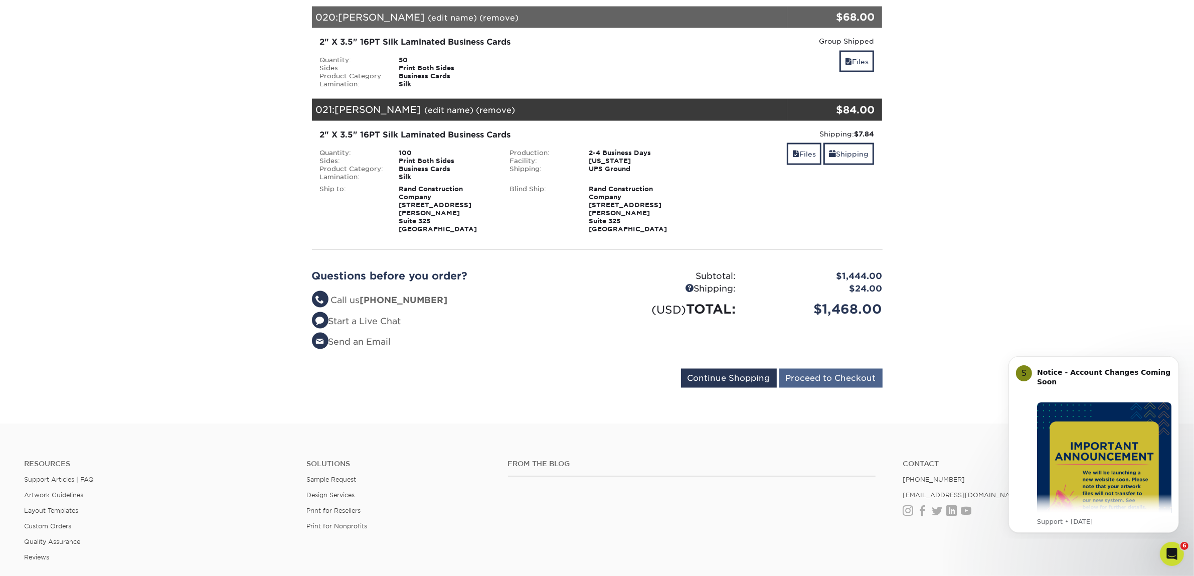
scroll to position [2130, 0]
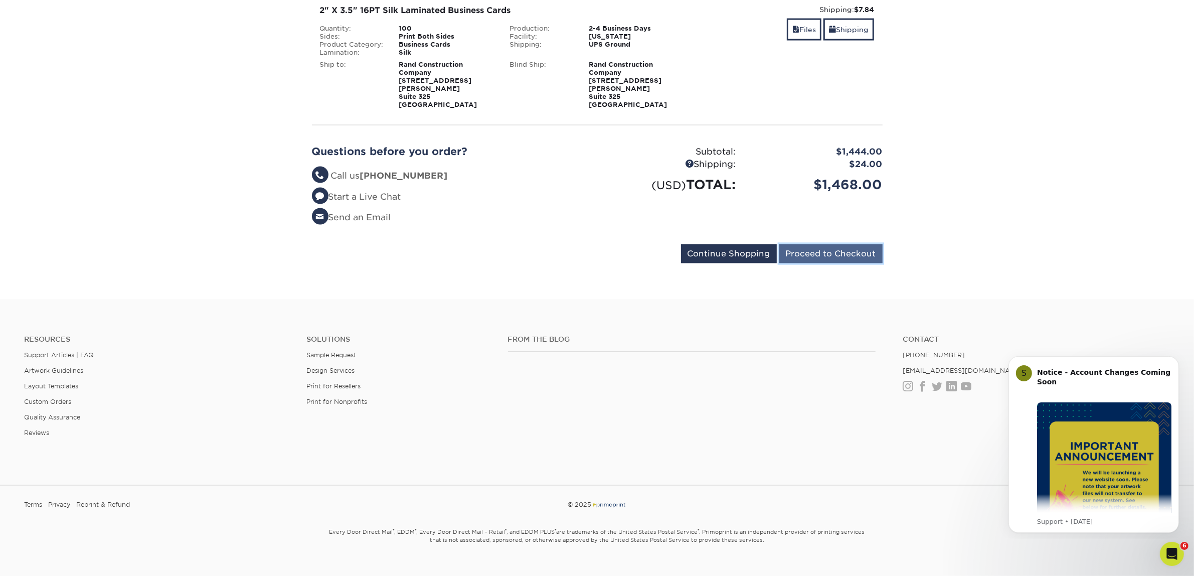
click at [831, 244] on input "Proceed to Checkout" at bounding box center [830, 253] width 103 height 19
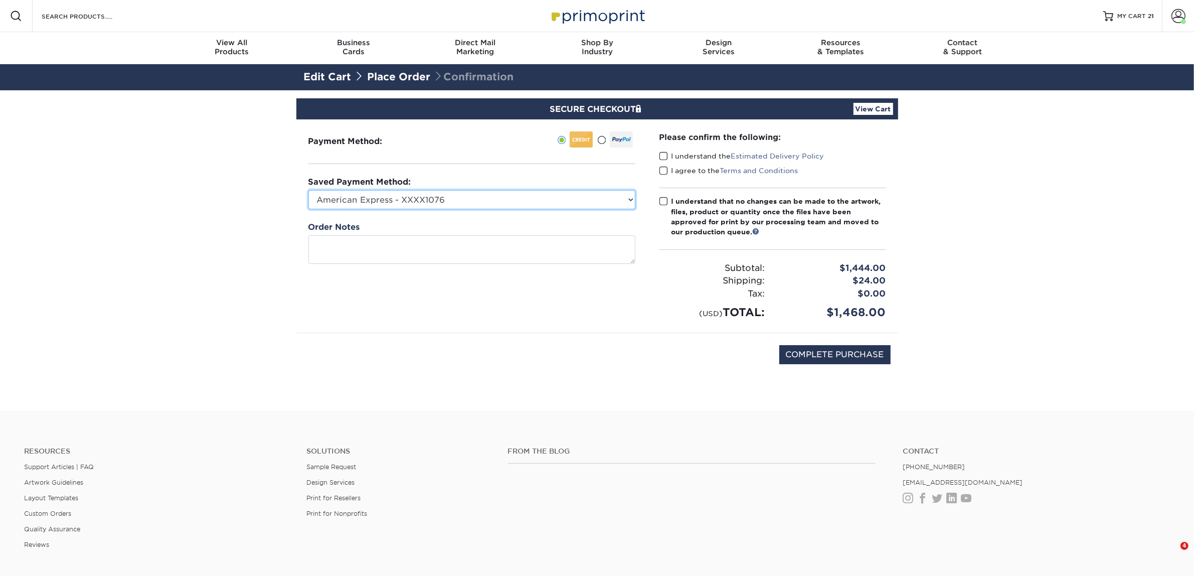
click at [556, 196] on select "American Express - XXXX1076 Visa - XXXX4105 New Credit Card" at bounding box center [471, 199] width 327 height 19
select select "74325"
click at [308, 190] on select "American Express - XXXX1076 Visa - XXXX4105 New Credit Card" at bounding box center [471, 199] width 327 height 19
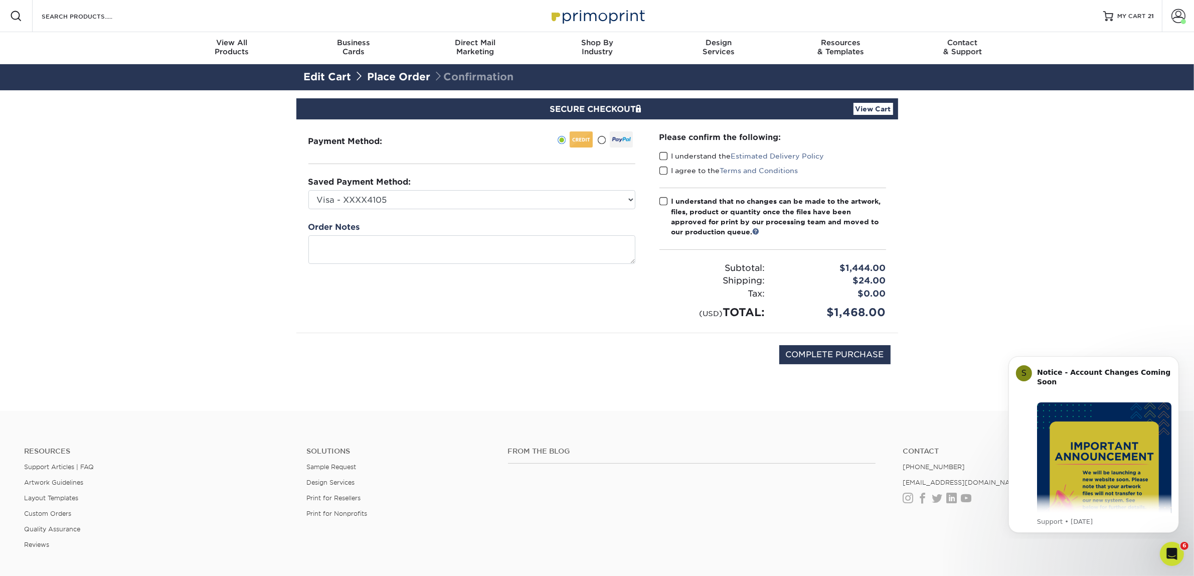
click at [661, 156] on span at bounding box center [663, 156] width 9 height 10
click at [0, 0] on input "I understand the Estimated Delivery Policy" at bounding box center [0, 0] width 0 height 0
click at [662, 168] on span at bounding box center [663, 171] width 9 height 10
click at [0, 0] on input "I agree to the Terms and Conditions" at bounding box center [0, 0] width 0 height 0
click at [658, 203] on div "Please confirm the following: I understand the Estimated Delivery Policy I agre…" at bounding box center [772, 225] width 251 height 213
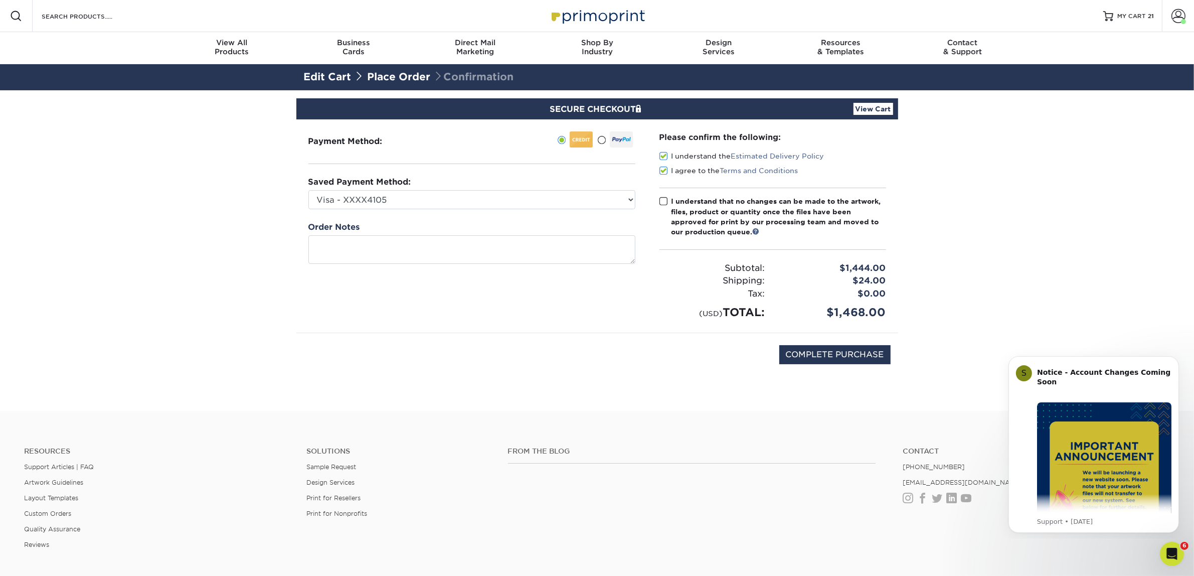
click at [662, 200] on span at bounding box center [663, 202] width 9 height 10
click at [0, 0] on input "I understand that no changes can be made to the artwork, files, product or quan…" at bounding box center [0, 0] width 0 height 0
click at [840, 352] on input "COMPLETE PURCHASE" at bounding box center [834, 354] width 111 height 19
type input "PROCESSING, PLEASE WAIT..."
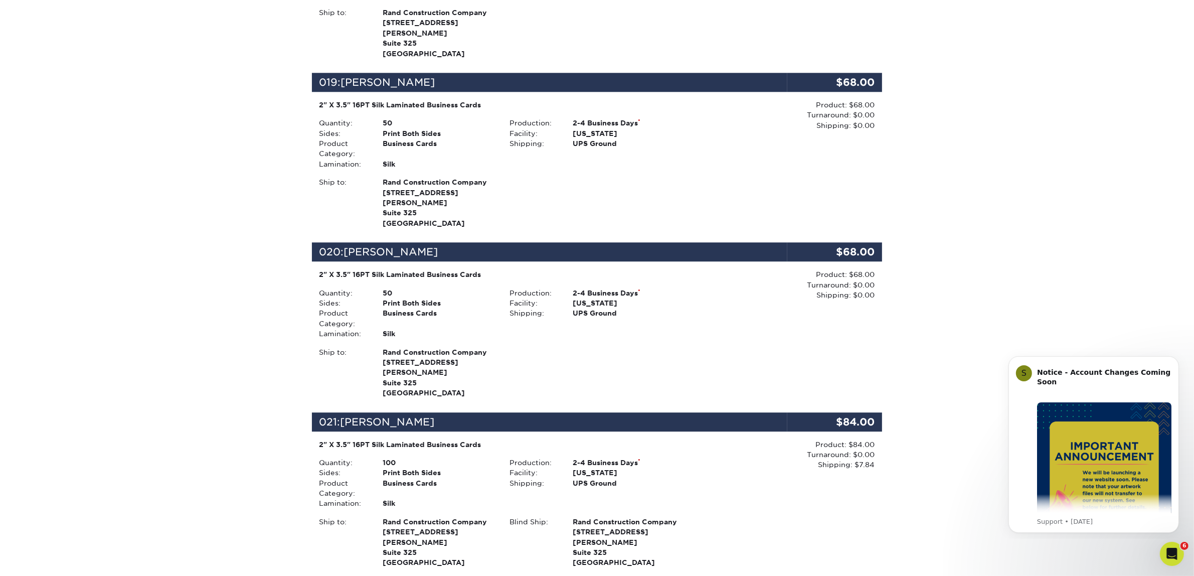
scroll to position [3515, 0]
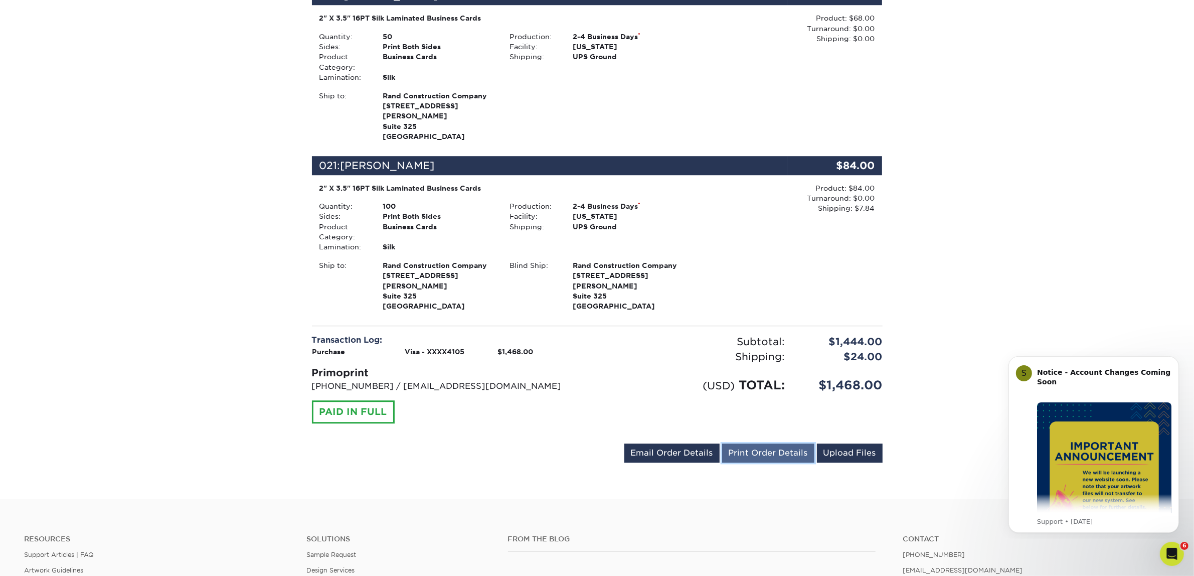
click at [750, 443] on link "Print Order Details" at bounding box center [768, 452] width 92 height 19
